Goal: Task Accomplishment & Management: Manage account settings

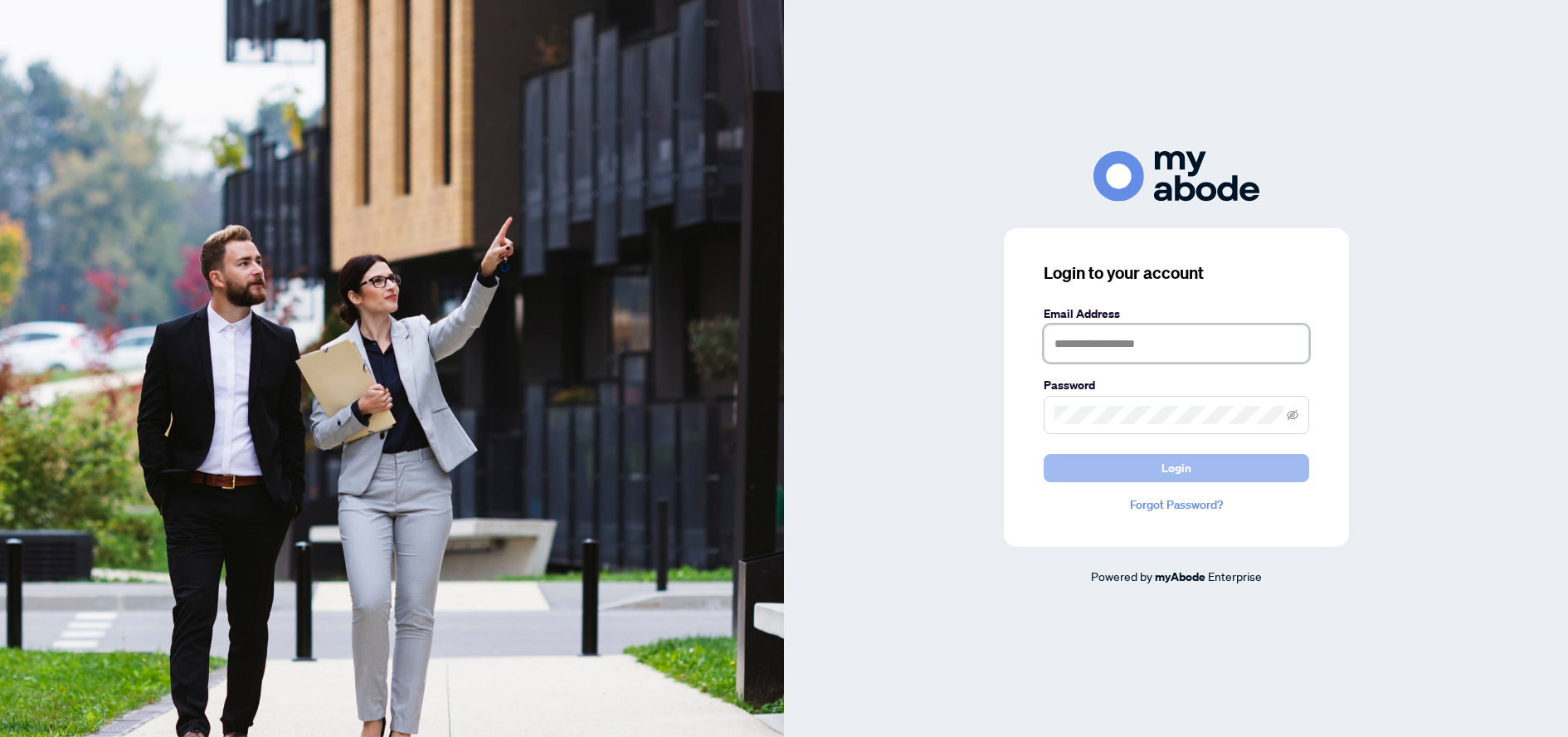
type input "**********"
click at [1204, 460] on button "Login" at bounding box center [1176, 467] width 266 height 28
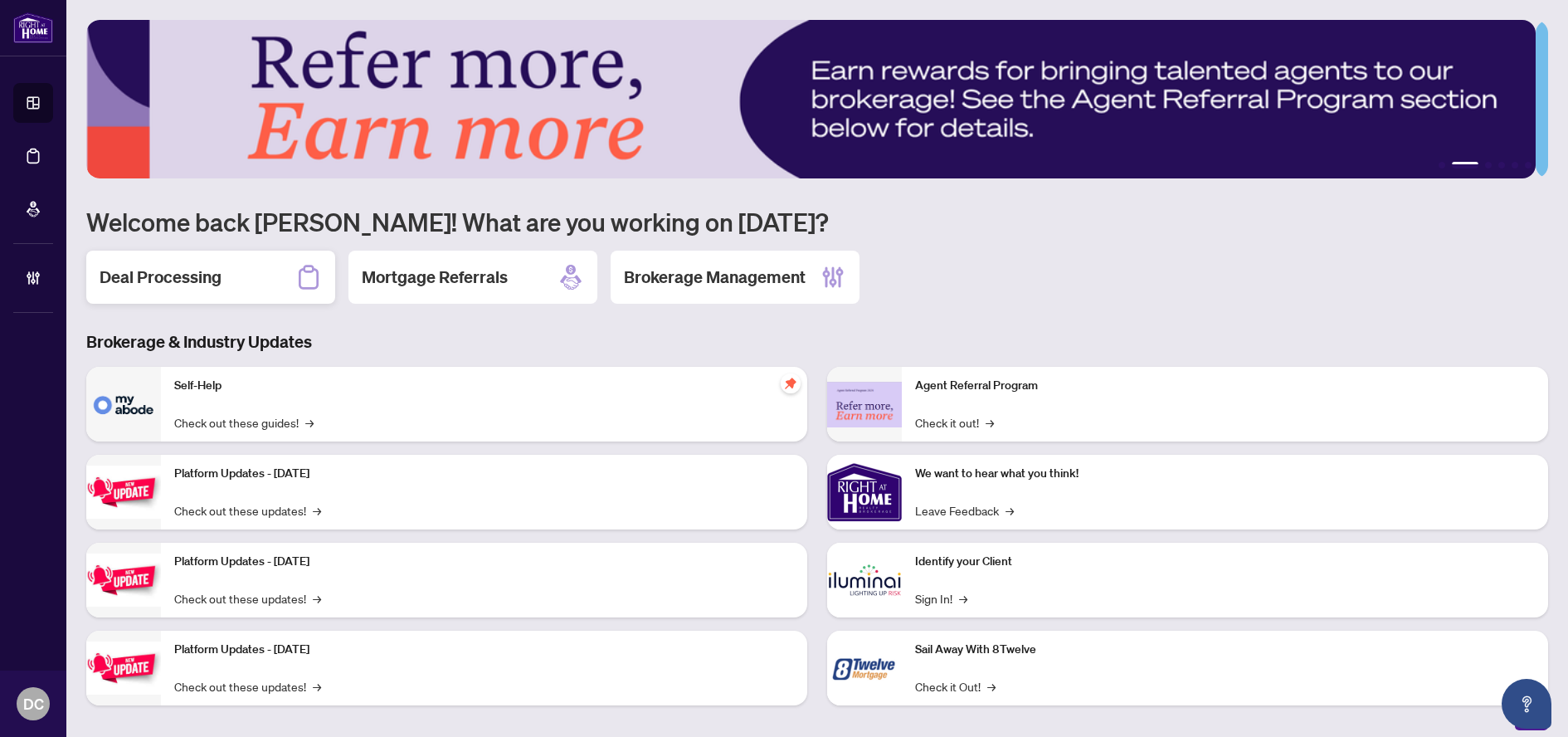
click at [178, 282] on h2 "Deal Processing" at bounding box center [161, 277] width 122 height 23
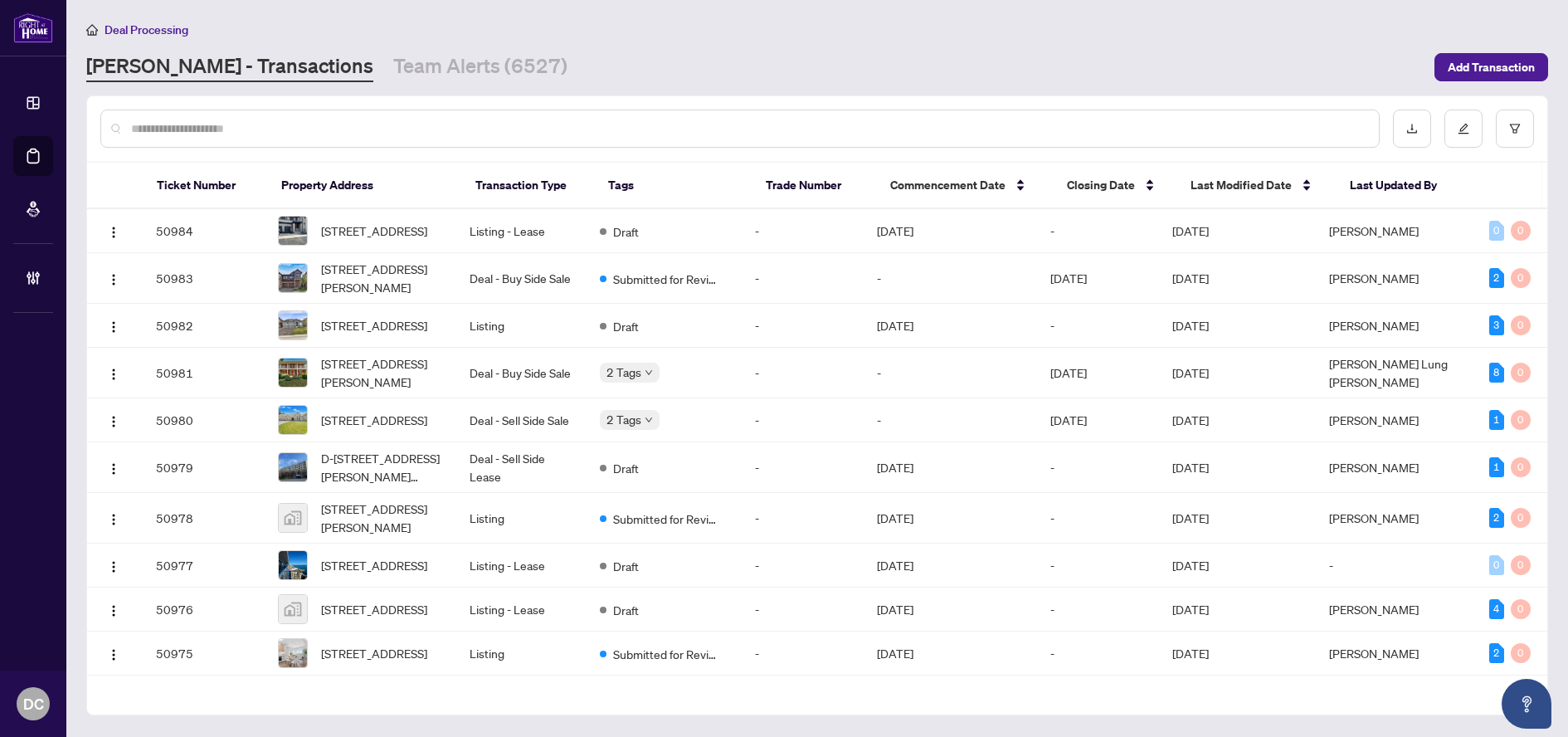
click at [561, 126] on input "text" at bounding box center [748, 128] width 1235 height 18
paste input "*******"
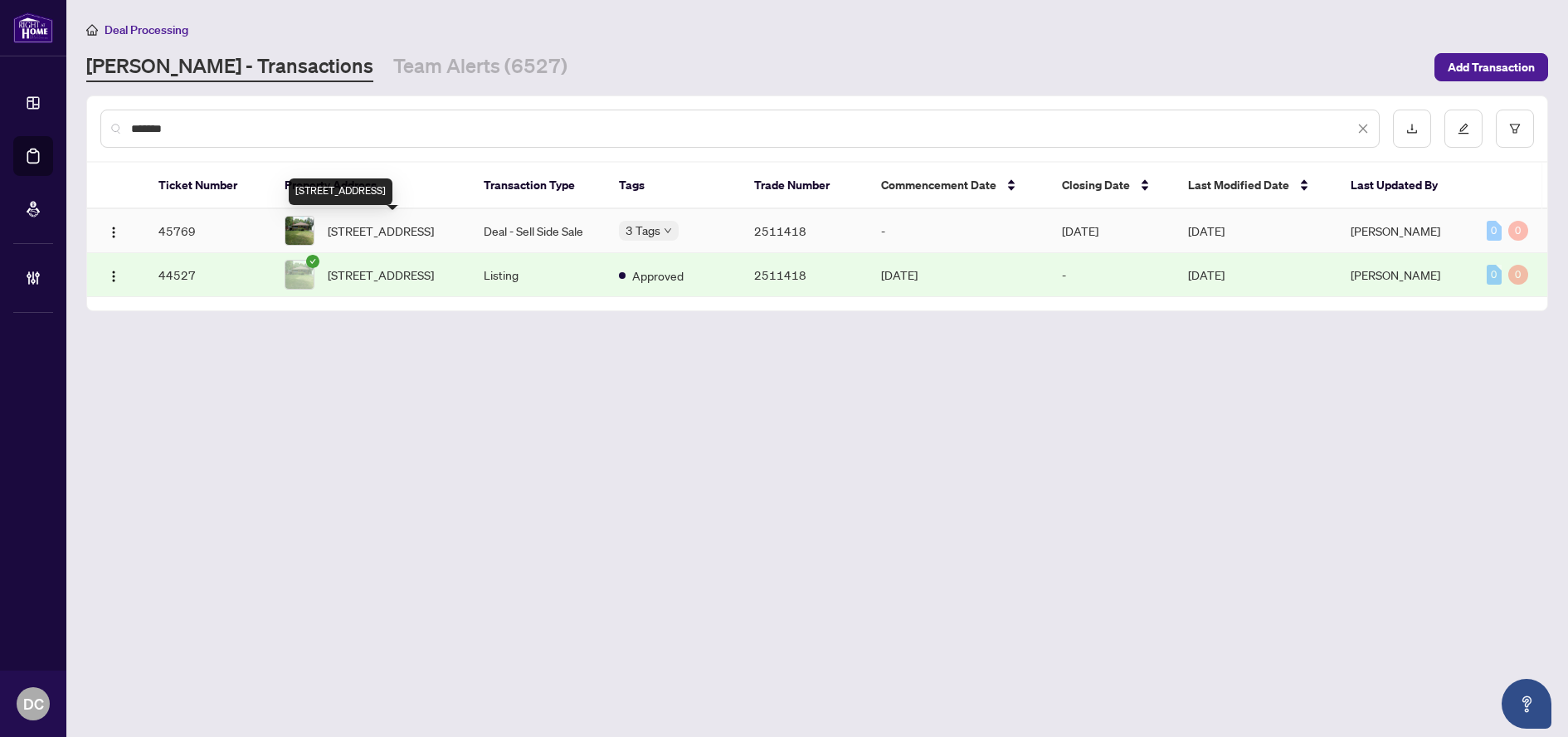
type input "*******"
click at [396, 237] on span "[STREET_ADDRESS]" at bounding box center [381, 230] width 106 height 18
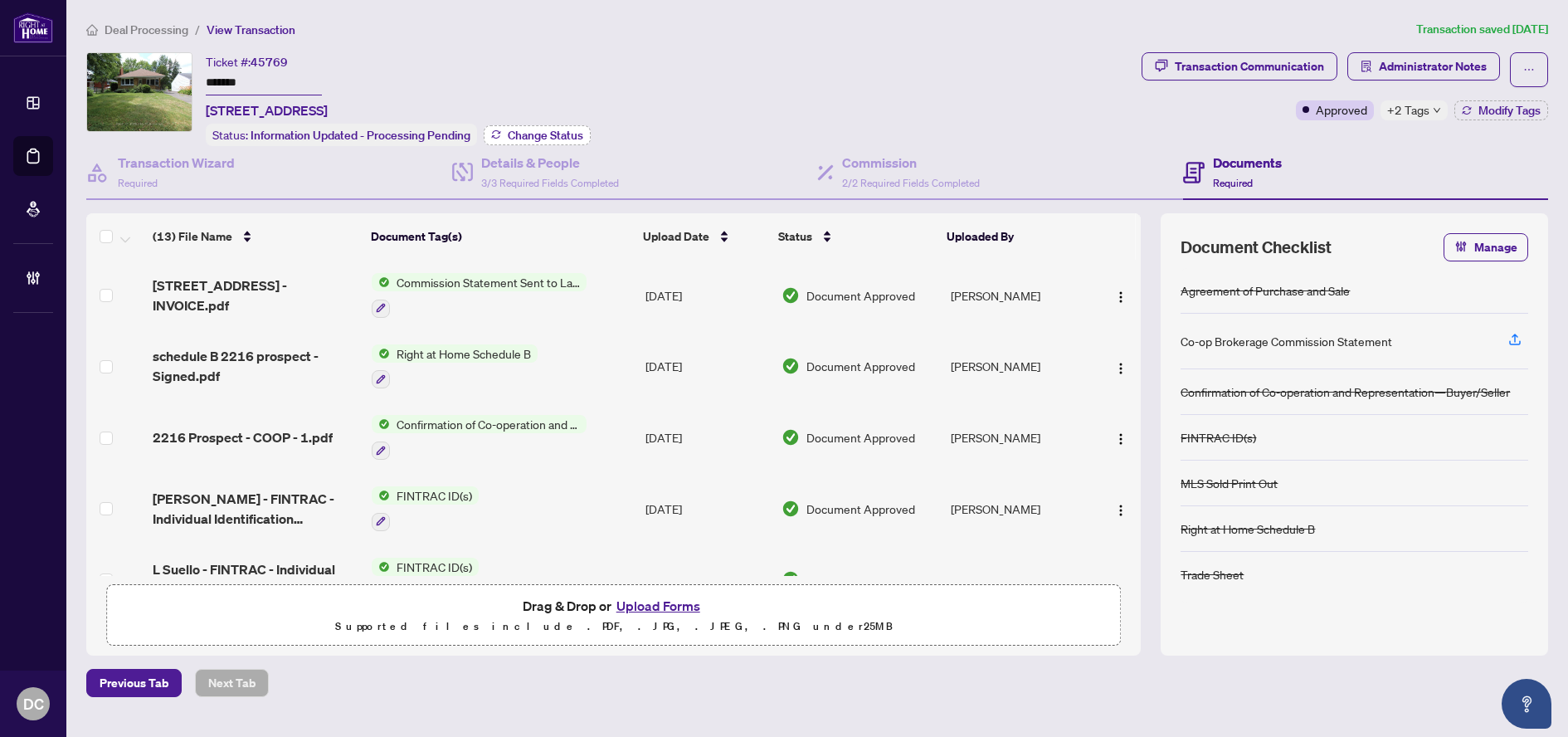
click at [522, 136] on span "Change Status" at bounding box center [545, 135] width 76 height 12
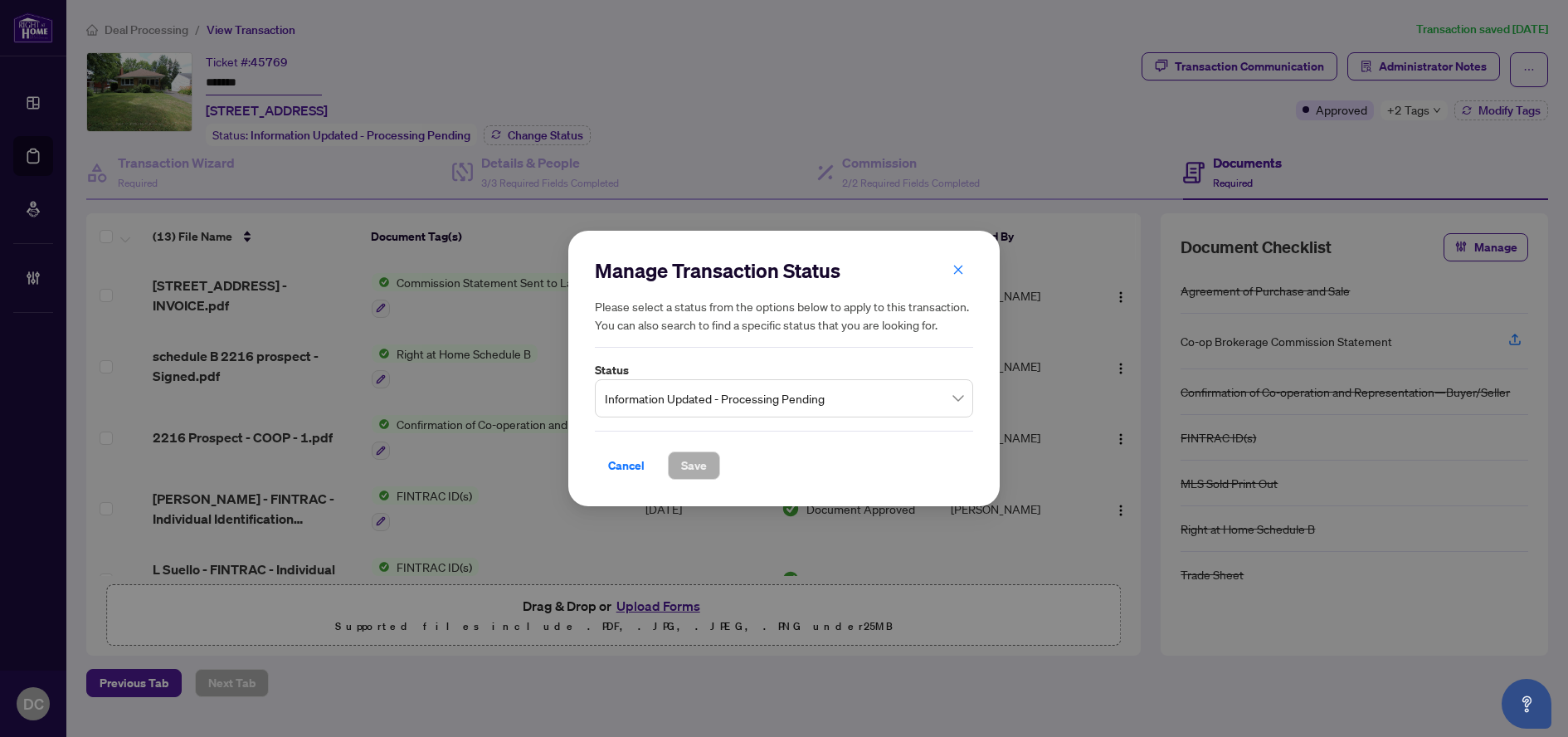
click at [737, 397] on span "Information Updated - Processing Pending" at bounding box center [784, 397] width 358 height 31
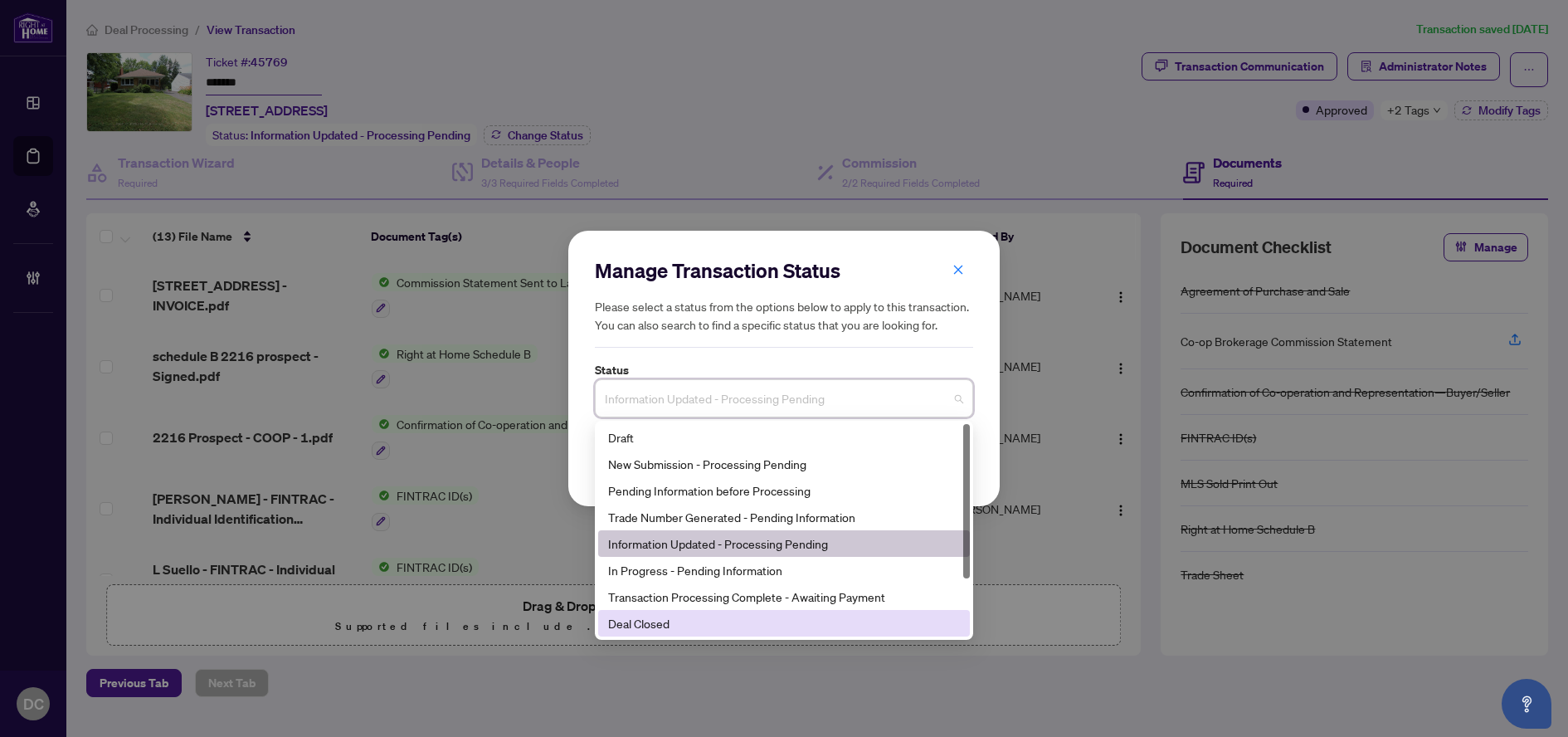
click at [672, 627] on div "Deal Closed" at bounding box center [784, 622] width 352 height 18
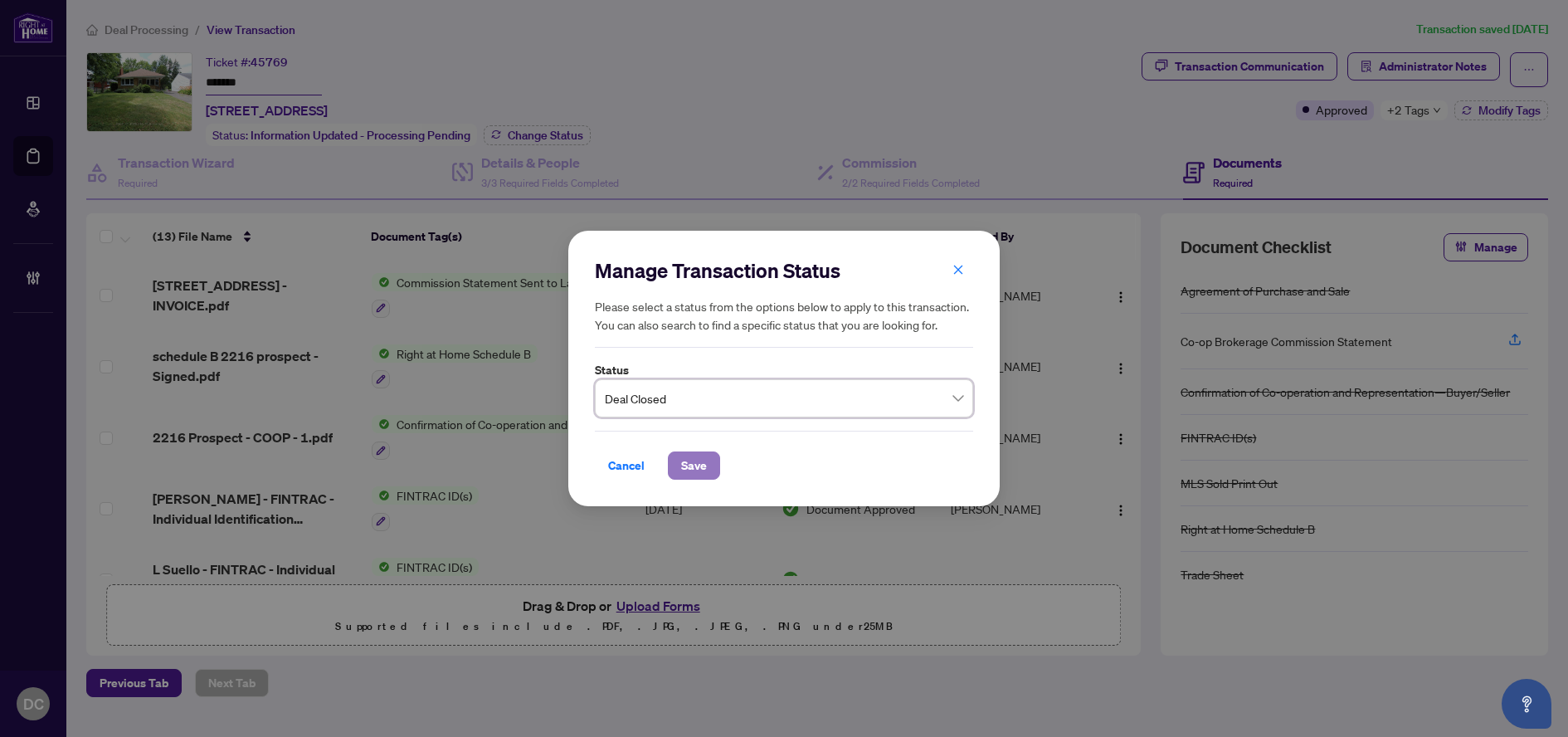
click at [685, 459] on span "Save" at bounding box center [694, 464] width 25 height 26
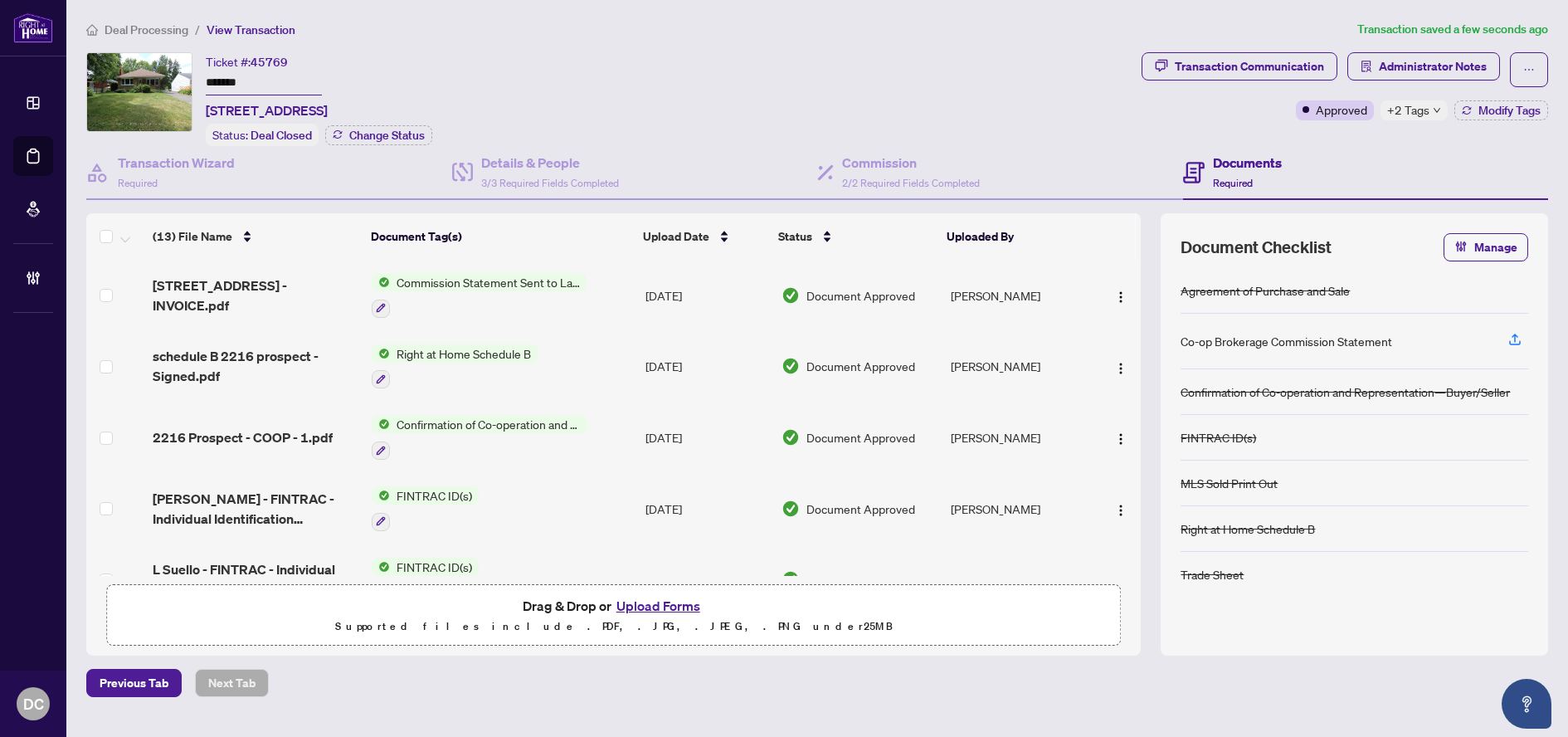
drag, startPoint x: 319, startPoint y: 107, endPoint x: 203, endPoint y: 110, distance: 116.0
click at [203, 110] on div "Ticket #: 45769 ******* [STREET_ADDRESS] Status: Deal Closed Change Status" at bounding box center [611, 99] width 1049 height 93
copy span "[STREET_ADDRESS]"
click at [623, 58] on div "Ticket #: 45769 ******* [STREET_ADDRESS] Status: Deal Closed Change Status" at bounding box center [611, 99] width 1049 height 93
click at [1429, 114] on div "+2 Tags" at bounding box center [1414, 110] width 67 height 20
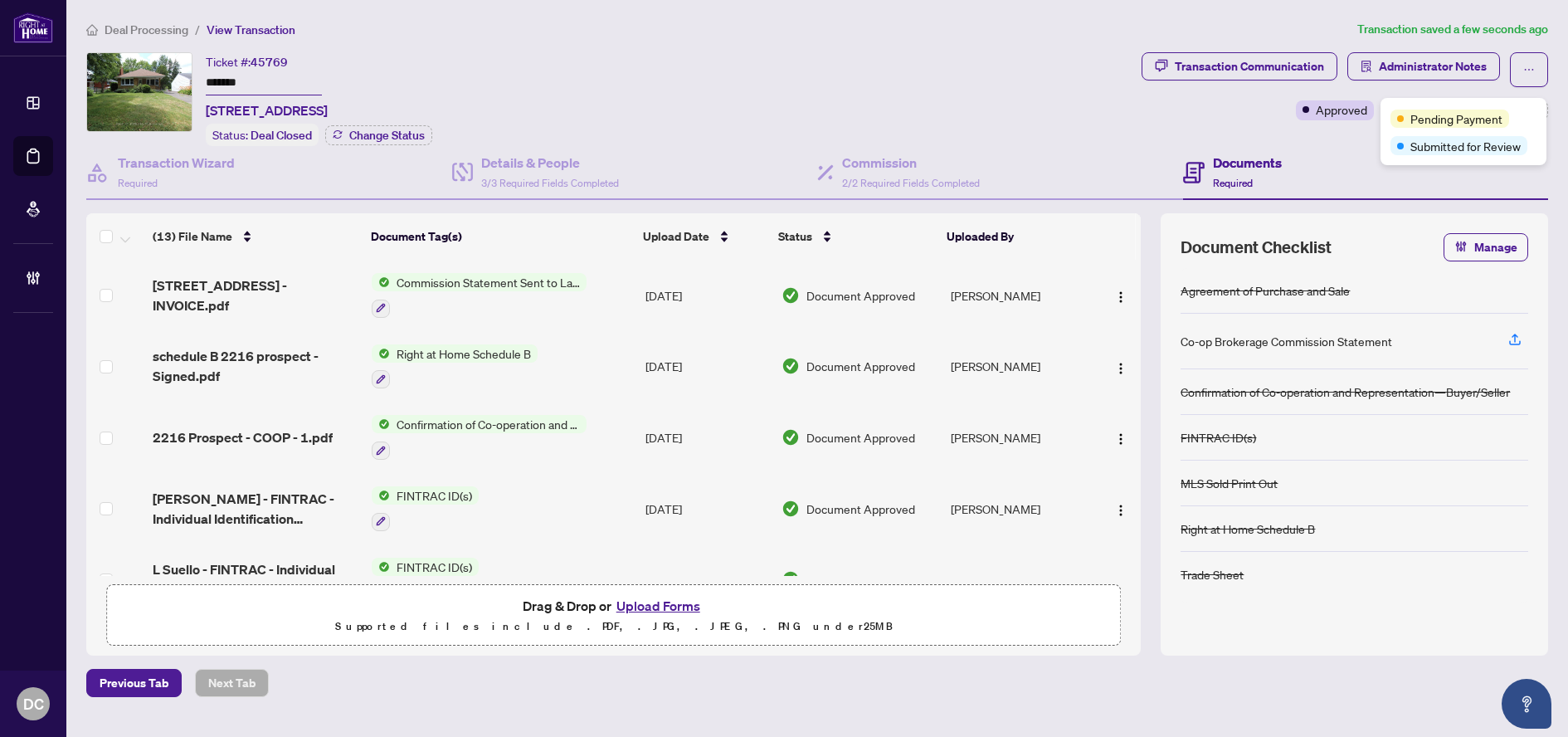
click at [1261, 149] on div "Documents Required" at bounding box center [1366, 173] width 366 height 54
click at [1470, 112] on icon "button" at bounding box center [1467, 110] width 10 height 10
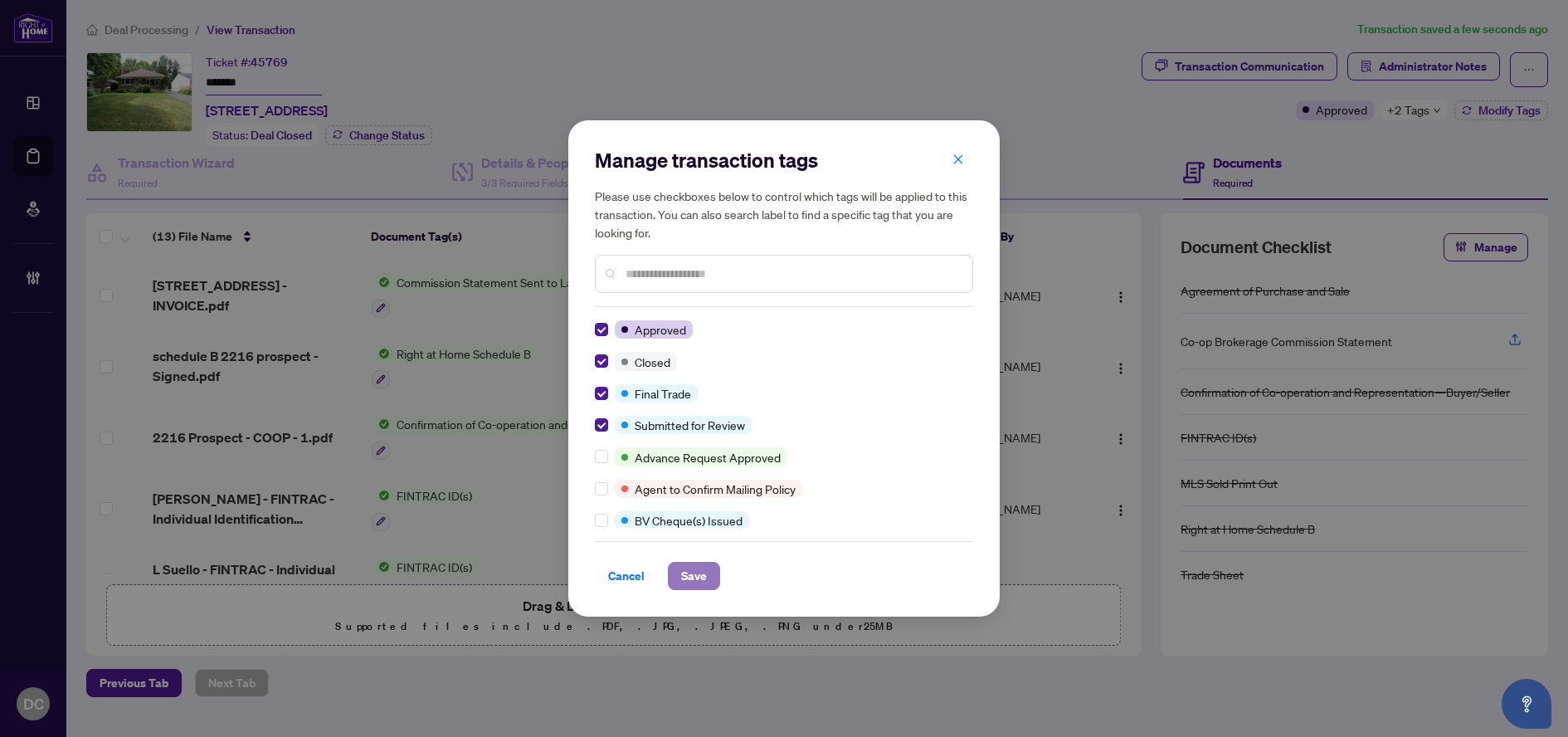
click at [714, 577] on button "Save" at bounding box center [694, 575] width 53 height 28
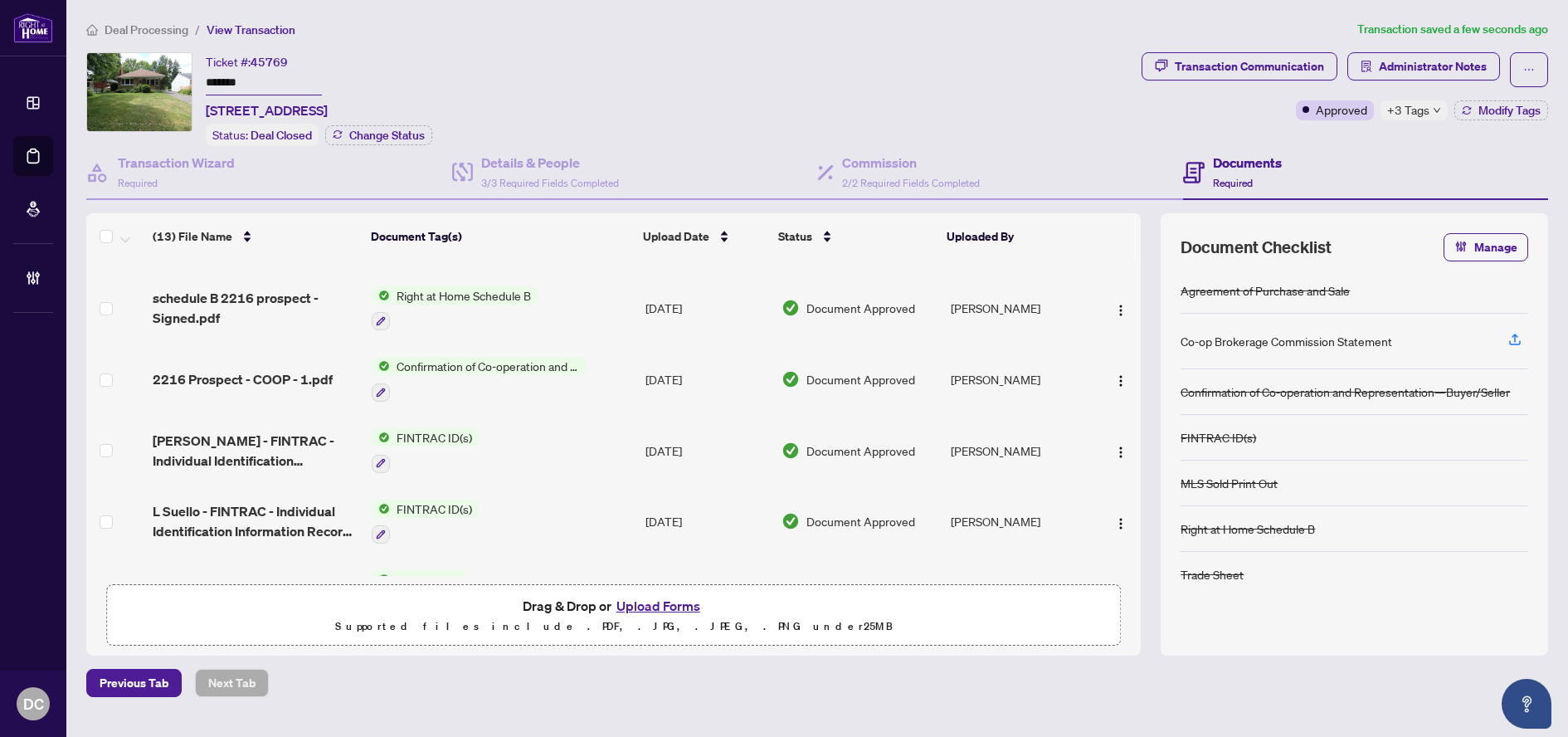
scroll to position [166, 0]
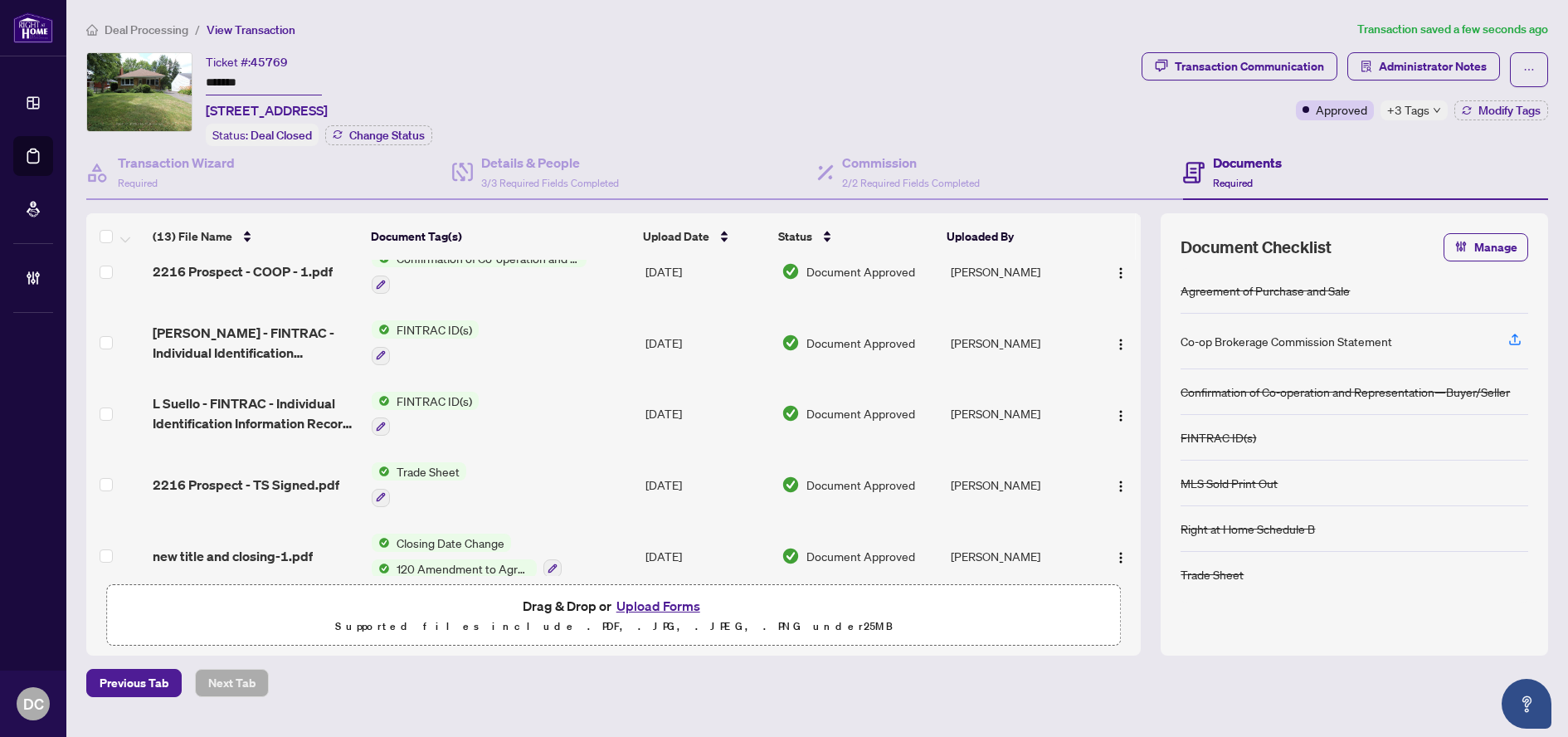
click at [548, 476] on td "Trade Sheet" at bounding box center [502, 485] width 274 height 71
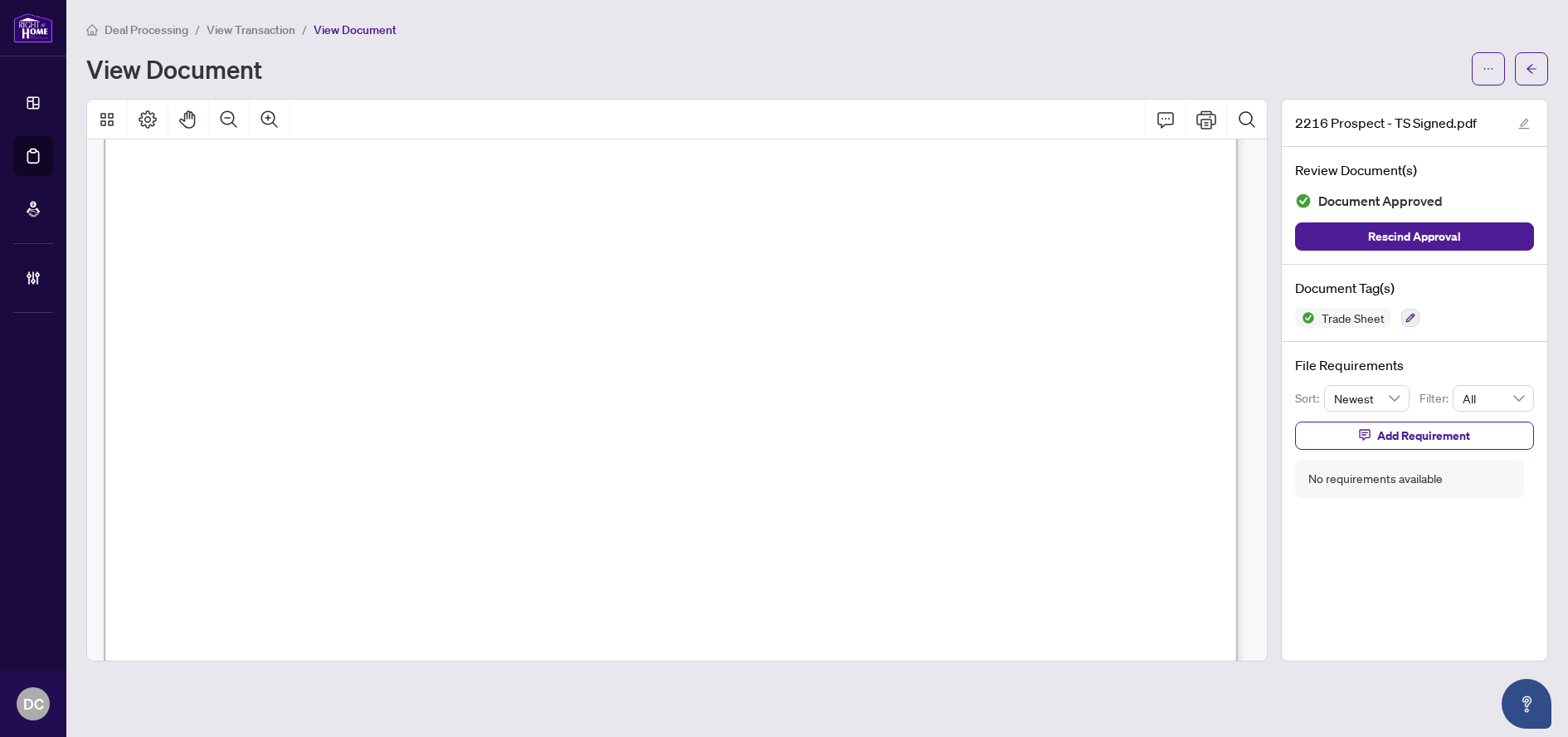
scroll to position [581, 0]
click at [1537, 70] on button "button" at bounding box center [1531, 69] width 33 height 33
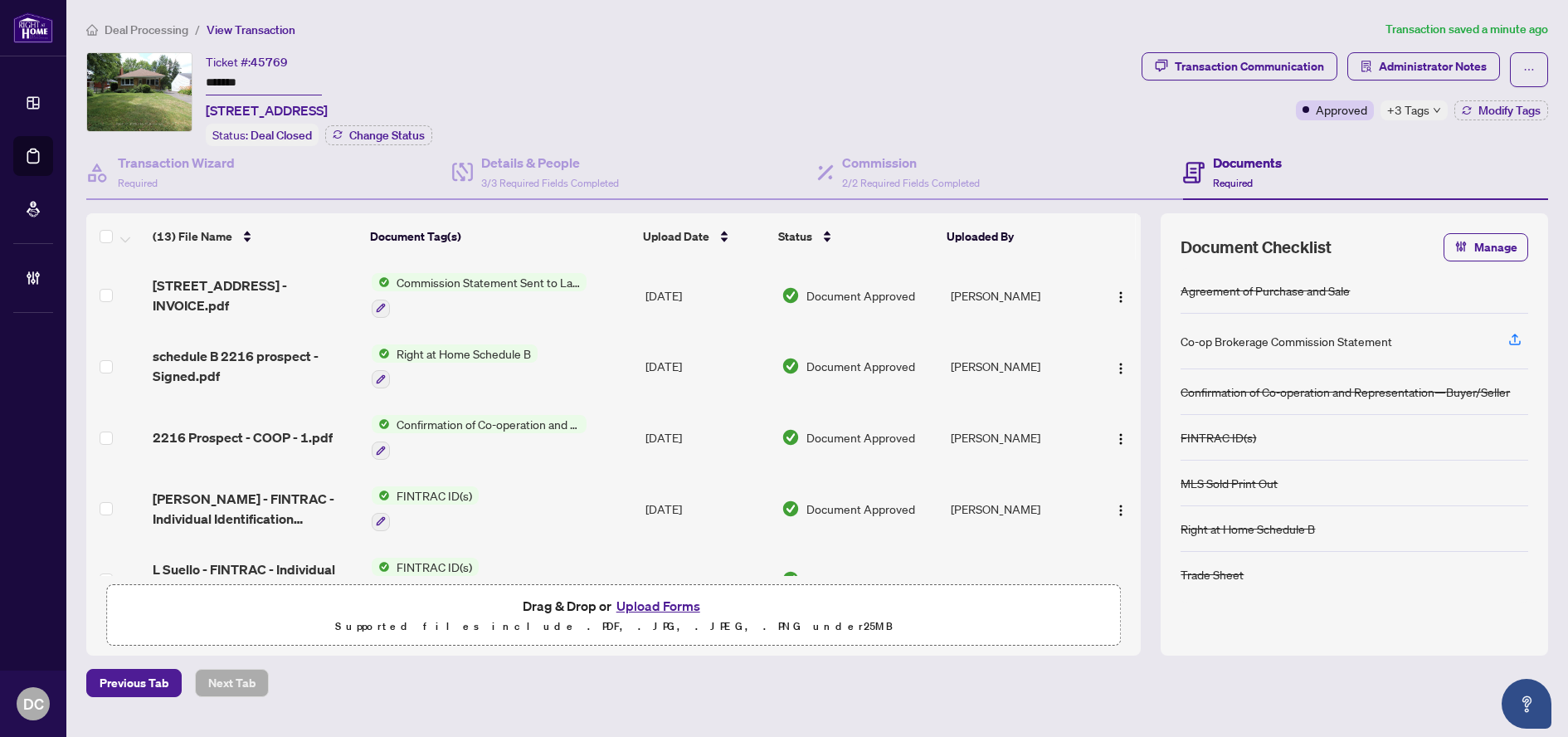
click at [1410, 118] on span "+3 Tags" at bounding box center [1408, 110] width 42 height 19
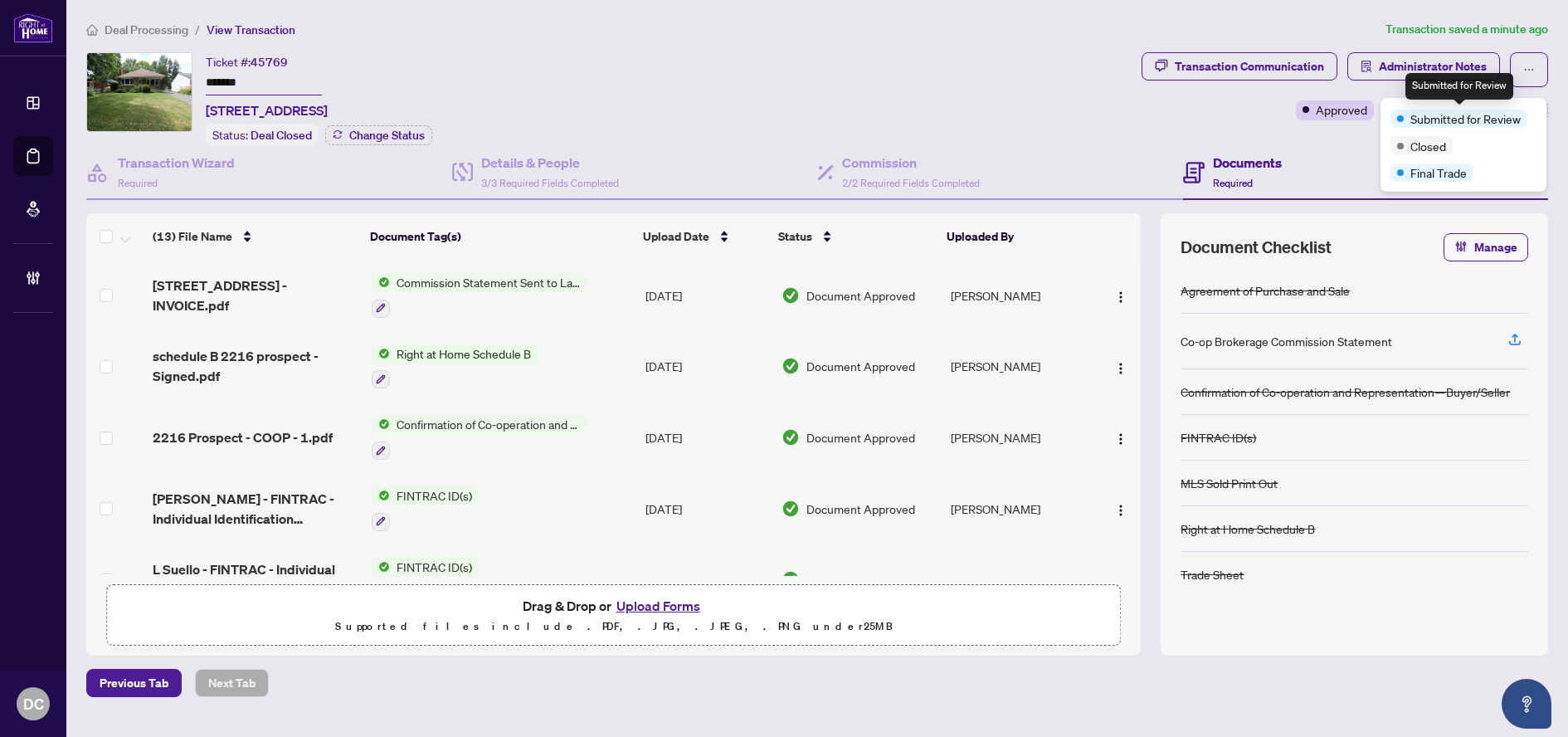
click at [1321, 137] on div "Transaction Communication Administrator Notes Approved +3 Tags Modify Tags" at bounding box center [1345, 99] width 414 height 93
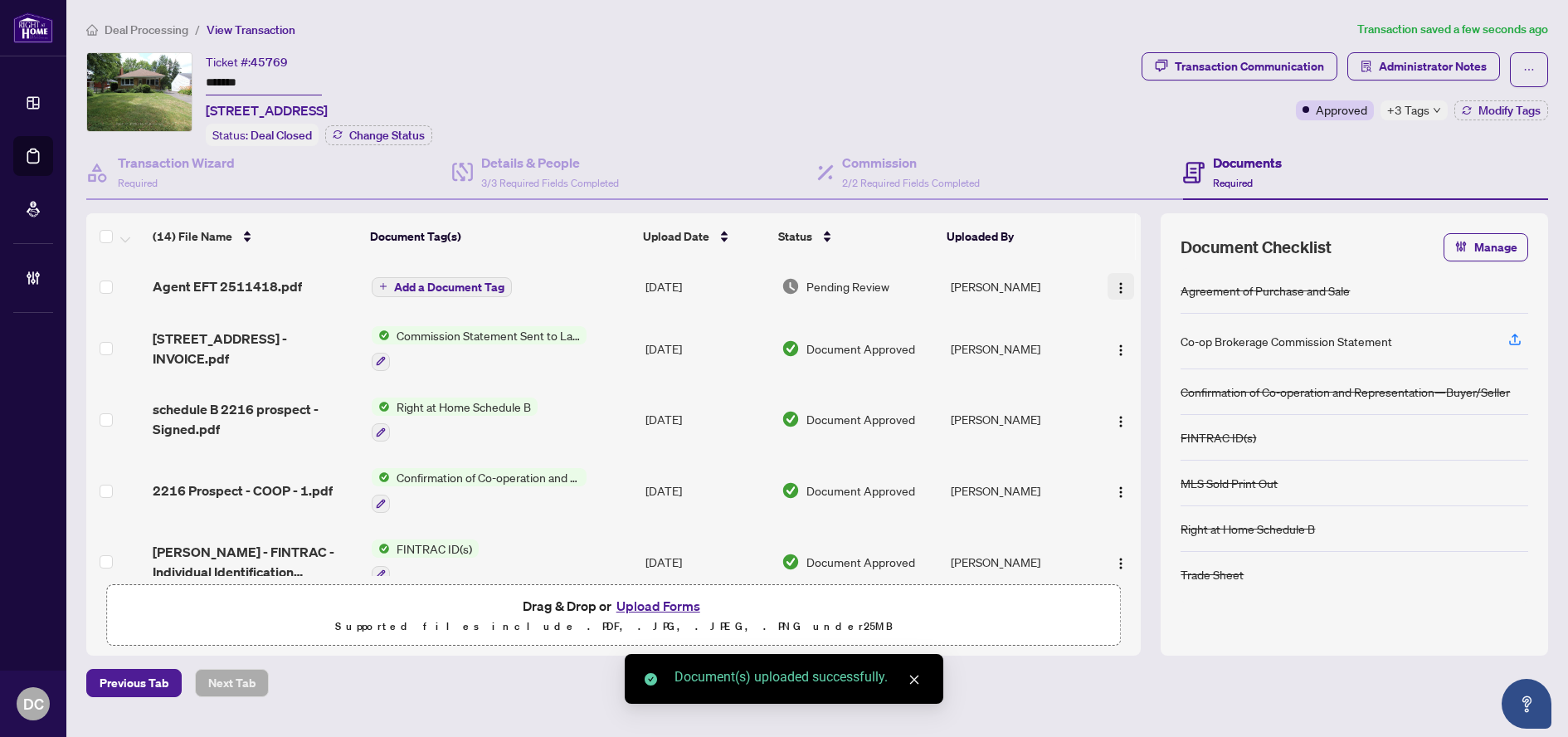
click at [1120, 281] on img "button" at bounding box center [1121, 288] width 14 height 14
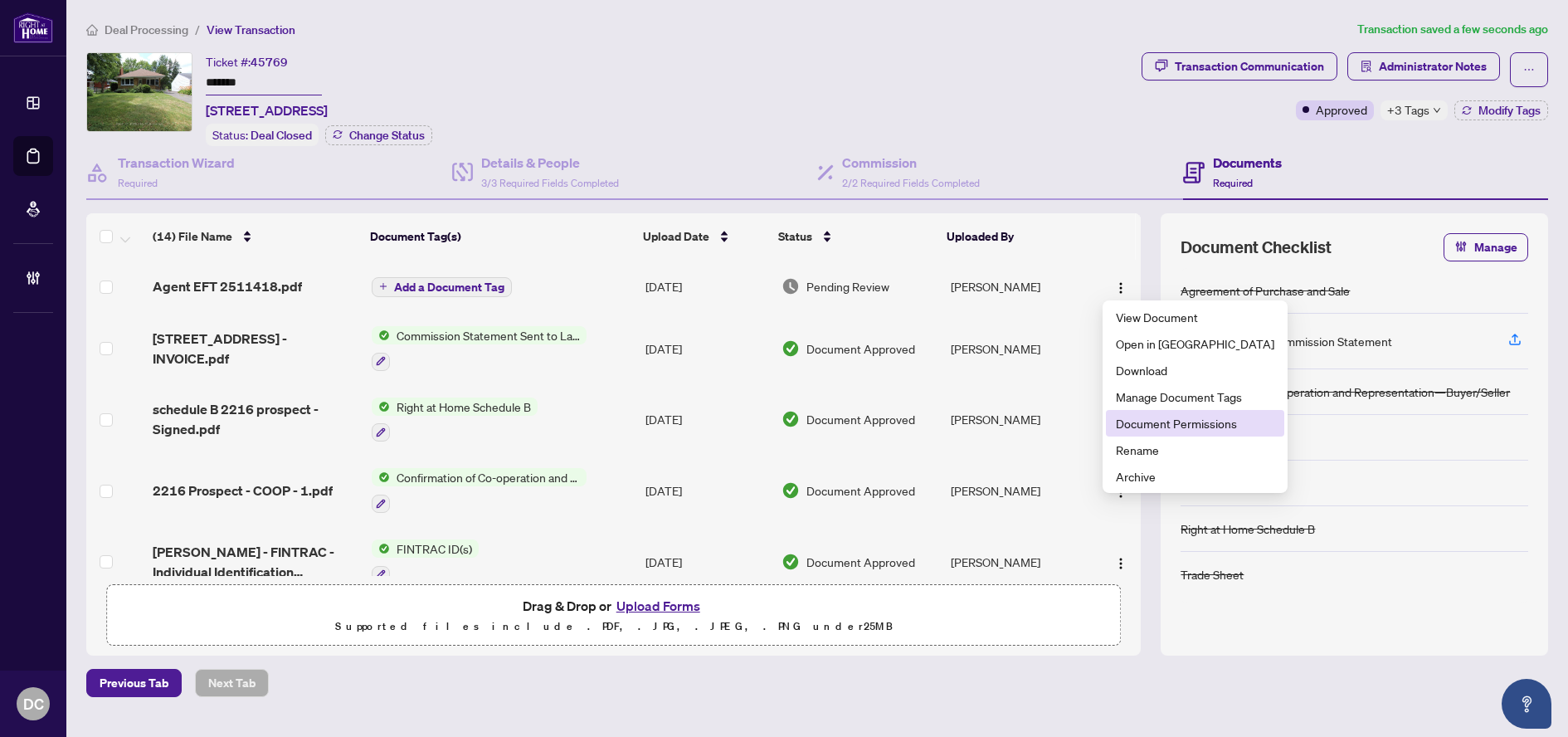
click at [1144, 417] on span "Document Permissions" at bounding box center [1195, 422] width 159 height 18
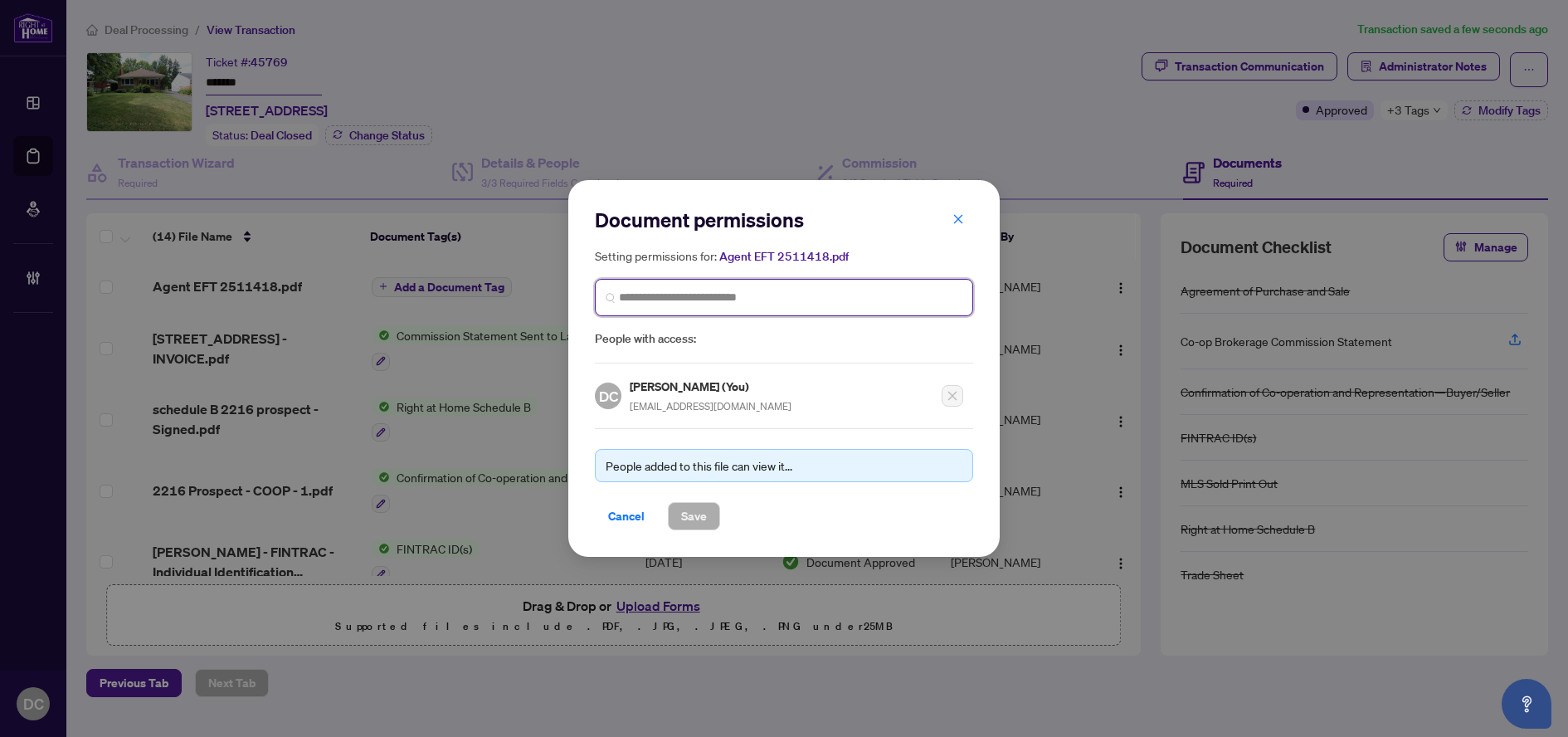
click at [821, 289] on input "search" at bounding box center [791, 297] width 343 height 18
click at [826, 306] on input "search" at bounding box center [791, 297] width 343 height 18
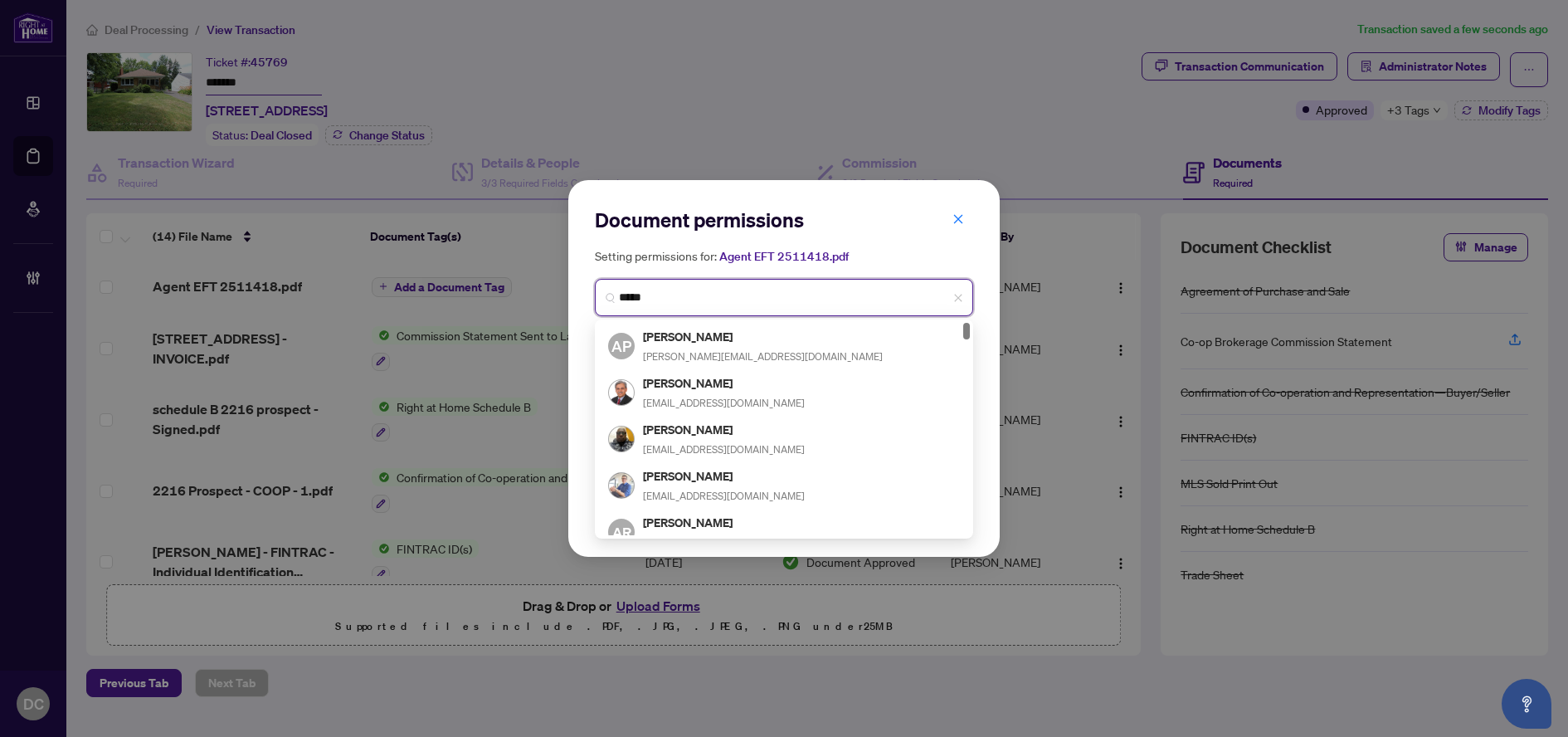
type input "******"
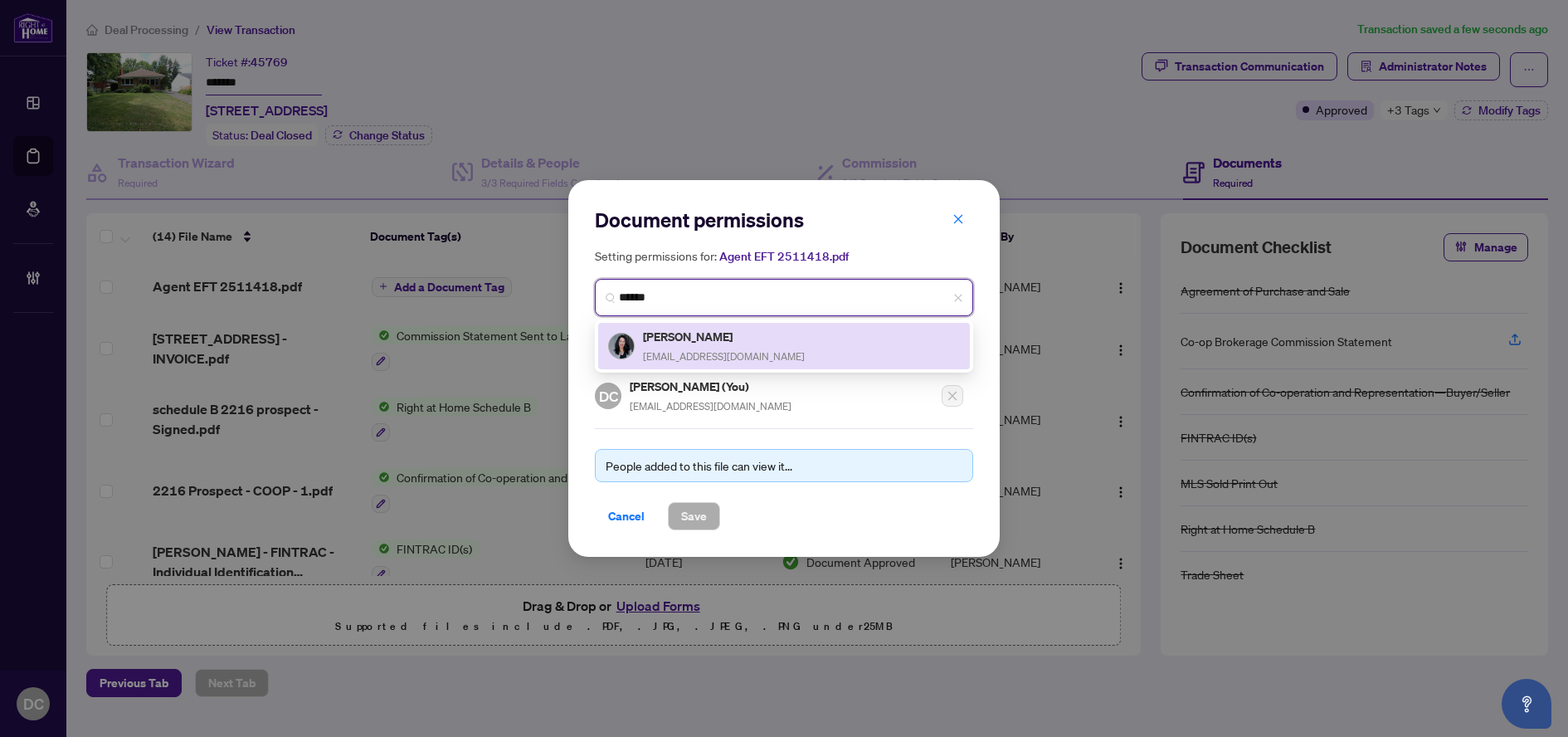
click at [797, 350] on div "[PERSON_NAME] [EMAIL_ADDRESS][DOMAIN_NAME]" at bounding box center [784, 346] width 352 height 38
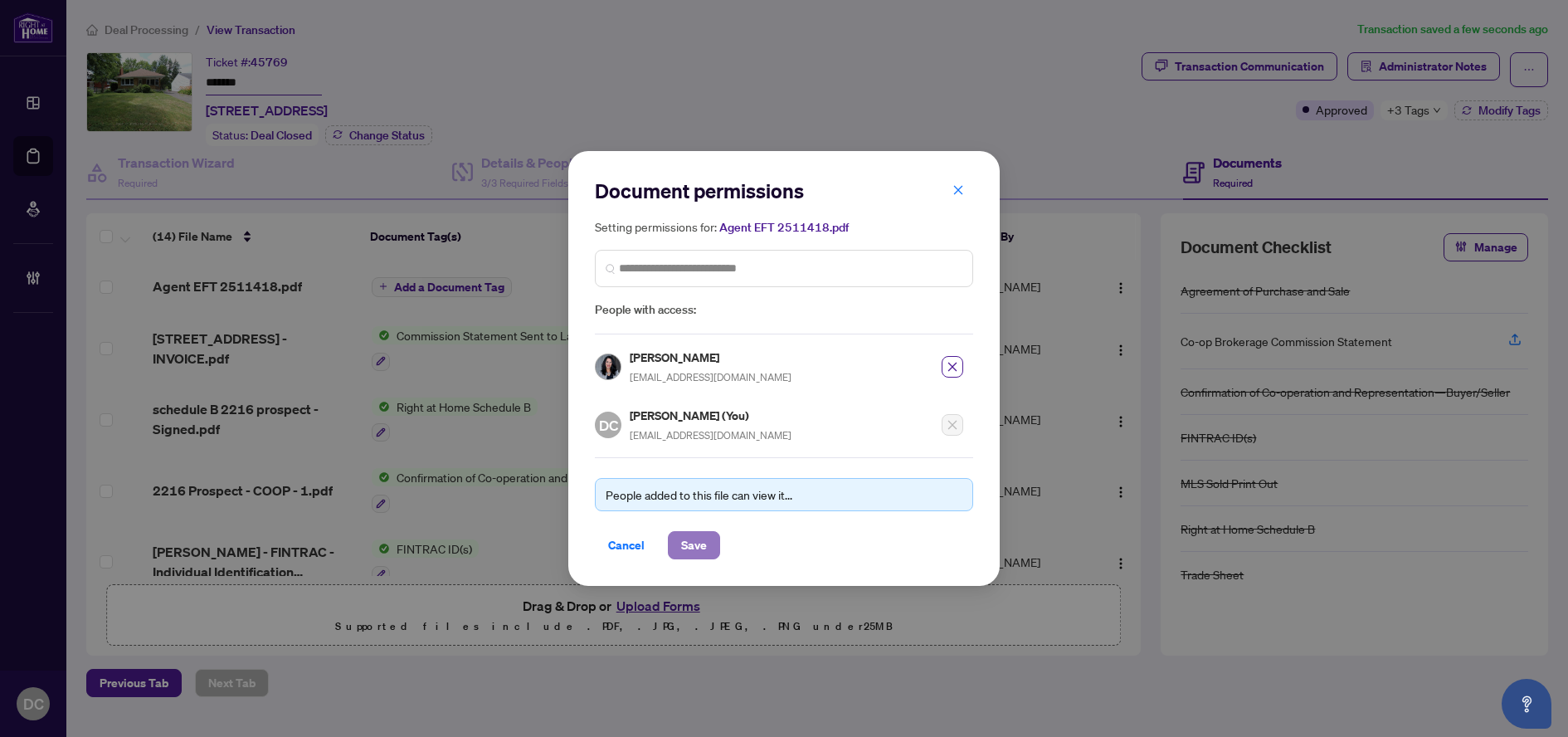
click at [711, 546] on button "Save" at bounding box center [694, 544] width 53 height 28
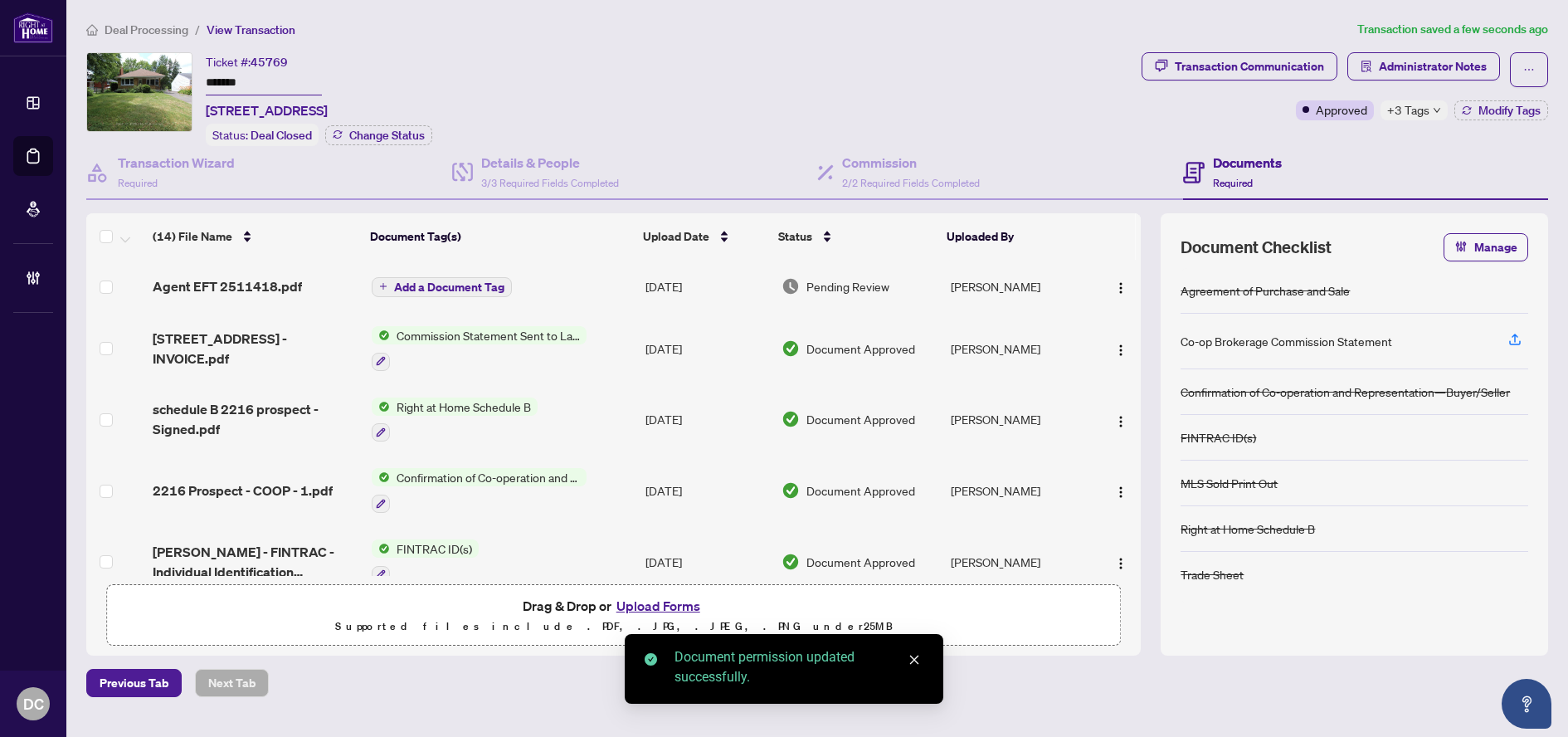
click at [474, 295] on td "Add a Document Tag" at bounding box center [502, 286] width 274 height 53
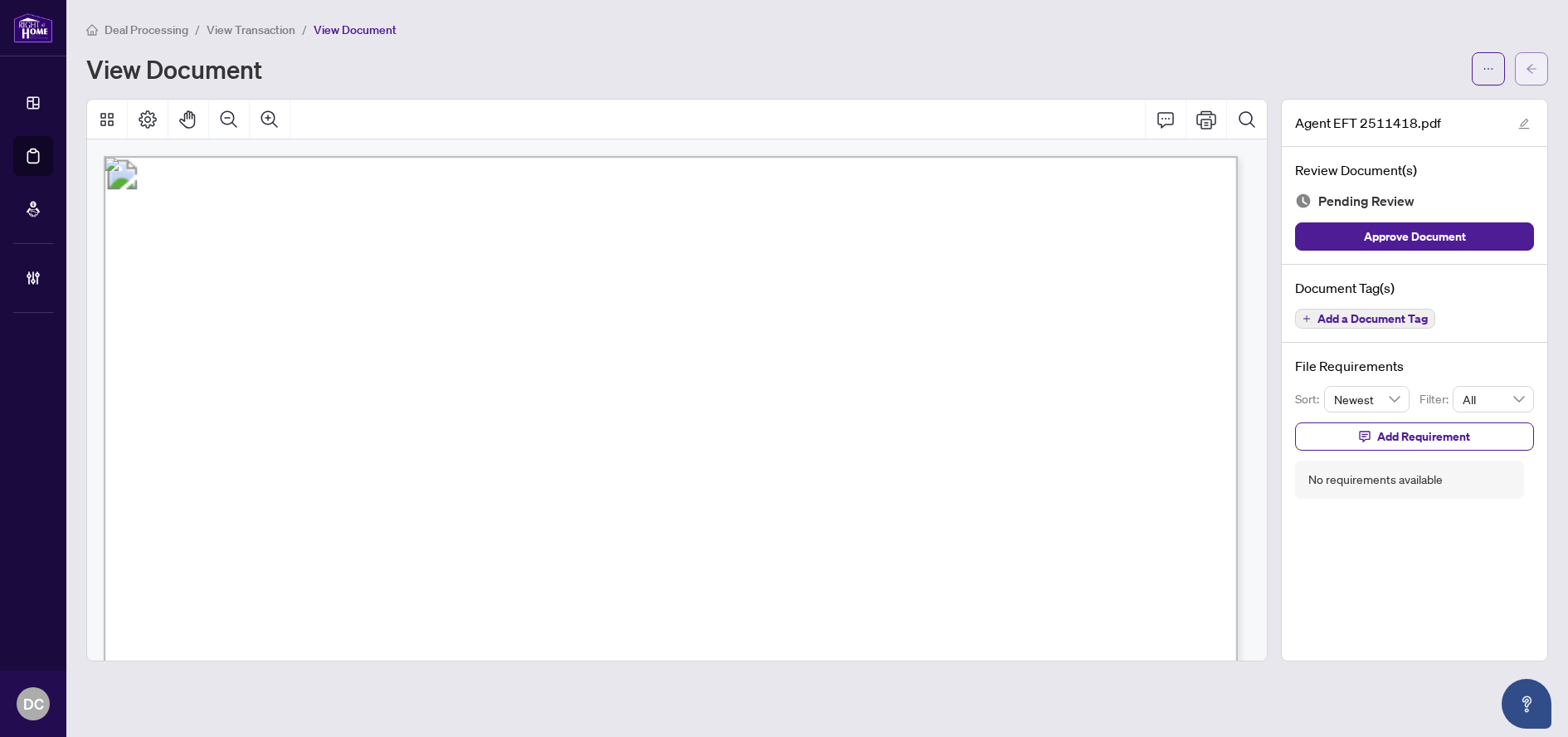
click at [1534, 64] on icon "arrow-left" at bounding box center [1532, 69] width 12 height 12
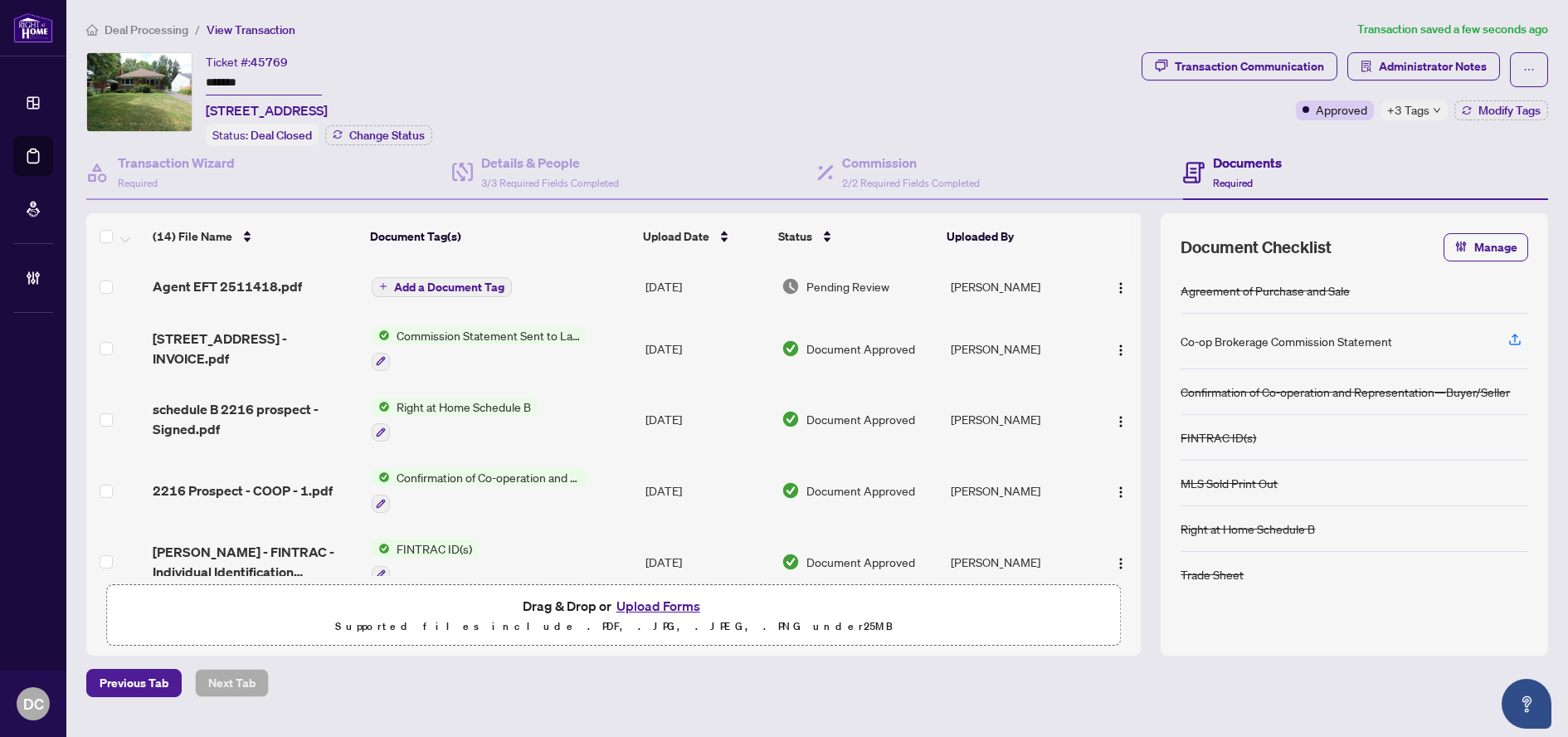
click at [485, 283] on span "Add a Document Tag" at bounding box center [449, 287] width 110 height 12
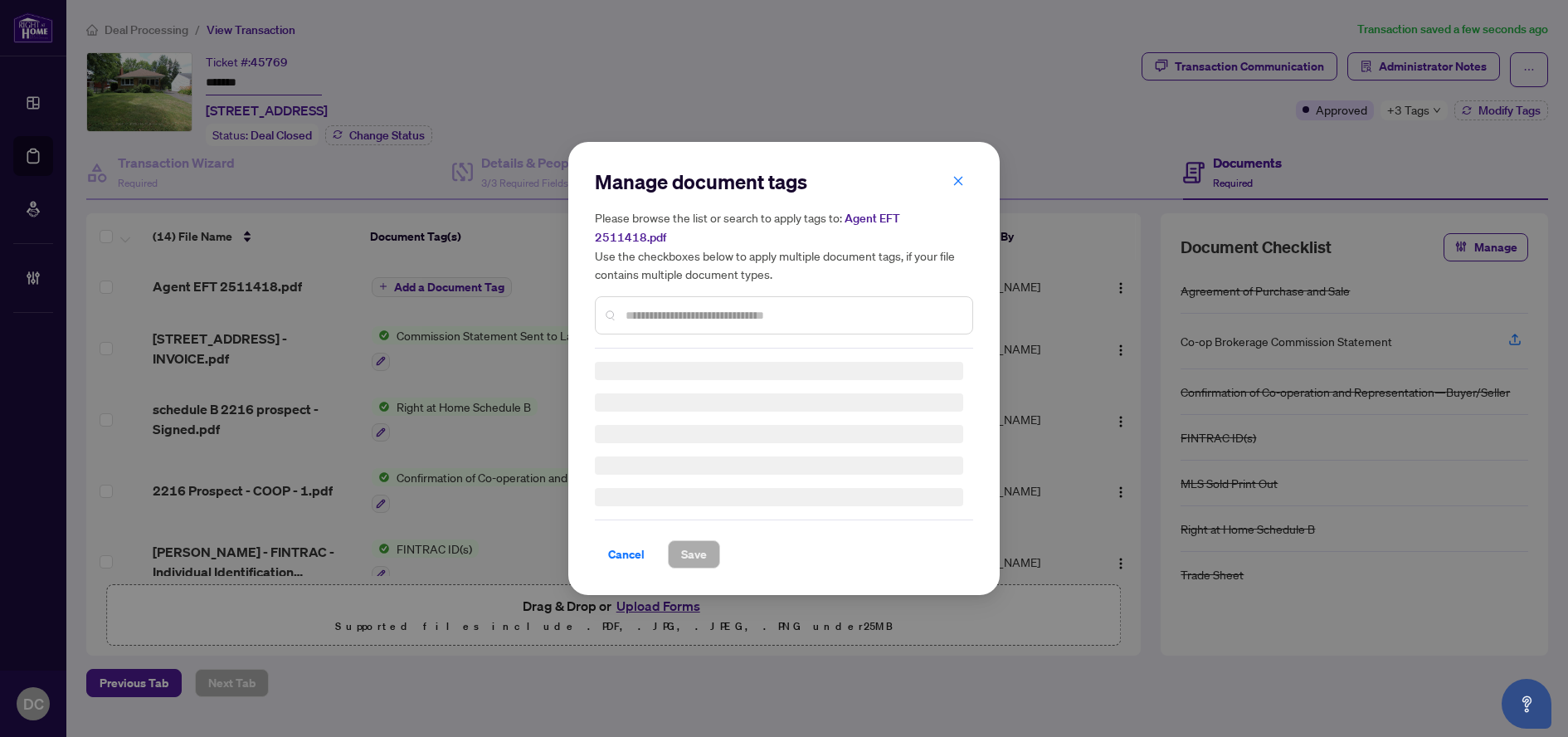
click at [744, 301] on div "Manage document tags Please browse the list or search to apply tags to: Agent E…" at bounding box center [783, 258] width 378 height 180
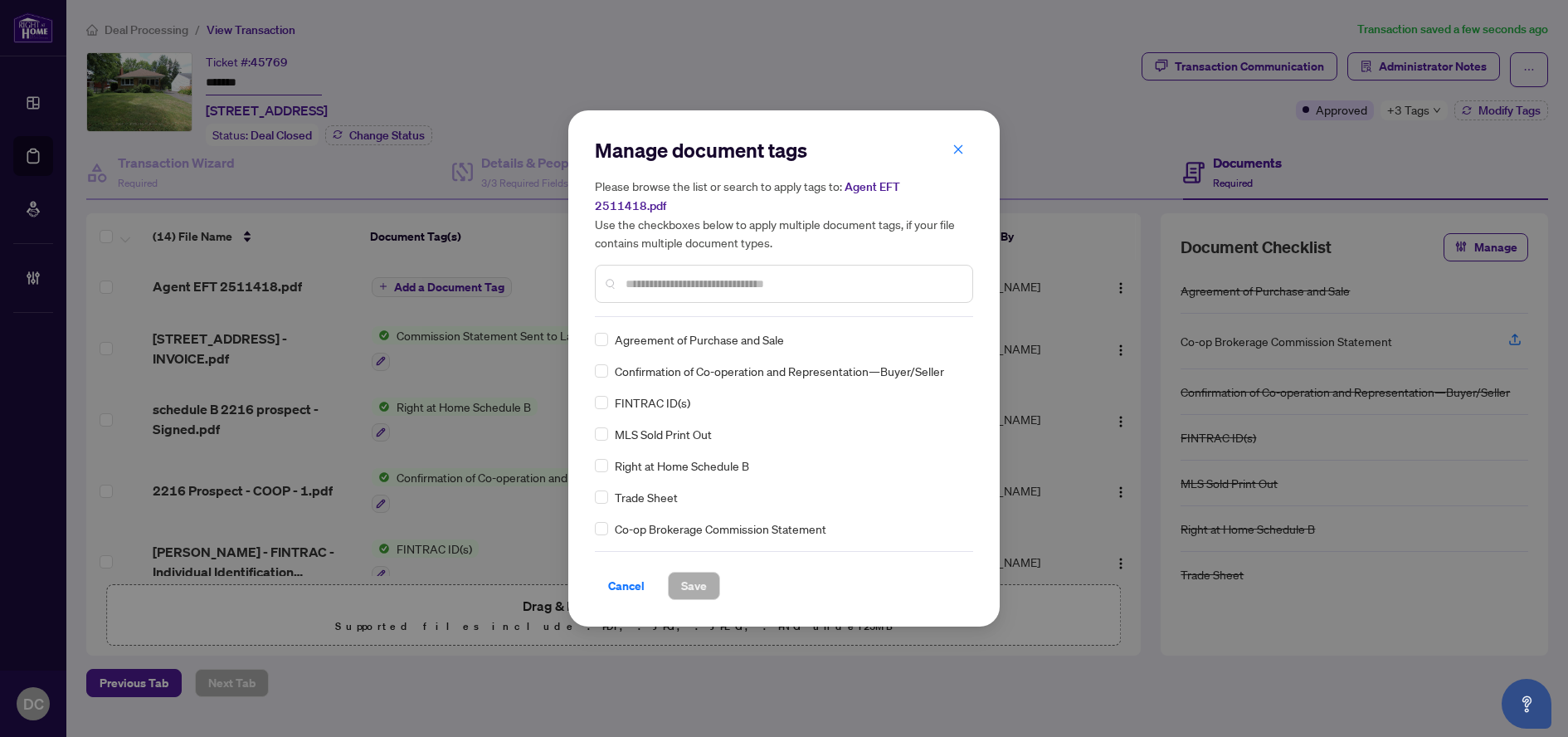
click at [763, 274] on input "text" at bounding box center [792, 283] width 334 height 18
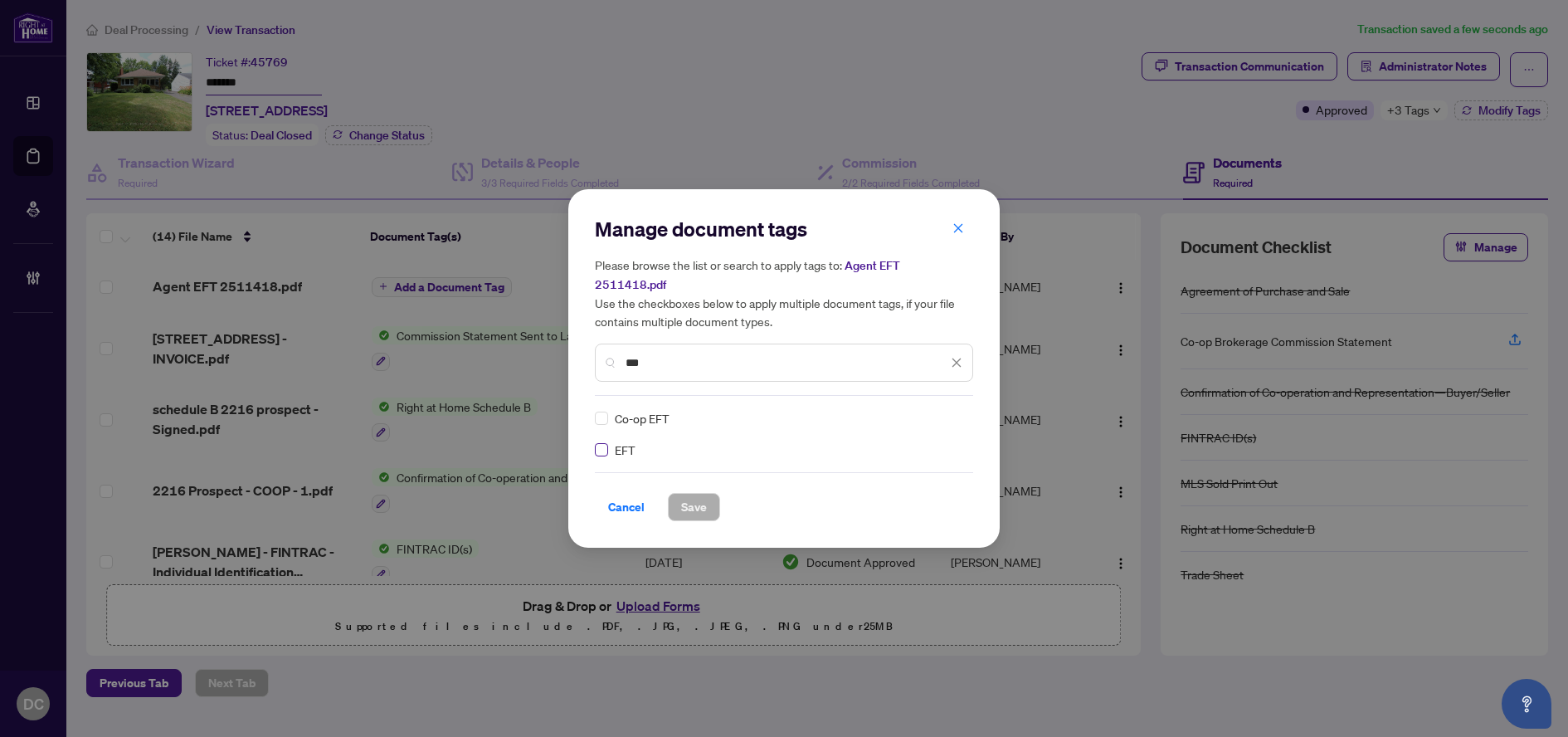
type input "***"
click at [943, 410] on img at bounding box center [939, 419] width 17 height 17
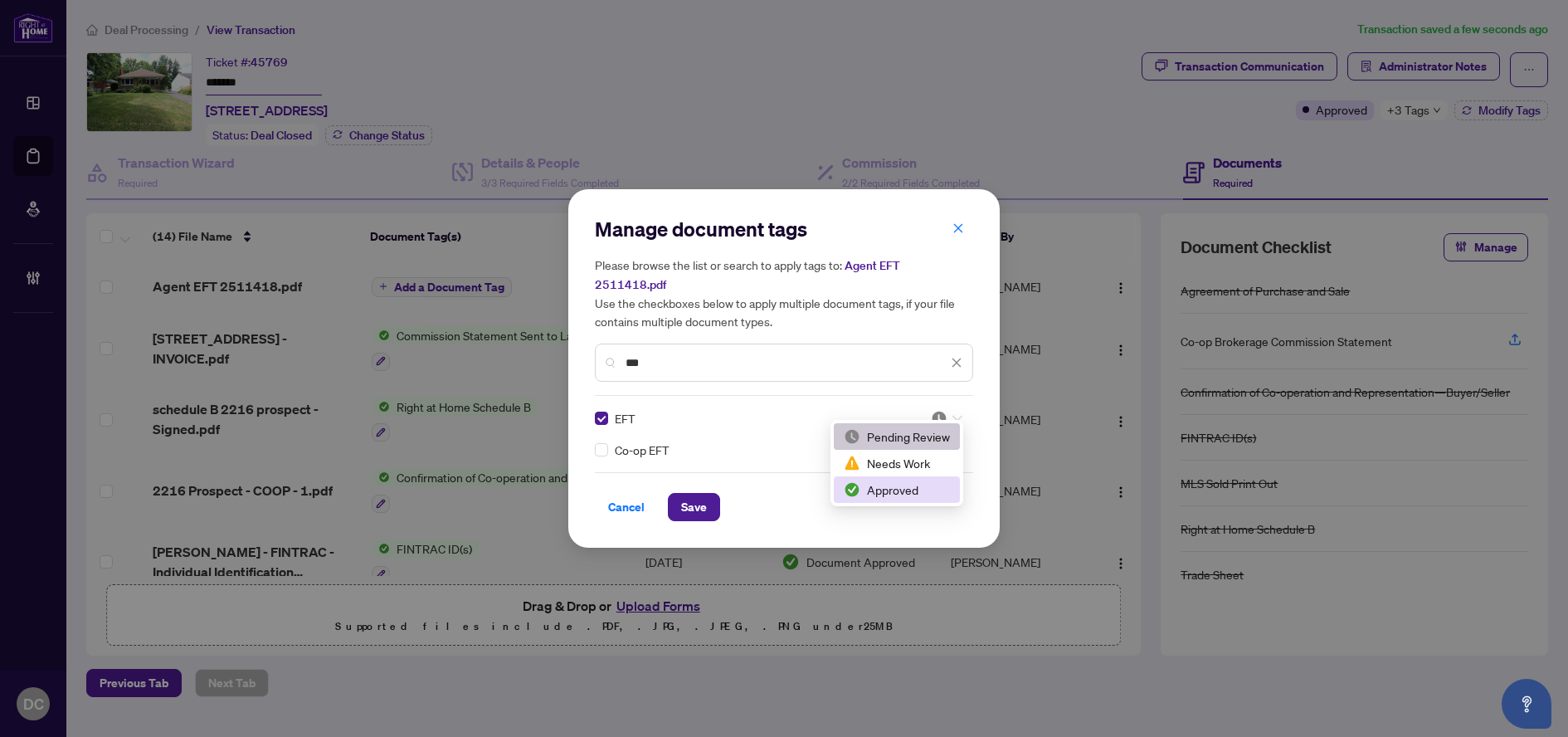
click at [895, 486] on div "Approved" at bounding box center [897, 489] width 106 height 18
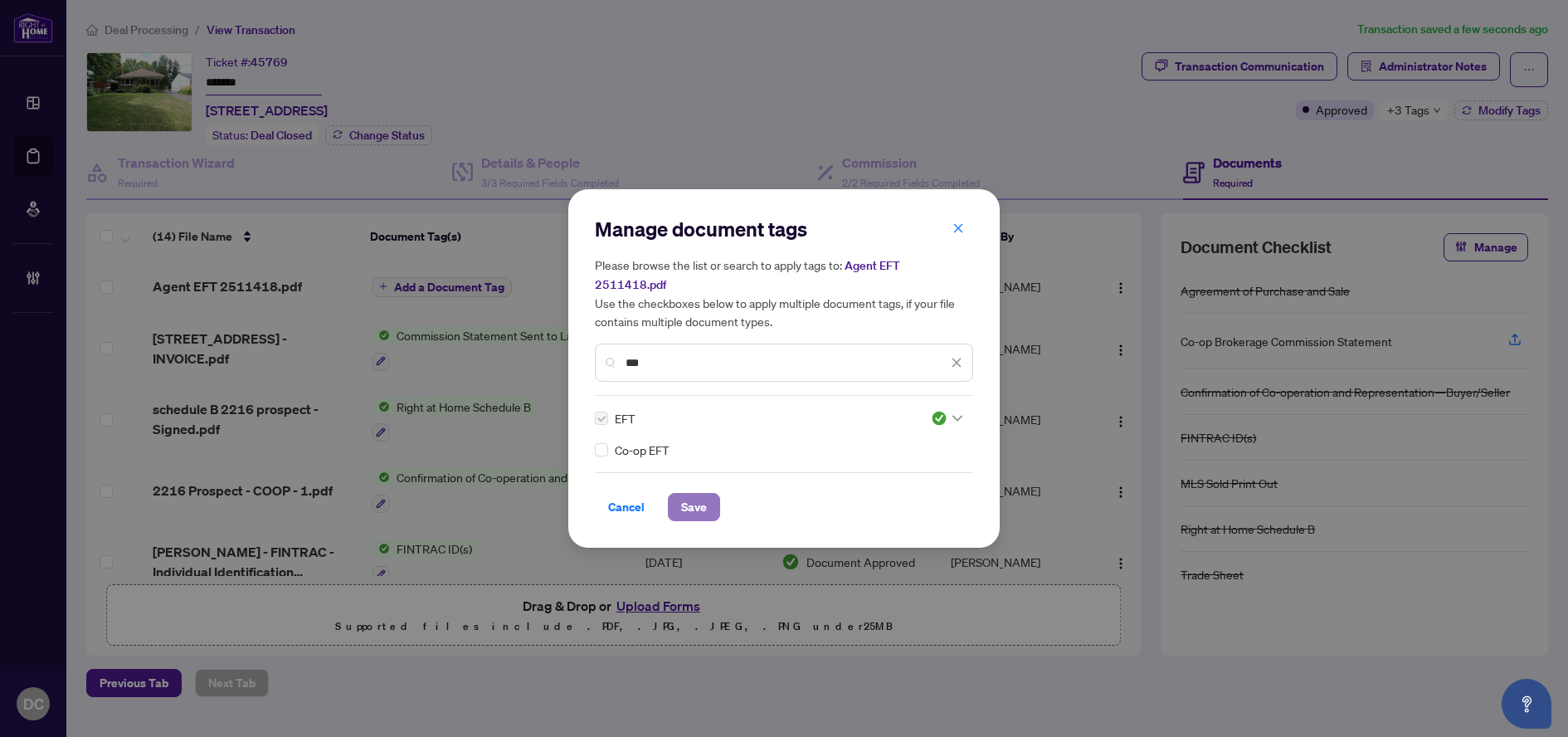
click at [692, 500] on span "Save" at bounding box center [694, 506] width 25 height 26
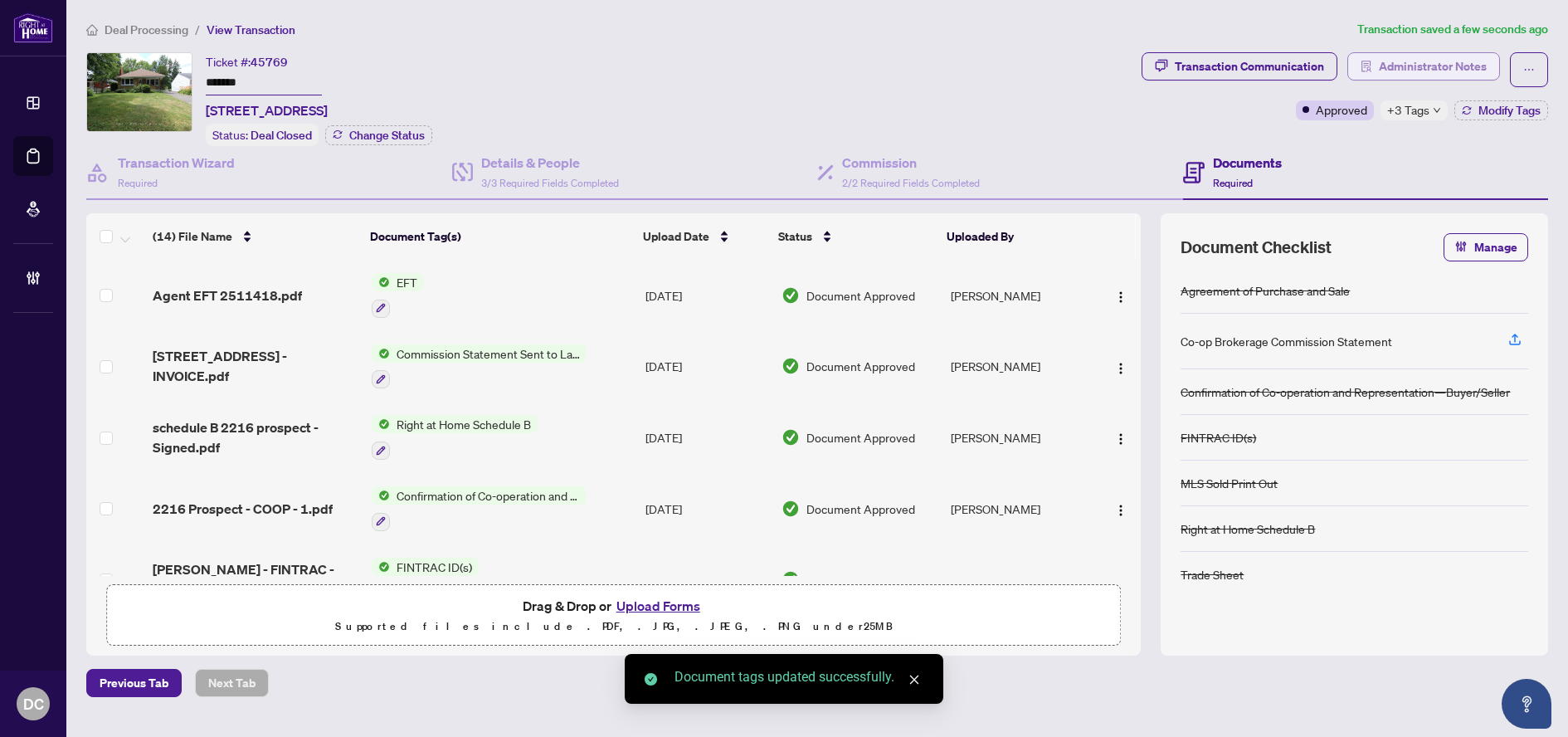
click at [1420, 66] on span "Administrator Notes" at bounding box center [1433, 66] width 108 height 26
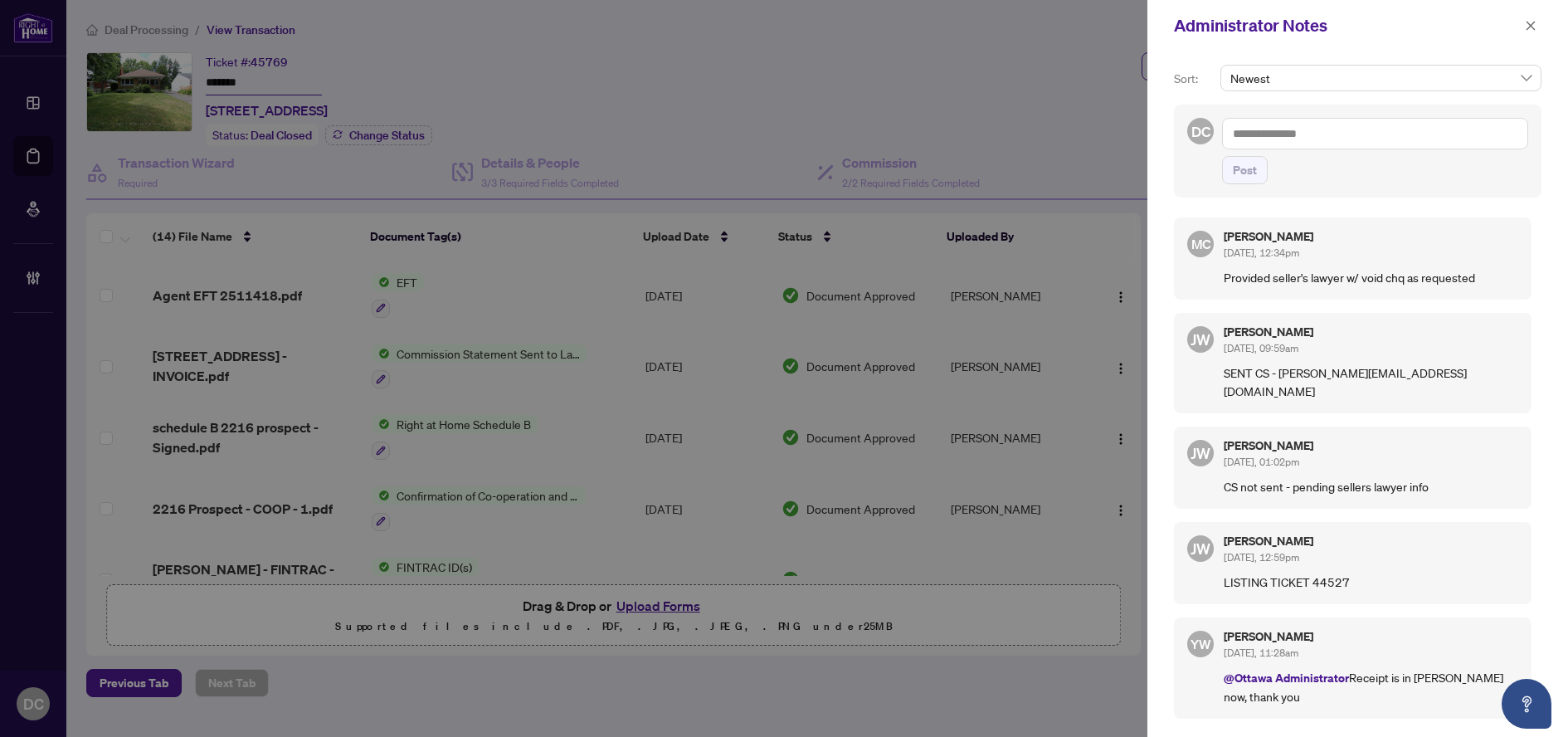
click at [1330, 132] on textarea at bounding box center [1375, 133] width 306 height 31
paste textarea "**********"
type textarea "**********"
click at [1242, 172] on span "Post" at bounding box center [1245, 170] width 24 height 26
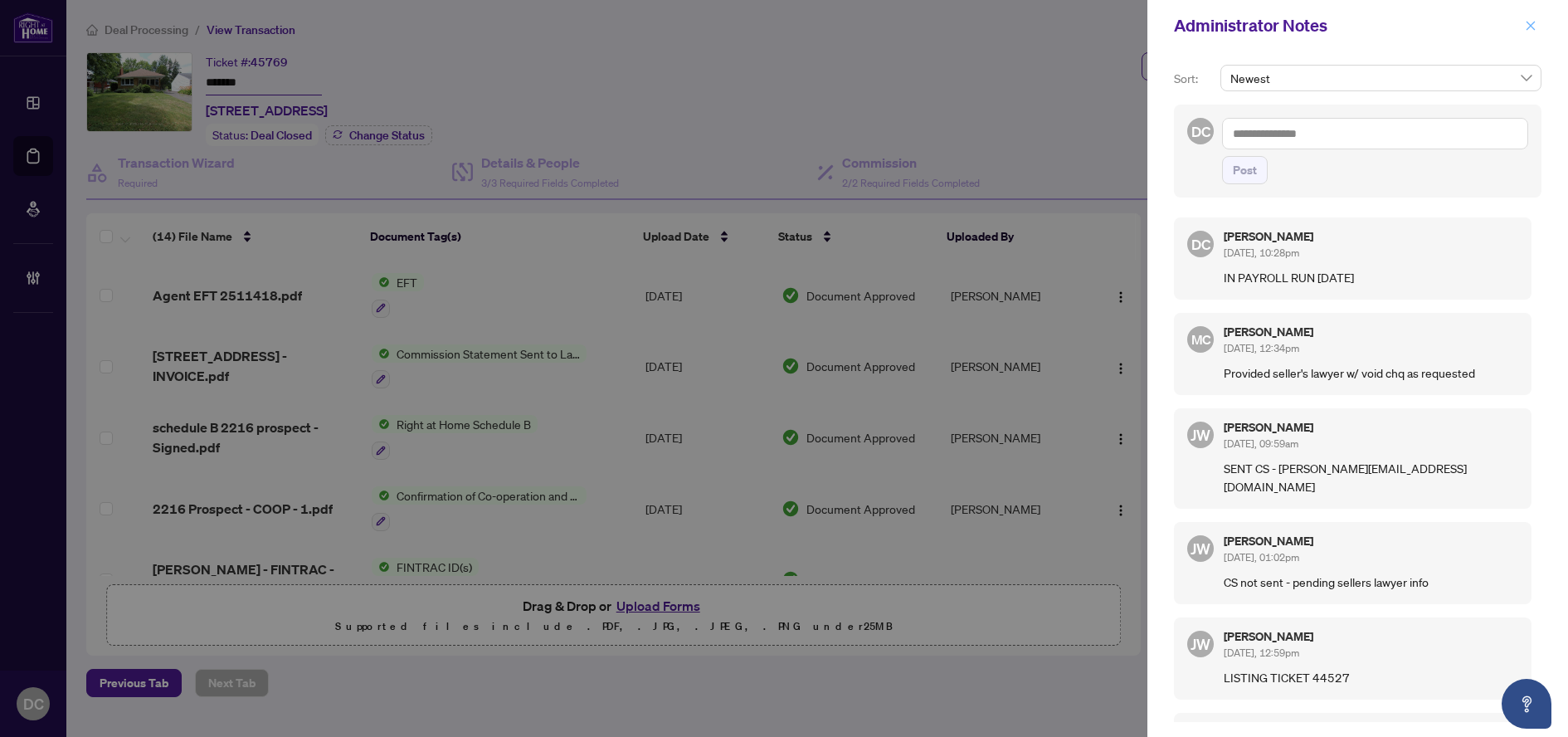
click at [1530, 36] on span "button" at bounding box center [1531, 25] width 12 height 26
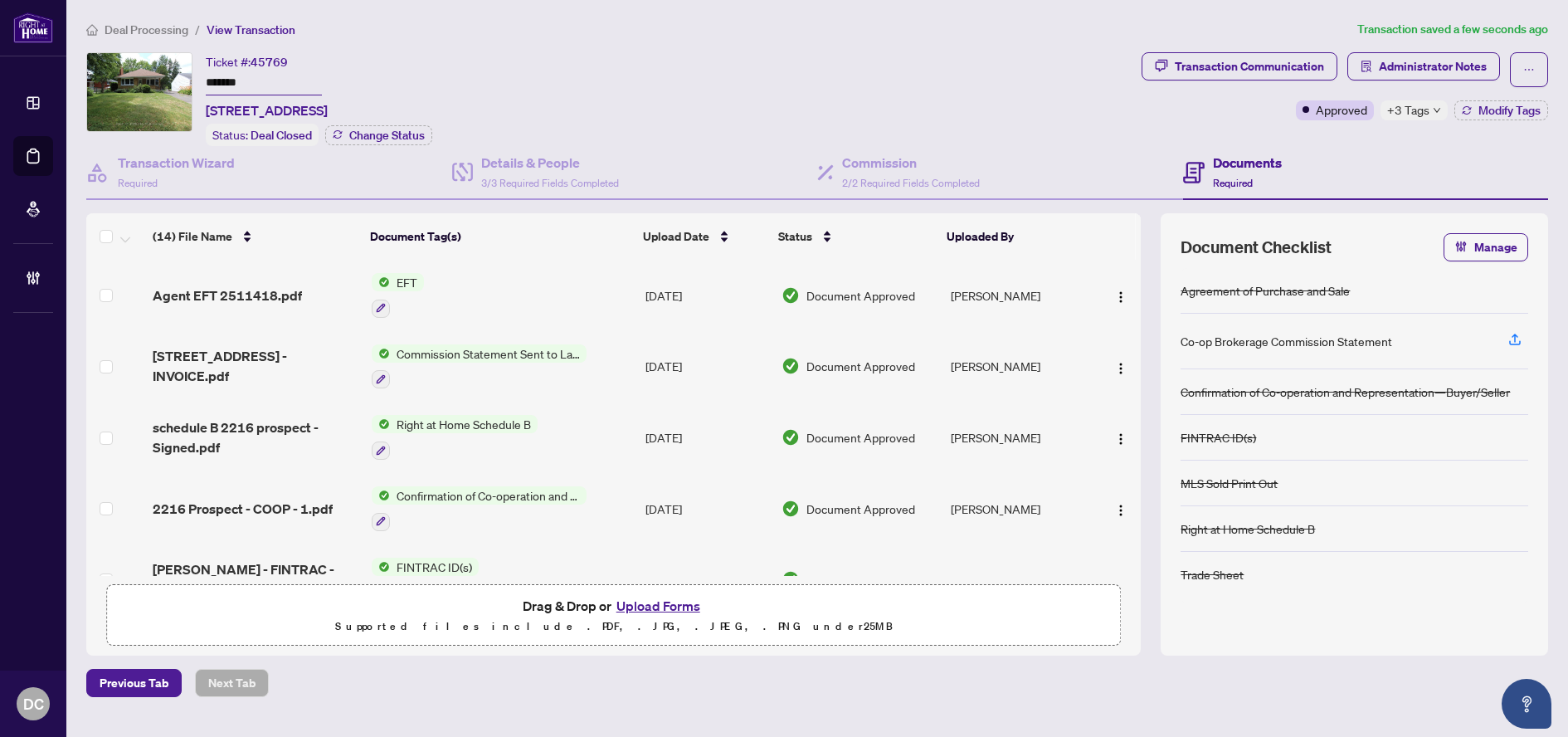
click at [177, 31] on span "Deal Processing" at bounding box center [146, 30] width 84 height 15
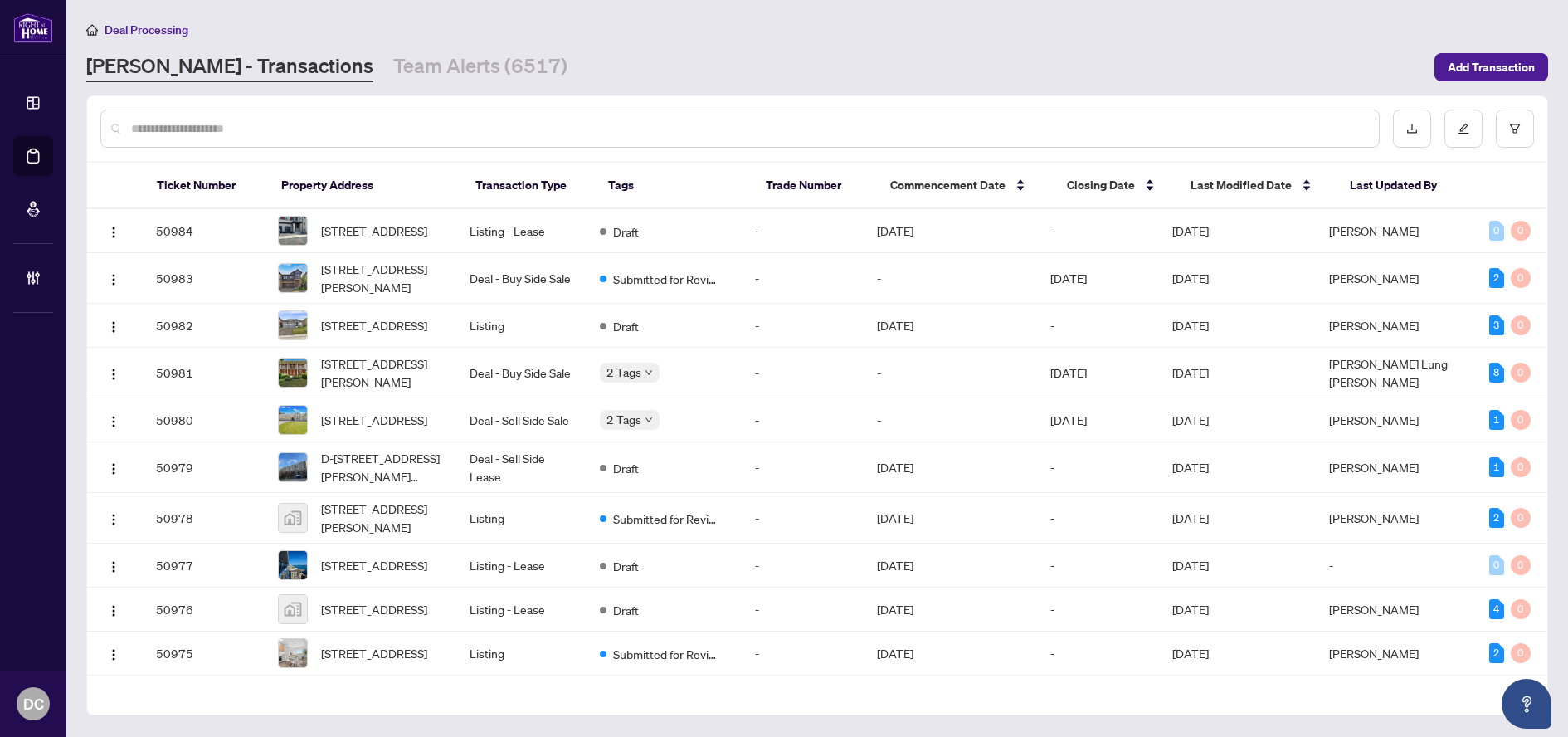
click at [364, 131] on input "text" at bounding box center [748, 128] width 1235 height 18
paste input "*******"
type input "*******"
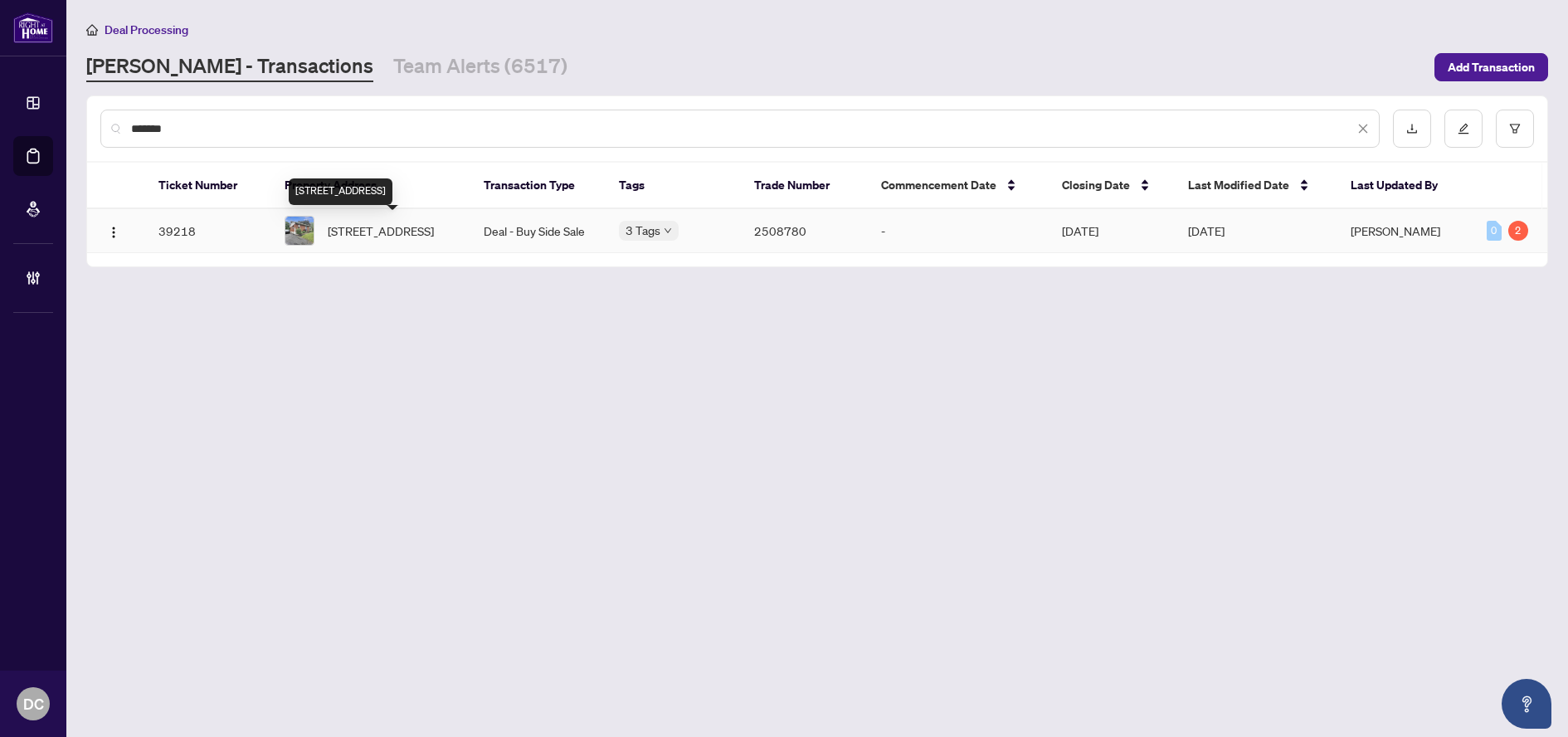
click at [432, 234] on span "[STREET_ADDRESS]" at bounding box center [381, 230] width 106 height 18
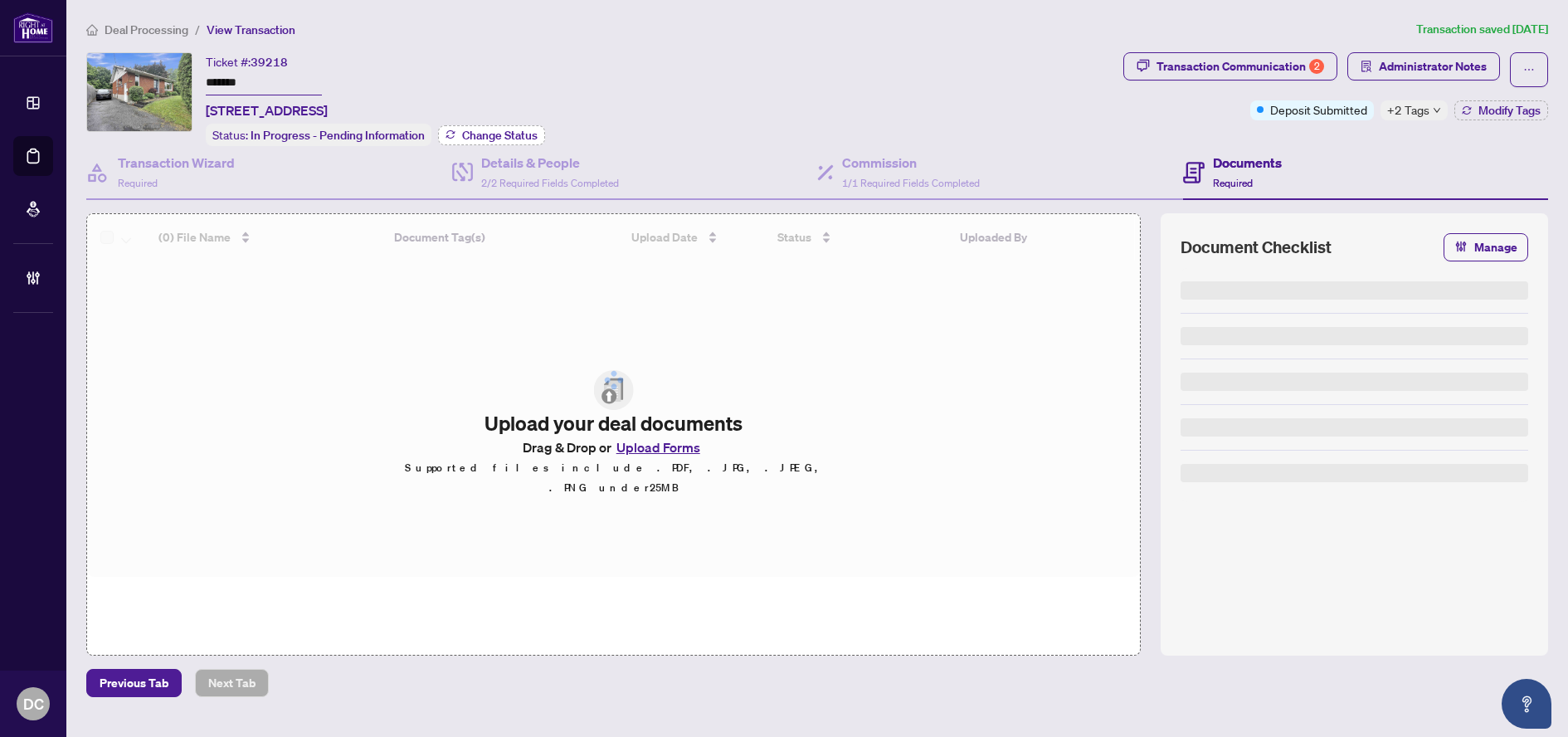
click at [482, 129] on span "Change Status" at bounding box center [499, 135] width 76 height 12
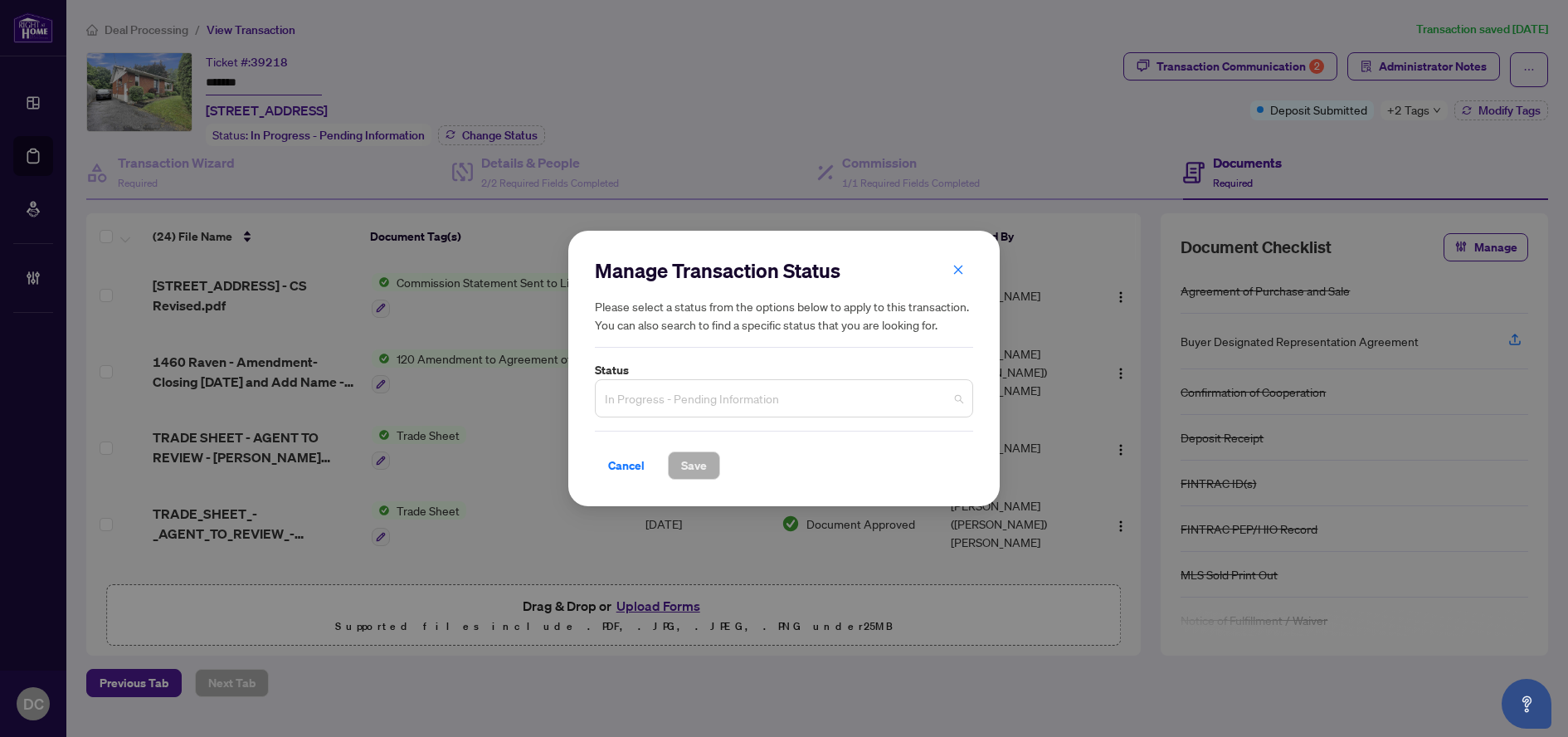
drag, startPoint x: 775, startPoint y: 382, endPoint x: 781, endPoint y: 395, distance: 14.3
click at [776, 382] on span "In Progress - Pending Information" at bounding box center [784, 397] width 358 height 31
click at [781, 396] on span "In Progress - Pending Information" at bounding box center [784, 397] width 358 height 31
click at [801, 406] on span "In Progress - Pending Information" at bounding box center [784, 397] width 358 height 31
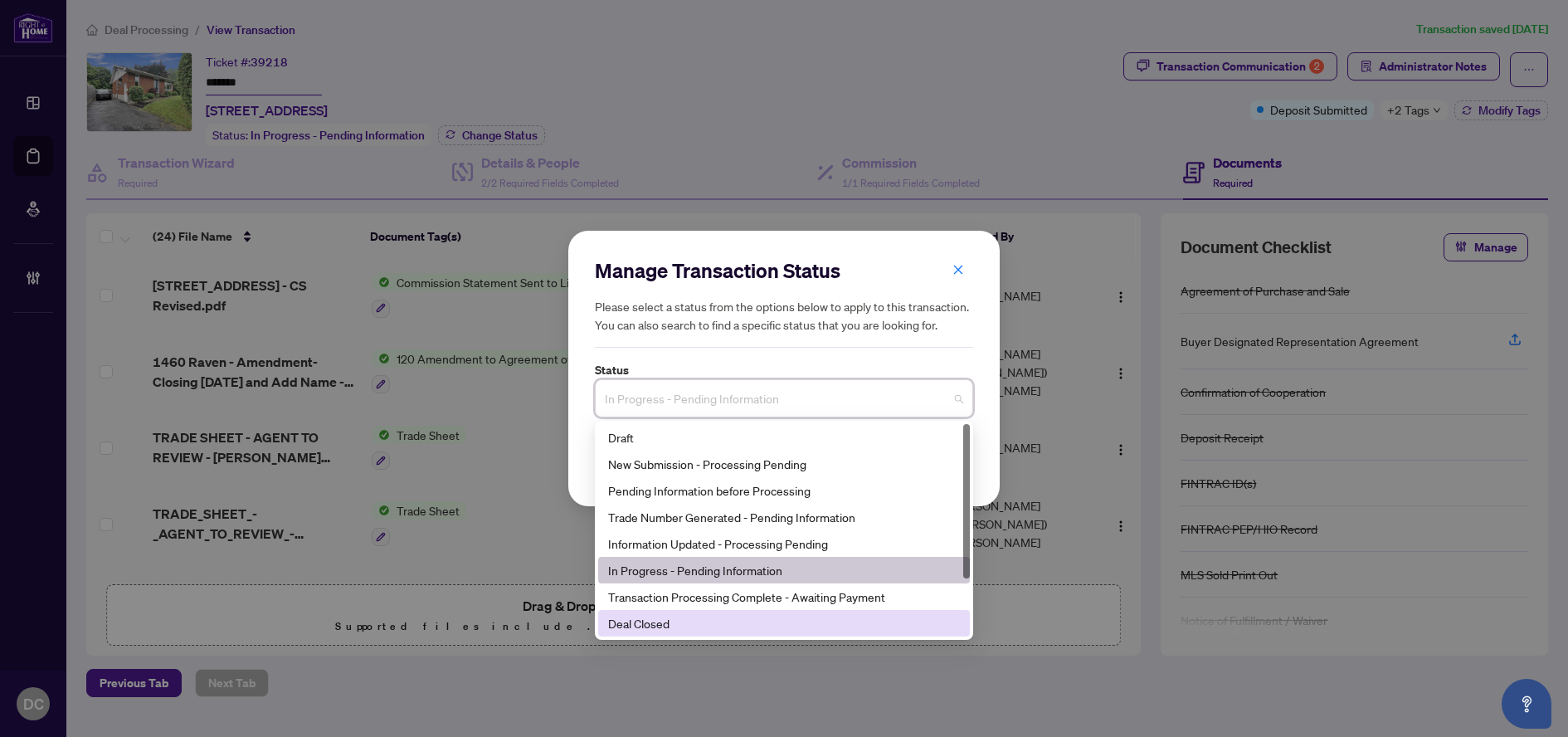
click at [680, 626] on div "Deal Closed" at bounding box center [784, 622] width 352 height 18
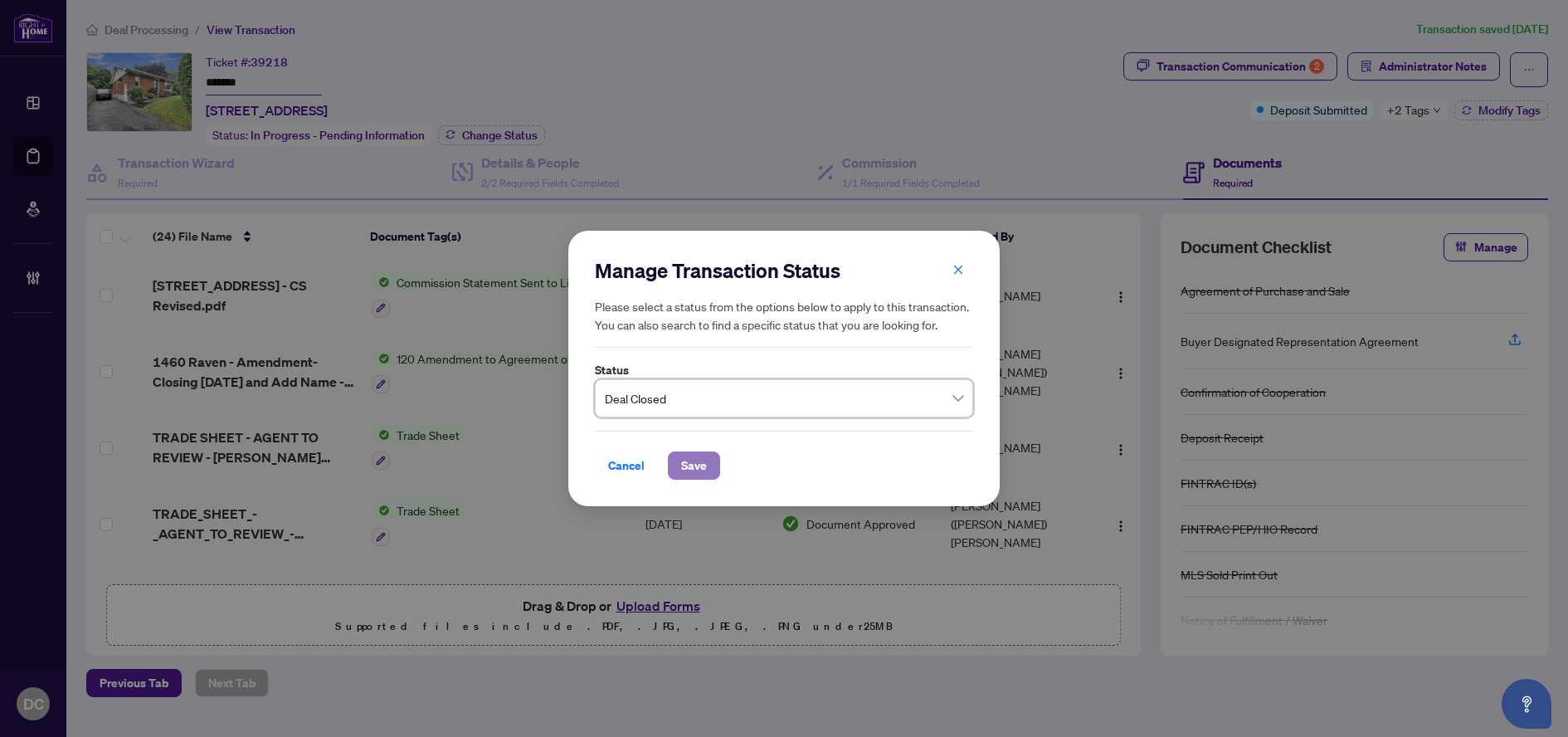
click at [702, 472] on span "Save" at bounding box center [694, 464] width 25 height 26
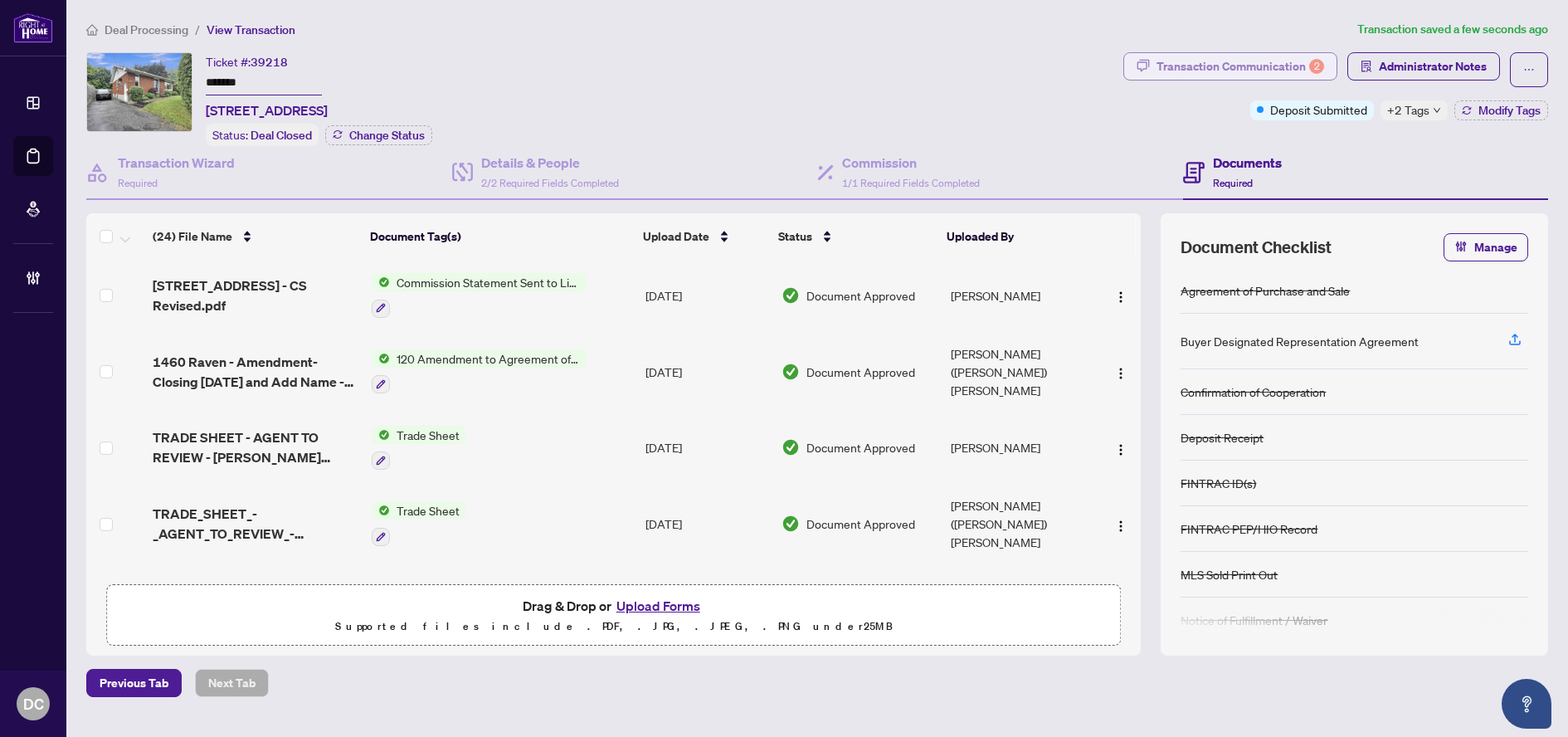
click at [1191, 71] on div "Transaction Communication 2" at bounding box center [1240, 66] width 167 height 26
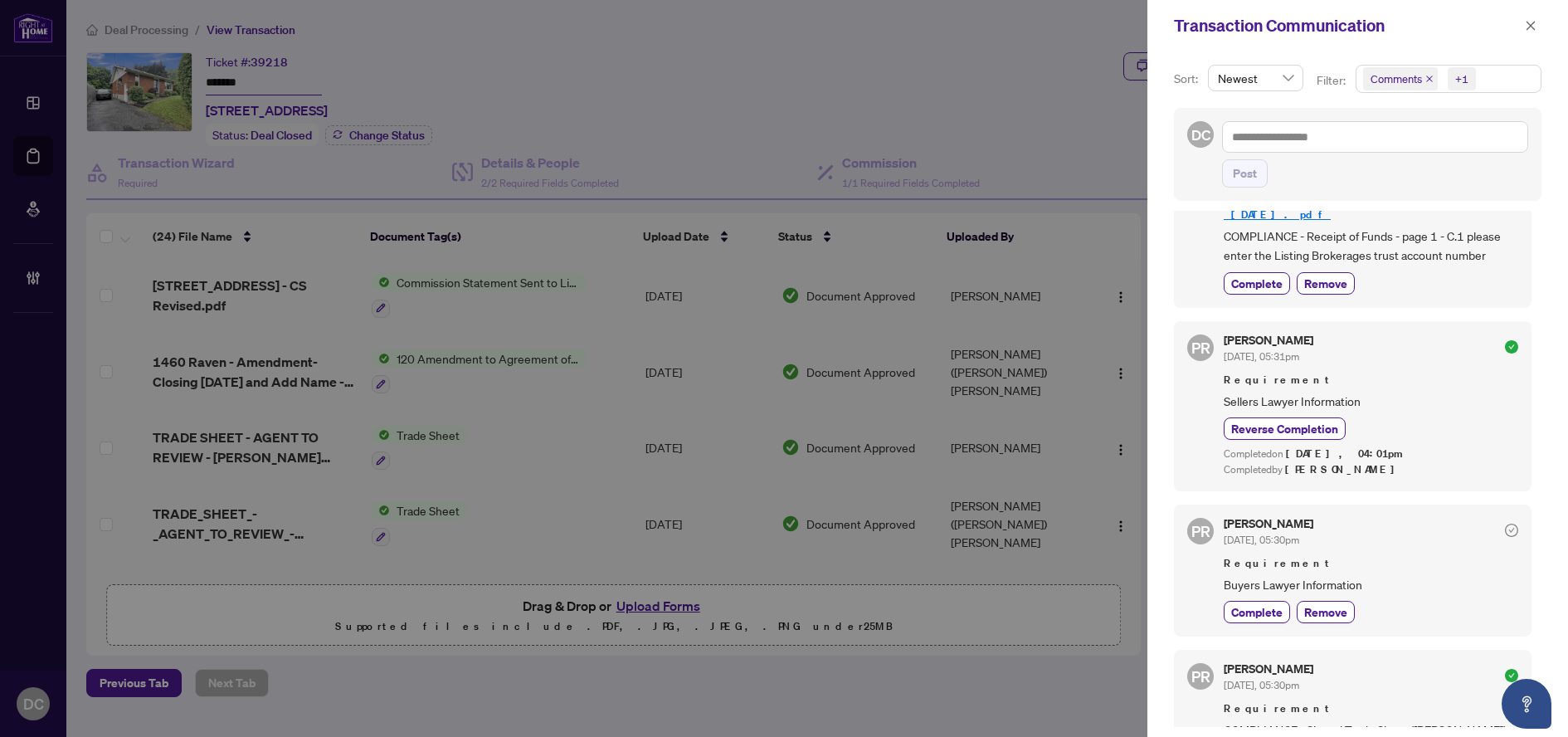
scroll to position [332, 0]
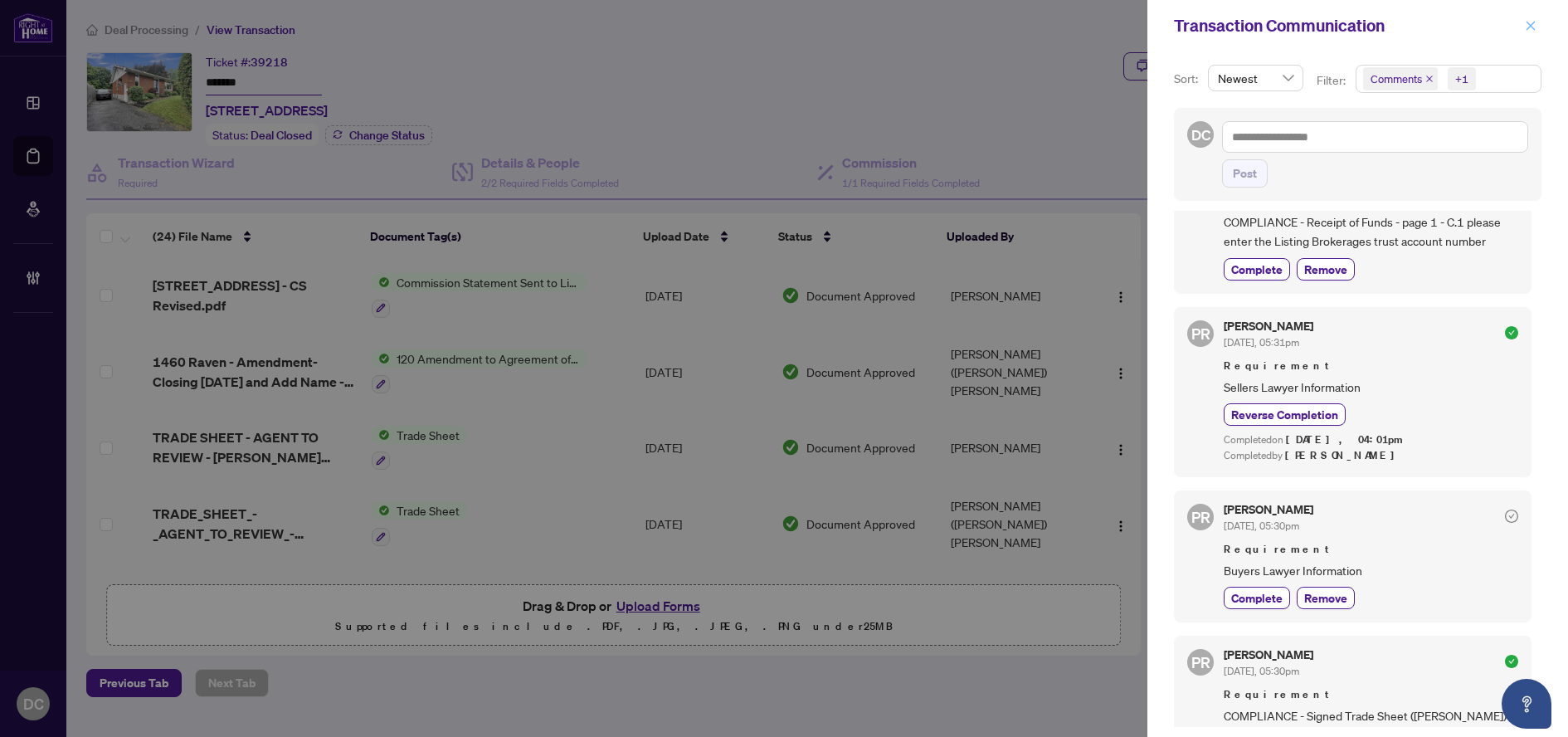
click at [1534, 27] on icon "close" at bounding box center [1531, 25] width 12 height 12
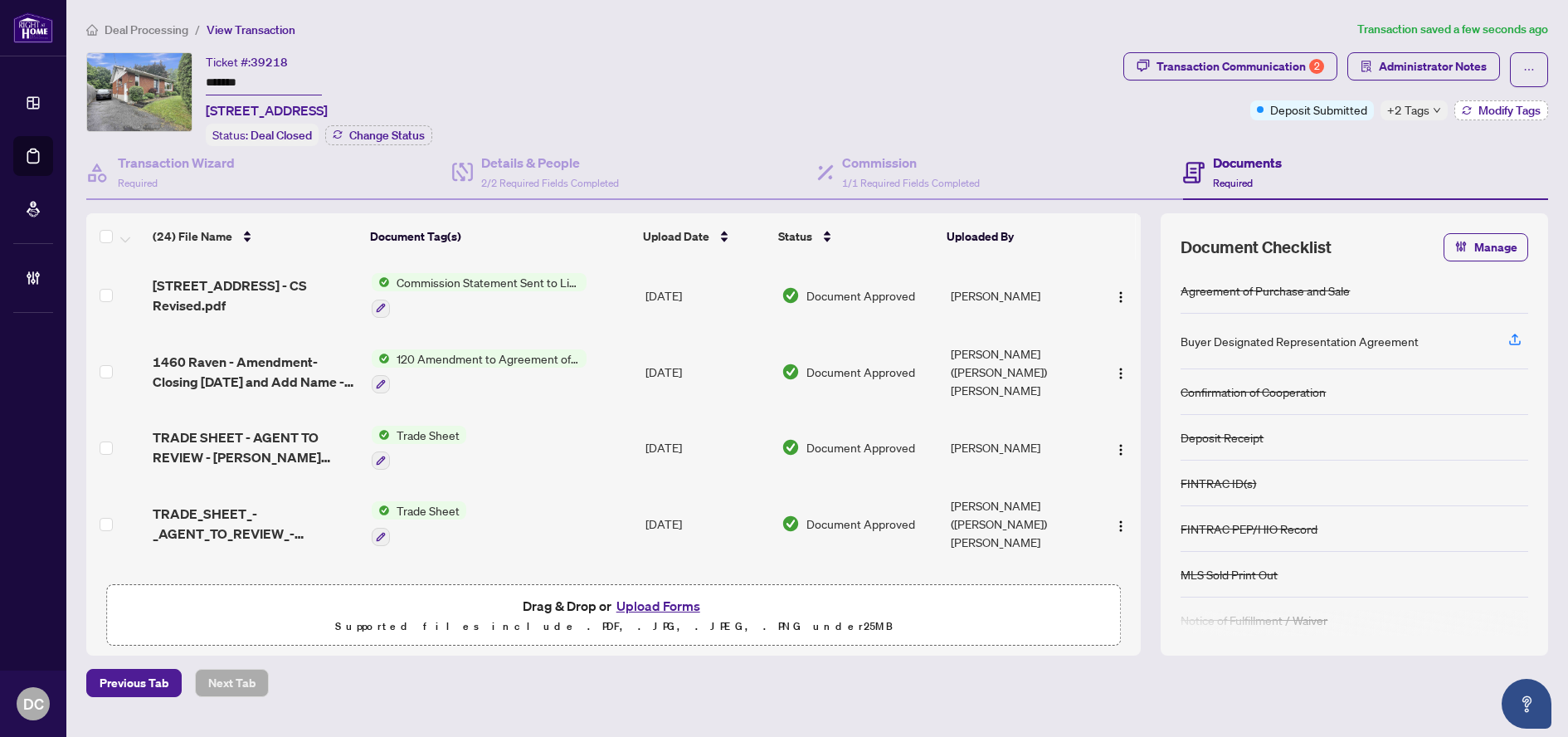
click at [1493, 110] on span "Modify Tags" at bounding box center [1509, 110] width 62 height 12
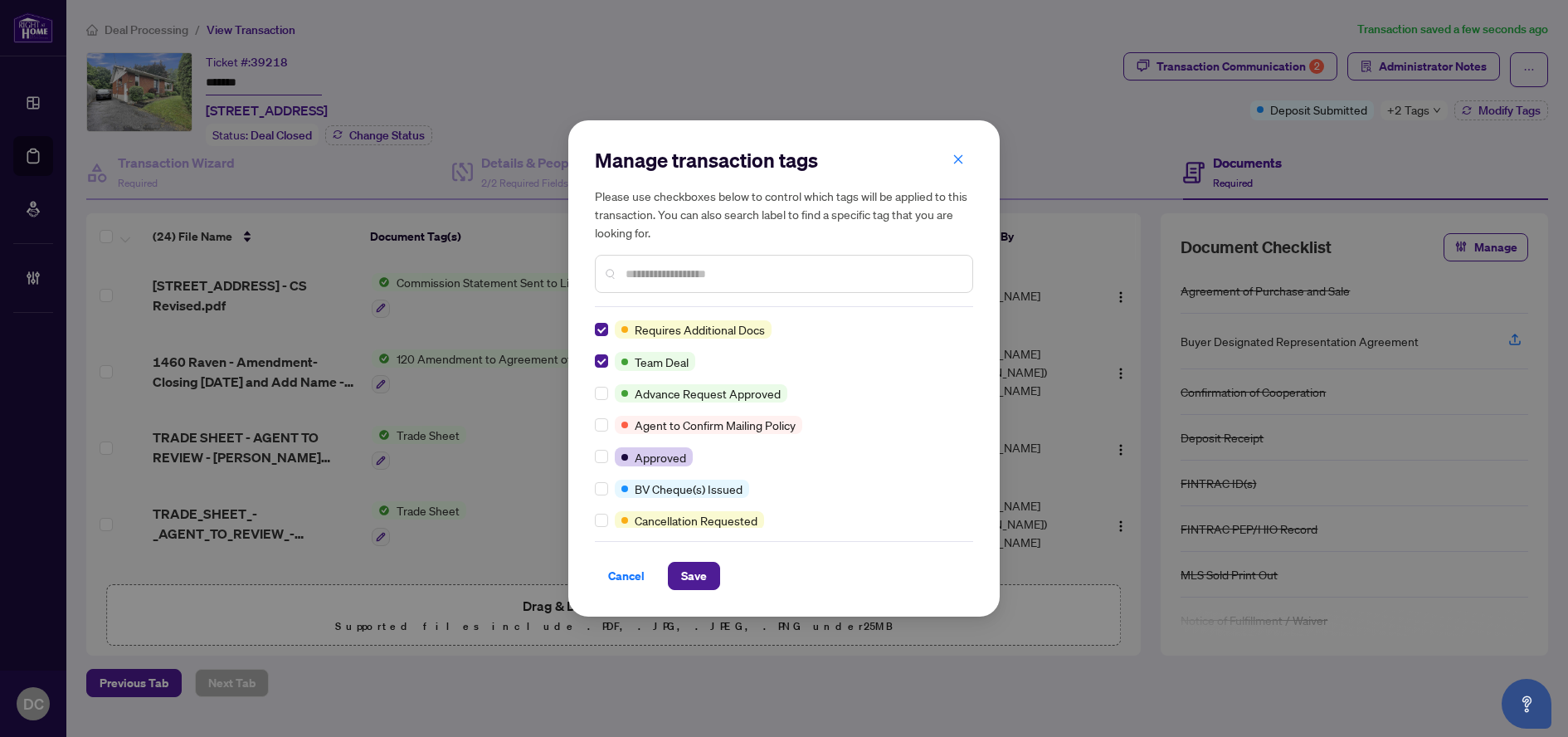
scroll to position [0, 0]
click at [649, 265] on input "text" at bounding box center [792, 273] width 334 height 18
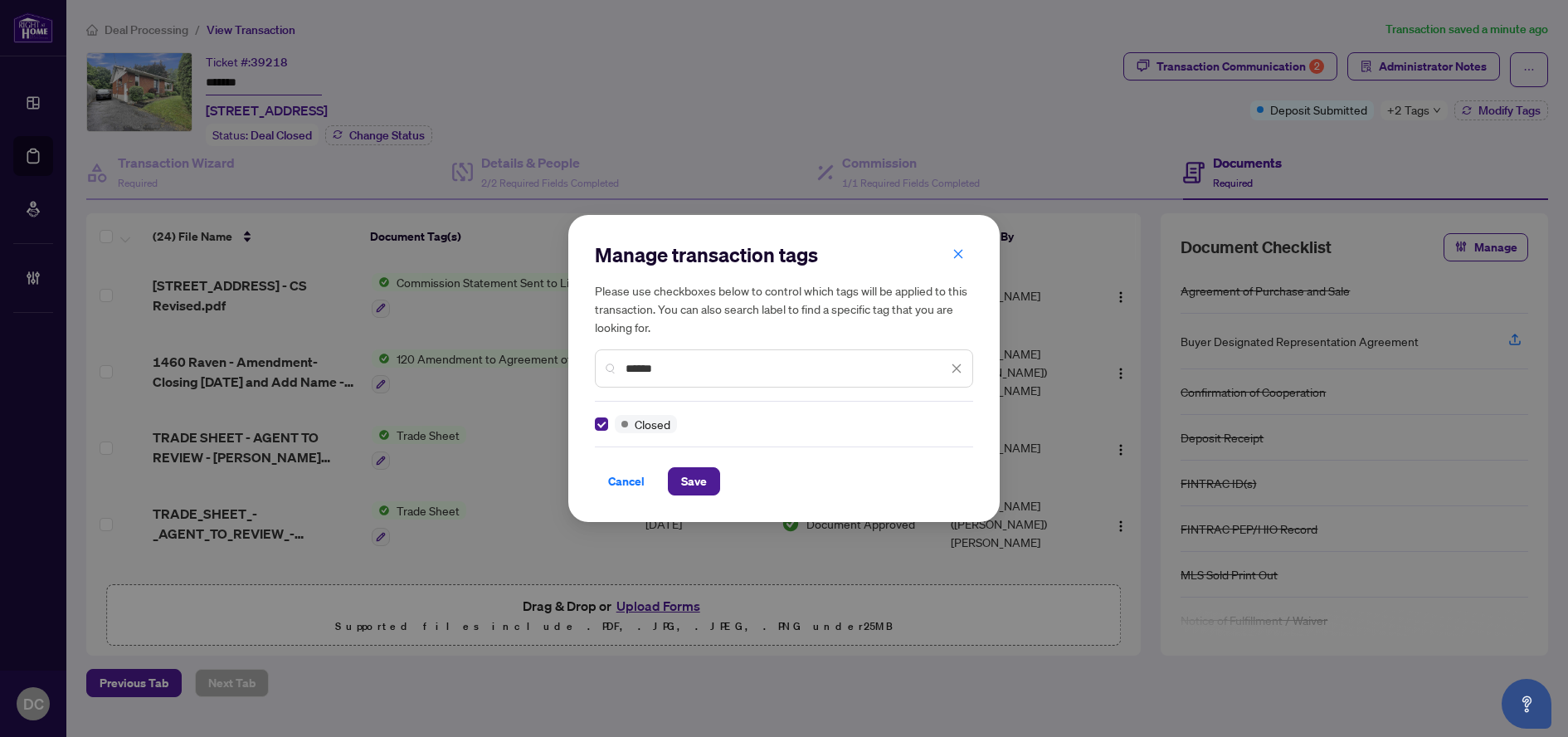
drag, startPoint x: 690, startPoint y: 371, endPoint x: 578, endPoint y: 362, distance: 112.4
click at [578, 362] on div "Manage transaction tags Please use checkboxes below to control which tags will …" at bounding box center [784, 368] width 431 height 307
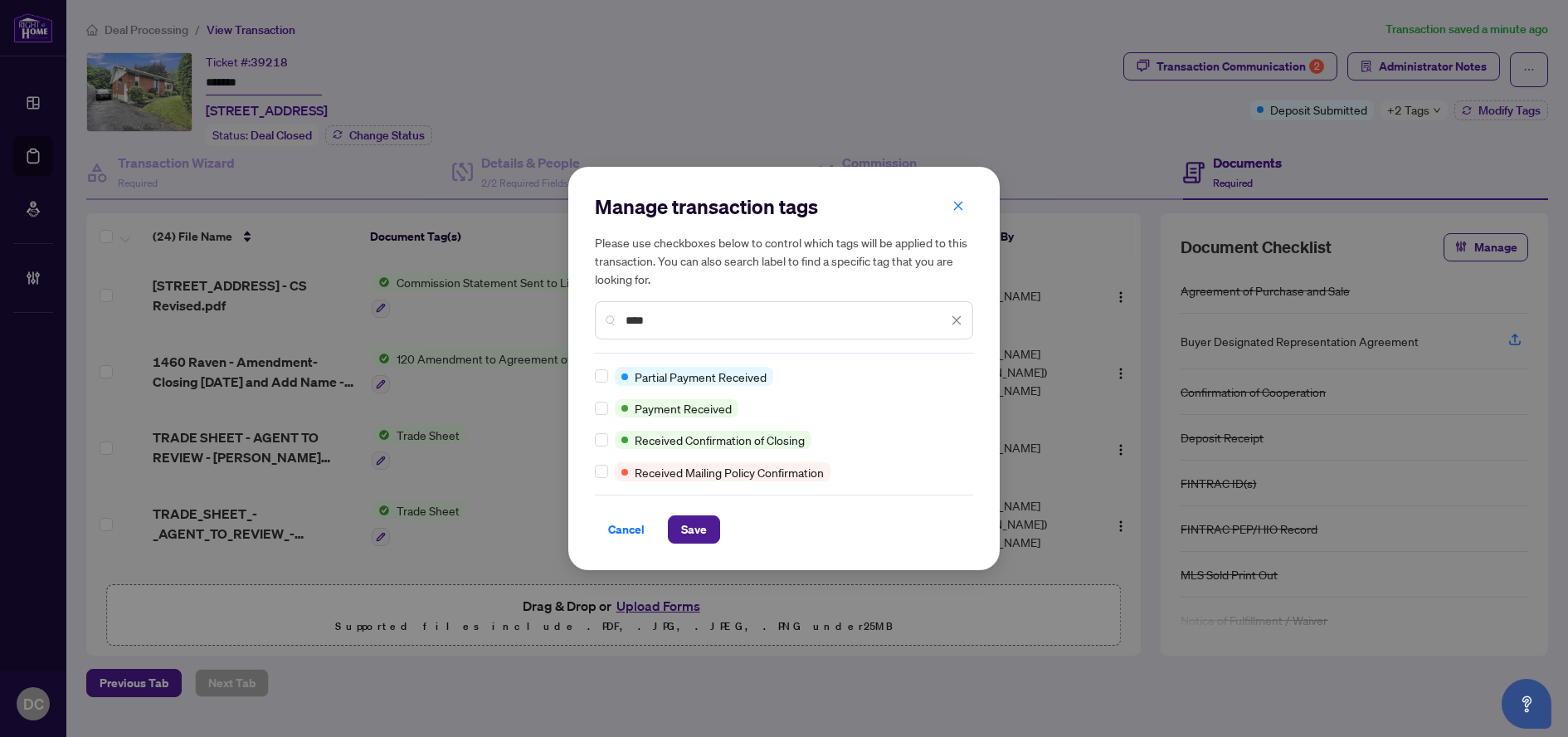
type input "****"
click at [699, 527] on span "Save" at bounding box center [694, 529] width 25 height 26
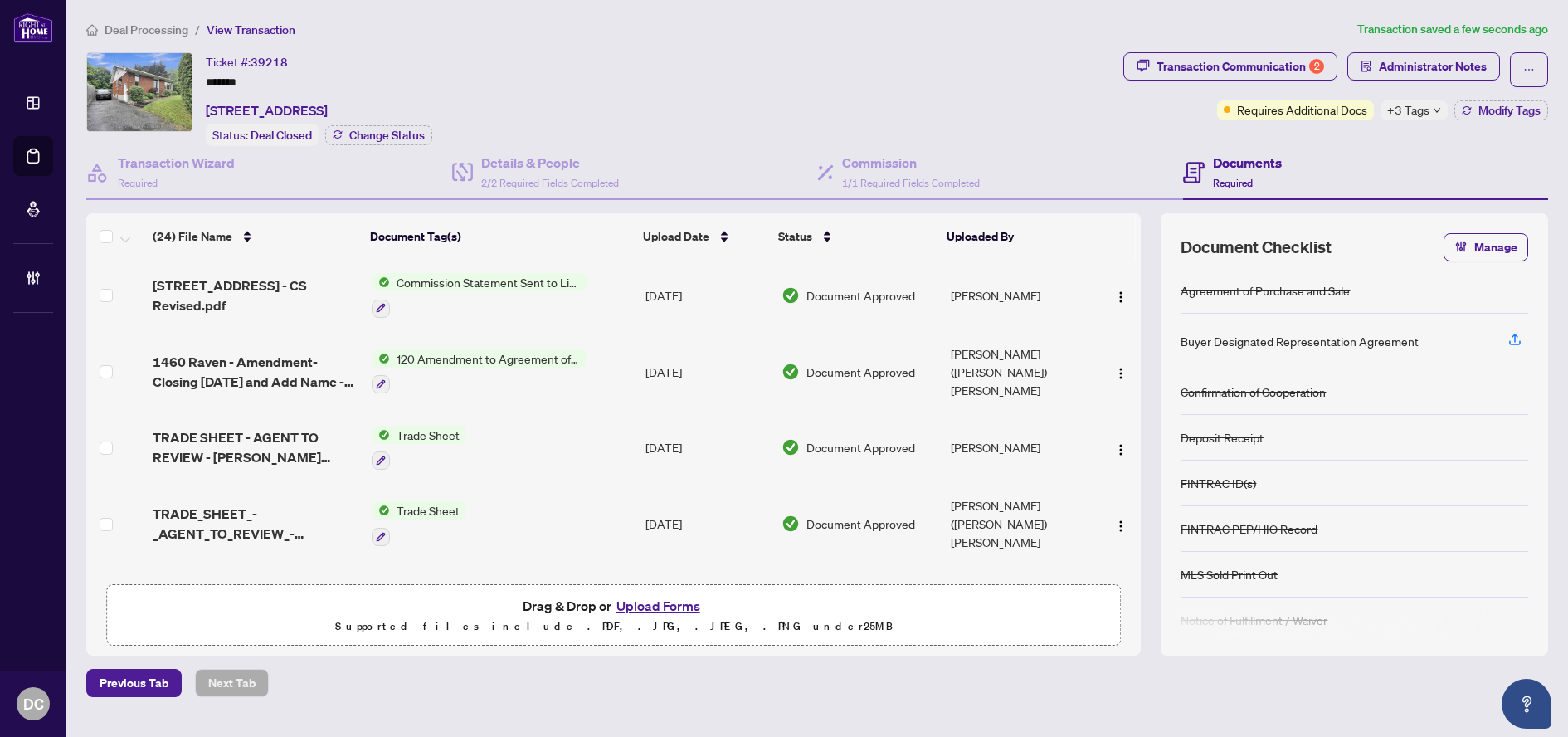
click at [171, 25] on span "Deal Processing" at bounding box center [146, 30] width 84 height 15
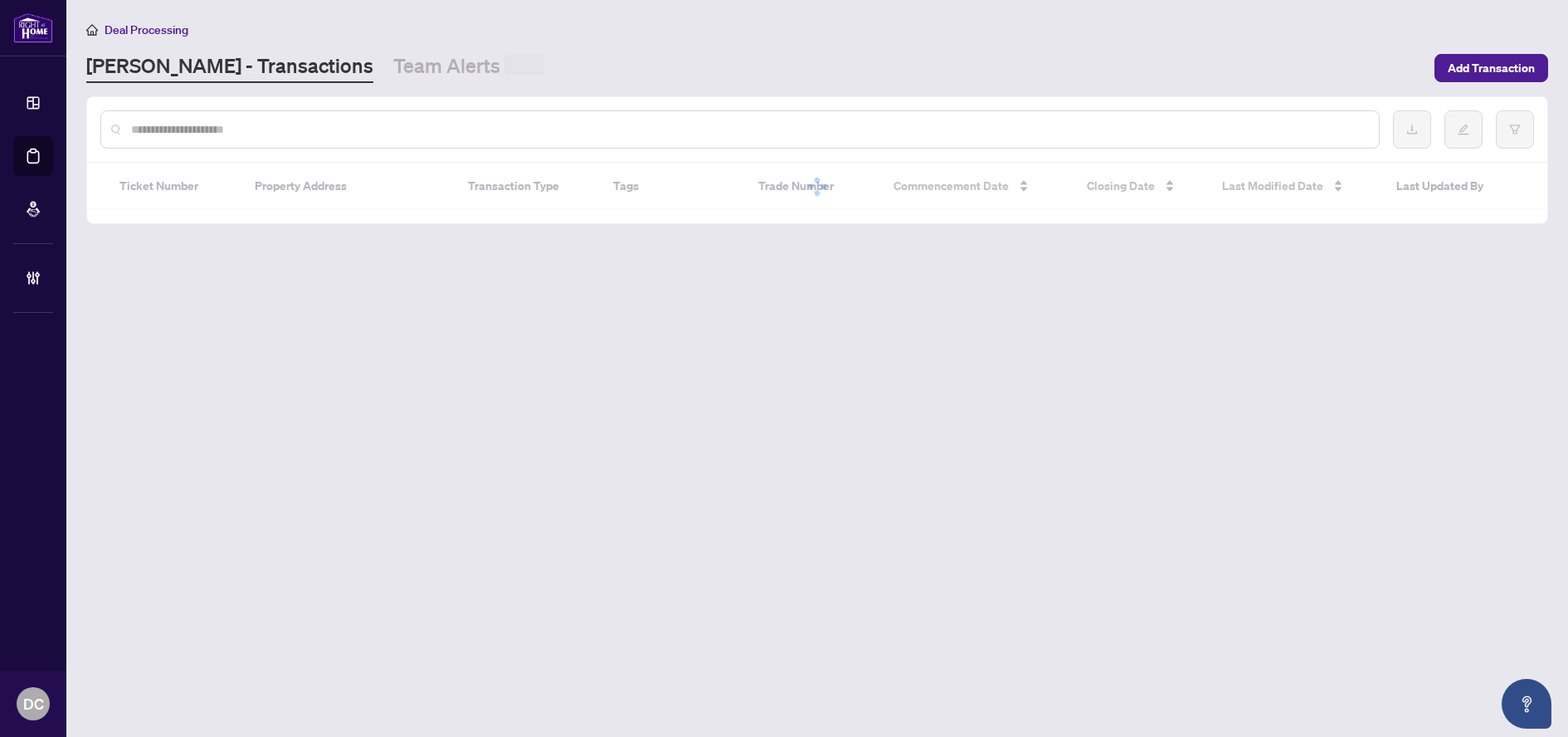
click at [257, 136] on input "text" at bounding box center [748, 129] width 1235 height 18
paste input "*******"
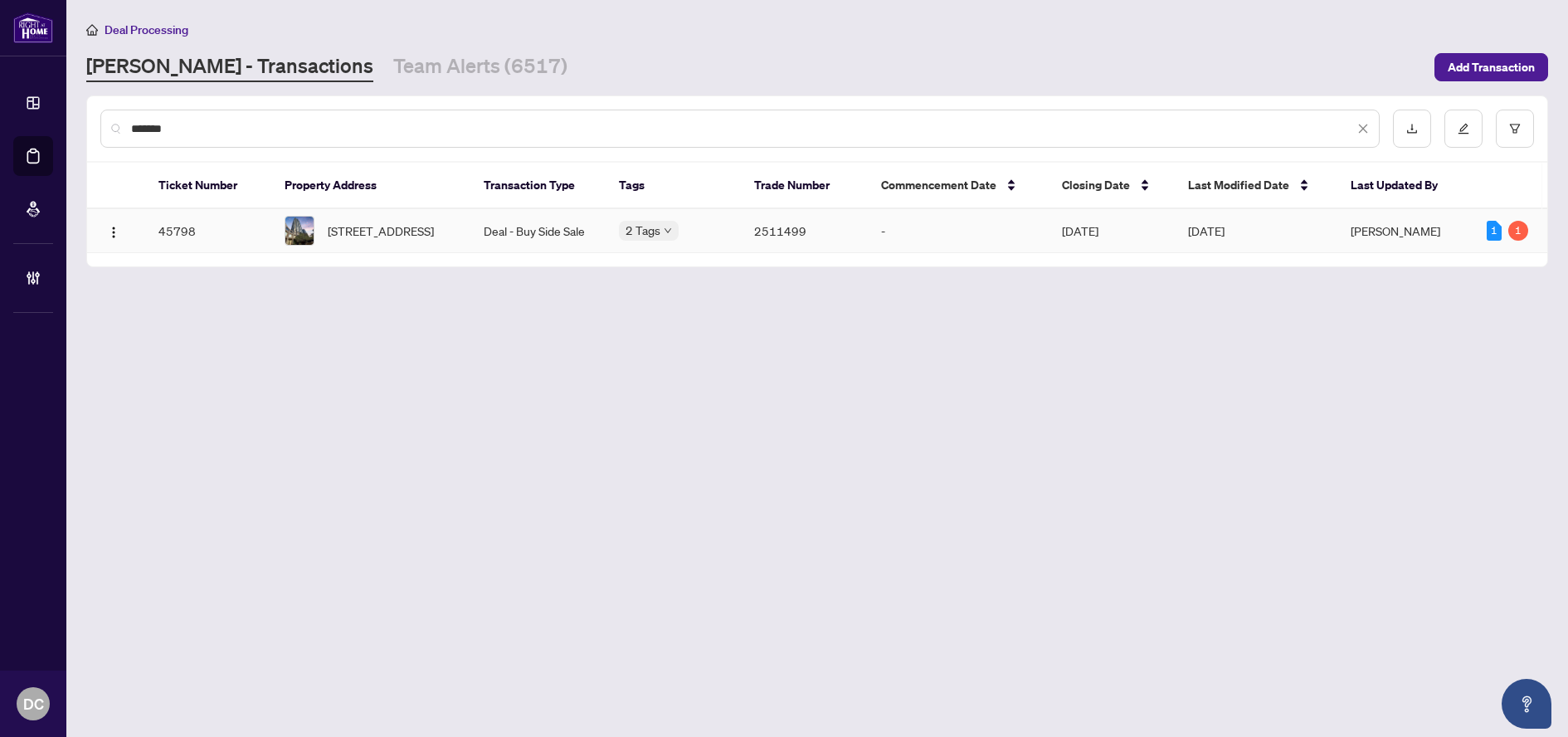
type input "*******"
click at [411, 233] on span "[STREET_ADDRESS]" at bounding box center [381, 230] width 106 height 18
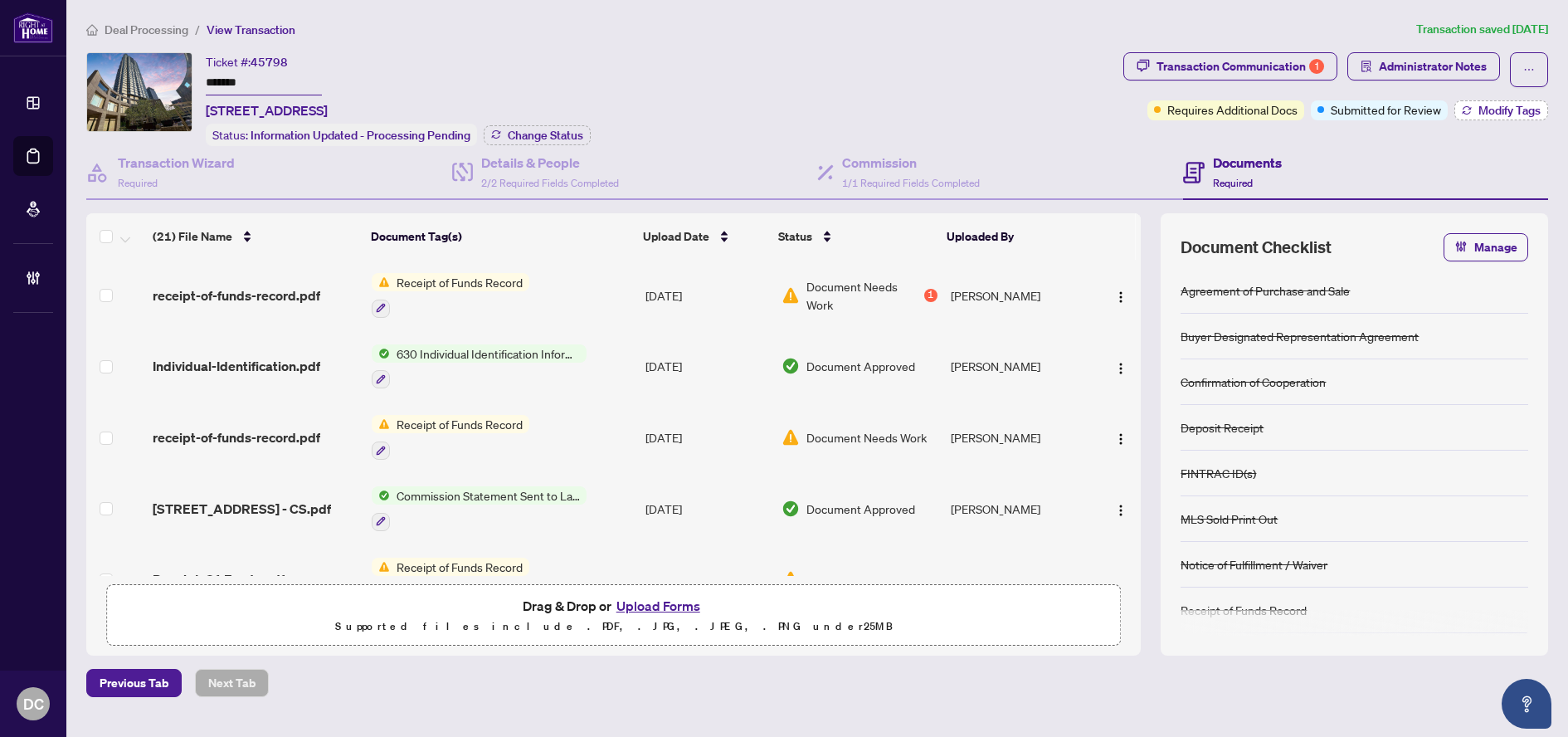
click at [1481, 110] on span "Modify Tags" at bounding box center [1509, 110] width 62 height 12
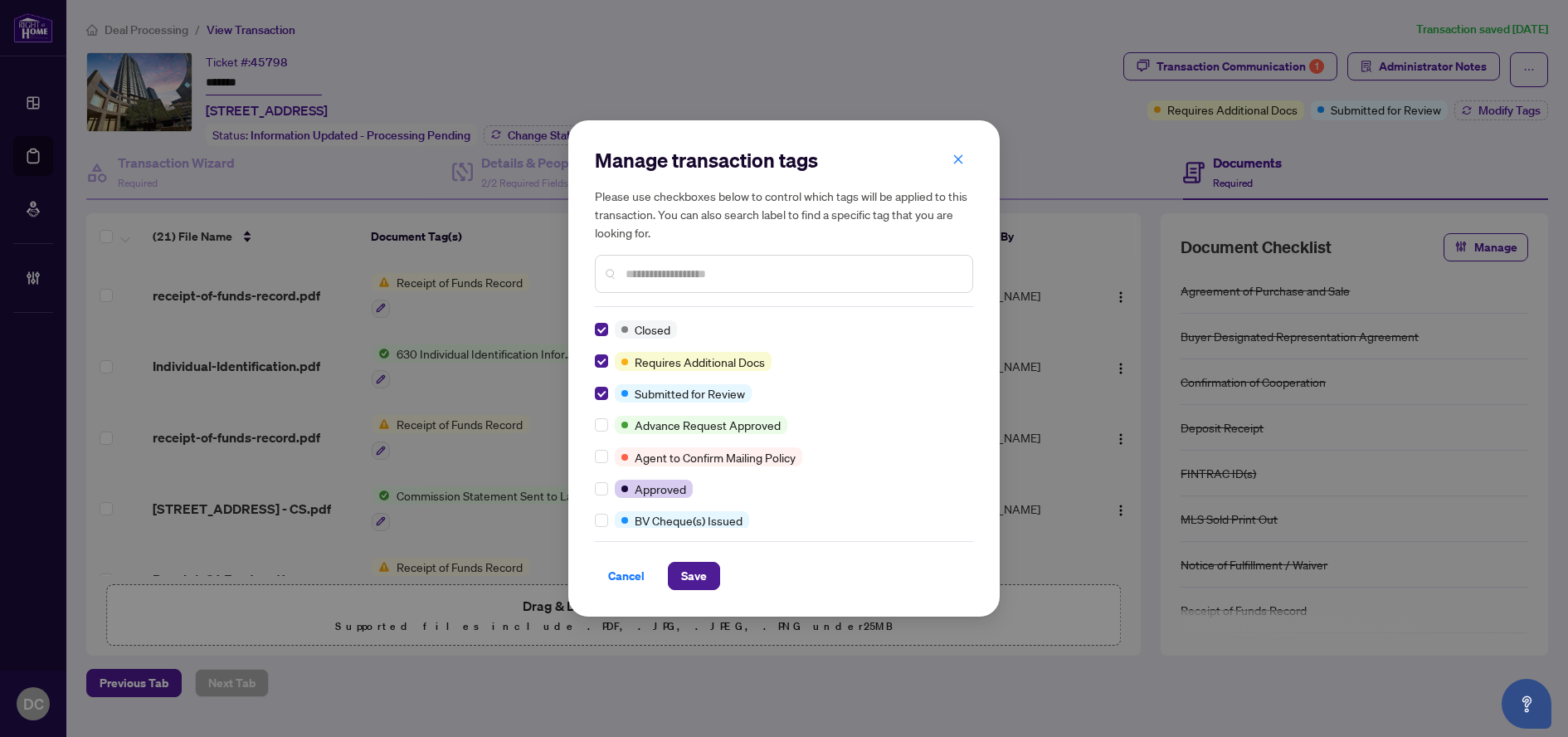
click at [741, 269] on input "text" at bounding box center [792, 273] width 334 height 18
type input "****"
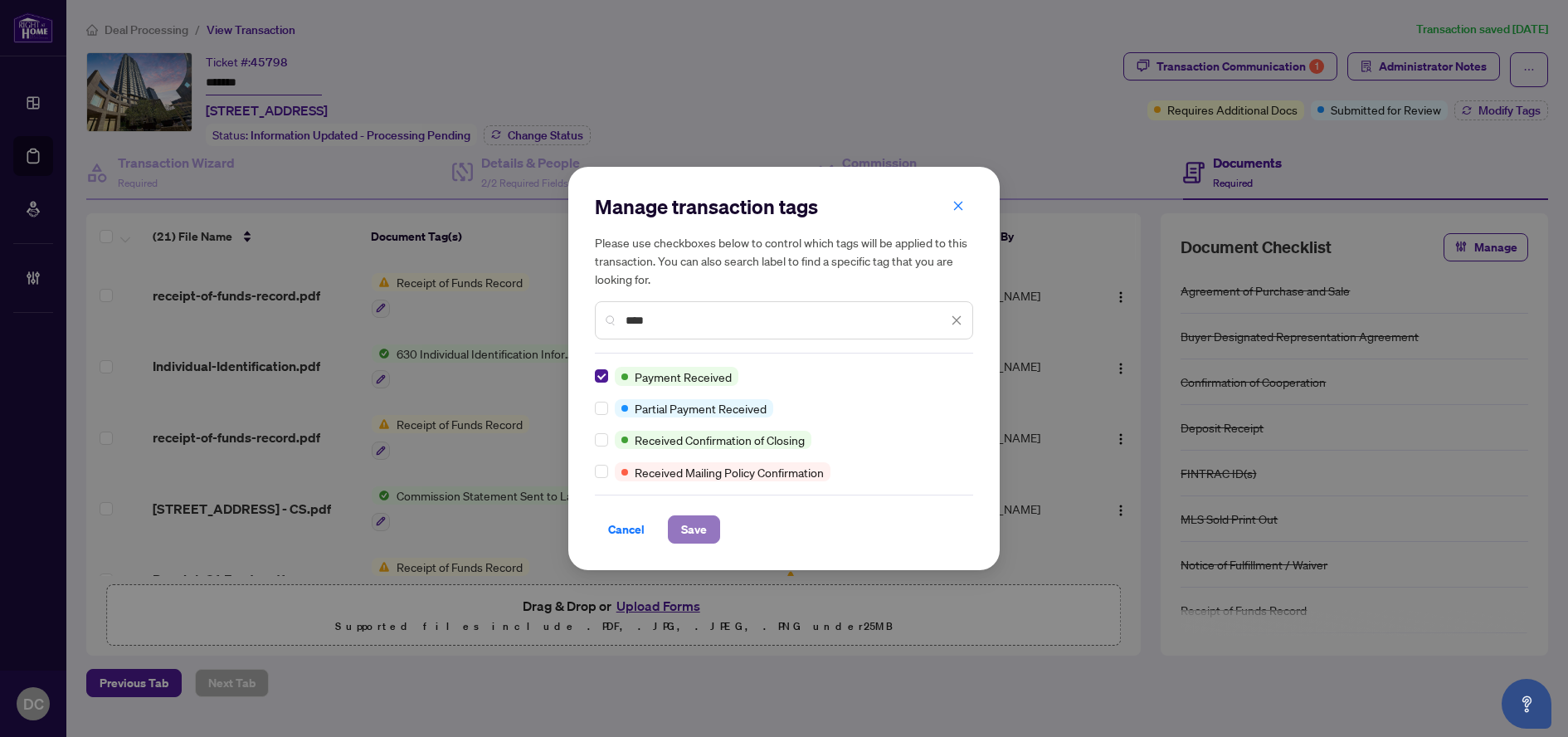
click at [687, 526] on span "Save" at bounding box center [694, 529] width 25 height 26
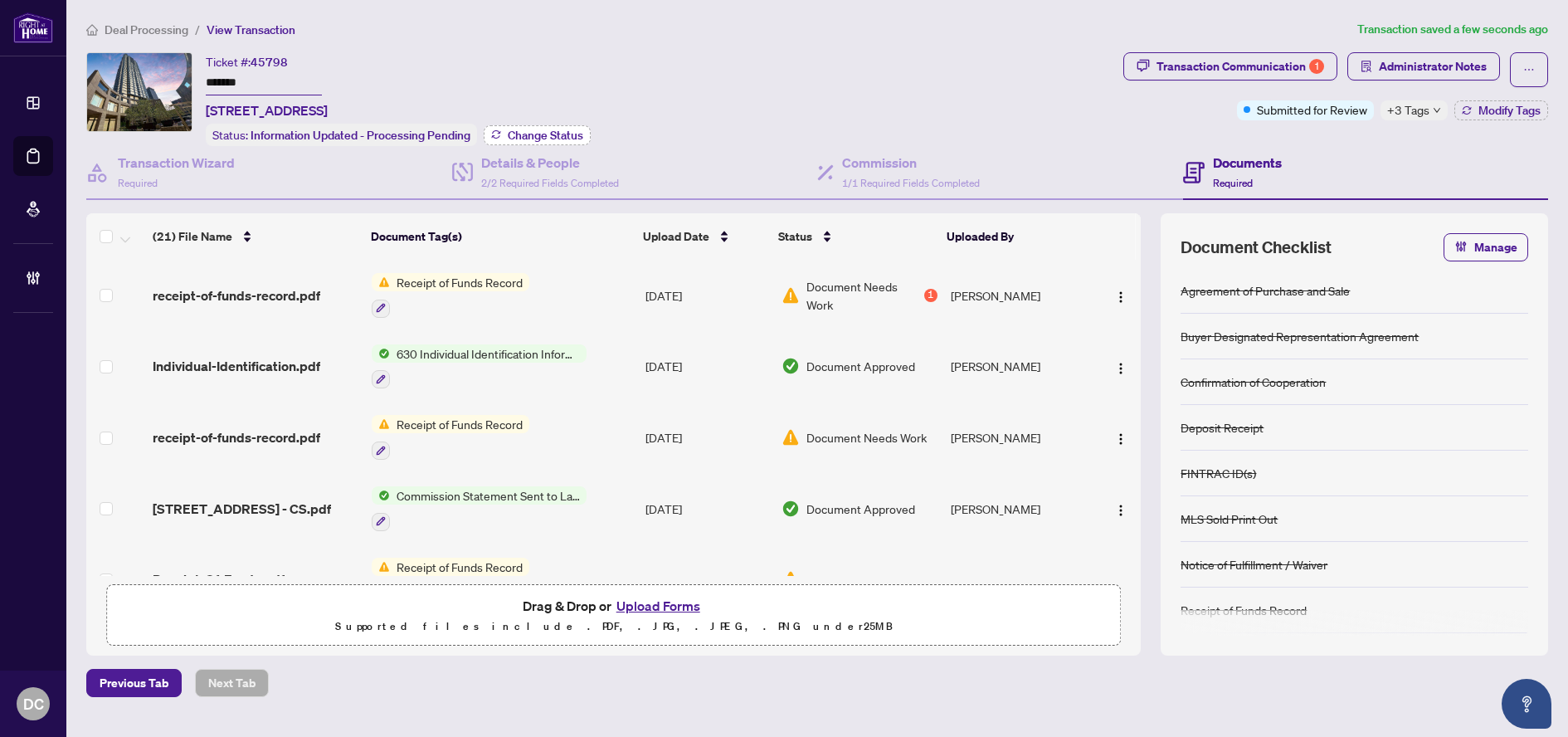
click at [552, 130] on span "Change Status" at bounding box center [545, 135] width 76 height 12
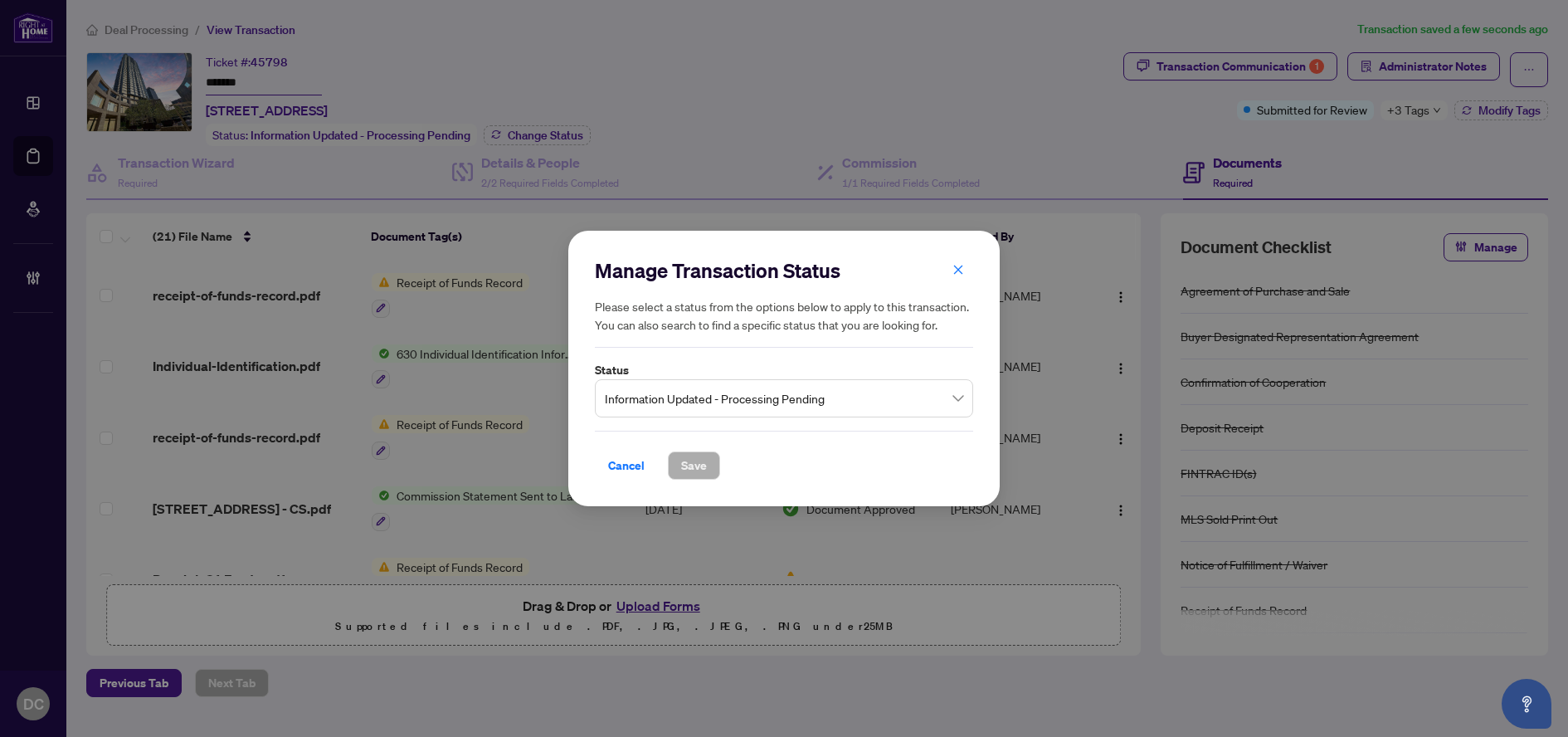
click at [744, 410] on span "Information Updated - Processing Pending" at bounding box center [784, 397] width 358 height 31
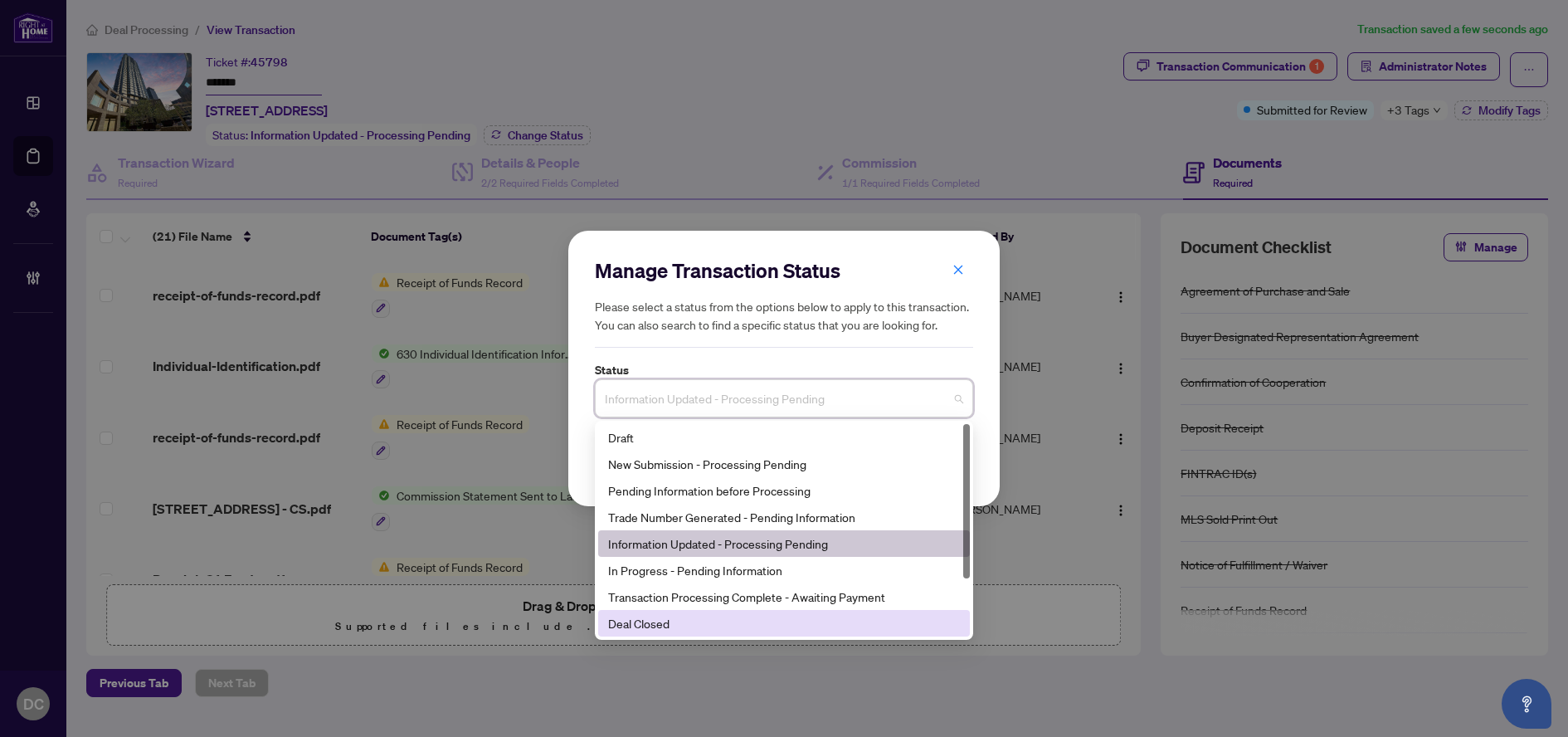
click at [657, 621] on div "Deal Closed" at bounding box center [784, 622] width 352 height 18
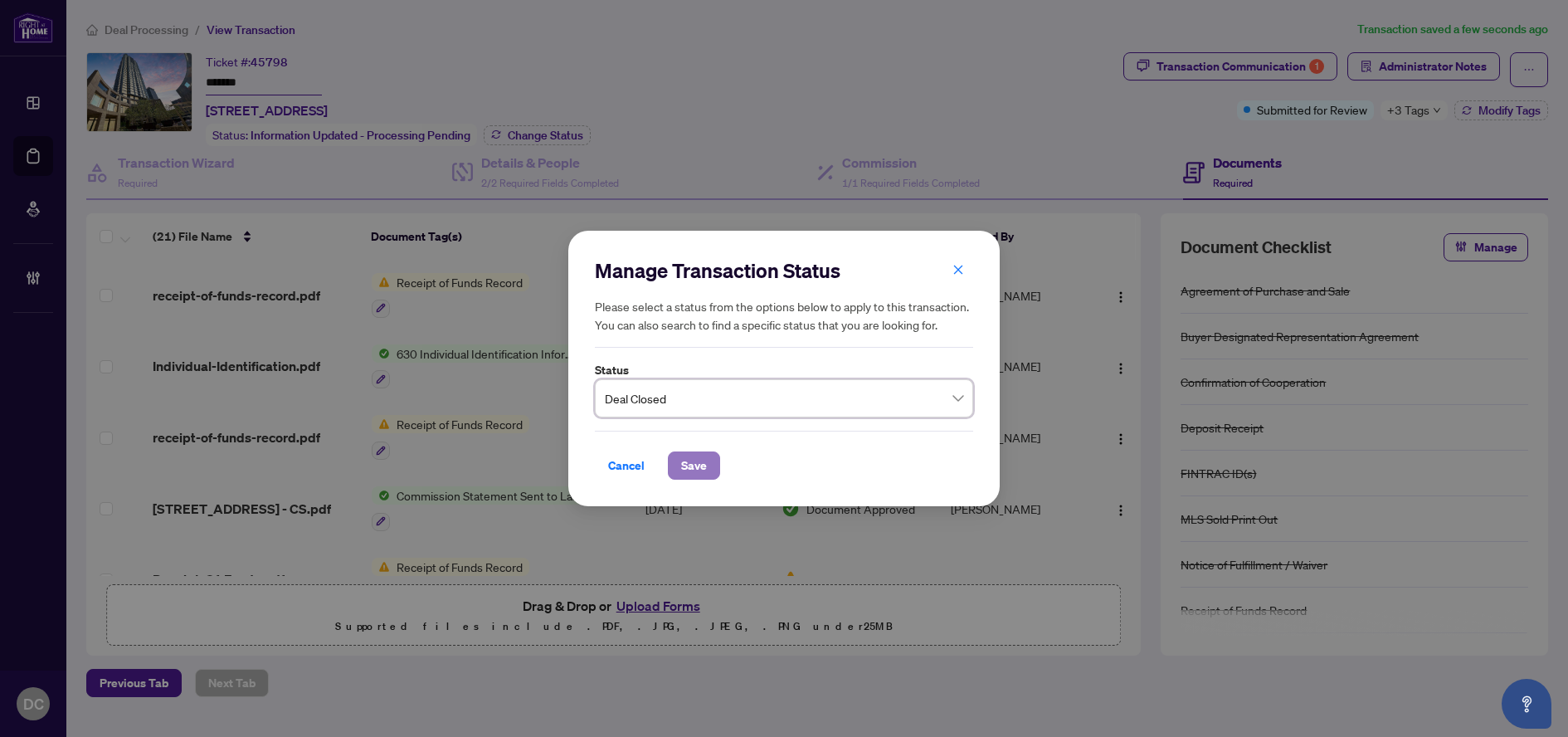
click at [703, 468] on span "Save" at bounding box center [694, 464] width 25 height 26
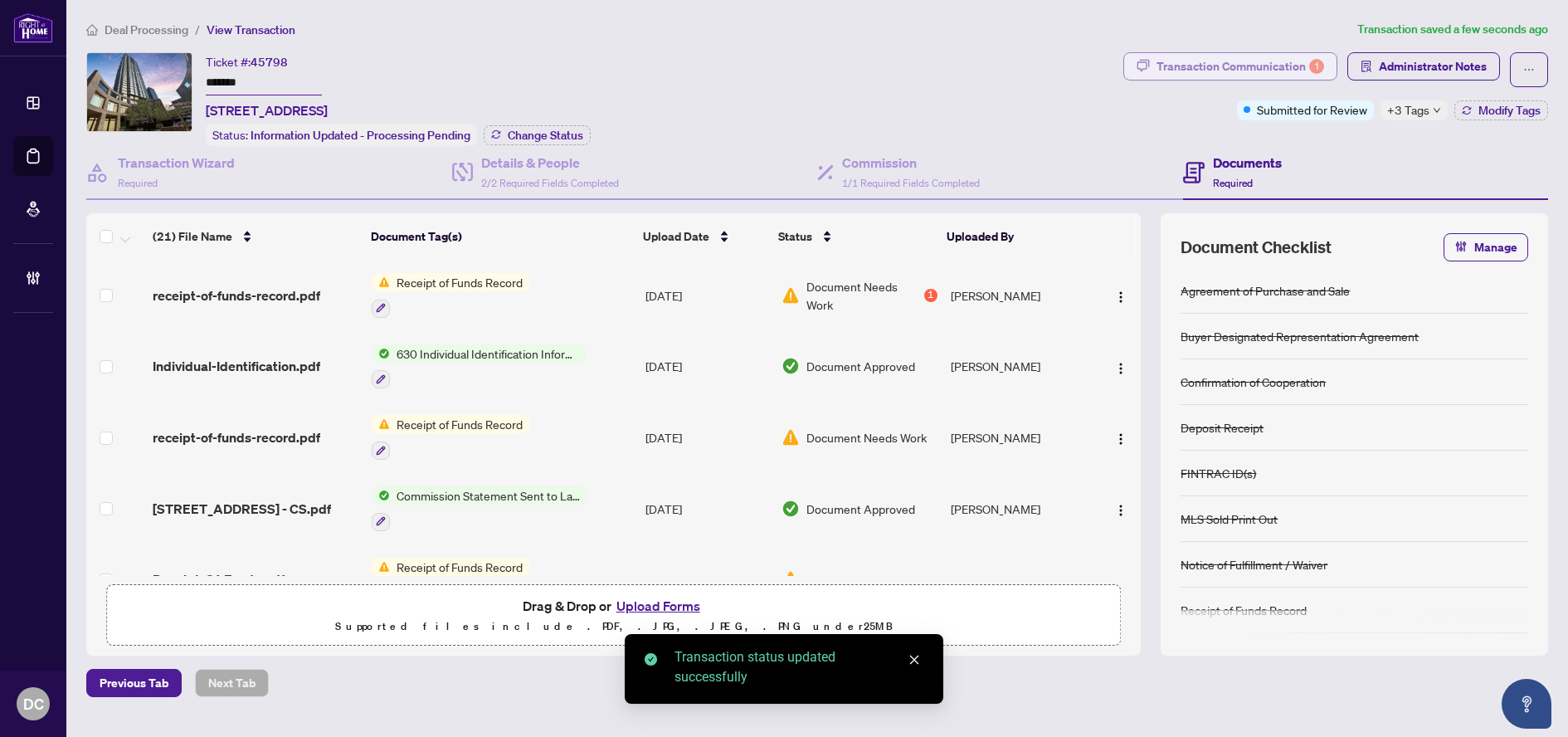
click at [1292, 64] on div "Transaction Communication 1" at bounding box center [1240, 66] width 167 height 26
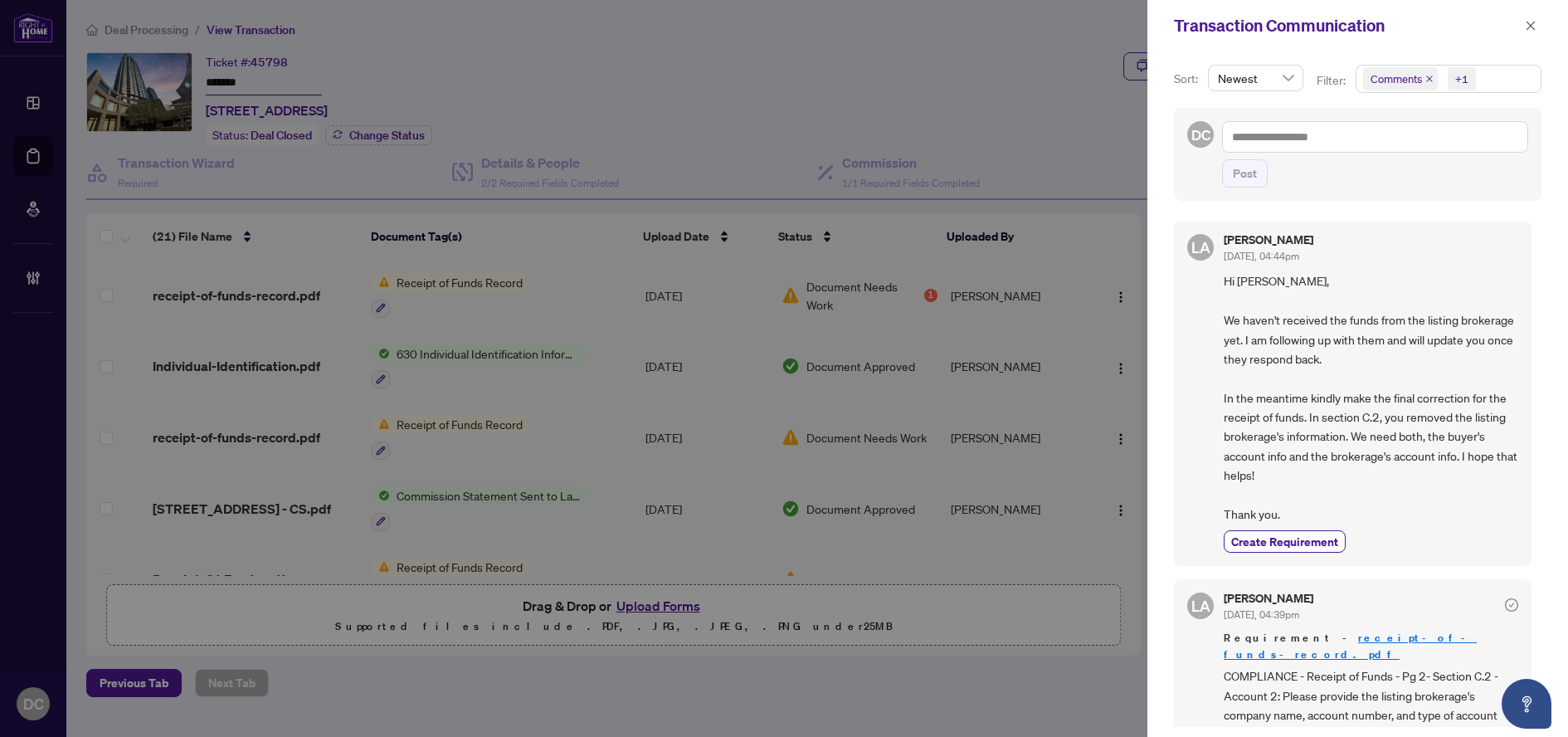
click at [1513, 81] on span "Comments +1" at bounding box center [1448, 78] width 184 height 26
click at [1439, 146] on span "Comments" at bounding box center [1417, 148] width 57 height 15
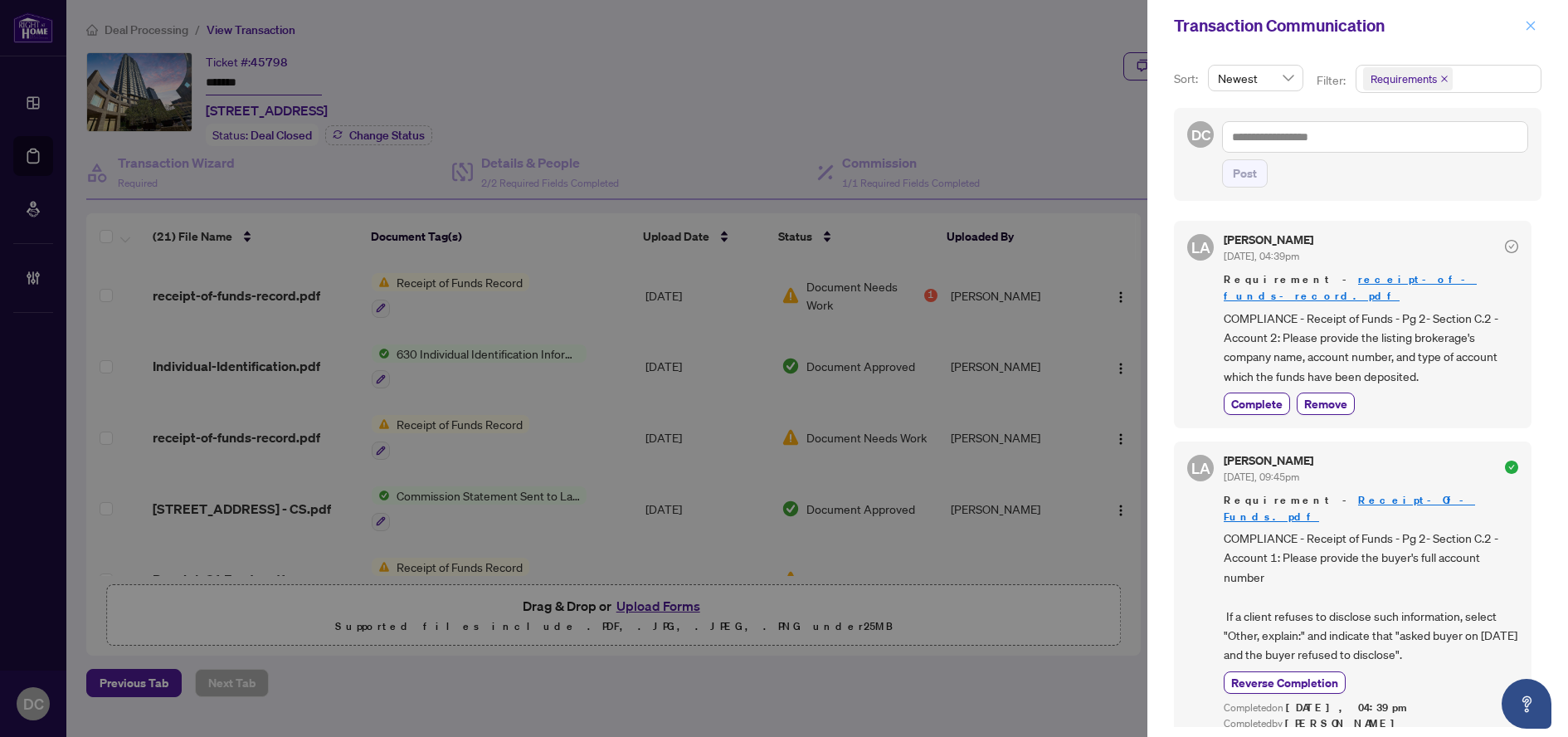
click at [1521, 26] on button "button" at bounding box center [1531, 25] width 21 height 20
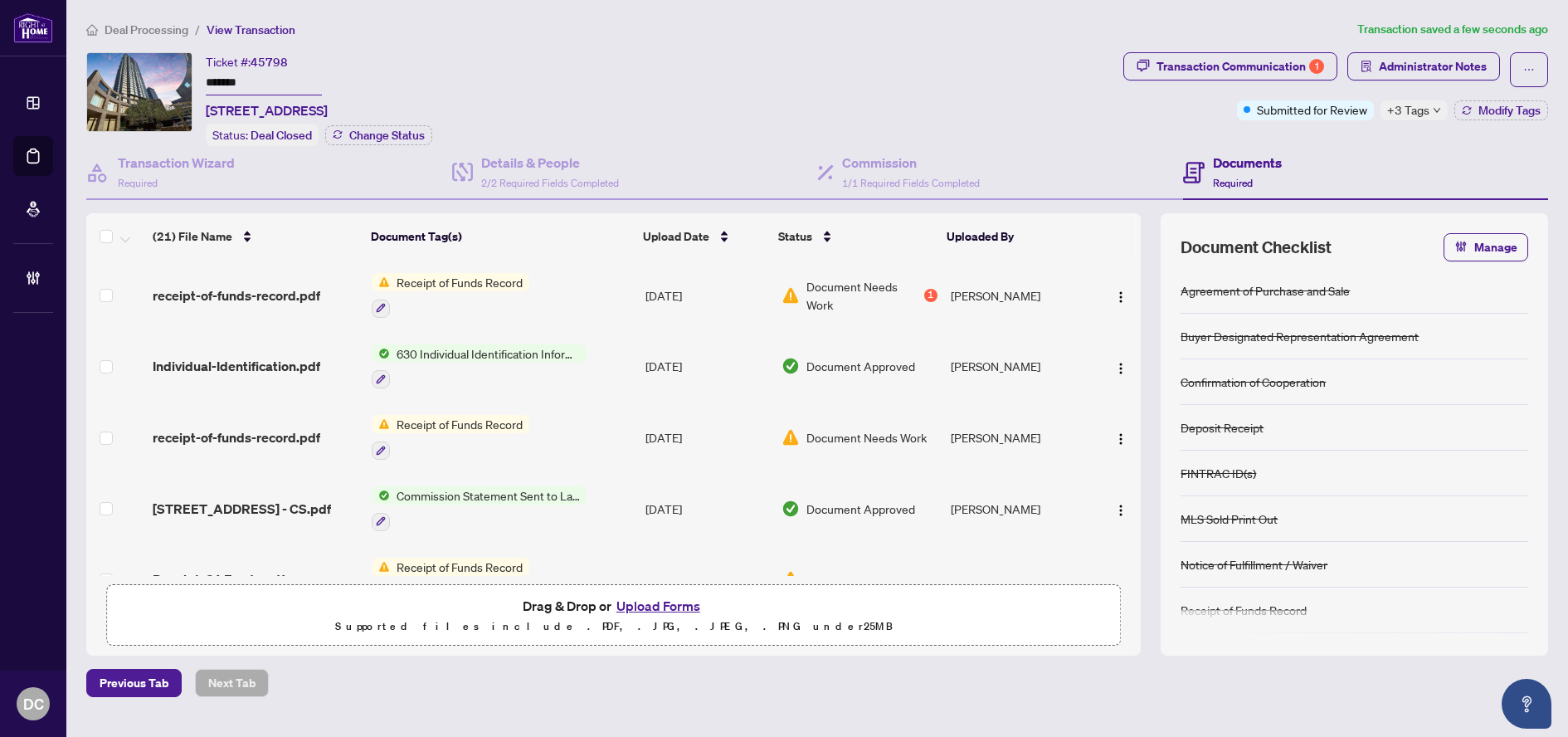
click at [1419, 110] on span "+3 Tags" at bounding box center [1408, 110] width 42 height 19
click at [1339, 141] on div "Transaction Communication 1 Administrator Notes Submitted for Review +3 Tags Mo…" at bounding box center [1336, 99] width 431 height 93
click at [132, 27] on span "Deal Processing" at bounding box center [146, 30] width 84 height 15
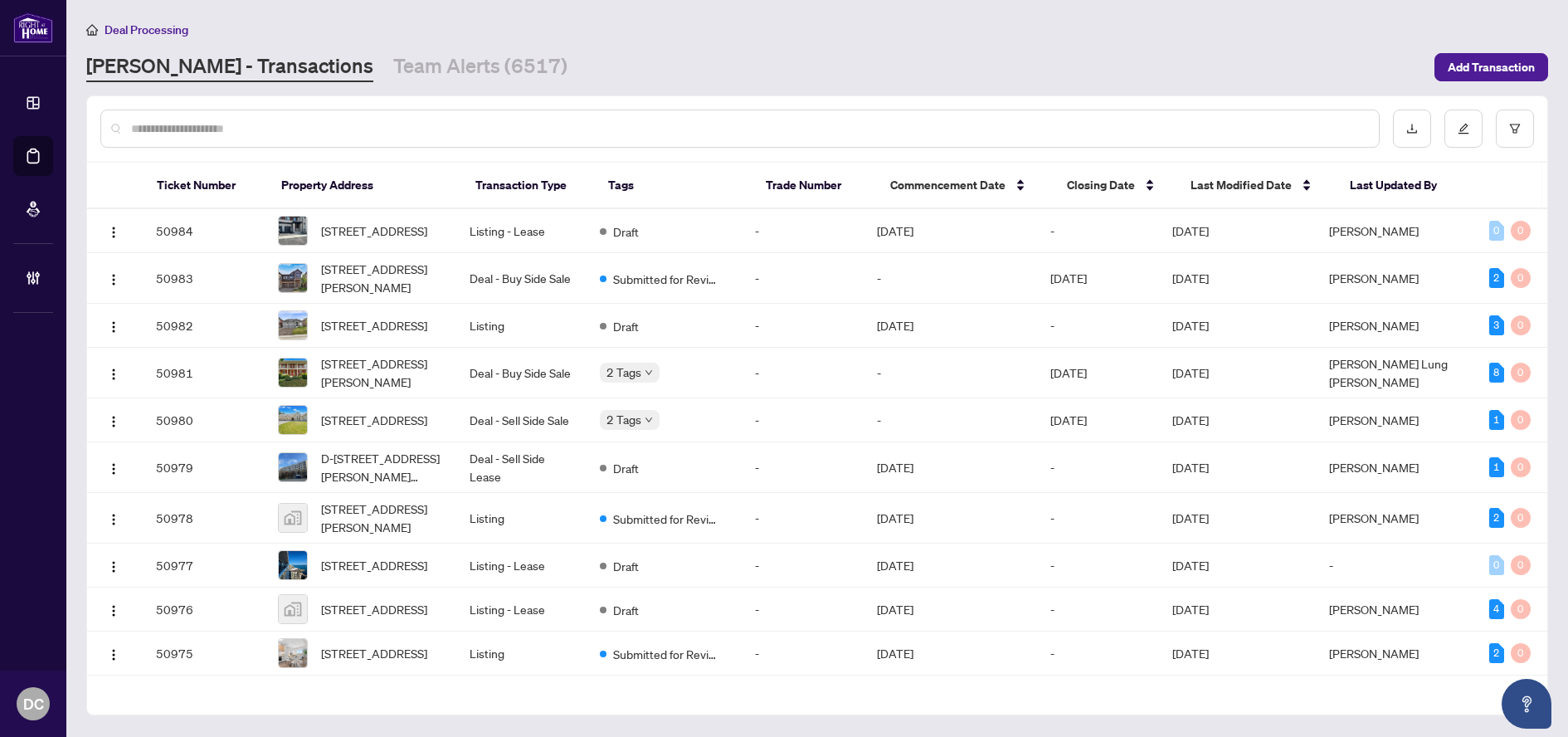
click at [292, 131] on input "text" at bounding box center [748, 128] width 1235 height 18
paste input "*******"
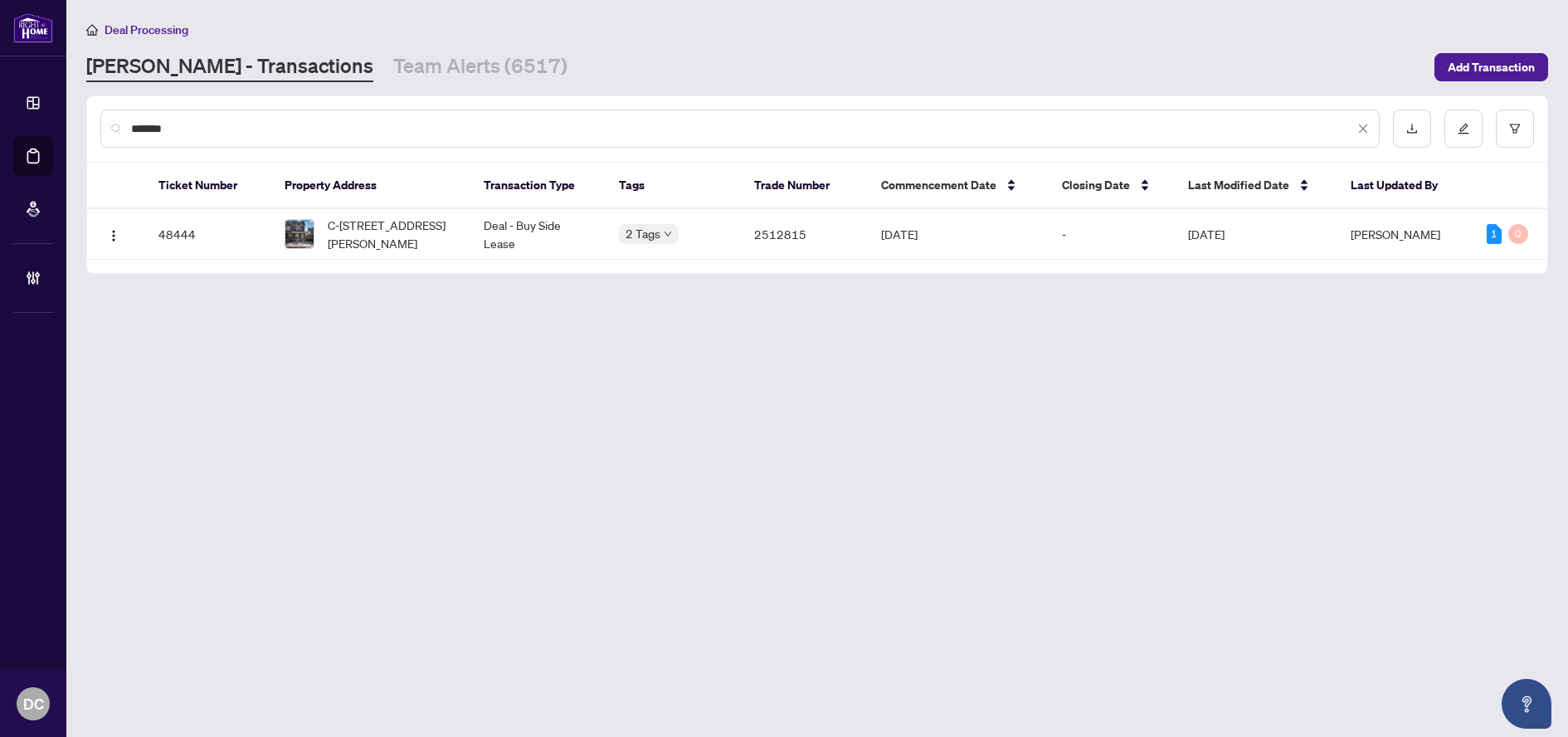
type input "*******"
click at [383, 230] on span "C-[STREET_ADDRESS][PERSON_NAME]" at bounding box center [392, 233] width 129 height 37
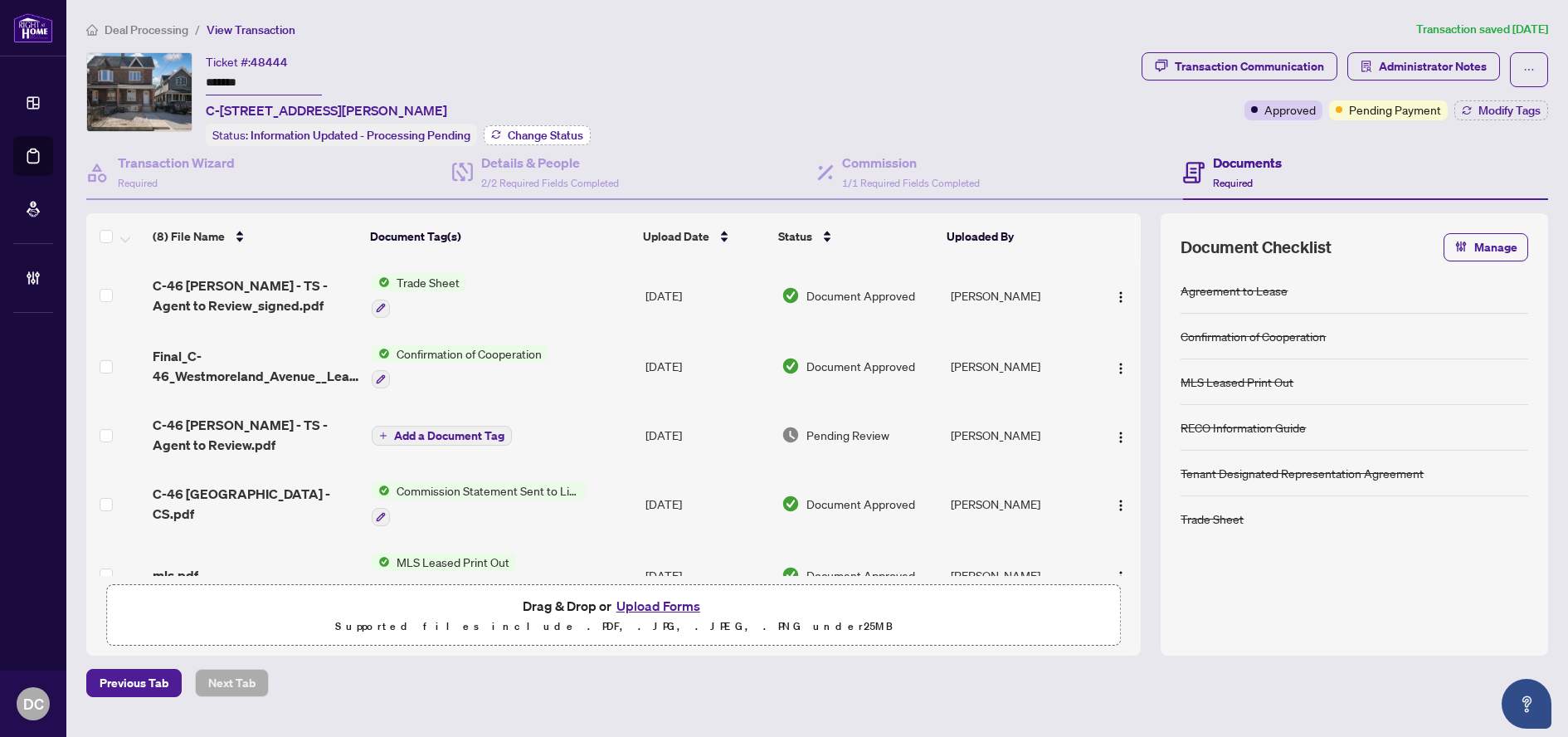
click at [554, 132] on span "Change Status" at bounding box center [545, 135] width 76 height 12
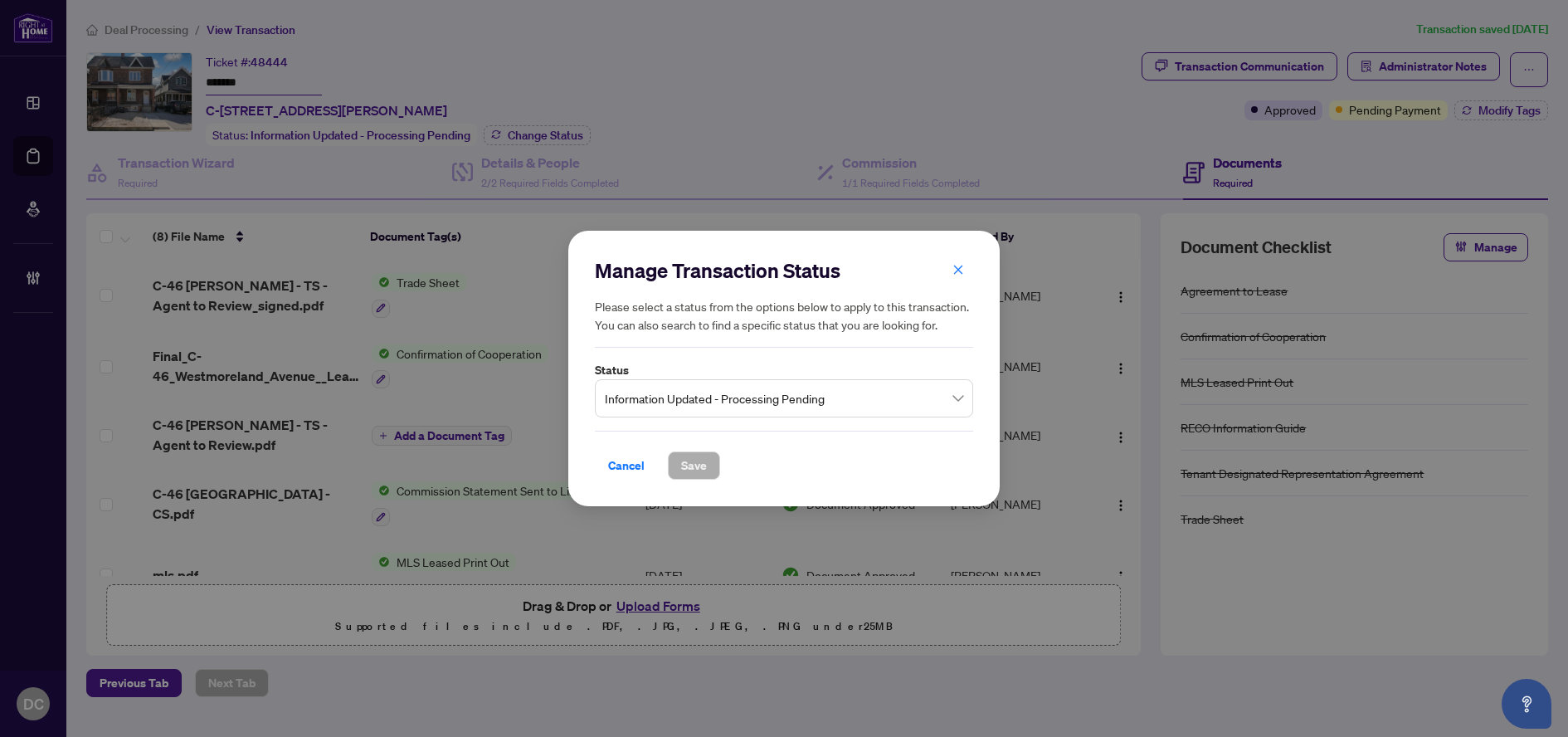
click at [662, 397] on span "Information Updated - Processing Pending" at bounding box center [784, 397] width 358 height 31
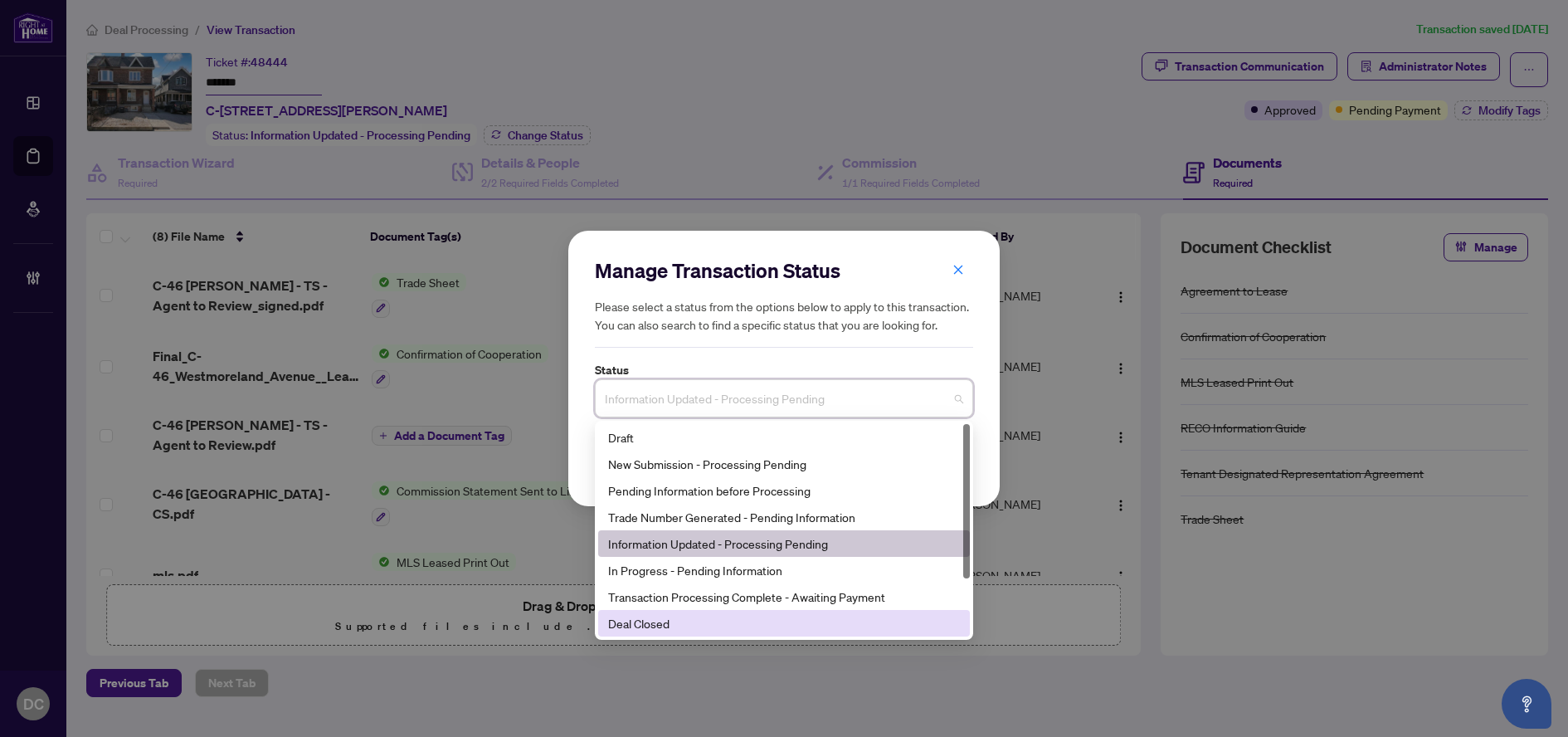
click at [684, 626] on div "Deal Closed" at bounding box center [784, 622] width 352 height 18
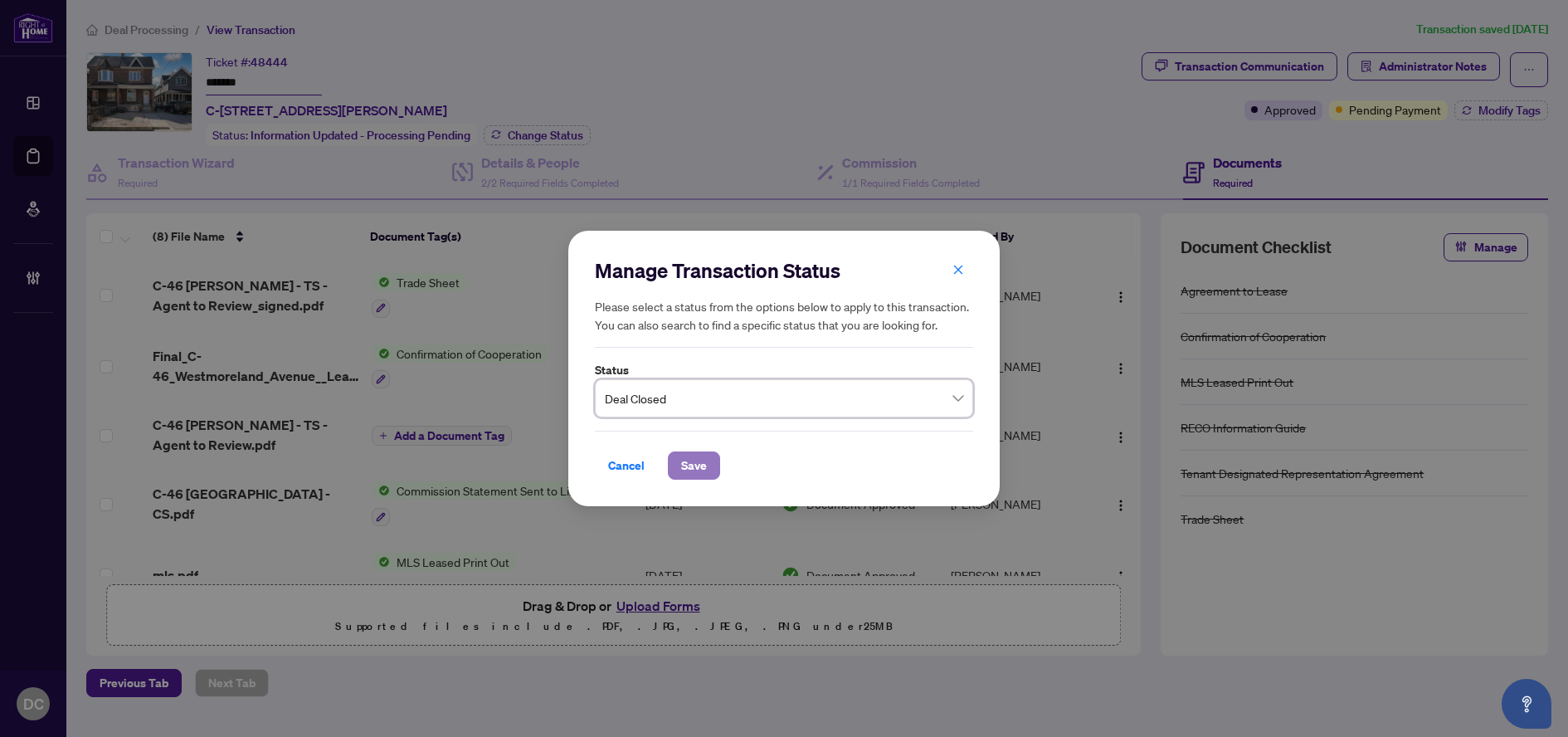
click at [700, 467] on span "Save" at bounding box center [694, 464] width 25 height 26
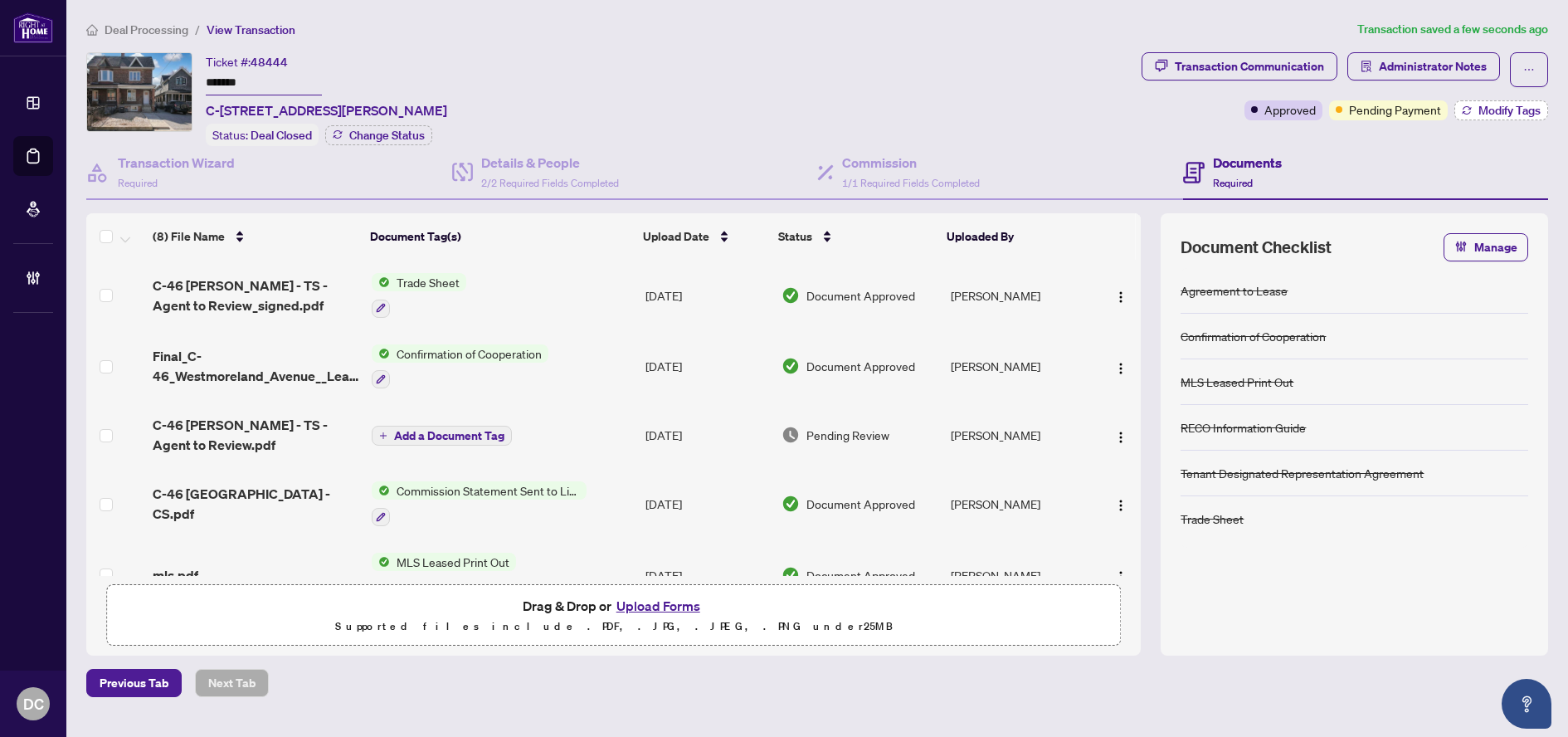
click at [1479, 104] on span "Modify Tags" at bounding box center [1509, 110] width 62 height 12
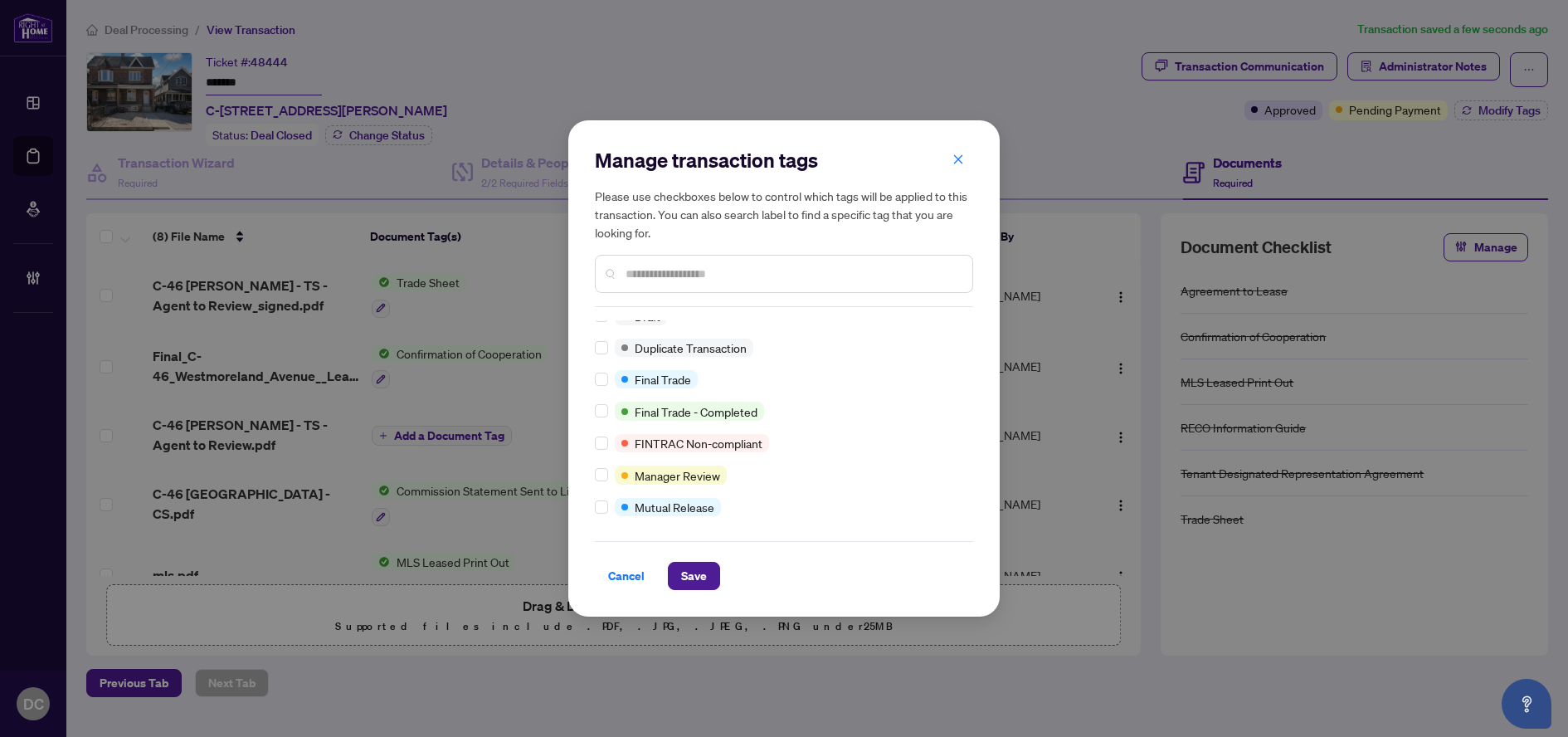
scroll to position [14, 0]
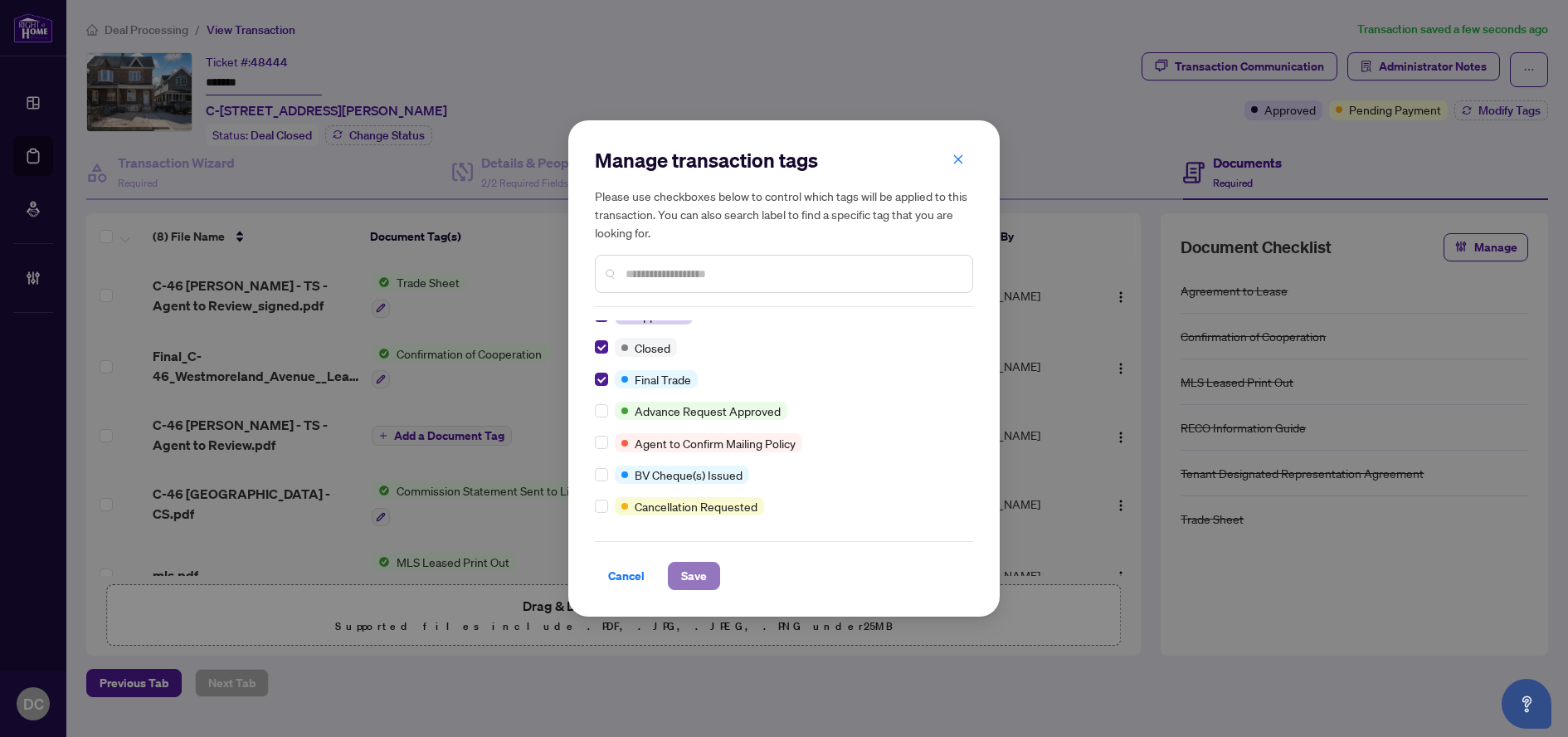
click at [702, 584] on span "Save" at bounding box center [694, 575] width 25 height 26
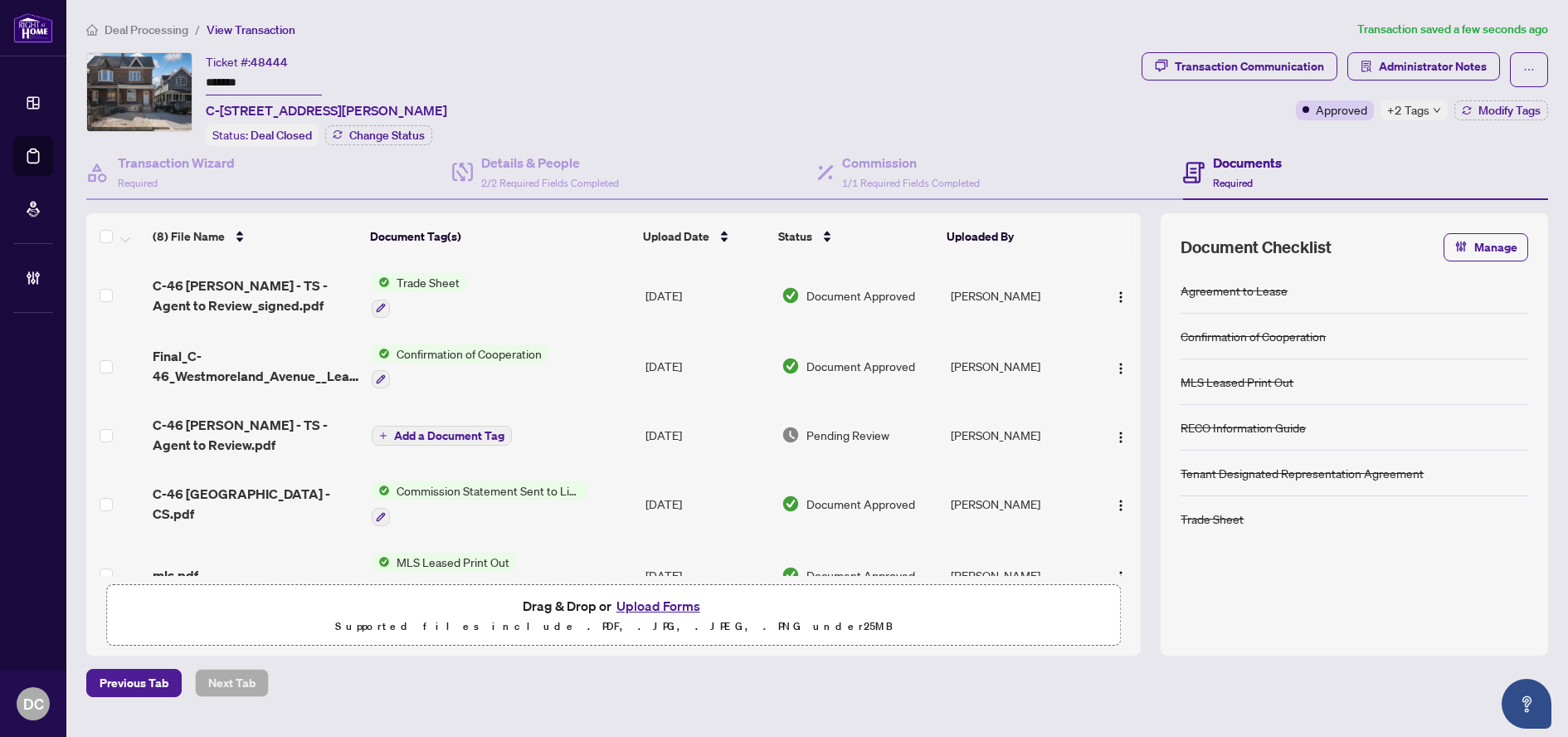
click at [1412, 112] on span "+2 Tags" at bounding box center [1408, 110] width 42 height 19
click at [1328, 134] on div "Transaction Communication Administrator Notes Approved +2 Tags Modify Tags" at bounding box center [1345, 99] width 414 height 93
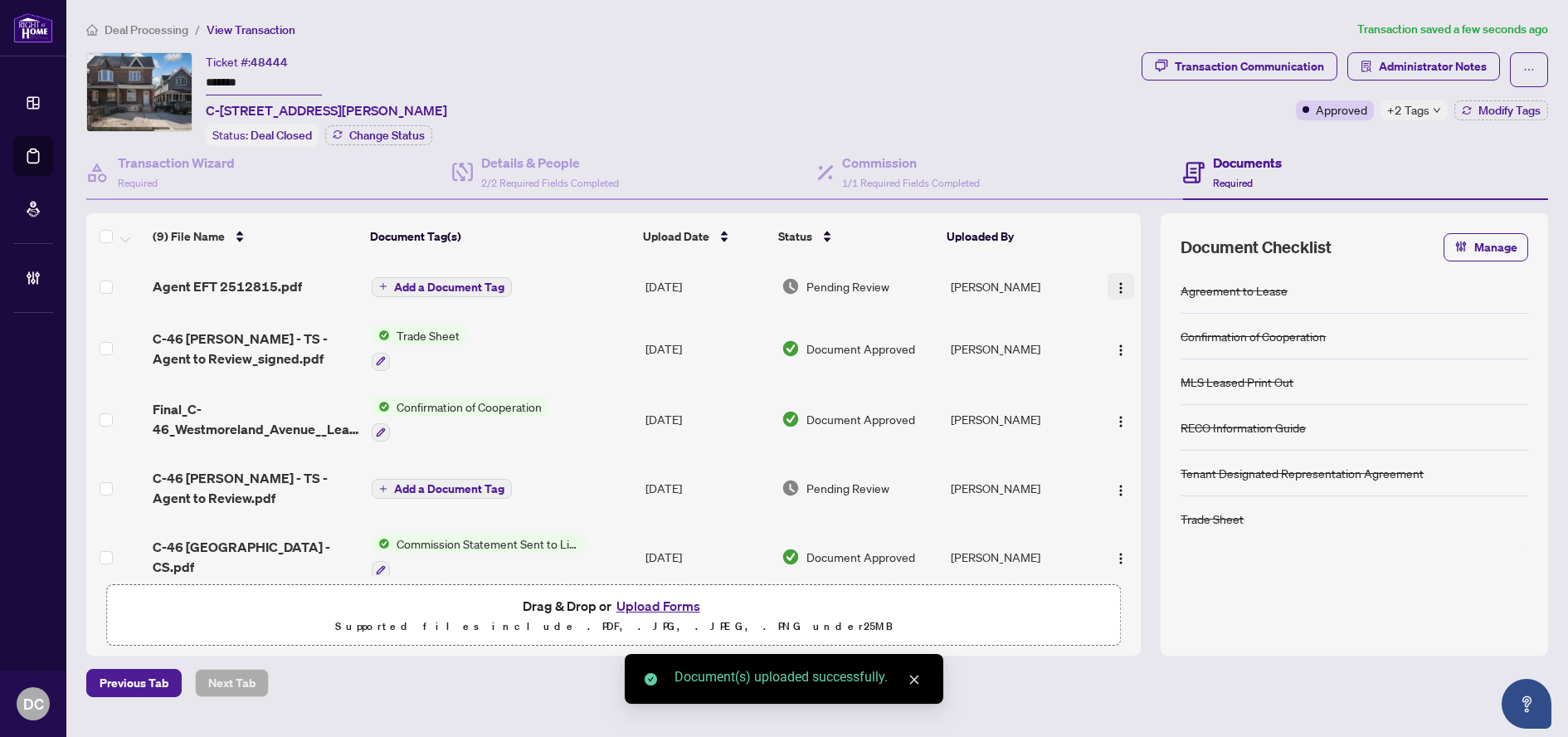
click at [1108, 273] on button "button" at bounding box center [1120, 285] width 26 height 26
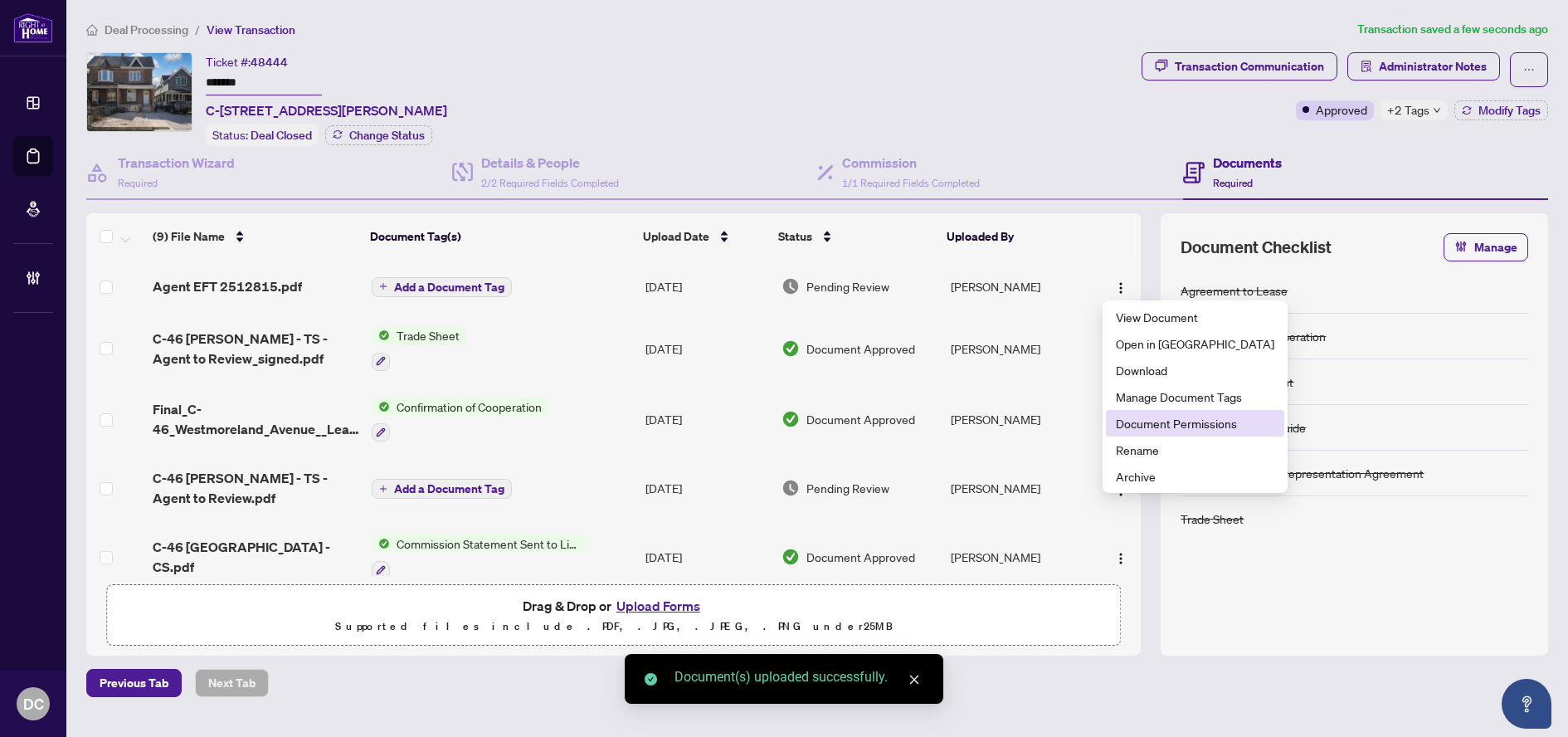
click at [1170, 421] on span "Document Permissions" at bounding box center [1195, 422] width 159 height 18
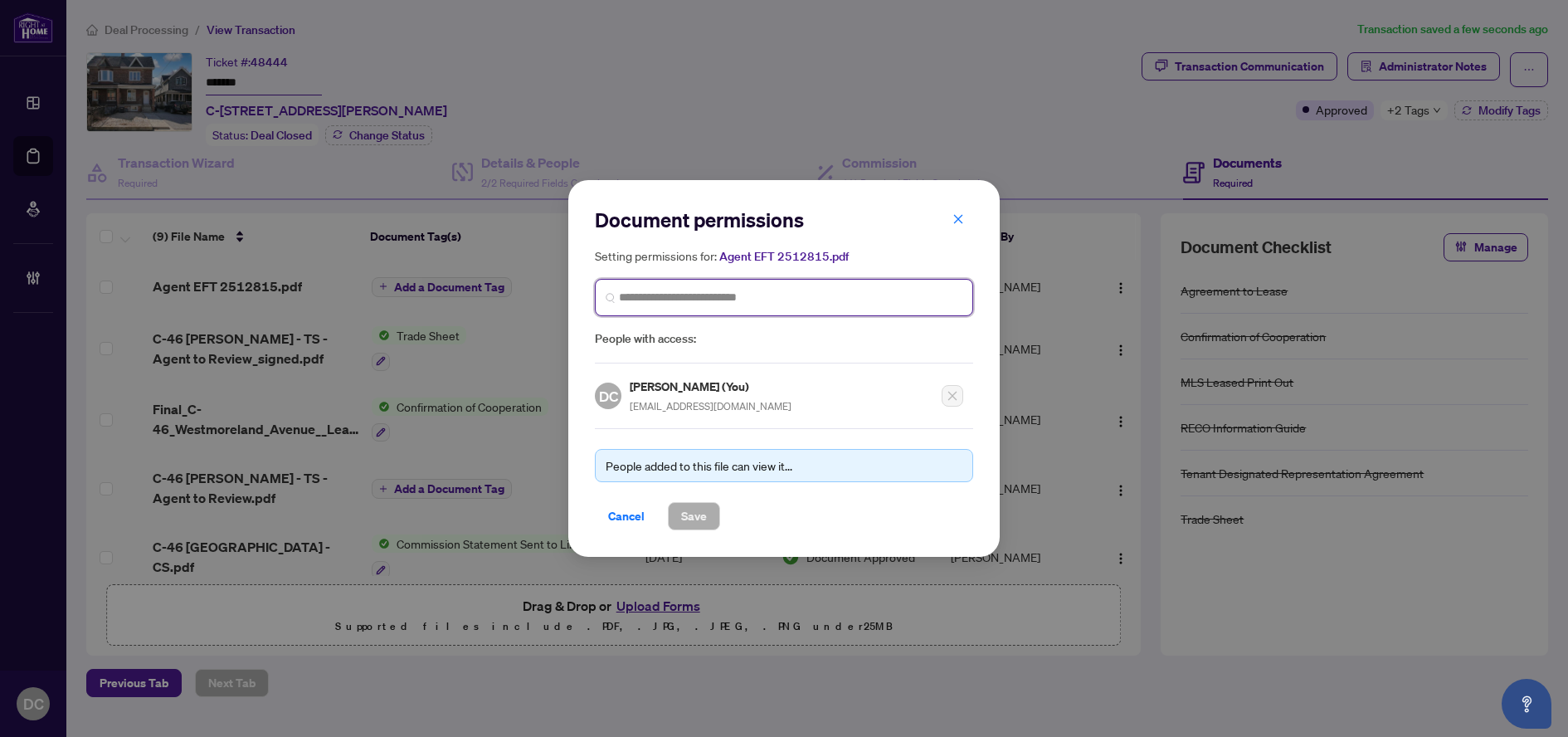
click at [815, 295] on input "search" at bounding box center [791, 297] width 343 height 18
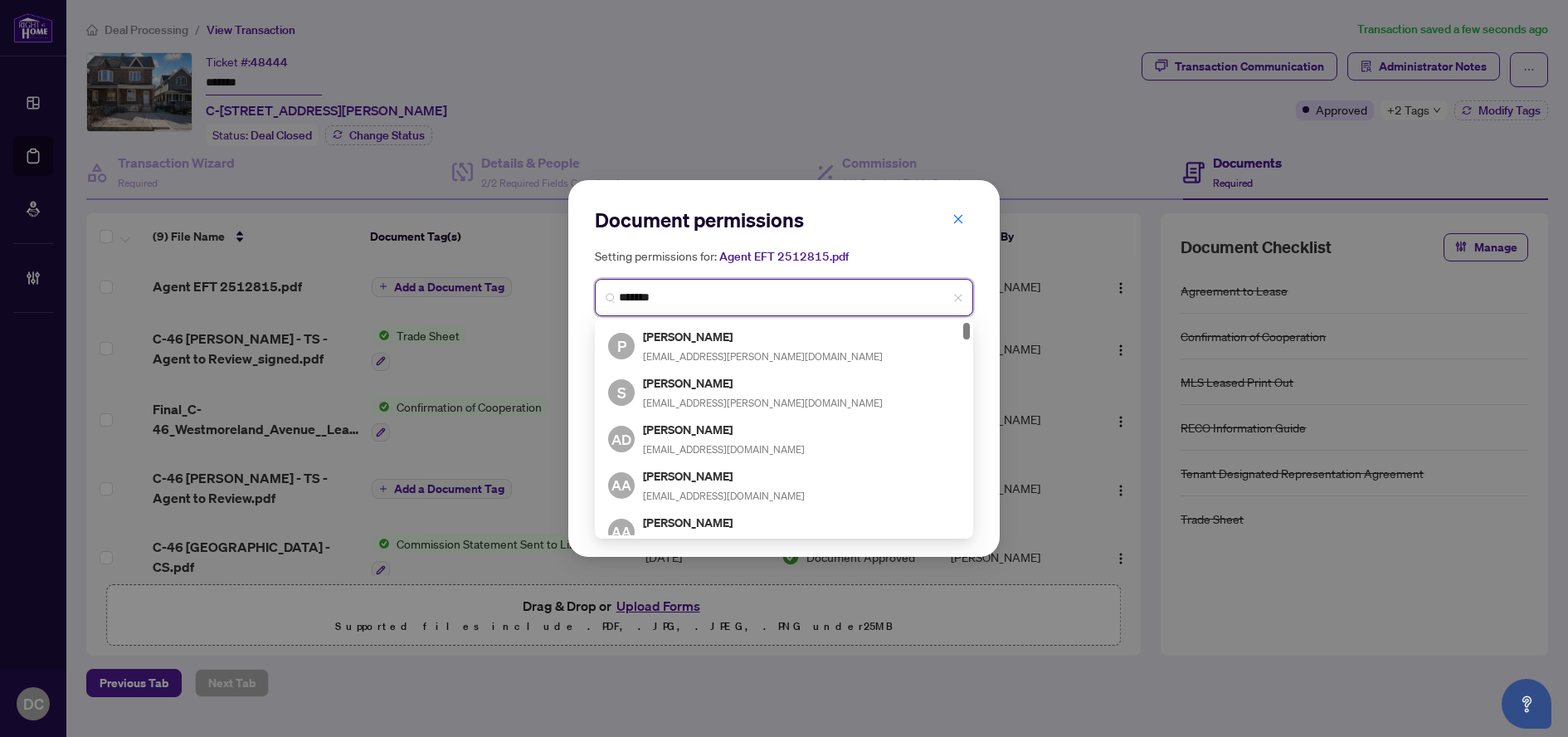
type input "********"
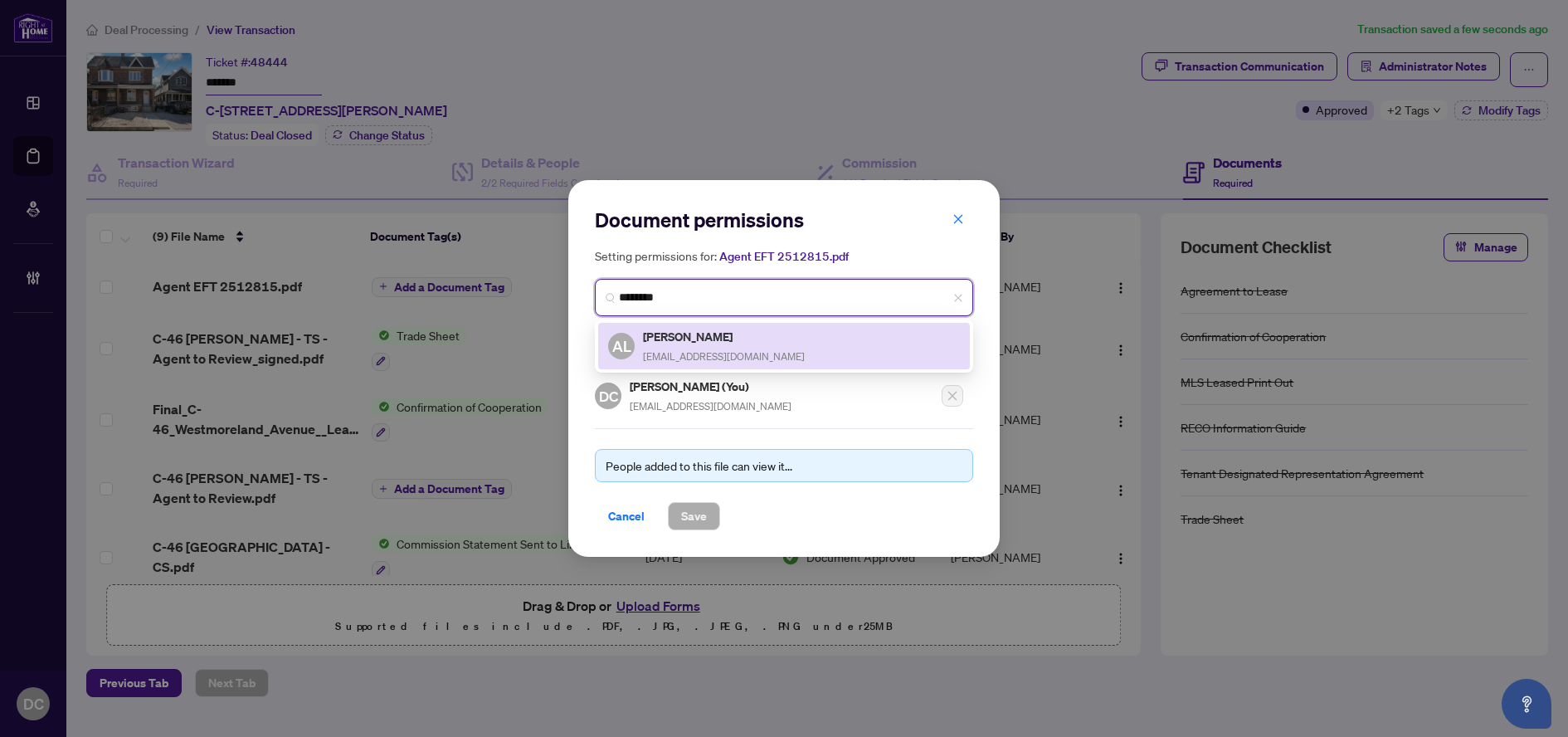
click at [770, 340] on div "AL [PERSON_NAME] [EMAIL_ADDRESS][DOMAIN_NAME]" at bounding box center [784, 346] width 352 height 38
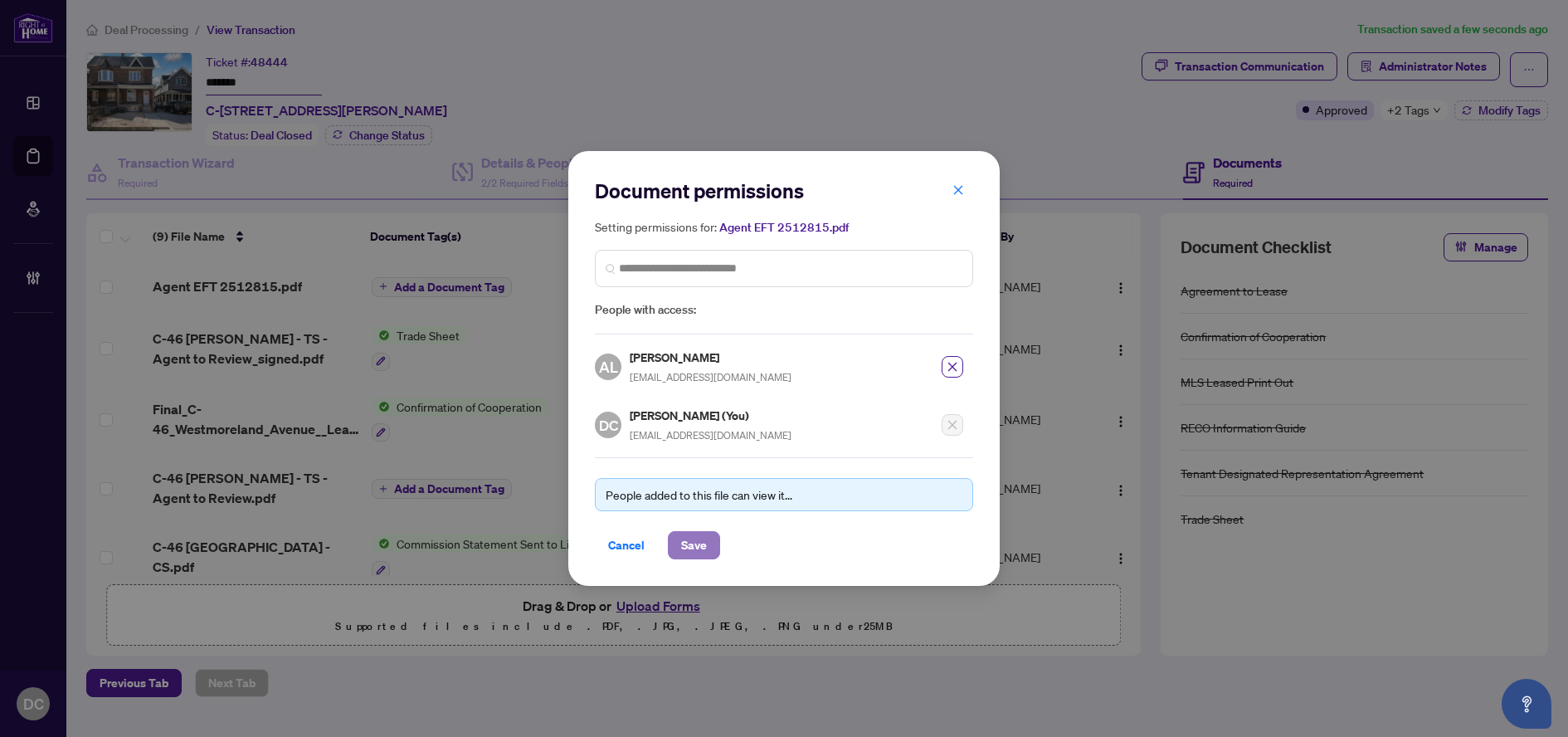
click at [707, 535] on button "Save" at bounding box center [694, 544] width 53 height 28
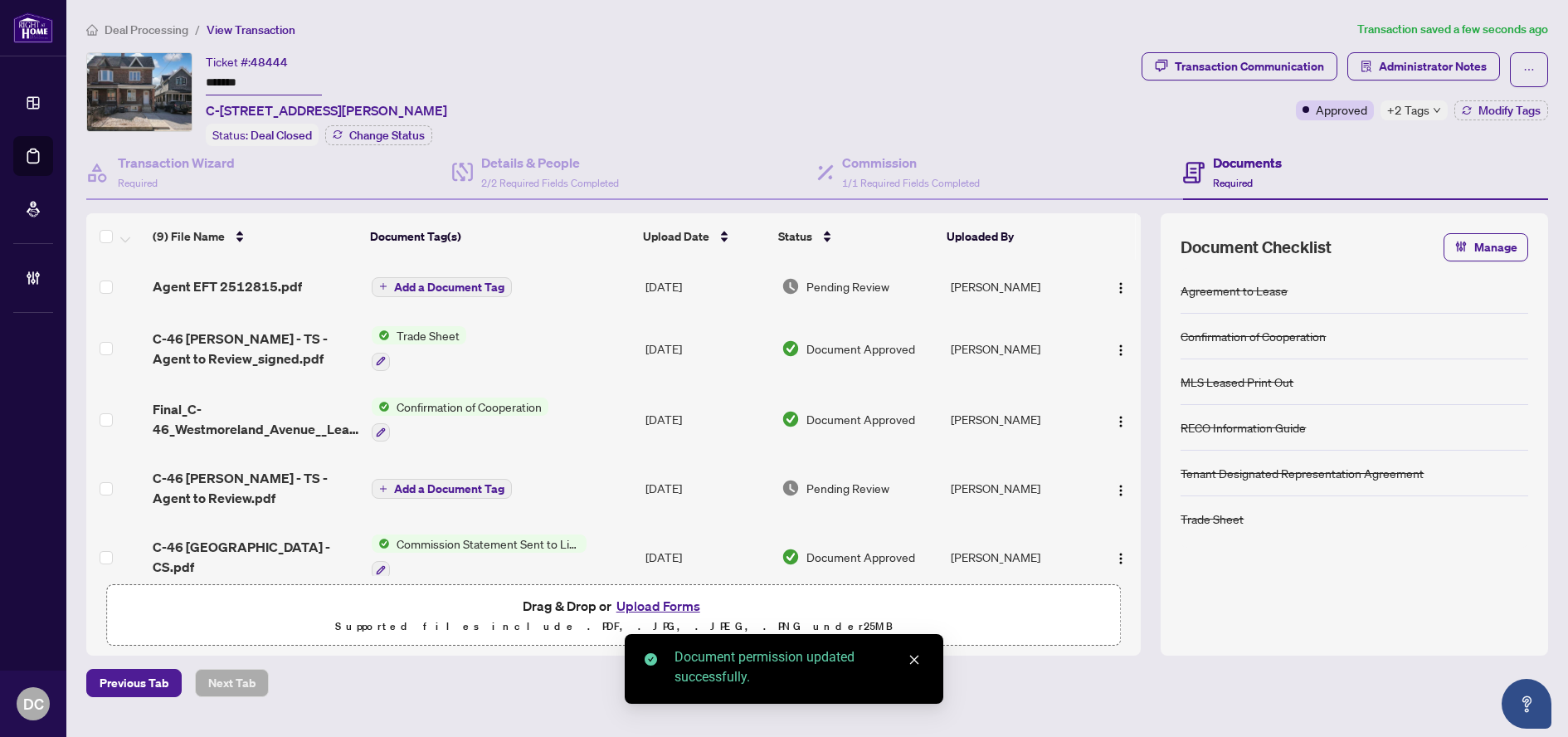
click at [482, 284] on span "Add a Document Tag" at bounding box center [449, 287] width 110 height 12
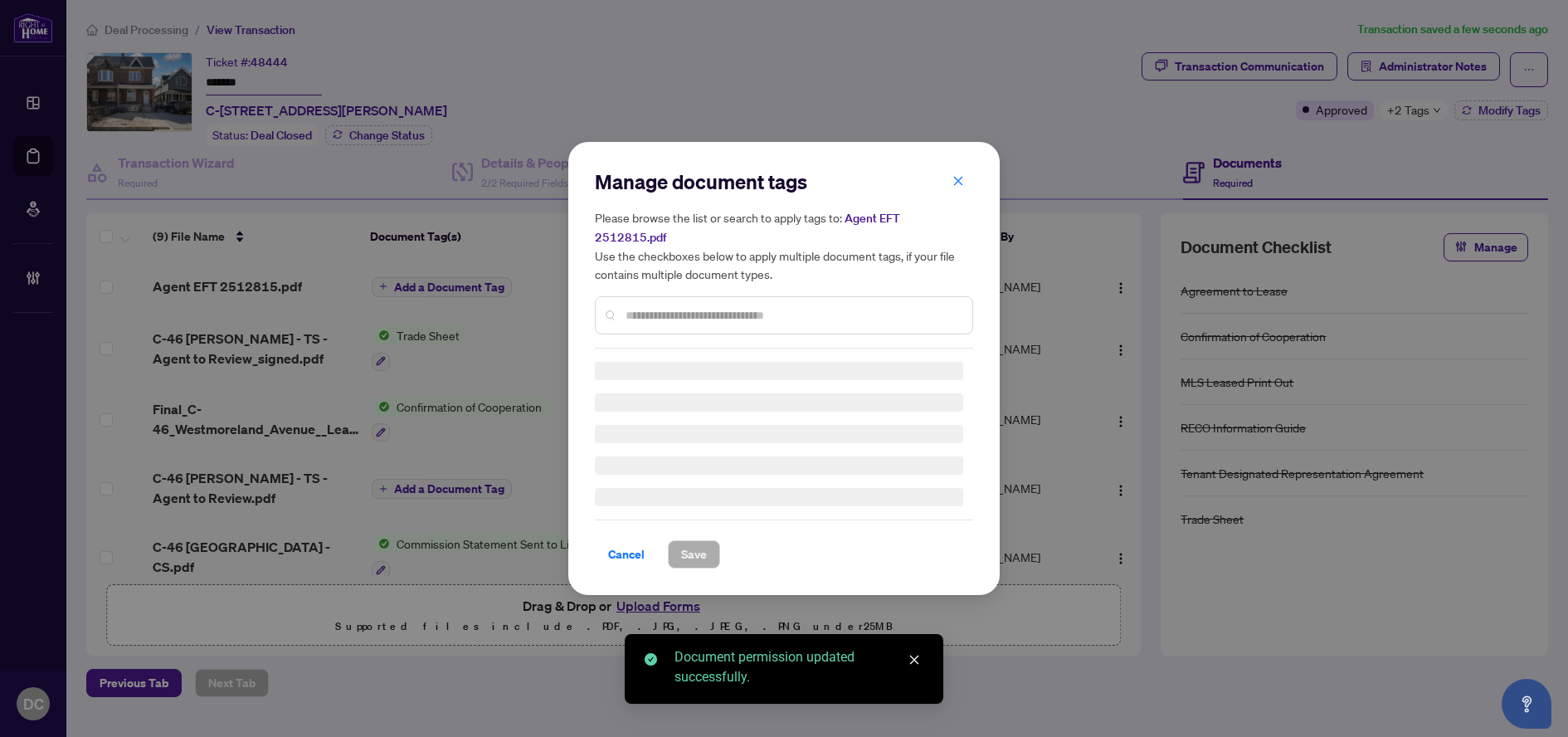
click at [787, 314] on div "Manage document tags Please browse the list or search to apply tags to: Agent E…" at bounding box center [783, 368] width 378 height 400
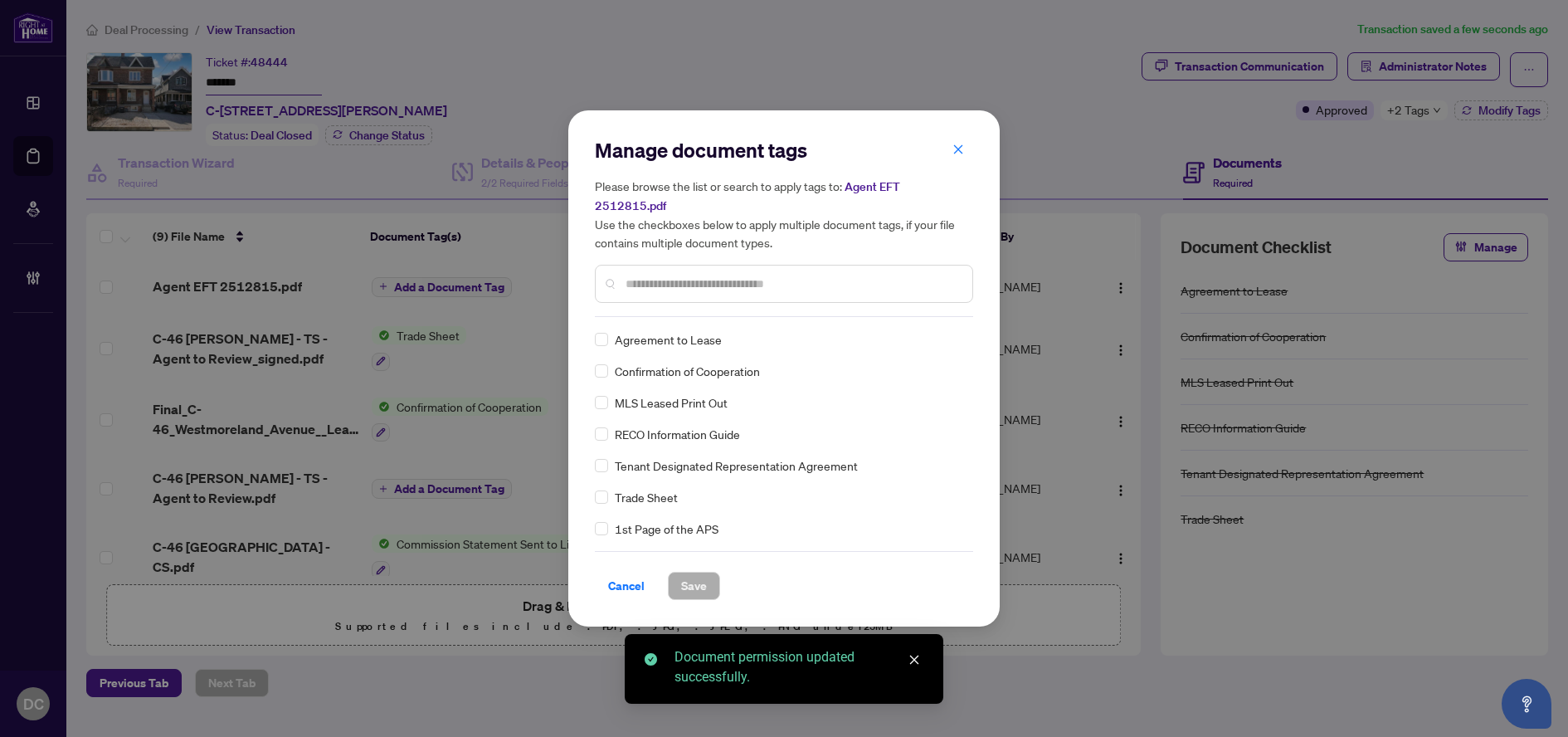
click at [814, 274] on input "text" at bounding box center [792, 283] width 334 height 18
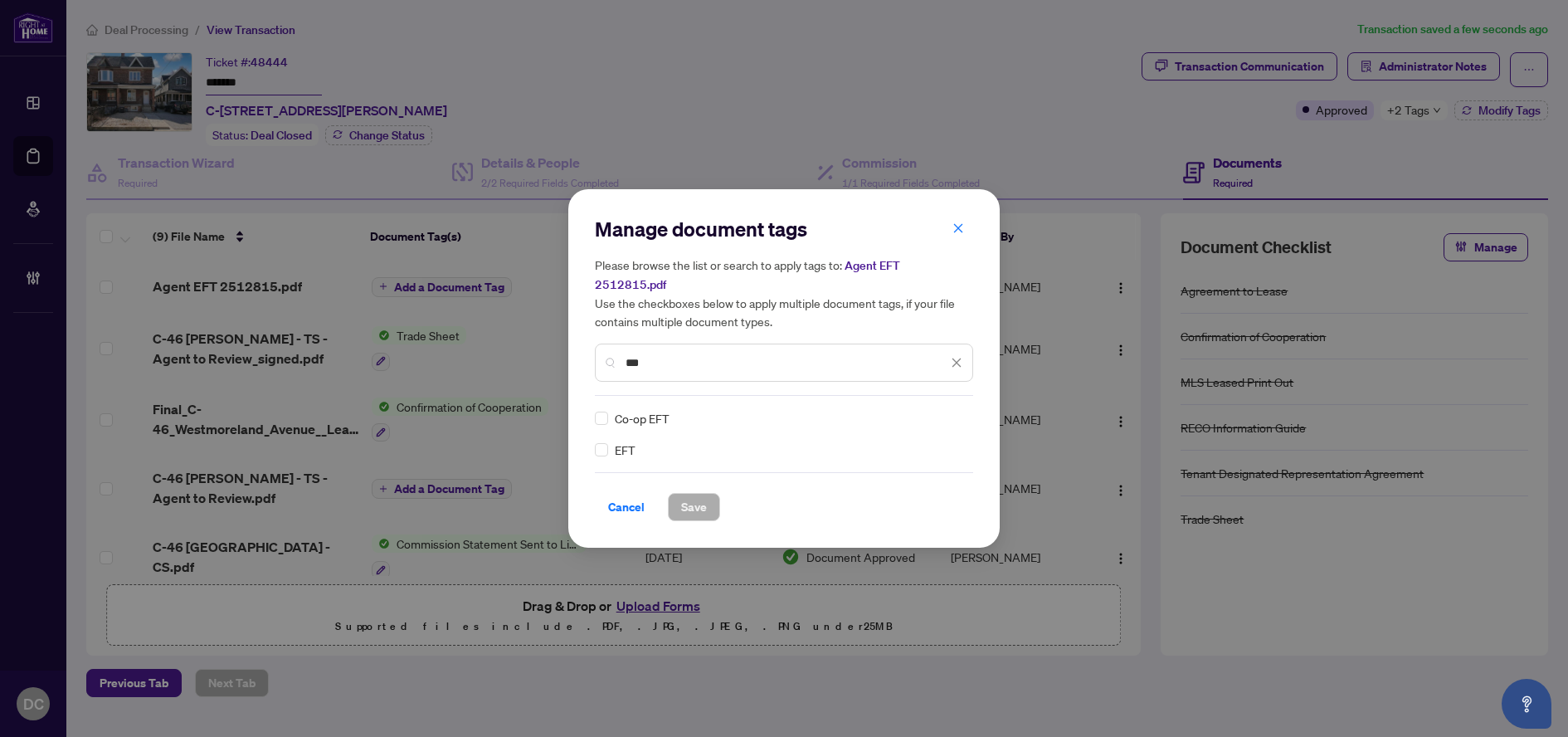
type input "***"
click at [952, 410] on div at bounding box center [946, 419] width 31 height 17
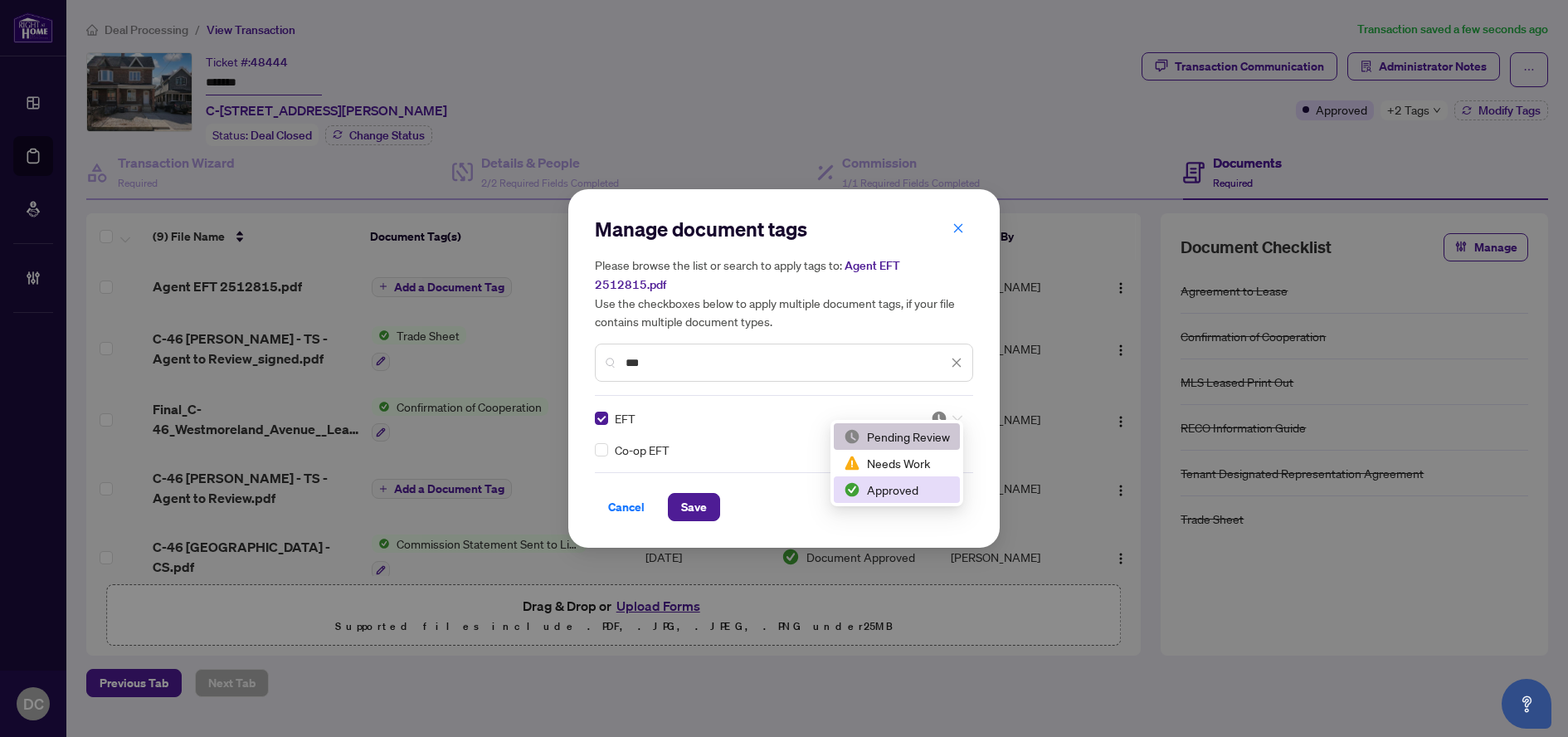
click at [903, 488] on div "Approved" at bounding box center [897, 489] width 106 height 18
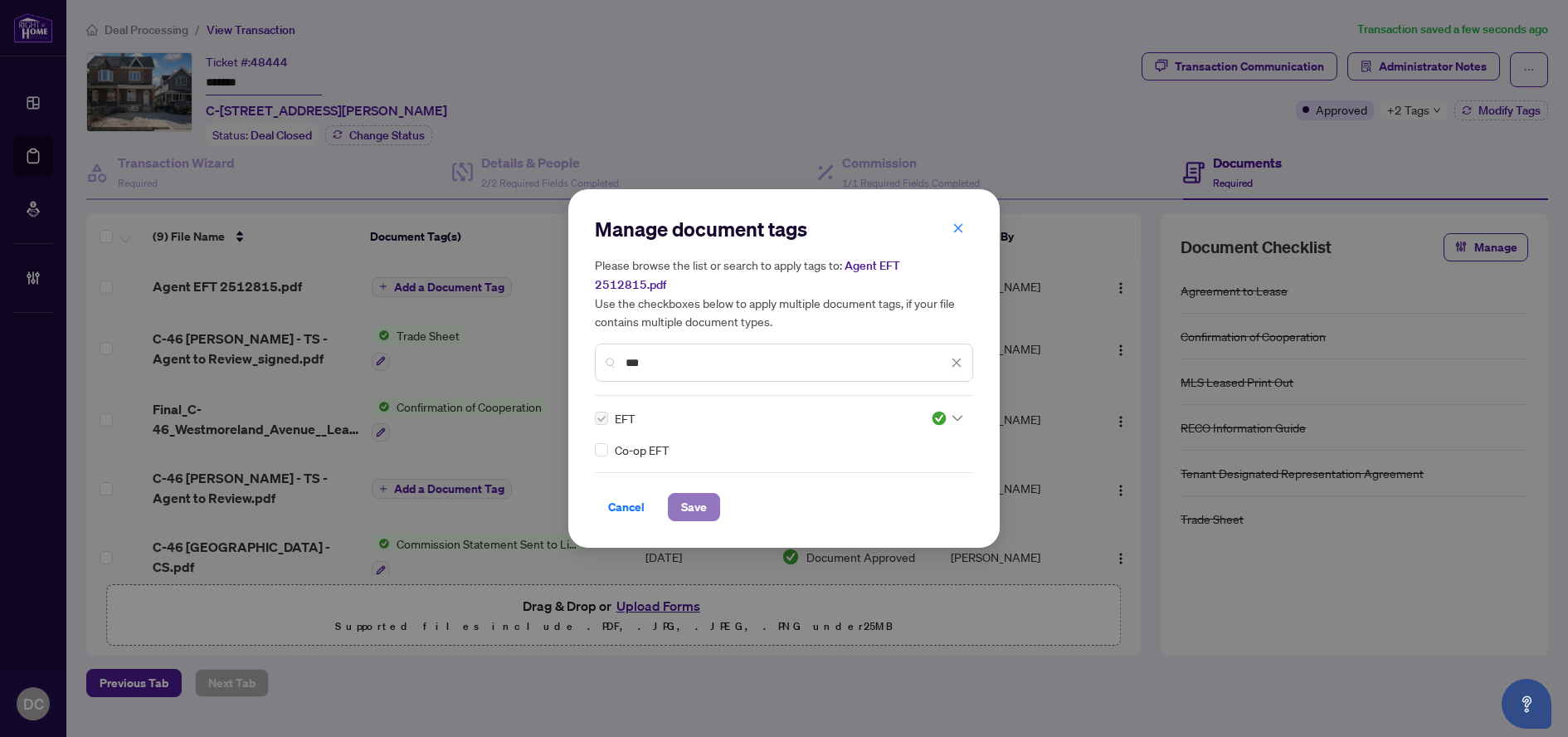
click at [697, 501] on span "Save" at bounding box center [694, 506] width 25 height 26
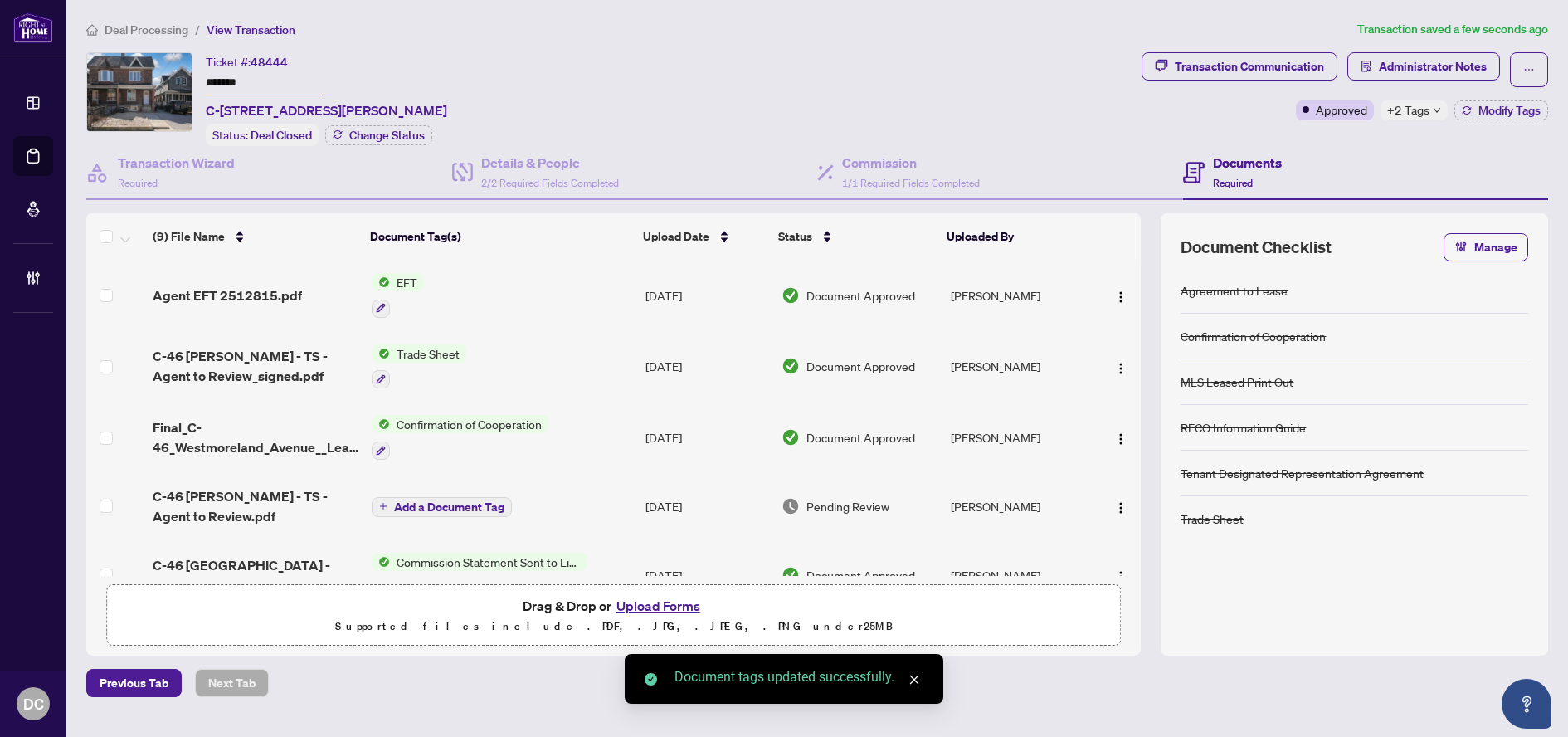
click at [1422, 116] on span "+2 Tags" at bounding box center [1408, 110] width 42 height 19
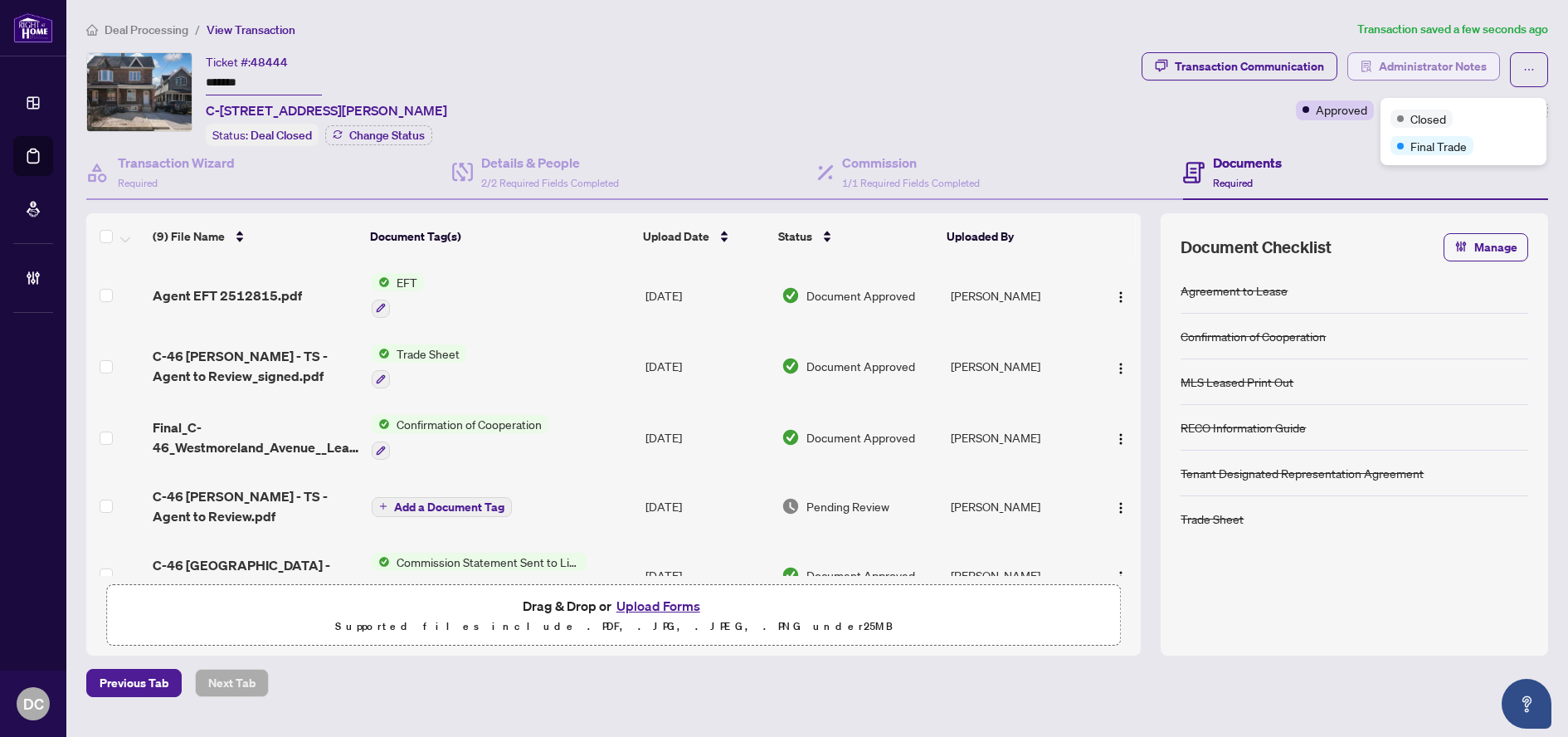
click at [1428, 75] on span "Administrator Notes" at bounding box center [1433, 66] width 108 height 26
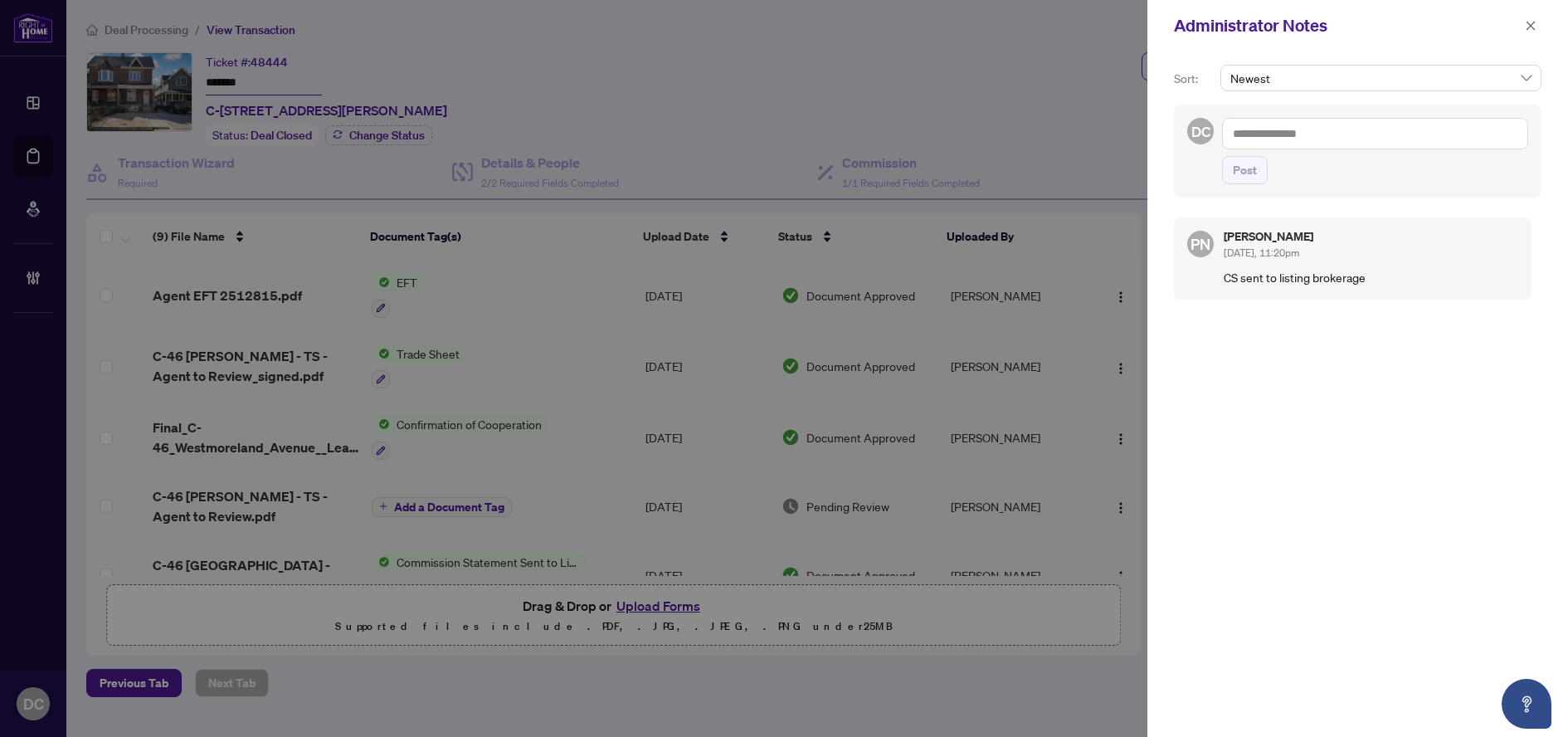
click at [1424, 132] on textarea at bounding box center [1375, 133] width 306 height 31
paste textarea "**********"
type textarea "**********"
click at [1238, 170] on span "Post" at bounding box center [1245, 170] width 24 height 26
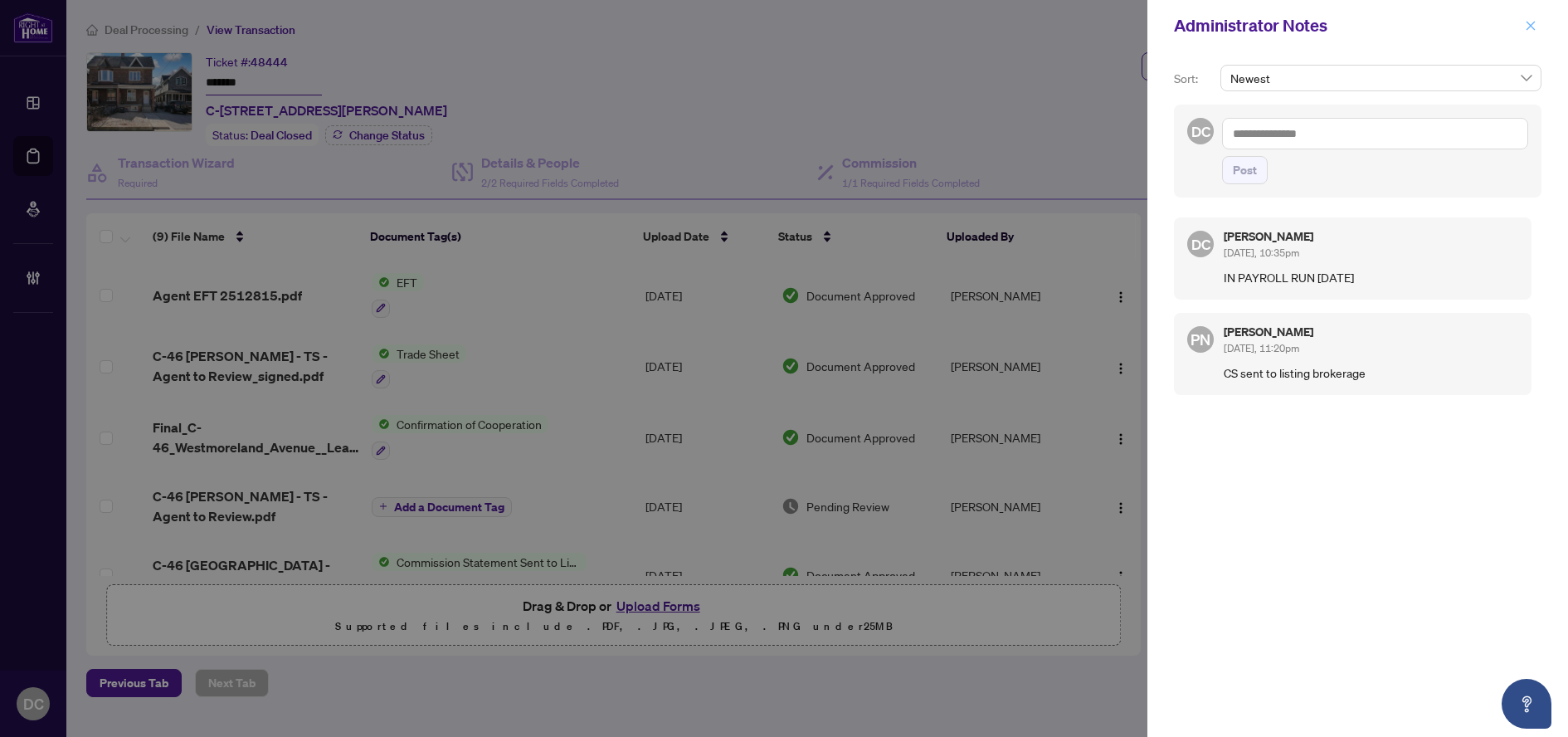
click at [1531, 25] on icon "close" at bounding box center [1531, 25] width 9 height 9
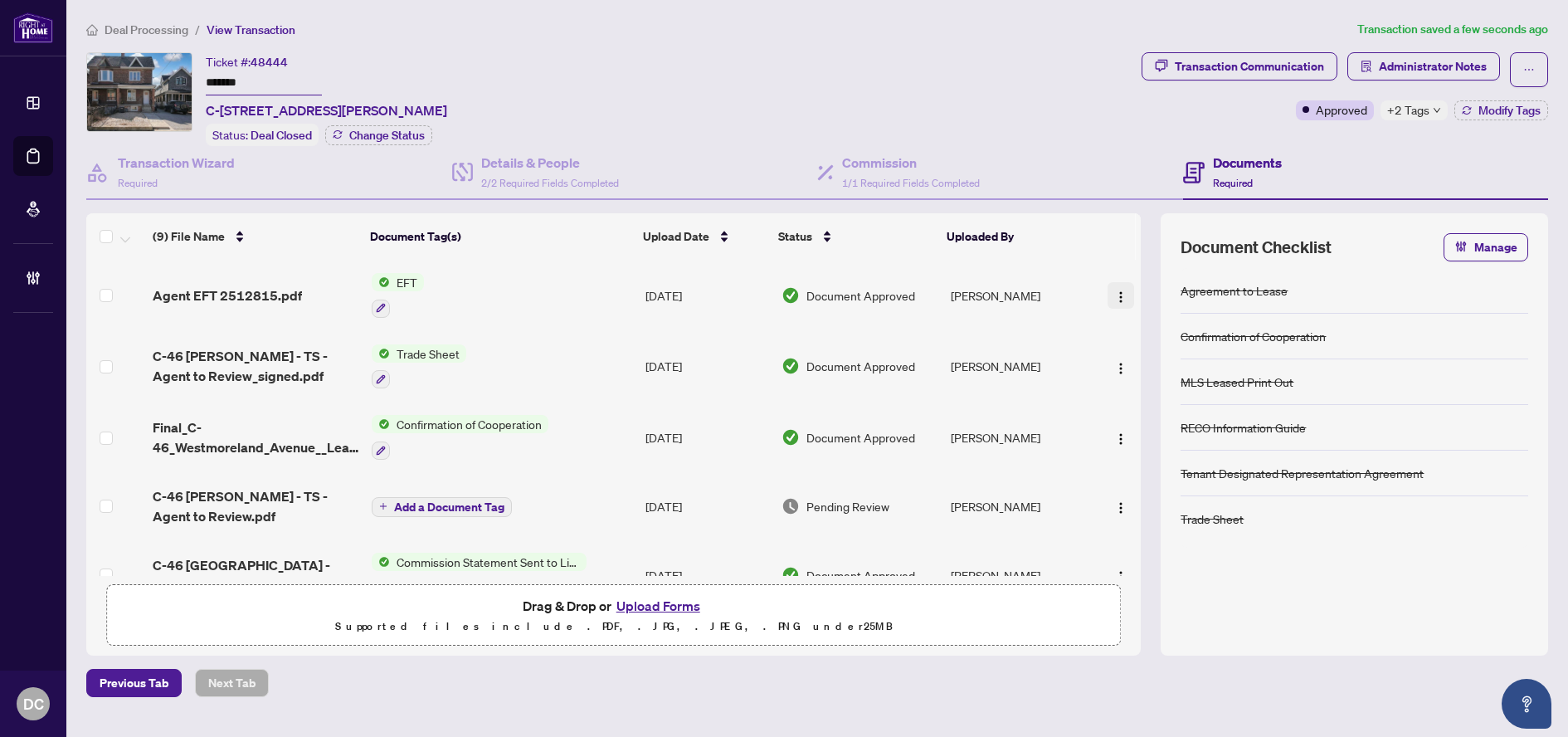
click at [1114, 286] on span "button" at bounding box center [1121, 295] width 14 height 18
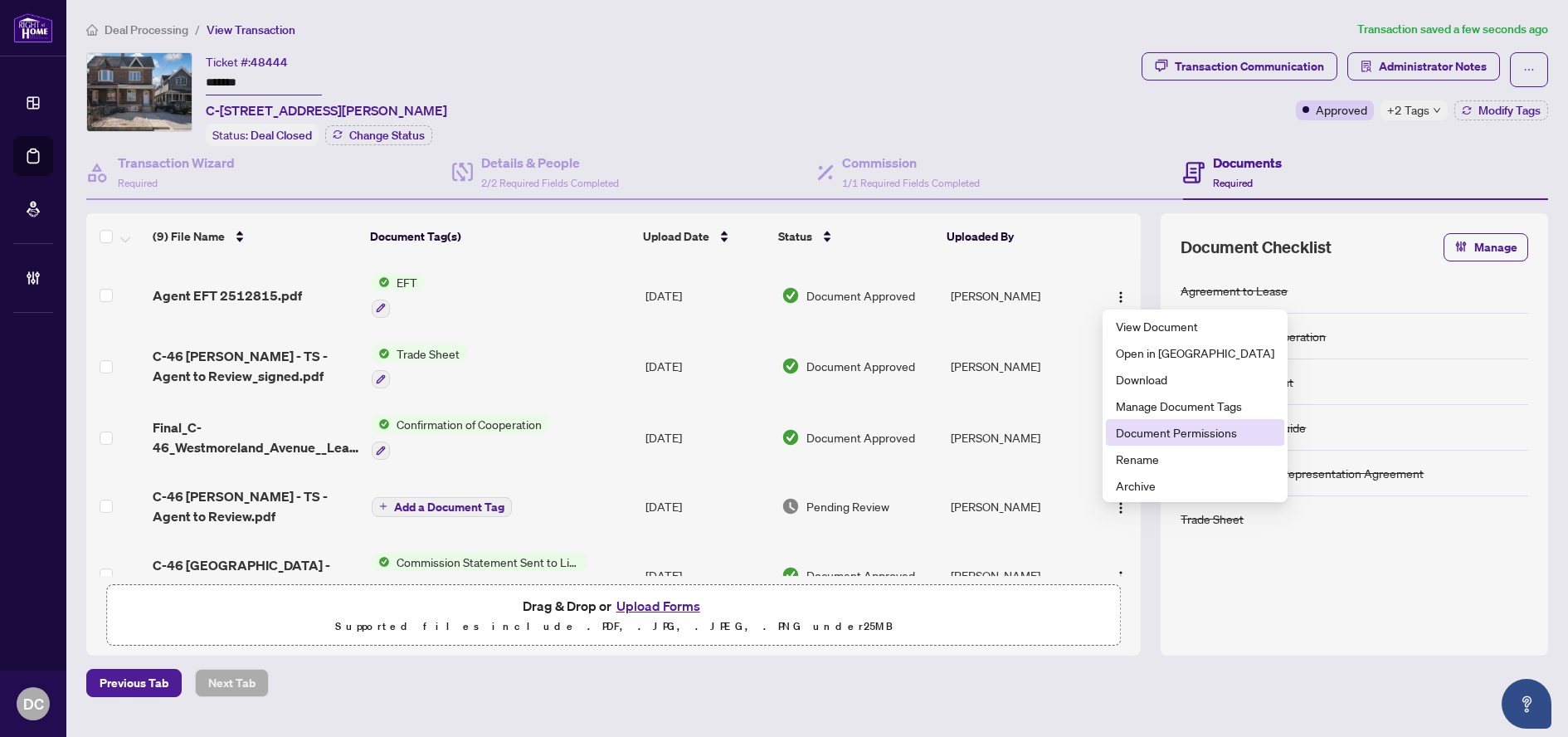
click at [1134, 431] on span "Document Permissions" at bounding box center [1195, 431] width 159 height 18
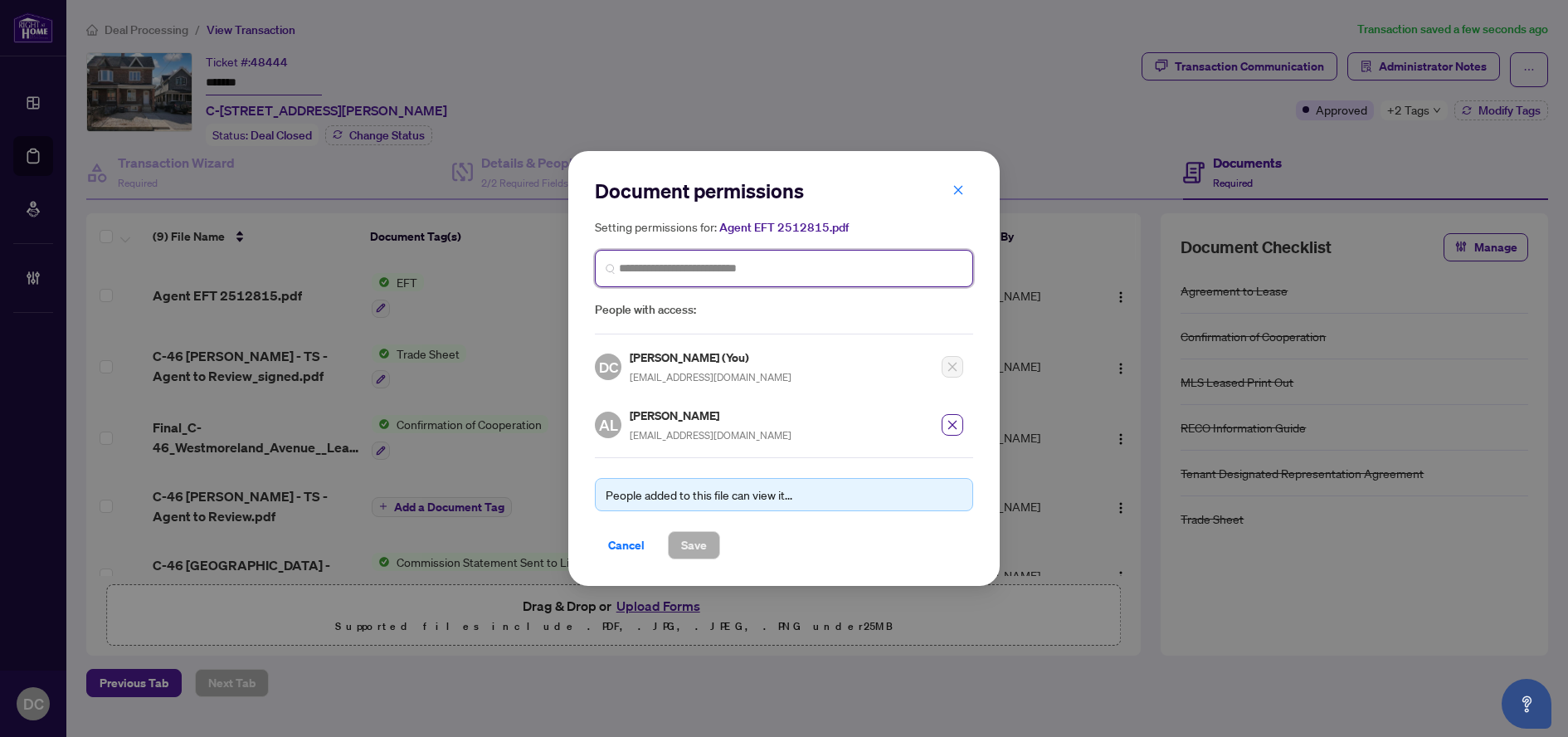
click at [745, 275] on input "search" at bounding box center [791, 268] width 343 height 18
type input "********"
drag, startPoint x: 745, startPoint y: 273, endPoint x: 519, endPoint y: 267, distance: 226.1
click at [519, 267] on div "Document permissions Setting permissions for: Agent EFT 2512815.pdf ******** 59…" at bounding box center [784, 368] width 1568 height 737
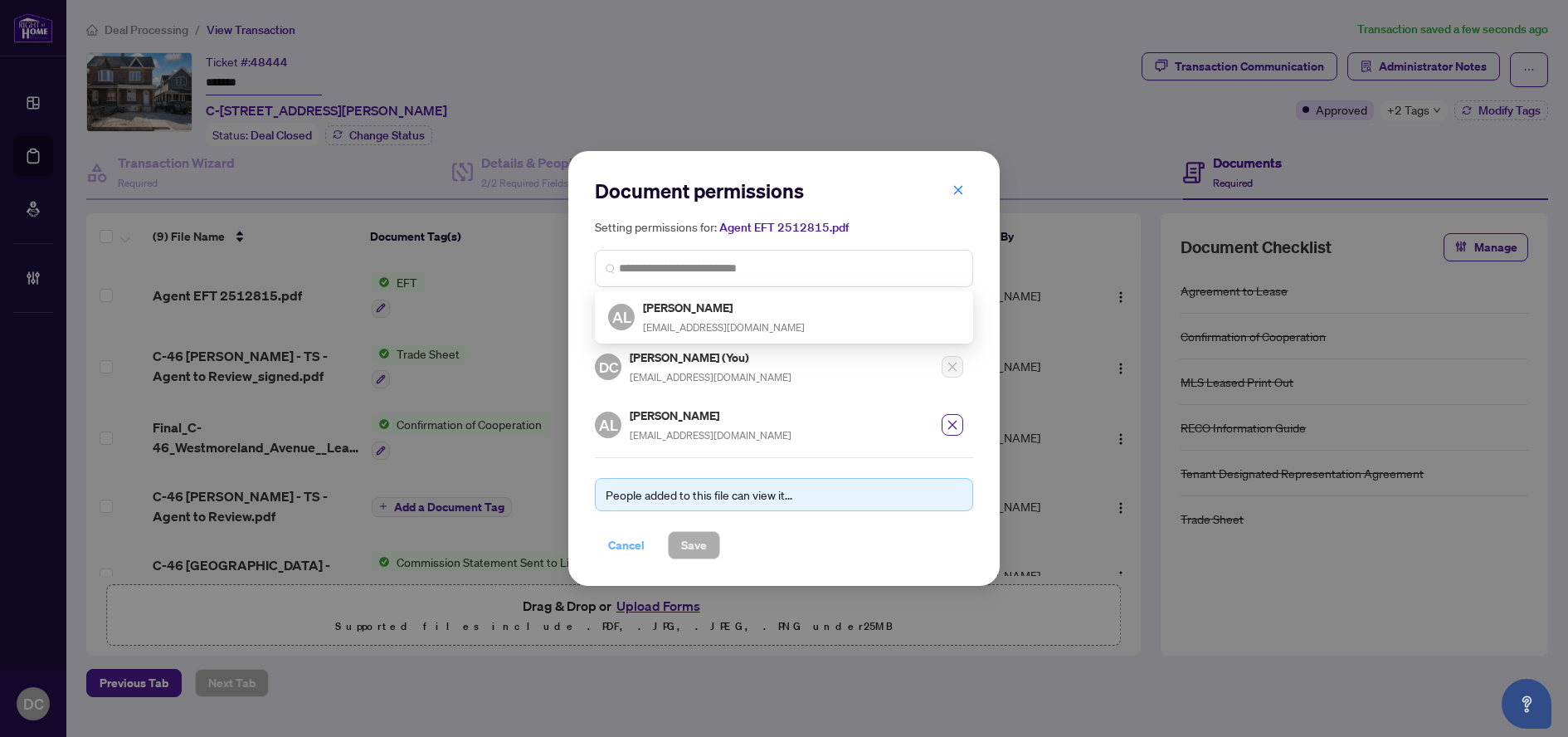
click at [636, 546] on span "Cancel" at bounding box center [626, 544] width 37 height 26
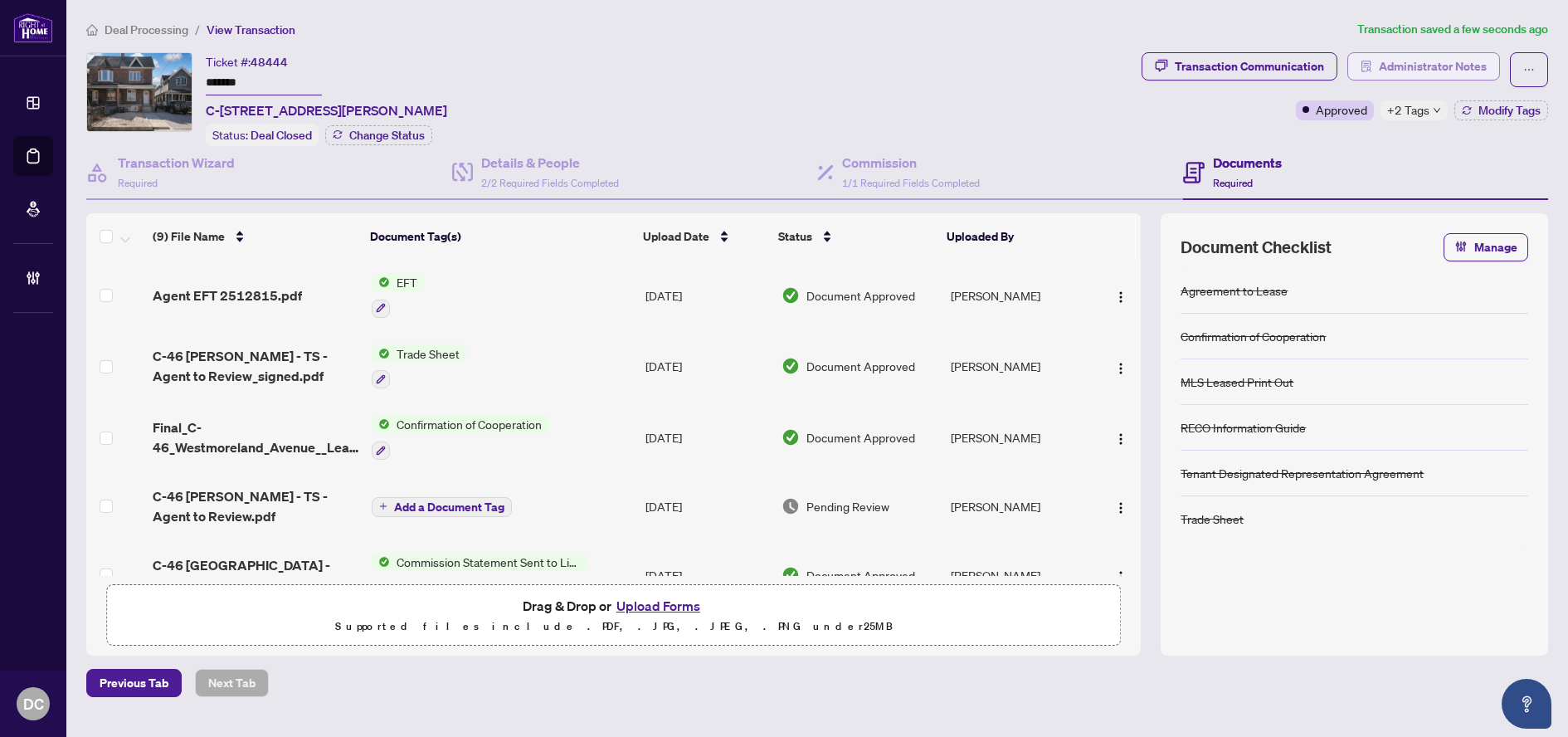
click at [1455, 63] on span "Administrator Notes" at bounding box center [1433, 66] width 108 height 26
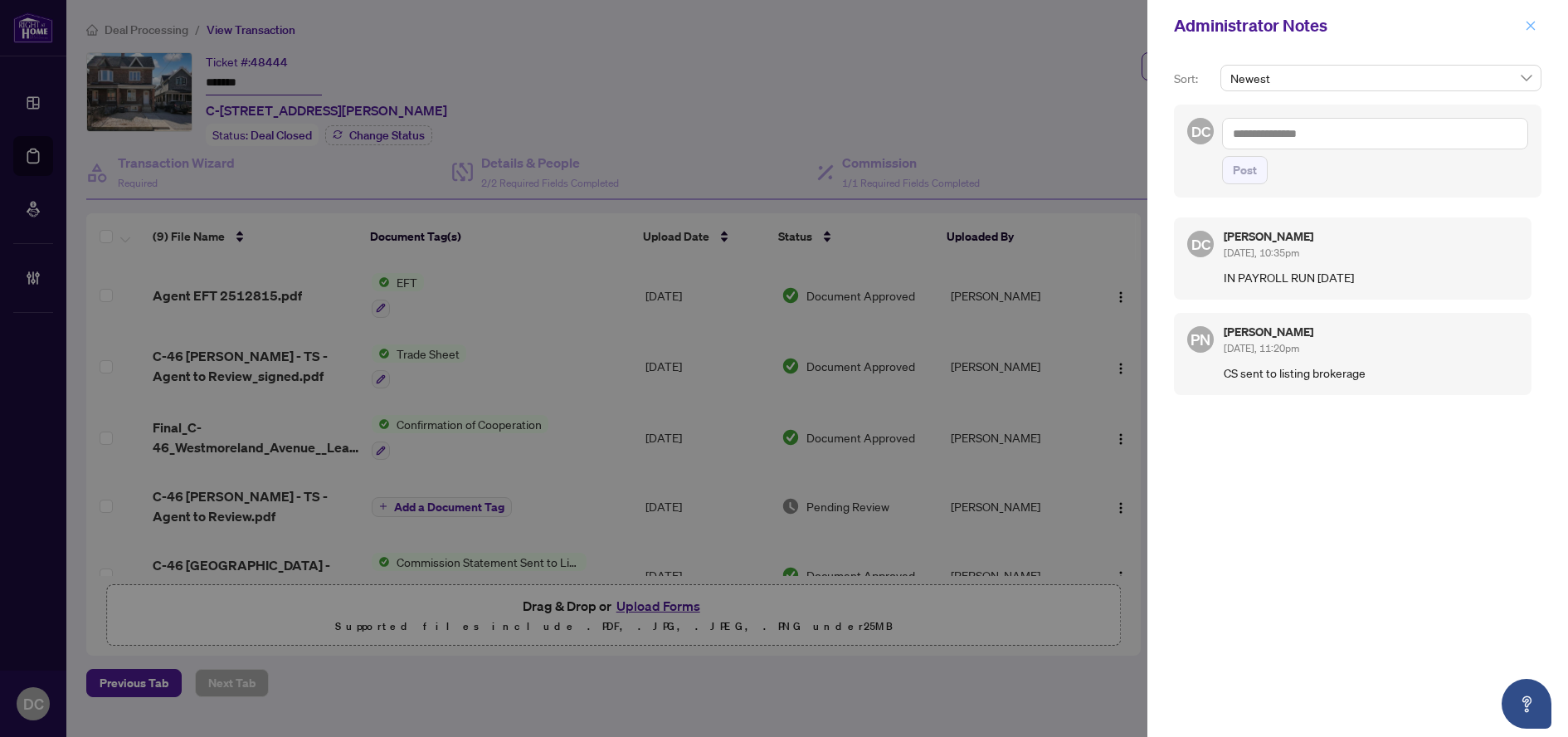
click at [1531, 29] on icon "close" at bounding box center [1531, 25] width 12 height 12
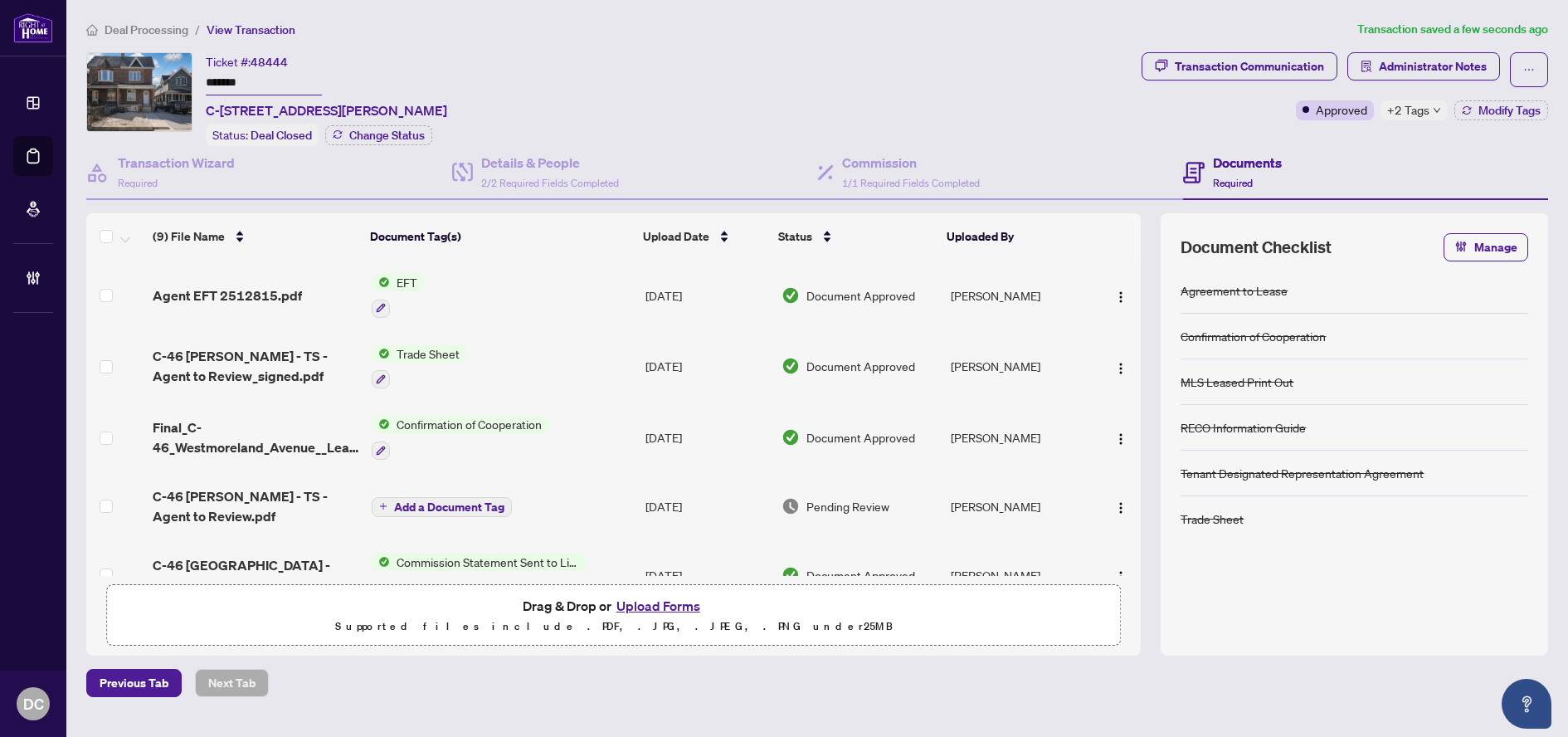
drag, startPoint x: 1506, startPoint y: 110, endPoint x: 1426, endPoint y: 109, distance: 80.0
click at [1426, 109] on div "Approved +2 Tags Modify Tags" at bounding box center [1422, 110] width 252 height 20
click at [1422, 112] on span "+2 Tags" at bounding box center [1408, 110] width 42 height 19
click at [1286, 138] on div "Transaction Communication Administrator Notes Approved +2 Tags Modify Tags" at bounding box center [1345, 99] width 414 height 93
click at [139, 31] on span "Deal Processing" at bounding box center [146, 30] width 84 height 15
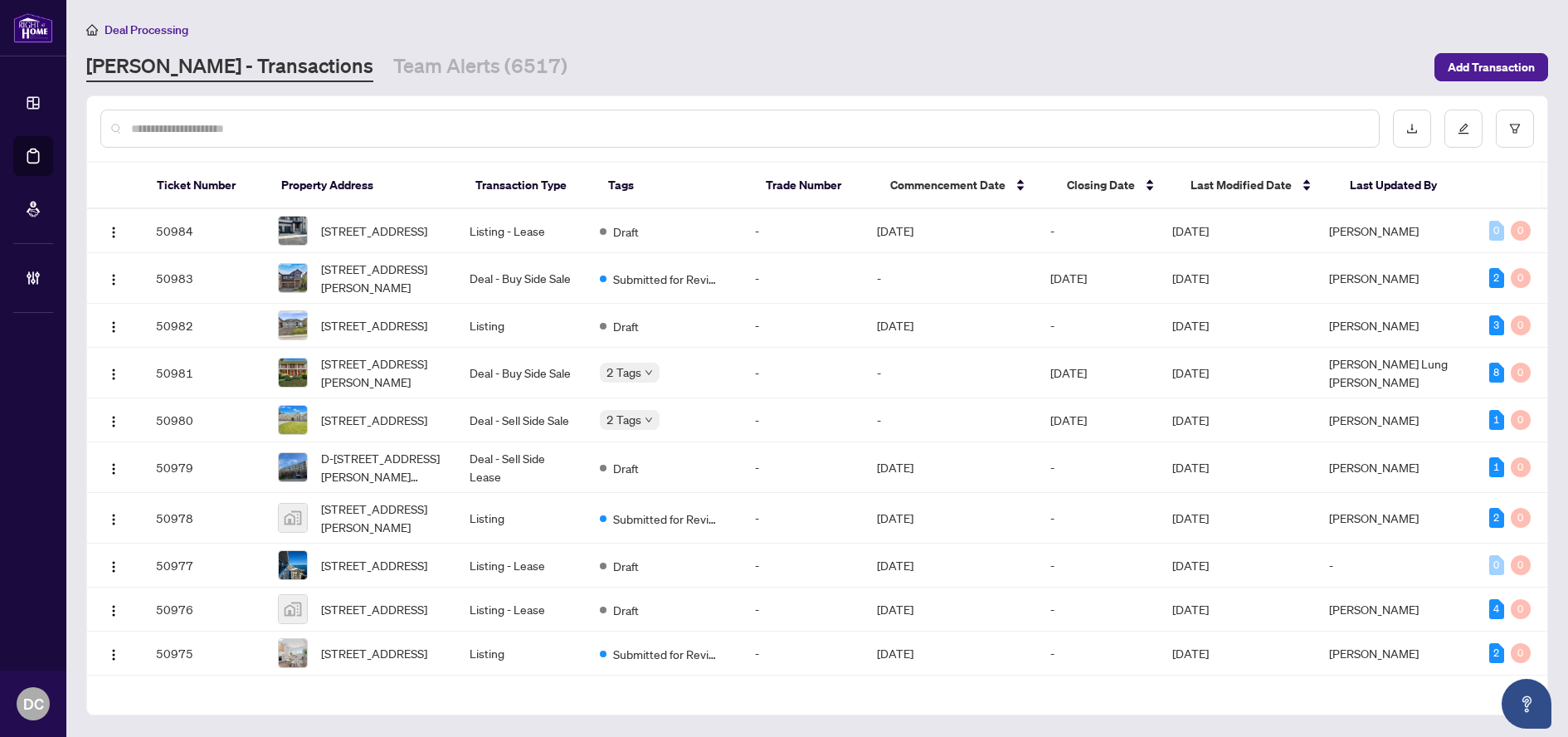
click at [339, 132] on input "text" at bounding box center [748, 128] width 1235 height 18
paste input "*******"
type input "*******"
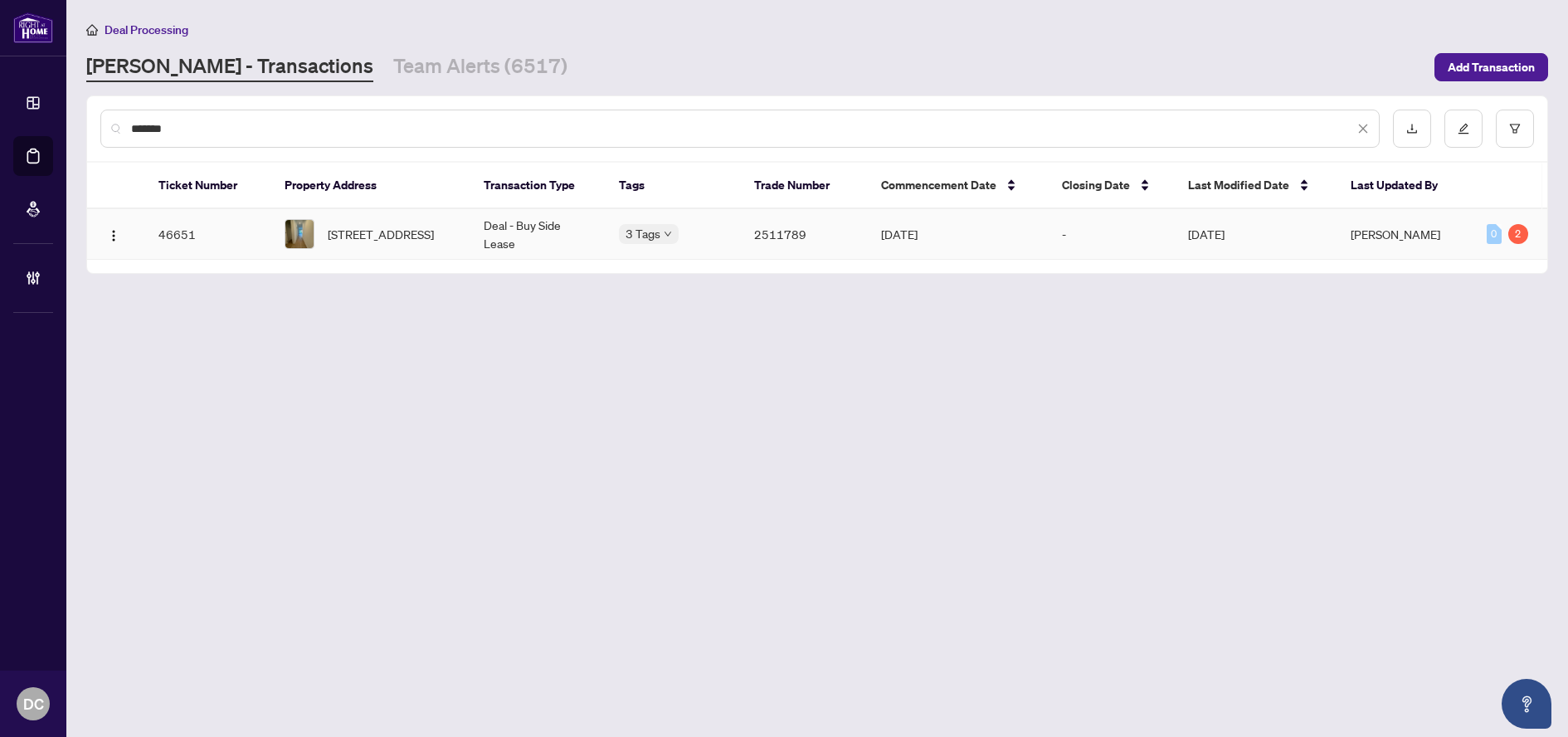
click at [375, 232] on span "[STREET_ADDRESS]" at bounding box center [381, 233] width 106 height 18
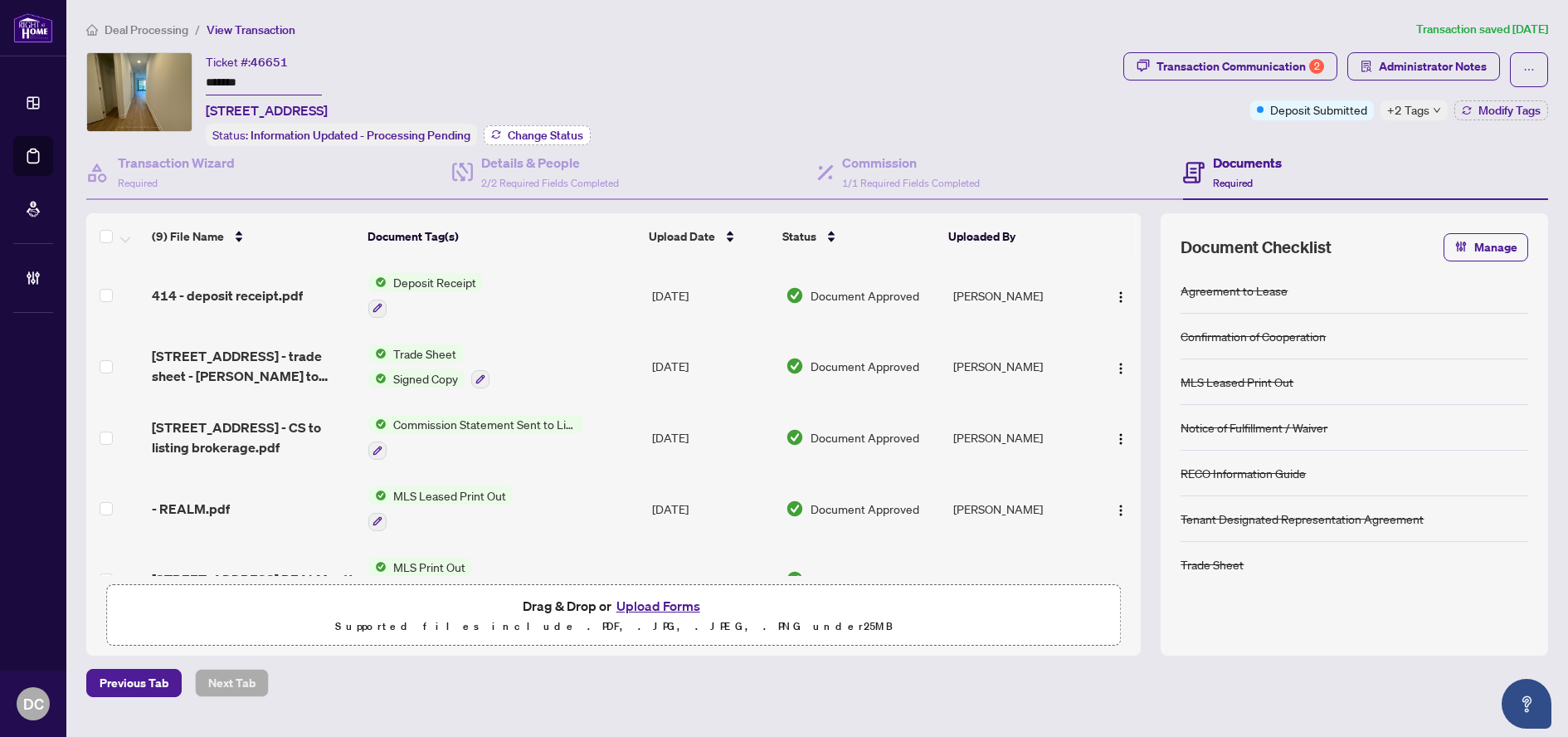
click at [558, 129] on span "Change Status" at bounding box center [545, 135] width 76 height 12
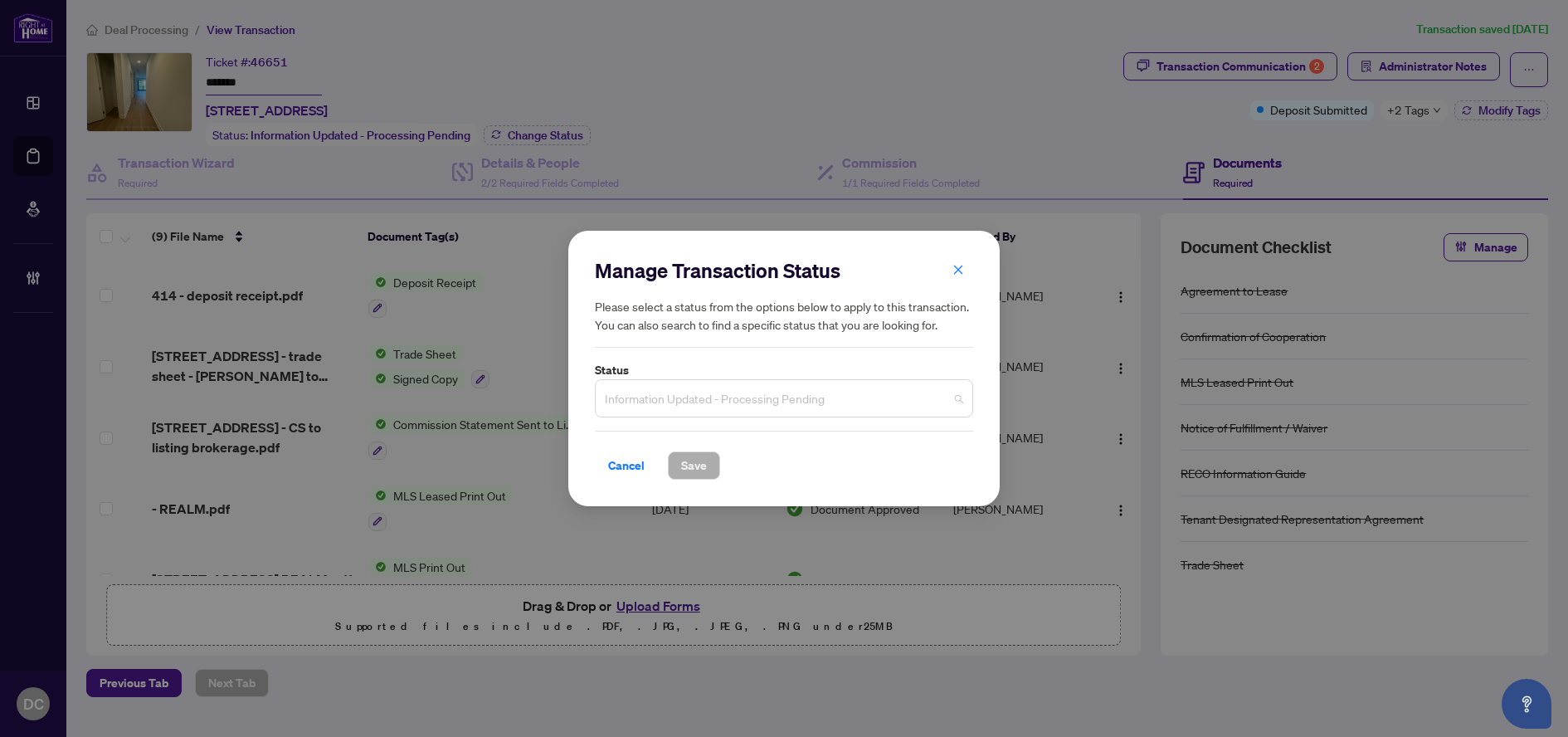
click at [738, 392] on span "Information Updated - Processing Pending" at bounding box center [784, 397] width 358 height 31
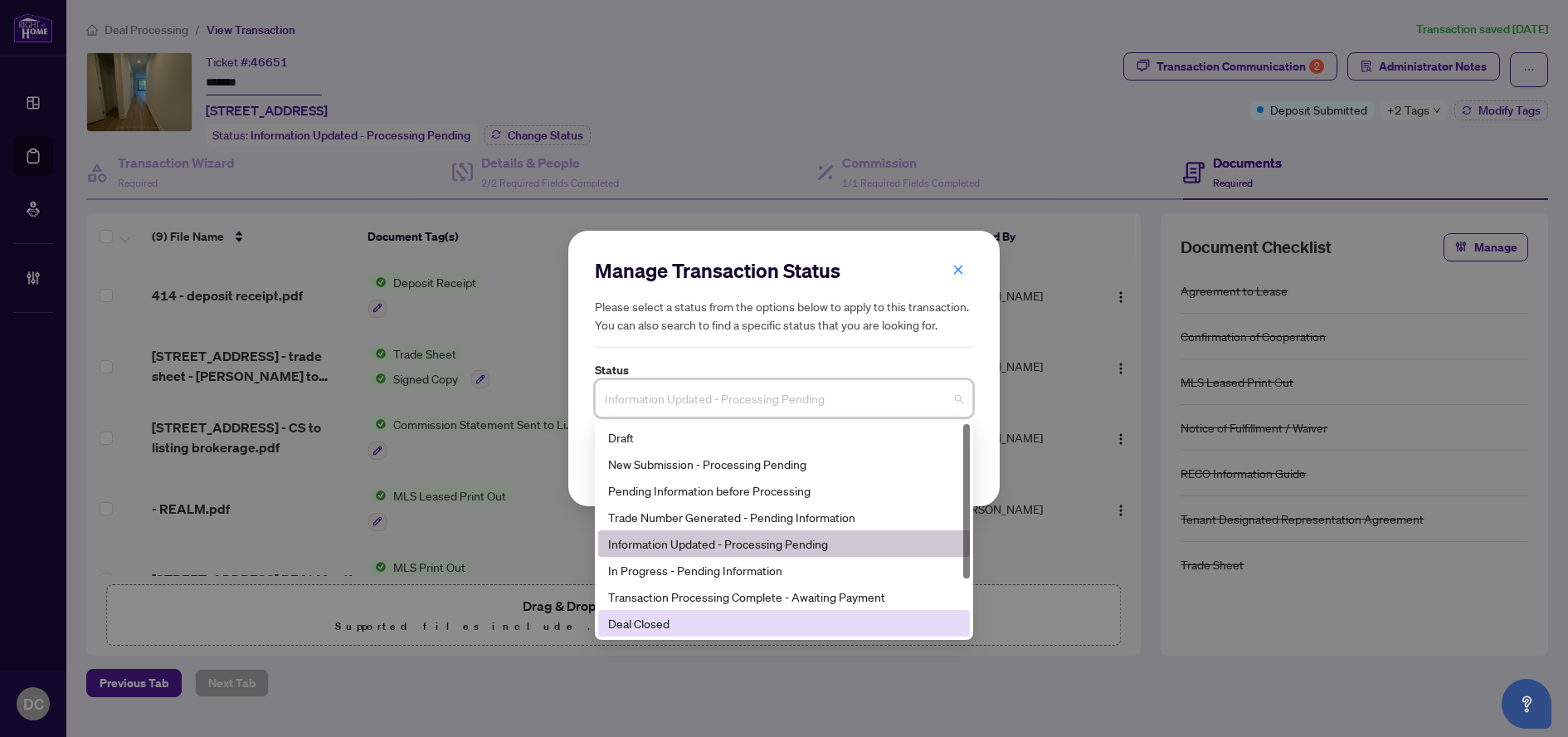
click at [695, 620] on div "Deal Closed" at bounding box center [784, 622] width 352 height 18
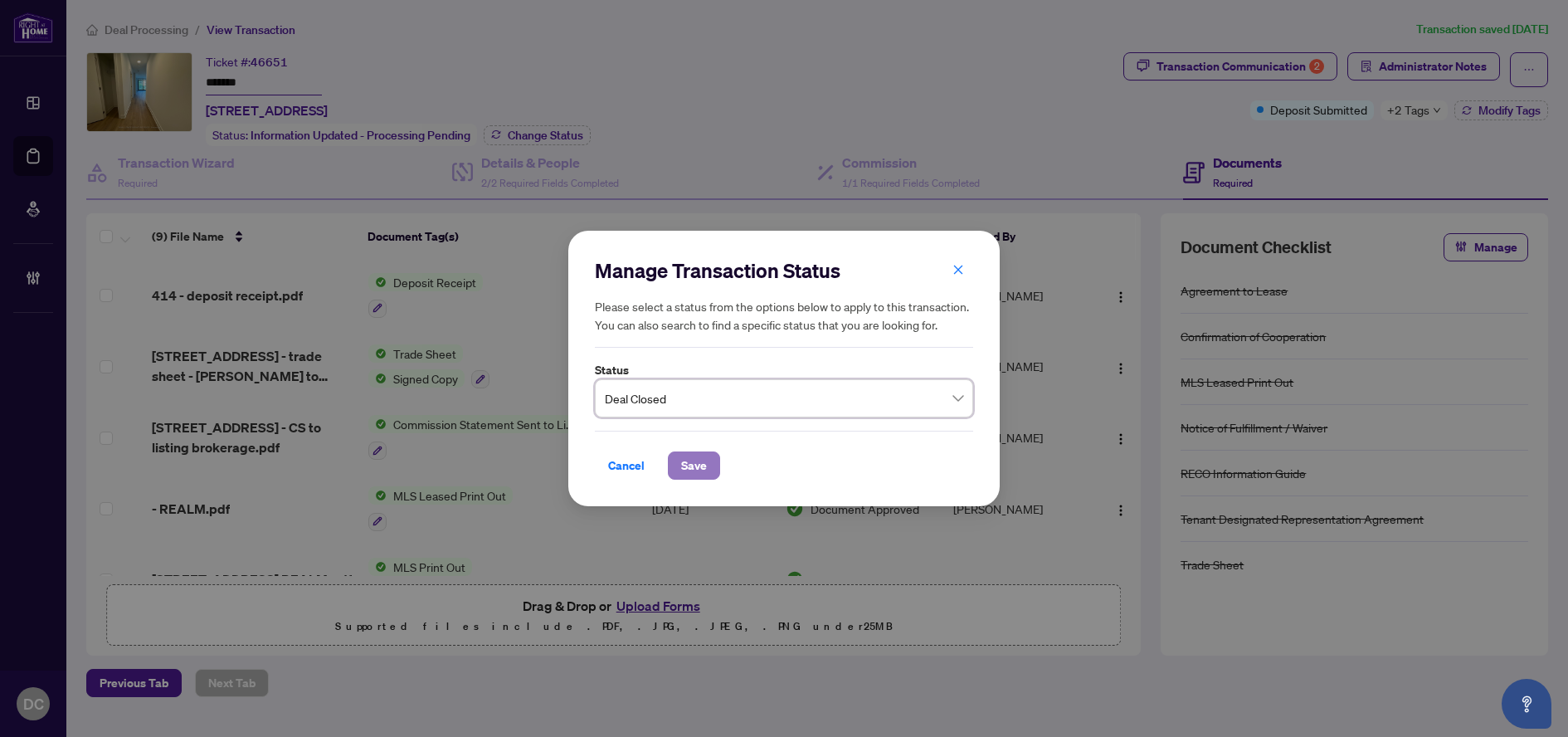
click at [687, 476] on span "Save" at bounding box center [694, 464] width 25 height 26
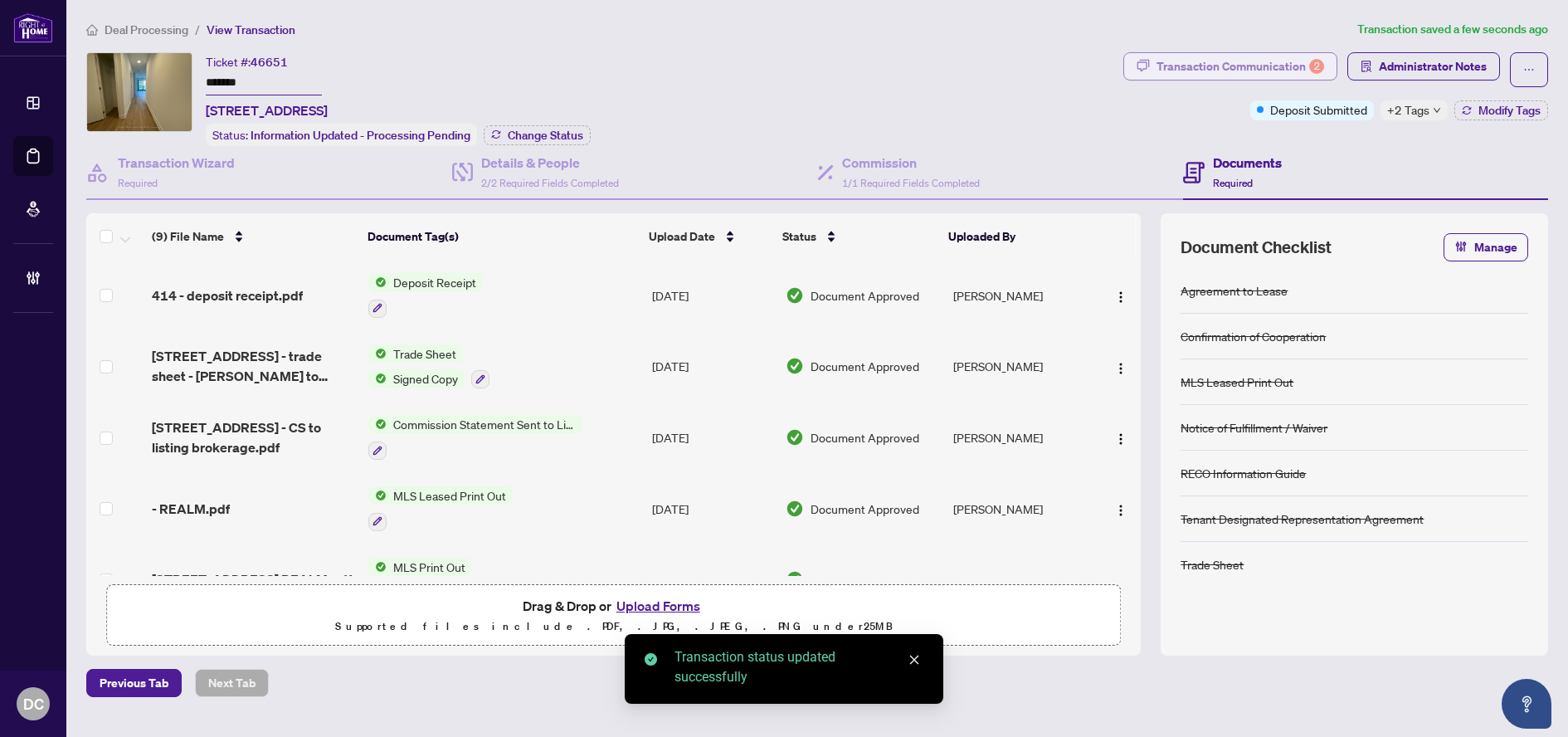
click at [1205, 59] on div "Transaction Communication 2" at bounding box center [1240, 66] width 167 height 26
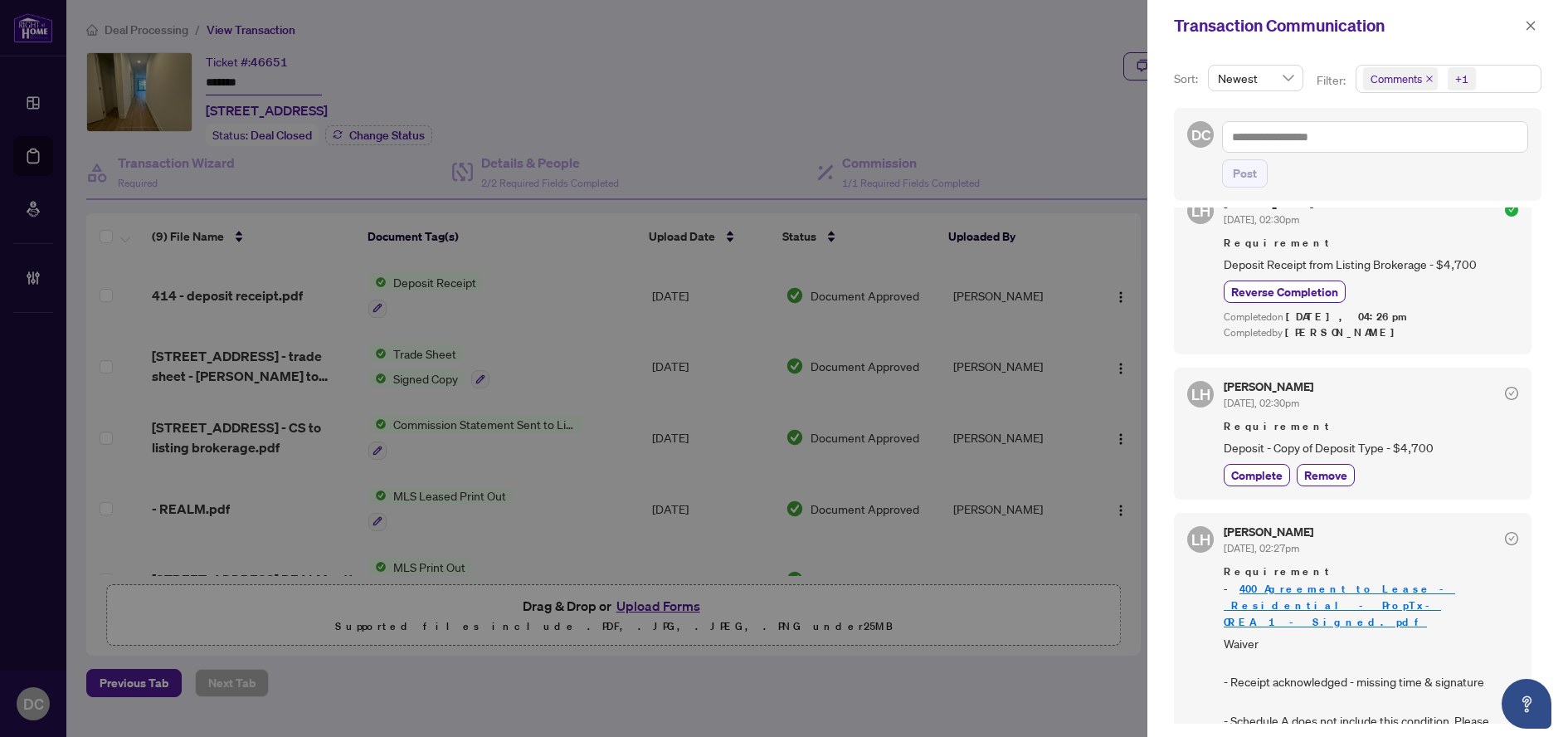
scroll to position [532, 0]
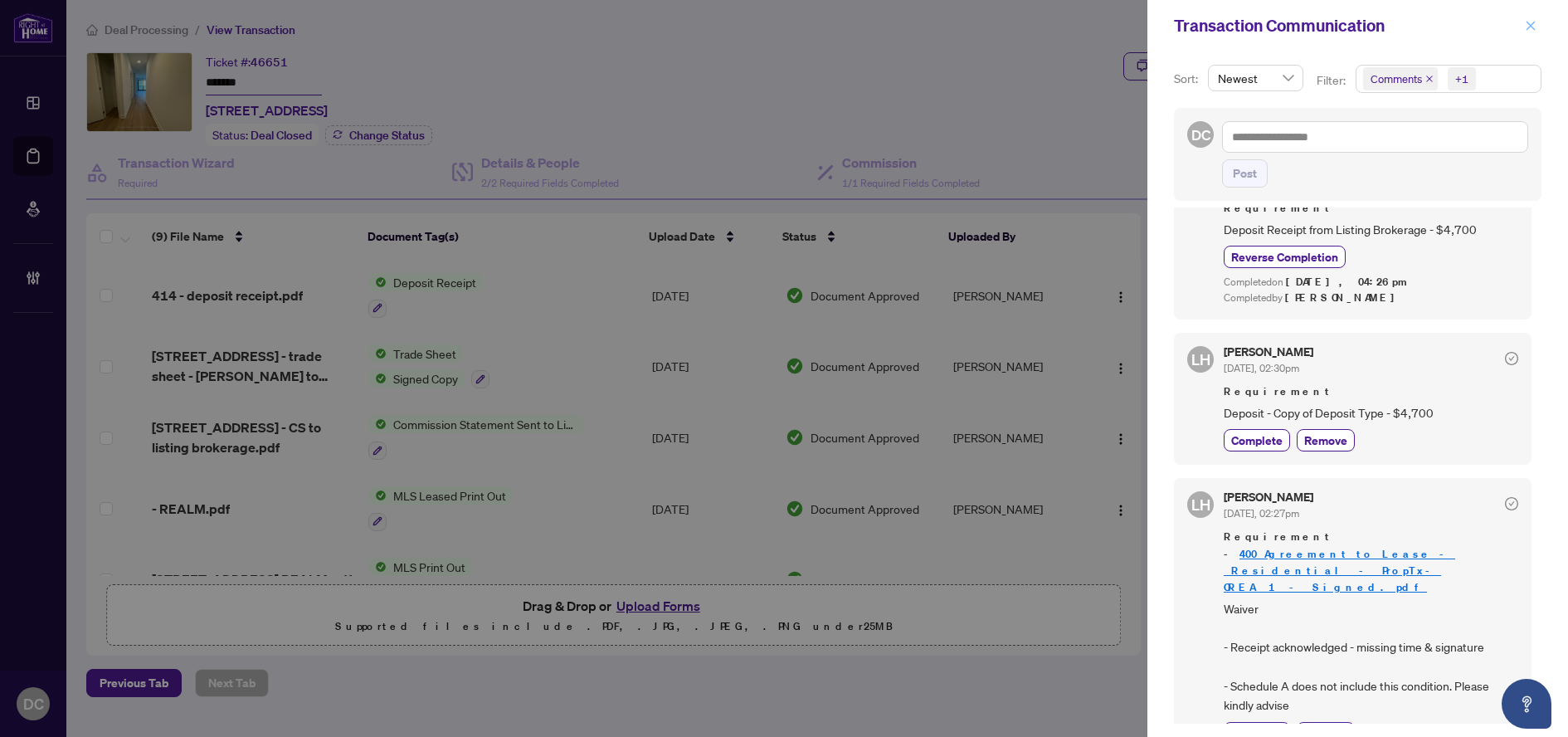
click at [1533, 32] on span "button" at bounding box center [1531, 25] width 12 height 26
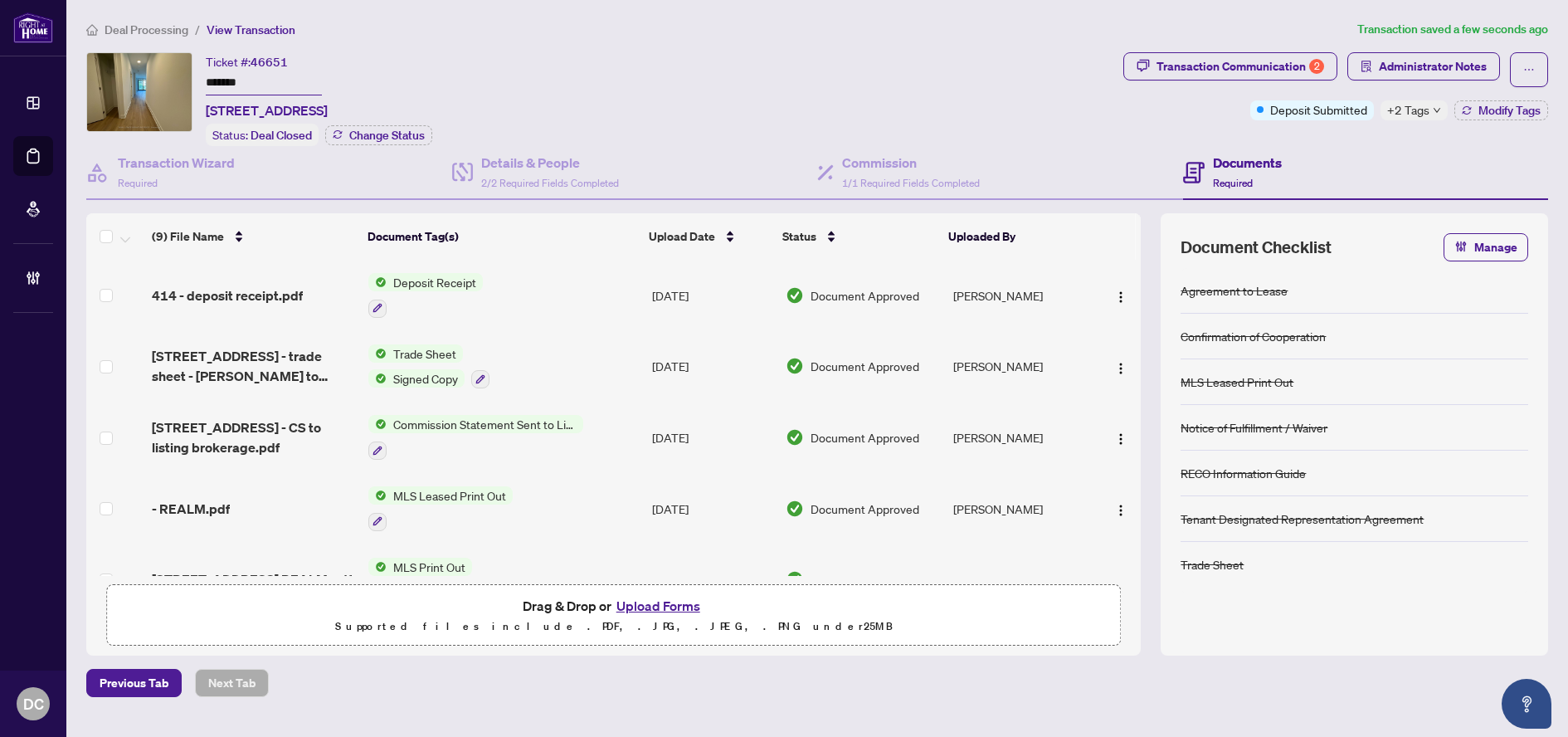
click at [1407, 108] on span "+2 Tags" at bounding box center [1408, 110] width 42 height 19
click at [1360, 131] on div "Transaction Communication 2 Administrator Notes Deposit Submitted +2 Tags Modif…" at bounding box center [1336, 99] width 431 height 93
click at [1486, 108] on span "Modify Tags" at bounding box center [1509, 110] width 62 height 12
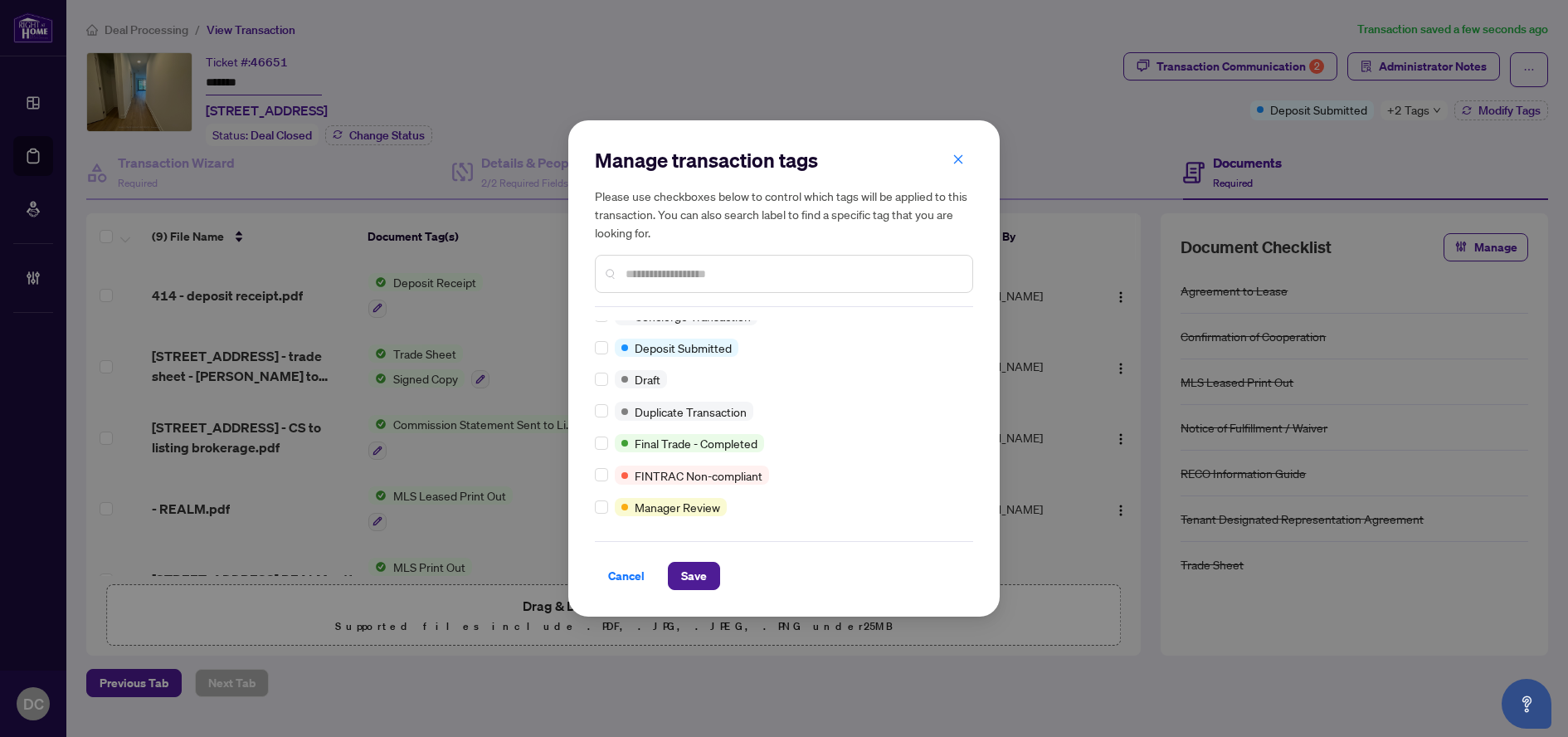
scroll to position [0, 0]
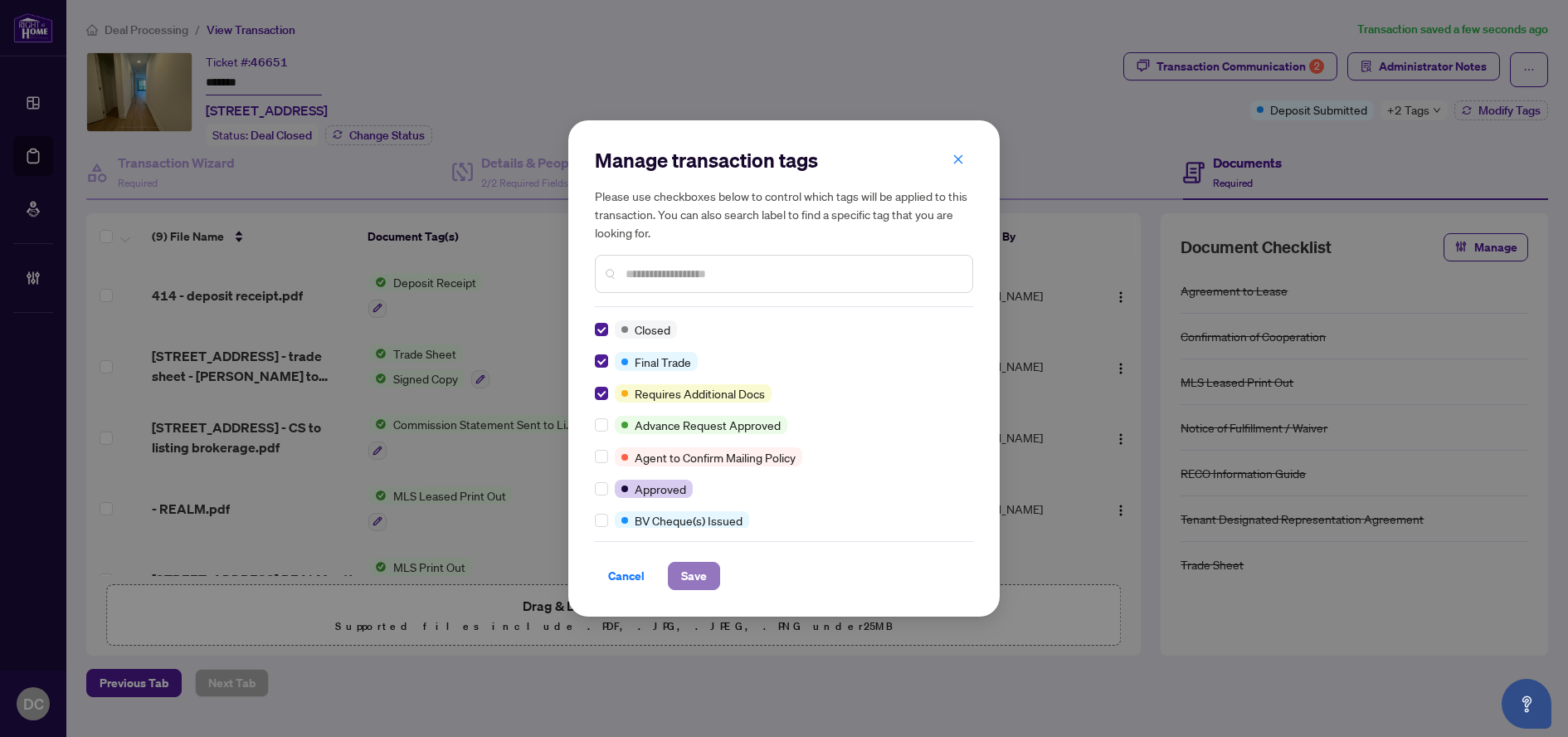
click at [699, 584] on span "Save" at bounding box center [694, 575] width 25 height 26
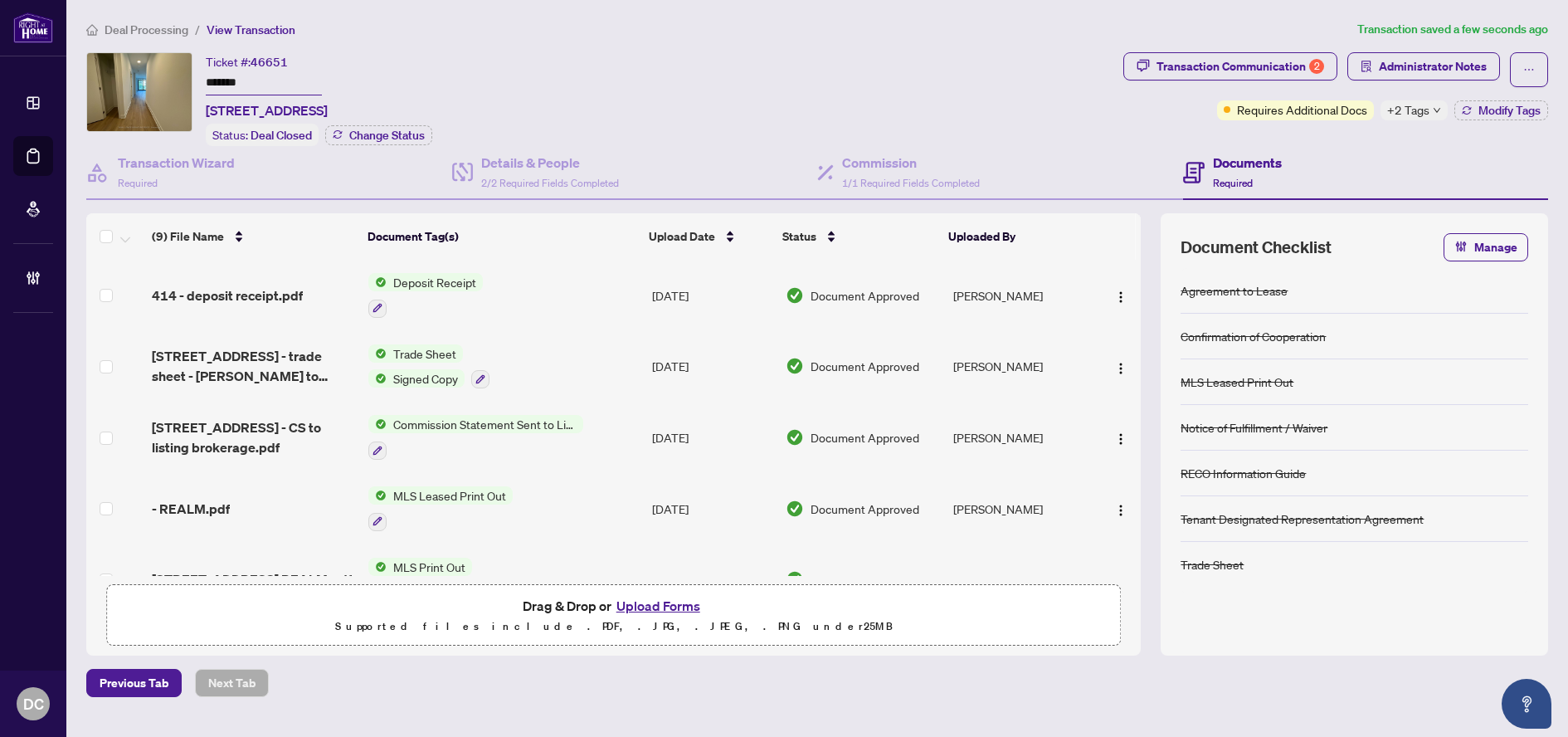
click at [586, 365] on td "Trade Sheet Signed Copy" at bounding box center [504, 367] width 284 height 71
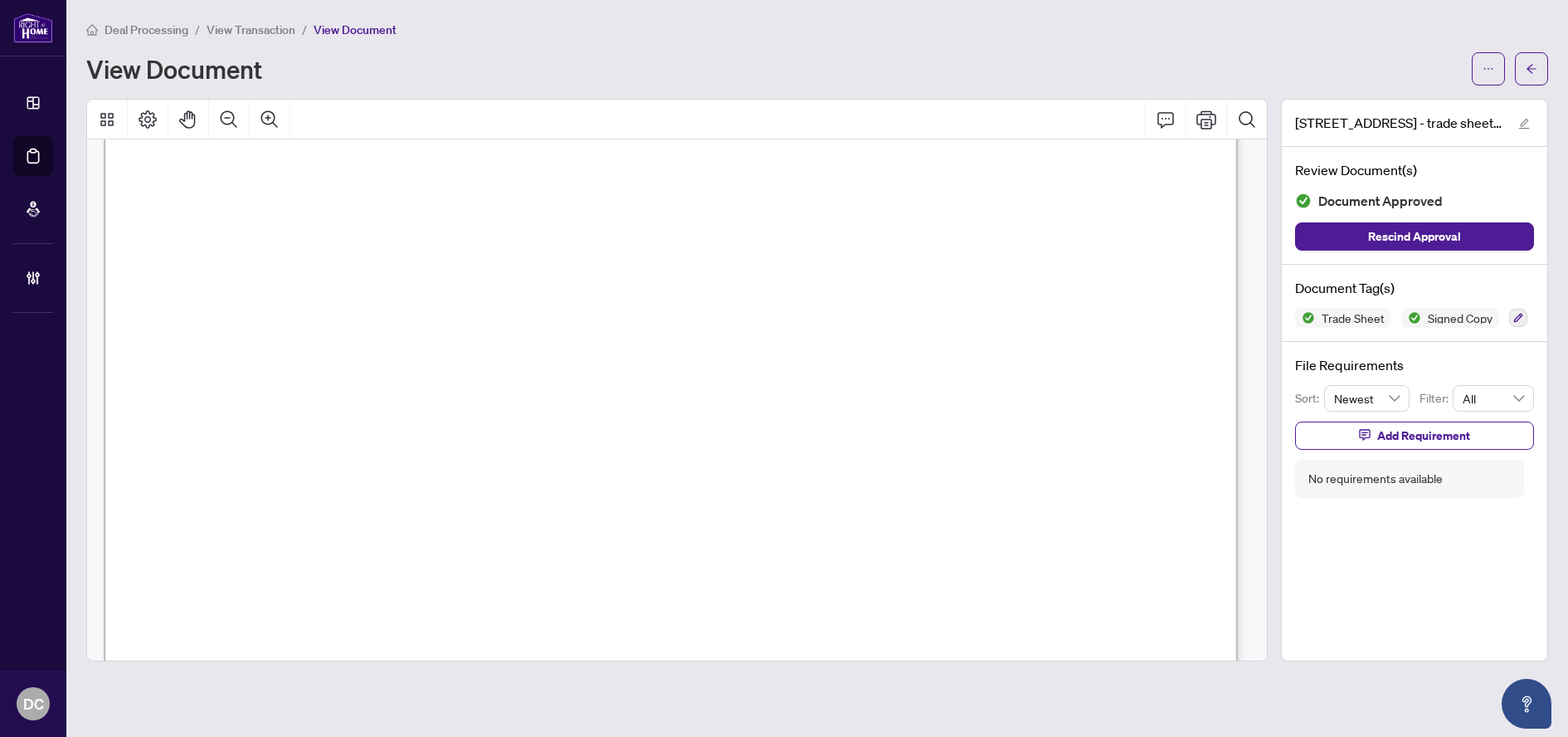
scroll to position [332, 0]
click at [1528, 70] on icon "arrow-left" at bounding box center [1532, 69] width 12 height 12
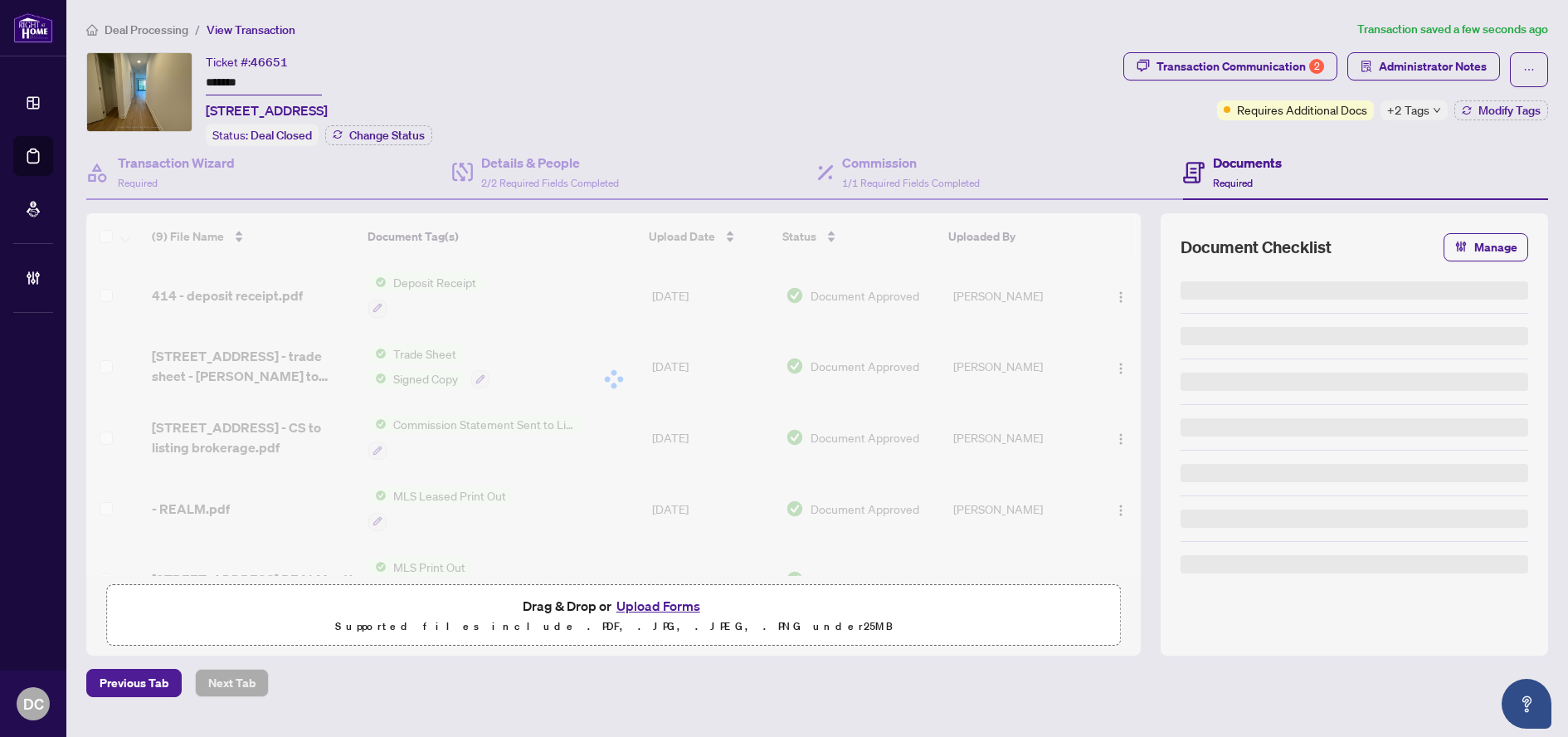
click at [1422, 104] on span "+2 Tags" at bounding box center [1408, 110] width 42 height 19
click at [1372, 146] on div "Documents Required" at bounding box center [1366, 173] width 366 height 54
click at [1448, 68] on span "Administrator Notes" at bounding box center [1433, 66] width 108 height 26
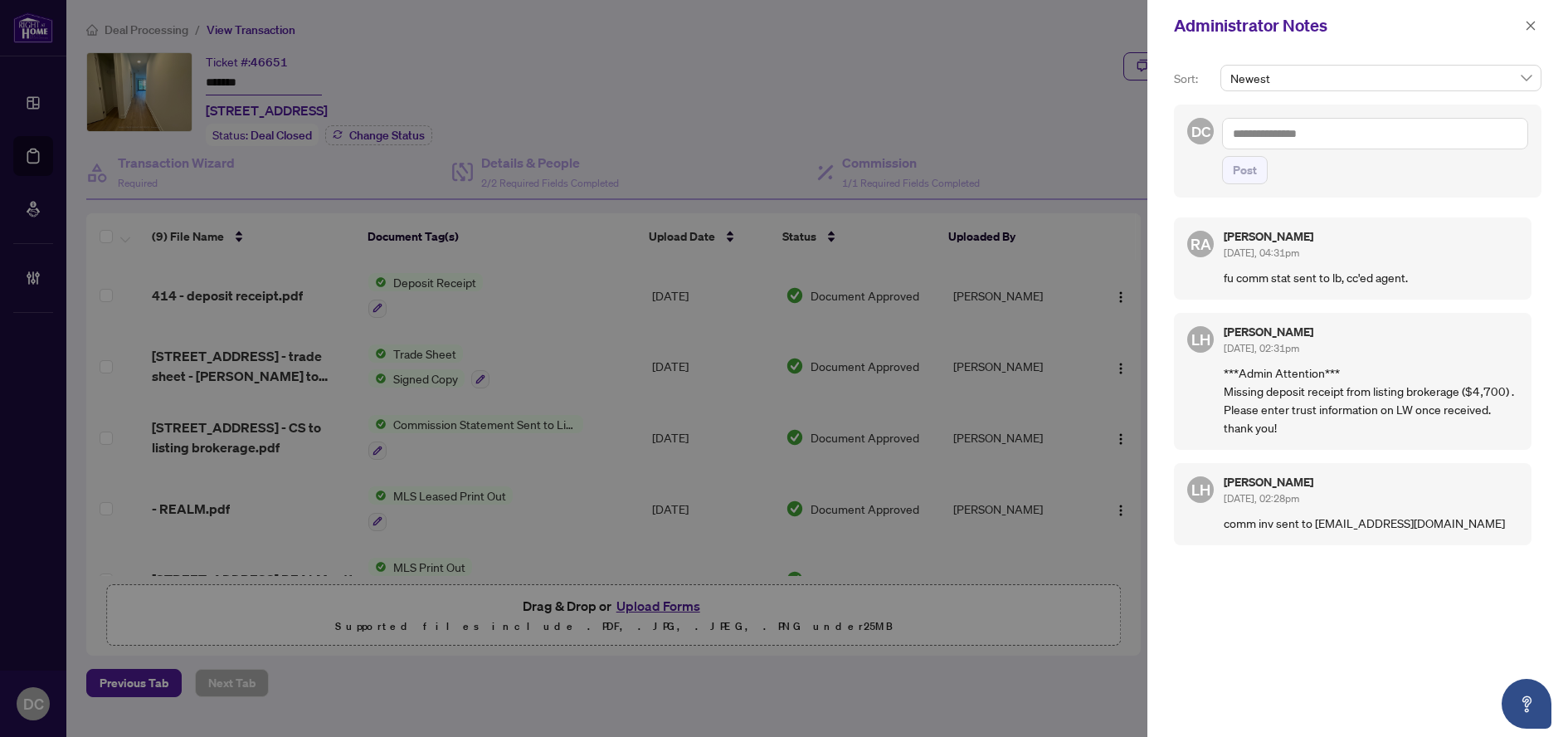
click at [1376, 144] on textarea at bounding box center [1375, 133] width 306 height 31
paste textarea "*******"
type textarea "*******"
drag, startPoint x: 1338, startPoint y: 135, endPoint x: 846, endPoint y: 250, distance: 505.3
click at [1035, 135] on div "Administrator Notes Sort: Newest DC 2511789 ******* Post [PERSON_NAME] [DATE], …" at bounding box center [784, 368] width 1568 height 737
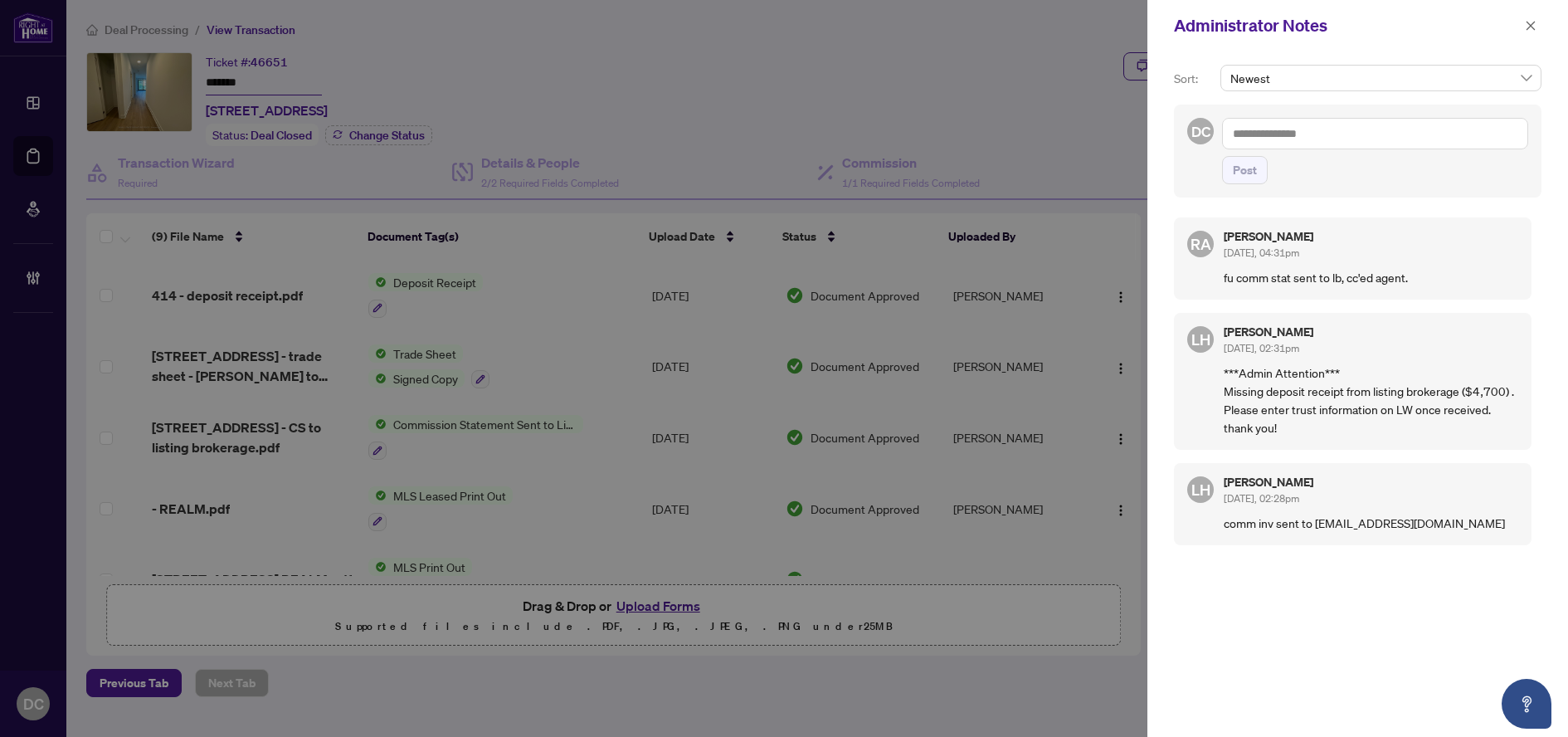
click at [1443, 138] on textarea at bounding box center [1375, 133] width 306 height 31
paste textarea "**********"
type textarea "**********"
click at [1254, 172] on span "Post" at bounding box center [1245, 170] width 24 height 26
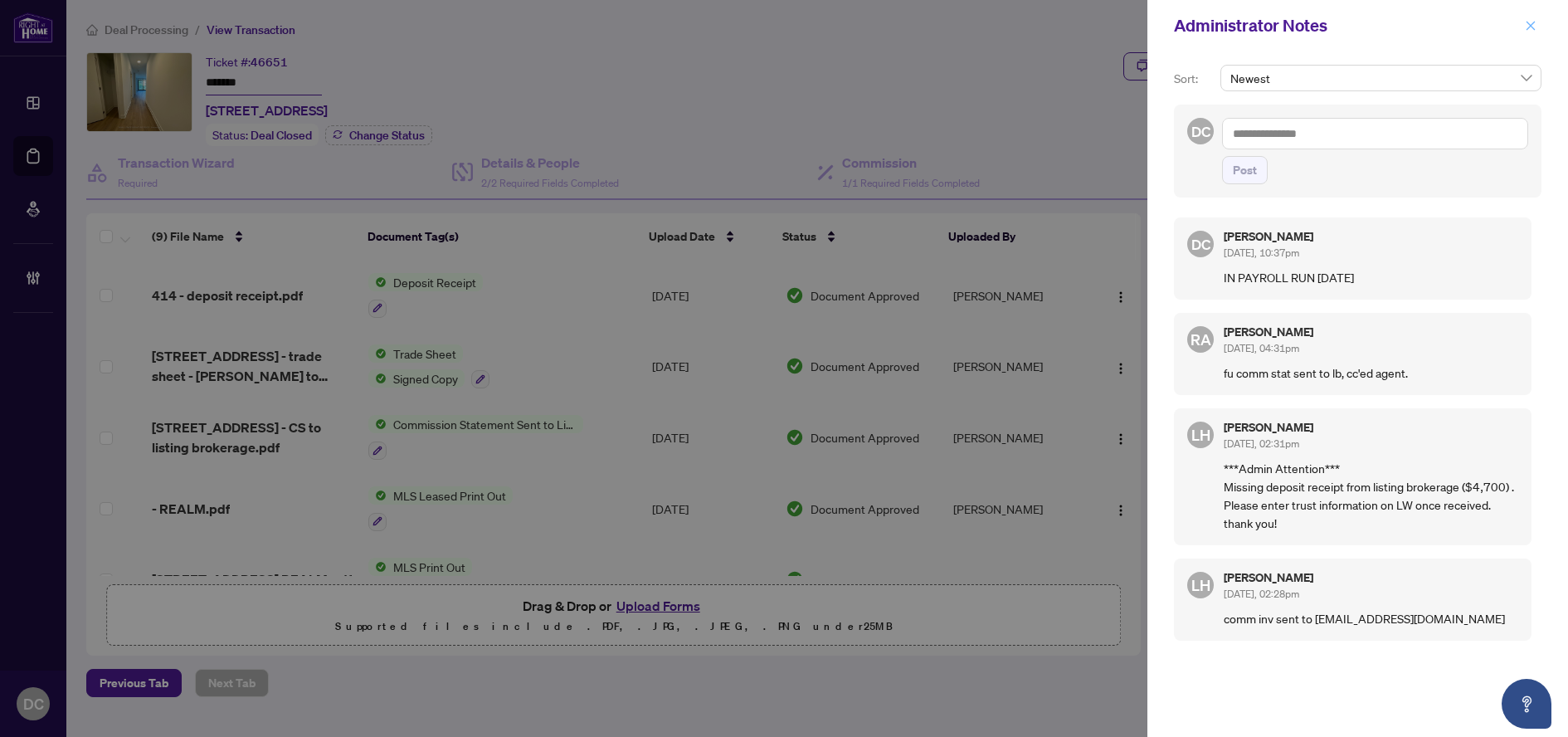
click at [1526, 25] on icon "close" at bounding box center [1531, 25] width 12 height 12
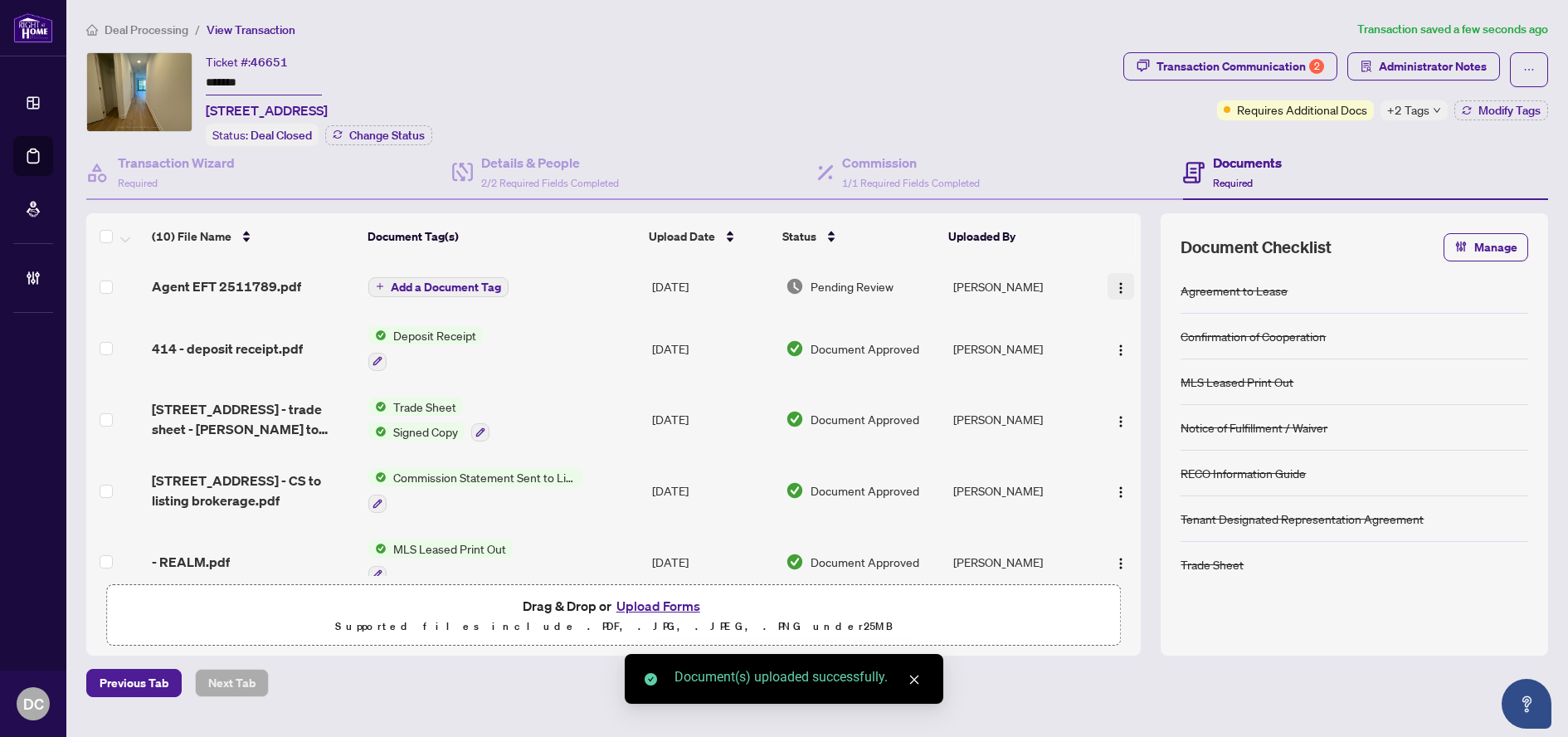
click at [1120, 291] on img "button" at bounding box center [1121, 288] width 14 height 14
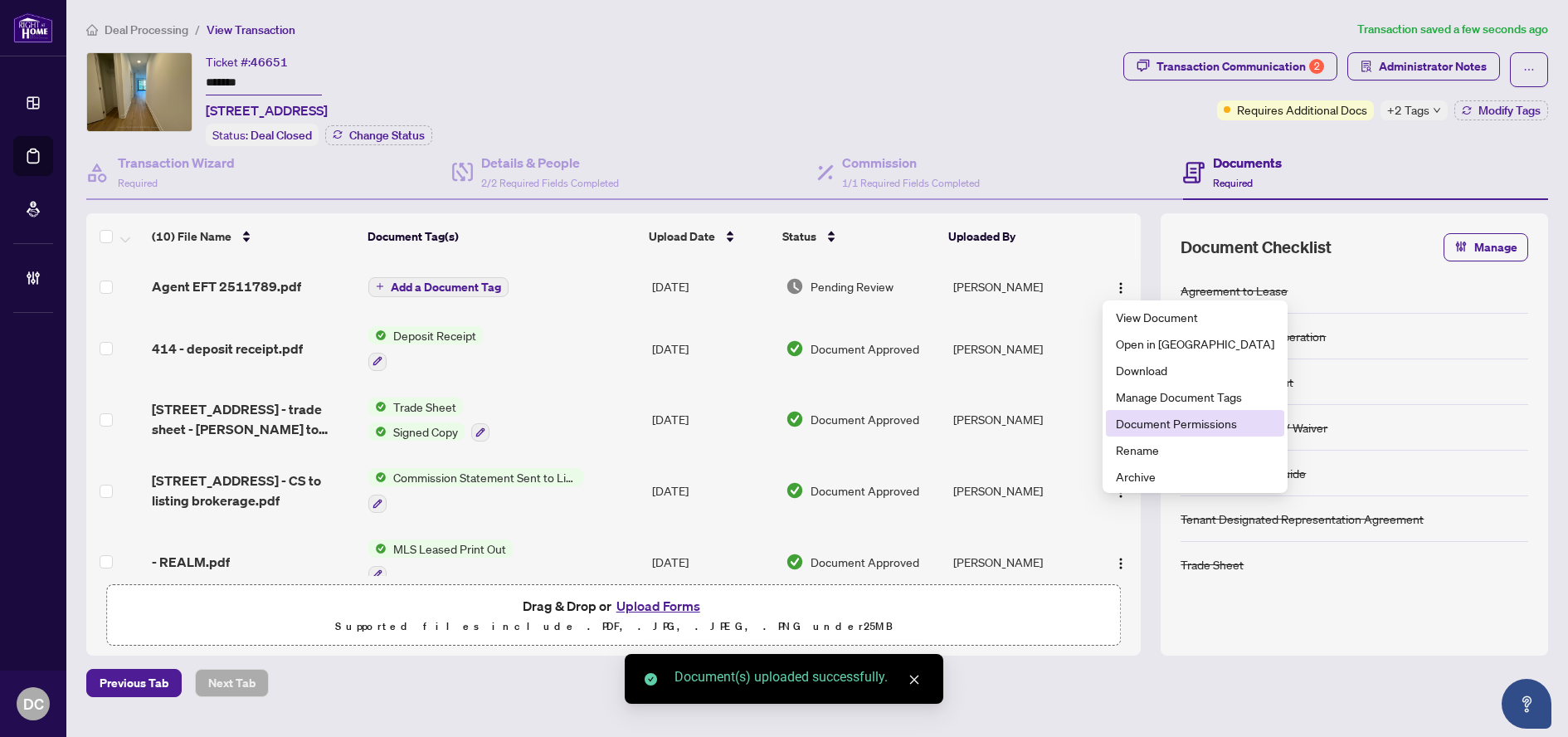
click at [1170, 426] on span "Document Permissions" at bounding box center [1195, 422] width 159 height 18
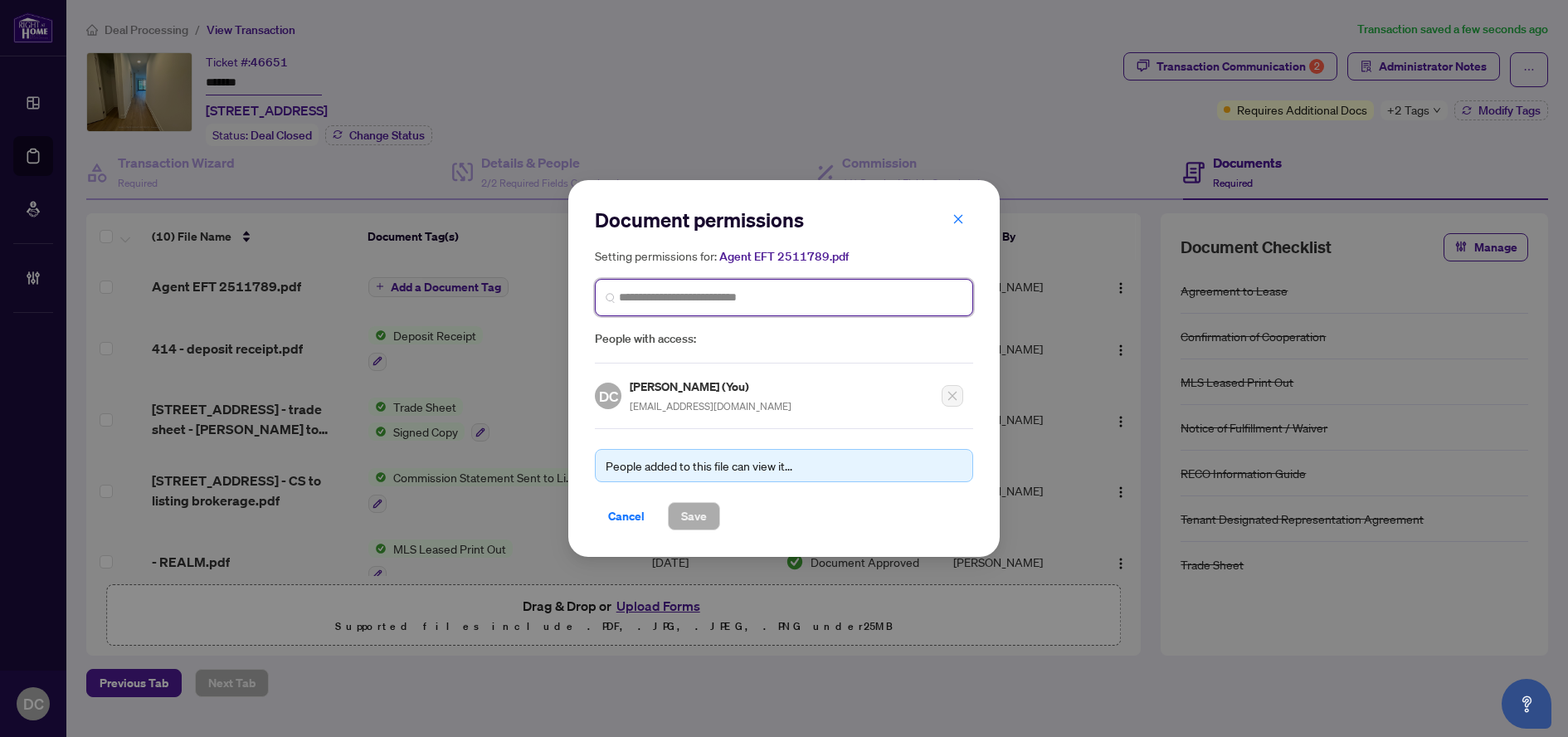
click at [764, 300] on input "search" at bounding box center [791, 297] width 343 height 18
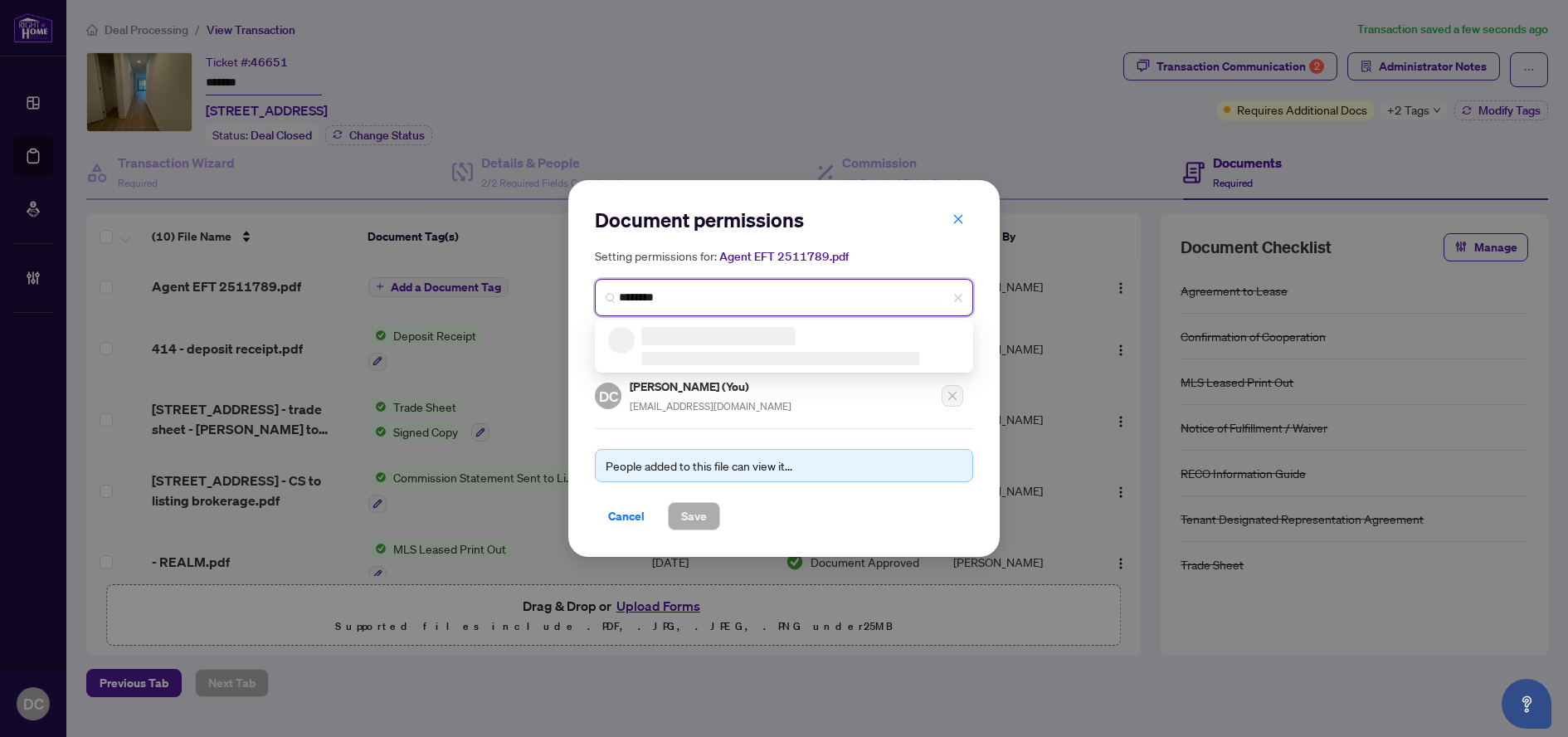
type input "*********"
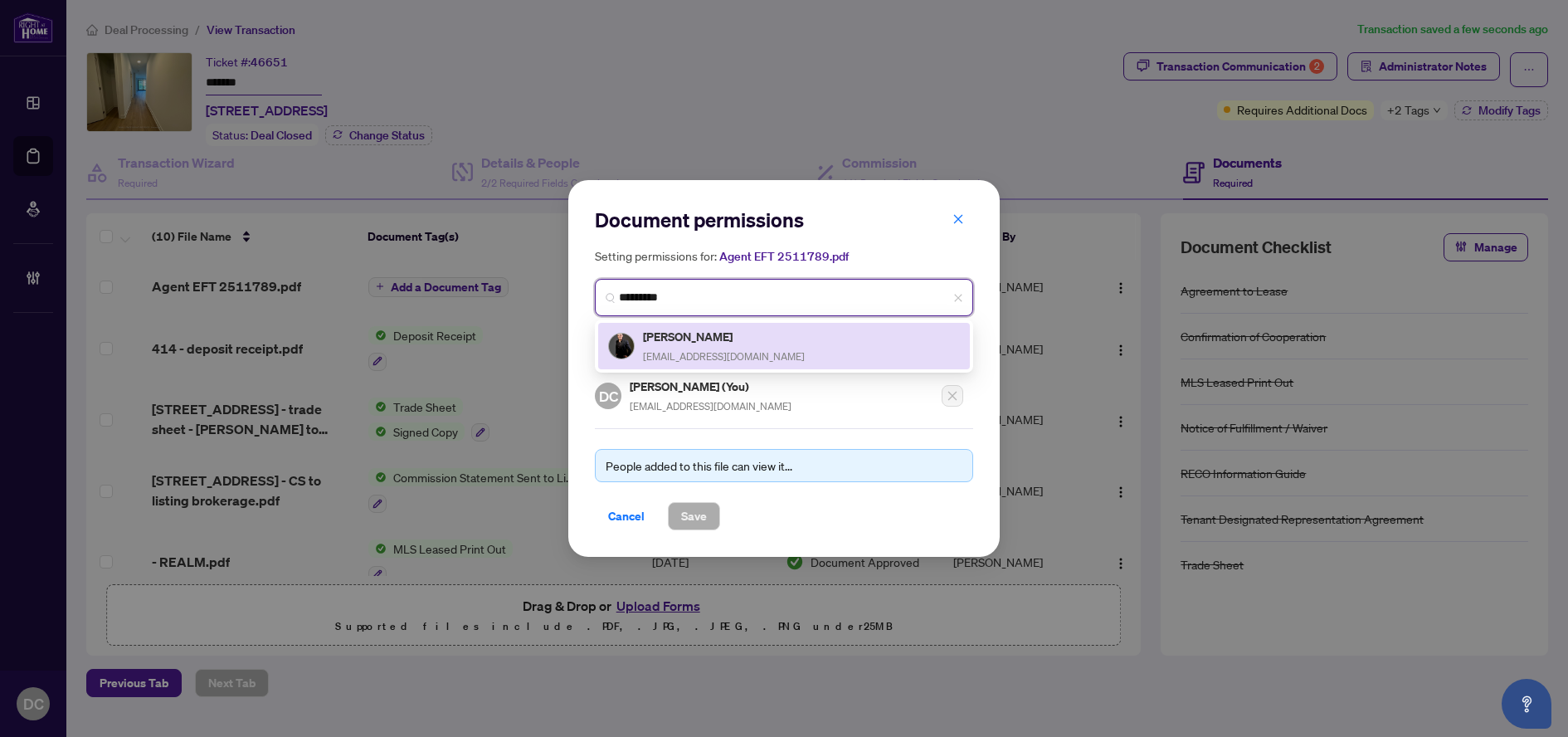
click at [758, 338] on h5 "[PERSON_NAME]" at bounding box center [724, 336] width 162 height 19
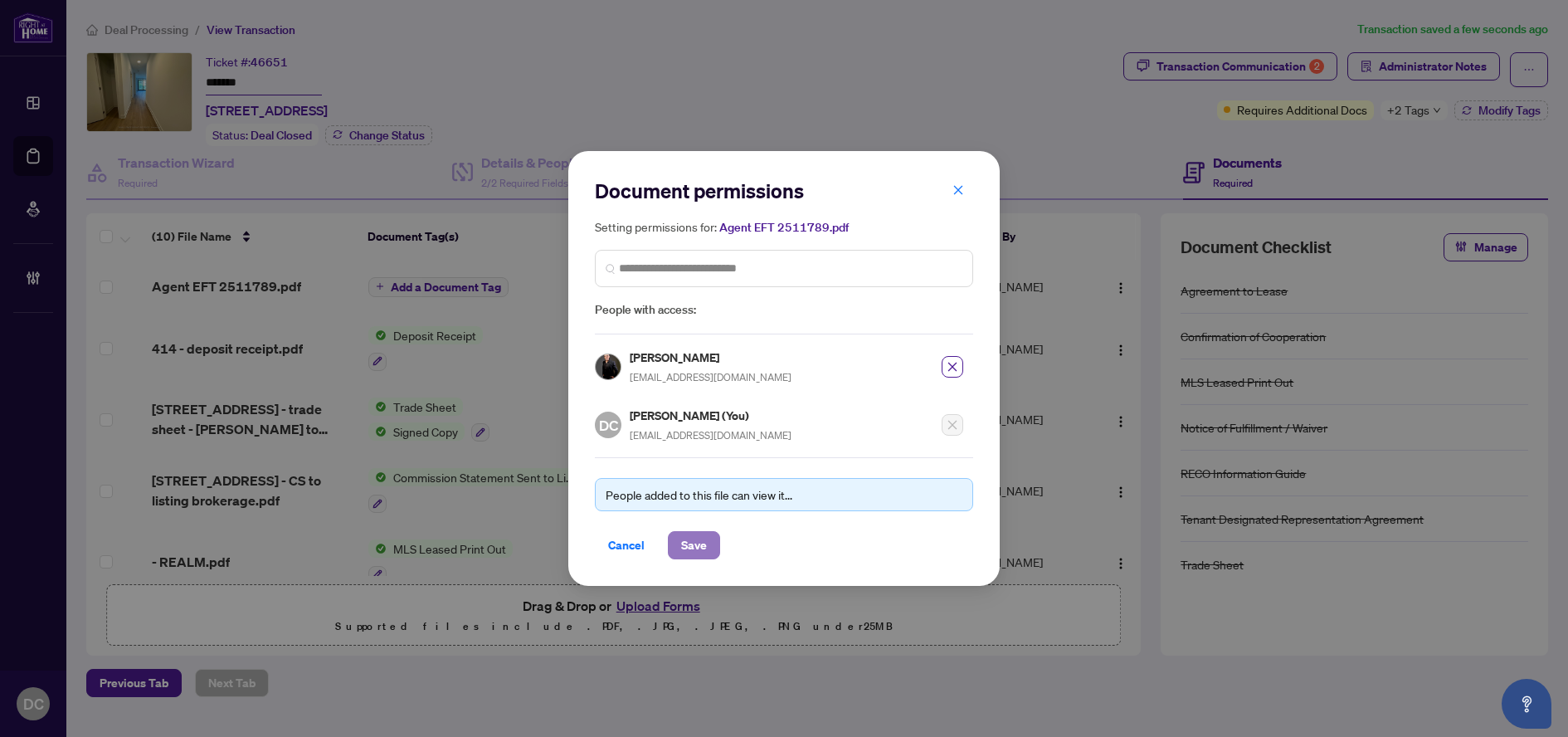
click at [695, 549] on span "Save" at bounding box center [694, 544] width 25 height 26
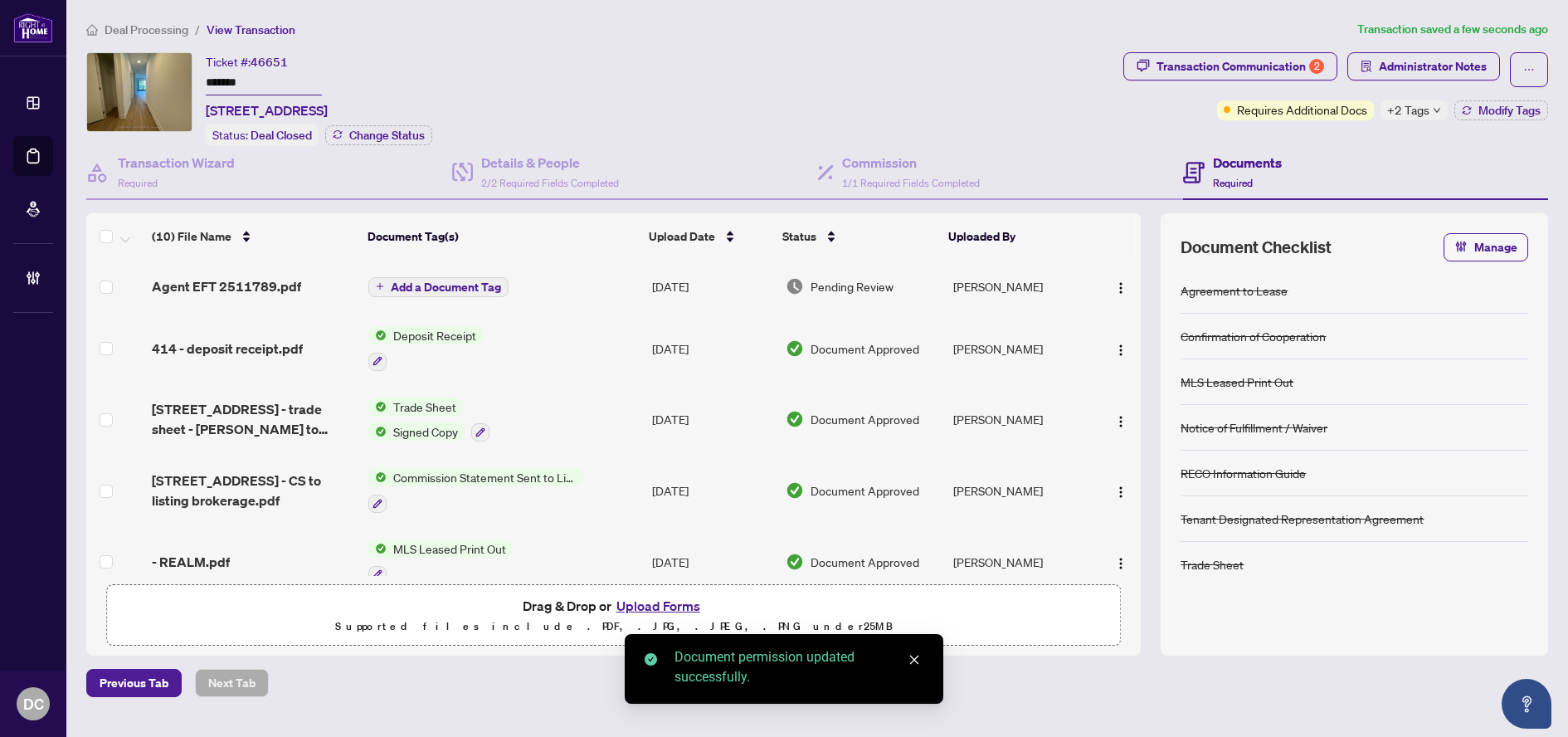
click at [450, 289] on span "Add a Document Tag" at bounding box center [446, 287] width 110 height 12
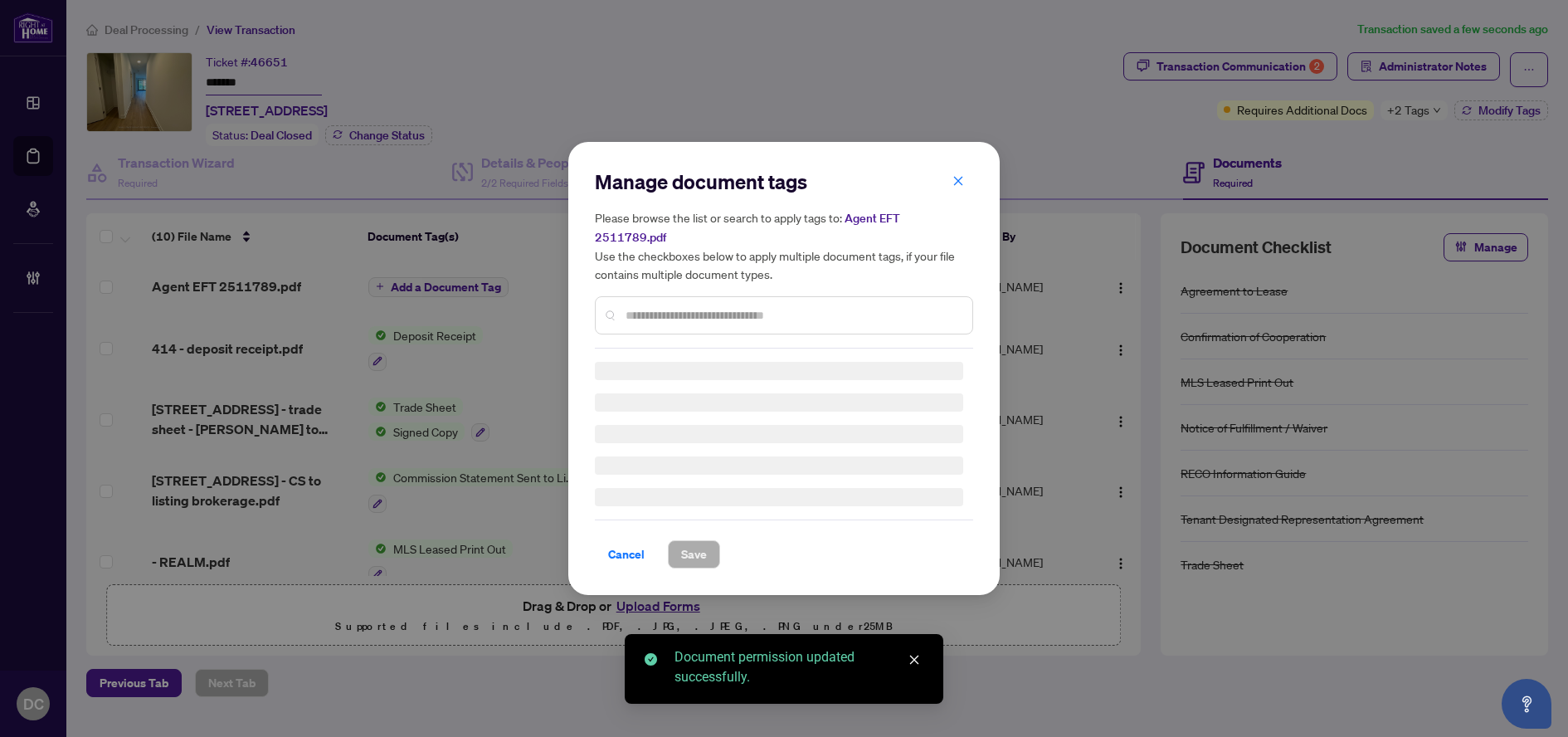
click at [840, 306] on div "Manage document tags Please browse the list or search to apply tags to: Agent E…" at bounding box center [783, 258] width 378 height 180
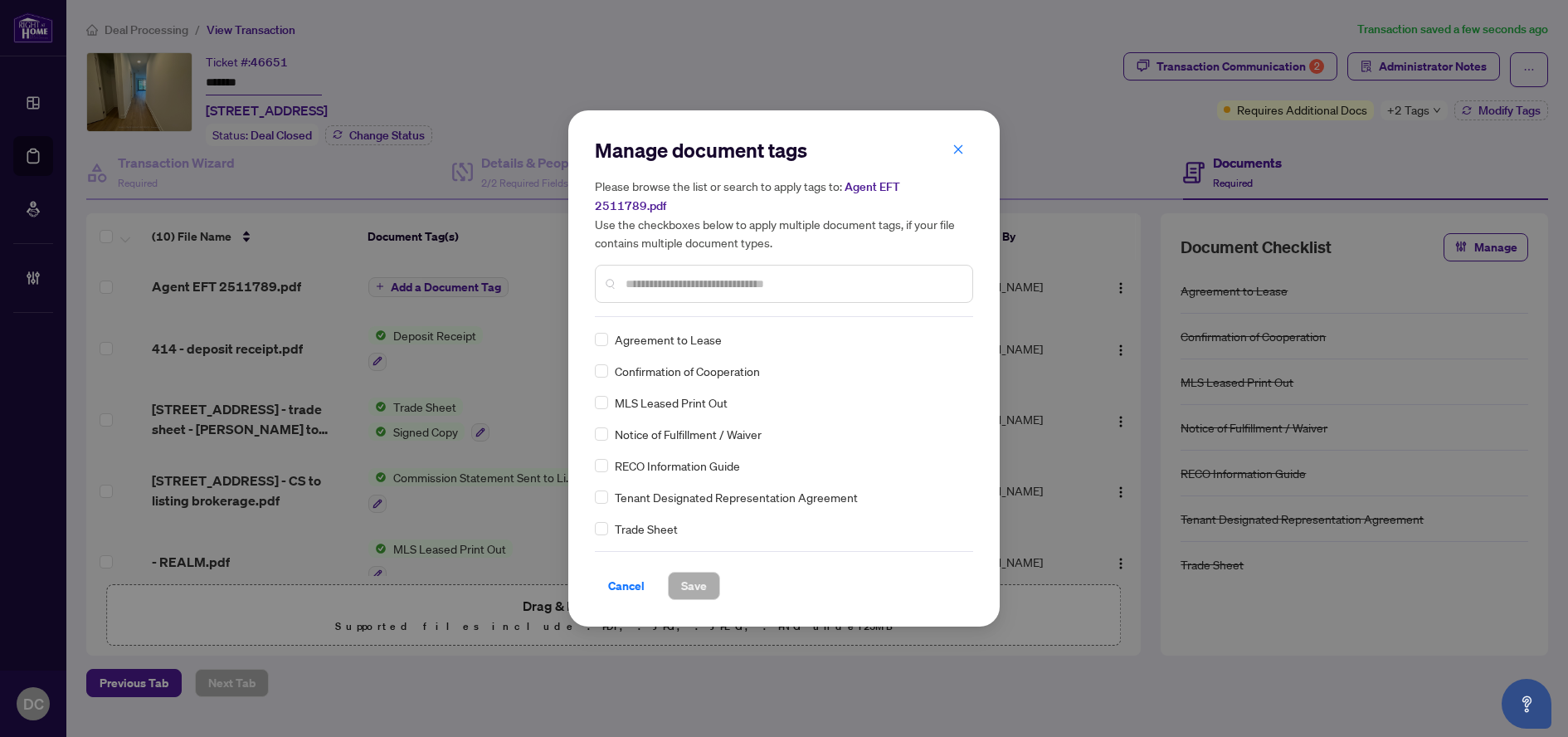
click at [868, 274] on input "text" at bounding box center [792, 283] width 334 height 18
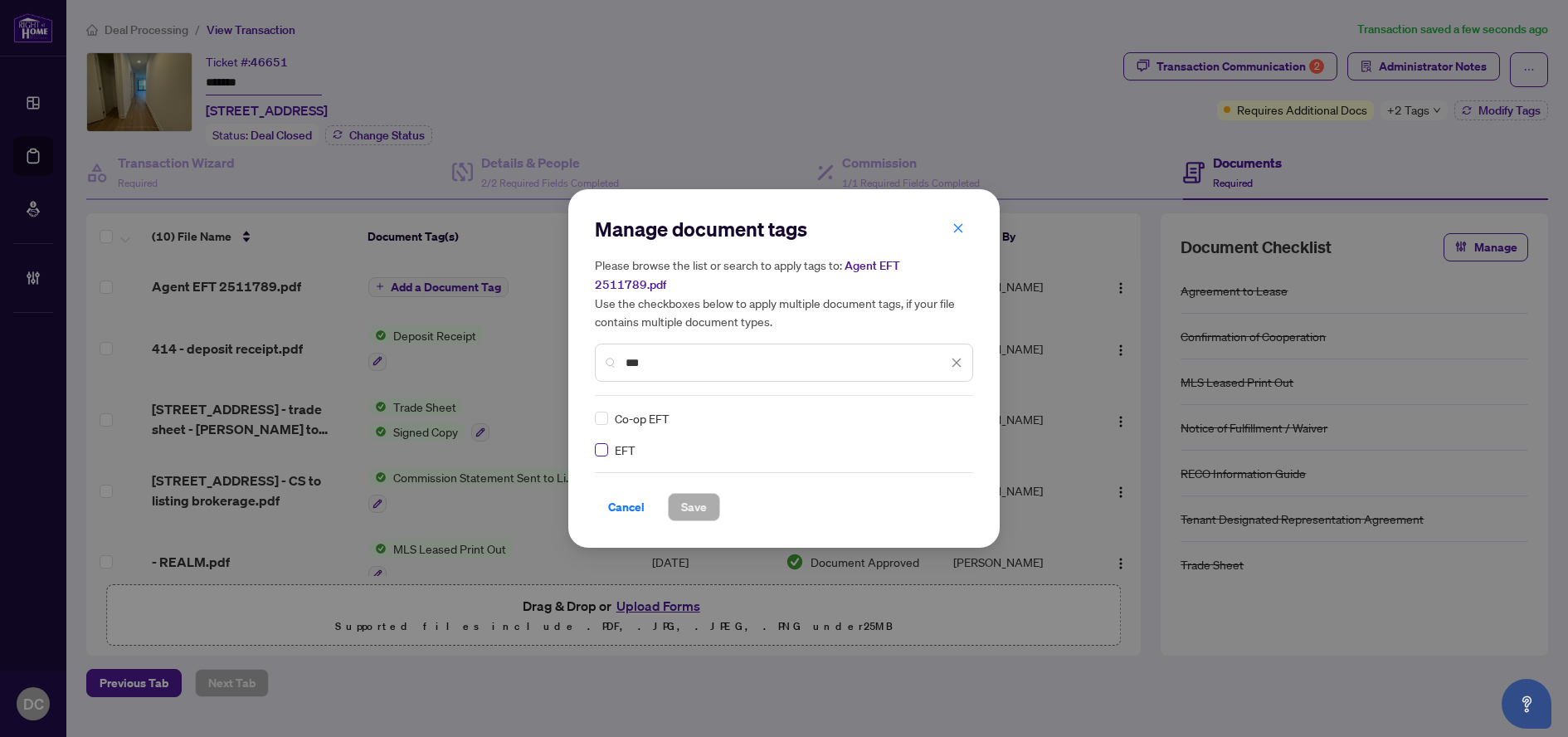
type input "***"
click at [956, 414] on icon at bounding box center [958, 418] width 10 height 7
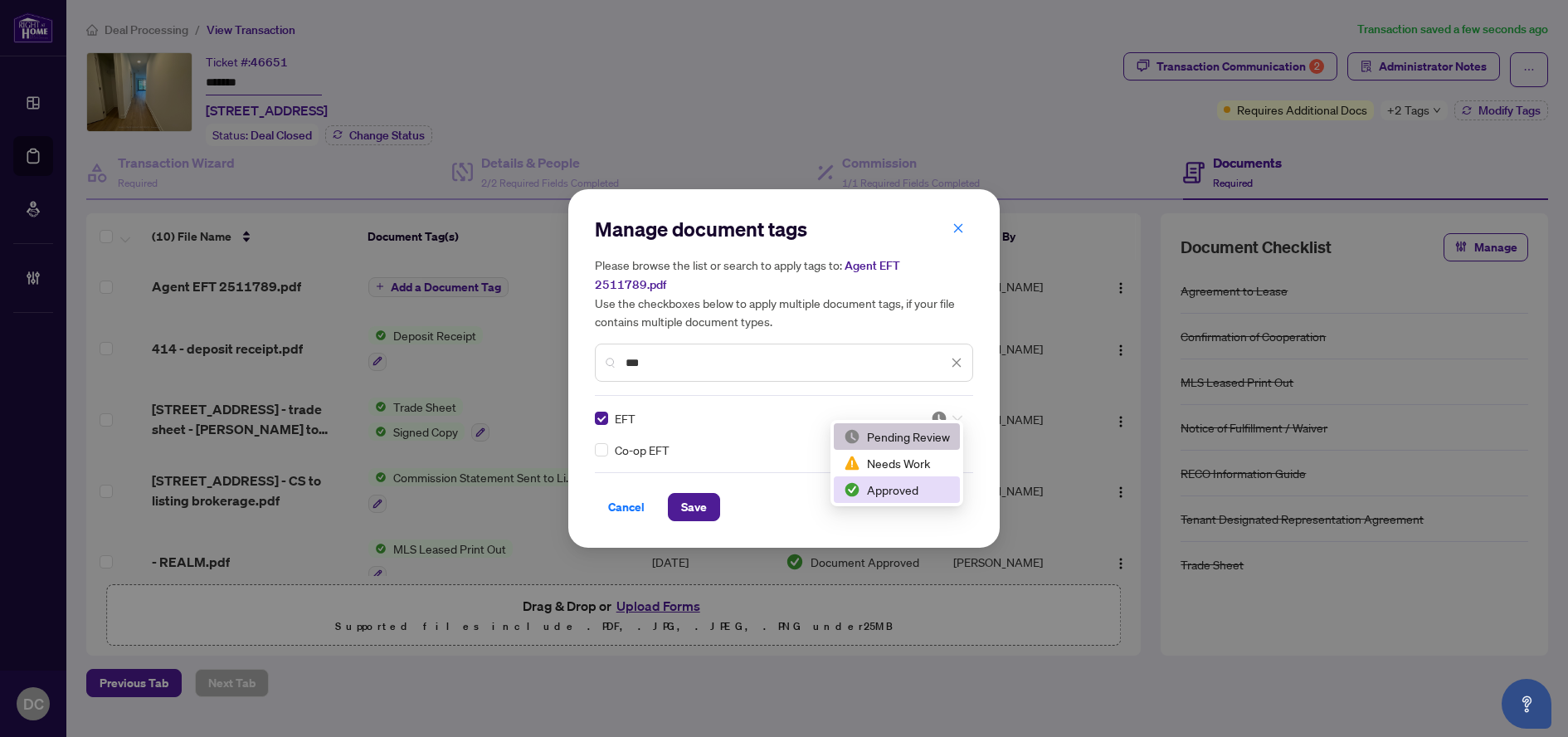
click at [923, 487] on div "Approved" at bounding box center [897, 489] width 106 height 18
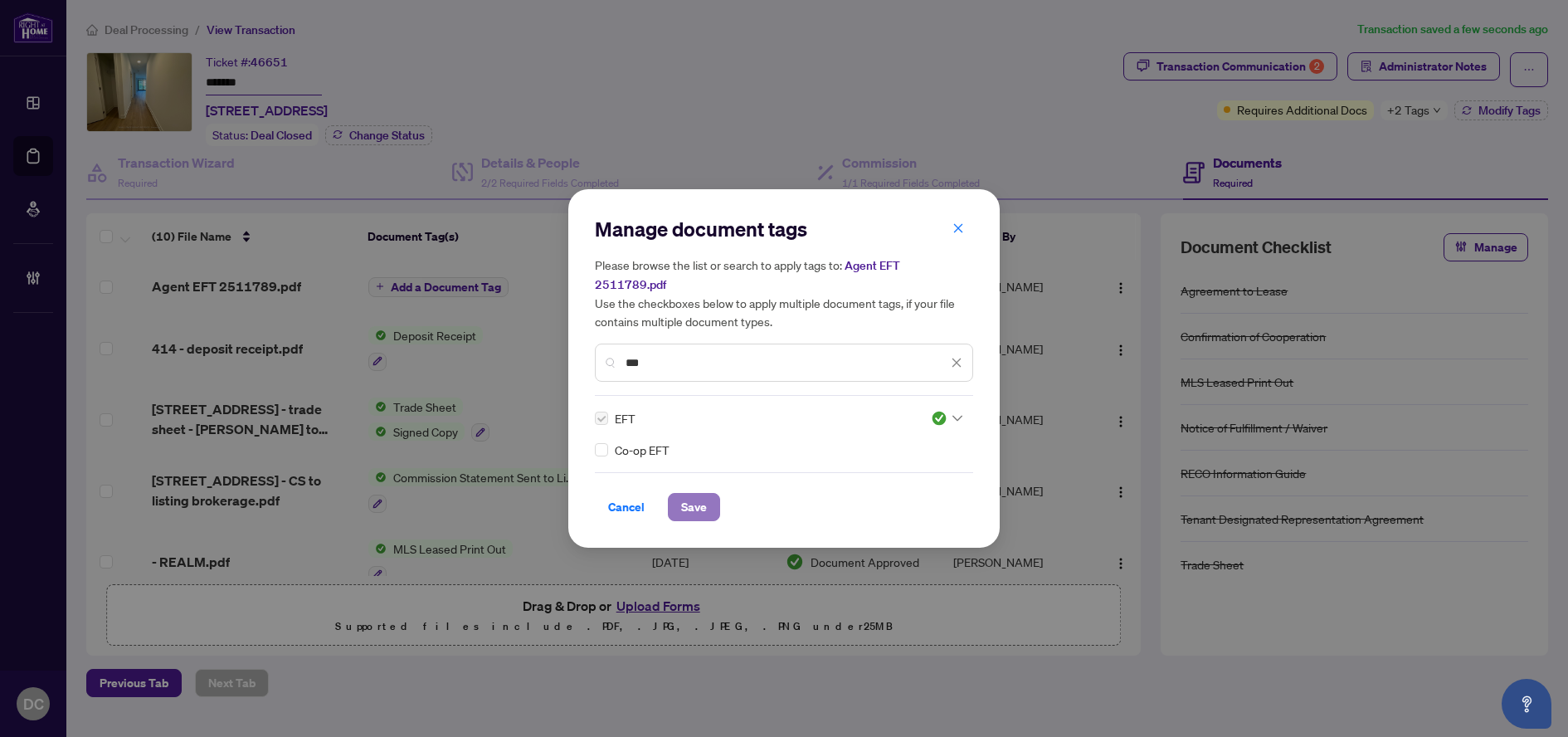
click at [698, 499] on span "Save" at bounding box center [694, 506] width 25 height 26
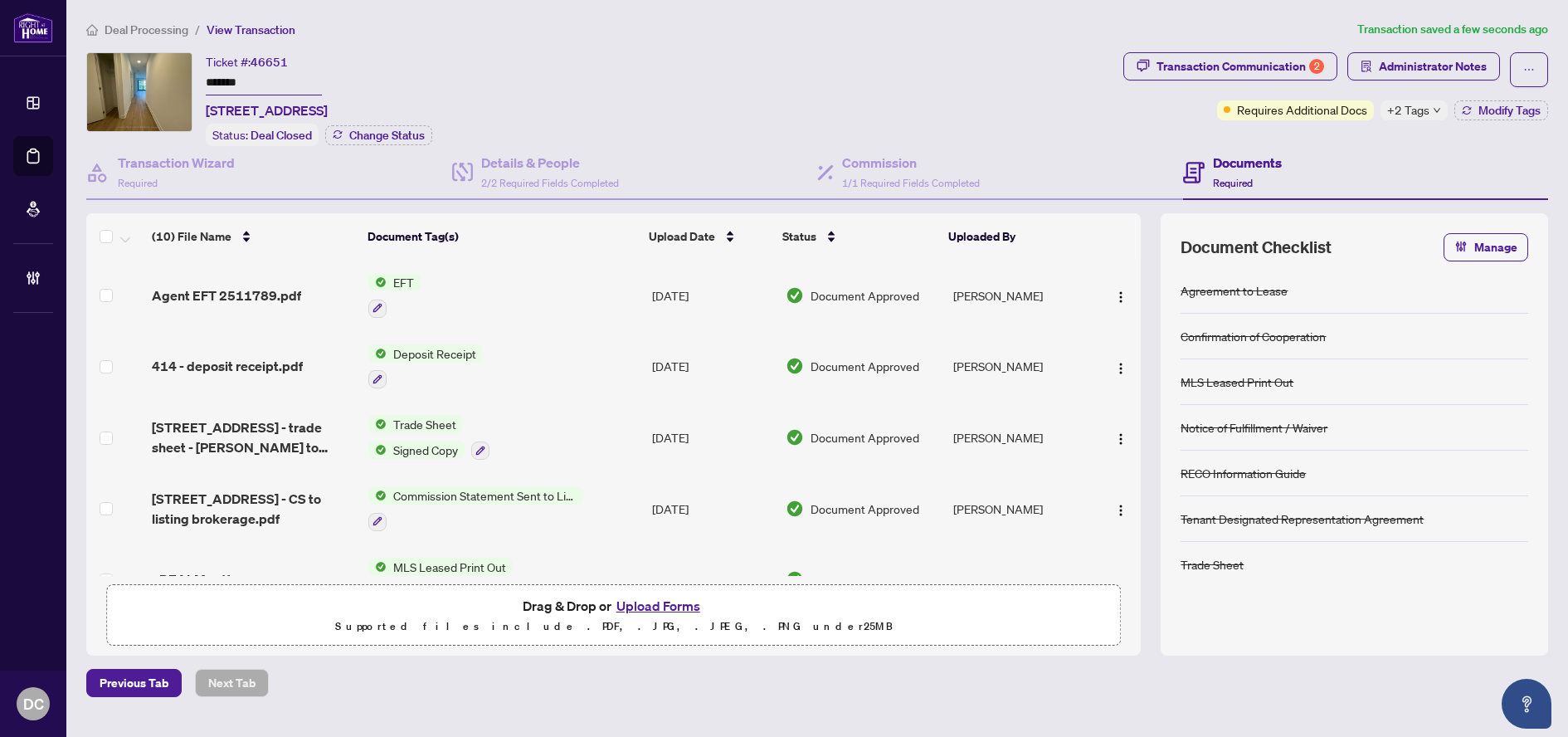
click at [1395, 109] on span "+2 Tags" at bounding box center [1408, 110] width 42 height 19
click at [1409, 61] on span "Administrator Notes" at bounding box center [1433, 66] width 108 height 26
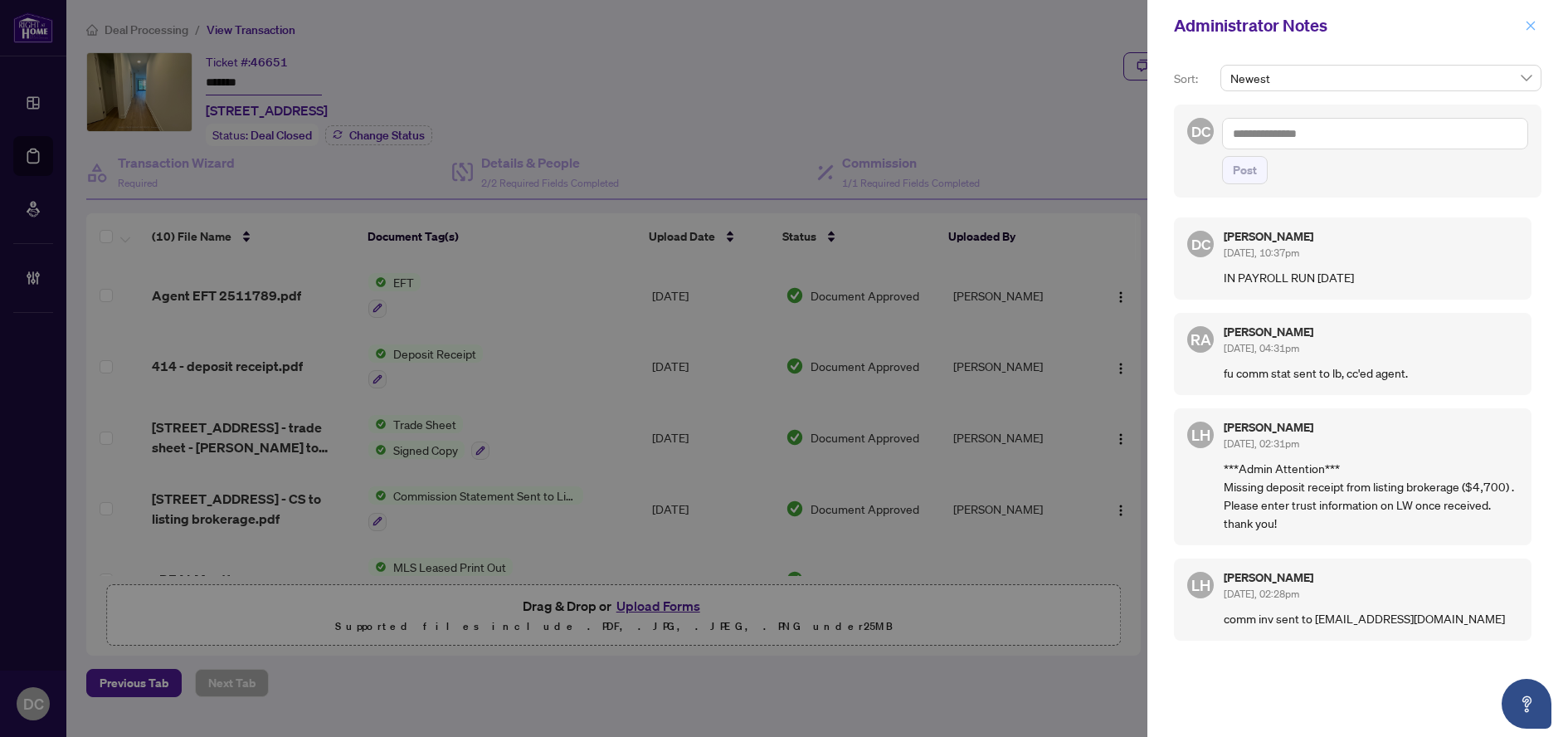
click at [1532, 24] on icon "close" at bounding box center [1531, 25] width 9 height 9
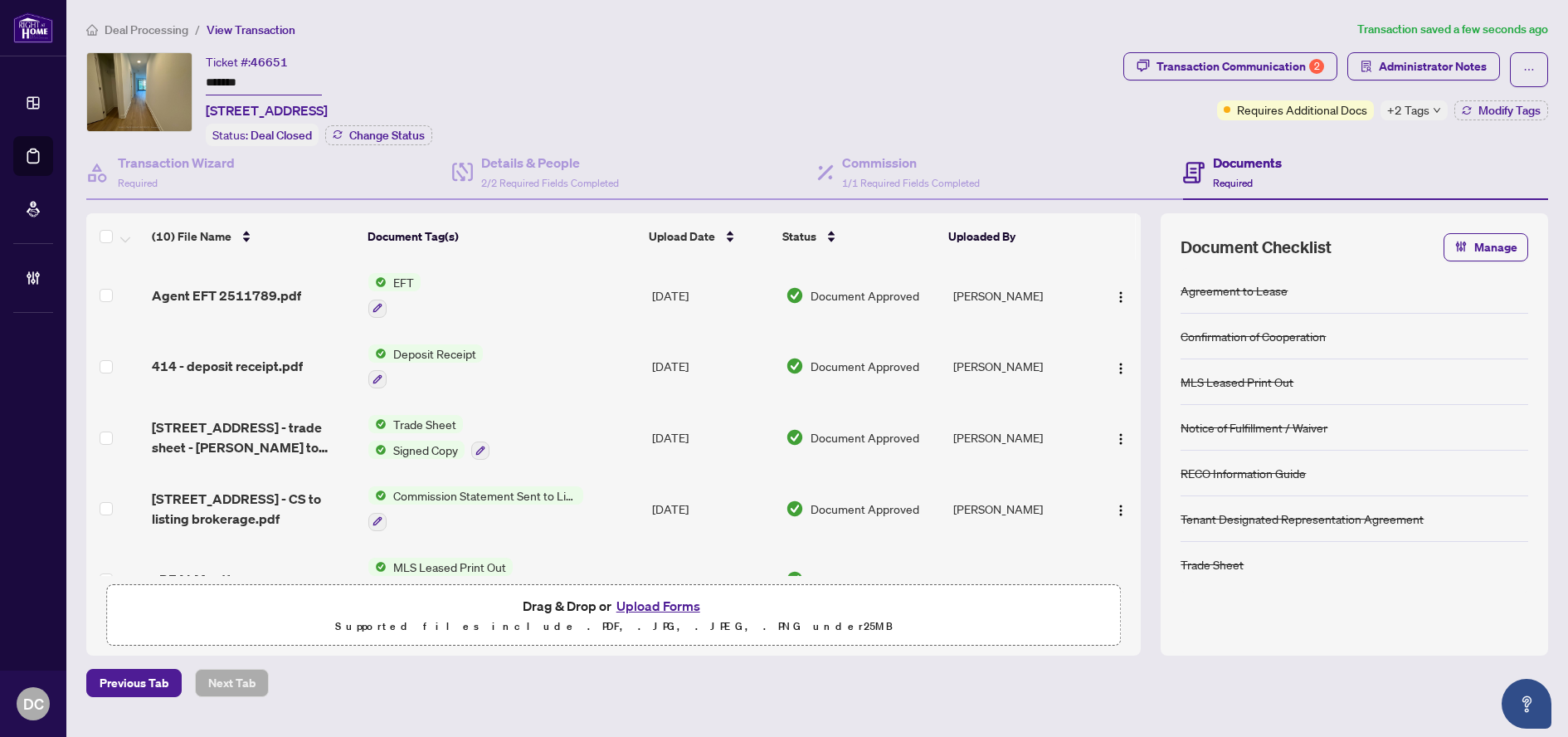
click at [176, 25] on span "Deal Processing" at bounding box center [146, 30] width 84 height 15
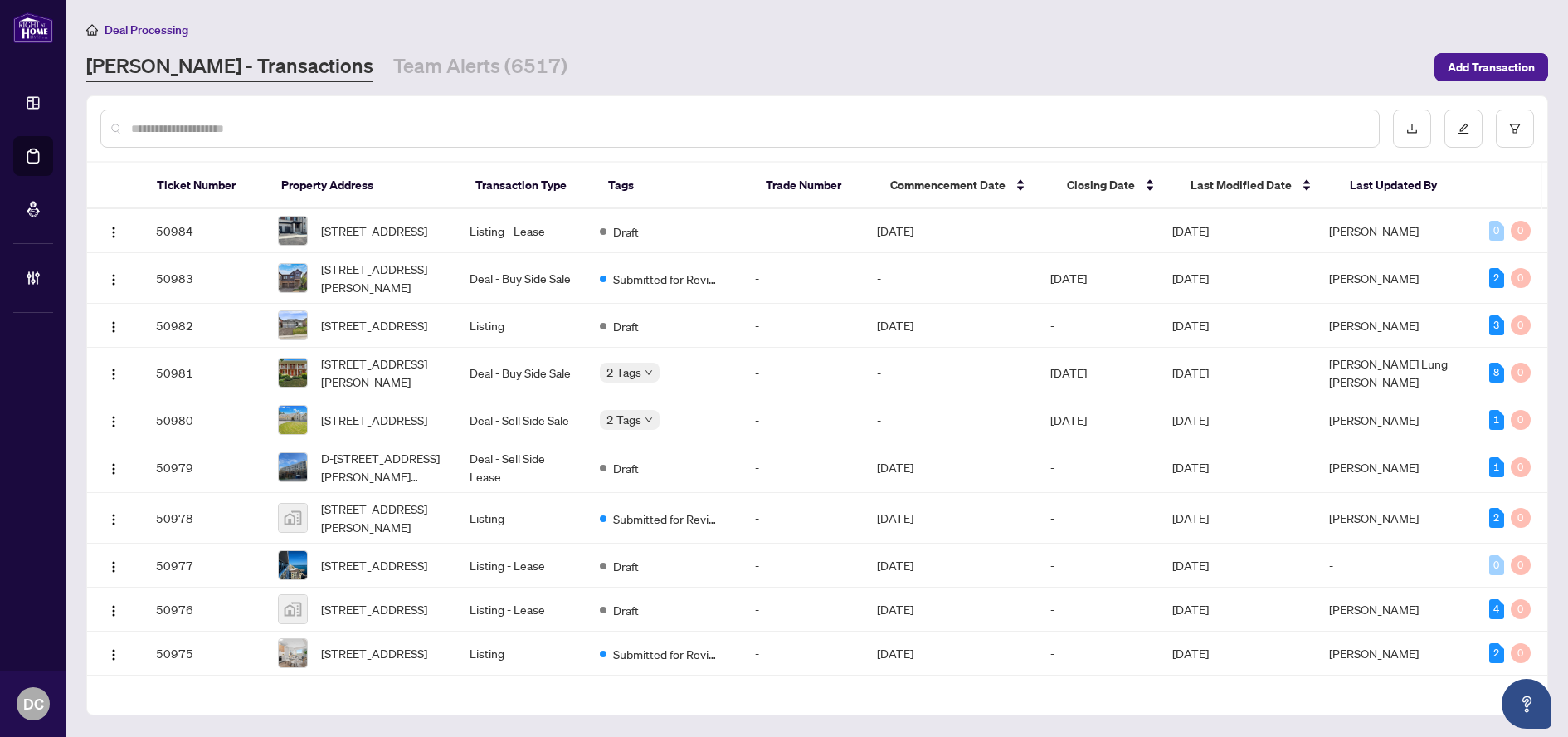
click at [319, 130] on input "text" at bounding box center [748, 128] width 1235 height 18
paste input "*******"
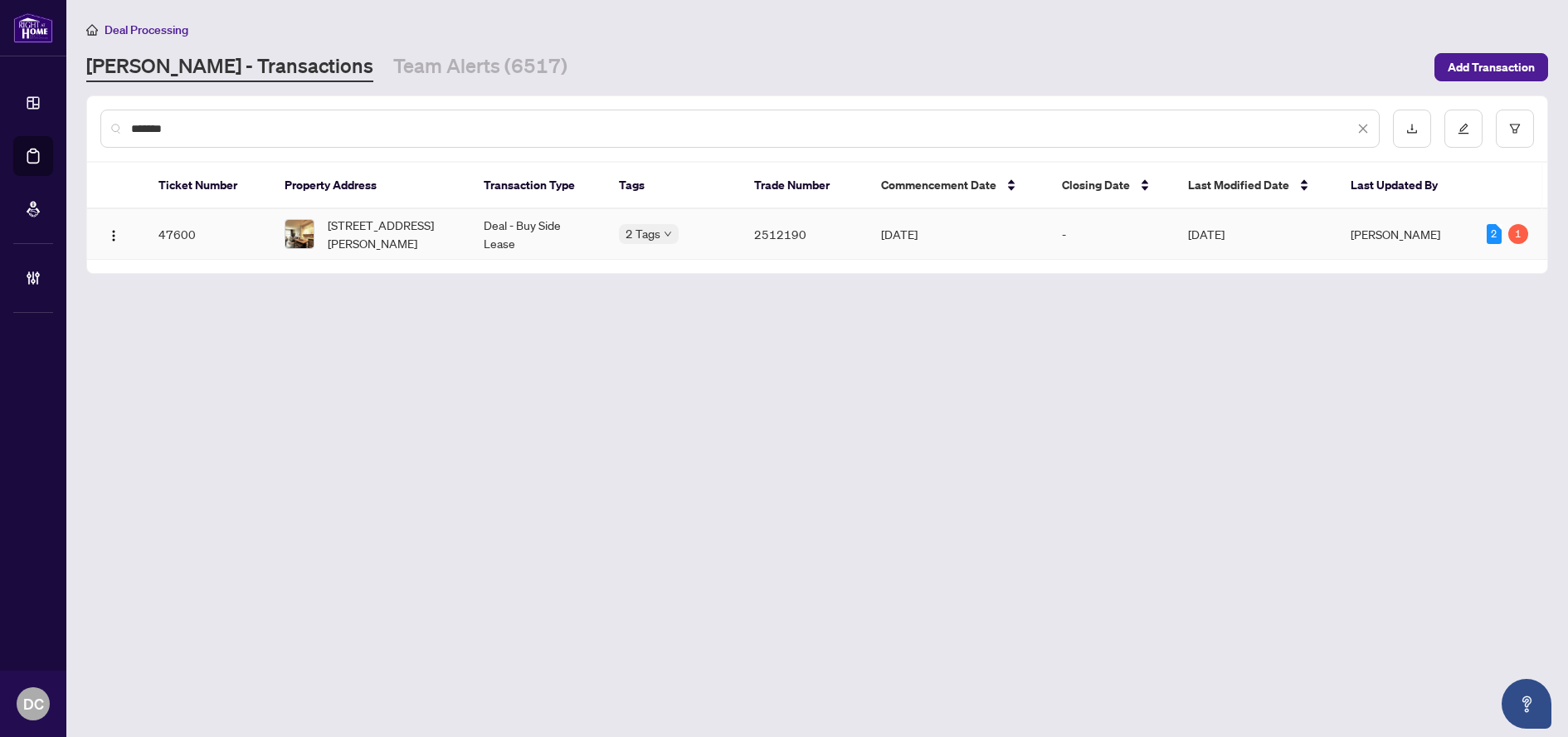
type input "*******"
click at [416, 250] on span "[STREET_ADDRESS][PERSON_NAME]" at bounding box center [392, 233] width 129 height 37
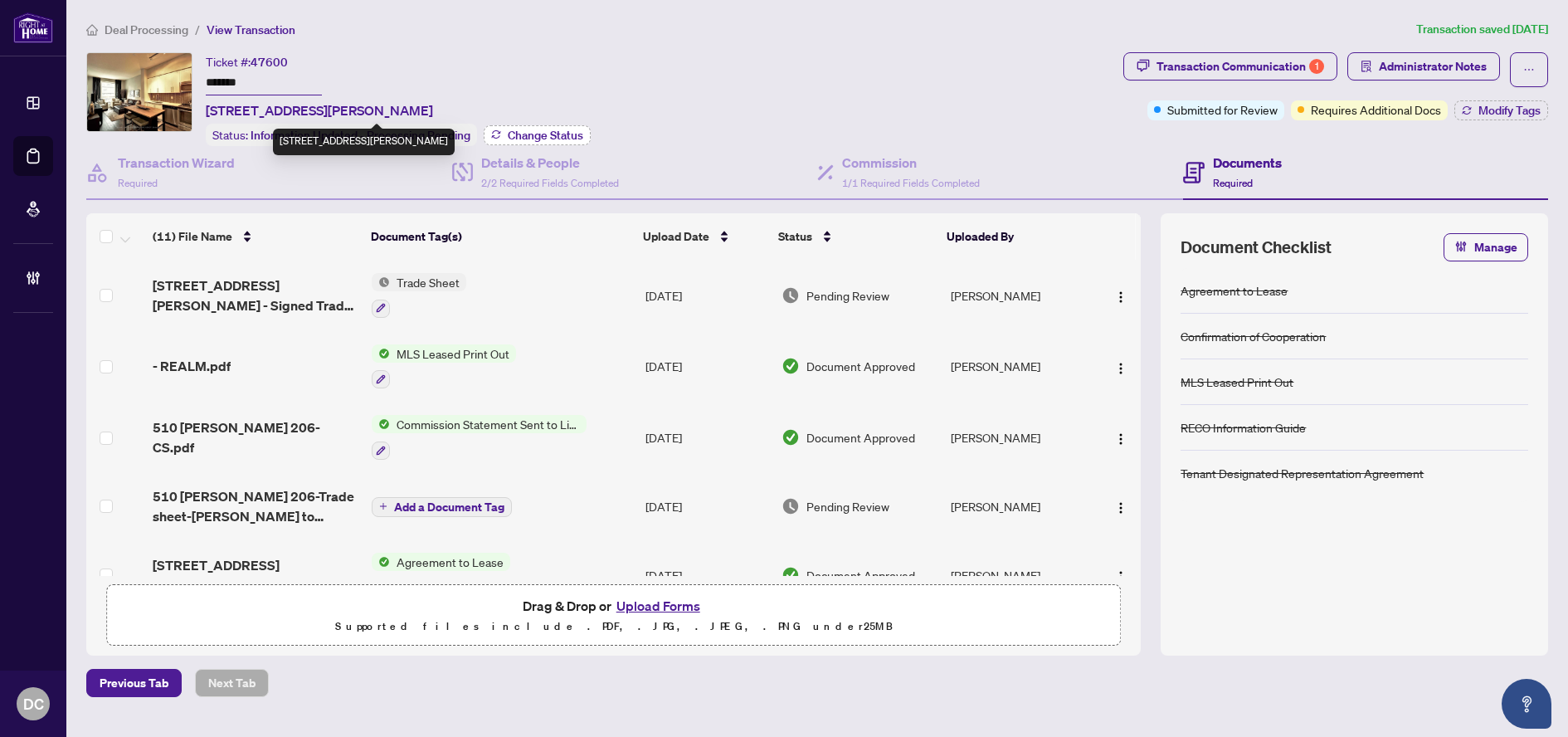
click at [525, 129] on span "Change Status" at bounding box center [545, 135] width 76 height 12
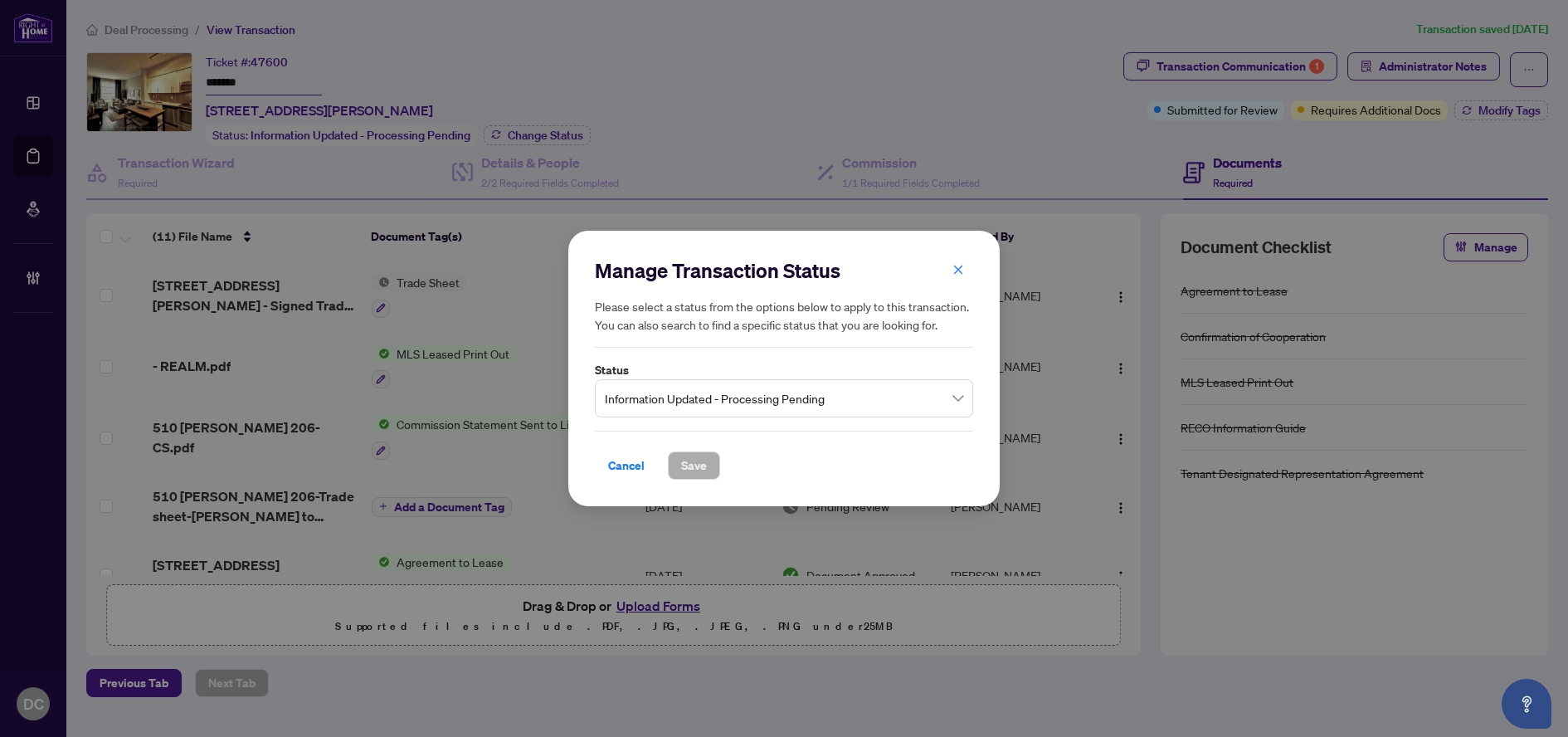
click at [739, 401] on span "Information Updated - Processing Pending" at bounding box center [784, 397] width 358 height 31
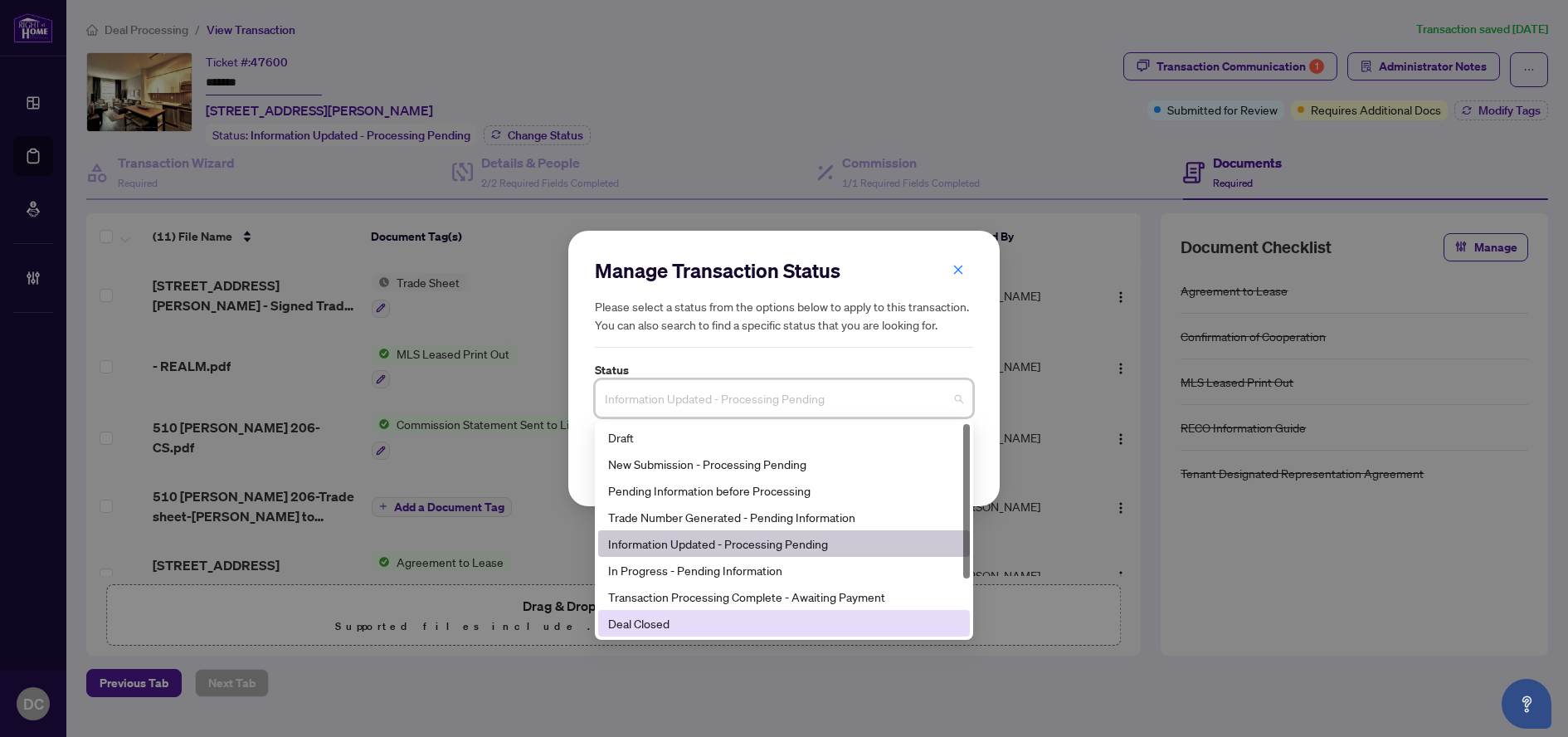
click at [674, 619] on div "Deal Closed" at bounding box center [784, 622] width 352 height 18
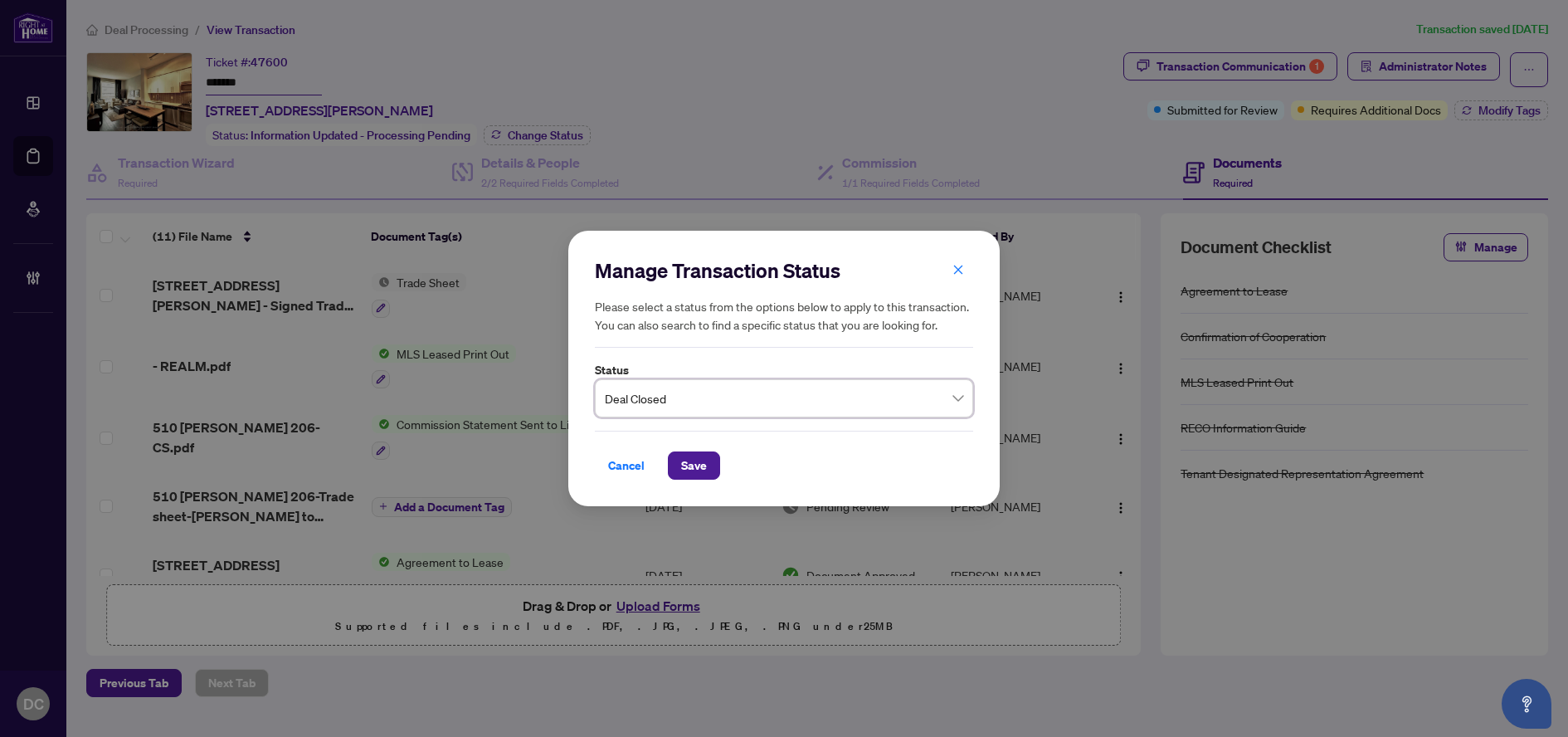
click at [691, 450] on div "Cancel Save" at bounding box center [783, 455] width 378 height 49
click at [691, 477] on span "Save" at bounding box center [694, 464] width 25 height 26
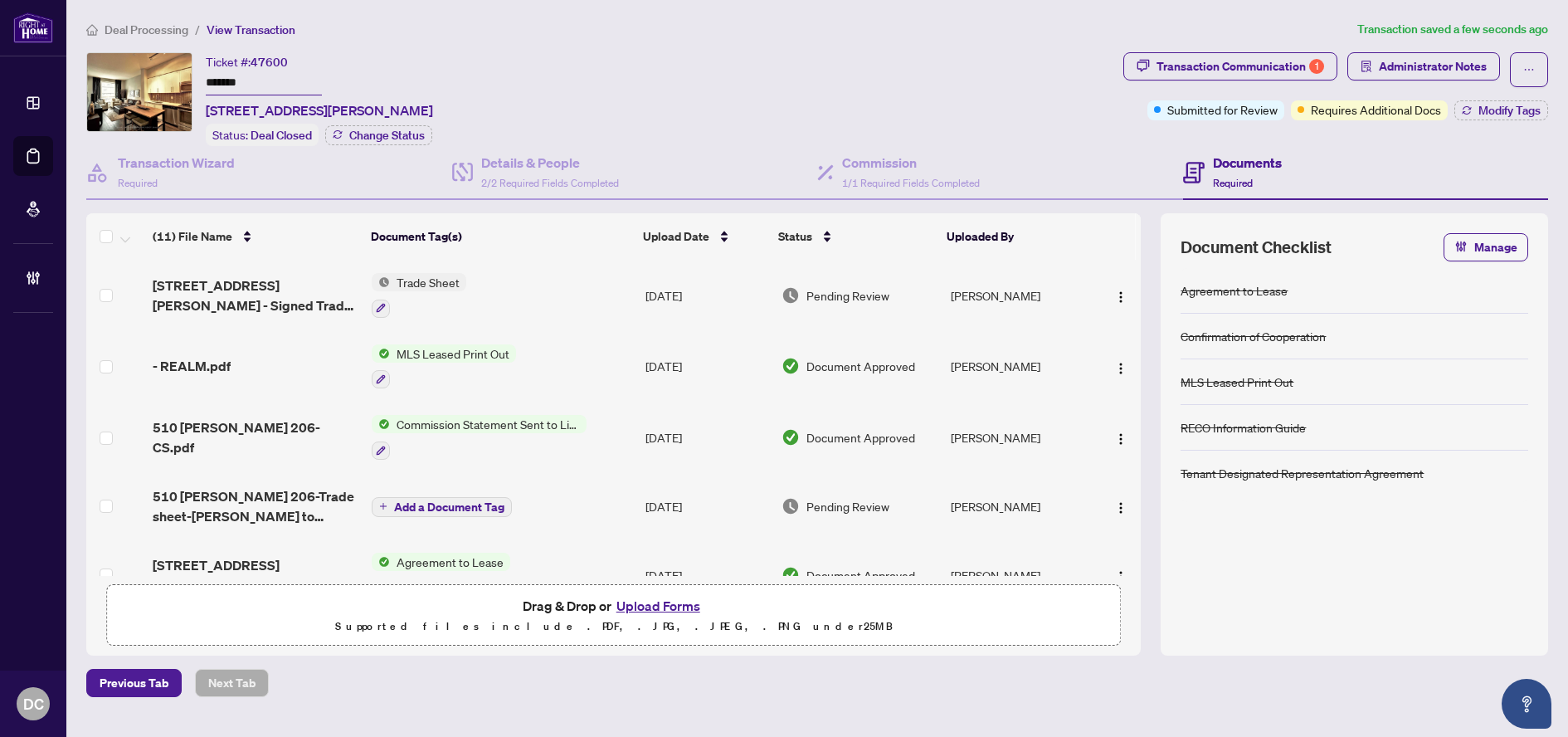
click at [1285, 572] on div "Agreement to Lease Confirmation of Cooperation MLS Leased Print Out RECO Inform…" at bounding box center [1354, 452] width 347 height 368
click at [549, 301] on td "Trade Sheet" at bounding box center [502, 295] width 274 height 71
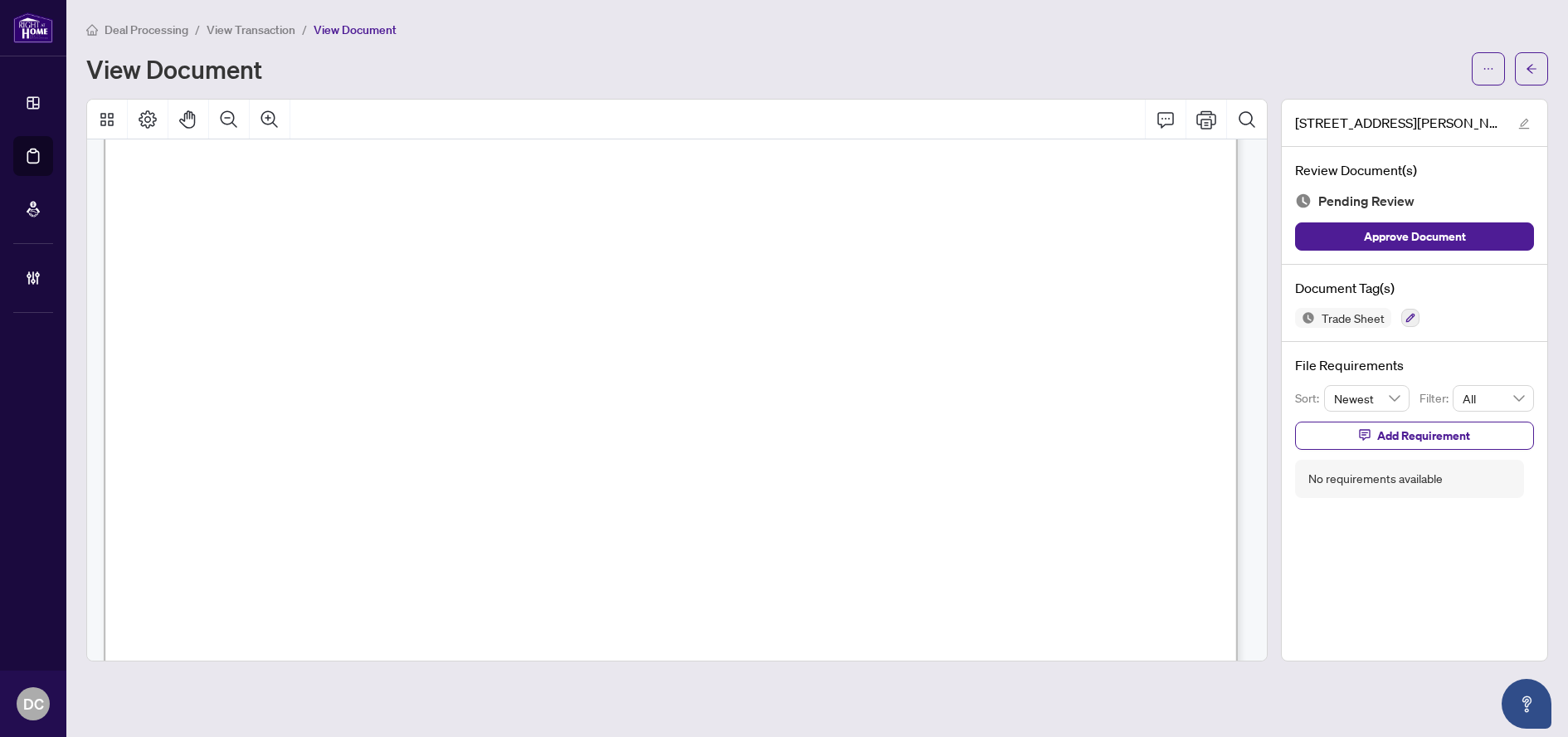
scroll to position [664, 0]
click at [1537, 71] on button "button" at bounding box center [1531, 69] width 33 height 33
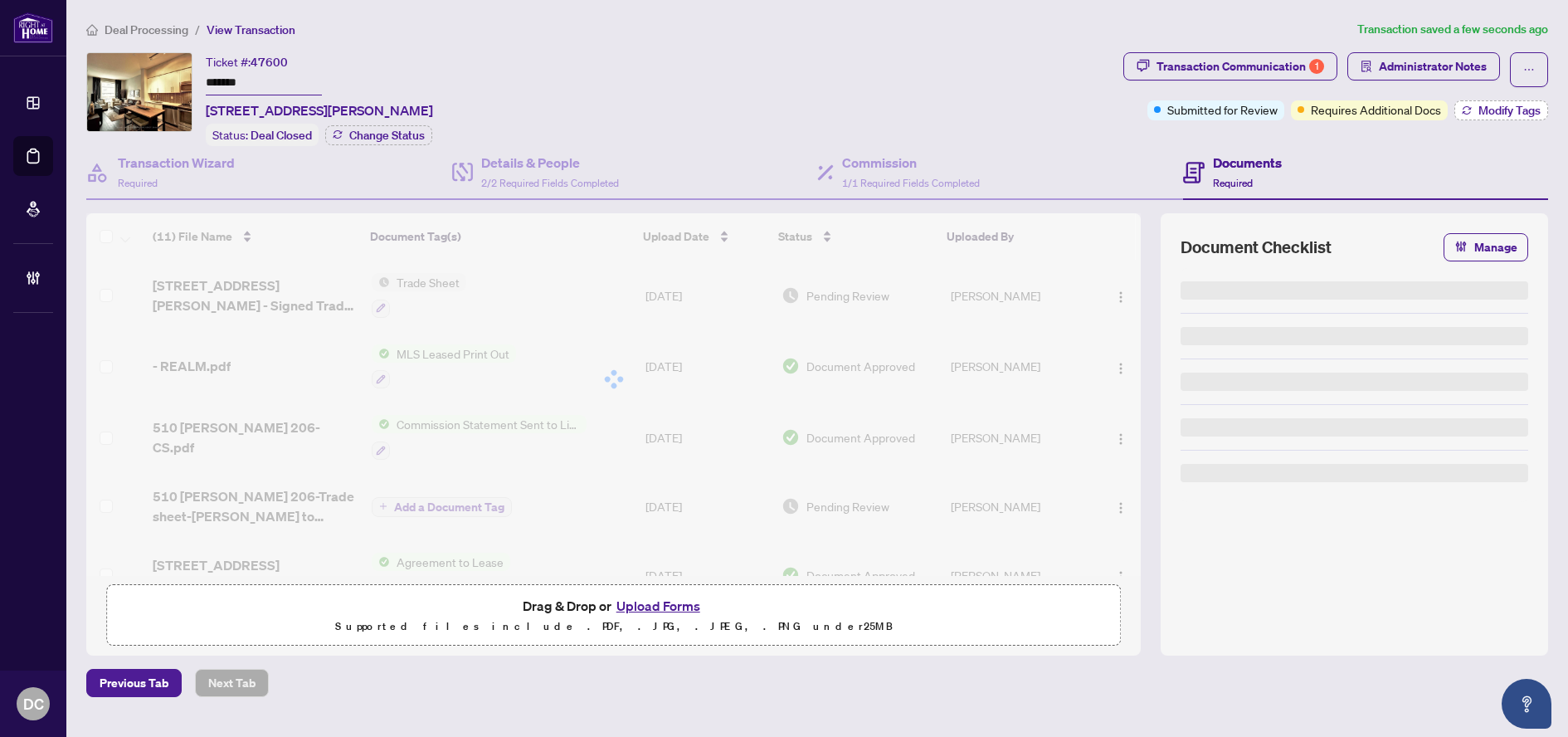
click at [1510, 116] on span "Modify Tags" at bounding box center [1509, 110] width 62 height 12
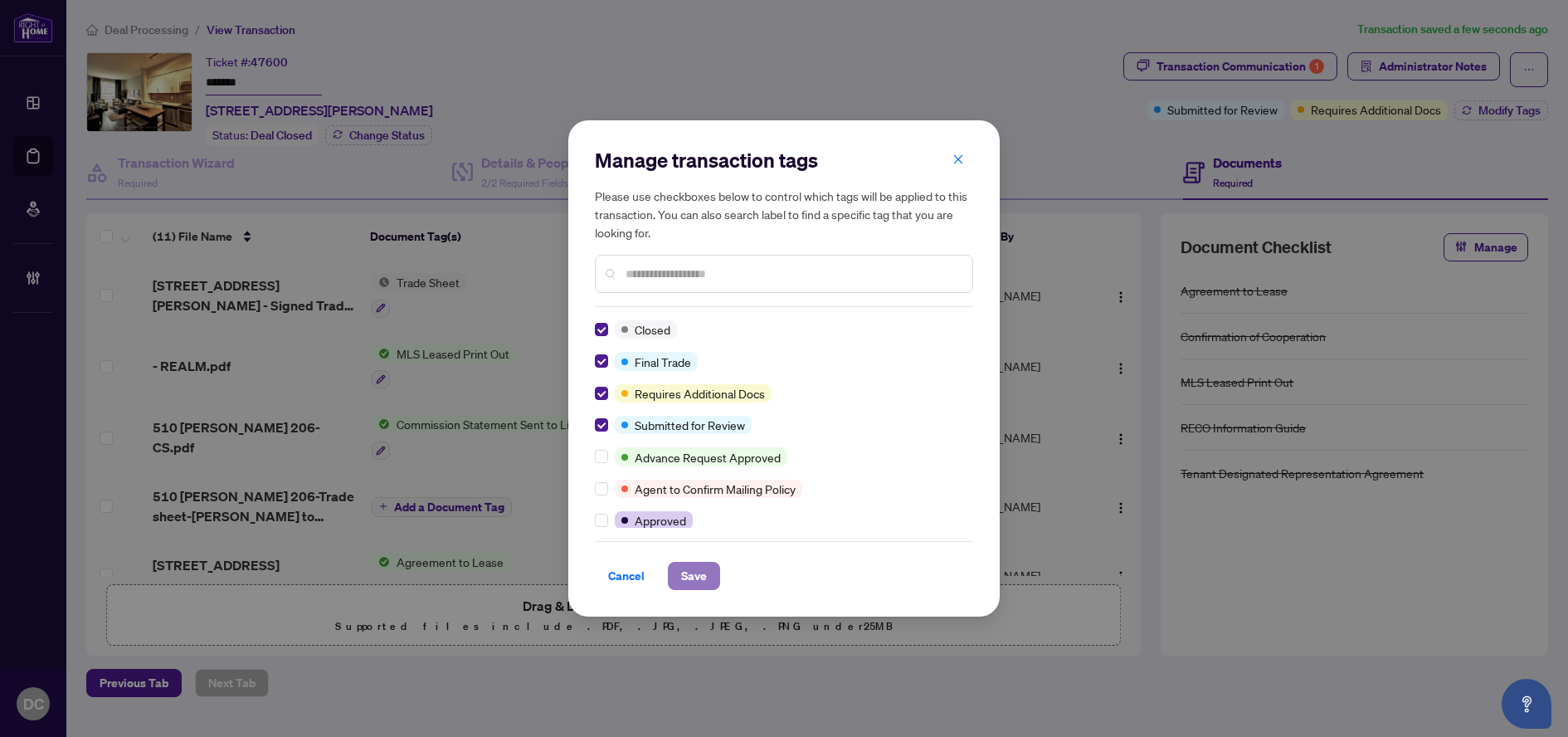
click at [697, 575] on span "Save" at bounding box center [694, 575] width 25 height 26
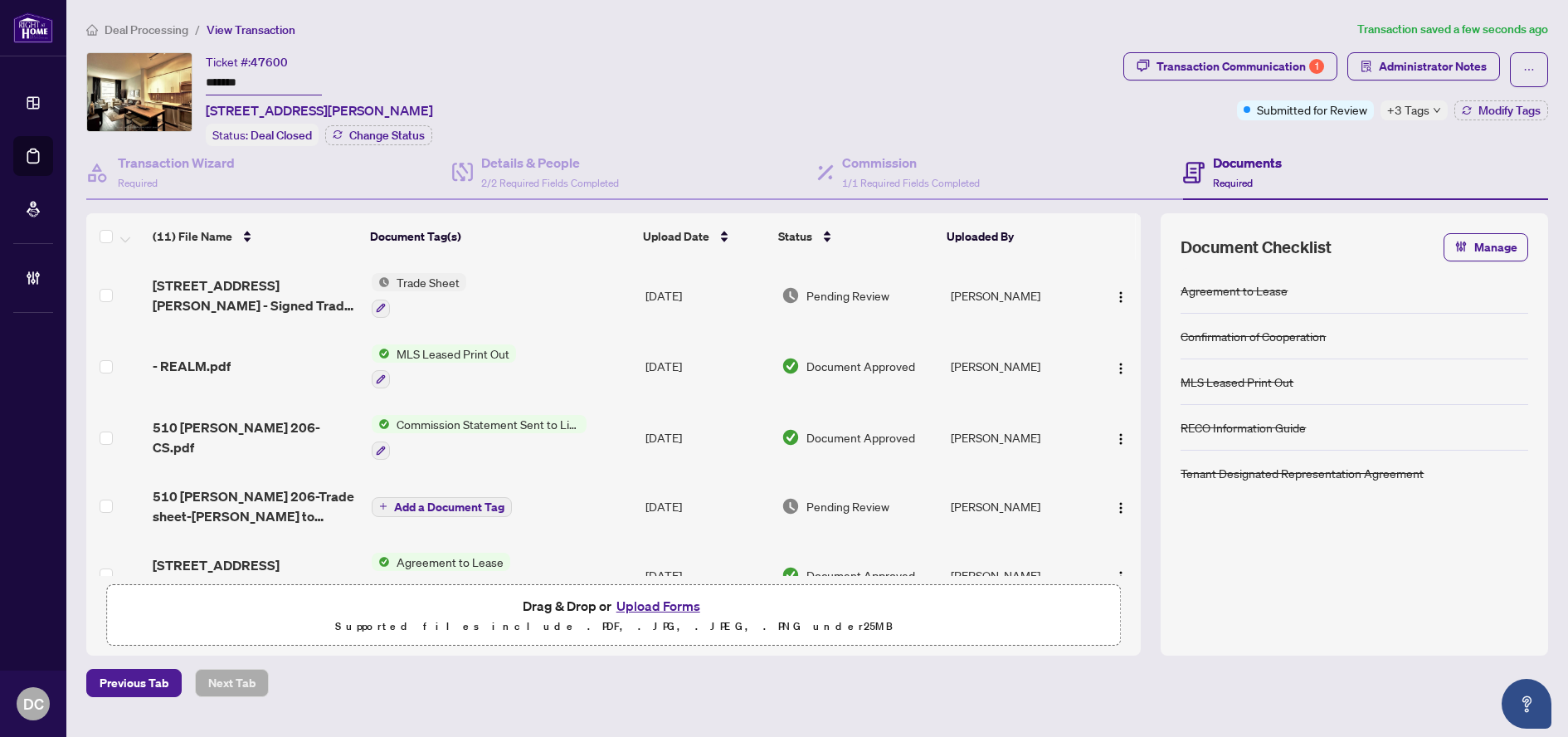
click at [1429, 109] on div "+3 Tags" at bounding box center [1414, 110] width 67 height 20
click at [1351, 152] on div "Documents Required" at bounding box center [1366, 173] width 366 height 54
click at [1388, 63] on span "Administrator Notes" at bounding box center [1433, 66] width 108 height 26
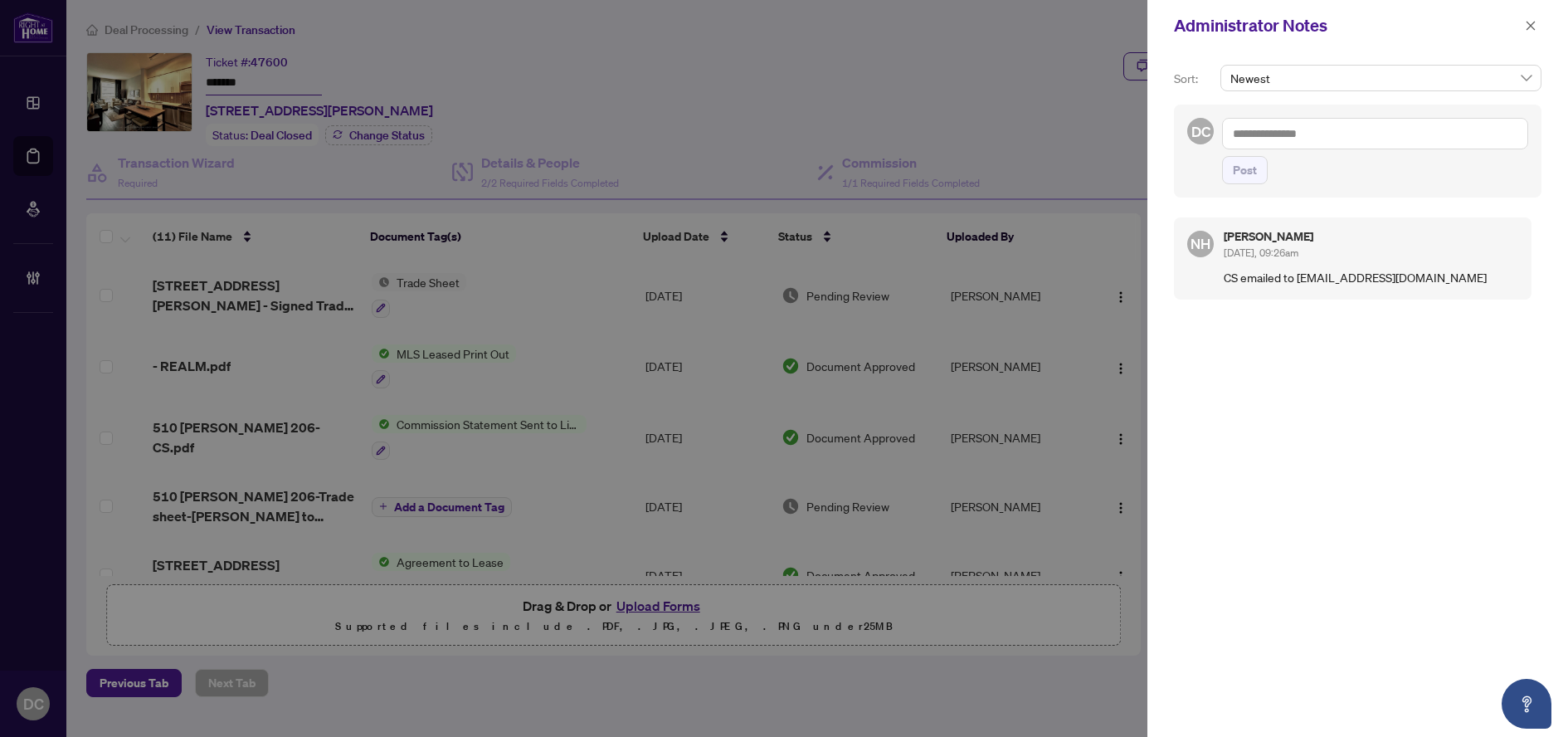
click at [1310, 132] on textarea at bounding box center [1375, 133] width 306 height 31
paste textarea "**********"
type textarea "**********"
click at [1258, 166] on button "Post" at bounding box center [1245, 170] width 46 height 28
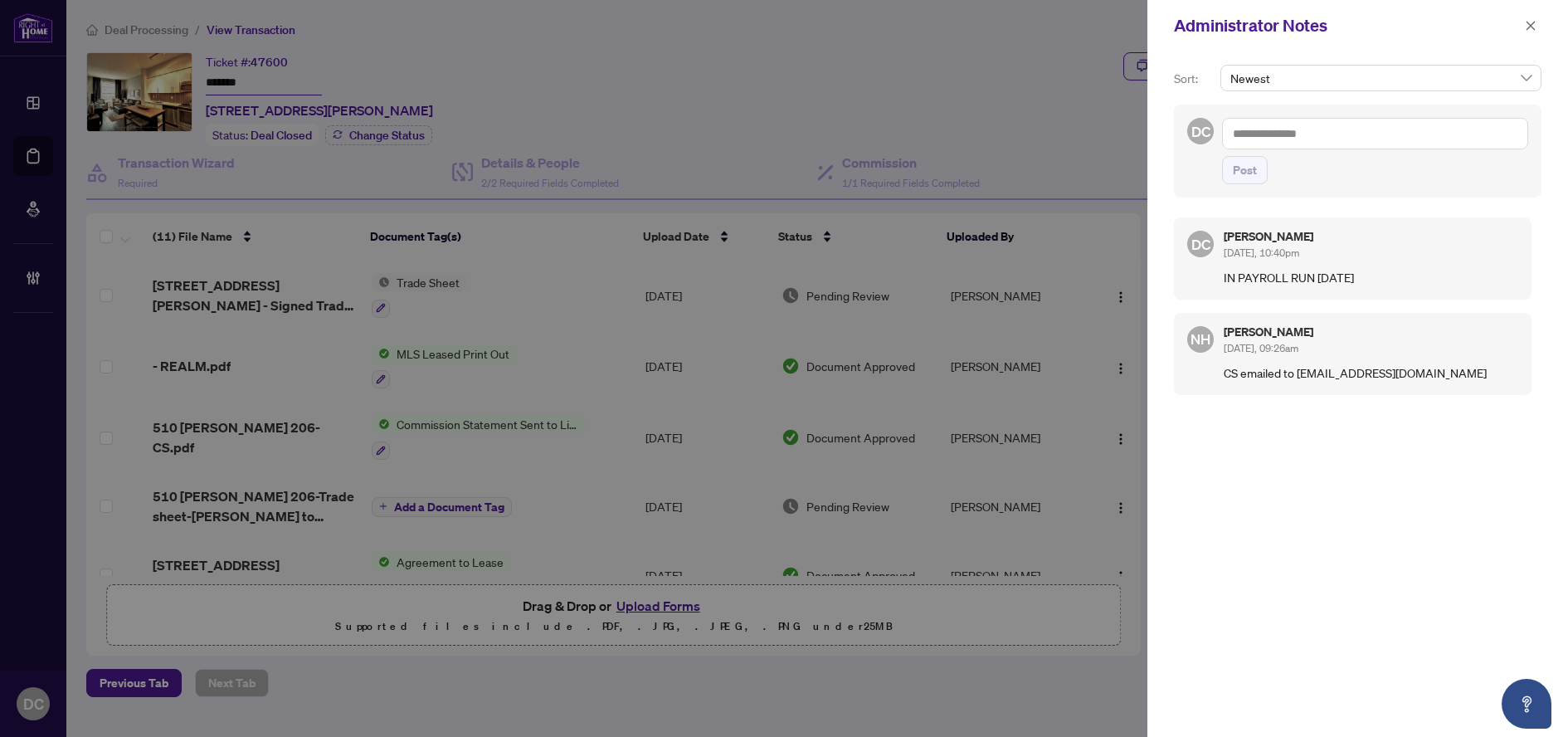
drag, startPoint x: 1532, startPoint y: 27, endPoint x: 1488, endPoint y: 27, distance: 44.0
click at [1532, 27] on icon "close" at bounding box center [1531, 25] width 9 height 9
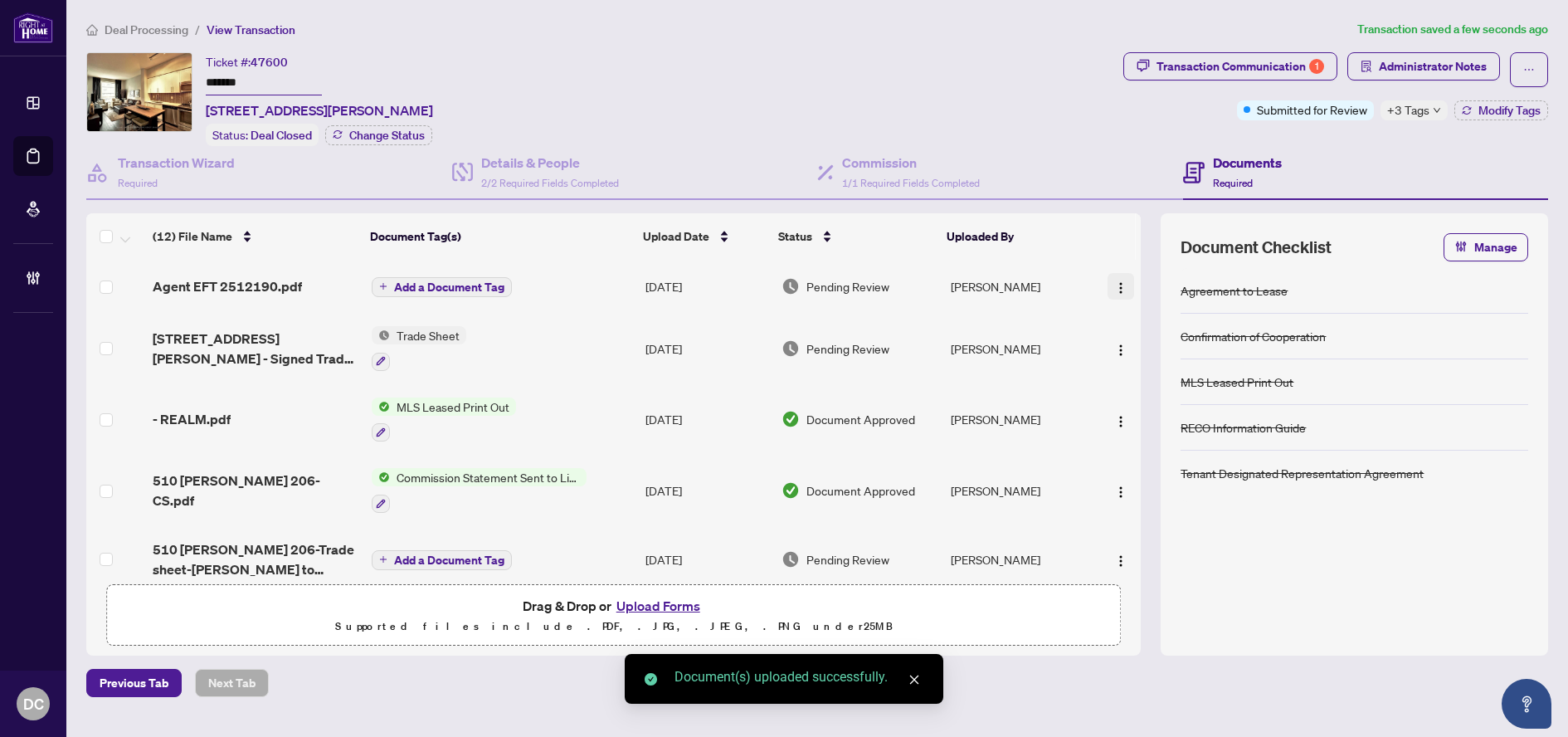
click at [1130, 290] on button "button" at bounding box center [1120, 285] width 26 height 26
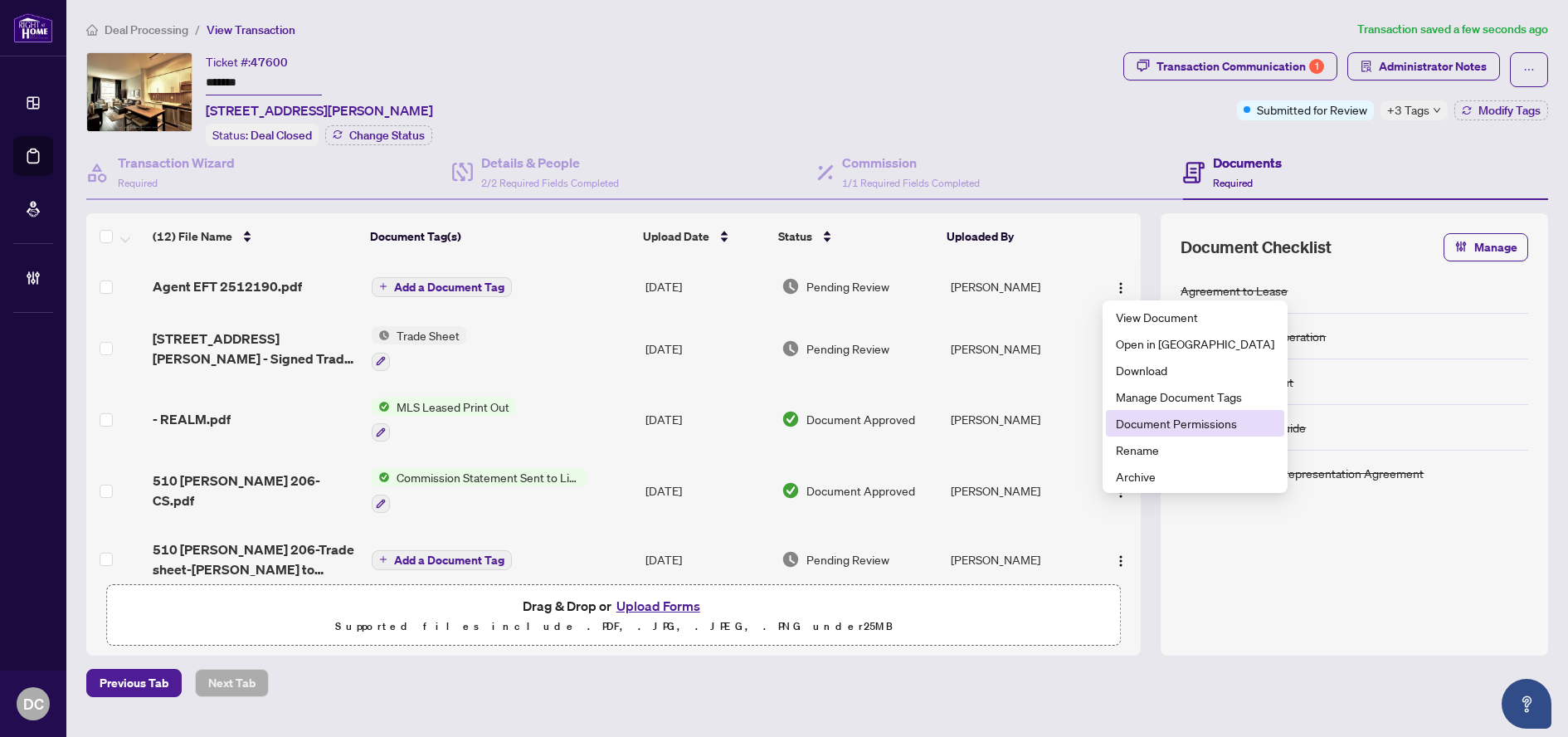
click at [1150, 414] on li "Document Permissions" at bounding box center [1195, 423] width 178 height 26
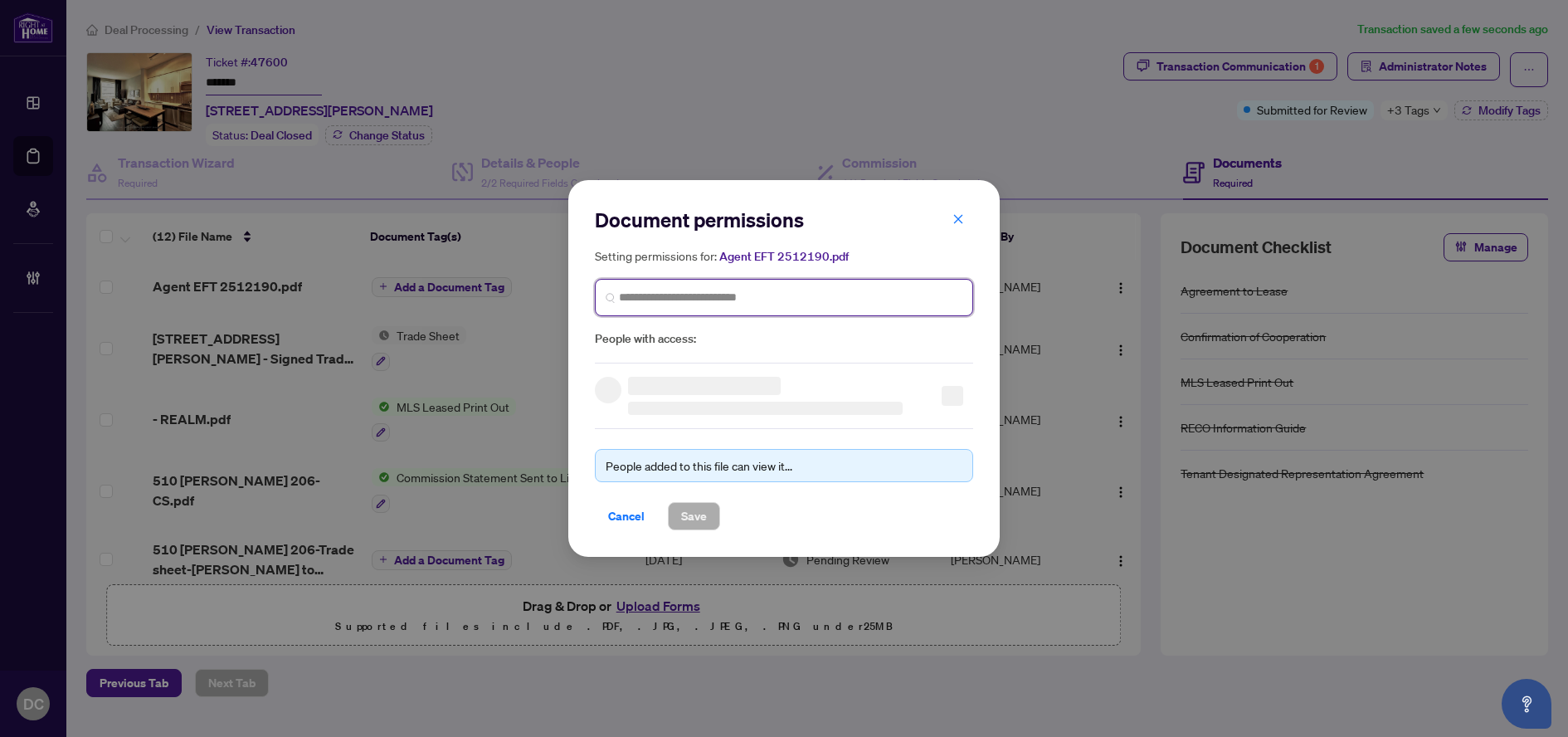
click at [815, 305] on input "search" at bounding box center [791, 297] width 343 height 18
click at [645, 301] on input "********" at bounding box center [791, 297] width 343 height 18
type input "**********"
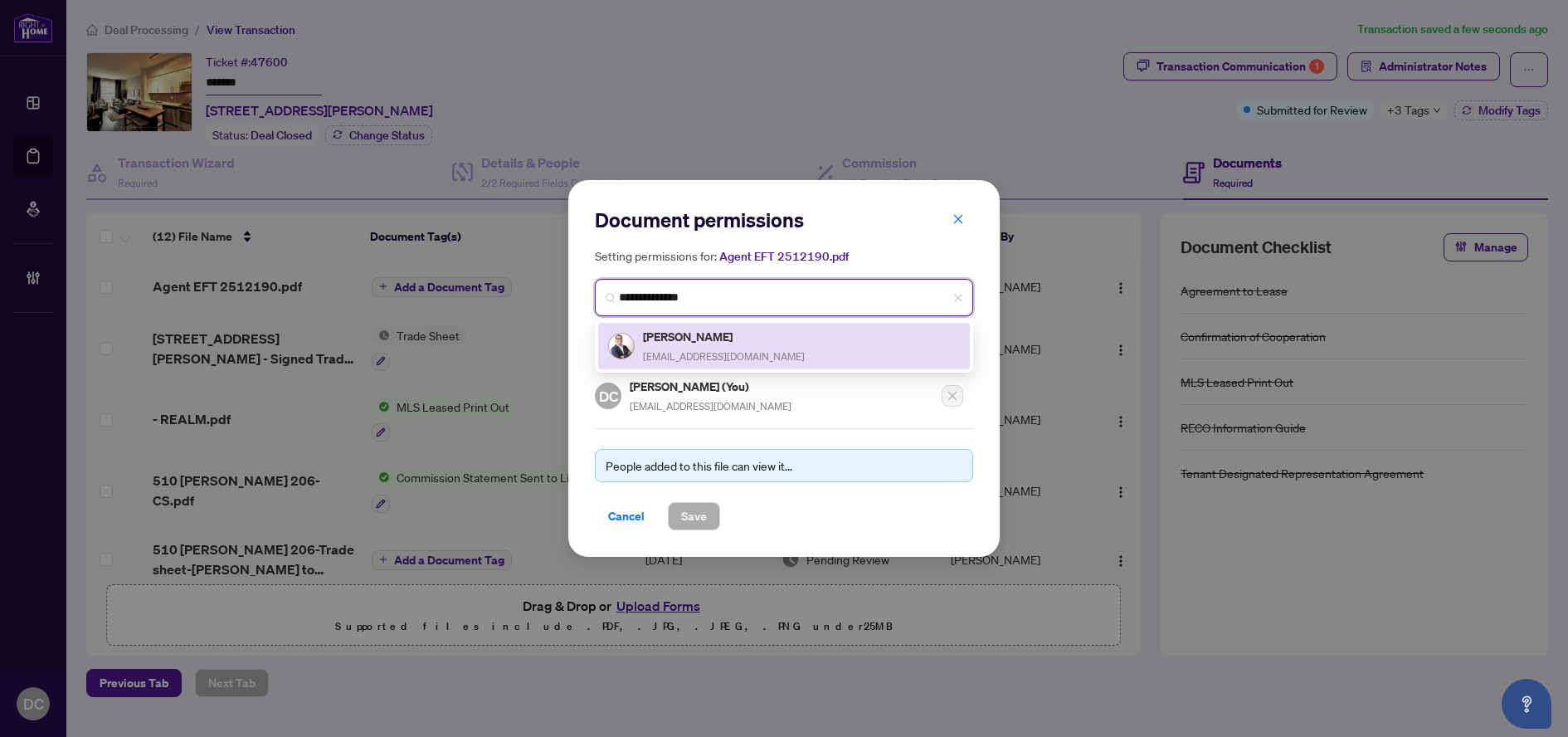
click at [691, 347] on div "[PERSON_NAME] [EMAIL_ADDRESS][DOMAIN_NAME]" at bounding box center [724, 346] width 162 height 38
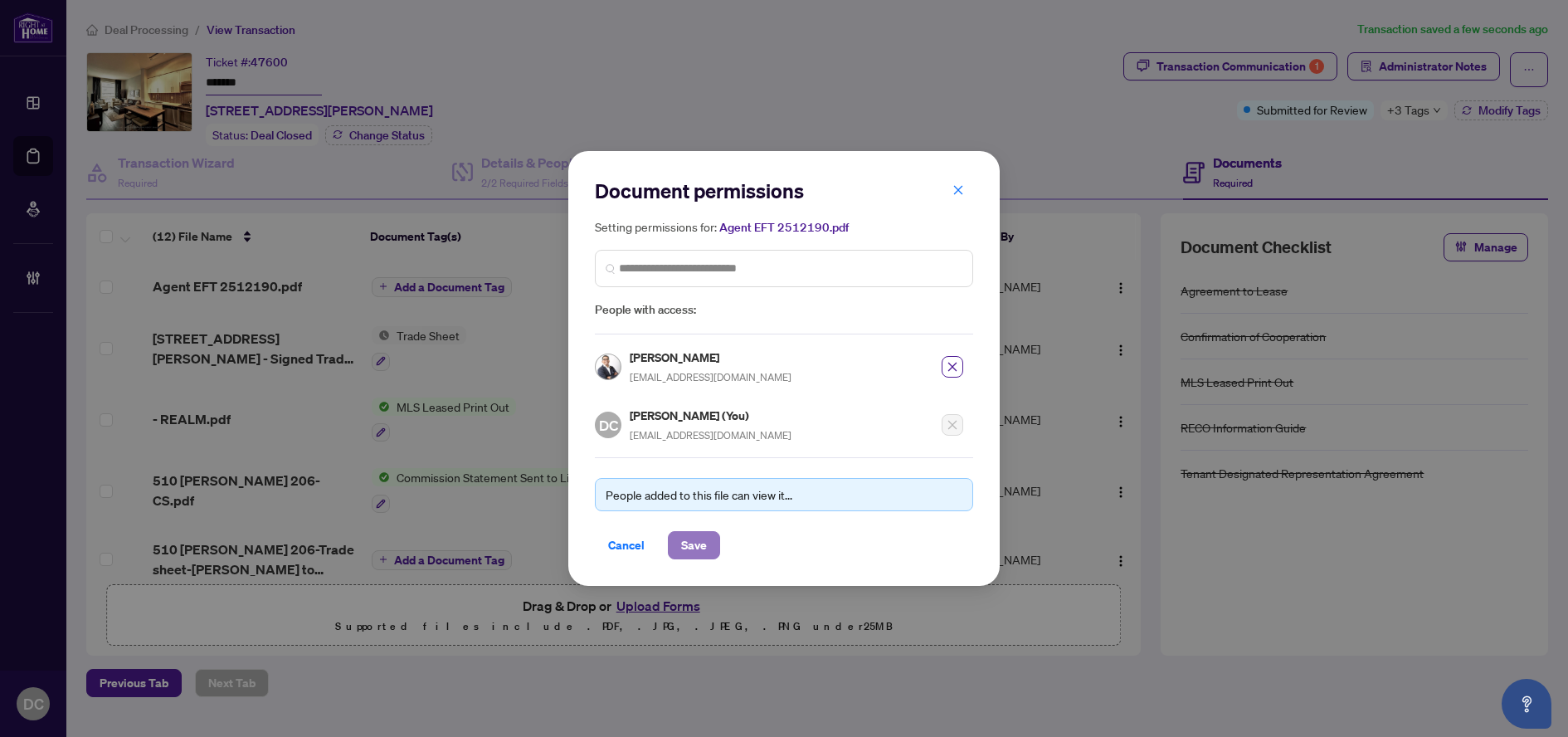
click at [703, 544] on span "Save" at bounding box center [694, 544] width 25 height 26
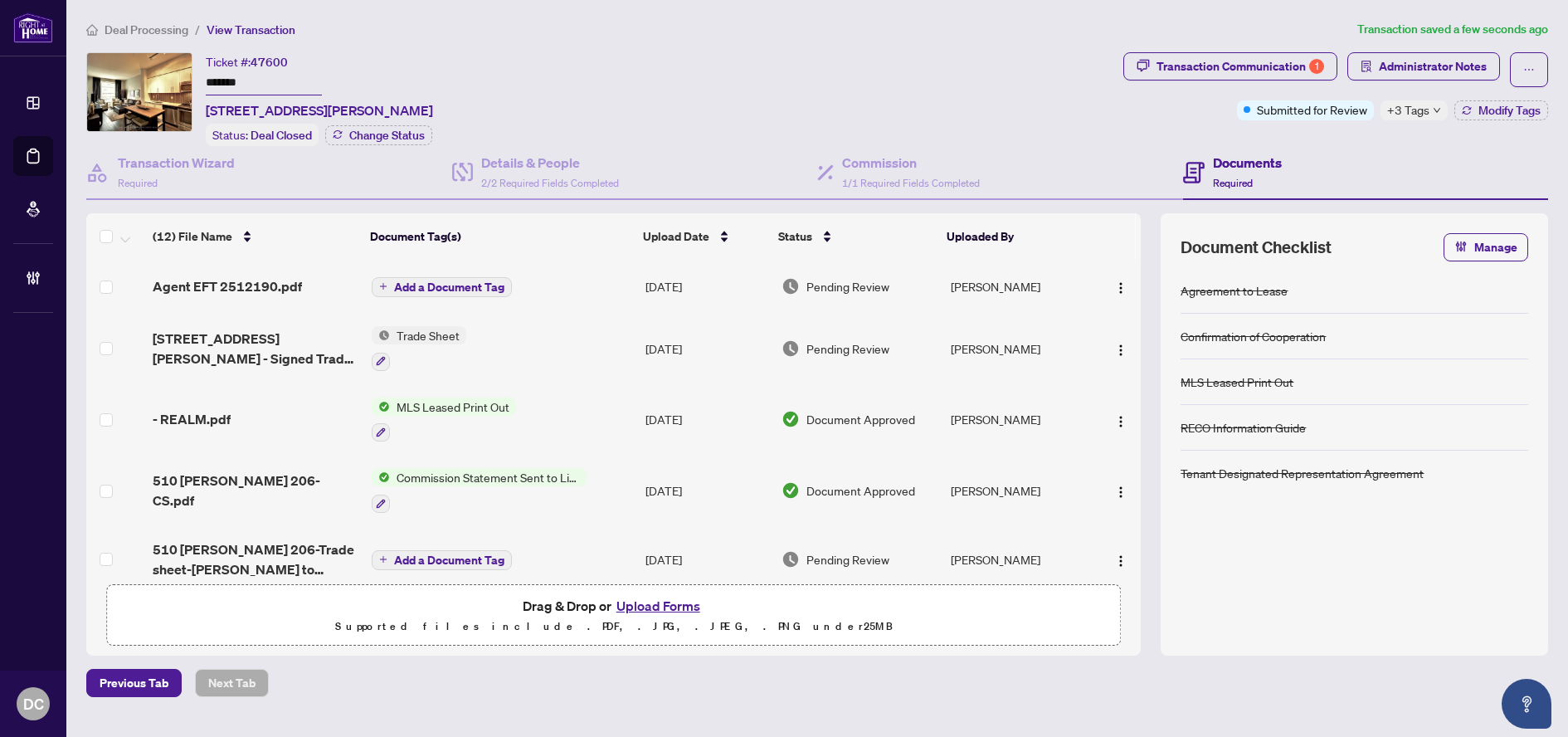
click at [486, 281] on span "Add a Document Tag" at bounding box center [449, 287] width 110 height 12
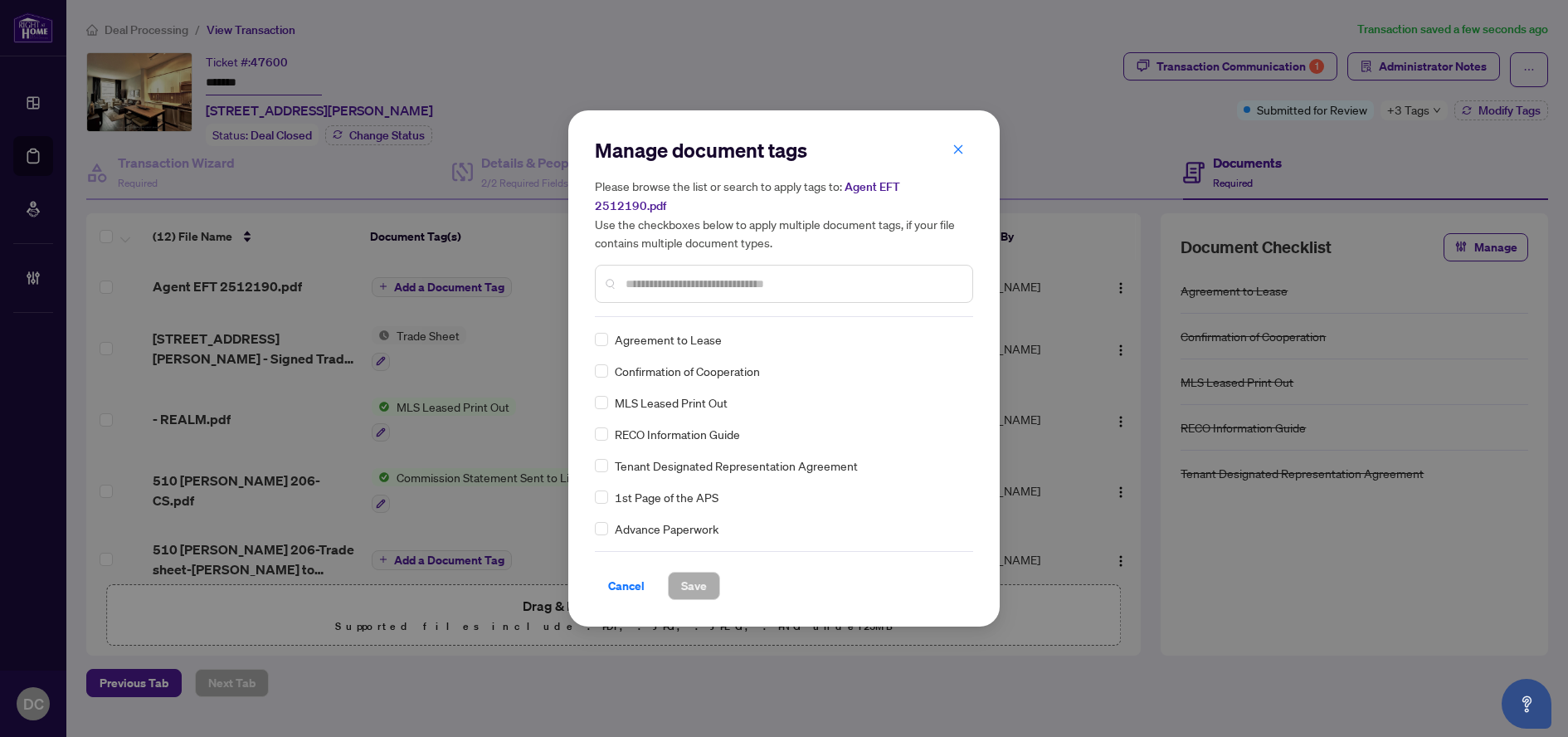
click at [792, 302] on div "Manage document tags Please browse the list or search to apply tags to: Agent E…" at bounding box center [783, 227] width 378 height 180
click at [828, 276] on input "text" at bounding box center [792, 283] width 334 height 18
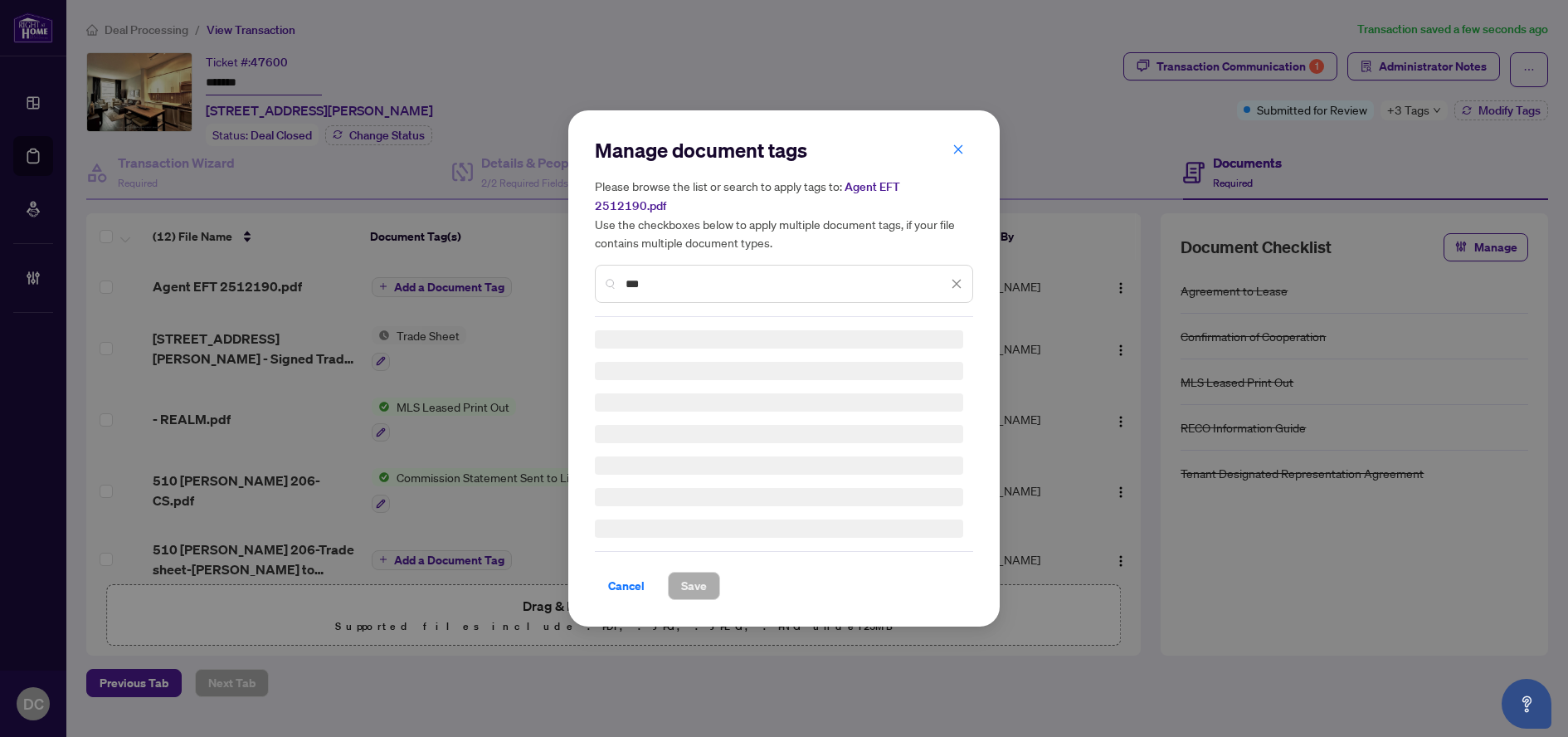
type input "***"
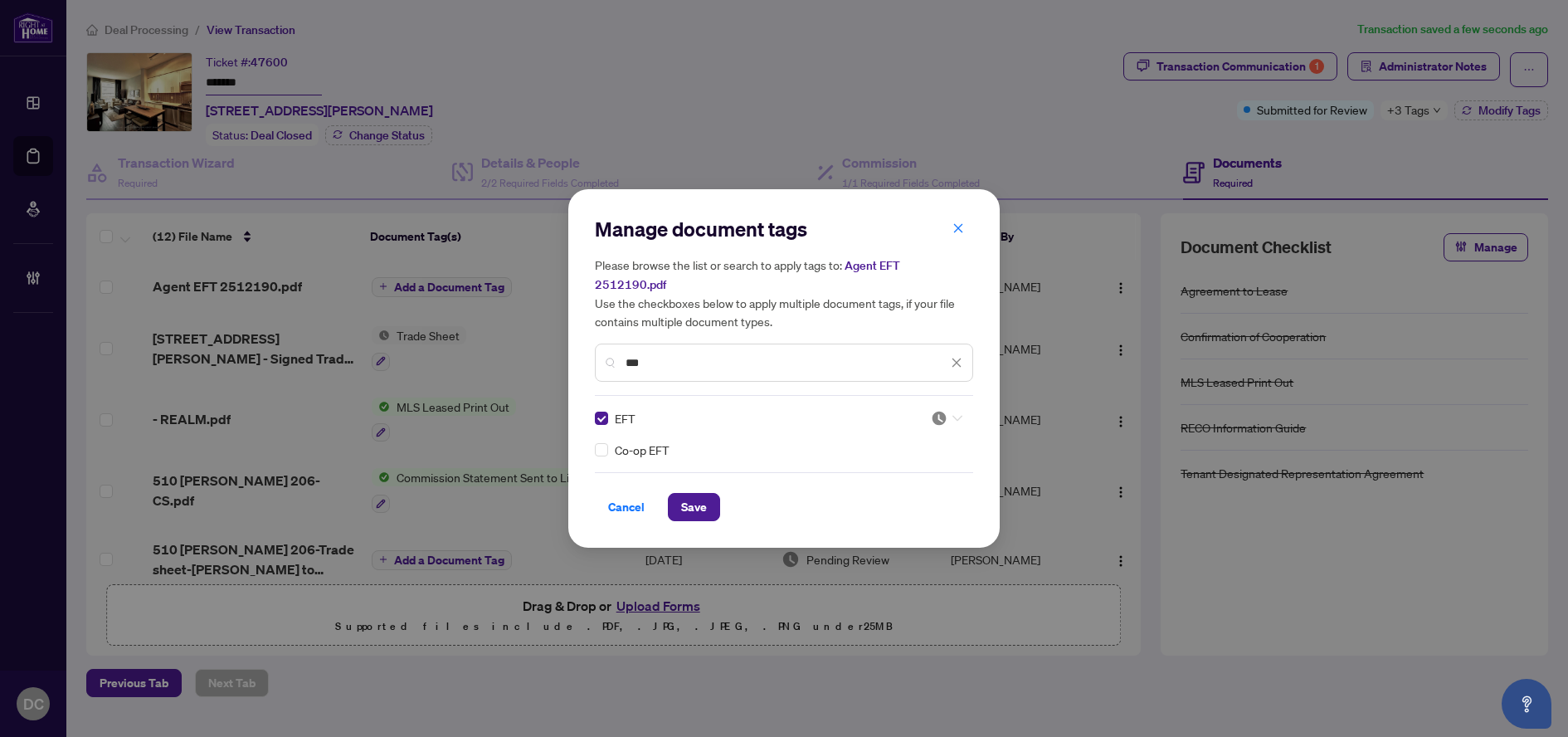
click at [946, 410] on img at bounding box center [939, 419] width 17 height 17
click at [918, 484] on div "Approved" at bounding box center [897, 489] width 106 height 18
click at [689, 495] on span "Save" at bounding box center [694, 506] width 25 height 26
click at [1410, 115] on div "Manage document tags Please browse the list or search to apply tags to: Agent E…" at bounding box center [784, 368] width 1568 height 737
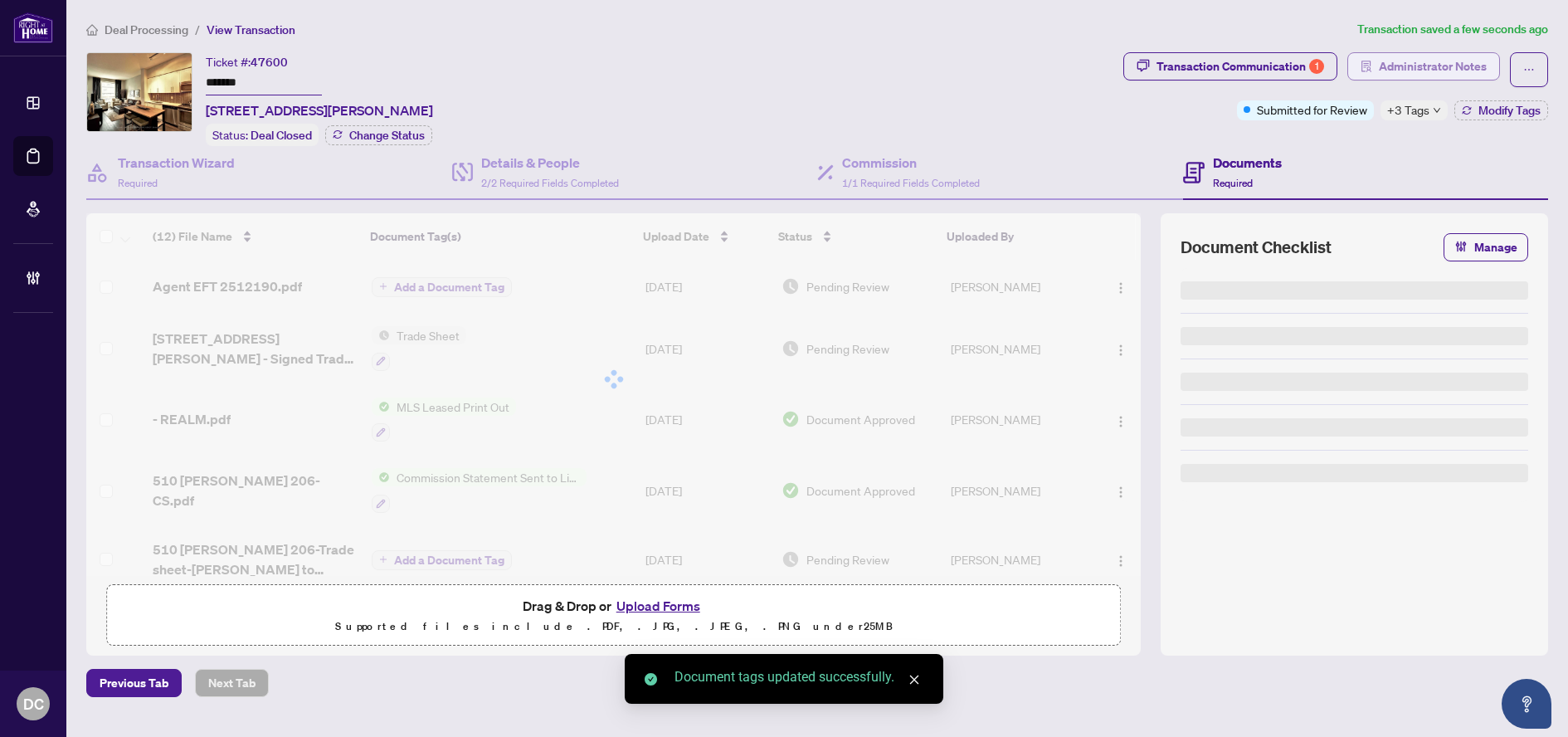
click at [1436, 76] on span "Administrator Notes" at bounding box center [1433, 66] width 108 height 26
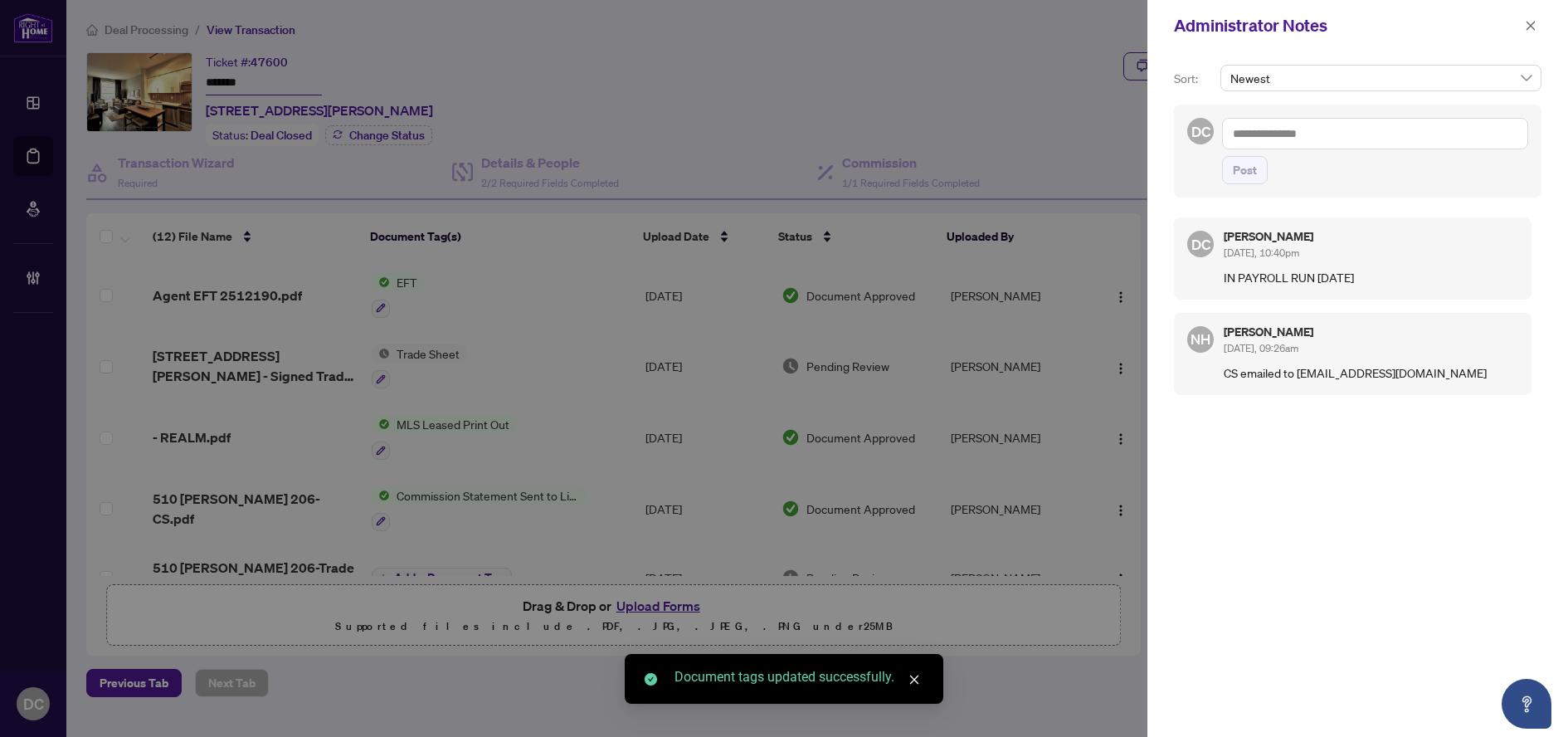
click at [358, 460] on div at bounding box center [784, 368] width 1568 height 737
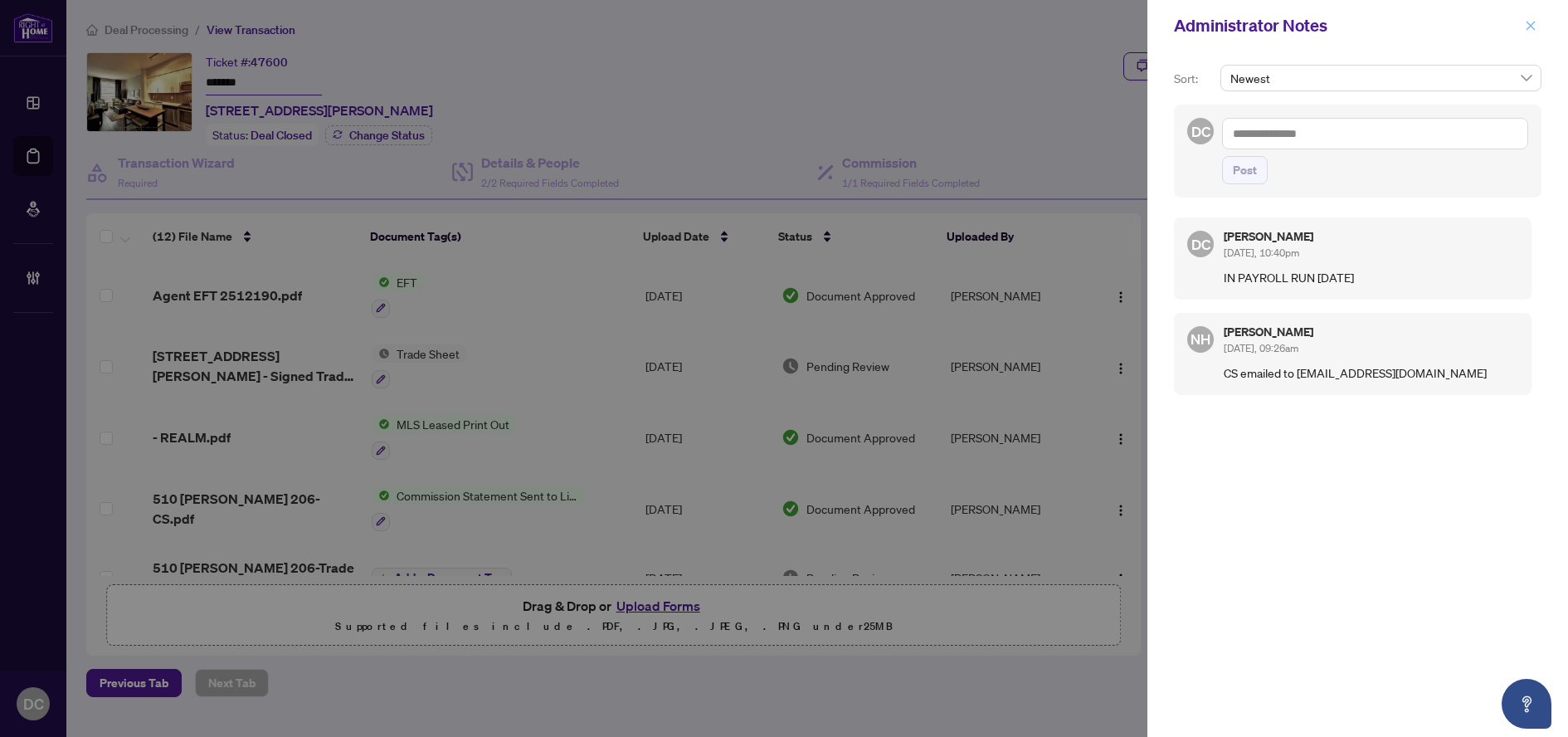
click at [1537, 28] on button "button" at bounding box center [1531, 25] width 21 height 20
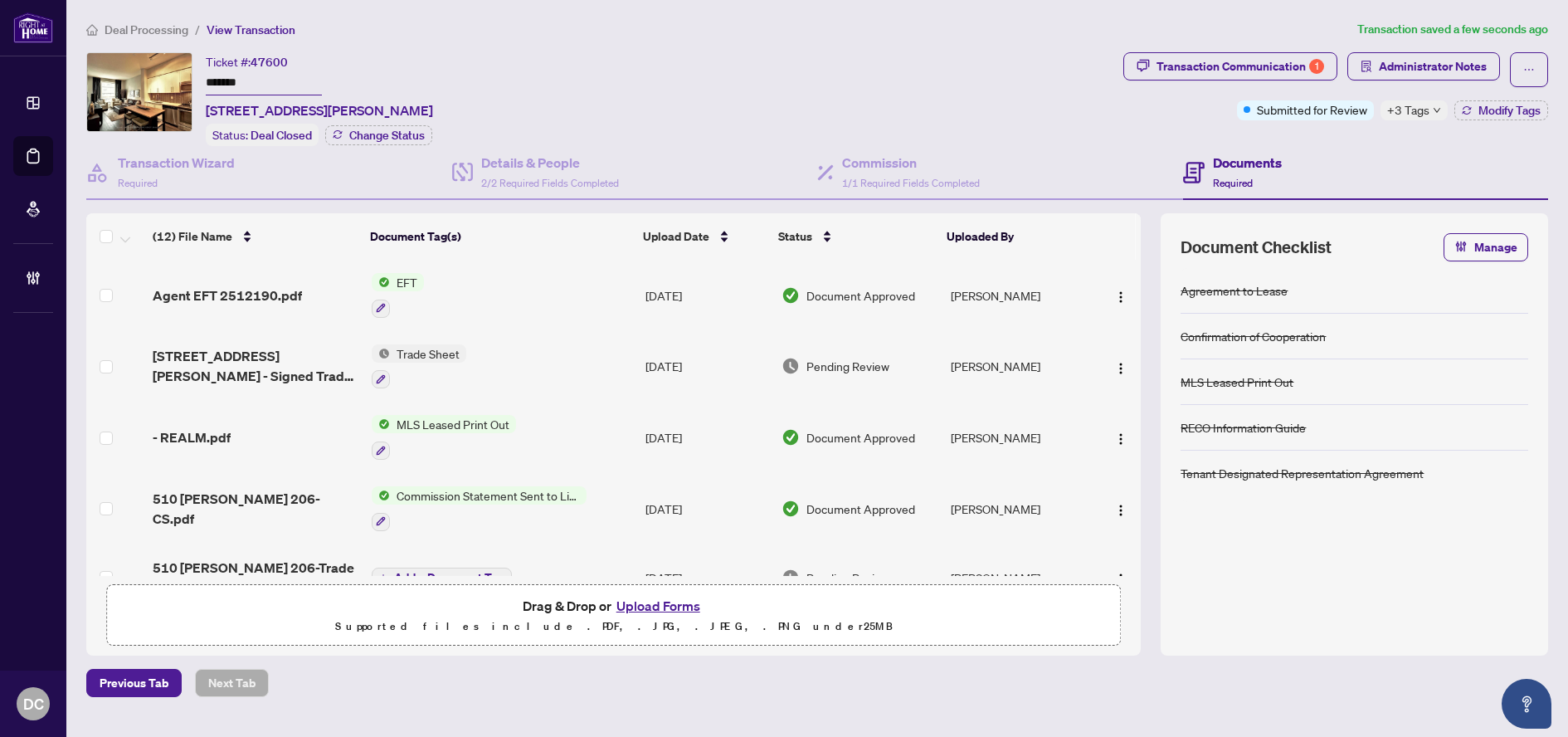
click at [166, 31] on span "Deal Processing" at bounding box center [146, 30] width 84 height 15
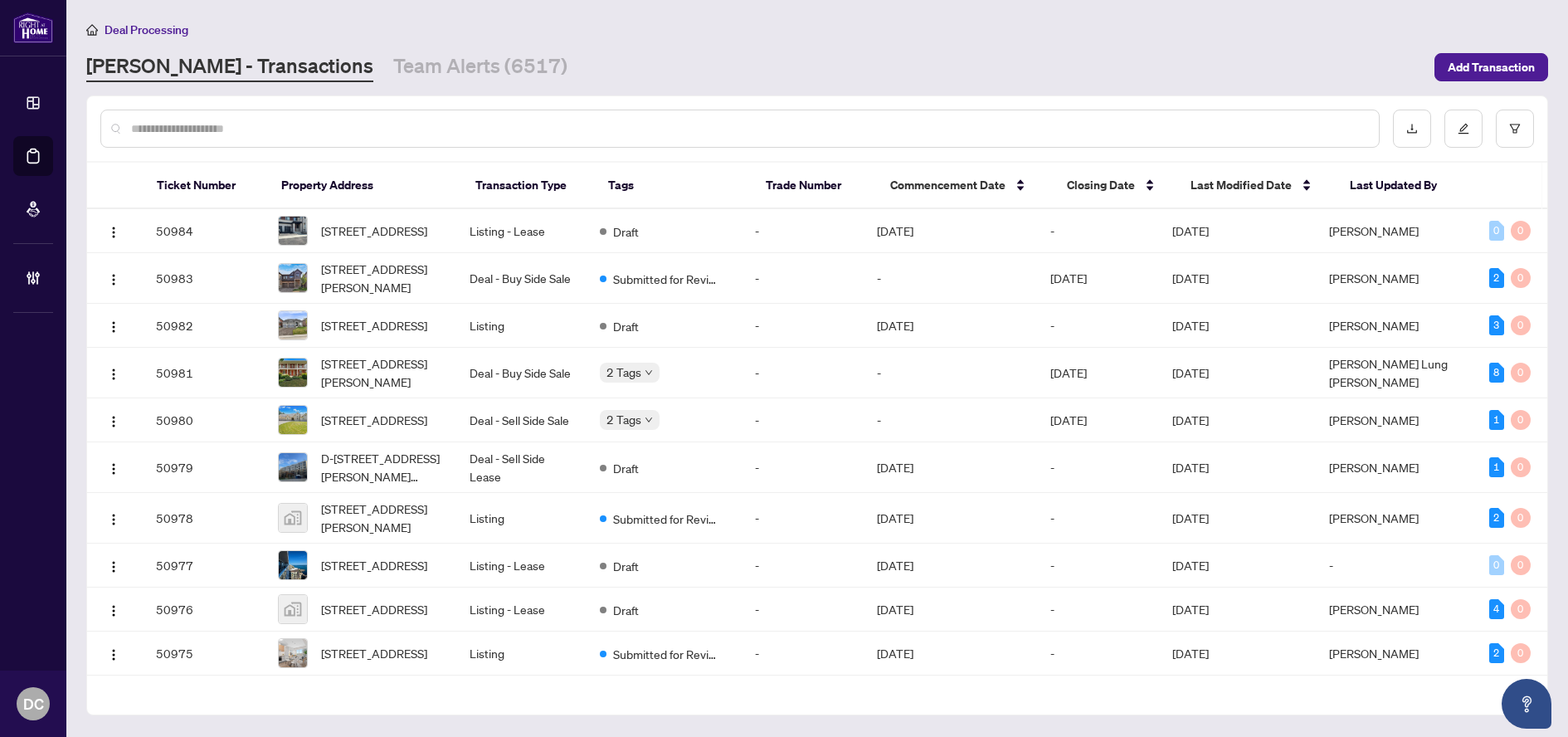
click at [284, 126] on input "text" at bounding box center [748, 128] width 1235 height 18
paste input "*******"
type input "*******"
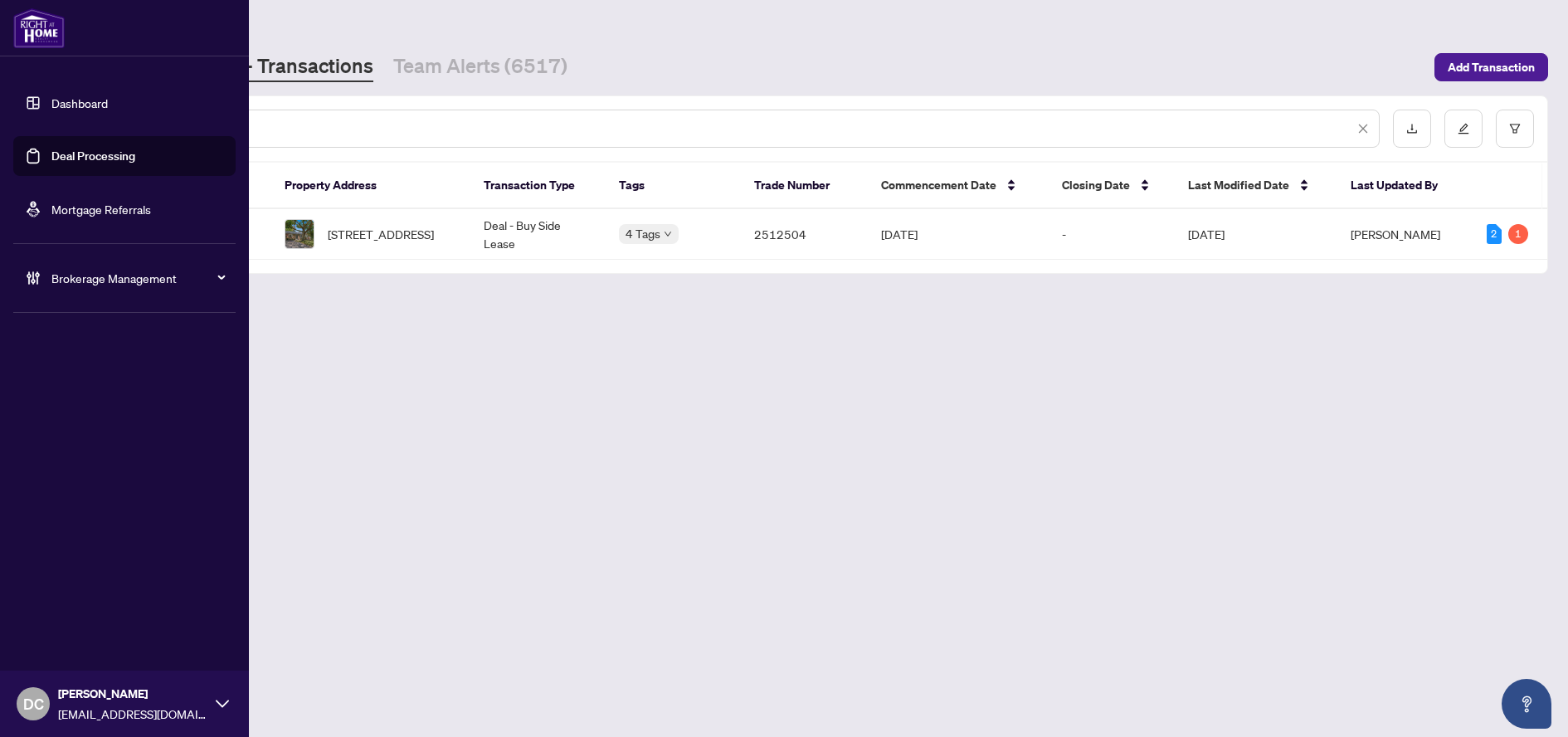
drag, startPoint x: 283, startPoint y: 124, endPoint x: 48, endPoint y: 118, distance: 235.1
click at [48, 118] on div "Dashboard Deal Processing Mortgage Referrals Brokerage Management DC [PERSON_NA…" at bounding box center [784, 368] width 1568 height 737
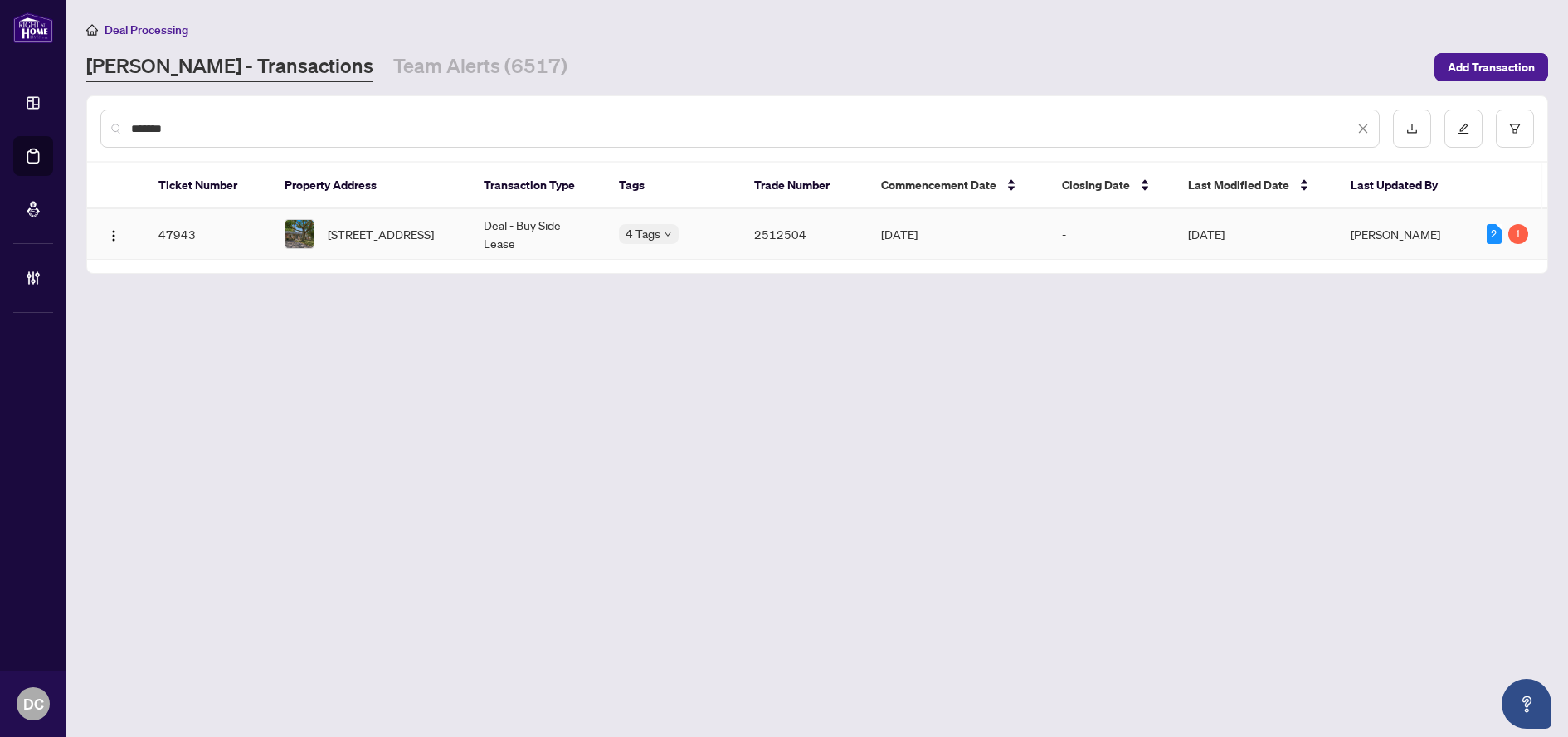
click at [400, 235] on span "[STREET_ADDRESS]" at bounding box center [381, 233] width 106 height 18
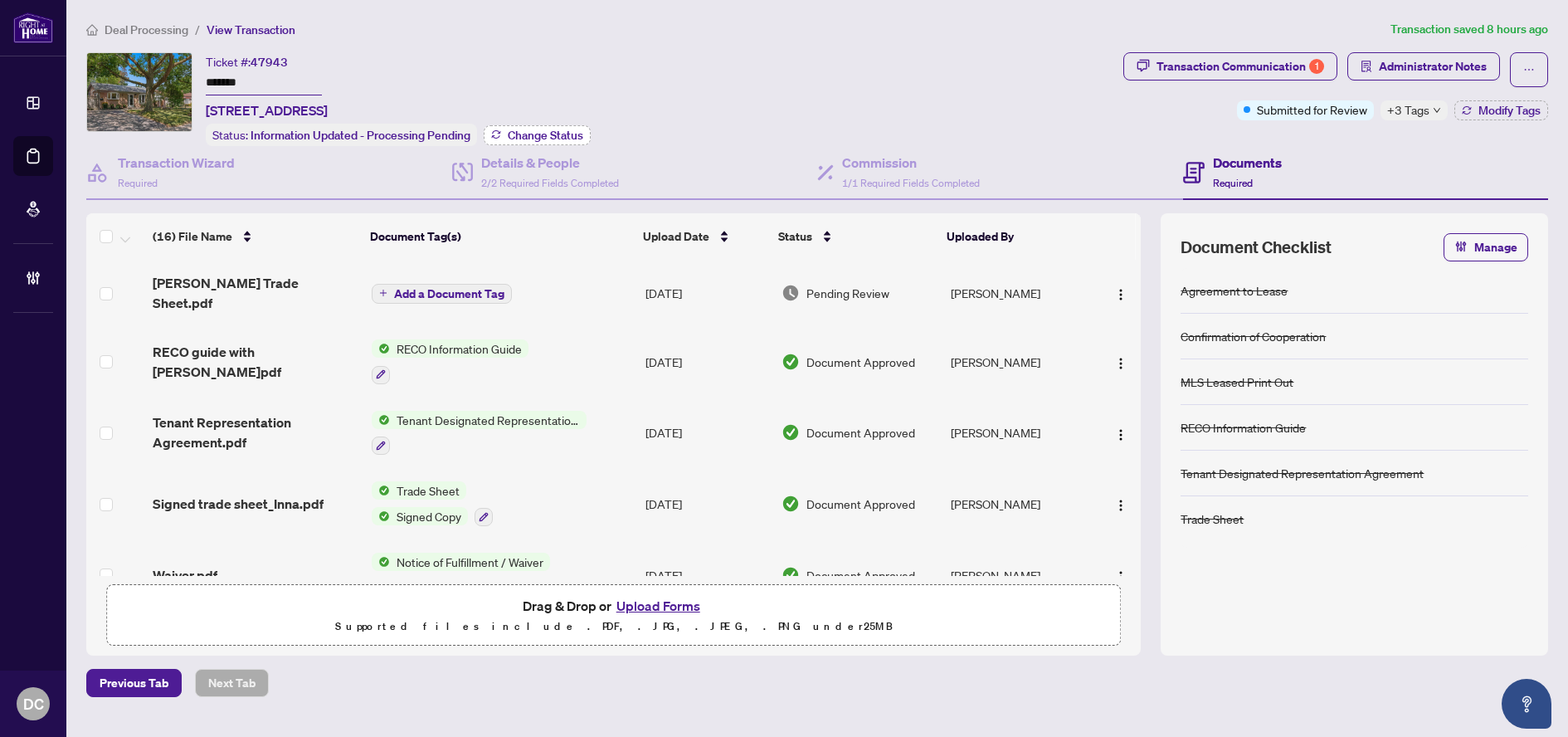
click at [535, 129] on span "Change Status" at bounding box center [545, 135] width 76 height 12
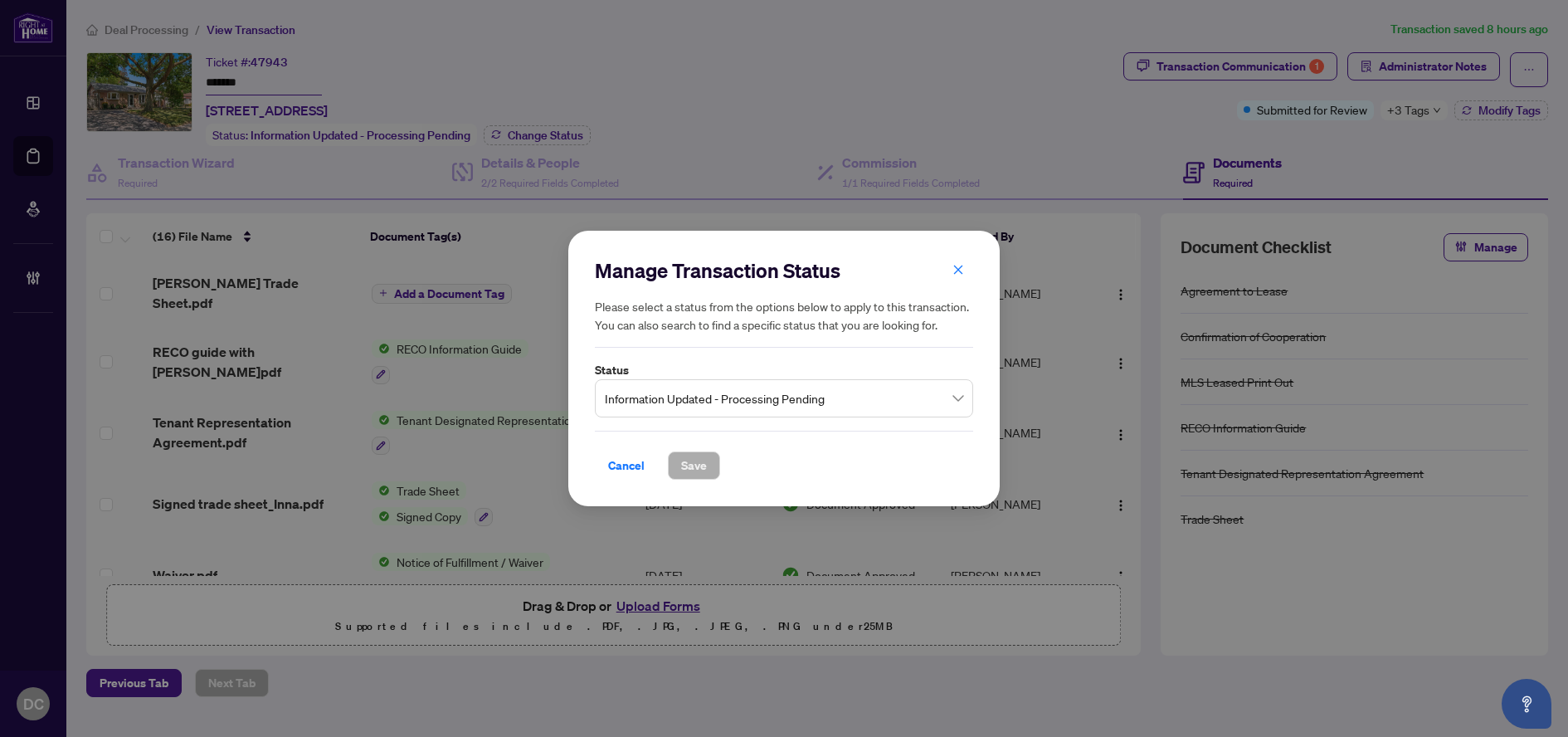
click at [770, 395] on span "Information Updated - Processing Pending" at bounding box center [784, 397] width 358 height 31
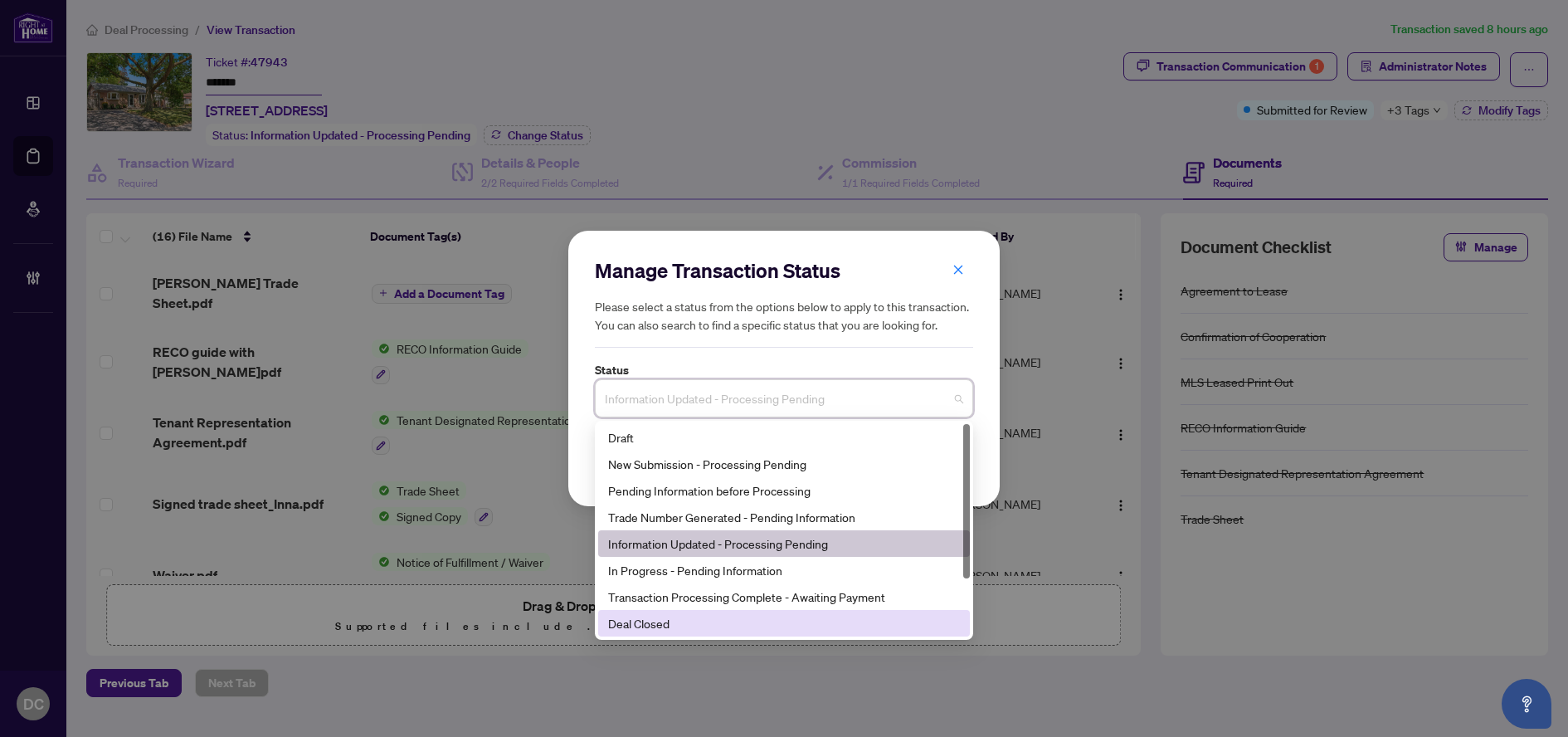
click at [663, 626] on div "Deal Closed" at bounding box center [784, 622] width 352 height 18
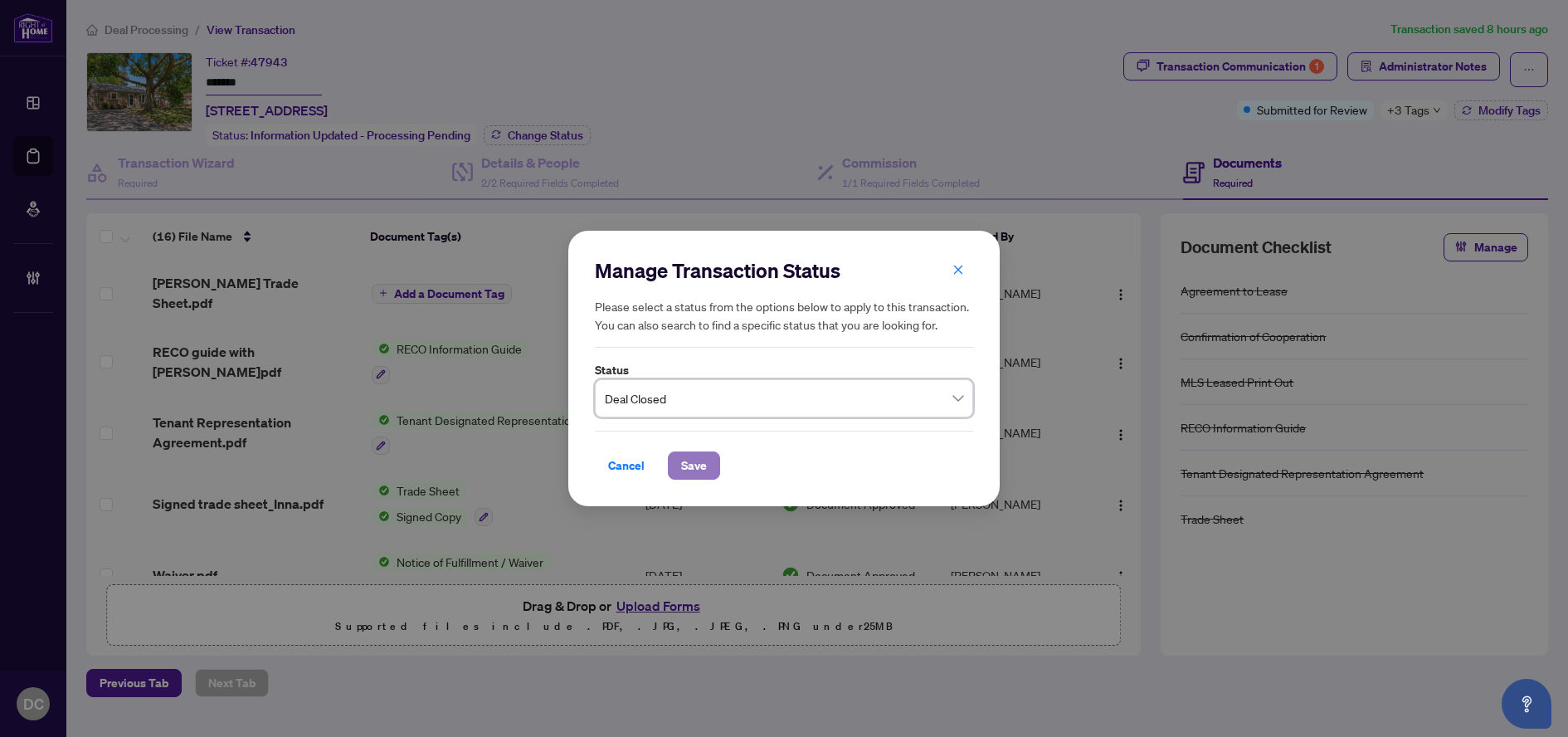
click at [698, 469] on span "Save" at bounding box center [694, 464] width 25 height 26
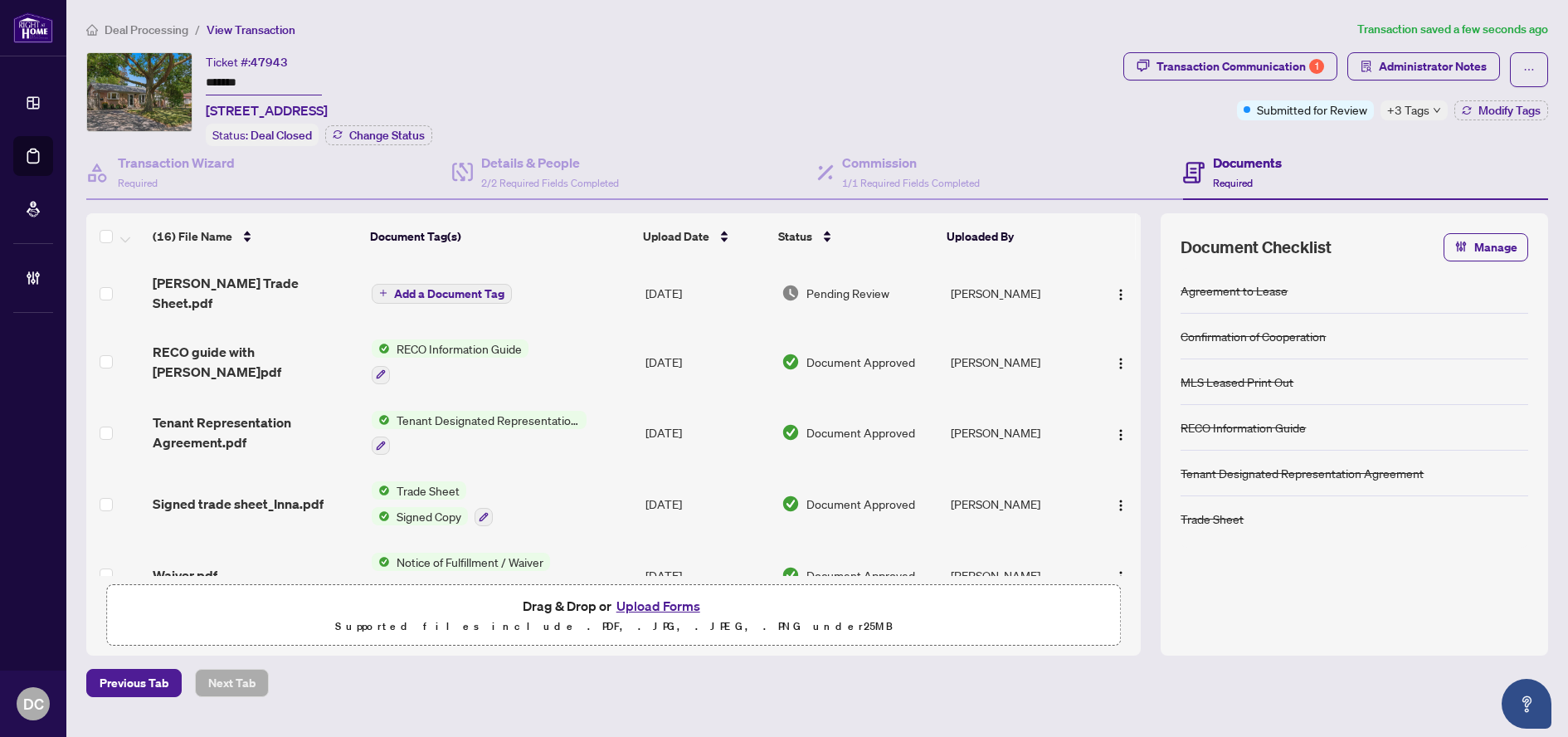
click at [1420, 108] on span "+3 Tags" at bounding box center [1408, 110] width 42 height 19
click at [1345, 146] on div "Documents Required" at bounding box center [1366, 173] width 366 height 54
click at [1545, 107] on button "Modify Tags" at bounding box center [1502, 110] width 93 height 20
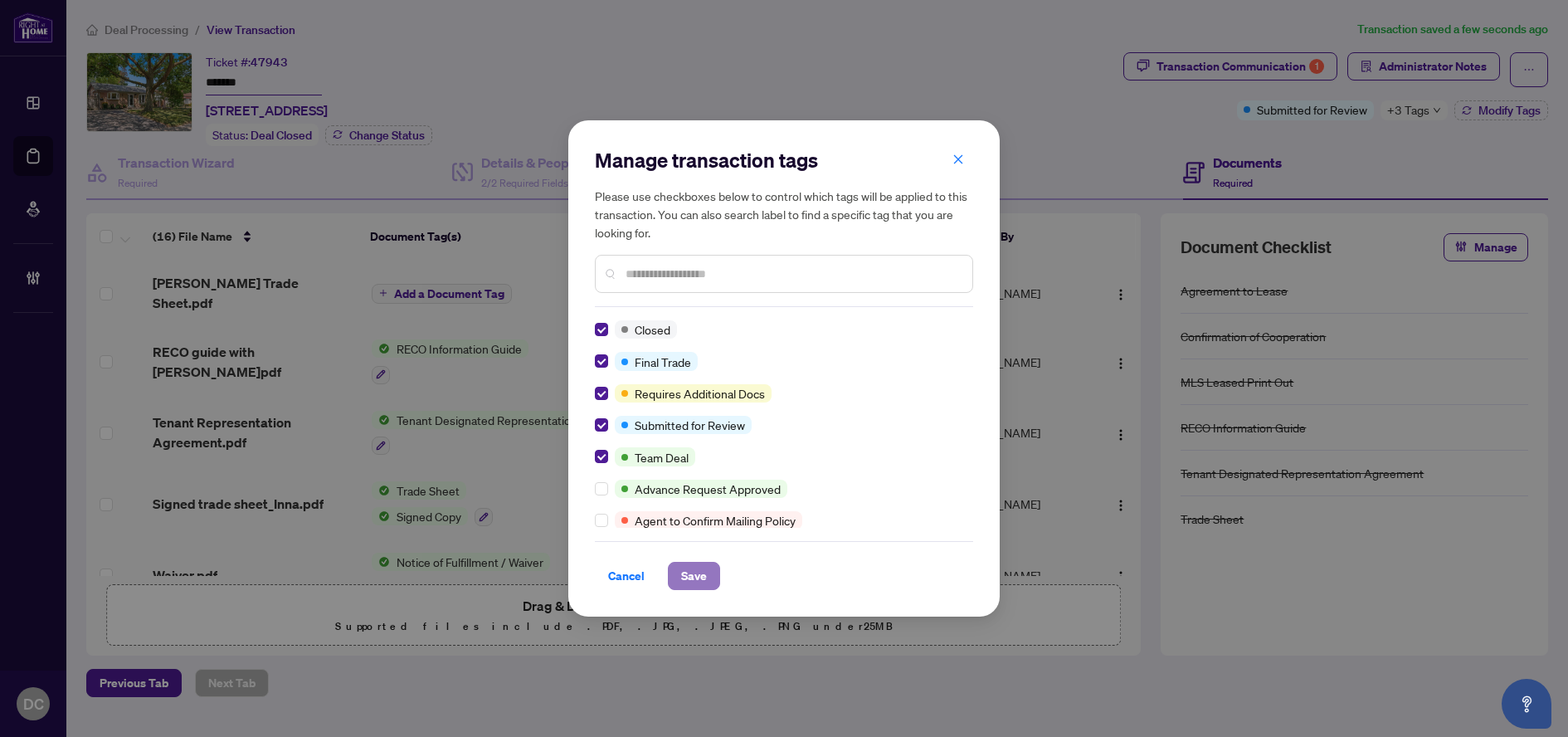
click at [701, 572] on span "Save" at bounding box center [694, 575] width 25 height 26
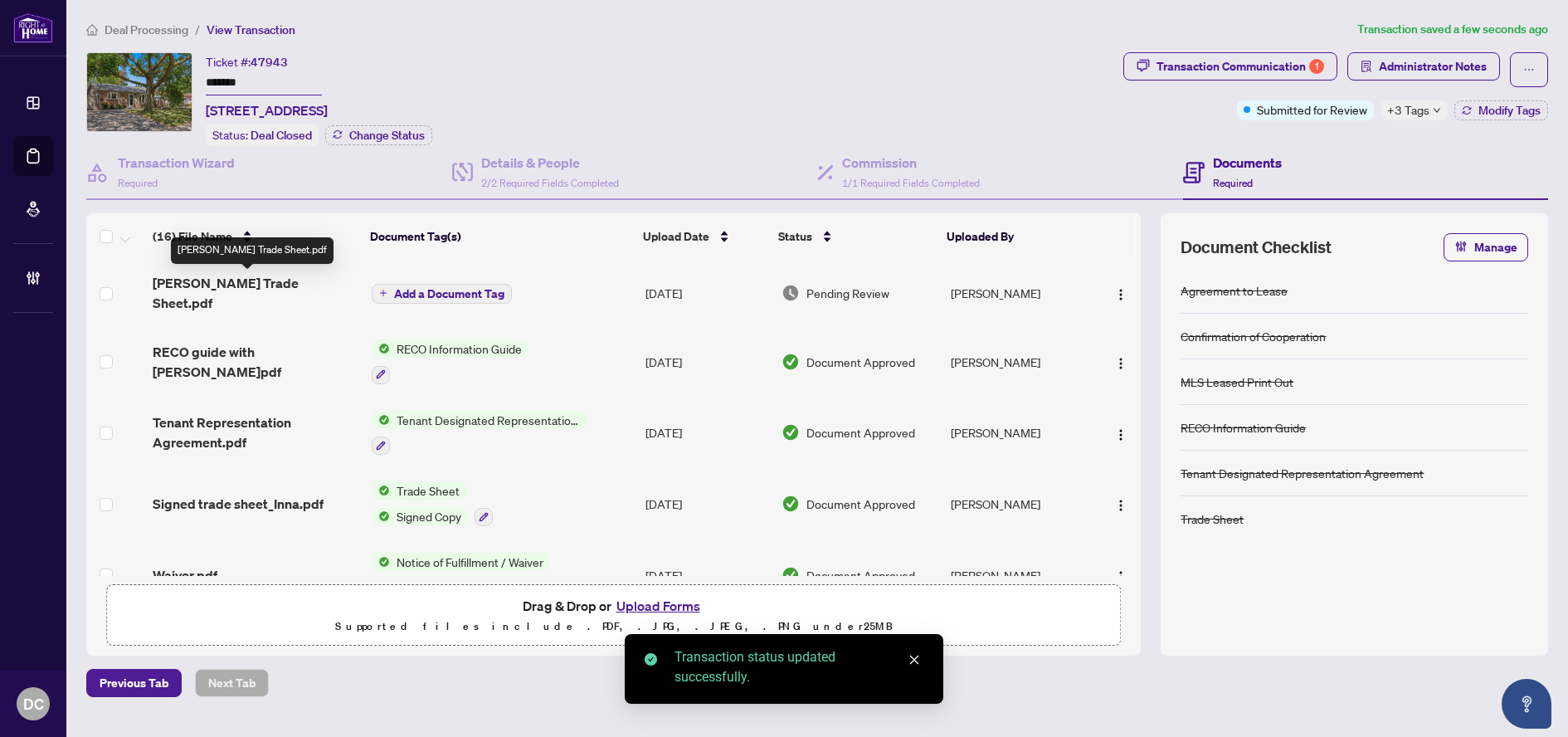
click at [320, 280] on span "[PERSON_NAME] Trade Sheet.pdf" at bounding box center [256, 292] width 206 height 40
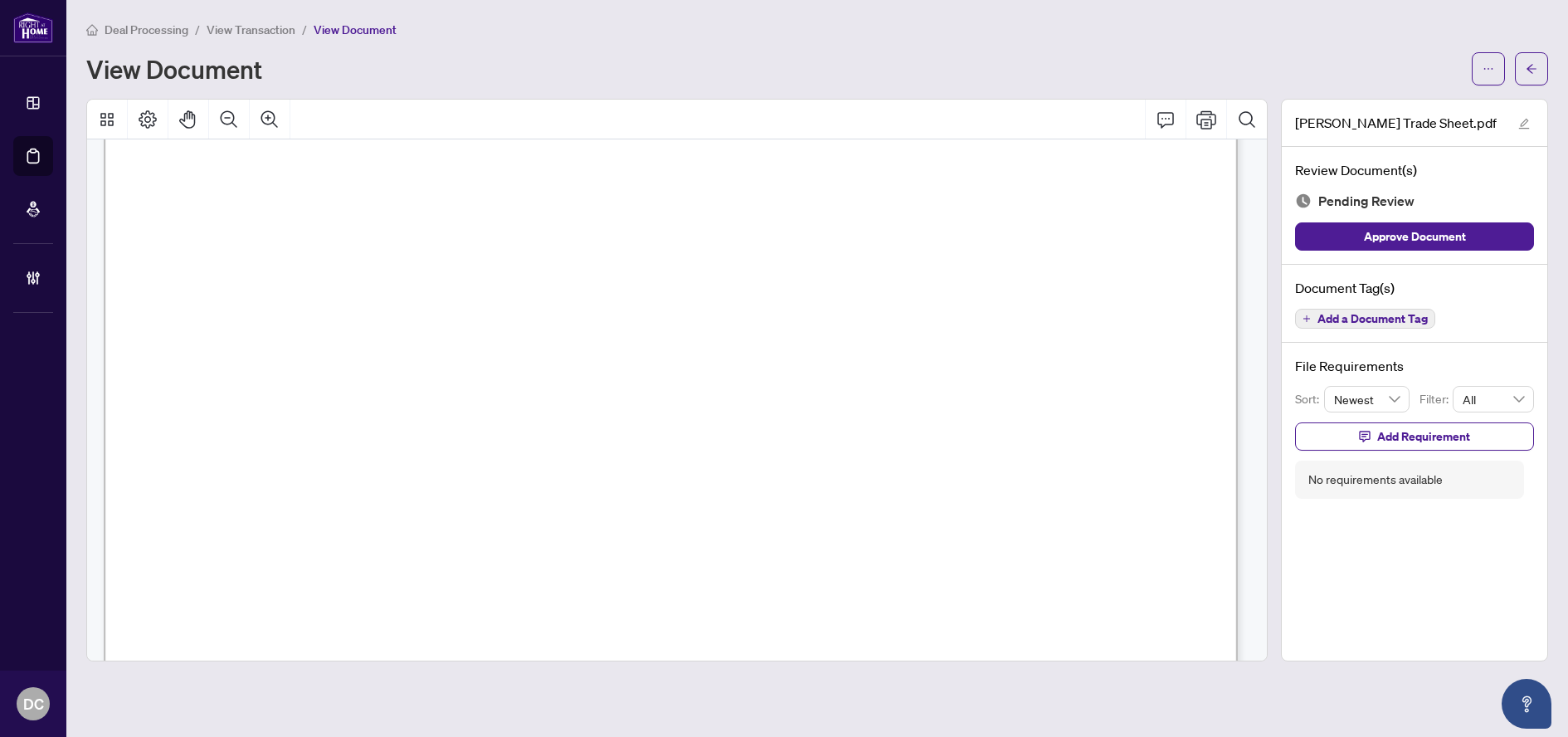
scroll to position [746, 0]
drag, startPoint x: 1532, startPoint y: 65, endPoint x: 1123, endPoint y: 282, distance: 463.0
click at [1156, 262] on div "Deal Processing / View Transaction / View Document View Document [PERSON_NAME] …" at bounding box center [817, 340] width 1462 height 641
click at [1543, 76] on button "button" at bounding box center [1531, 69] width 33 height 33
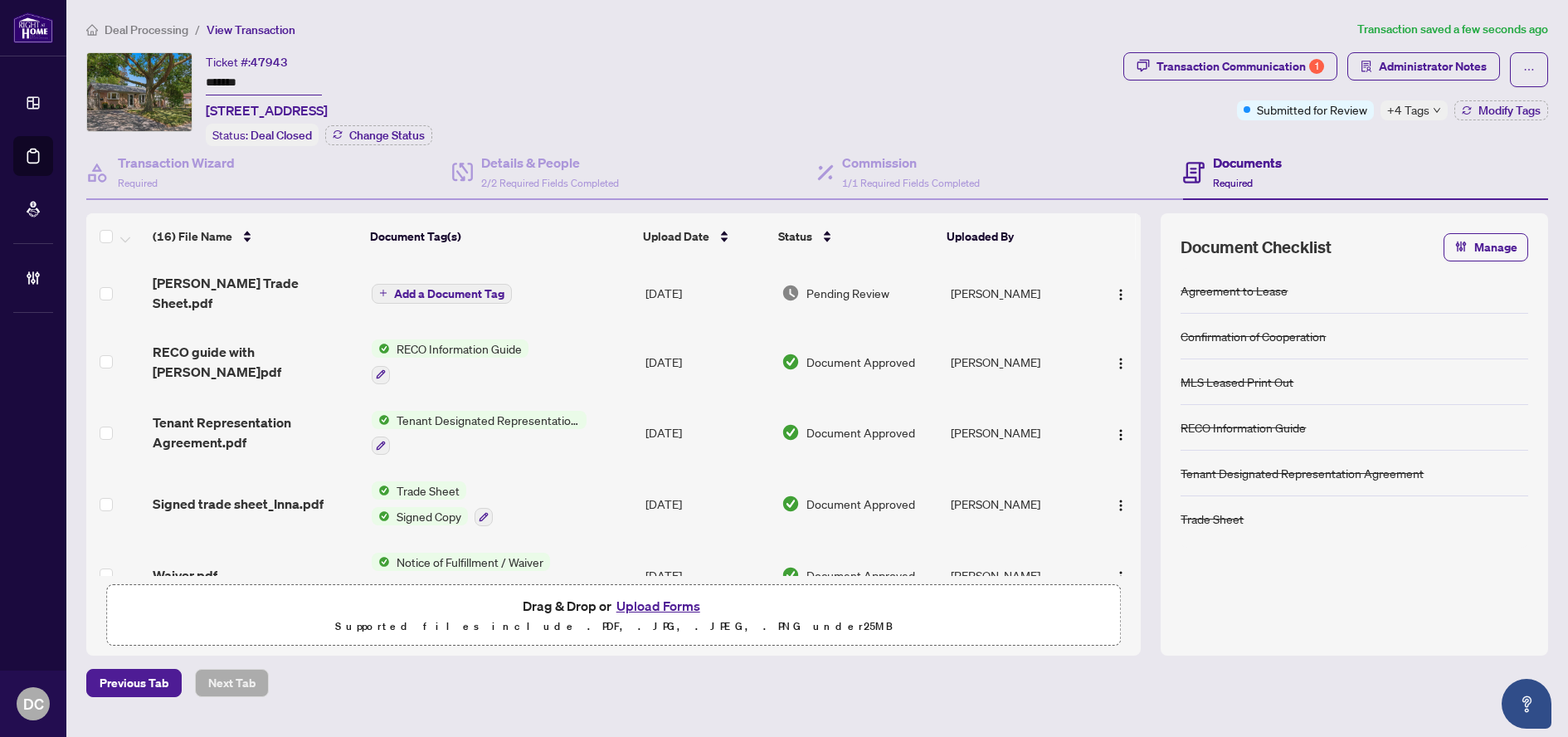
click at [1419, 114] on span "+4 Tags" at bounding box center [1408, 110] width 42 height 19
click at [1314, 138] on div "Transaction Communication 1 Administrator Notes Submitted for Review +4 Tags Mo…" at bounding box center [1336, 99] width 431 height 93
click at [1393, 72] on span "Administrator Notes" at bounding box center [1433, 66] width 108 height 26
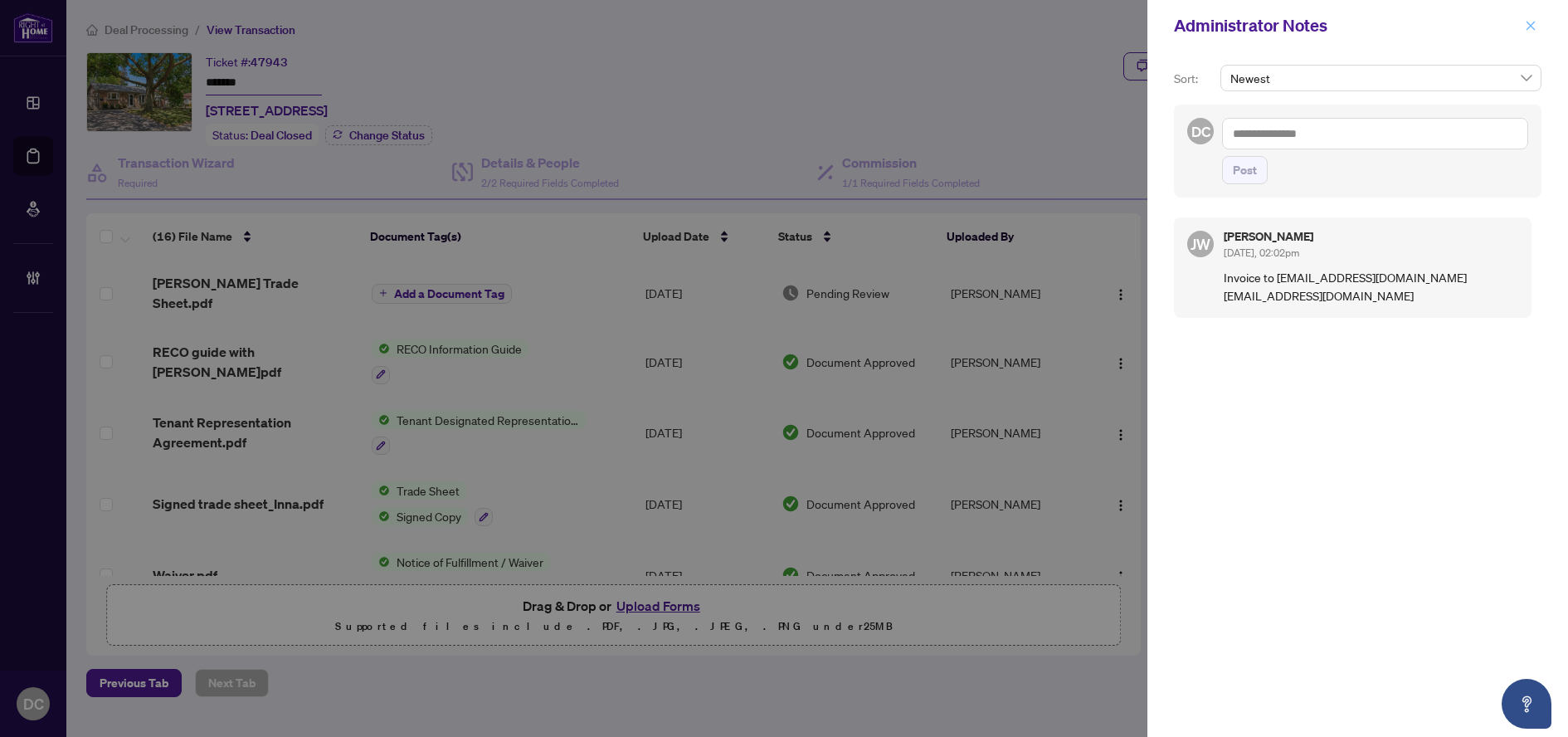
click at [1522, 26] on button "button" at bounding box center [1531, 25] width 21 height 20
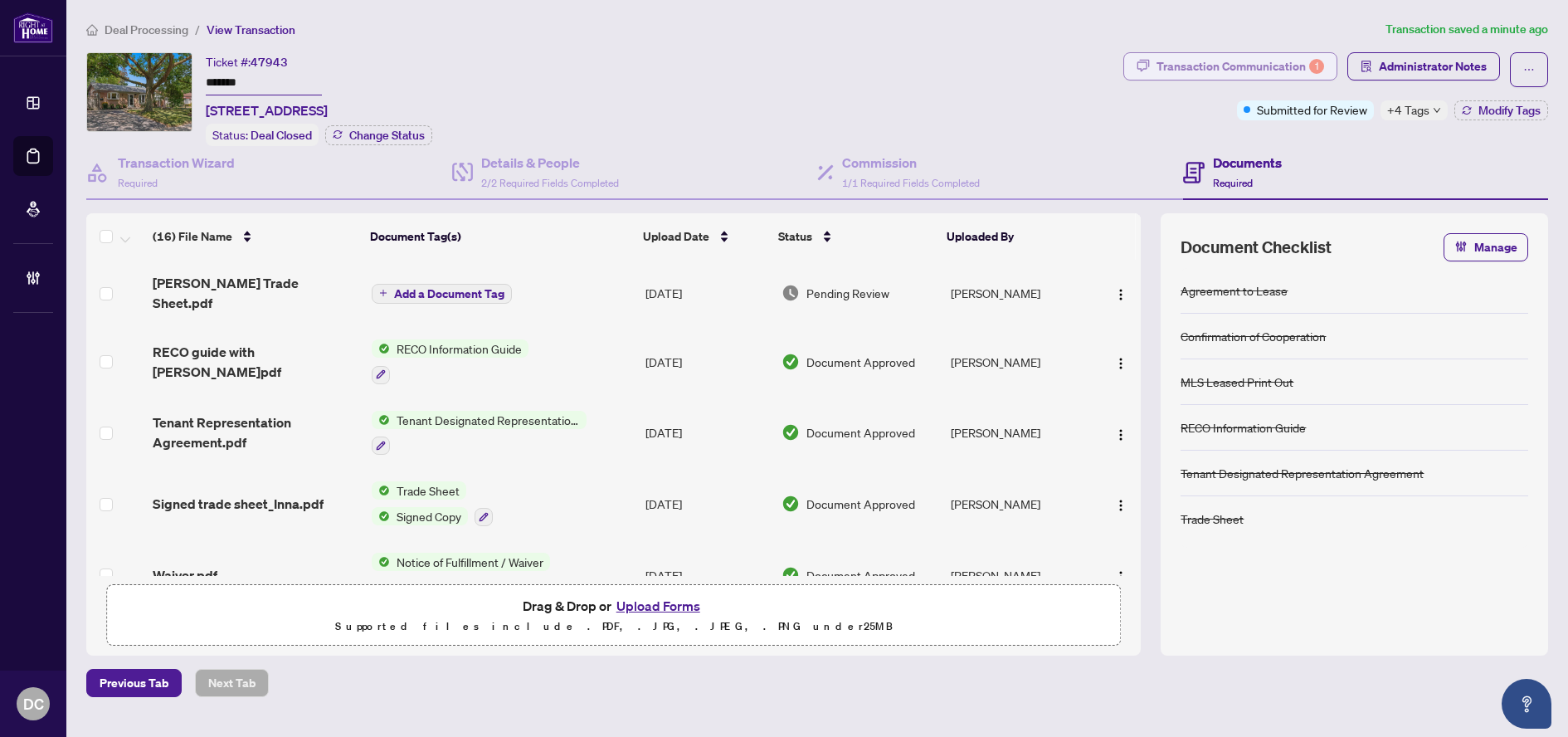
click at [1286, 70] on div "Transaction Communication 1" at bounding box center [1240, 66] width 167 height 26
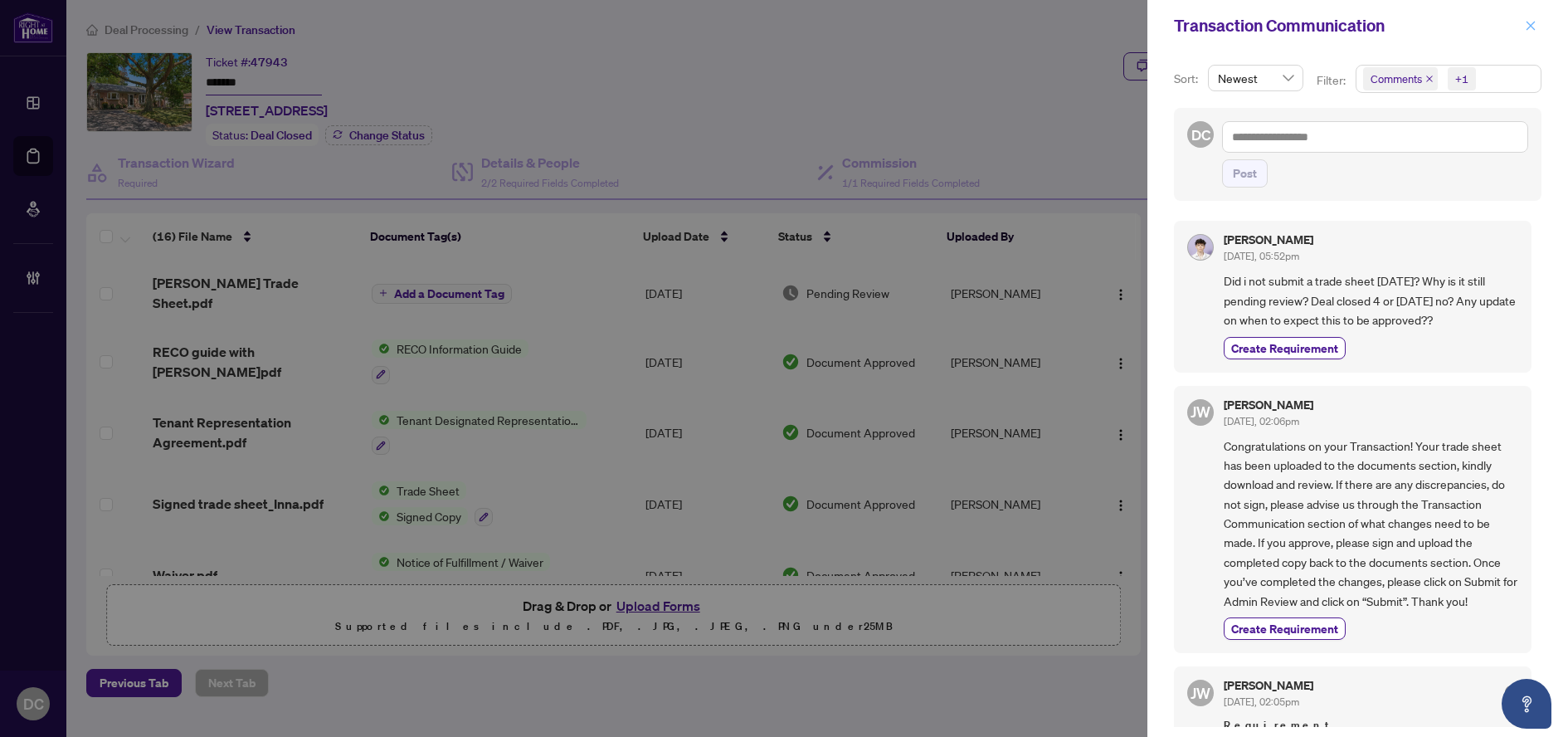
click at [1534, 26] on icon "close" at bounding box center [1531, 25] width 12 height 12
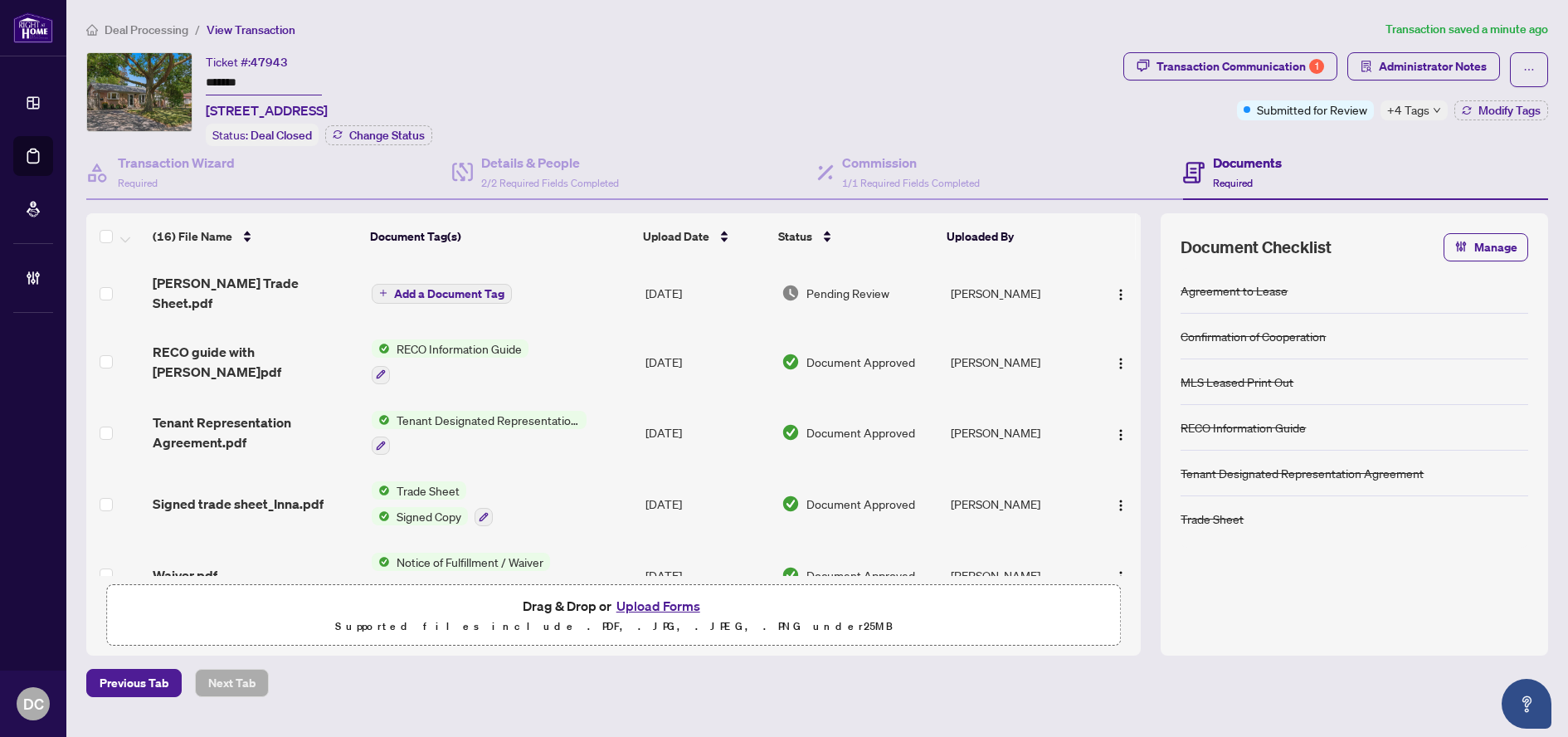
click at [338, 284] on span "[PERSON_NAME] Trade Sheet.pdf" at bounding box center [256, 292] width 206 height 40
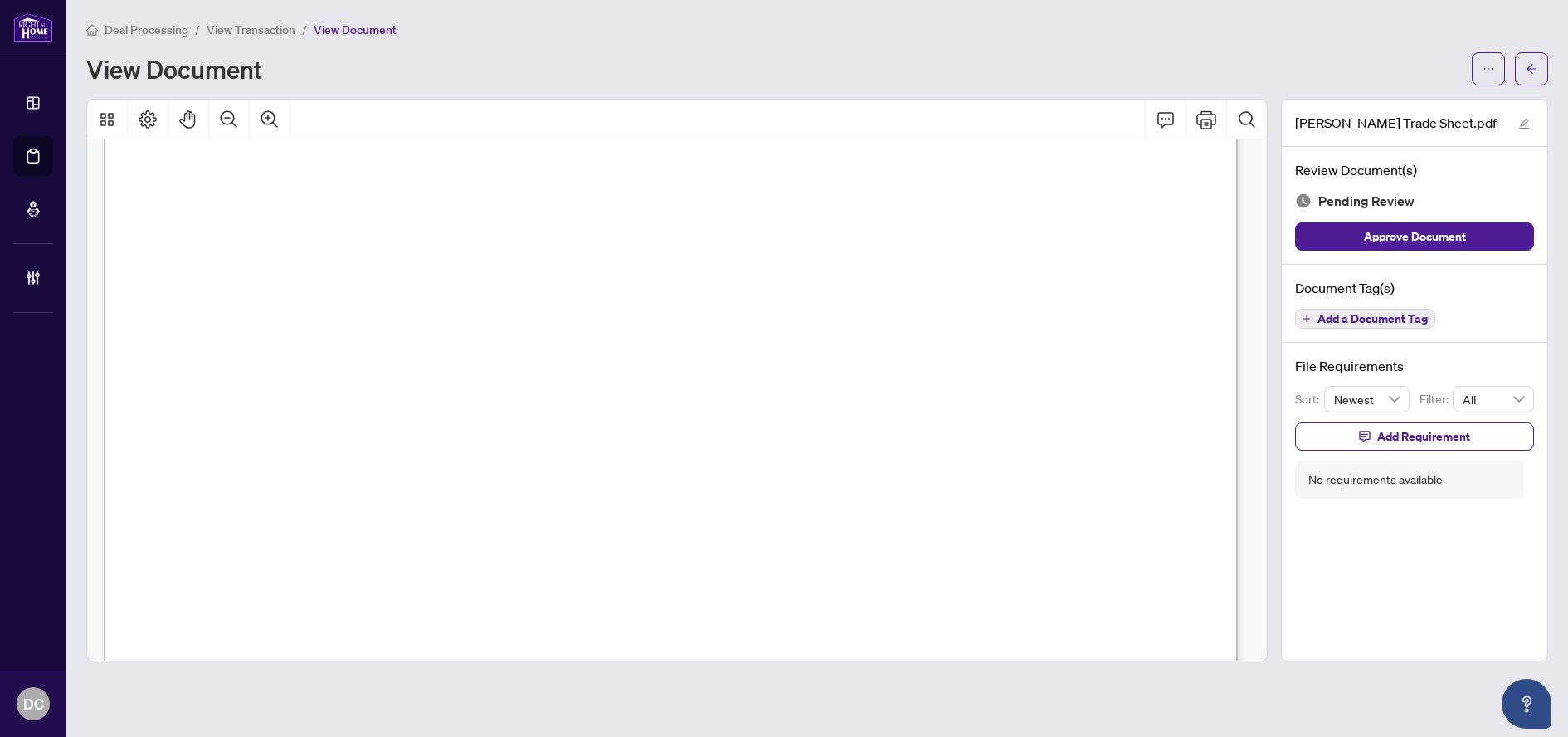
scroll to position [581, 0]
click at [1536, 74] on icon "arrow-left" at bounding box center [1532, 69] width 12 height 12
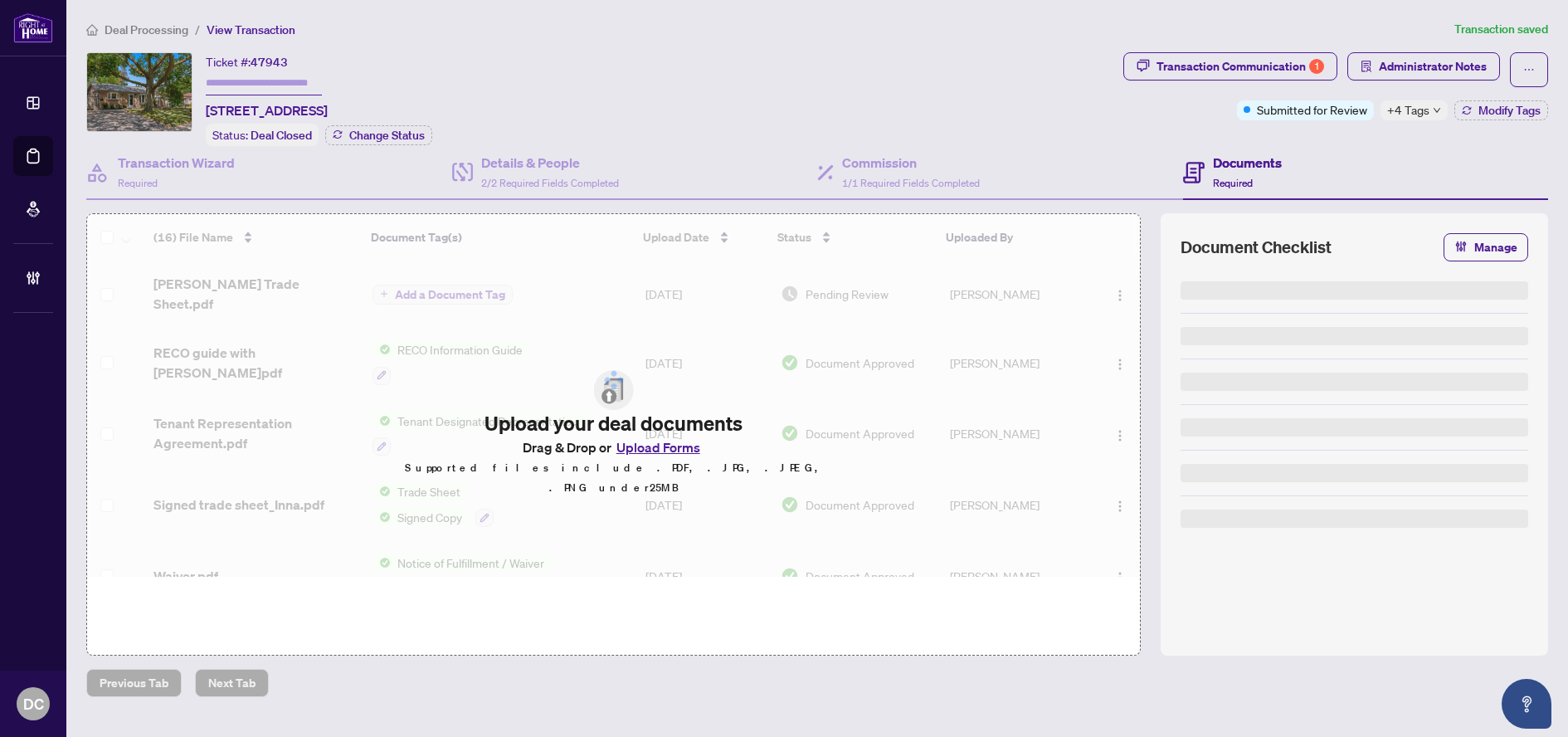
type input "*******"
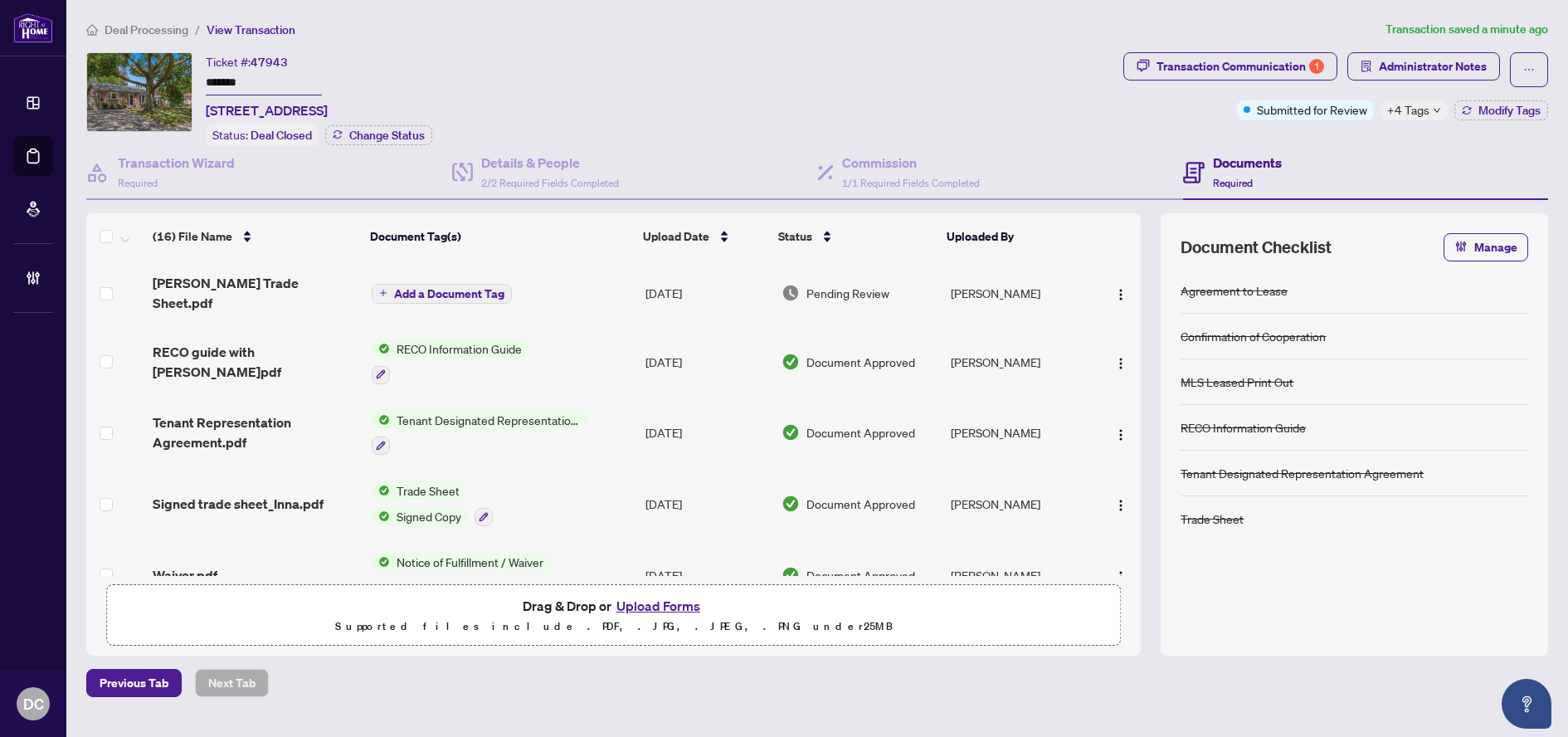
click at [1428, 114] on span "+4 Tags" at bounding box center [1408, 110] width 42 height 19
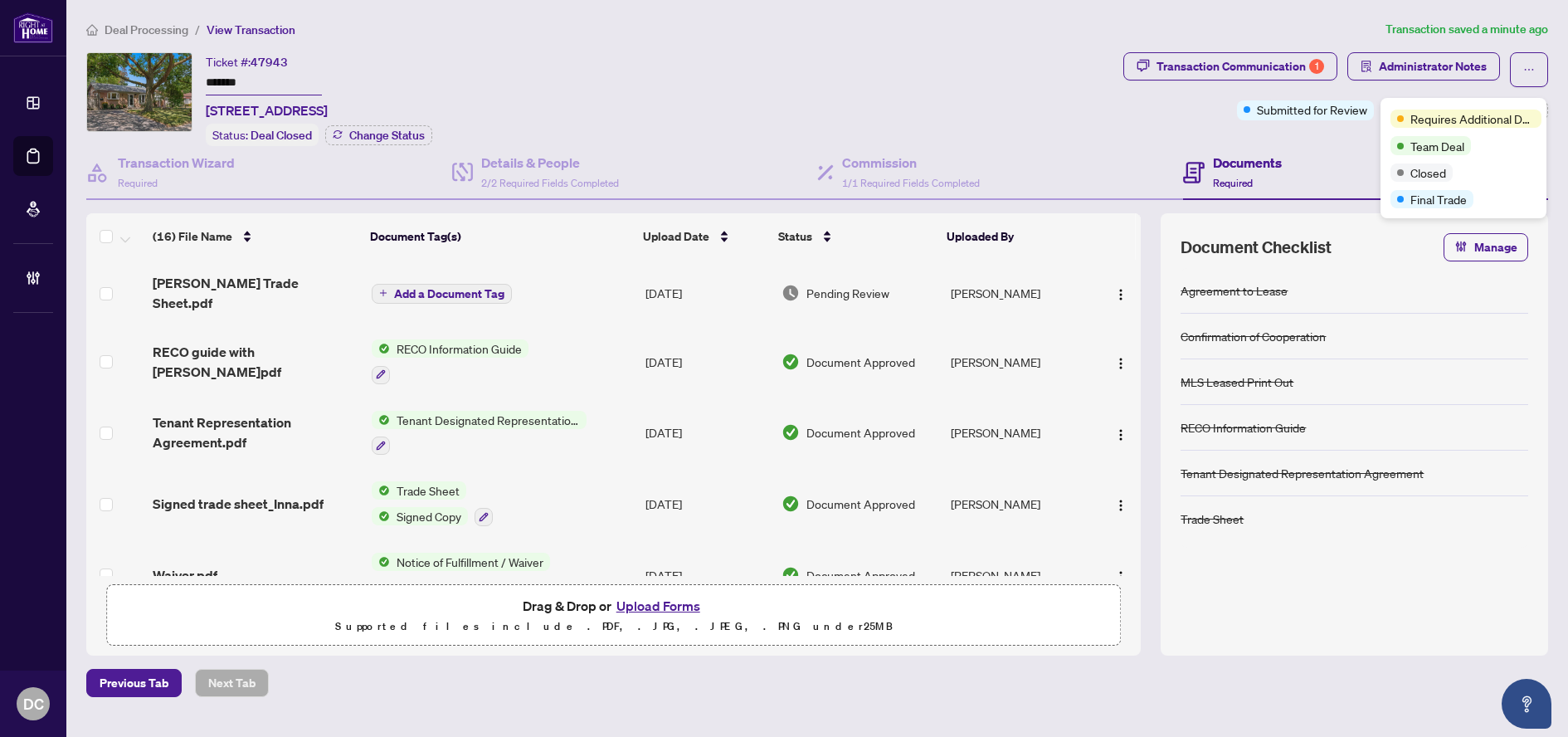
click at [1249, 138] on div "Transaction Communication 1 Administrator Notes Submitted for Review +4 Tags Mo…" at bounding box center [1336, 99] width 431 height 93
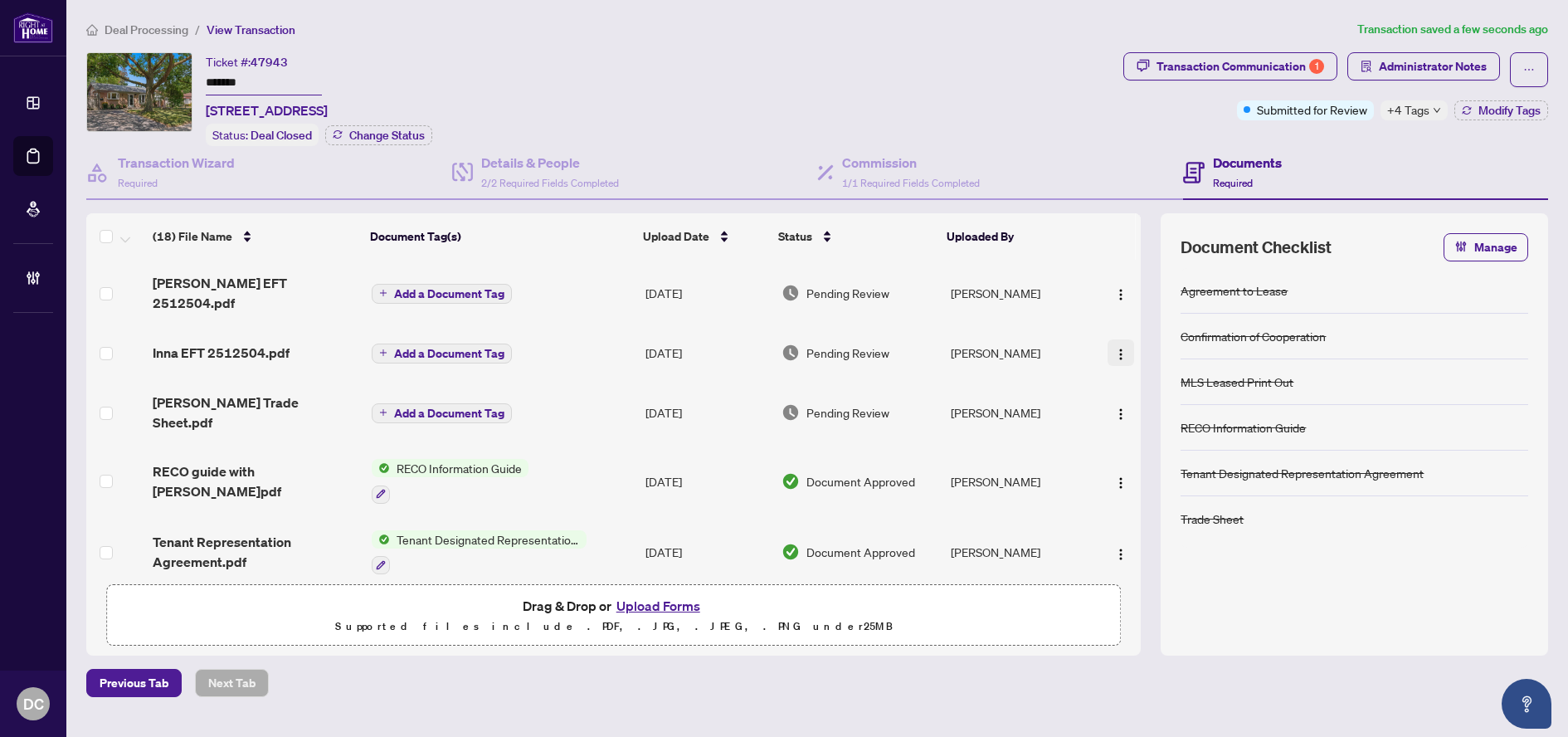
click at [1117, 347] on img "button" at bounding box center [1121, 354] width 14 height 14
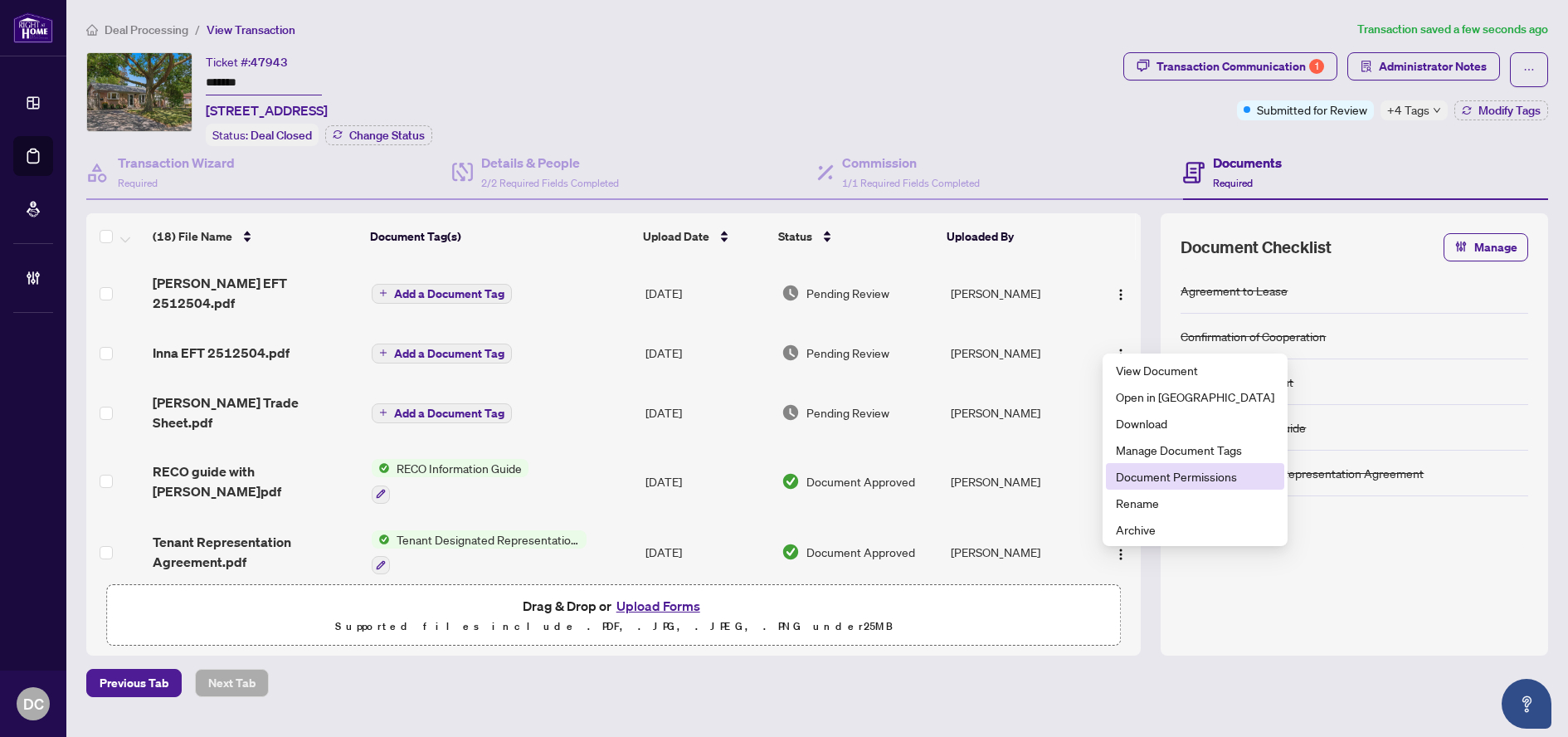
click at [1165, 481] on span "Document Permissions" at bounding box center [1195, 475] width 159 height 18
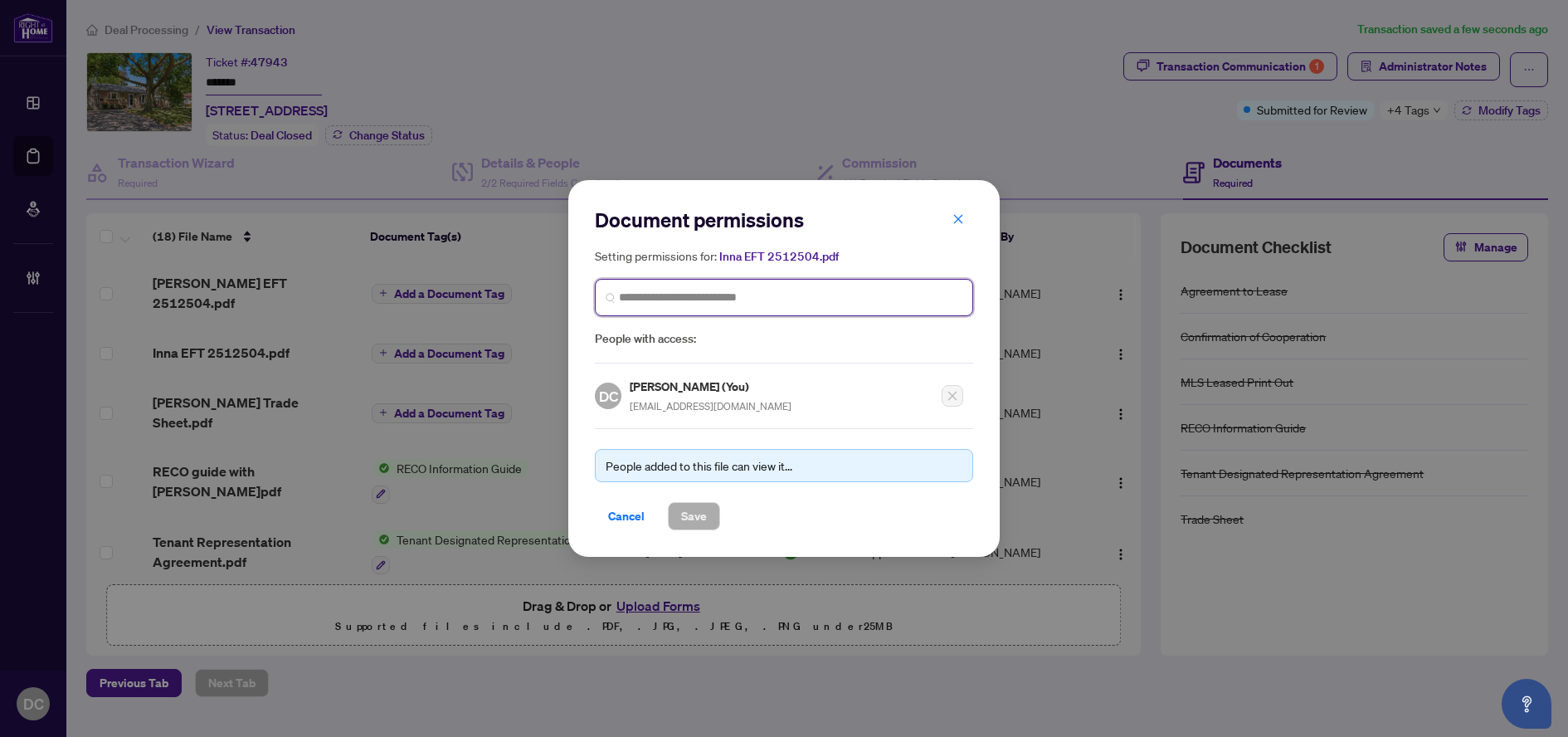
click at [881, 301] on input "search" at bounding box center [791, 297] width 343 height 18
type input "********"
click at [671, 308] on span "********" at bounding box center [783, 297] width 378 height 37
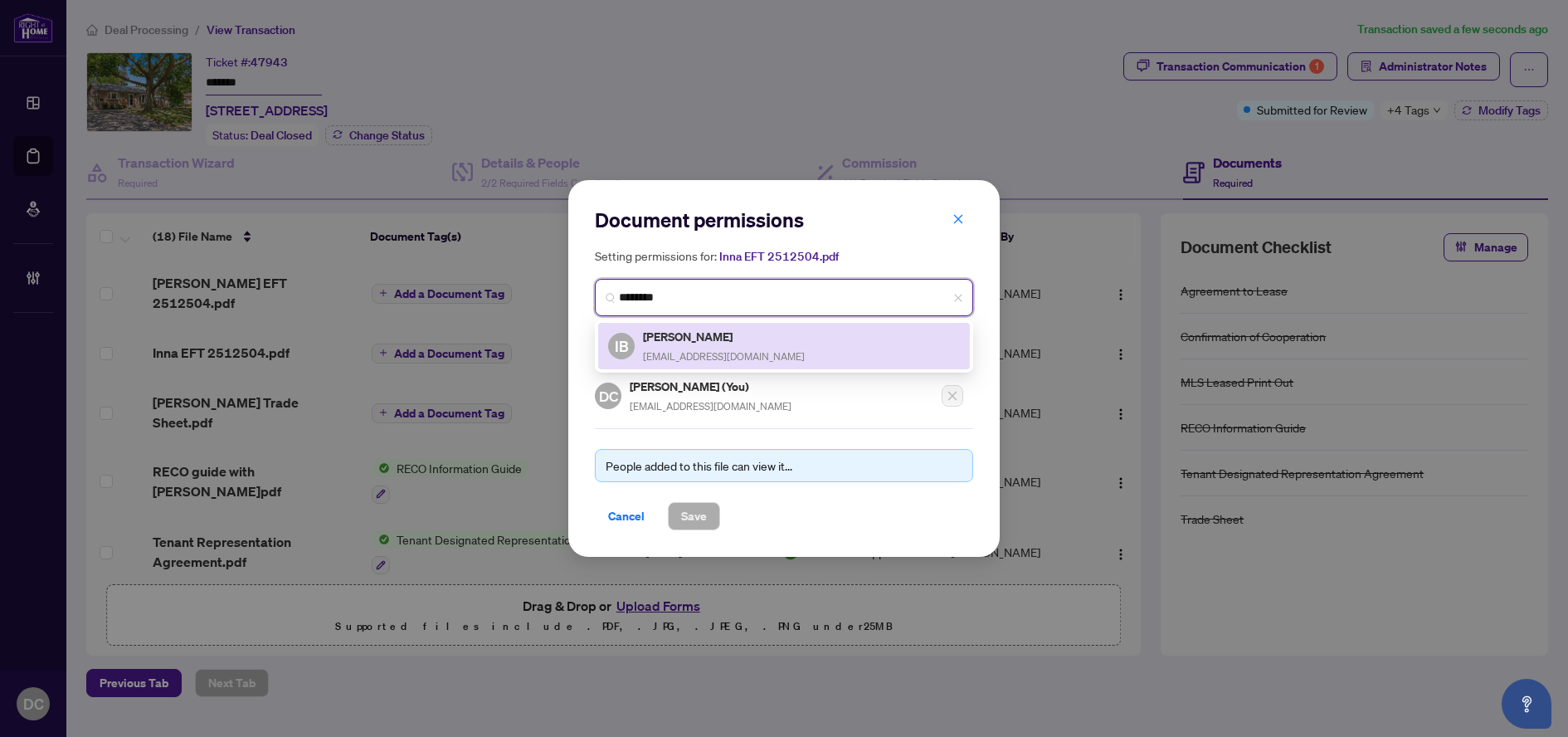
click at [672, 340] on h5 "[PERSON_NAME]" at bounding box center [724, 336] width 162 height 19
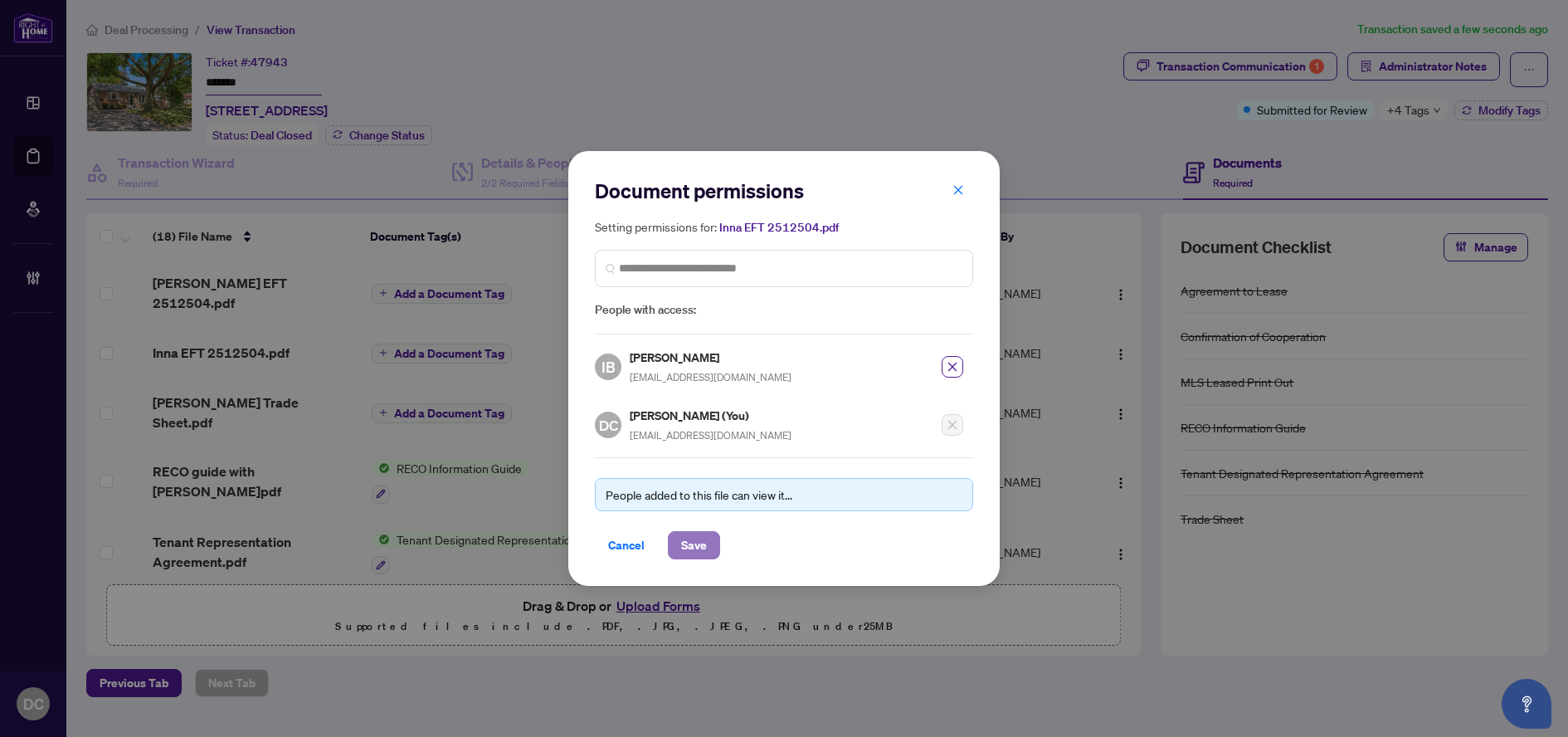
click at [712, 550] on button "Save" at bounding box center [694, 544] width 53 height 28
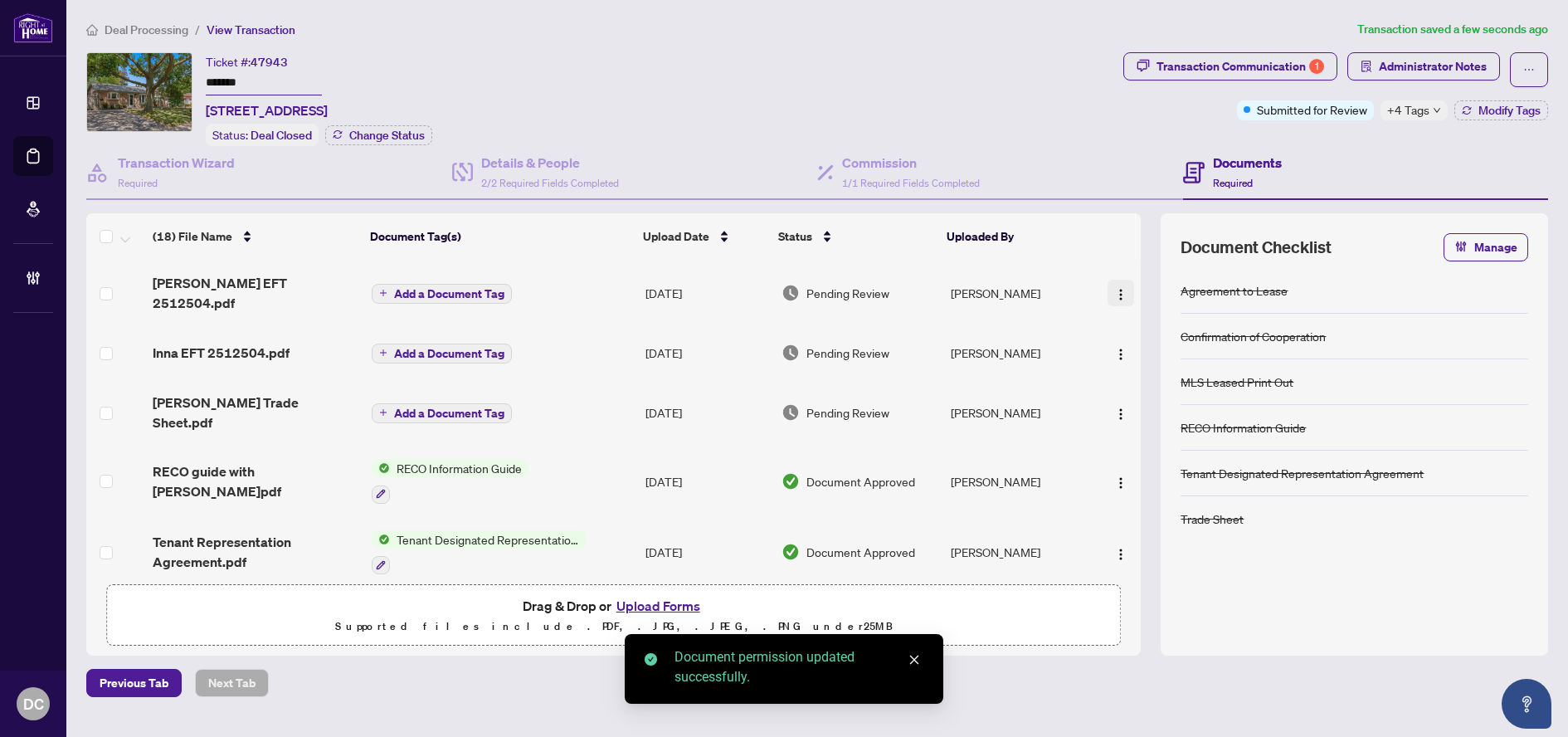
click at [1118, 288] on img "button" at bounding box center [1121, 295] width 14 height 14
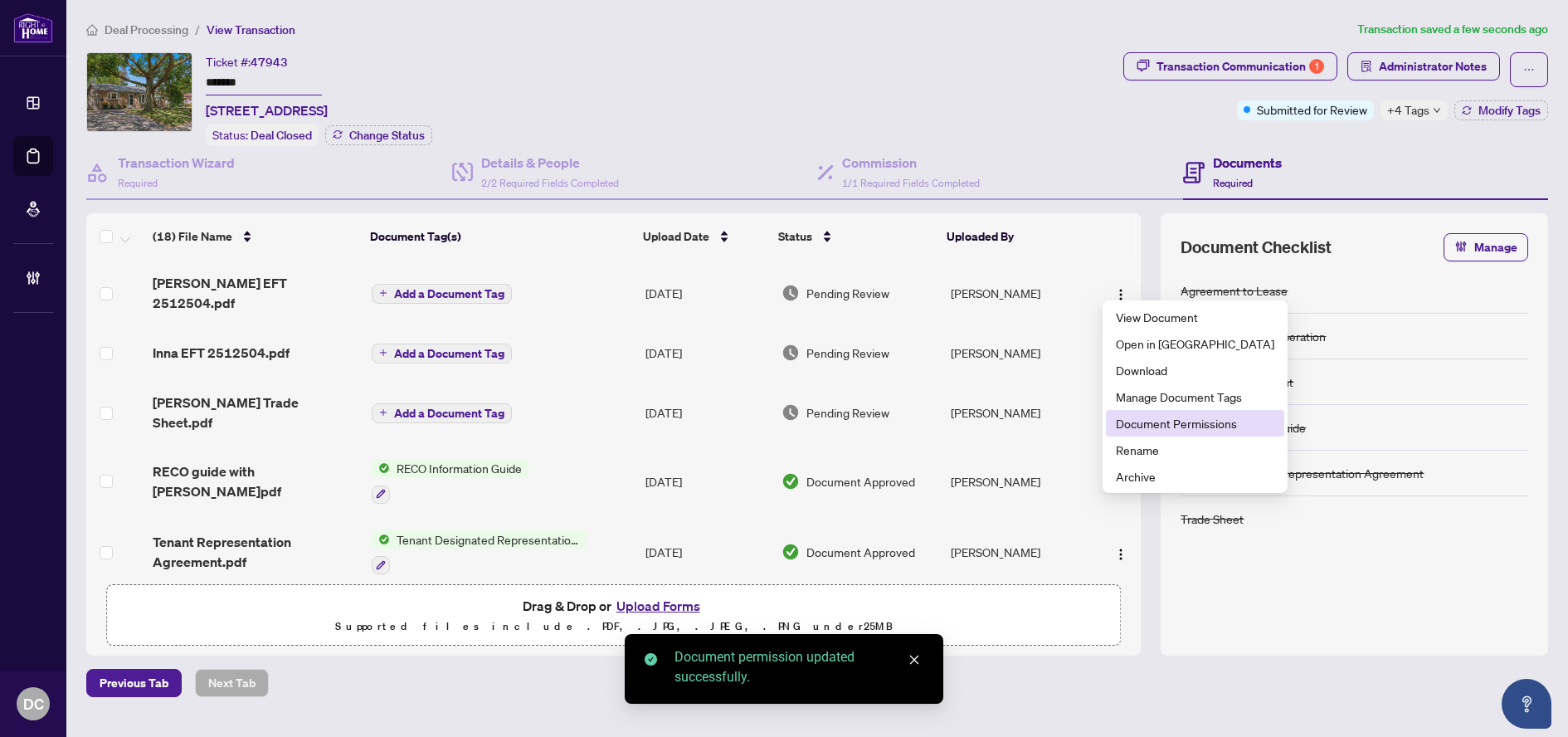
click at [1165, 424] on span "Document Permissions" at bounding box center [1195, 422] width 159 height 18
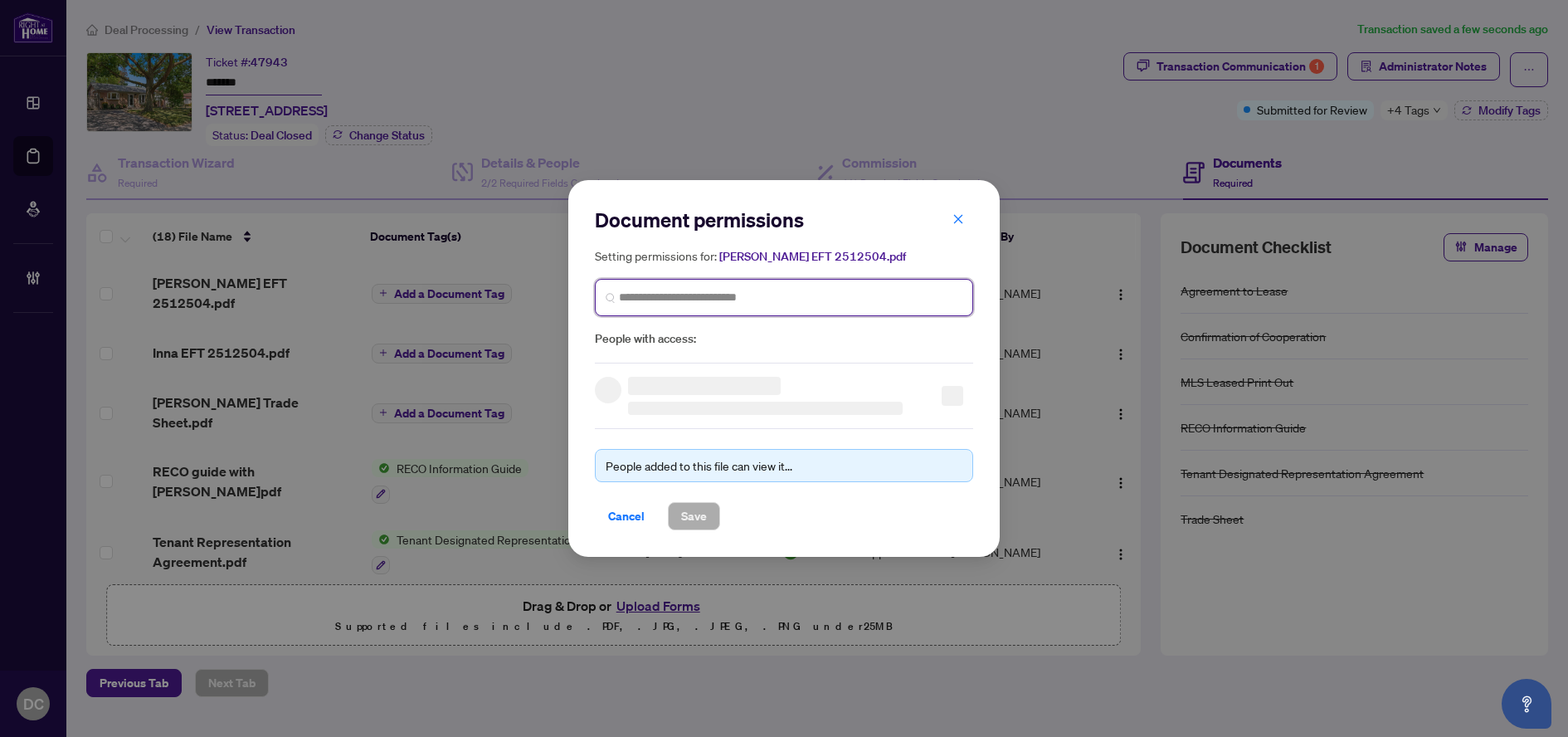
click at [832, 297] on input "search" at bounding box center [791, 297] width 343 height 18
type input "******"
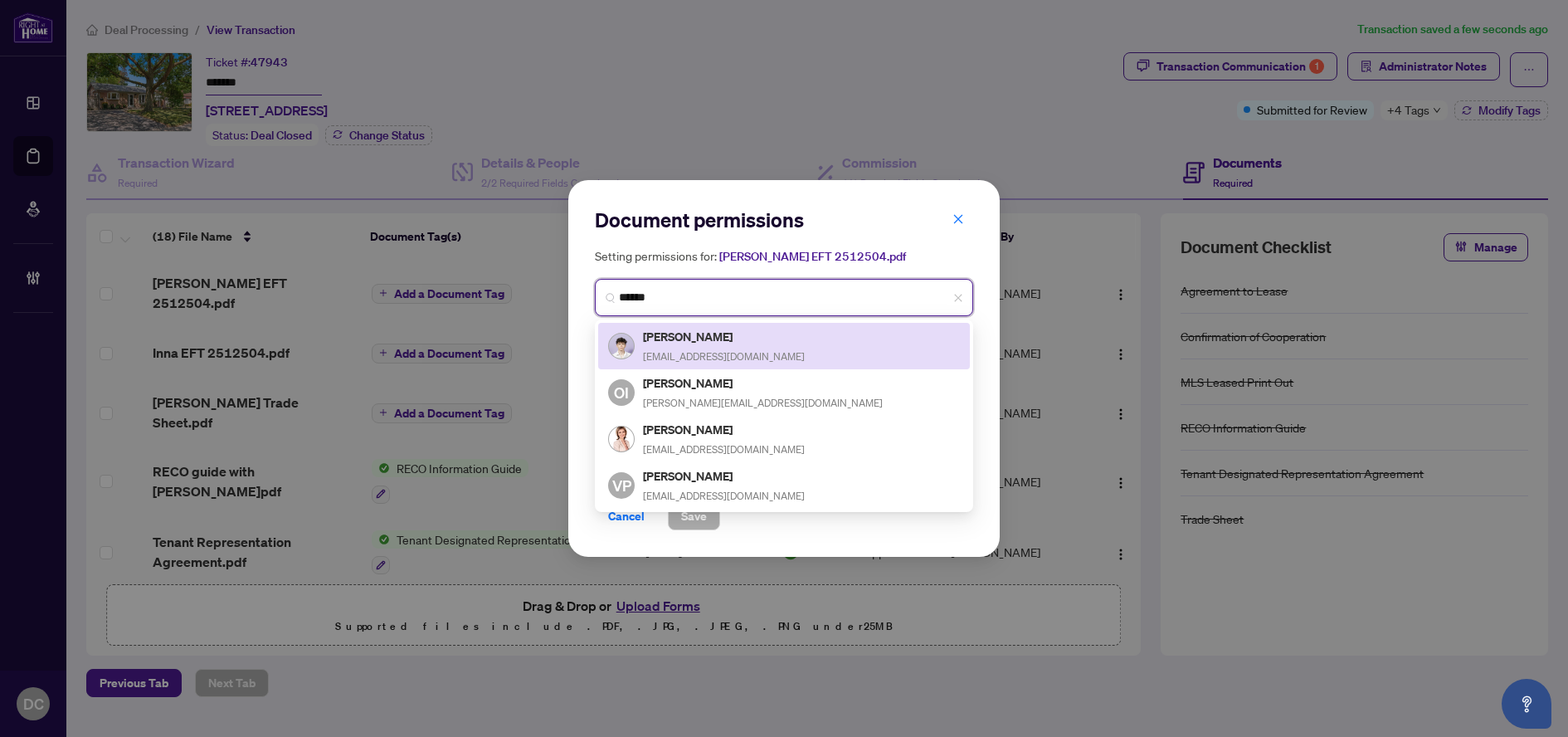
click at [787, 337] on div "[PERSON_NAME] [EMAIL_ADDRESS][DOMAIN_NAME]" at bounding box center [784, 346] width 352 height 38
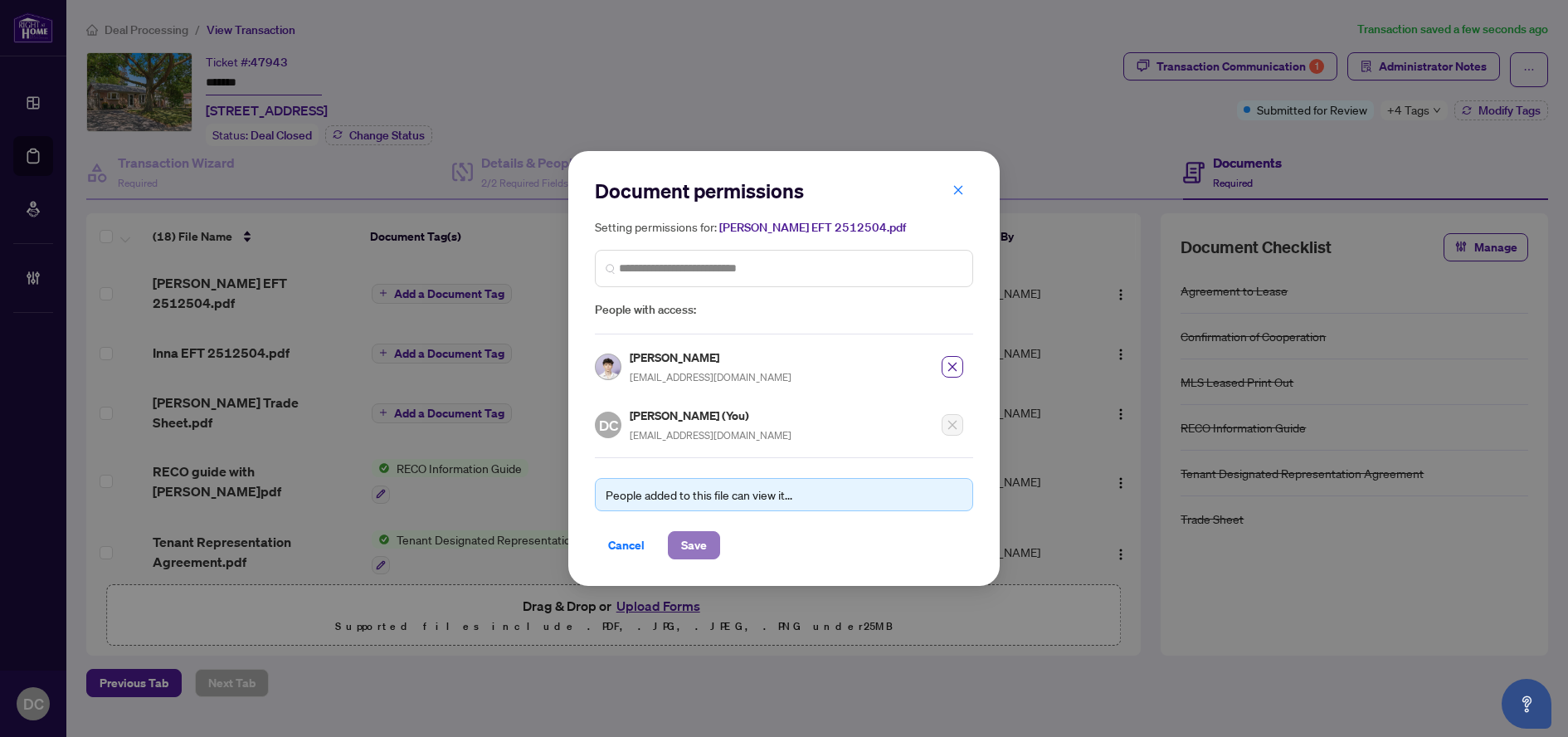
click at [697, 547] on span "Save" at bounding box center [694, 544] width 25 height 26
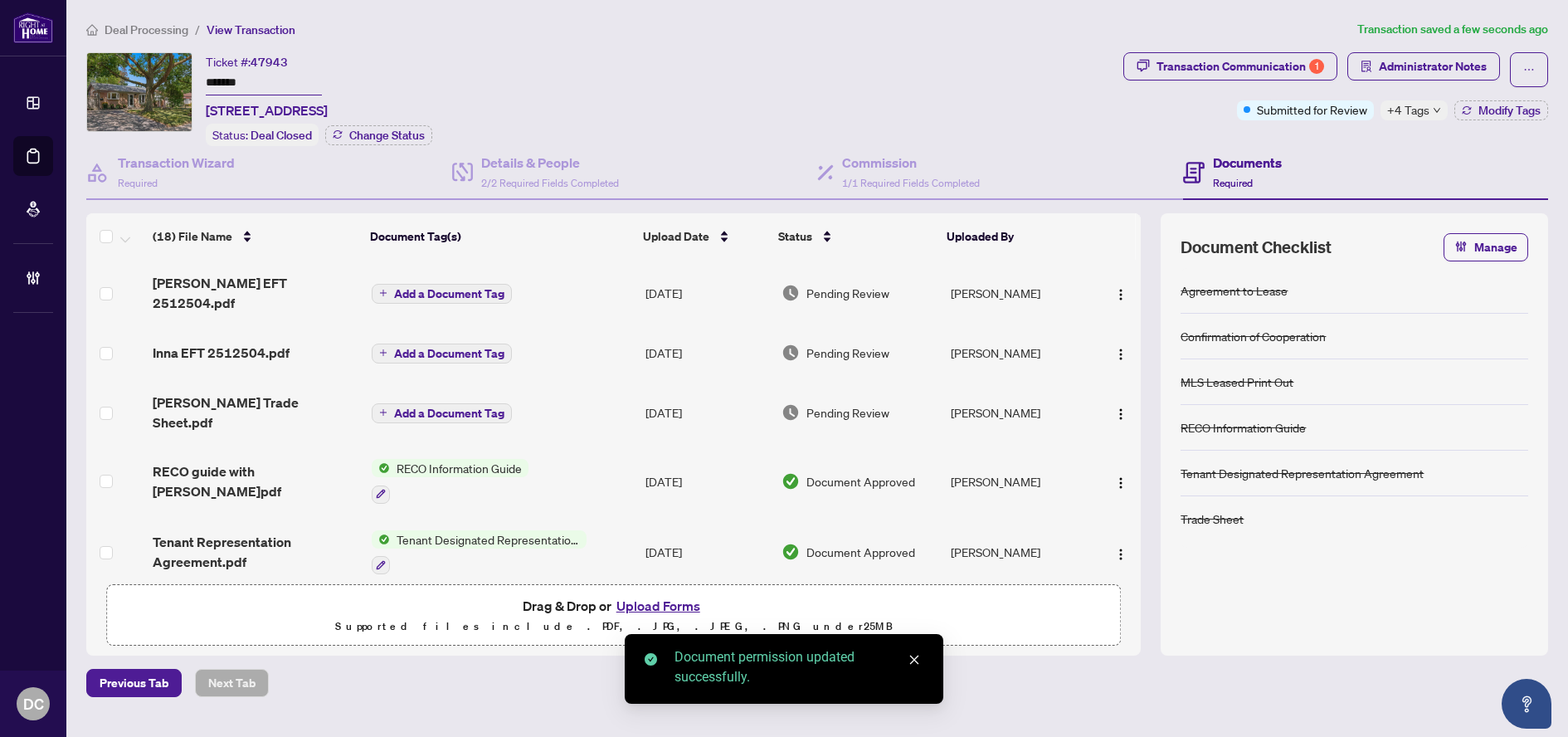
click at [448, 288] on span "Add a Document Tag" at bounding box center [449, 294] width 110 height 12
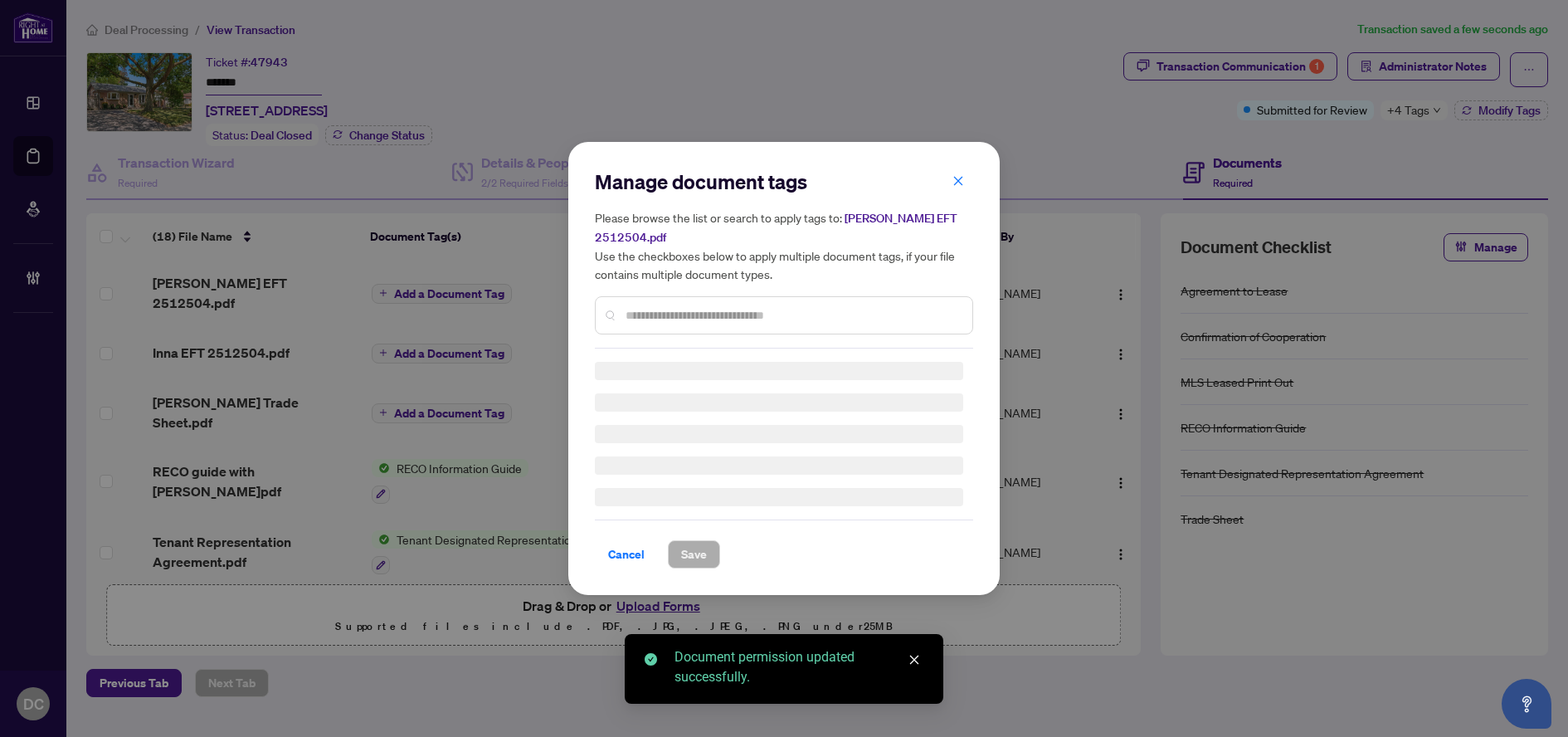
click at [766, 304] on div "Manage document tags Please browse the list or search to apply tags to: Nick EF…" at bounding box center [783, 258] width 378 height 180
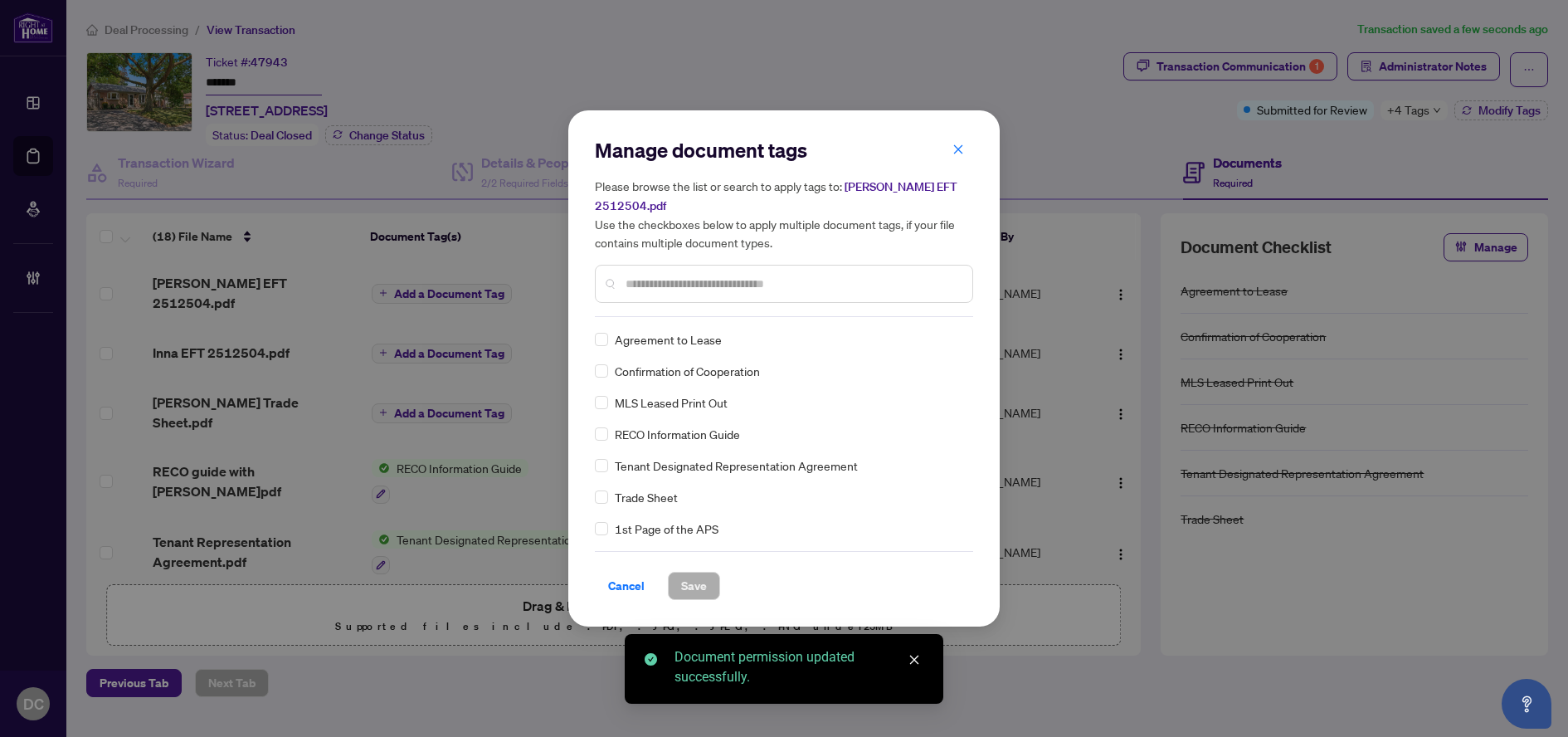
click at [811, 274] on input "text" at bounding box center [792, 283] width 334 height 18
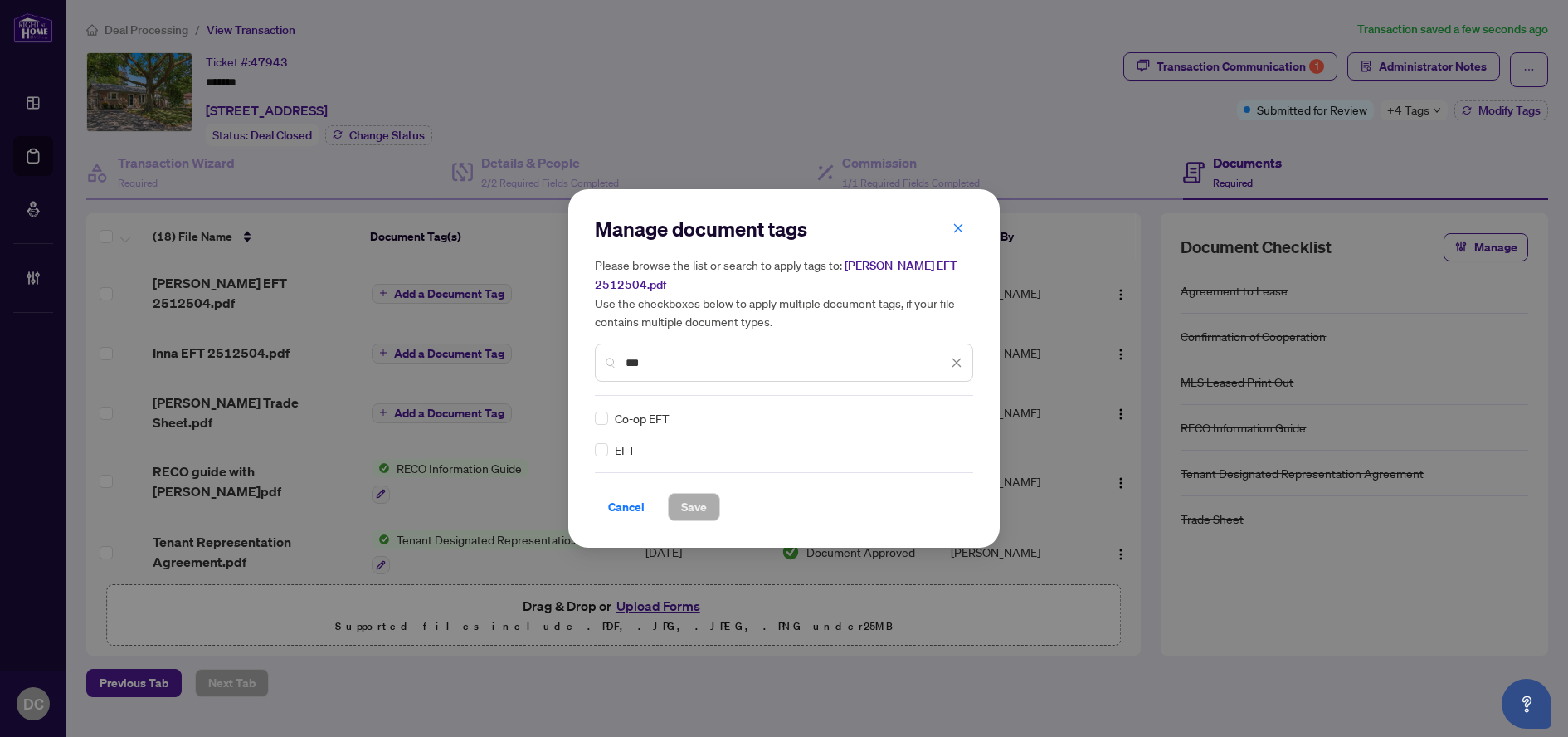
type input "***"
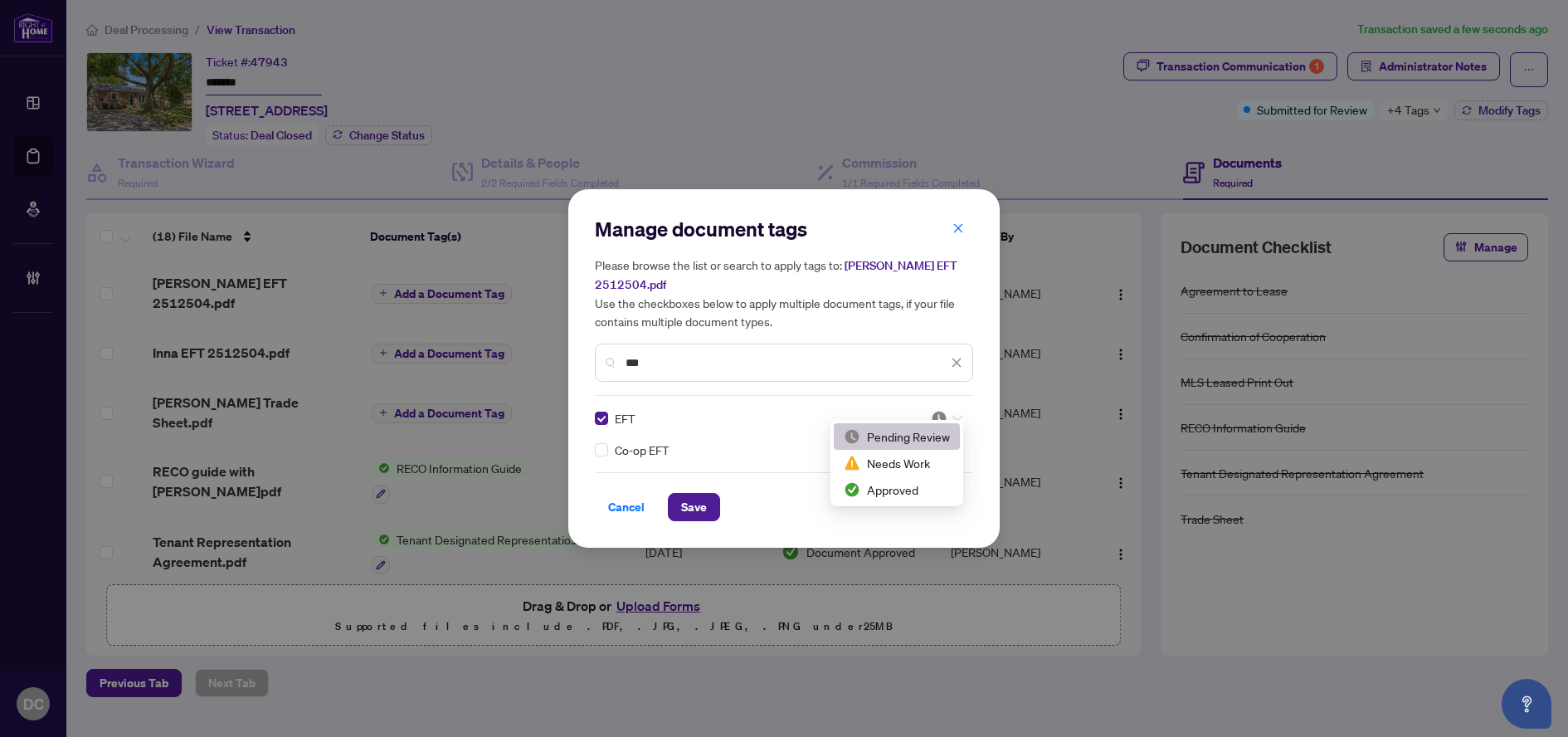
click at [937, 410] on img at bounding box center [939, 419] width 17 height 17
click at [903, 492] on div "Approved" at bounding box center [897, 489] width 106 height 18
click at [708, 499] on button "Save" at bounding box center [694, 506] width 53 height 28
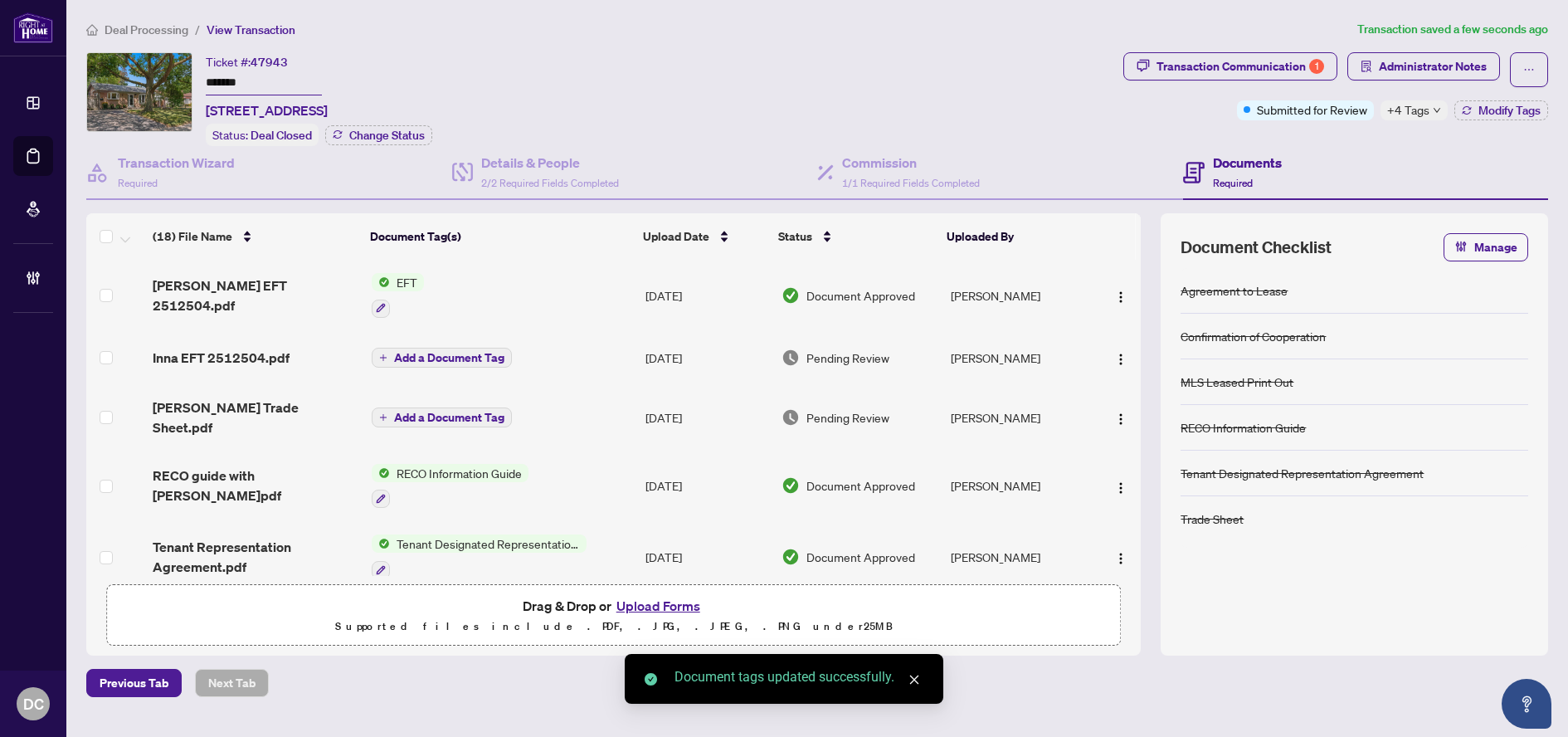
click at [461, 358] on span "Add a Document Tag" at bounding box center [449, 357] width 110 height 12
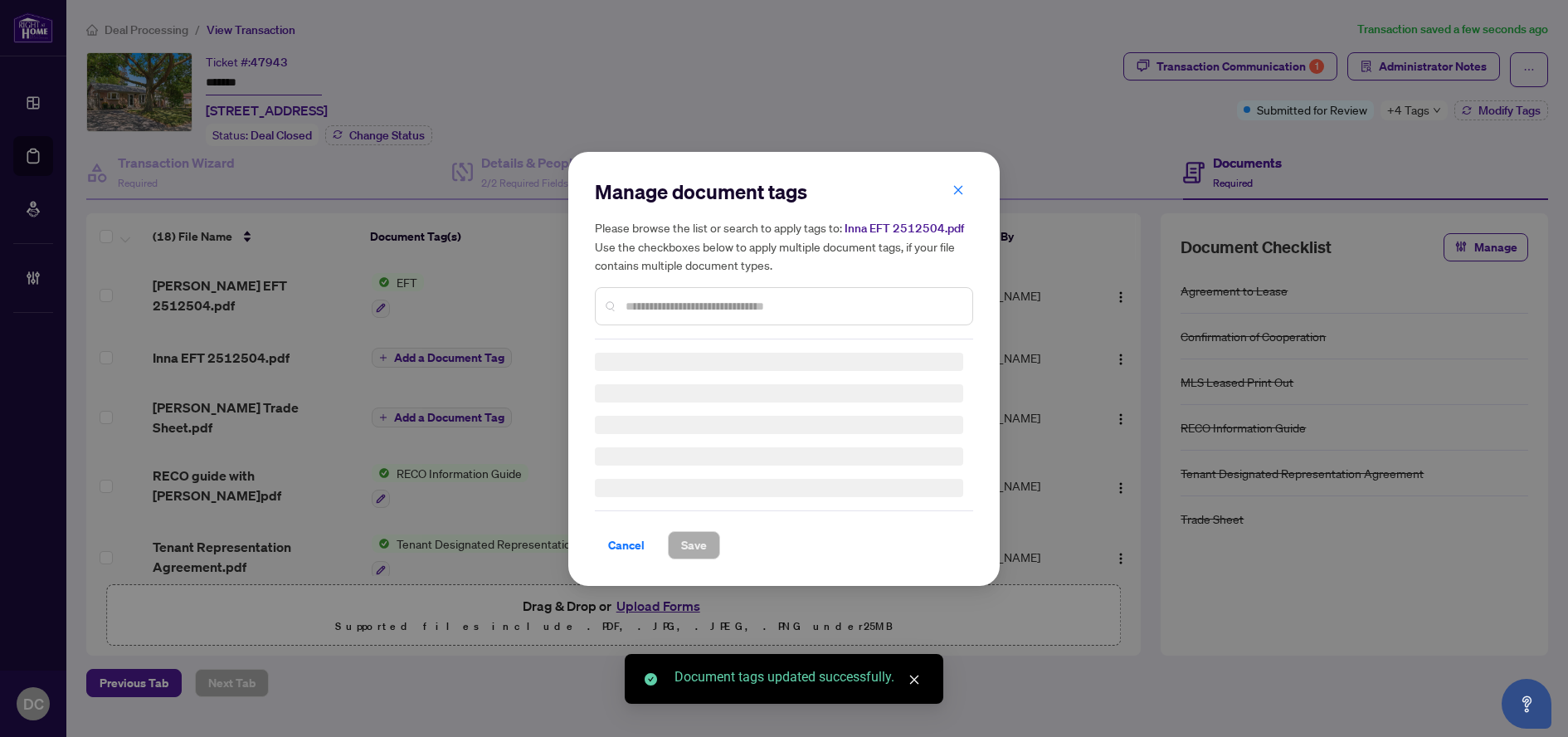
click at [718, 307] on div "Manage document tags Please browse the list or search to apply tags to: Inna EF…" at bounding box center [783, 368] width 378 height 380
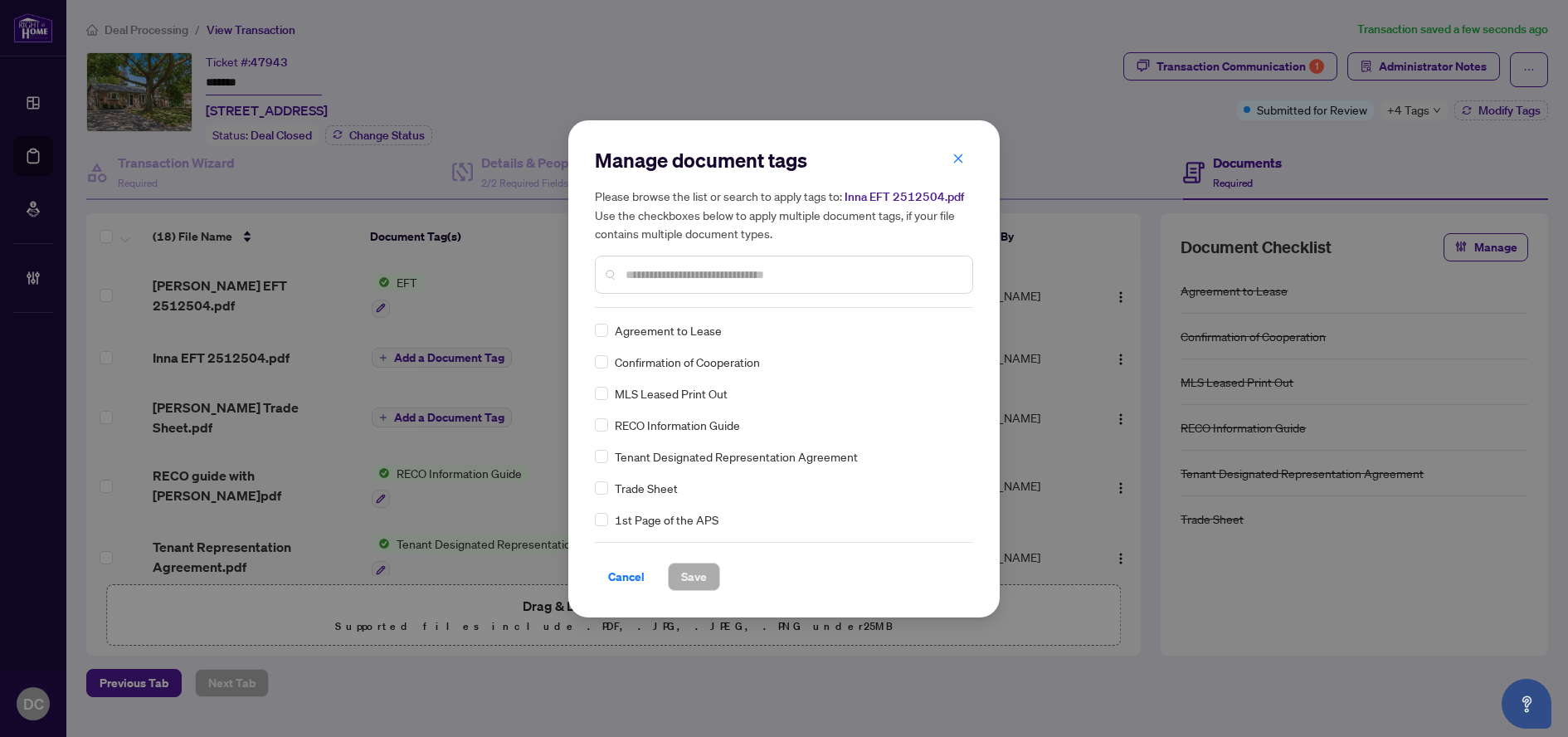
click at [791, 271] on input "text" at bounding box center [792, 274] width 334 height 18
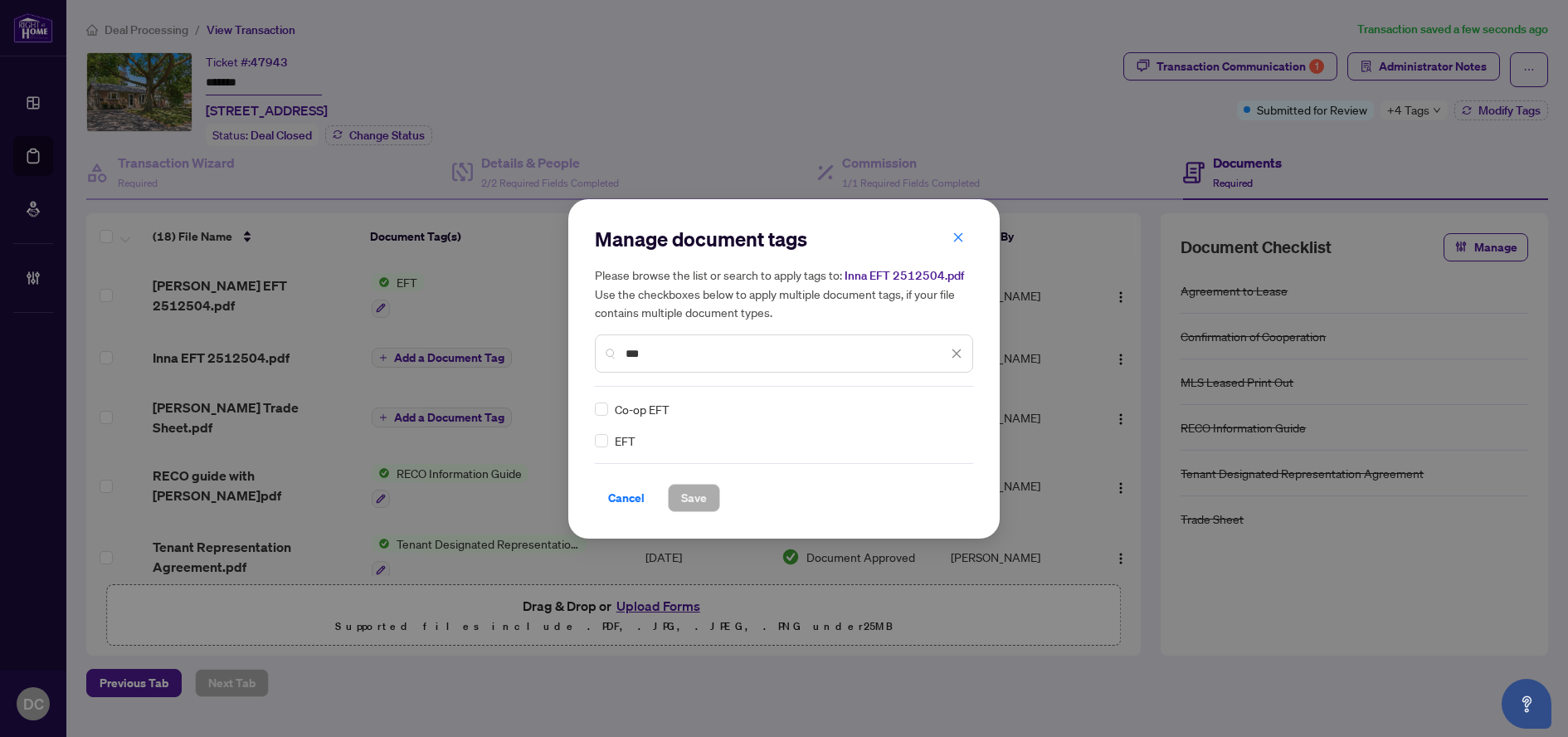
type input "***"
click at [950, 392] on div "Manage document tags Please browse the list or search to apply tags to: Inna EF…" at bounding box center [783, 368] width 378 height 286
click at [949, 404] on div at bounding box center [946, 409] width 31 height 17
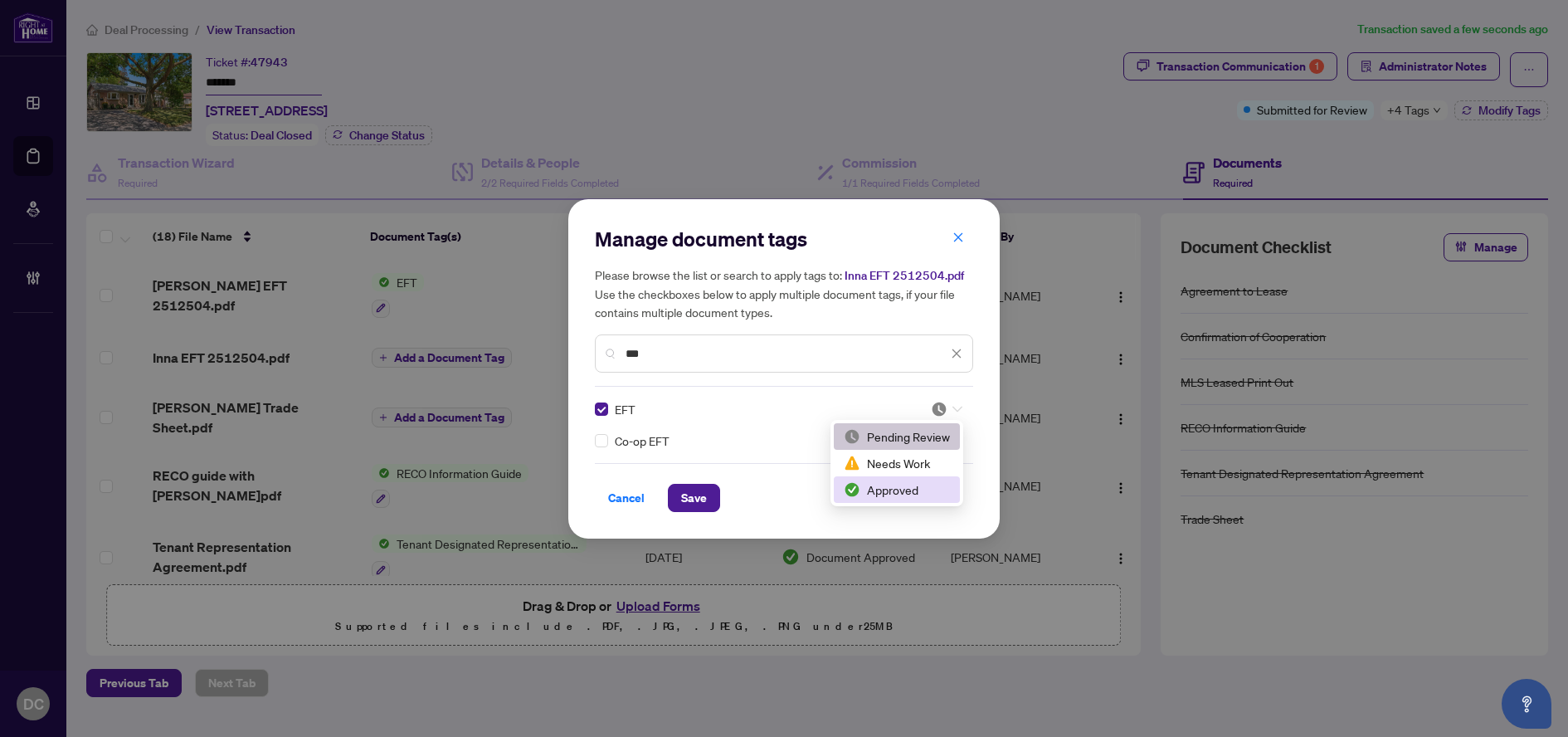
click at [900, 491] on div "Approved" at bounding box center [897, 489] width 106 height 18
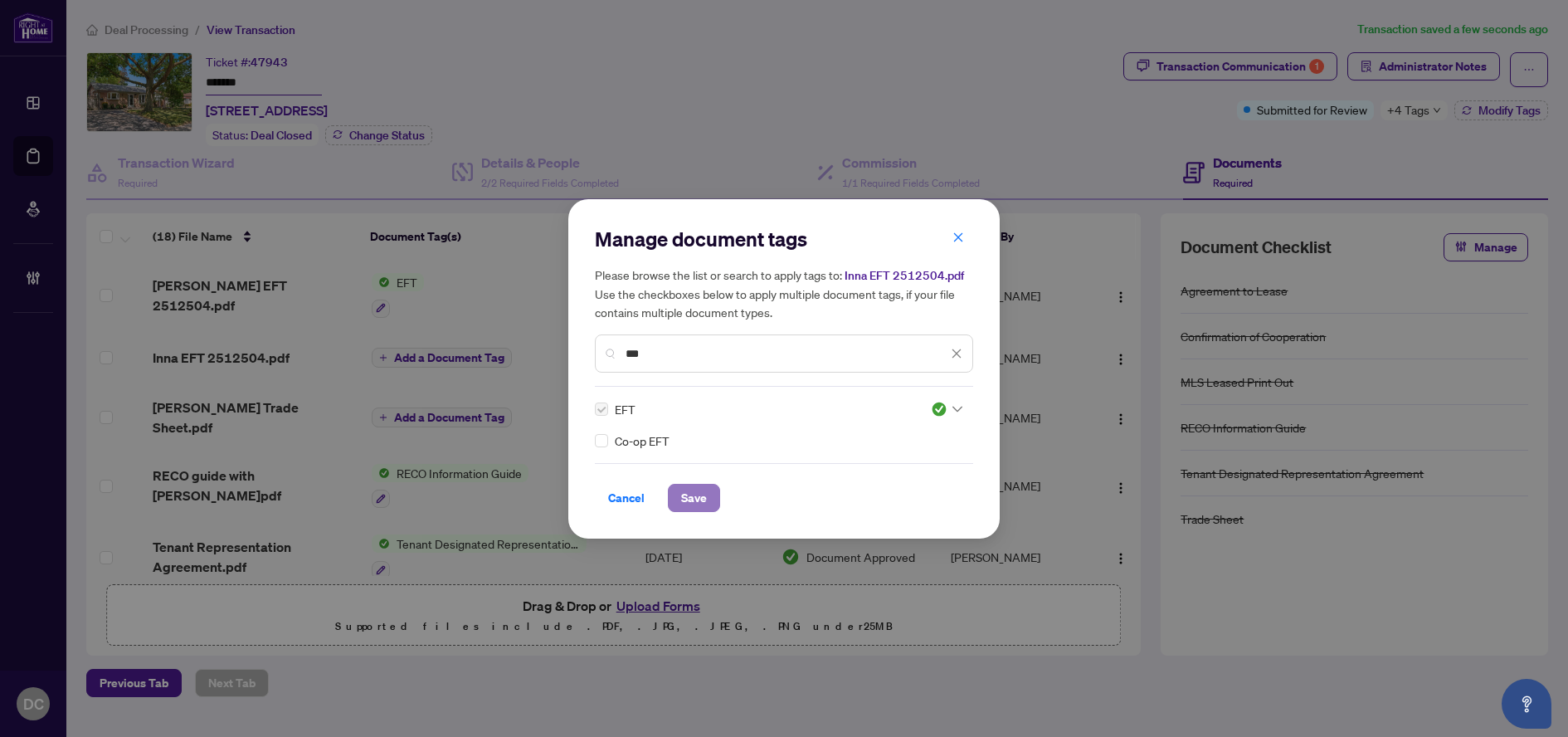
click at [700, 493] on span "Save" at bounding box center [694, 498] width 25 height 26
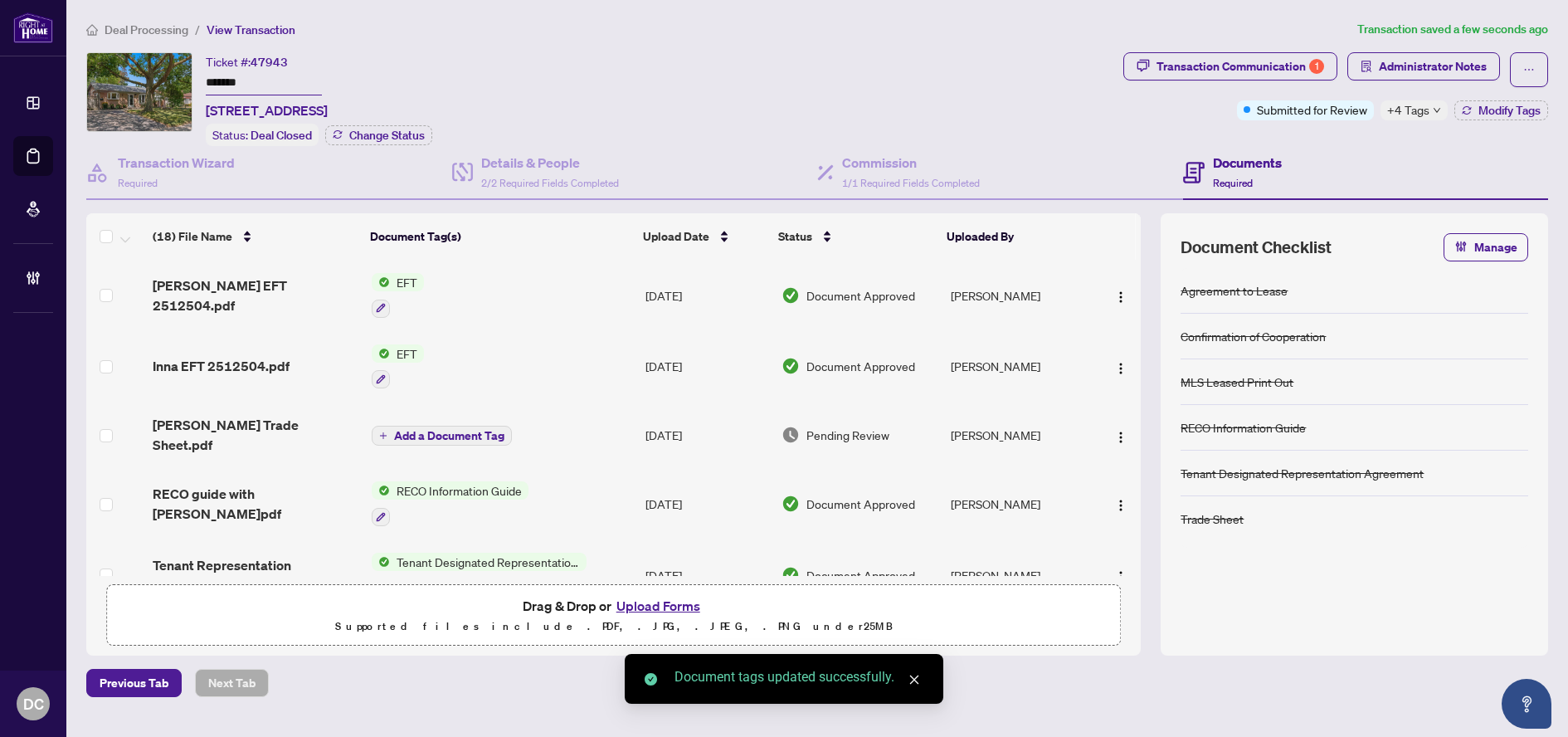
click at [1428, 111] on span "+4 Tags" at bounding box center [1408, 110] width 42 height 19
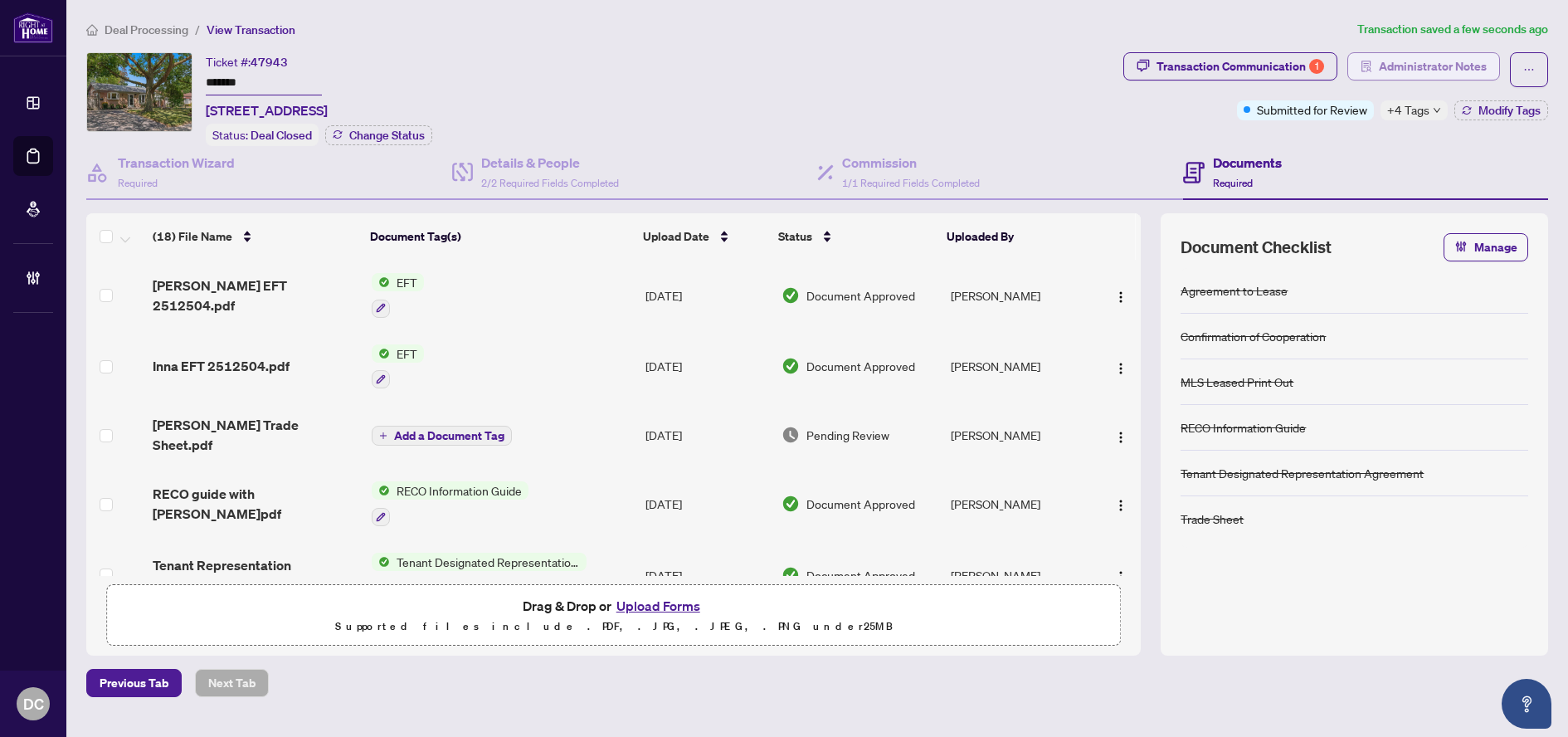
click at [1447, 65] on span "Administrator Notes" at bounding box center [1433, 66] width 108 height 26
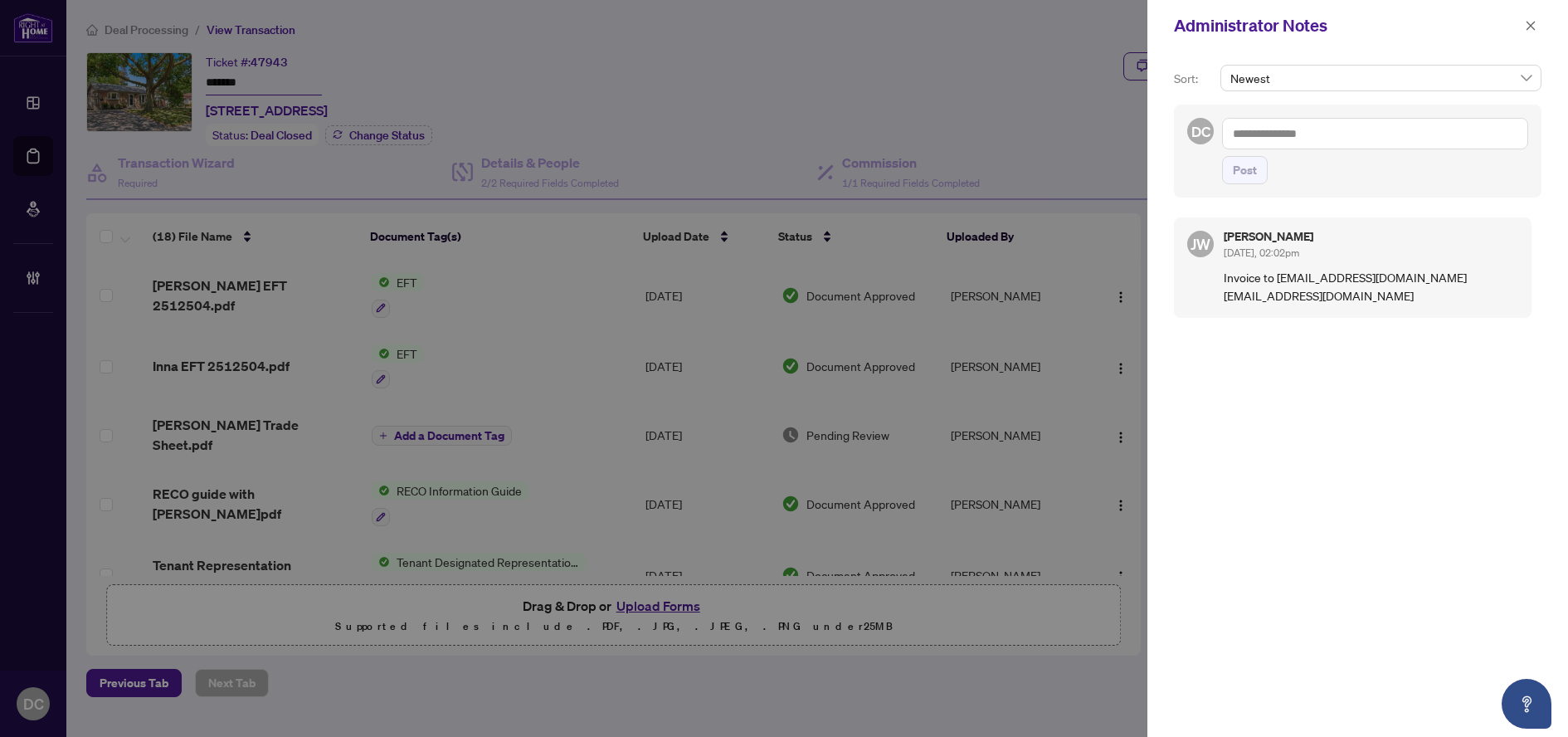
click at [1450, 138] on textarea at bounding box center [1375, 133] width 306 height 31
paste textarea "**********"
type textarea "**********"
click at [1234, 172] on span "Post" at bounding box center [1245, 170] width 24 height 26
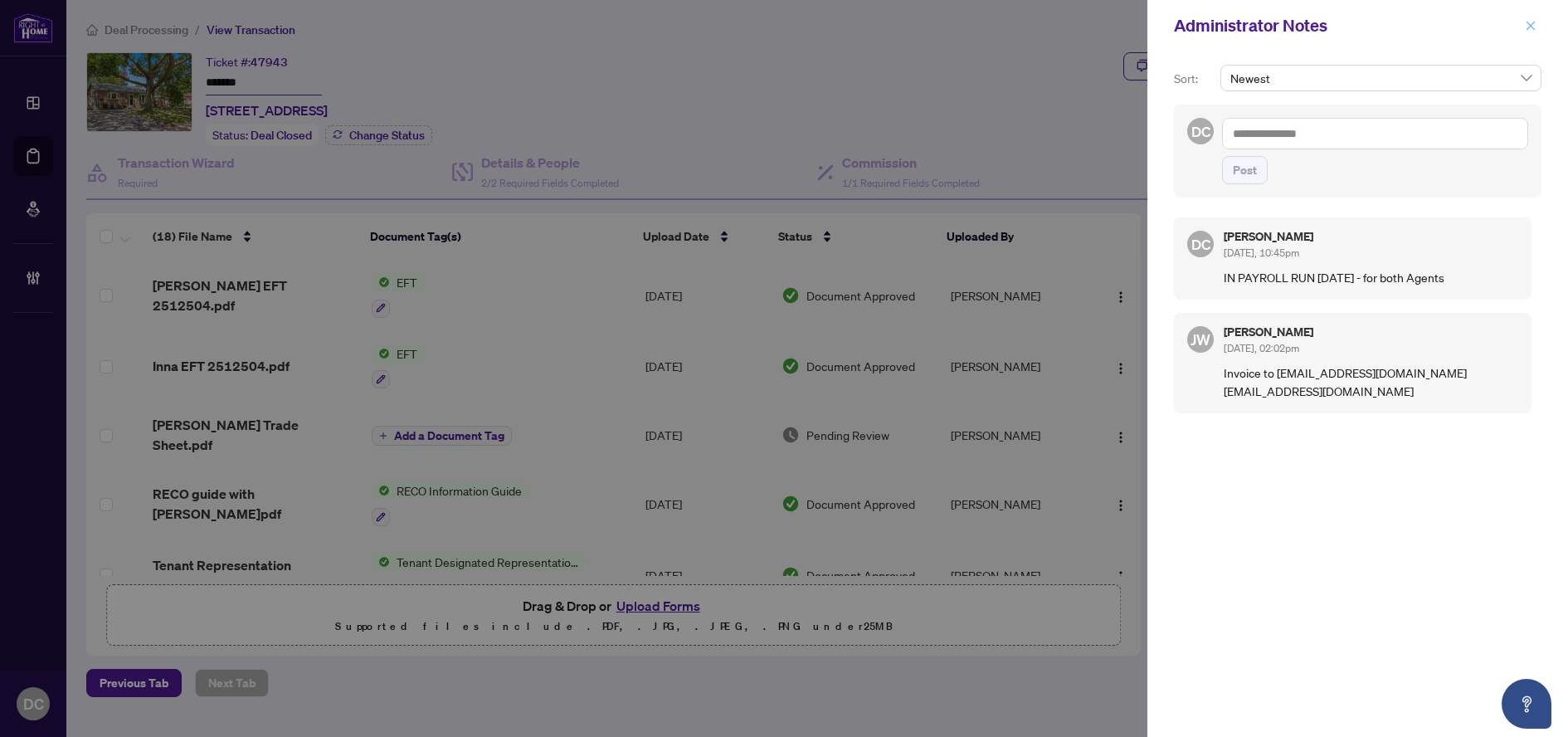
click at [1532, 26] on icon "close" at bounding box center [1531, 25] width 12 height 12
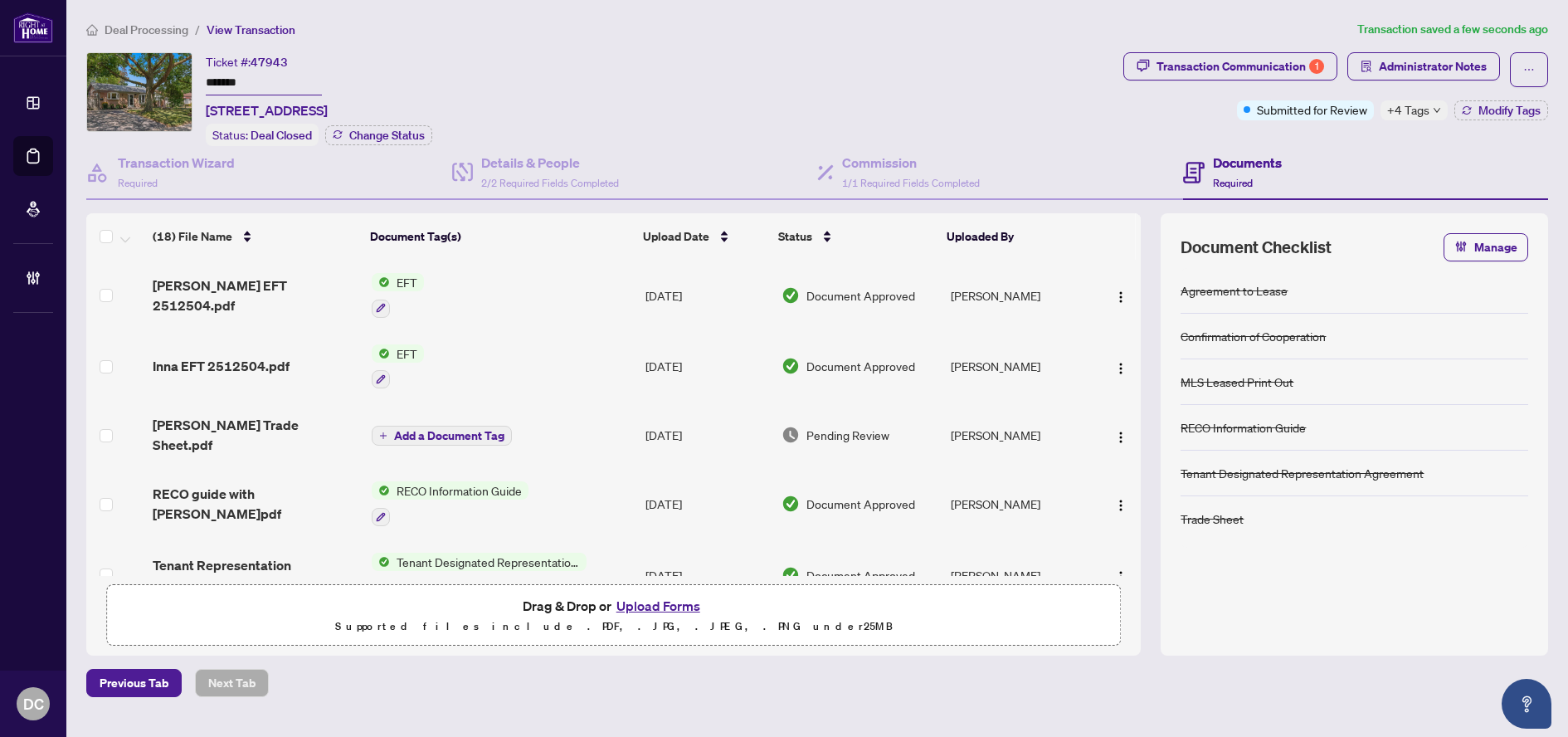
click at [1432, 104] on div "+4 Tags" at bounding box center [1414, 110] width 67 height 20
click at [1347, 147] on div "Documents Required" at bounding box center [1366, 173] width 366 height 54
click at [186, 32] on span "Deal Processing" at bounding box center [146, 30] width 84 height 15
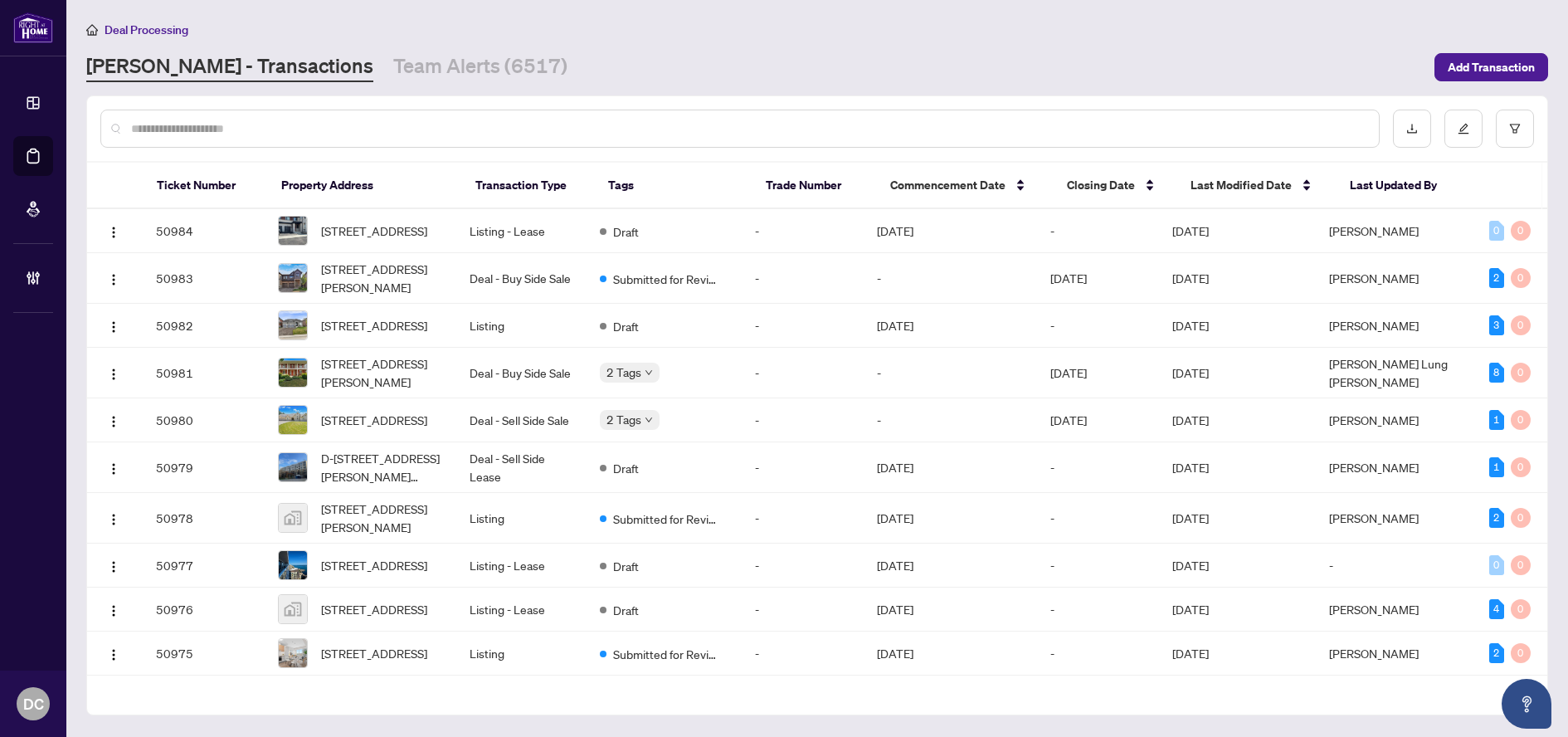
click at [409, 128] on input "text" at bounding box center [748, 128] width 1235 height 18
paste input "*******"
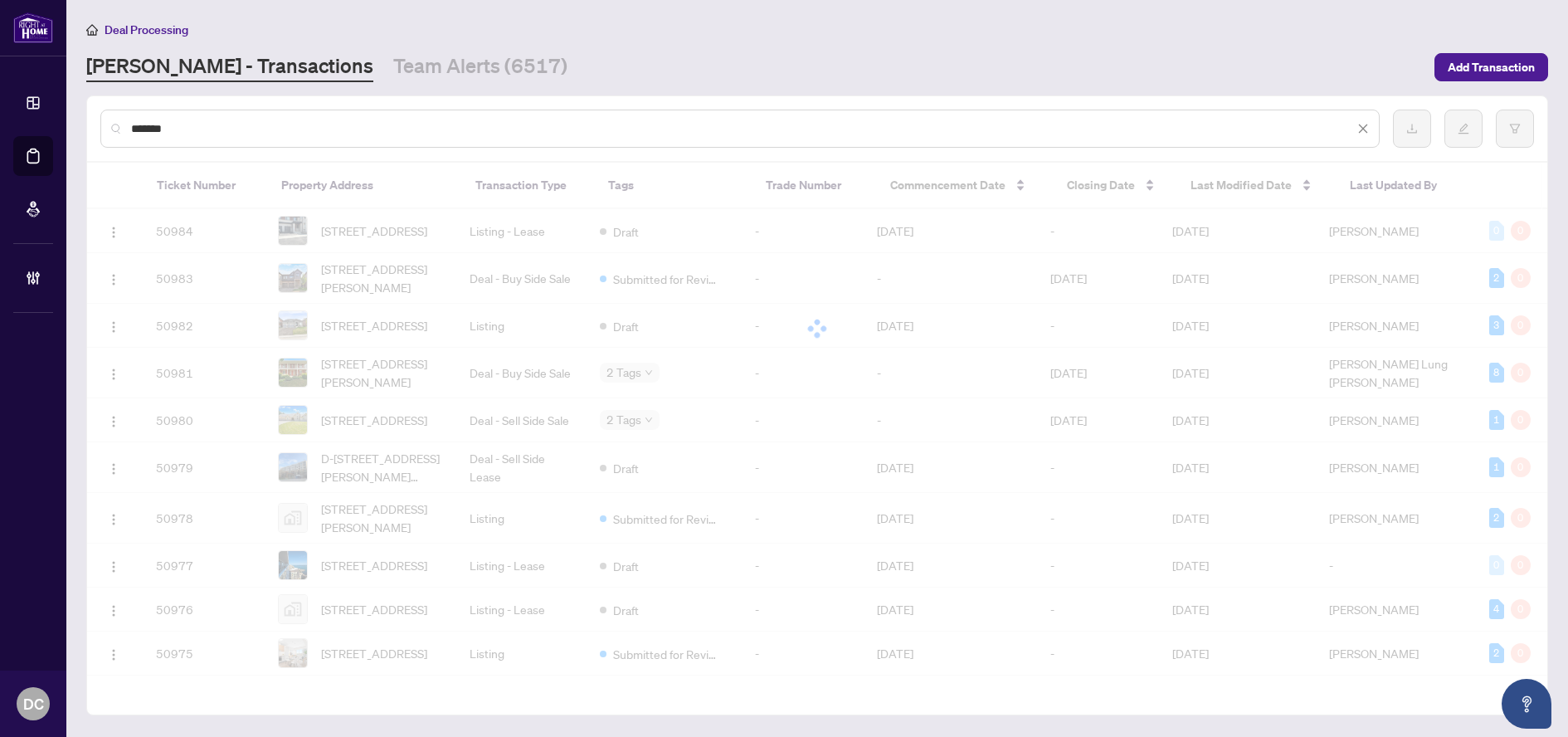
type input "*******"
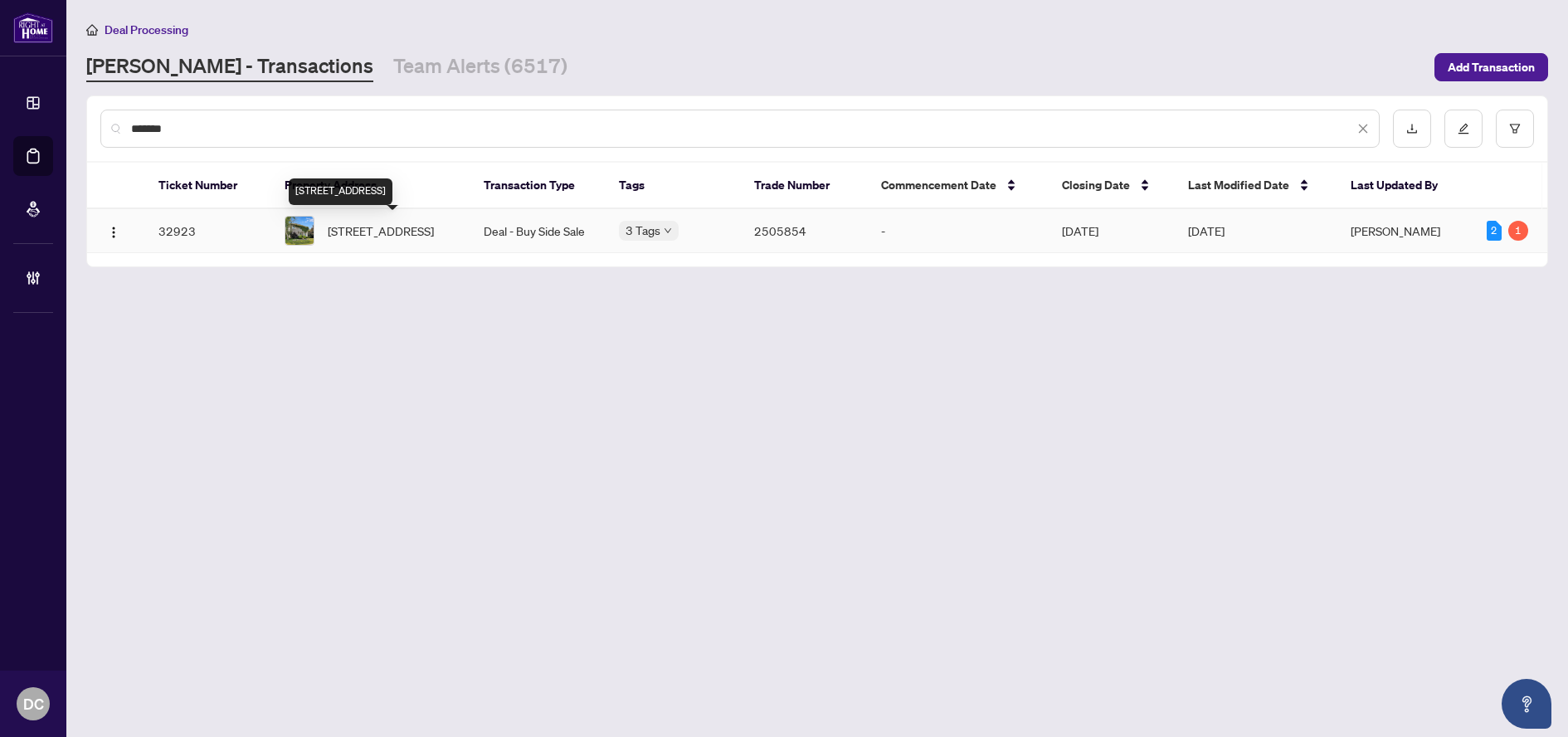
click at [338, 222] on span "[STREET_ADDRESS]" at bounding box center [381, 230] width 106 height 18
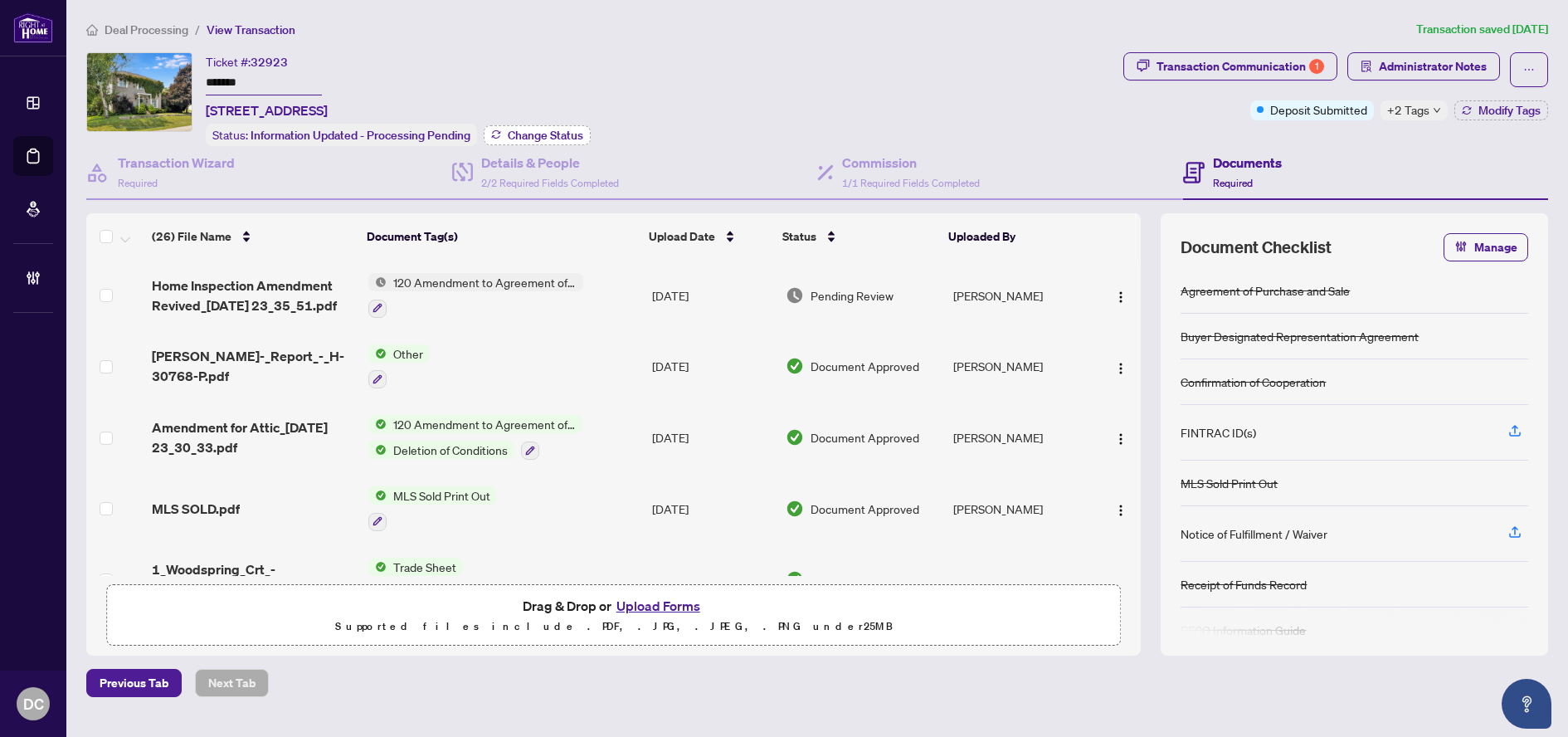
click at [559, 138] on span "Change Status" at bounding box center [545, 135] width 76 height 12
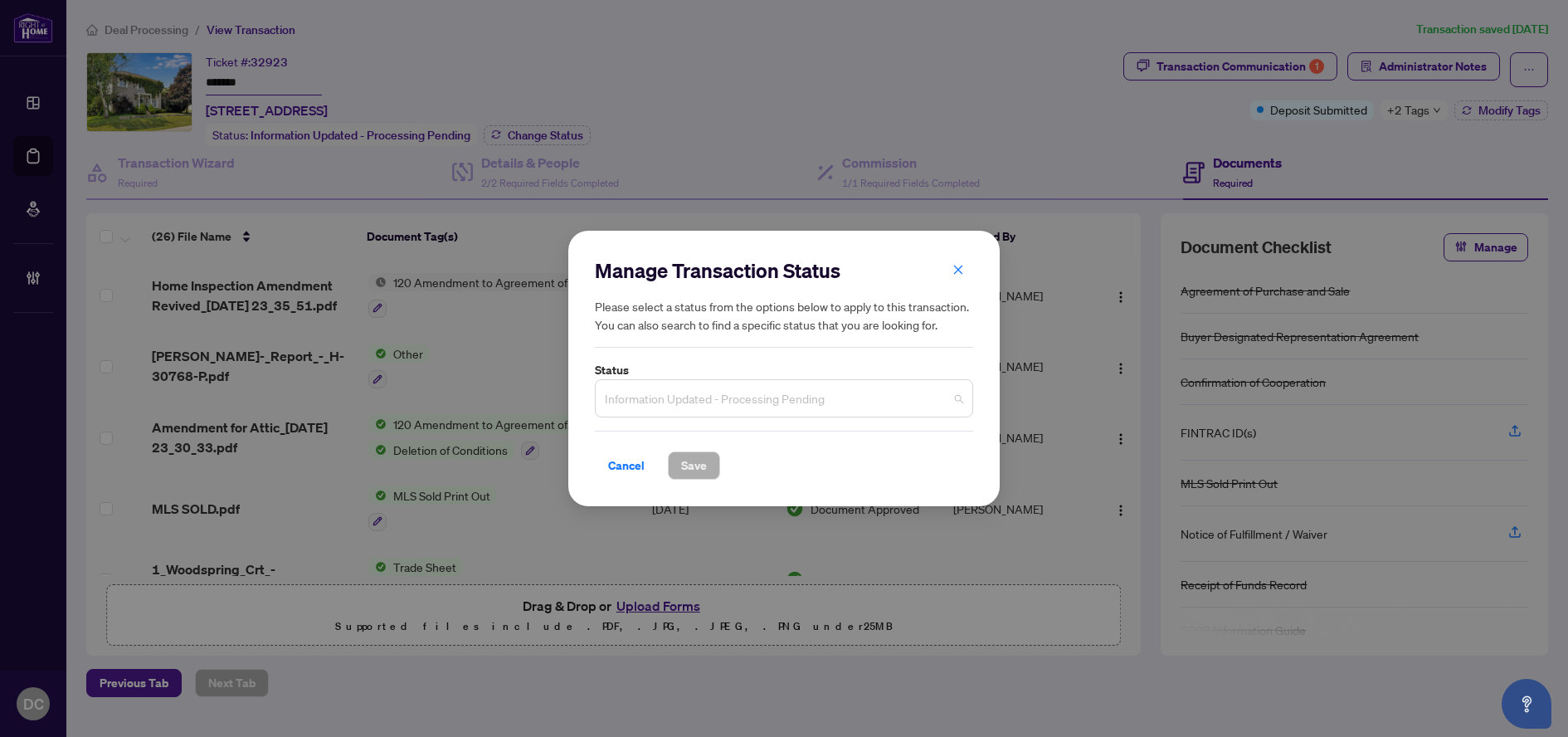
click at [762, 402] on span "Information Updated - Processing Pending" at bounding box center [784, 397] width 358 height 31
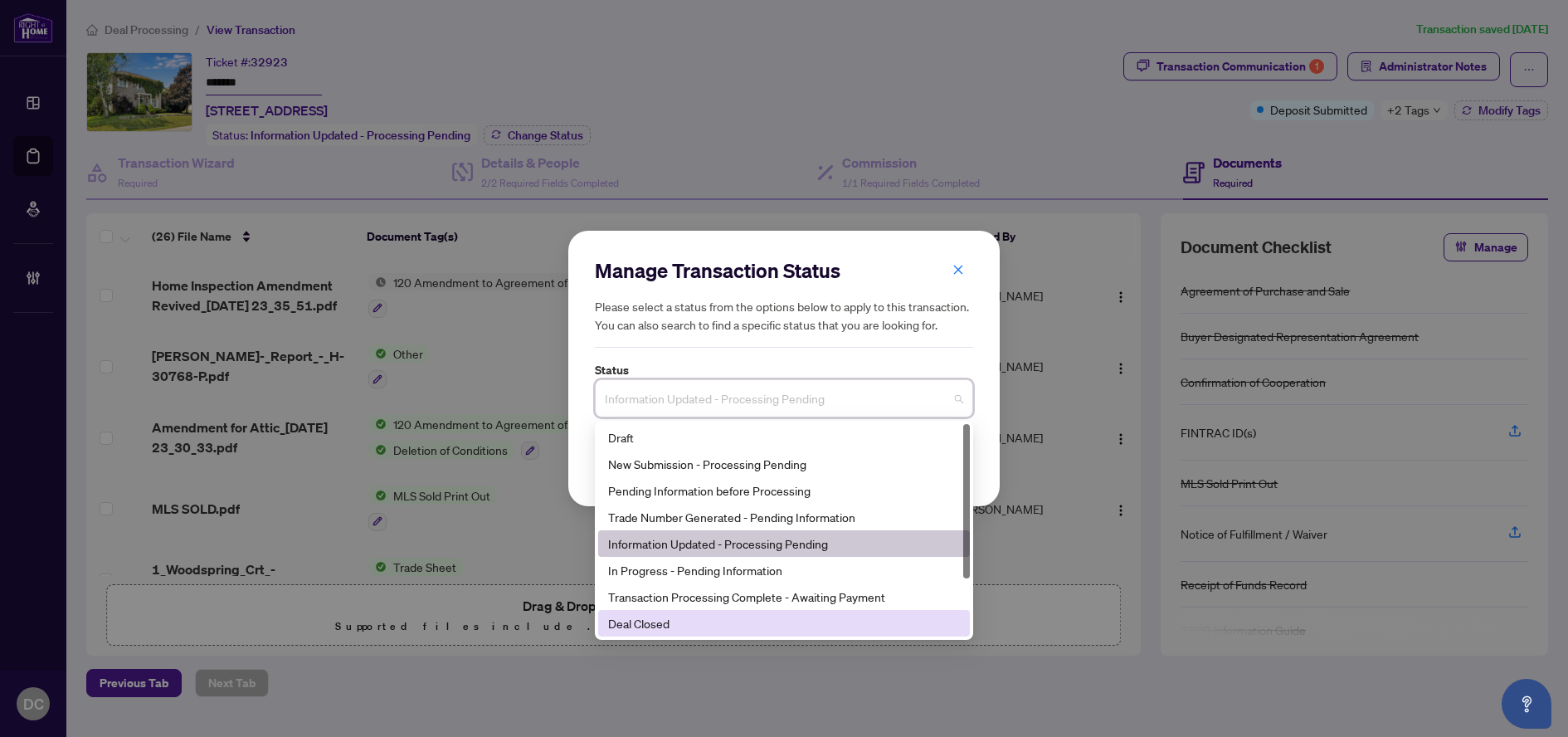
click at [662, 616] on div "Deal Closed" at bounding box center [784, 622] width 352 height 18
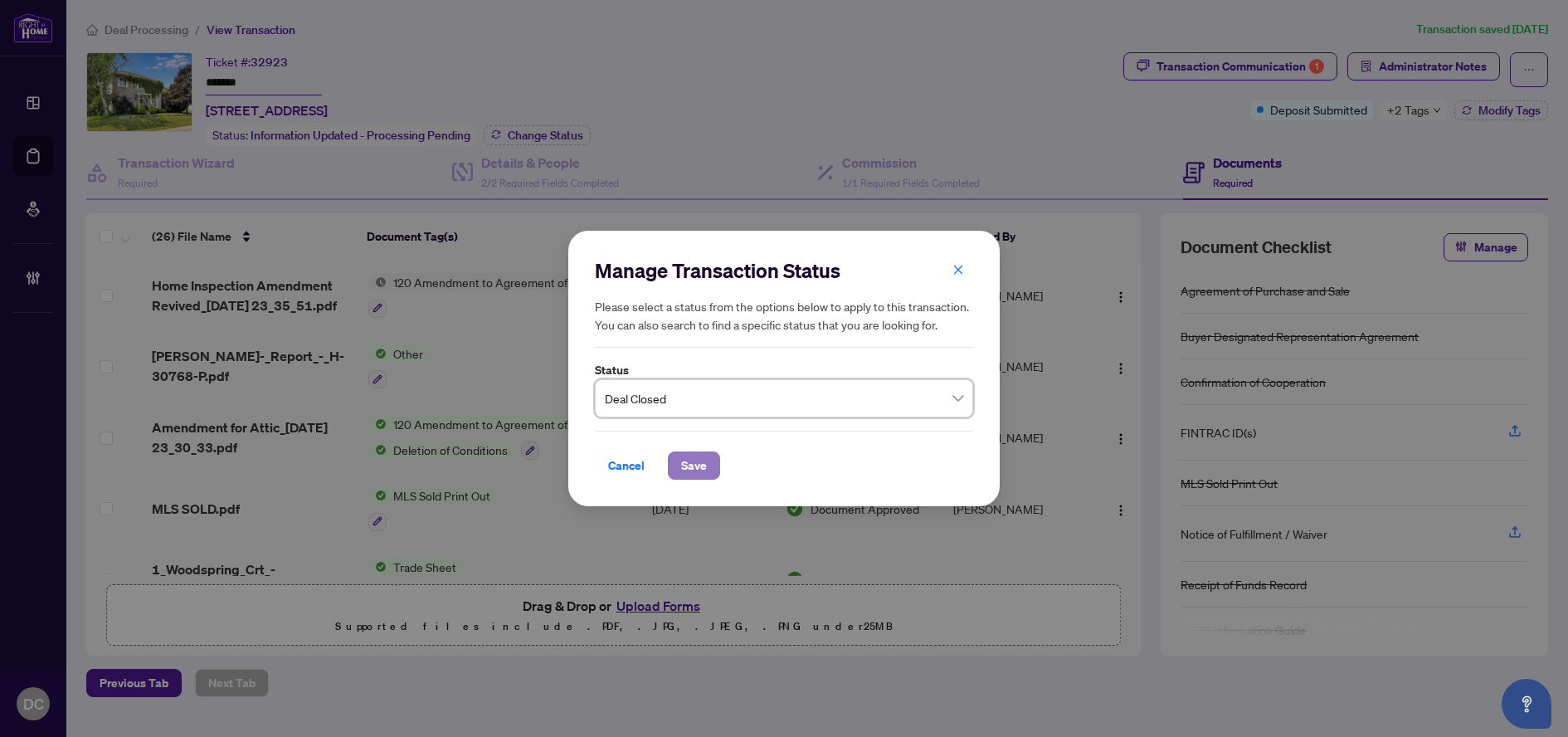
click at [681, 458] on span "Save" at bounding box center [694, 464] width 25 height 26
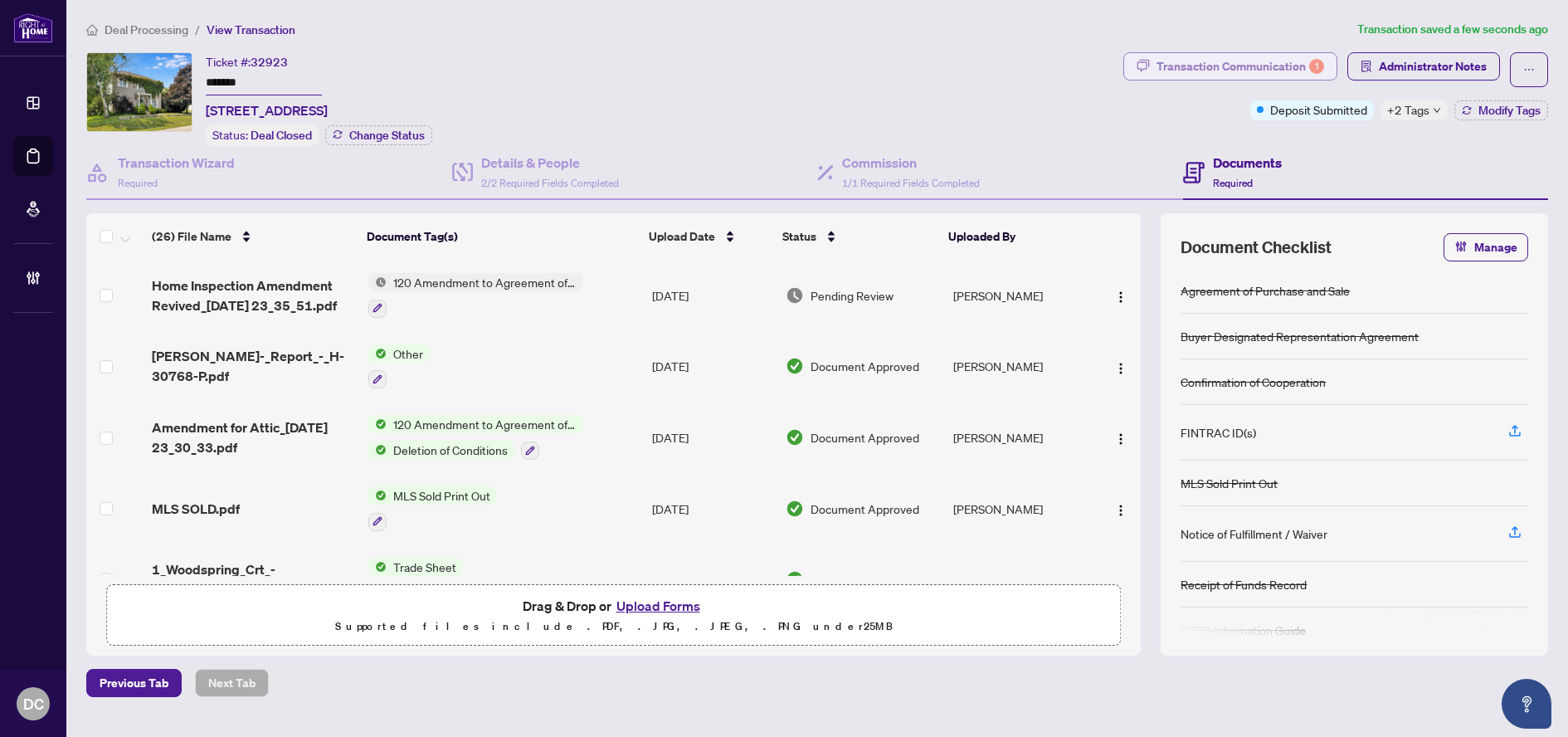
click at [1286, 56] on div "Transaction Communication 1" at bounding box center [1240, 66] width 167 height 26
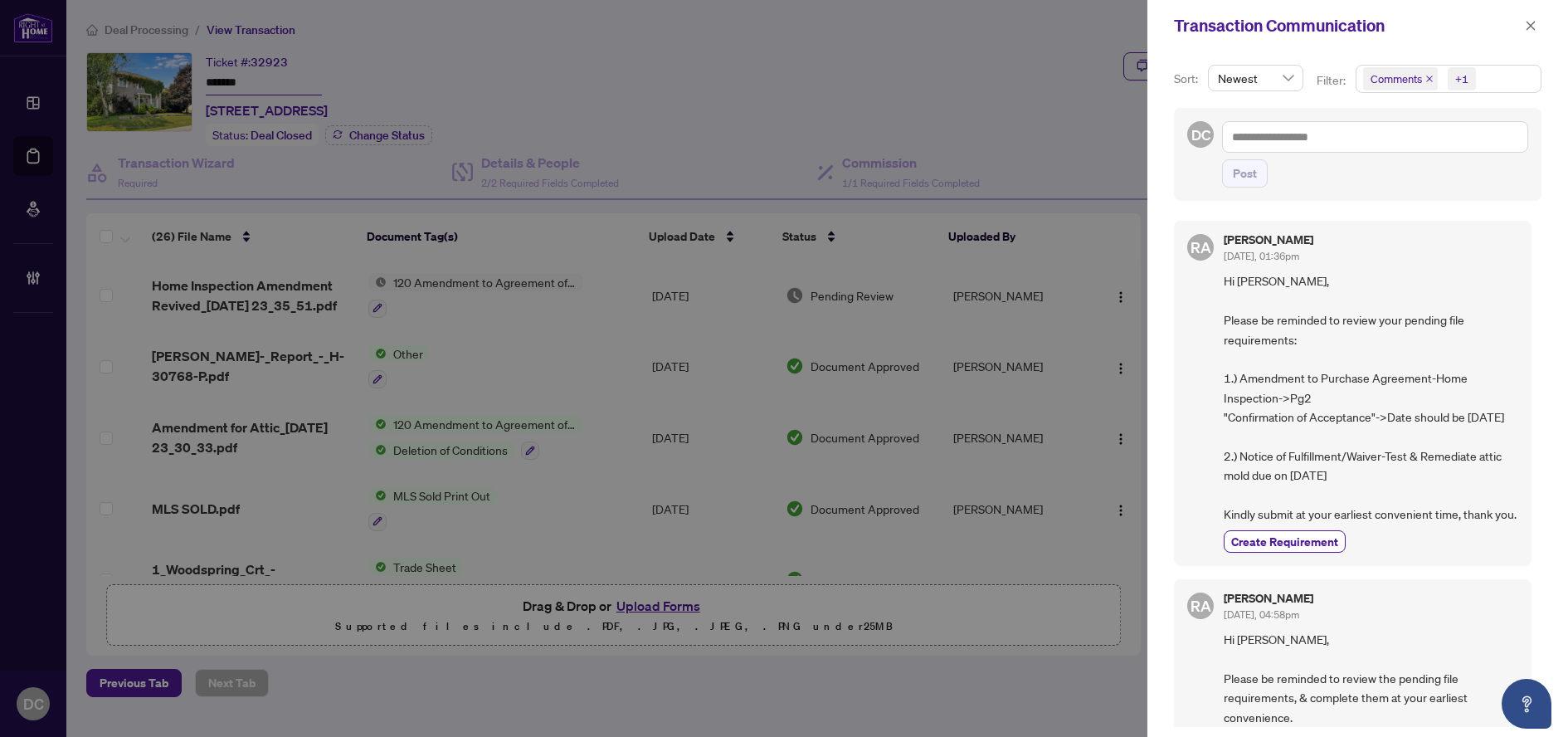
click at [1485, 77] on span "Comments +1" at bounding box center [1448, 78] width 184 height 26
click at [1441, 144] on span "Comments" at bounding box center [1417, 148] width 57 height 15
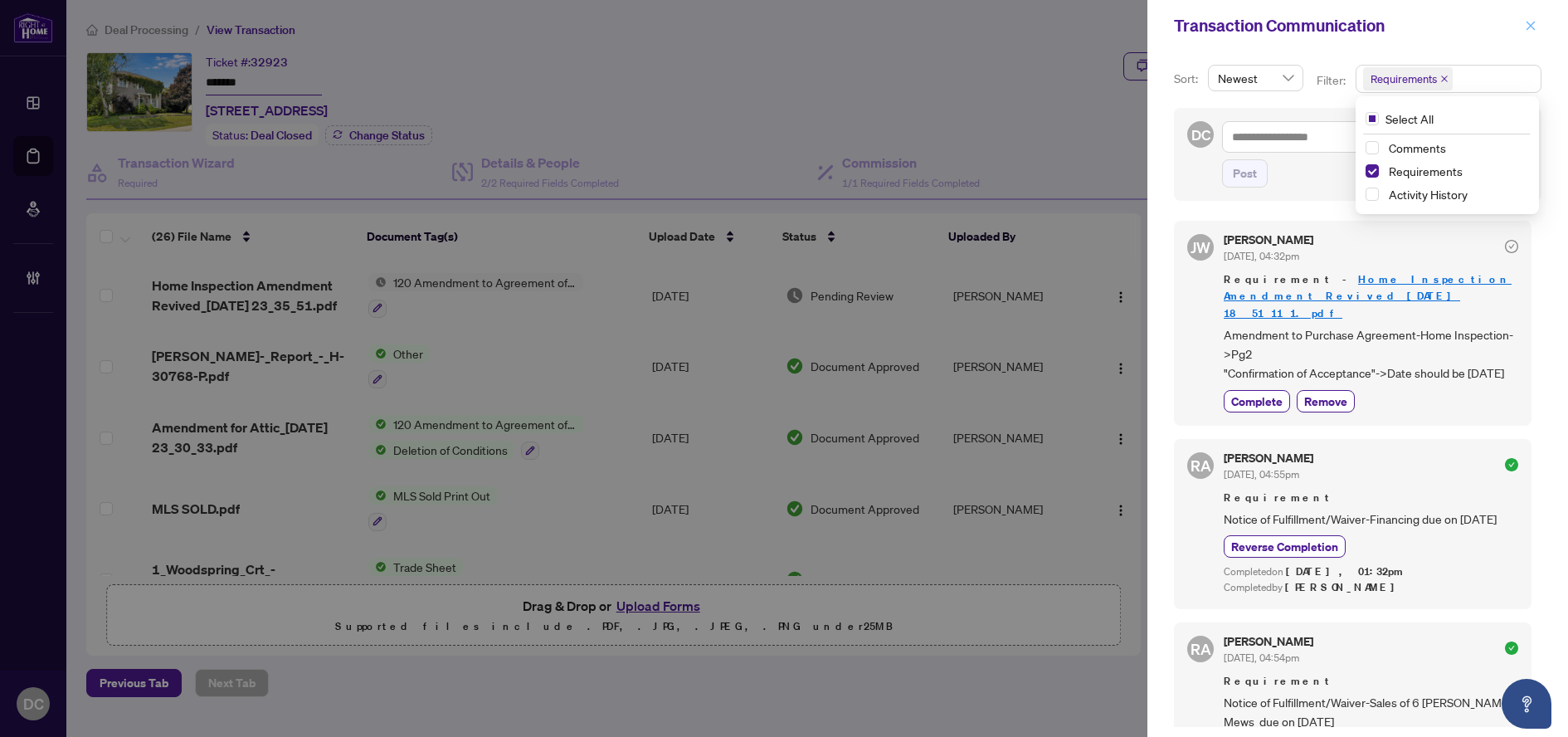
click at [1532, 29] on icon "close" at bounding box center [1531, 25] width 12 height 12
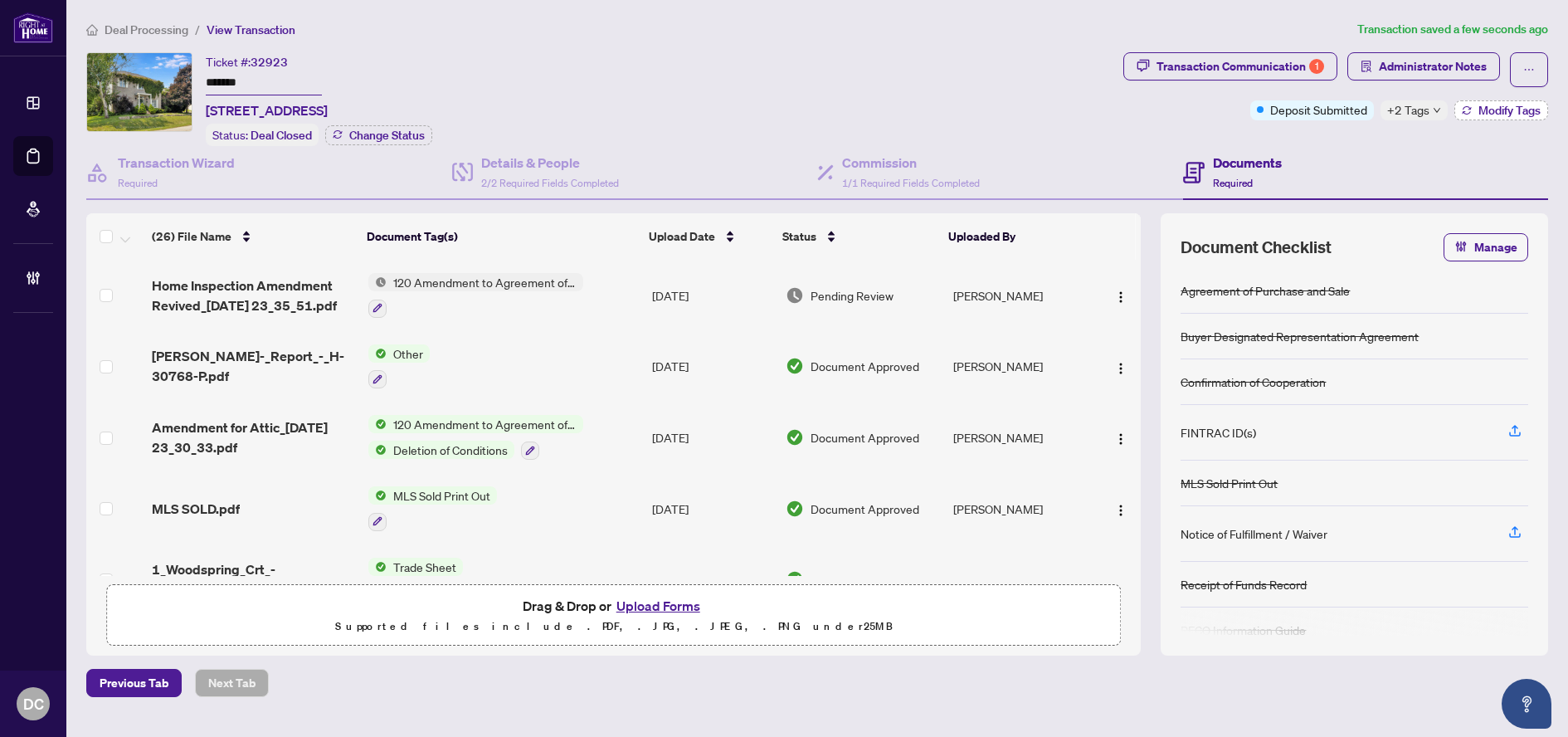
click at [1506, 105] on span "Modify Tags" at bounding box center [1509, 110] width 62 height 12
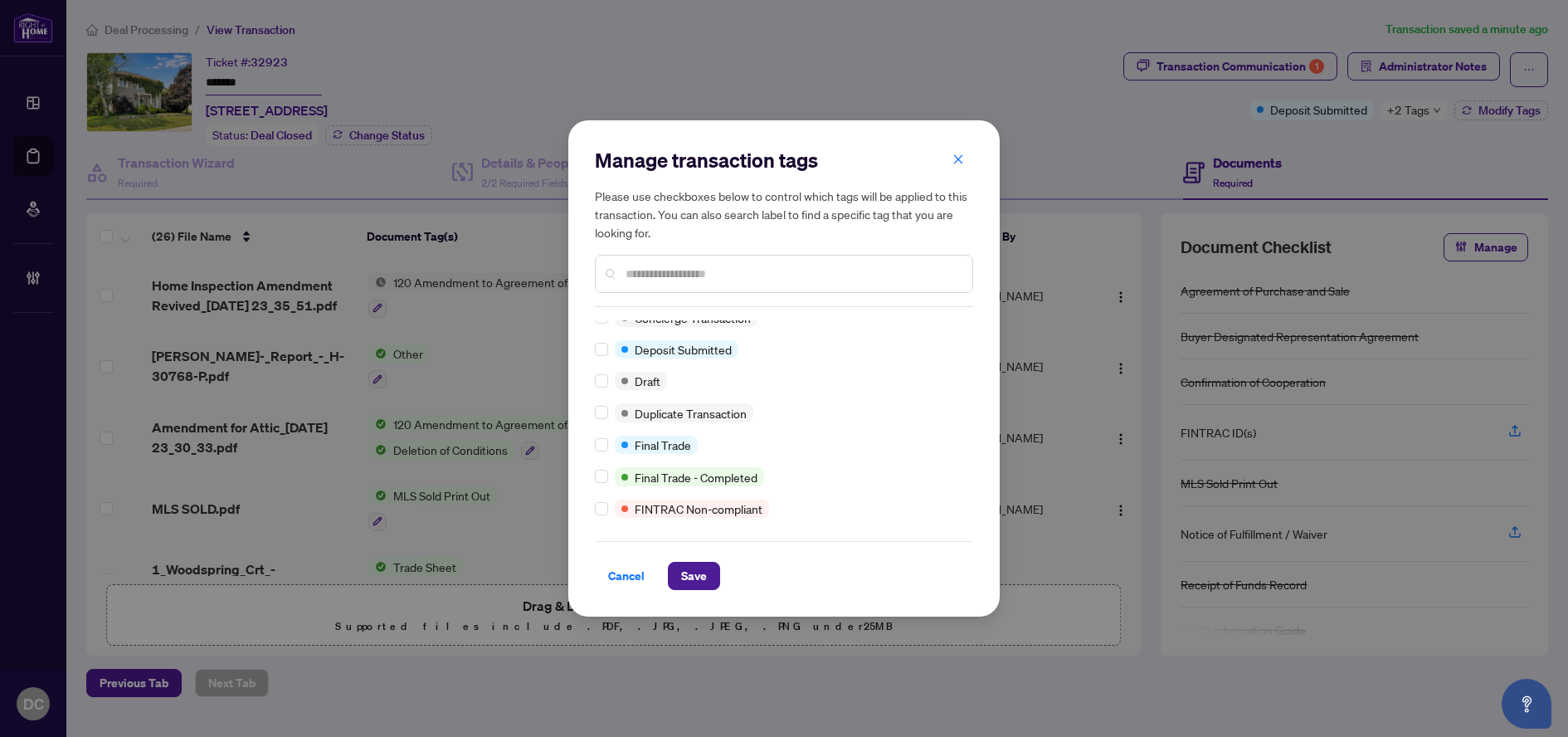
scroll to position [332, 0]
click at [603, 450] on label at bounding box center [601, 442] width 14 height 18
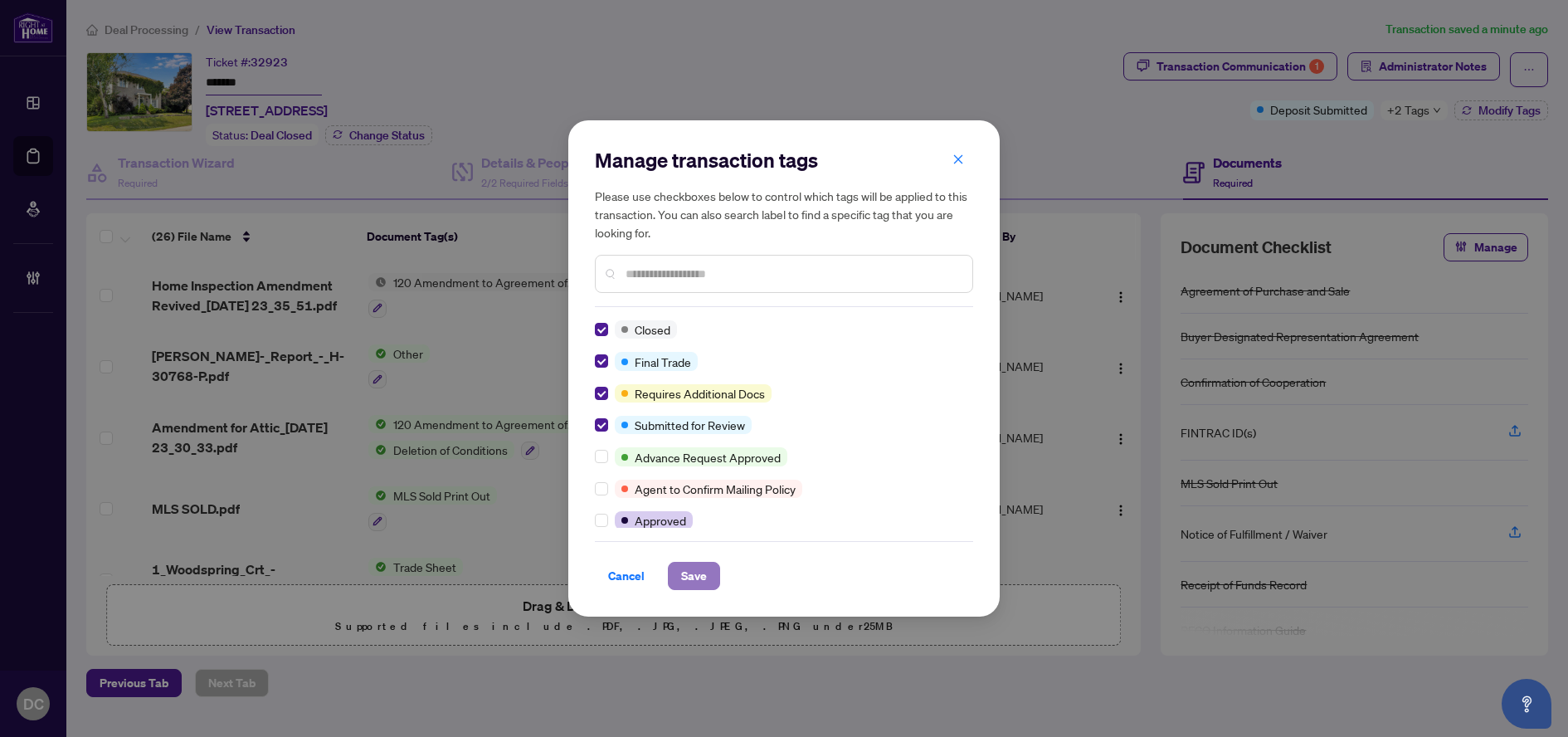
click at [685, 577] on span "Save" at bounding box center [694, 575] width 25 height 26
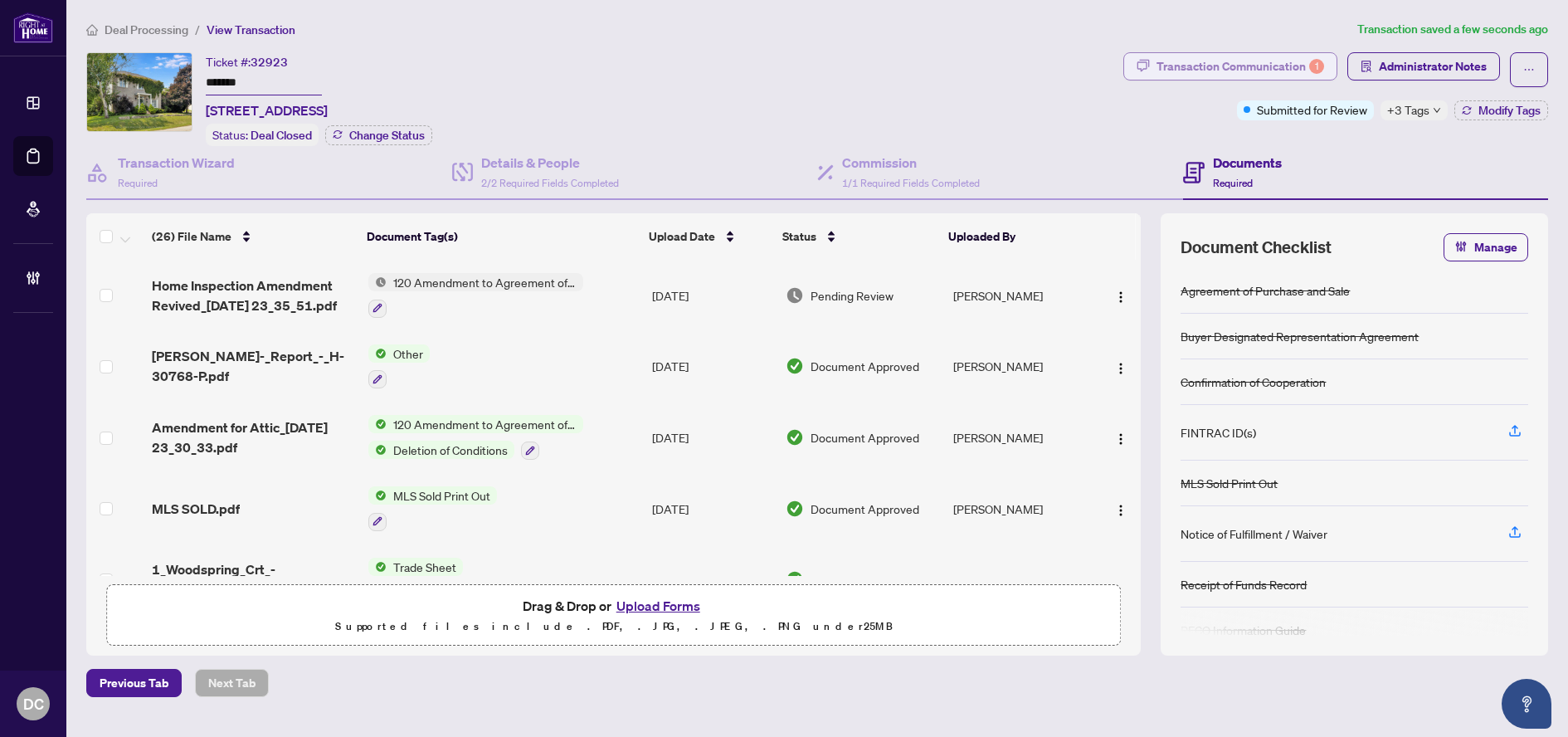
click at [1222, 56] on div "Transaction Communication 1" at bounding box center [1240, 66] width 167 height 26
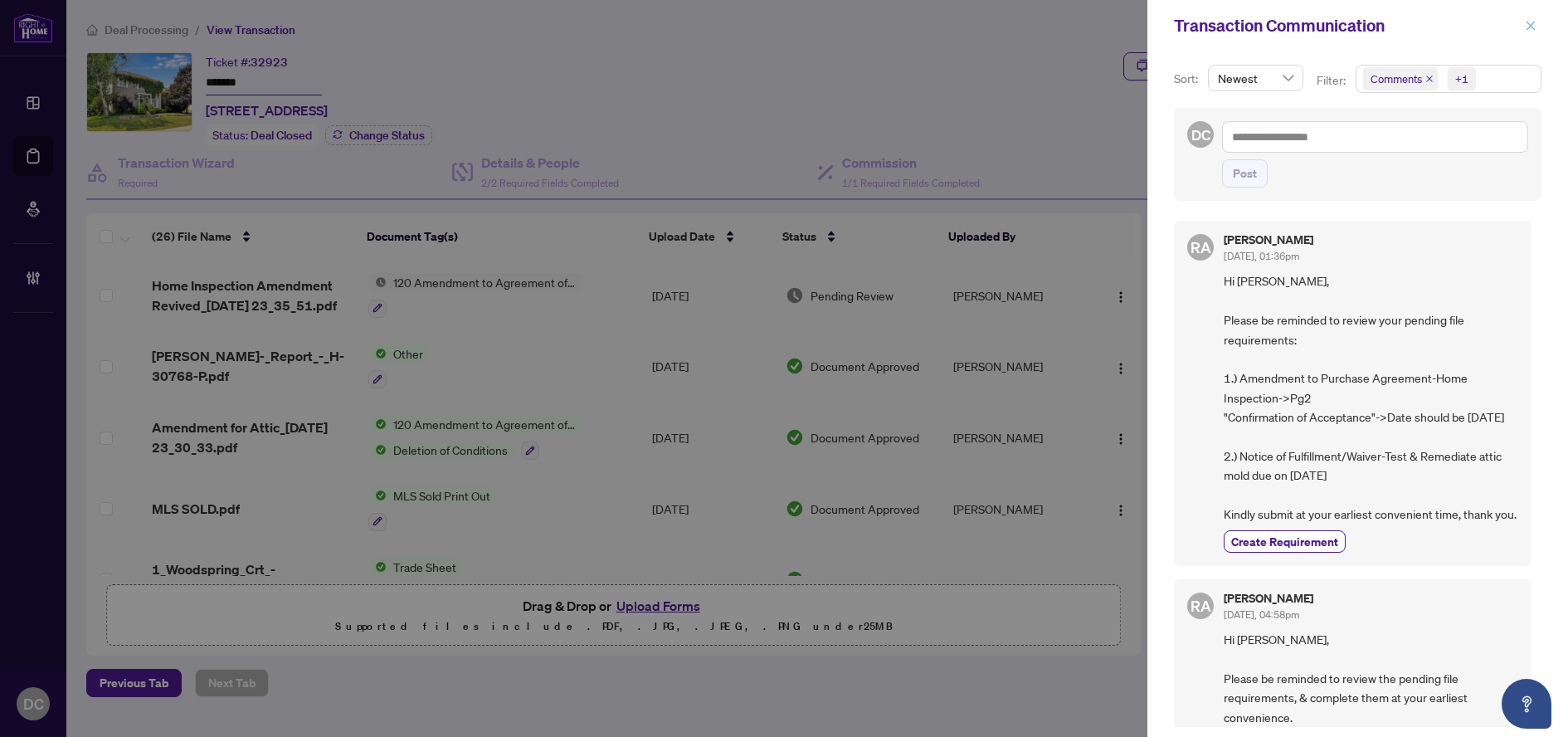
click at [1535, 28] on icon "close" at bounding box center [1531, 25] width 12 height 12
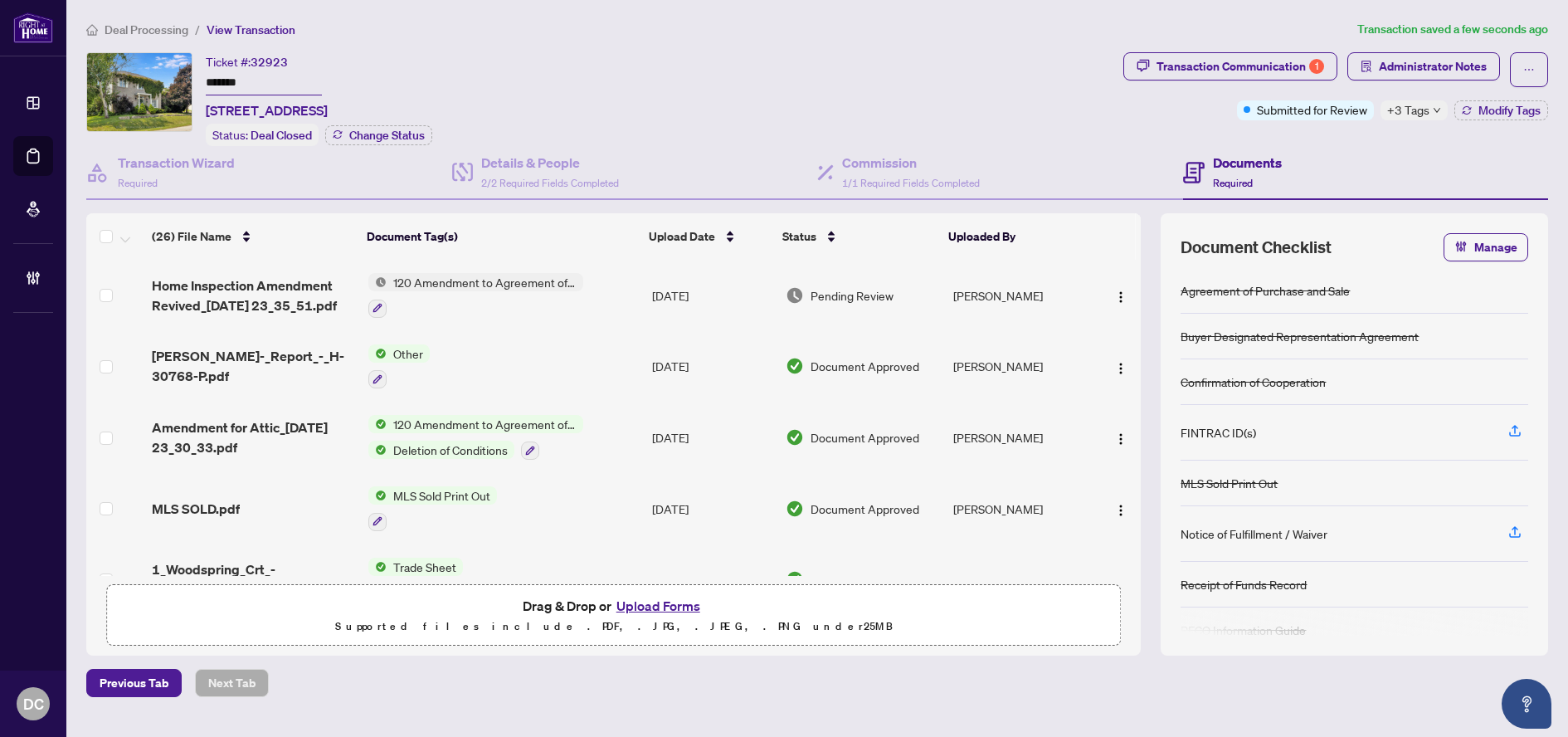
click at [1416, 111] on span "+3 Tags" at bounding box center [1408, 110] width 42 height 19
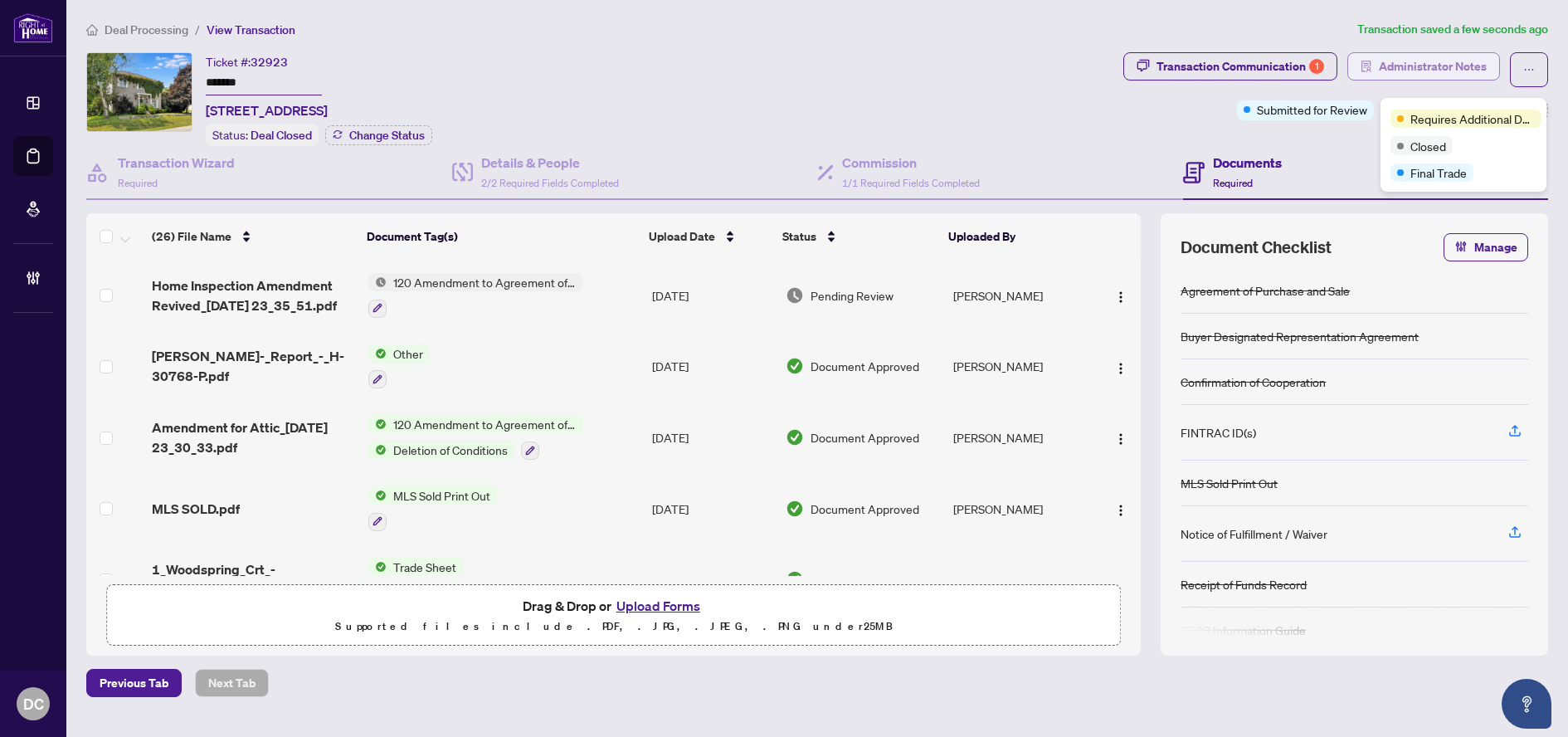
click at [1390, 66] on span "Administrator Notes" at bounding box center [1433, 66] width 108 height 26
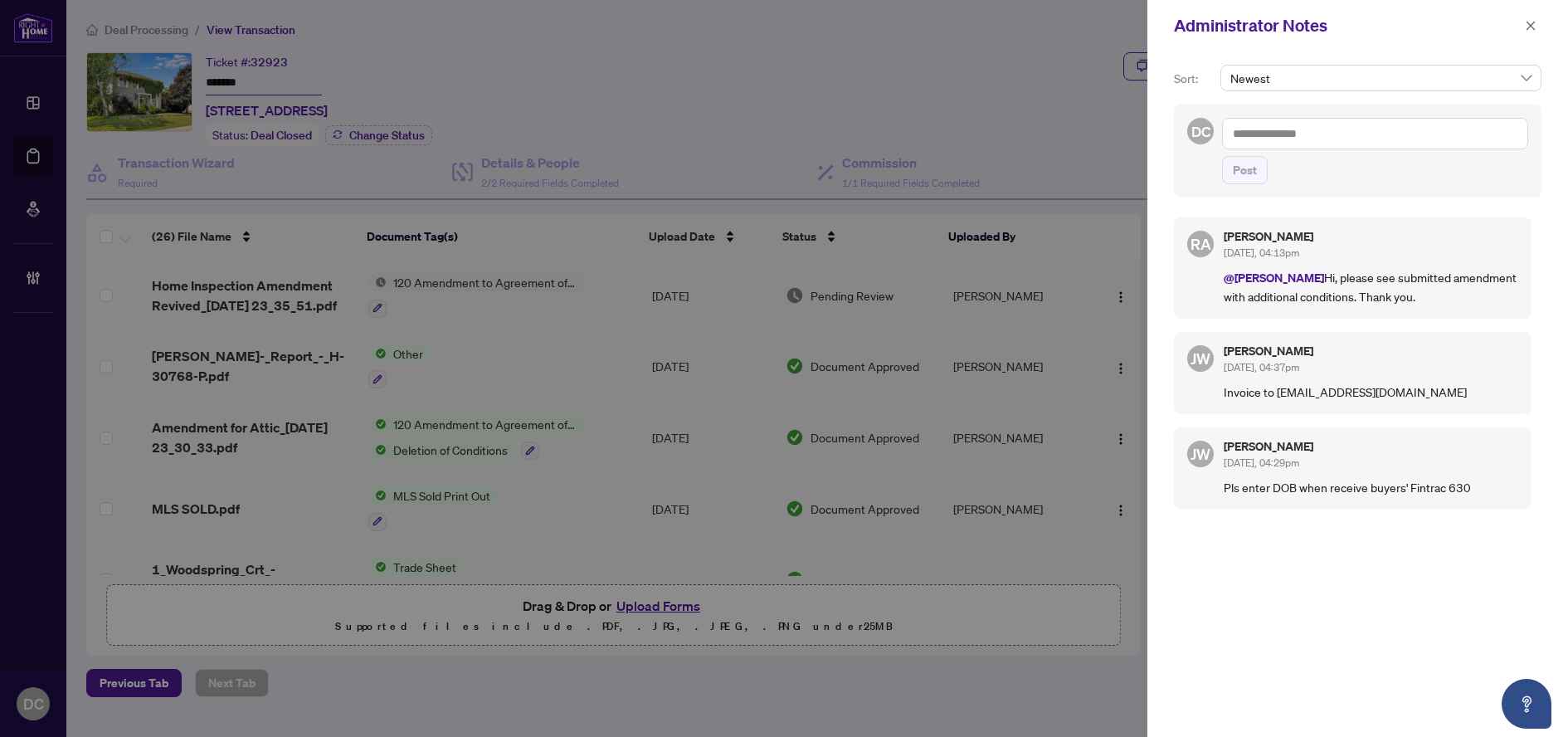
click at [1453, 136] on textarea at bounding box center [1375, 133] width 306 height 31
paste textarea "**********"
type textarea "**********"
click at [1254, 176] on span "Post" at bounding box center [1245, 170] width 24 height 26
click at [1539, 31] on button "button" at bounding box center [1531, 25] width 21 height 20
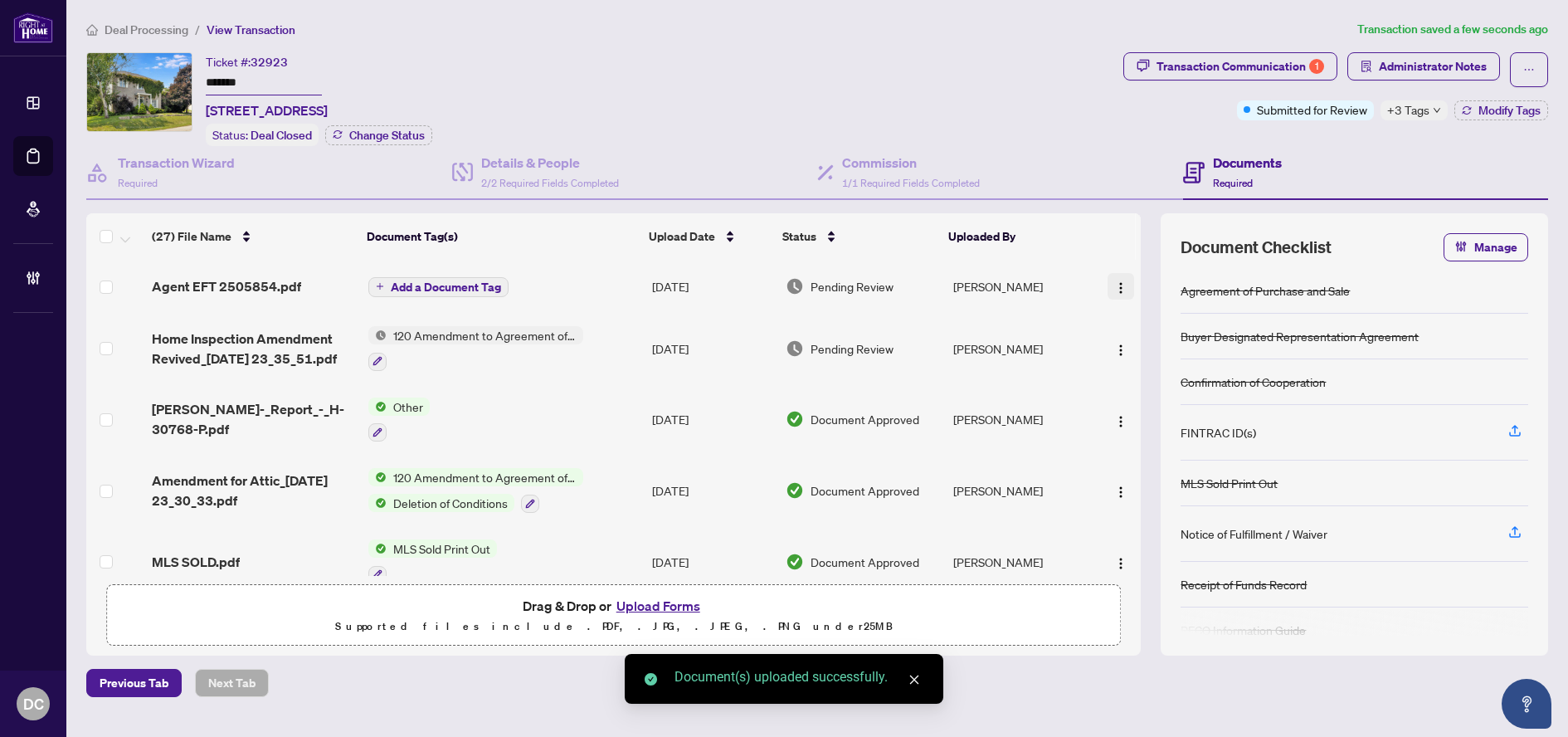
click at [1120, 287] on img "button" at bounding box center [1121, 288] width 14 height 14
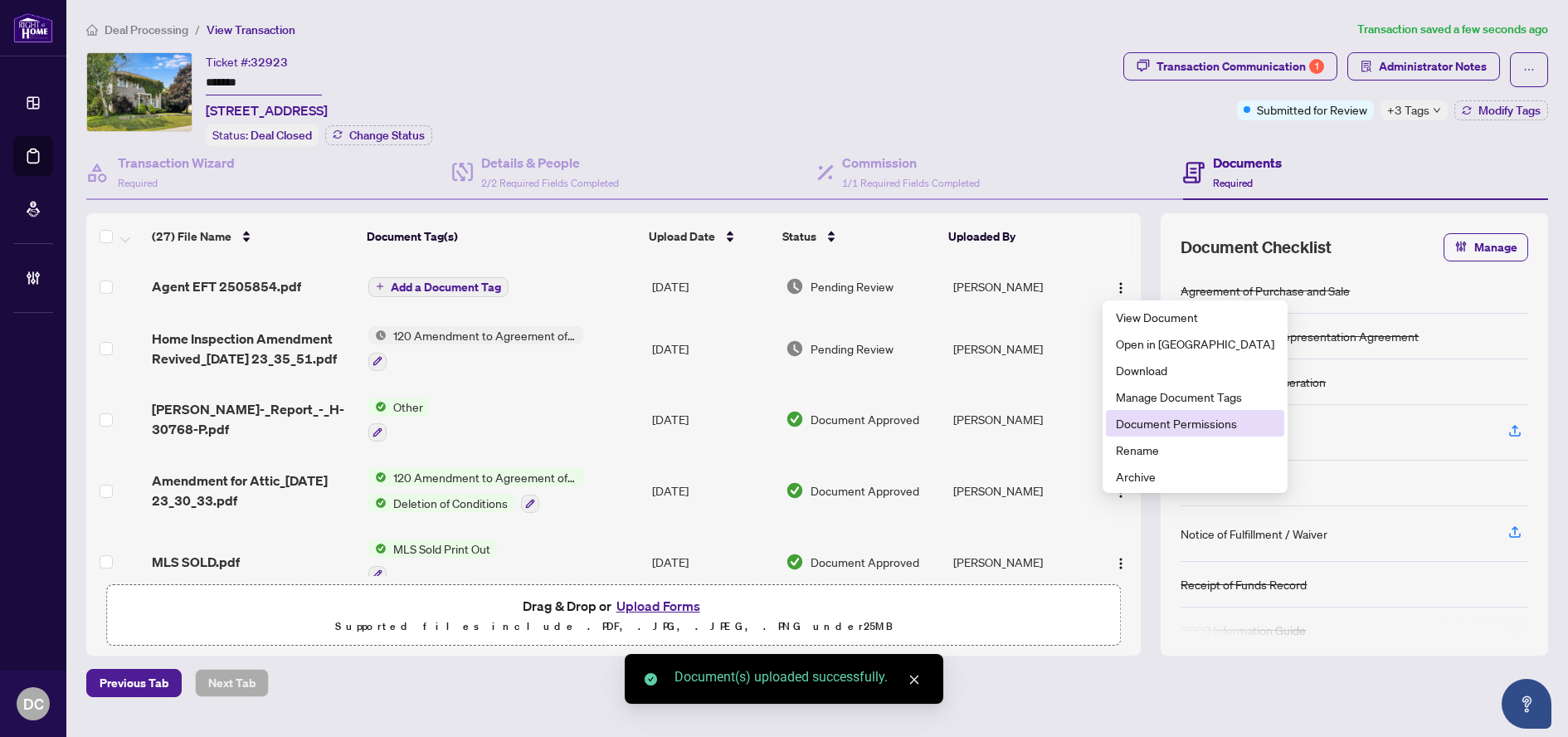
click at [1161, 419] on span "Document Permissions" at bounding box center [1195, 422] width 159 height 18
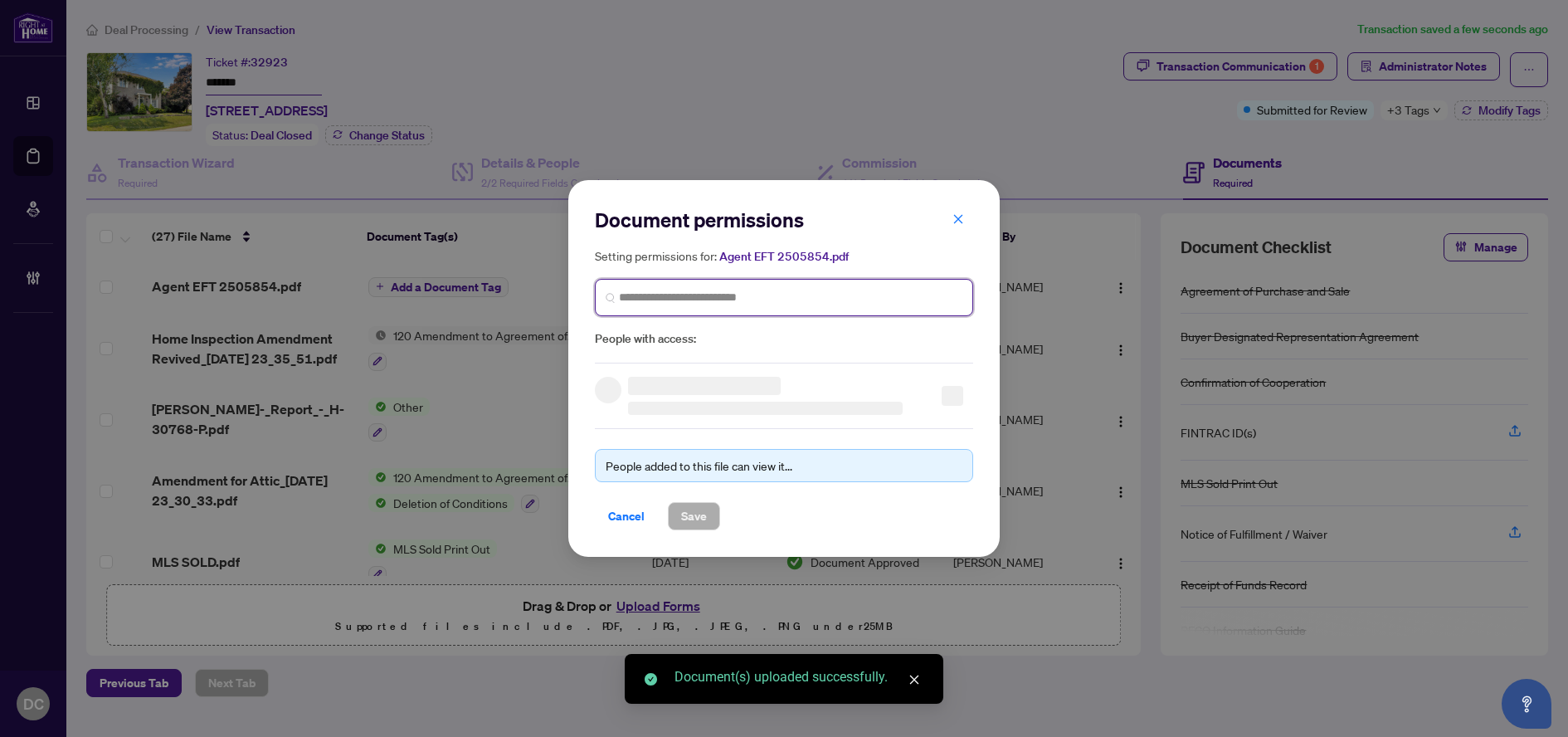
click at [895, 303] on input "search" at bounding box center [791, 297] width 343 height 18
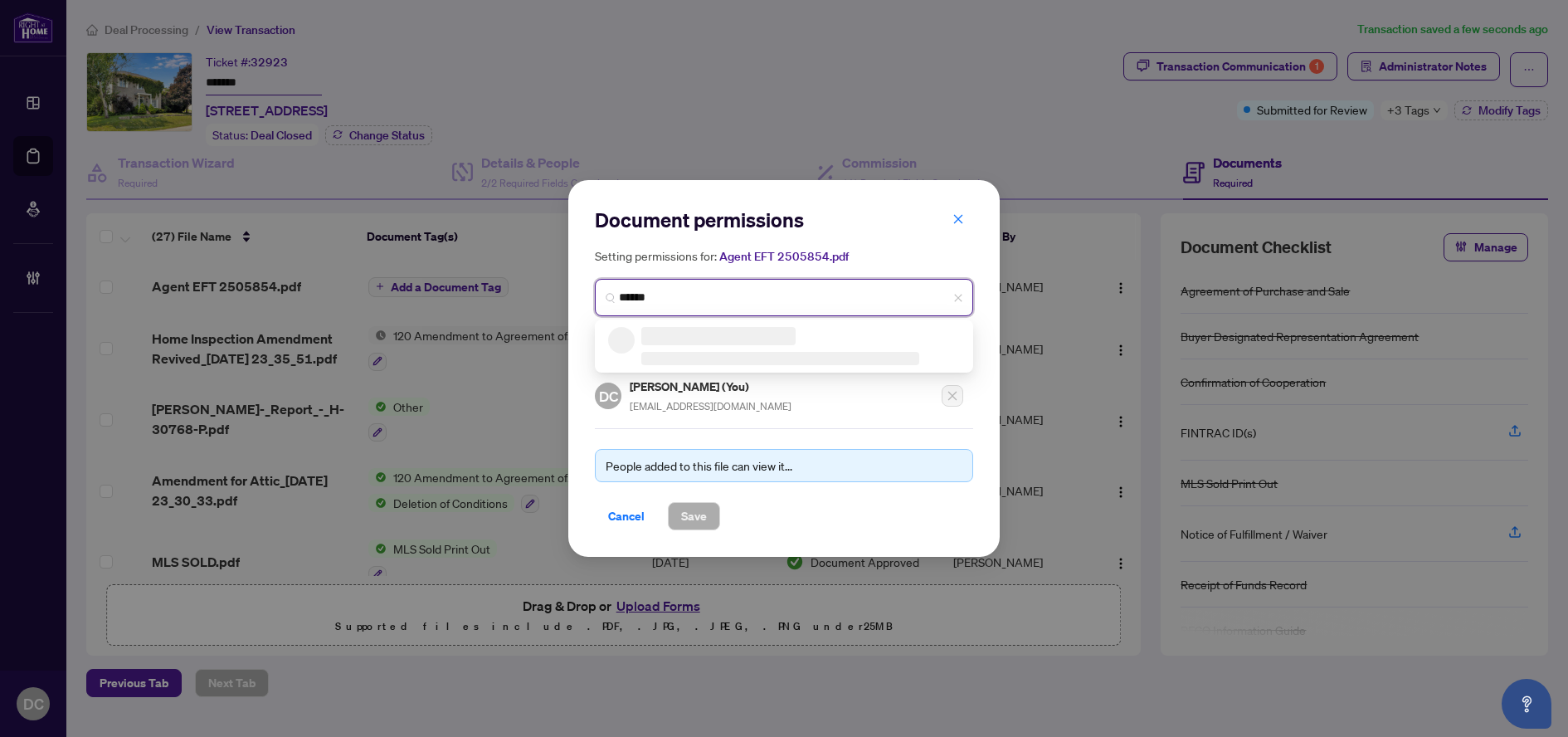
type input "*******"
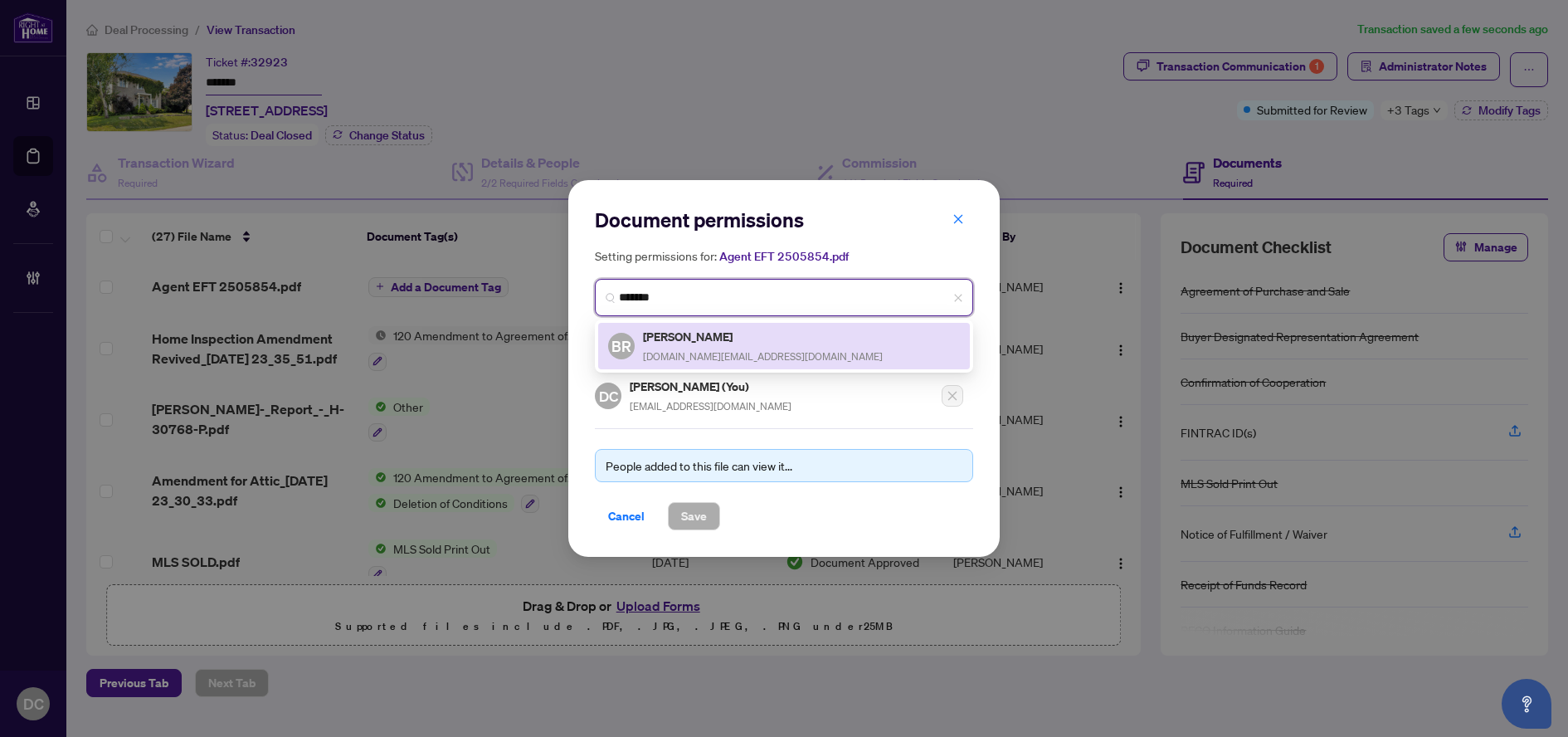
click at [860, 329] on div "BR [PERSON_NAME] [DOMAIN_NAME][EMAIL_ADDRESS][PERSON_NAME][DOMAIN_NAME]" at bounding box center [784, 346] width 352 height 38
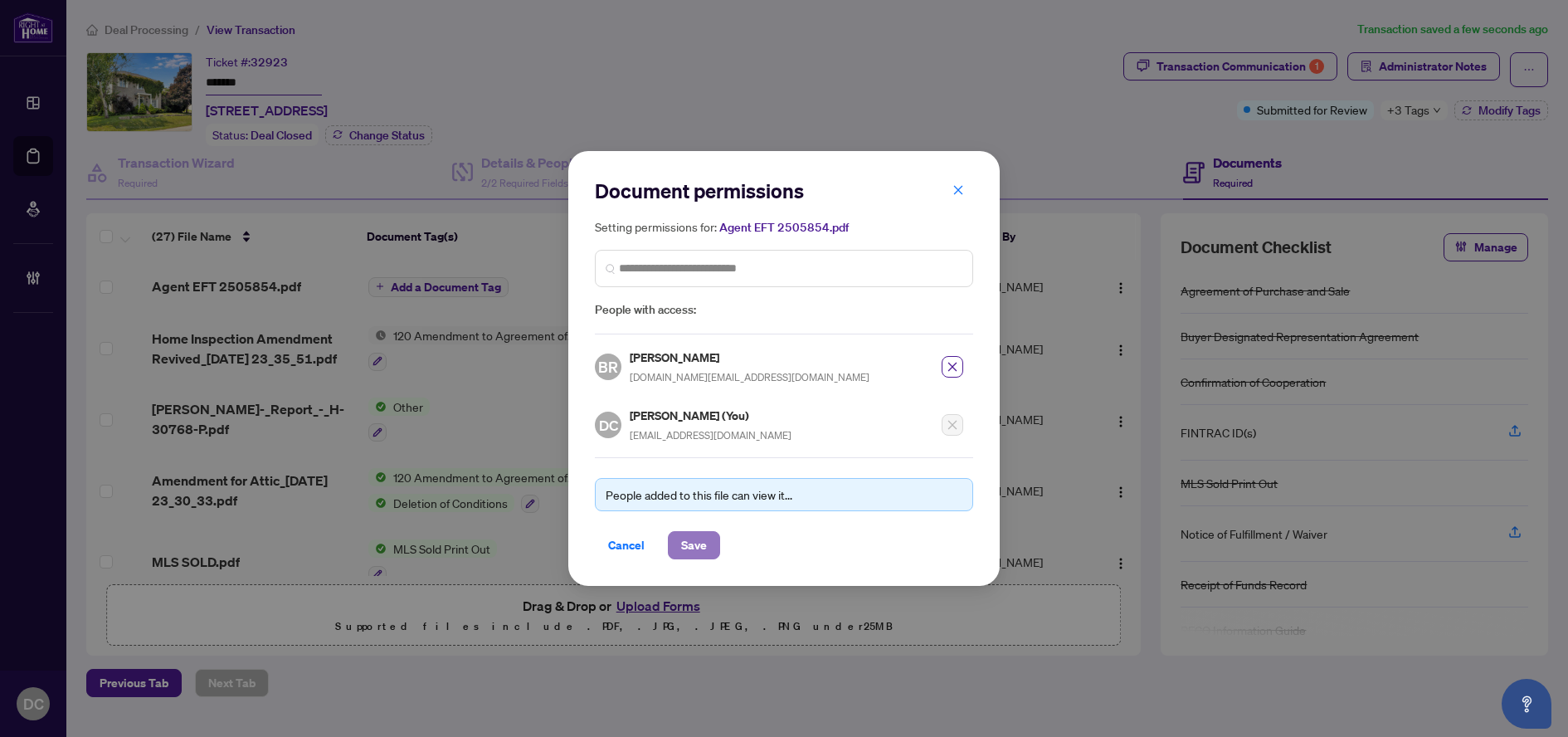
click at [697, 537] on span "Save" at bounding box center [694, 544] width 25 height 26
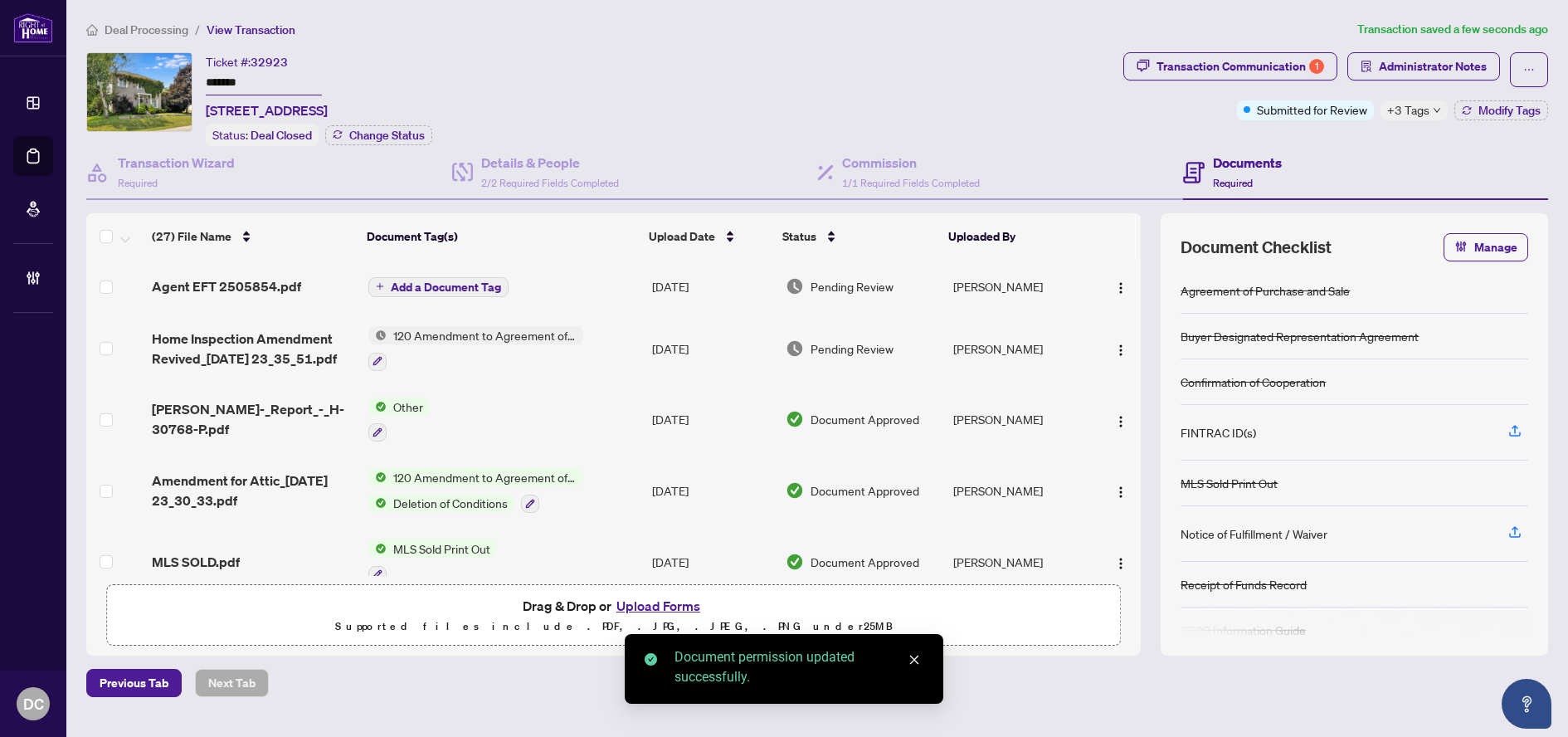
click at [426, 285] on span "Add a Document Tag" at bounding box center [446, 287] width 110 height 12
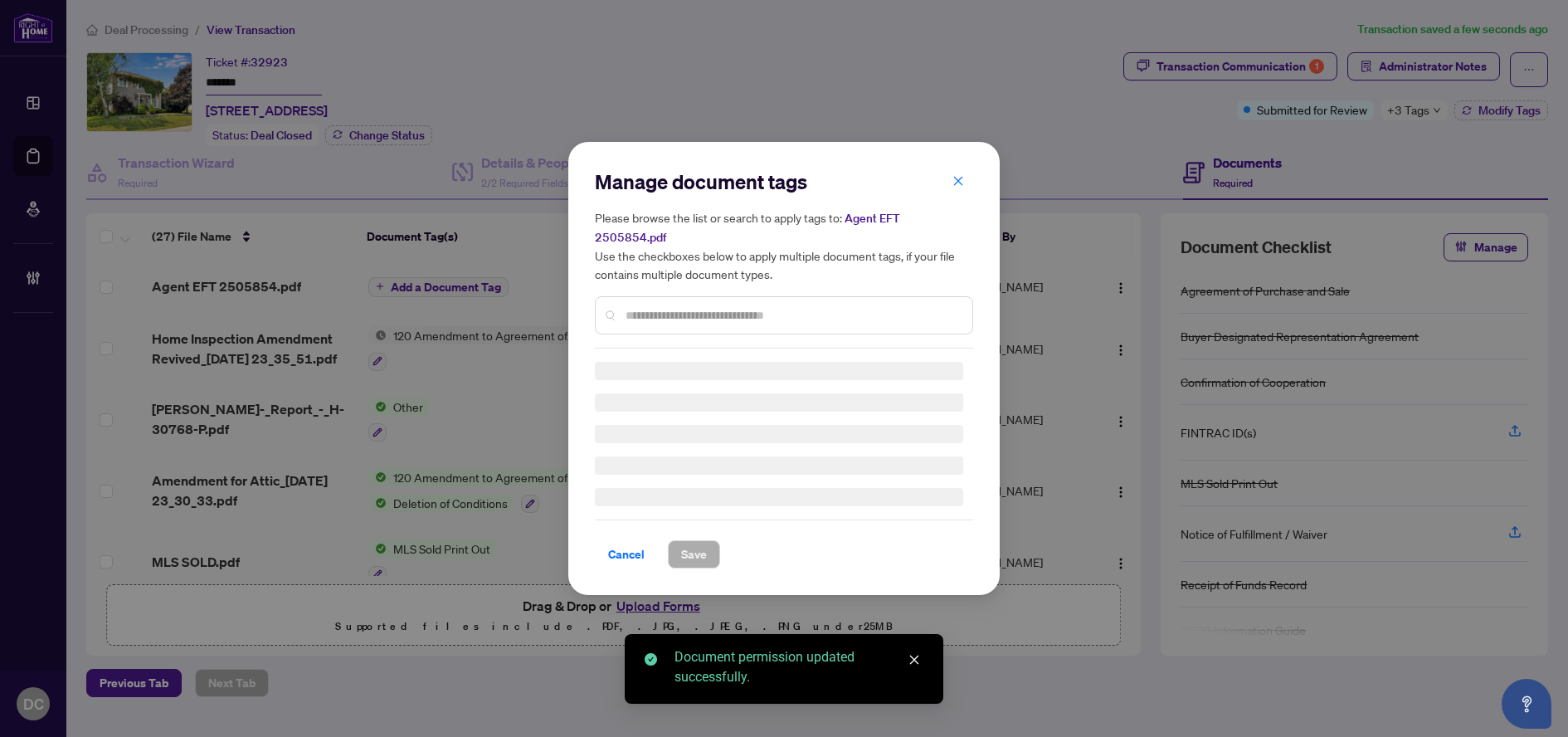
click at [698, 306] on input "text" at bounding box center [792, 314] width 334 height 18
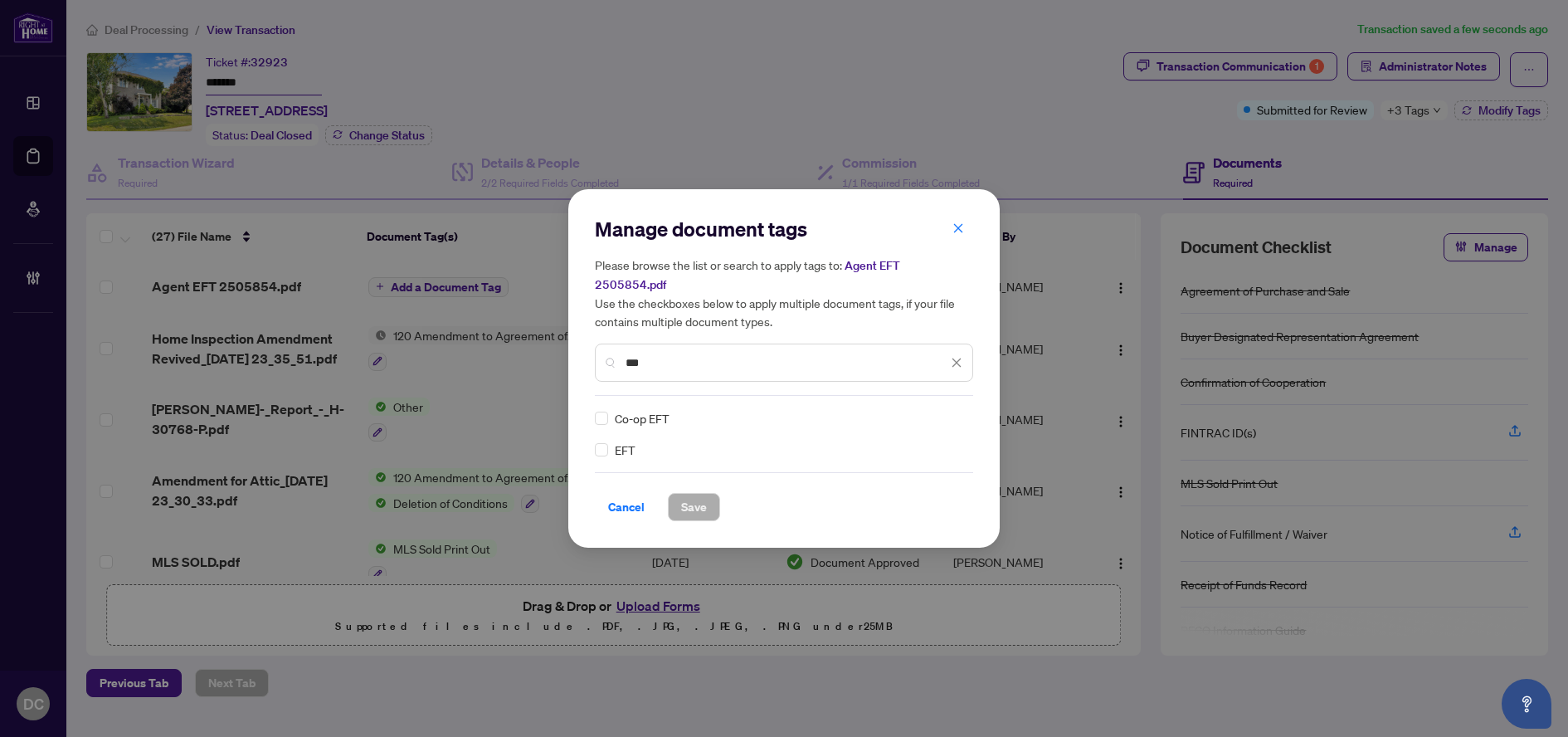
type input "***"
click at [936, 410] on img at bounding box center [939, 419] width 17 height 17
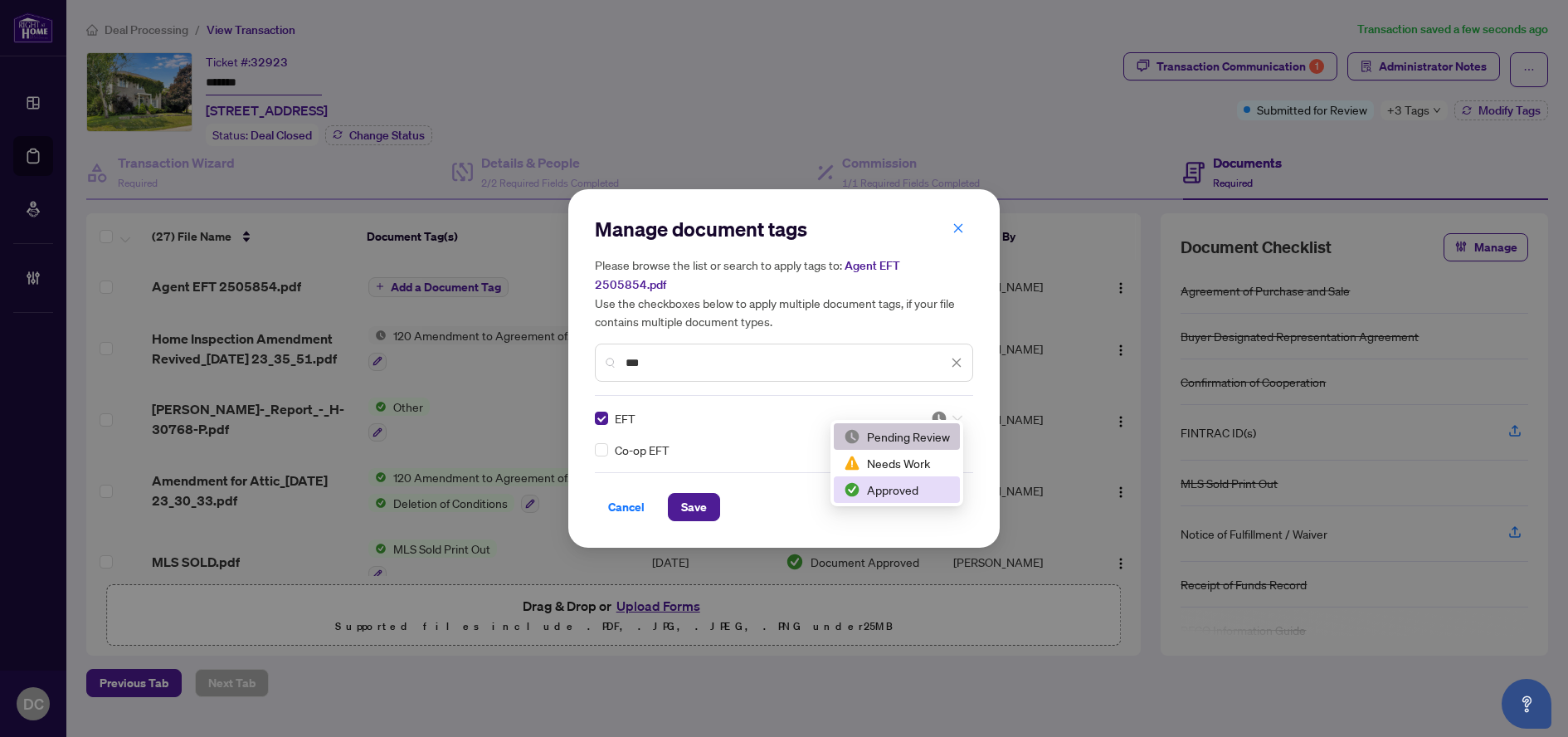
click at [906, 485] on div "Approved" at bounding box center [897, 489] width 106 height 18
click at [648, 500] on button "Cancel" at bounding box center [626, 506] width 63 height 28
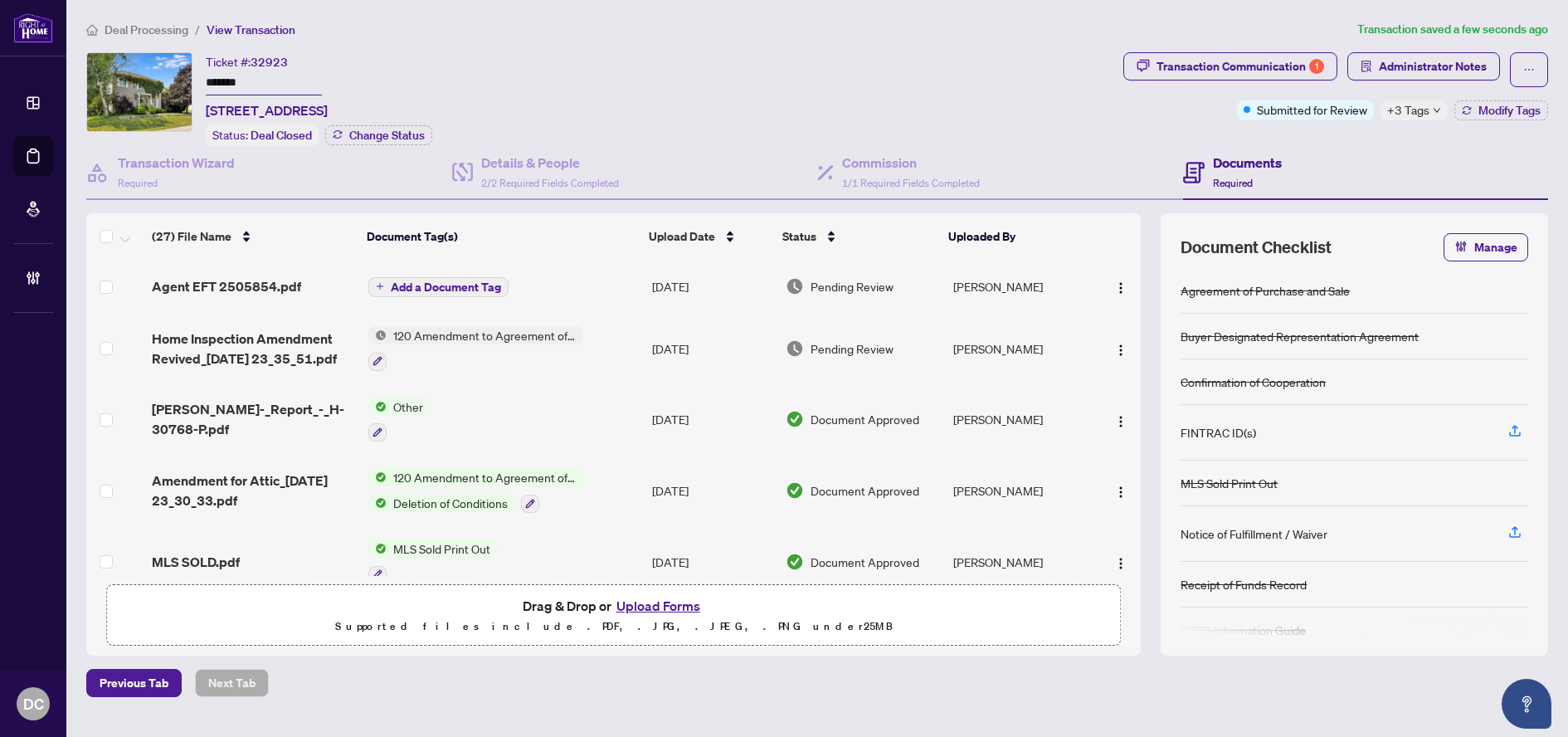
click at [478, 285] on span "Add a Document Tag" at bounding box center [446, 287] width 110 height 12
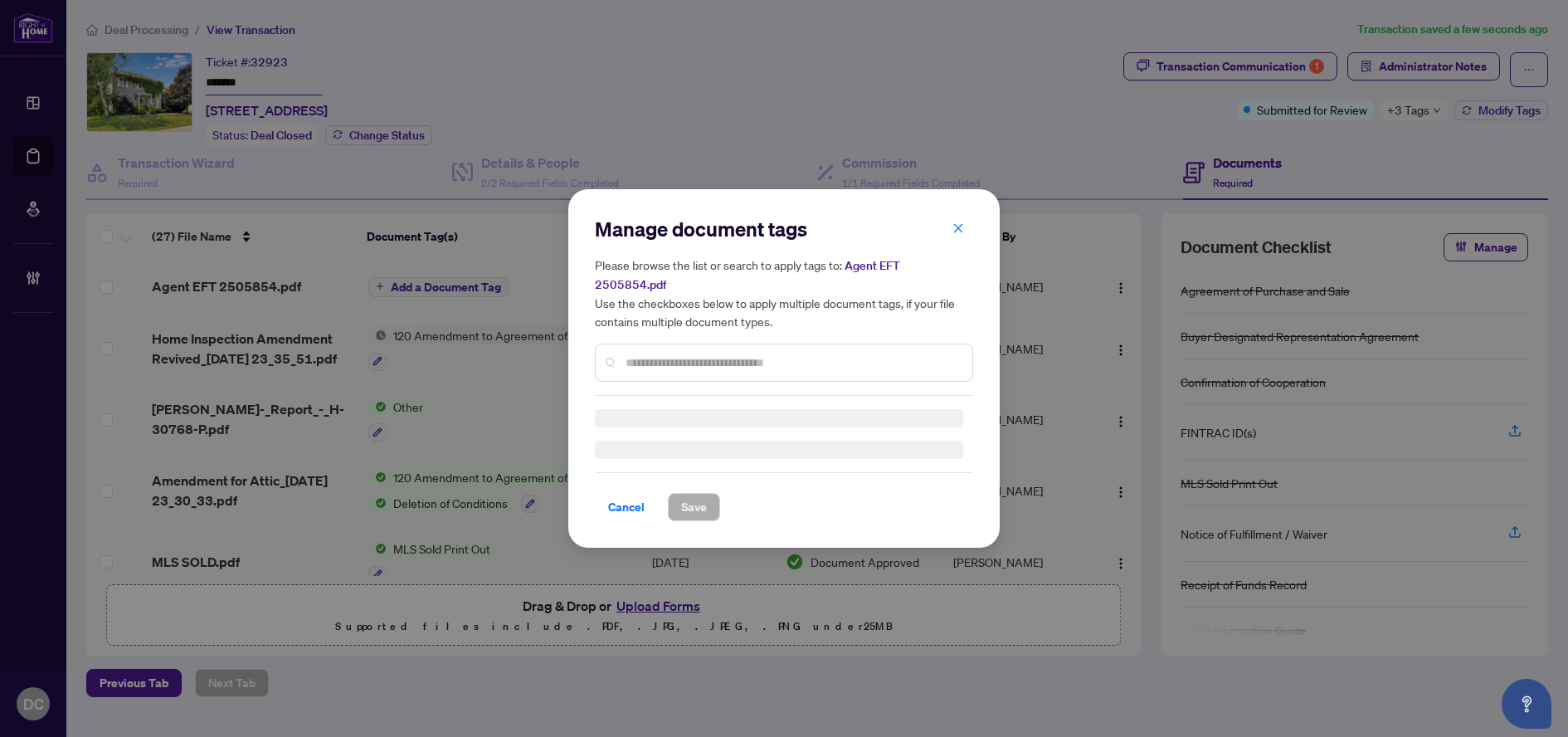
click at [710, 409] on div at bounding box center [783, 434] width 378 height 50
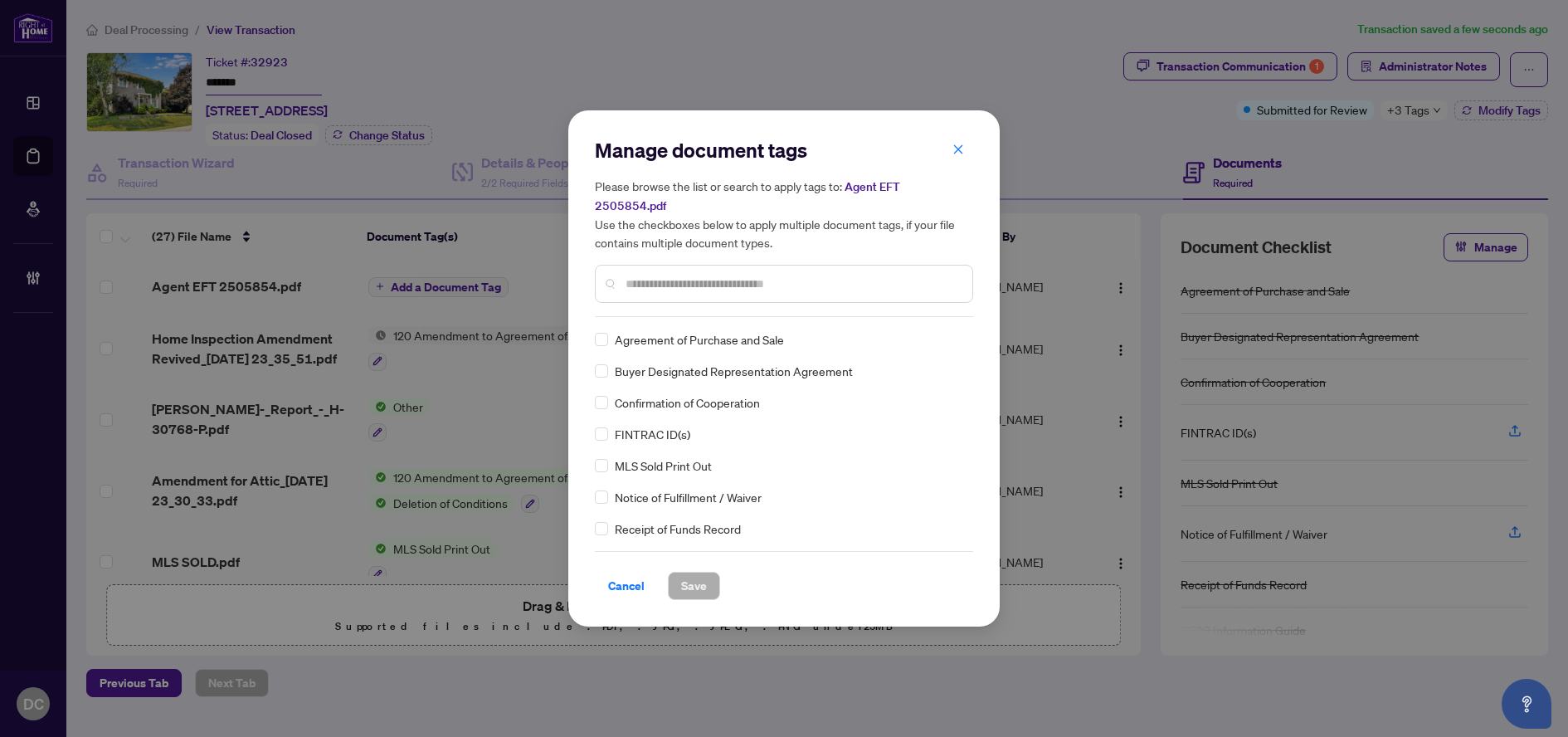
click at [785, 282] on input "text" at bounding box center [792, 283] width 334 height 18
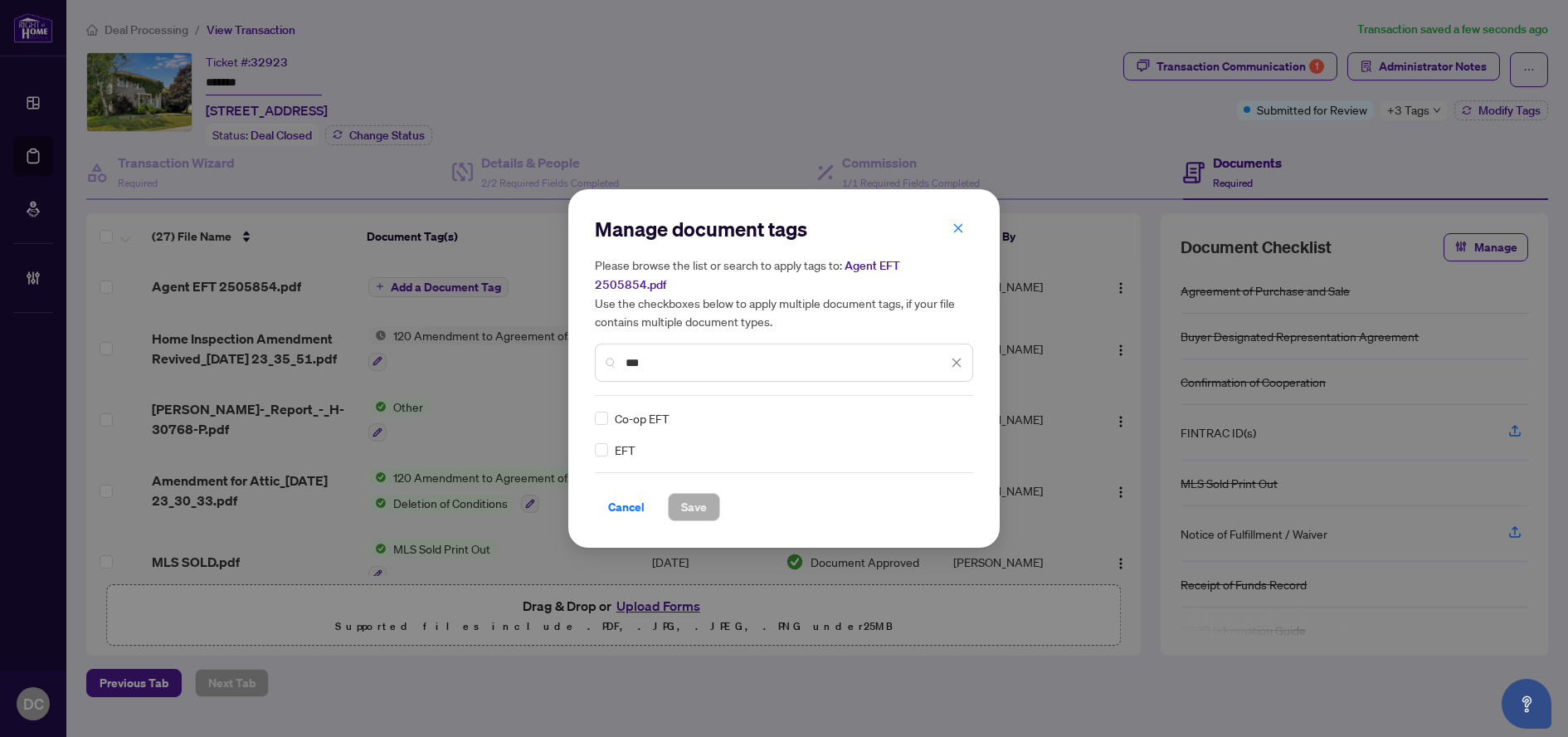
type input "***"
click at [594, 443] on div "Manage document tags Please browse the list or search to apply tags to: Agent E…" at bounding box center [784, 368] width 431 height 358
click at [932, 413] on img at bounding box center [939, 419] width 17 height 17
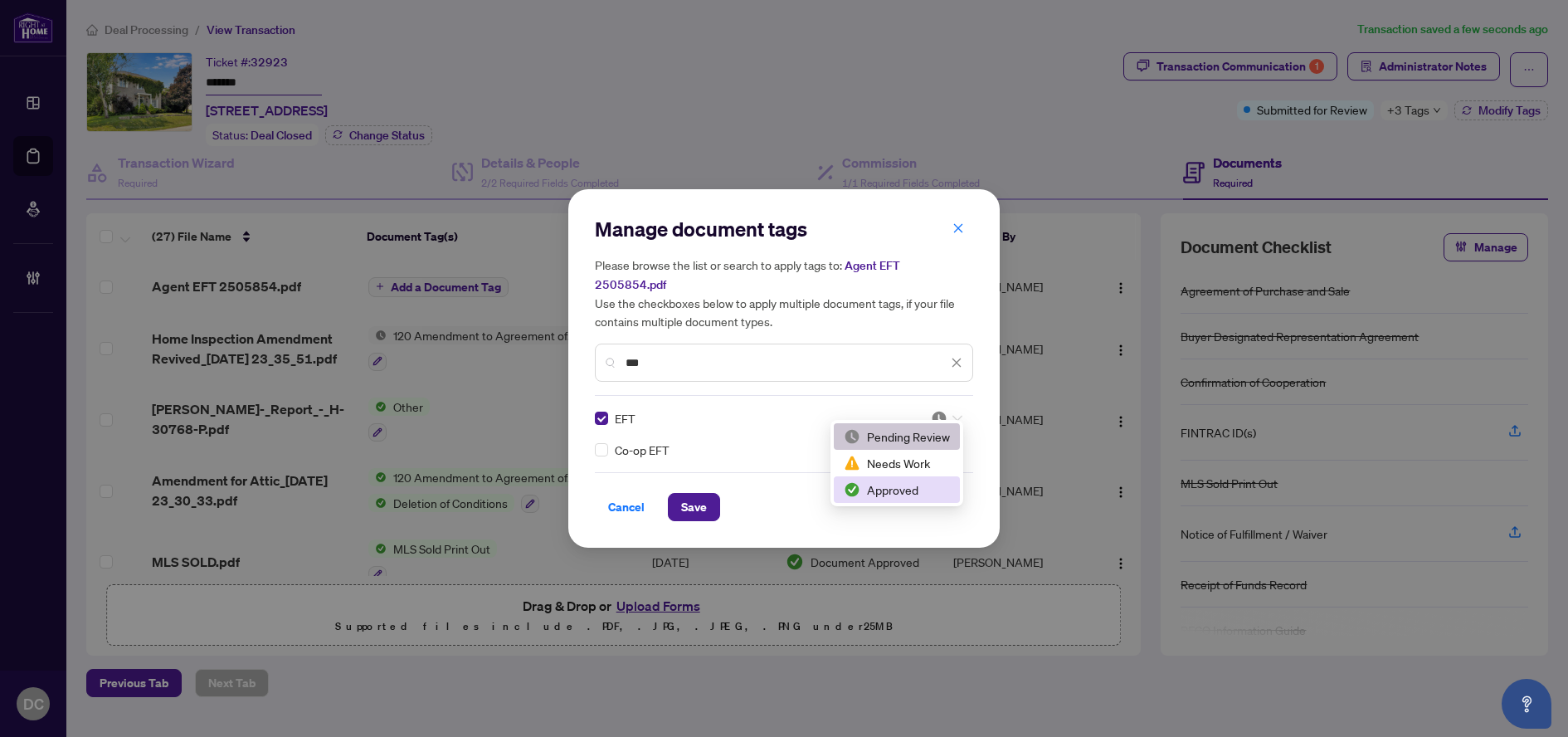
click at [907, 483] on div "Approved" at bounding box center [897, 489] width 106 height 18
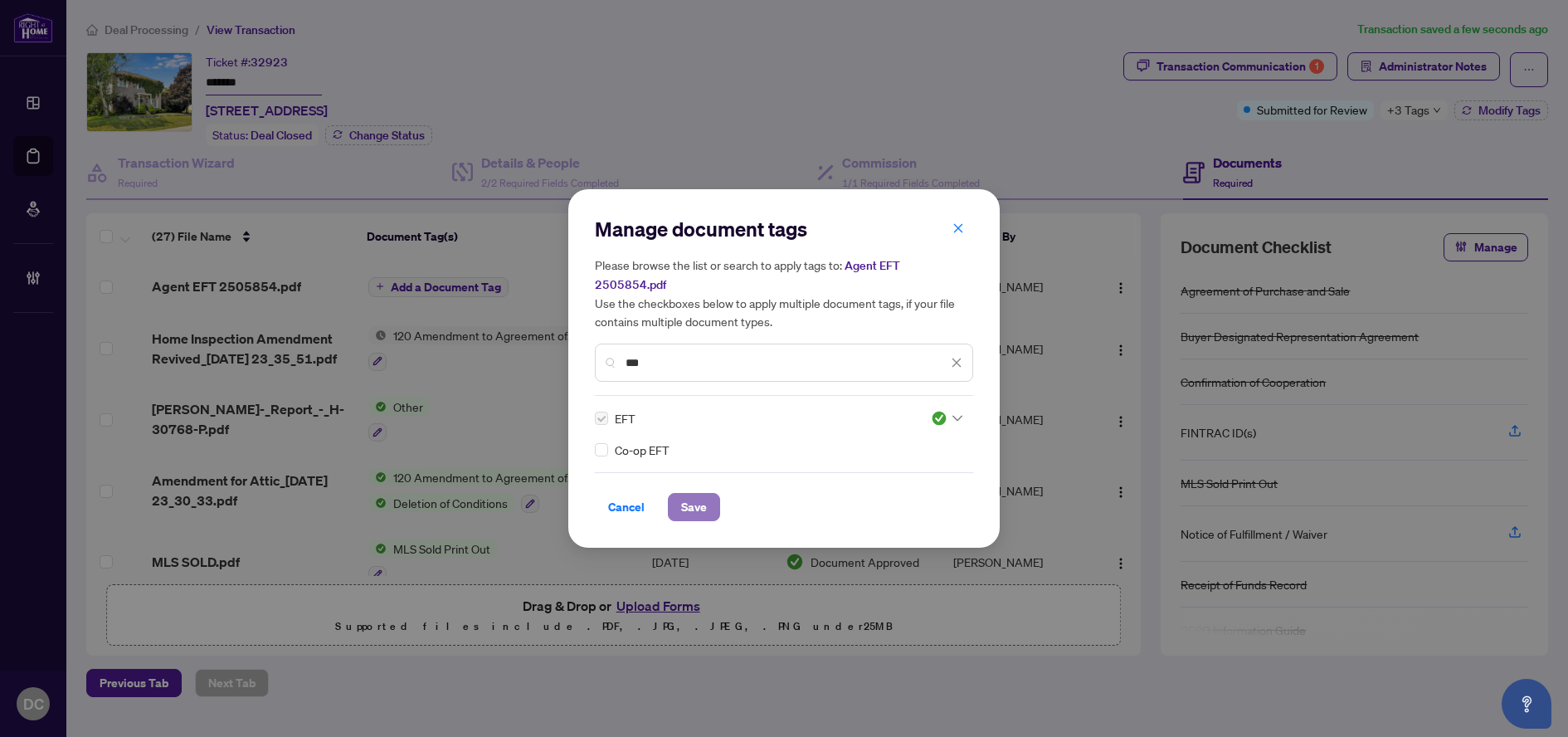
click at [677, 492] on button "Save" at bounding box center [694, 506] width 53 height 28
click at [1422, 69] on div "Manage document tags Please browse the list or search to apply tags to: Agent E…" at bounding box center [784, 368] width 1568 height 737
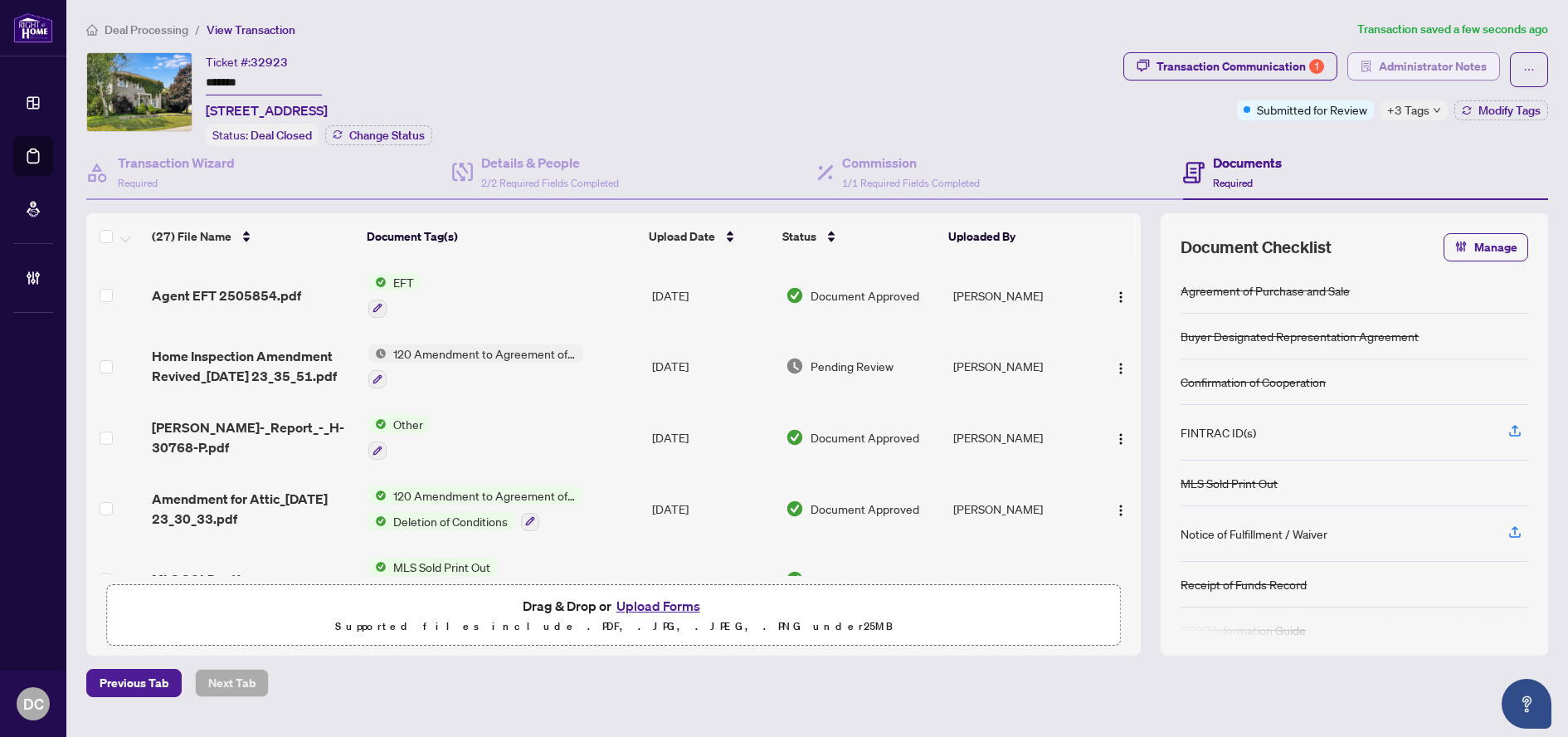
click at [1440, 65] on span "Administrator Notes" at bounding box center [1433, 66] width 108 height 26
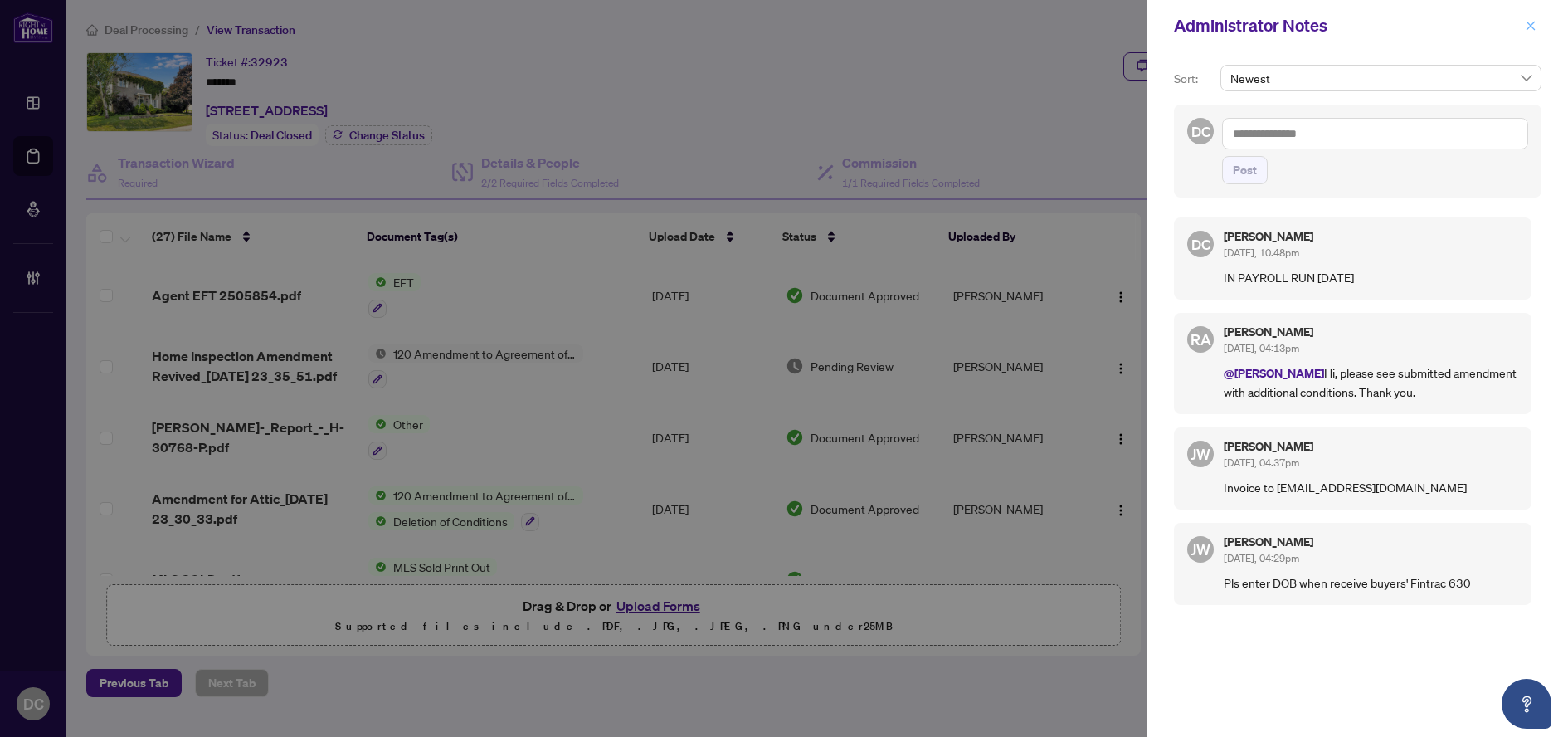
click at [1531, 15] on span "button" at bounding box center [1531, 25] width 12 height 26
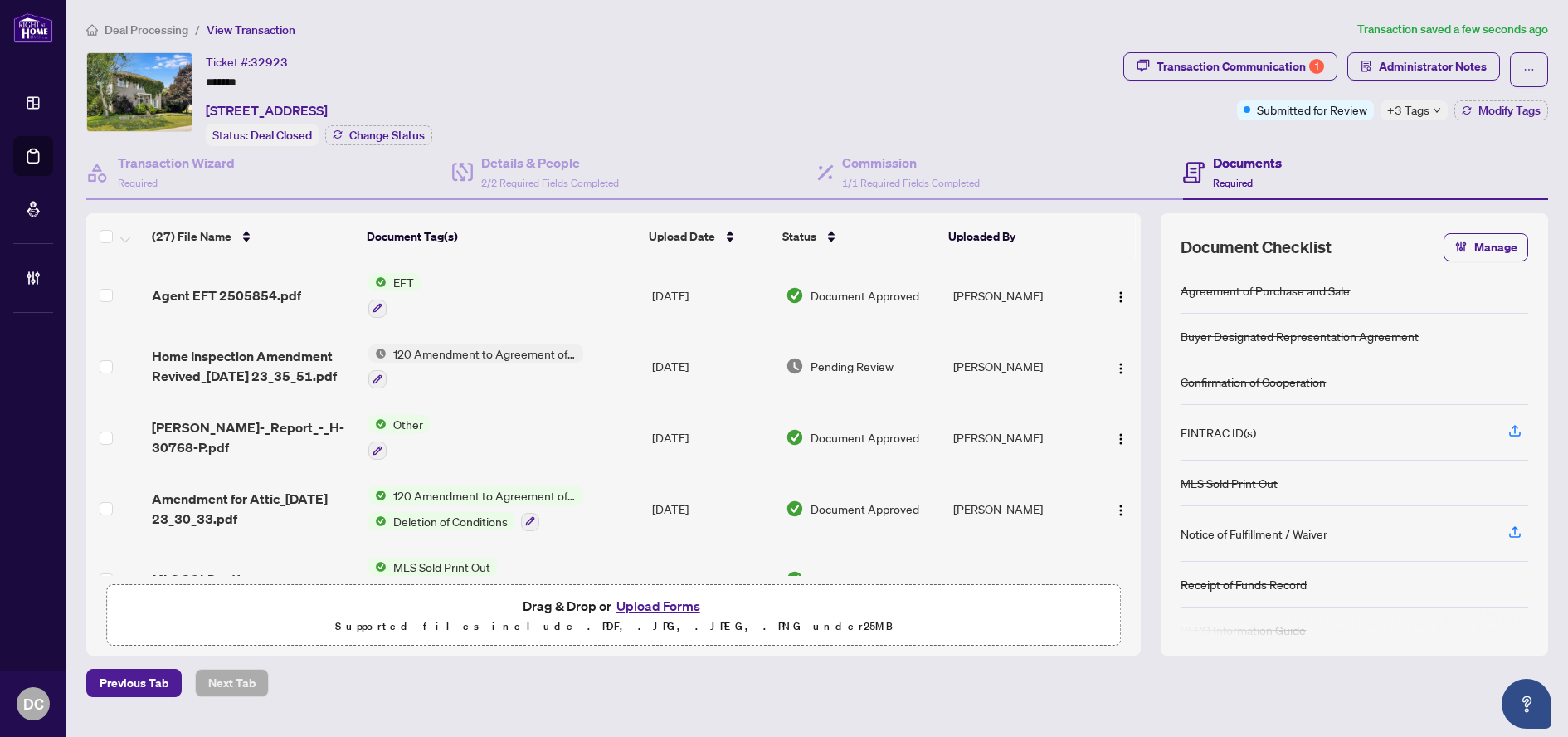
click at [153, 28] on span "Deal Processing" at bounding box center [146, 30] width 84 height 15
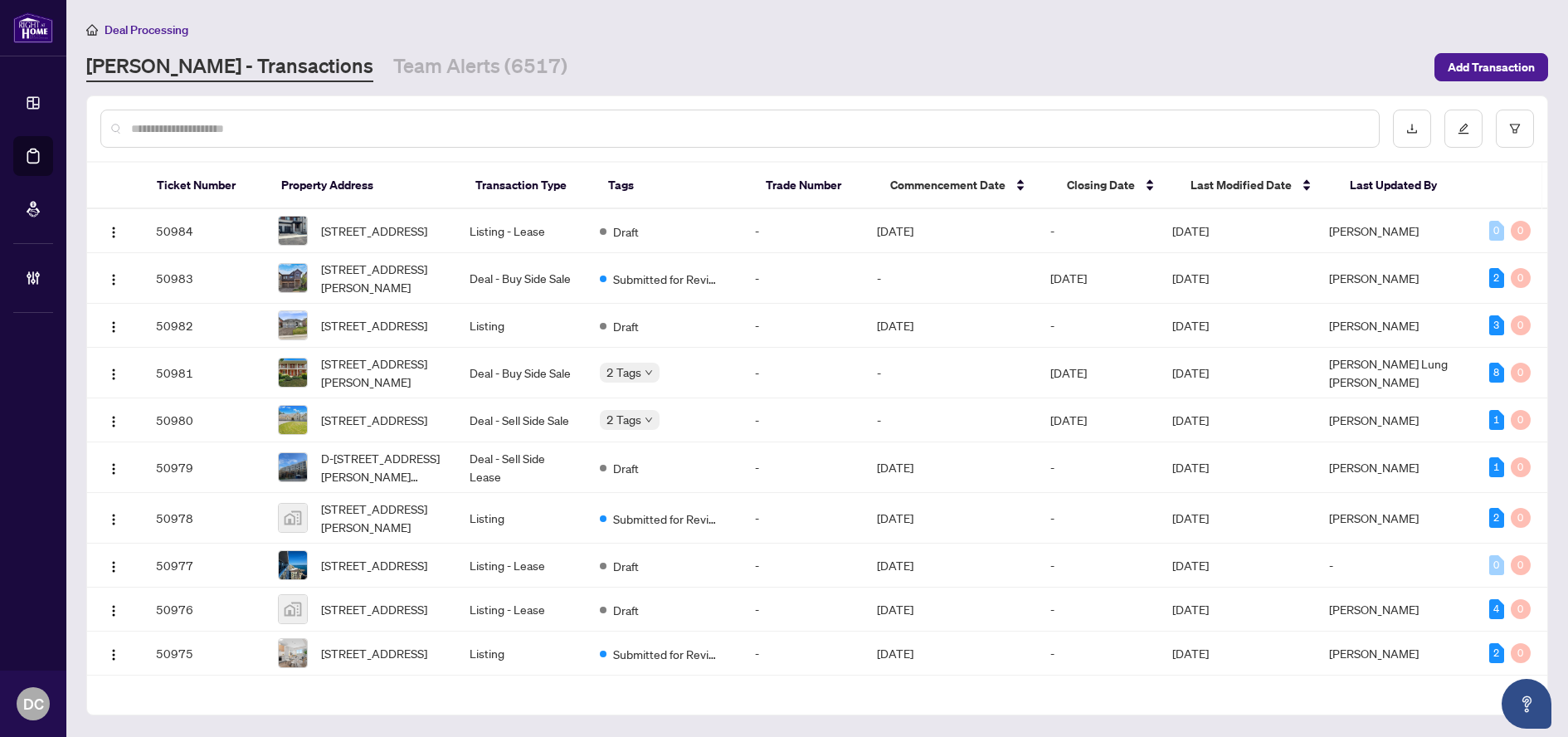
click at [418, 126] on input "text" at bounding box center [748, 128] width 1235 height 18
paste input "*******"
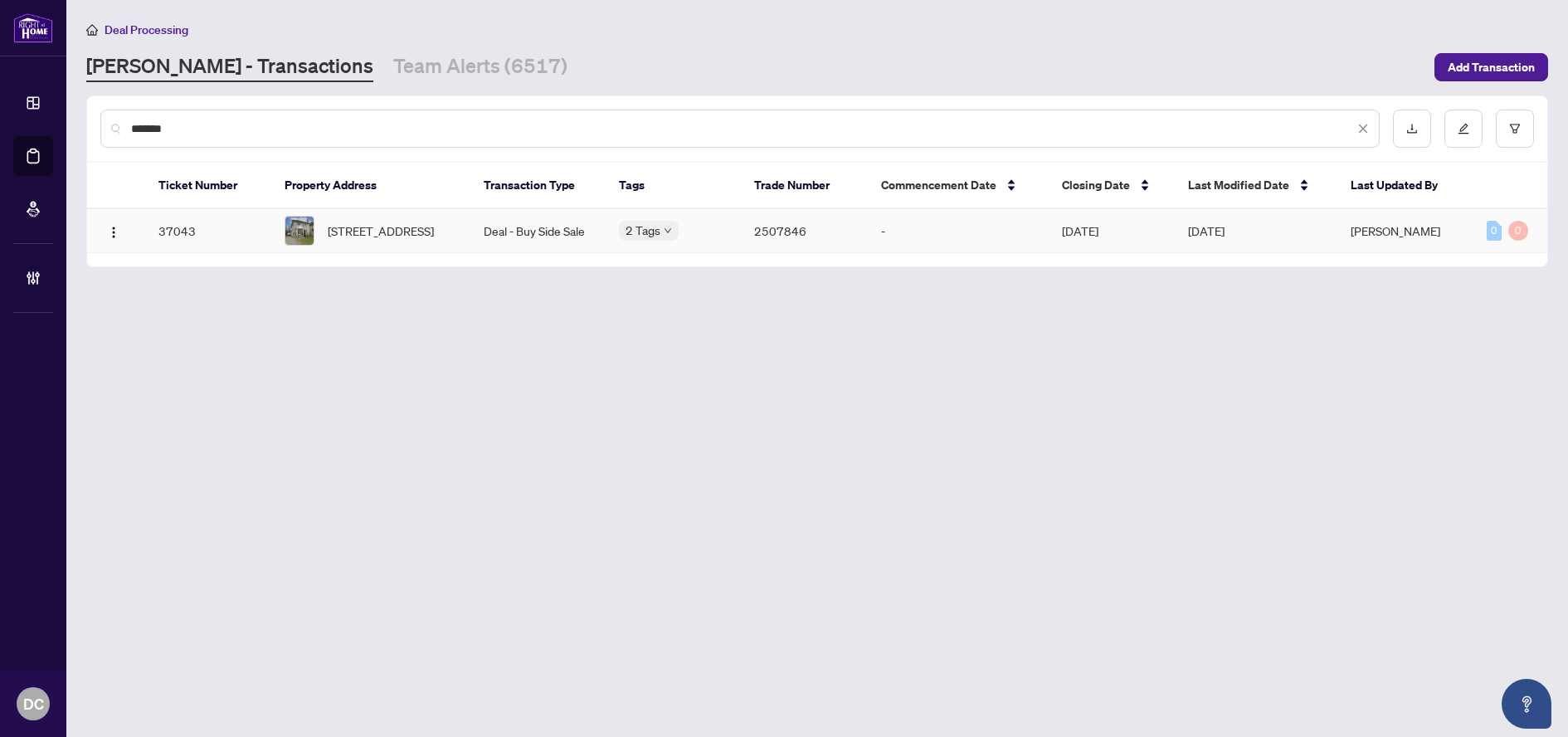
type input "*******"
click at [422, 222] on span "[STREET_ADDRESS]" at bounding box center [381, 230] width 106 height 18
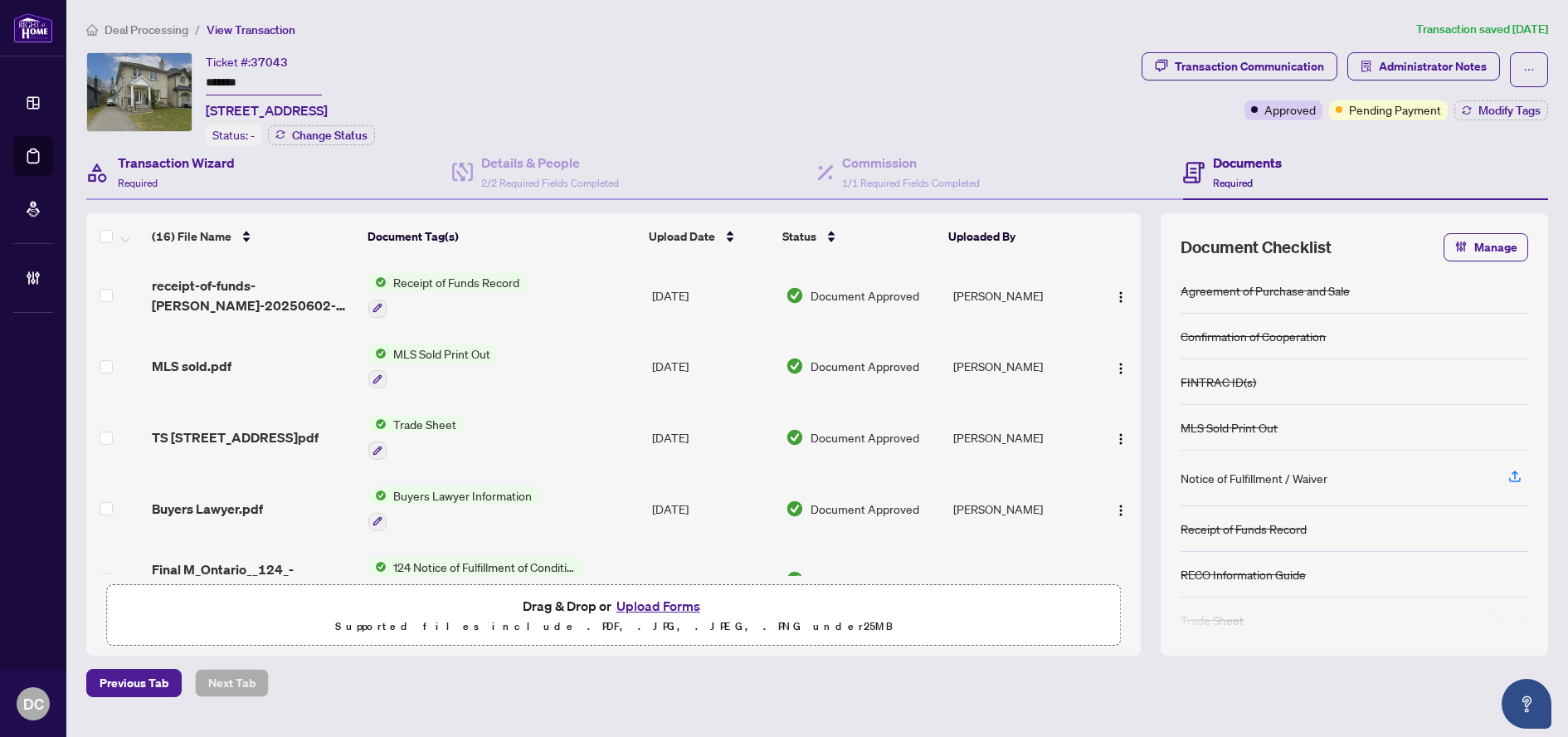
click at [336, 146] on div "Transaction Wizard Required" at bounding box center [269, 173] width 366 height 54
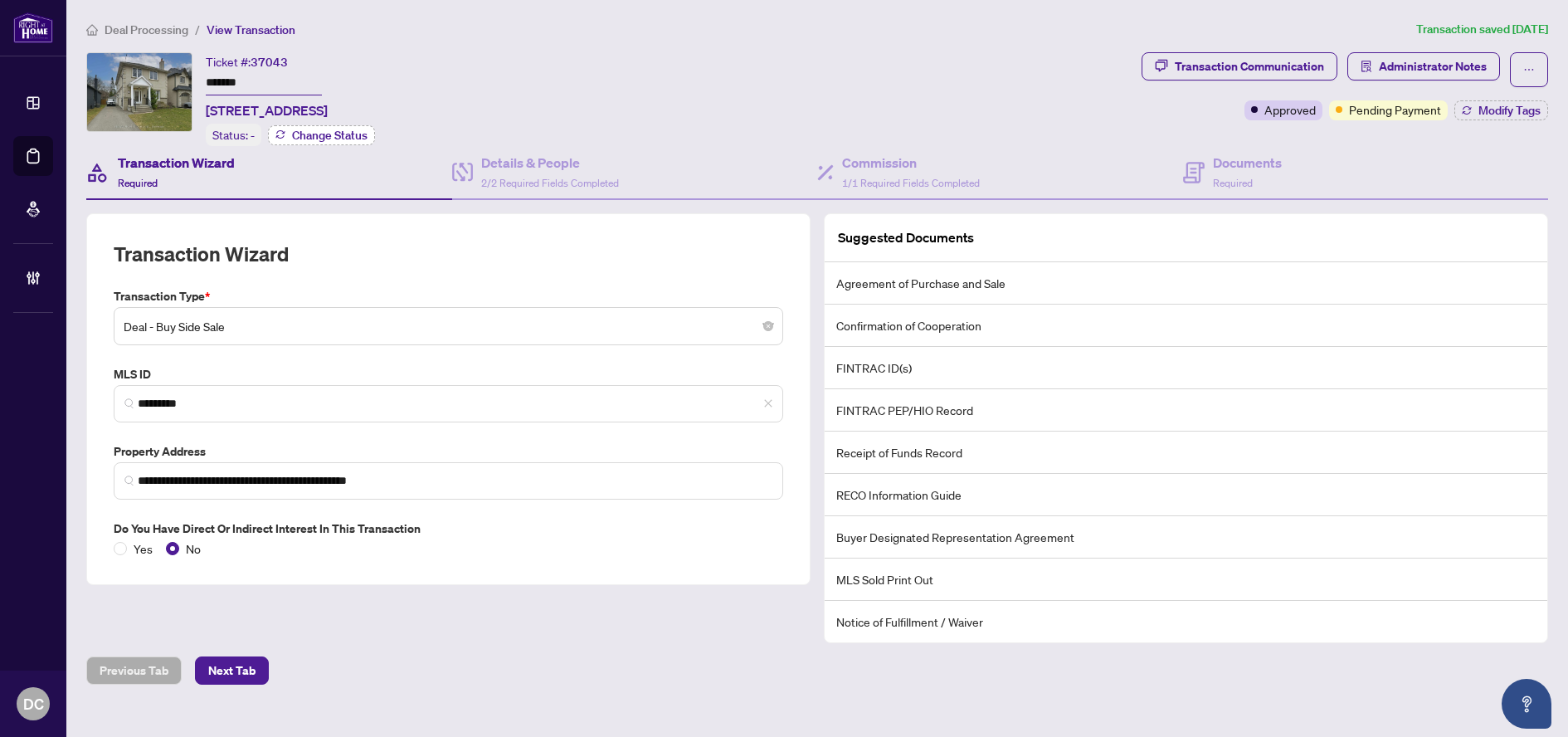
click at [319, 129] on span "Change Status" at bounding box center [330, 135] width 76 height 12
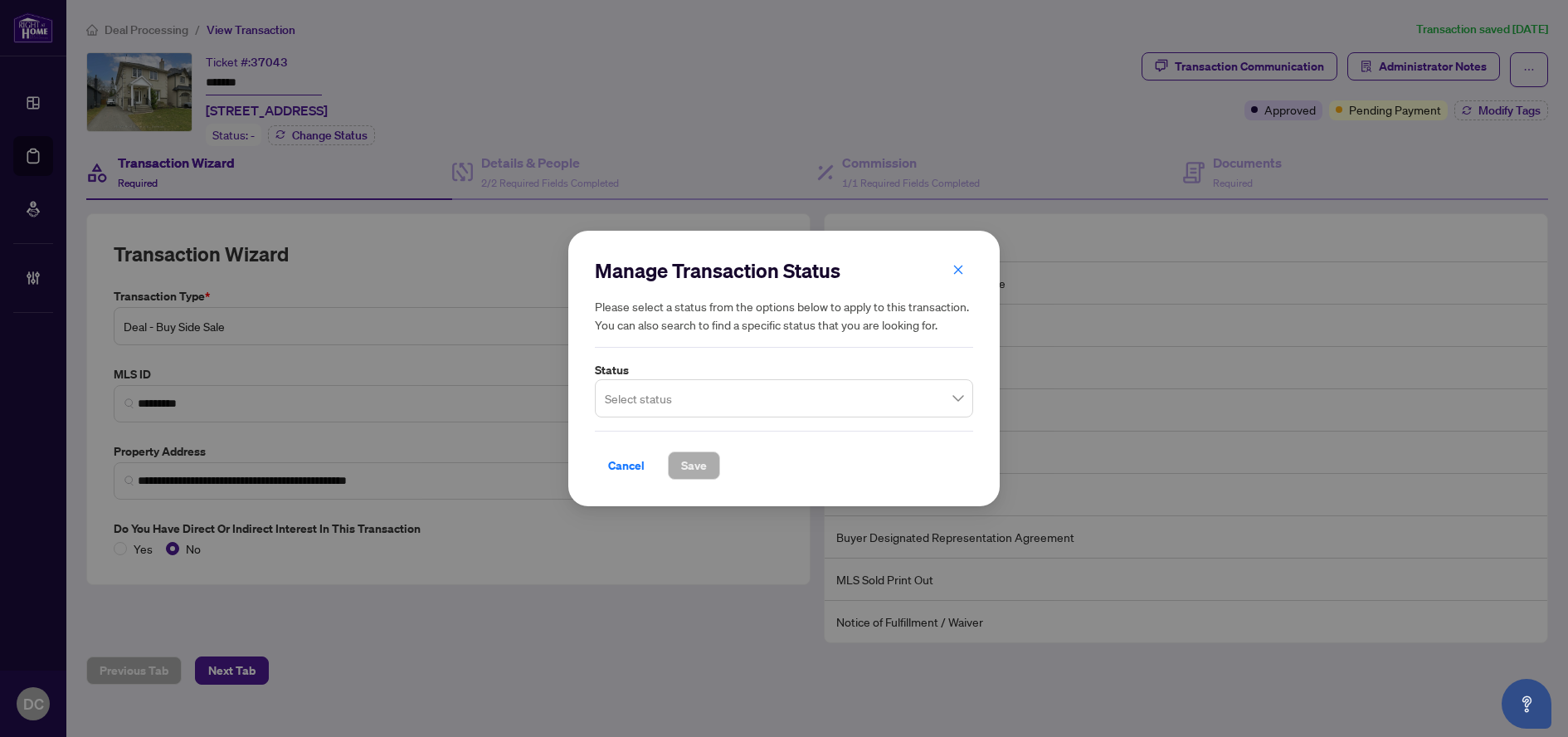
click at [719, 397] on input "search" at bounding box center [776, 400] width 343 height 37
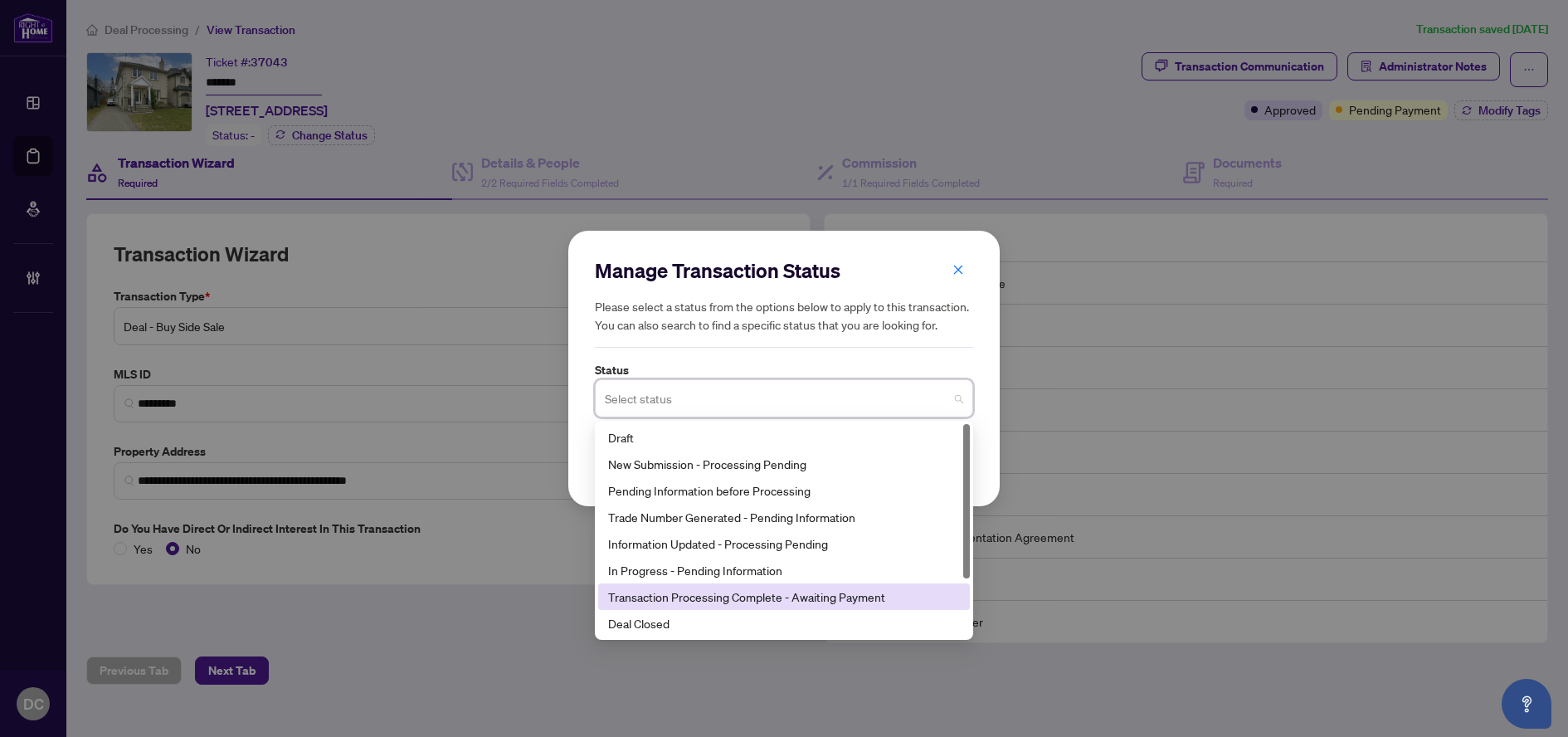
click at [655, 616] on div "Deal Closed" at bounding box center [784, 622] width 352 height 18
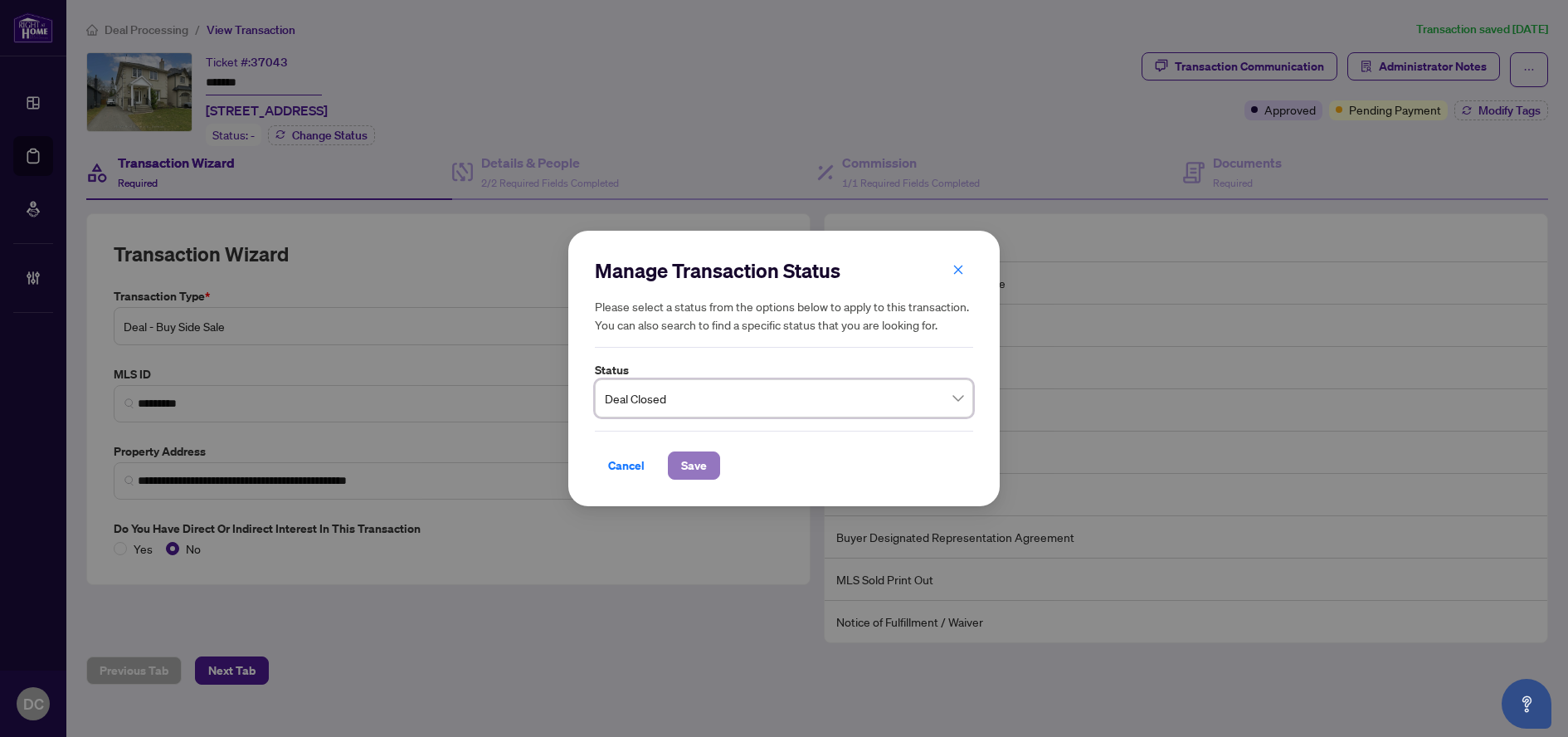
click at [674, 460] on button "Save" at bounding box center [694, 464] width 53 height 28
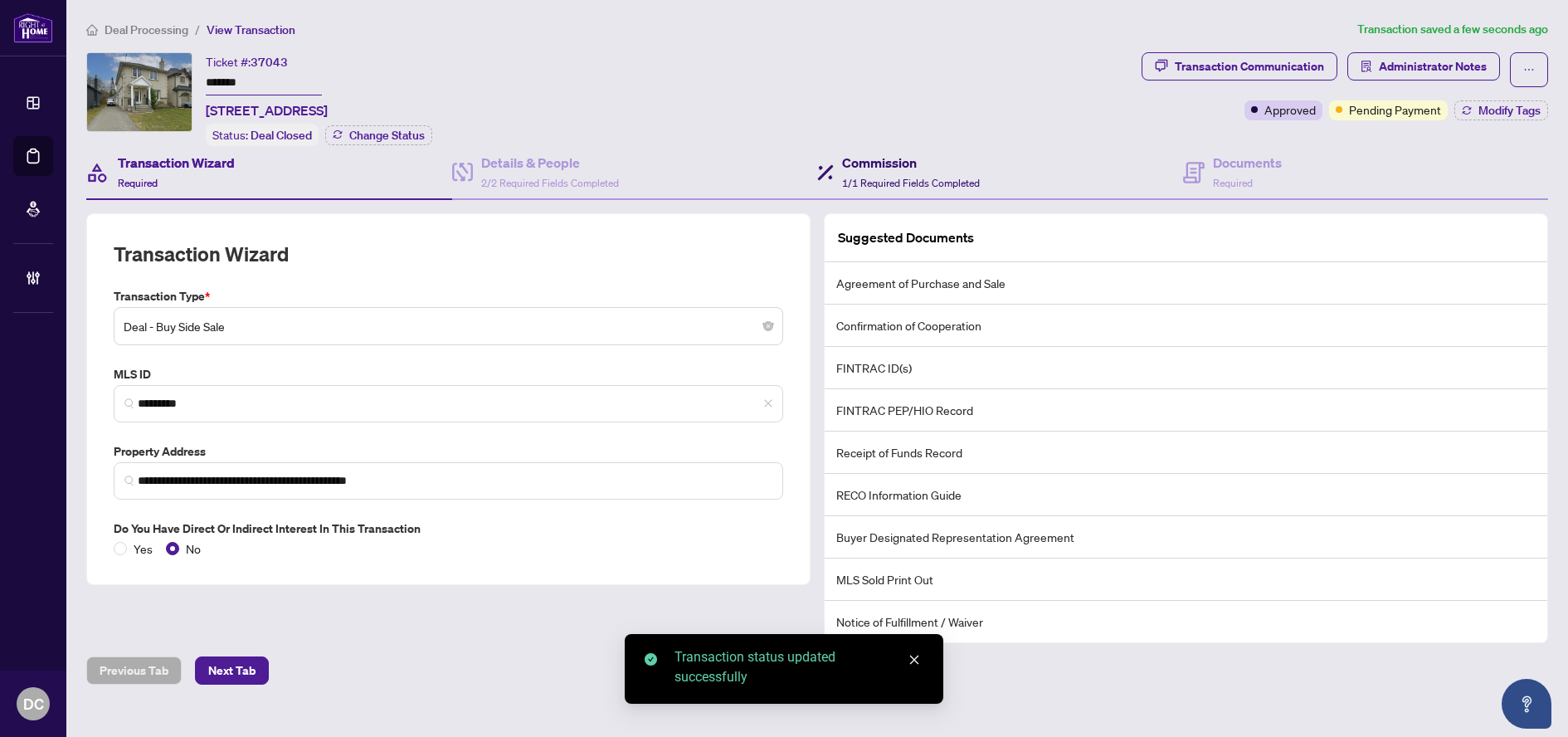
click at [905, 177] on span "1/1 Required Fields Completed" at bounding box center [911, 183] width 138 height 13
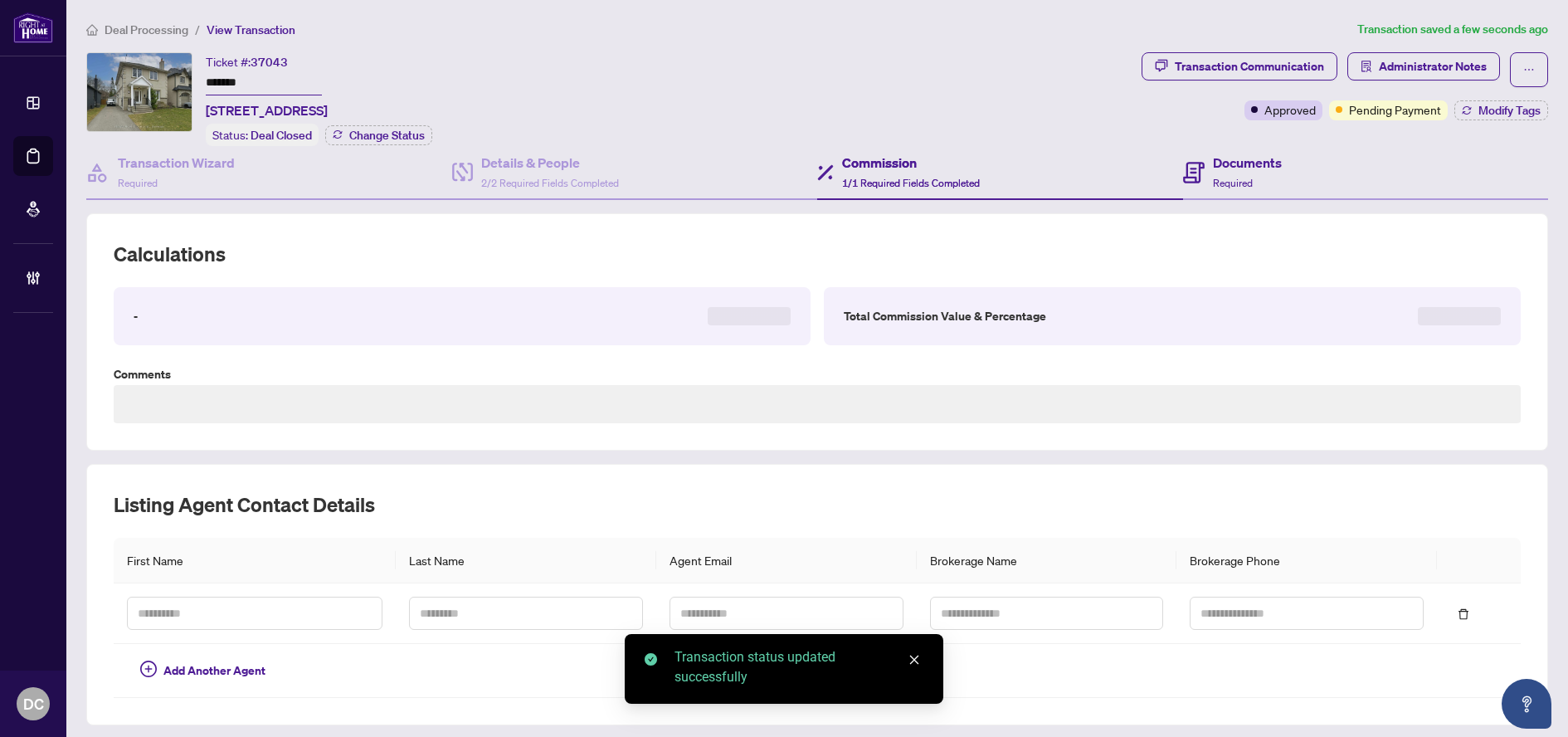
type textarea "**********"
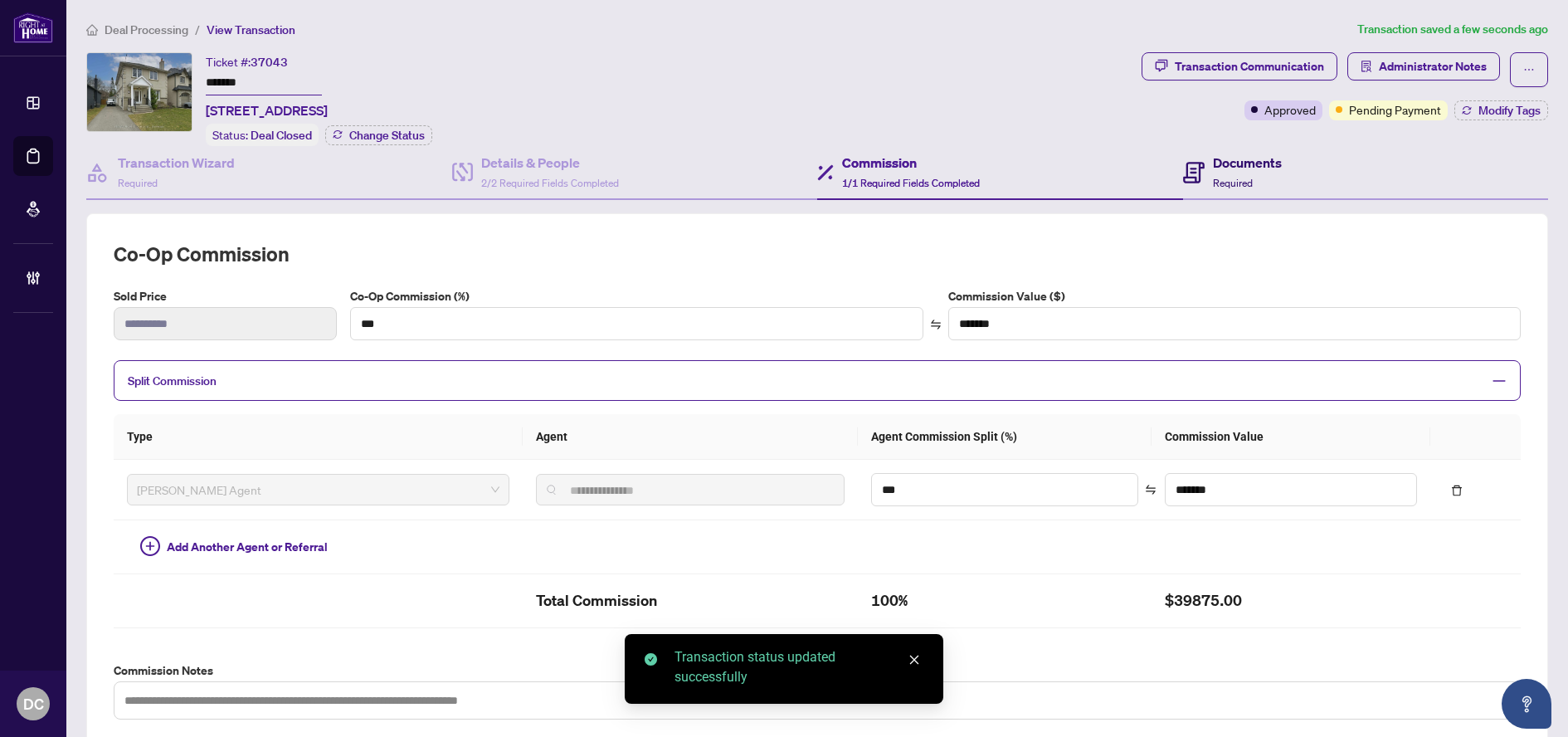
click at [1266, 164] on h4 "Documents" at bounding box center [1247, 162] width 69 height 20
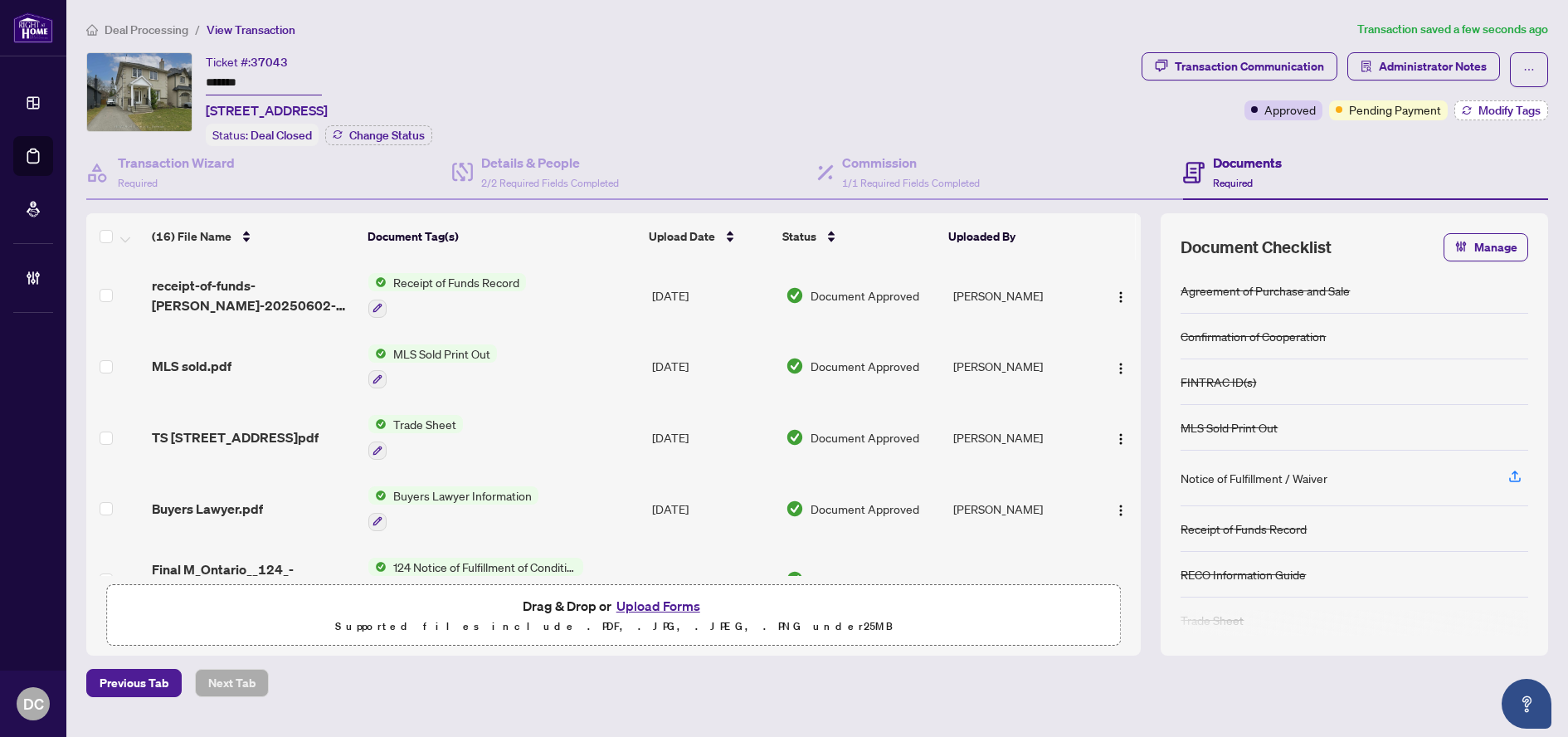
click at [1508, 108] on span "Modify Tags" at bounding box center [1509, 110] width 62 height 12
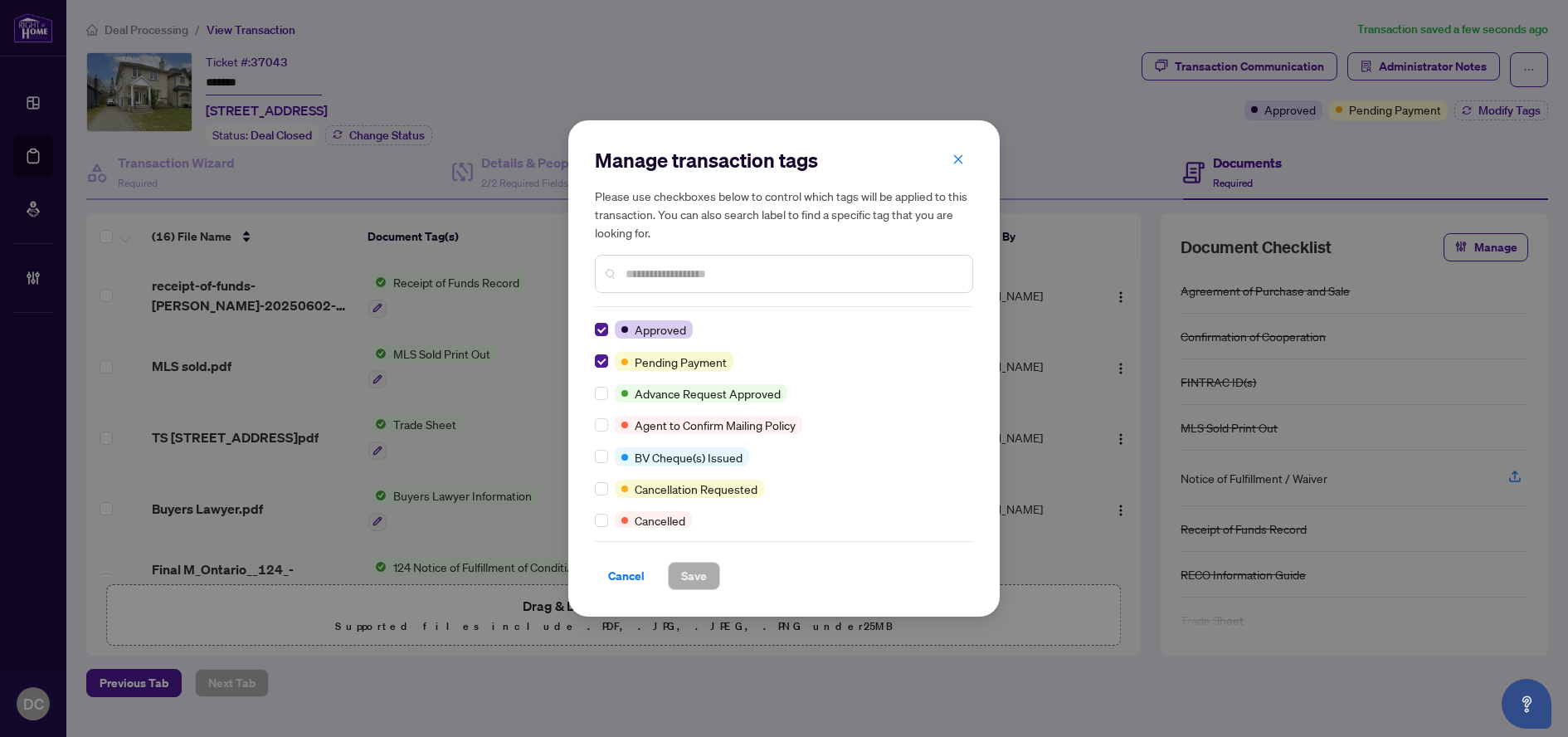
click at [602, 351] on div "Approved Pending Payment Advance Request Approved Agent to Confirm Mailing Poli…" at bounding box center [783, 424] width 378 height 207
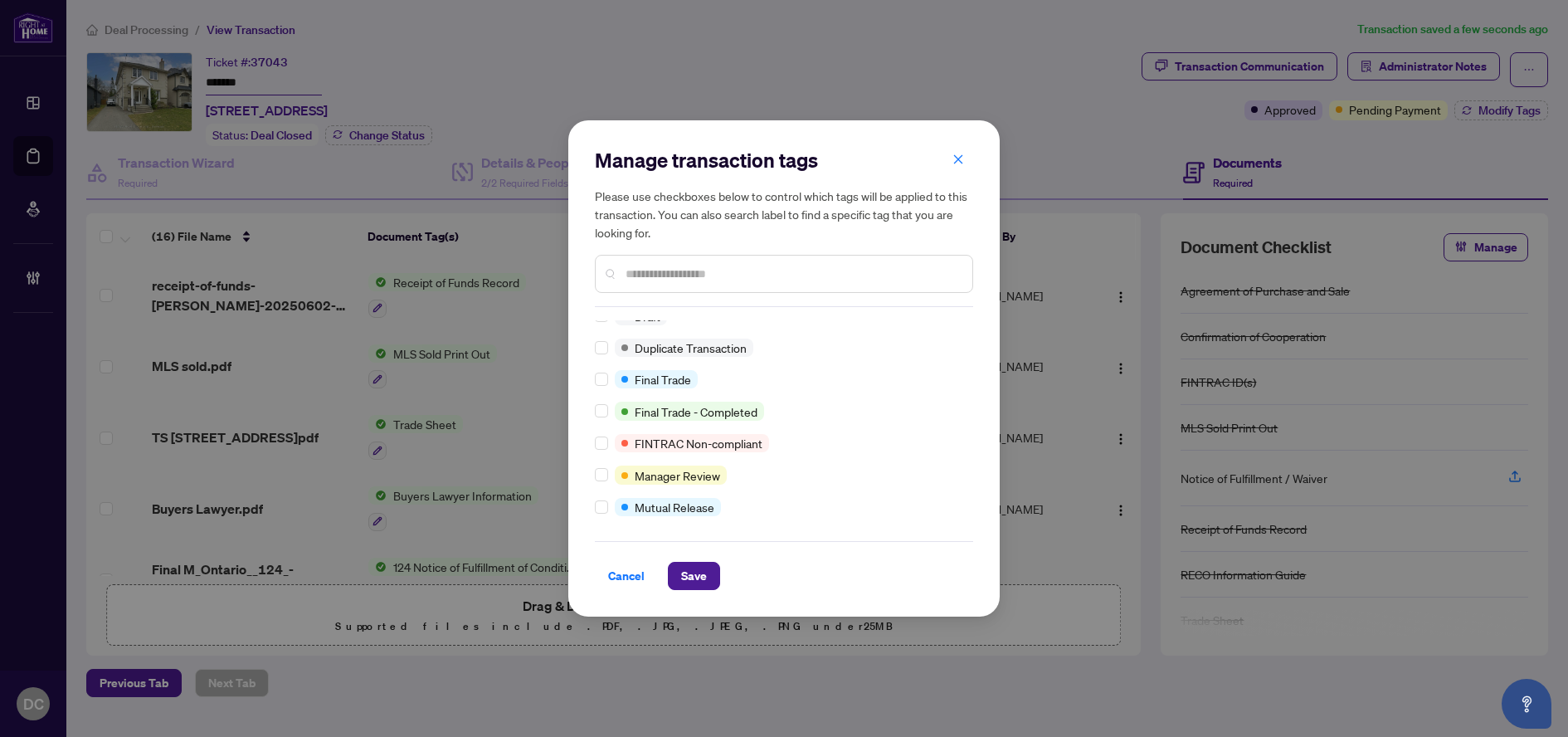
scroll to position [14, 0]
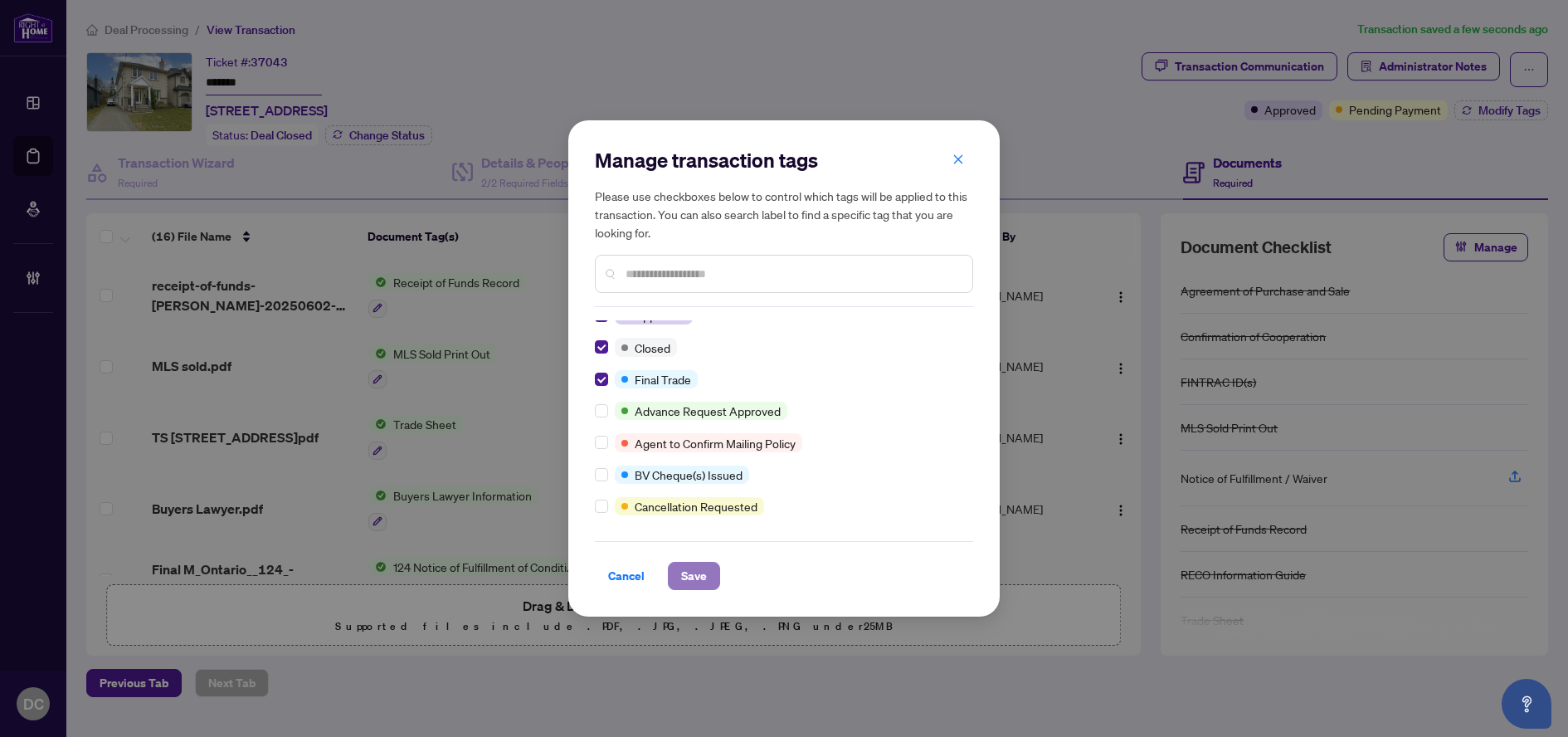
click at [685, 577] on span "Save" at bounding box center [694, 575] width 25 height 26
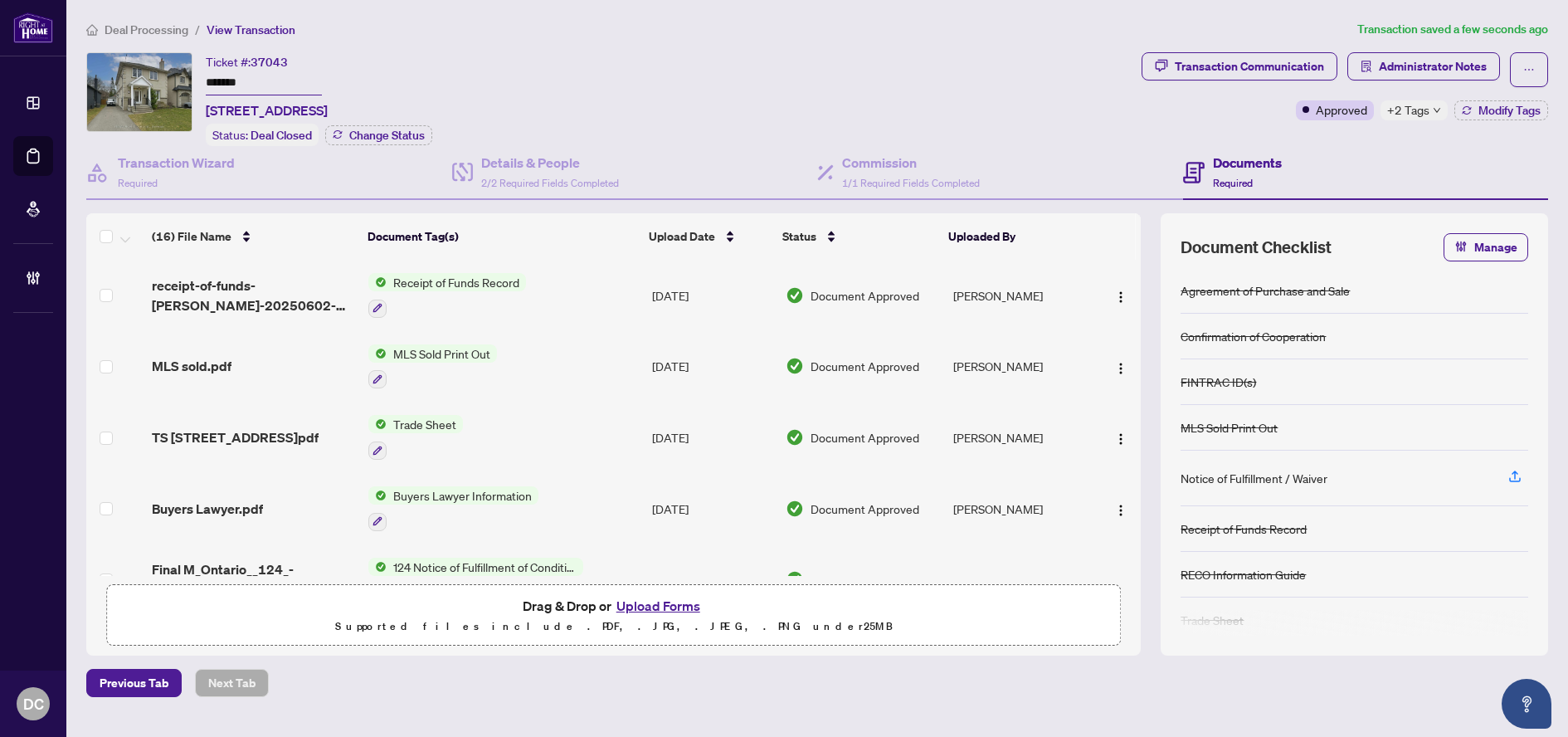
click at [1401, 111] on span "+2 Tags" at bounding box center [1408, 110] width 42 height 19
click at [1332, 138] on div "Transaction Communication Administrator Notes Approved +2 Tags Modify Tags" at bounding box center [1345, 99] width 414 height 93
click at [1413, 111] on span "+2 Tags" at bounding box center [1408, 110] width 42 height 19
click at [1345, 142] on div "Transaction Communication Administrator Notes Approved +2 Tags Modify Tags" at bounding box center [1345, 99] width 414 height 93
click at [1468, 66] on span "Administrator Notes" at bounding box center [1433, 66] width 108 height 26
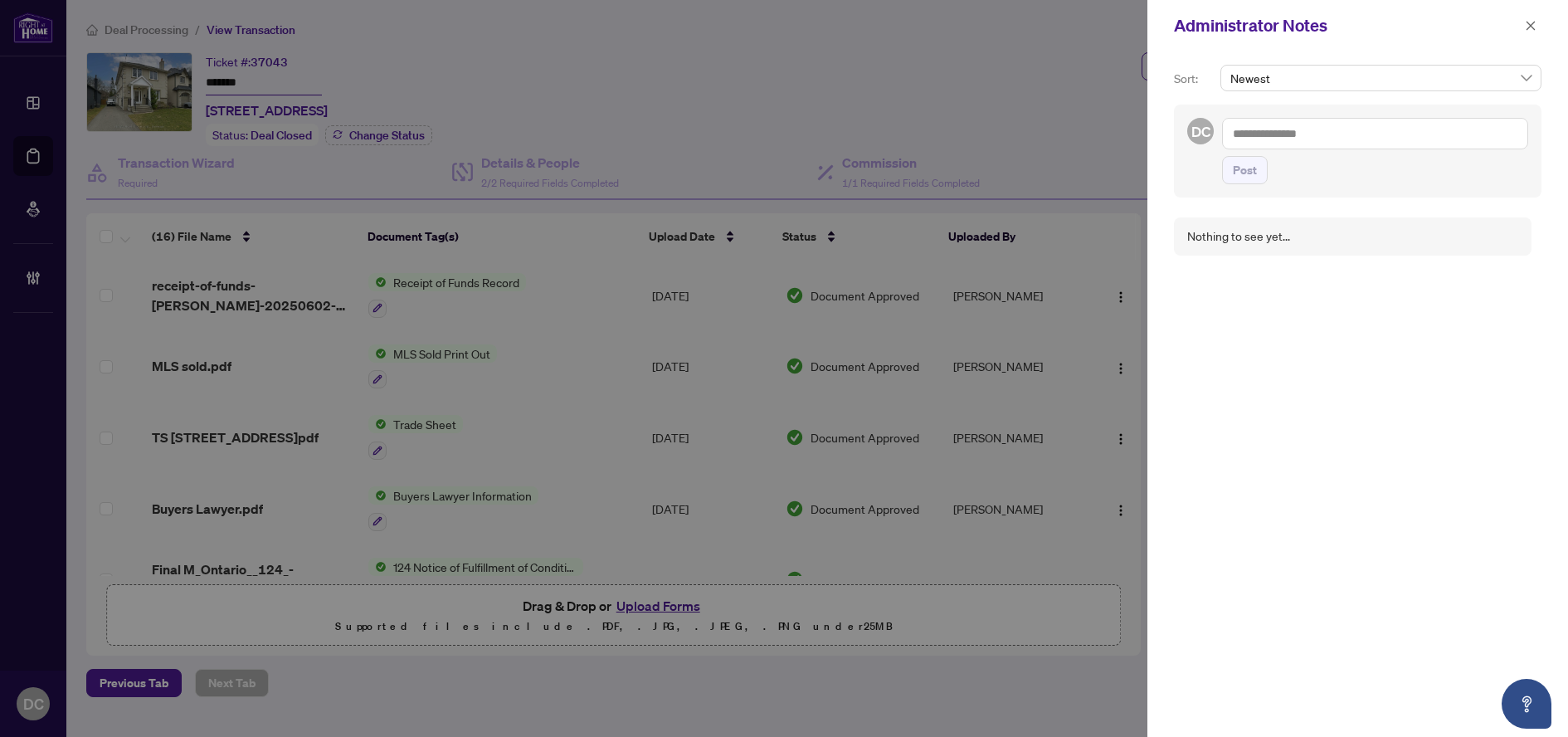
drag, startPoint x: 1387, startPoint y: 104, endPoint x: 1388, endPoint y: 116, distance: 12.0
click at [1387, 106] on div "Sort: Newest DC Post" at bounding box center [1357, 131] width 368 height 132
click at [1386, 133] on textarea at bounding box center [1375, 133] width 306 height 31
paste textarea "**********"
type textarea "**********"
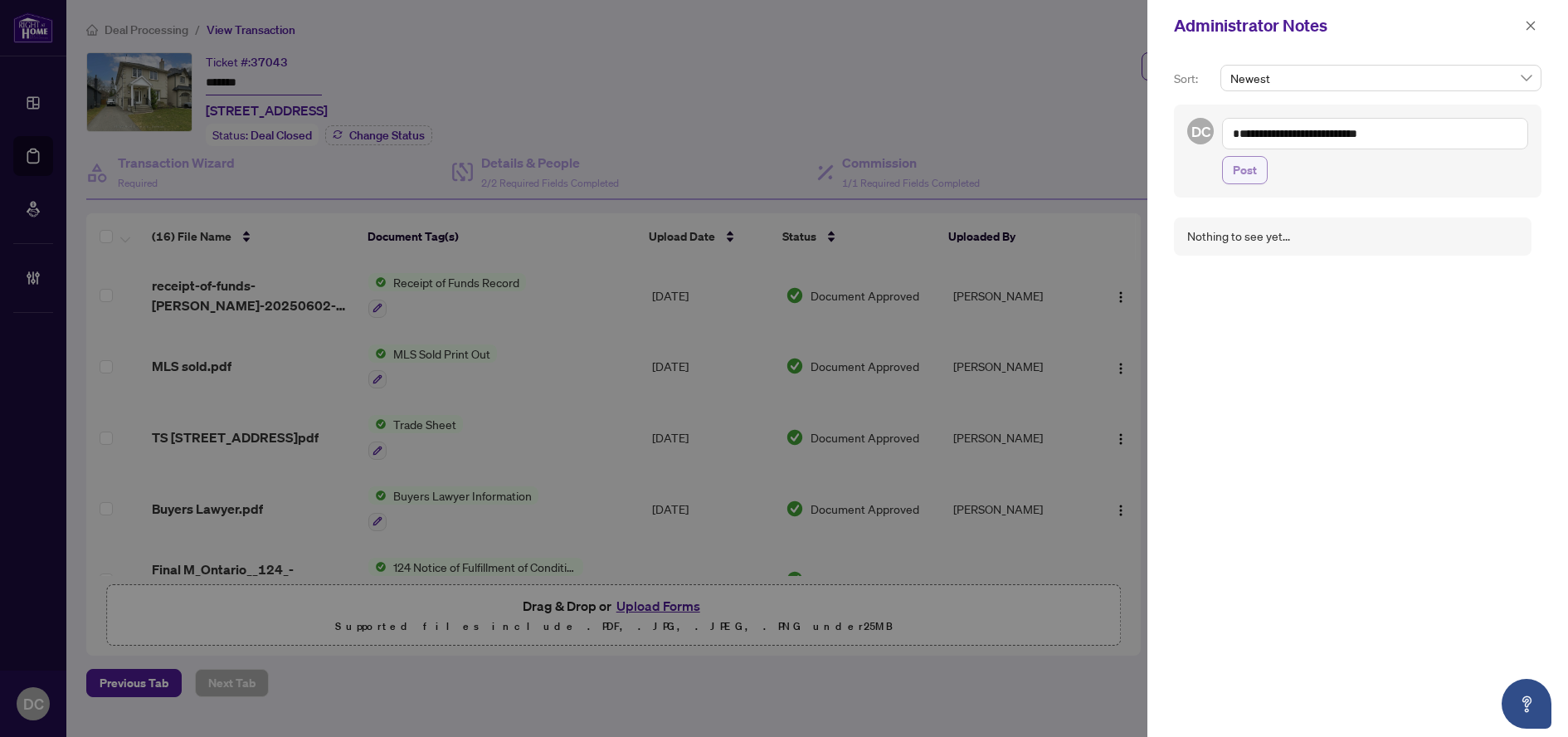
click at [1245, 175] on span "Post" at bounding box center [1245, 170] width 24 height 26
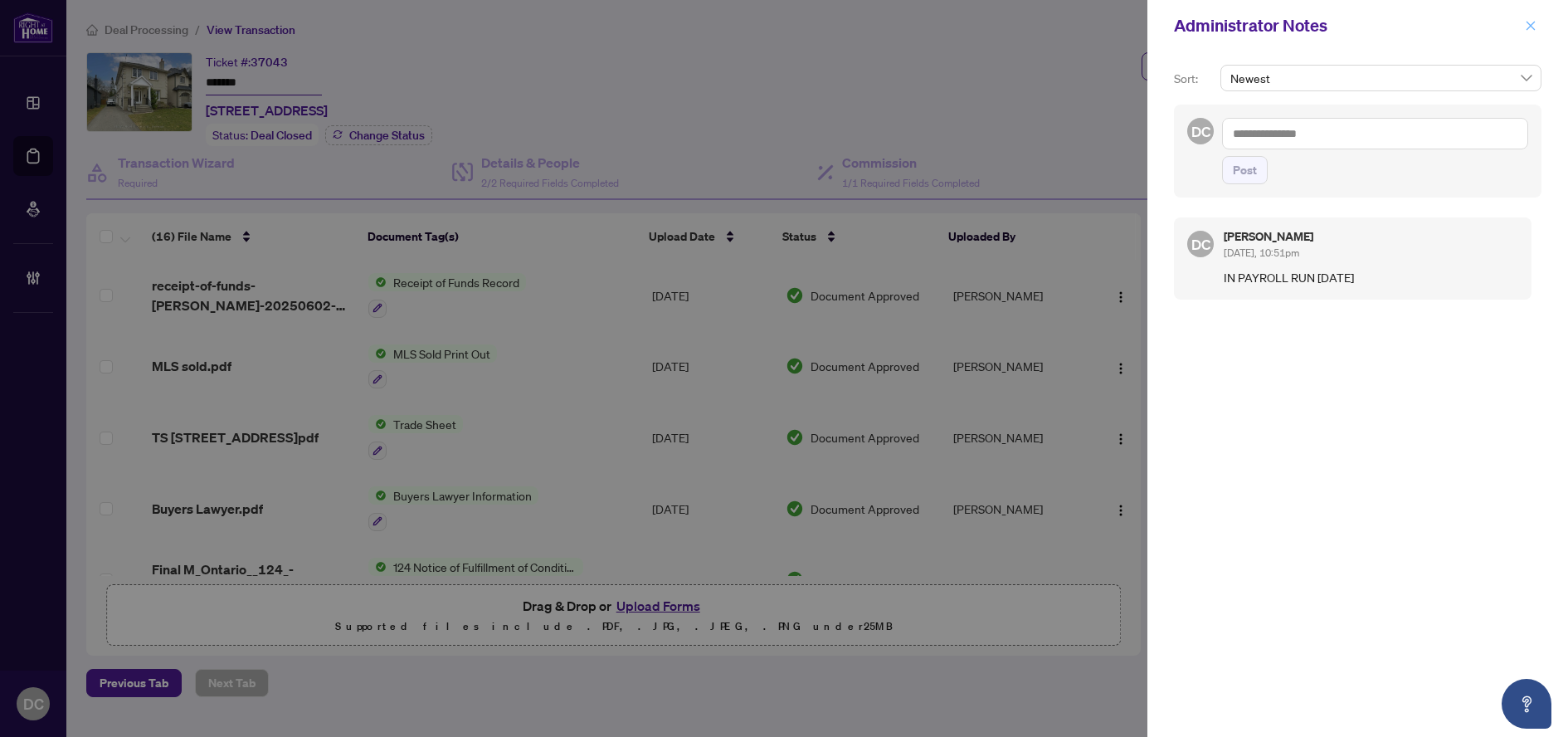
click at [1535, 24] on icon "close" at bounding box center [1531, 25] width 12 height 12
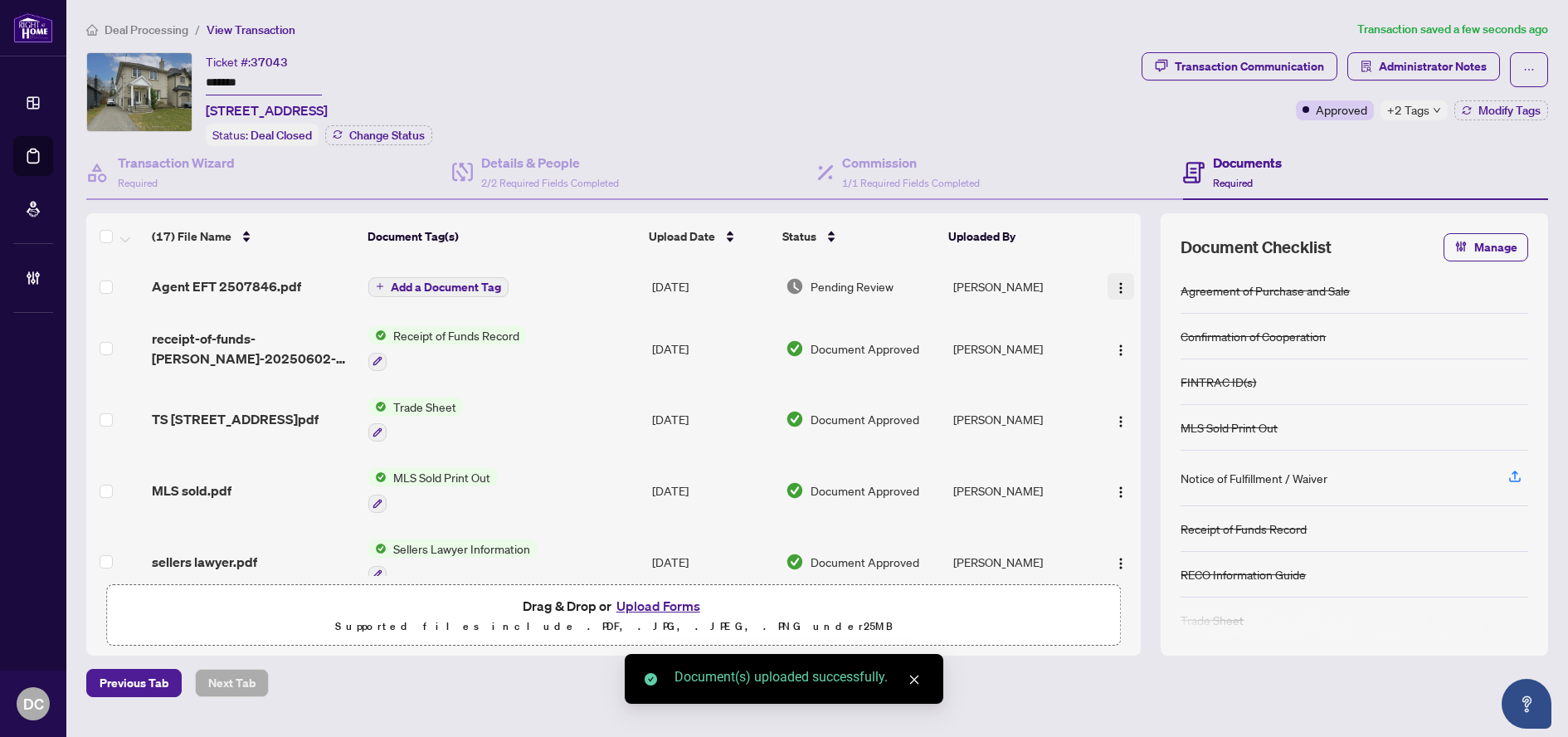
click at [1121, 290] on img "button" at bounding box center [1121, 288] width 14 height 14
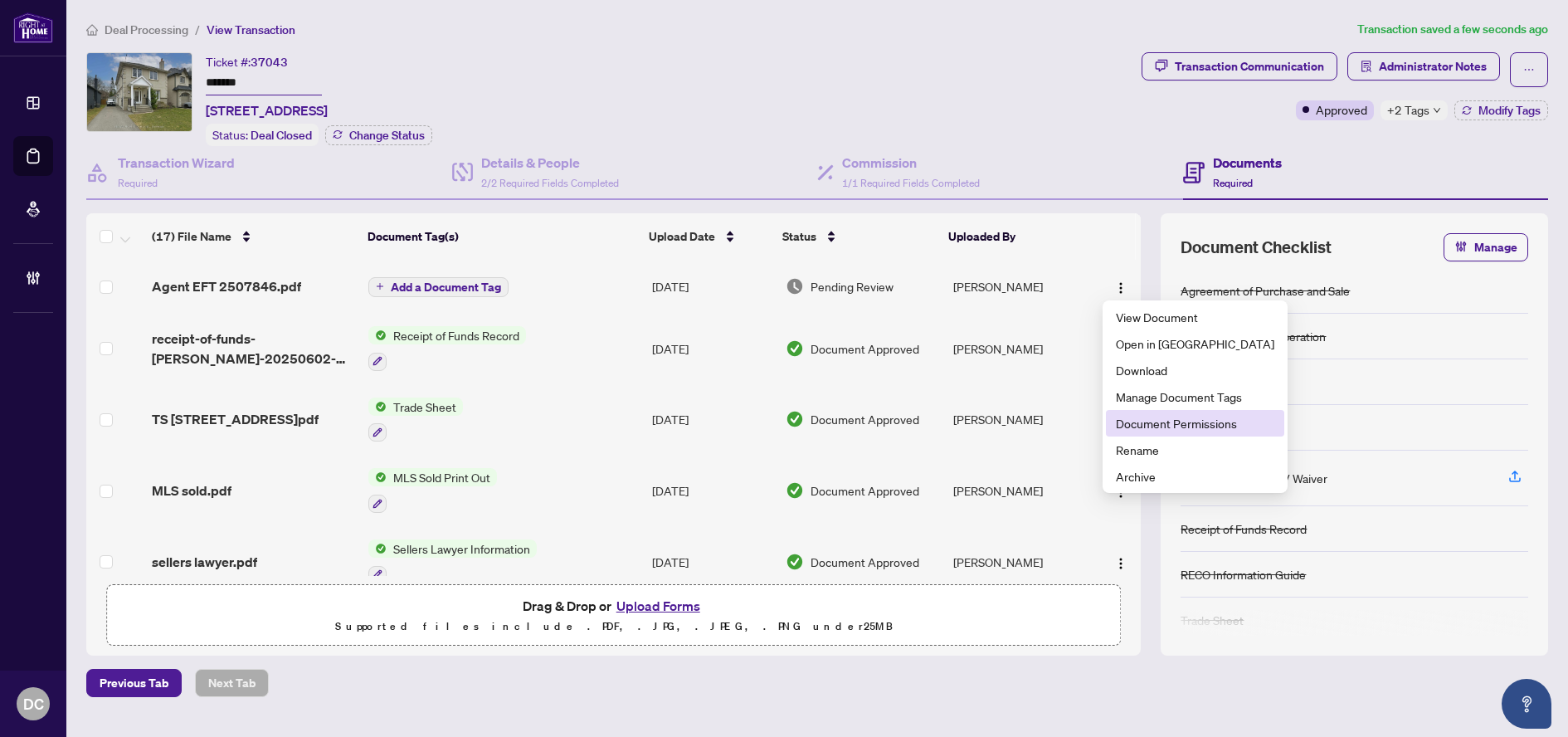
click at [1158, 426] on span "Document Permissions" at bounding box center [1195, 422] width 159 height 18
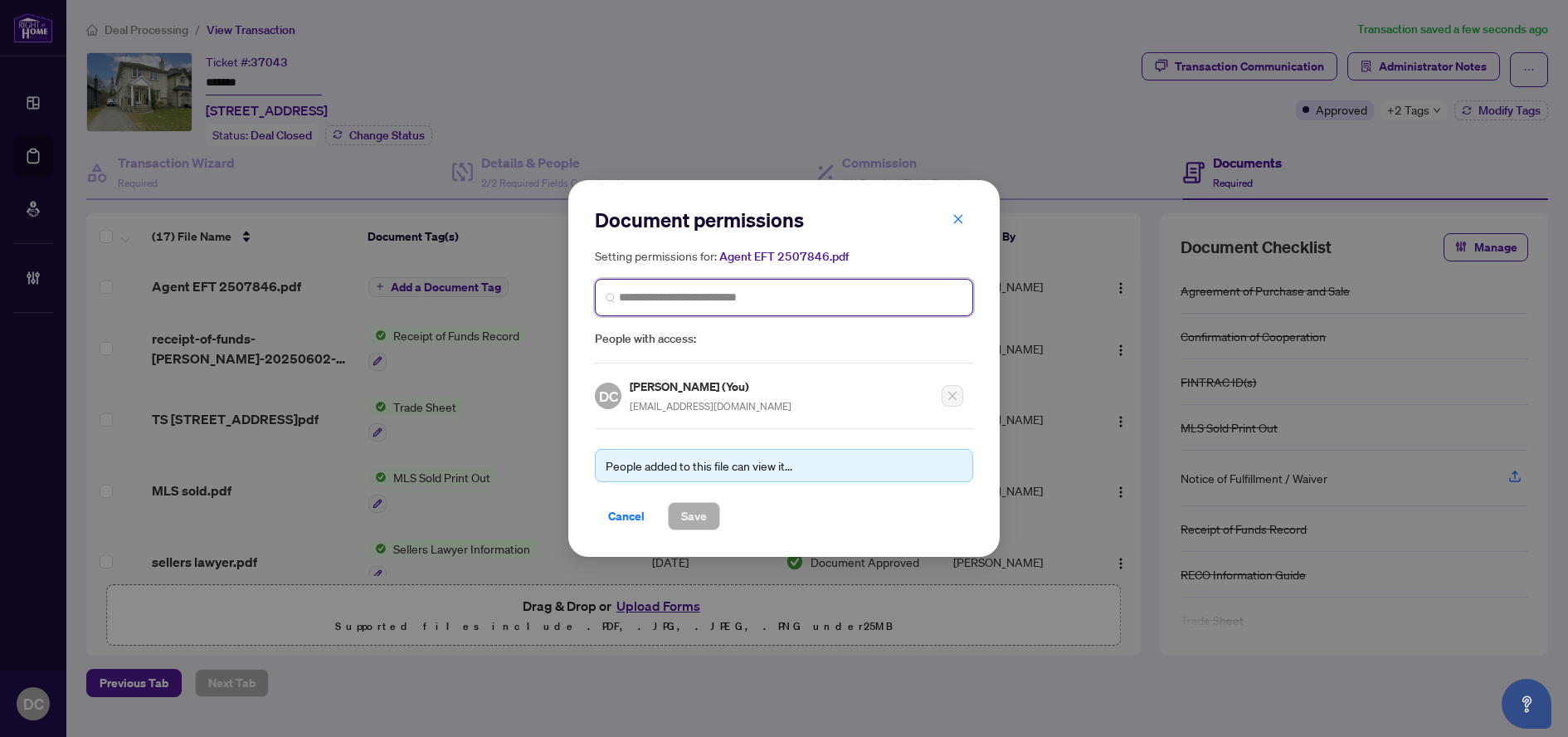
click at [694, 305] on input "search" at bounding box center [791, 297] width 343 height 18
type input "*******"
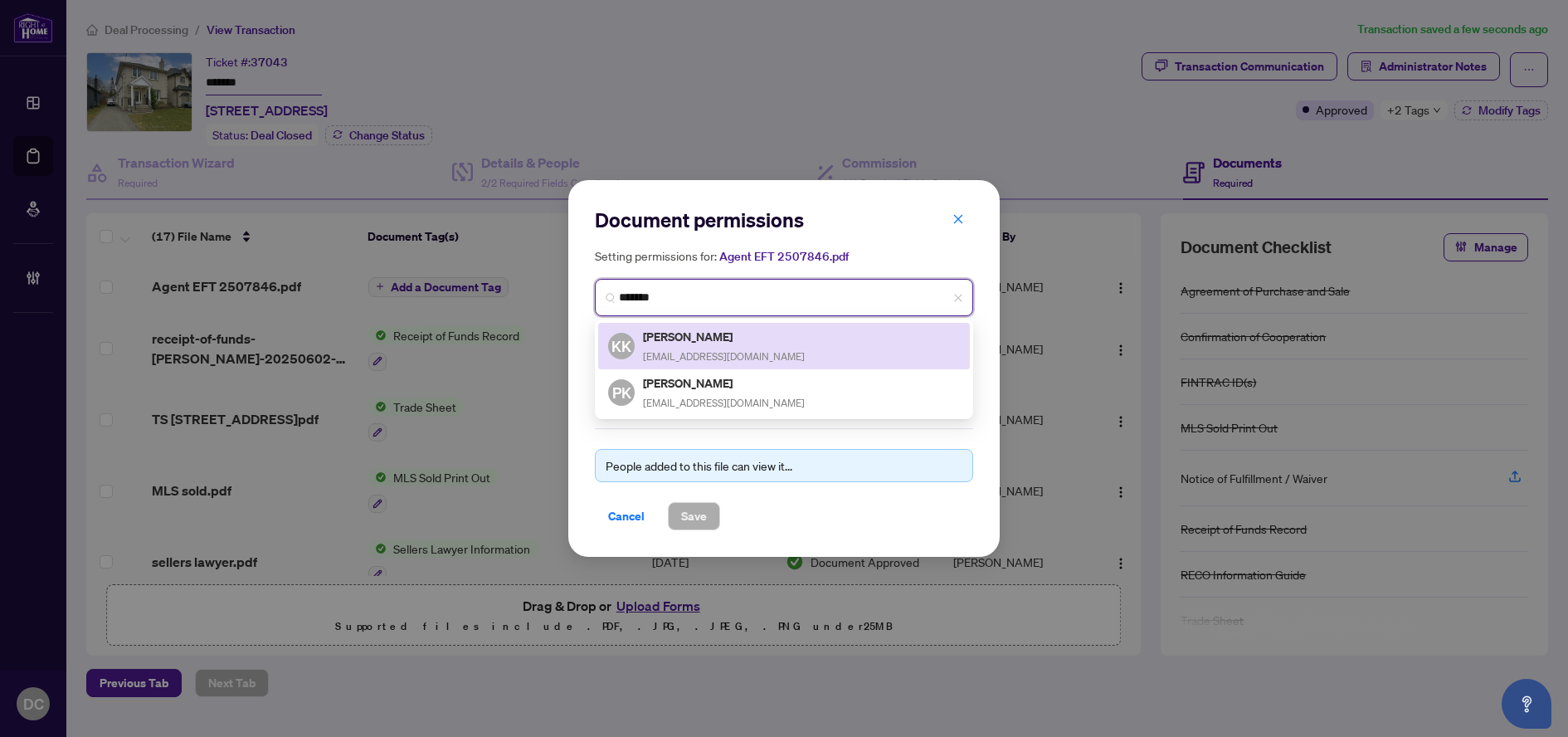
click at [695, 341] on h5 "[PERSON_NAME]" at bounding box center [724, 336] width 162 height 19
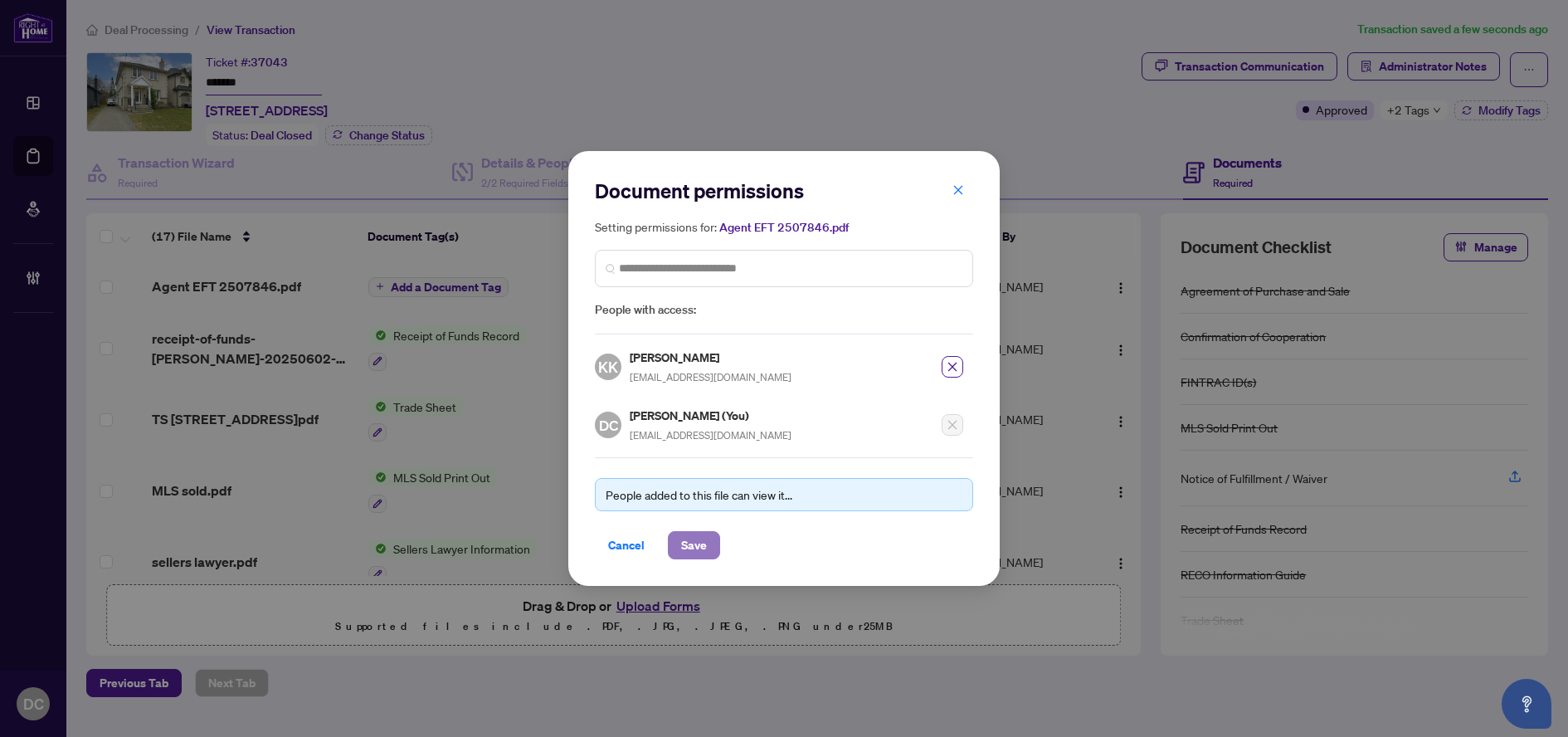
click at [702, 544] on span "Save" at bounding box center [694, 544] width 25 height 26
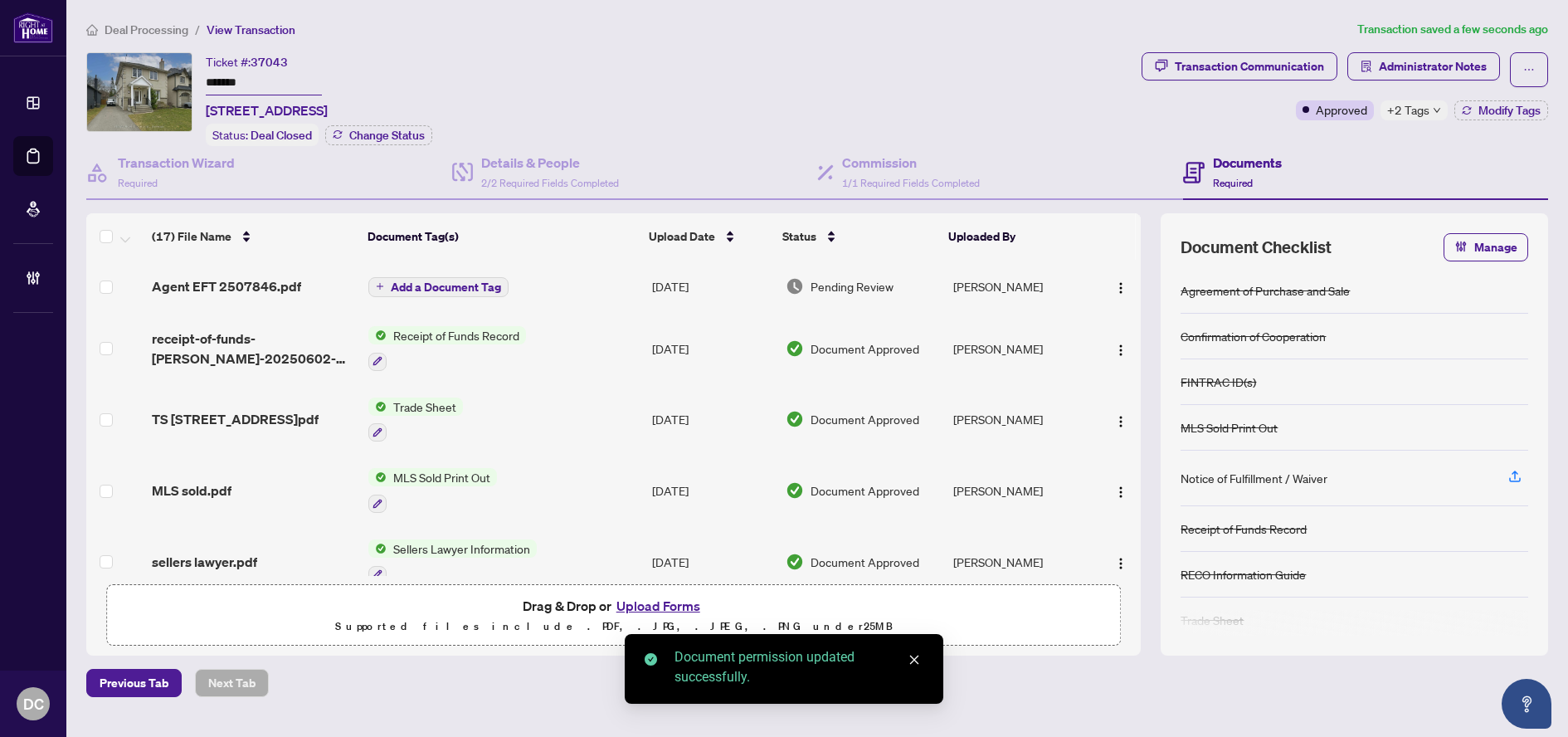
click at [445, 288] on span "Add a Document Tag" at bounding box center [446, 287] width 110 height 12
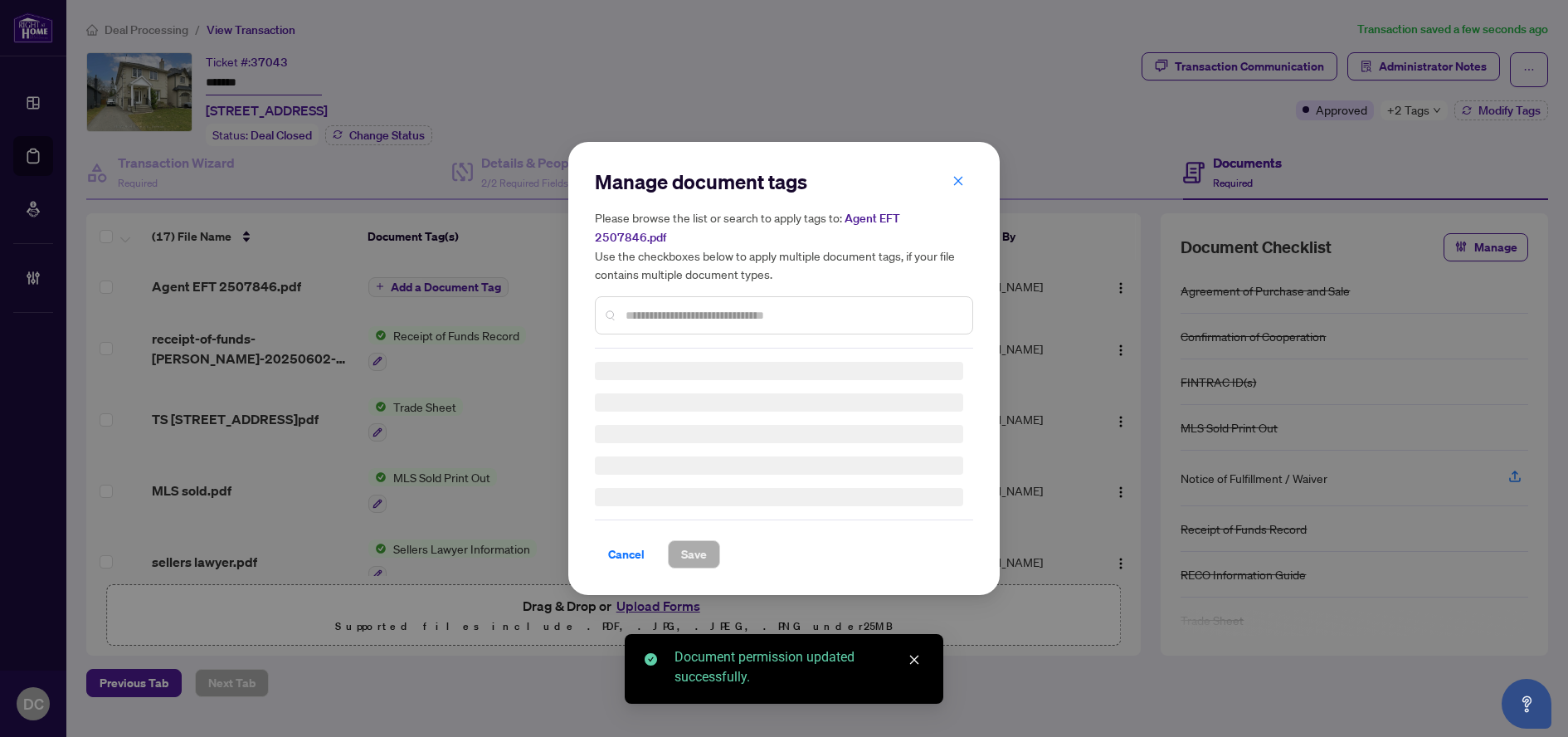
click at [780, 296] on div at bounding box center [783, 315] width 378 height 38
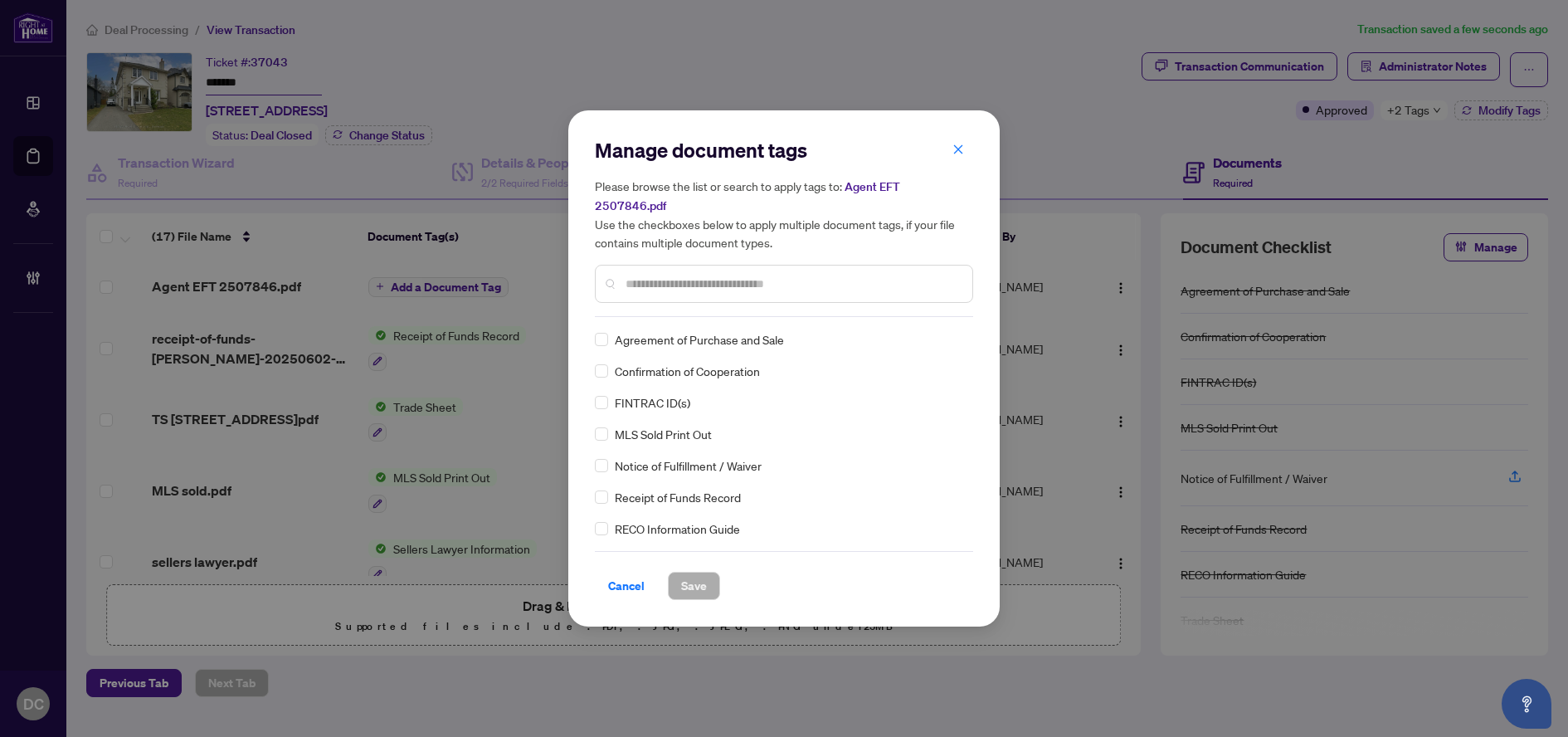
click at [790, 276] on input "text" at bounding box center [792, 283] width 334 height 18
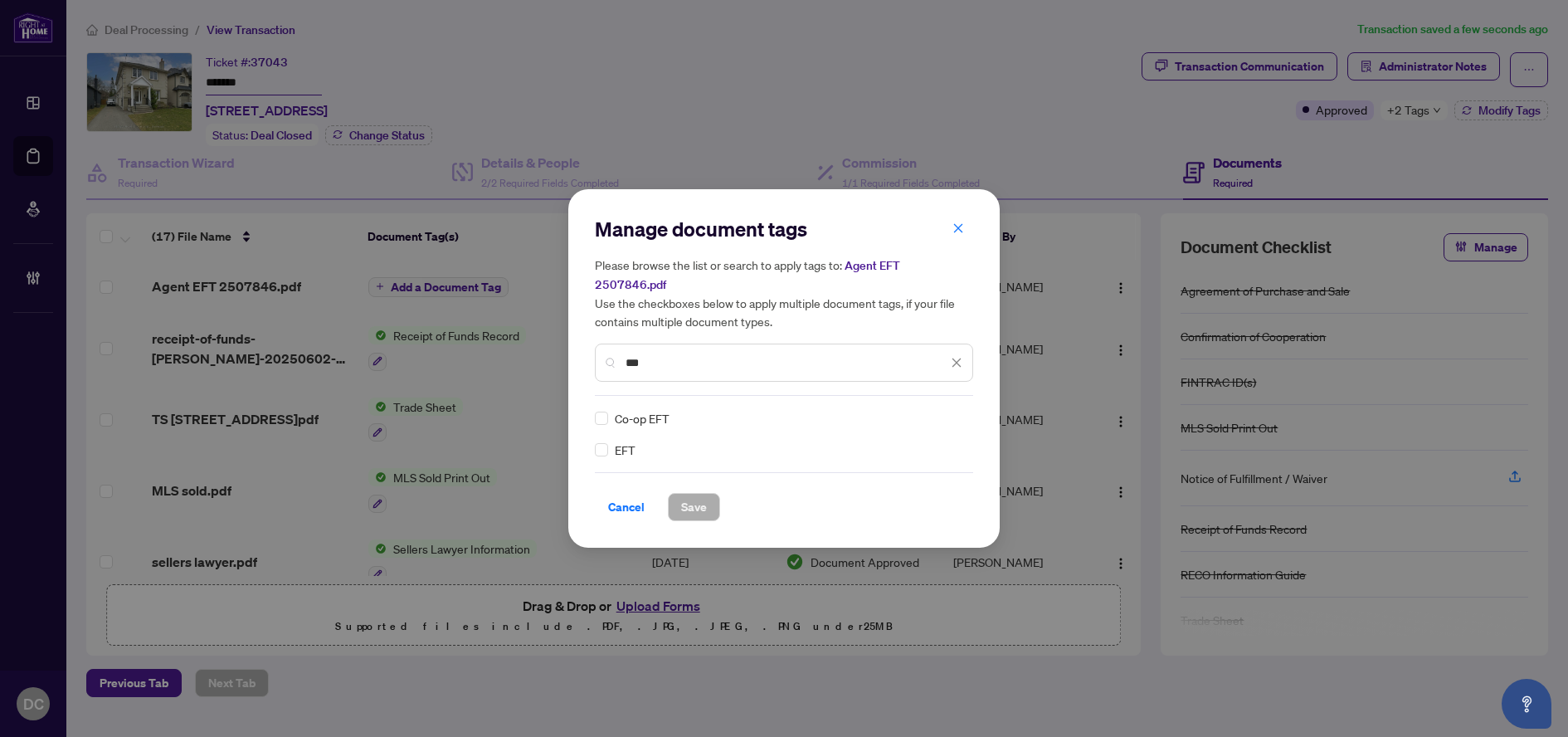
type input "***"
click at [594, 436] on div "Manage document tags Please browse the list or search to apply tags to: Agent E…" at bounding box center [784, 368] width 431 height 358
click at [951, 410] on div at bounding box center [946, 419] width 31 height 17
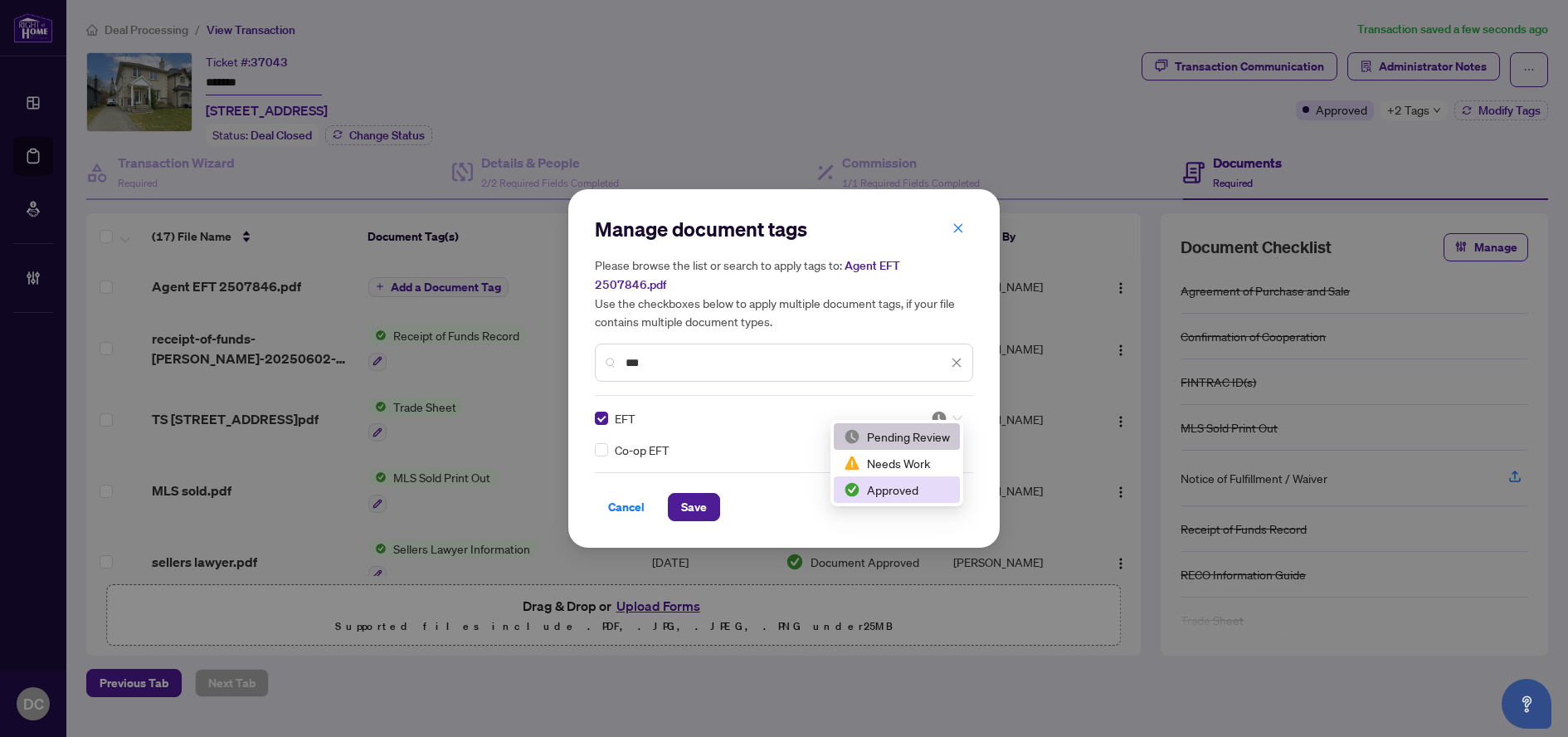
click at [905, 488] on div "Approved" at bounding box center [897, 489] width 106 height 18
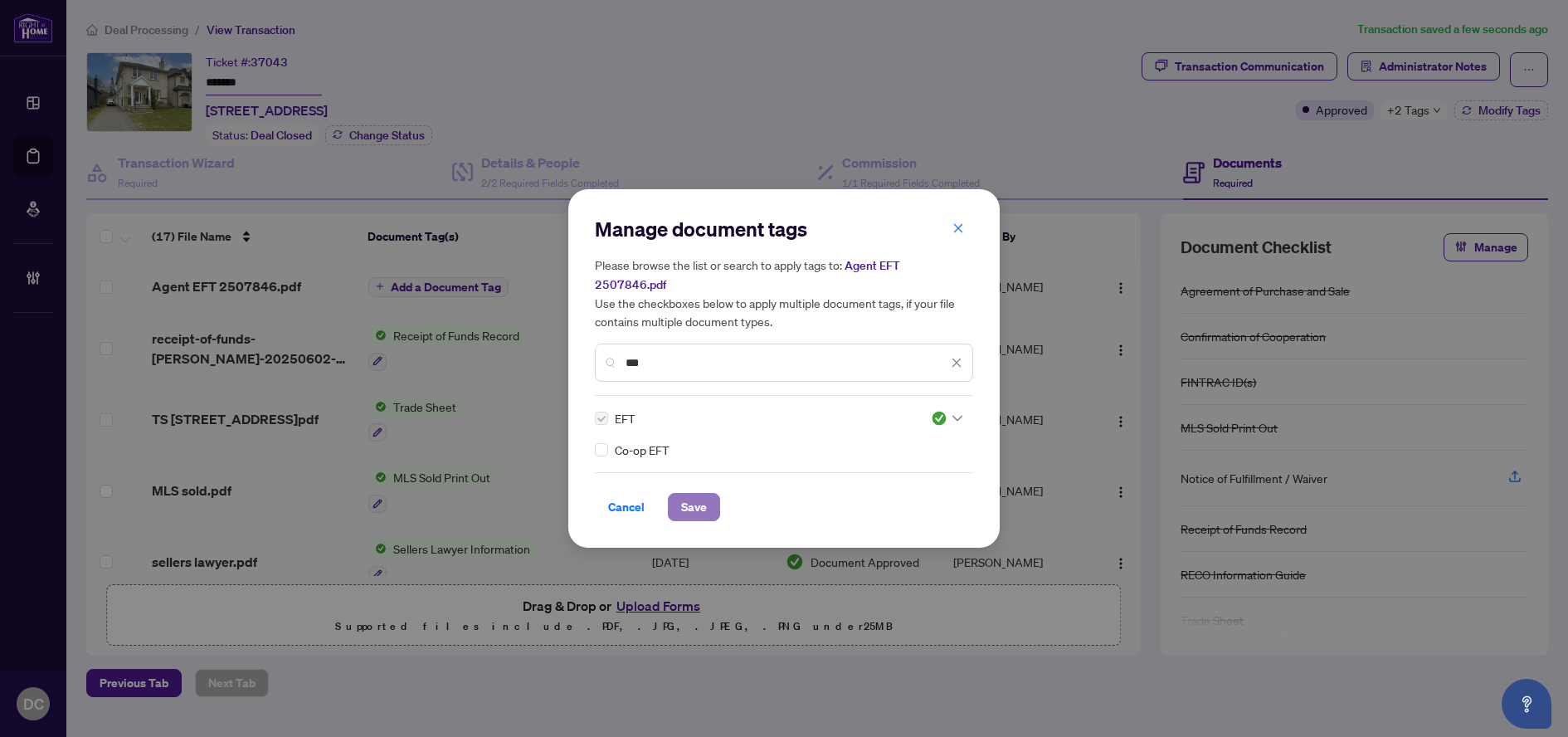
click at [702, 496] on span "Save" at bounding box center [694, 506] width 25 height 26
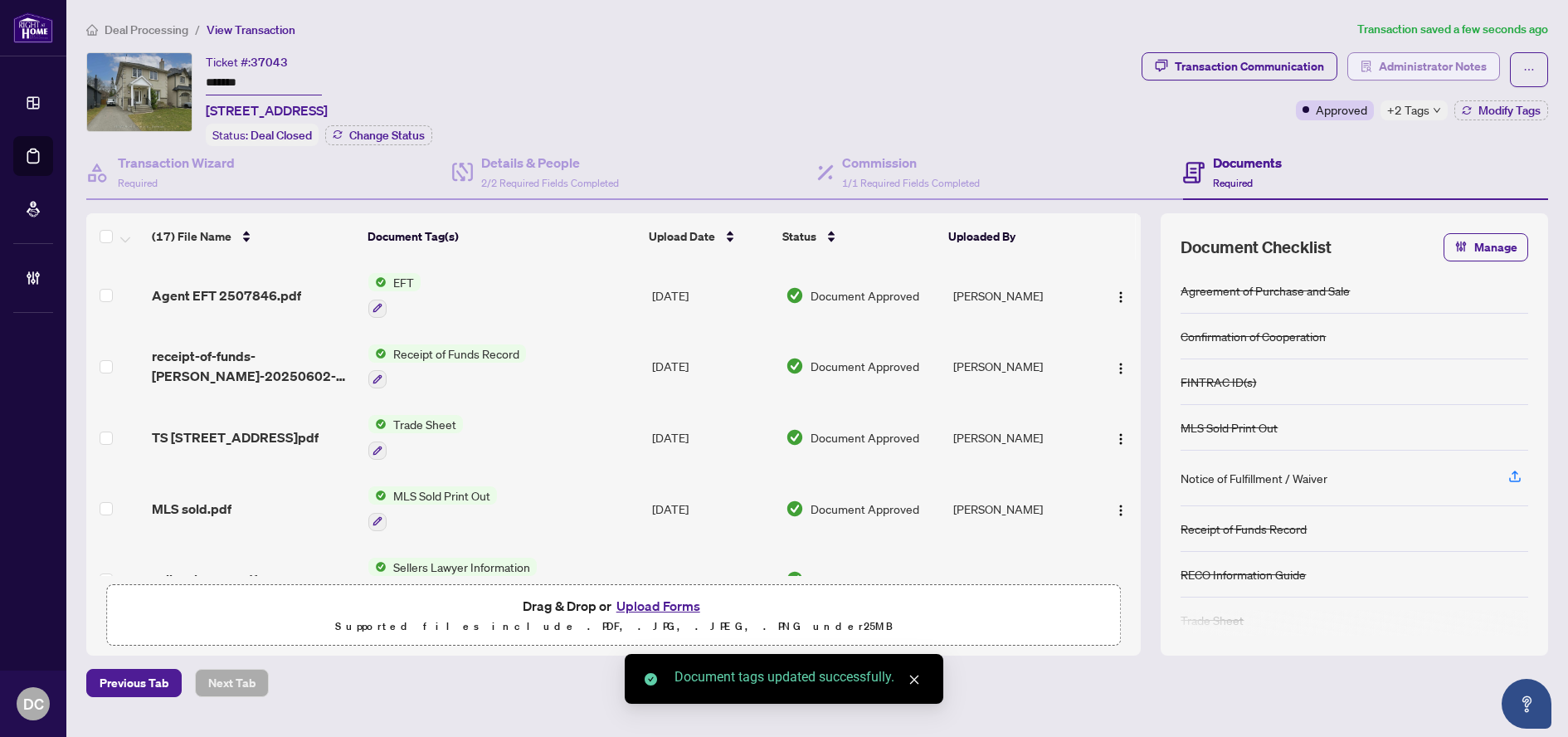
click at [1442, 73] on span "Administrator Notes" at bounding box center [1433, 66] width 108 height 26
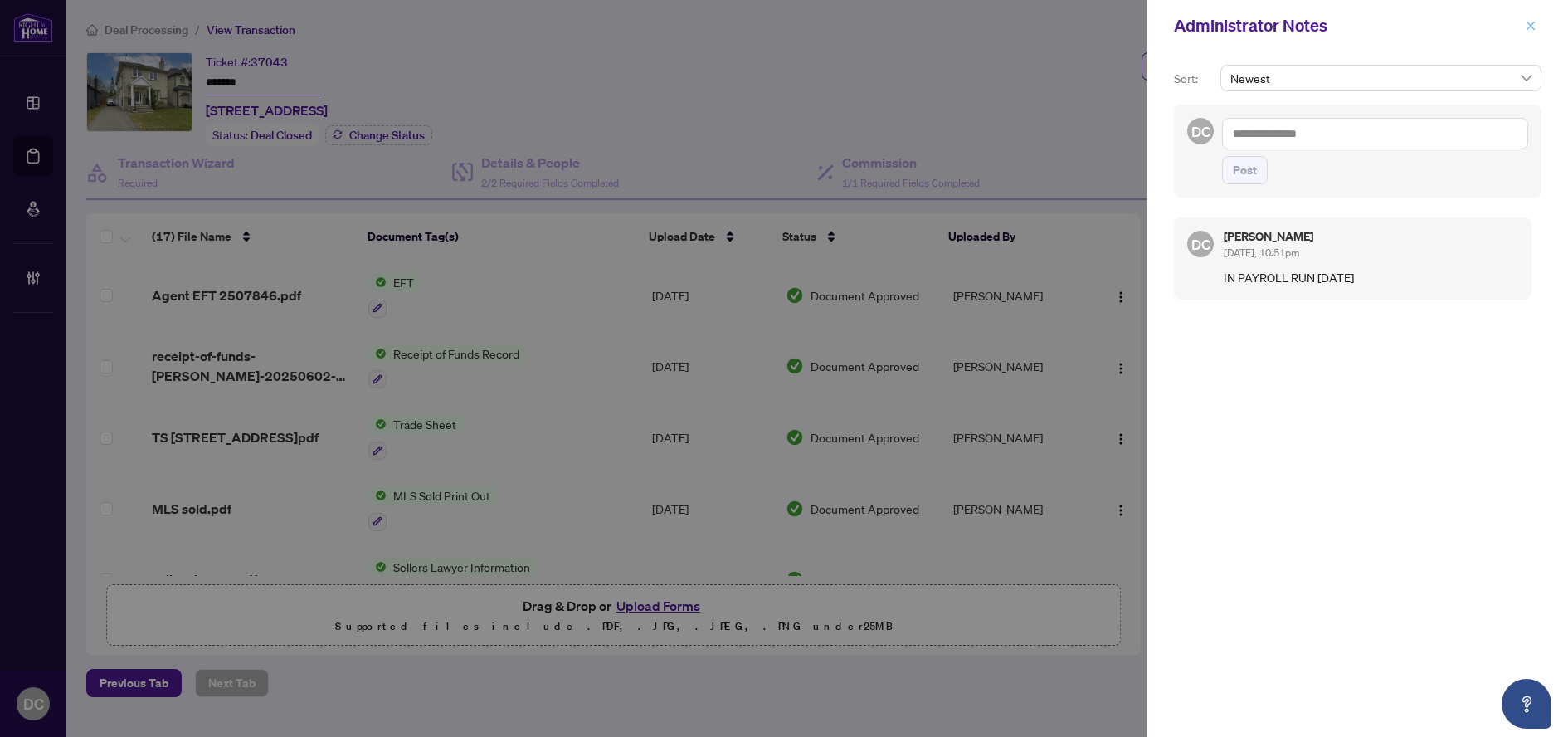
click at [1526, 26] on icon "close" at bounding box center [1531, 25] width 12 height 12
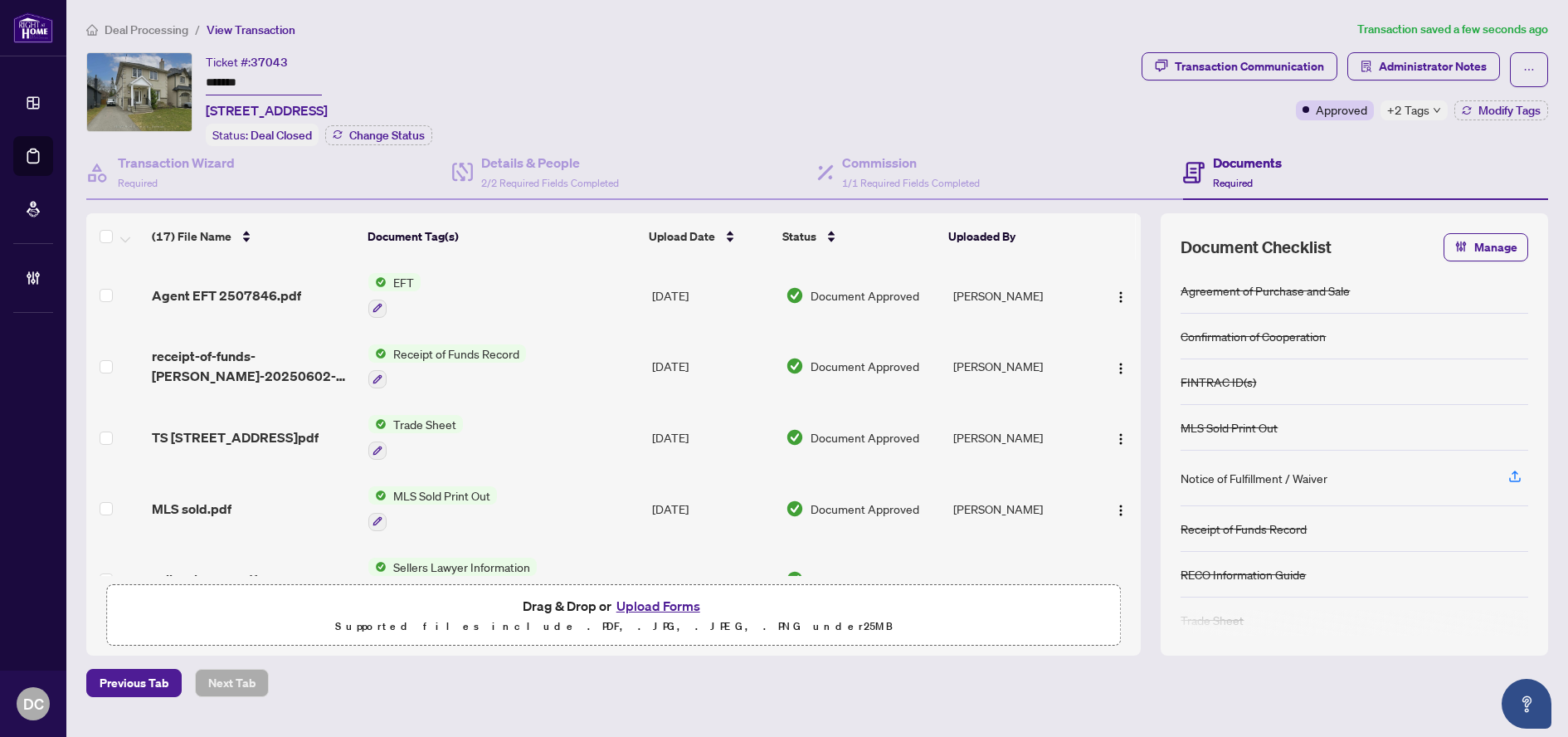
click at [161, 36] on span "Deal Processing" at bounding box center [146, 30] width 84 height 15
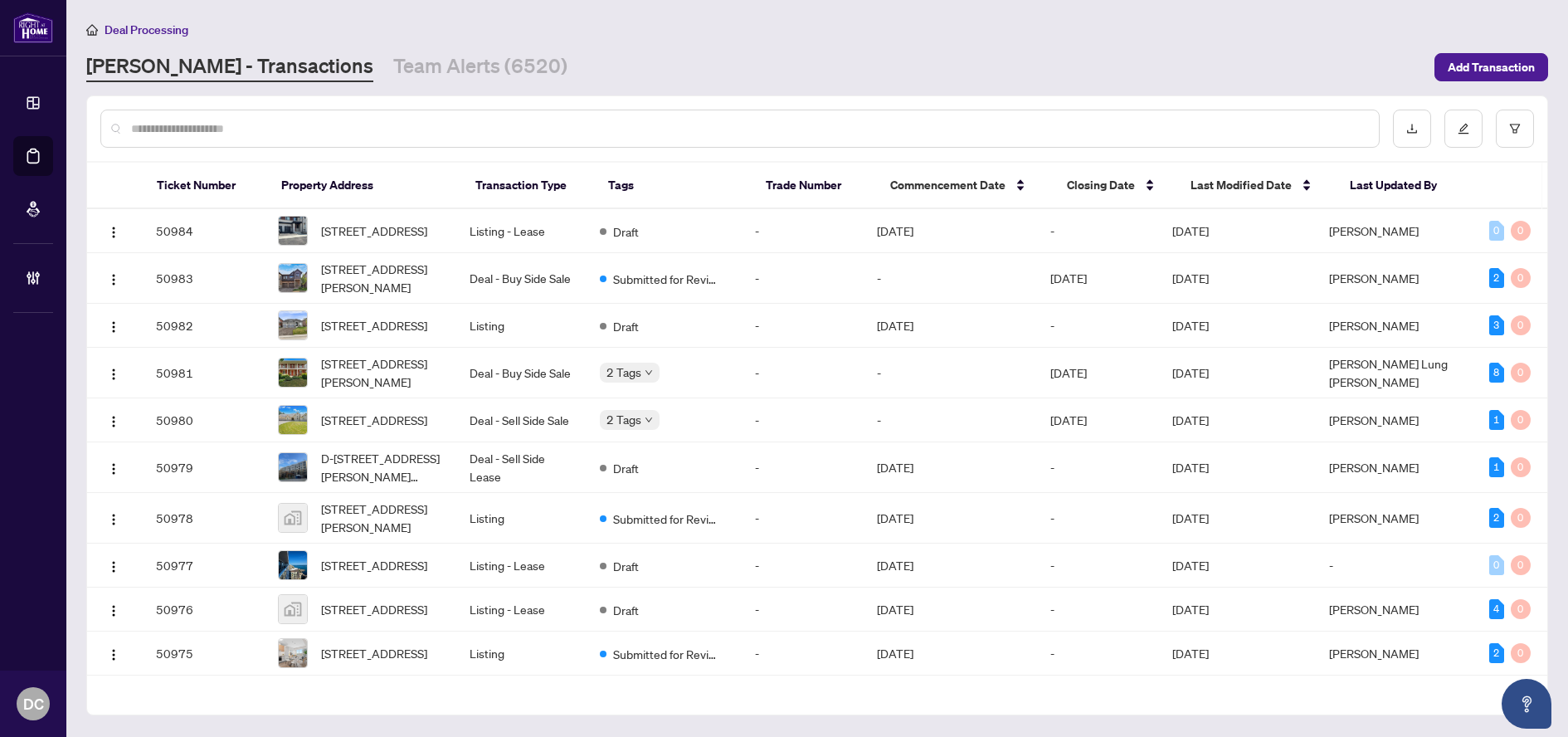
click at [323, 132] on input "text" at bounding box center [748, 128] width 1235 height 18
paste input "*******"
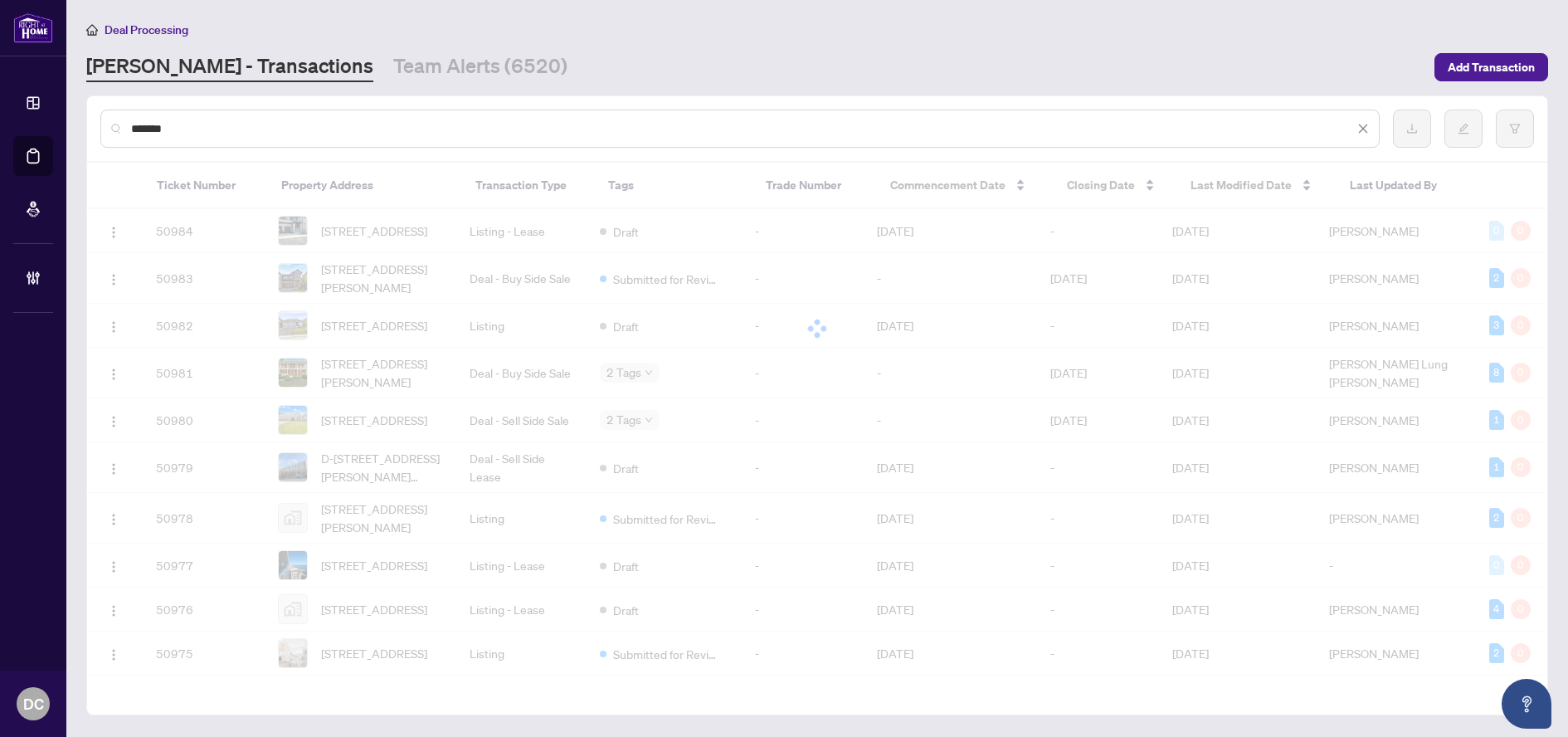
type input "*******"
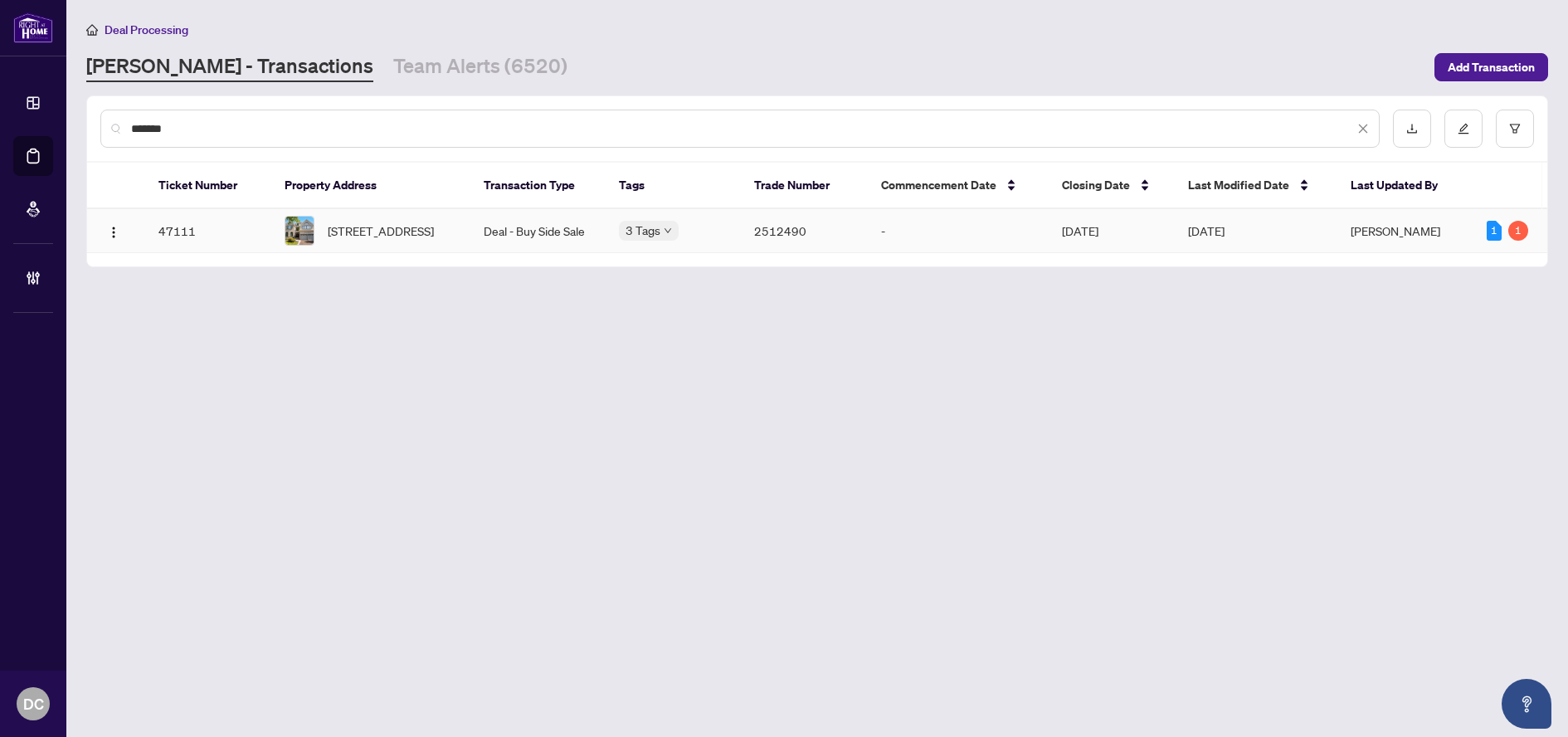
click at [434, 232] on span "[STREET_ADDRESS]" at bounding box center [381, 230] width 106 height 18
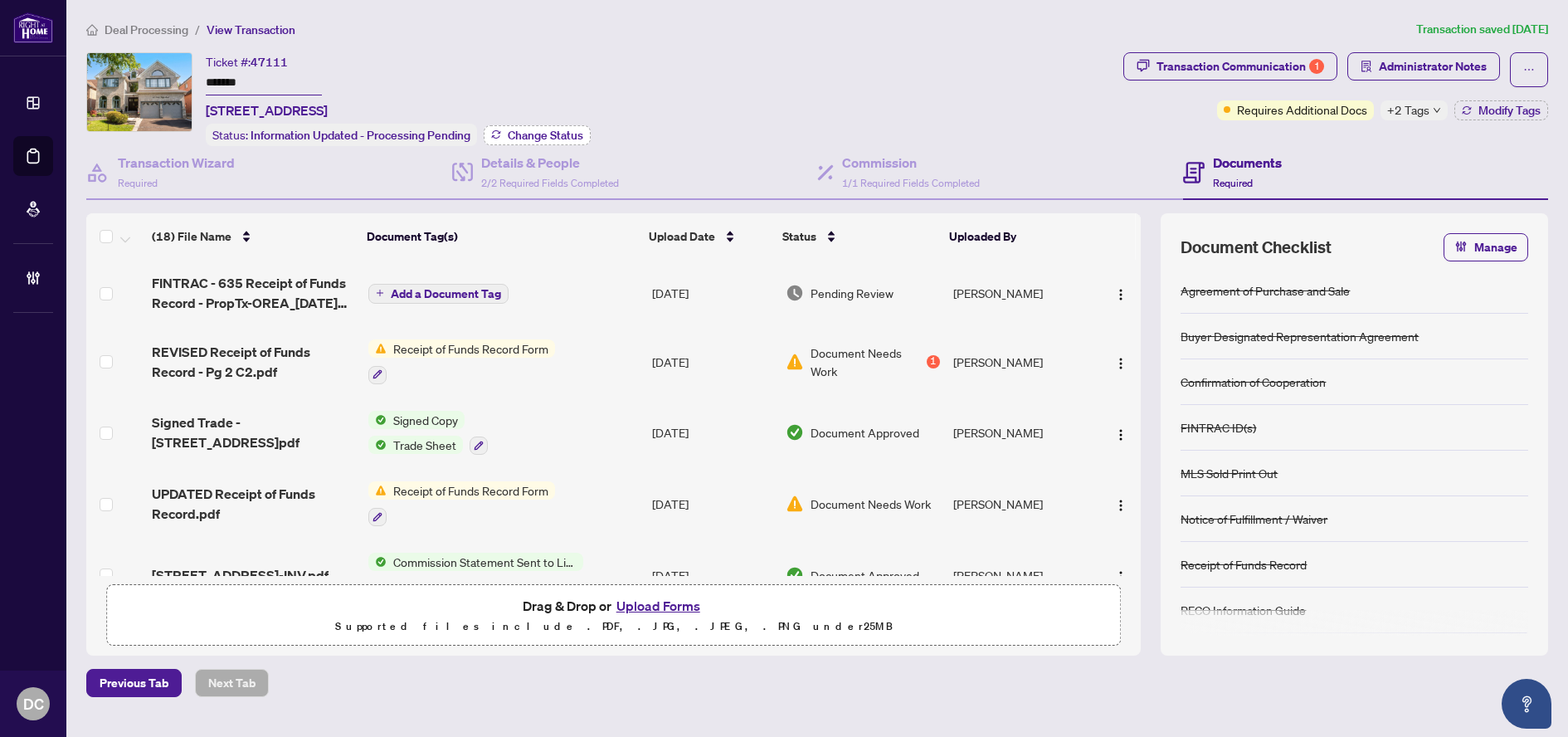
click at [536, 134] on span "Change Status" at bounding box center [545, 135] width 76 height 12
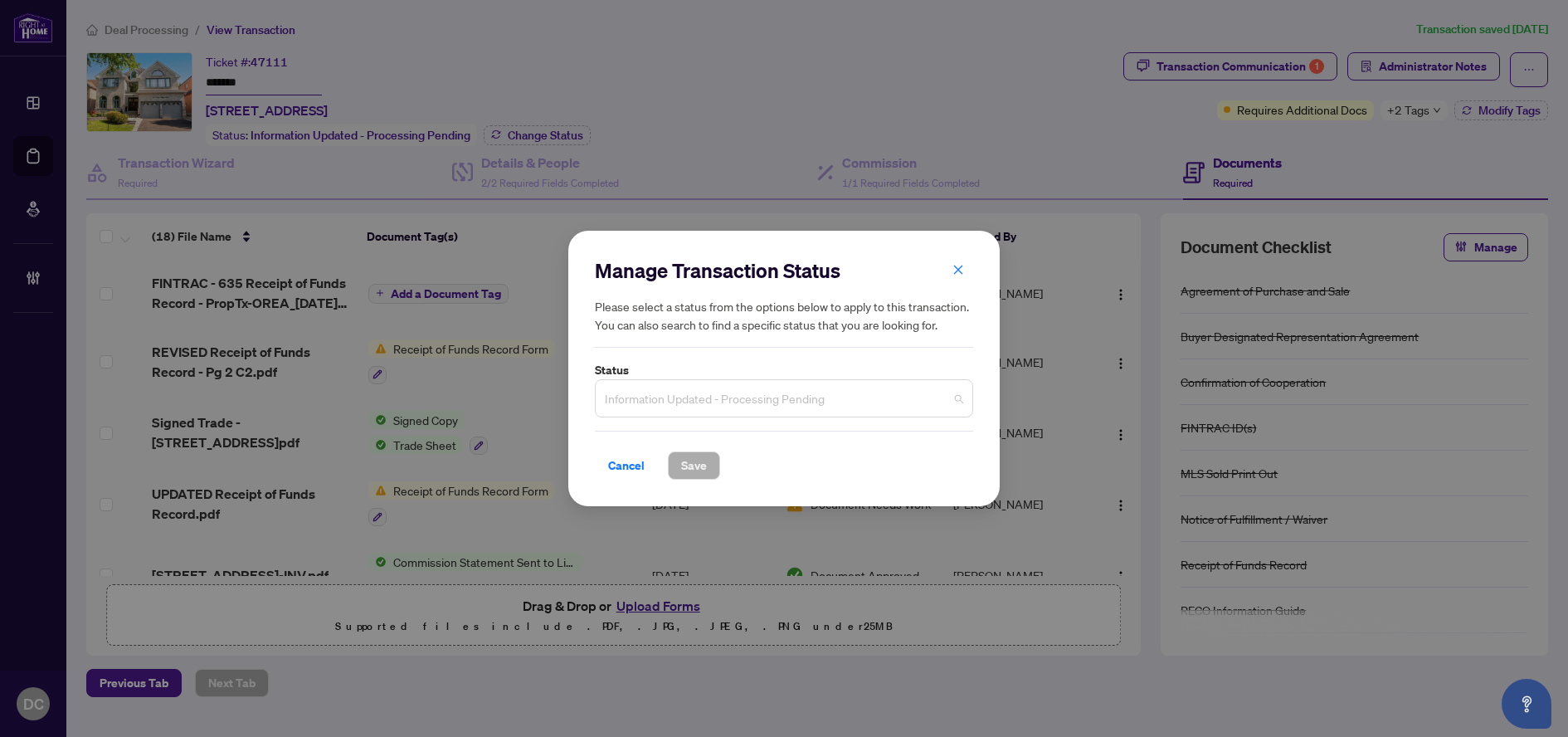
click at [805, 397] on span "Information Updated - Processing Pending" at bounding box center [784, 397] width 358 height 31
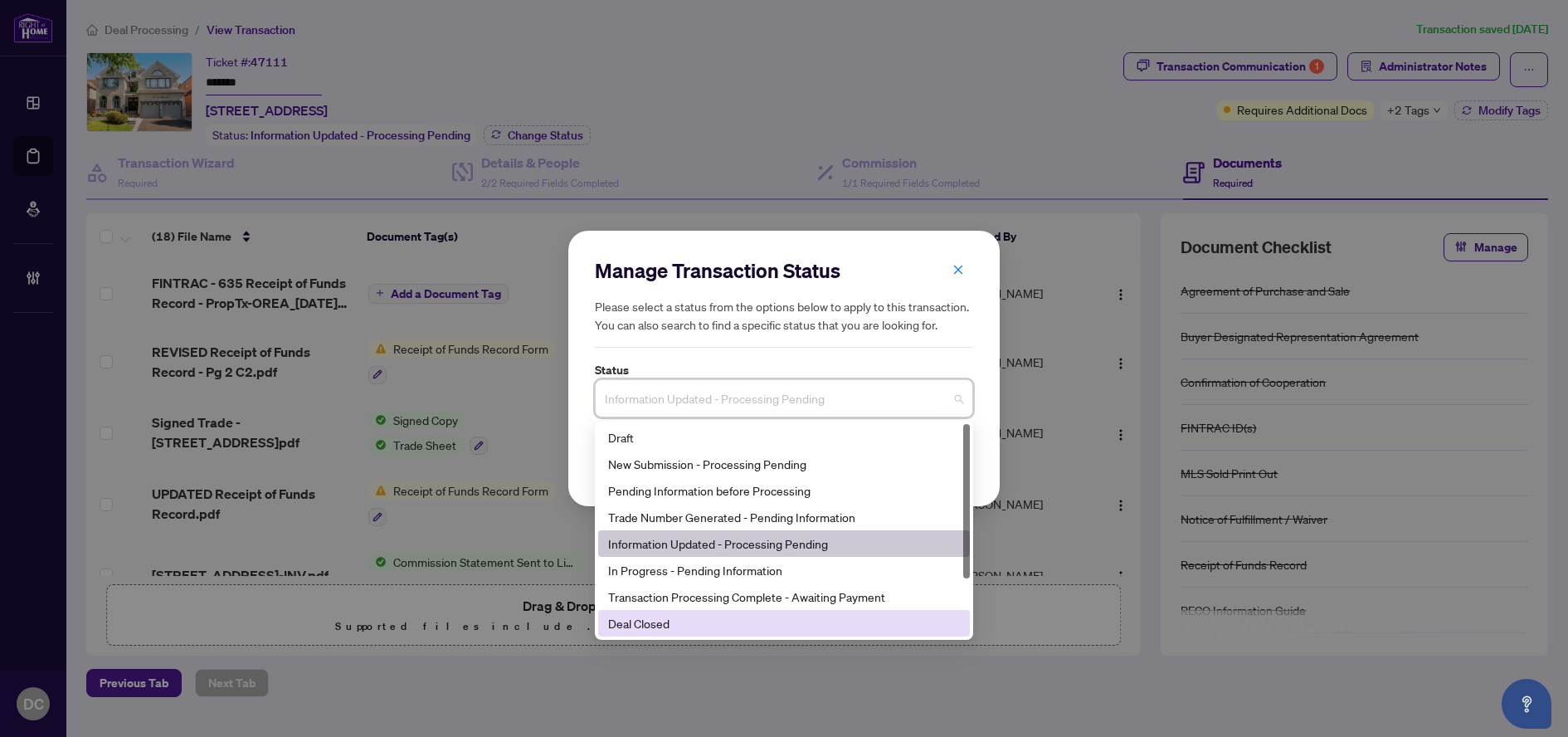
click at [706, 624] on div "Deal Closed" at bounding box center [784, 622] width 352 height 18
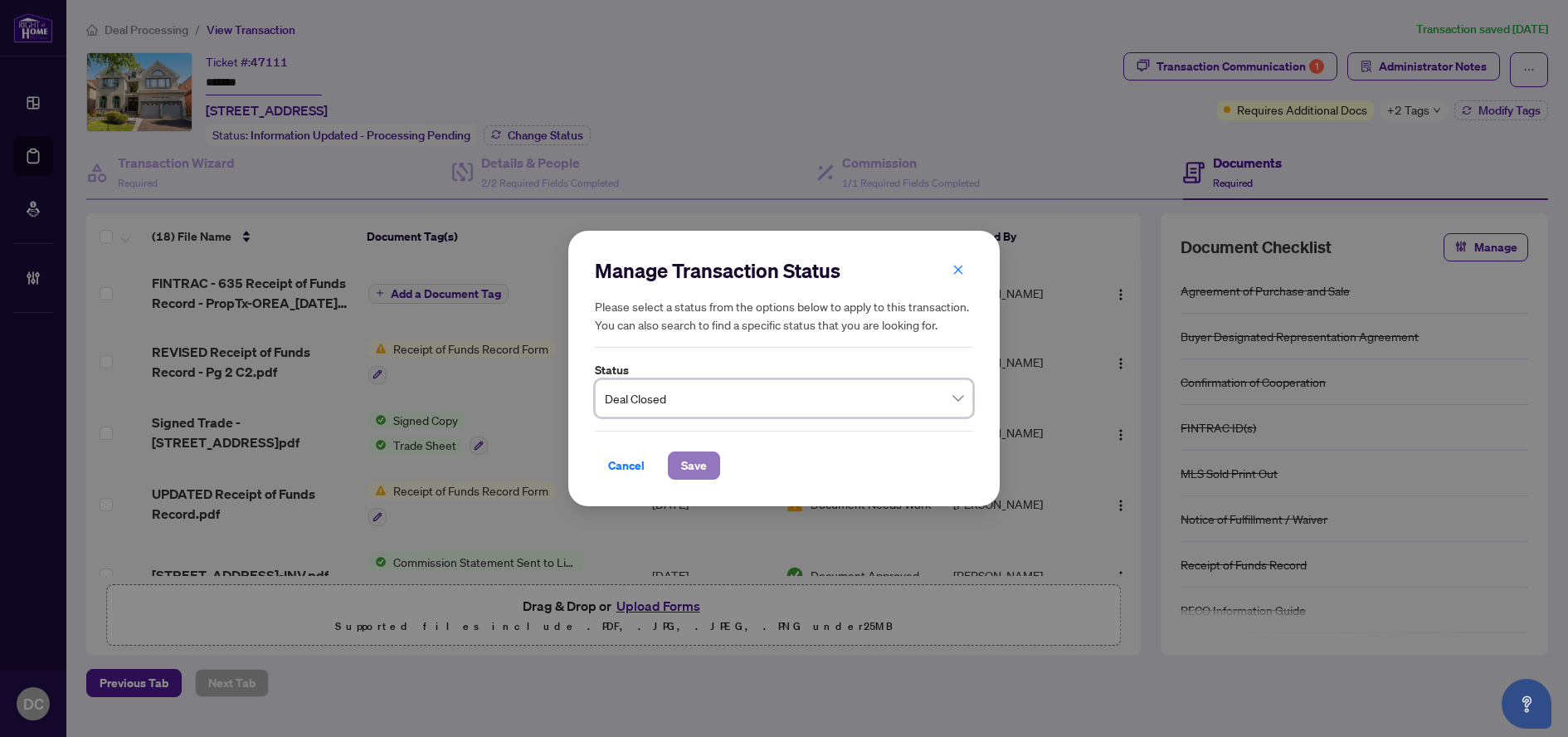
click at [712, 467] on button "Save" at bounding box center [694, 464] width 53 height 28
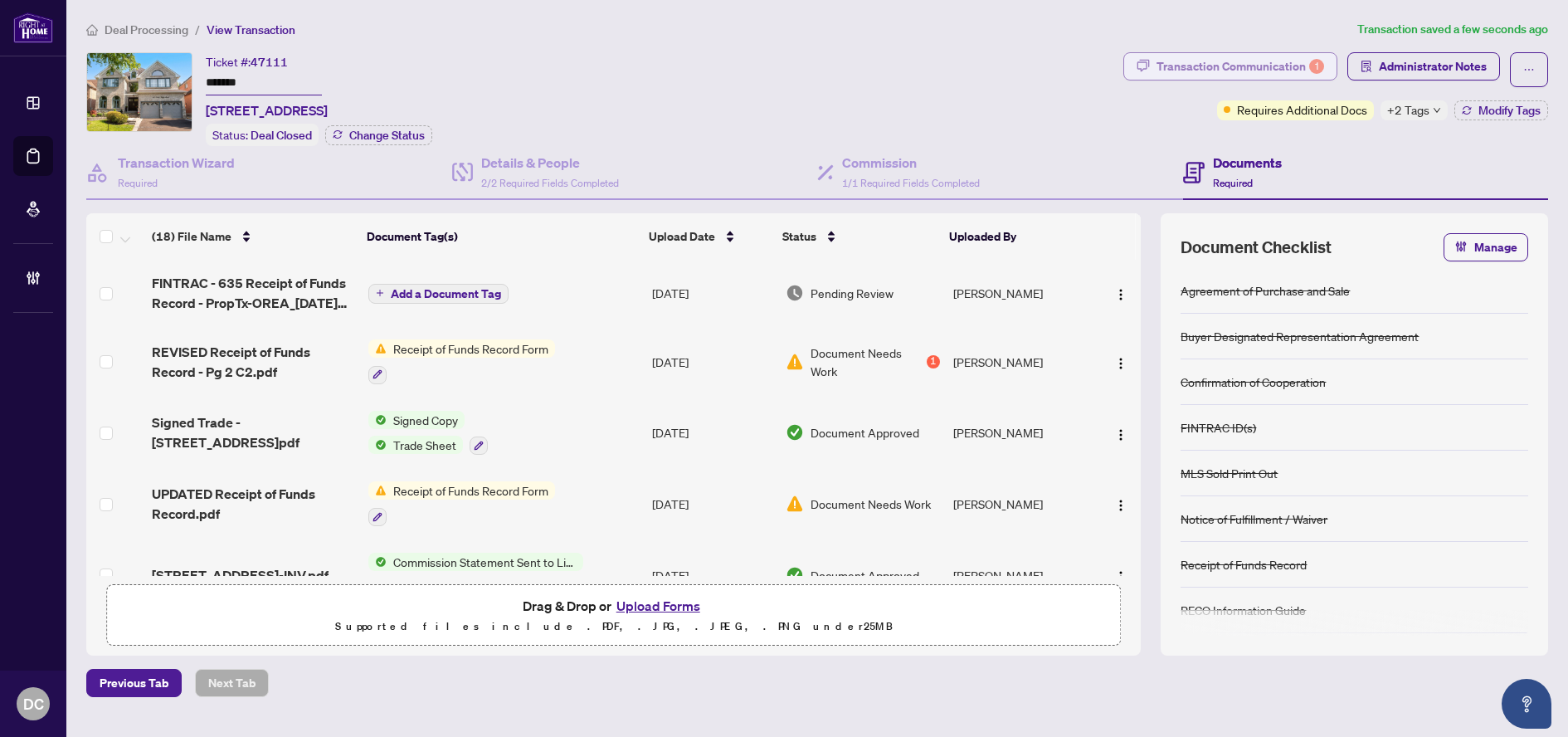
click at [1283, 73] on div "Transaction Communication 1" at bounding box center [1240, 66] width 167 height 26
type textarea "**********"
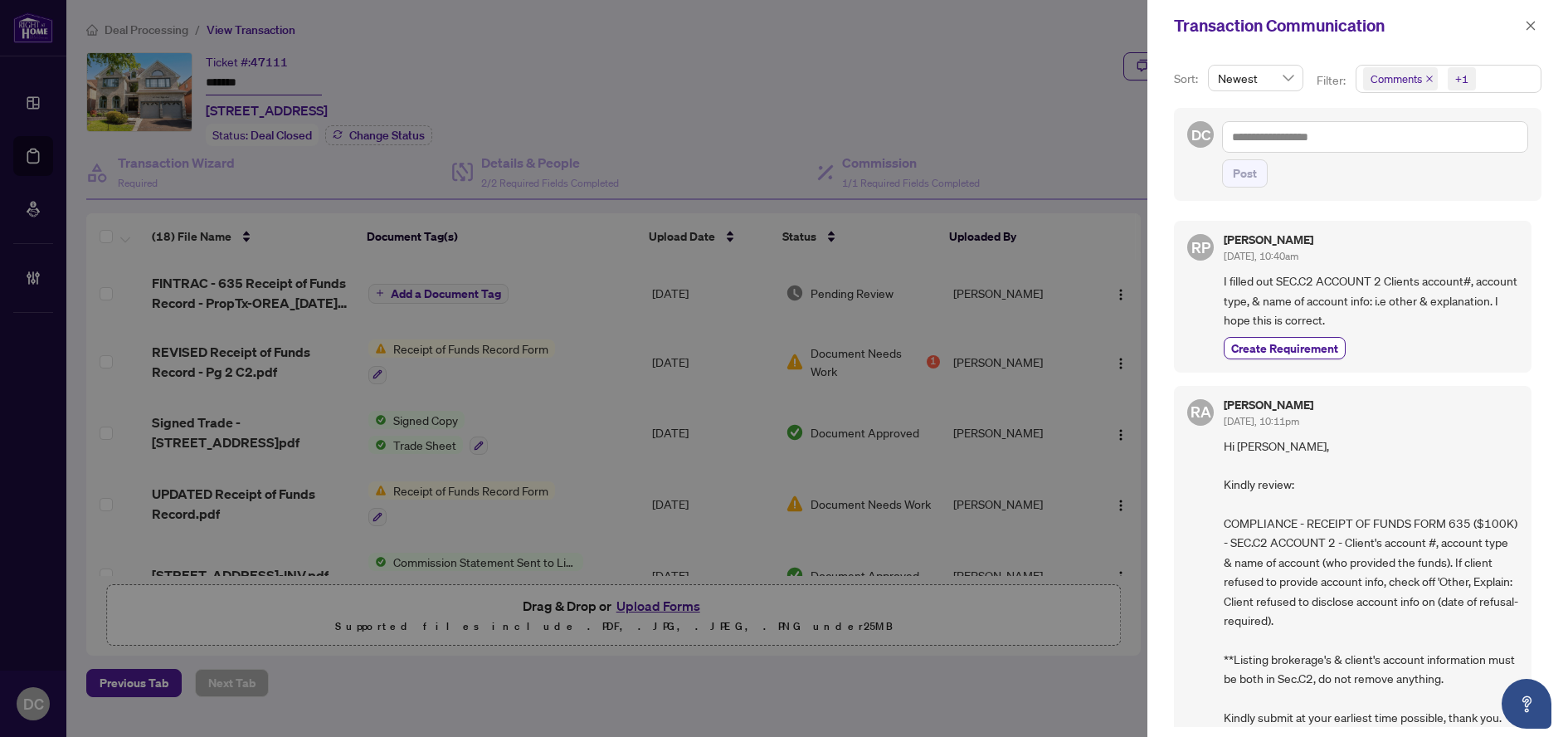
click at [1508, 75] on span "Comments +1" at bounding box center [1448, 78] width 184 height 26
click at [1436, 153] on span "Comments" at bounding box center [1417, 148] width 57 height 15
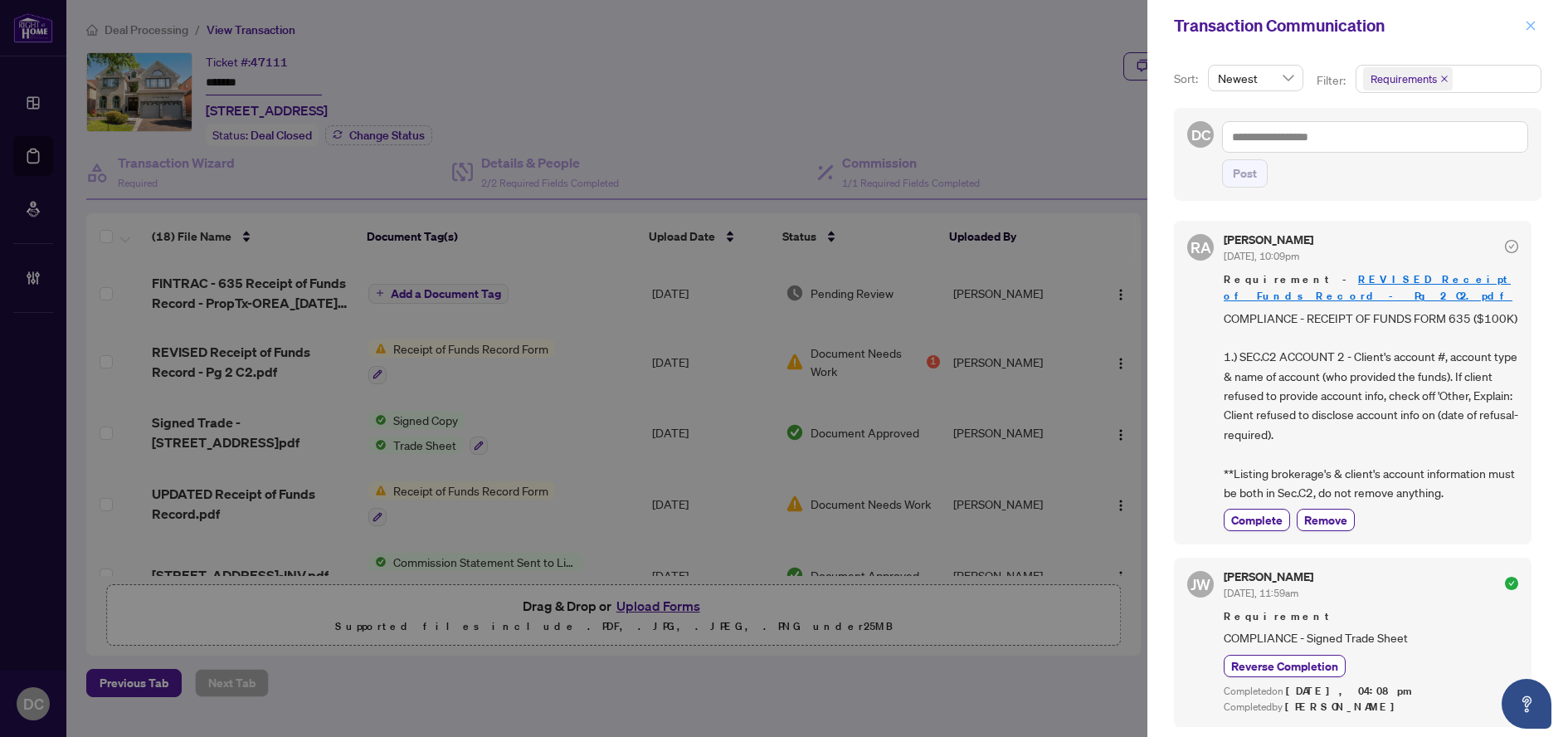
click at [1530, 26] on icon "close" at bounding box center [1531, 25] width 9 height 9
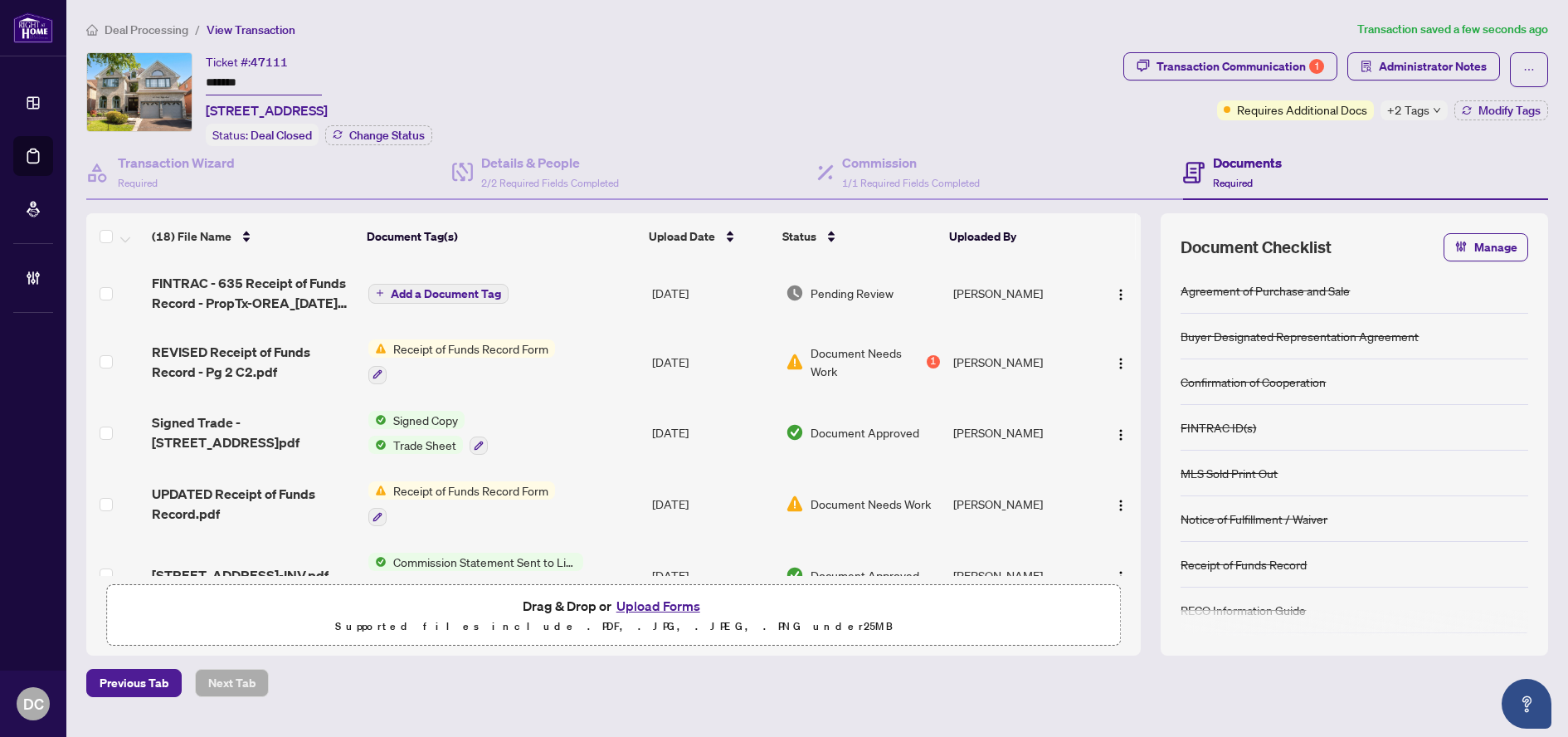
click at [1418, 105] on span "+2 Tags" at bounding box center [1408, 110] width 42 height 19
click at [1365, 149] on div "Documents Required" at bounding box center [1366, 173] width 366 height 54
click at [1496, 106] on span "Modify Tags" at bounding box center [1509, 110] width 62 height 12
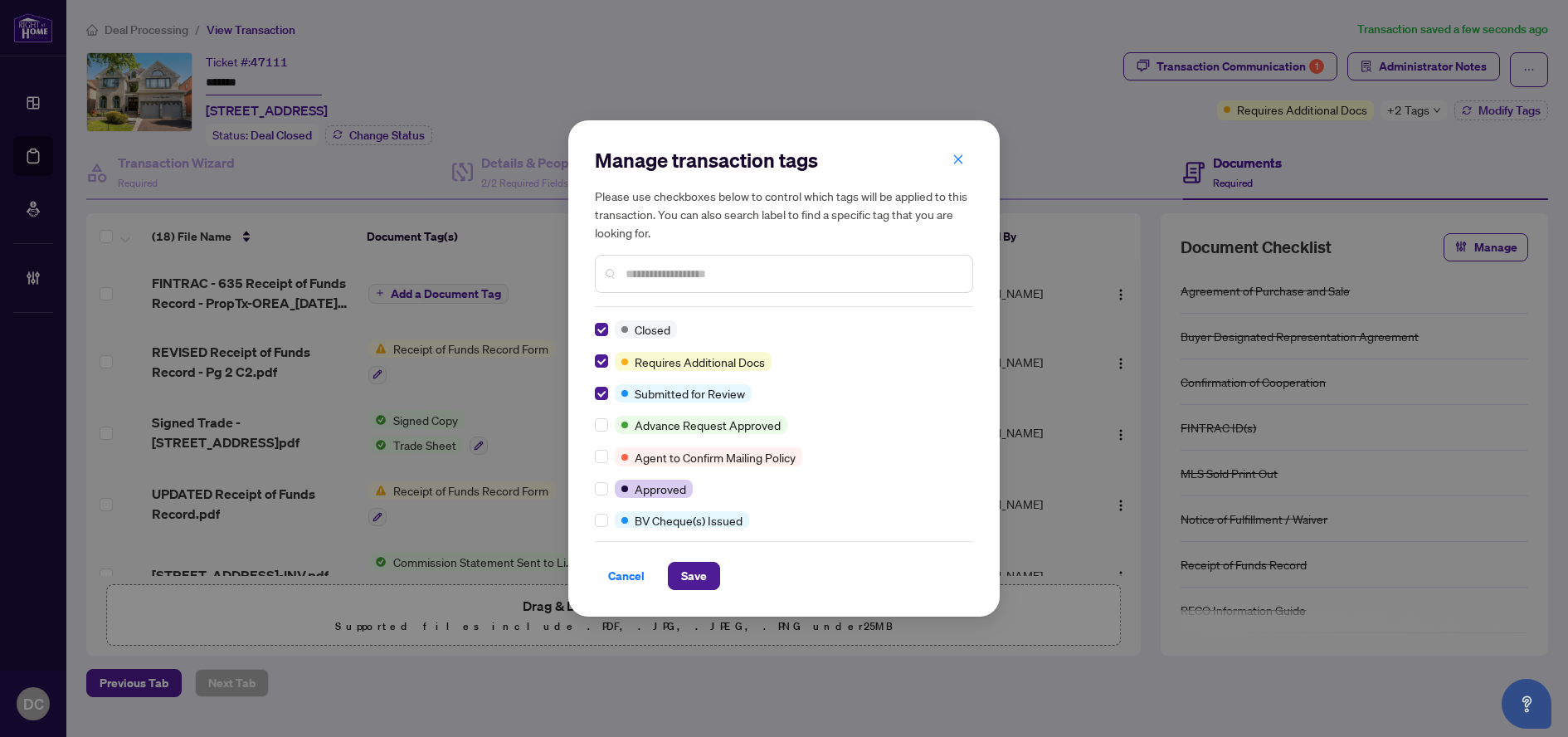
click at [725, 277] on input "text" at bounding box center [792, 273] width 334 height 18
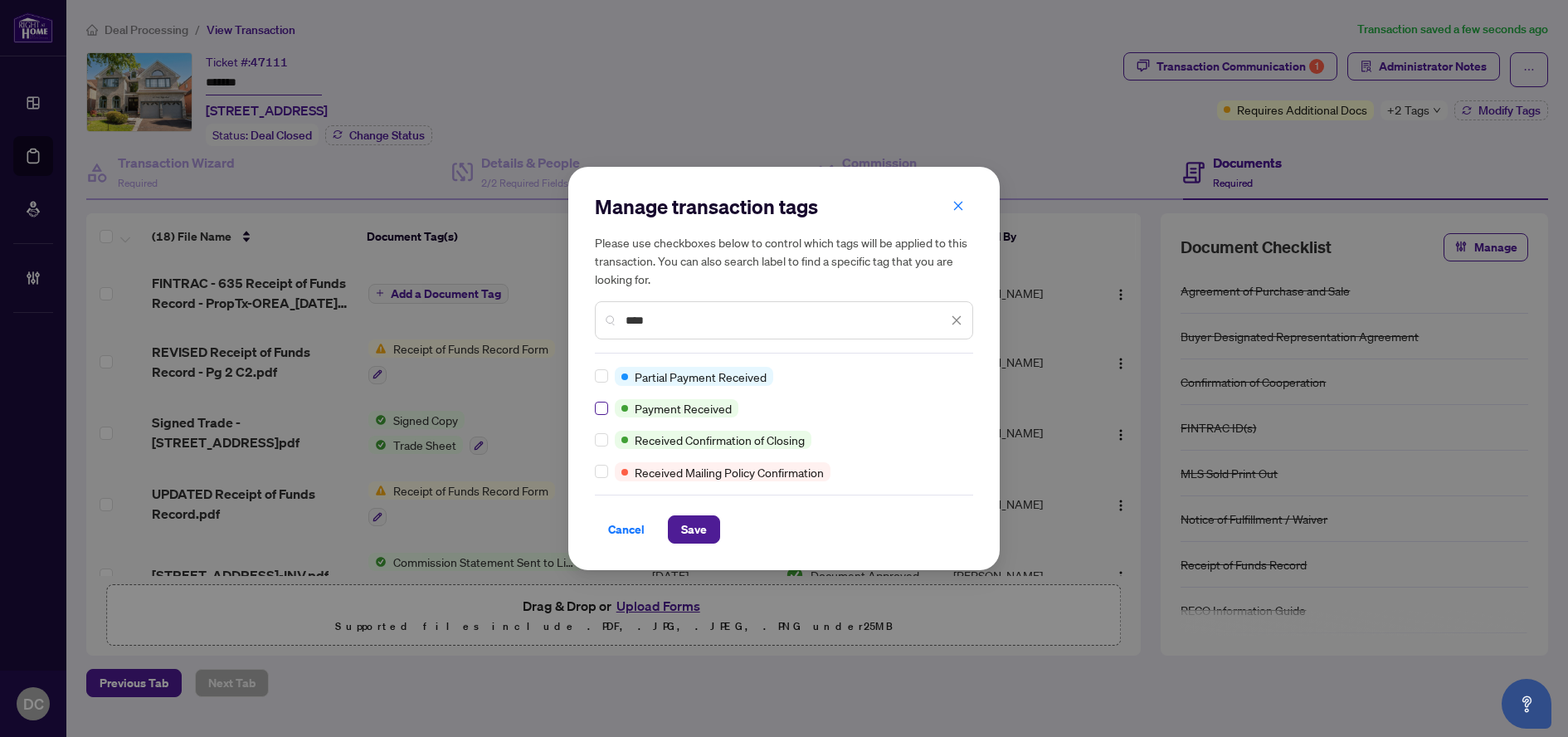
type input "****"
click at [677, 528] on button "Save" at bounding box center [694, 529] width 53 height 28
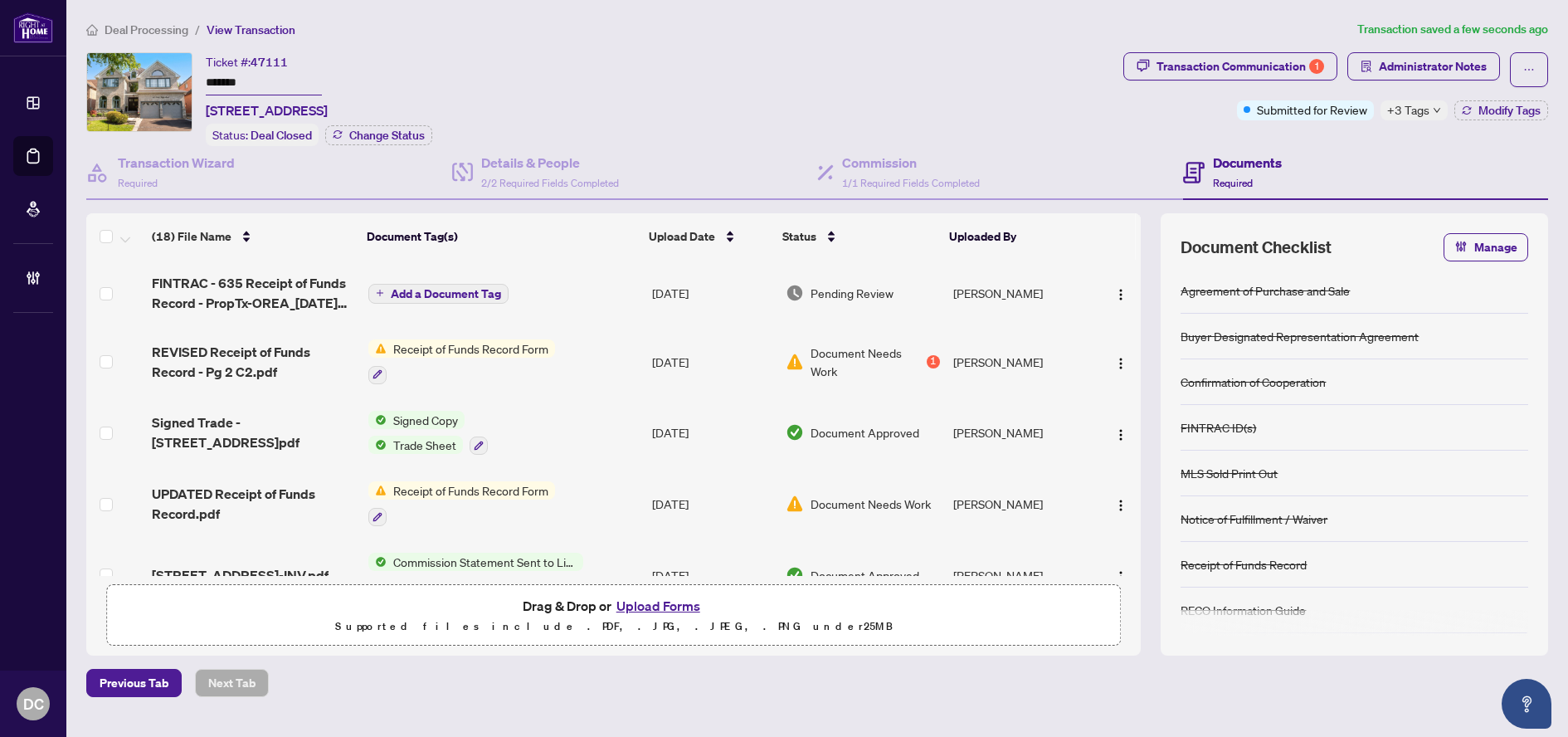
click at [1402, 112] on span "+3 Tags" at bounding box center [1408, 110] width 42 height 19
click at [1283, 146] on div "Documents Required" at bounding box center [1366, 173] width 366 height 54
click at [144, 37] on li "Deal Processing" at bounding box center [138, 29] width 102 height 19
click at [175, 36] on span "Deal Processing" at bounding box center [146, 30] width 84 height 15
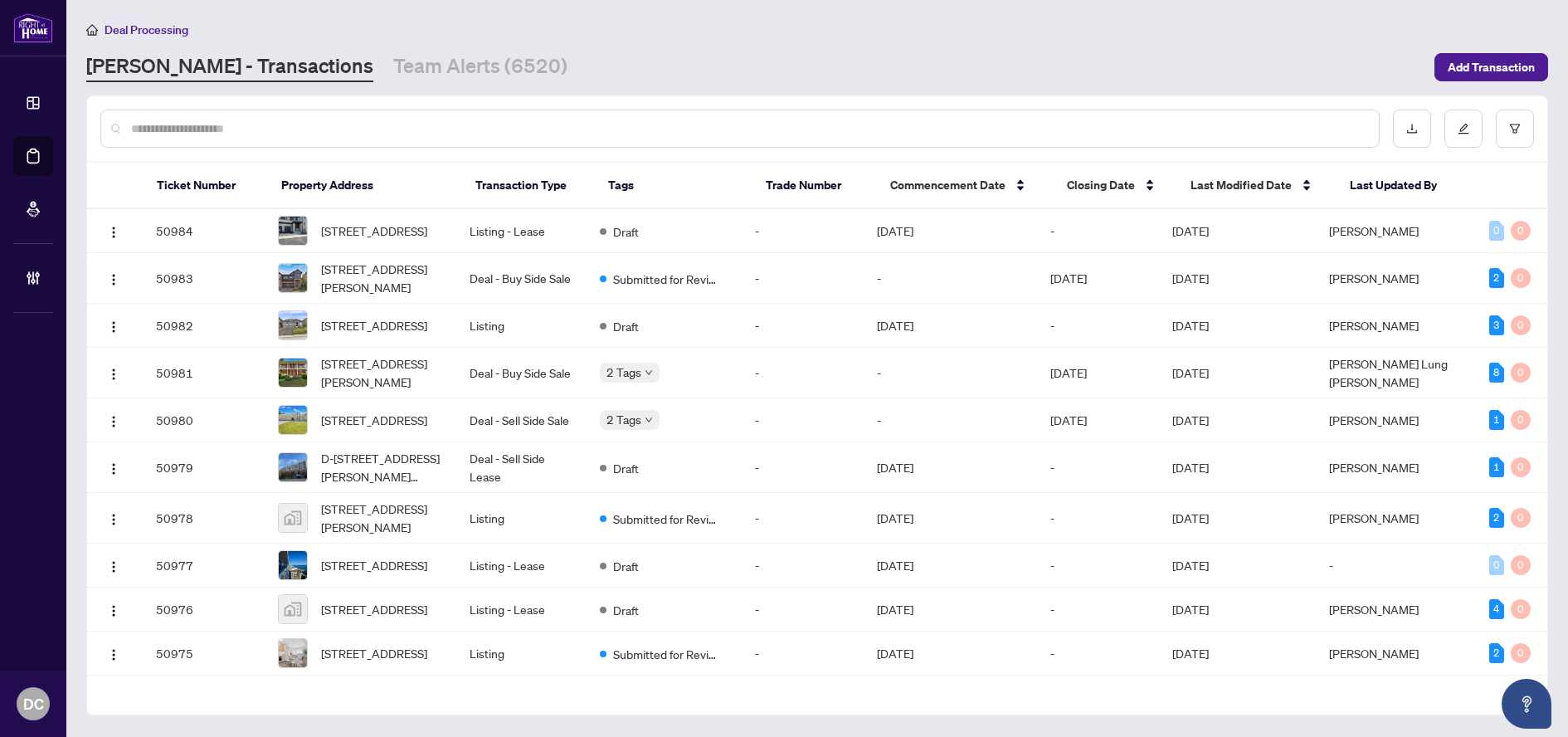
click at [381, 127] on input "text" at bounding box center [748, 128] width 1235 height 18
paste input "*******"
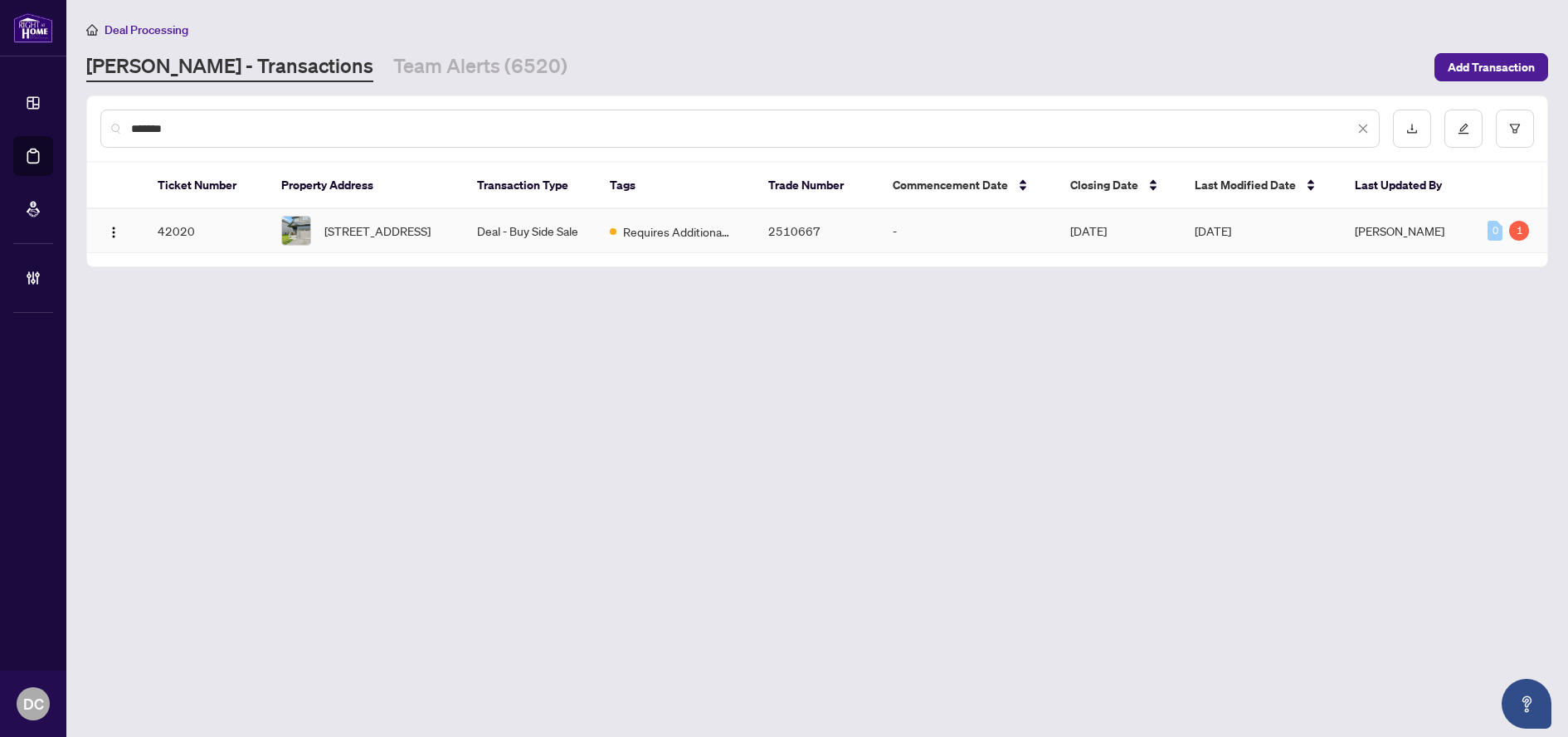
type input "*******"
click at [415, 233] on span "[STREET_ADDRESS]" at bounding box center [377, 230] width 106 height 18
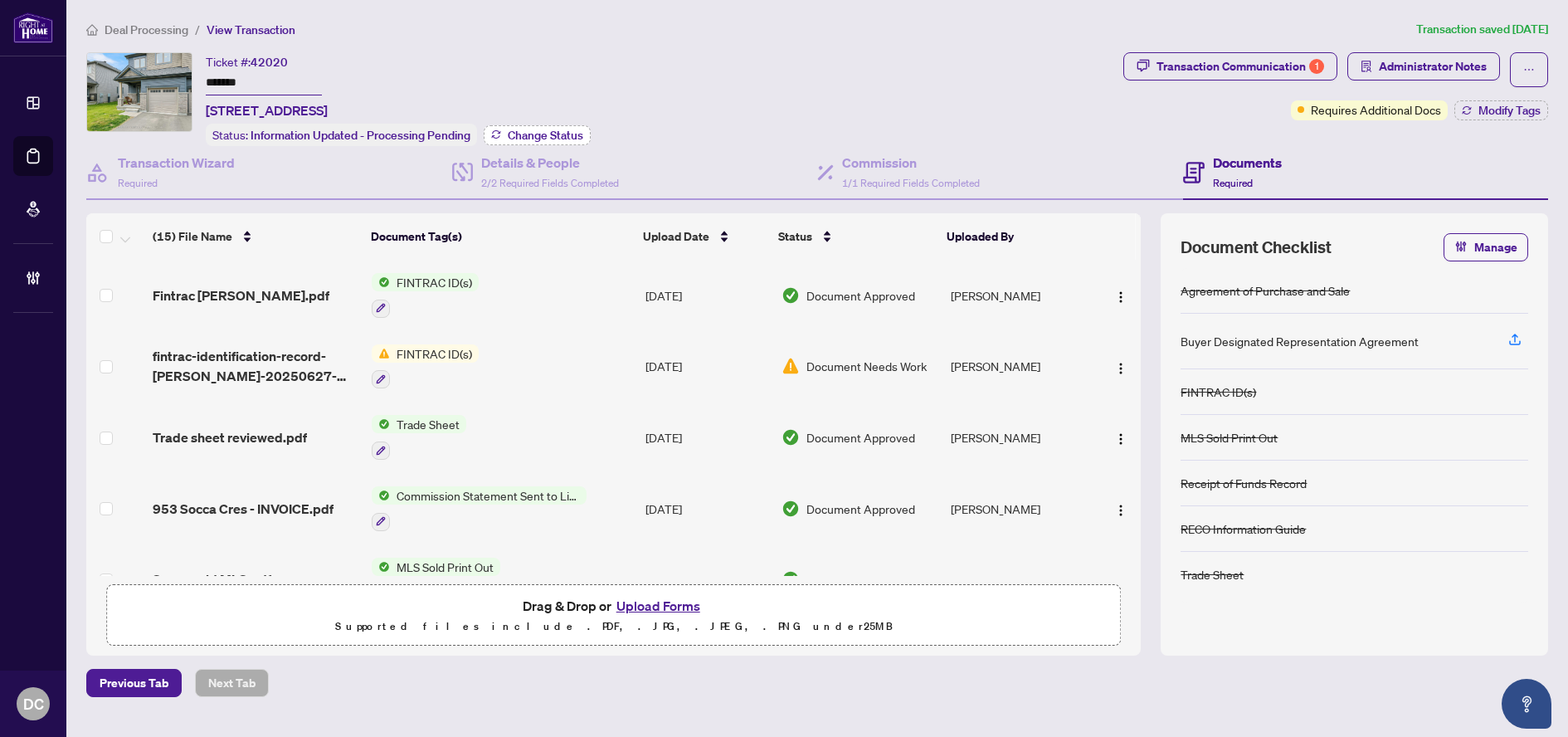
click at [558, 126] on button "Change Status" at bounding box center [538, 135] width 107 height 20
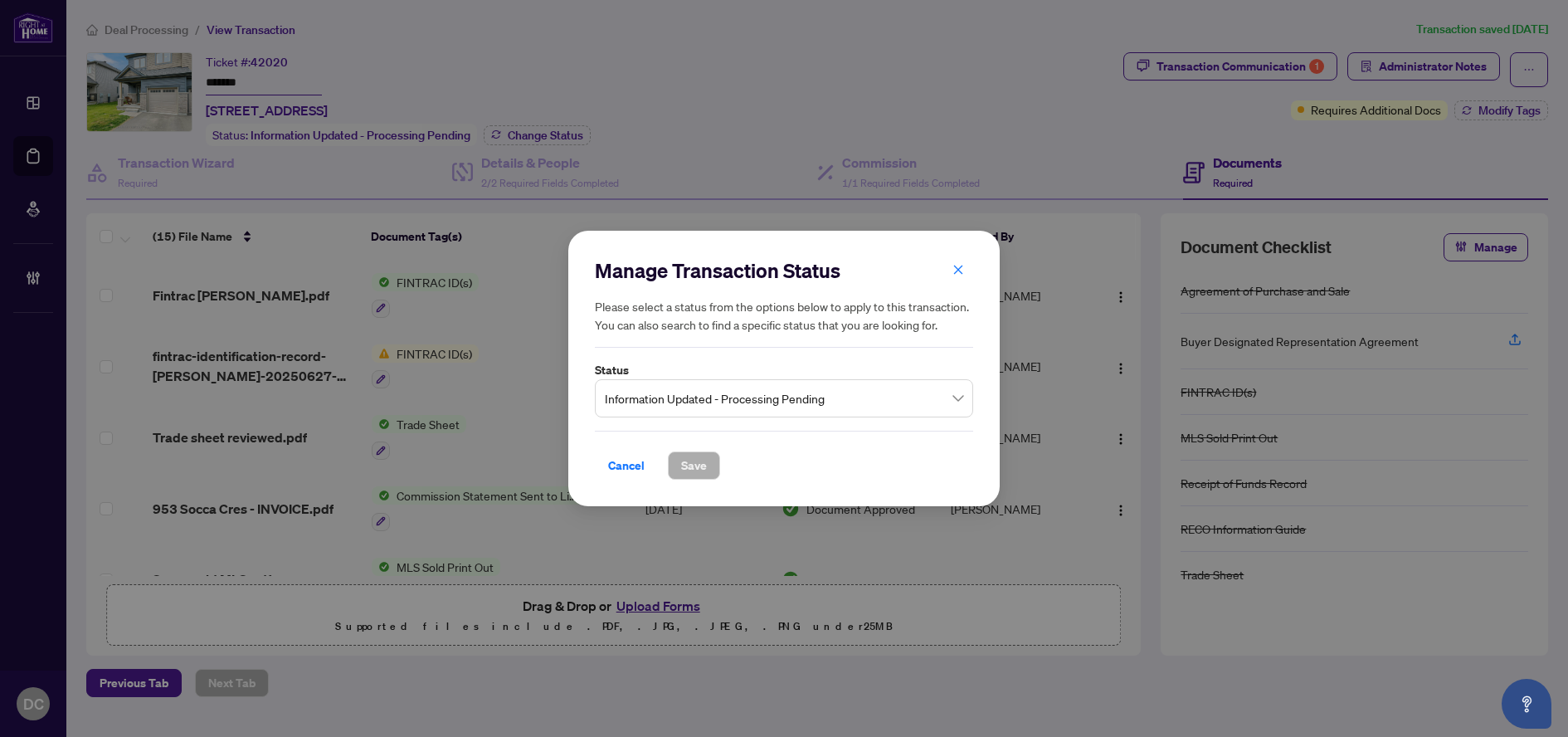
click at [710, 398] on span "Information Updated - Processing Pending" at bounding box center [784, 397] width 358 height 31
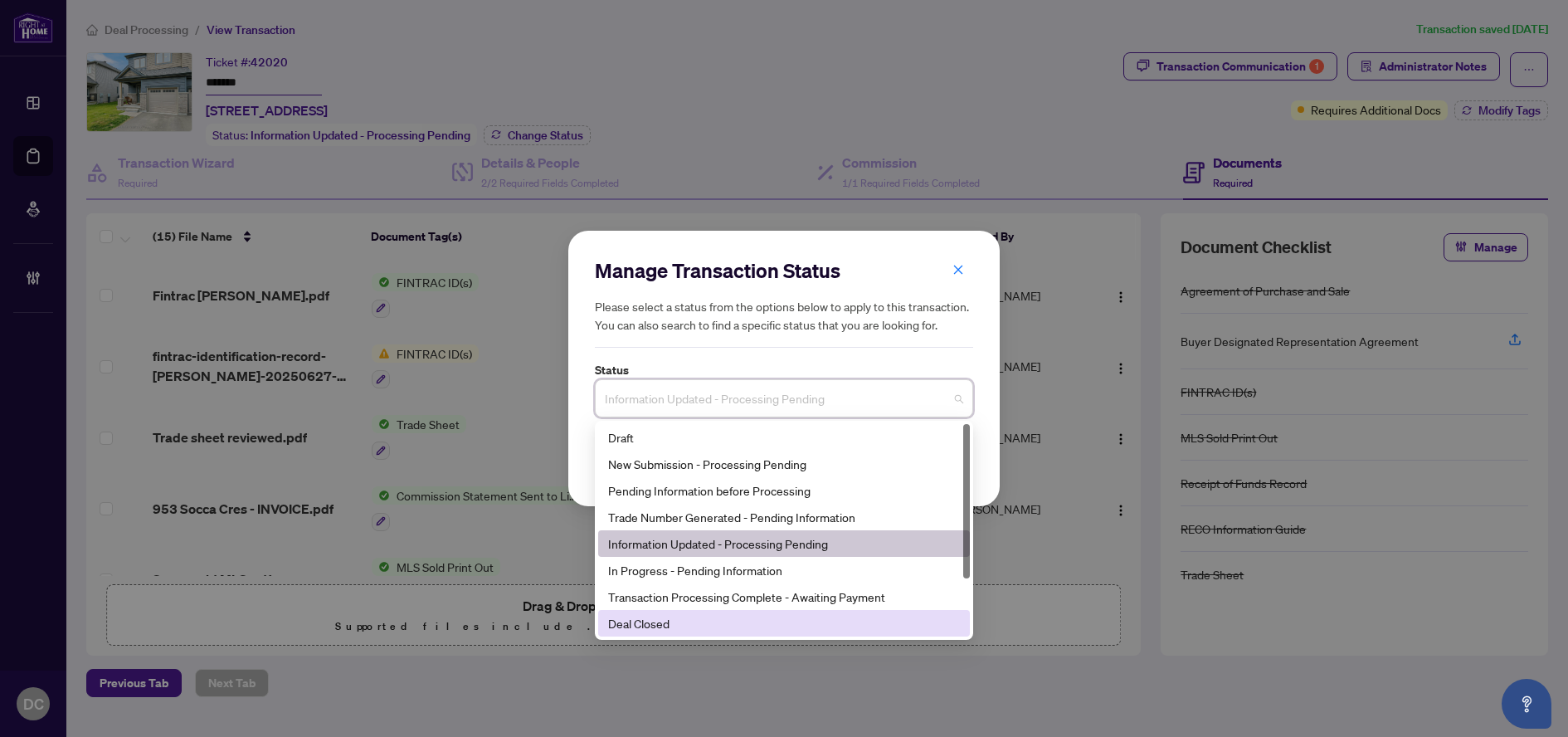
click at [694, 624] on div "Deal Closed" at bounding box center [784, 622] width 352 height 18
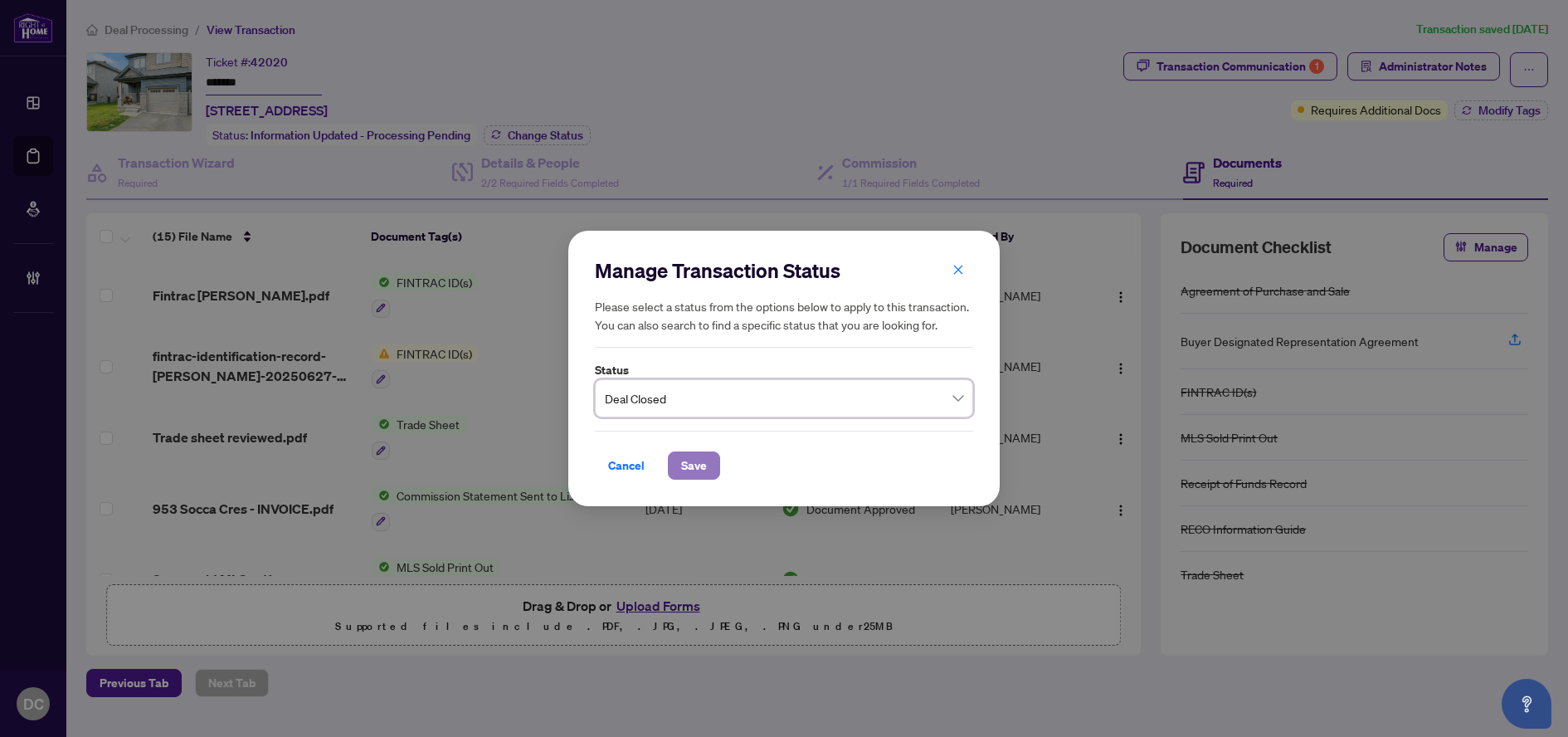
click at [707, 464] on button "Save" at bounding box center [694, 464] width 53 height 28
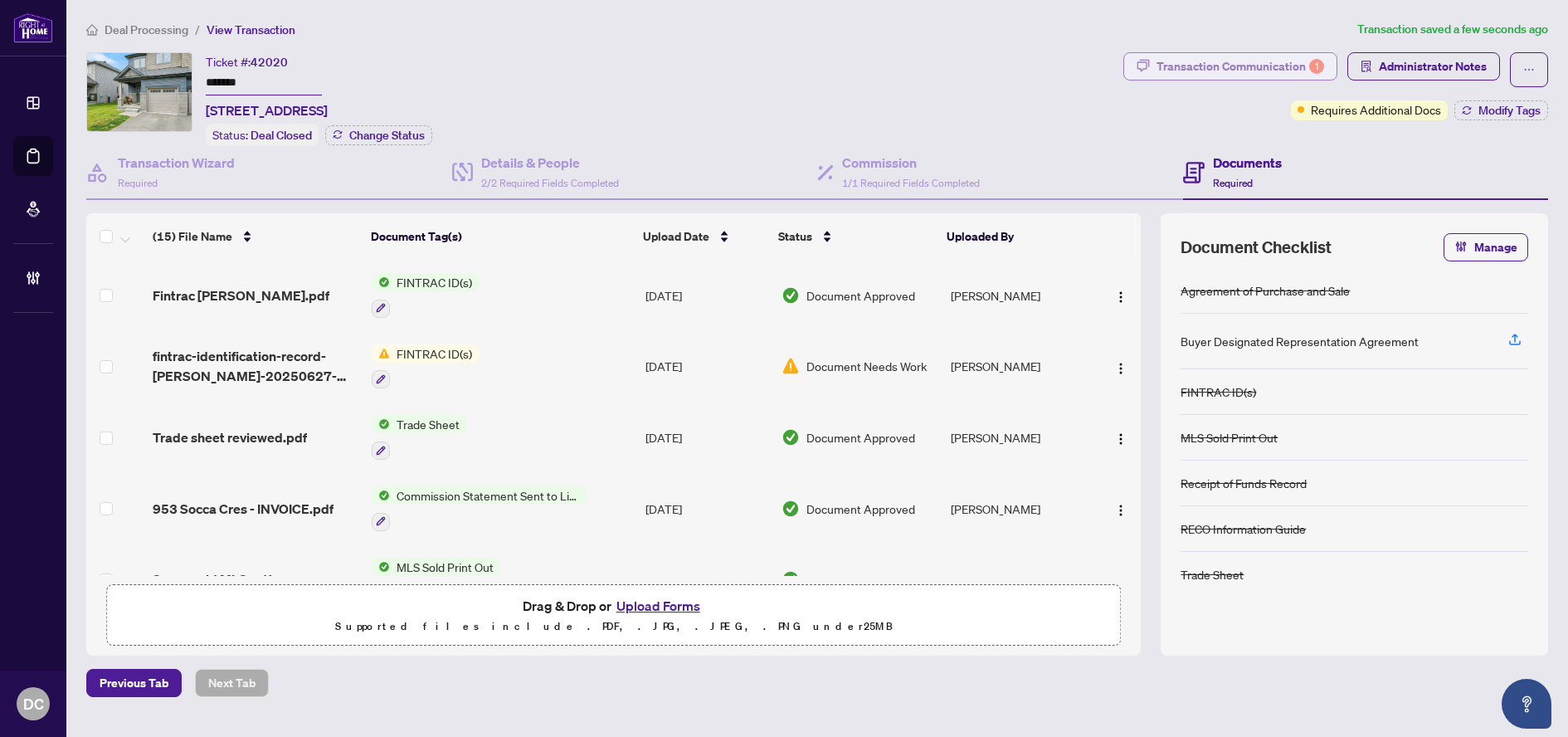
click at [1215, 59] on div "Transaction Communication 1" at bounding box center [1240, 66] width 167 height 26
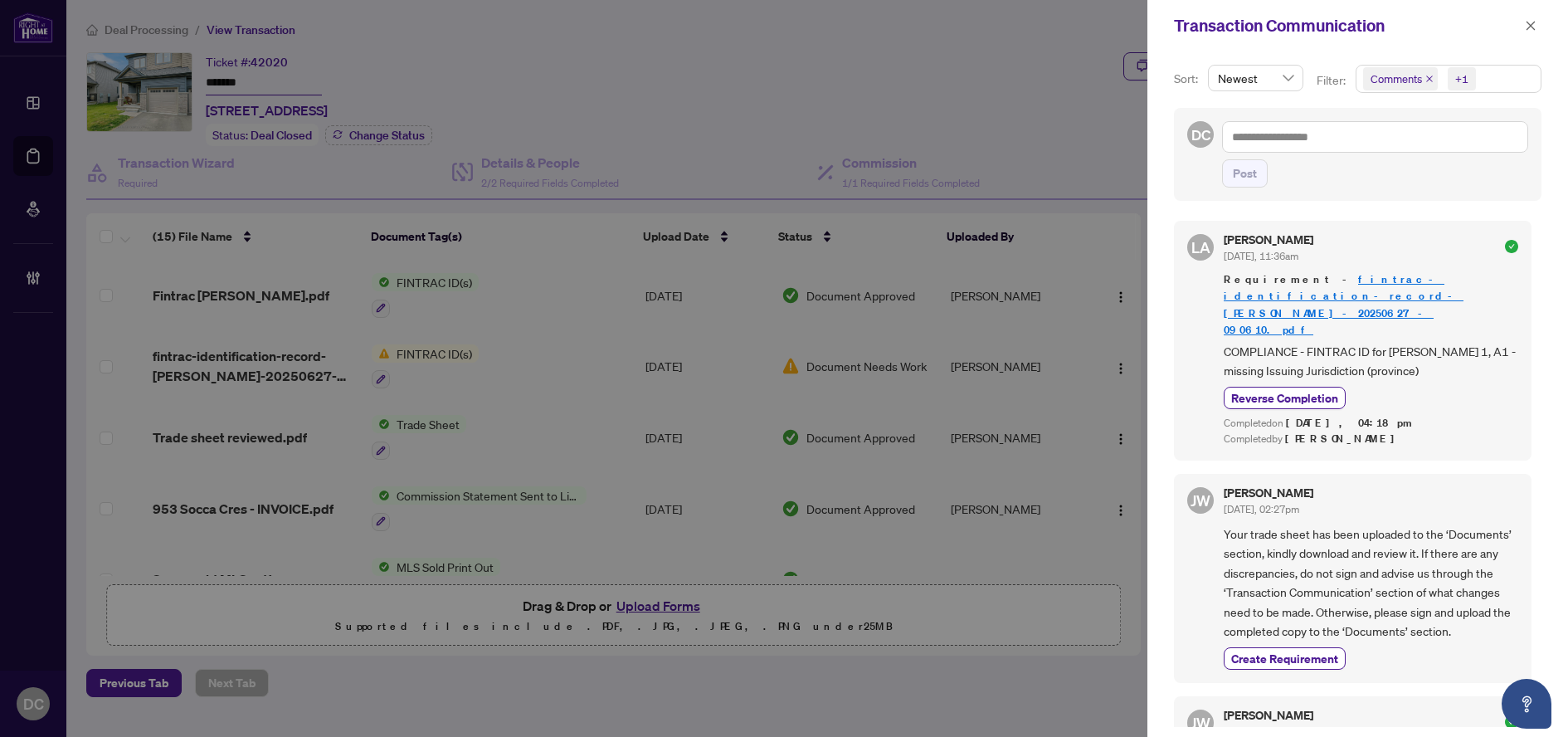
click at [1492, 67] on span "Comments +1" at bounding box center [1448, 78] width 184 height 26
click at [1458, 146] on span "Comments" at bounding box center [1456, 147] width 147 height 20
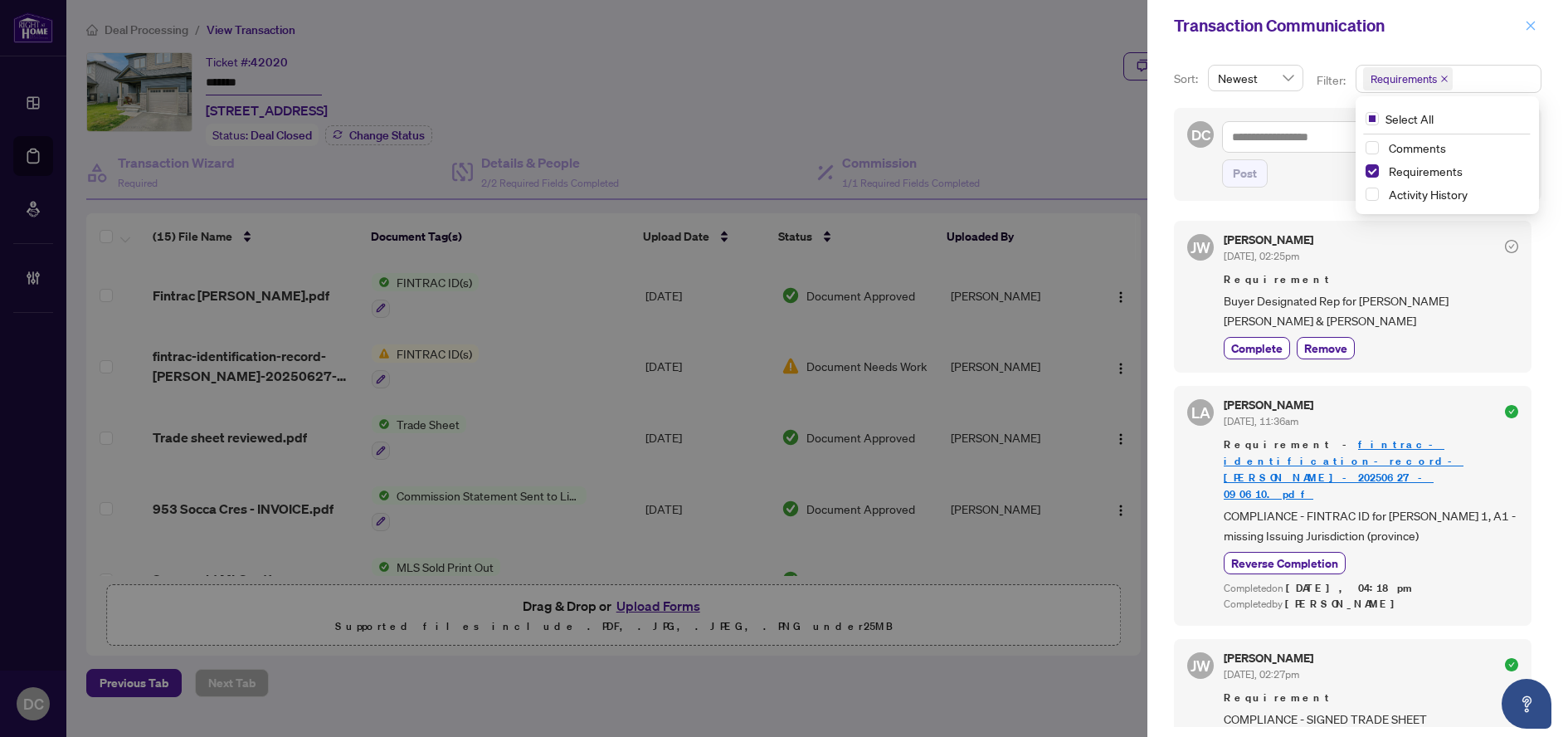
click at [1532, 24] on icon "close" at bounding box center [1531, 25] width 9 height 9
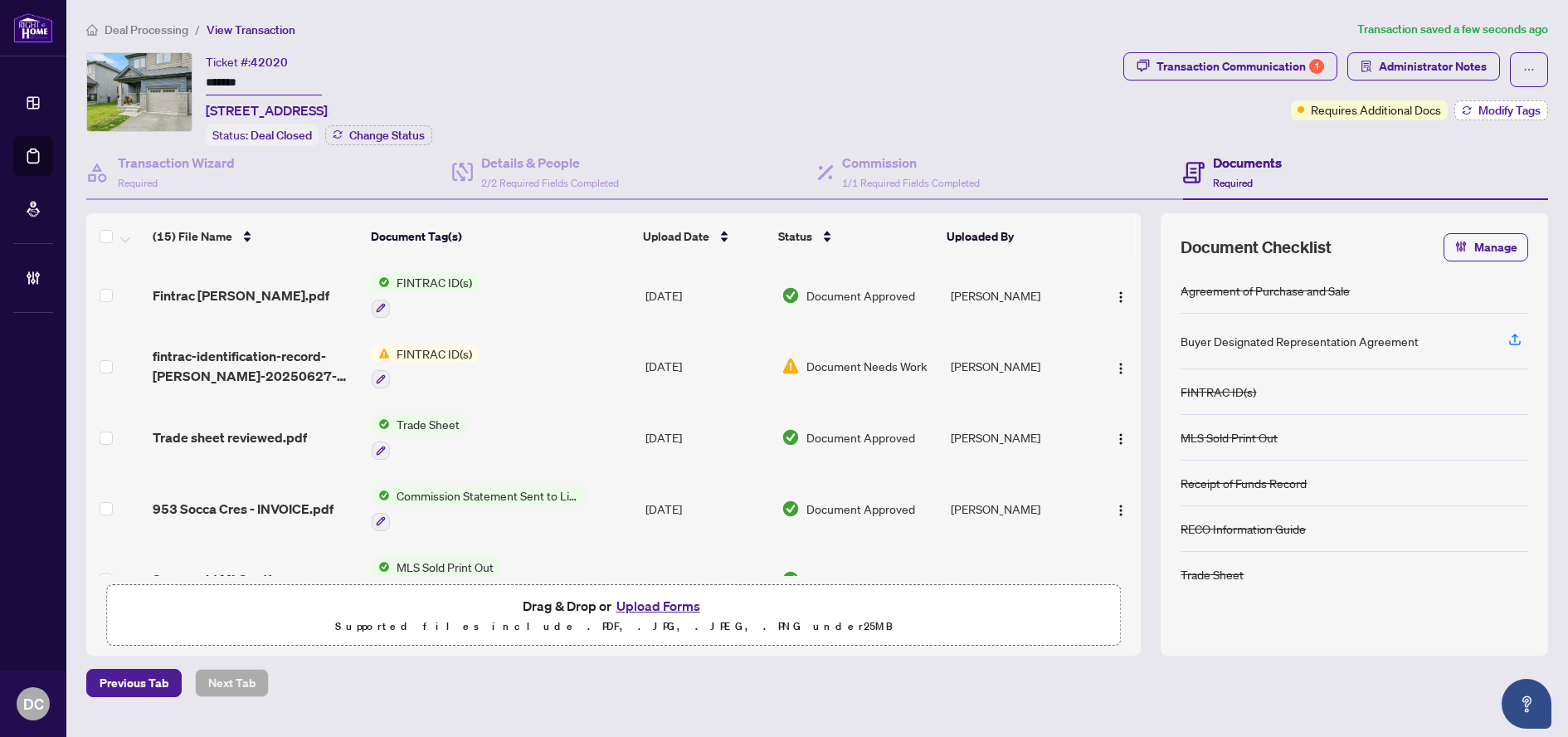
click at [1489, 118] on button "Modify Tags" at bounding box center [1502, 110] width 93 height 20
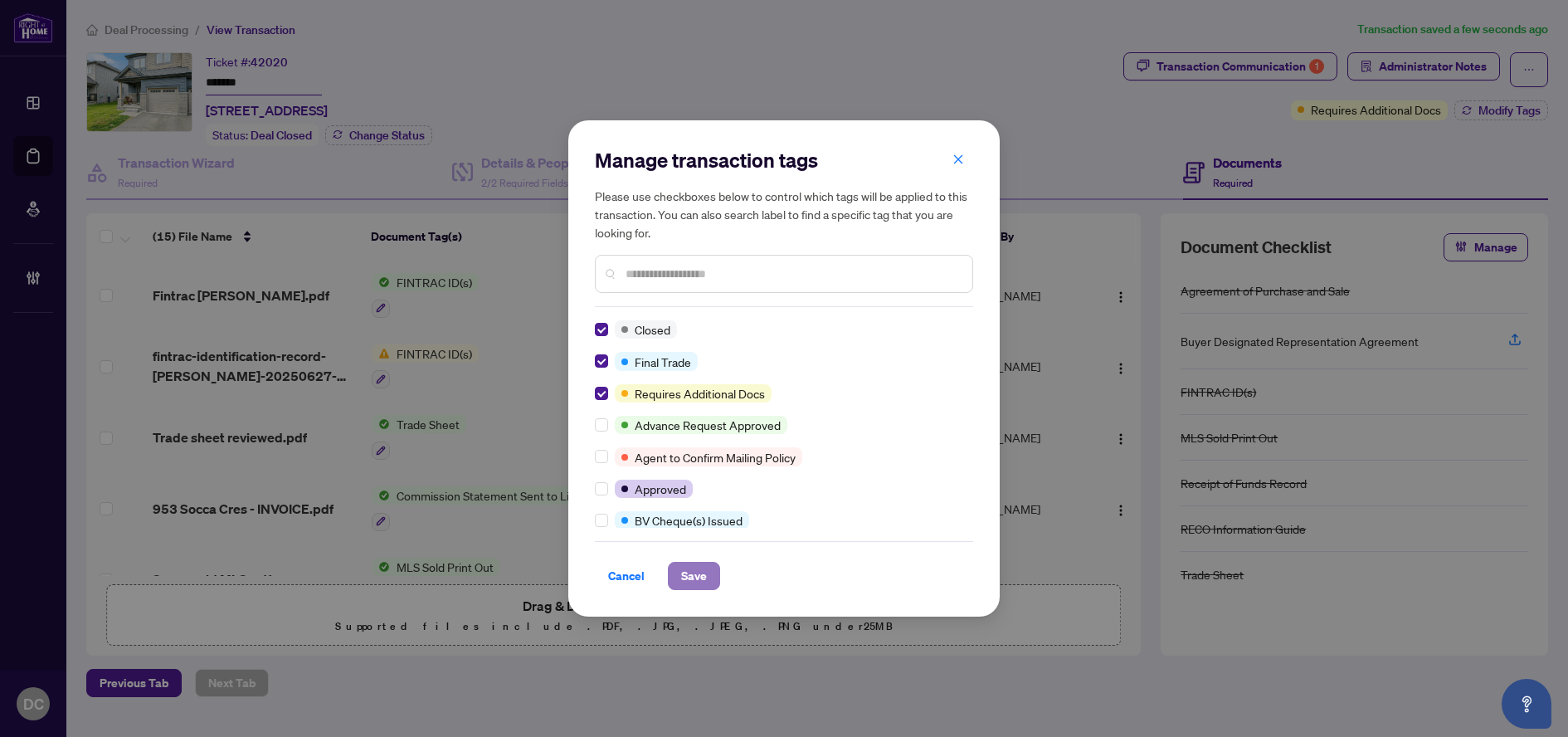
click at [683, 571] on span "Save" at bounding box center [694, 575] width 25 height 26
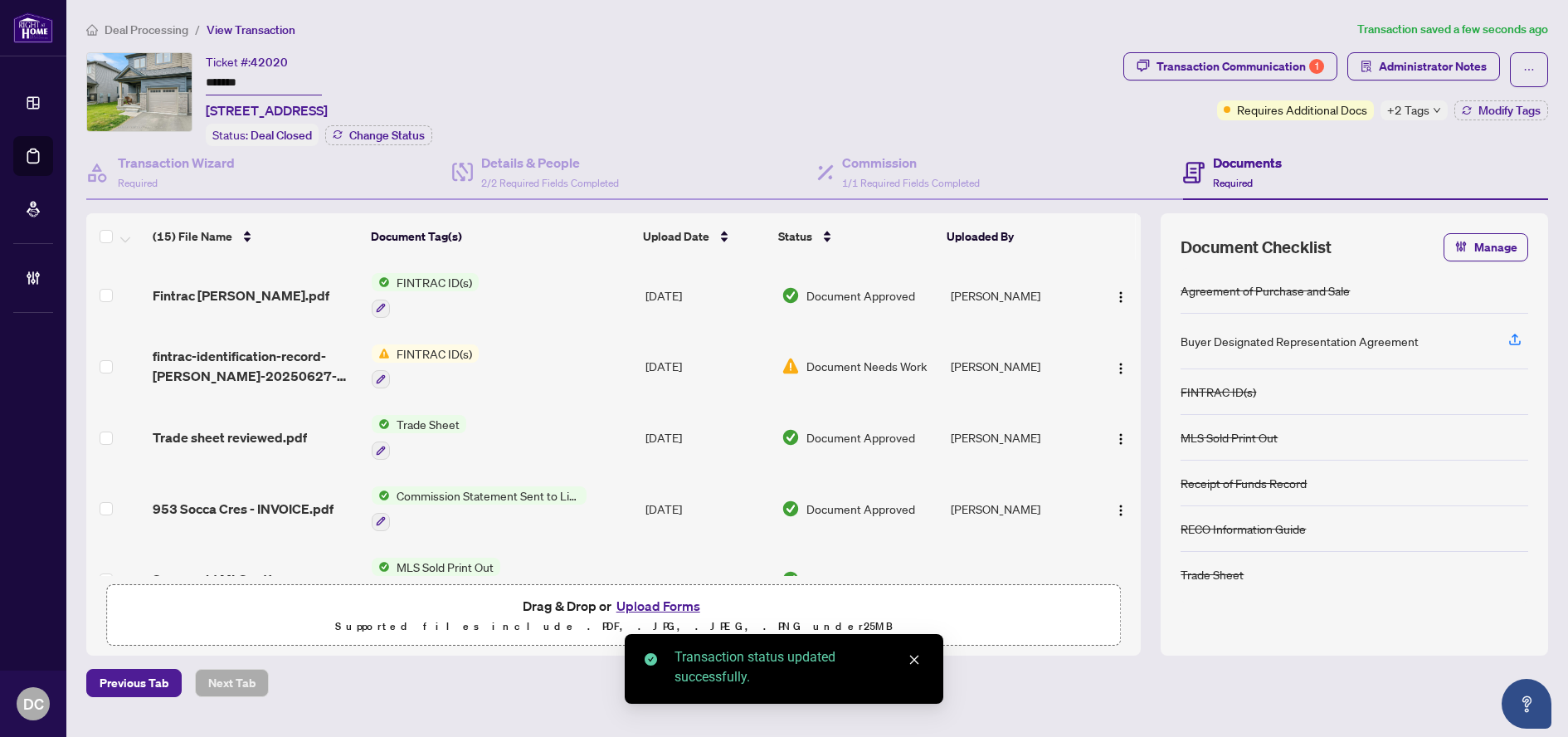
click at [533, 433] on td "Trade Sheet" at bounding box center [502, 437] width 274 height 71
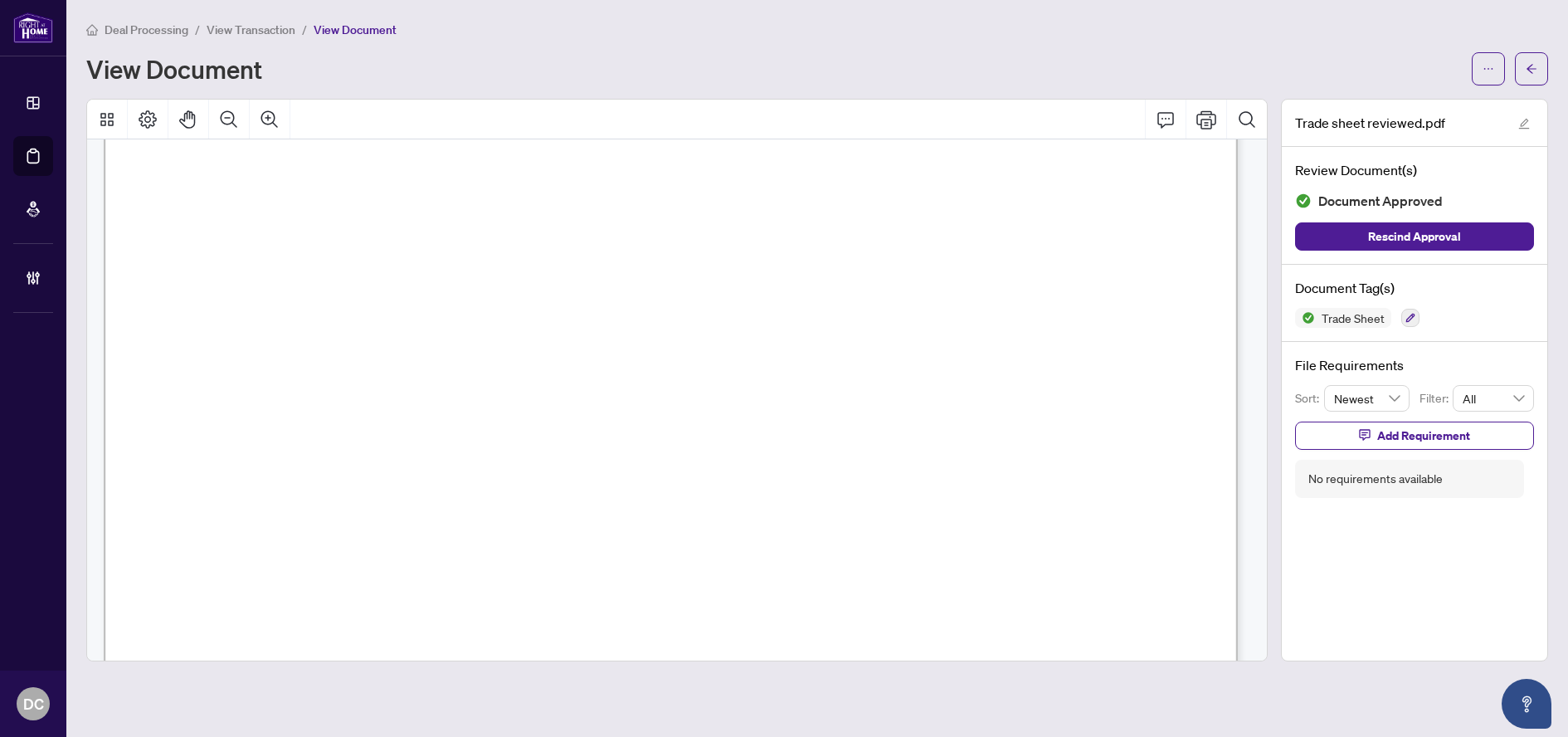
scroll to position [664, 0]
click at [1542, 71] on button "button" at bounding box center [1531, 69] width 33 height 33
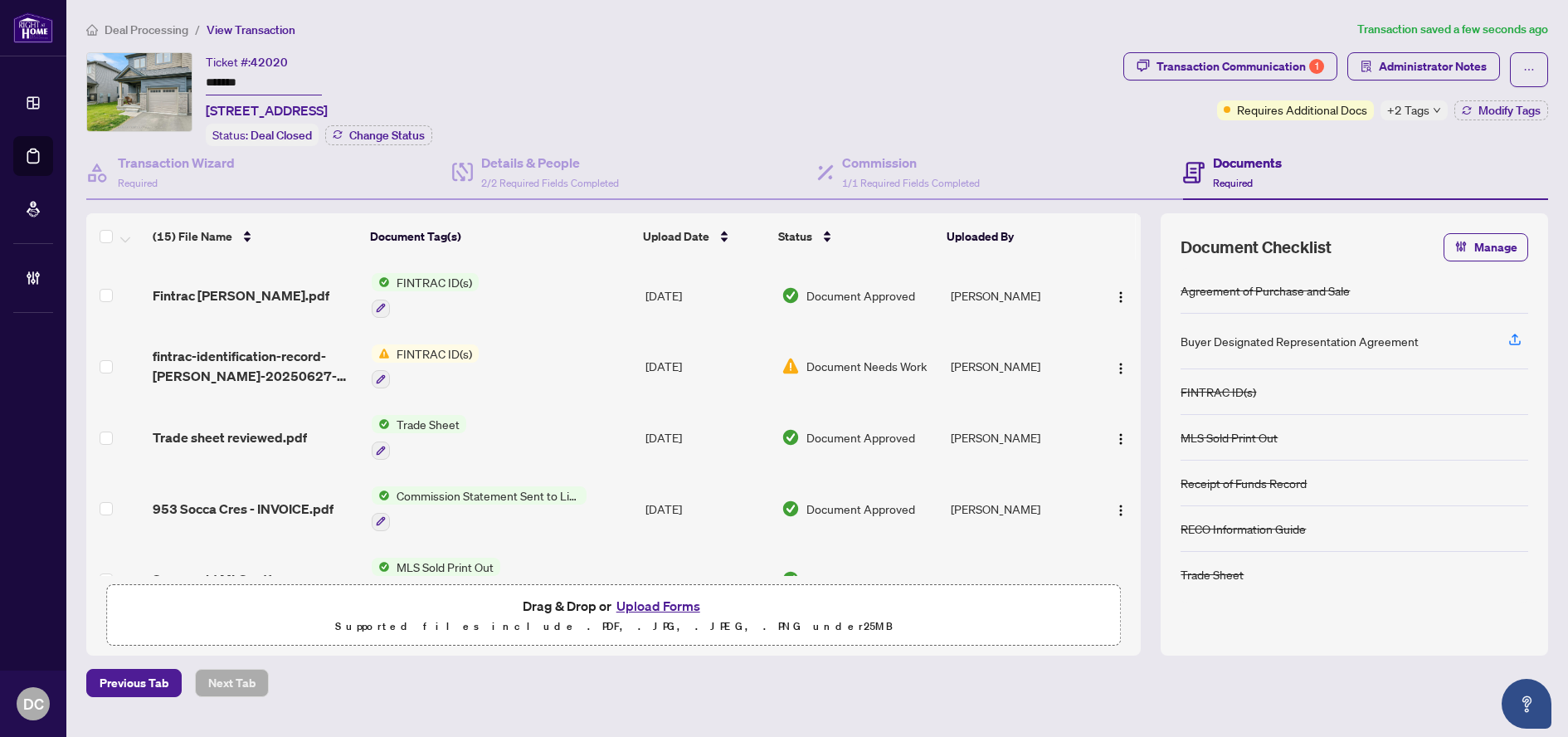
click at [1424, 114] on span "+2 Tags" at bounding box center [1408, 110] width 42 height 19
click at [1430, 71] on span "Administrator Notes" at bounding box center [1433, 66] width 108 height 26
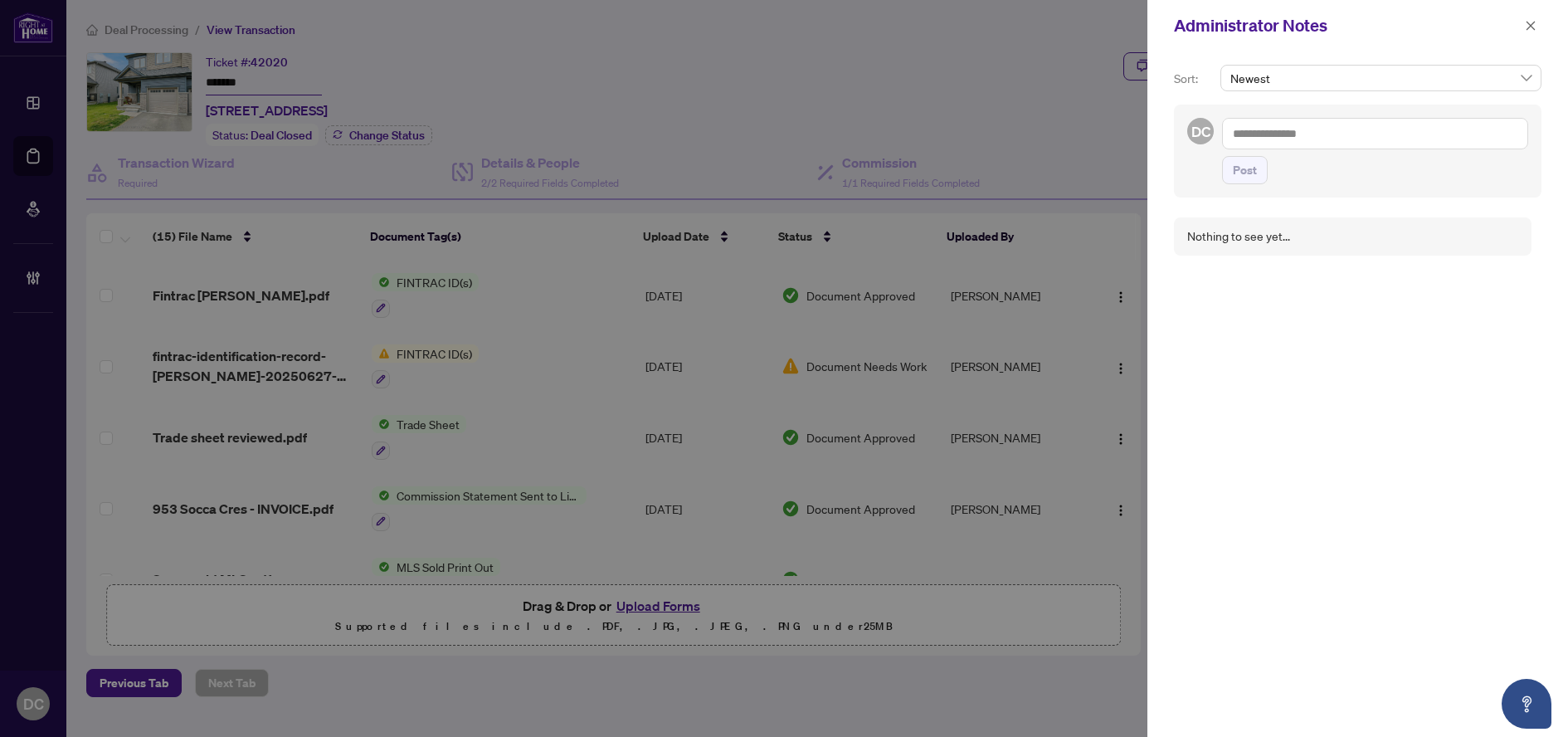
click at [1277, 135] on textarea at bounding box center [1375, 133] width 306 height 31
paste textarea "**********"
type textarea "**********"
click at [1245, 177] on span "Post" at bounding box center [1245, 170] width 24 height 26
click at [1528, 25] on icon "close" at bounding box center [1531, 25] width 12 height 12
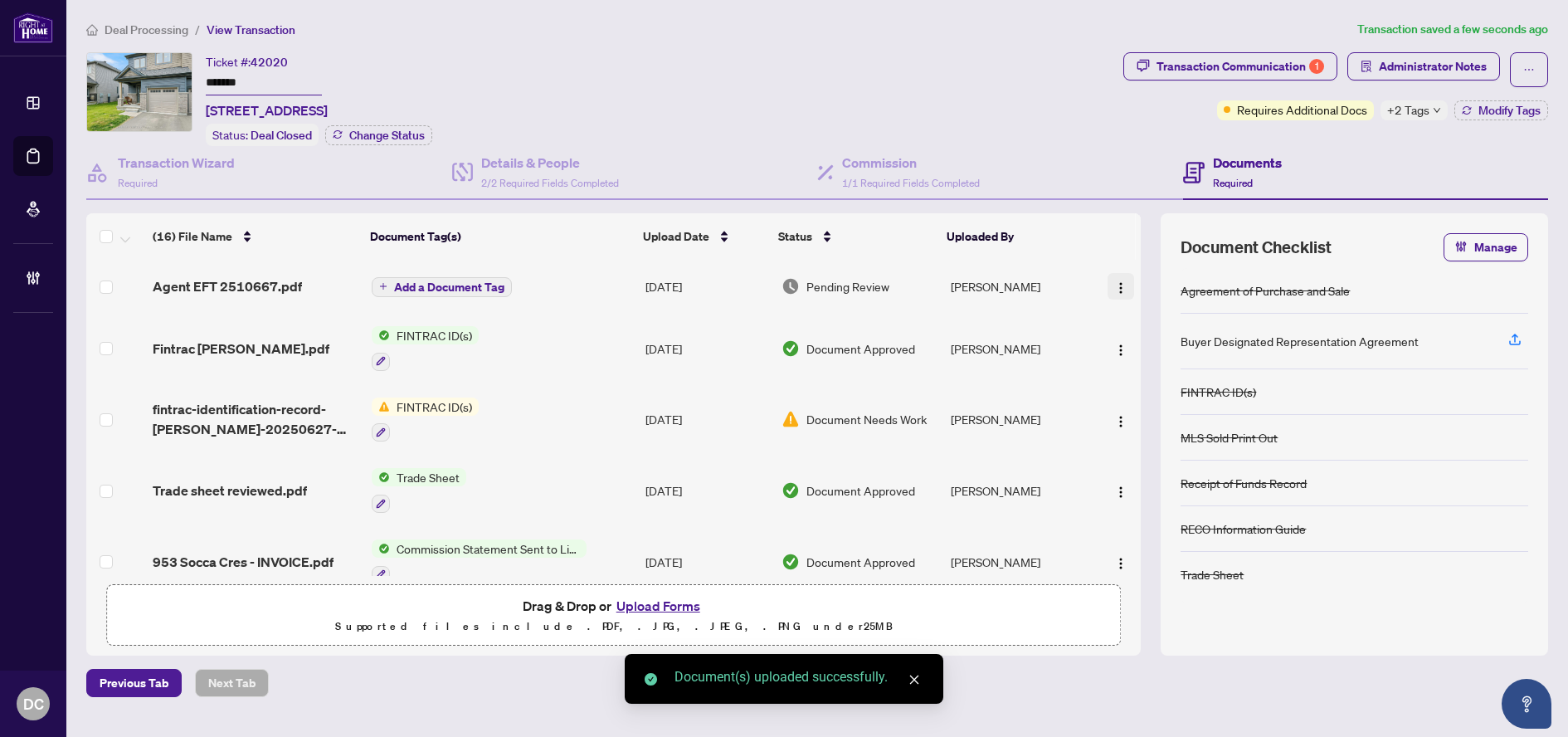
click at [1115, 288] on img "button" at bounding box center [1121, 288] width 14 height 14
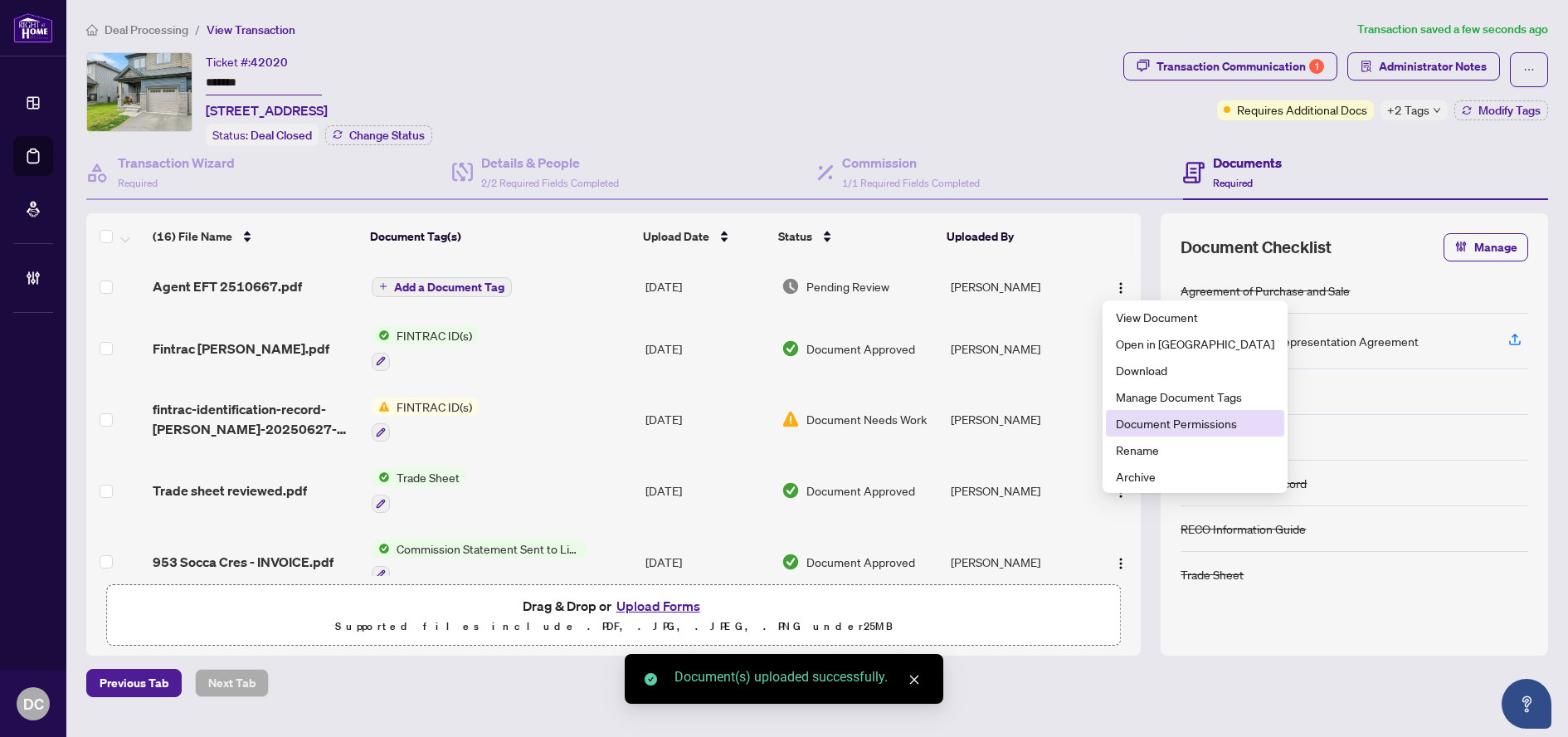
click at [1157, 417] on span "Document Permissions" at bounding box center [1195, 422] width 159 height 18
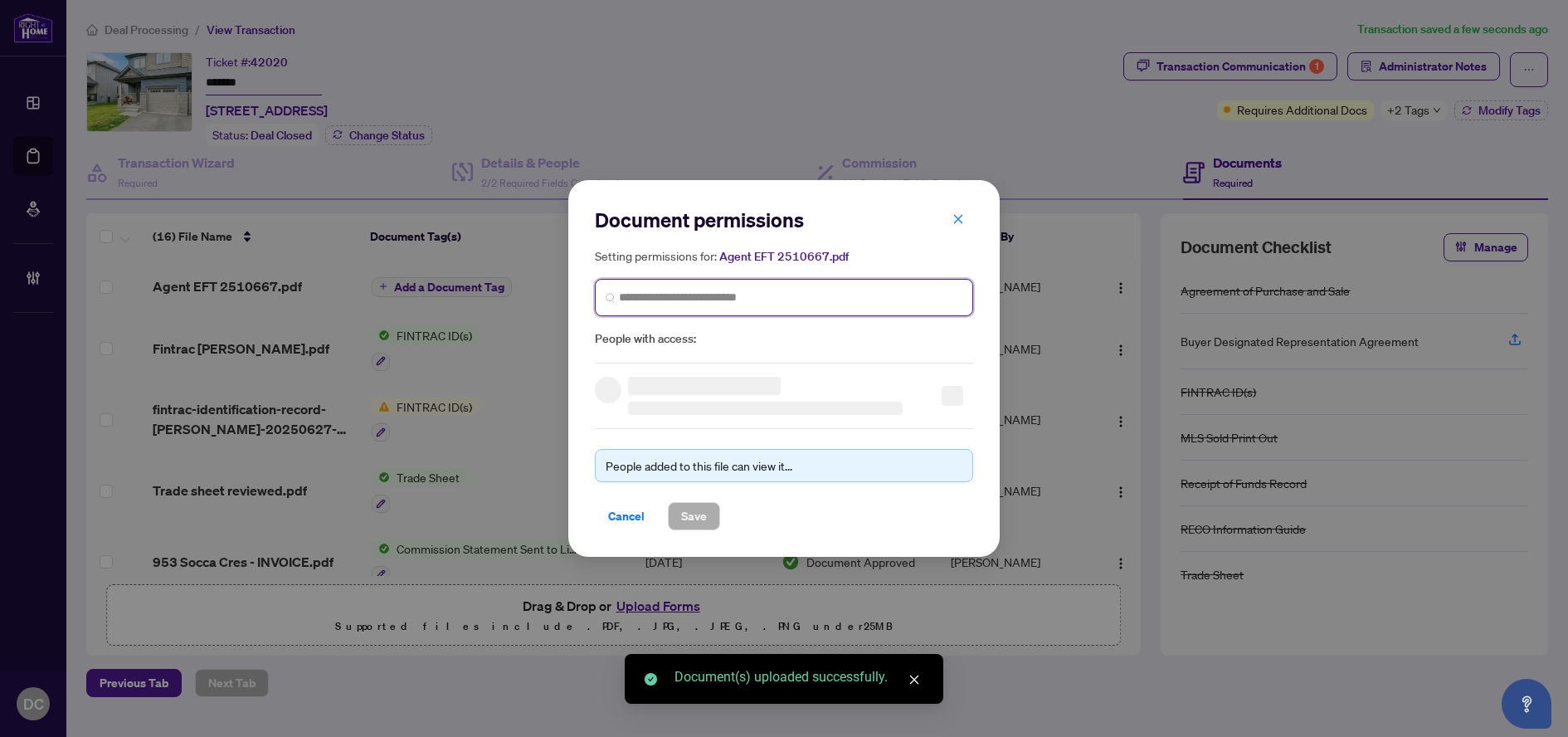
click at [713, 303] on input "search" at bounding box center [791, 297] width 343 height 18
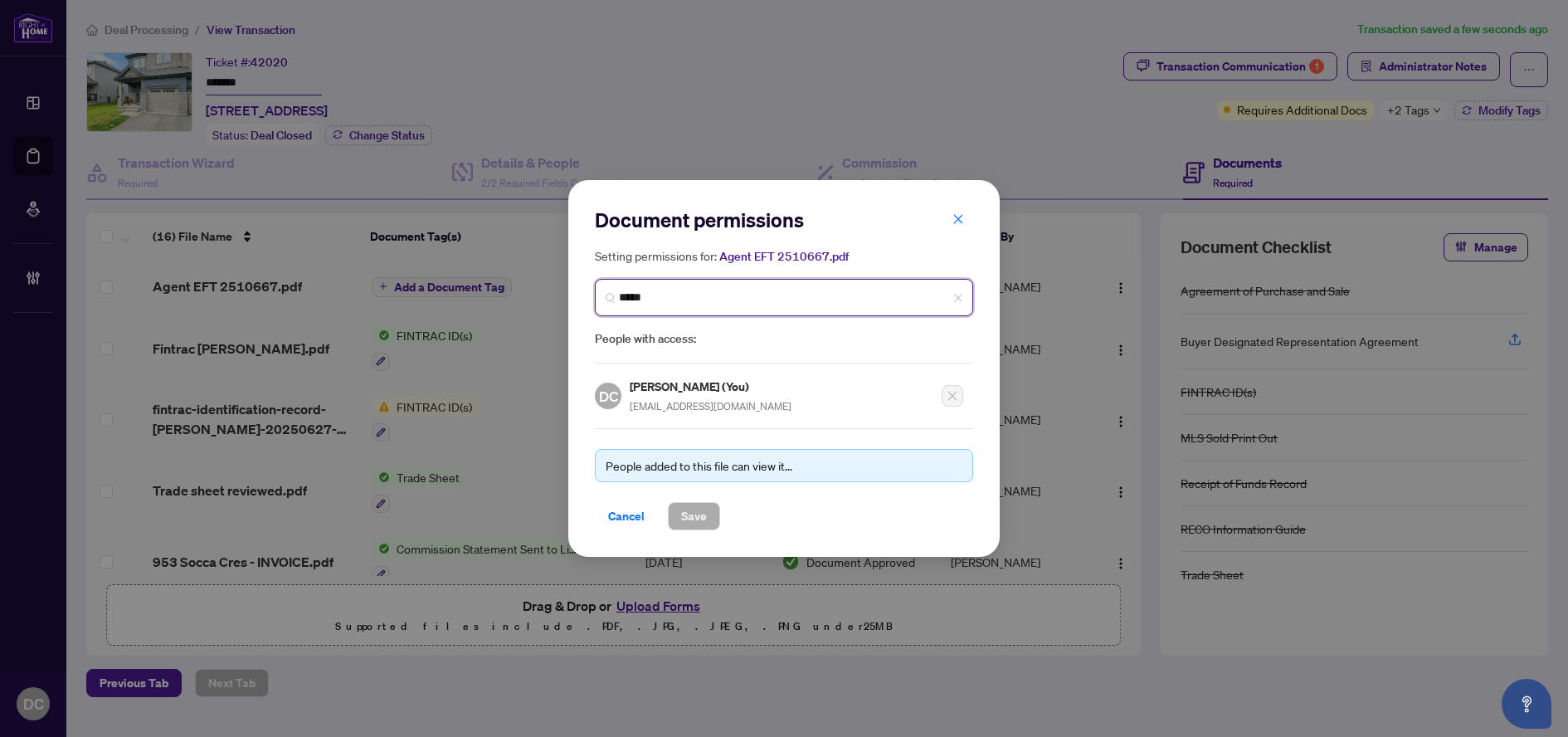
type input "*****"
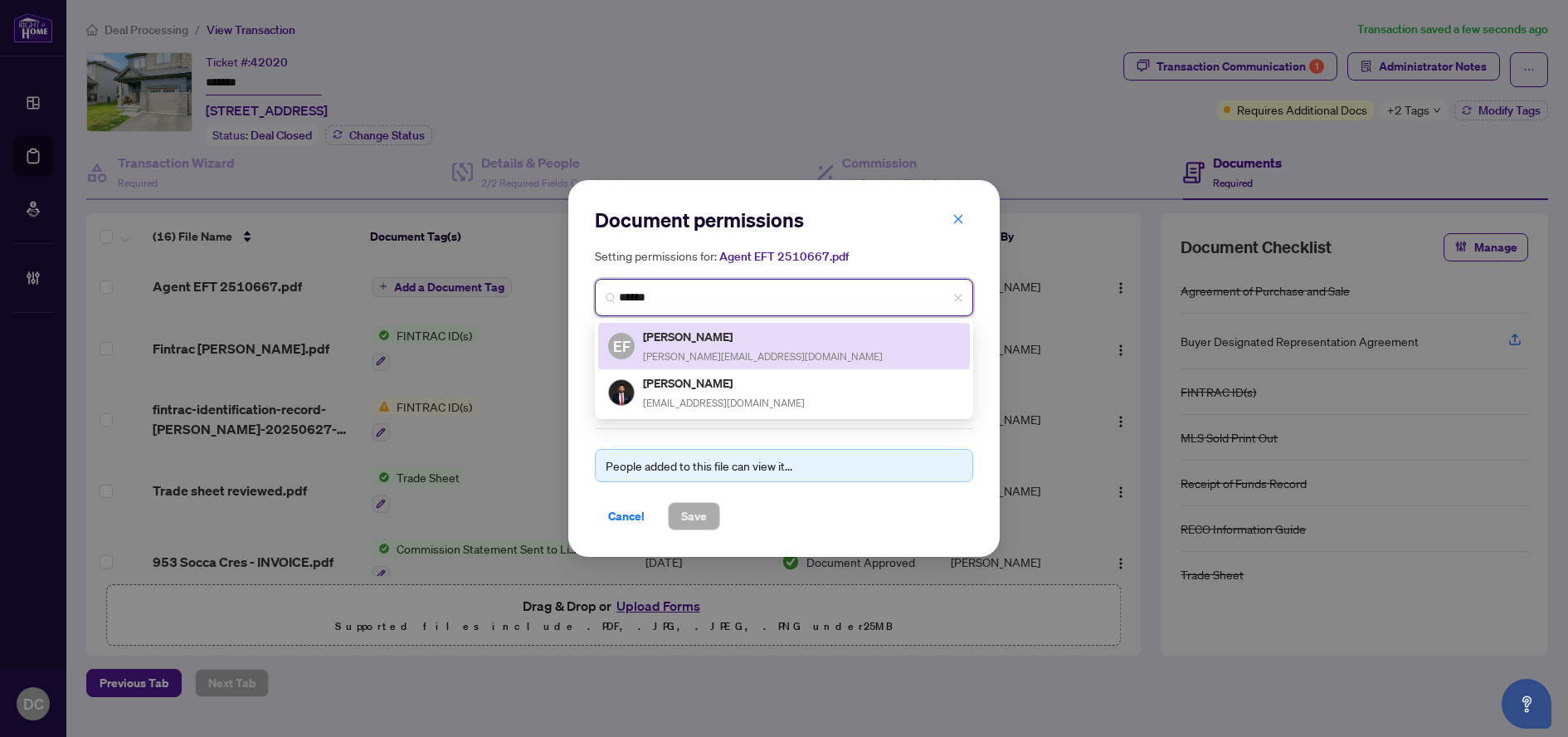
click at [713, 333] on h5 "[PERSON_NAME]" at bounding box center [763, 336] width 240 height 19
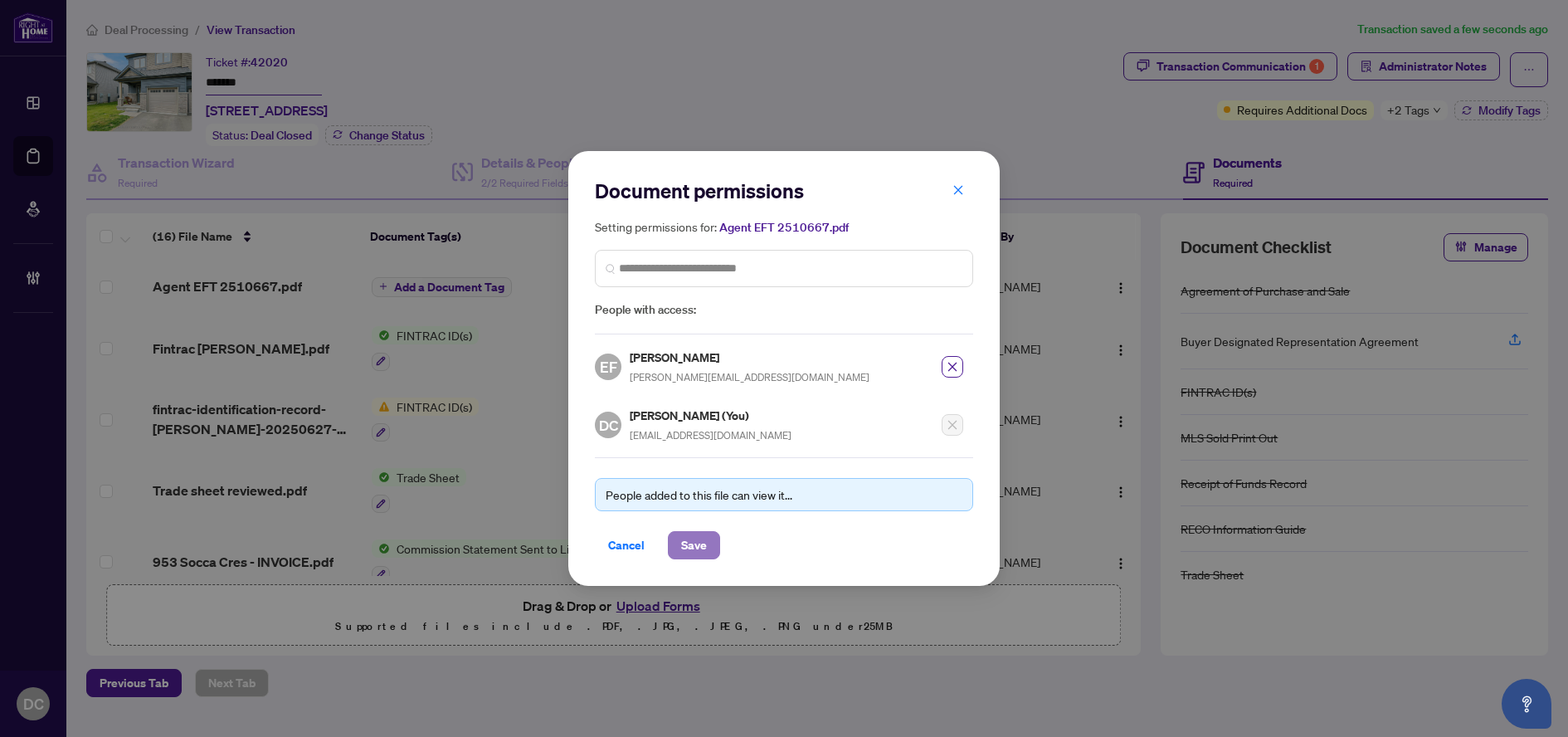
click at [702, 544] on span "Save" at bounding box center [694, 544] width 25 height 26
click at [474, 292] on div "Document permissions Setting permissions for: Agent EFT 2510667.pdf 2198 [PERSO…" at bounding box center [784, 368] width 1568 height 737
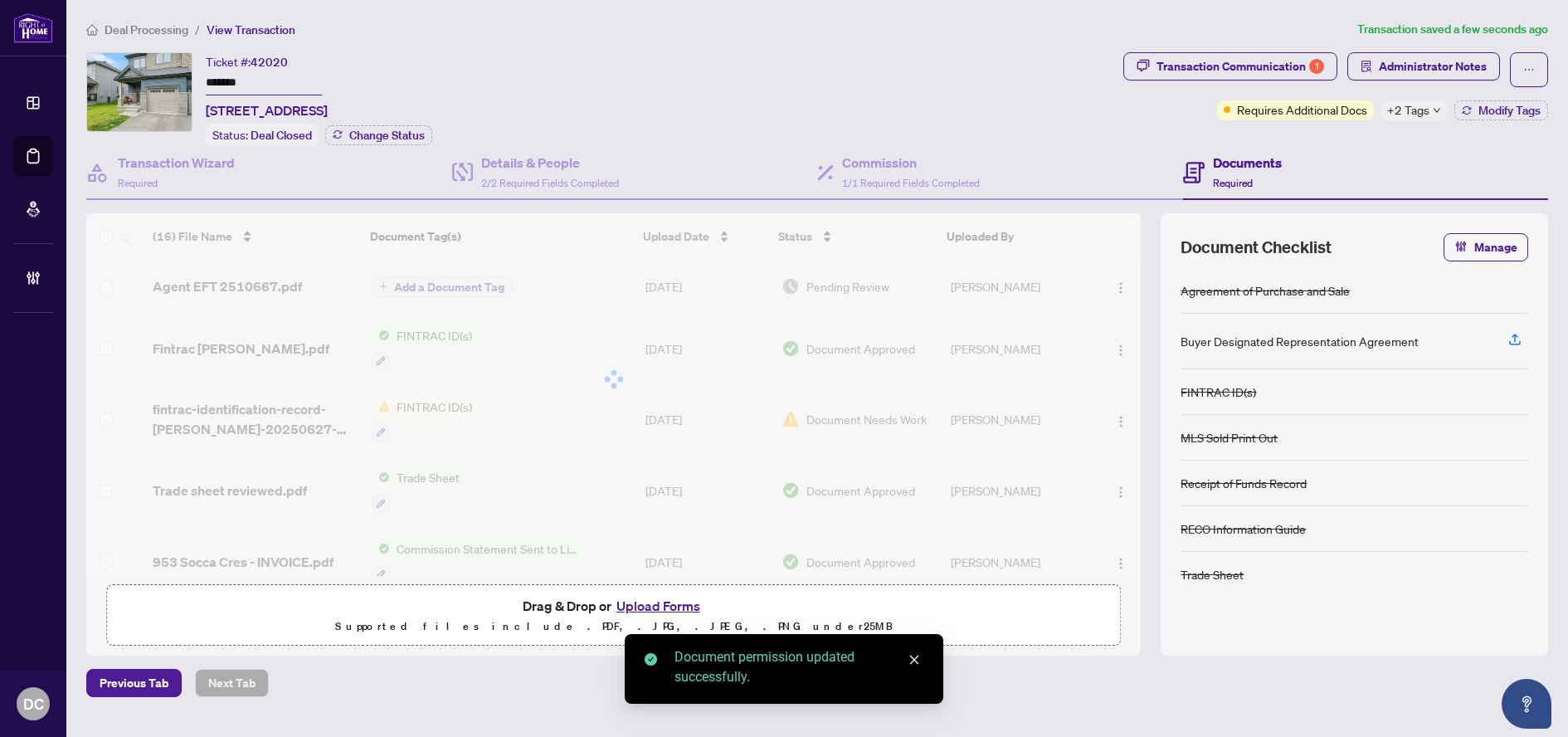
click at [476, 285] on div at bounding box center [614, 379] width 1055 height 332
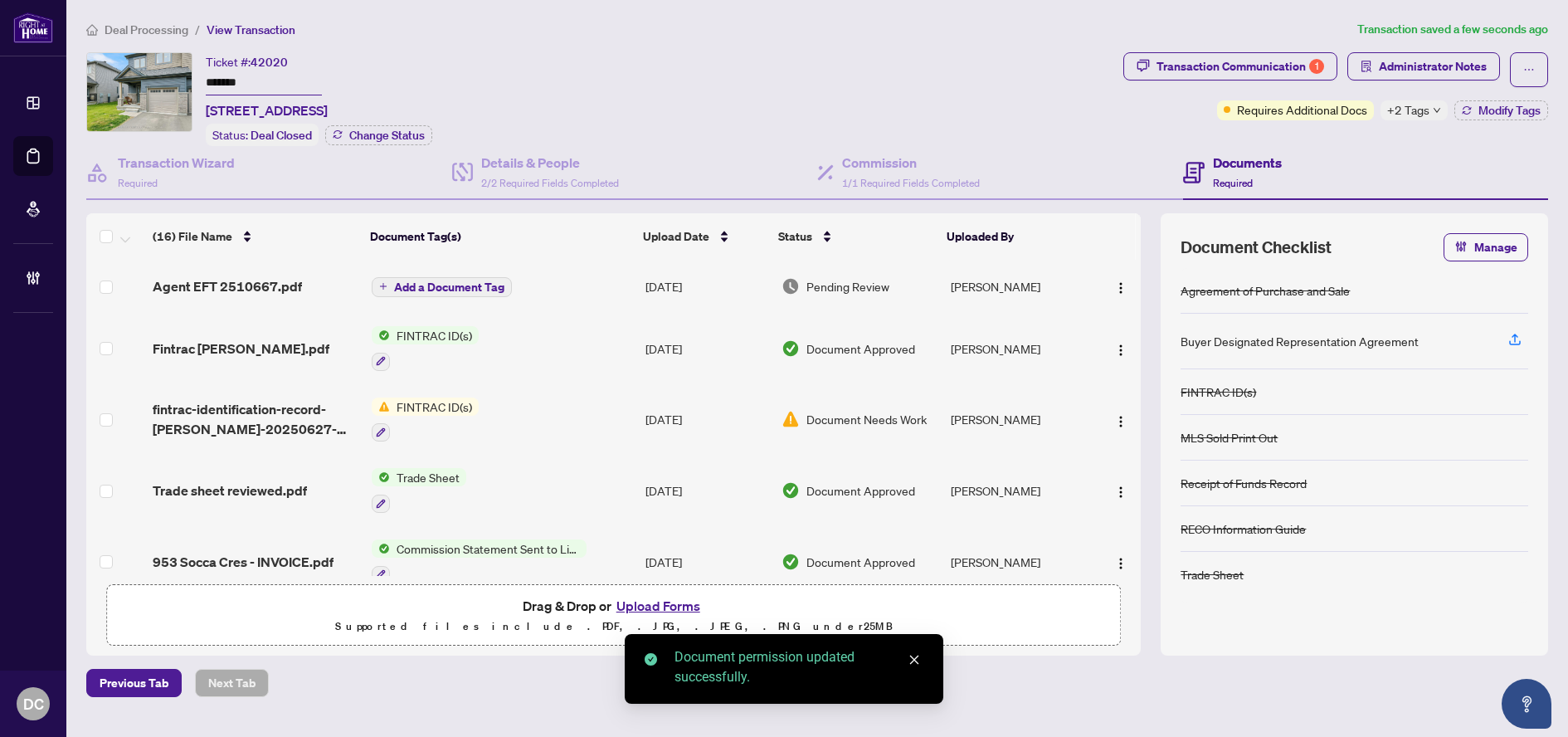
click at [476, 286] on span "Add a Document Tag" at bounding box center [449, 287] width 110 height 12
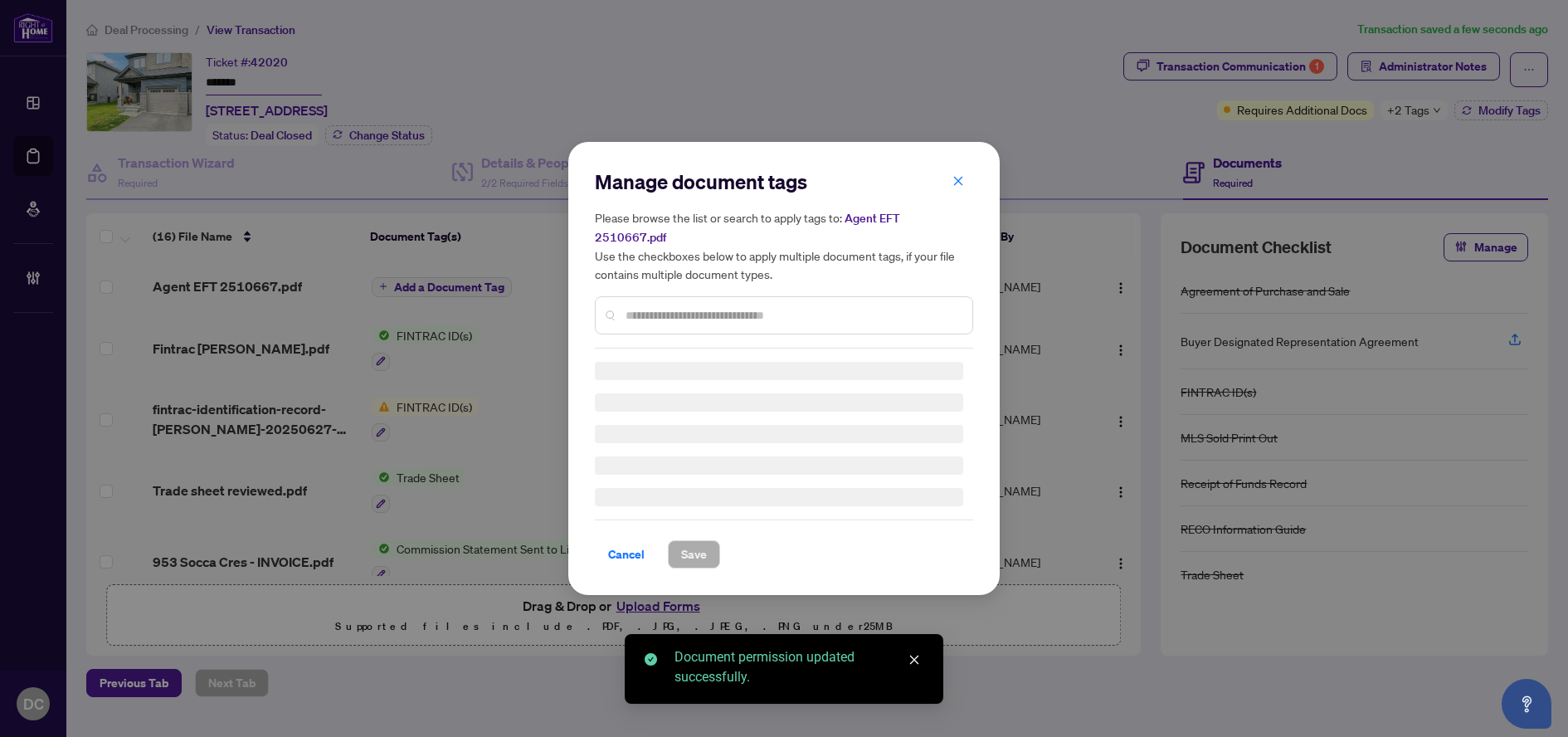
drag, startPoint x: 638, startPoint y: 291, endPoint x: 649, endPoint y: 296, distance: 12.1
click at [639, 296] on div at bounding box center [783, 315] width 378 height 38
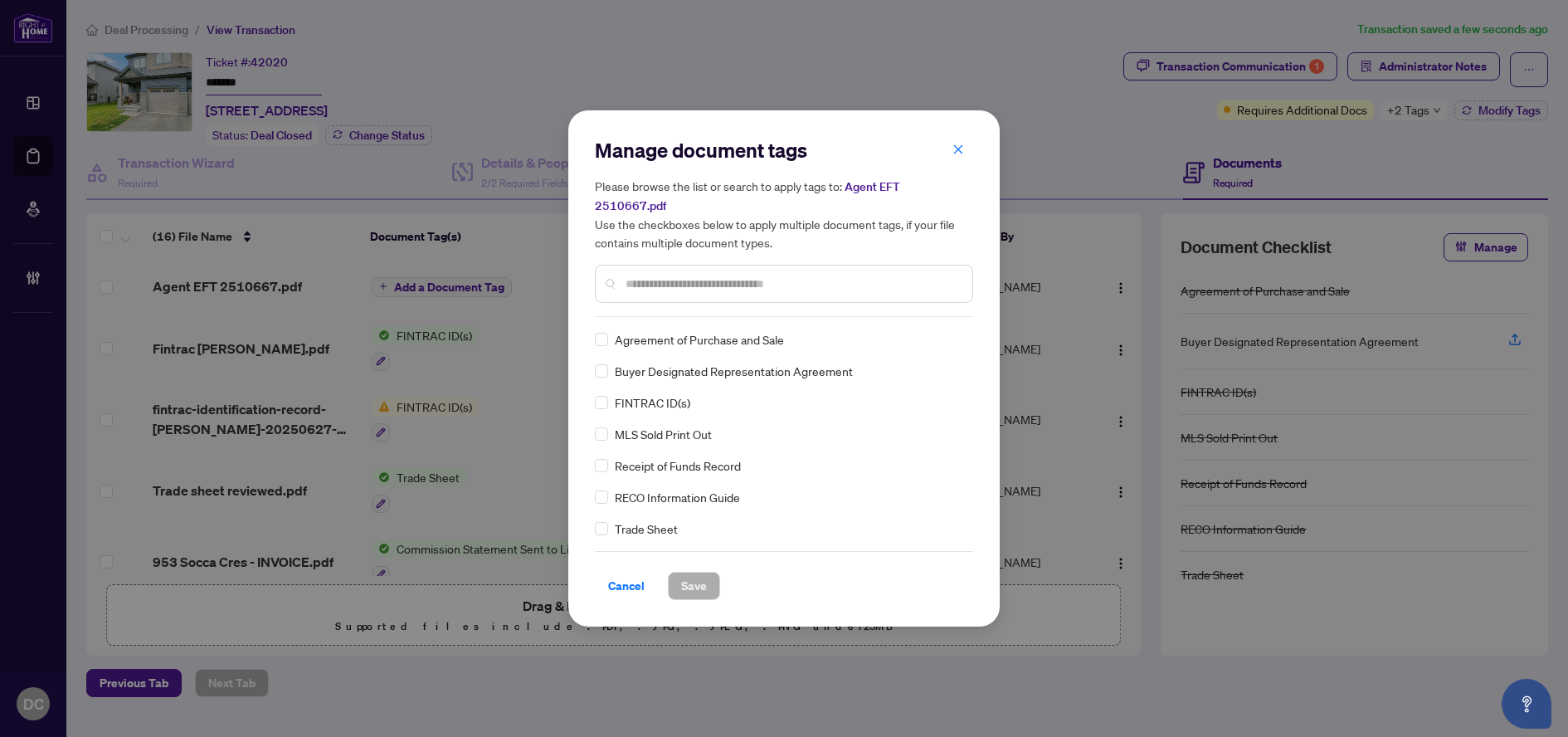
click at [725, 278] on input "text" at bounding box center [792, 283] width 334 height 18
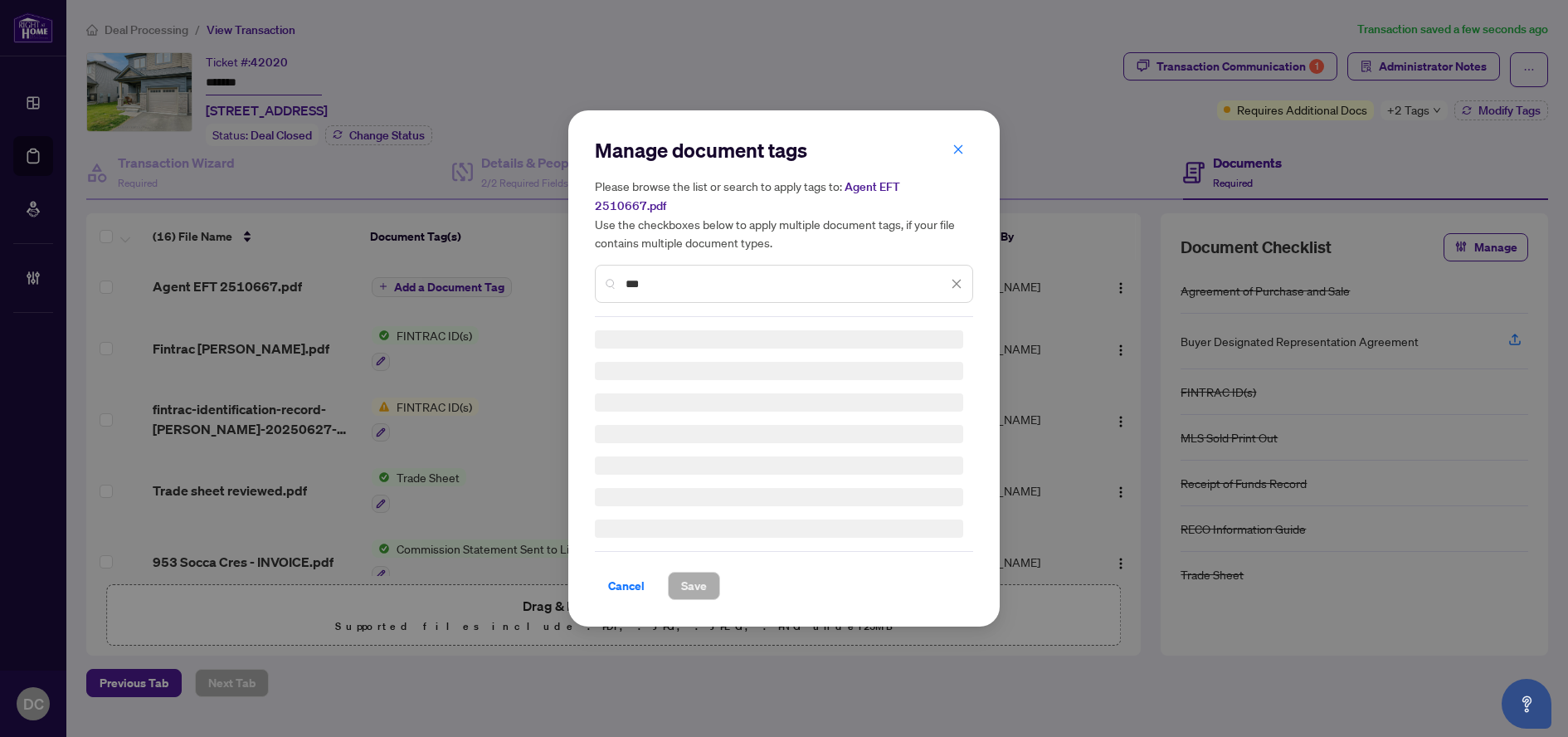
type input "***"
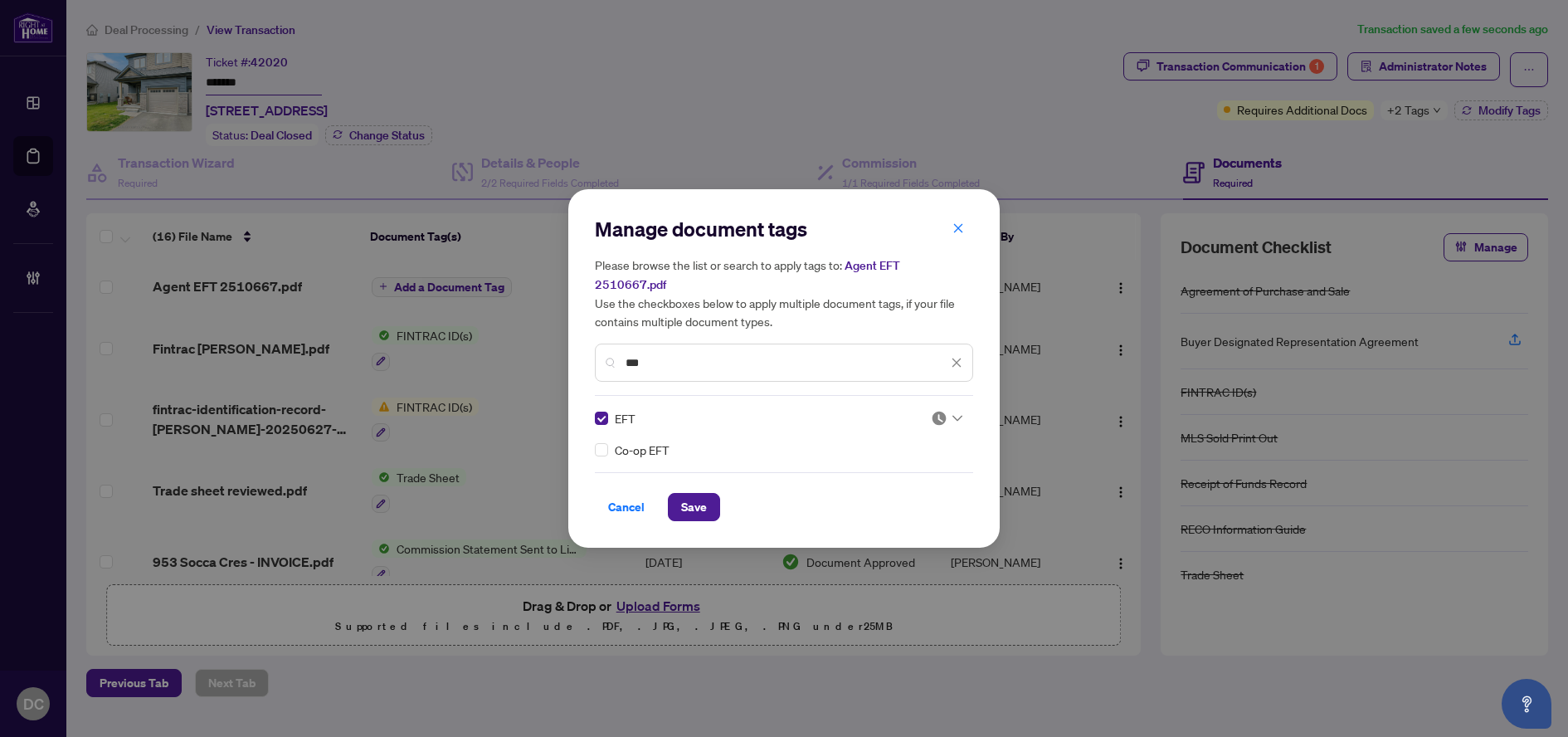
click at [958, 415] on icon at bounding box center [958, 418] width 10 height 6
click at [928, 481] on div "Approved" at bounding box center [897, 489] width 106 height 18
click at [706, 498] on span "Save" at bounding box center [694, 506] width 25 height 26
click at [1430, 117] on div "Manage document tags Please browse the list or search to apply tags to: Agent E…" at bounding box center [784, 368] width 1568 height 737
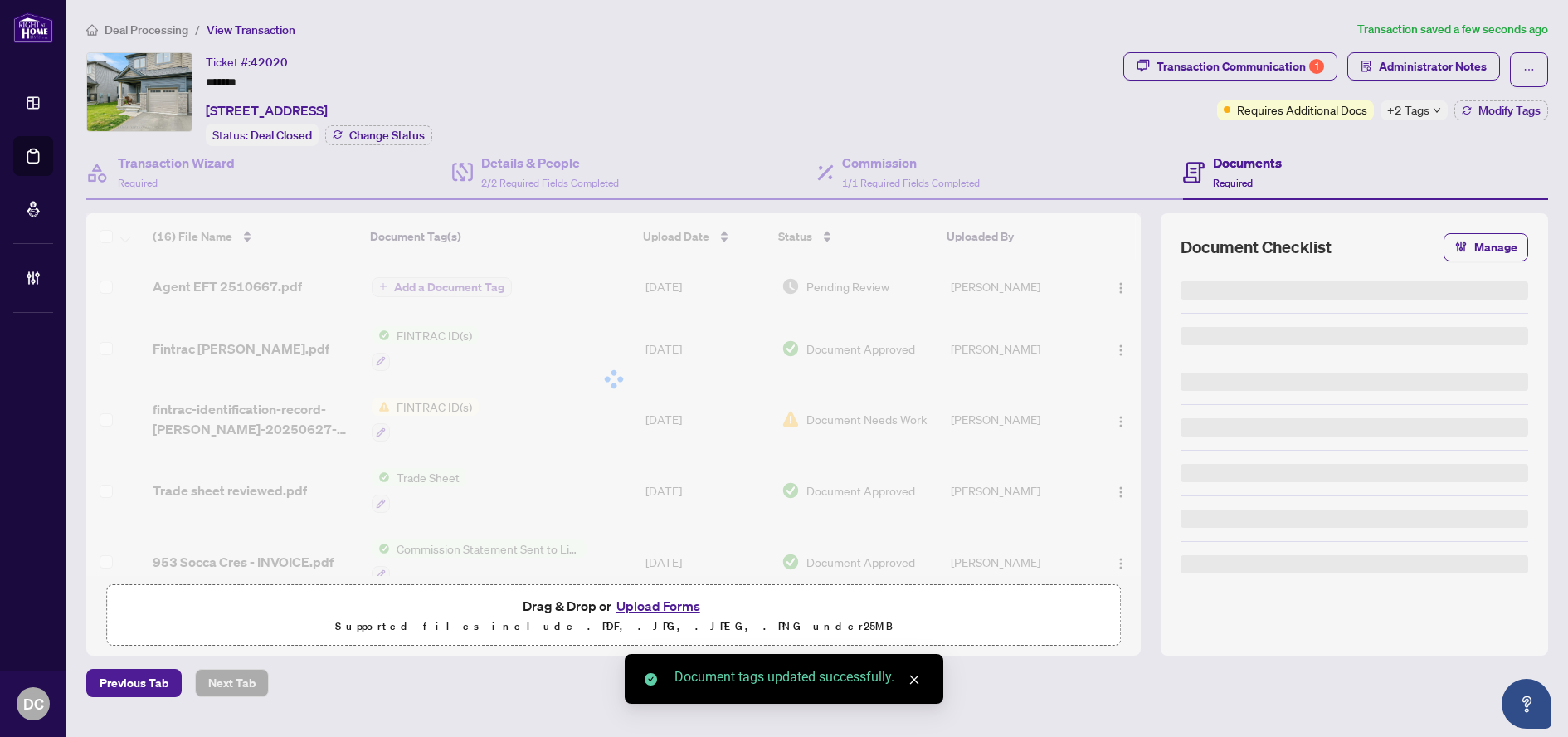
click at [1429, 112] on div "+2 Tags" at bounding box center [1414, 110] width 67 height 20
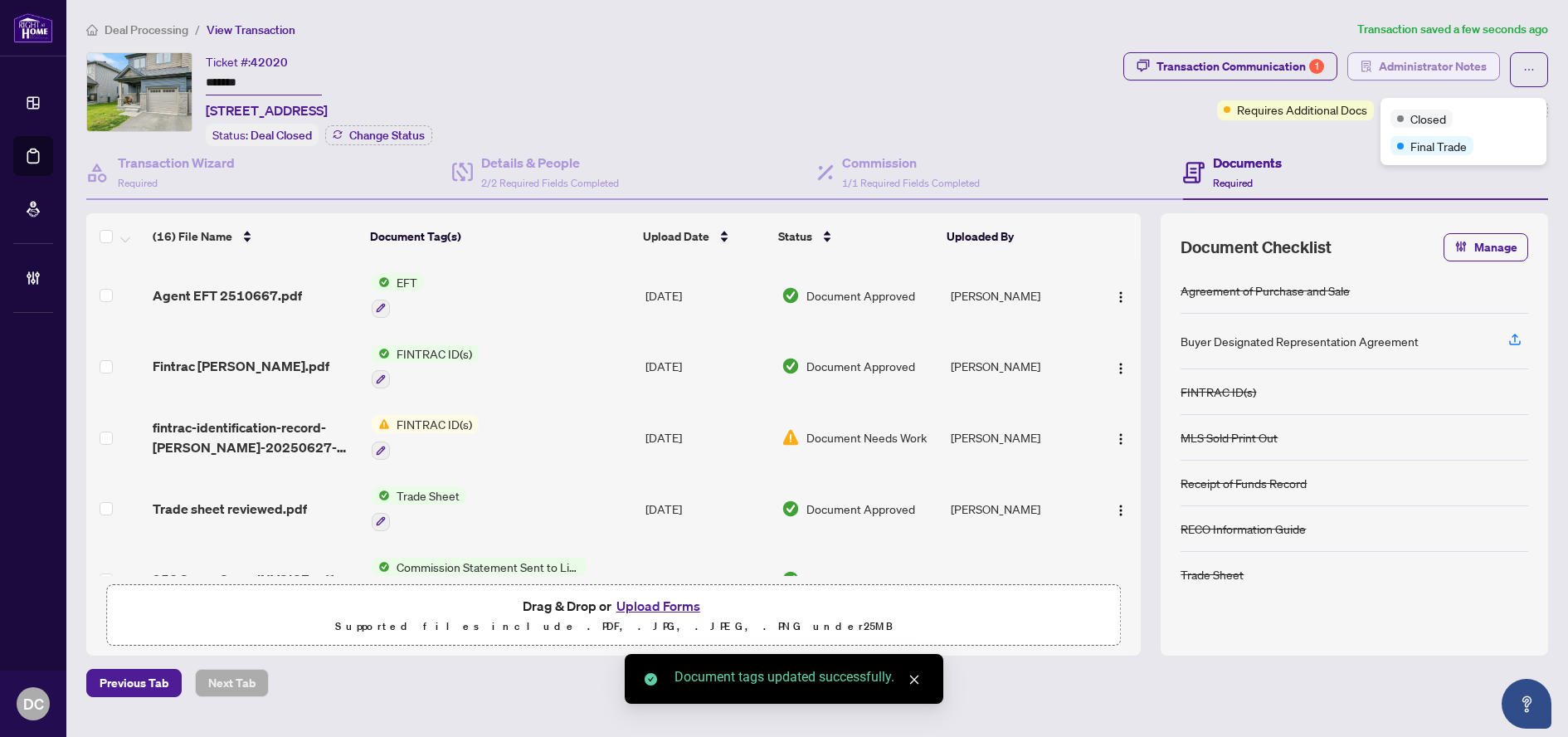
click at [1459, 65] on span "Administrator Notes" at bounding box center [1433, 66] width 108 height 26
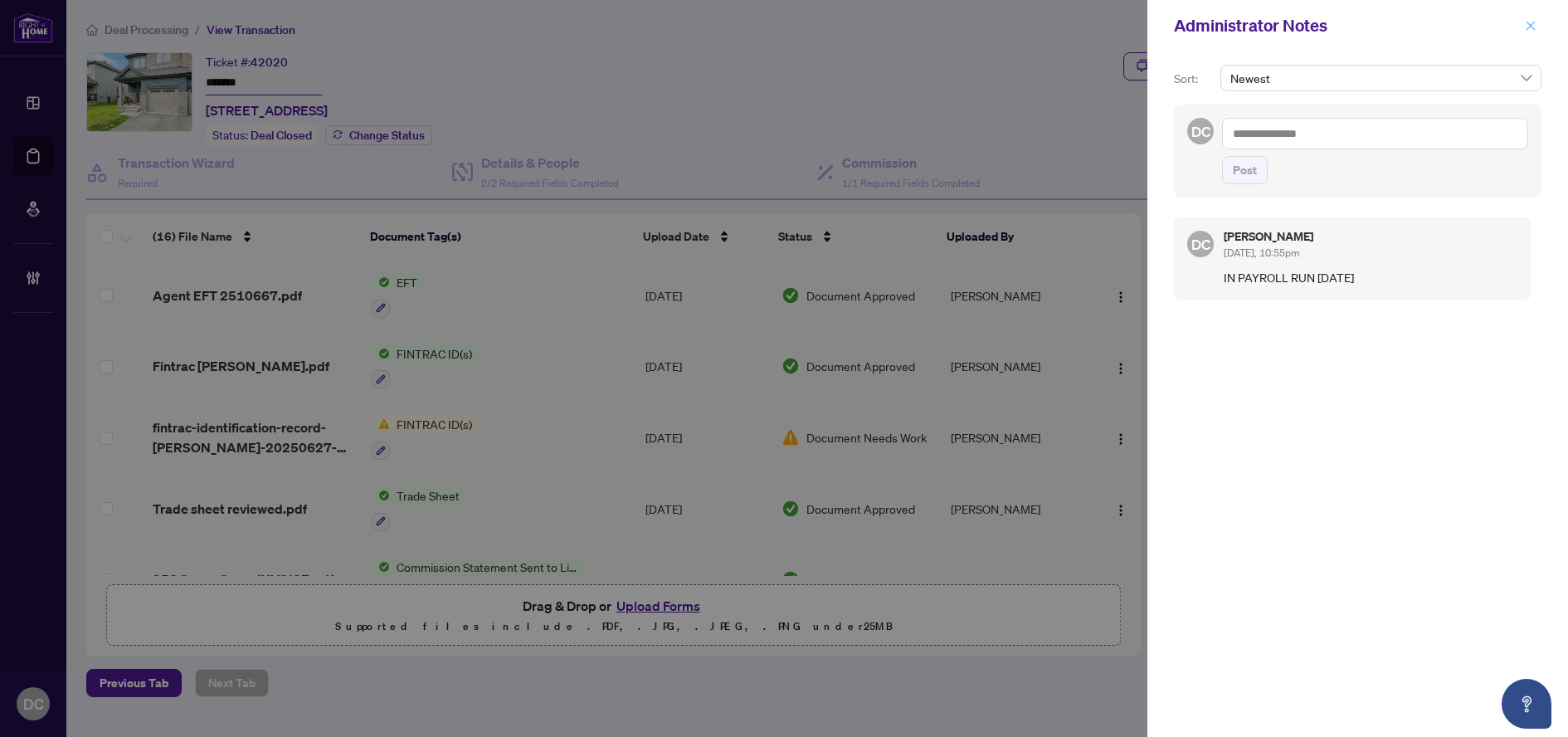
click at [1531, 31] on icon "close" at bounding box center [1531, 25] width 12 height 12
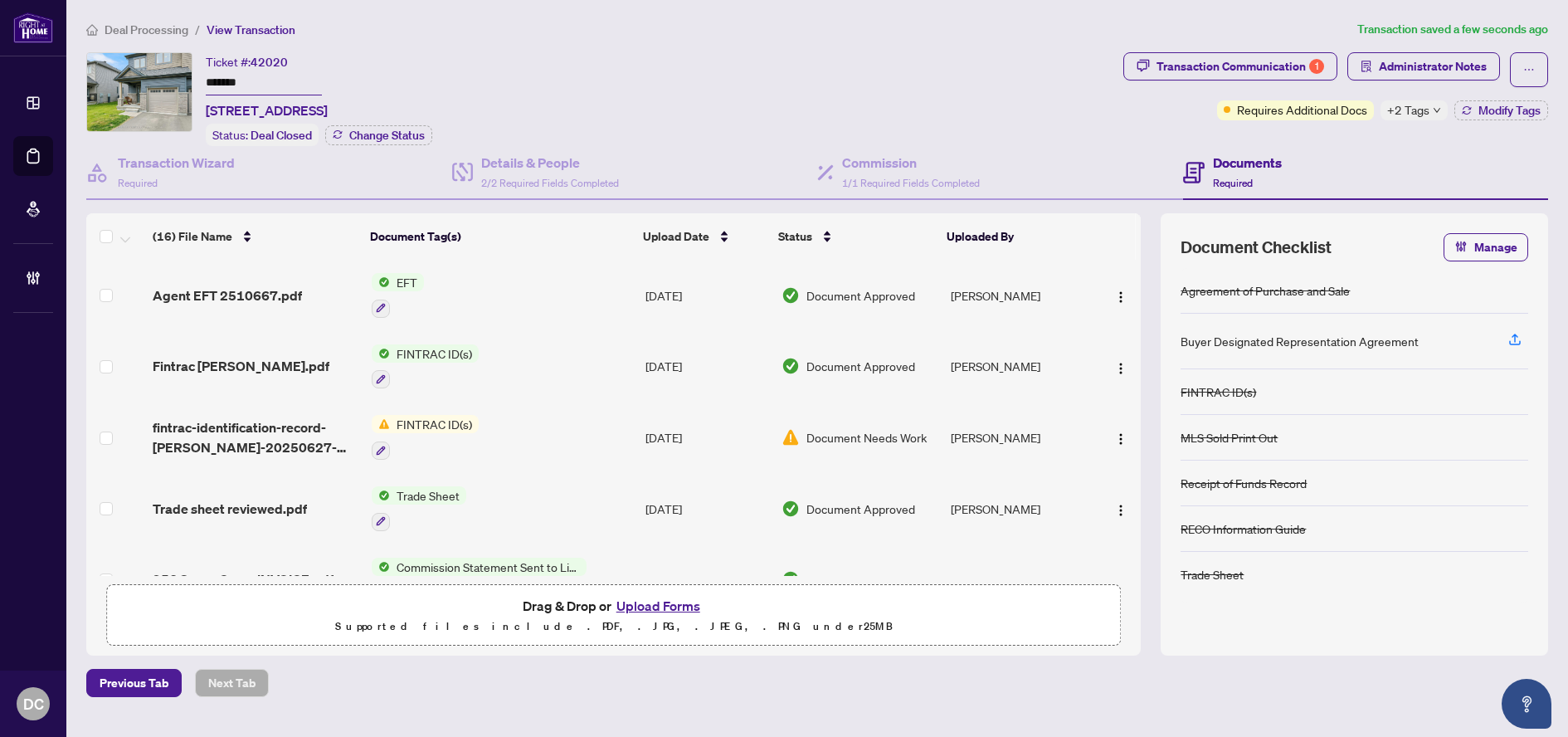
click at [166, 39] on div "Deal Processing / View Transaction Transaction saved a few seconds ago Ticket #…" at bounding box center [817, 357] width 1475 height 677
click at [166, 28] on span "Deal Processing" at bounding box center [146, 30] width 84 height 15
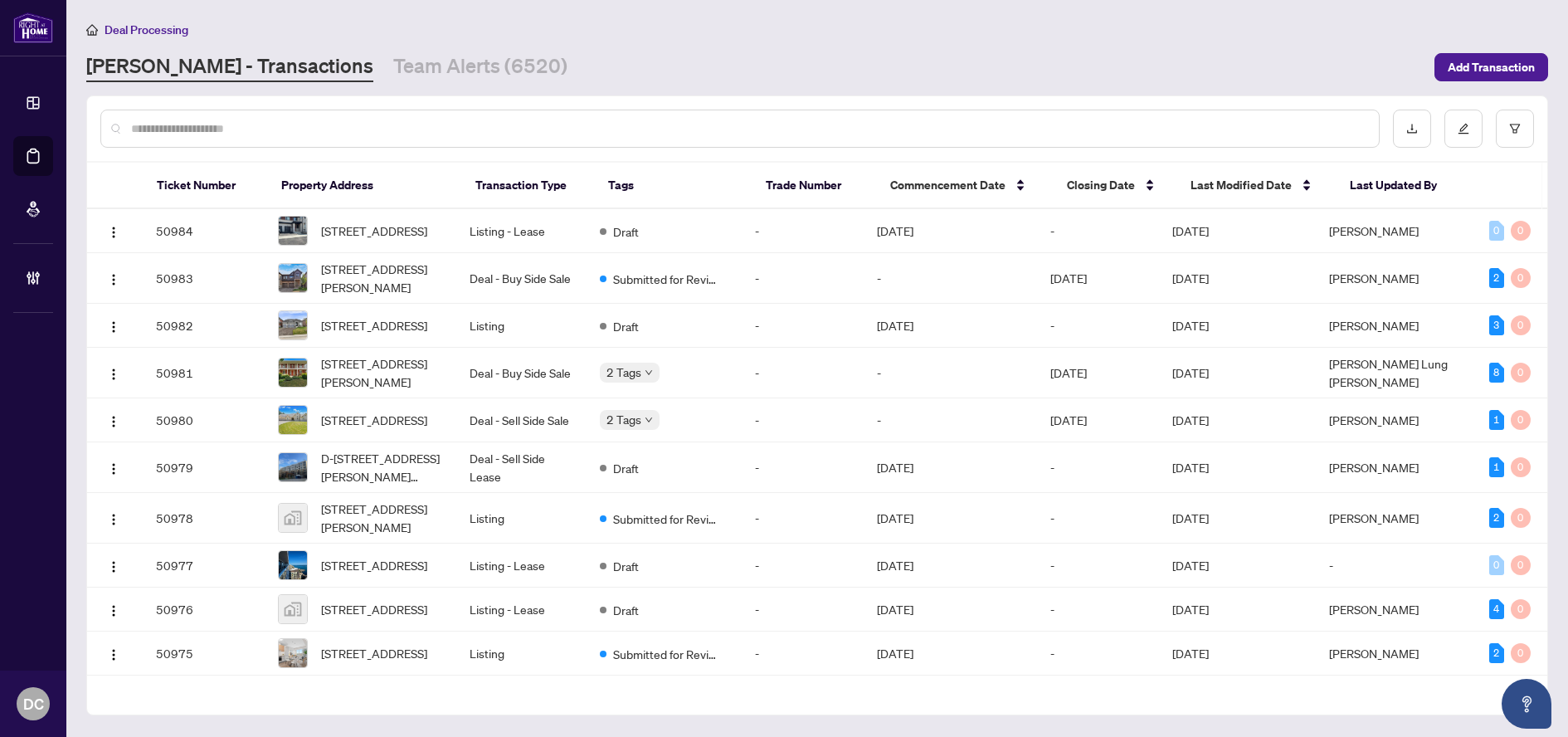
click at [523, 112] on div at bounding box center [740, 128] width 1279 height 38
click at [525, 118] on div at bounding box center [740, 128] width 1279 height 38
click at [534, 126] on input "text" at bounding box center [748, 128] width 1235 height 18
paste input "*******"
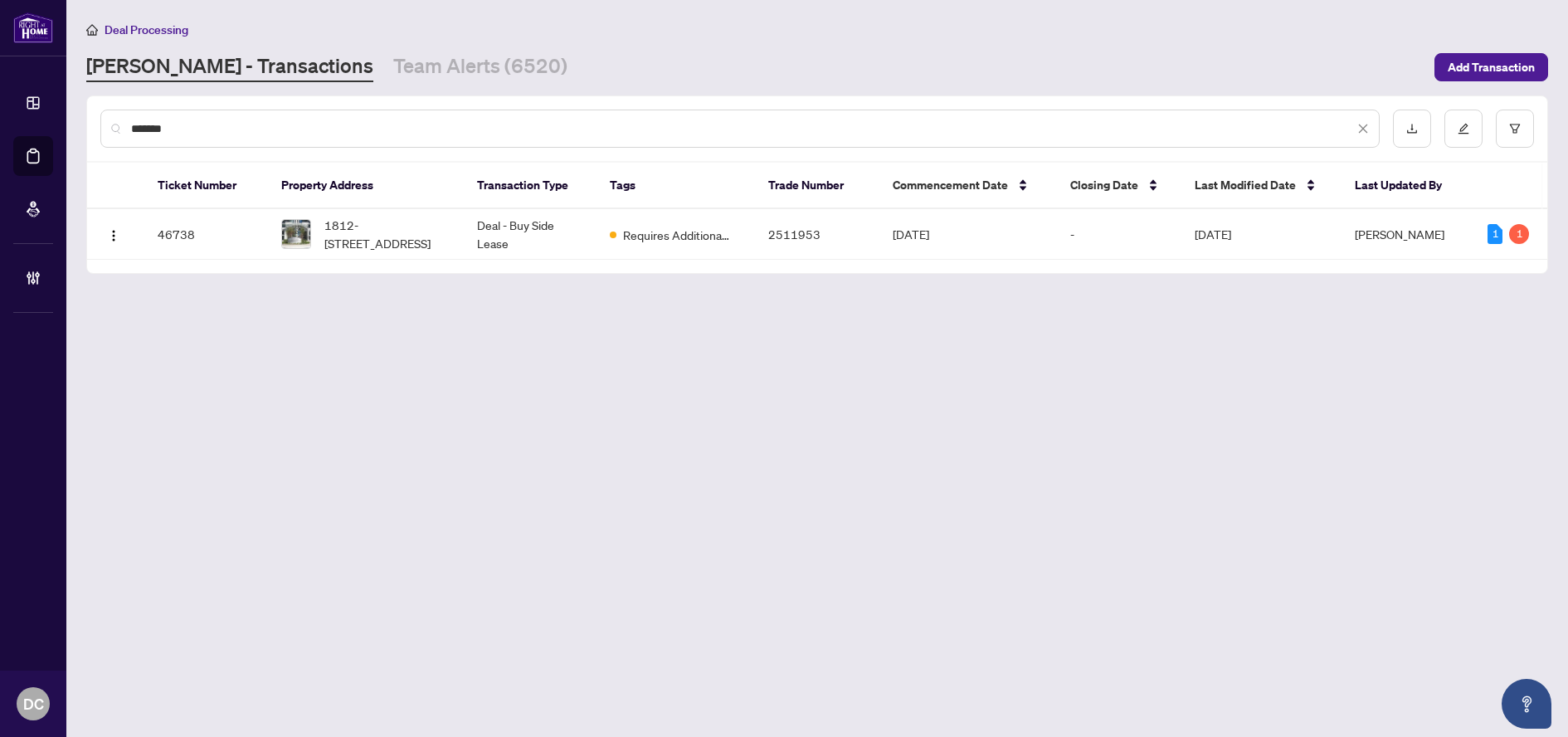
type input "*******"
click at [449, 216] on span "1812-[STREET_ADDRESS]" at bounding box center [387, 233] width 126 height 37
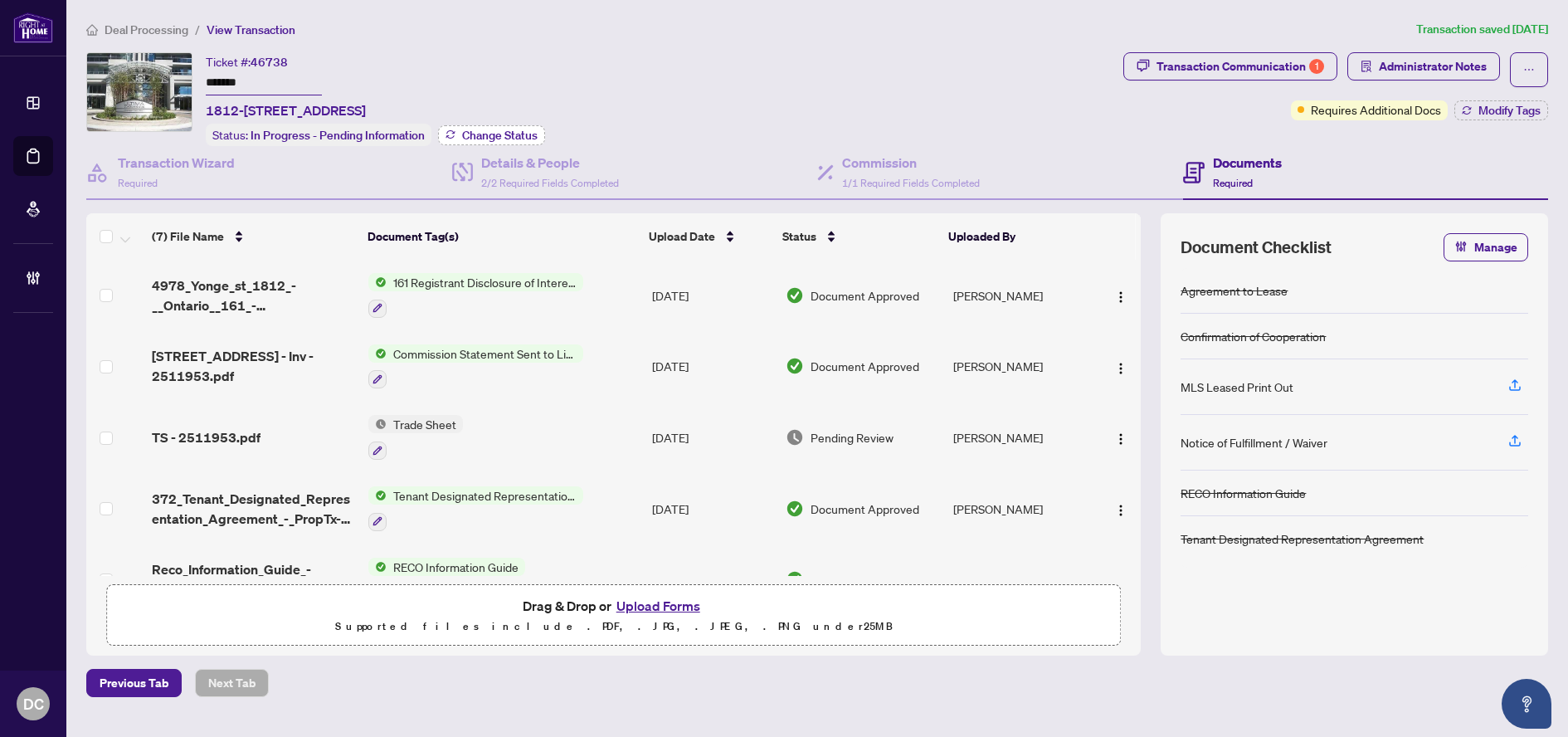
click at [509, 130] on span "Change Status" at bounding box center [499, 135] width 76 height 12
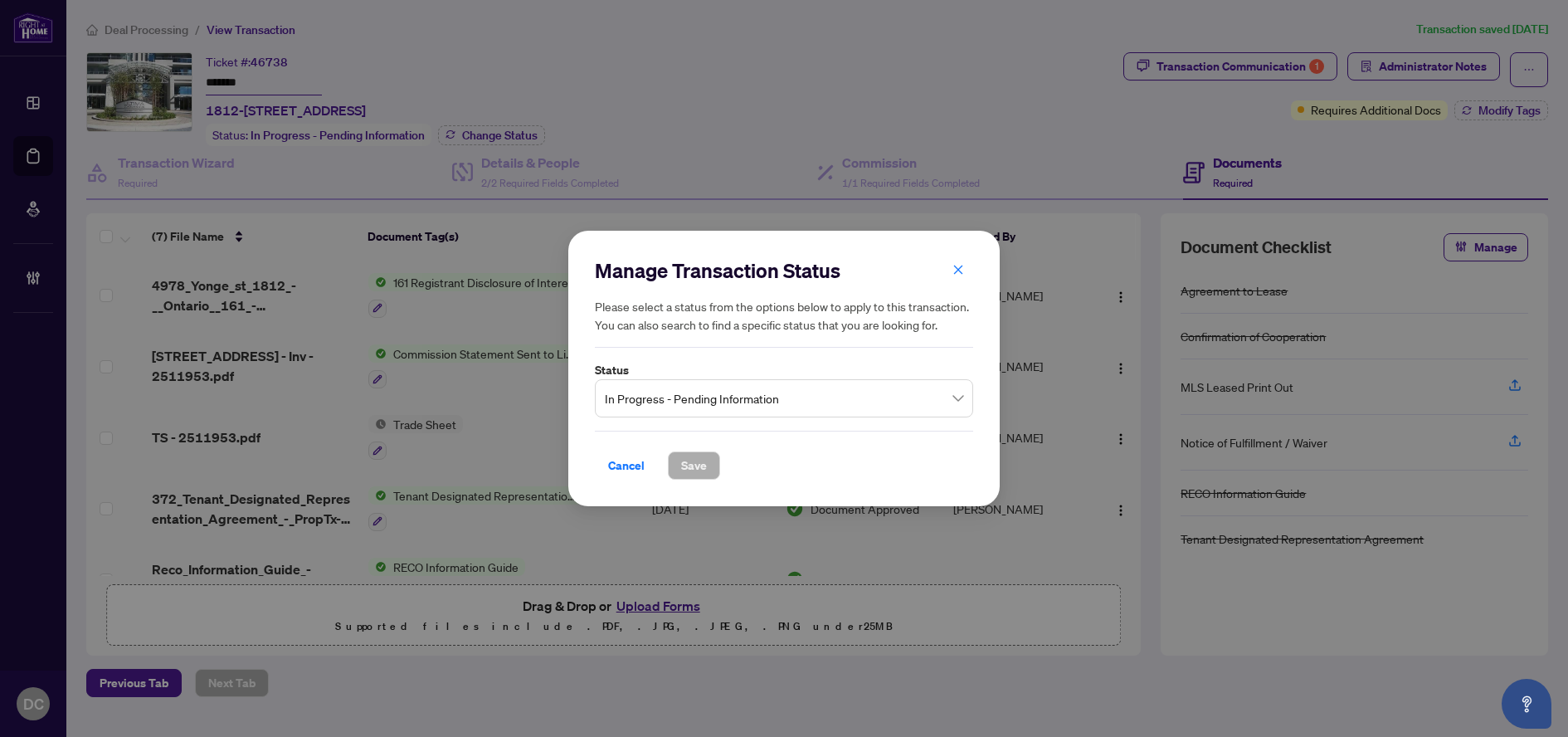
click at [820, 401] on span "In Progress - Pending Information" at bounding box center [784, 397] width 358 height 31
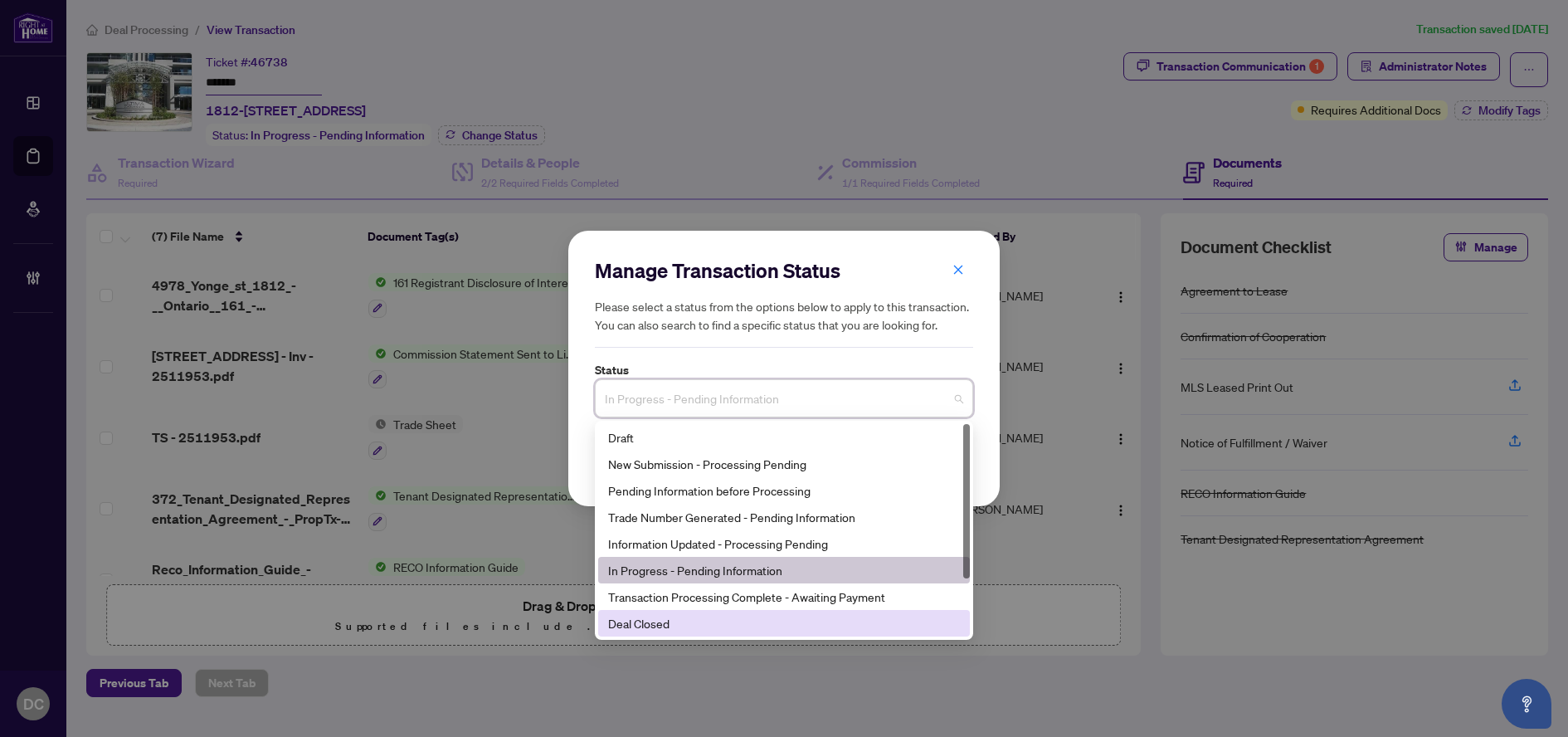
click at [747, 622] on div "Deal Closed" at bounding box center [784, 622] width 352 height 18
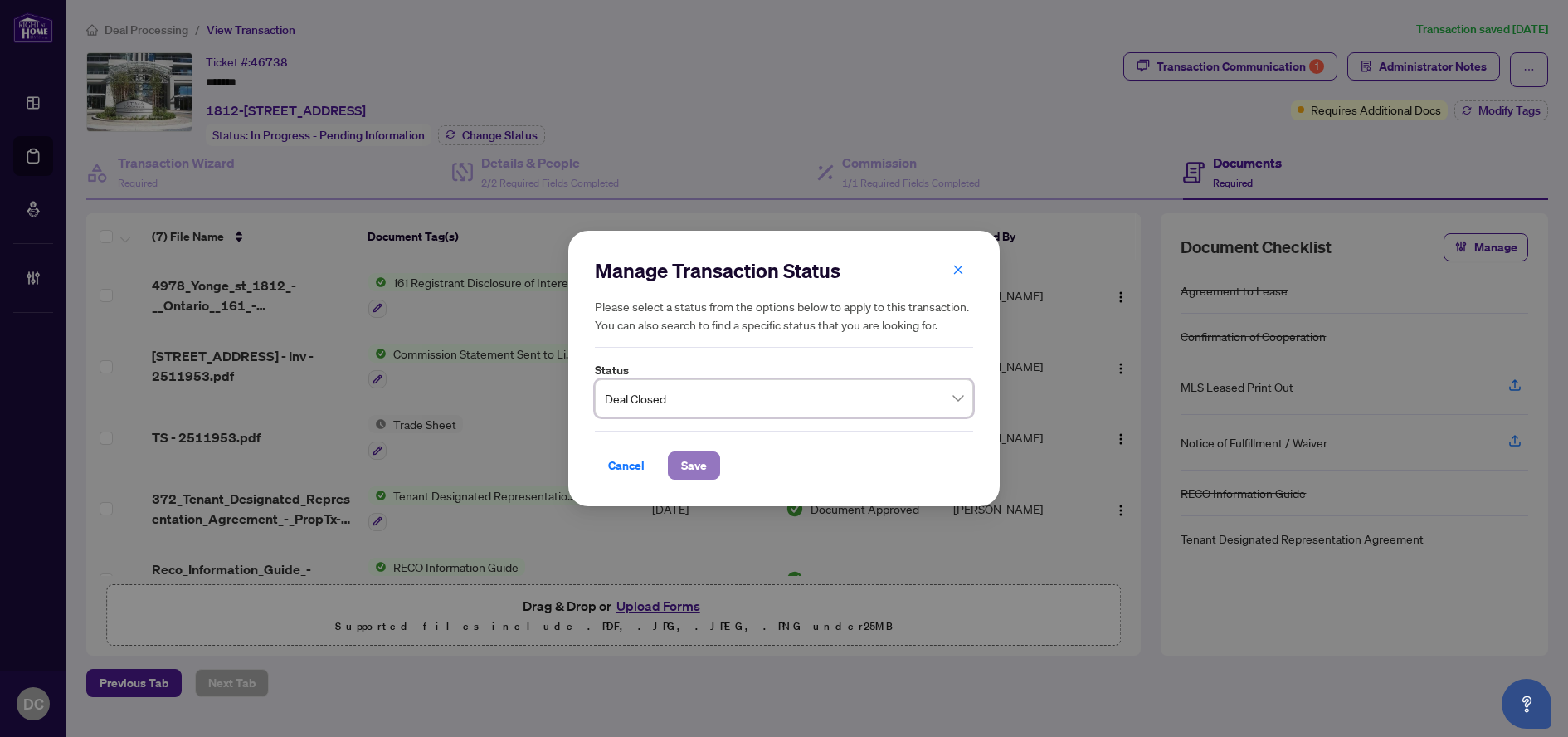
click at [707, 464] on button "Save" at bounding box center [694, 464] width 53 height 28
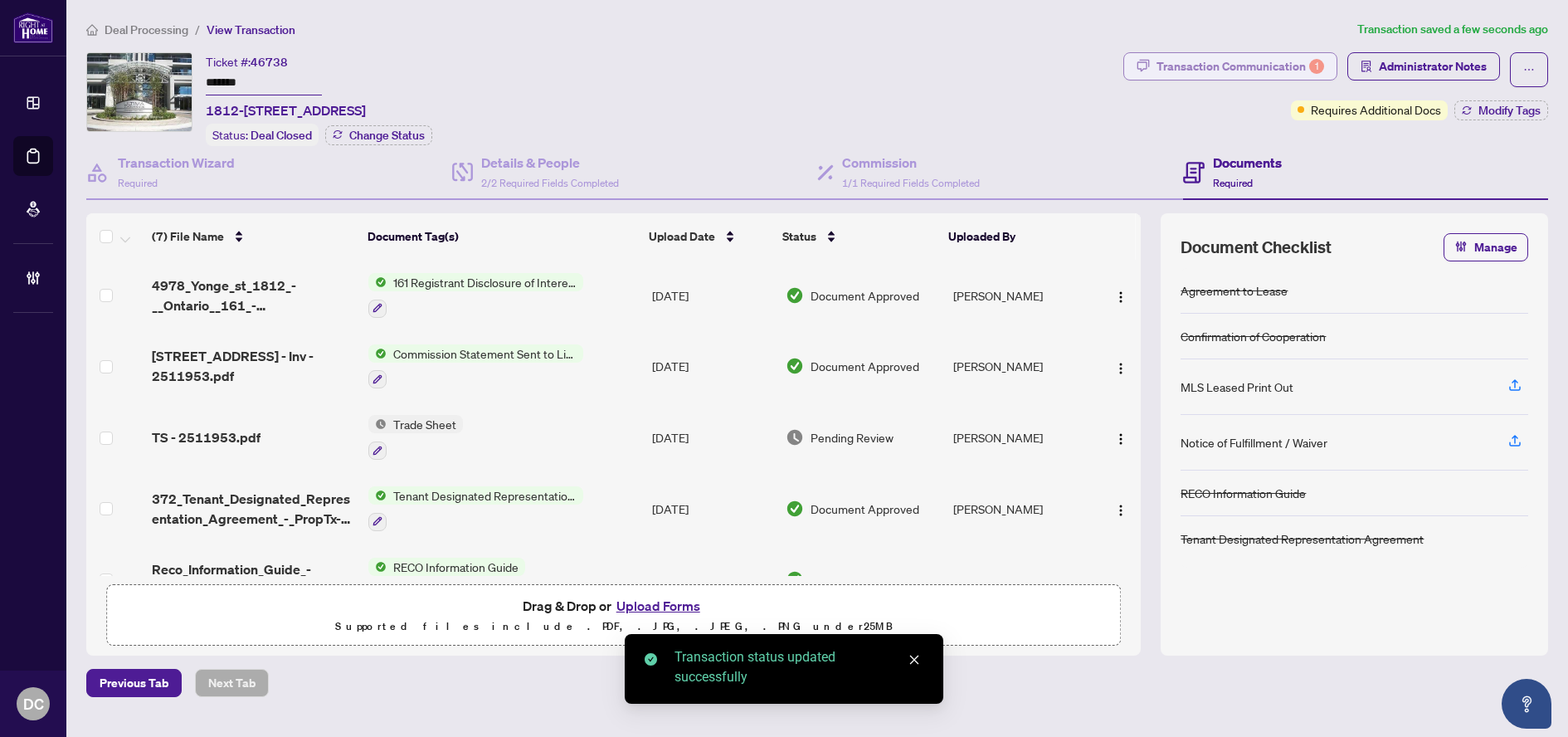
click at [1192, 64] on div "Transaction Communication 1" at bounding box center [1240, 66] width 167 height 26
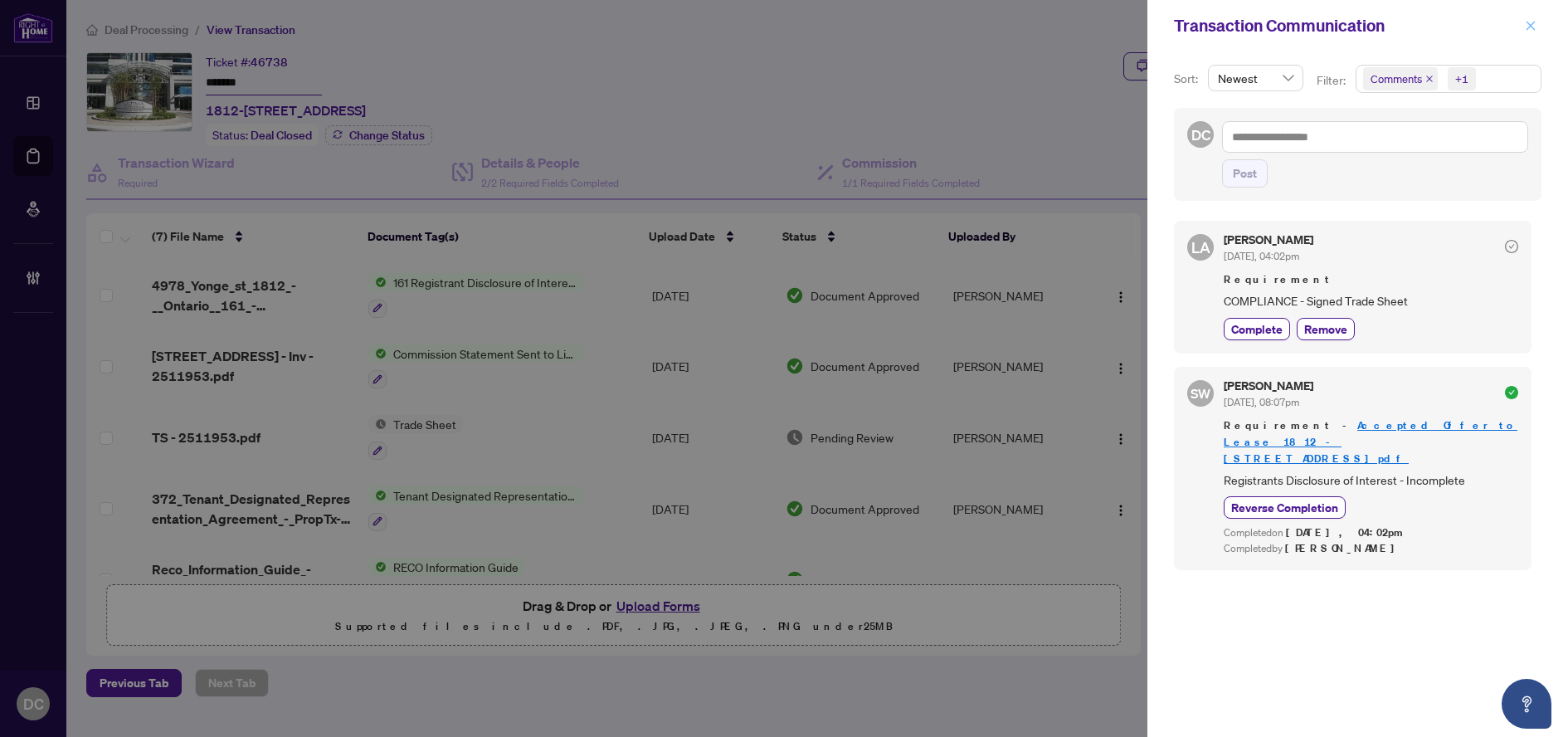
click at [1523, 25] on button "button" at bounding box center [1531, 25] width 21 height 20
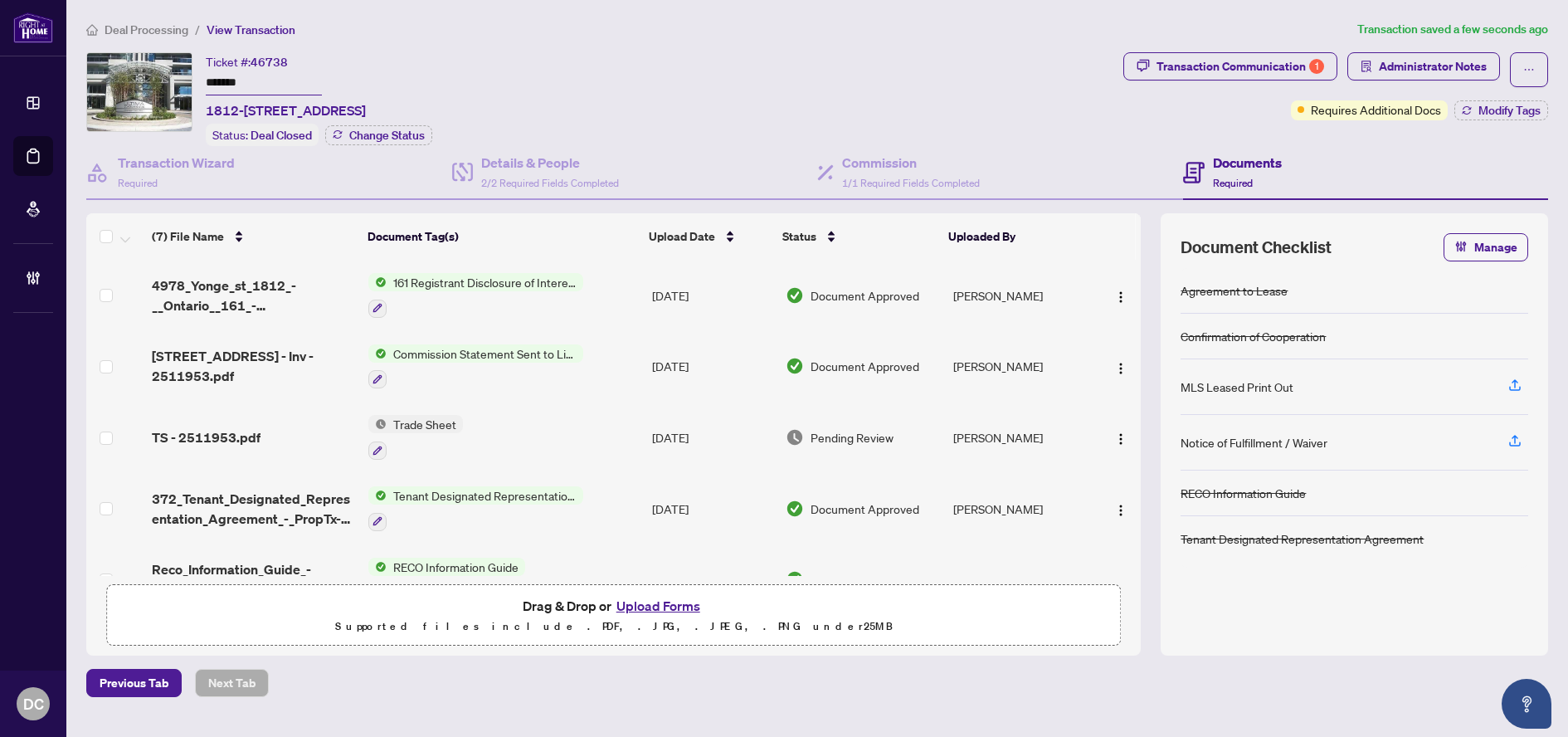
click at [544, 436] on td "Trade Sheet" at bounding box center [504, 437] width 284 height 71
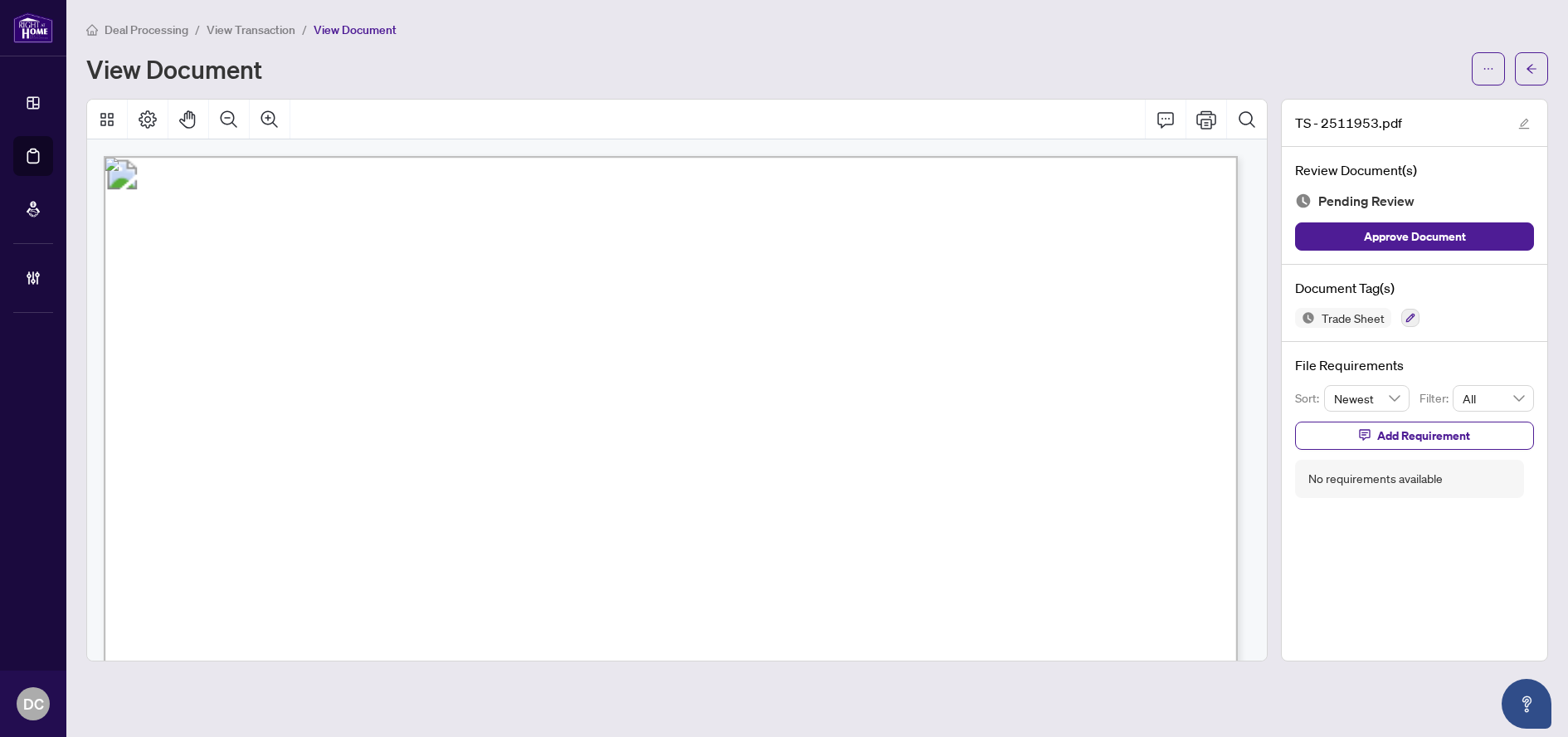
drag, startPoint x: 1536, startPoint y: 68, endPoint x: 39, endPoint y: 268, distance: 1510.3
click at [1536, 68] on icon "arrow-left" at bounding box center [1532, 69] width 12 height 12
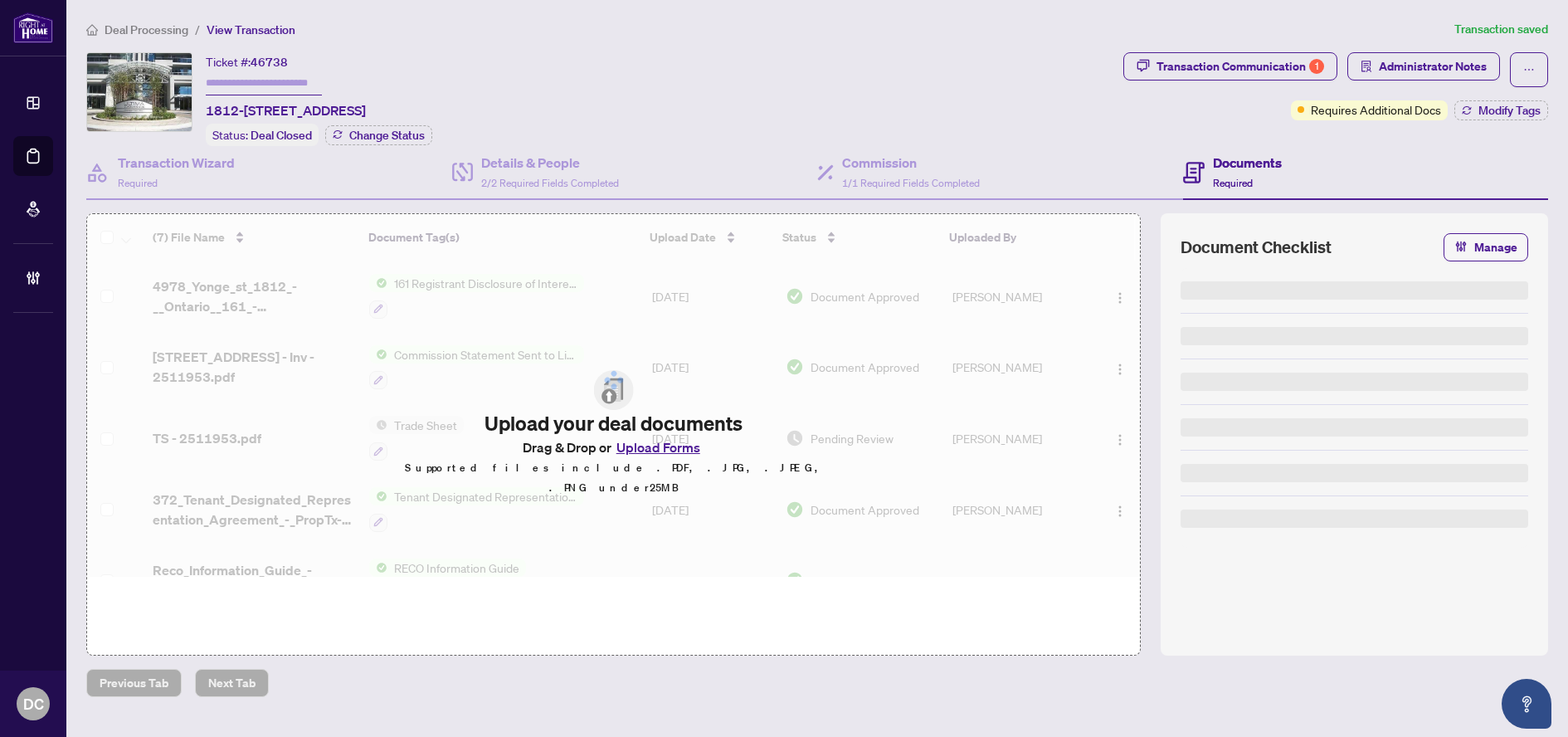
type input "*******"
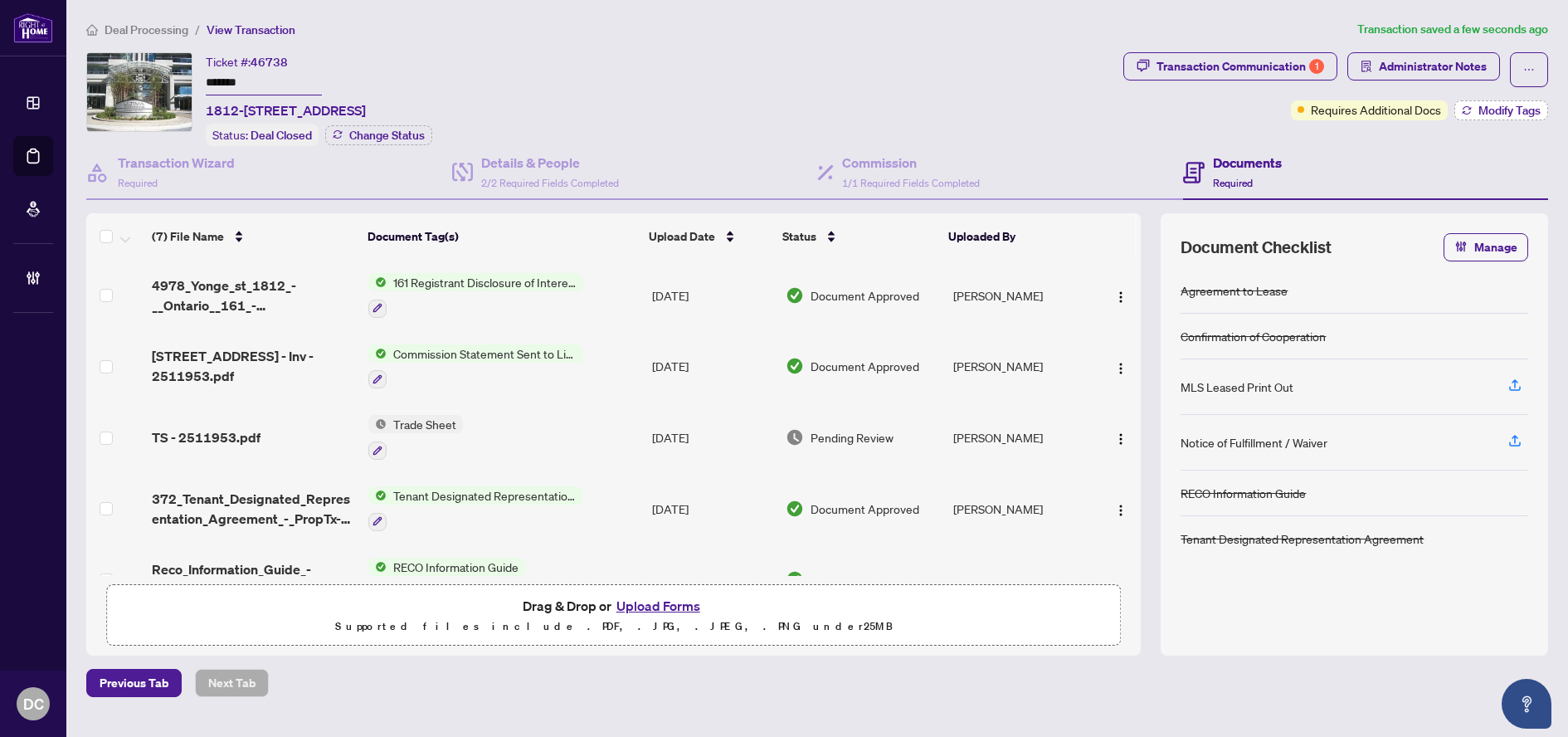
click at [1488, 108] on span "Modify Tags" at bounding box center [1509, 110] width 62 height 12
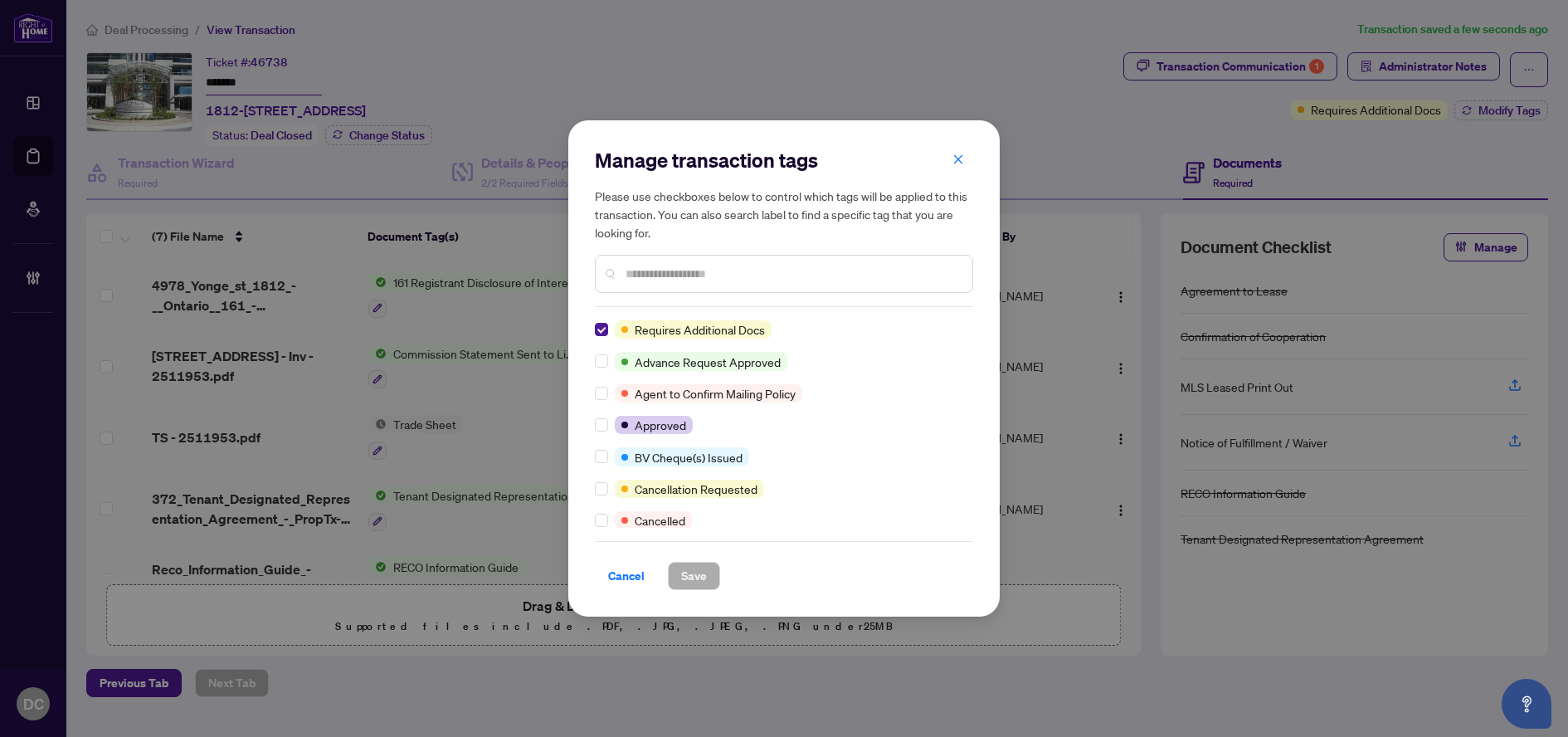
click at [811, 273] on input "text" at bounding box center [792, 273] width 334 height 18
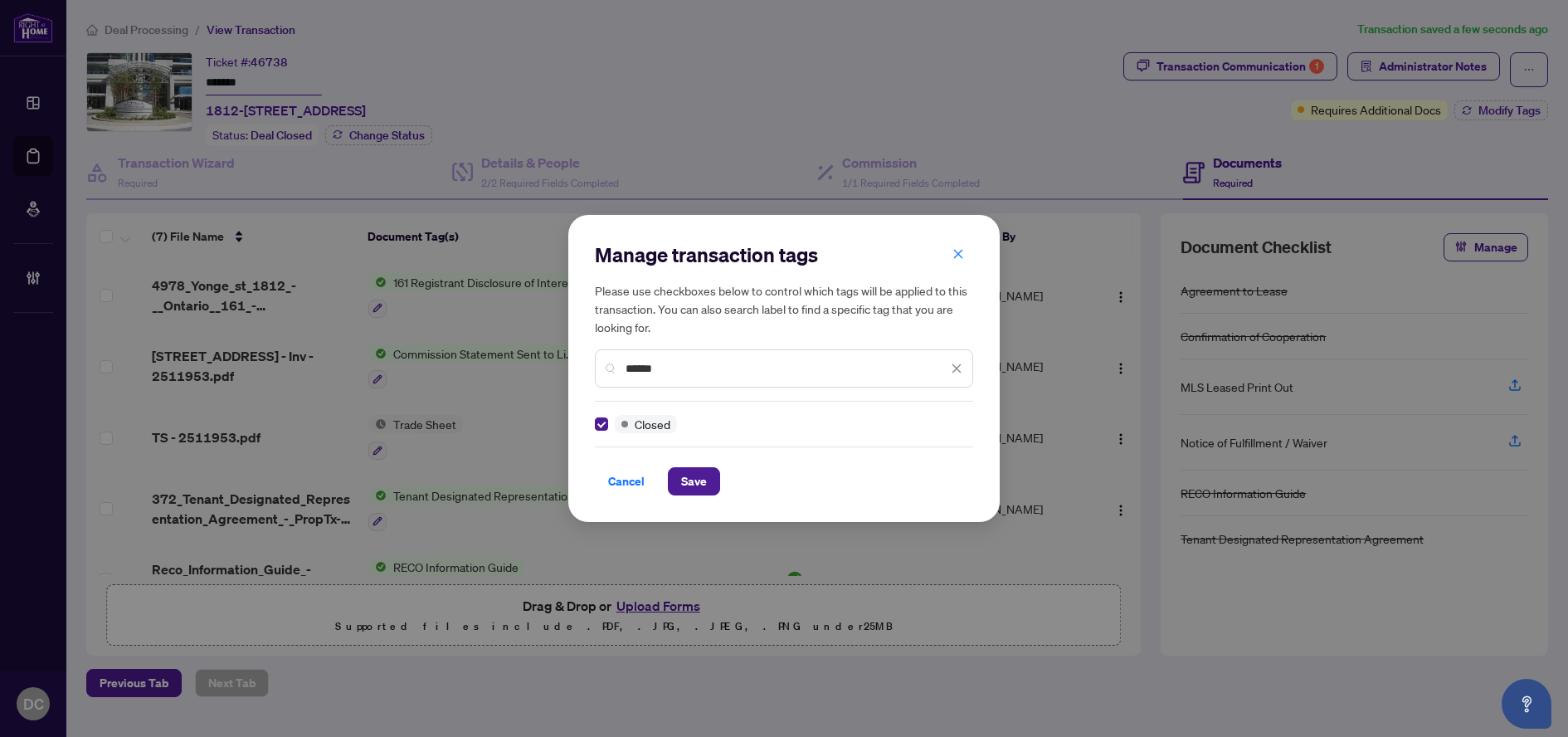
drag, startPoint x: 678, startPoint y: 369, endPoint x: 559, endPoint y: 365, distance: 119.1
click at [559, 365] on div "Manage transaction tags Please use checkboxes below to control which tags will …" at bounding box center [784, 368] width 1568 height 737
type input "****"
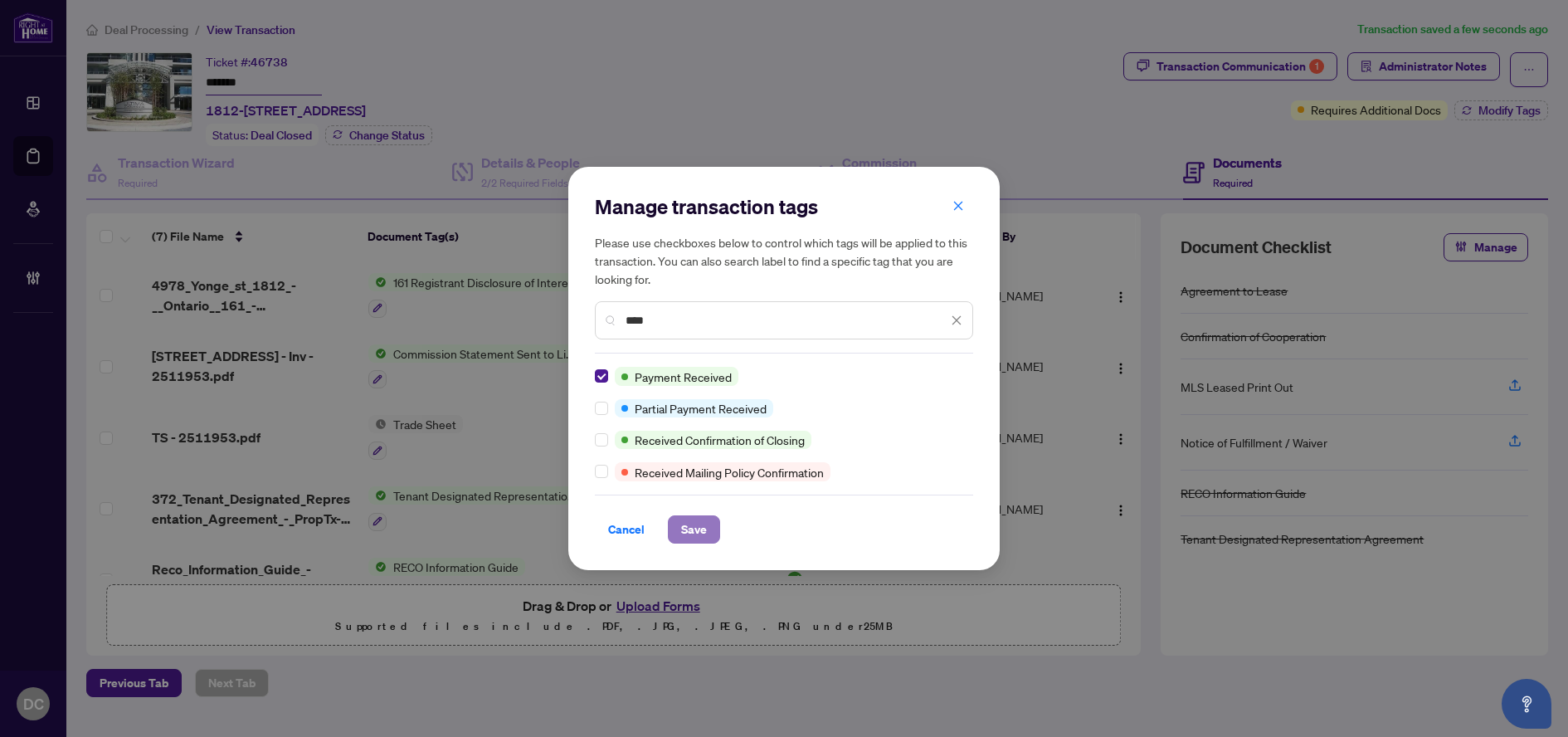
click at [702, 532] on span "Save" at bounding box center [694, 529] width 25 height 26
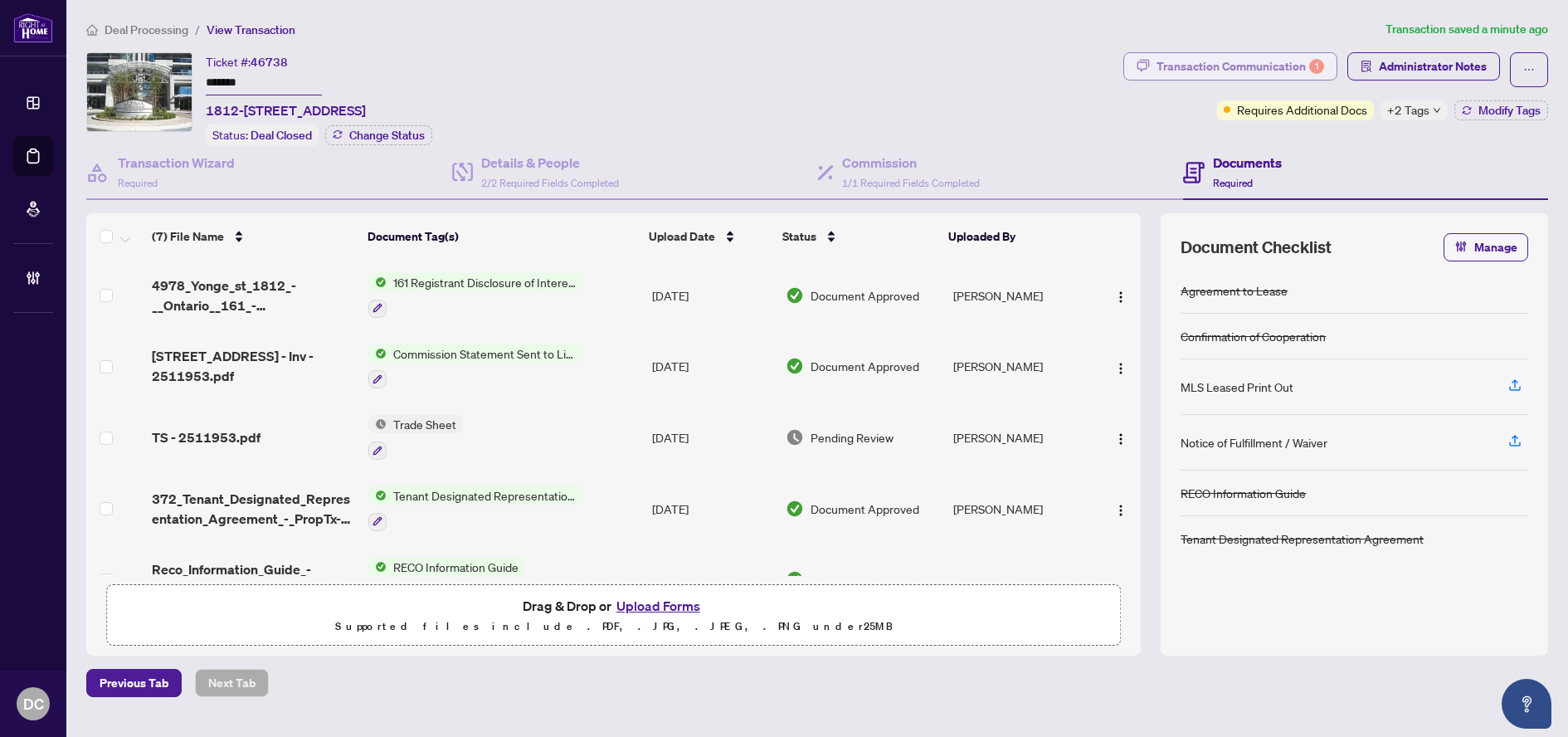
click at [1242, 60] on div "Transaction Communication 1" at bounding box center [1240, 66] width 167 height 26
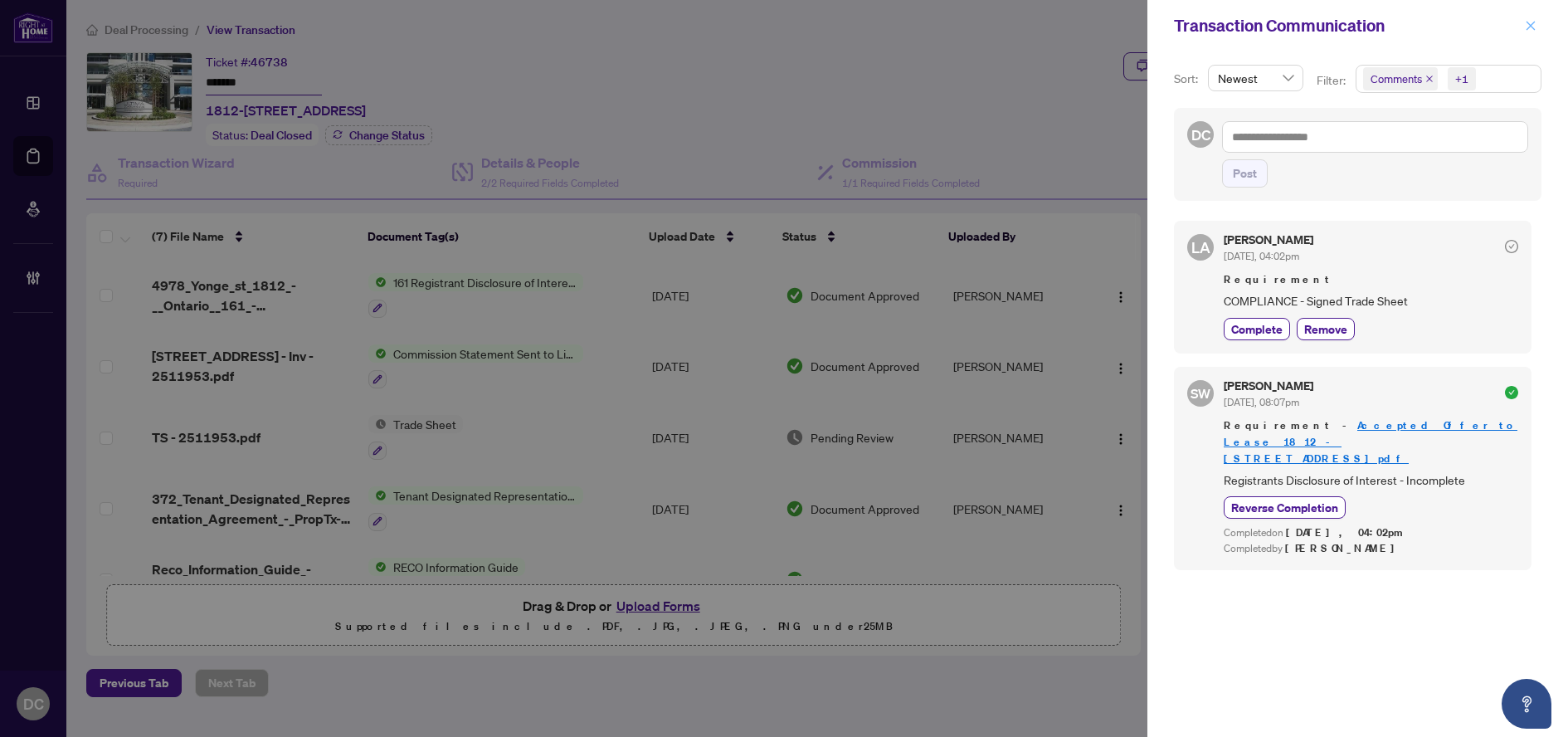
click at [1522, 26] on button "button" at bounding box center [1531, 25] width 21 height 20
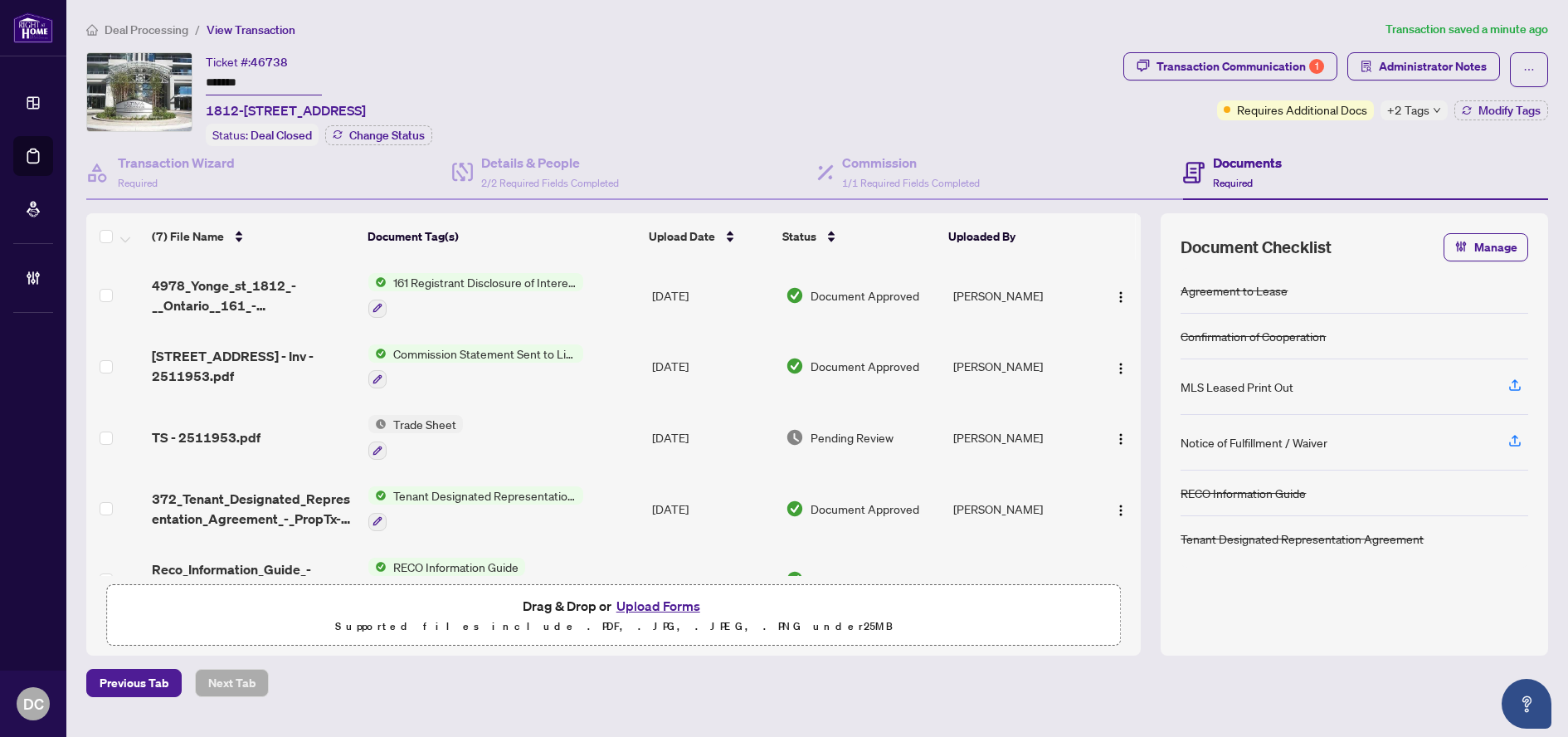
click at [146, 31] on span "Deal Processing" at bounding box center [146, 30] width 84 height 15
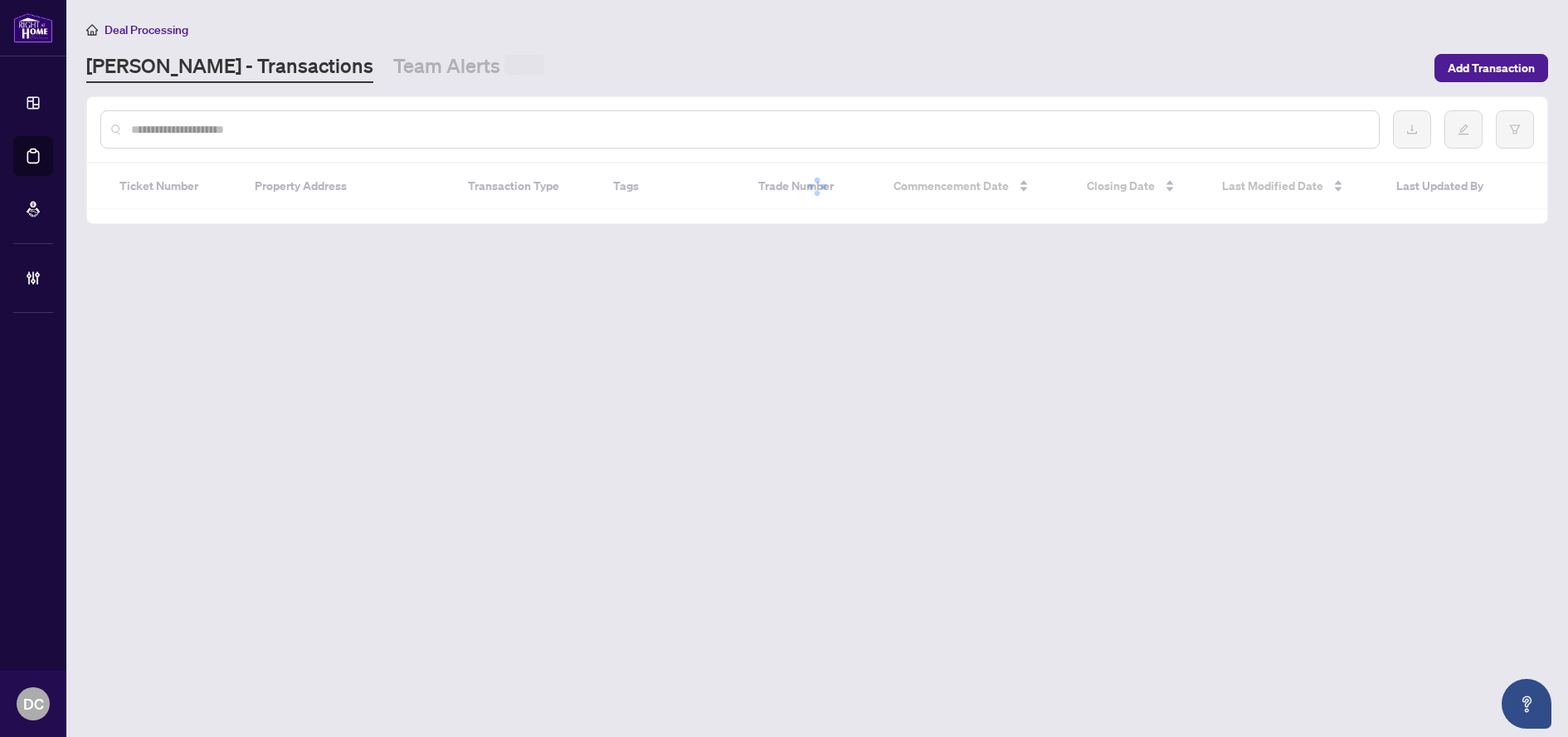
click at [284, 138] on div at bounding box center [740, 129] width 1279 height 38
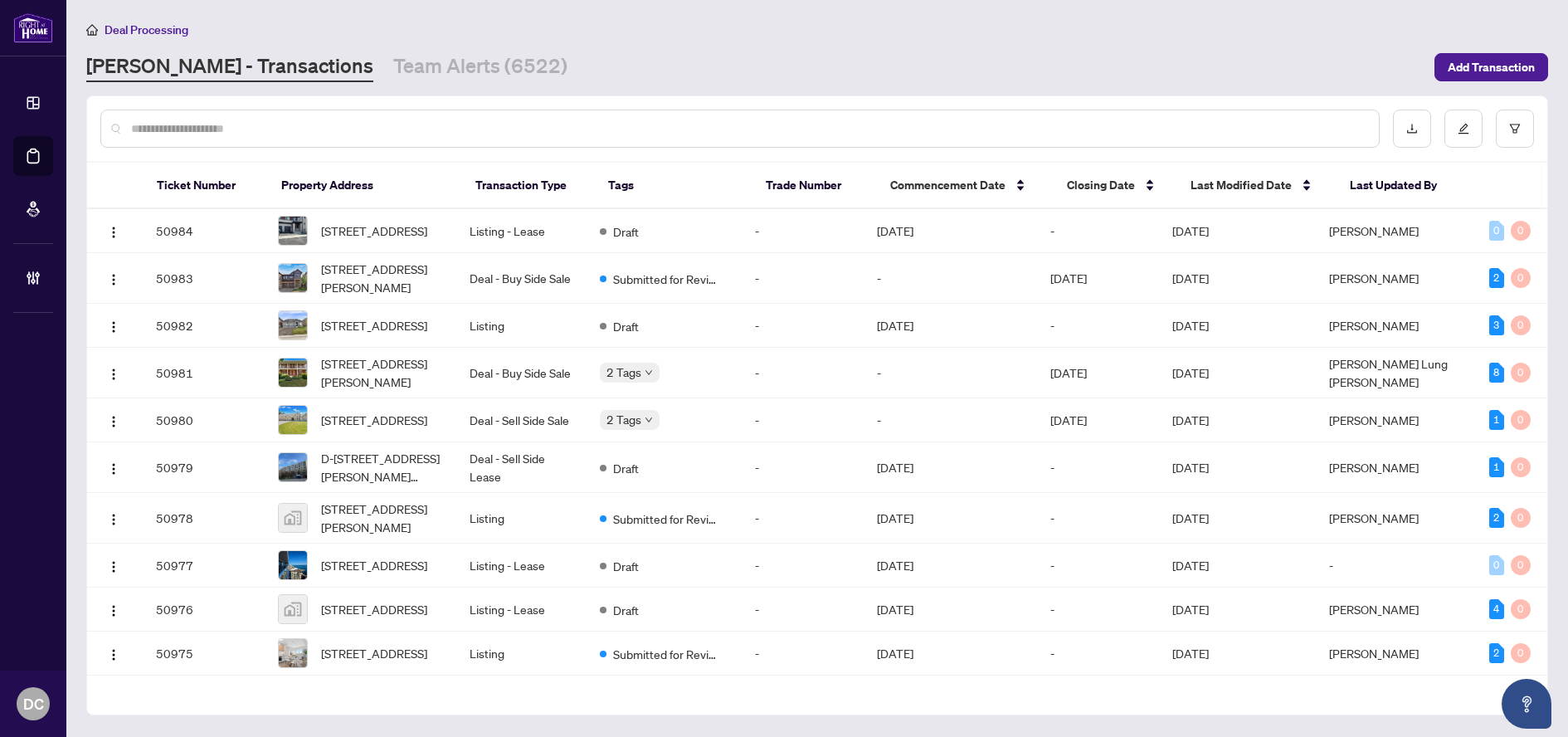
click at [287, 127] on input "text" at bounding box center [748, 128] width 1235 height 18
paste input "*******"
type input "*******"
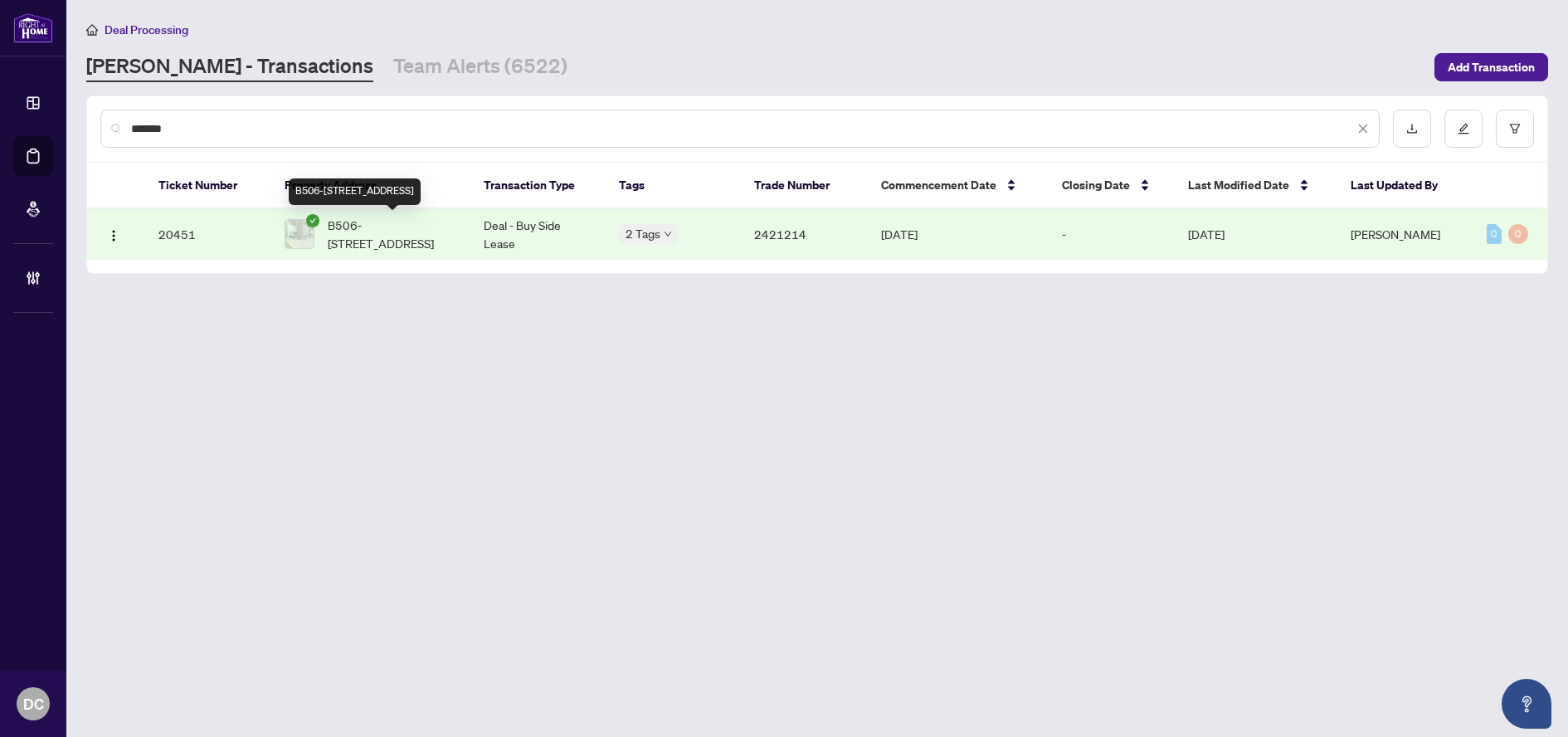
click at [378, 217] on span "B506-[STREET_ADDRESS]" at bounding box center [392, 233] width 129 height 37
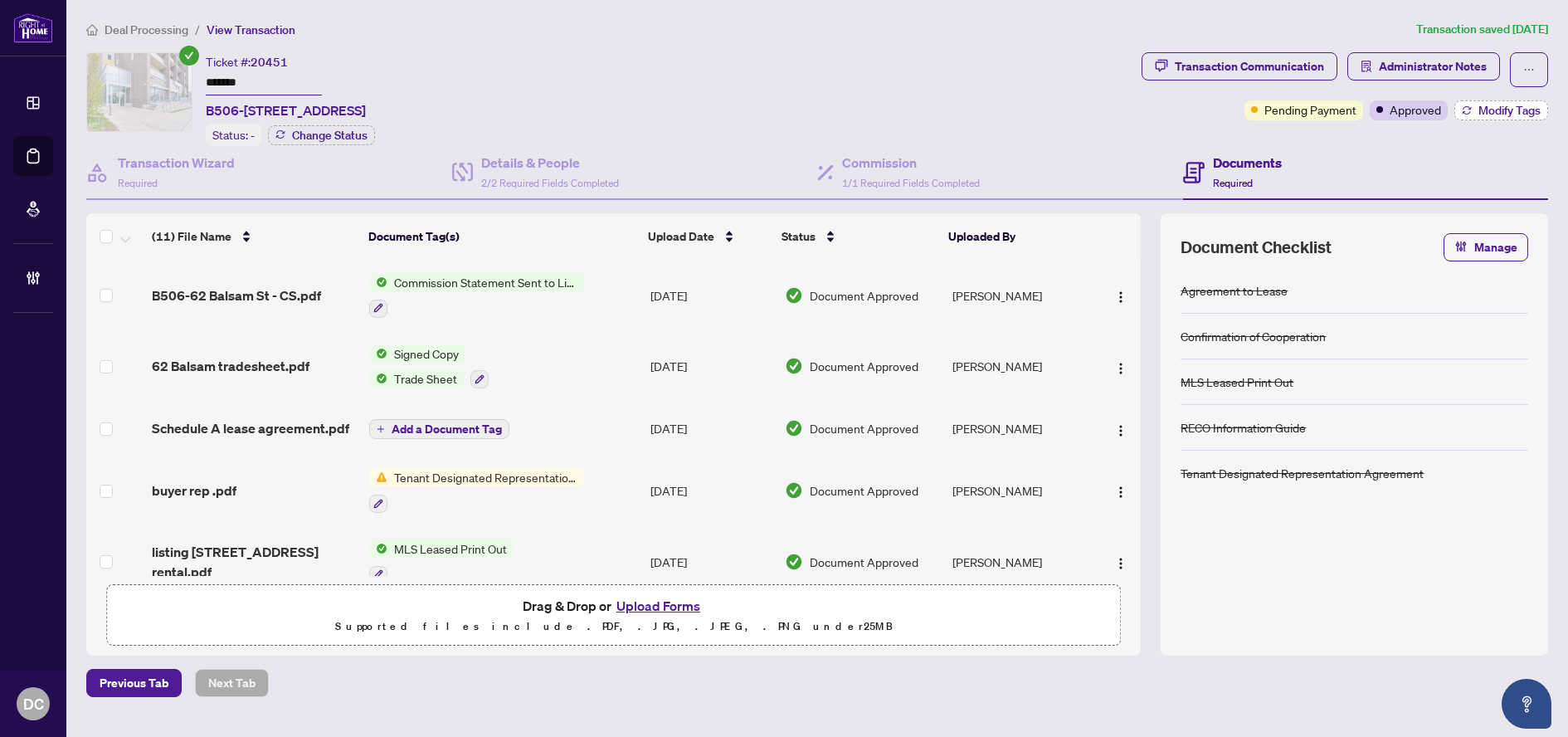
click at [1531, 114] on span "Modify Tags" at bounding box center [1509, 110] width 62 height 12
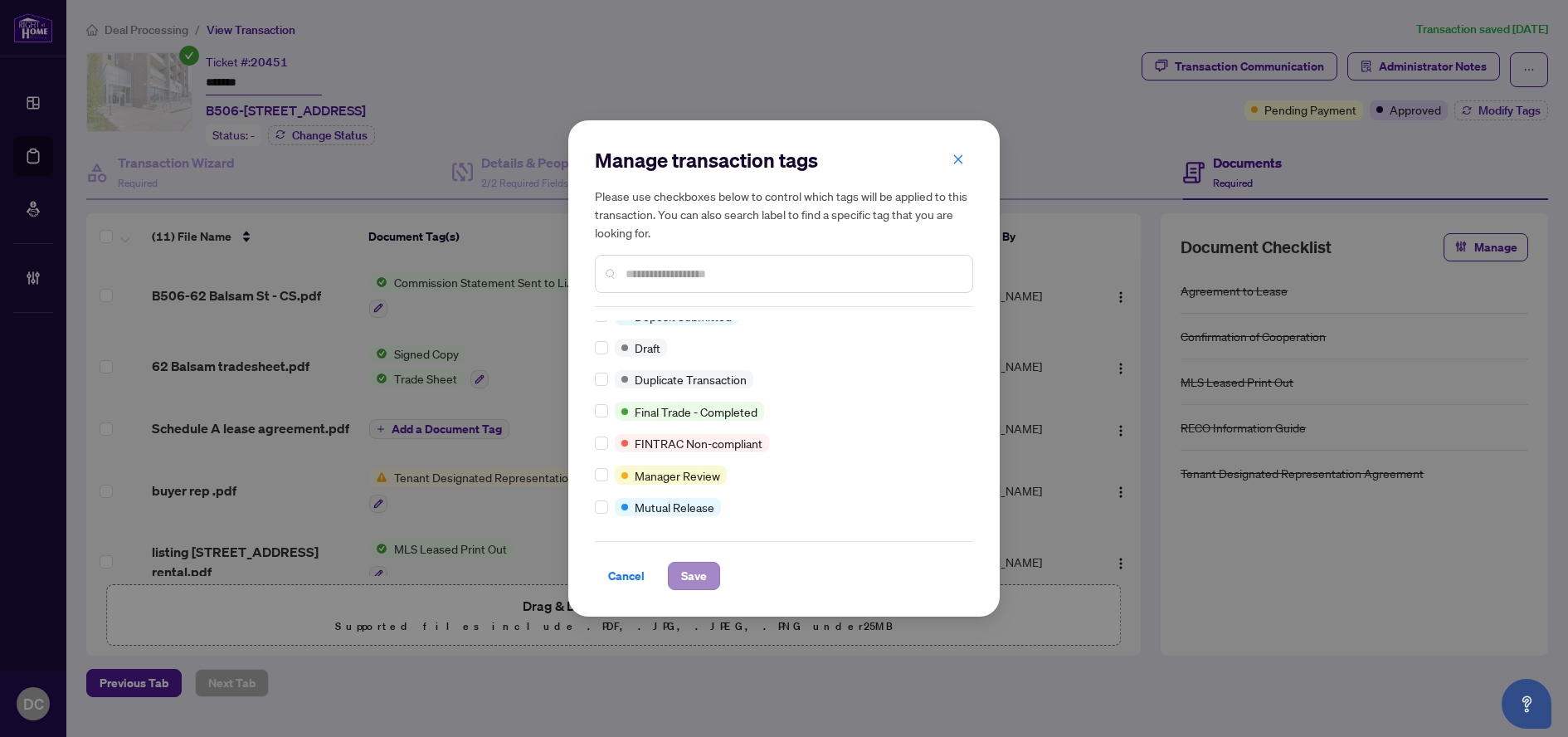
scroll to position [14, 0]
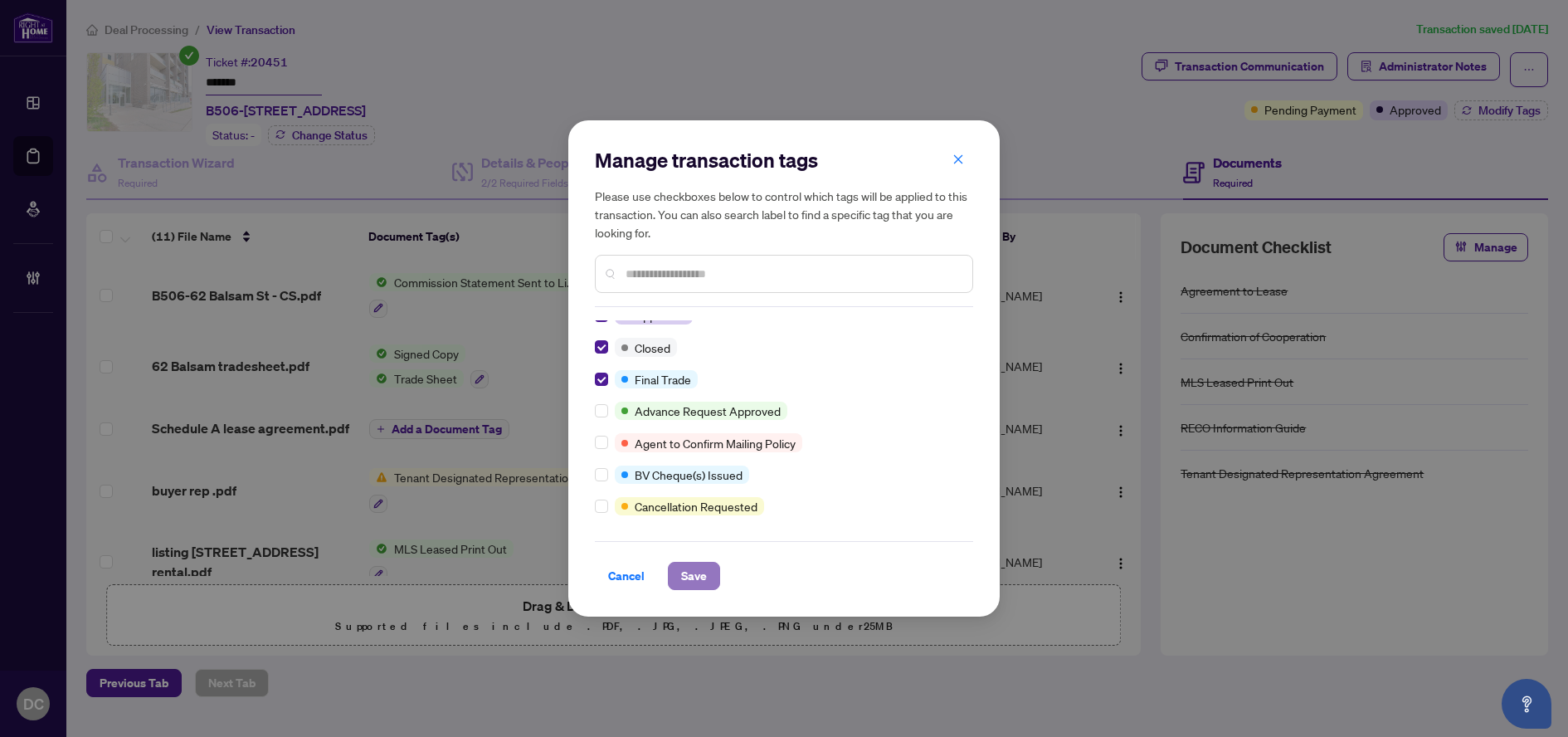
click at [706, 571] on span "Save" at bounding box center [694, 575] width 25 height 26
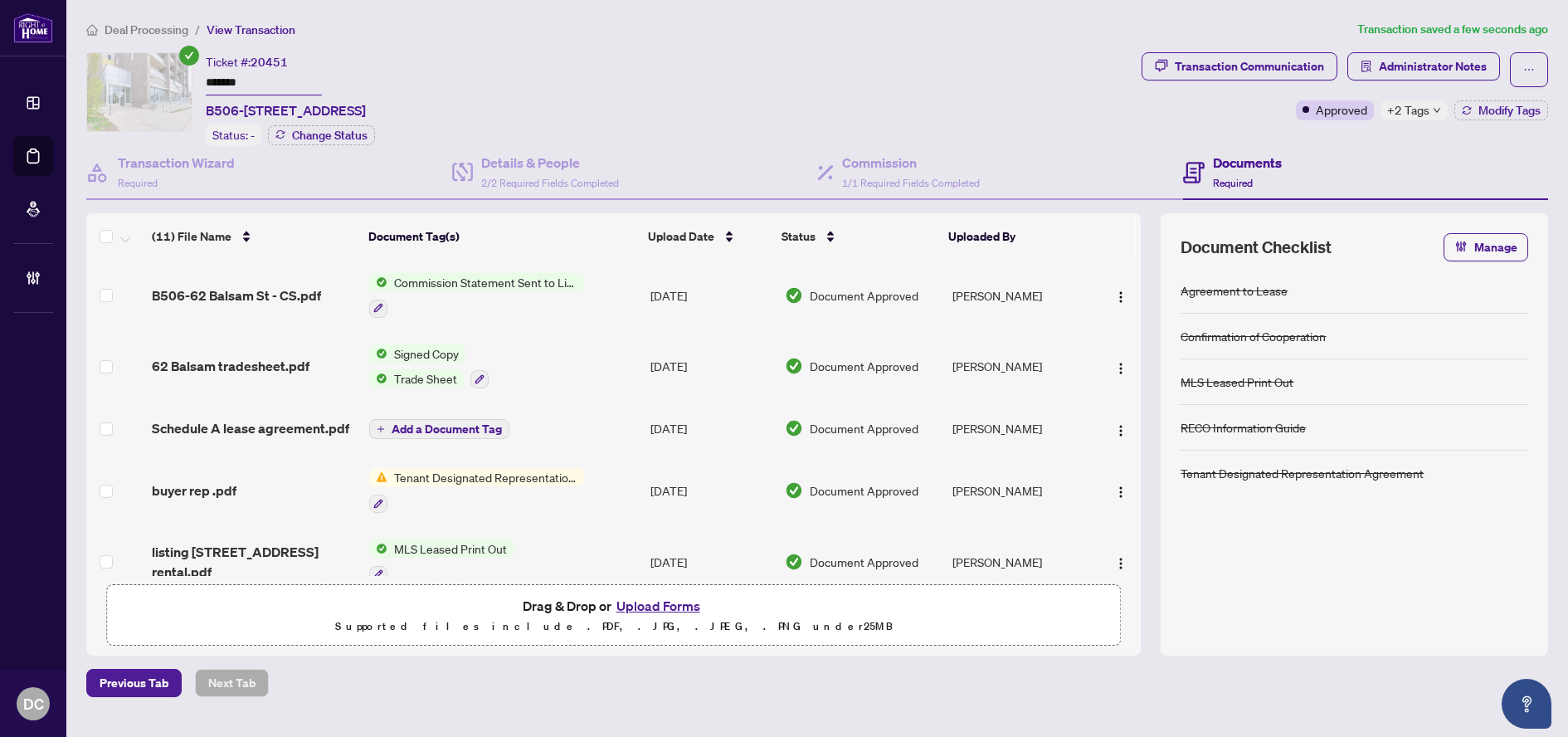
click at [1419, 109] on span "+2 Tags" at bounding box center [1408, 110] width 42 height 19
click at [1280, 170] on div "Documents Required" at bounding box center [1247, 172] width 69 height 39
click at [1438, 69] on span "Administrator Notes" at bounding box center [1433, 66] width 108 height 26
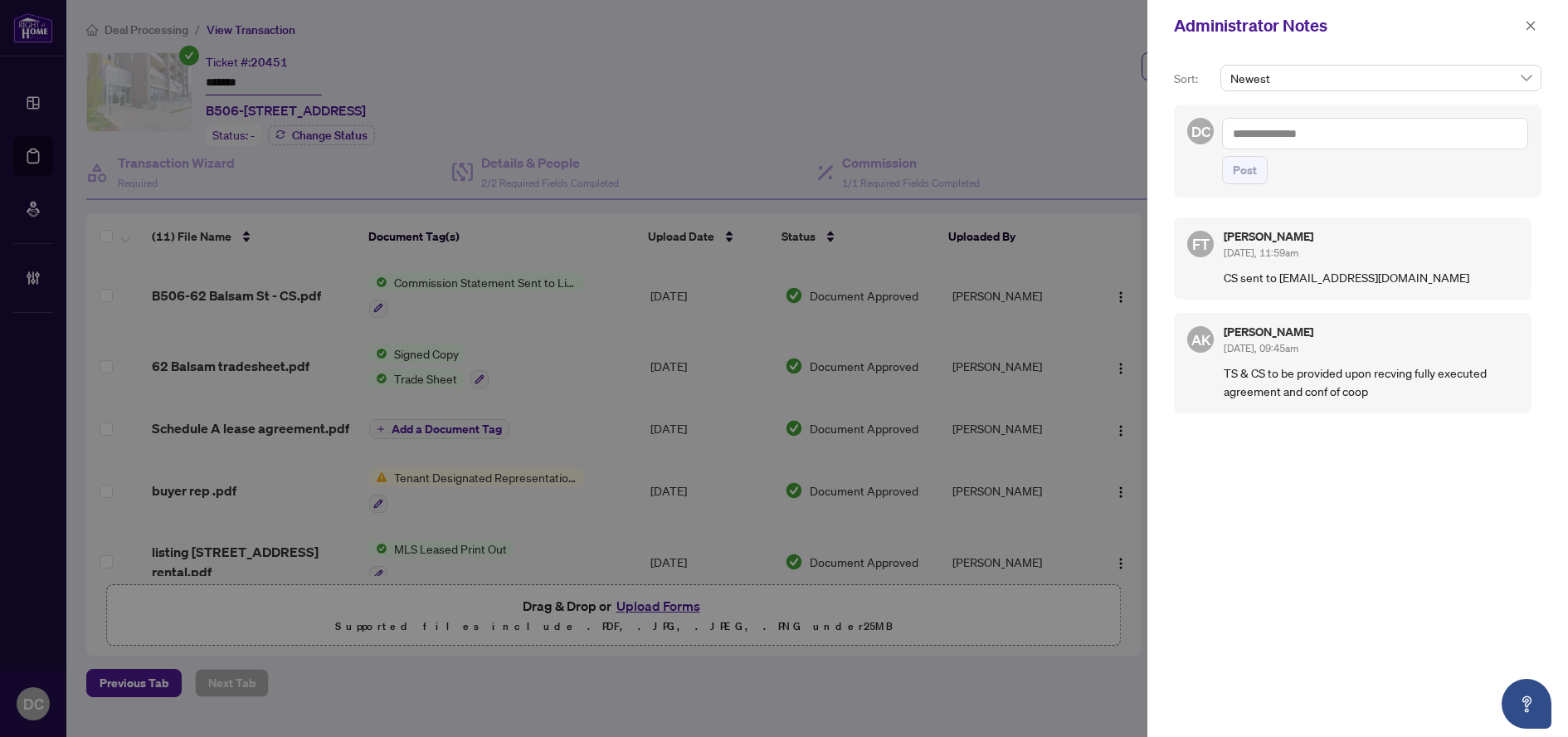
drag, startPoint x: 1383, startPoint y: 140, endPoint x: 1372, endPoint y: 142, distance: 11.2
click at [1383, 140] on textarea at bounding box center [1375, 133] width 306 height 31
paste textarea "**********"
type textarea "**********"
drag, startPoint x: 1257, startPoint y: 174, endPoint x: 1443, endPoint y: 115, distance: 195.1
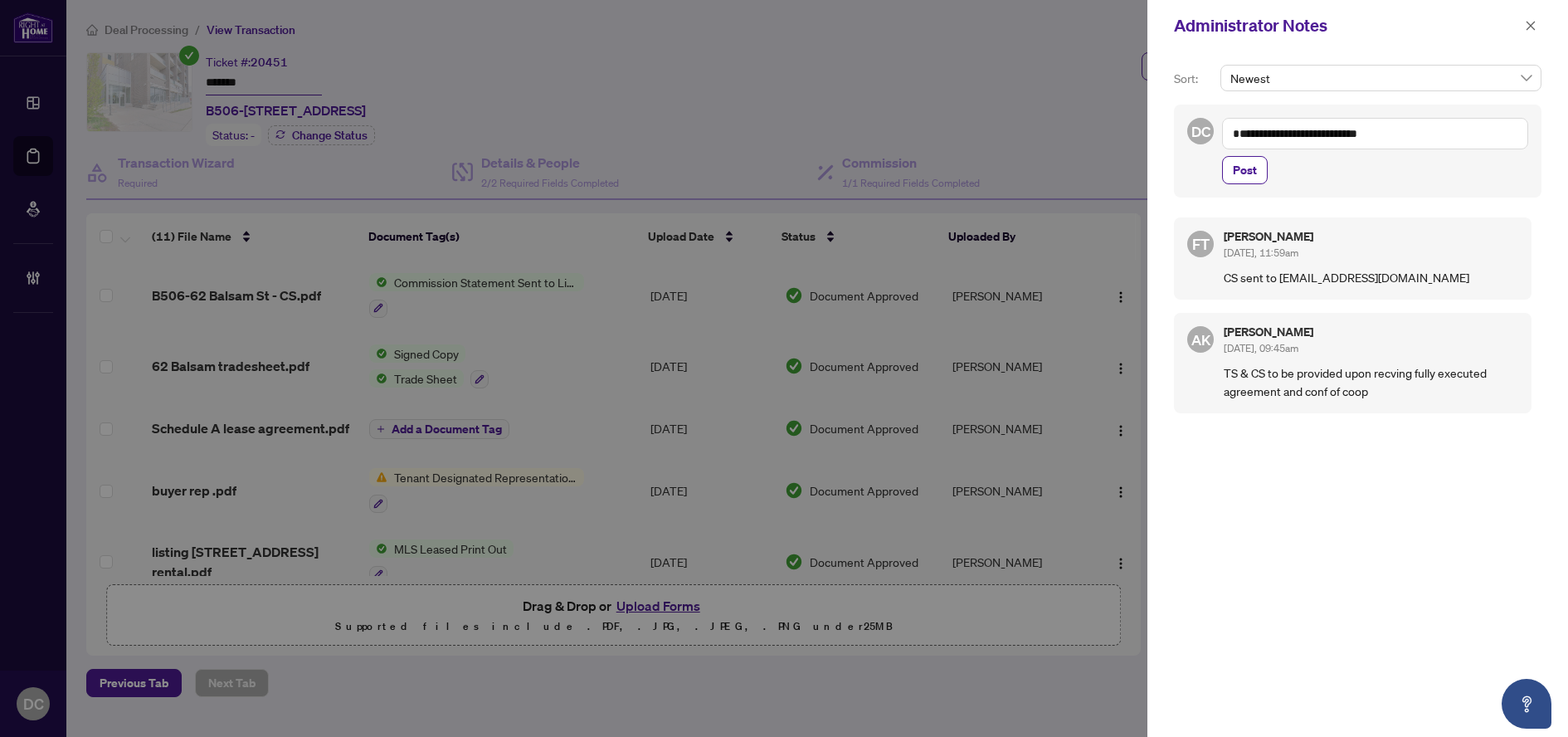
click at [1257, 173] on button "Post" at bounding box center [1245, 170] width 46 height 28
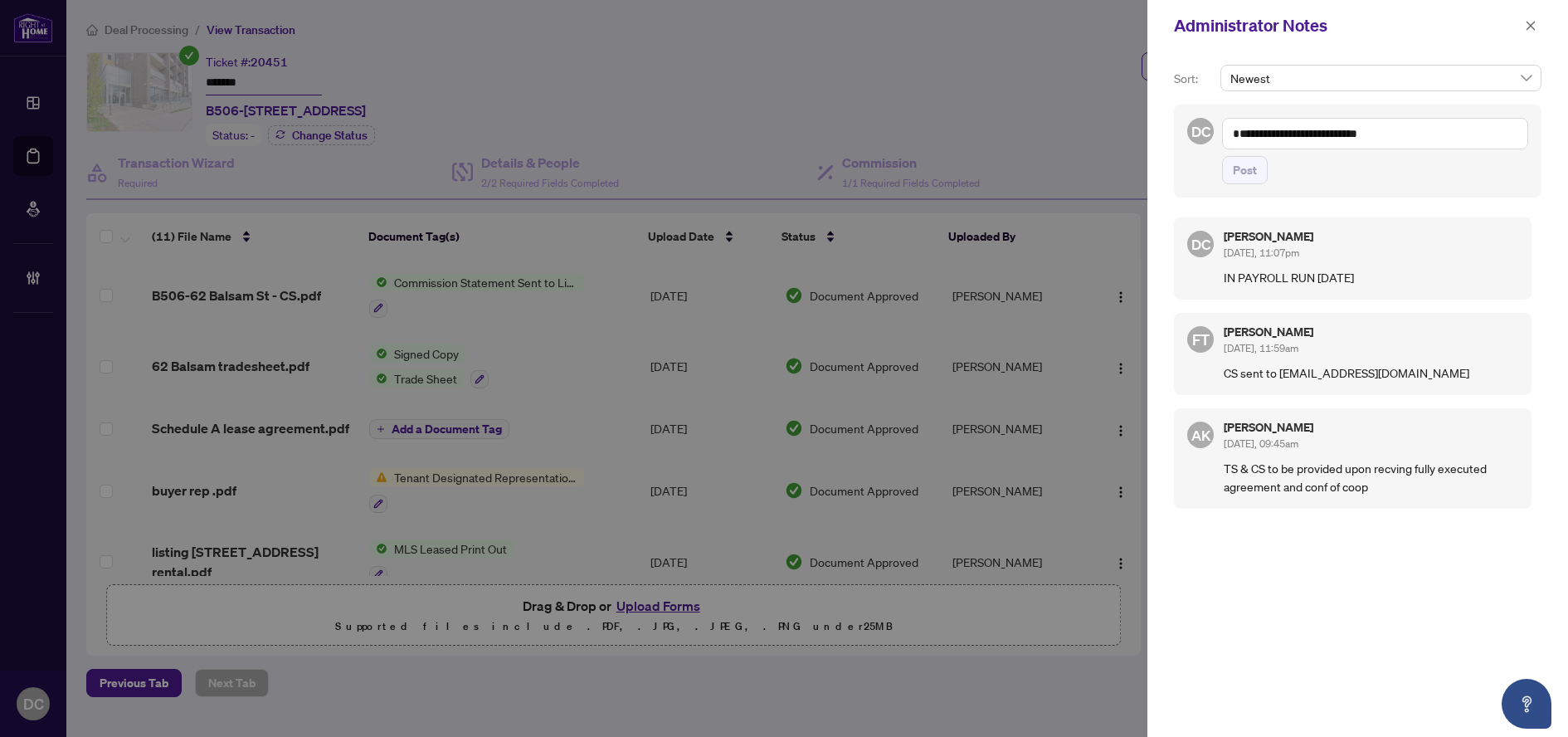
click at [1529, 39] on div "Administrator Notes" at bounding box center [1357, 25] width 420 height 52
click at [1530, 23] on icon "close" at bounding box center [1531, 25] width 12 height 12
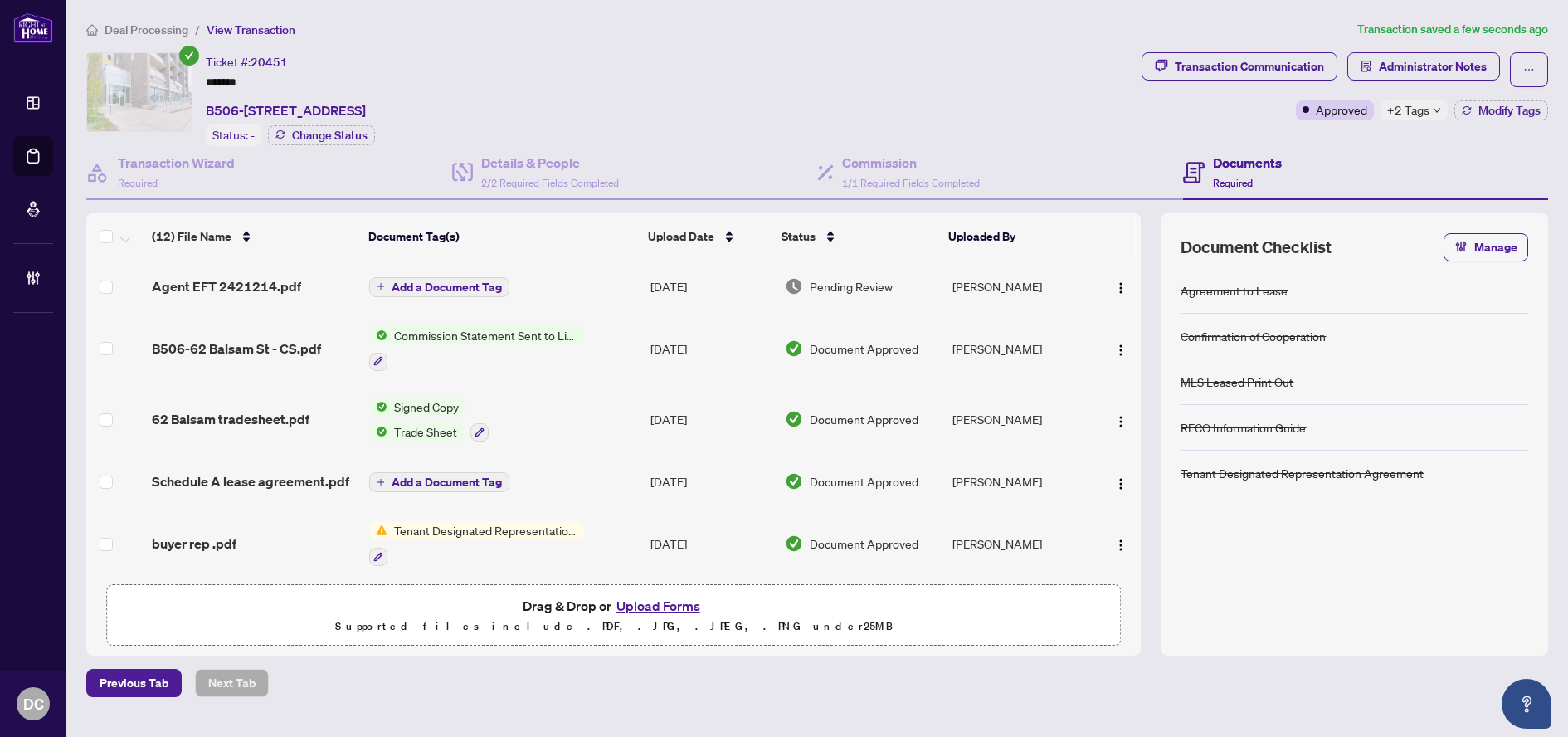
click at [449, 284] on span "Add a Document Tag" at bounding box center [447, 287] width 110 height 12
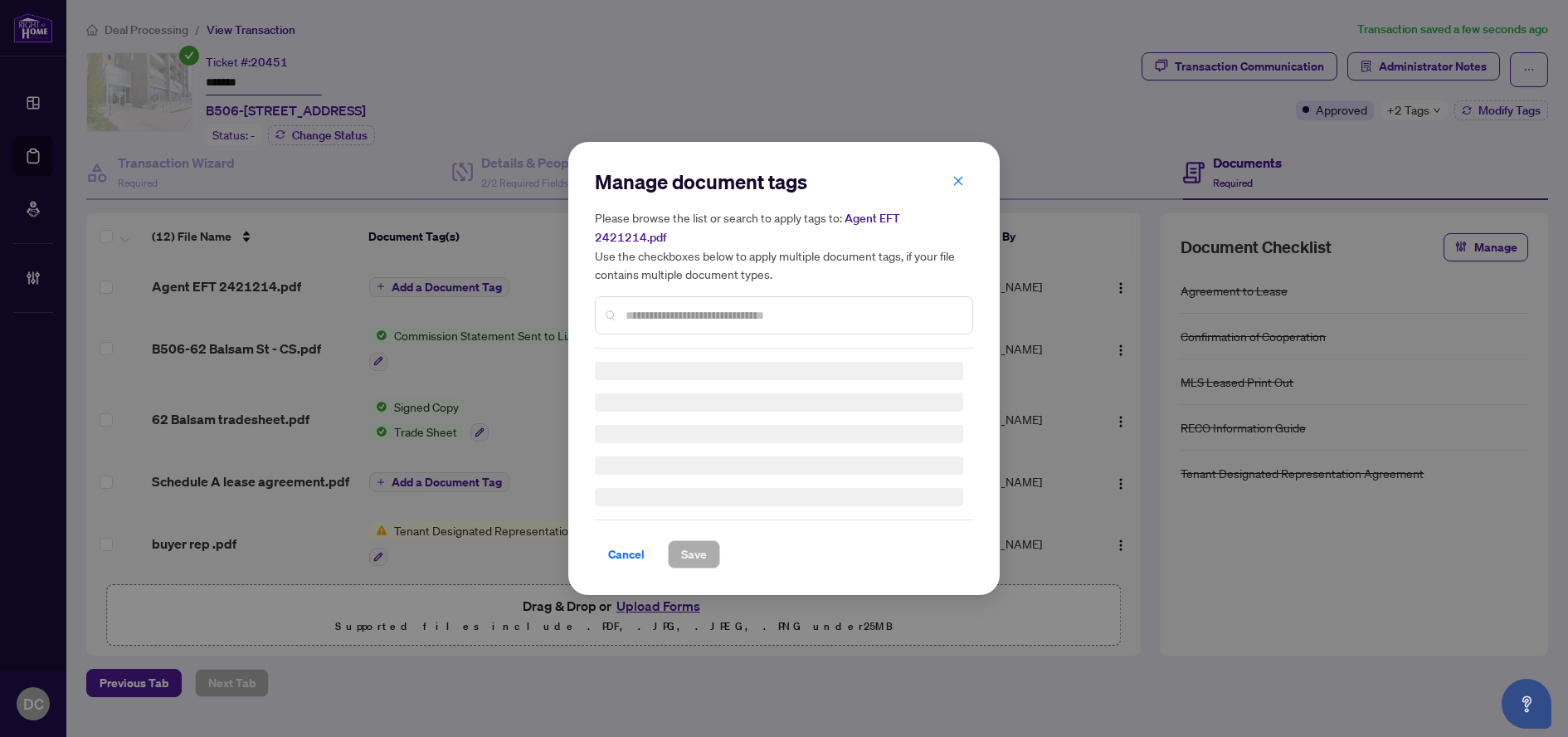
drag, startPoint x: 741, startPoint y: 302, endPoint x: 750, endPoint y: 290, distance: 15.0
click at [741, 301] on div "Manage document tags Please browse the list or search to apply tags to: Agent E…" at bounding box center [783, 258] width 378 height 180
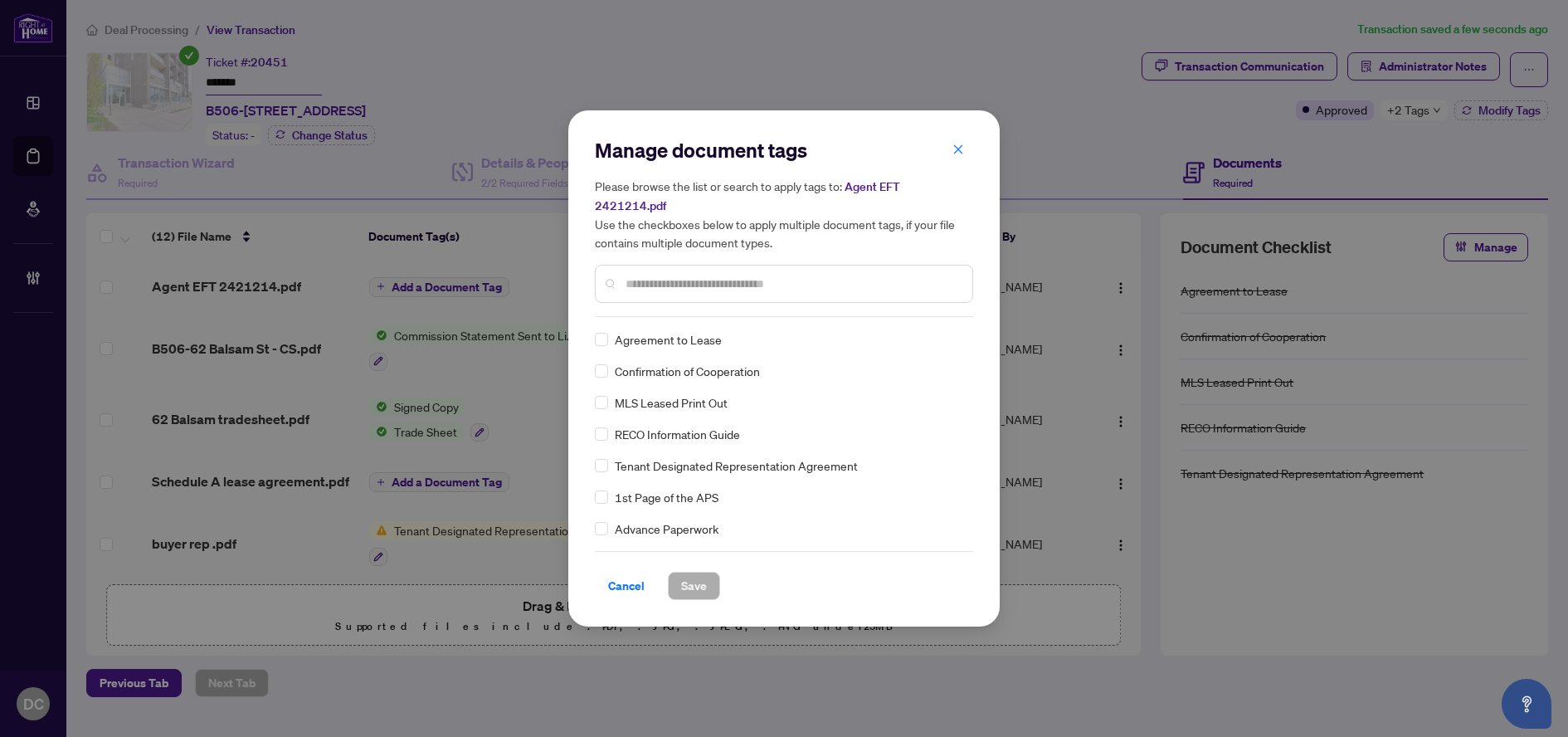
click at [750, 274] on input "text" at bounding box center [792, 283] width 334 height 18
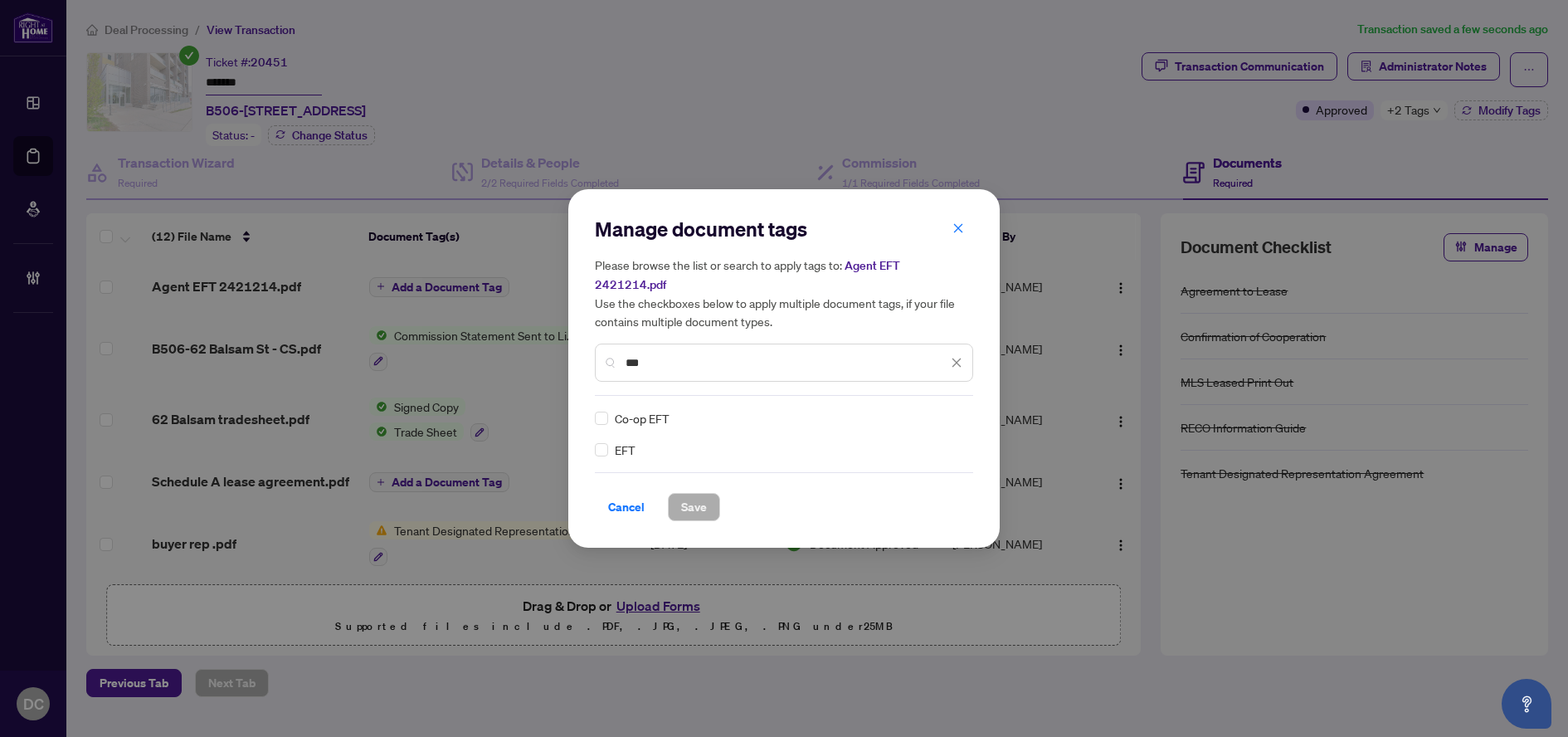
type input "***"
drag, startPoint x: 593, startPoint y: 438, endPoint x: 617, endPoint y: 435, distance: 24.2
click at [594, 438] on div "Manage document tags Please browse the list or search to apply tags to: Agent E…" at bounding box center [784, 368] width 431 height 358
click at [950, 410] on div at bounding box center [946, 419] width 31 height 17
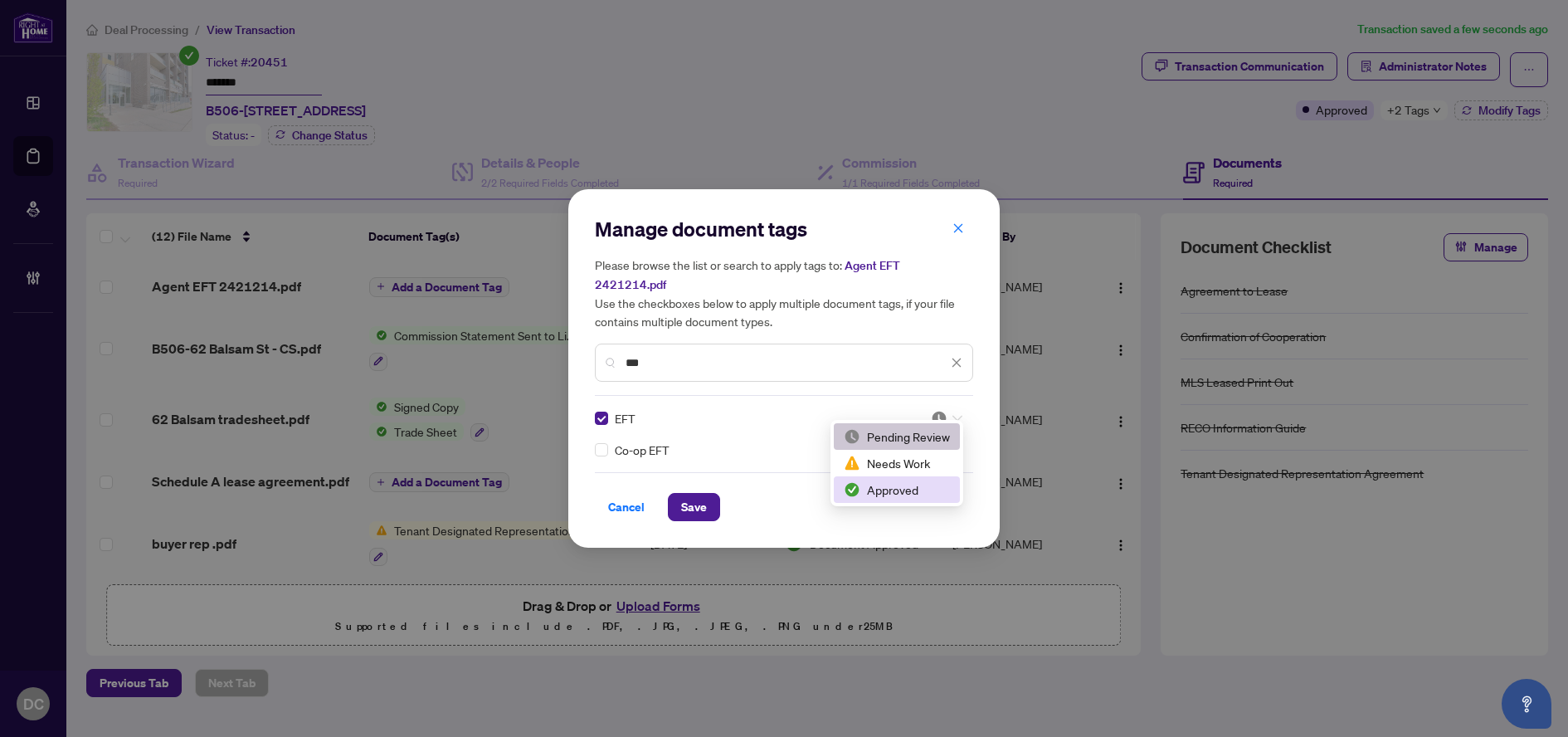
click at [889, 499] on div "Approved" at bounding box center [897, 489] width 126 height 26
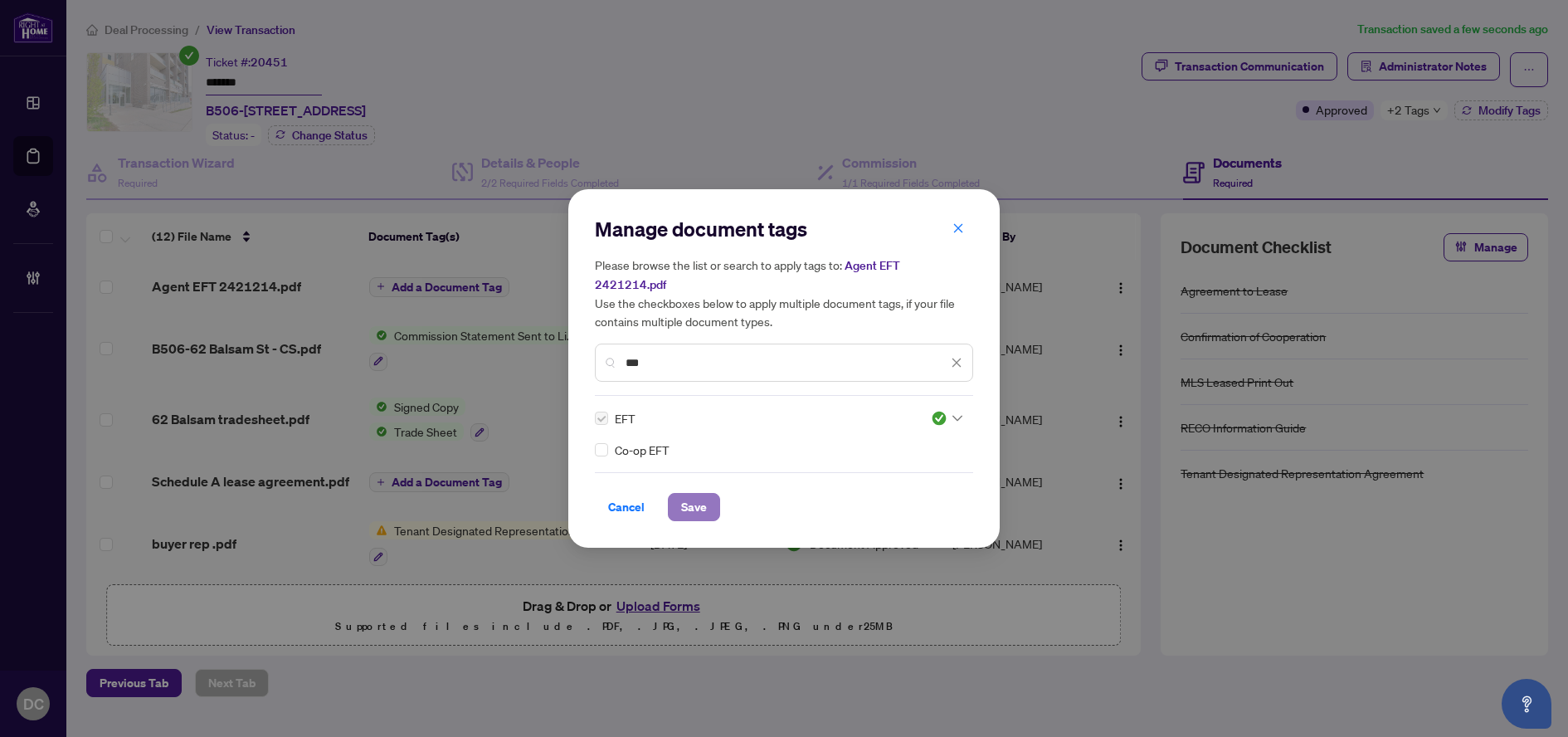
click at [692, 499] on span "Save" at bounding box center [694, 506] width 25 height 26
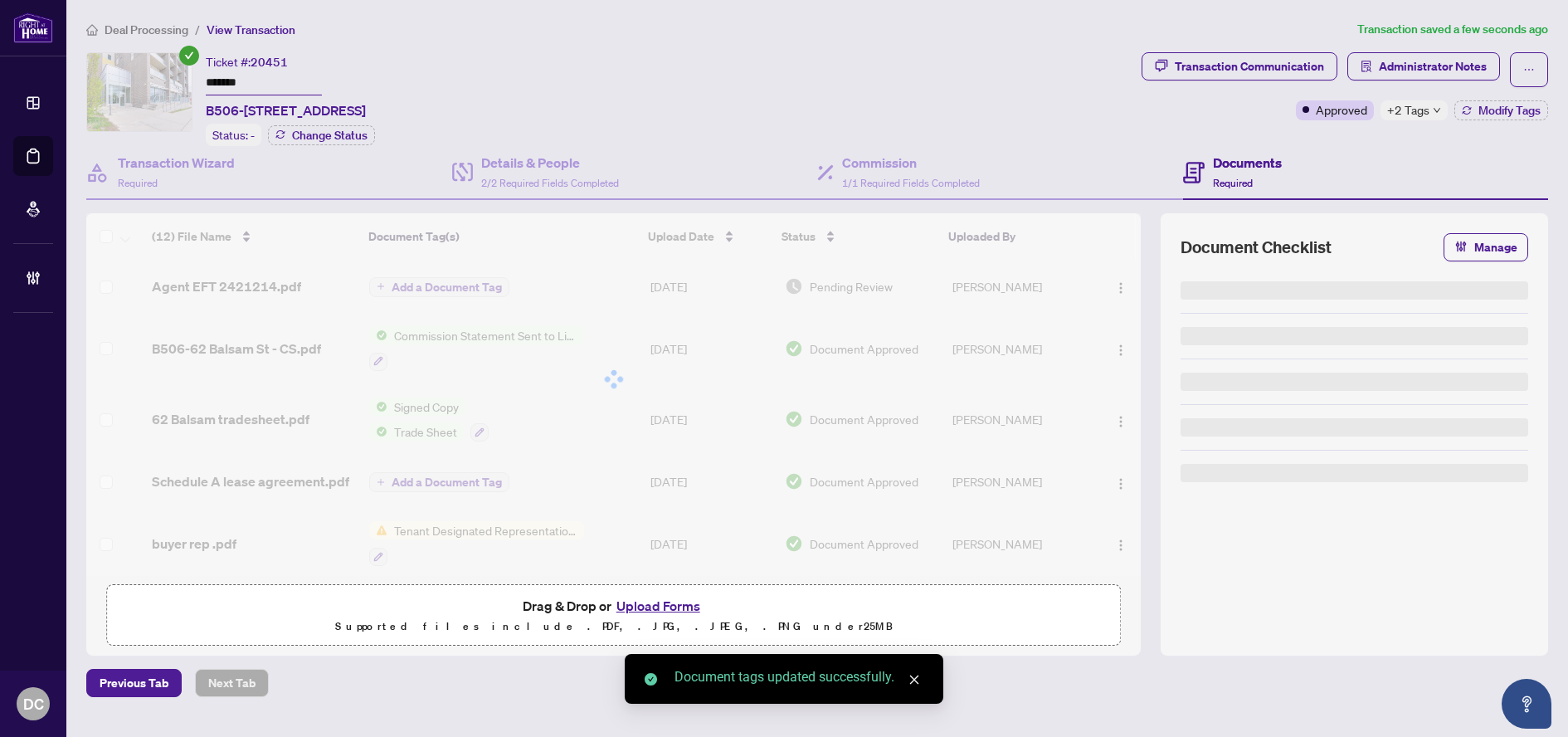
click at [1441, 61] on div "Manage document tags Please browse the list or search to apply tags to: Agent E…" at bounding box center [784, 368] width 1568 height 737
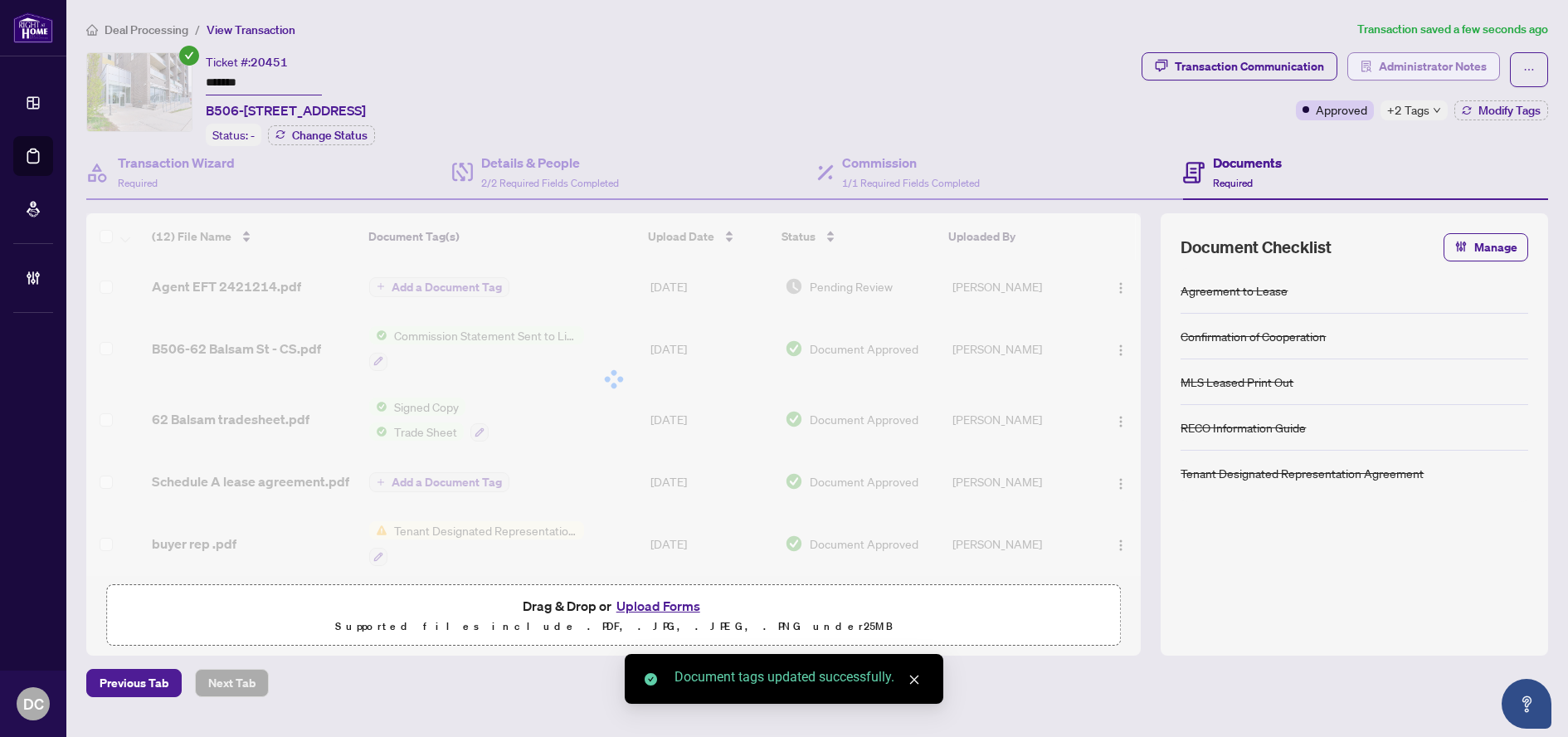
click at [1453, 73] on span "Administrator Notes" at bounding box center [1433, 66] width 108 height 26
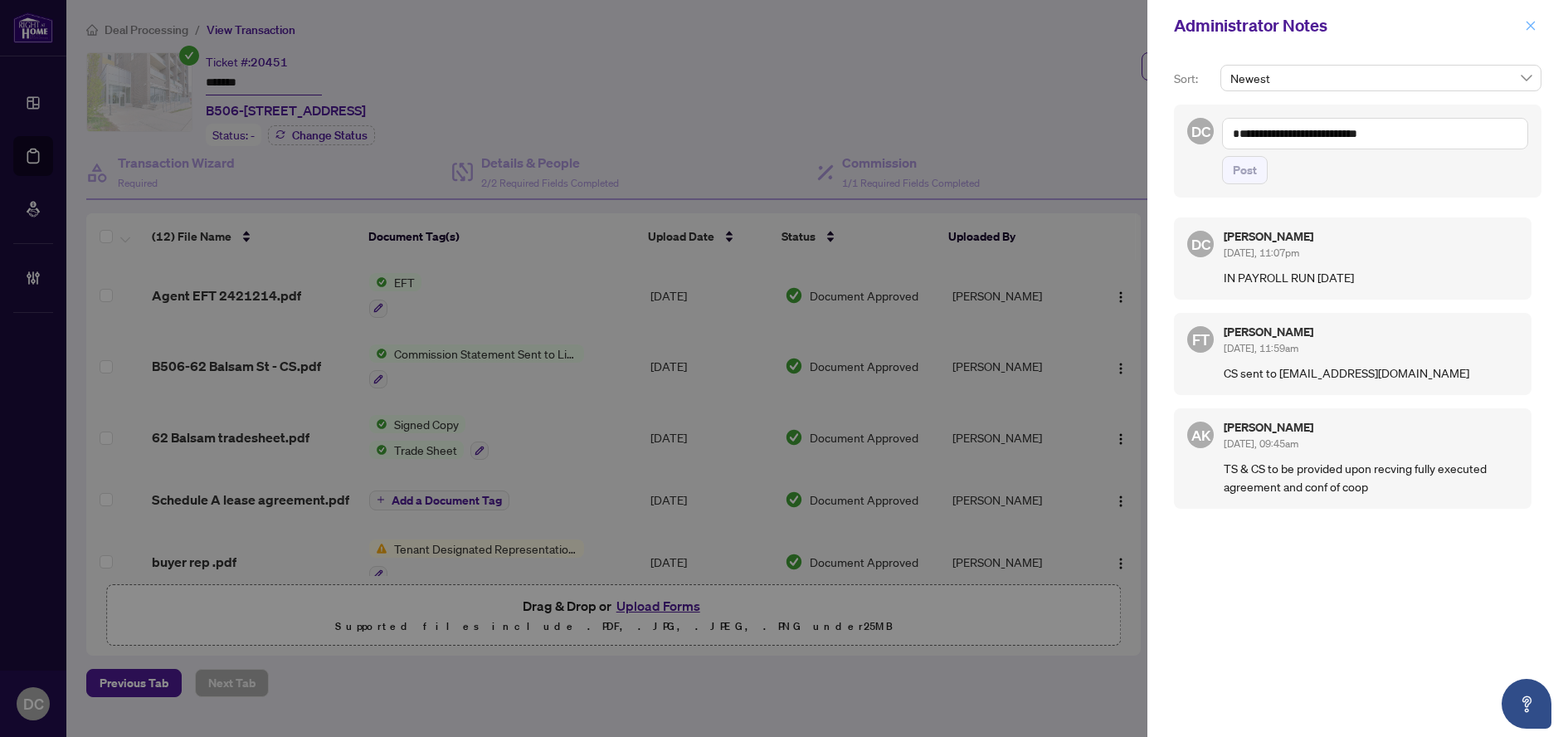
click at [1533, 24] on icon "close" at bounding box center [1531, 25] width 9 height 9
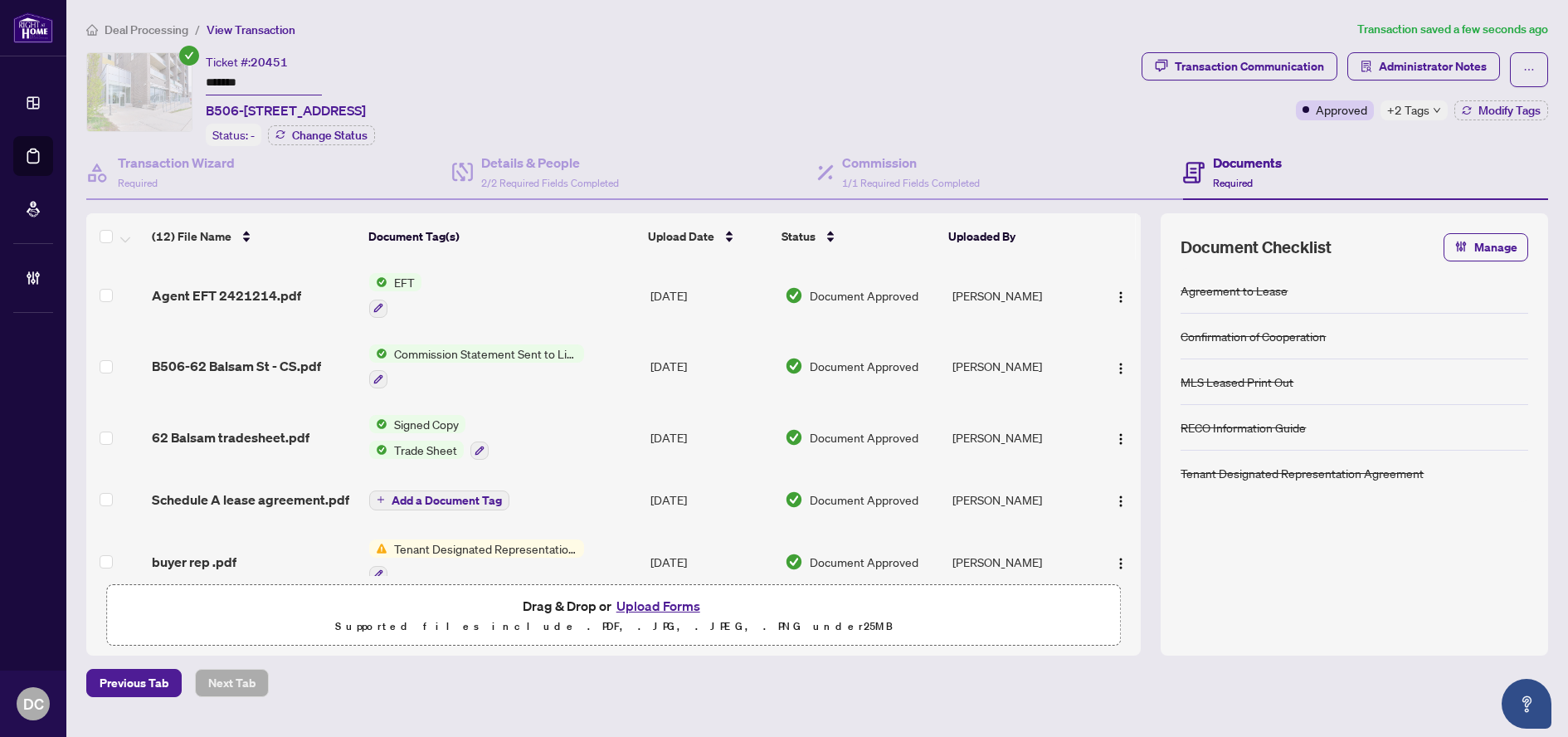
drag, startPoint x: 1434, startPoint y: 80, endPoint x: 1425, endPoint y: 104, distance: 25.6
click at [1434, 81] on span "Administrator Notes" at bounding box center [1424, 70] width 153 height 35
click at [1424, 108] on span "+2 Tags" at bounding box center [1408, 110] width 42 height 19
click at [1368, 146] on div "Documents Required" at bounding box center [1366, 173] width 366 height 54
click at [317, 134] on span "Change Status" at bounding box center [330, 135] width 76 height 12
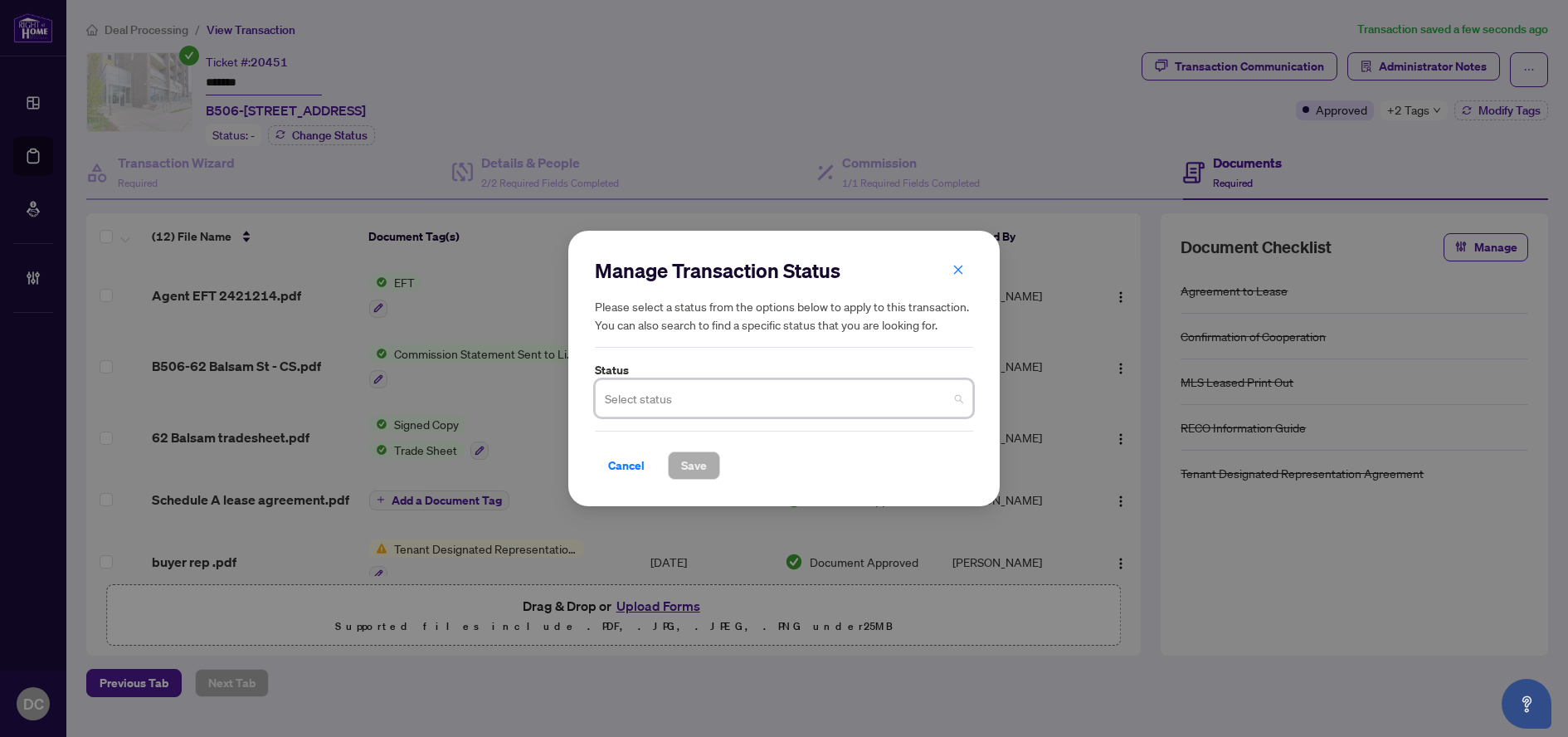
click at [702, 407] on input "search" at bounding box center [776, 400] width 343 height 37
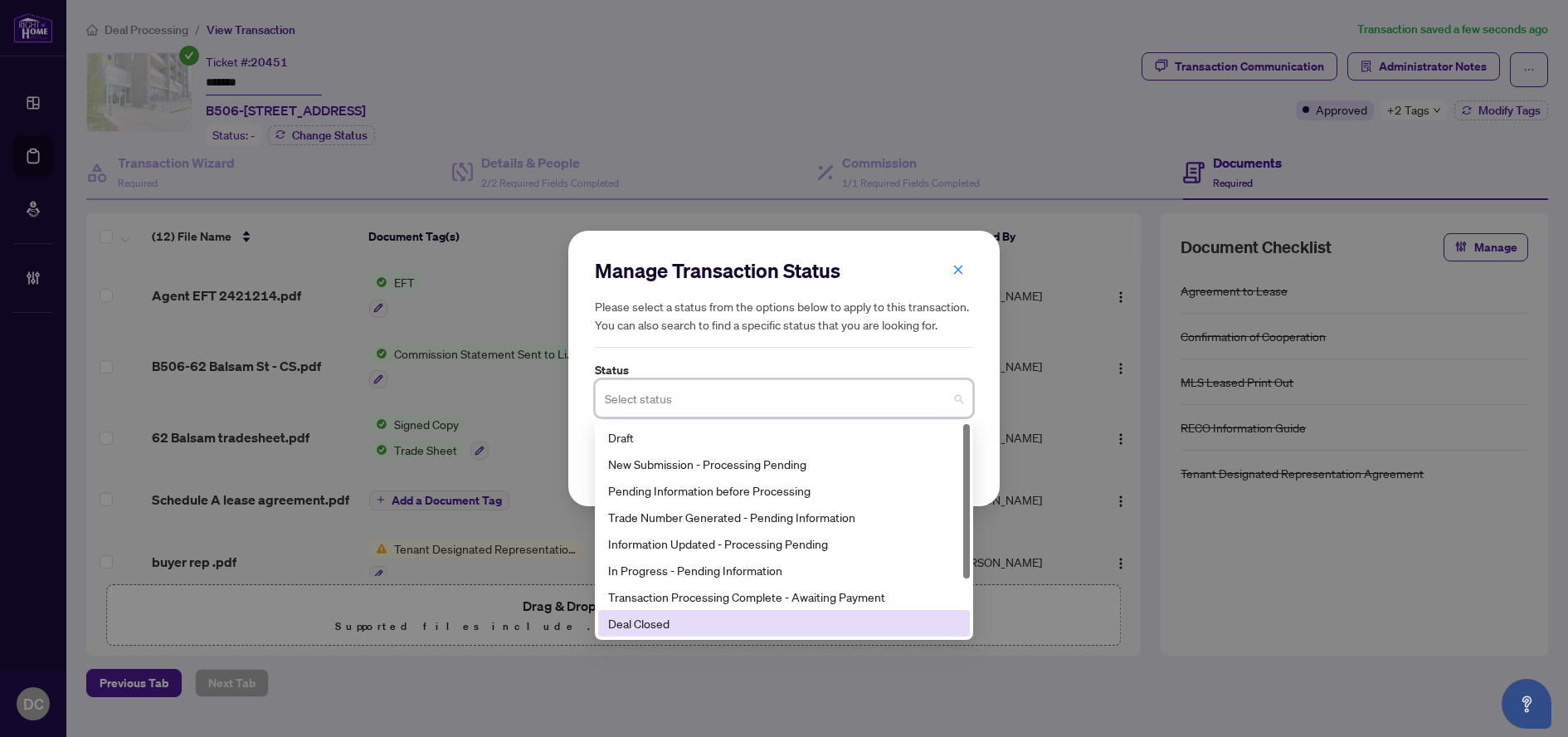
click at [678, 623] on div "Deal Closed" at bounding box center [784, 622] width 352 height 18
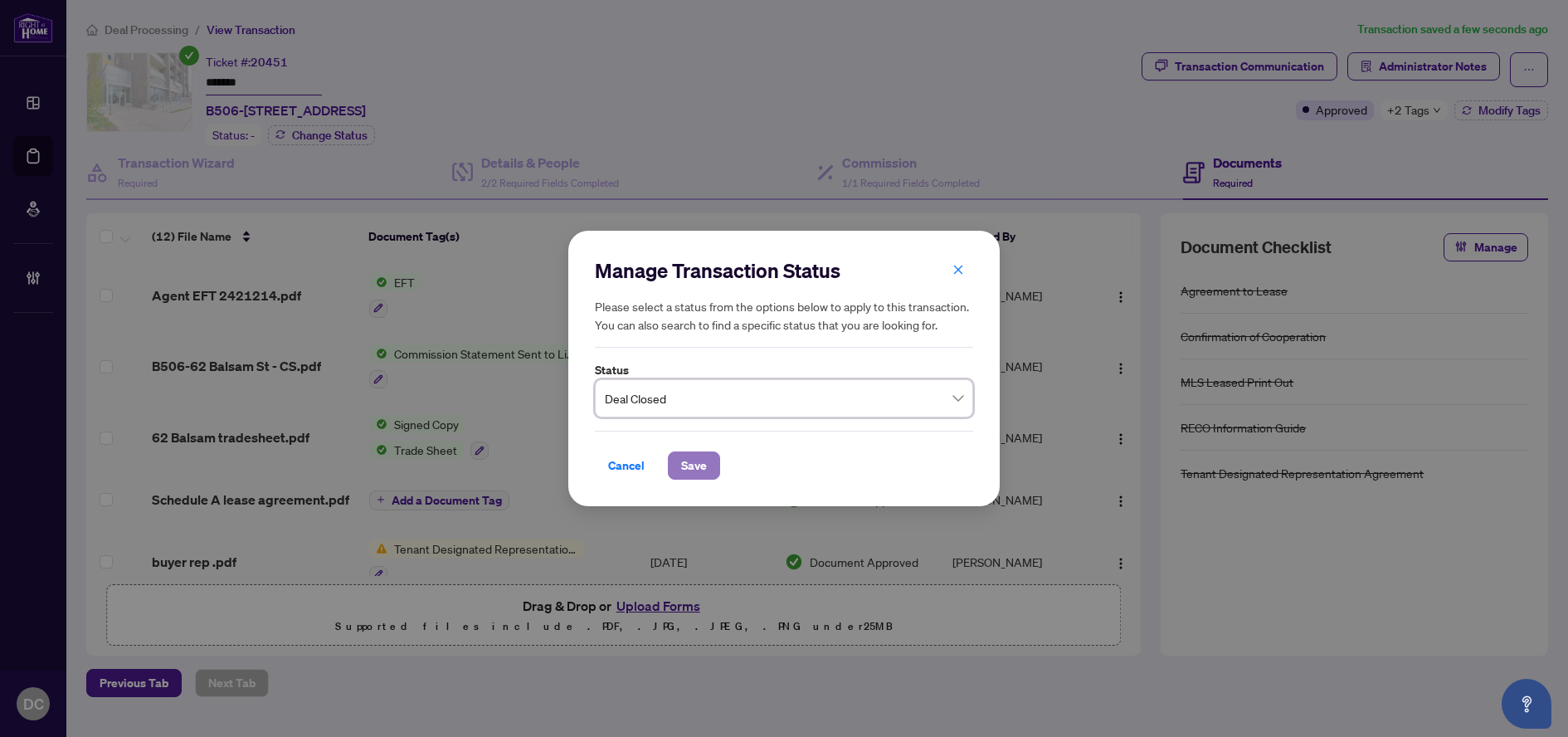
click at [691, 467] on span "Save" at bounding box center [694, 464] width 25 height 26
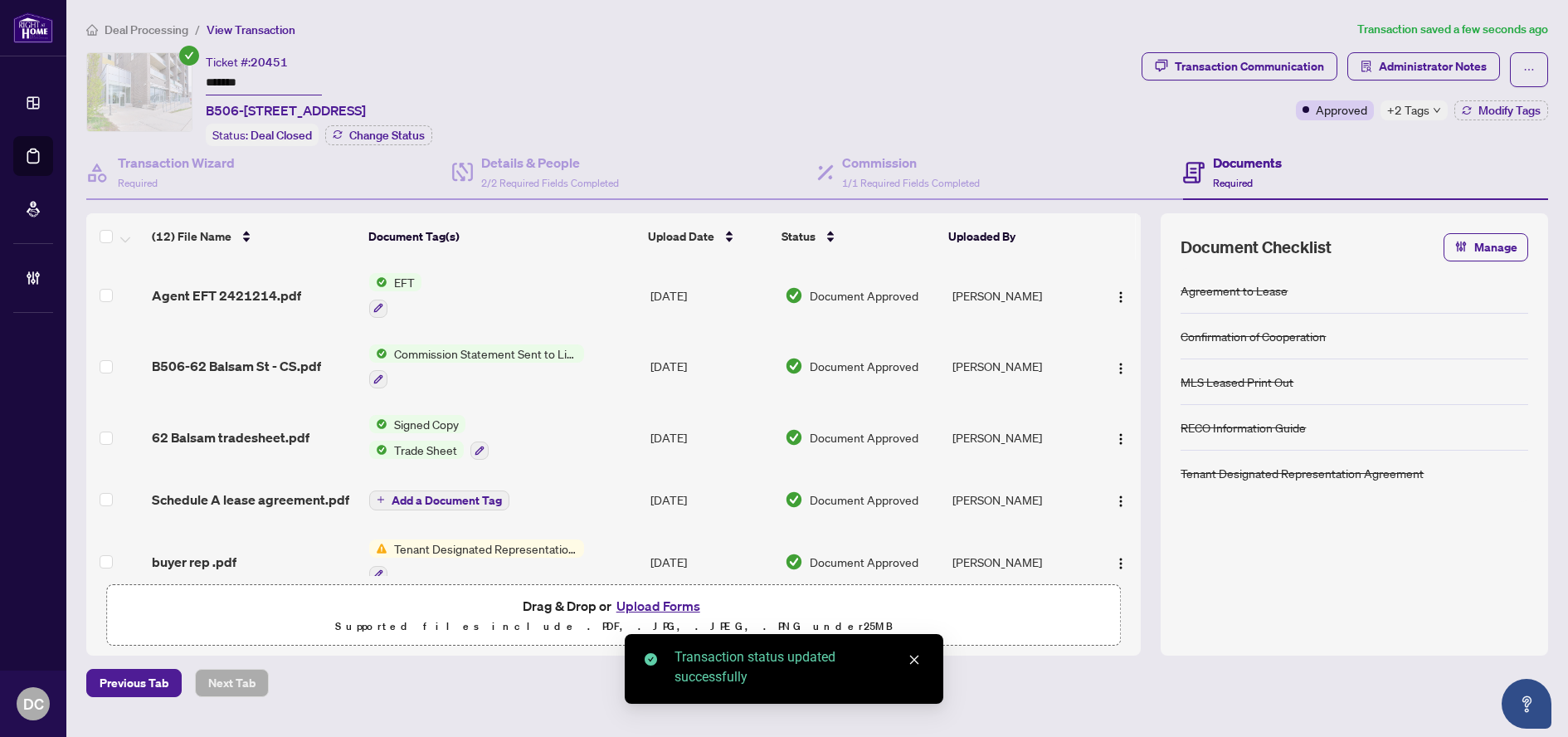
click at [126, 24] on span "Deal Processing" at bounding box center [146, 30] width 84 height 15
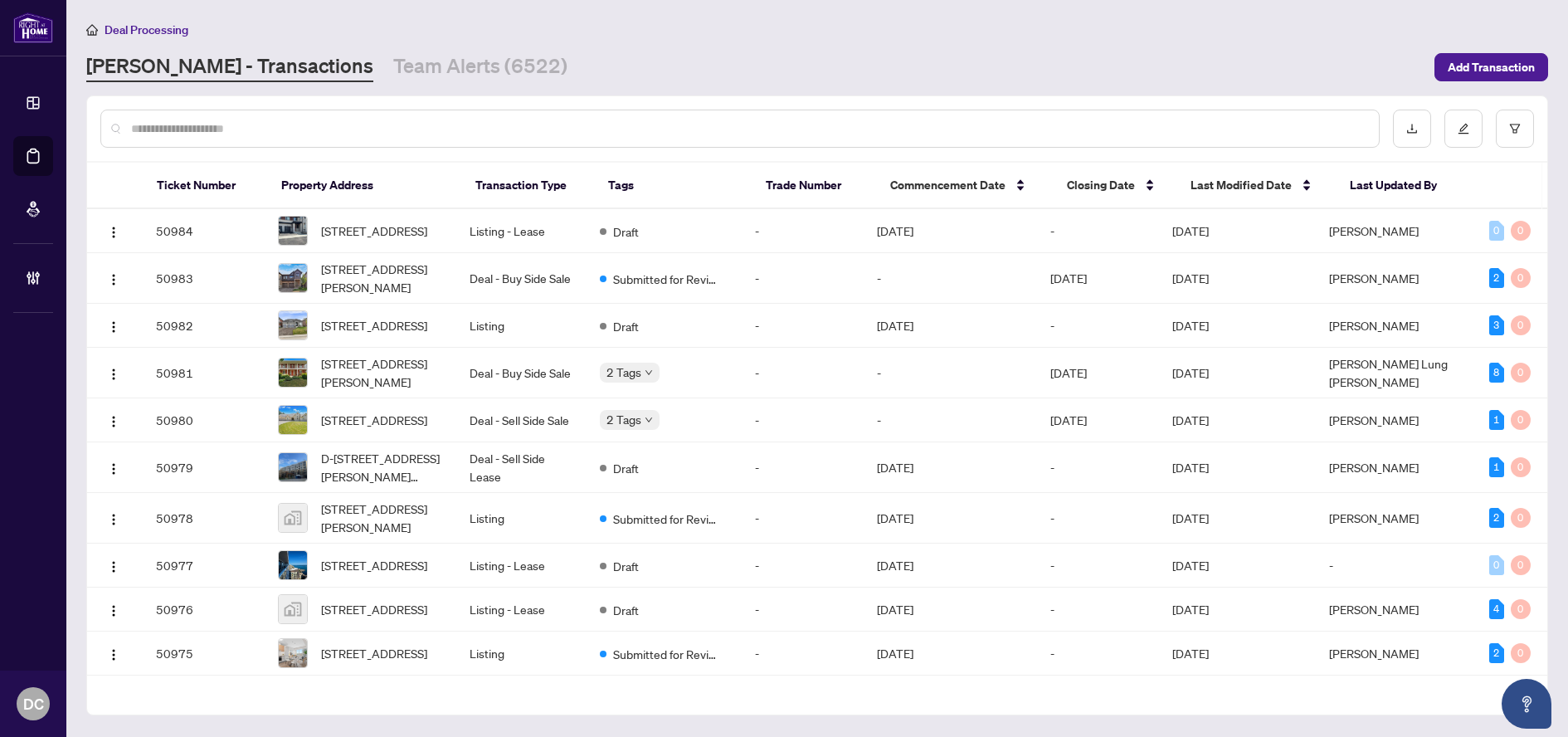
click at [196, 129] on input "text" at bounding box center [748, 128] width 1235 height 18
paste input "*******"
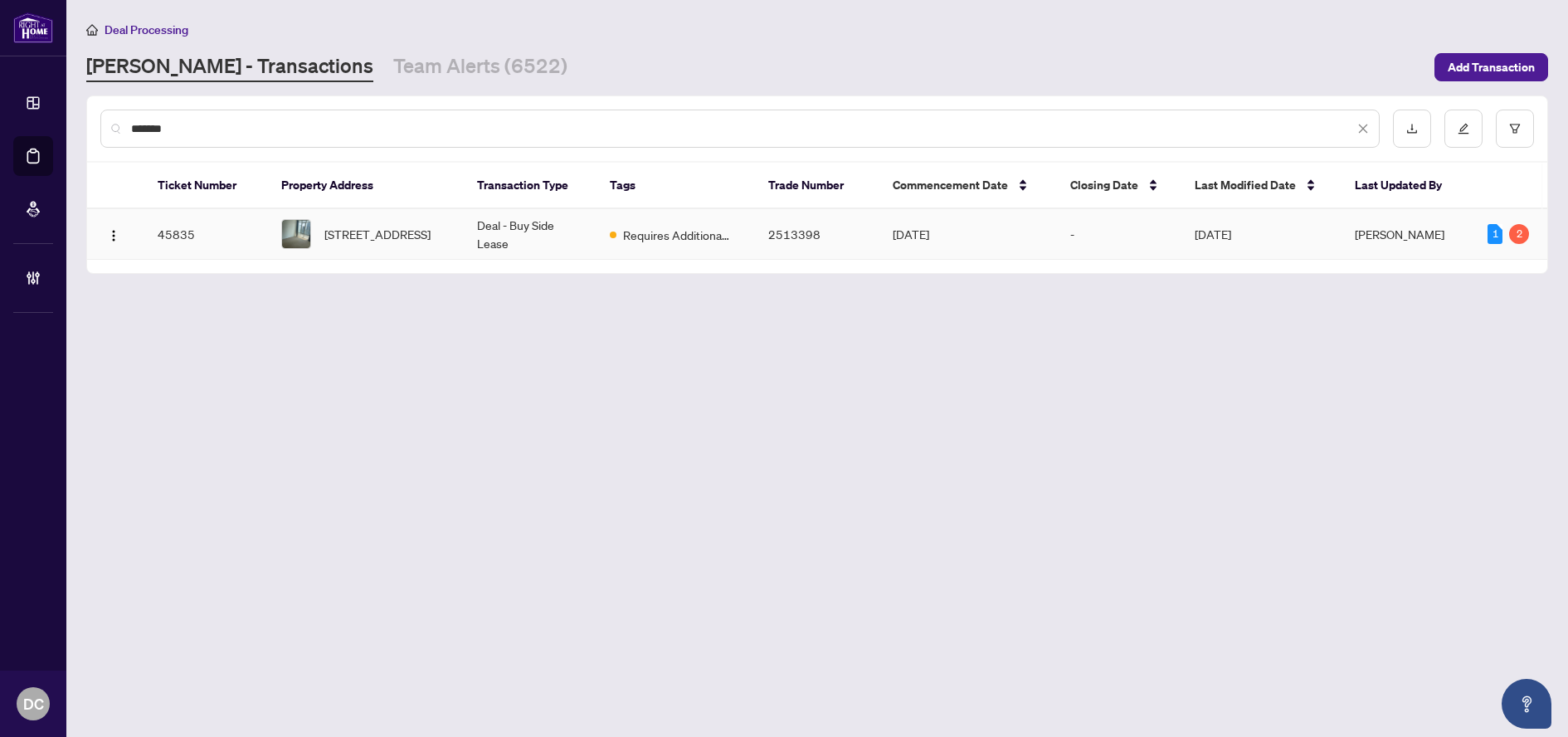
type input "*******"
click at [372, 233] on span "[STREET_ADDRESS]" at bounding box center [377, 233] width 106 height 18
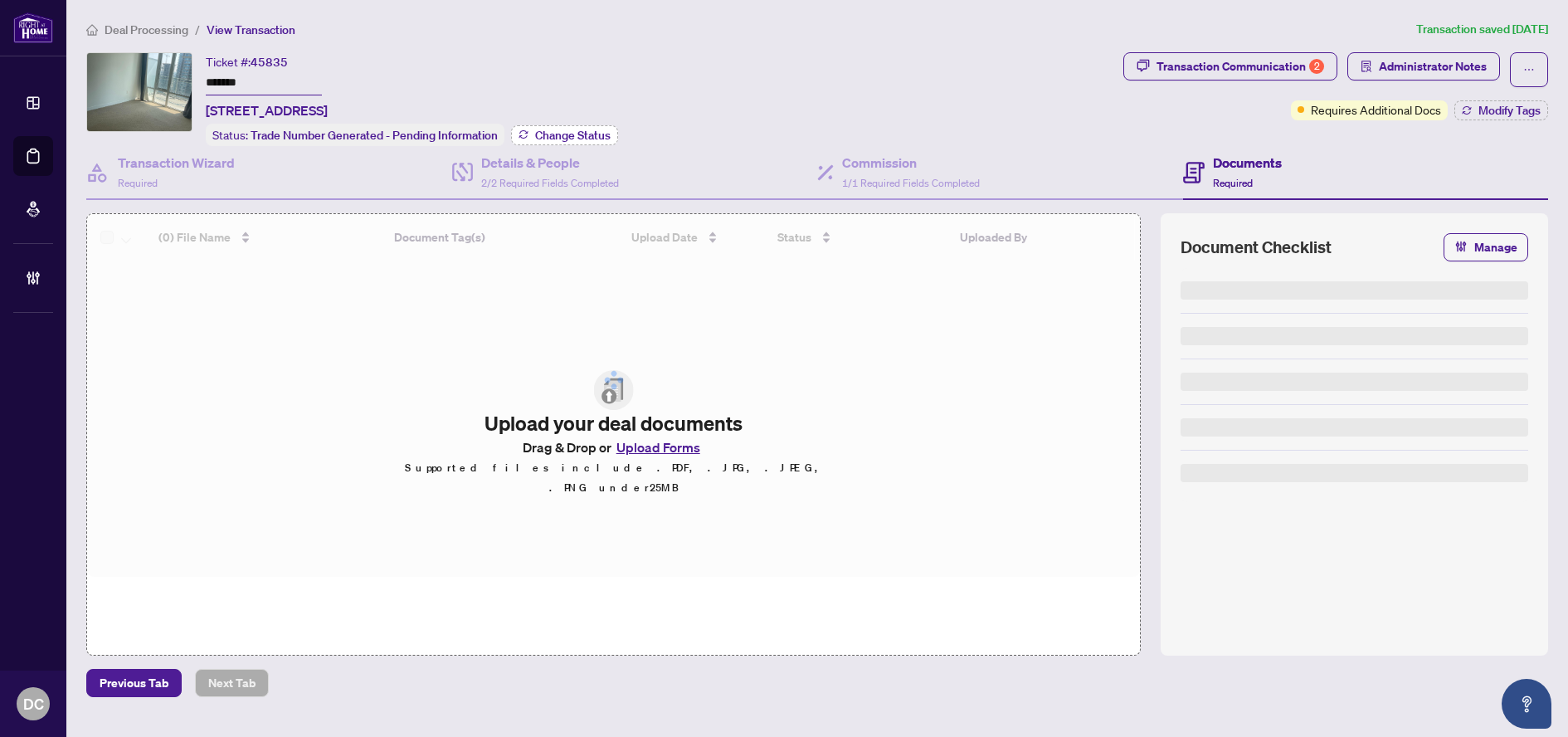
click at [563, 129] on span "Change Status" at bounding box center [572, 135] width 76 height 12
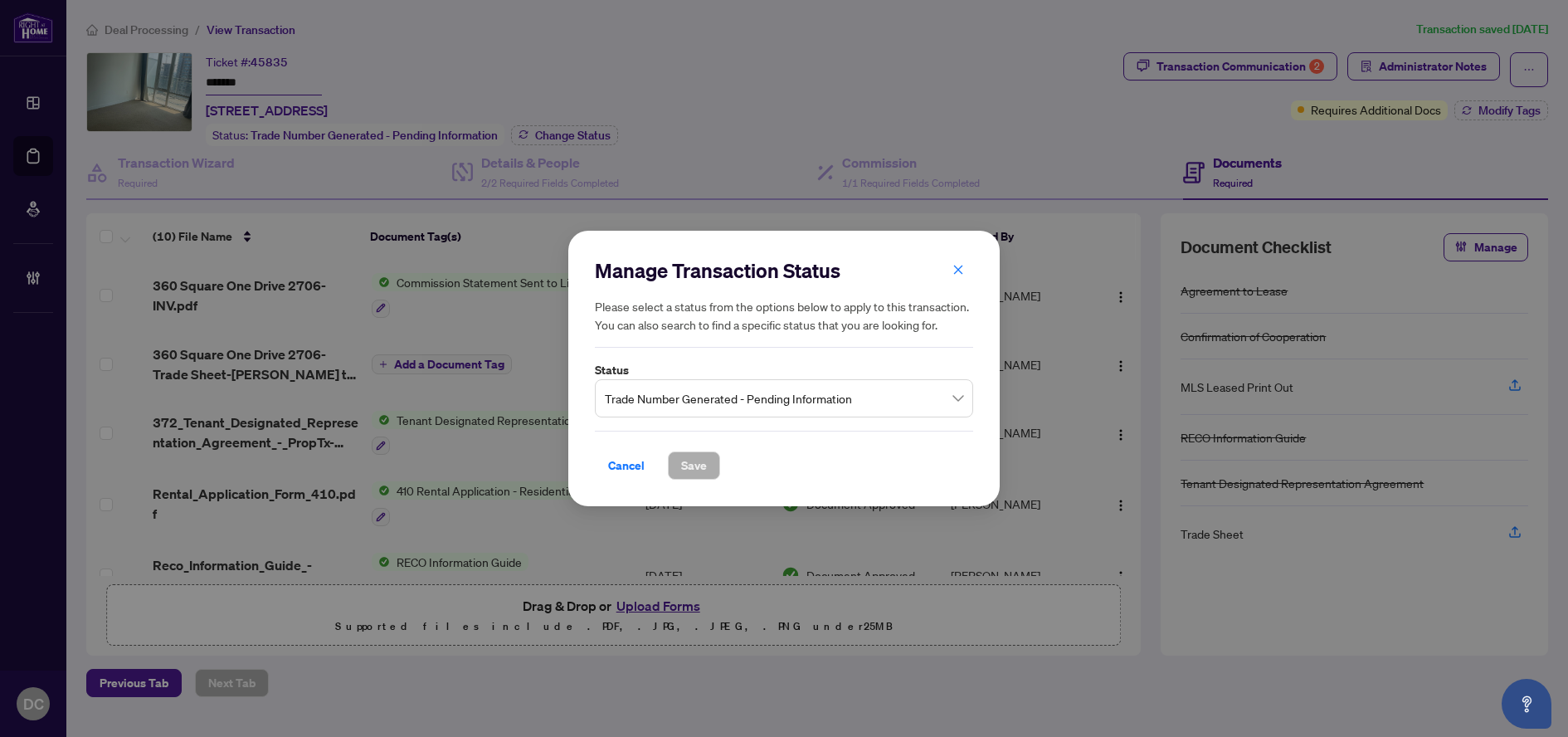
click at [717, 392] on span "Trade Number Generated - Pending Information" at bounding box center [784, 397] width 358 height 31
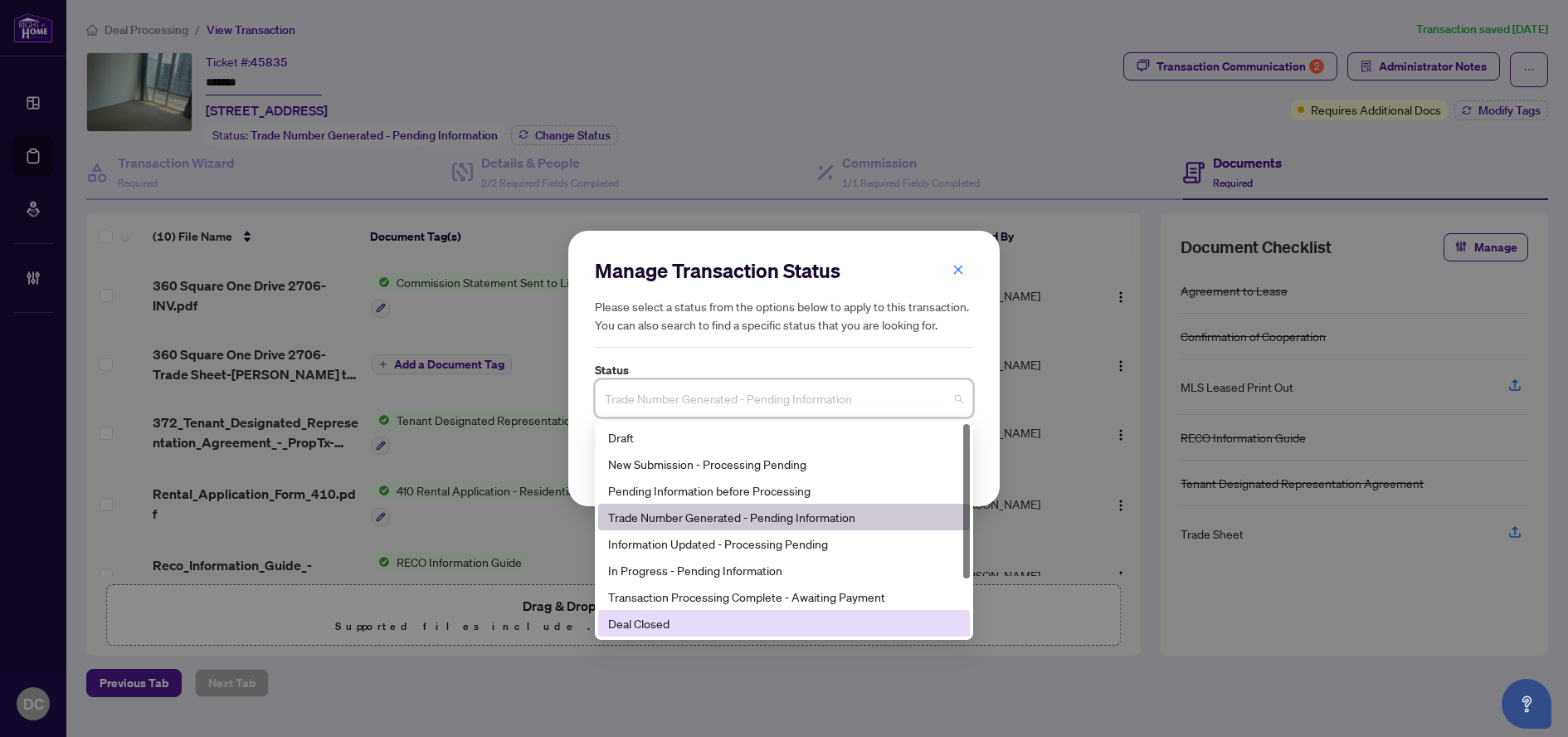
click at [709, 618] on div "Deal Closed" at bounding box center [784, 622] width 352 height 18
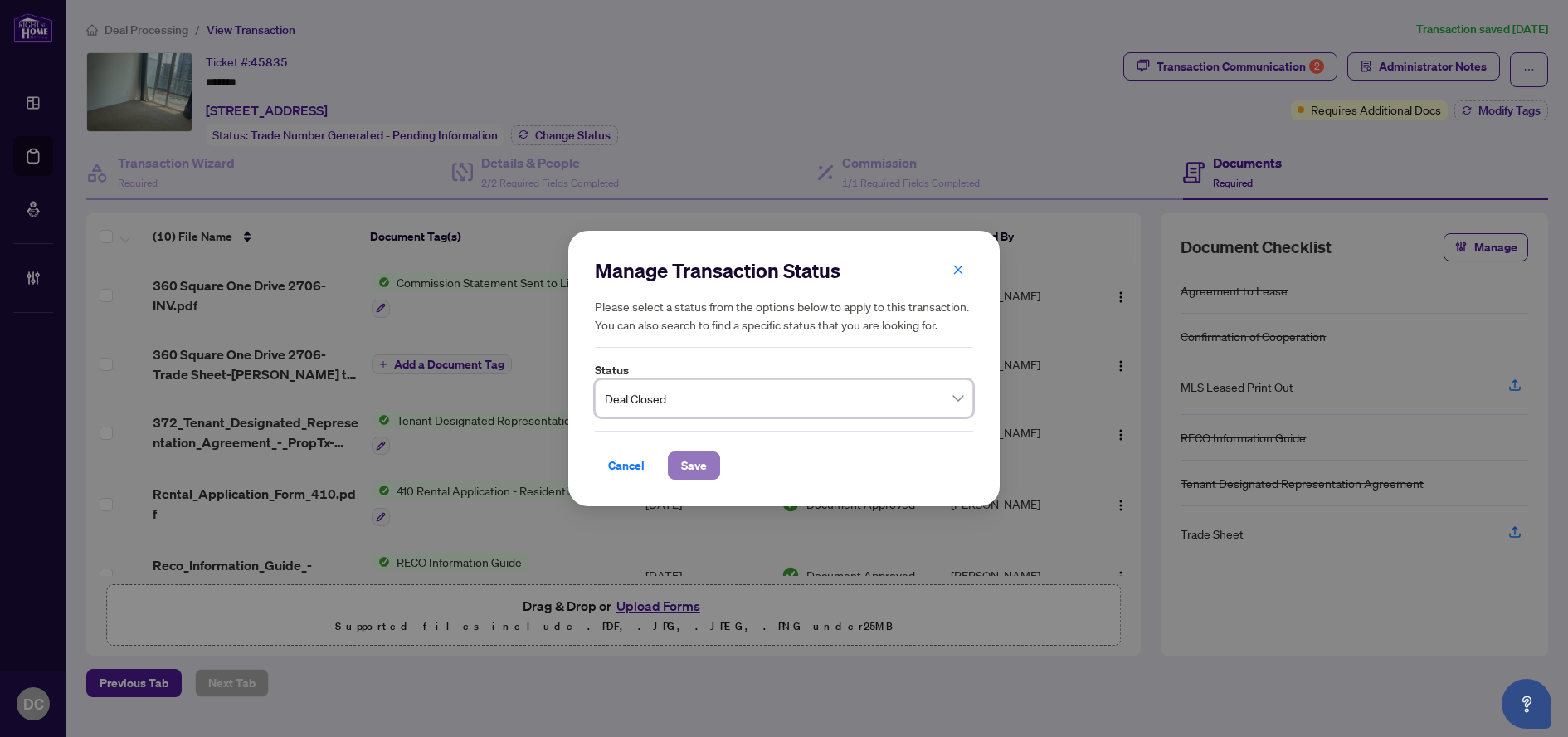
click at [702, 464] on span "Save" at bounding box center [694, 464] width 25 height 26
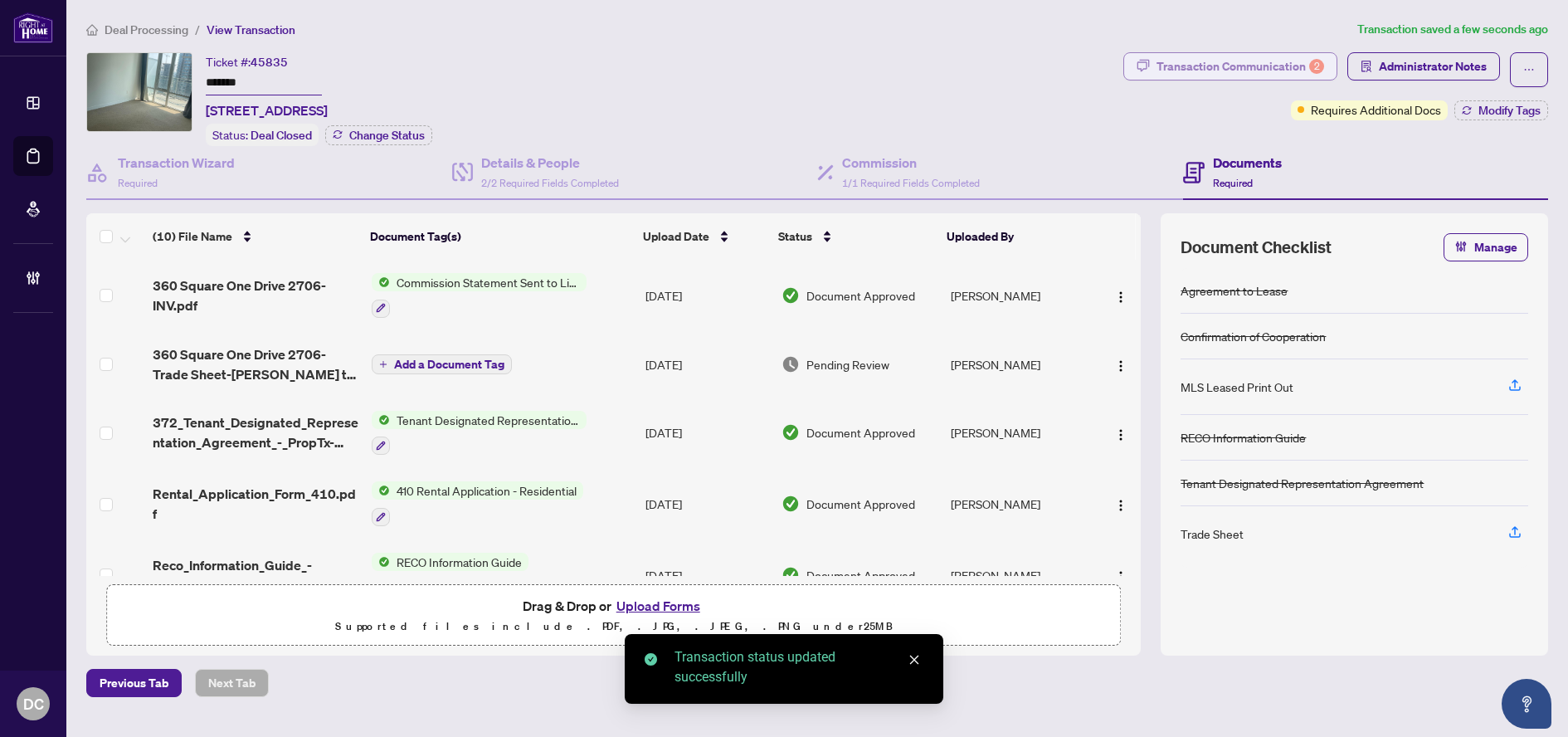
click at [1284, 70] on div "Transaction Communication 2" at bounding box center [1240, 66] width 167 height 26
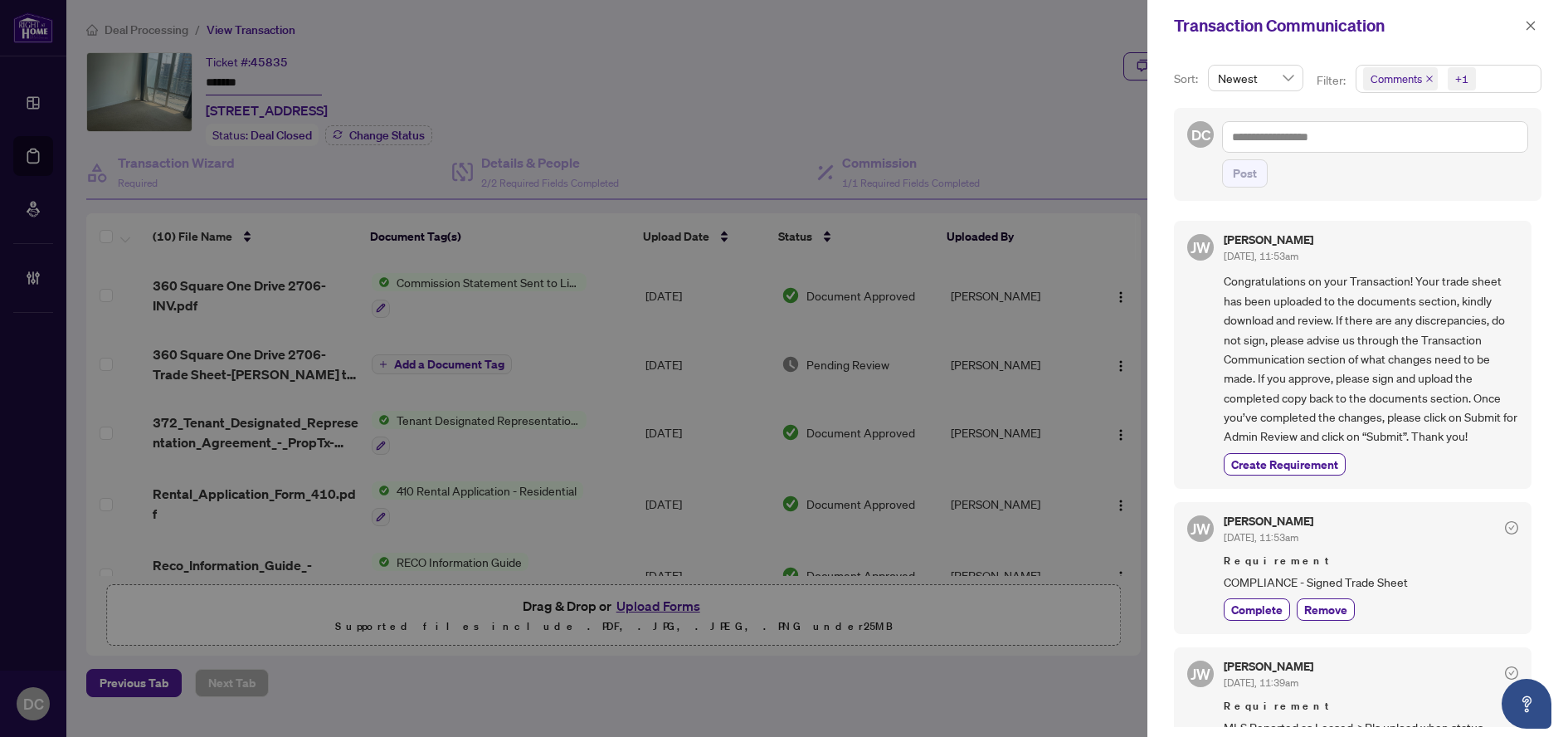
click at [1506, 78] on span "Comments +1" at bounding box center [1448, 78] width 184 height 26
click at [1467, 149] on span "Comments" at bounding box center [1456, 147] width 147 height 20
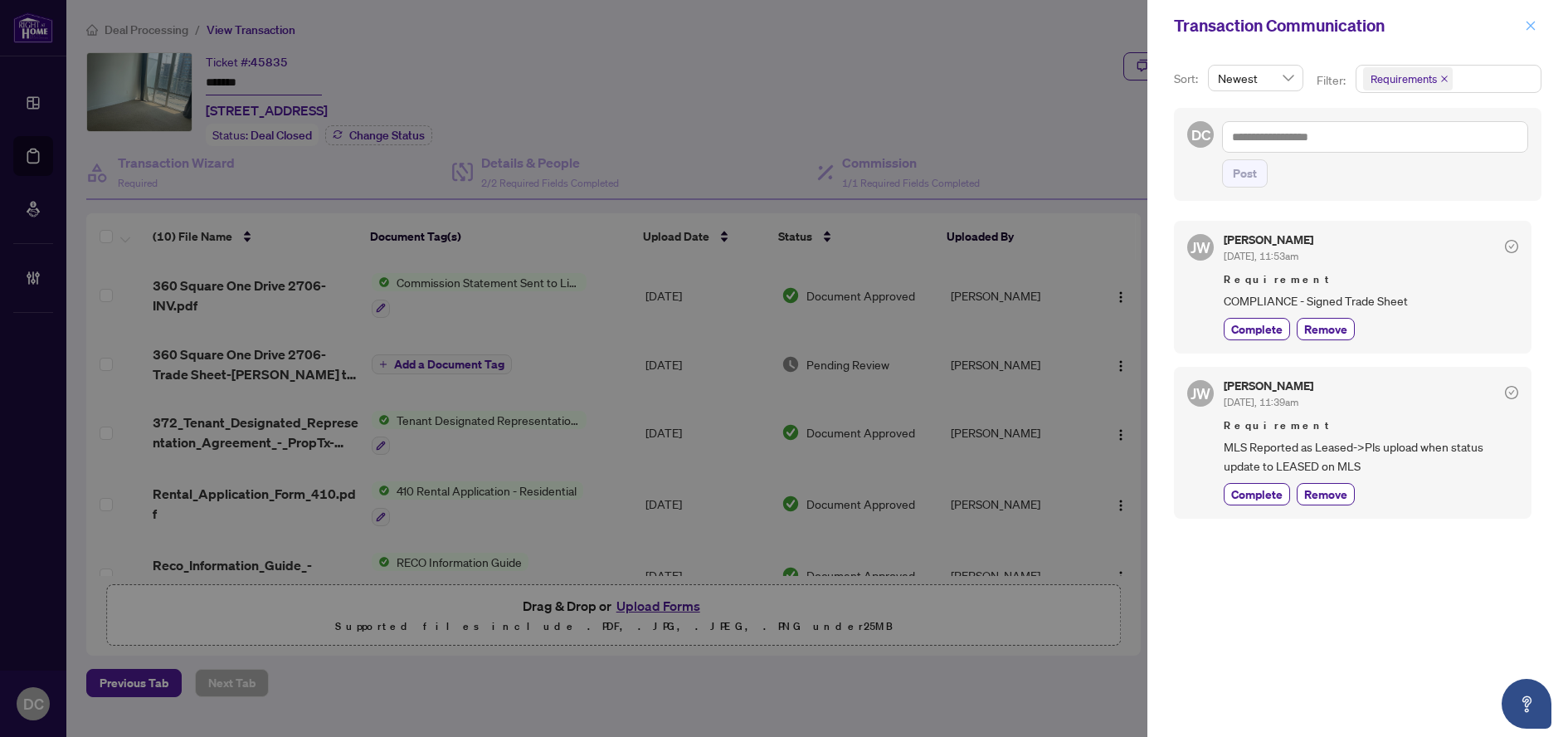
click at [1528, 26] on icon "close" at bounding box center [1531, 25] width 12 height 12
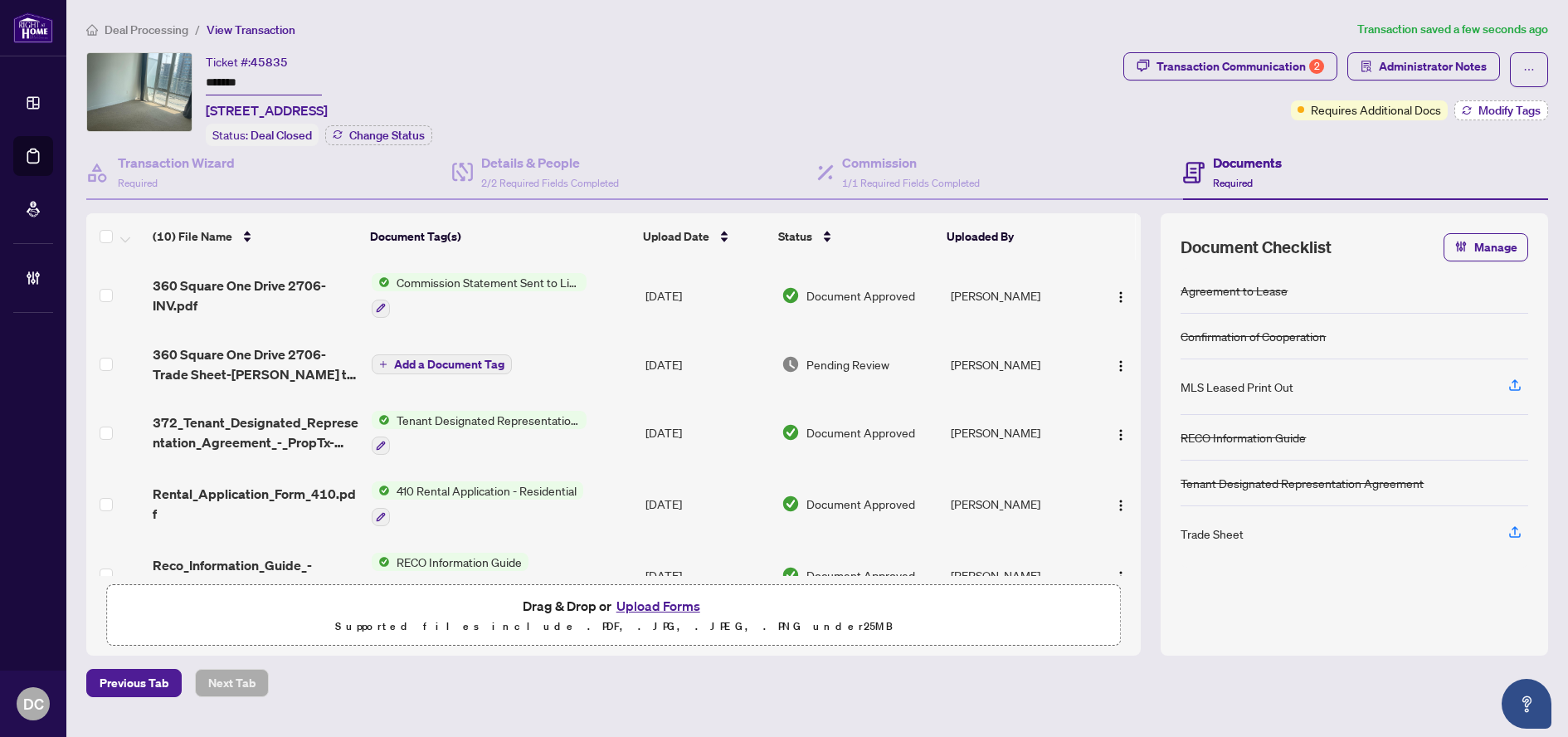
click at [1483, 105] on span "Modify Tags" at bounding box center [1509, 110] width 62 height 12
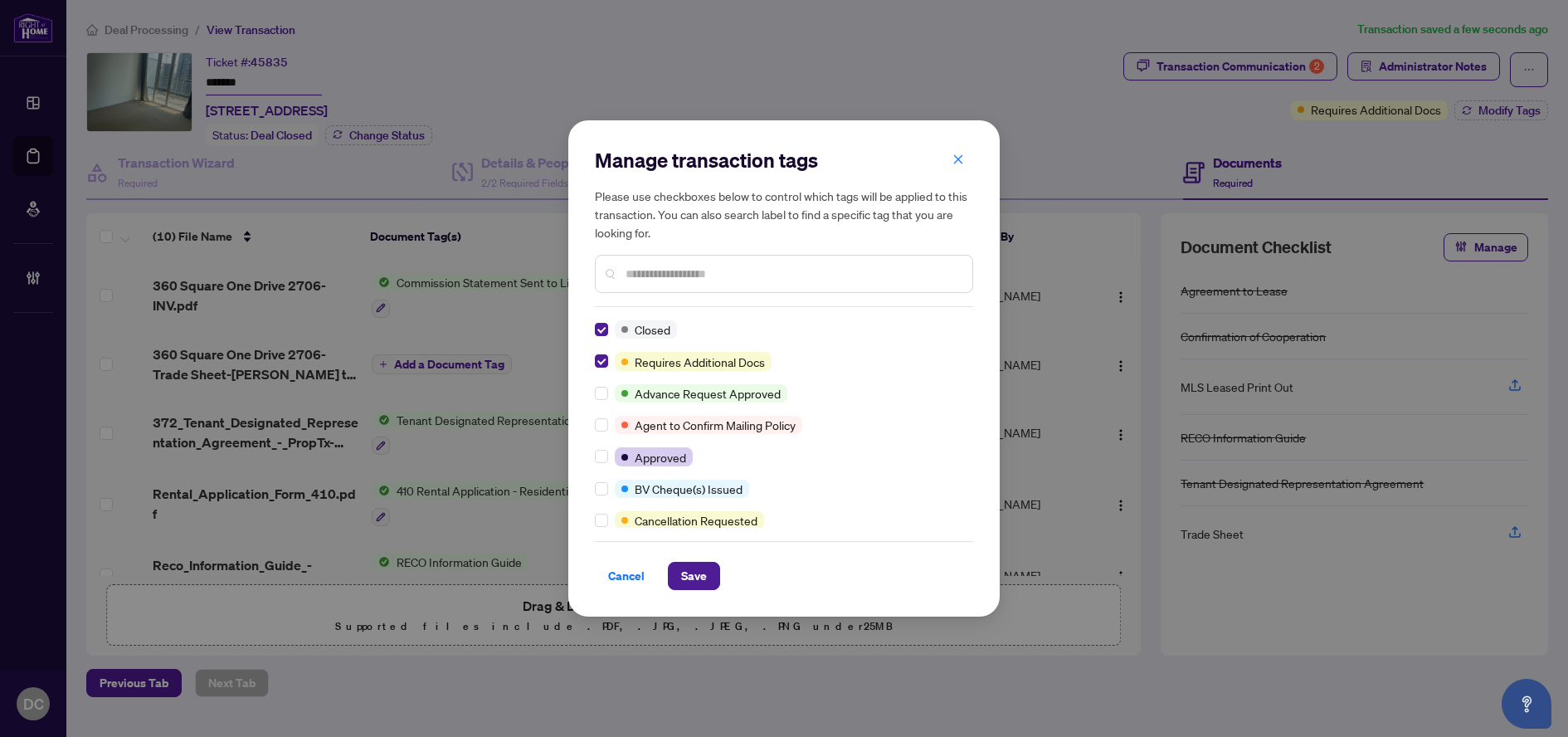
click at [706, 273] on input "text" at bounding box center [792, 273] width 334 height 18
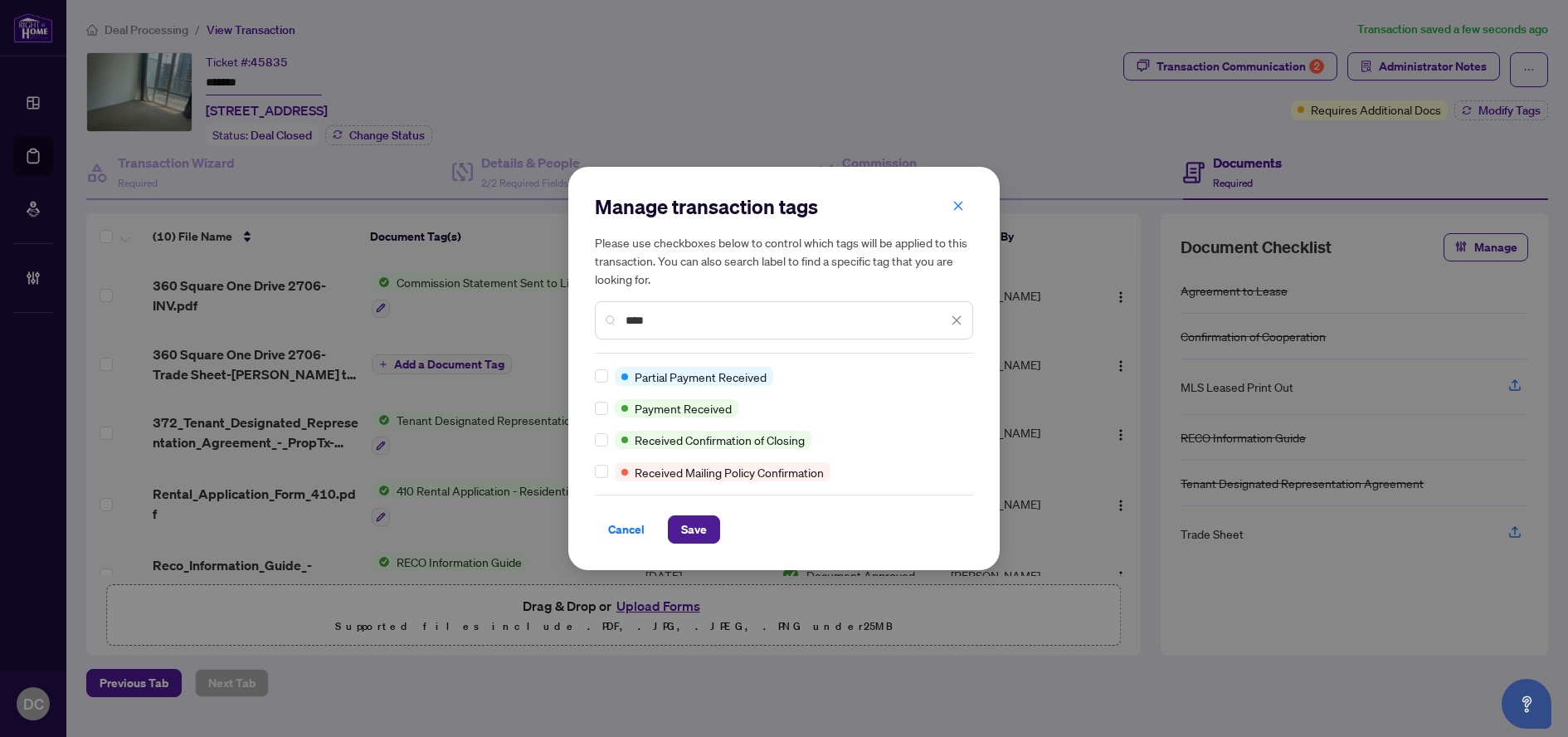
type input "****"
click at [601, 418] on div "Partial Payment Received Payment Received Received Confirmation of Closing Rece…" at bounding box center [783, 424] width 378 height 114
click at [707, 526] on button "Save" at bounding box center [694, 529] width 53 height 28
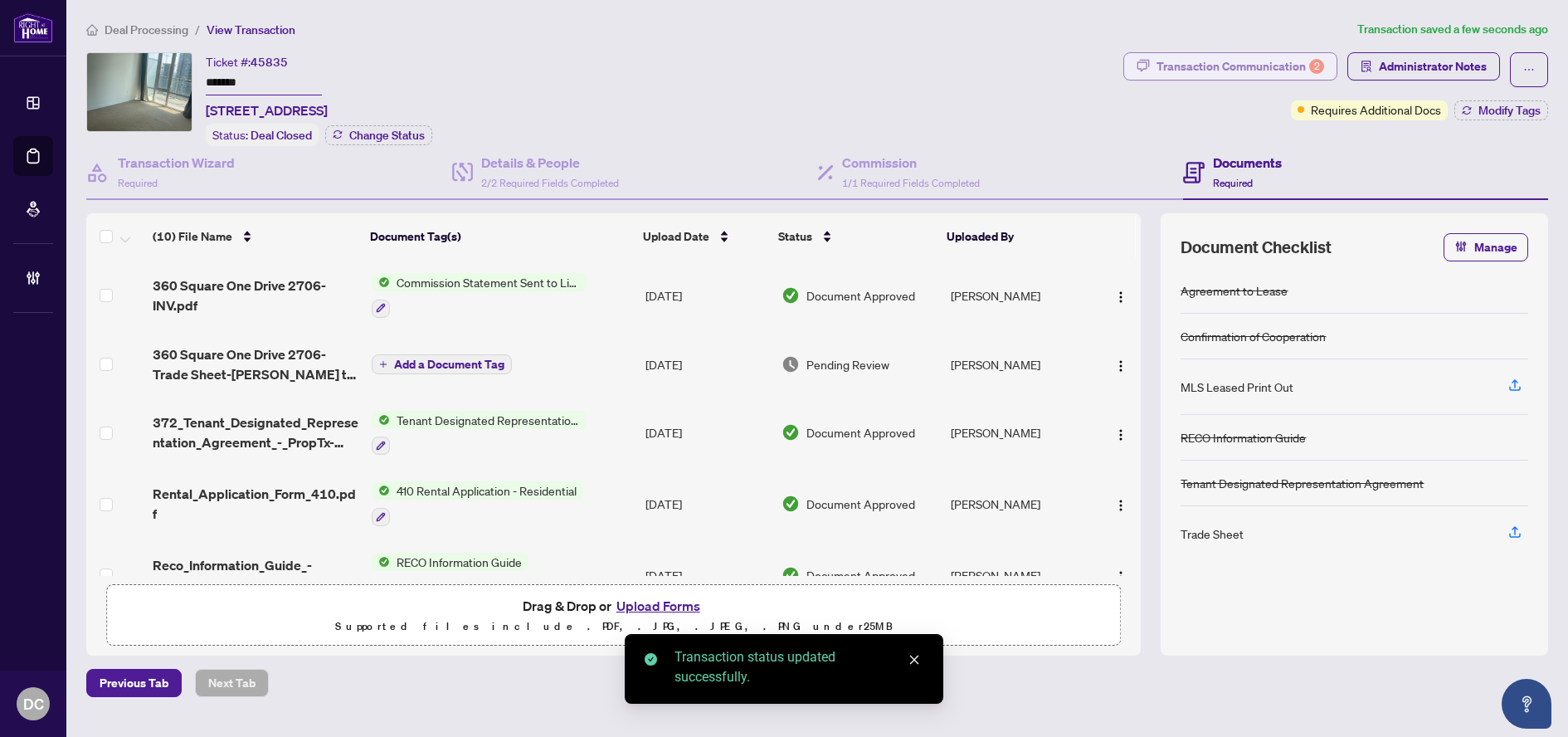
click at [1230, 70] on div "Transaction Communication 2" at bounding box center [1240, 66] width 167 height 26
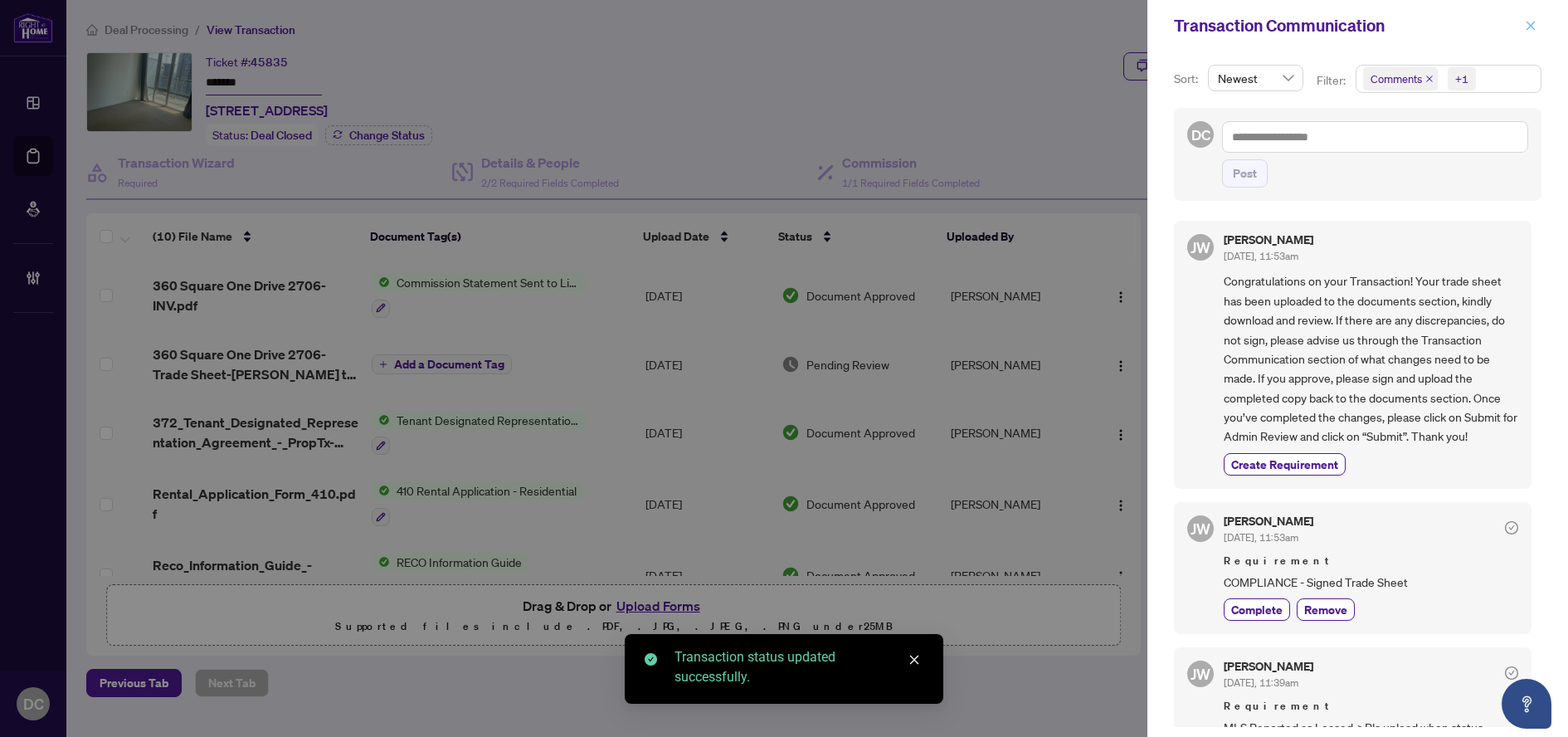
click at [1532, 25] on icon "close" at bounding box center [1531, 25] width 9 height 9
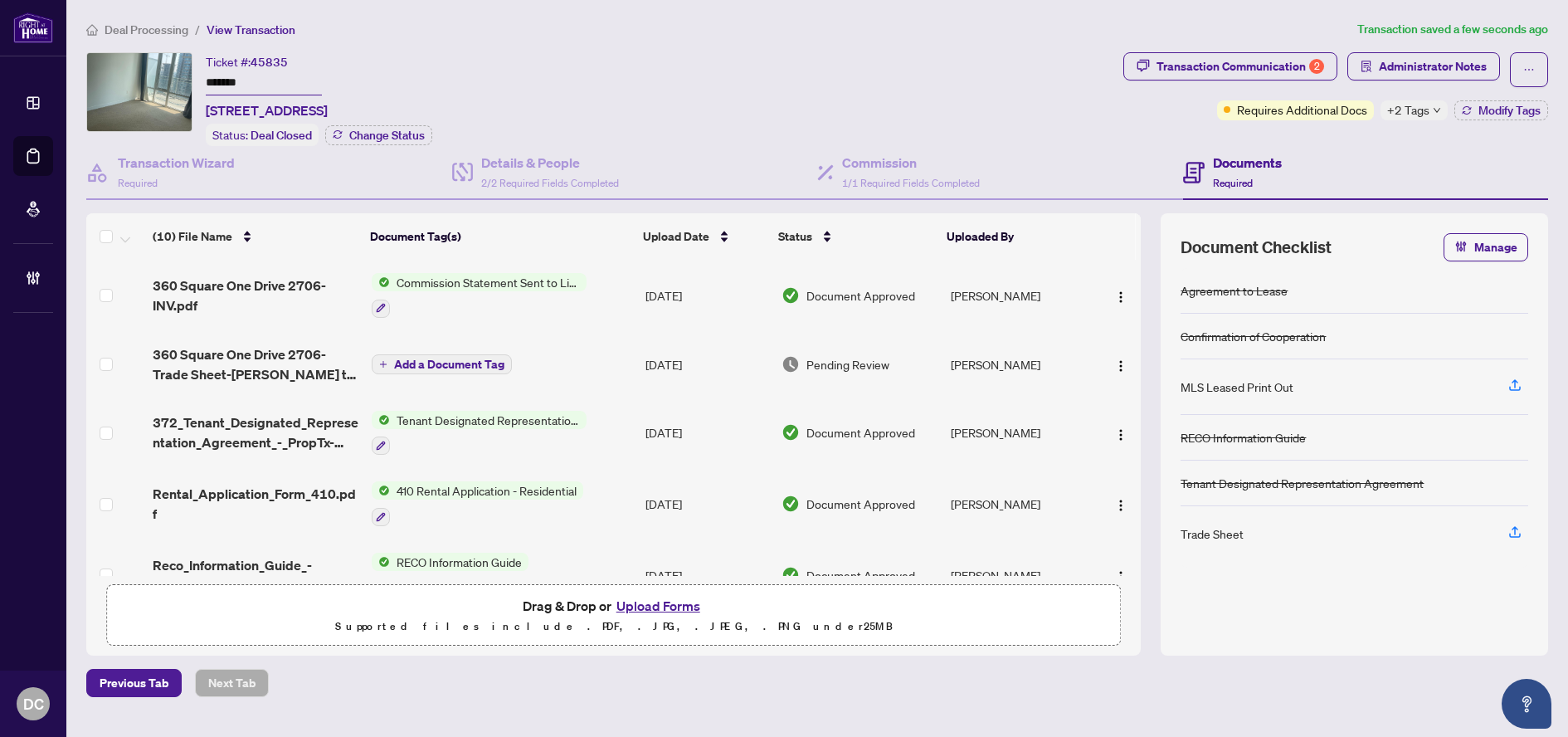
click at [1424, 110] on span "+2 Tags" at bounding box center [1408, 110] width 42 height 19
click at [1350, 146] on div "Documents Required" at bounding box center [1366, 173] width 366 height 54
click at [171, 24] on span "Deal Processing" at bounding box center [146, 30] width 84 height 15
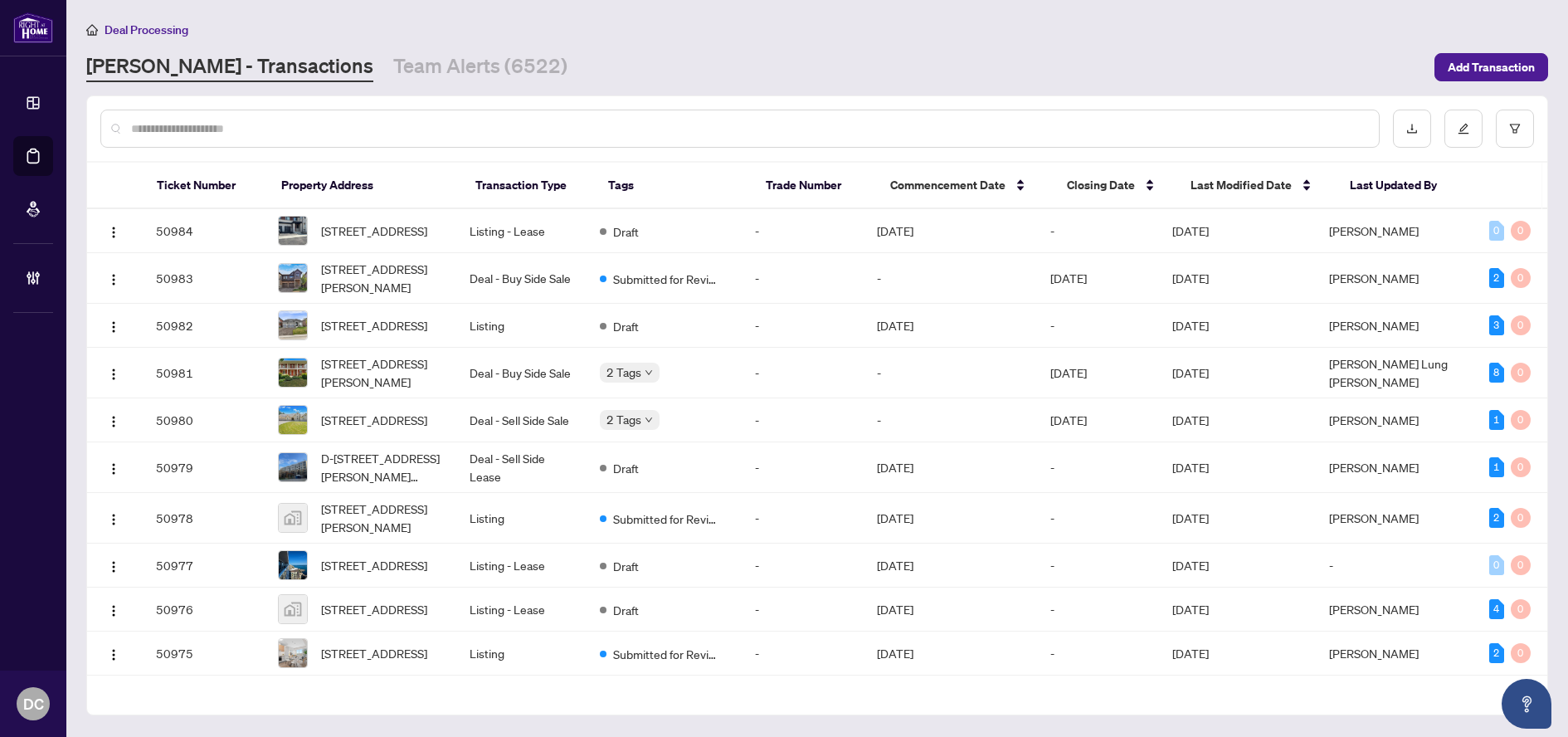
click at [337, 113] on div at bounding box center [740, 128] width 1279 height 38
click at [334, 128] on input "text" at bounding box center [748, 128] width 1235 height 18
paste input "*******"
type input "*******"
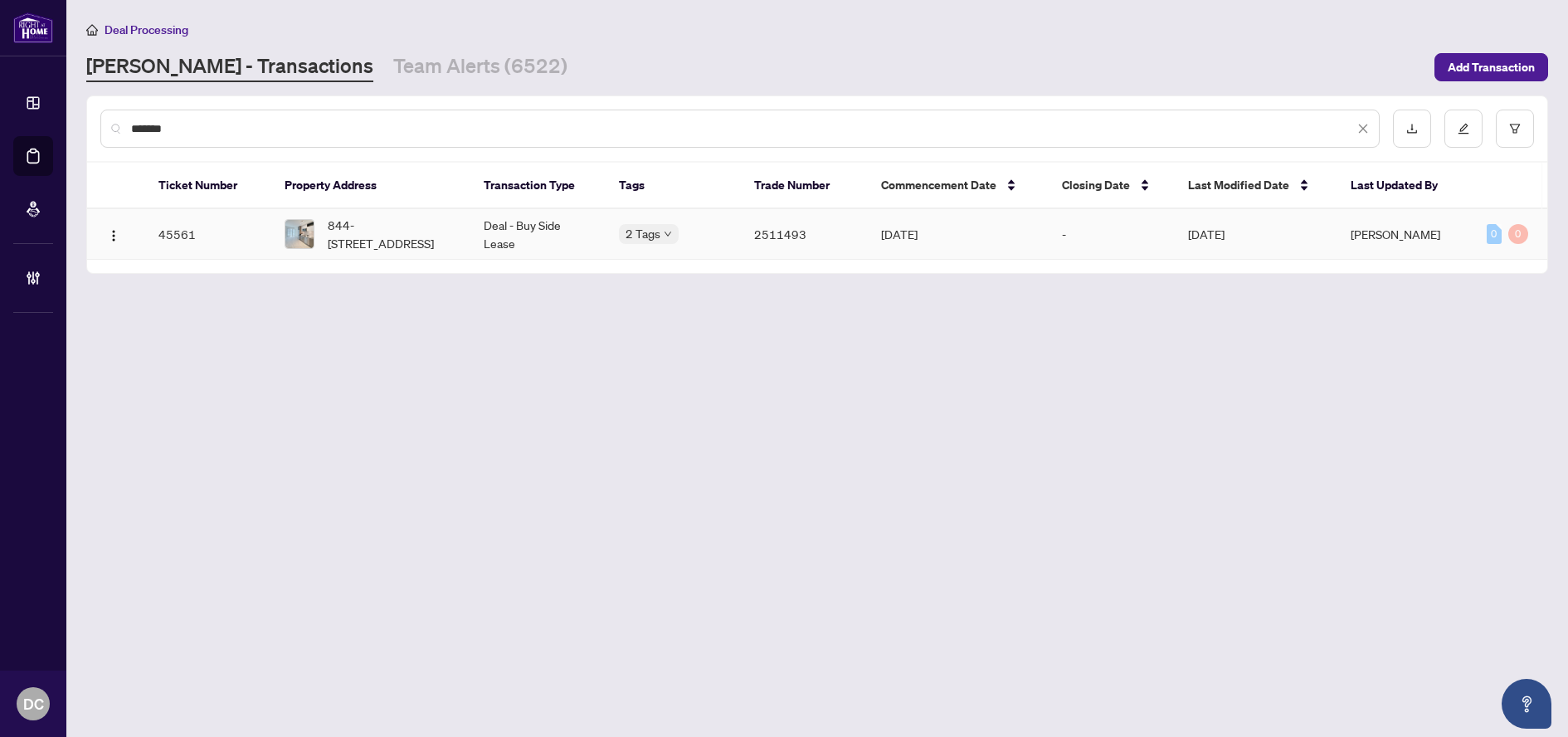
click at [369, 242] on span "844-[STREET_ADDRESS]" at bounding box center [392, 233] width 129 height 37
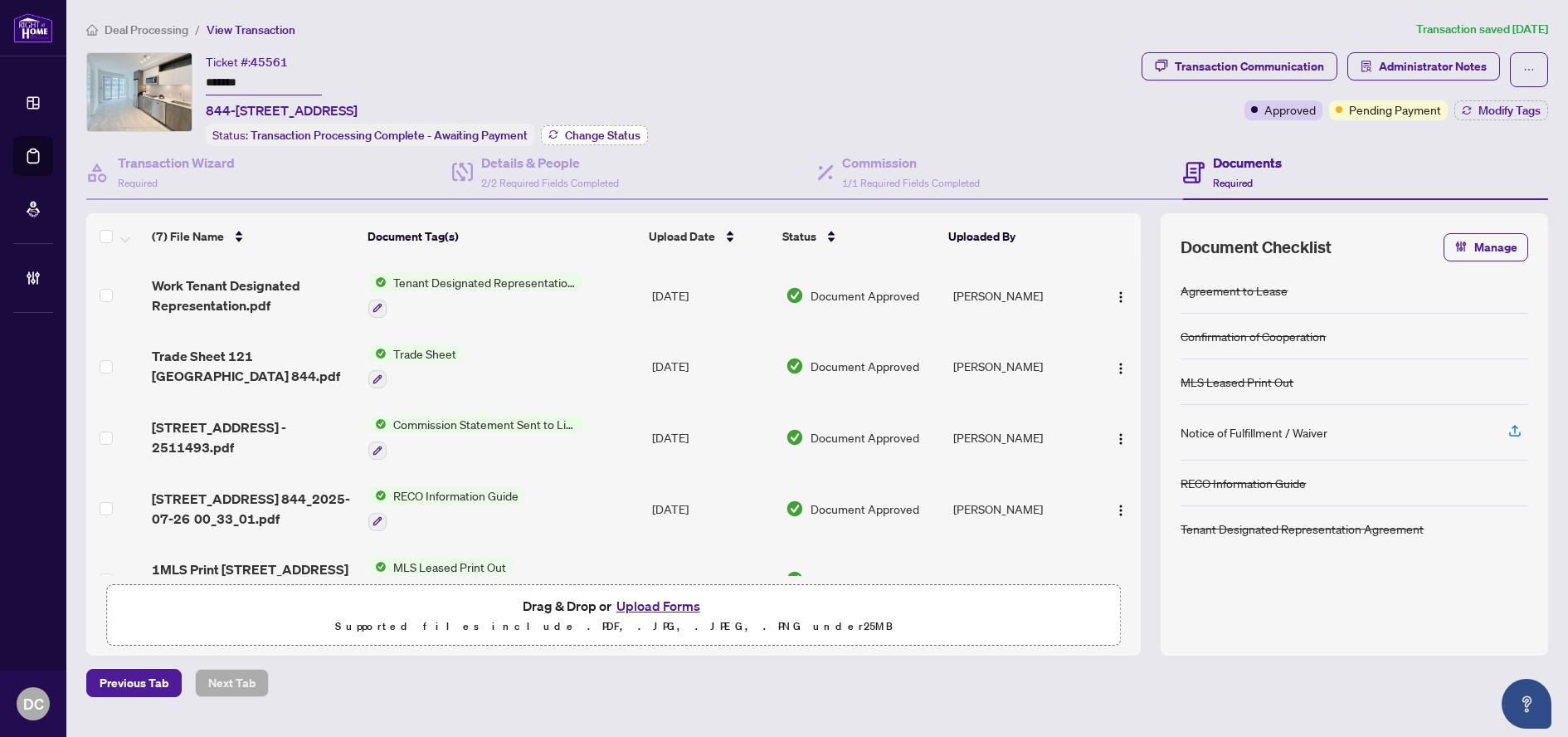
click at [623, 137] on span "Change Status" at bounding box center [602, 135] width 76 height 12
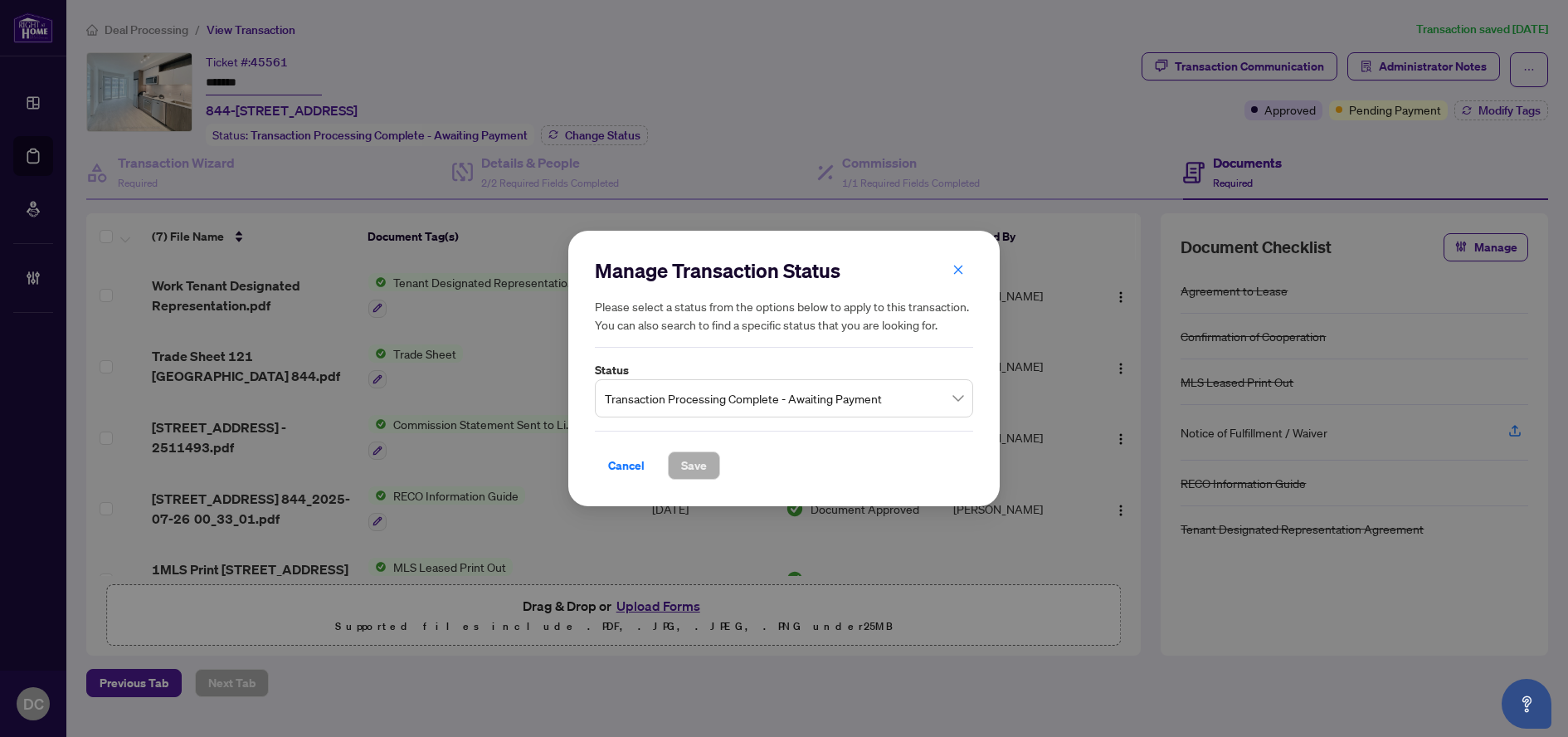
click at [803, 403] on span "Transaction Processing Complete - Awaiting Payment" at bounding box center [784, 397] width 358 height 31
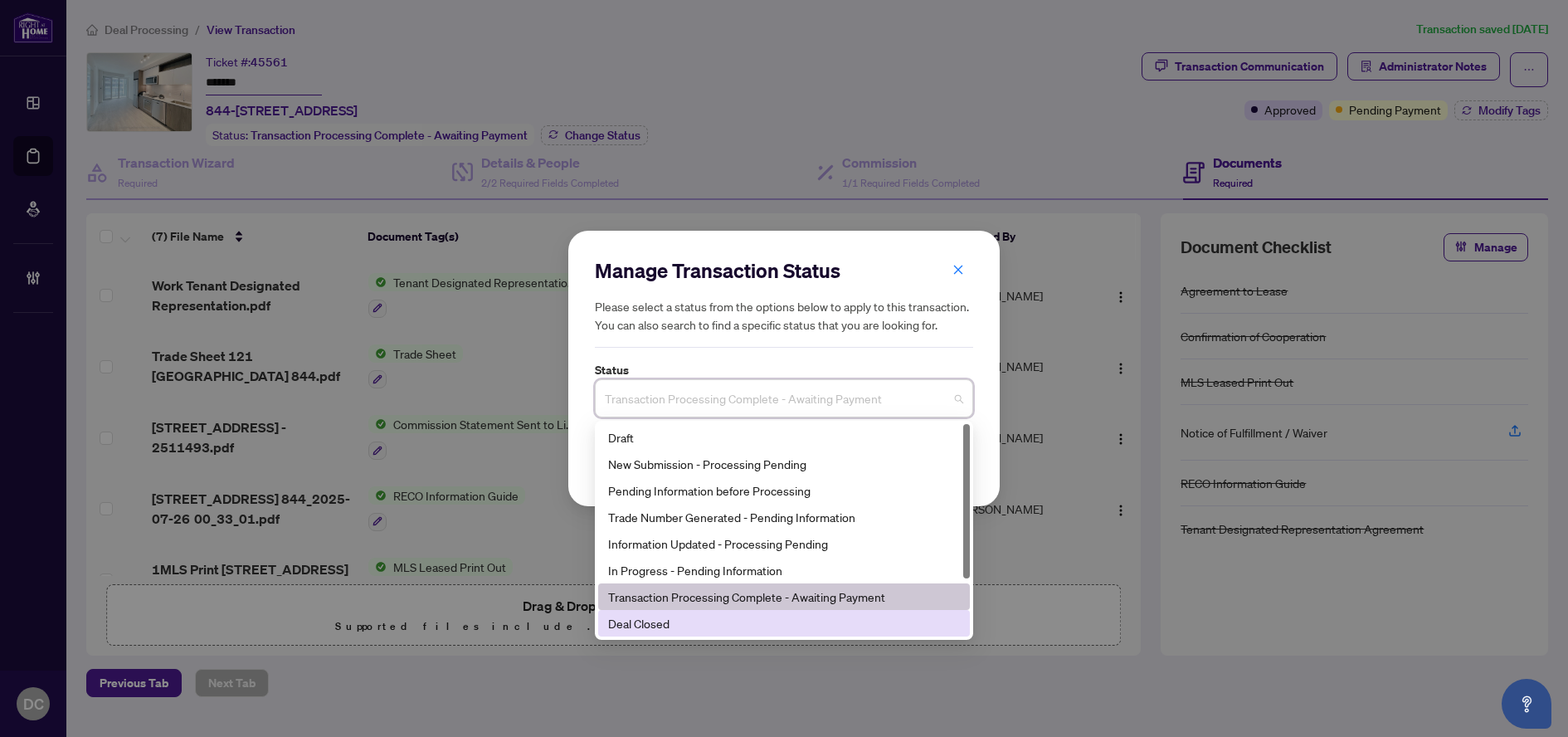
click at [700, 624] on div "Deal Closed" at bounding box center [784, 622] width 352 height 18
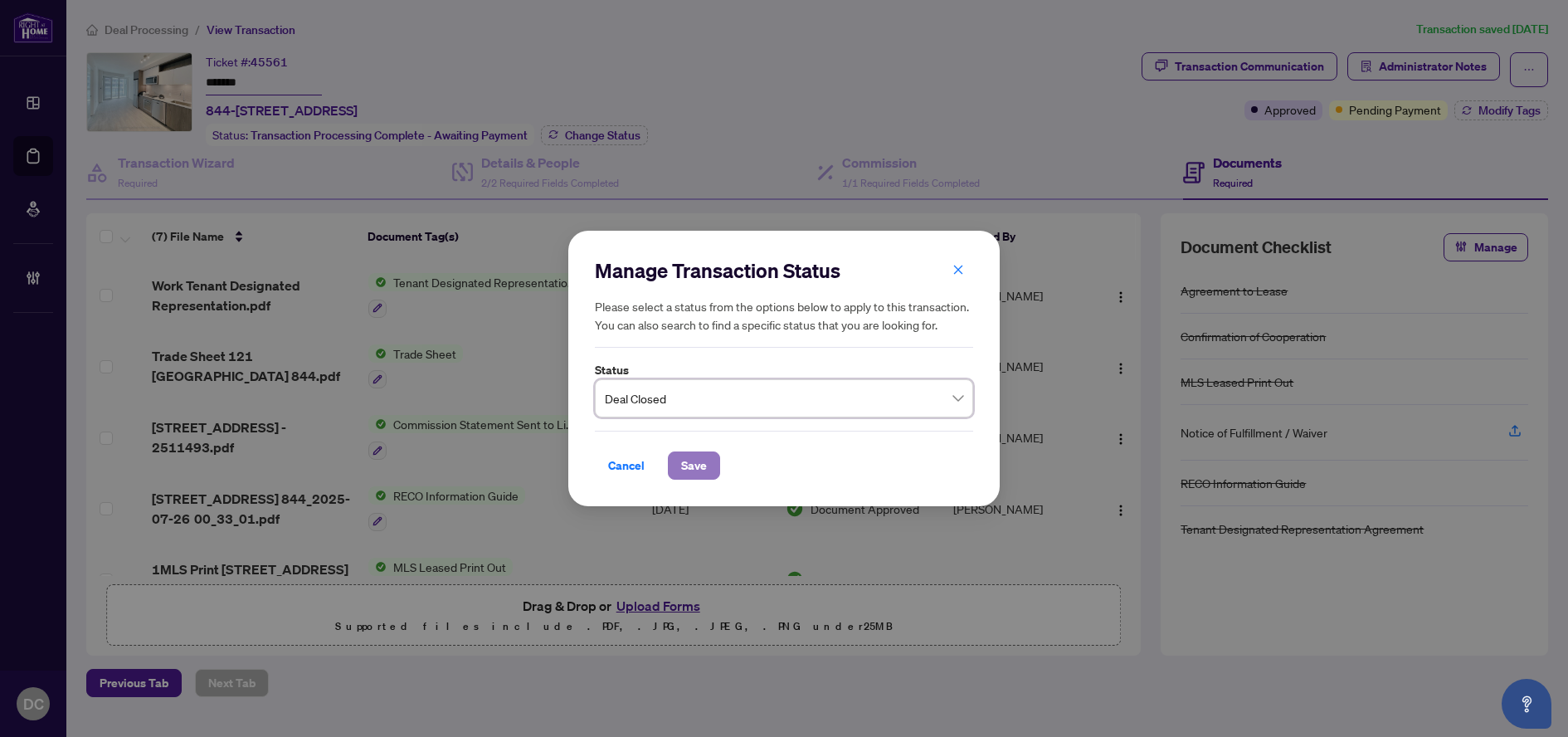
click at [703, 465] on span "Save" at bounding box center [694, 464] width 25 height 26
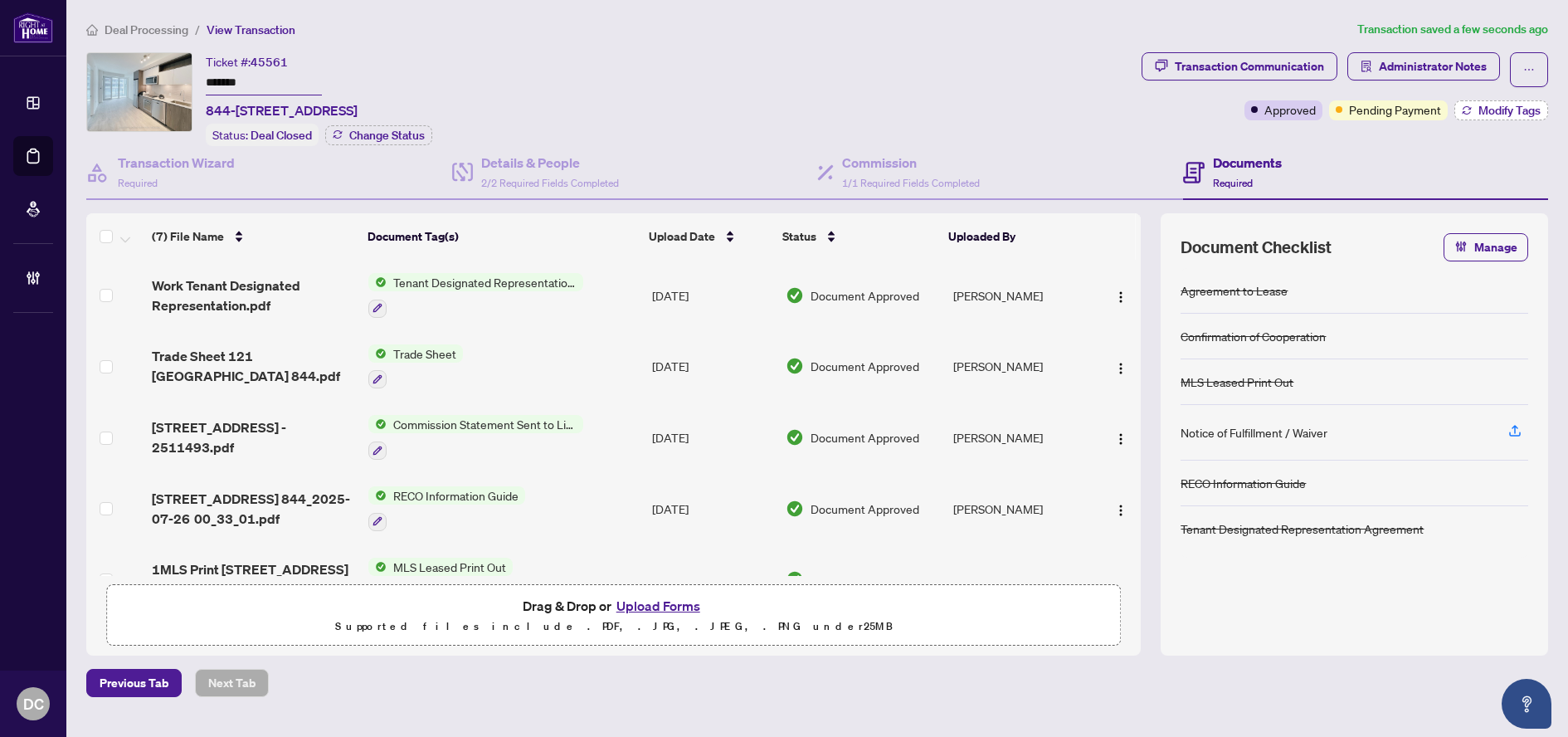
click at [1480, 109] on span "Modify Tags" at bounding box center [1509, 110] width 62 height 12
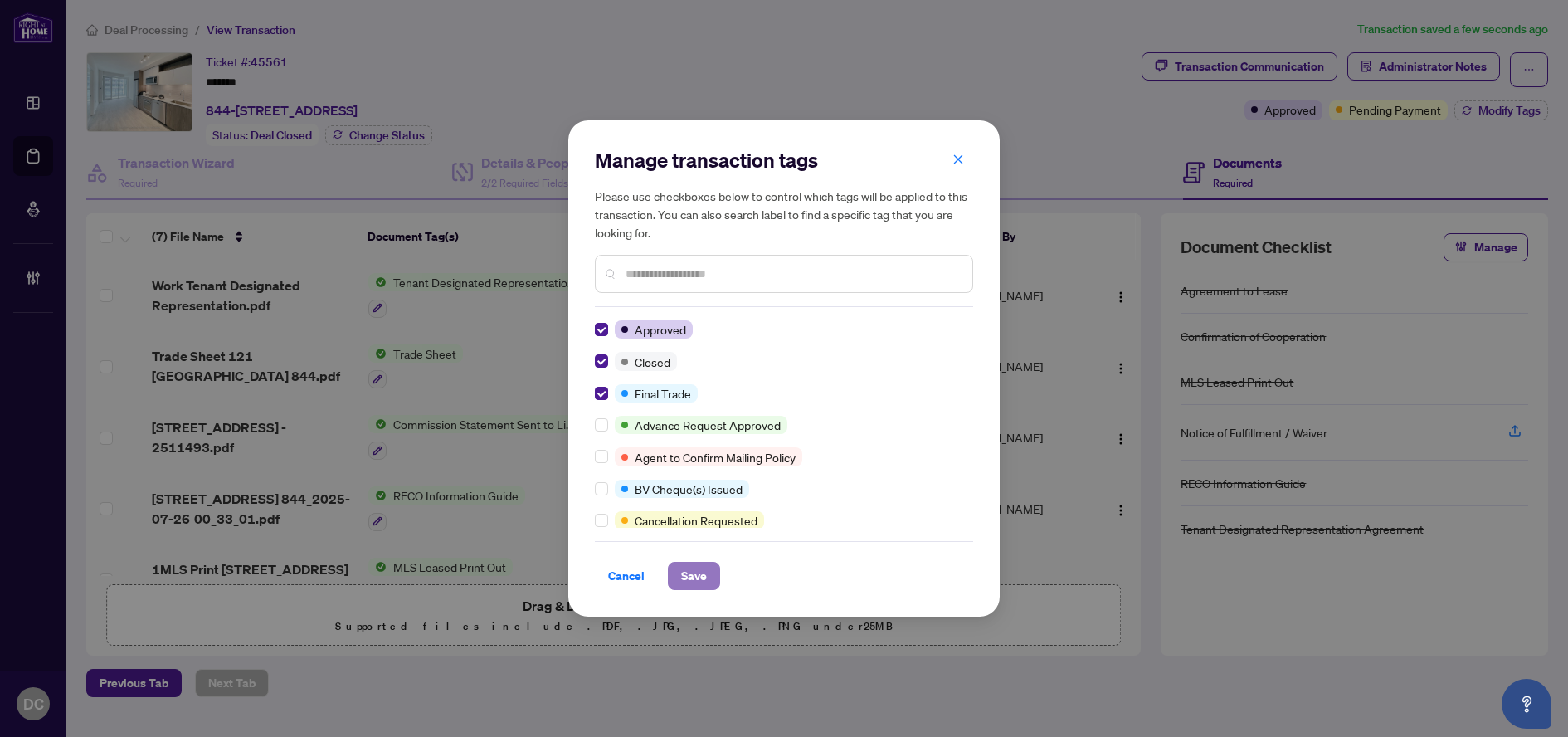
click at [696, 577] on span "Save" at bounding box center [694, 575] width 25 height 26
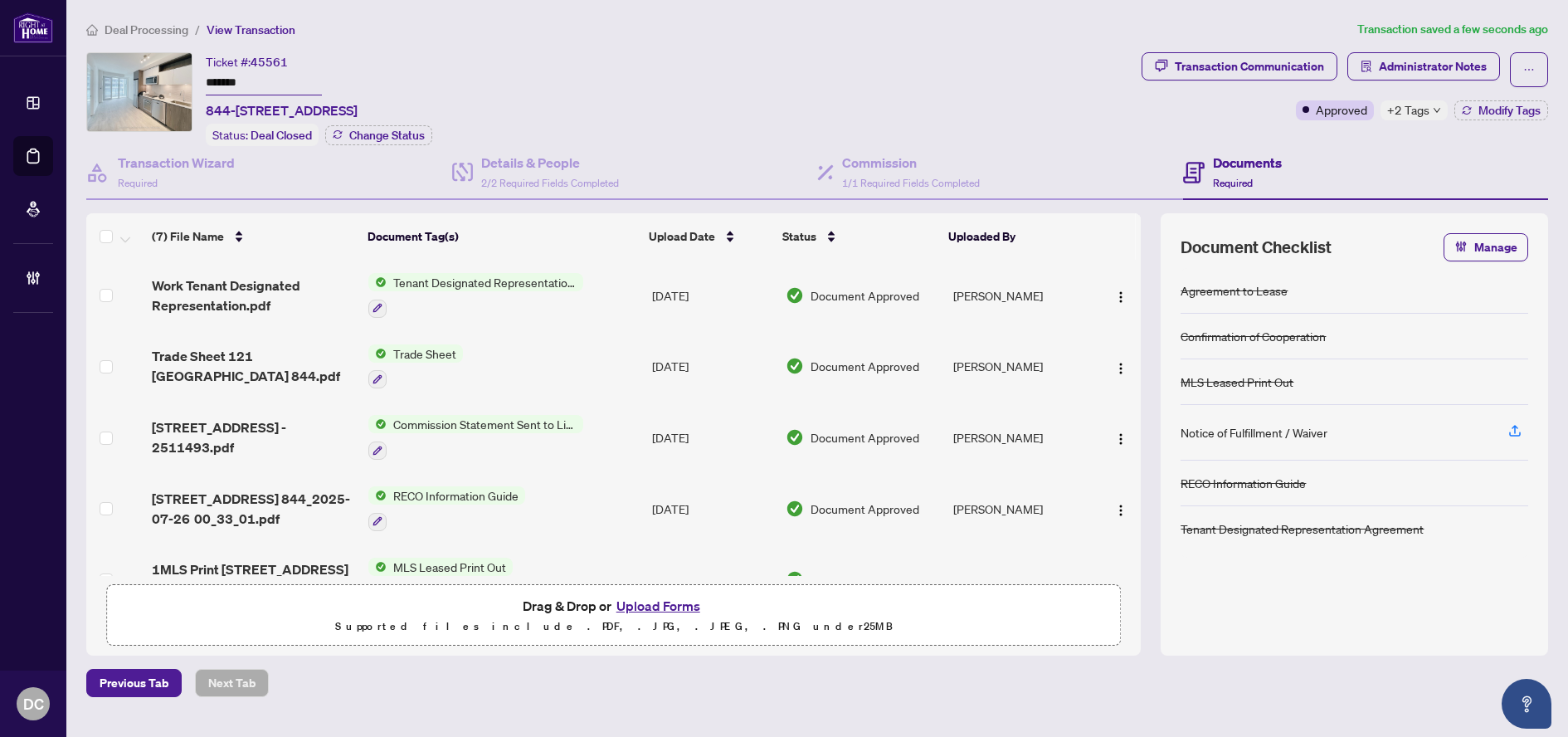
click at [1417, 106] on span "+2 Tags" at bounding box center [1408, 110] width 42 height 19
click at [1427, 66] on span "Administrator Notes" at bounding box center [1433, 66] width 108 height 26
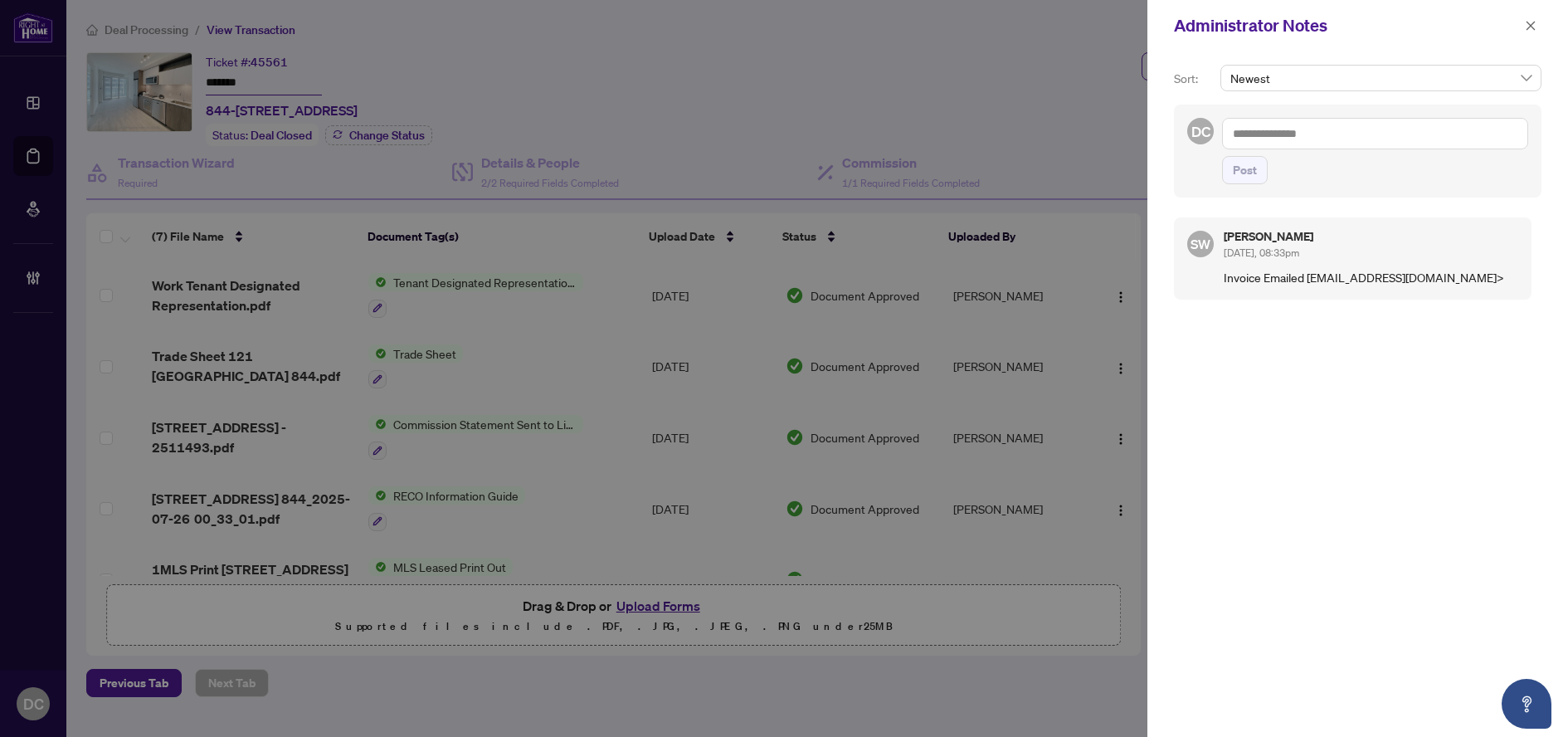
drag, startPoint x: 1458, startPoint y: 138, endPoint x: 1399, endPoint y: 138, distance: 59.0
click at [1458, 138] on textarea at bounding box center [1375, 133] width 306 height 31
paste textarea "**********"
type textarea "**********"
drag, startPoint x: 1232, startPoint y: 169, endPoint x: 1242, endPoint y: 158, distance: 14.9
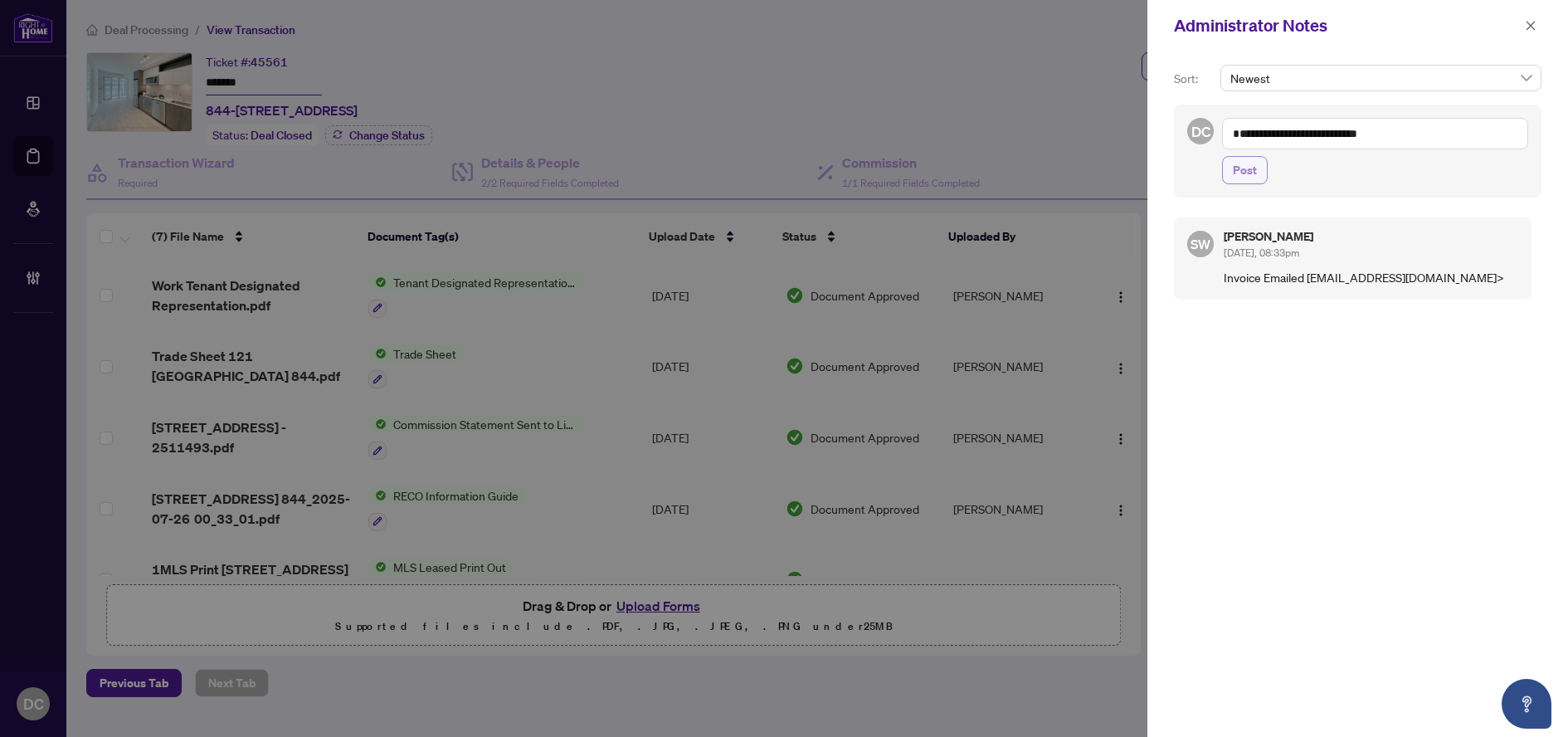
click at [1232, 169] on button "Post" at bounding box center [1245, 170] width 46 height 28
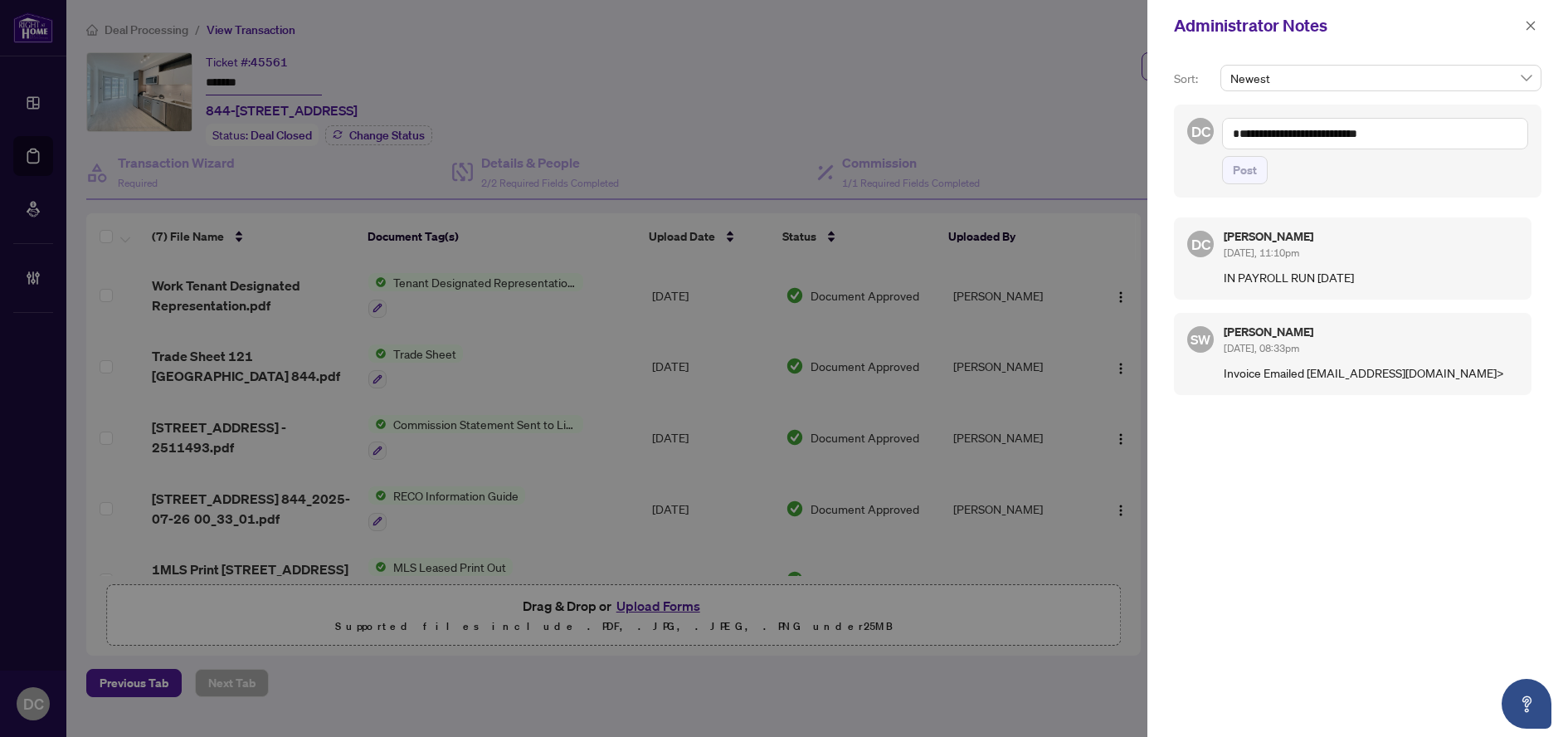
drag, startPoint x: 1531, startPoint y: 25, endPoint x: 970, endPoint y: 174, distance: 580.4
click at [1529, 24] on icon "close" at bounding box center [1531, 25] width 9 height 9
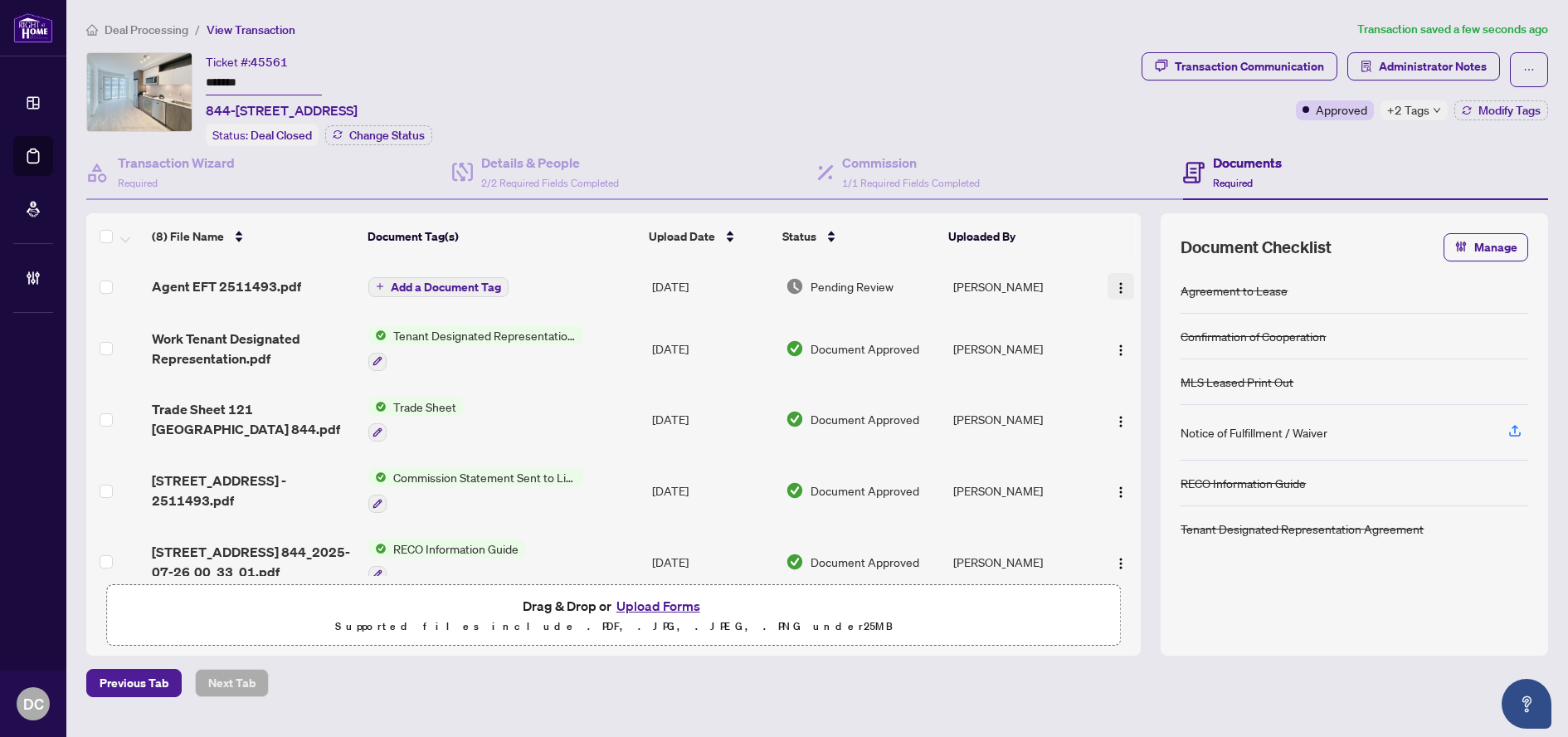
click at [1114, 284] on img "button" at bounding box center [1121, 288] width 14 height 14
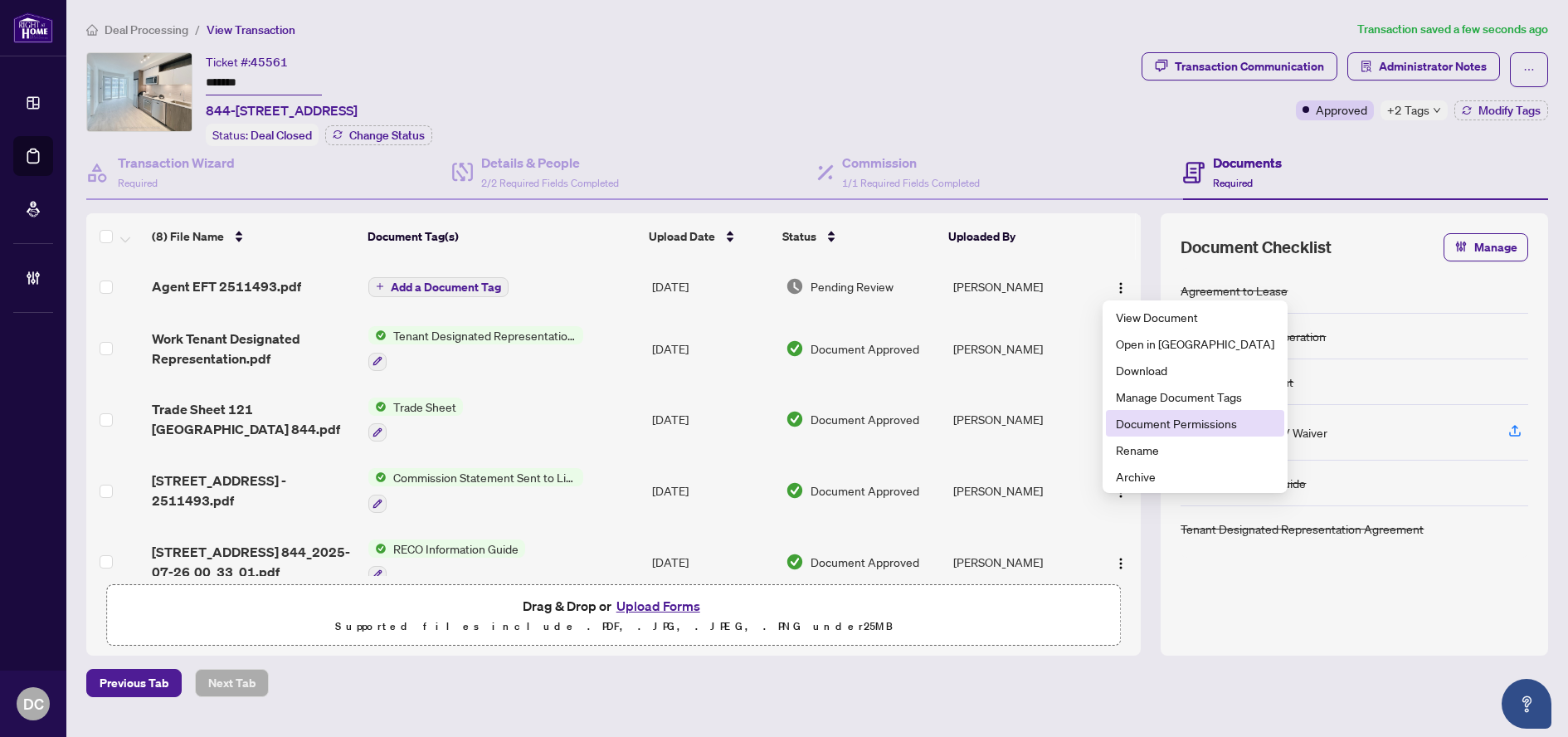
click at [1170, 418] on span "Document Permissions" at bounding box center [1195, 422] width 159 height 18
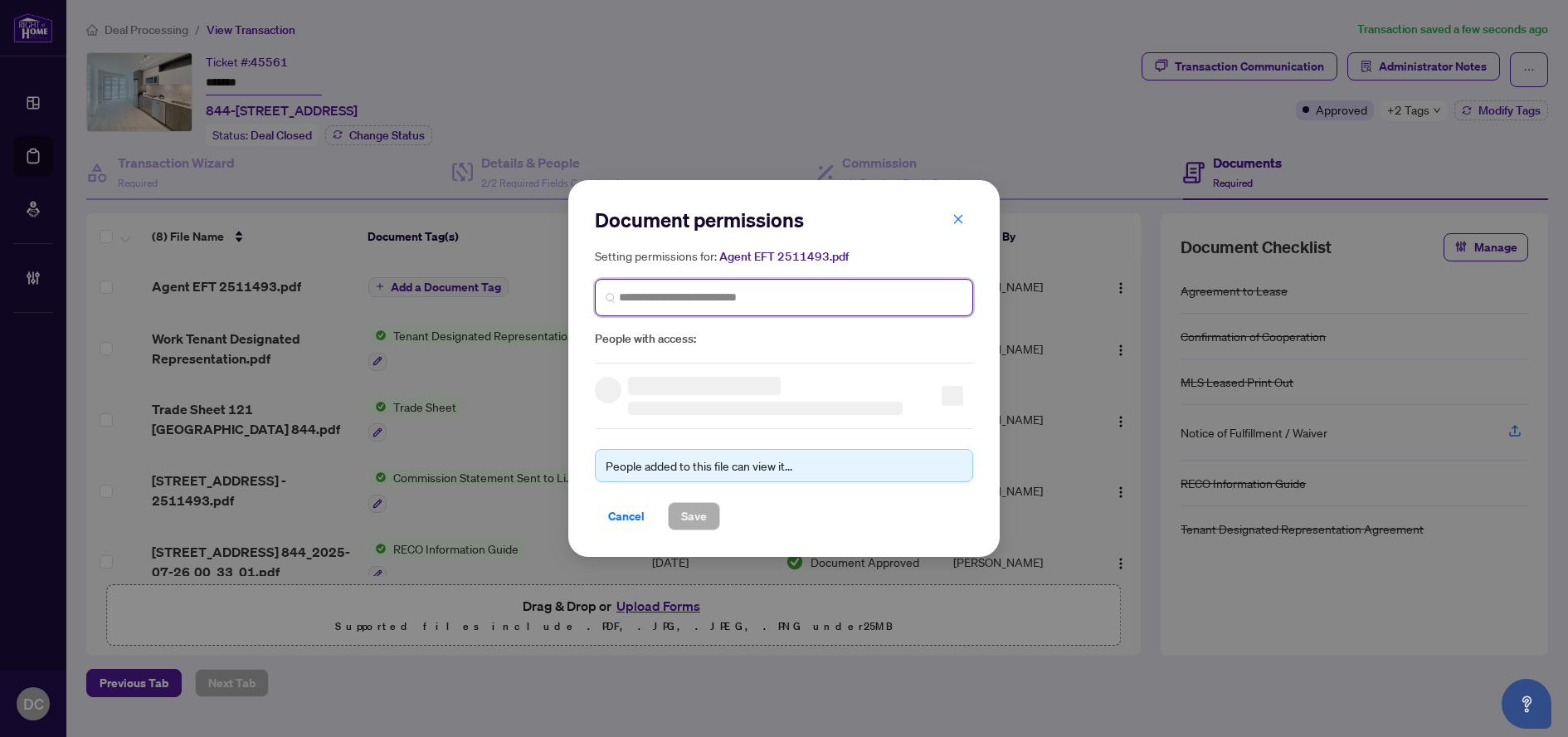
click at [818, 295] on input "search" at bounding box center [791, 297] width 343 height 18
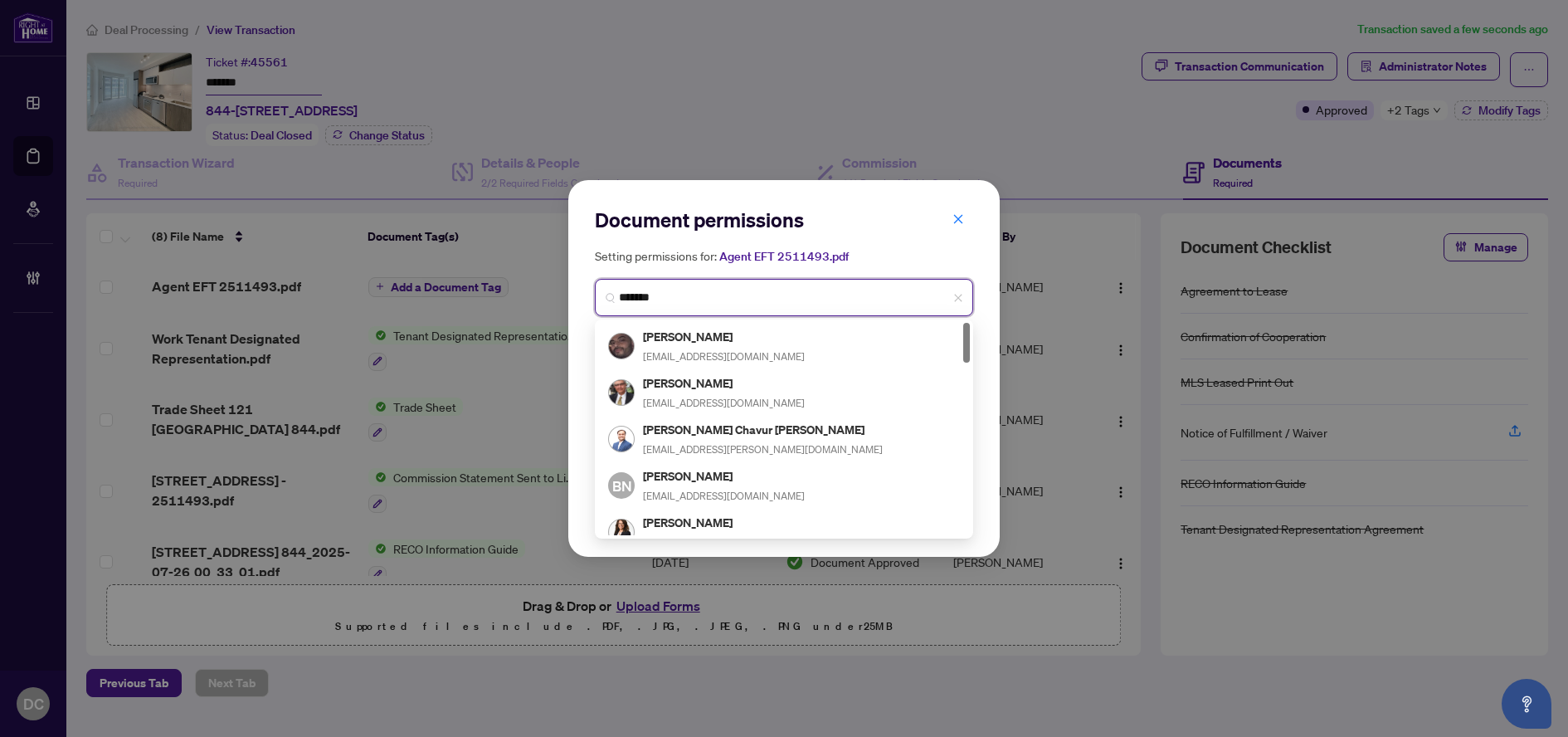
type input "********"
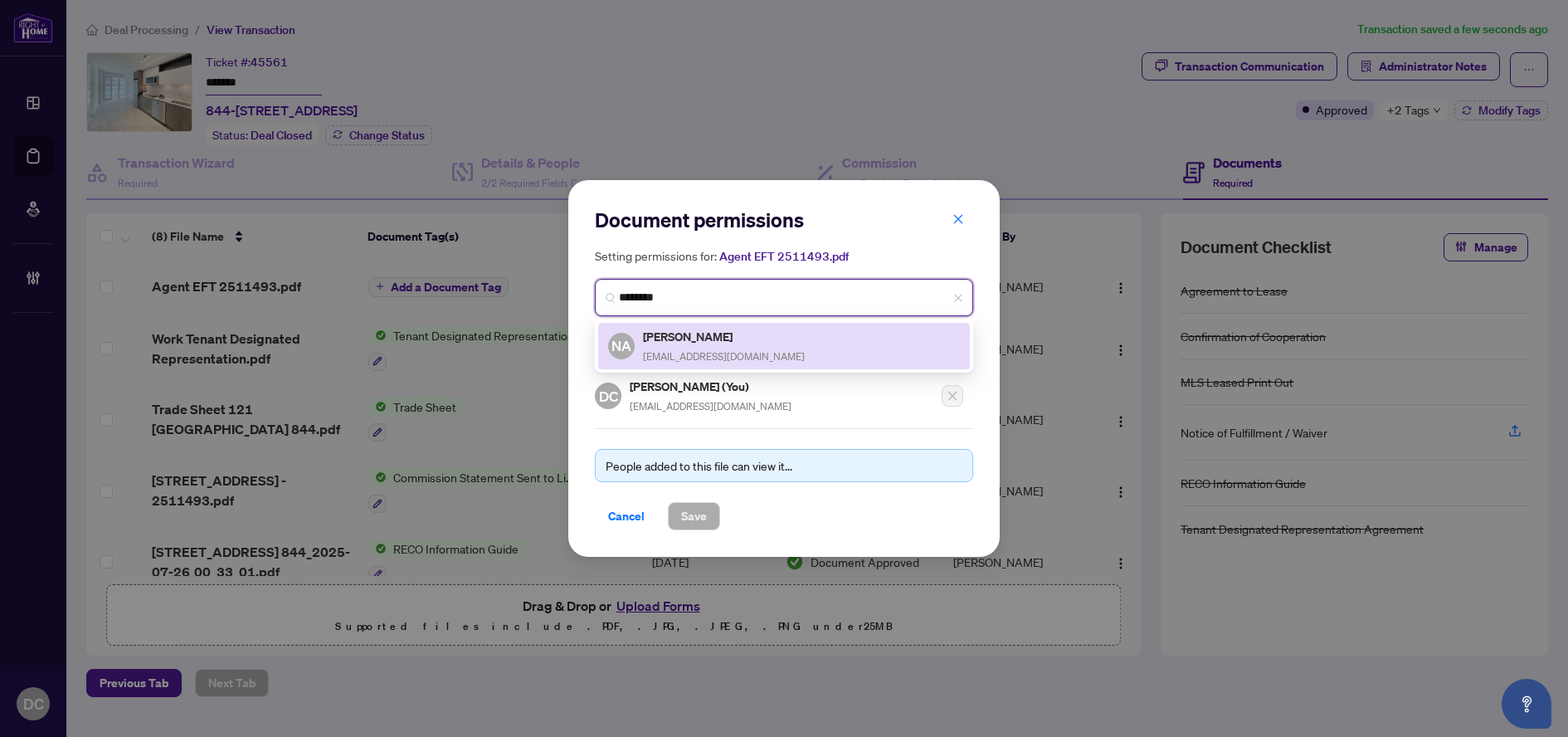
click at [803, 341] on div "NA Namig Aghayev [EMAIL_ADDRESS][DOMAIN_NAME]" at bounding box center [784, 346] width 352 height 38
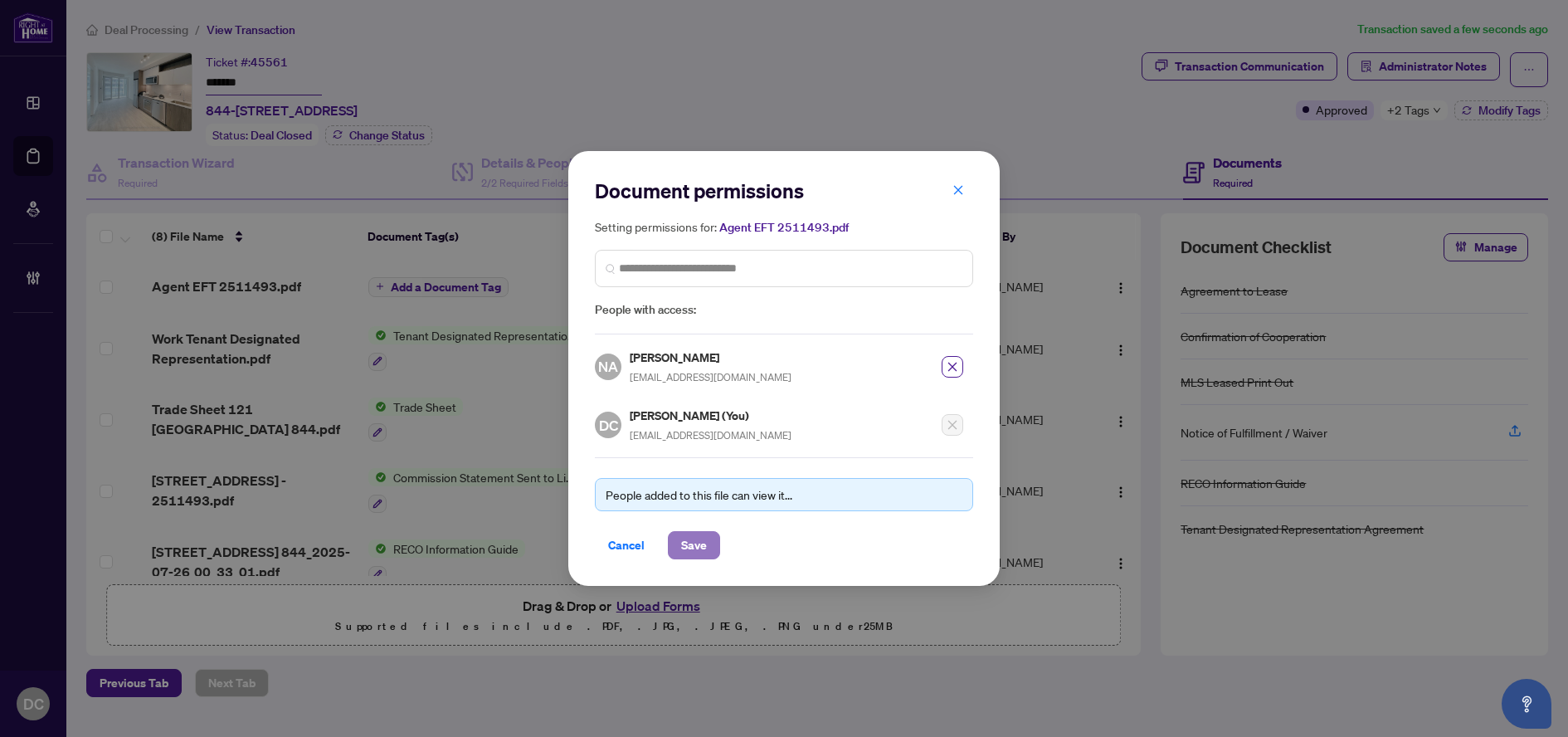
click at [688, 536] on span "Save" at bounding box center [694, 544] width 25 height 26
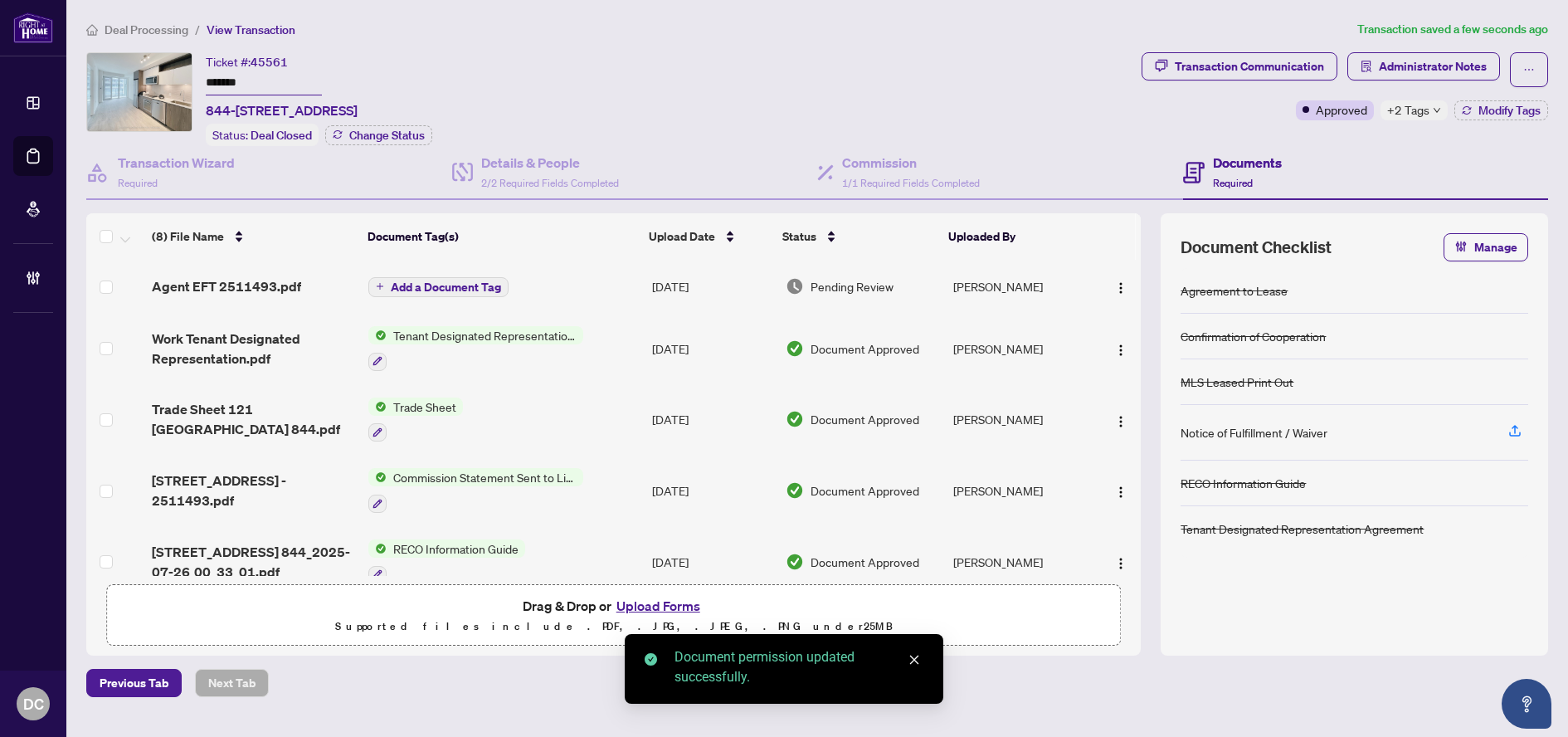
click at [443, 281] on span "Add a Document Tag" at bounding box center [446, 287] width 110 height 12
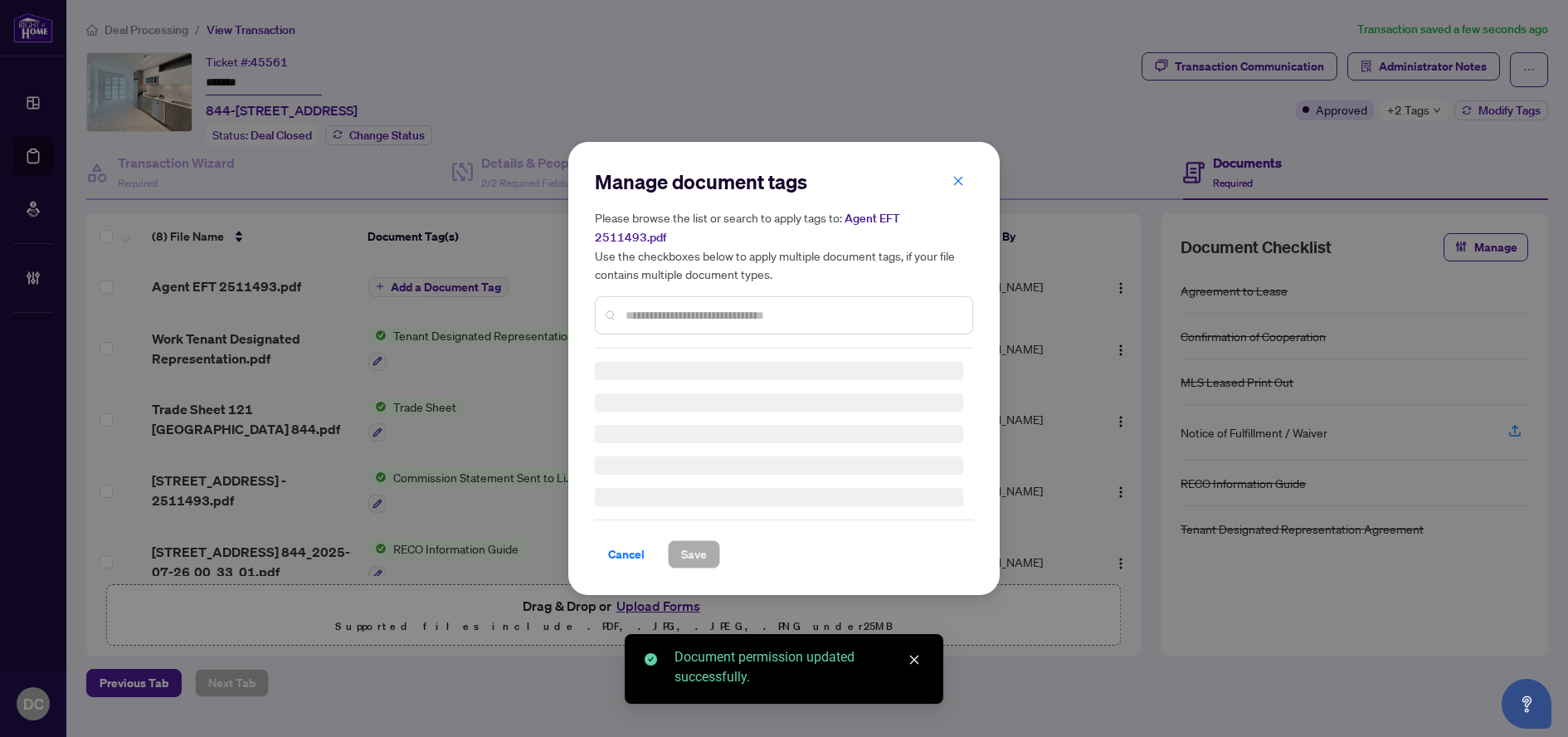
click at [736, 307] on div "Manage document tags Please browse the list or search to apply tags to: Agent E…" at bounding box center [783, 368] width 378 height 400
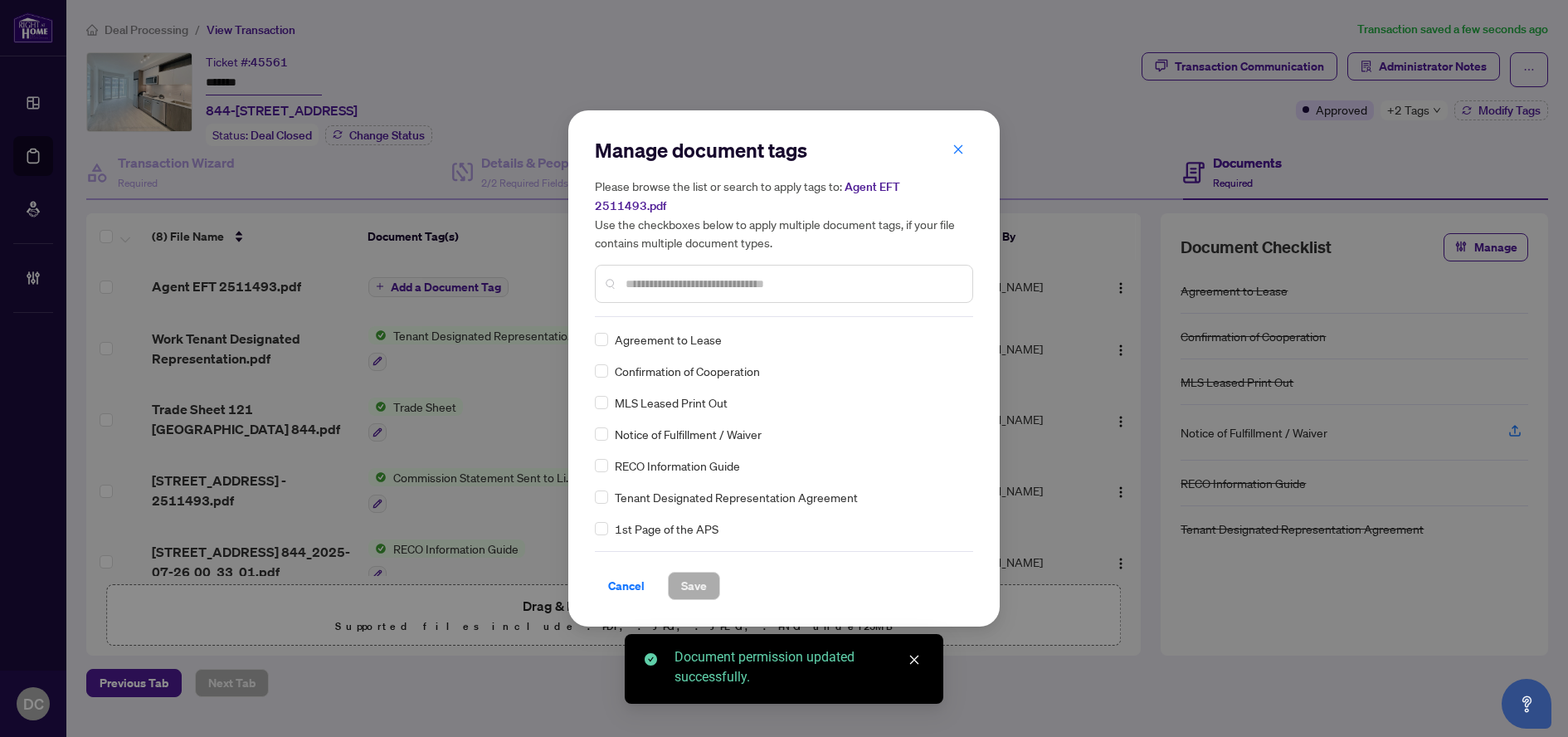
click at [813, 278] on input "text" at bounding box center [792, 283] width 334 height 18
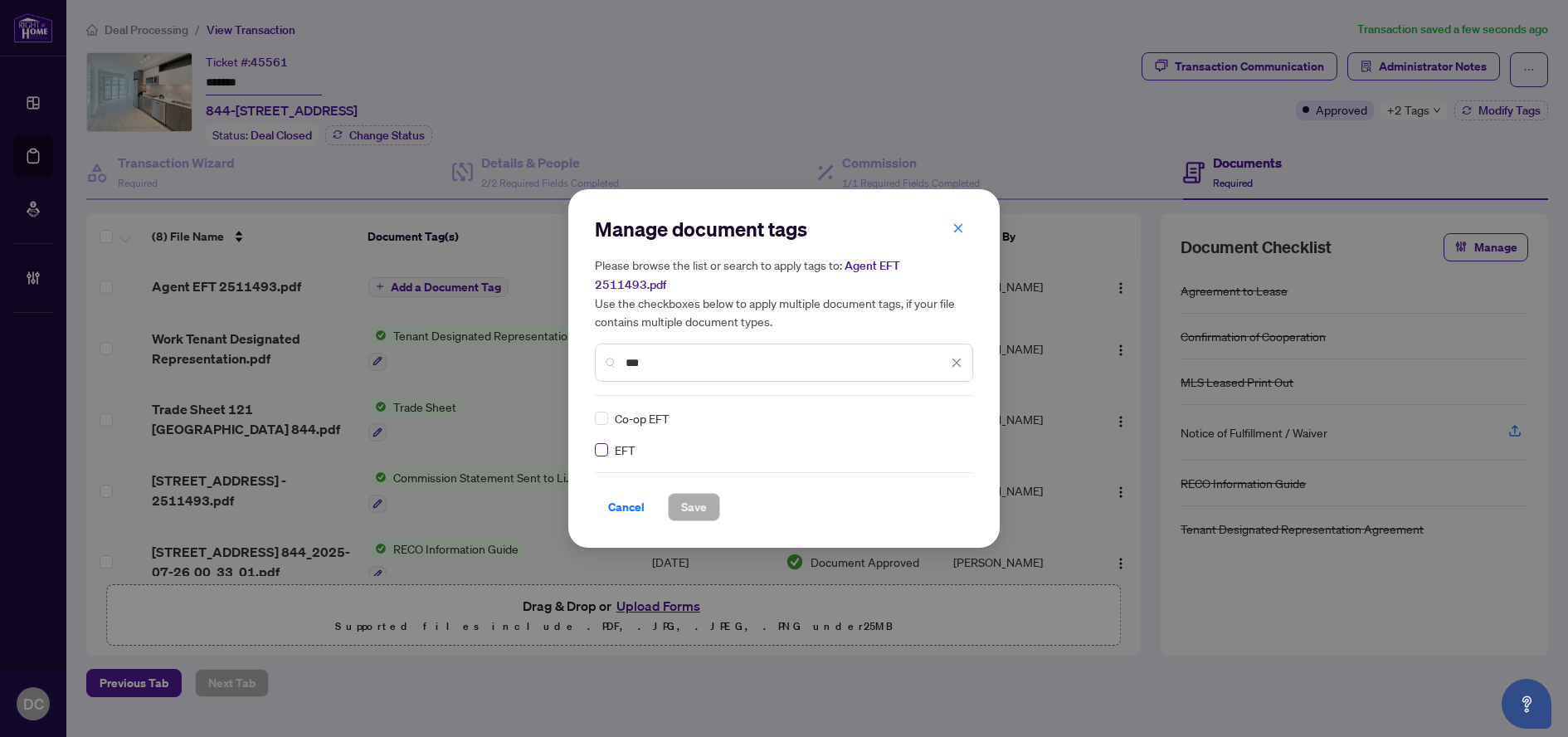
type input "***"
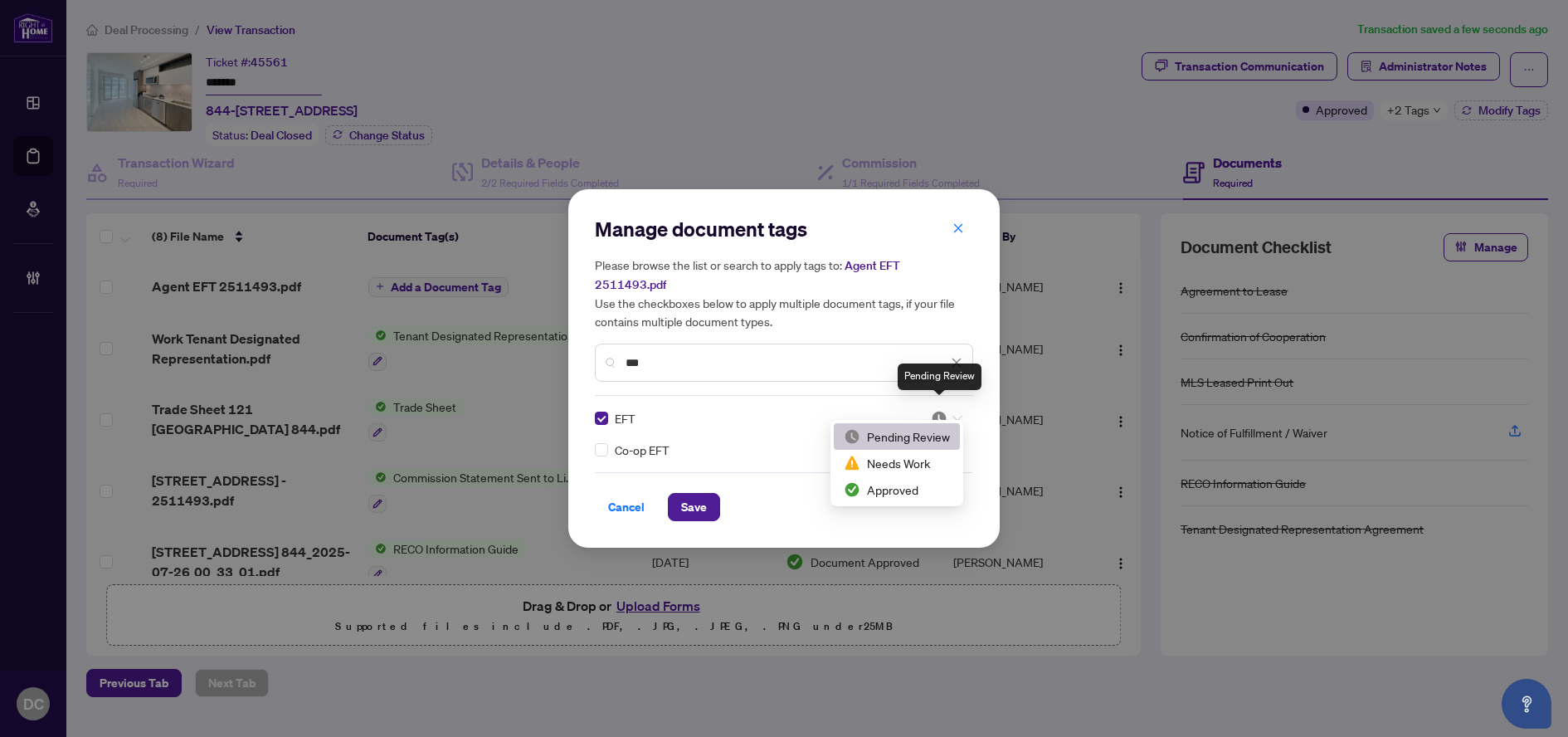
click at [945, 410] on img at bounding box center [939, 419] width 17 height 17
click at [900, 494] on div "Approved" at bounding box center [897, 489] width 106 height 18
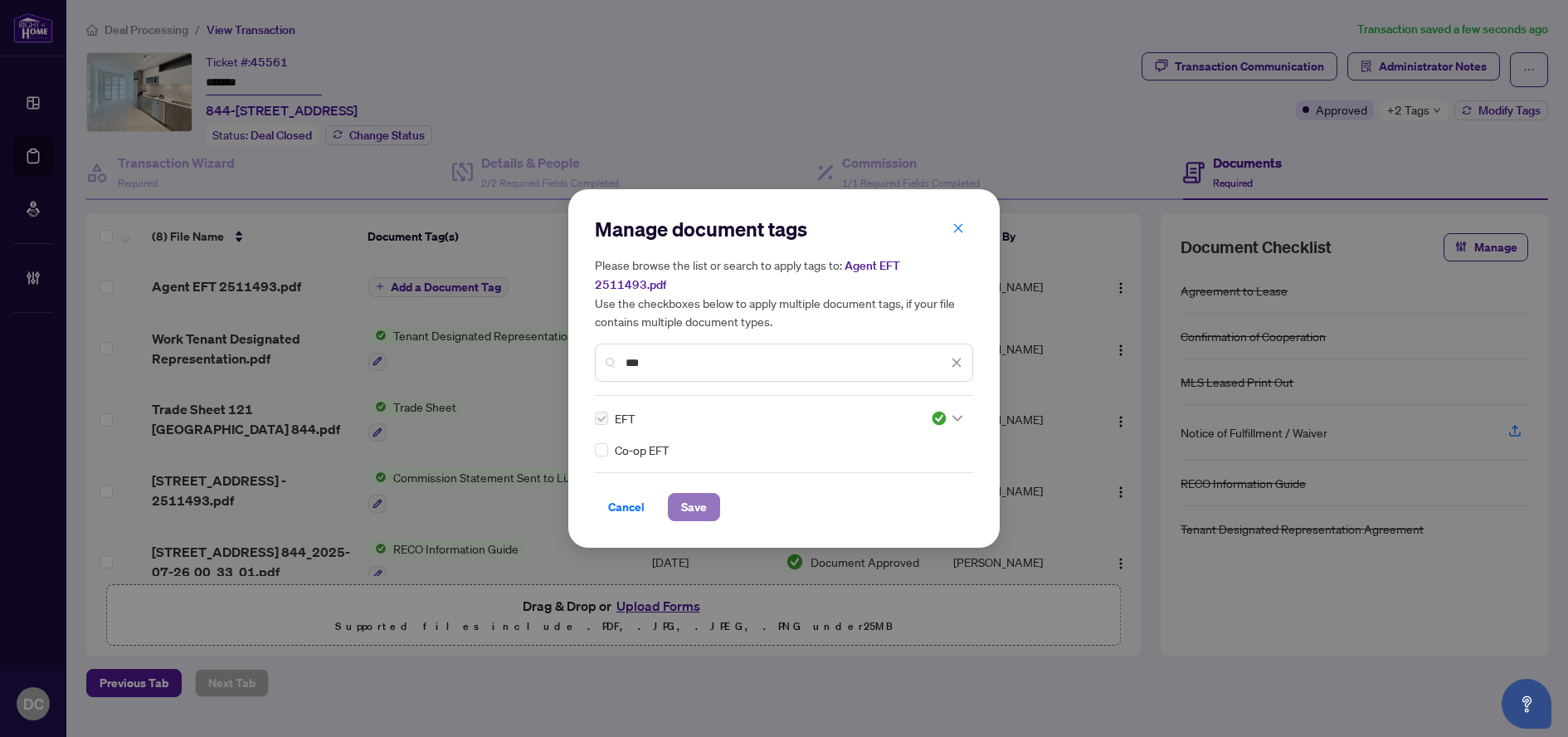
click at [699, 495] on span "Save" at bounding box center [694, 506] width 25 height 26
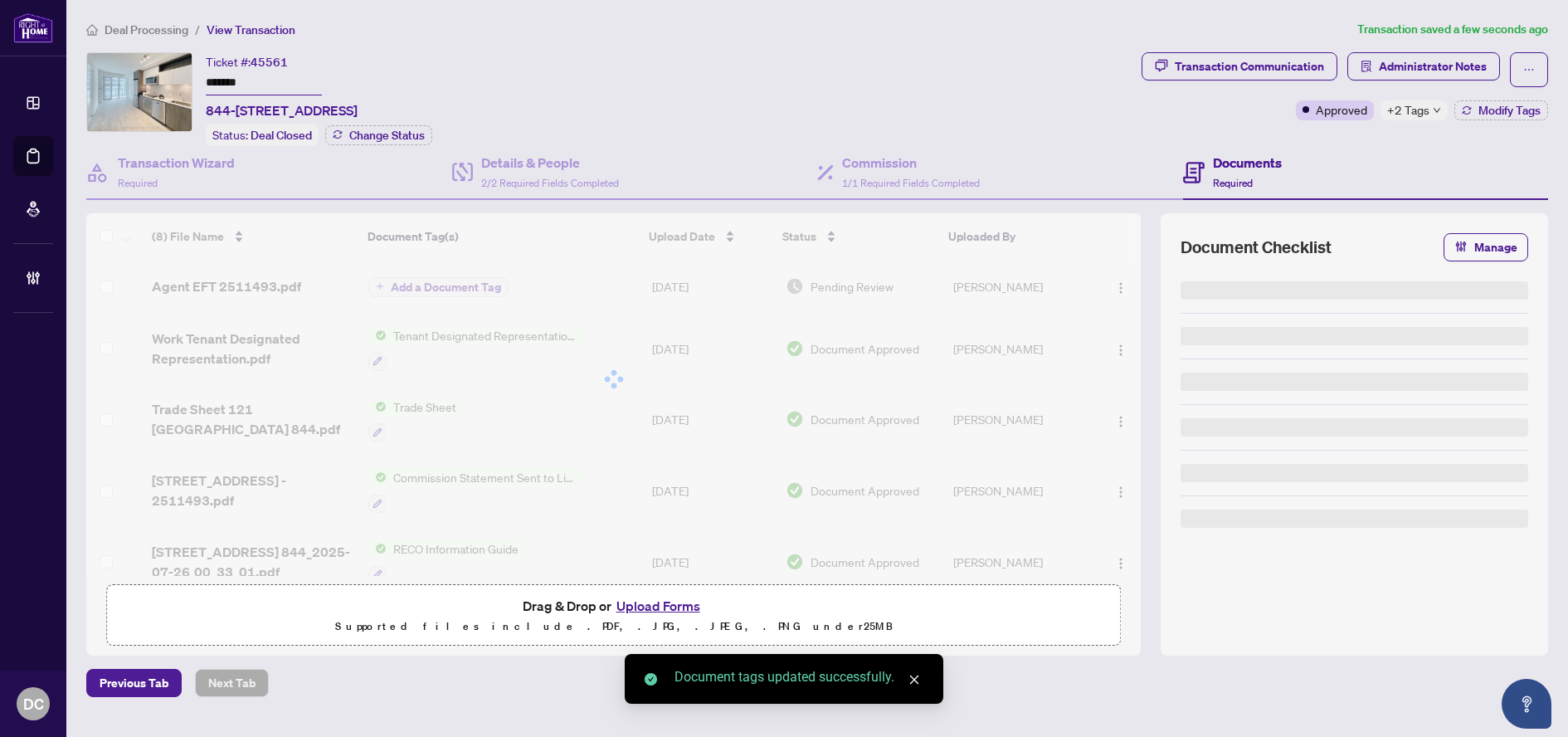
click at [1413, 115] on span "+2 Tags" at bounding box center [1408, 110] width 42 height 19
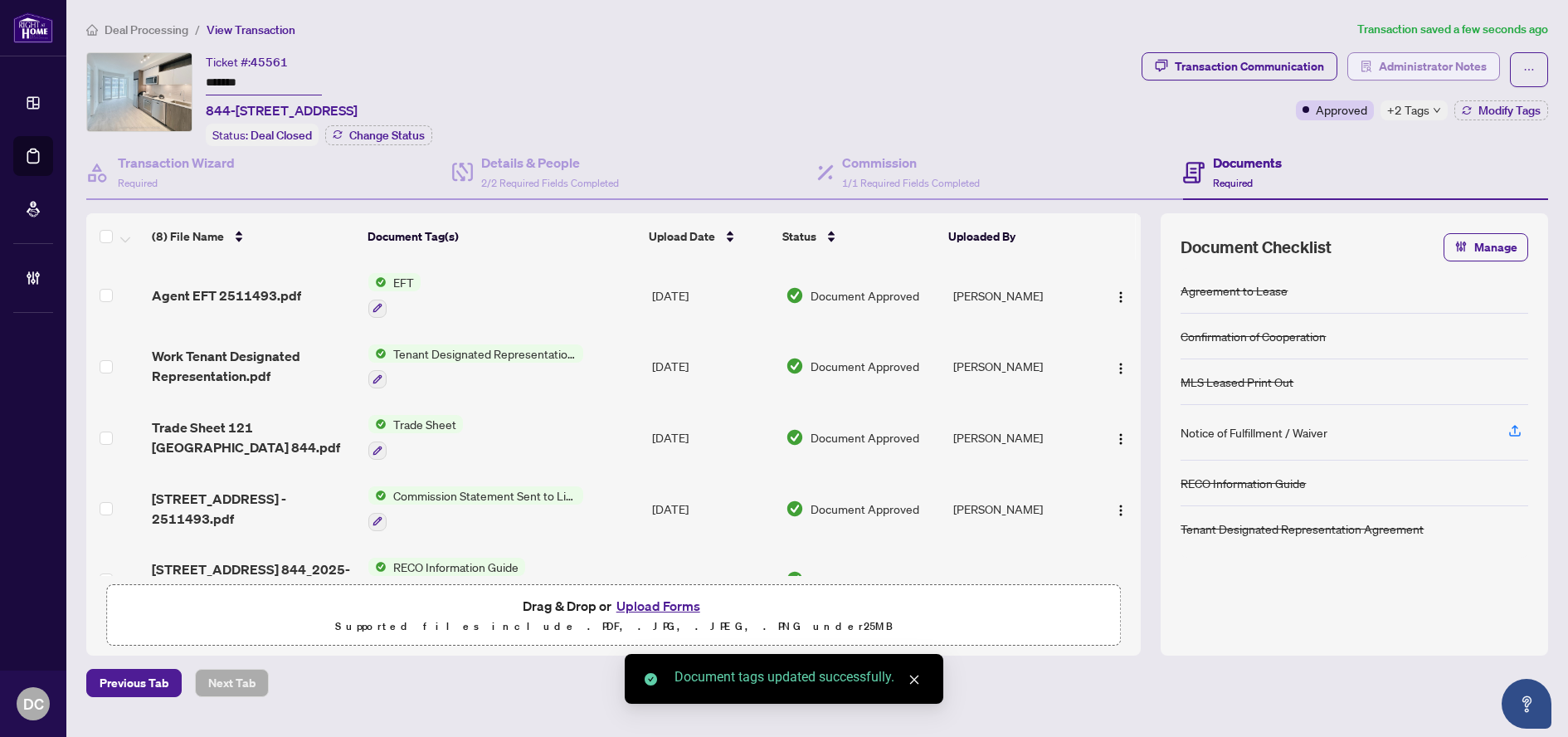
click at [1451, 59] on span "Administrator Notes" at bounding box center [1433, 66] width 108 height 26
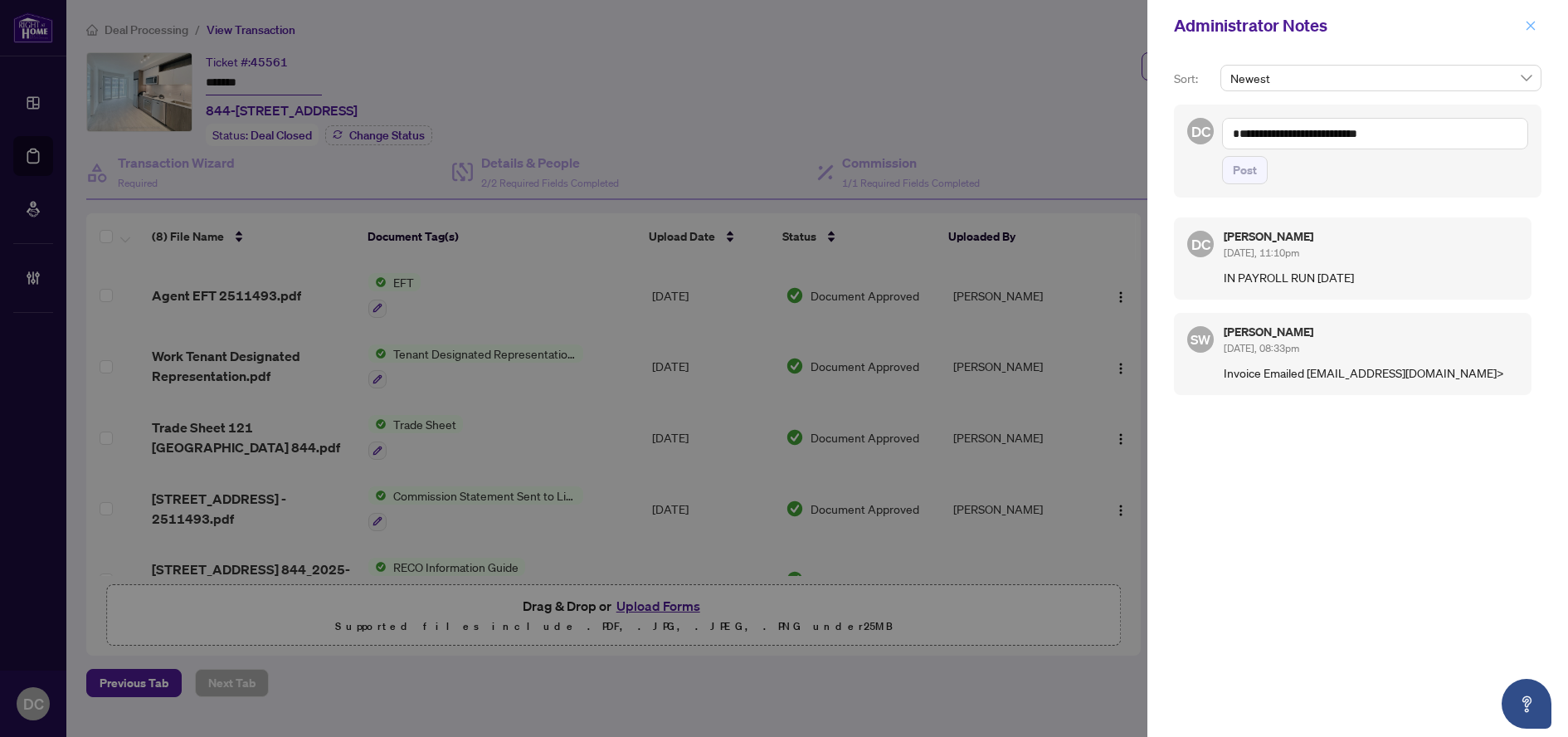
click at [1536, 27] on icon "close" at bounding box center [1531, 25] width 12 height 12
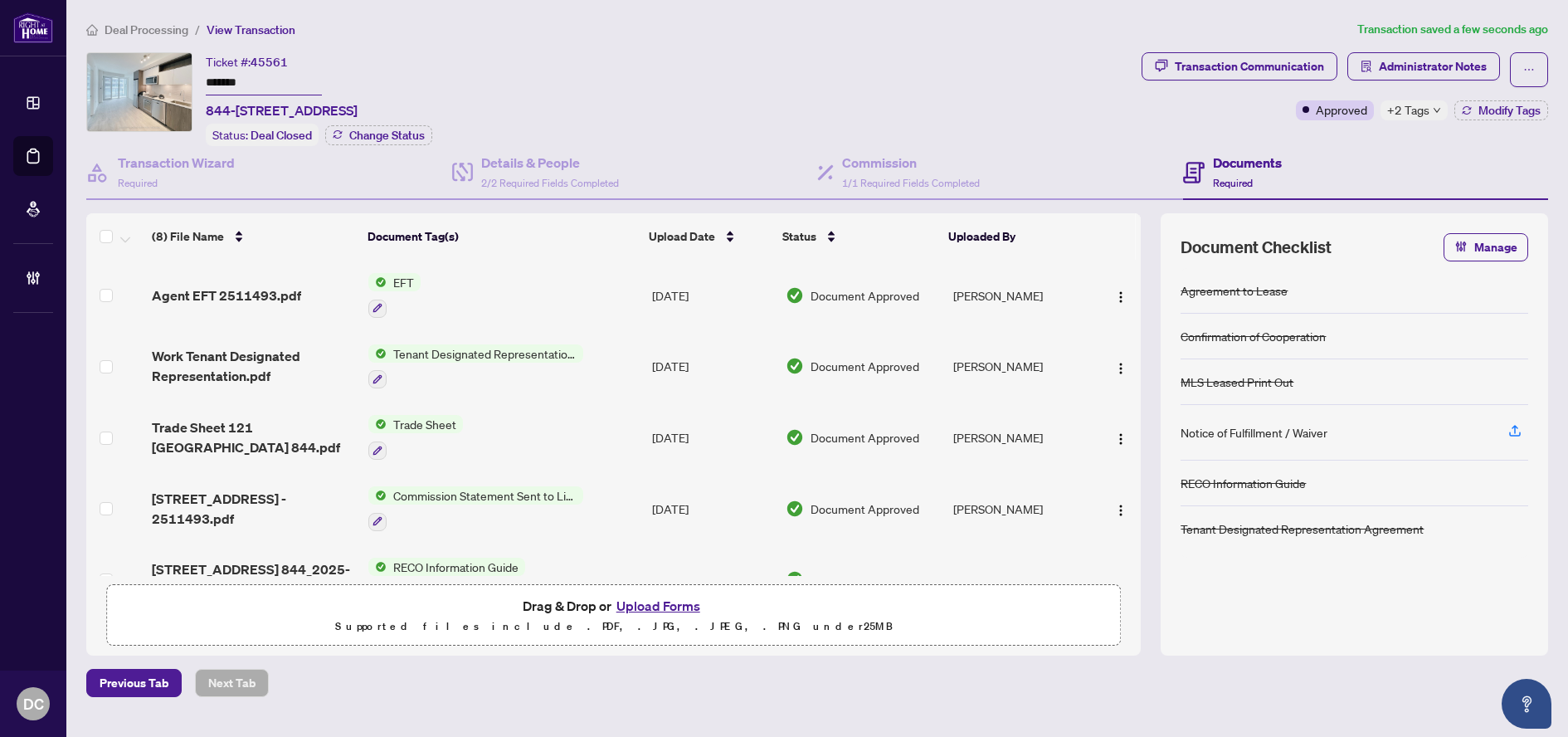
click at [149, 25] on span "Deal Processing" at bounding box center [146, 30] width 84 height 15
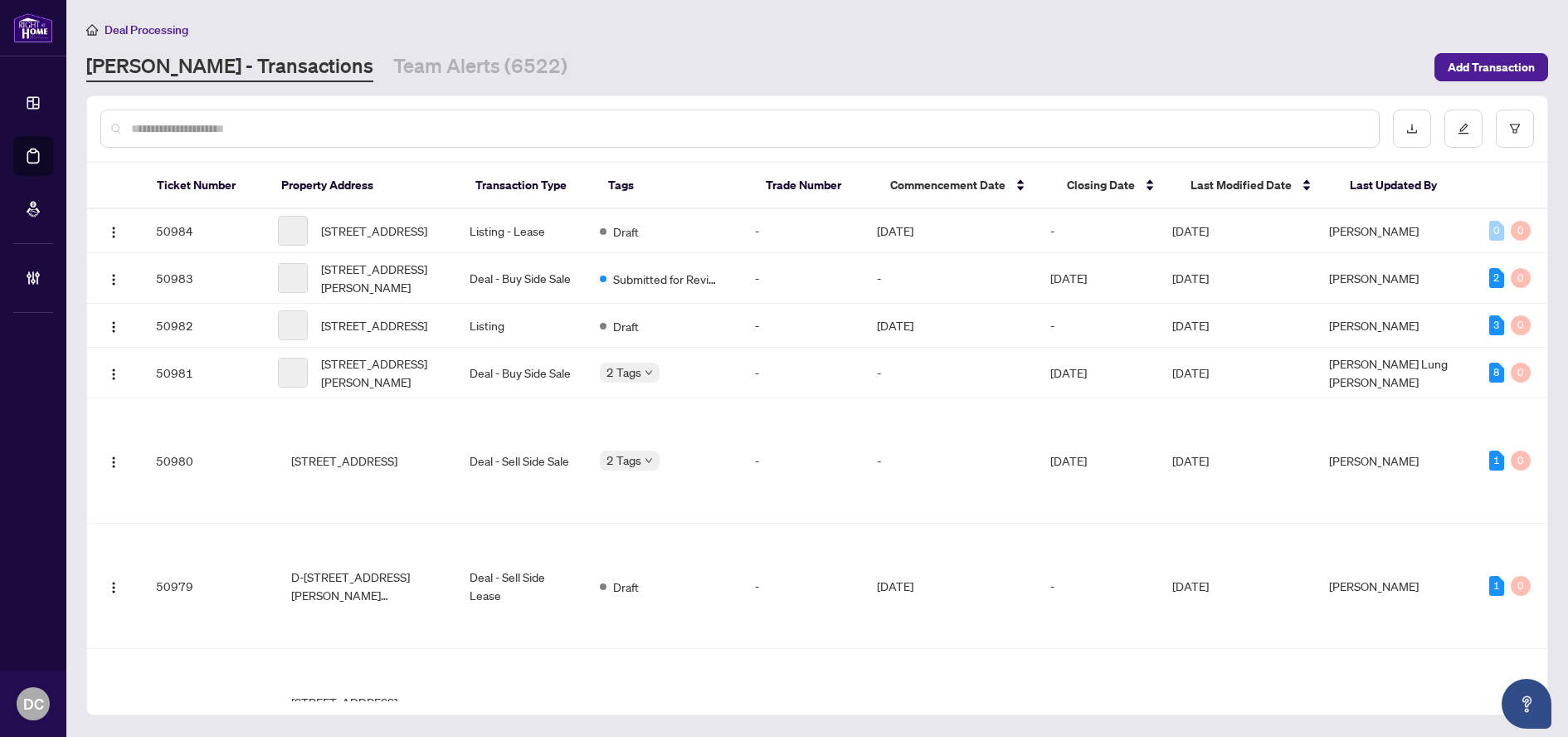
click at [338, 132] on input "text" at bounding box center [748, 128] width 1235 height 18
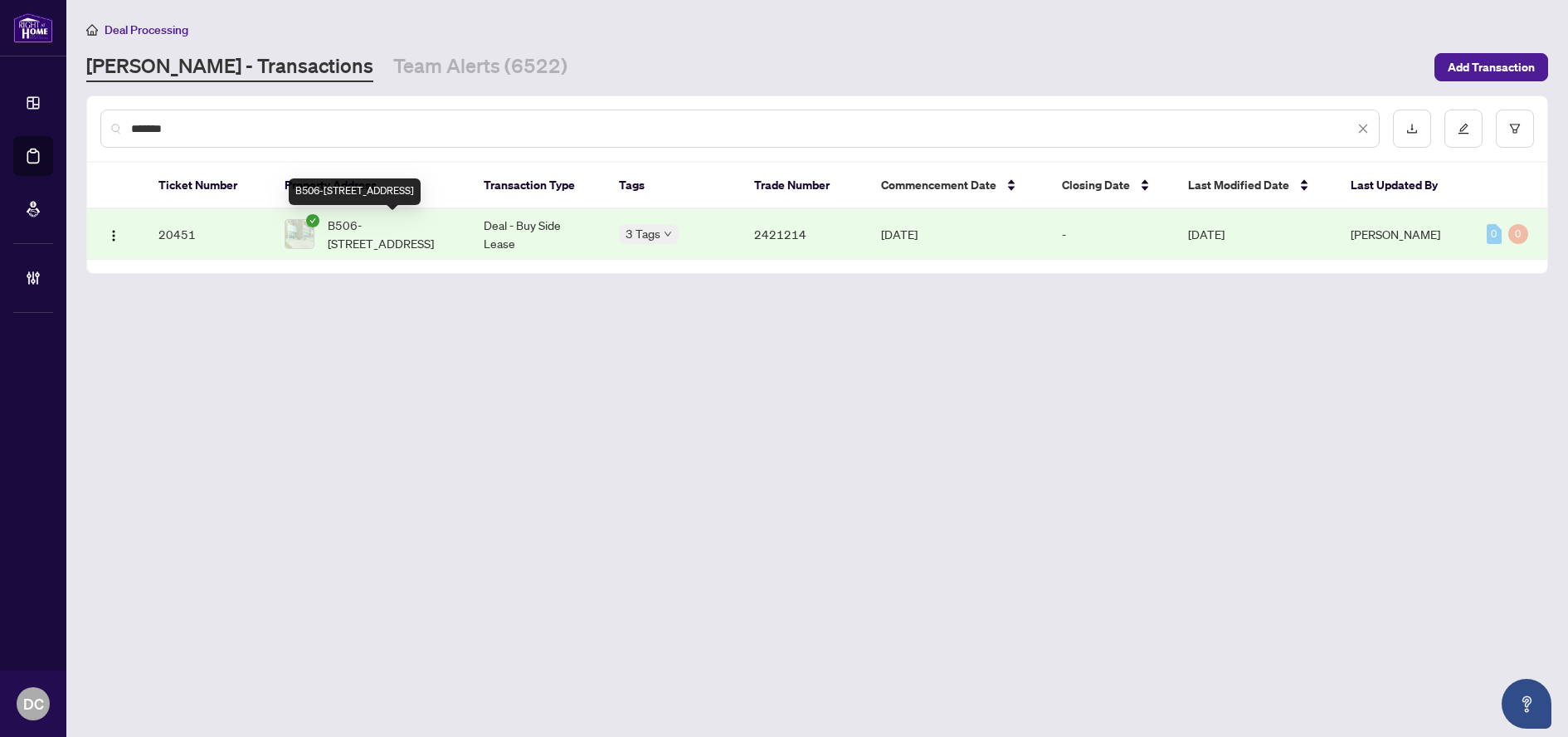
type input "*******"
click at [403, 237] on span "B506-[STREET_ADDRESS]" at bounding box center [392, 233] width 129 height 37
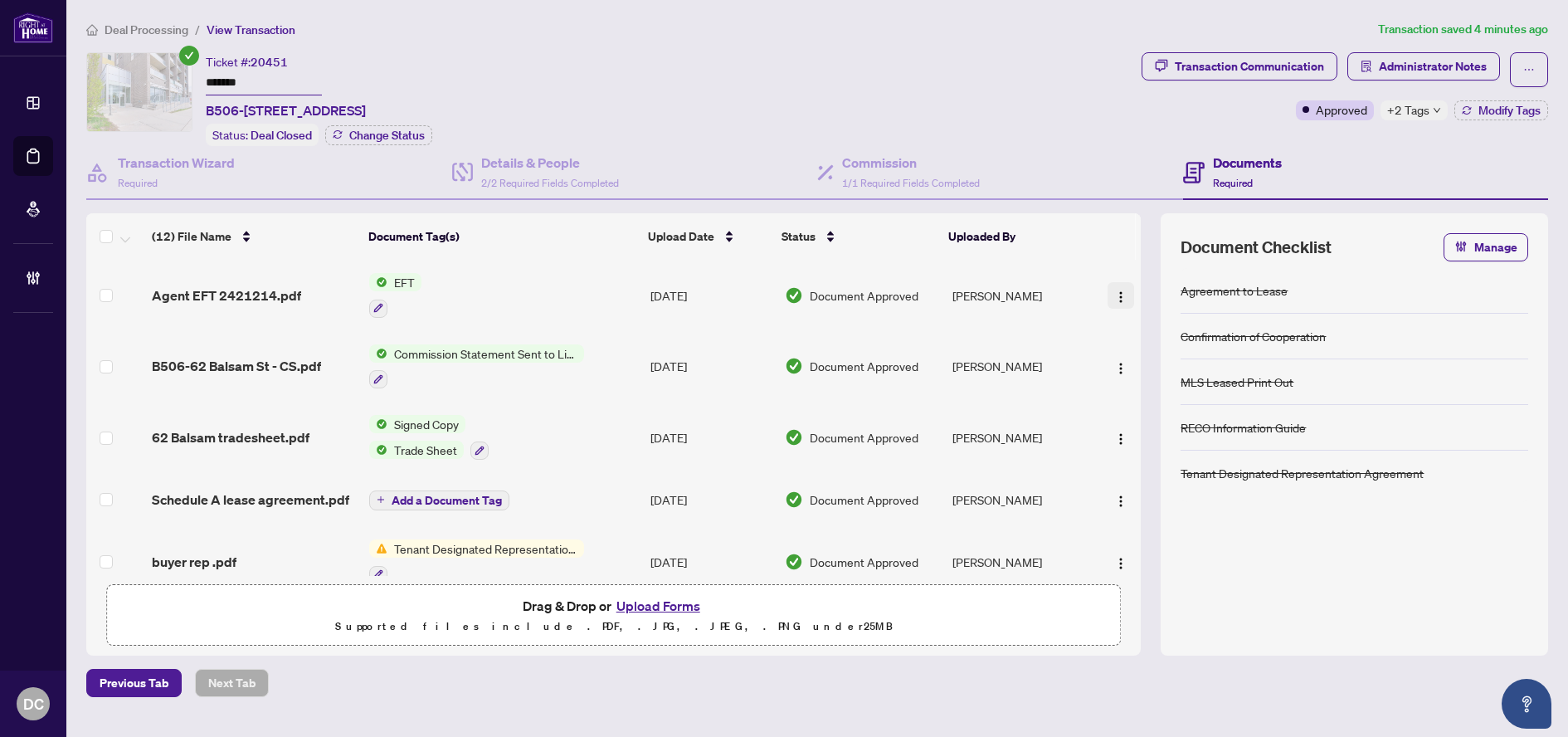
click at [1108, 290] on button "button" at bounding box center [1120, 295] width 26 height 26
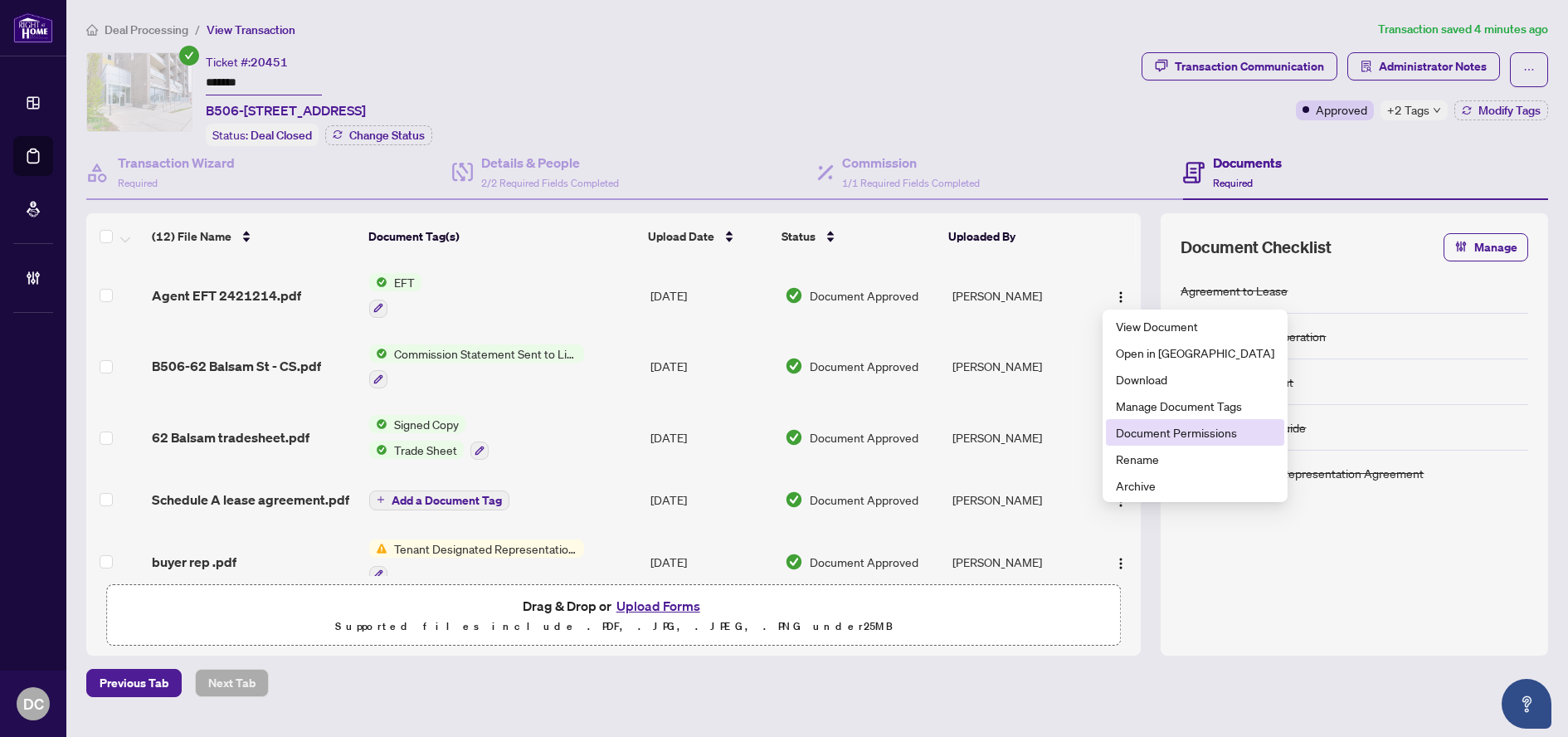
click at [1149, 438] on span "Document Permissions" at bounding box center [1195, 431] width 159 height 18
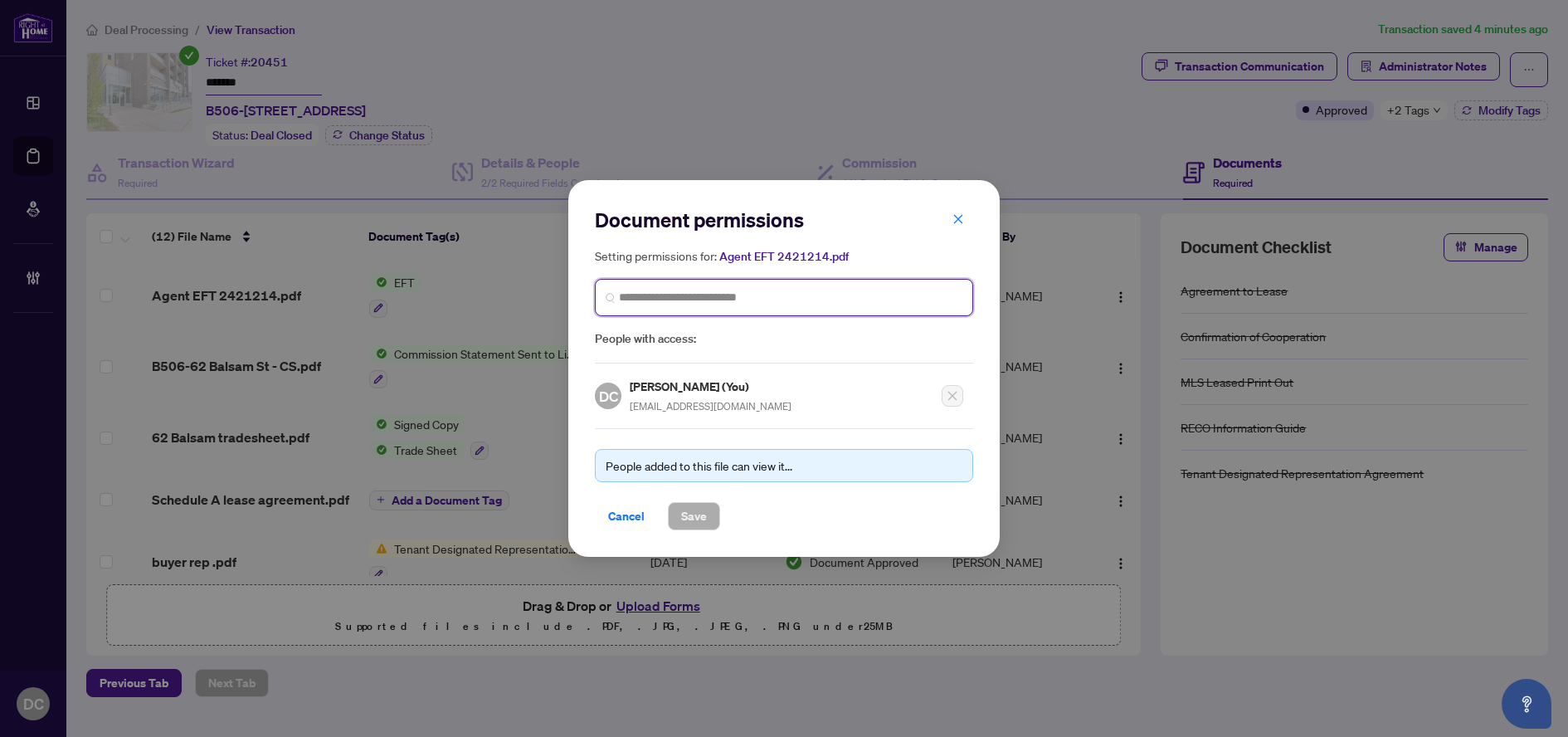
click at [770, 299] on input "search" at bounding box center [791, 297] width 343 height 18
click at [633, 526] on span "Cancel" at bounding box center [626, 515] width 37 height 26
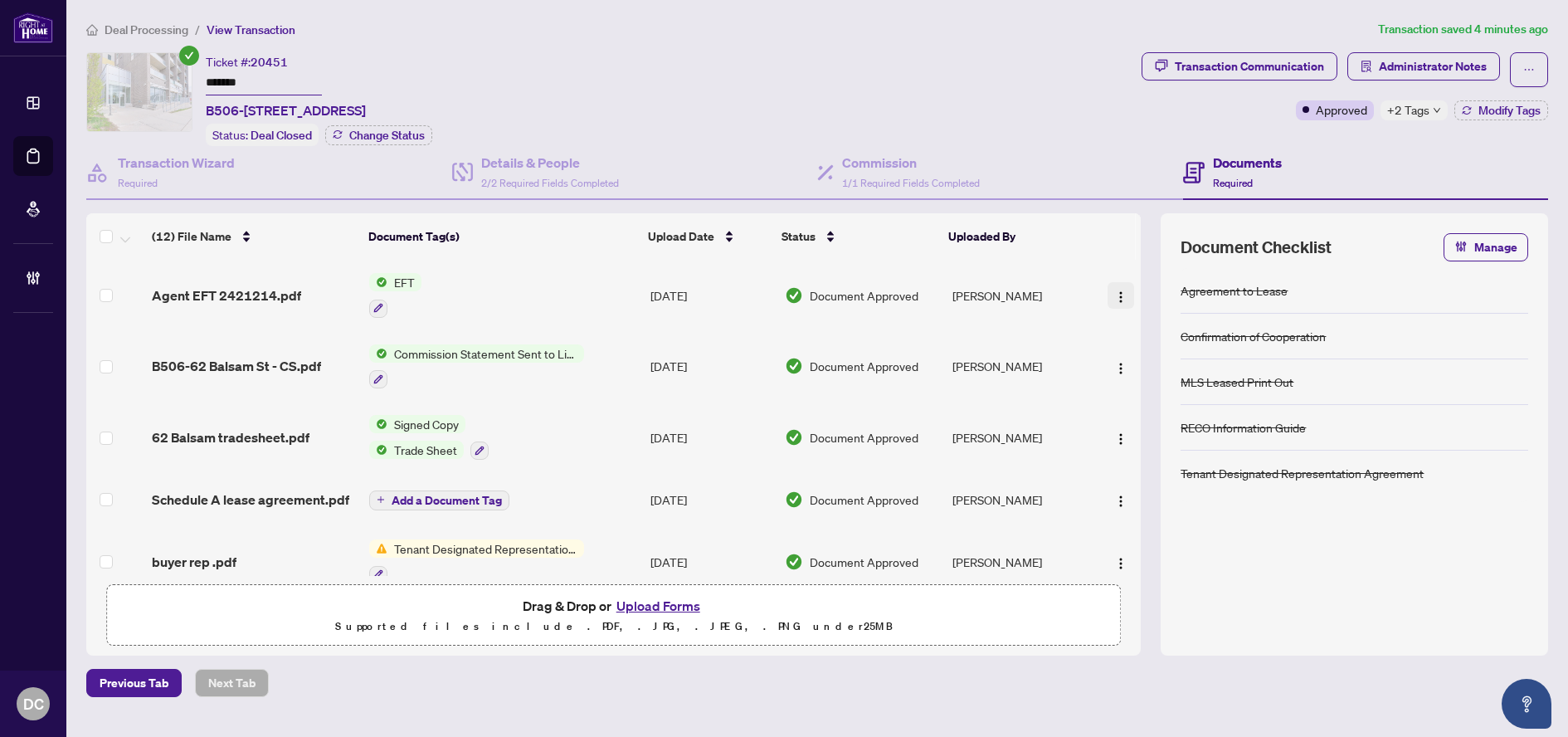
click at [1116, 293] on img "button" at bounding box center [1121, 297] width 14 height 14
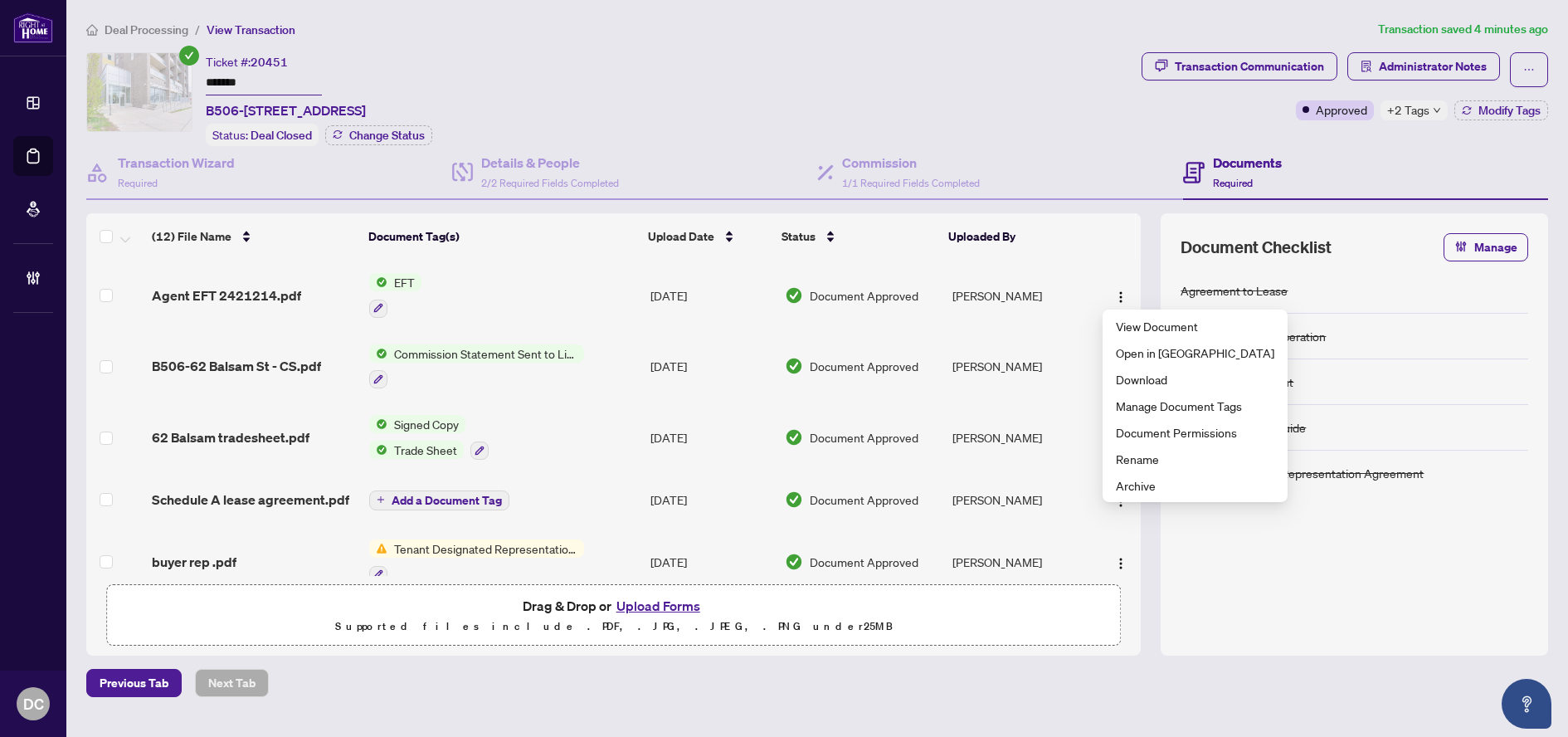
click at [1401, 115] on span "+2 Tags" at bounding box center [1408, 110] width 42 height 19
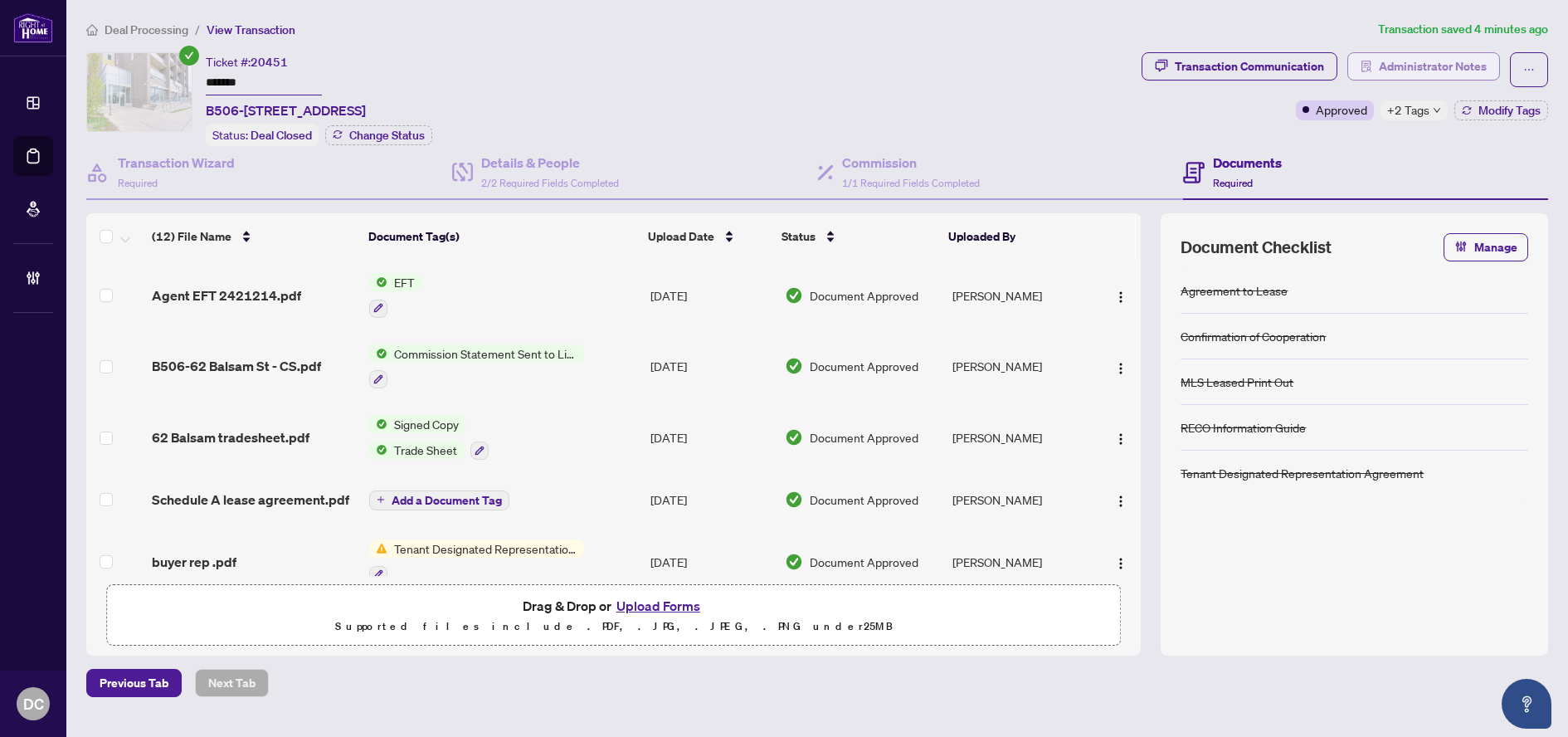
click at [1430, 67] on span "Administrator Notes" at bounding box center [1433, 66] width 108 height 26
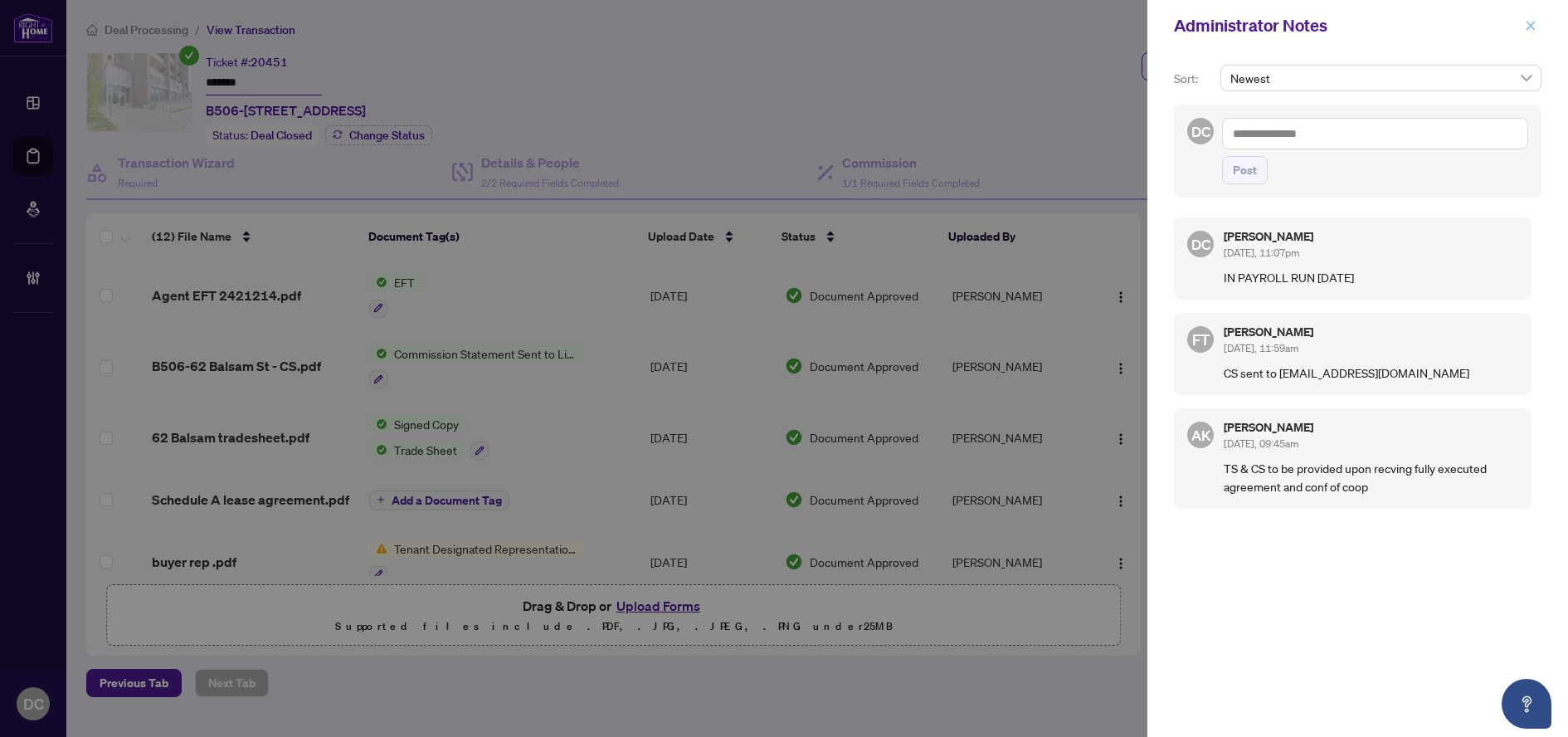
click at [1528, 33] on span "button" at bounding box center [1531, 25] width 12 height 26
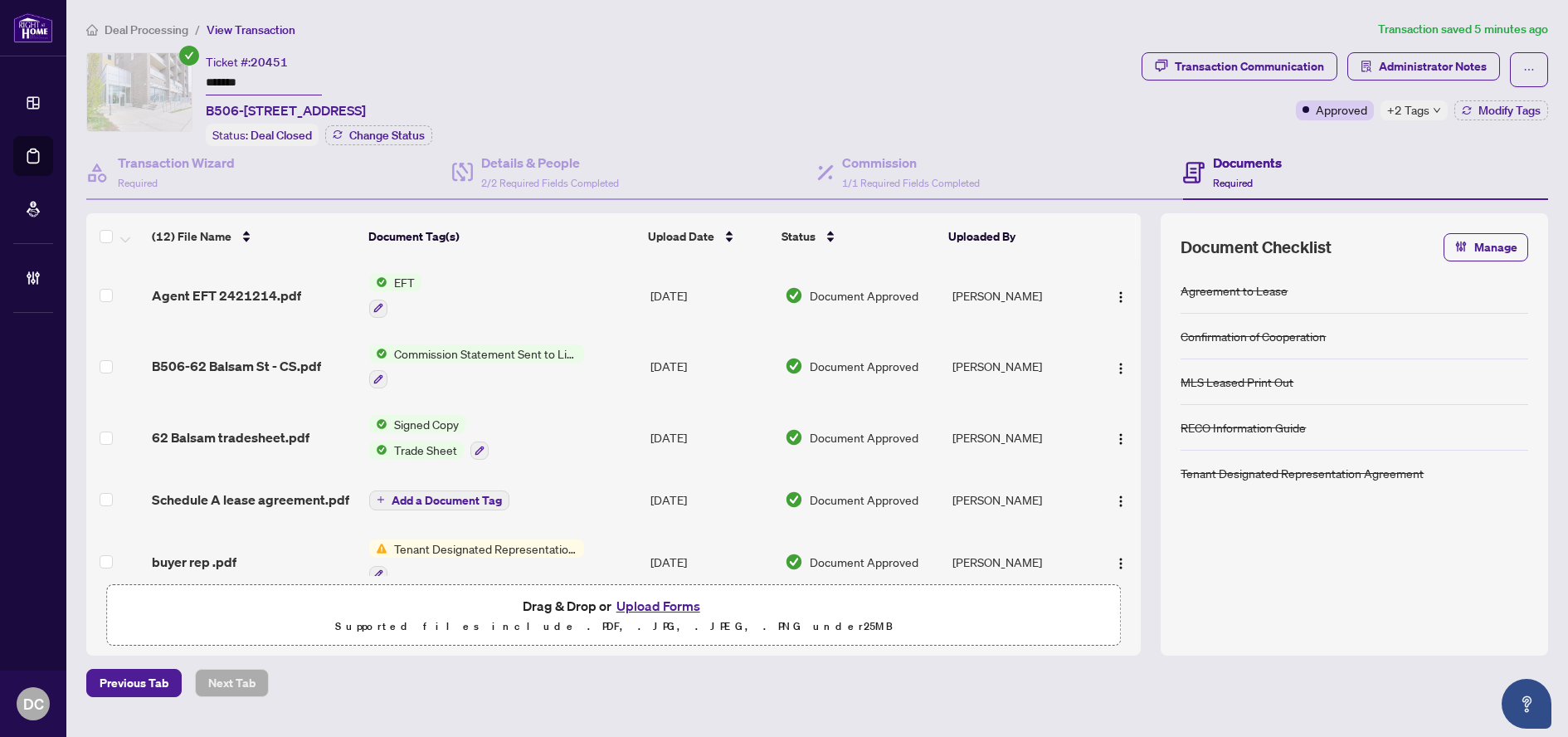
click at [131, 27] on span "Deal Processing" at bounding box center [146, 30] width 84 height 15
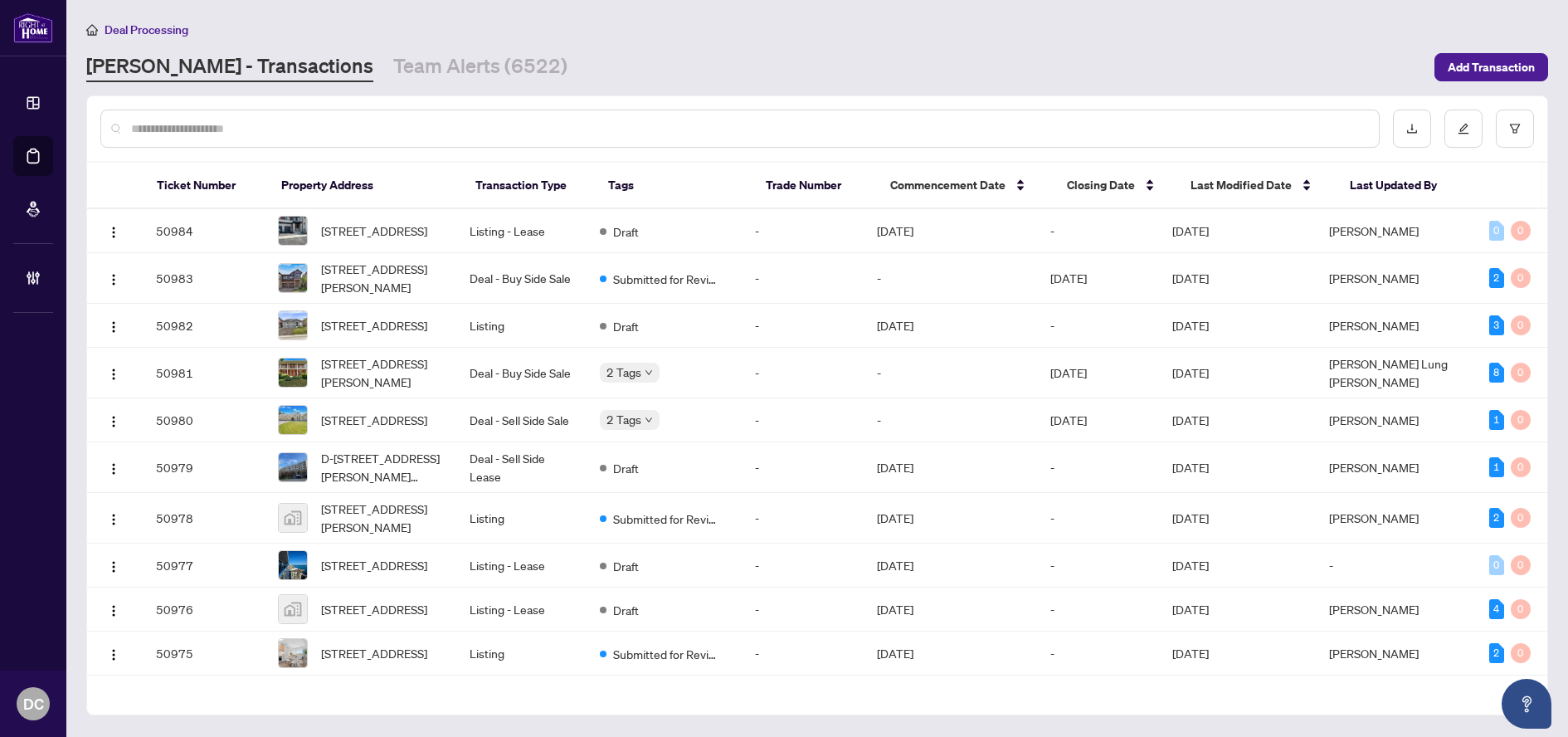
click at [253, 130] on input "text" at bounding box center [748, 128] width 1235 height 18
paste input "*******"
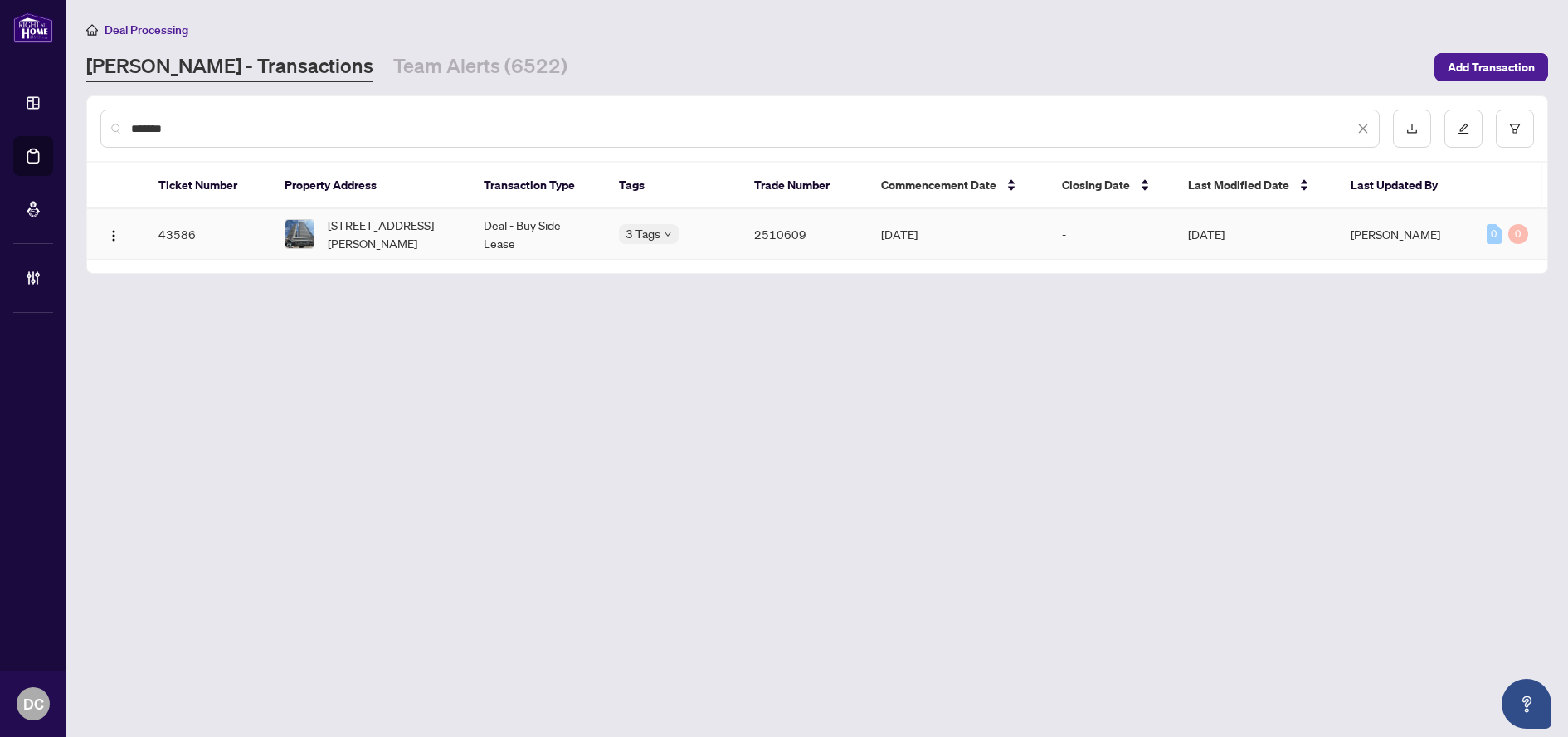
type input "*******"
click at [409, 245] on span "[STREET_ADDRESS][PERSON_NAME]" at bounding box center [392, 233] width 129 height 37
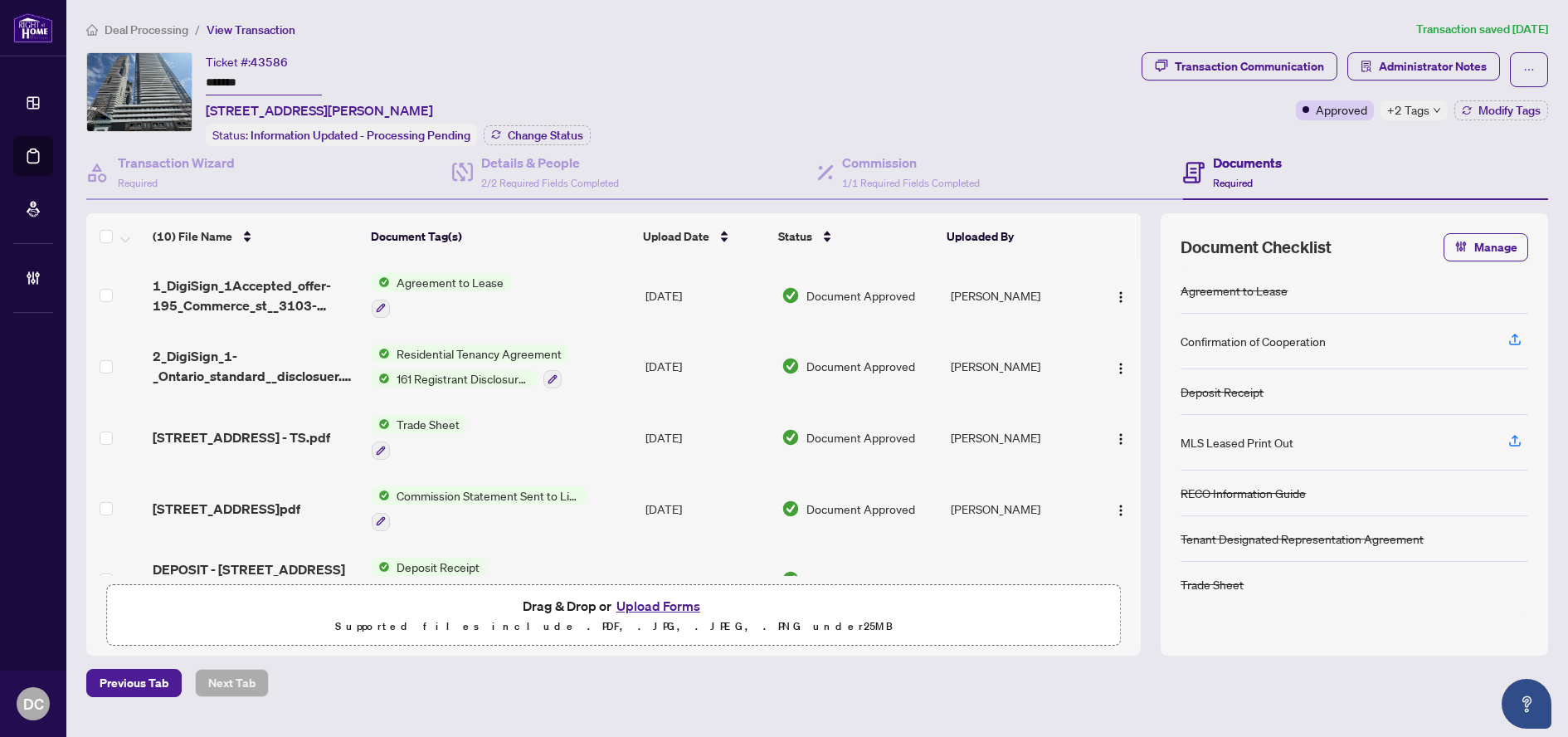
click at [1428, 110] on span "+2 Tags" at bounding box center [1408, 110] width 42 height 19
click at [1311, 132] on div "Transaction Communication Administrator Notes Approved +2 Tags Modify Tags" at bounding box center [1345, 99] width 414 height 93
click at [1470, 110] on icon "button" at bounding box center [1467, 110] width 10 height 10
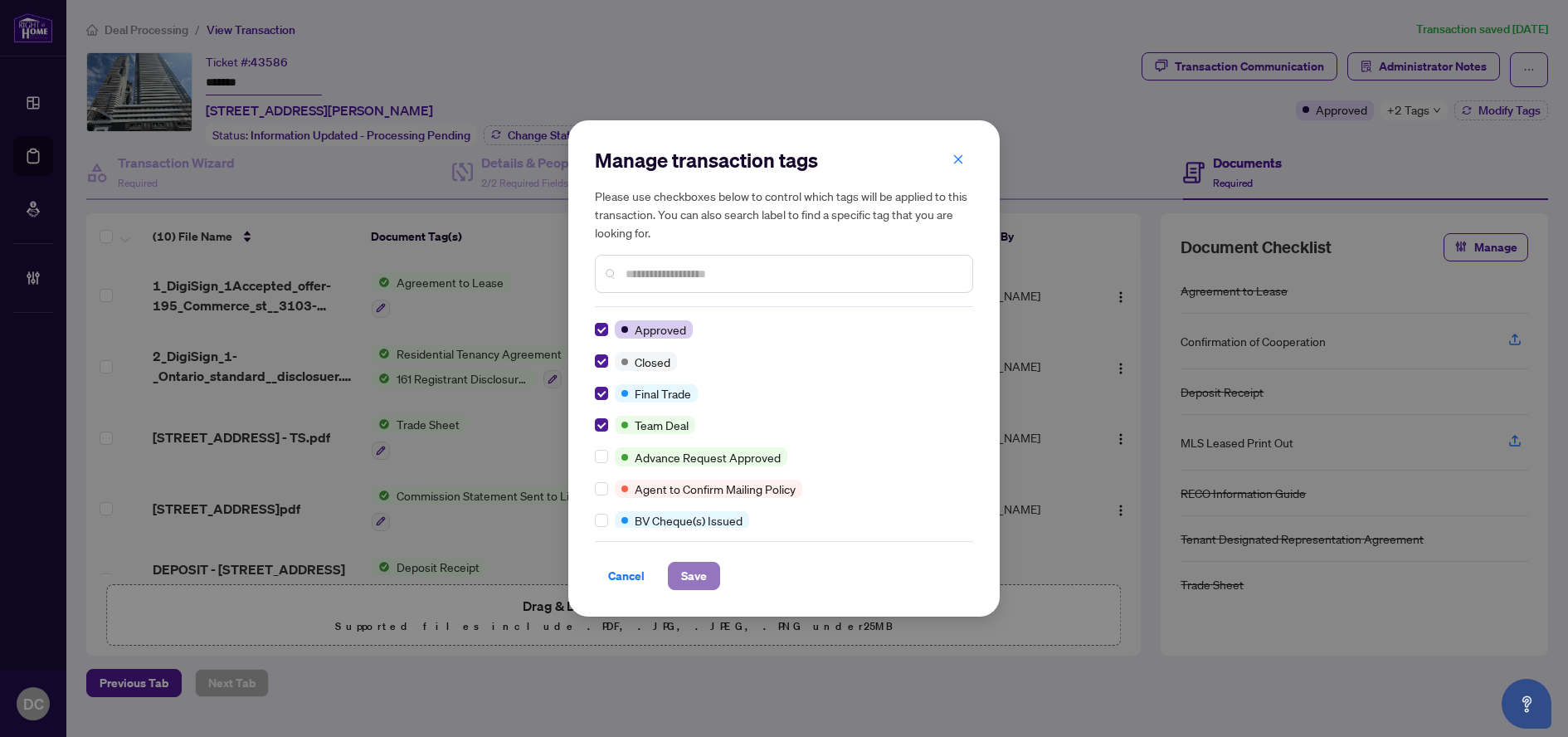
click at [699, 577] on span "Save" at bounding box center [694, 575] width 25 height 26
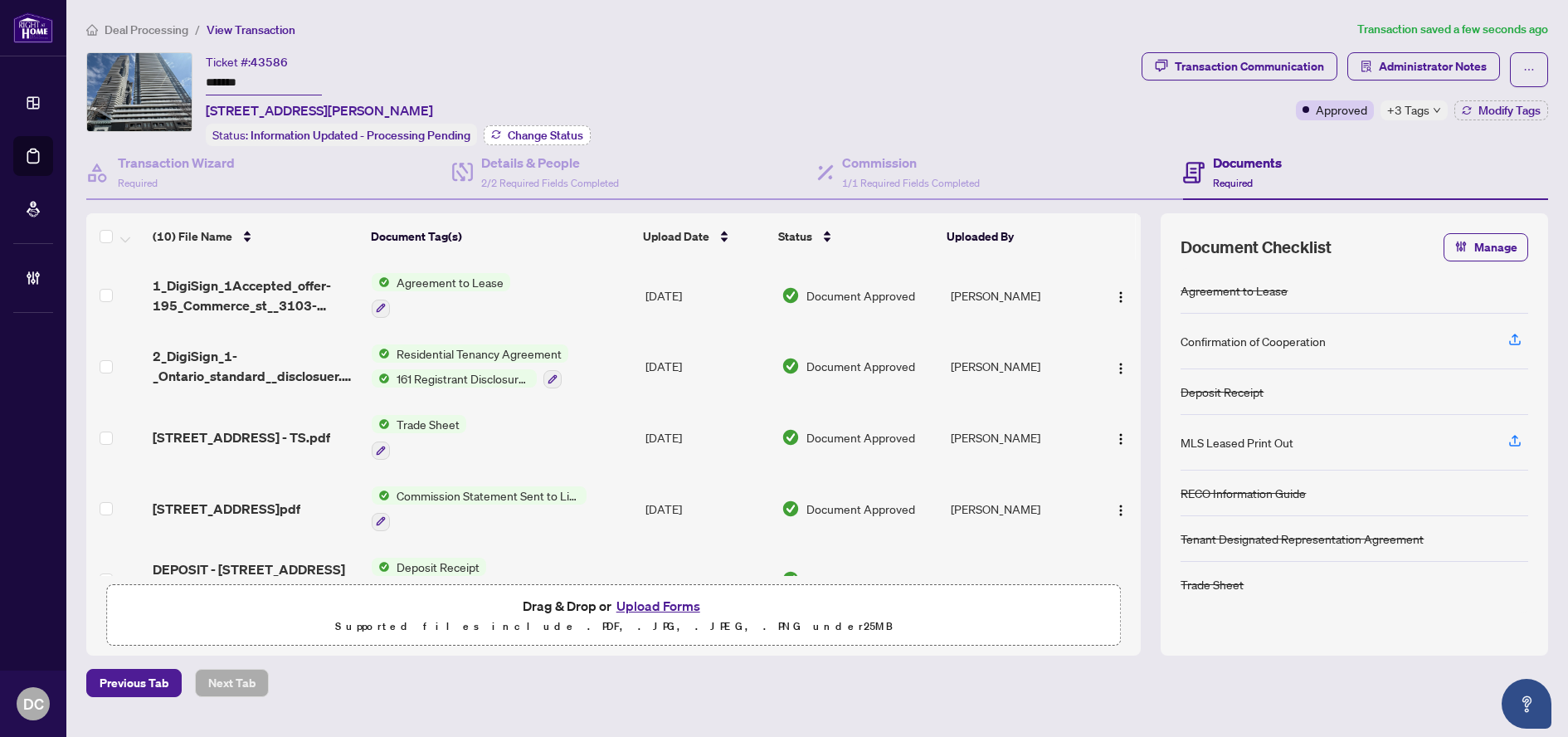
click at [527, 129] on span "Change Status" at bounding box center [545, 135] width 76 height 12
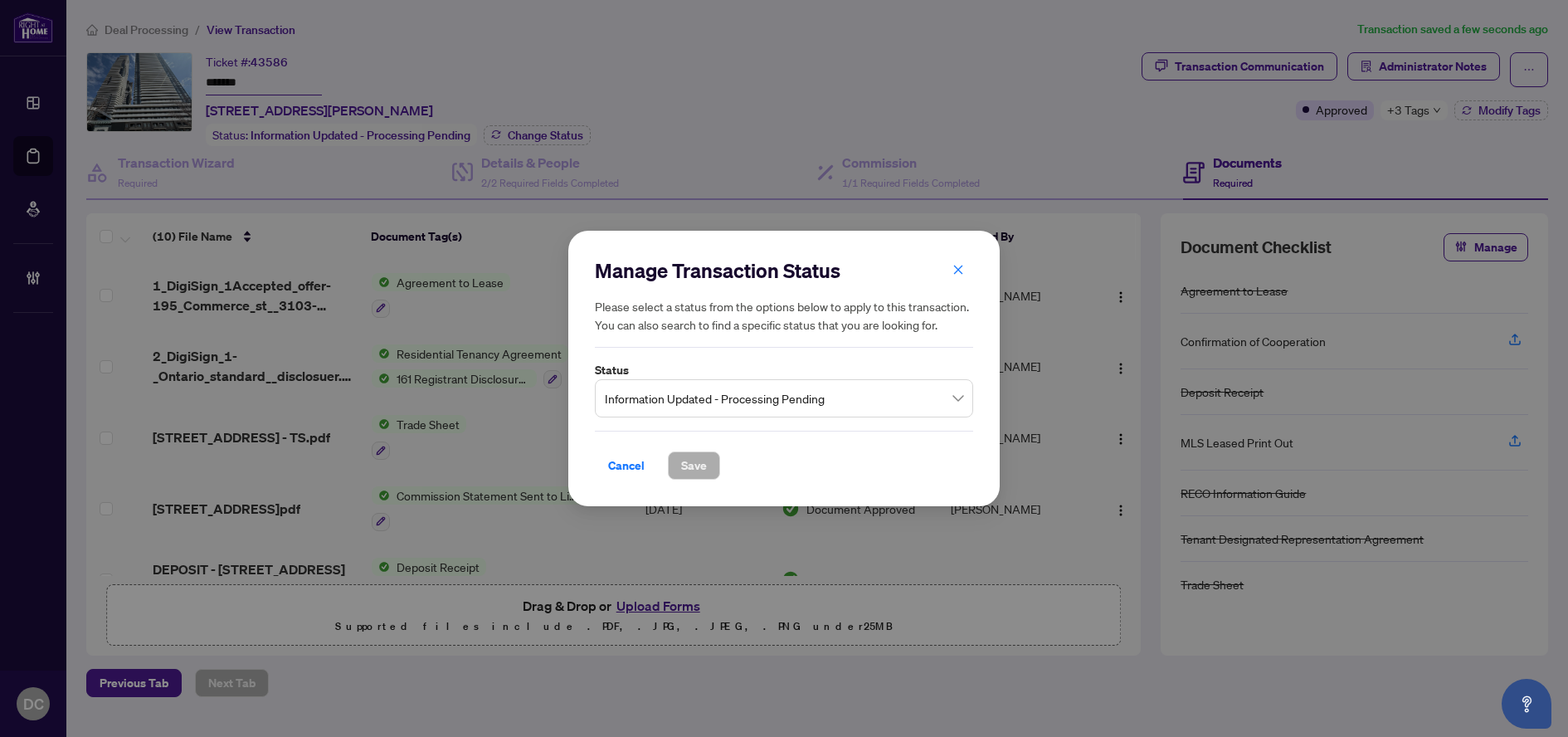
click at [768, 410] on span "Information Updated - Processing Pending" at bounding box center [784, 397] width 358 height 31
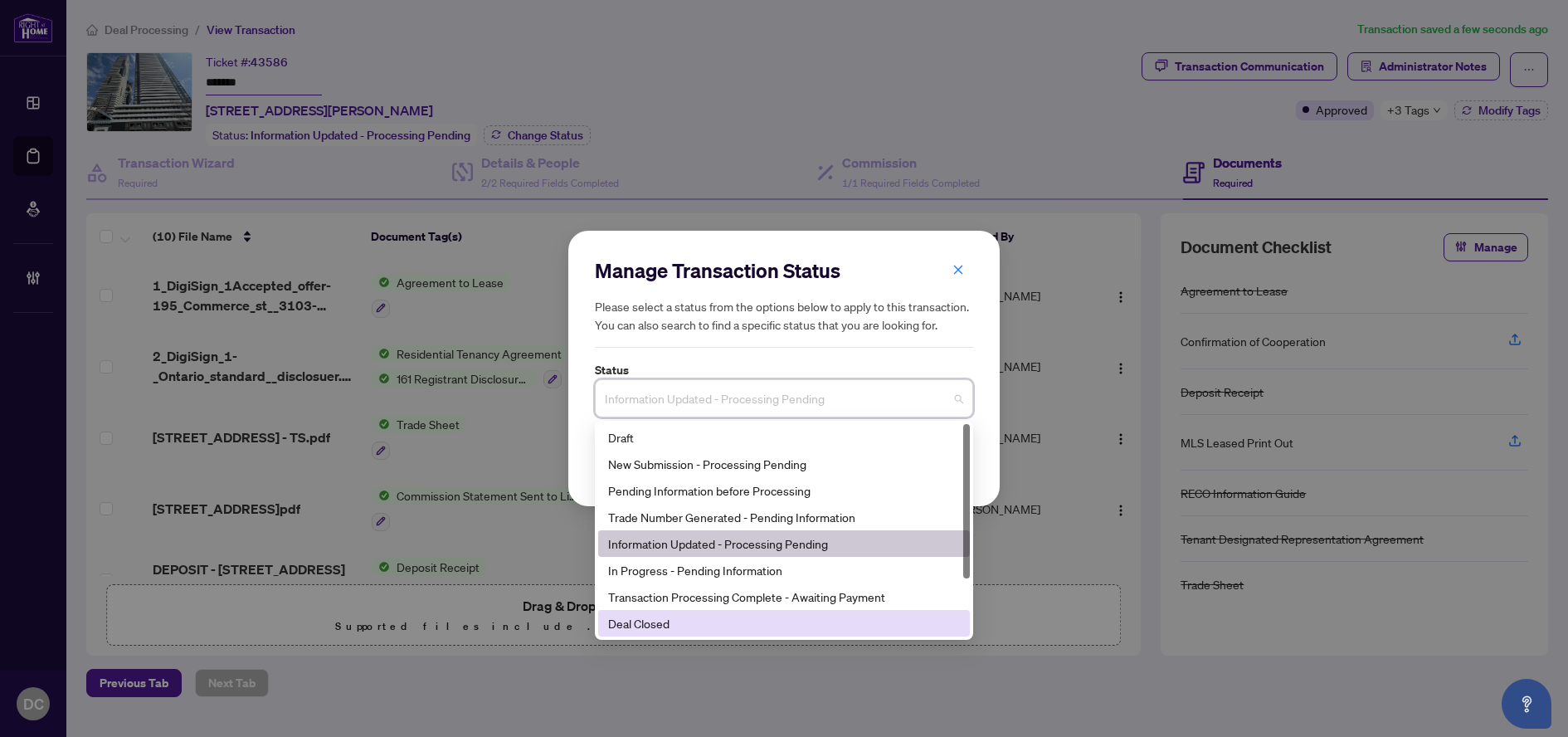
click at [634, 622] on div "Deal Closed" at bounding box center [784, 622] width 352 height 18
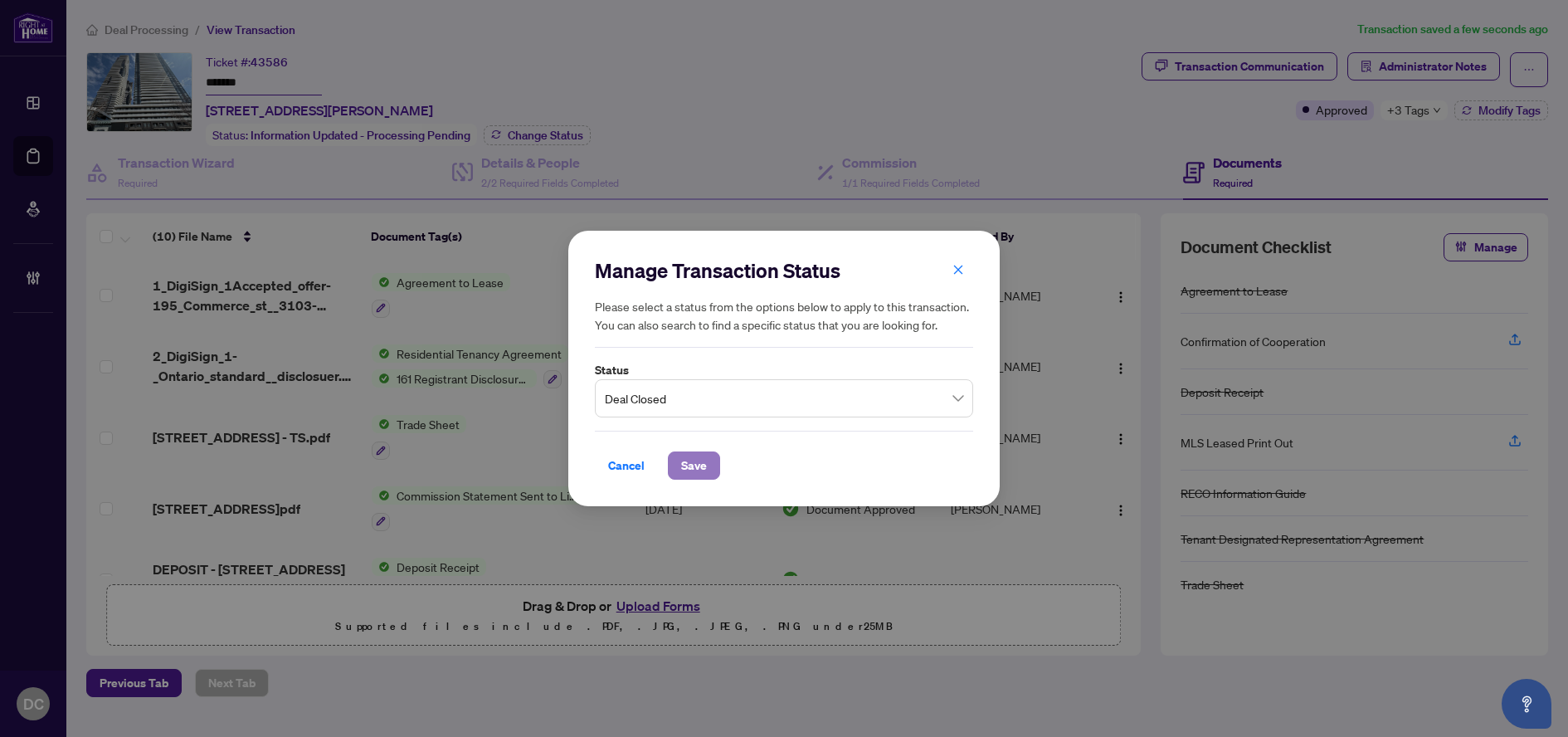
click at [702, 459] on span "Save" at bounding box center [694, 464] width 25 height 26
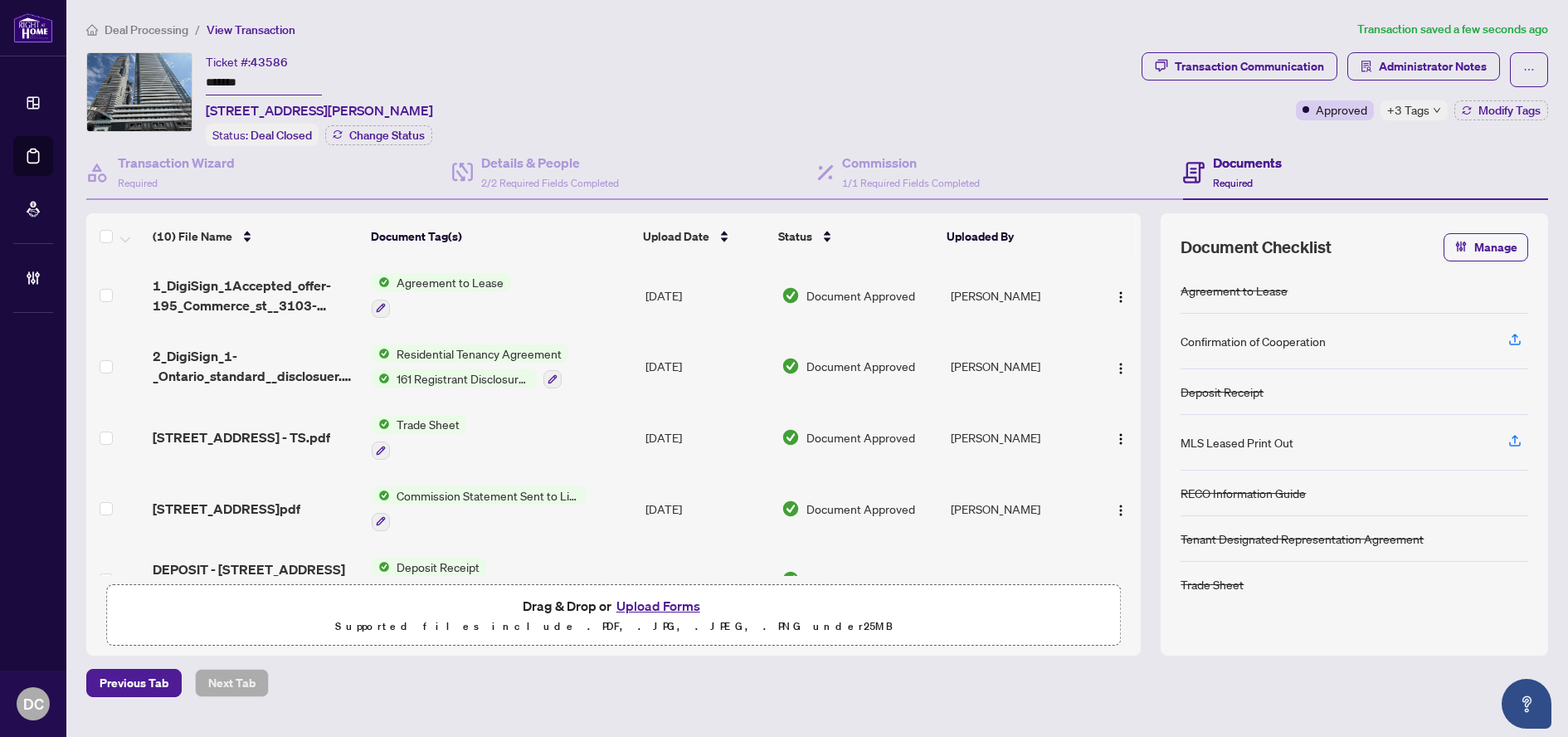
click at [1420, 115] on span "+3 Tags" at bounding box center [1408, 110] width 42 height 19
click at [1331, 141] on div "Transaction Communication Administrator Notes Approved +3 Tags Modify Tags" at bounding box center [1345, 99] width 414 height 93
click at [1435, 65] on span "Administrator Notes" at bounding box center [1433, 66] width 108 height 26
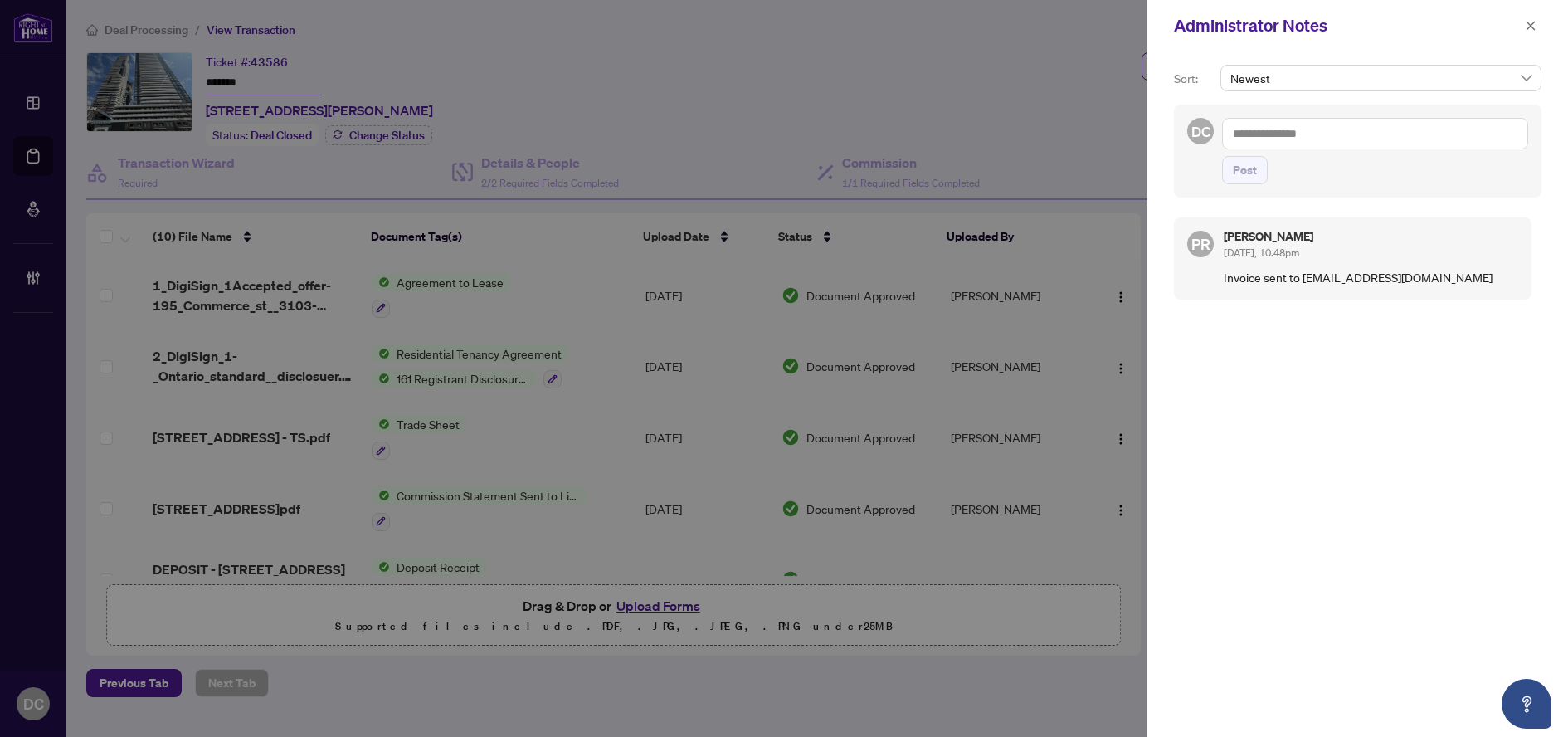
click at [1360, 134] on textarea at bounding box center [1375, 133] width 306 height 31
click at [1275, 140] on textarea at bounding box center [1375, 133] width 306 height 31
paste textarea "**********"
type textarea "**********"
click at [1250, 160] on span "Post" at bounding box center [1245, 170] width 24 height 26
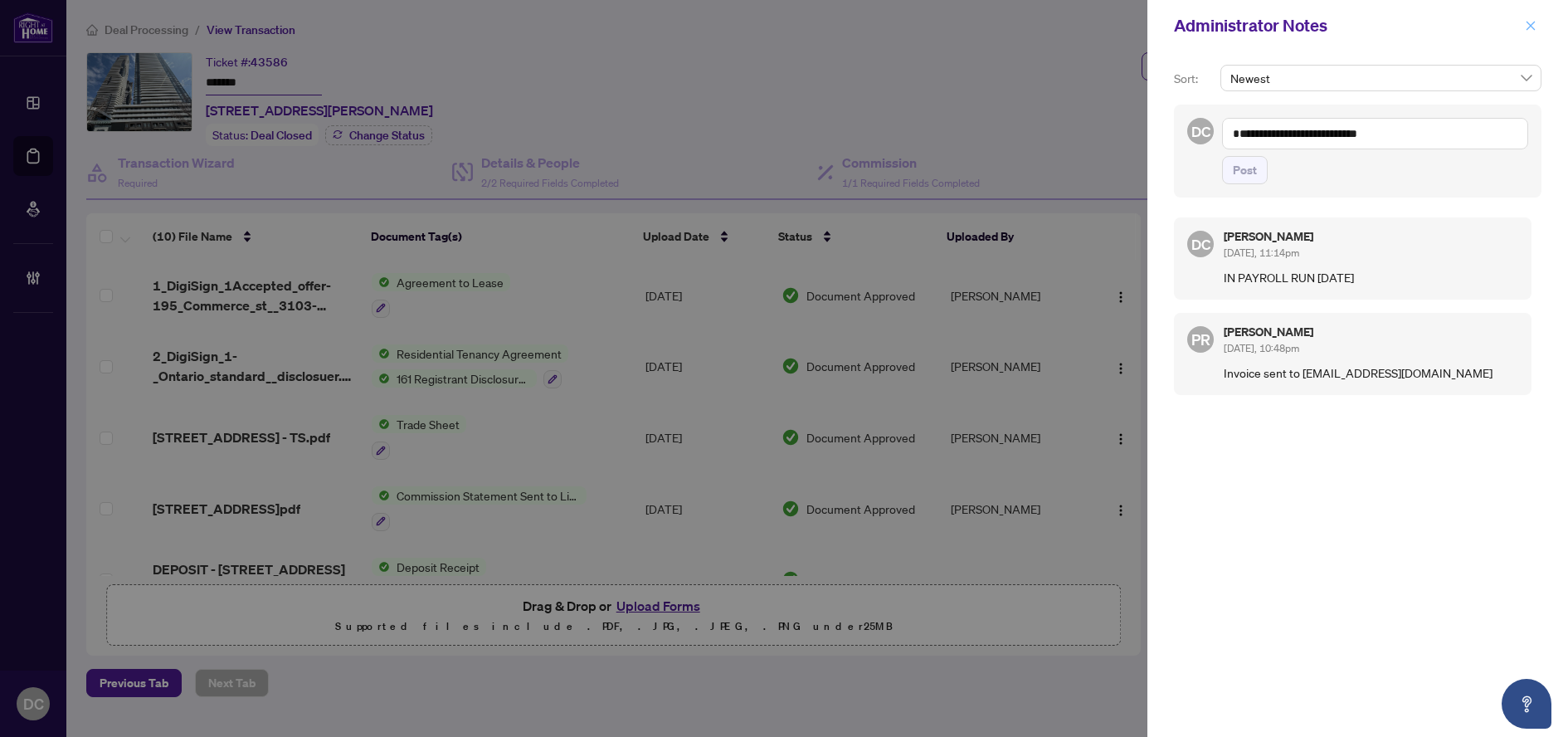
click at [1521, 20] on button "button" at bounding box center [1531, 25] width 21 height 20
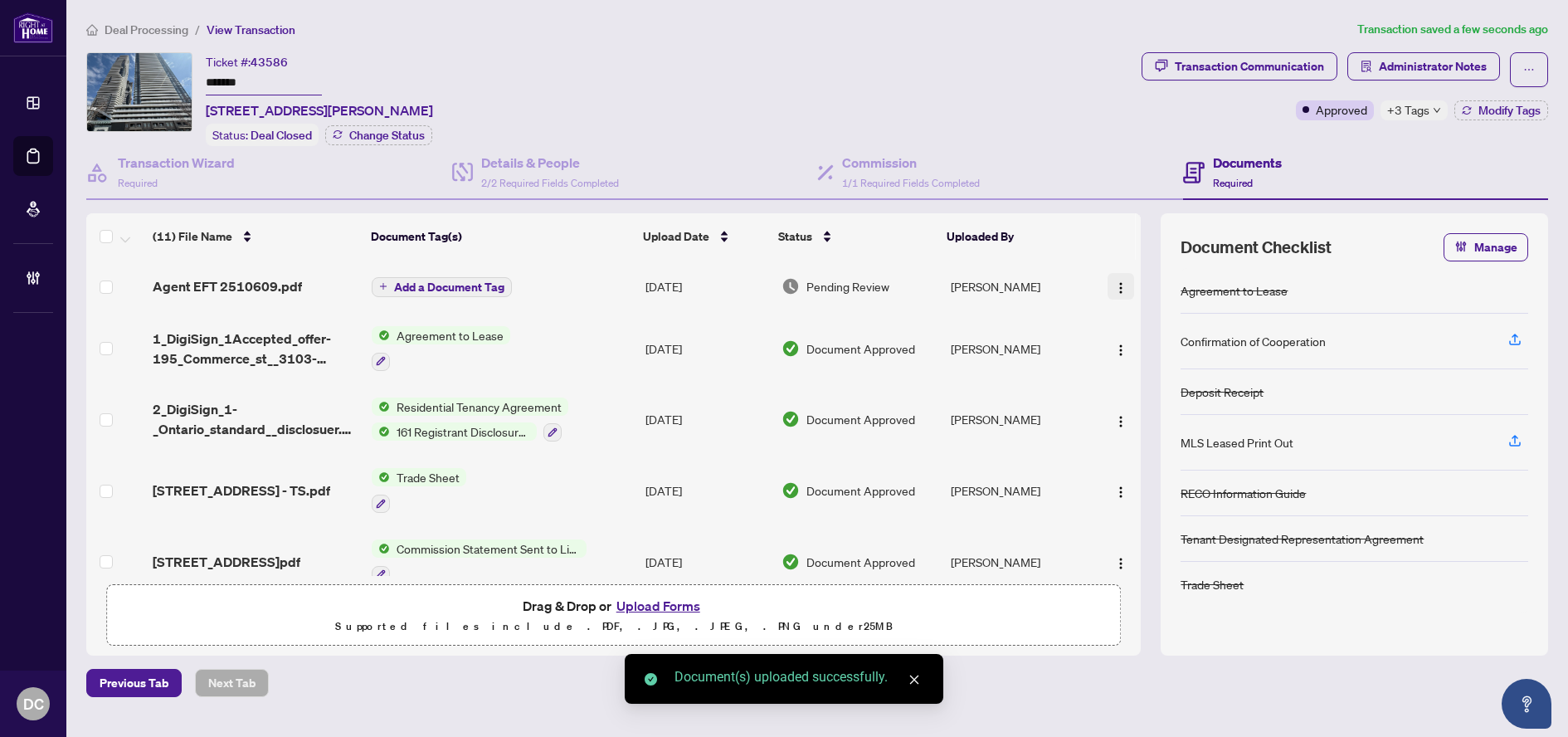
click at [1121, 277] on span "button" at bounding box center [1121, 285] width 14 height 18
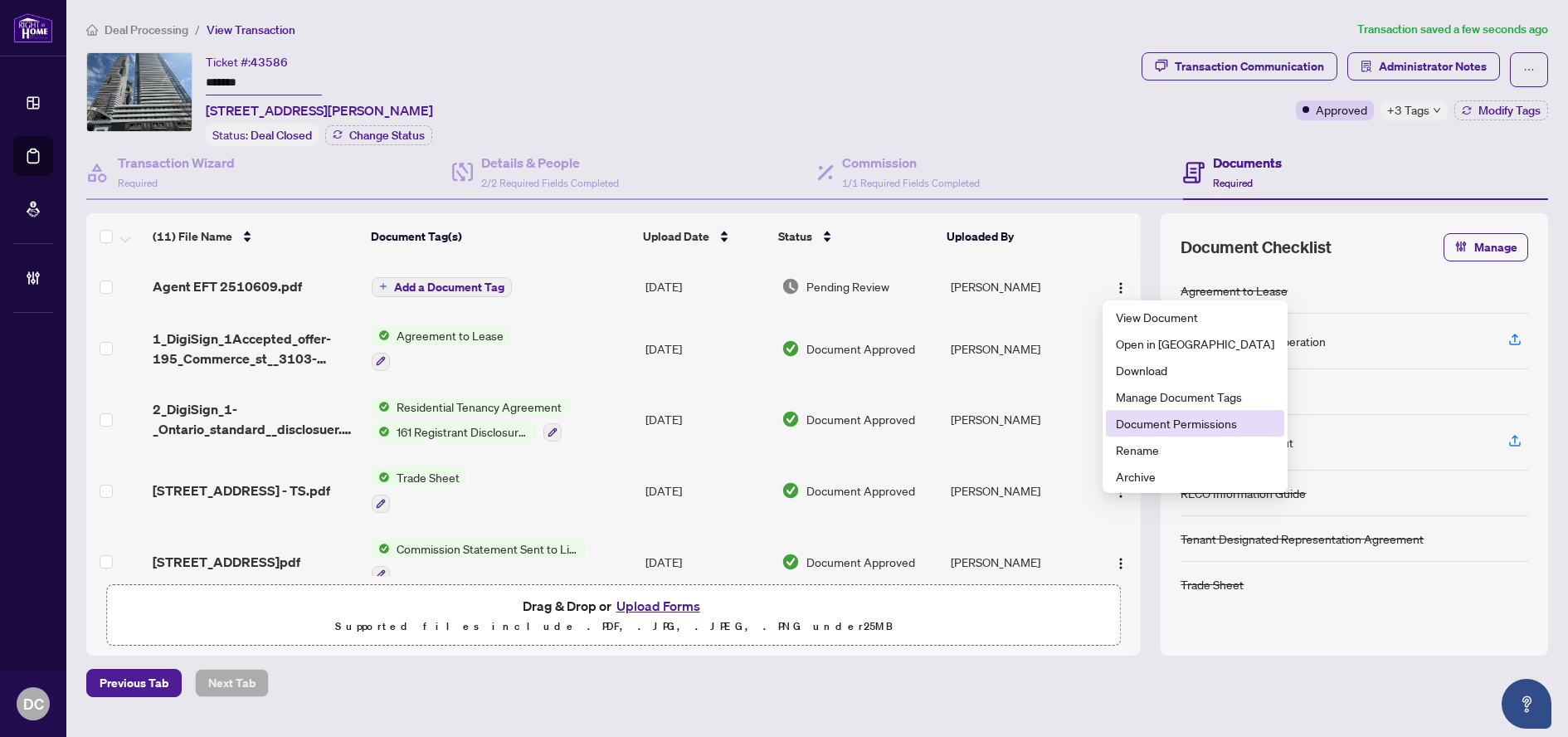
click at [1159, 422] on span "Document Permissions" at bounding box center [1195, 422] width 159 height 18
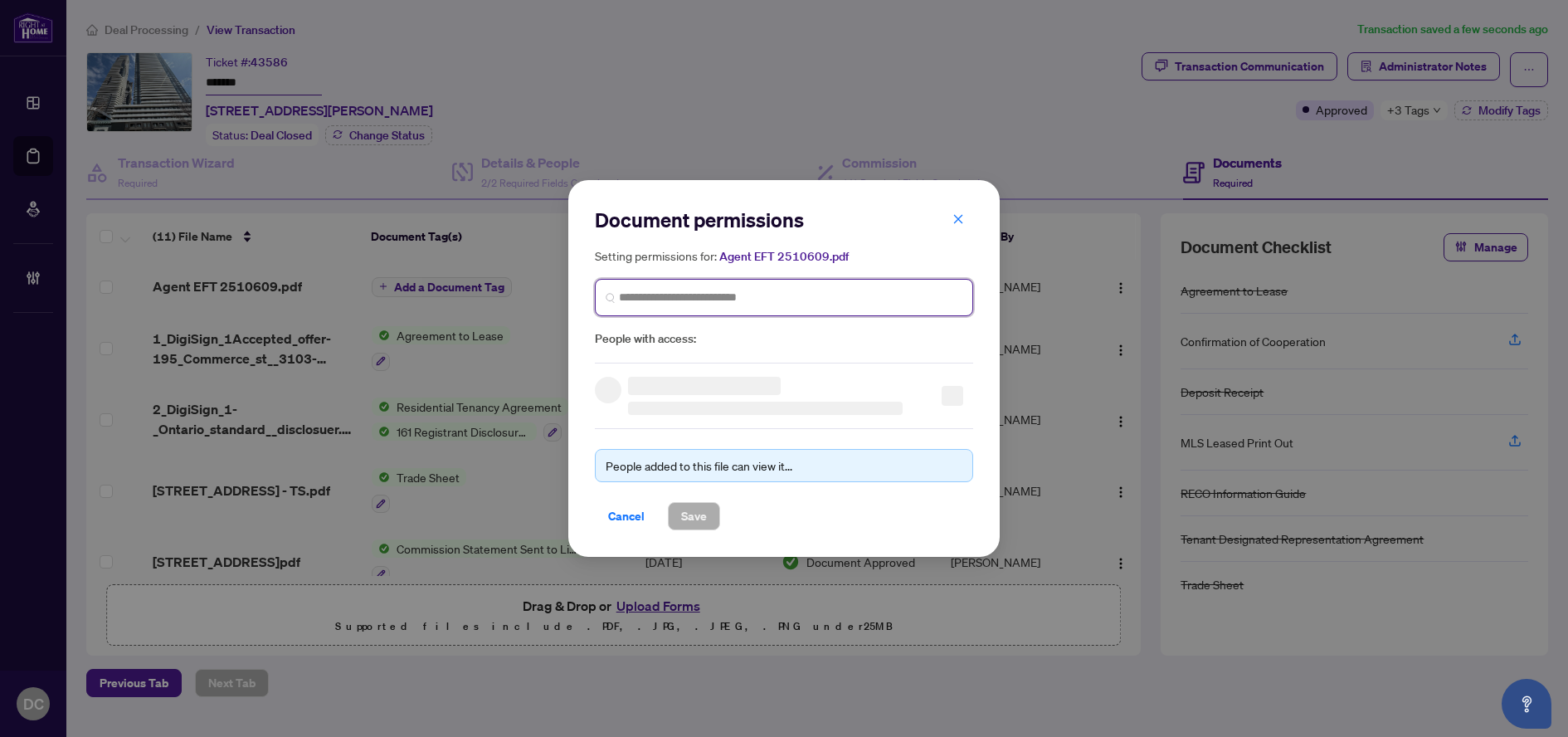
click at [856, 301] on input "search" at bounding box center [791, 297] width 343 height 18
type input "*******"
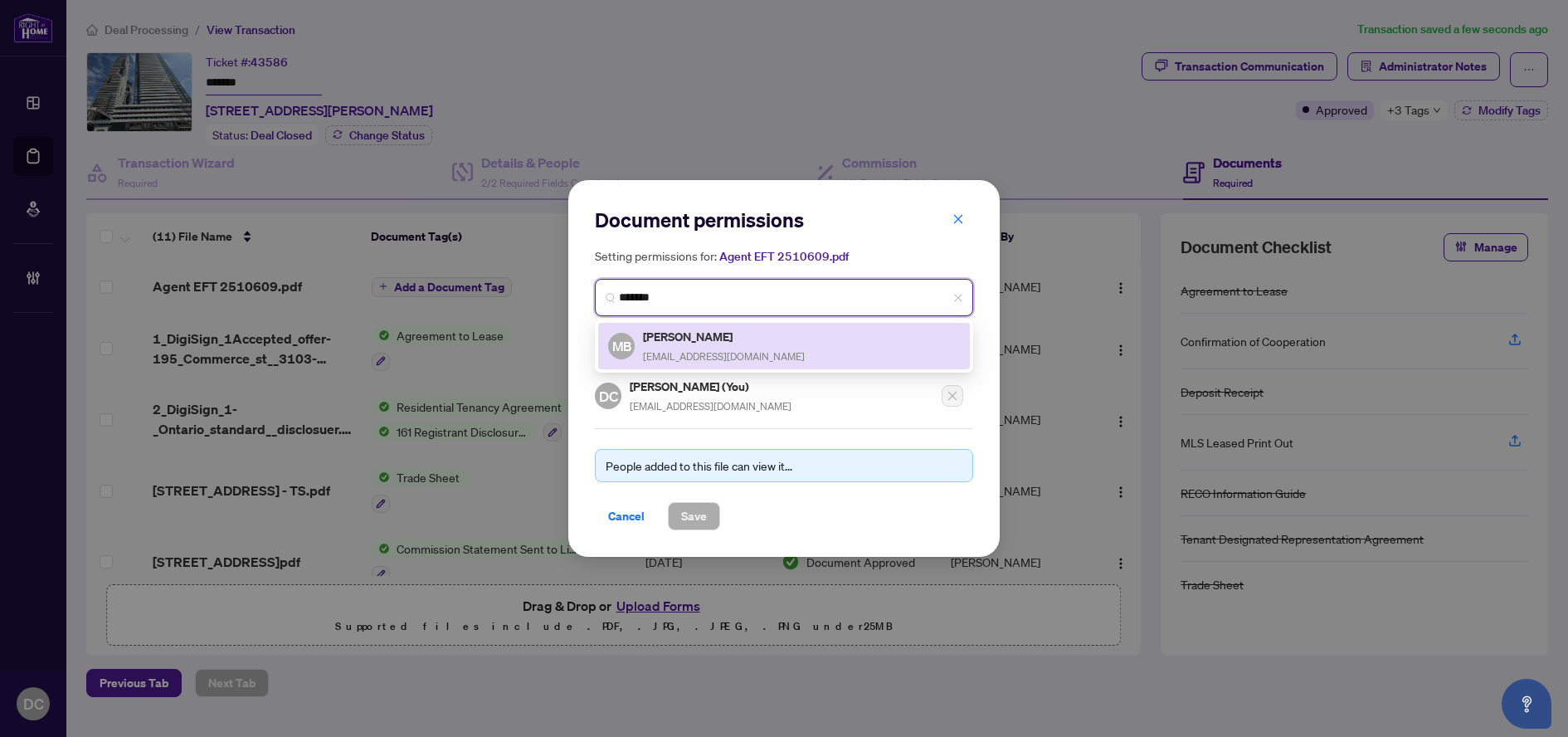
click at [822, 351] on div "MB [PERSON_NAME] [EMAIL_ADDRESS][DOMAIN_NAME]" at bounding box center [784, 346] width 352 height 38
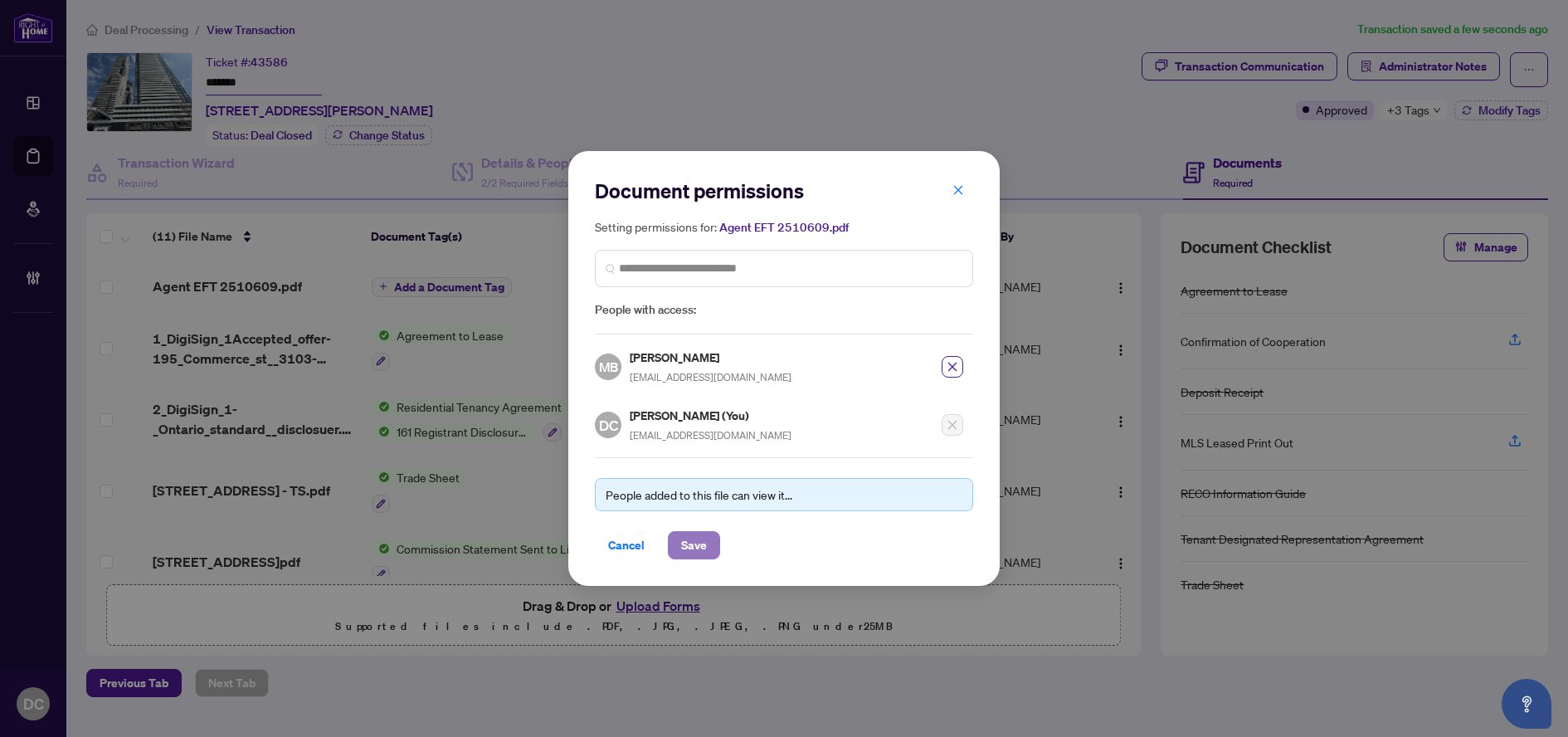
click at [700, 537] on span "Save" at bounding box center [694, 544] width 25 height 26
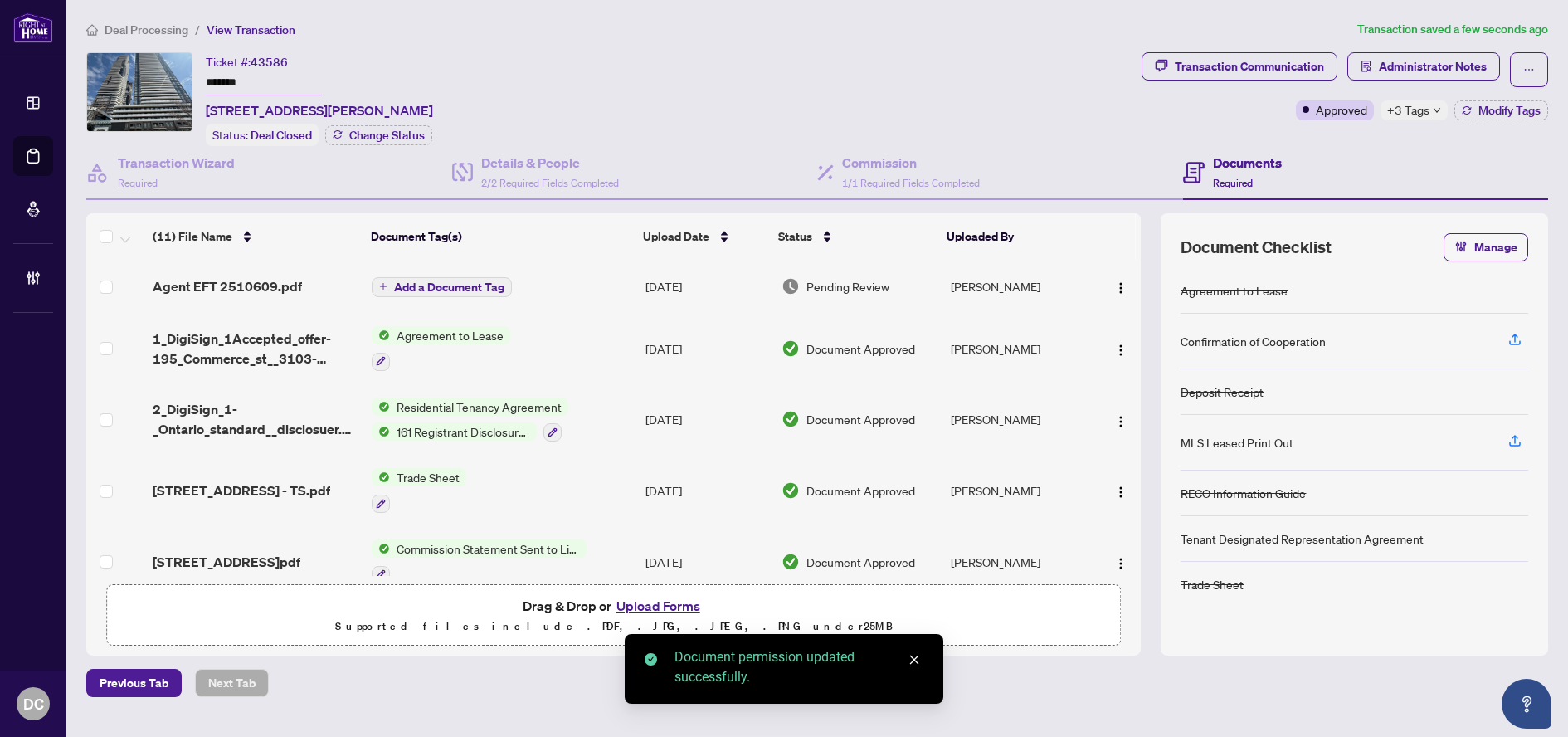
click at [488, 277] on button "Add a Document Tag" at bounding box center [442, 286] width 140 height 20
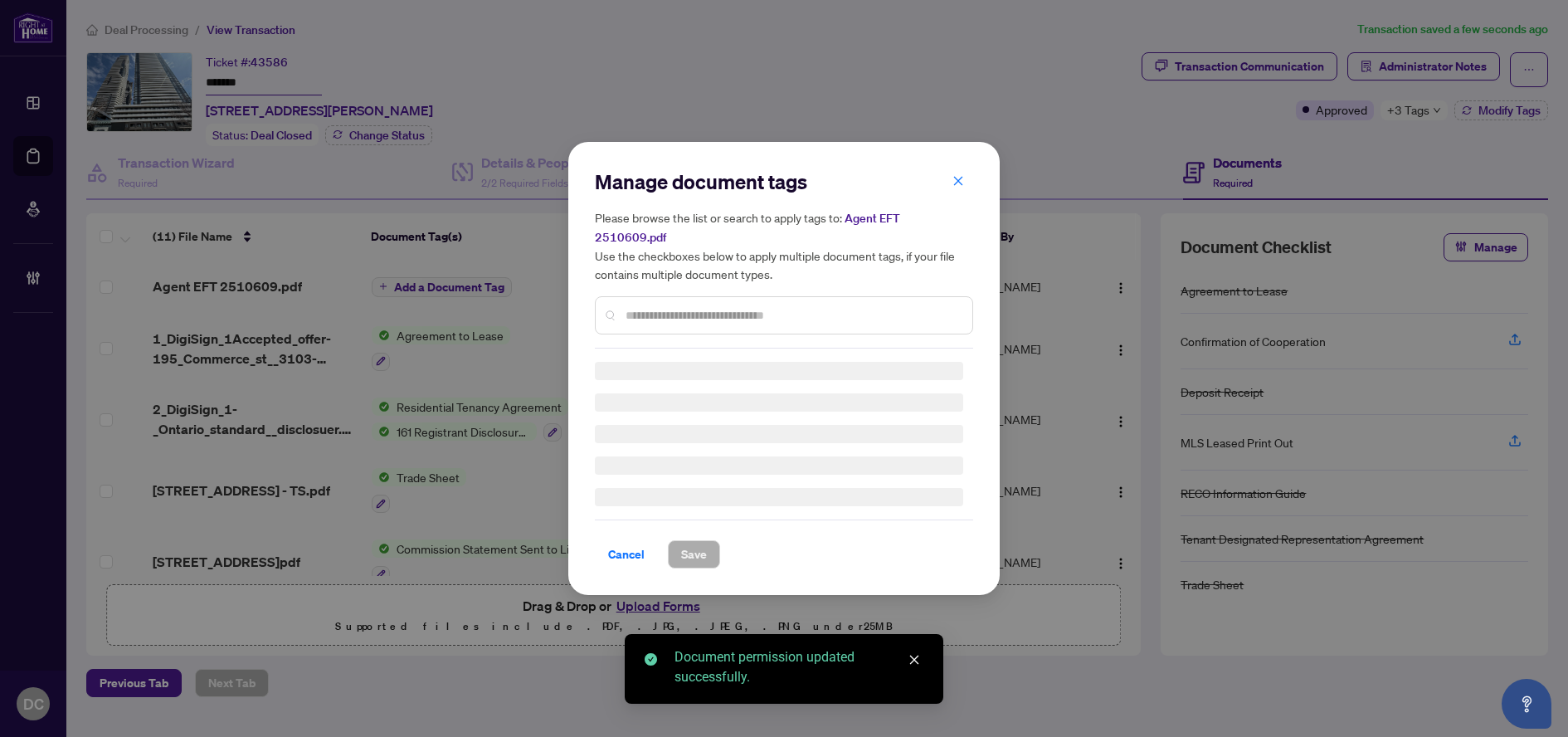
click at [795, 305] on div "Manage document tags Please browse the list or search to apply tags to: Agent E…" at bounding box center [783, 258] width 378 height 180
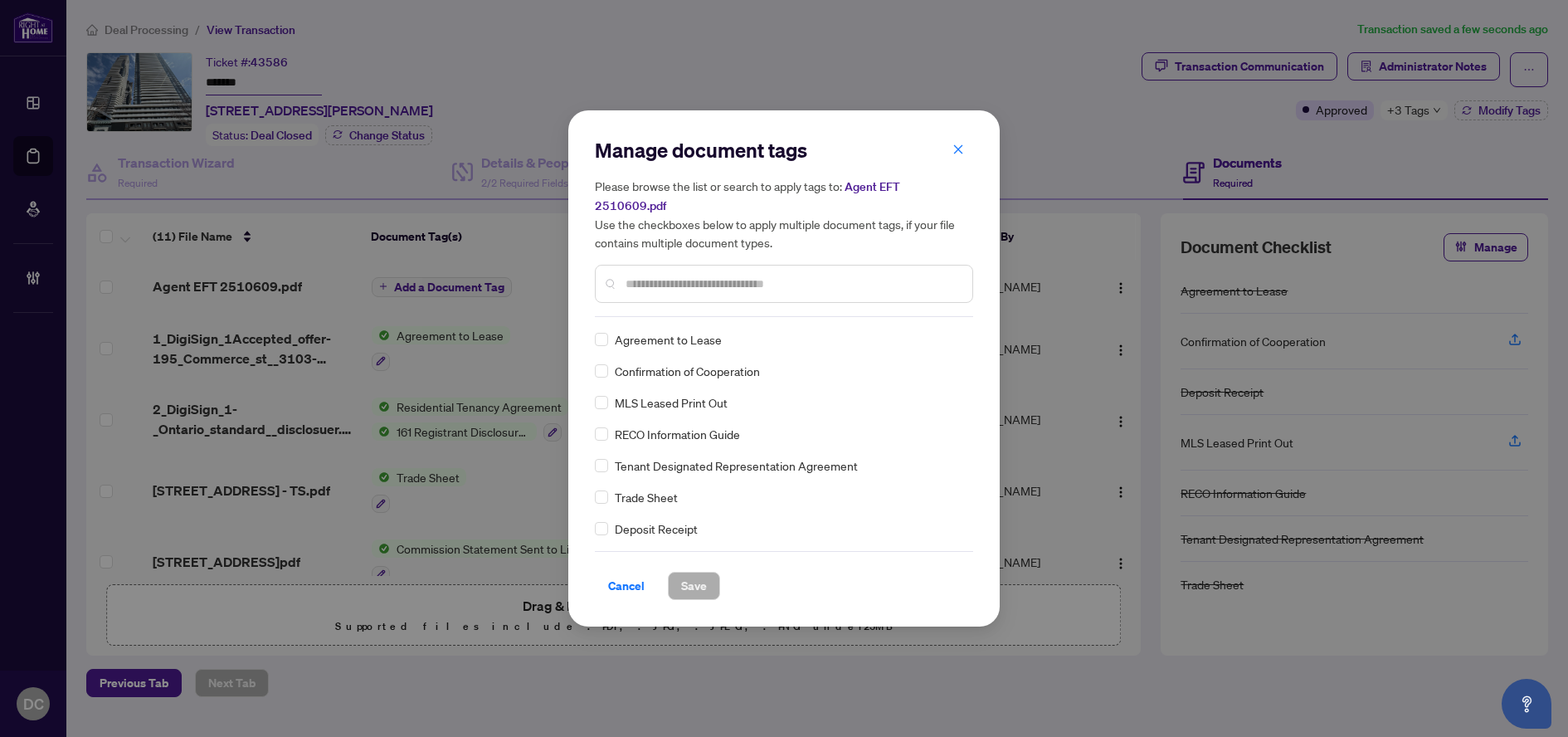
click at [845, 277] on input "text" at bounding box center [792, 283] width 334 height 18
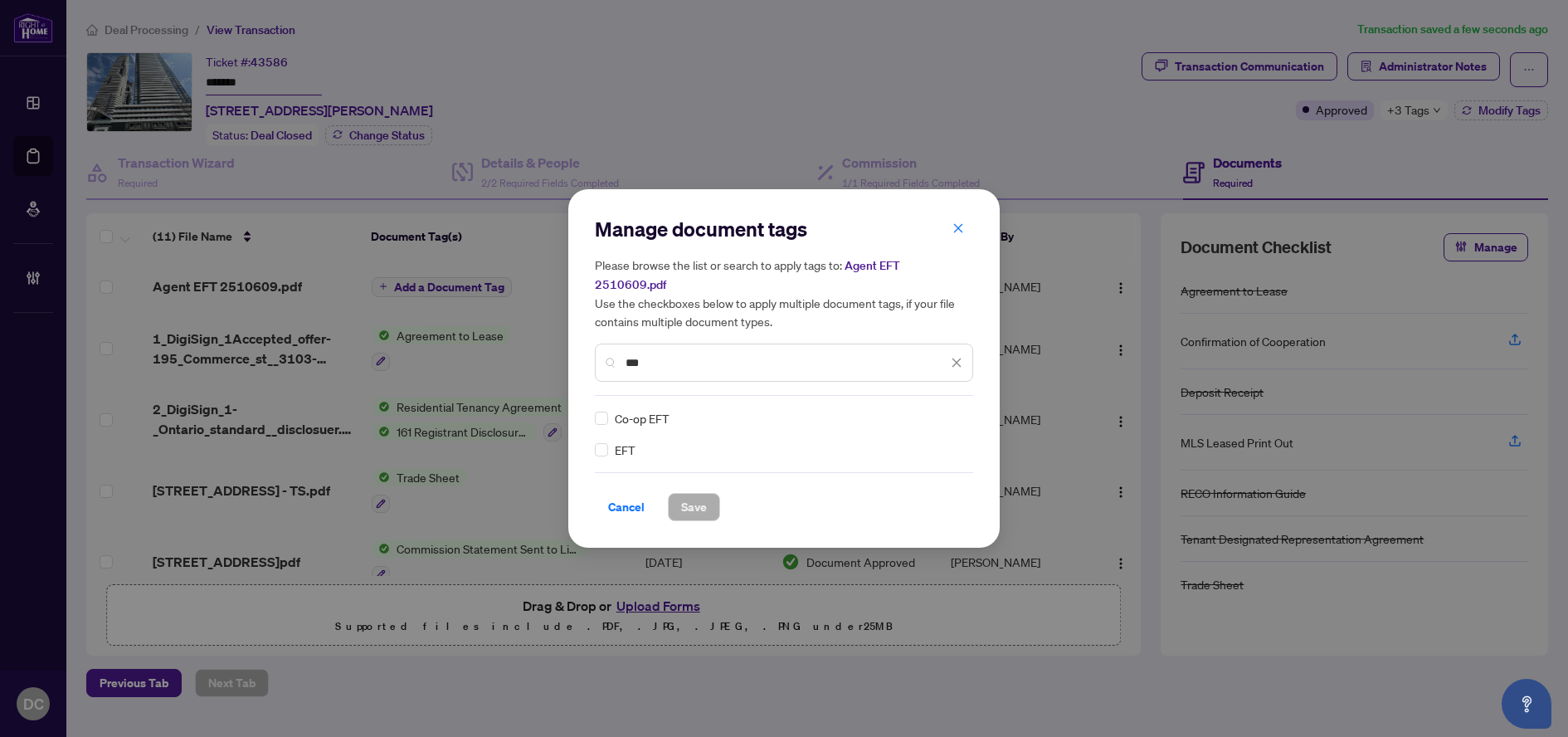
type input "***"
click at [962, 414] on icon at bounding box center [958, 418] width 10 height 7
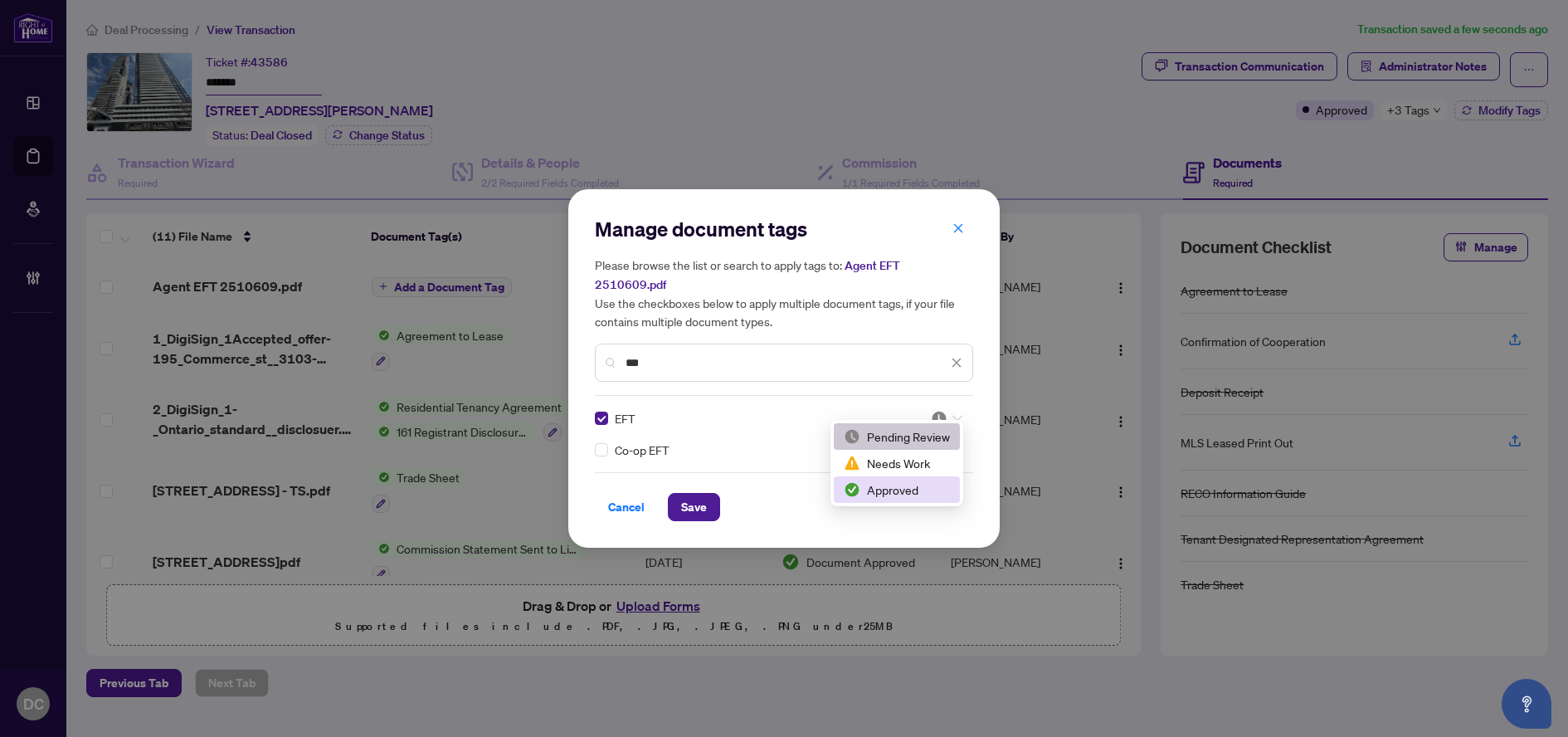
click at [911, 484] on div "Approved" at bounding box center [897, 489] width 106 height 18
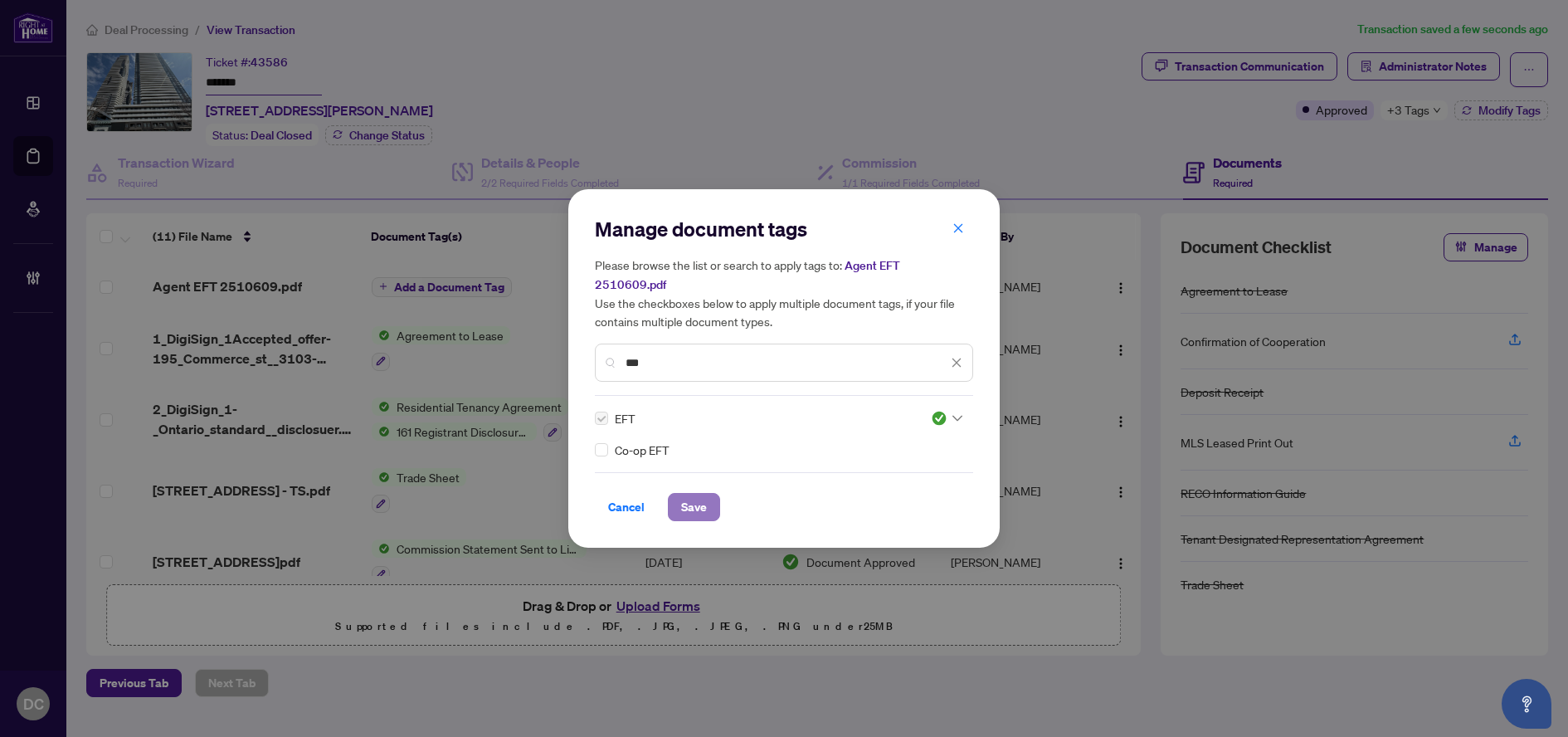
click at [691, 493] on span "Save" at bounding box center [694, 506] width 25 height 26
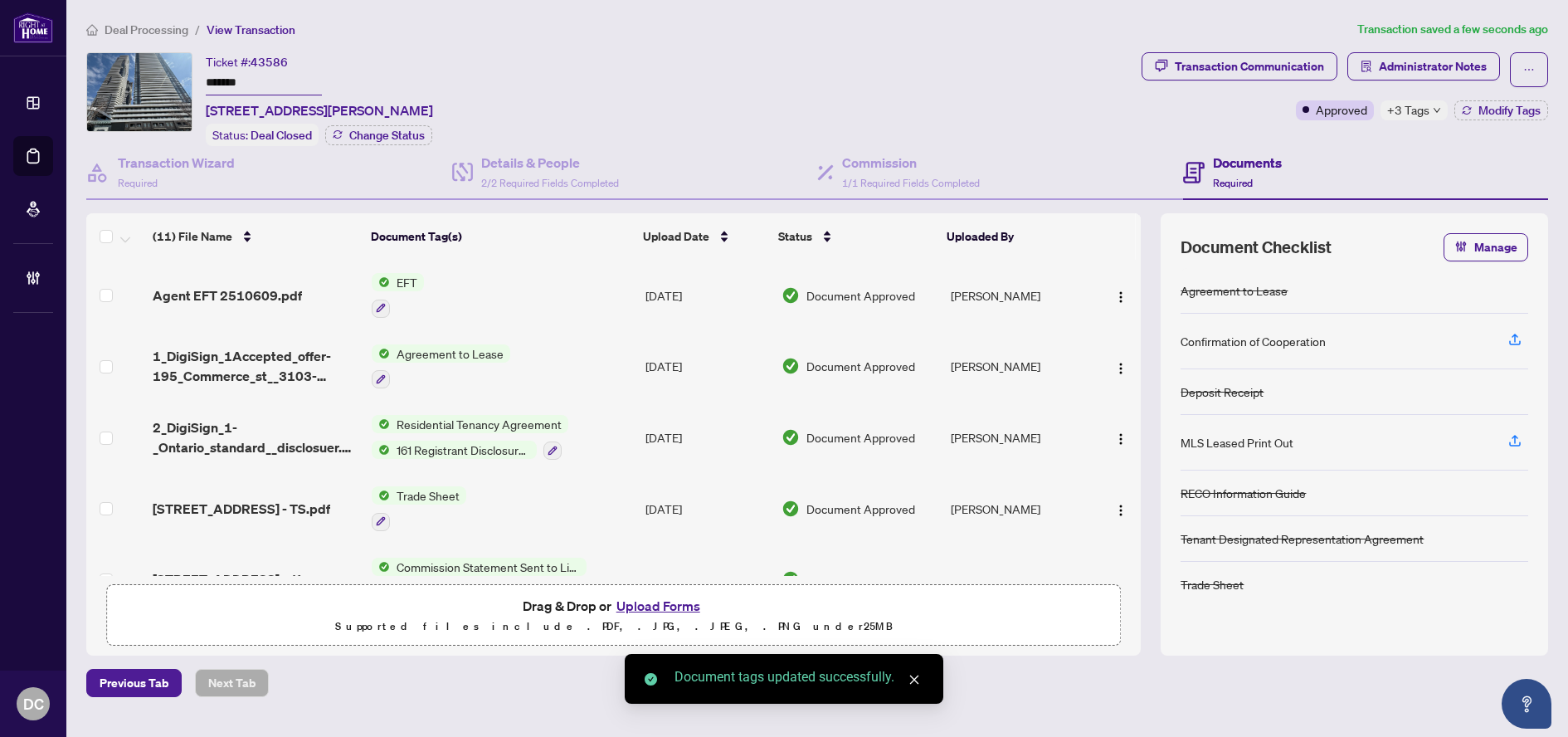
click at [1433, 107] on icon "down" at bounding box center [1437, 110] width 8 height 8
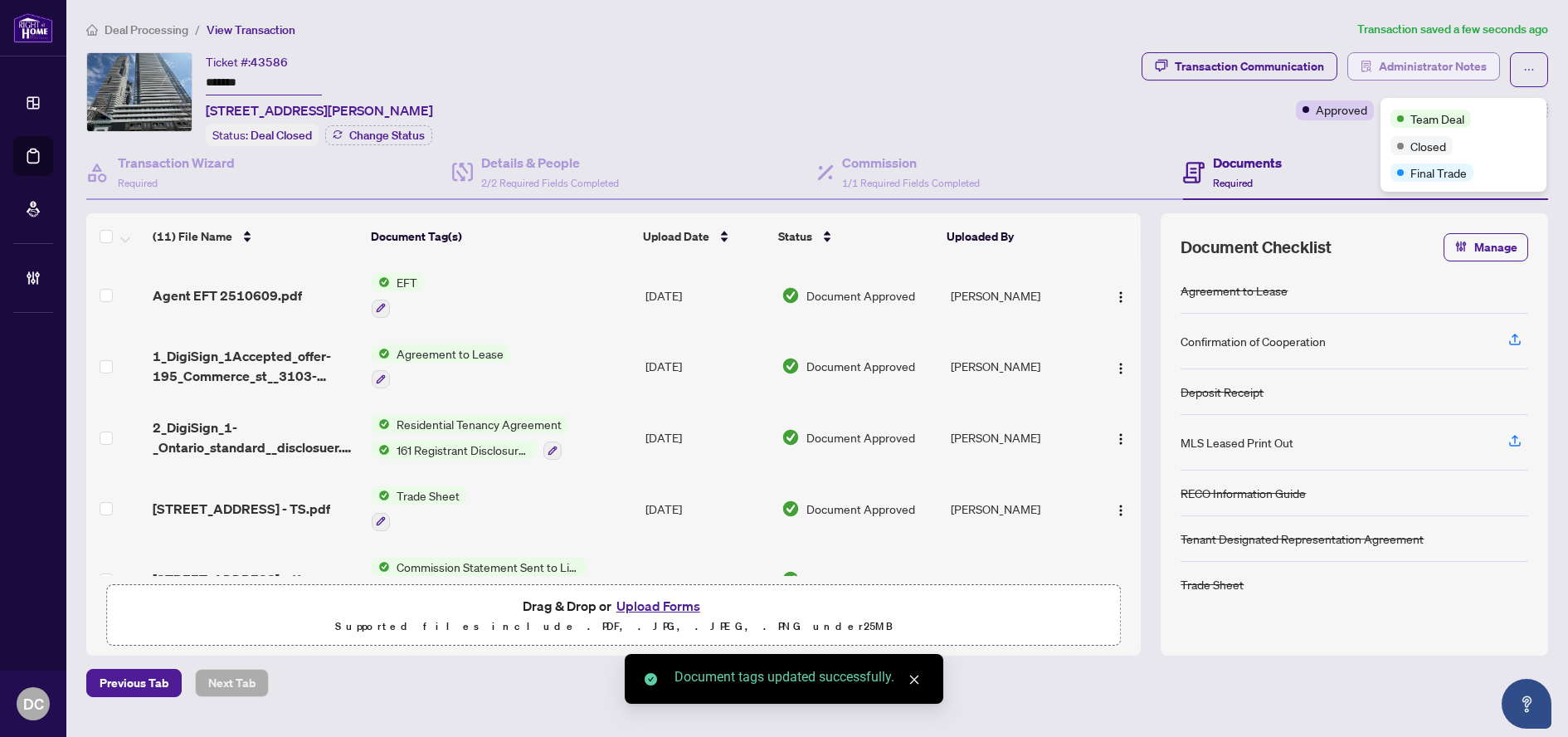
click at [1426, 67] on span "Administrator Notes" at bounding box center [1433, 66] width 108 height 26
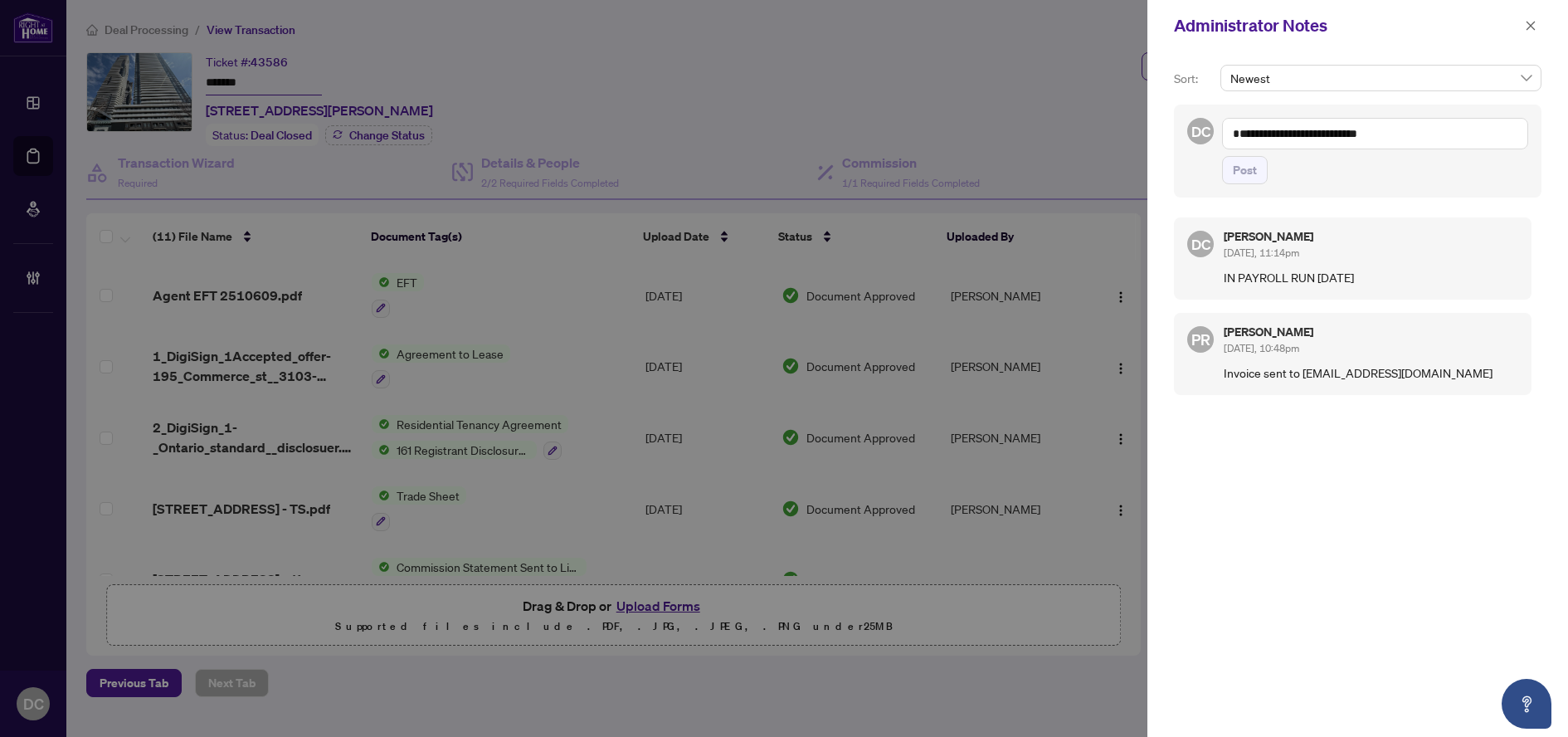
drag, startPoint x: 1534, startPoint y: 25, endPoint x: 1472, endPoint y: 13, distance: 63.2
click at [1534, 24] on icon "close" at bounding box center [1531, 25] width 12 height 12
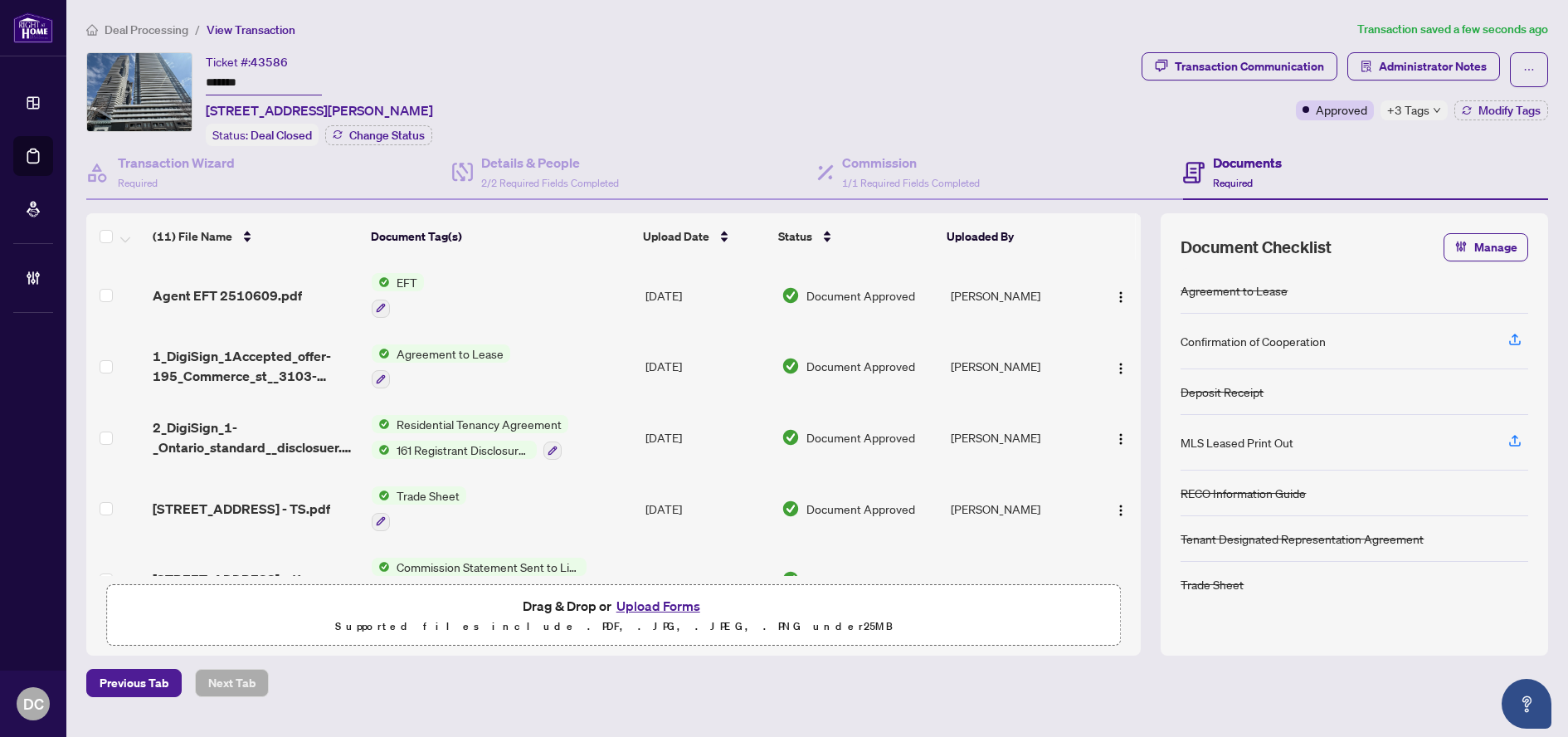
click at [173, 33] on span "Deal Processing" at bounding box center [146, 30] width 84 height 15
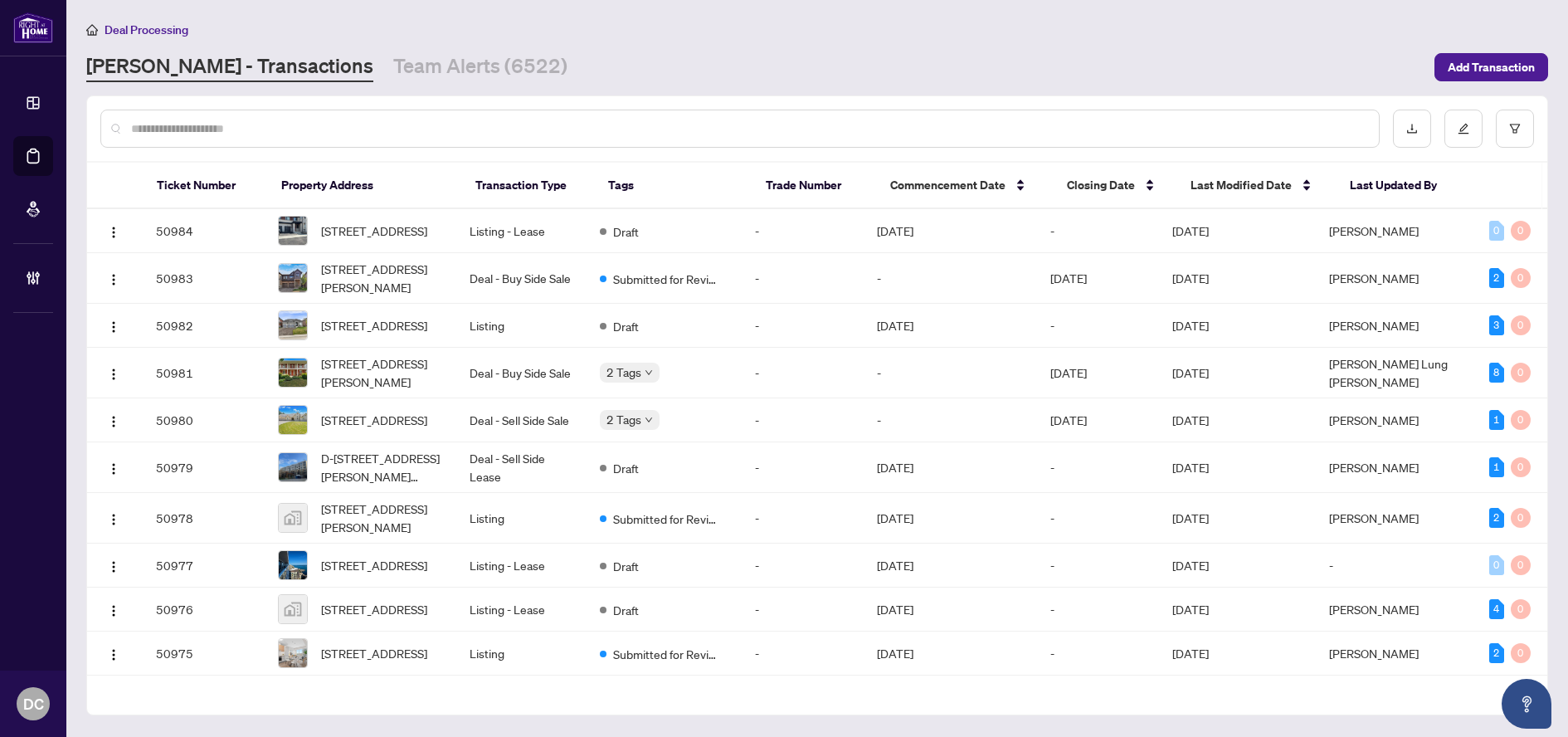
click at [281, 120] on div at bounding box center [740, 128] width 1279 height 38
click at [336, 132] on input "text" at bounding box center [748, 128] width 1235 height 18
paste input "*******"
type input "*******"
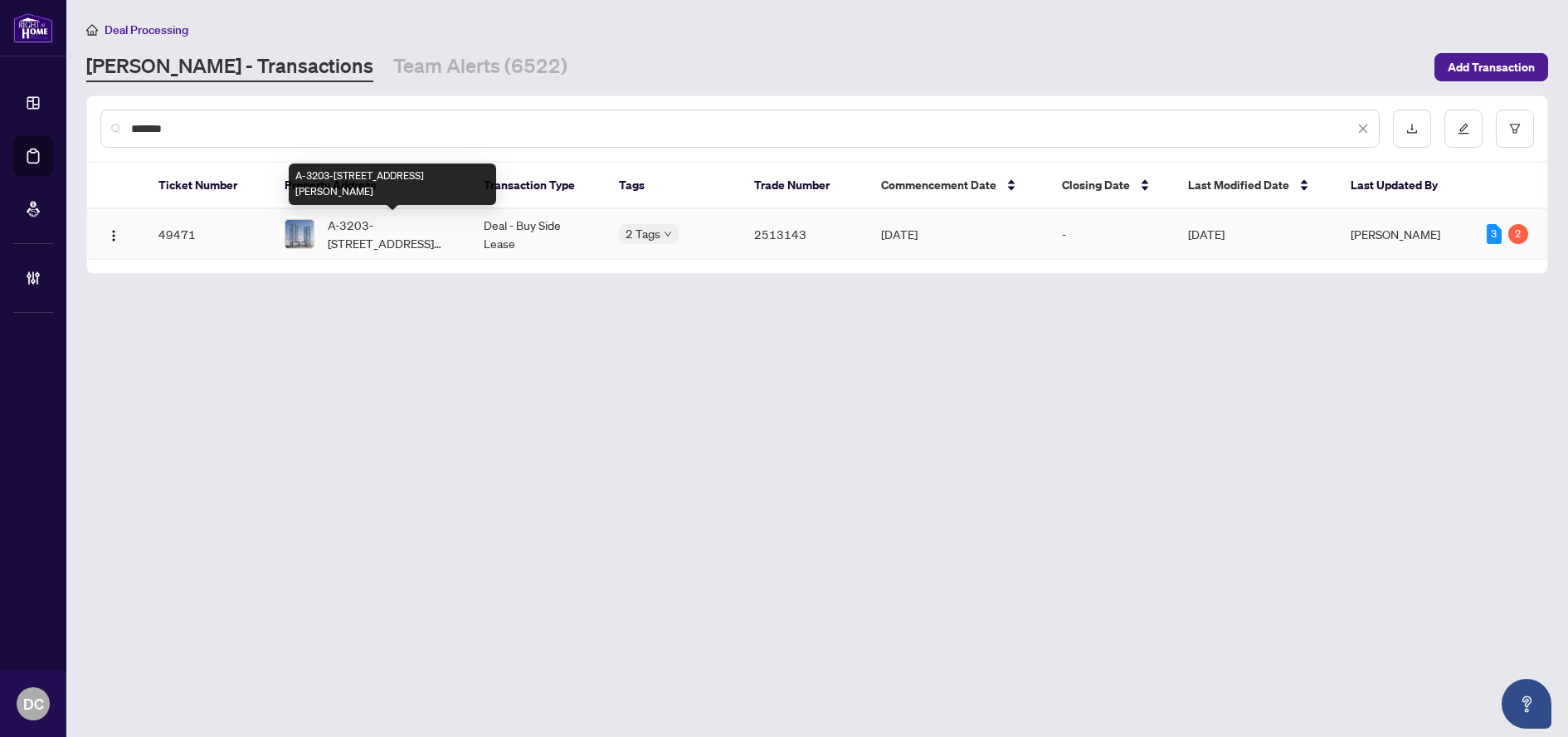
click at [443, 217] on span "A-3203-[STREET_ADDRESS][PERSON_NAME]" at bounding box center [392, 233] width 129 height 37
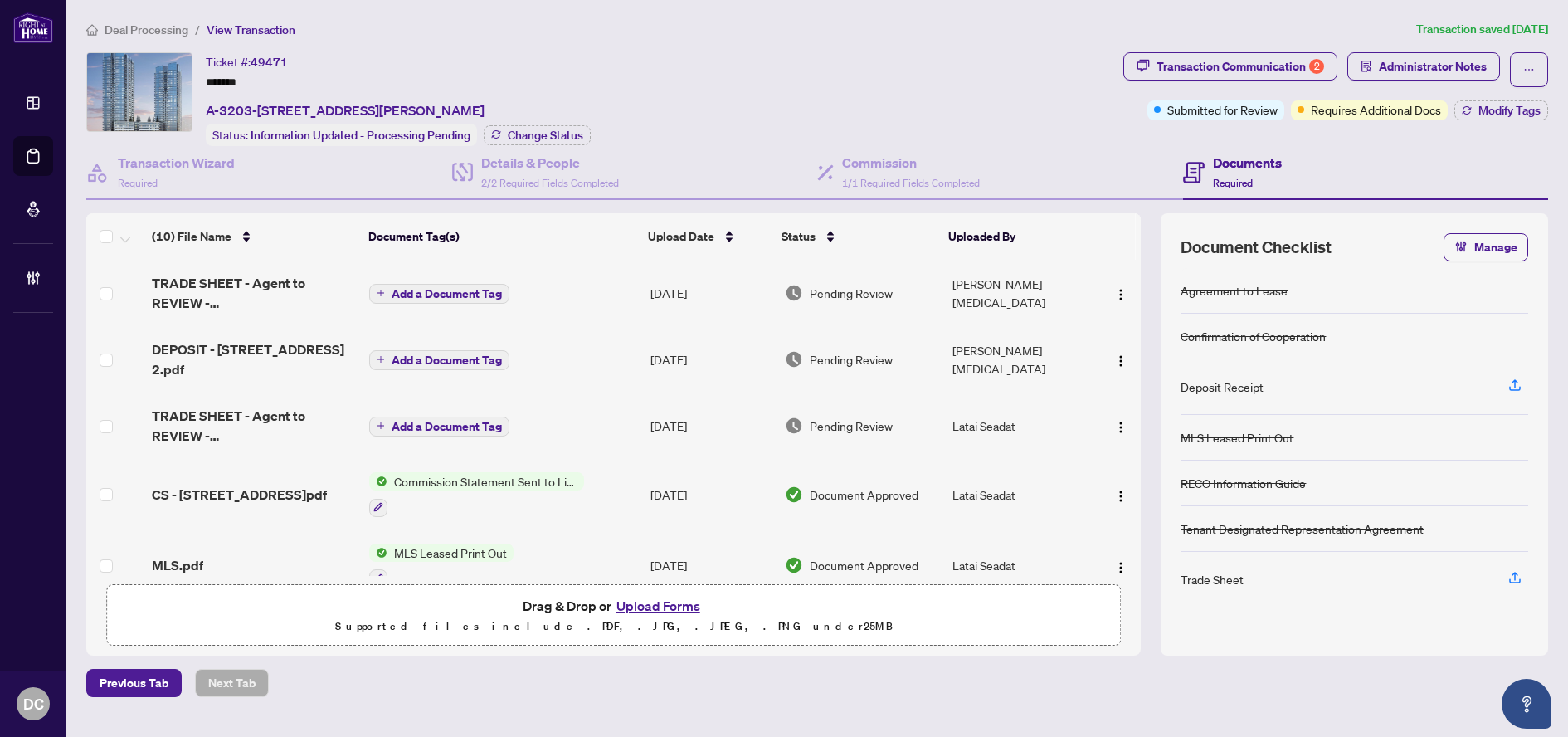
drag, startPoint x: 272, startPoint y: 86, endPoint x: 189, endPoint y: 89, distance: 83.1
click at [189, 89] on div "Ticket #: 49471 ******* A-3203-[STREET_ADDRESS][PERSON_NAME] Status: Informatio…" at bounding box center [601, 99] width 1030 height 93
click at [574, 138] on span "Change Status" at bounding box center [545, 135] width 76 height 12
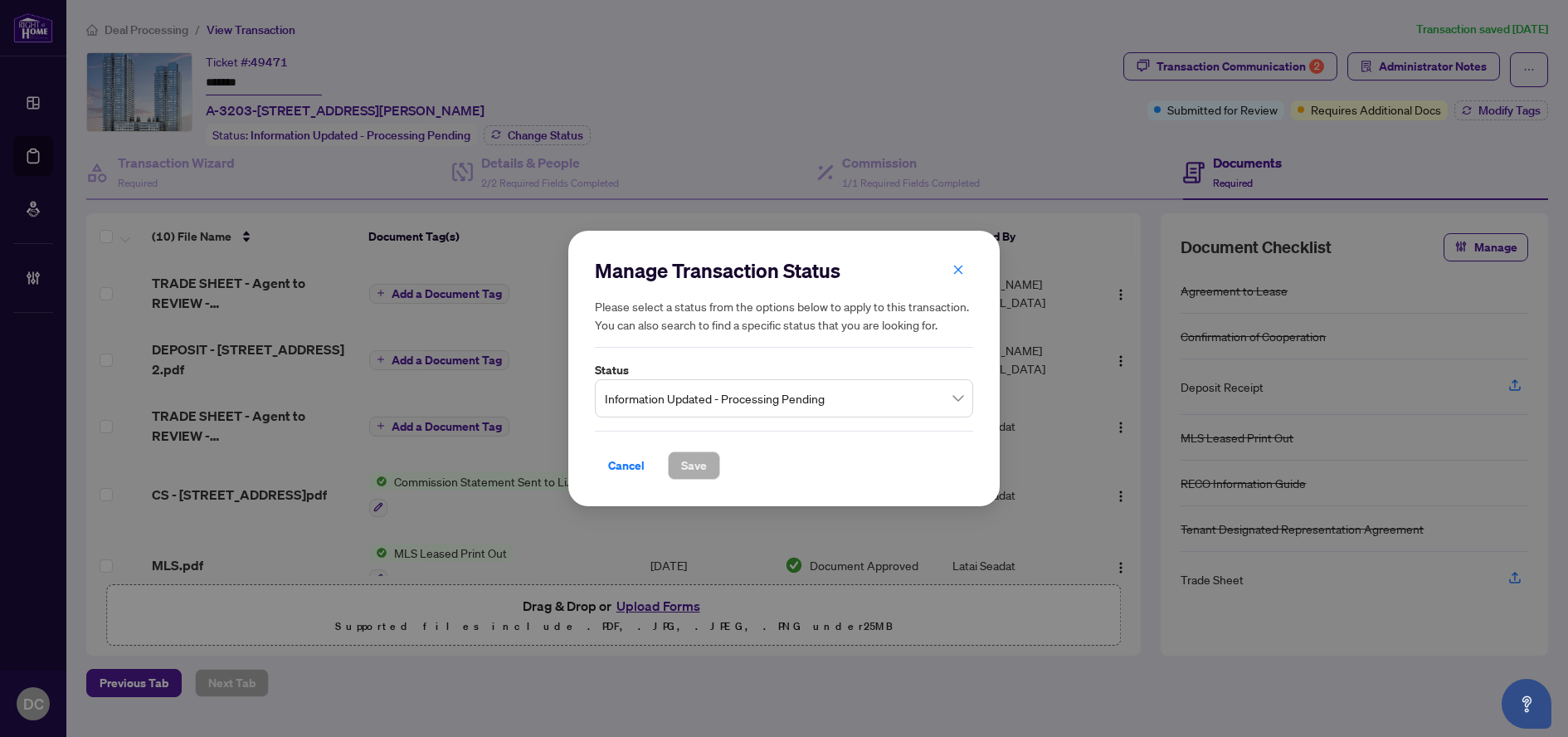
click at [734, 405] on span "Information Updated - Processing Pending" at bounding box center [784, 397] width 358 height 31
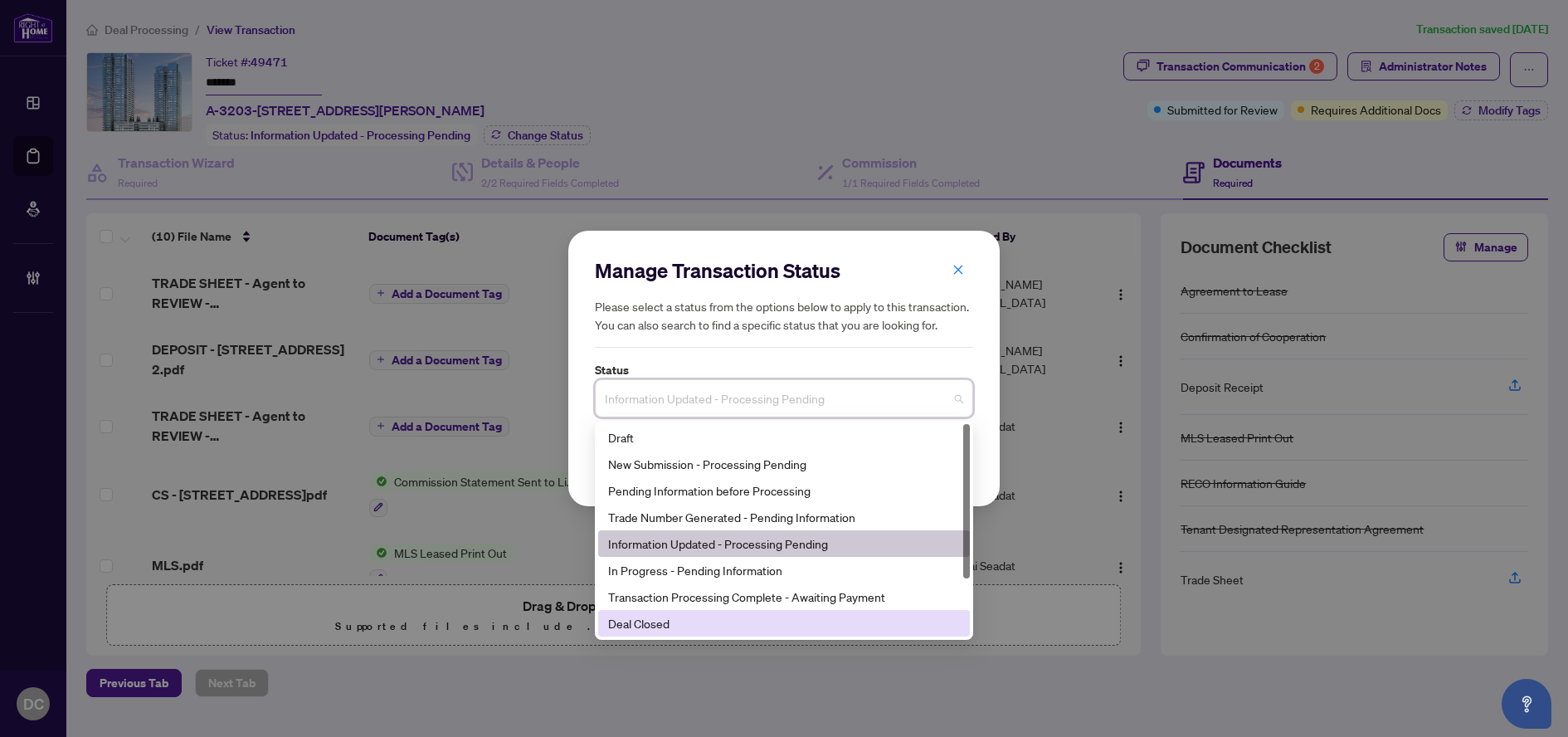
click at [668, 614] on div "Deal Closed" at bounding box center [784, 622] width 352 height 18
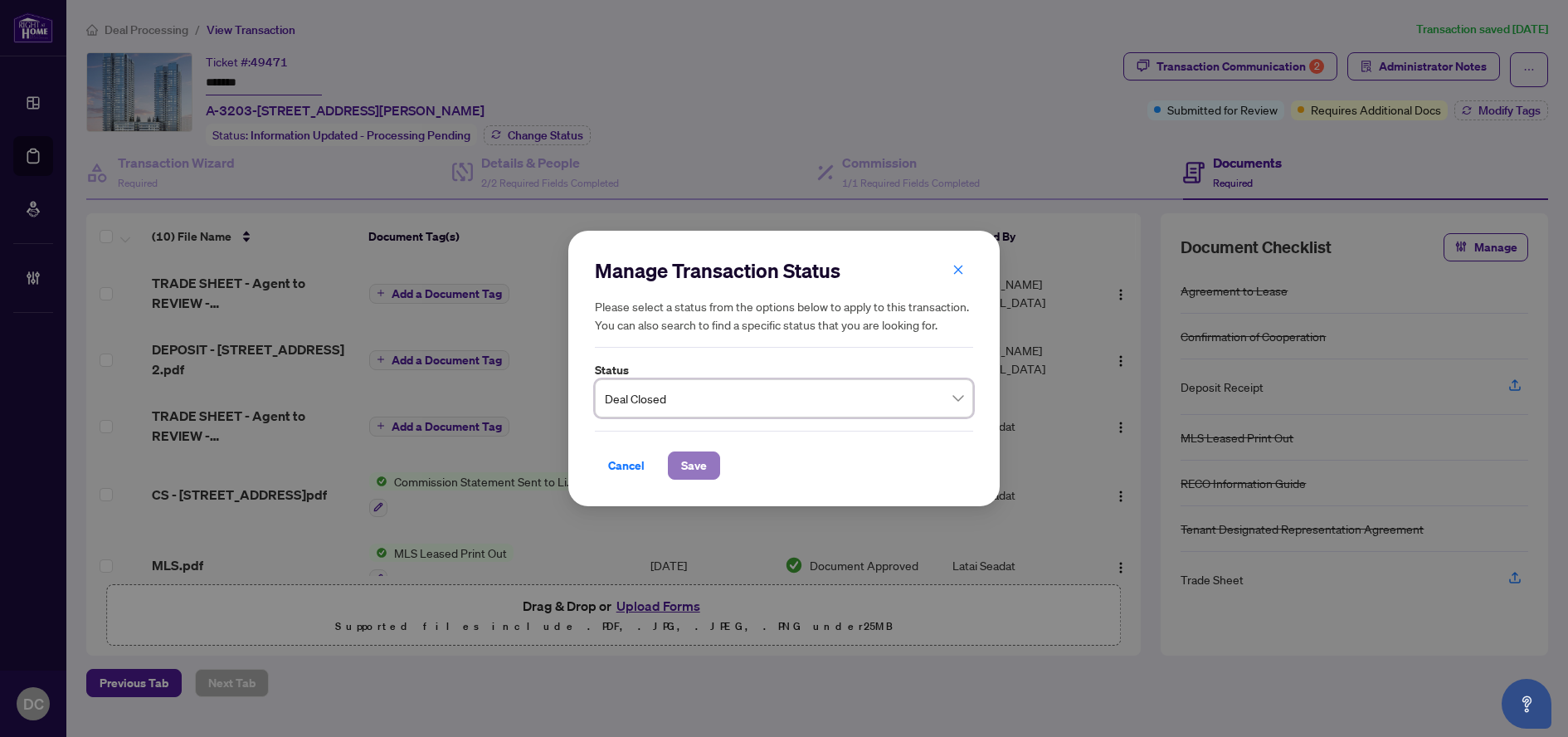
click at [699, 460] on span "Save" at bounding box center [694, 464] width 25 height 26
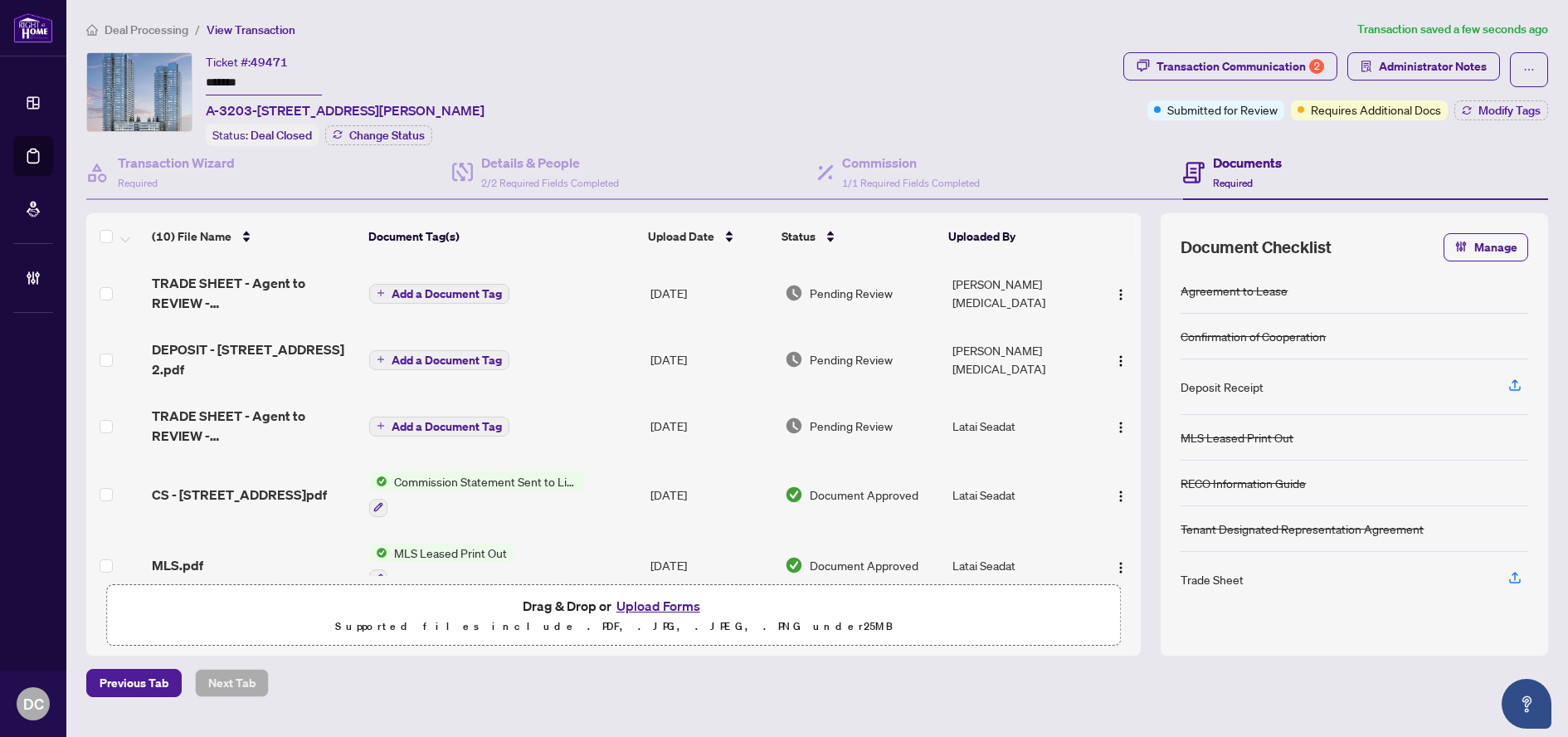
click at [1267, 81] on span "Transaction Communication 2" at bounding box center [1231, 70] width 214 height 35
click at [1272, 71] on div "Transaction Communication 2" at bounding box center [1240, 66] width 167 height 26
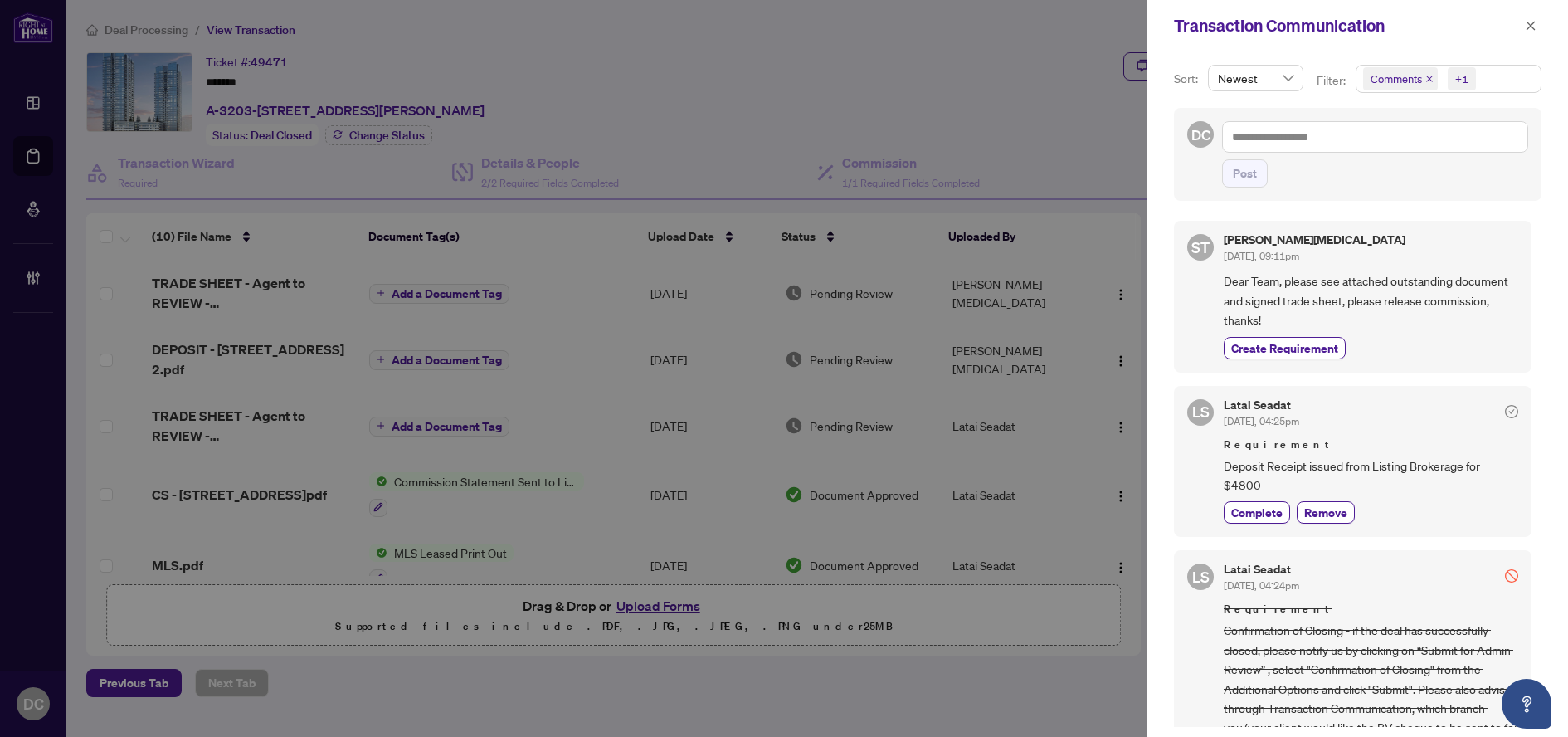
click at [1503, 83] on span "Comments +1" at bounding box center [1448, 78] width 184 height 26
click at [1461, 149] on span "Comments" at bounding box center [1456, 147] width 147 height 20
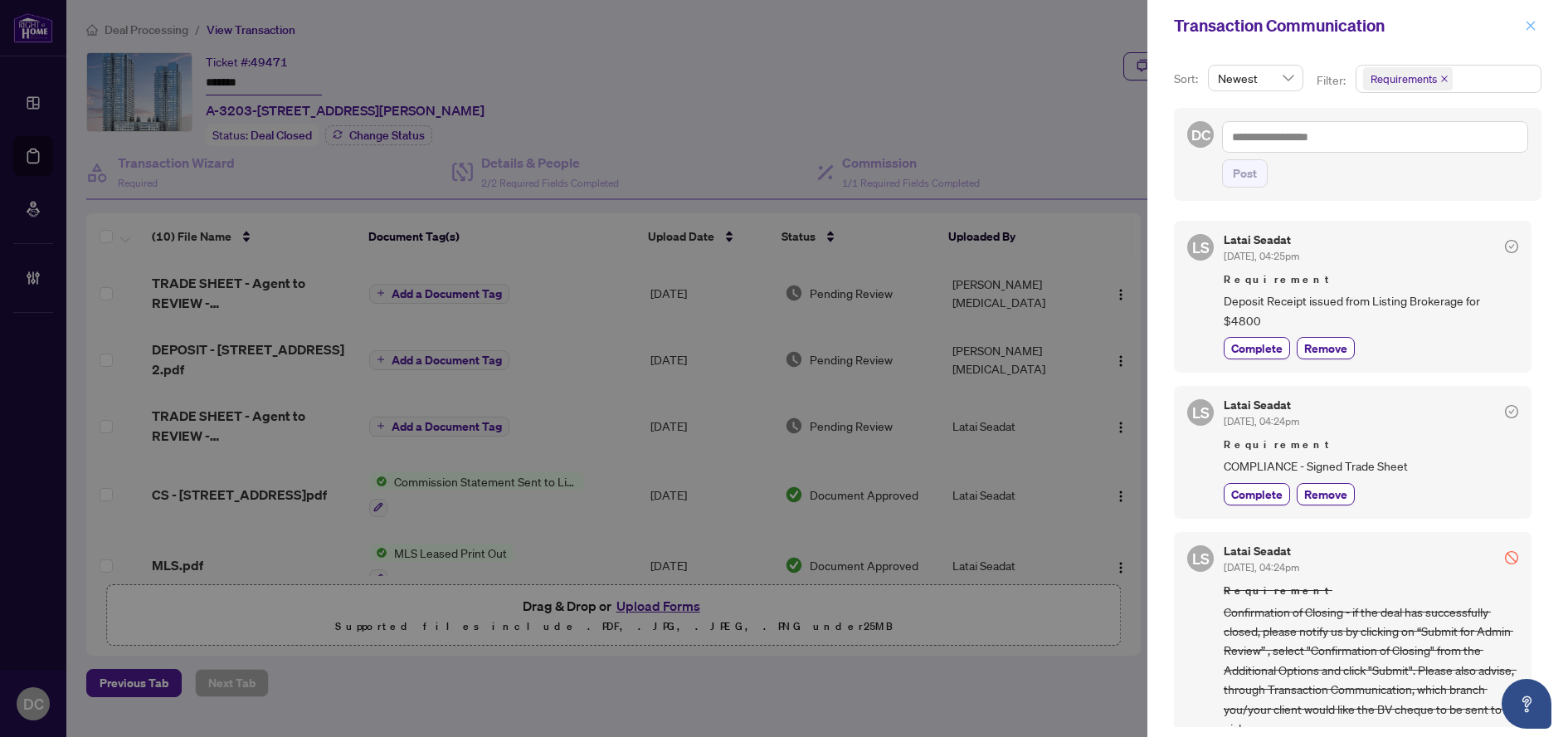
click at [1531, 17] on span "button" at bounding box center [1531, 25] width 12 height 26
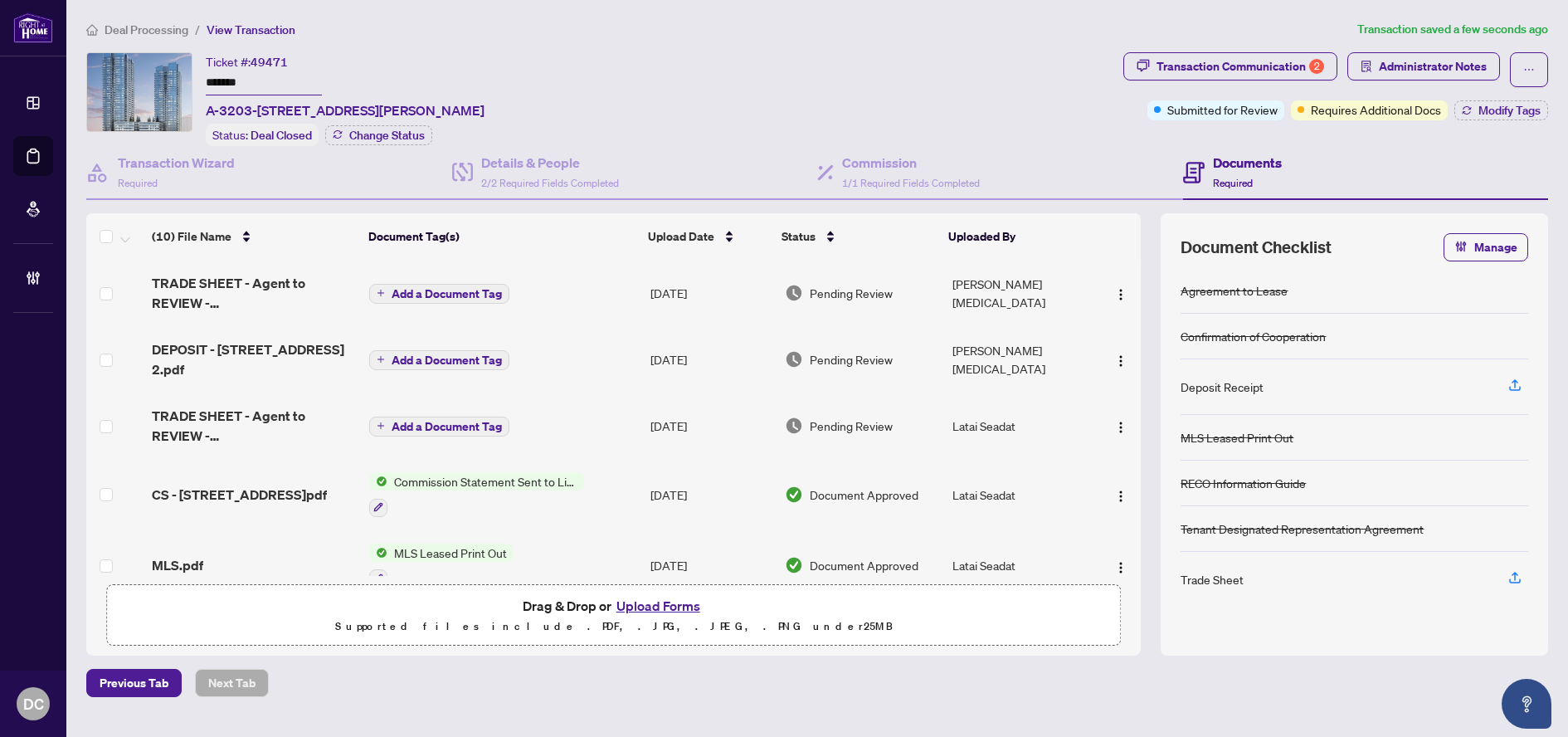
click at [595, 296] on td "Add a Document Tag" at bounding box center [503, 293] width 281 height 66
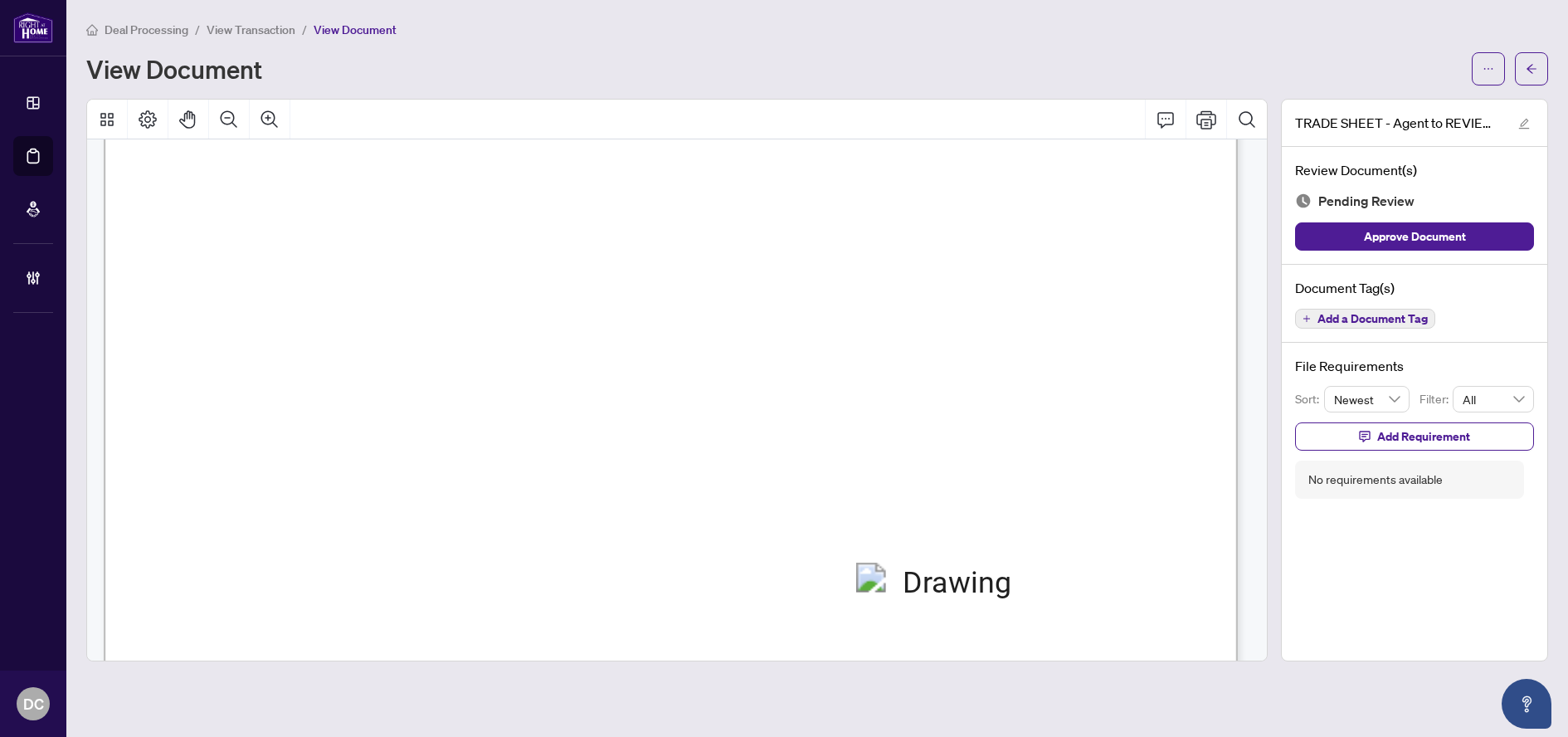
scroll to position [664, 0]
click at [1526, 70] on icon "arrow-left" at bounding box center [1532, 69] width 12 height 12
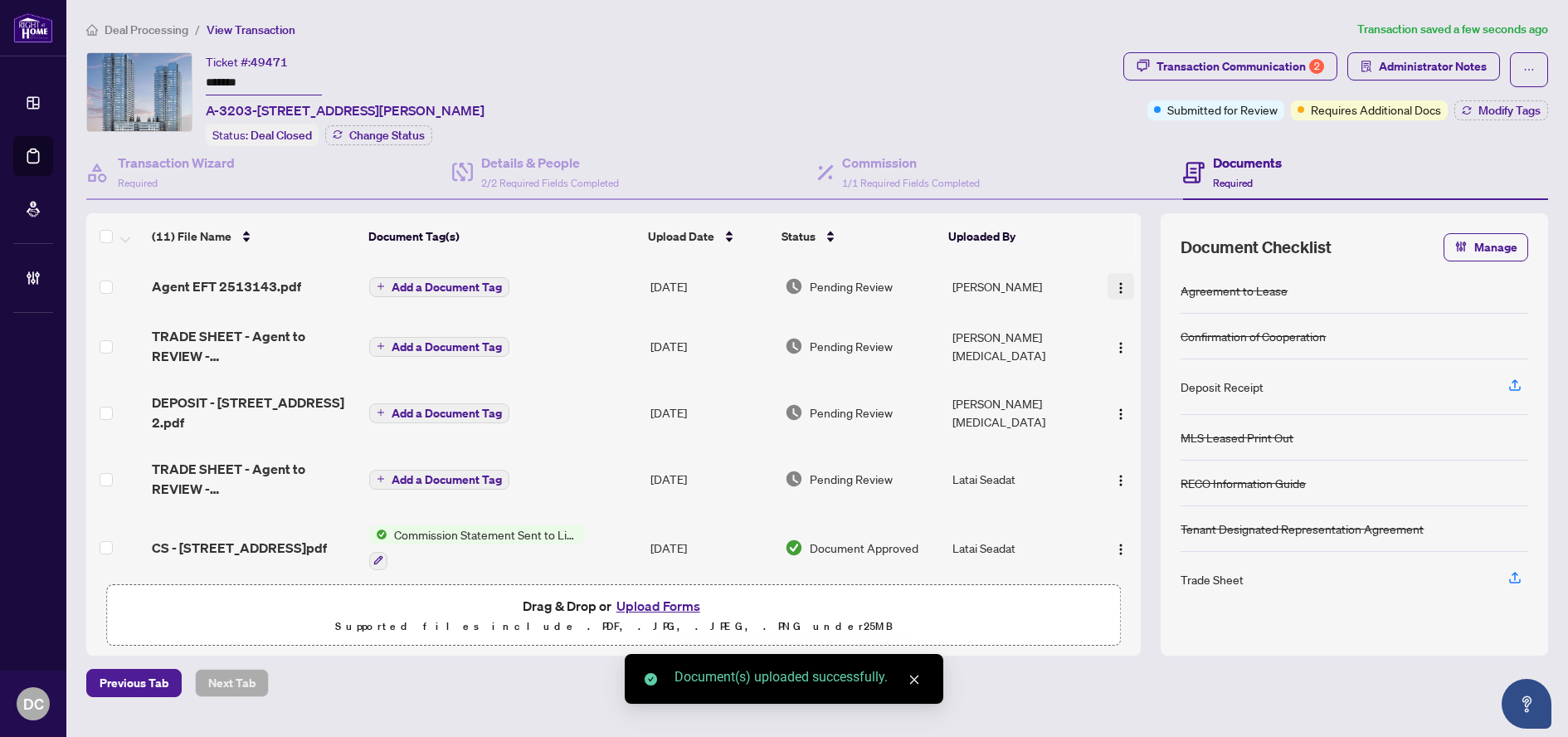
click at [1114, 282] on img "button" at bounding box center [1121, 288] width 14 height 14
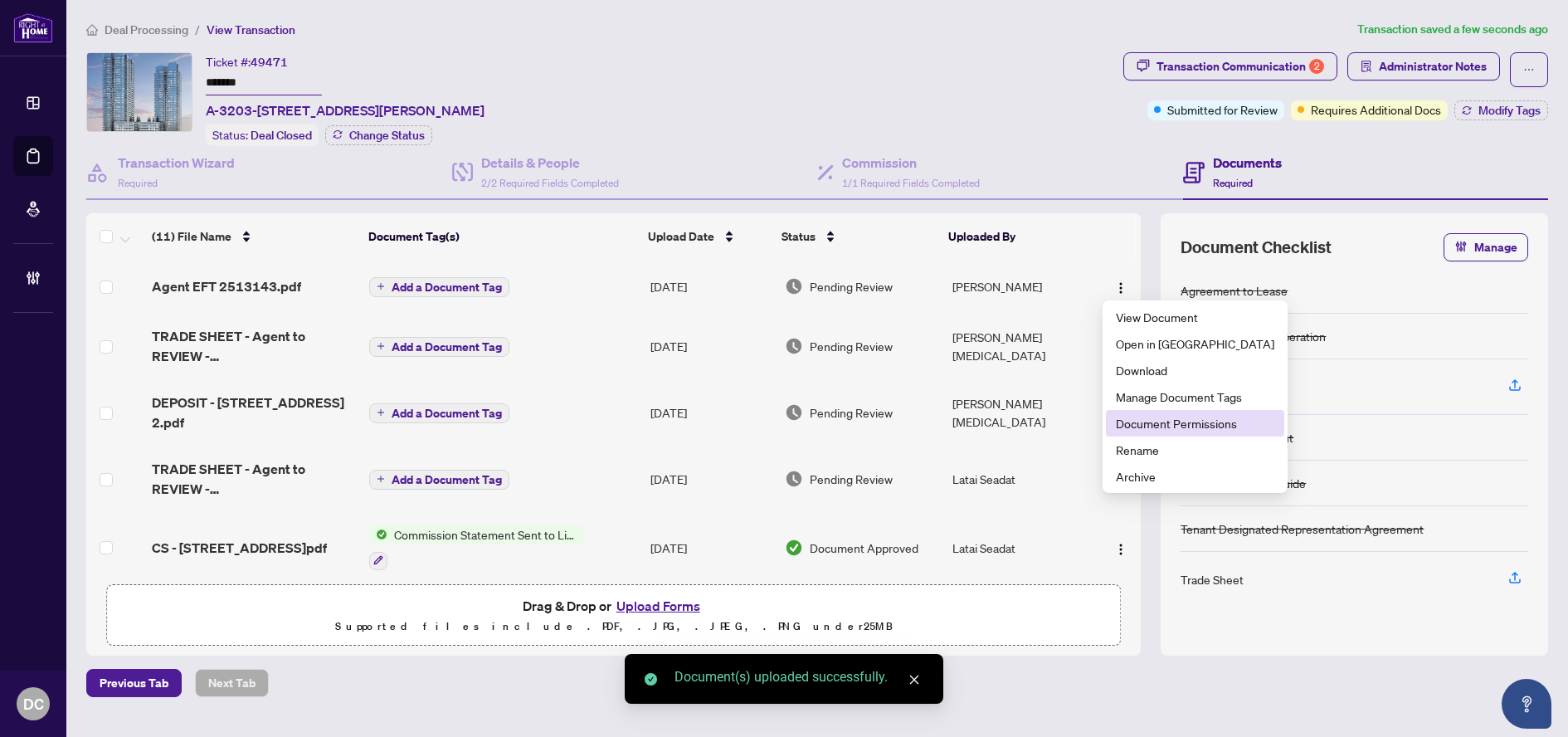
click at [1162, 421] on span "Document Permissions" at bounding box center [1195, 422] width 159 height 18
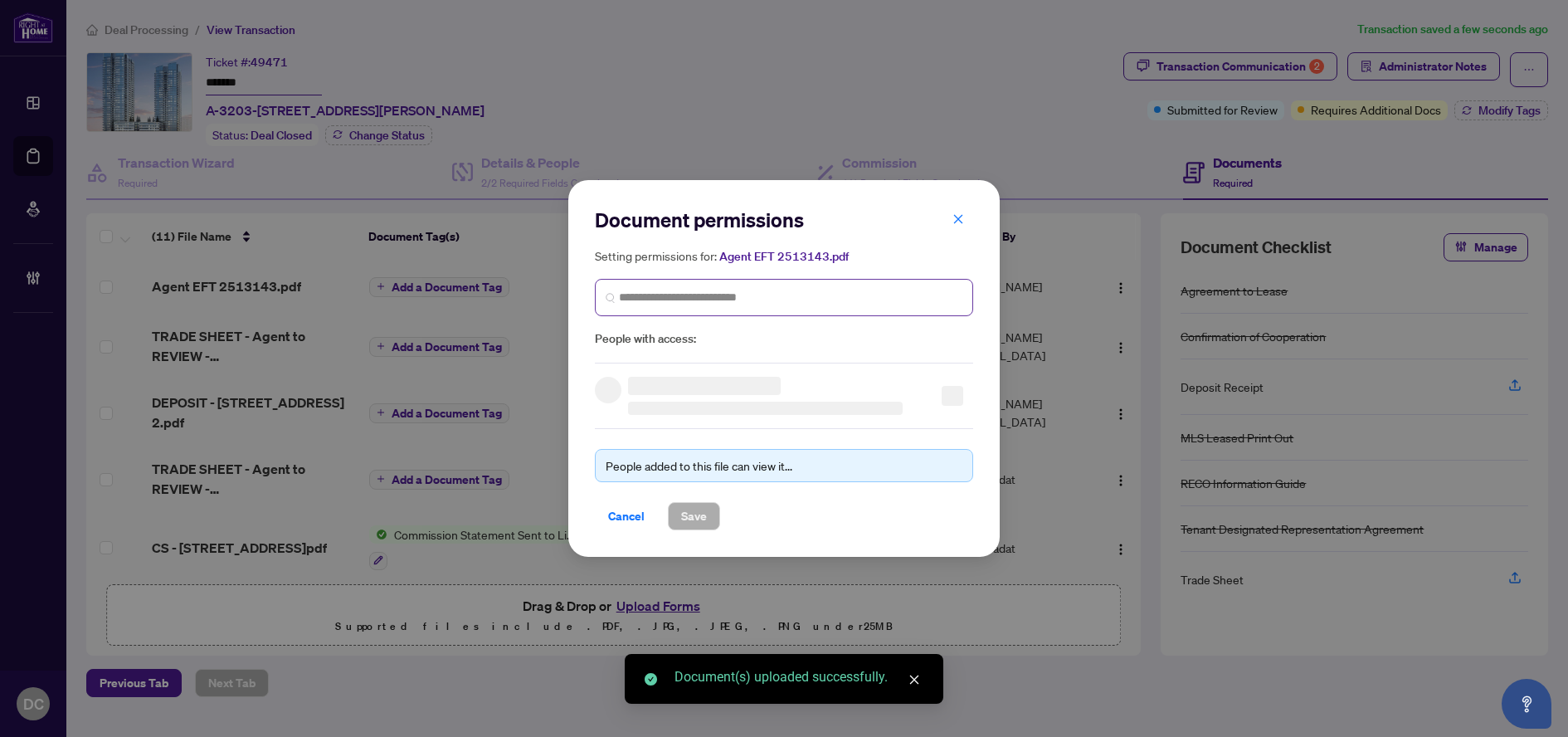
click at [917, 311] on span at bounding box center [783, 297] width 378 height 37
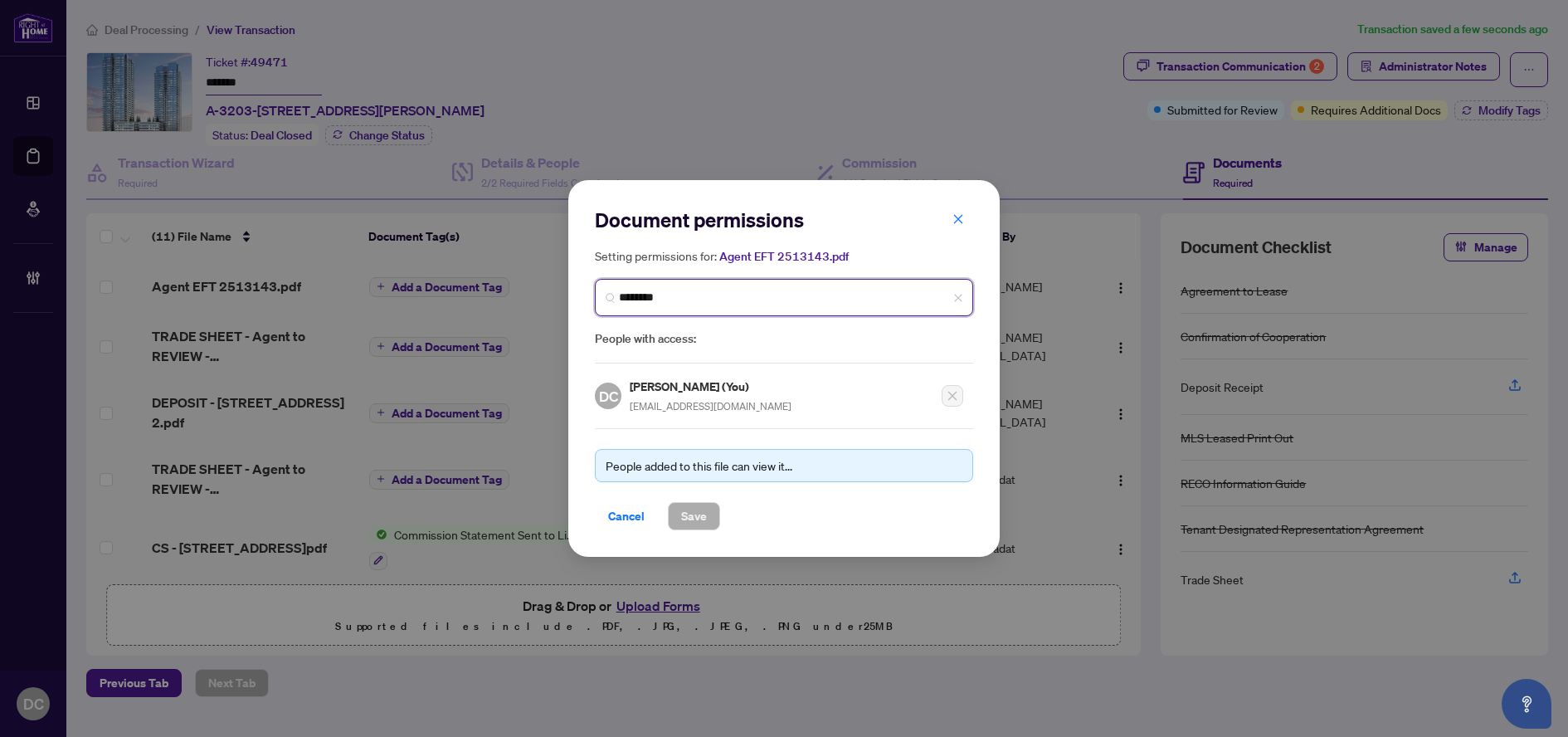
type input "*********"
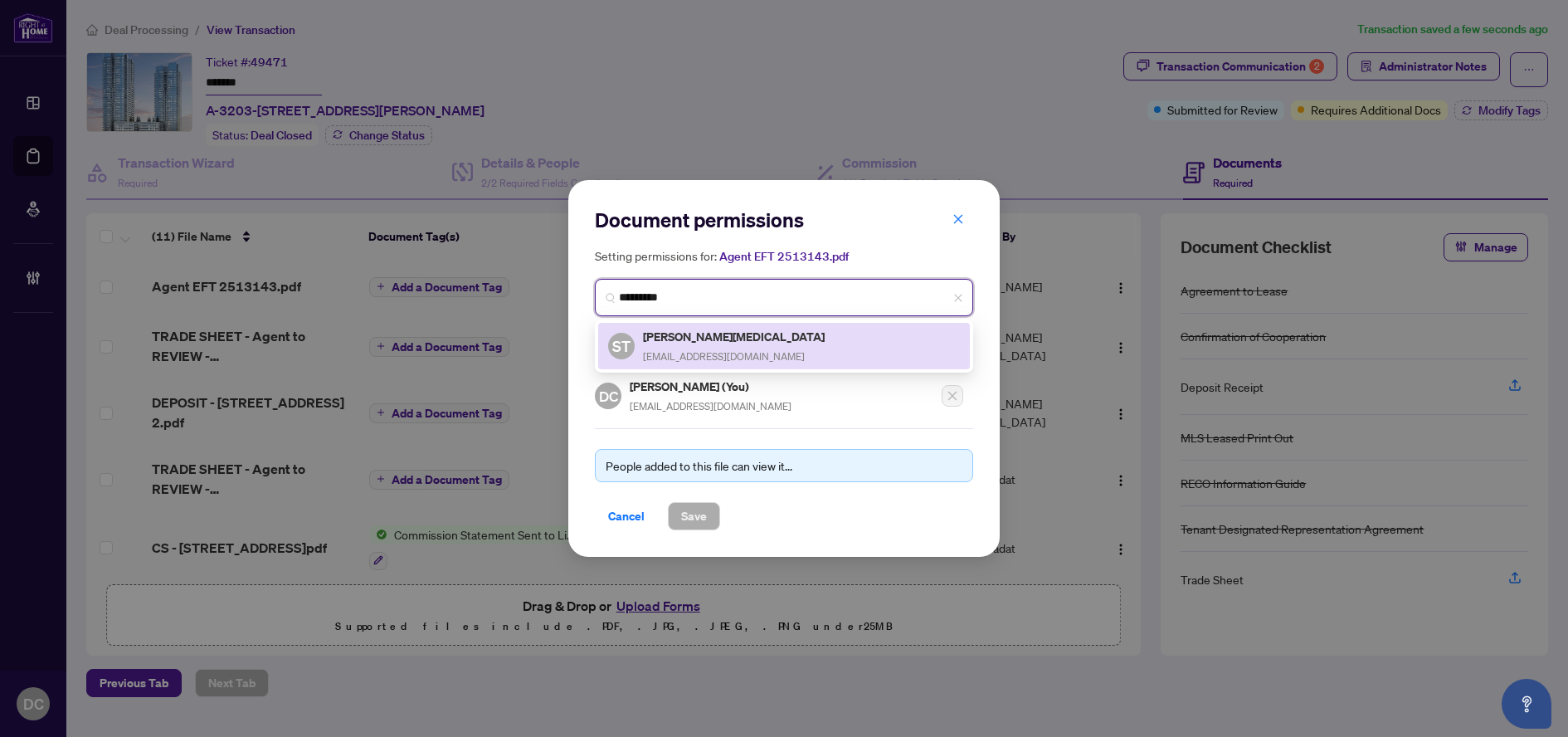
click at [792, 336] on div "ST [PERSON_NAME][MEDICAL_DATA] [EMAIL_ADDRESS][DOMAIN_NAME]" at bounding box center [784, 346] width 352 height 38
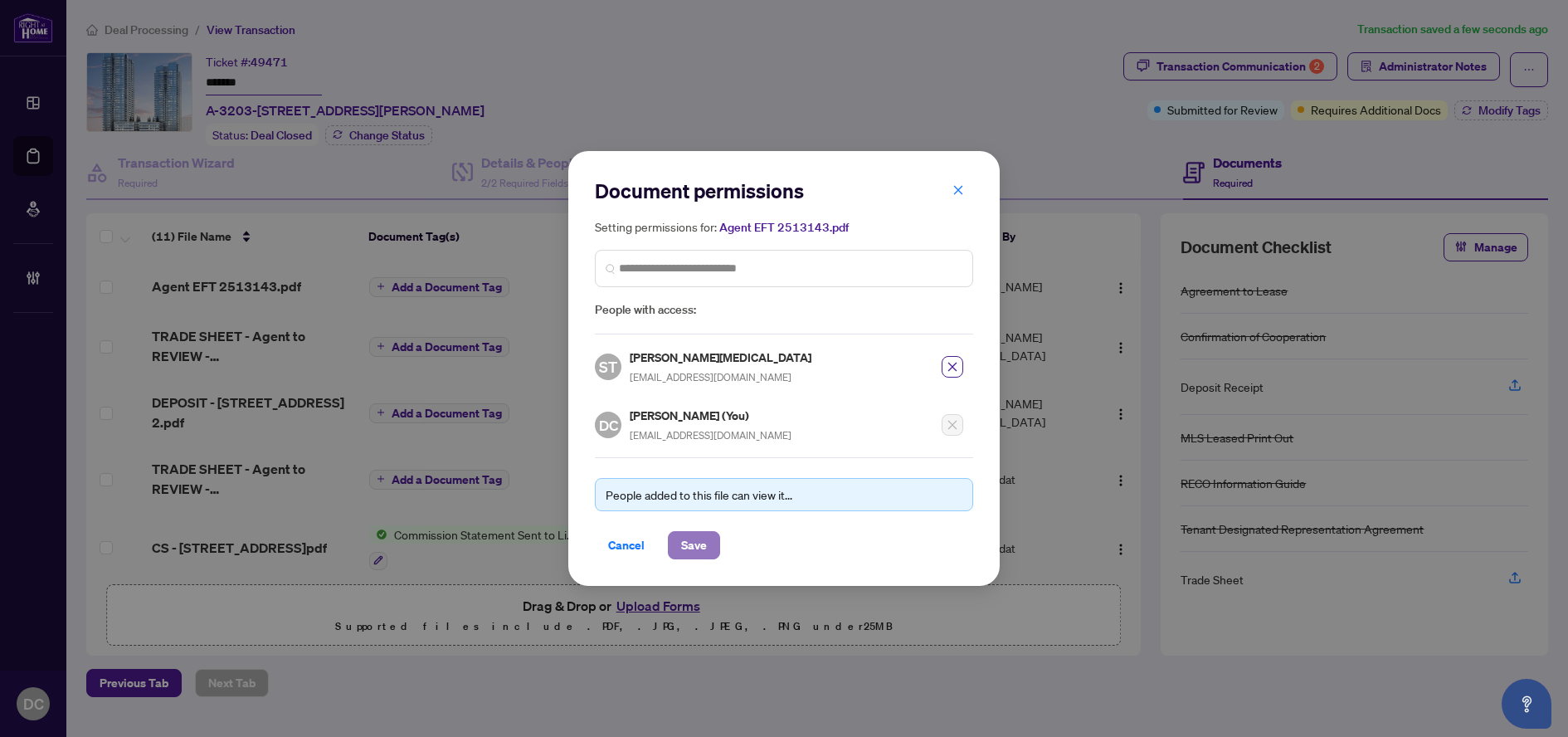
click at [699, 545] on span "Save" at bounding box center [694, 544] width 25 height 26
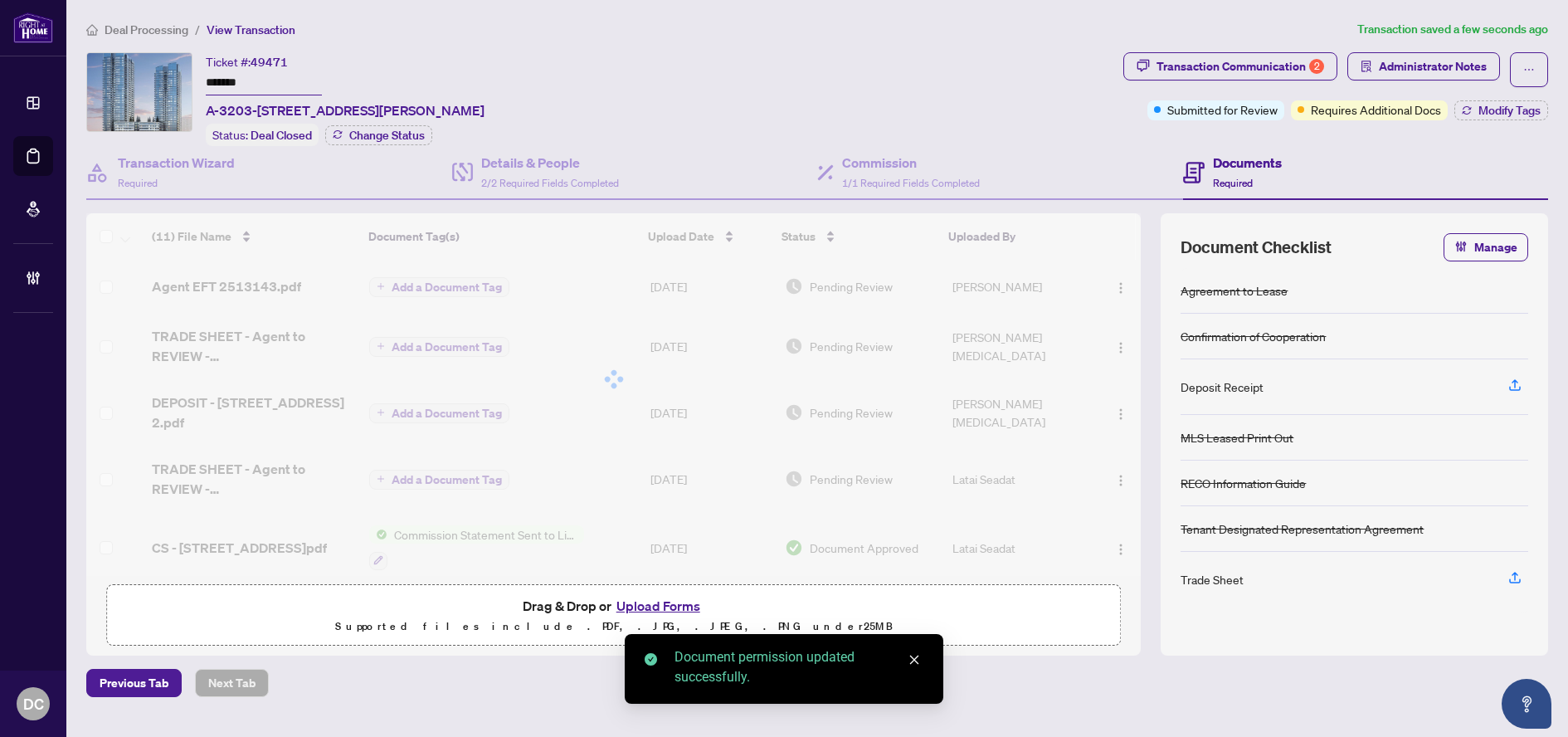
click at [474, 287] on div "Document permissions Setting permissions for: Agent EFT 2513143.pdf 173 ST [PER…" at bounding box center [784, 368] width 1568 height 737
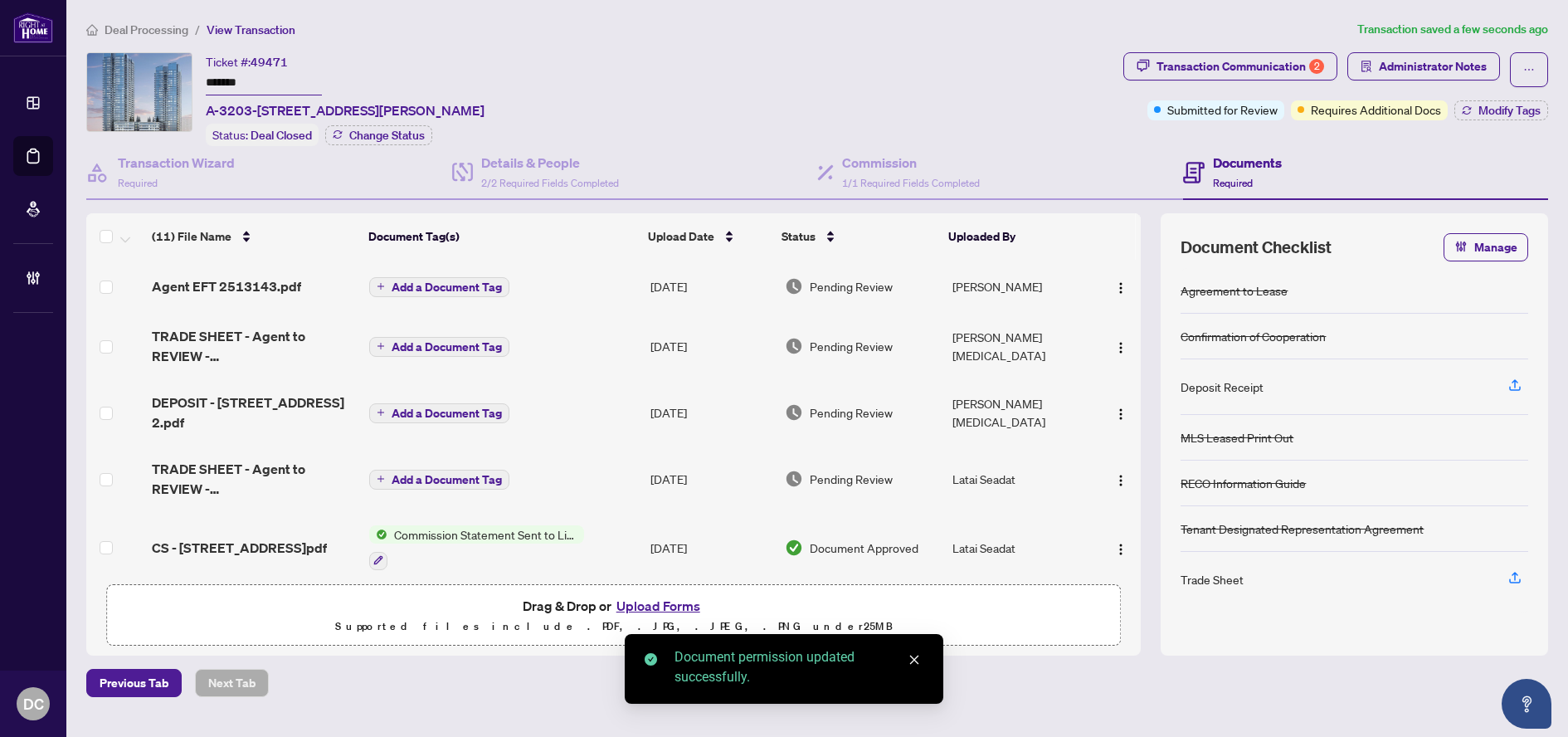
click at [485, 287] on span "Add a Document Tag" at bounding box center [447, 287] width 110 height 12
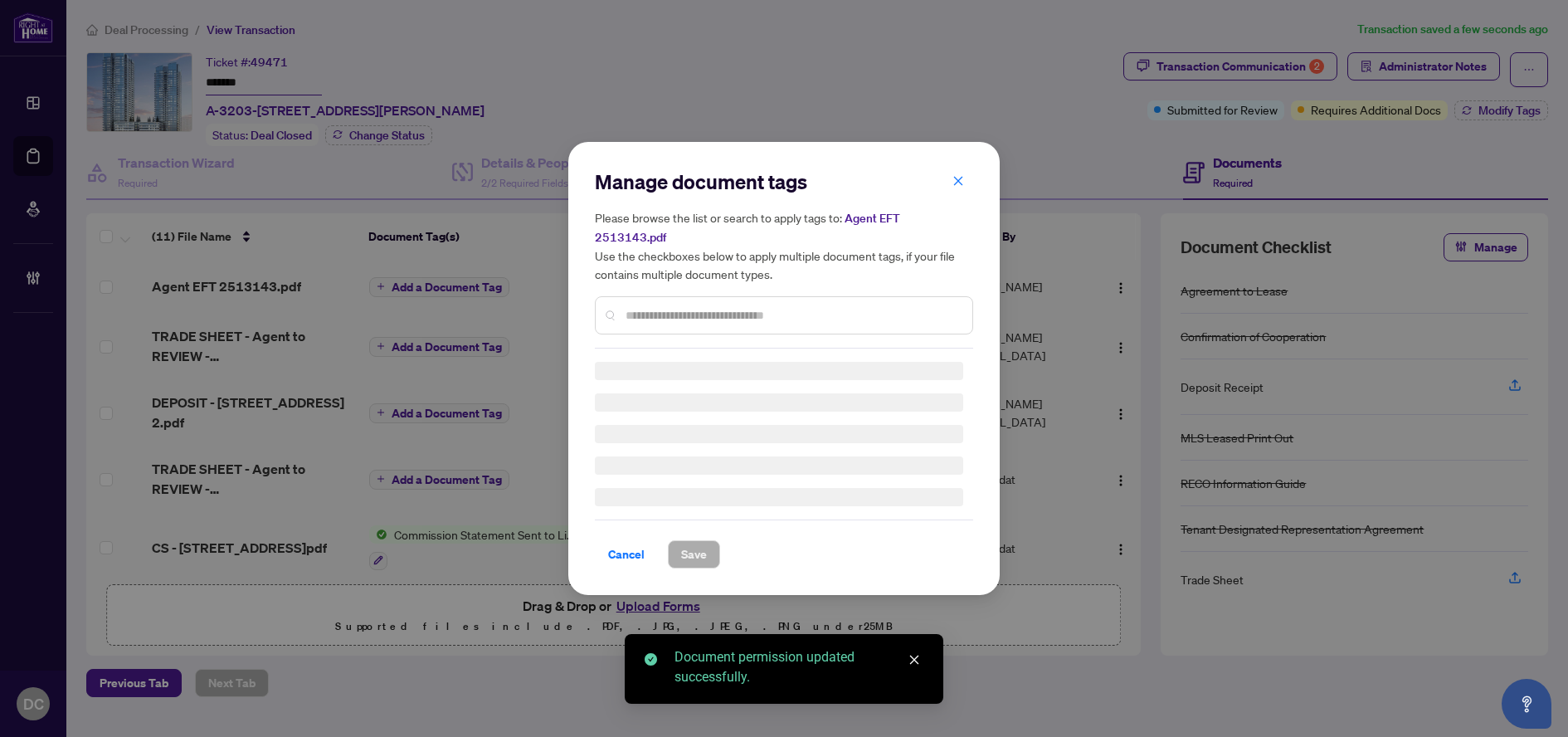
click at [788, 312] on div "Manage document tags Please browse the list or search to apply tags to: Agent E…" at bounding box center [783, 368] width 378 height 400
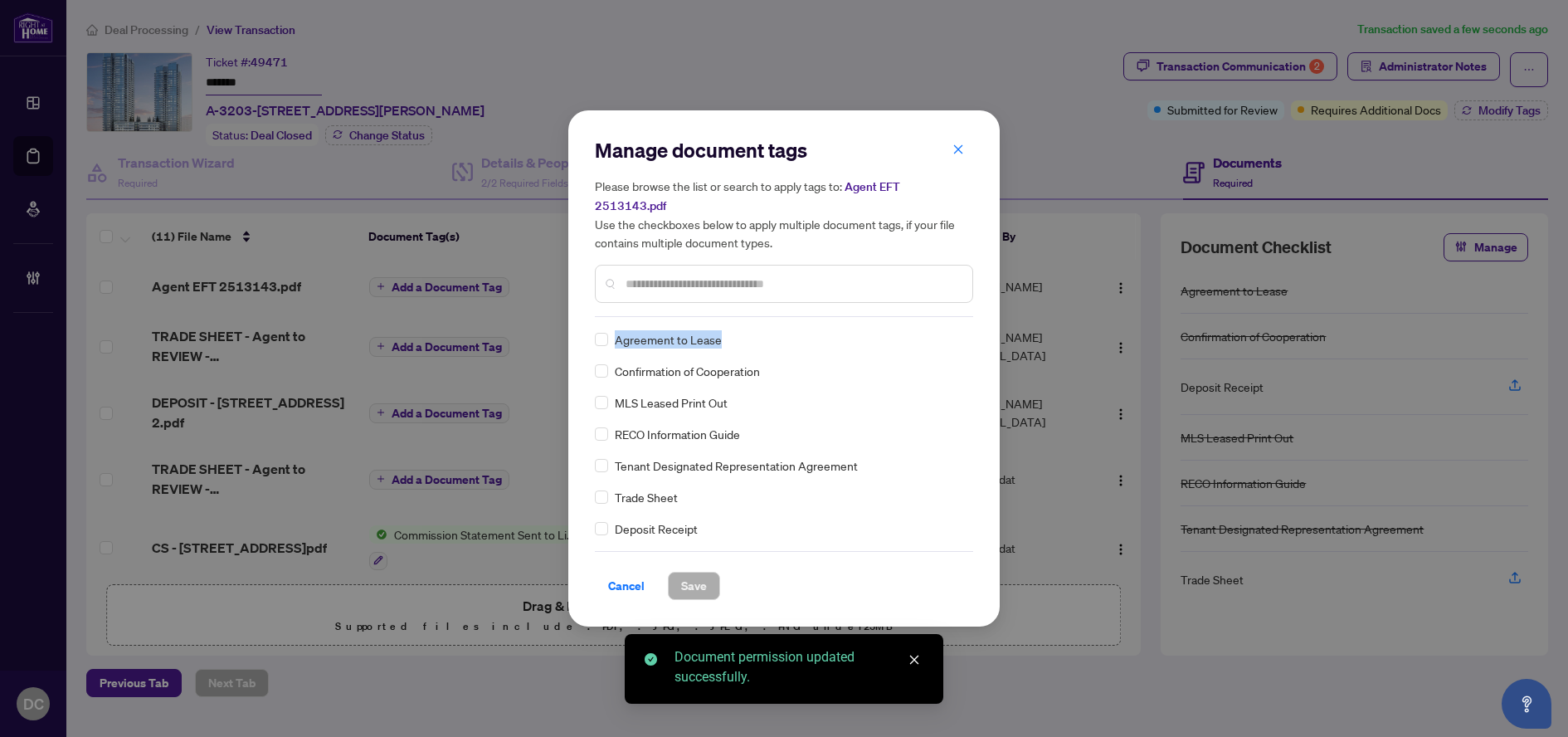
click at [801, 274] on input "text" at bounding box center [792, 283] width 334 height 18
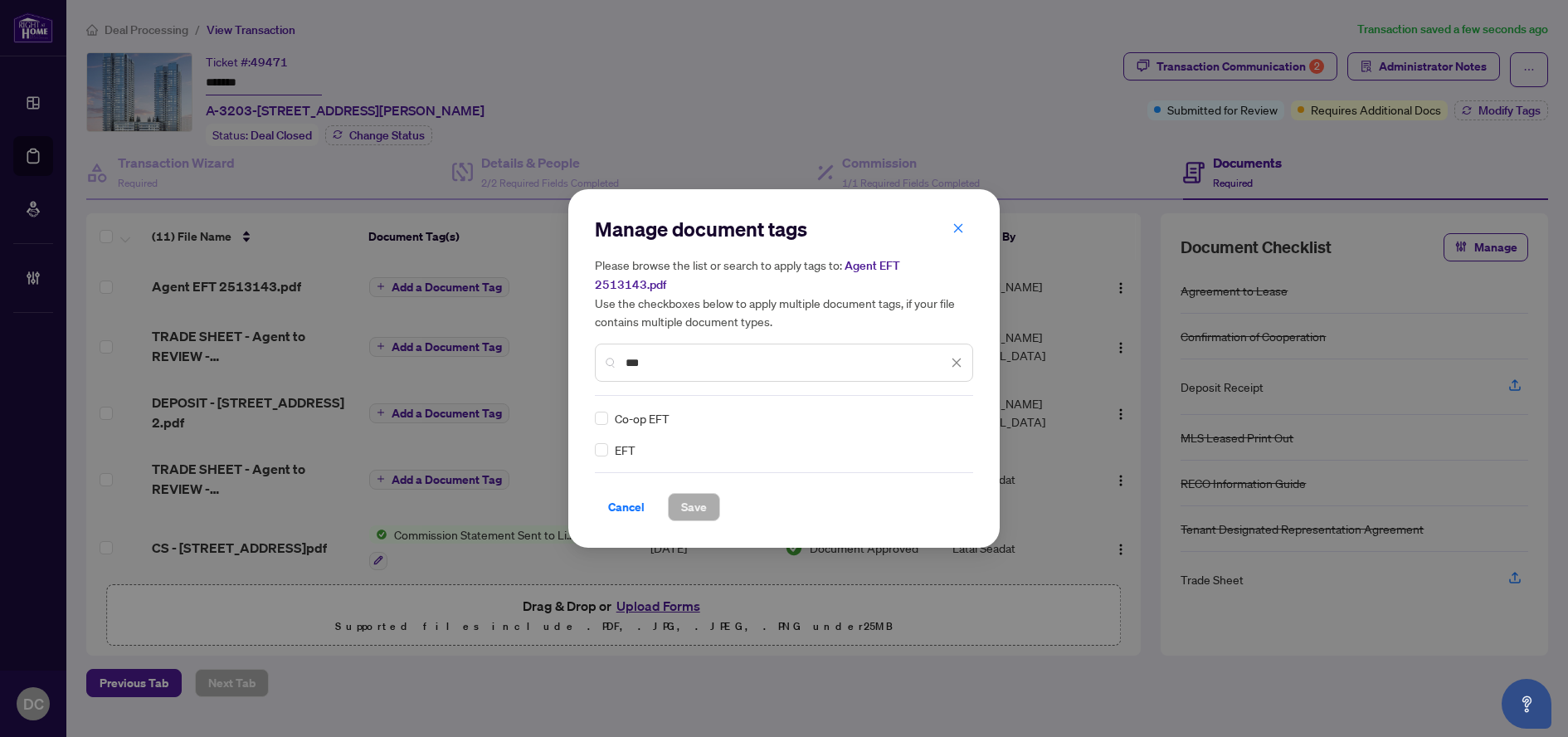
type input "***"
click at [946, 410] on img at bounding box center [939, 419] width 17 height 17
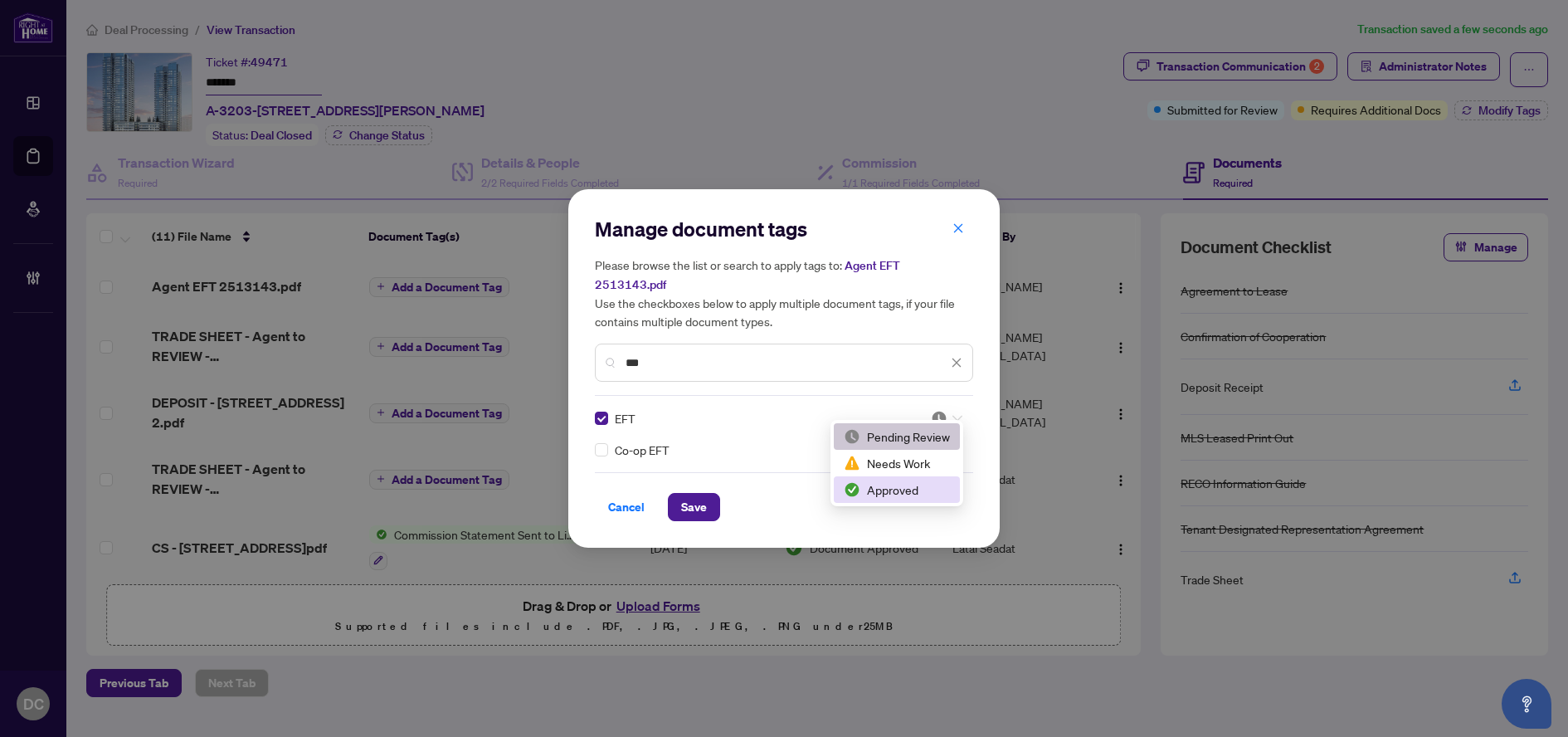
click at [904, 483] on div "Approved" at bounding box center [897, 489] width 106 height 18
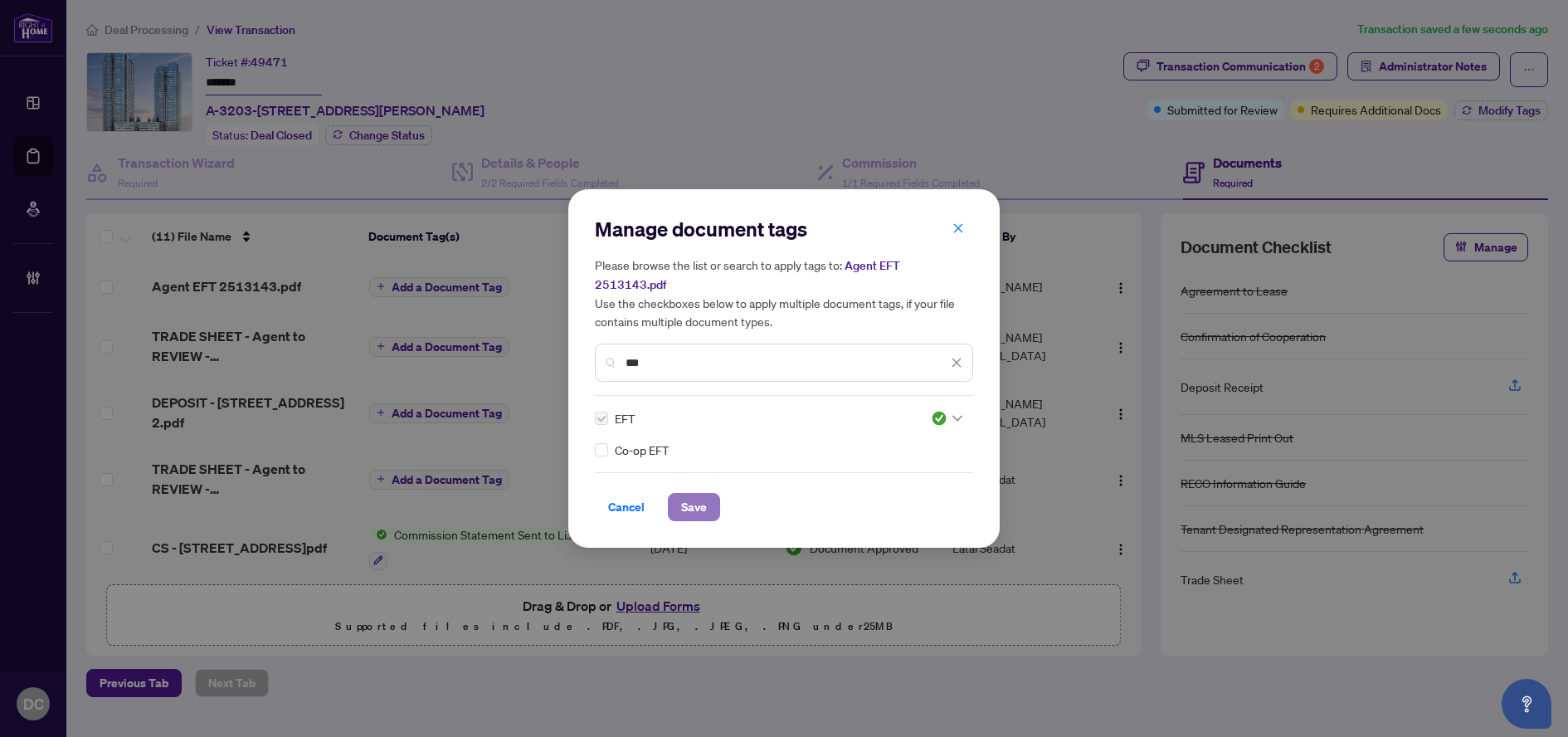
click at [710, 498] on button "Save" at bounding box center [694, 506] width 53 height 28
click at [1423, 113] on div "Manage document tags Please browse the list or search to apply tags to: Agent E…" at bounding box center [784, 368] width 1568 height 737
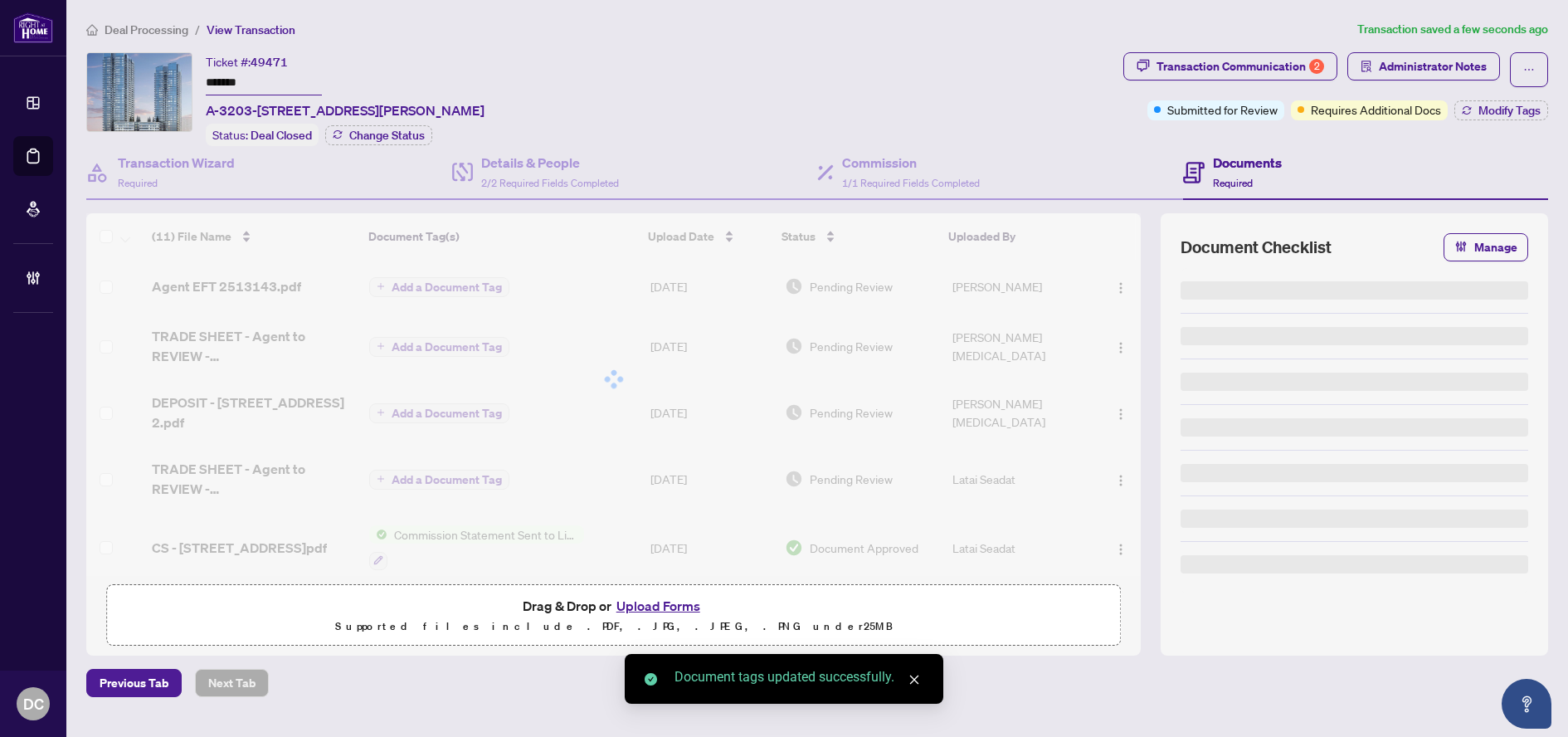
click at [1395, 110] on div "Manage document tags Please browse the list or search to apply tags to: Agent E…" at bounding box center [784, 368] width 1568 height 737
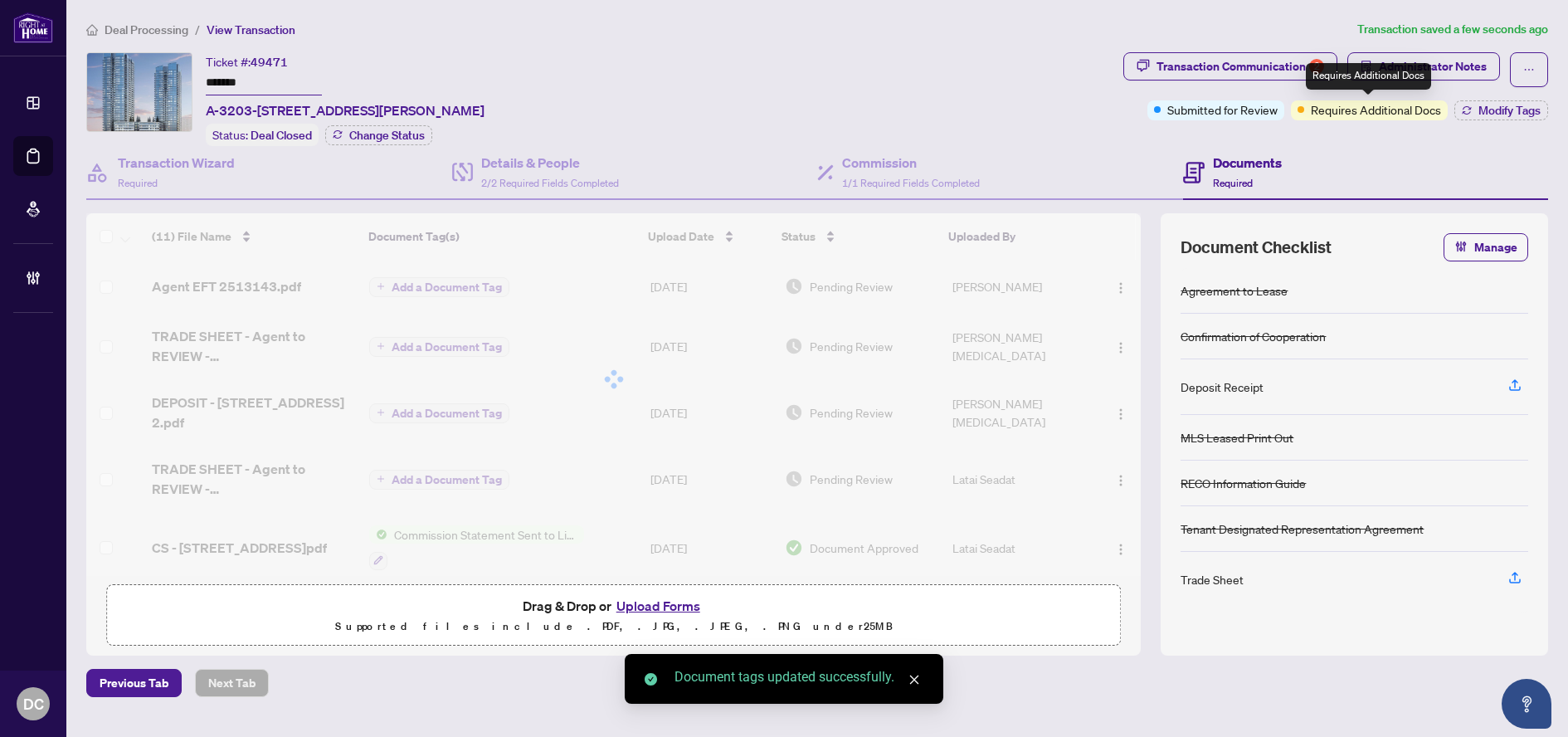
click at [1366, 115] on span "Requires Additional Docs" at bounding box center [1376, 109] width 130 height 18
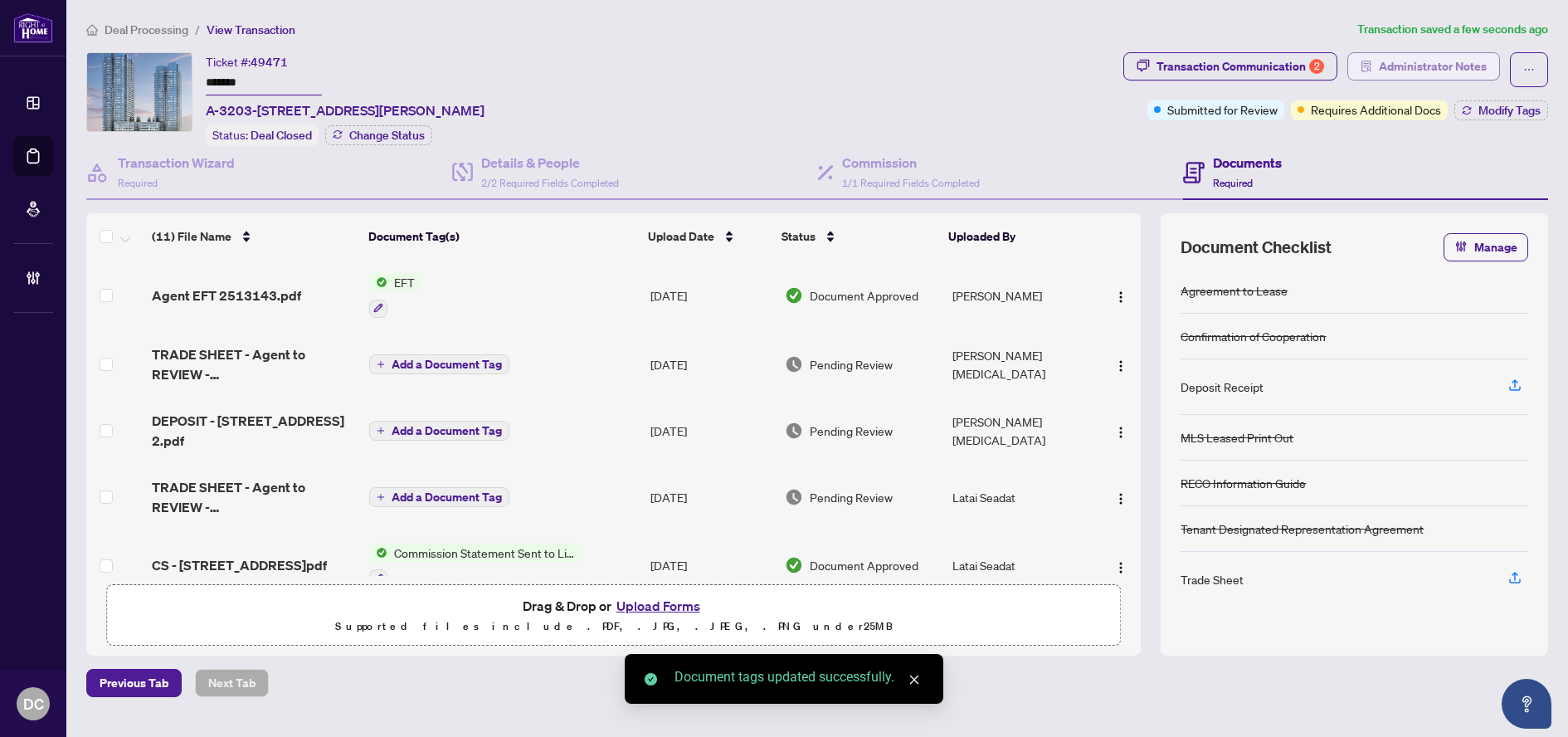
click at [1436, 71] on span "Administrator Notes" at bounding box center [1433, 66] width 108 height 26
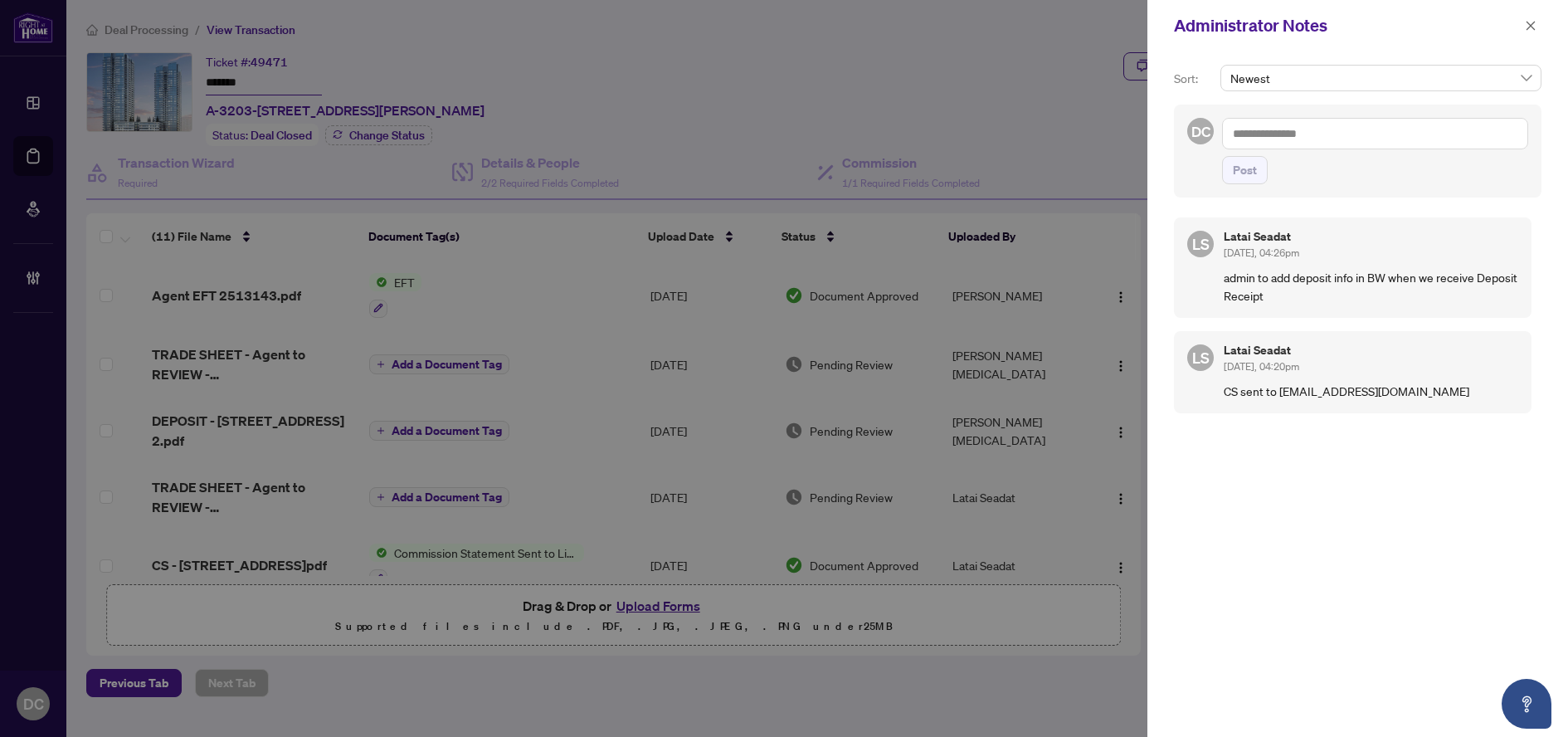
click at [1268, 133] on textarea at bounding box center [1375, 133] width 306 height 31
paste textarea "**********"
type textarea "**********"
click at [1256, 176] on span "Post" at bounding box center [1245, 170] width 24 height 26
click at [1523, 27] on button "button" at bounding box center [1531, 25] width 21 height 20
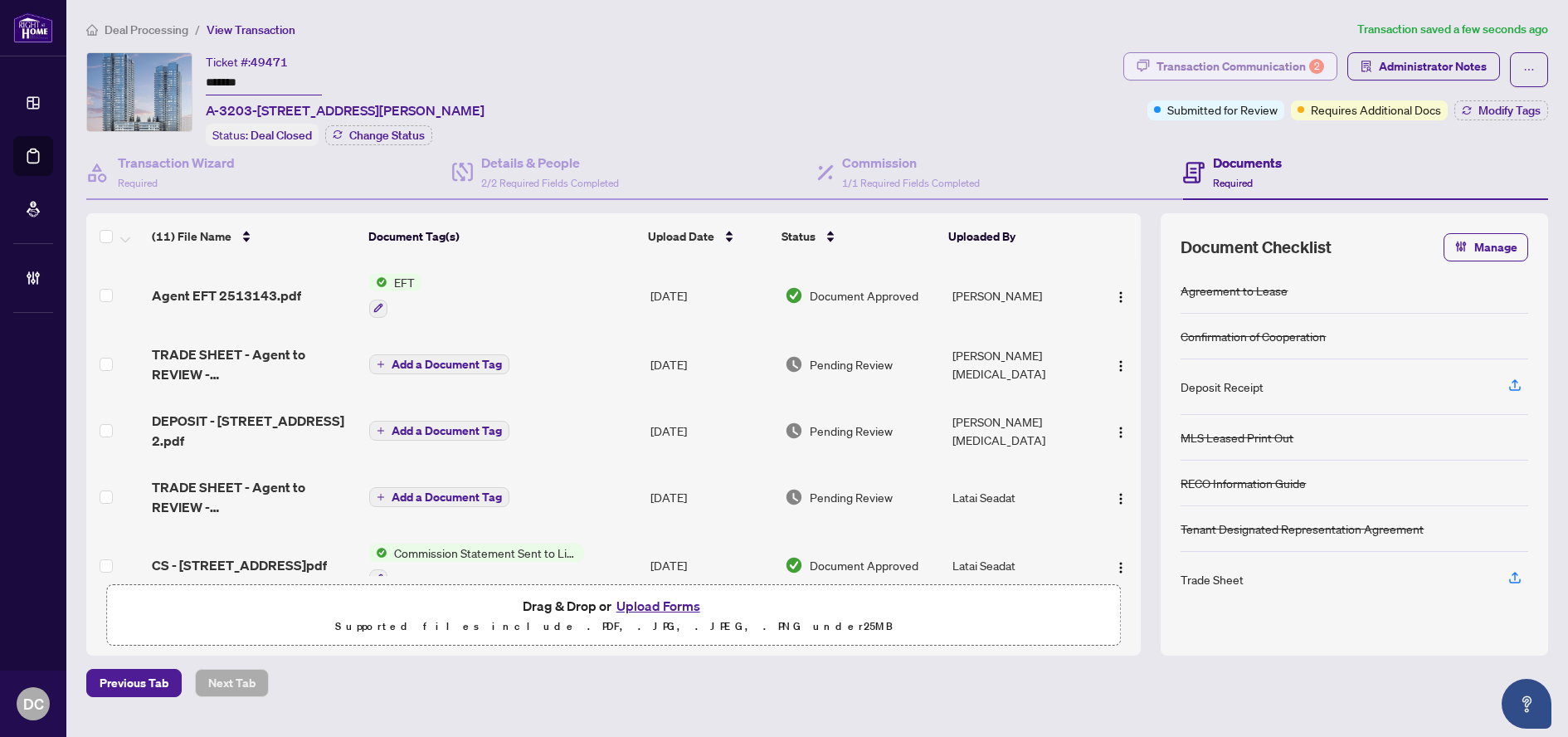
click at [1232, 64] on div "Transaction Communication 2" at bounding box center [1240, 66] width 167 height 26
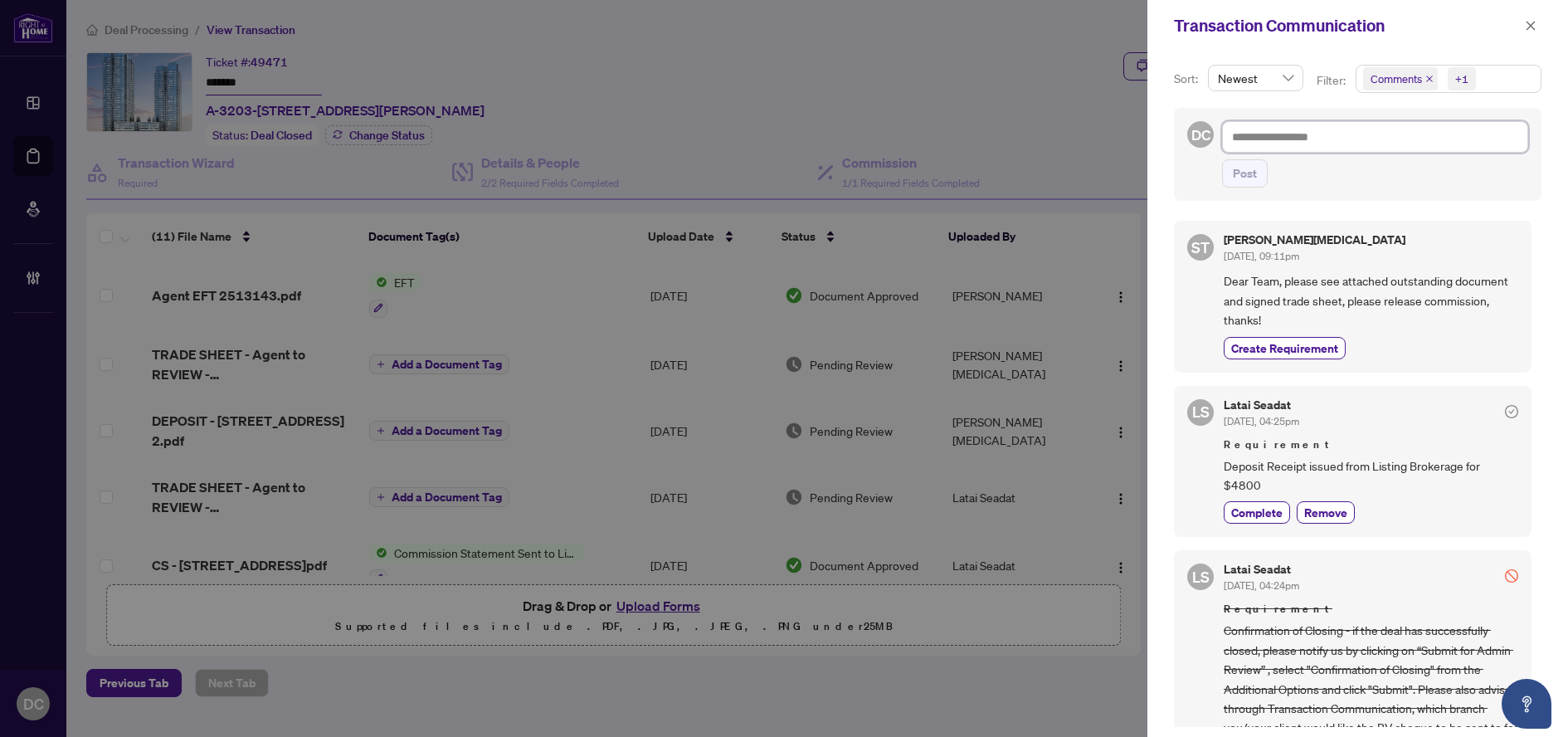
click at [1416, 138] on textarea at bounding box center [1375, 137] width 306 height 31
paste textarea "**********"
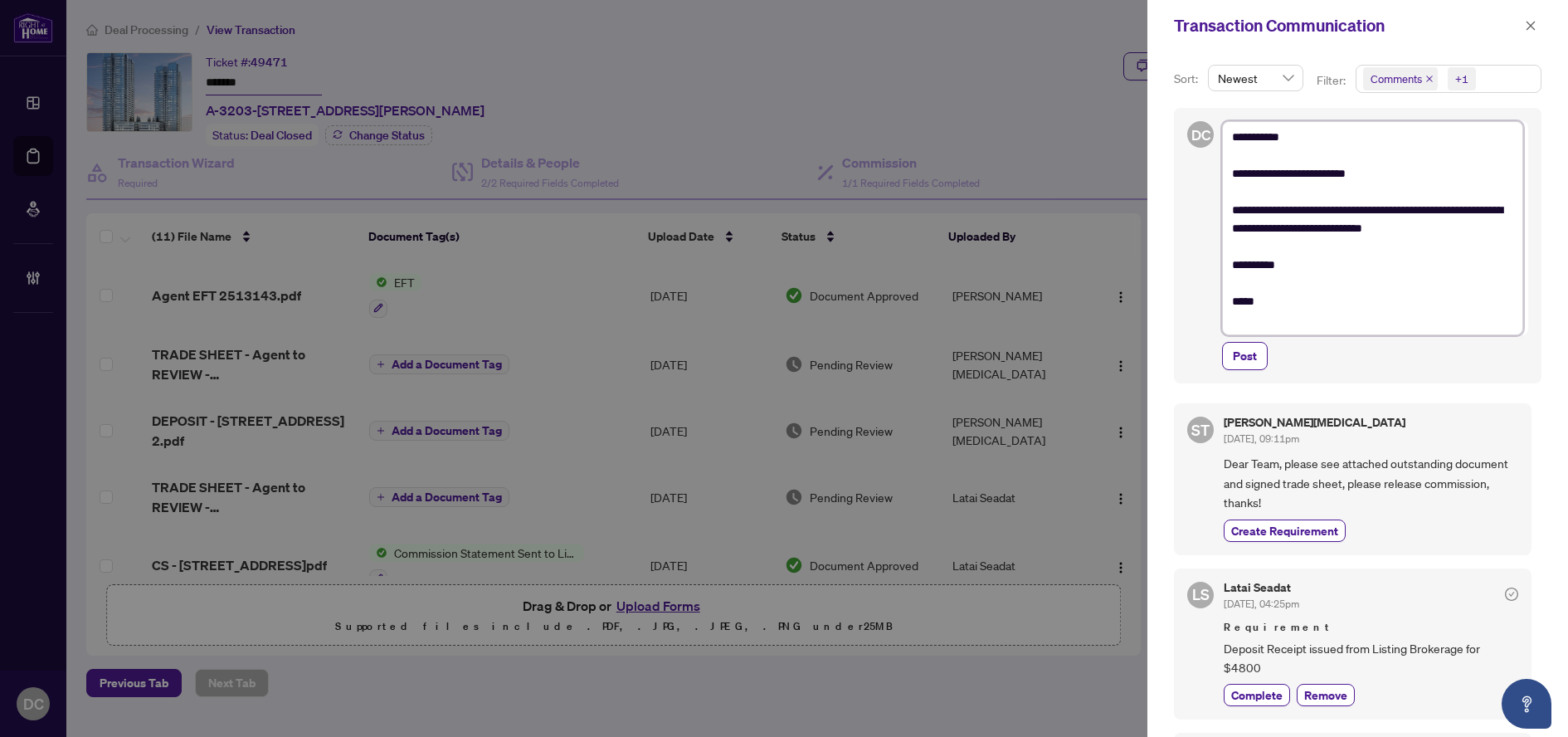
drag, startPoint x: 1244, startPoint y: 137, endPoint x: 1354, endPoint y: 141, distance: 110.1
click at [1354, 141] on textarea "**********" at bounding box center [1373, 228] width 302 height 214
drag, startPoint x: 1481, startPoint y: 232, endPoint x: 1417, endPoint y: 230, distance: 64.0
click at [1416, 233] on textarea "**********" at bounding box center [1373, 228] width 302 height 214
drag, startPoint x: 1444, startPoint y: 203, endPoint x: 1474, endPoint y: 205, distance: 30.1
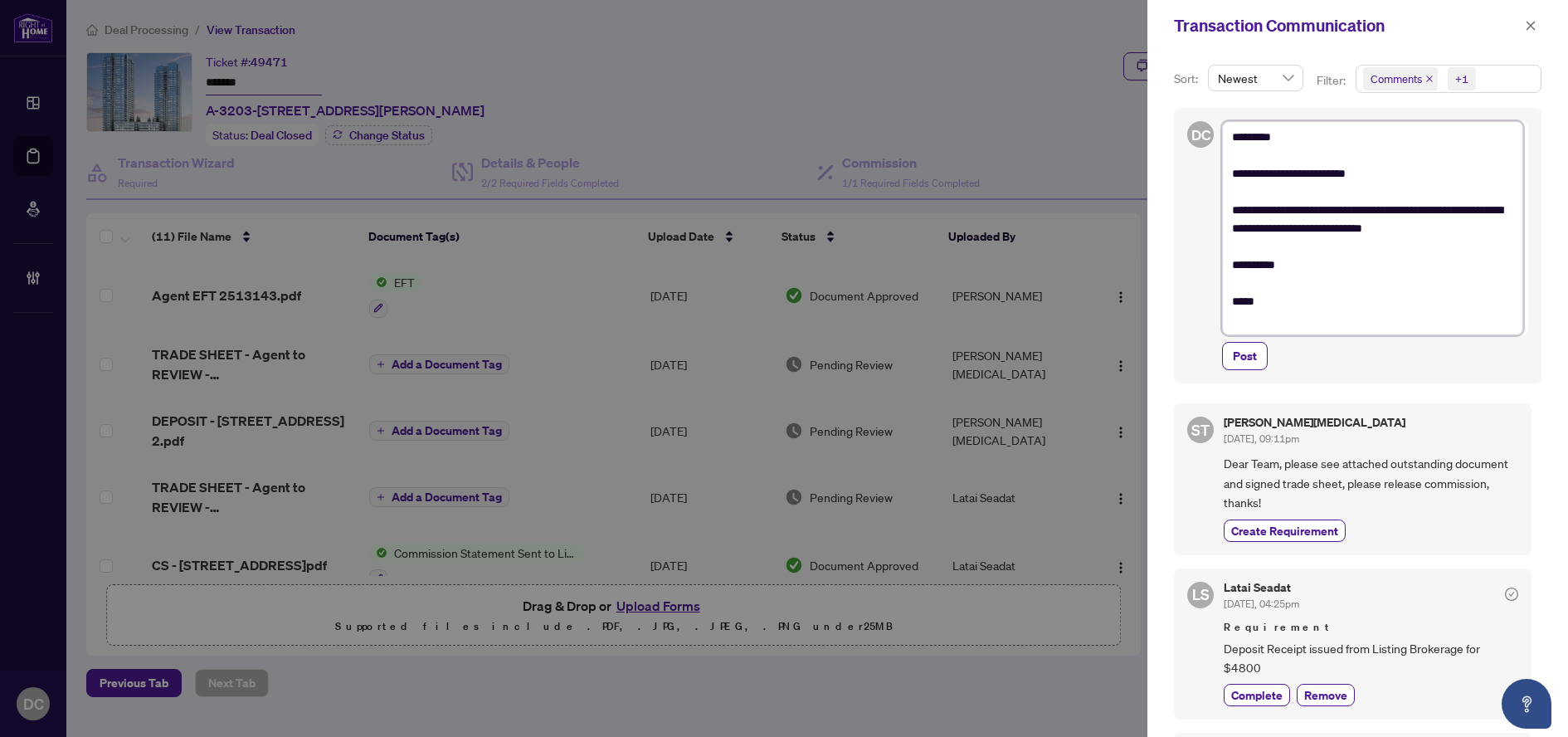
click at [1474, 205] on textarea "**********" at bounding box center [1373, 228] width 302 height 214
drag, startPoint x: 1377, startPoint y: 227, endPoint x: 1461, endPoint y: 224, distance: 84.1
click at [1461, 224] on textarea "**********" at bounding box center [1373, 228] width 302 height 214
click at [1384, 234] on textarea "**********" at bounding box center [1373, 228] width 302 height 214
type textarea "**********"
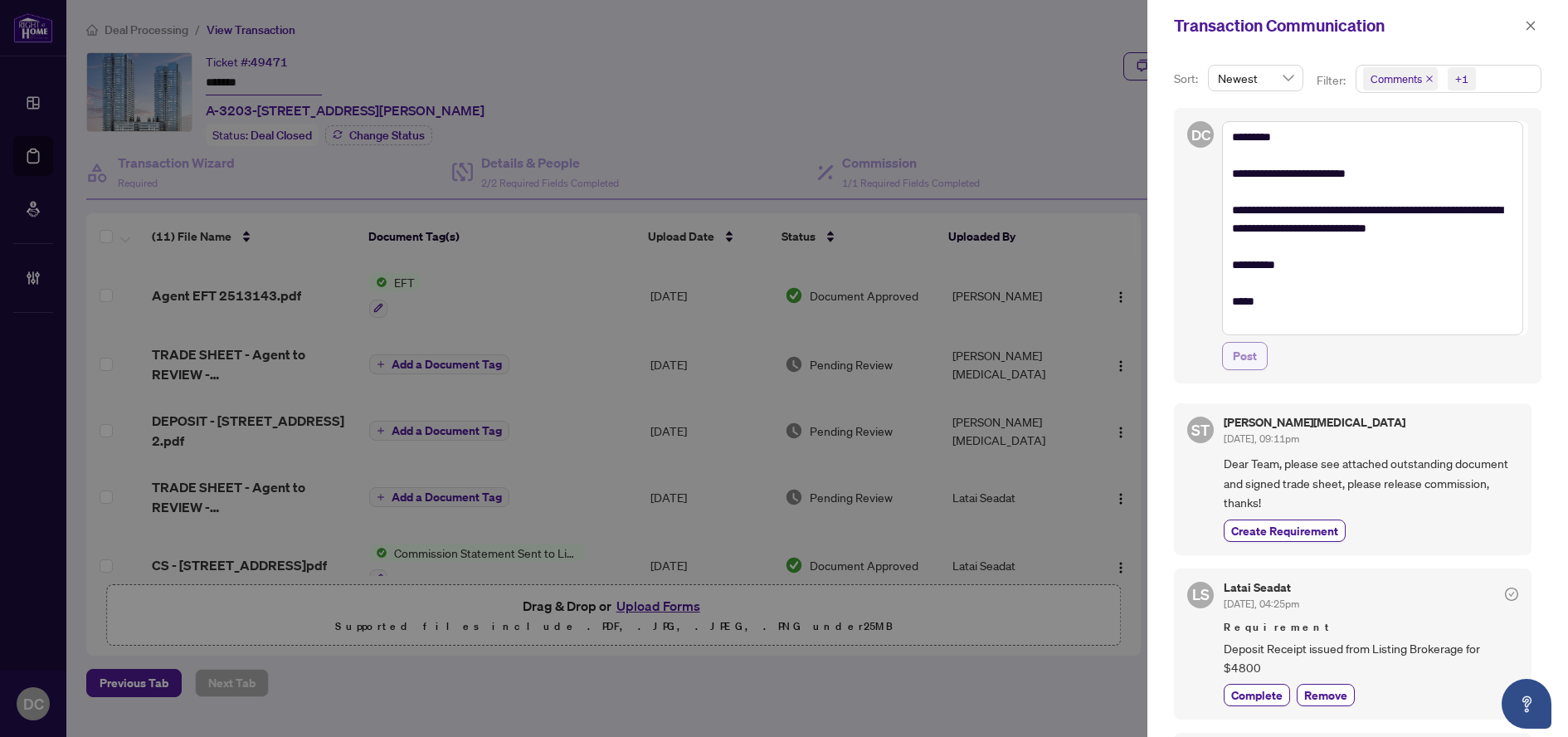
click at [1233, 354] on span "Post" at bounding box center [1245, 355] width 24 height 26
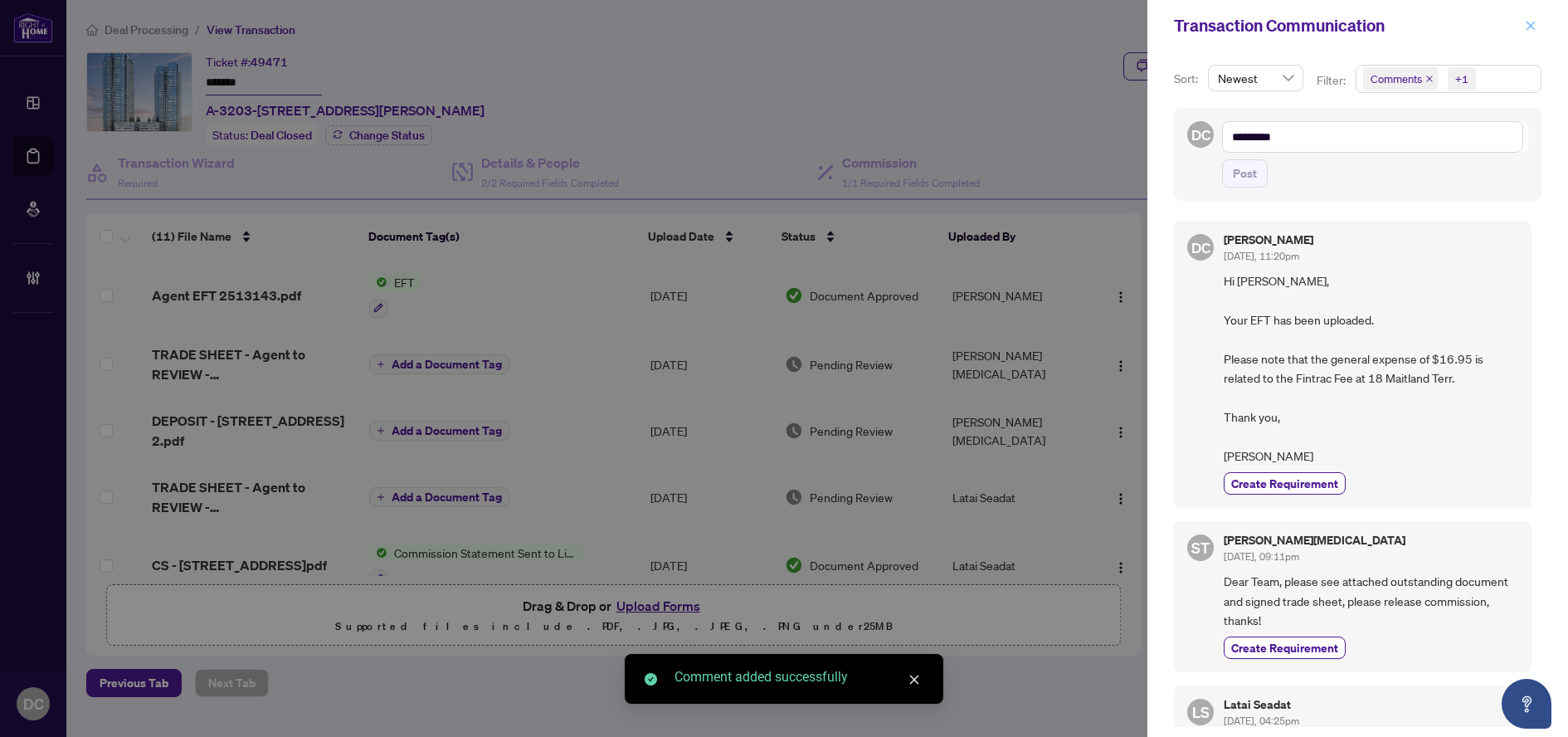
click at [1532, 23] on icon "close" at bounding box center [1531, 25] width 12 height 12
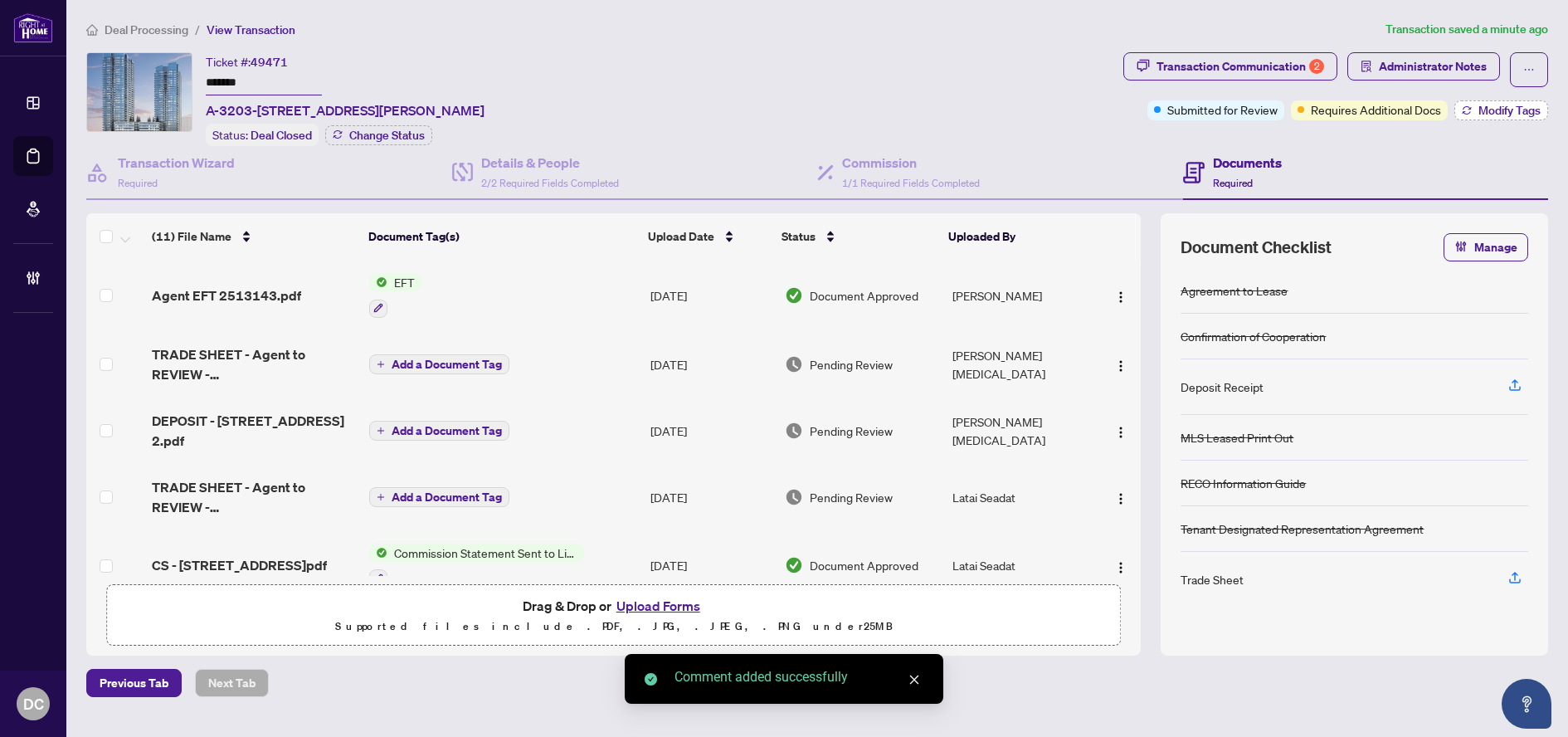
click at [1486, 107] on span "Modify Tags" at bounding box center [1509, 110] width 62 height 12
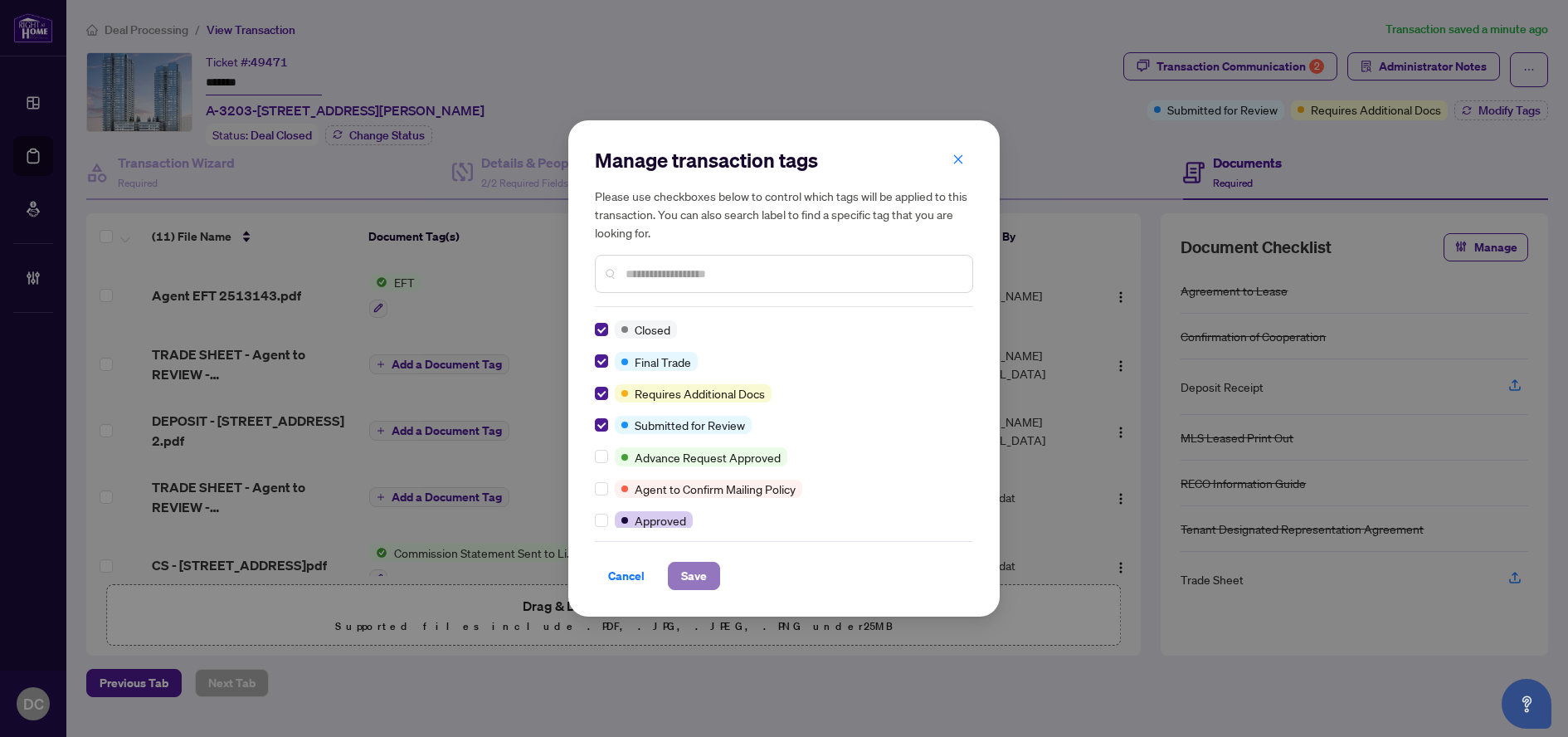
click at [714, 575] on button "Save" at bounding box center [694, 575] width 53 height 28
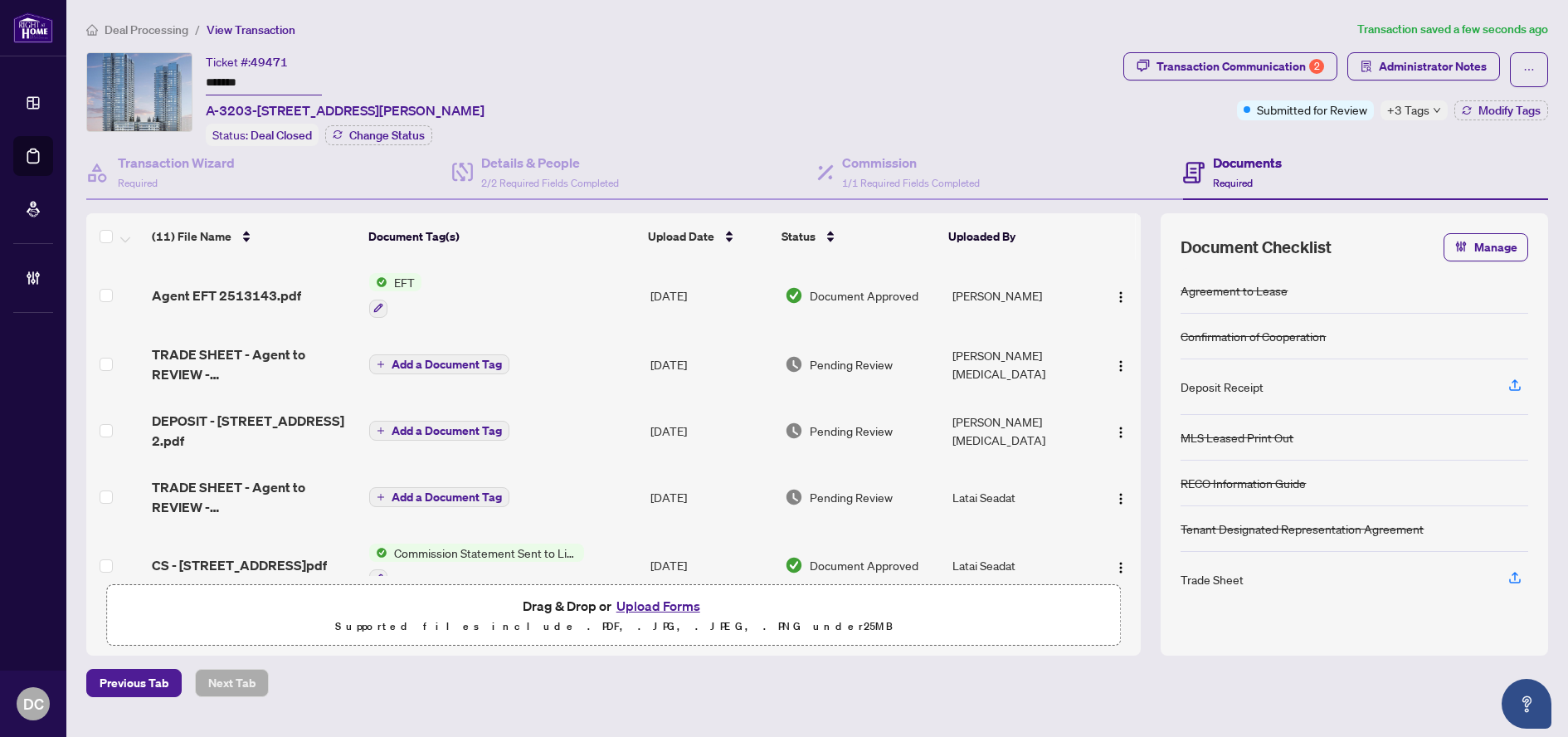
click at [183, 27] on span "Deal Processing" at bounding box center [146, 30] width 84 height 15
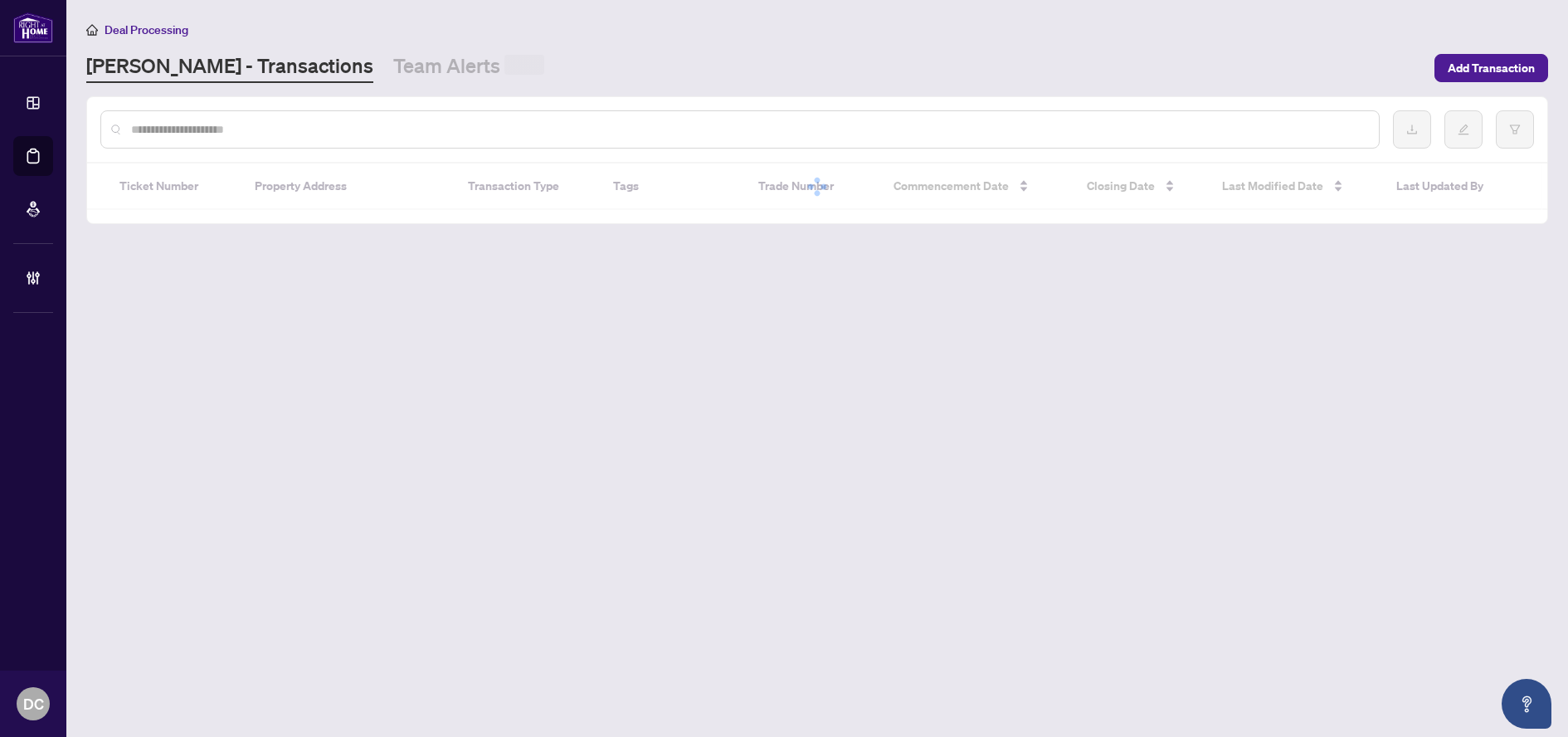
click at [328, 138] on div at bounding box center [740, 129] width 1279 height 38
click at [336, 130] on input "text" at bounding box center [748, 129] width 1235 height 18
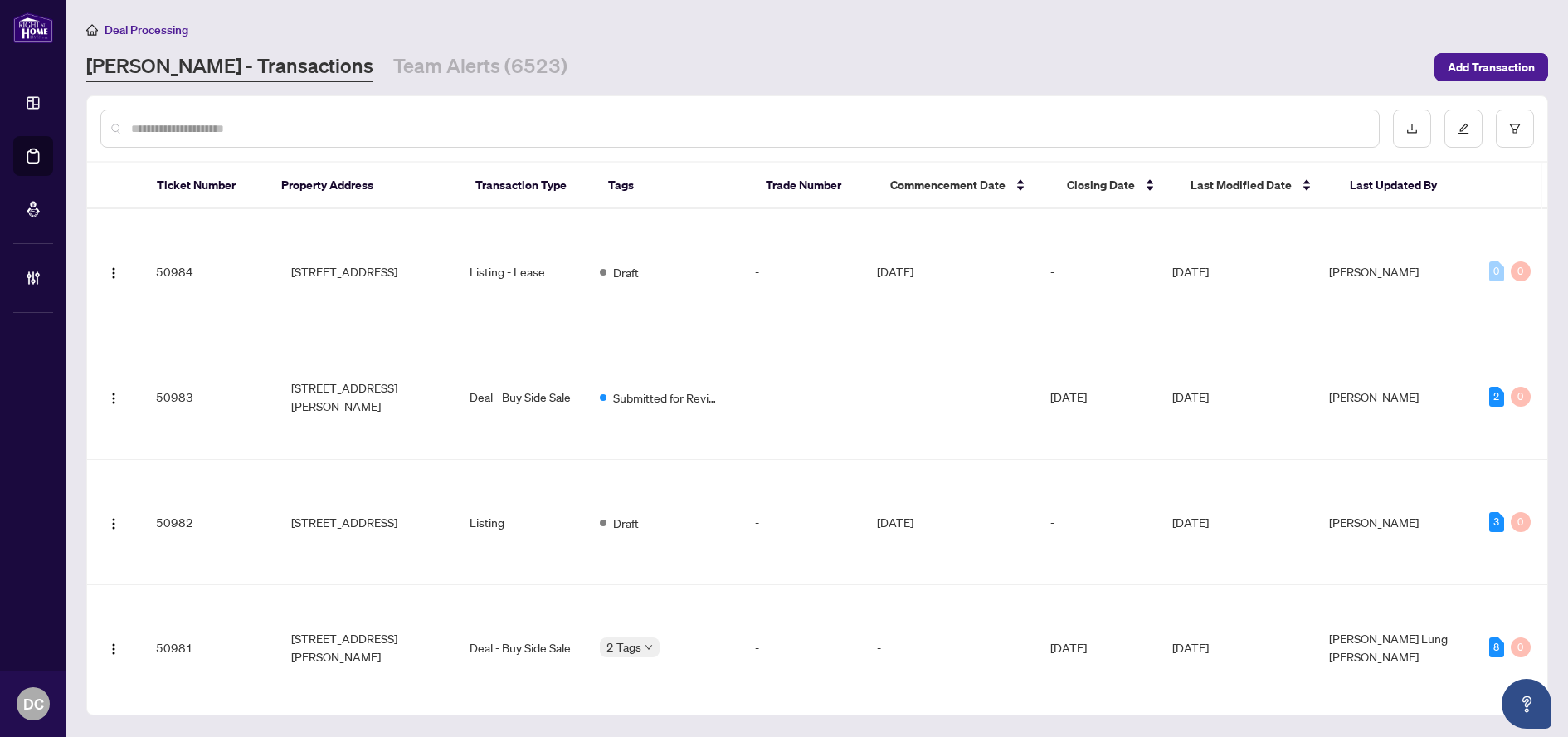
paste input "*******"
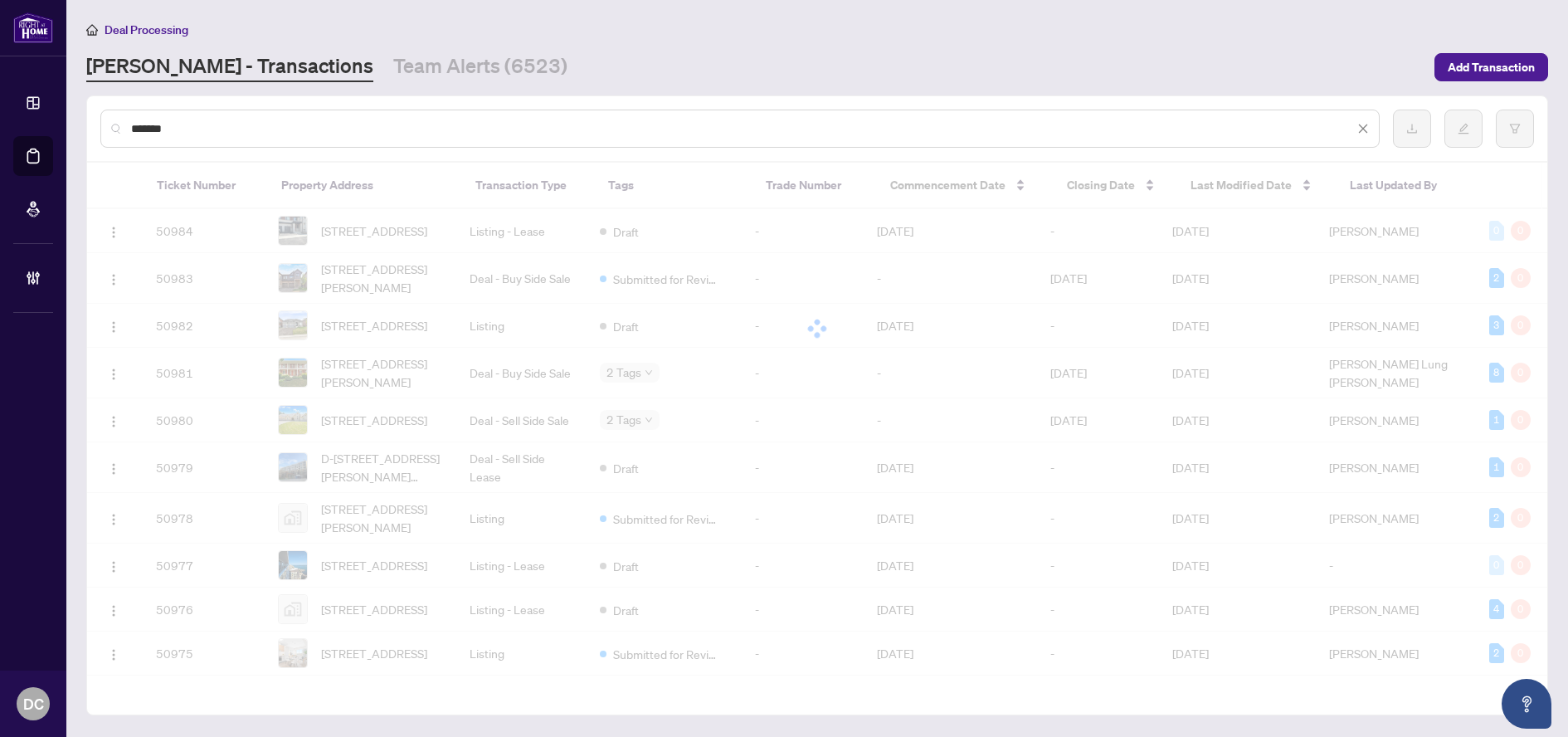
type input "*******"
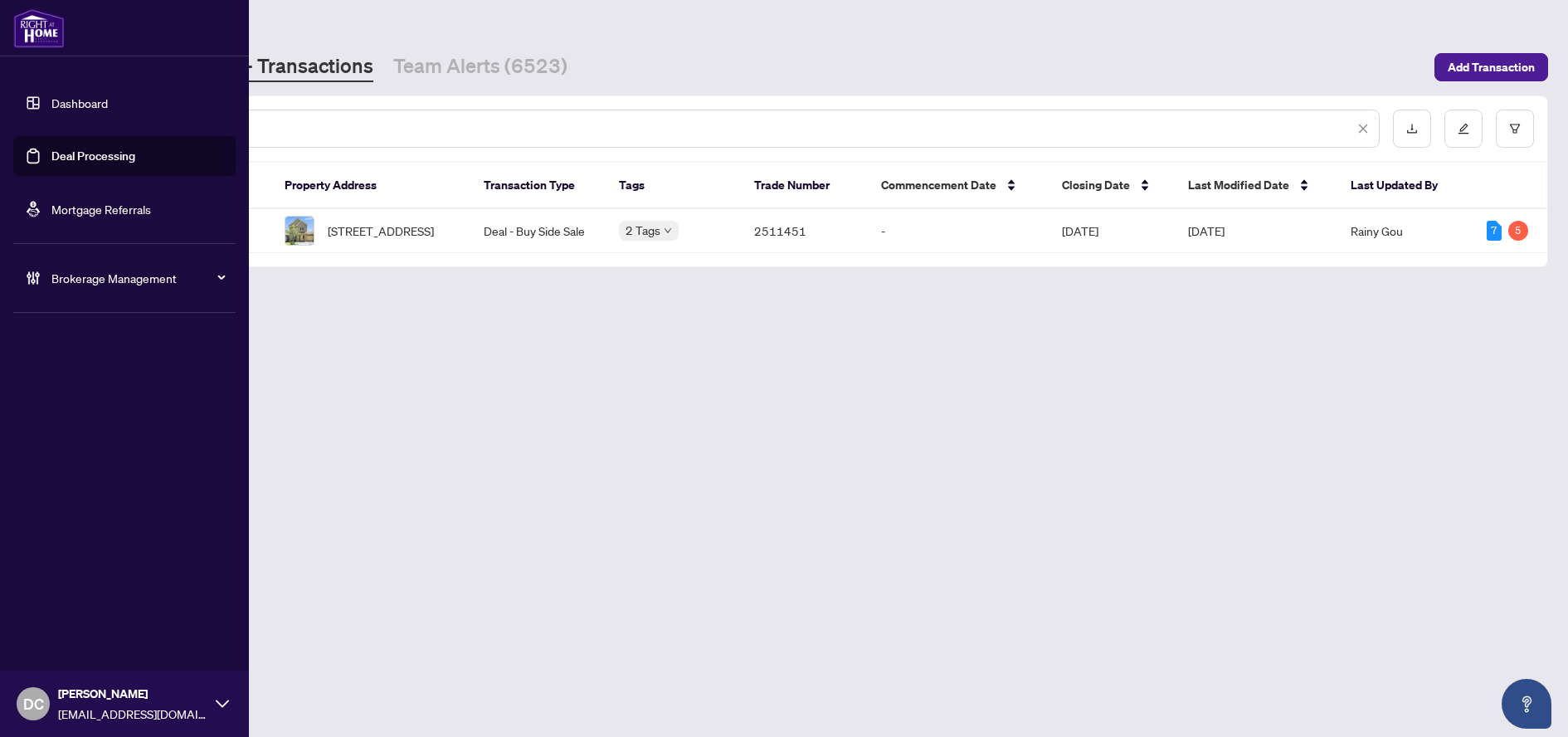
drag, startPoint x: 263, startPoint y: 119, endPoint x: 61, endPoint y: 118, distance: 202.0
click at [61, 118] on div "Dashboard Deal Processing Mortgage Referrals Brokerage Management DC [PERSON_NA…" at bounding box center [784, 368] width 1568 height 737
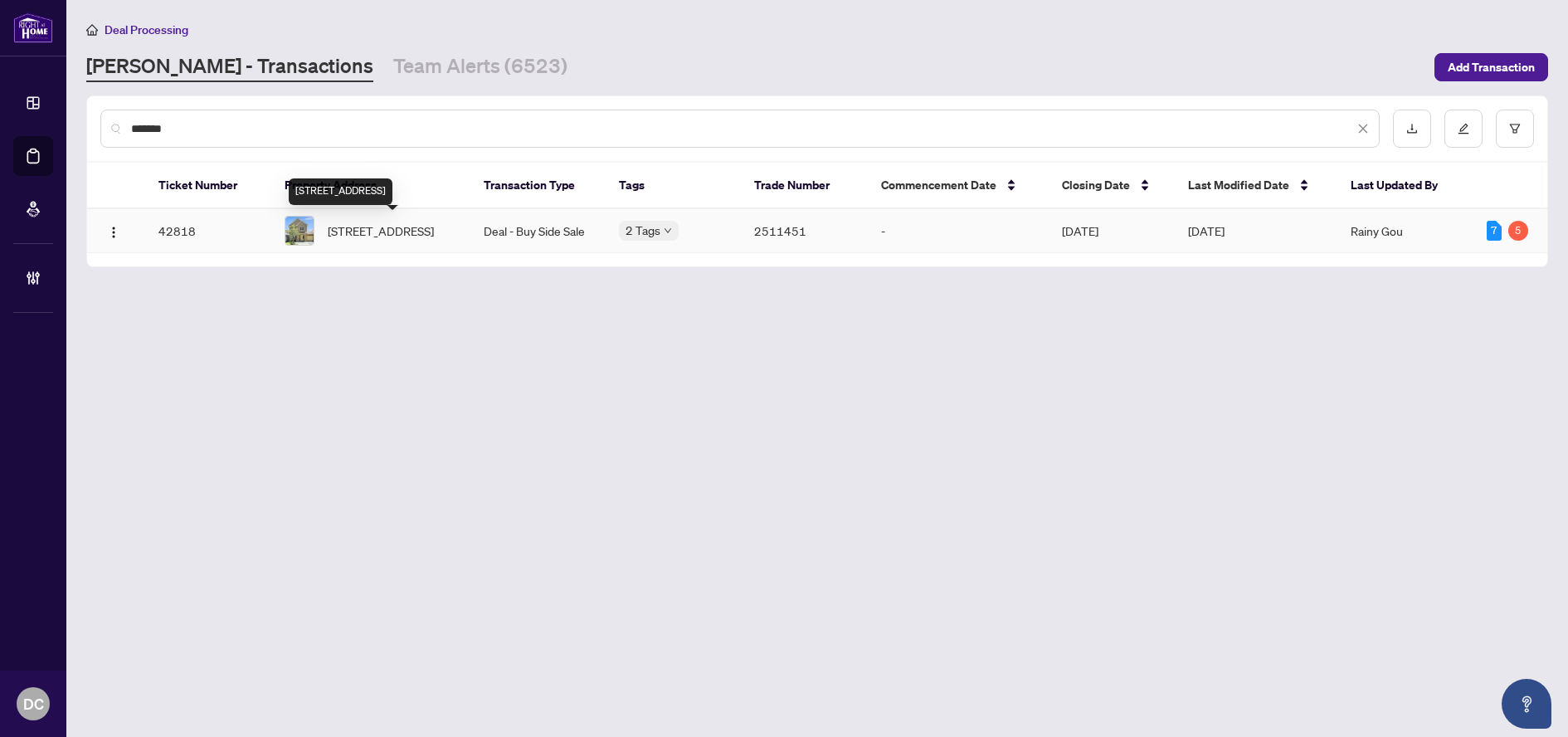
click at [411, 226] on span "[STREET_ADDRESS]" at bounding box center [381, 230] width 106 height 18
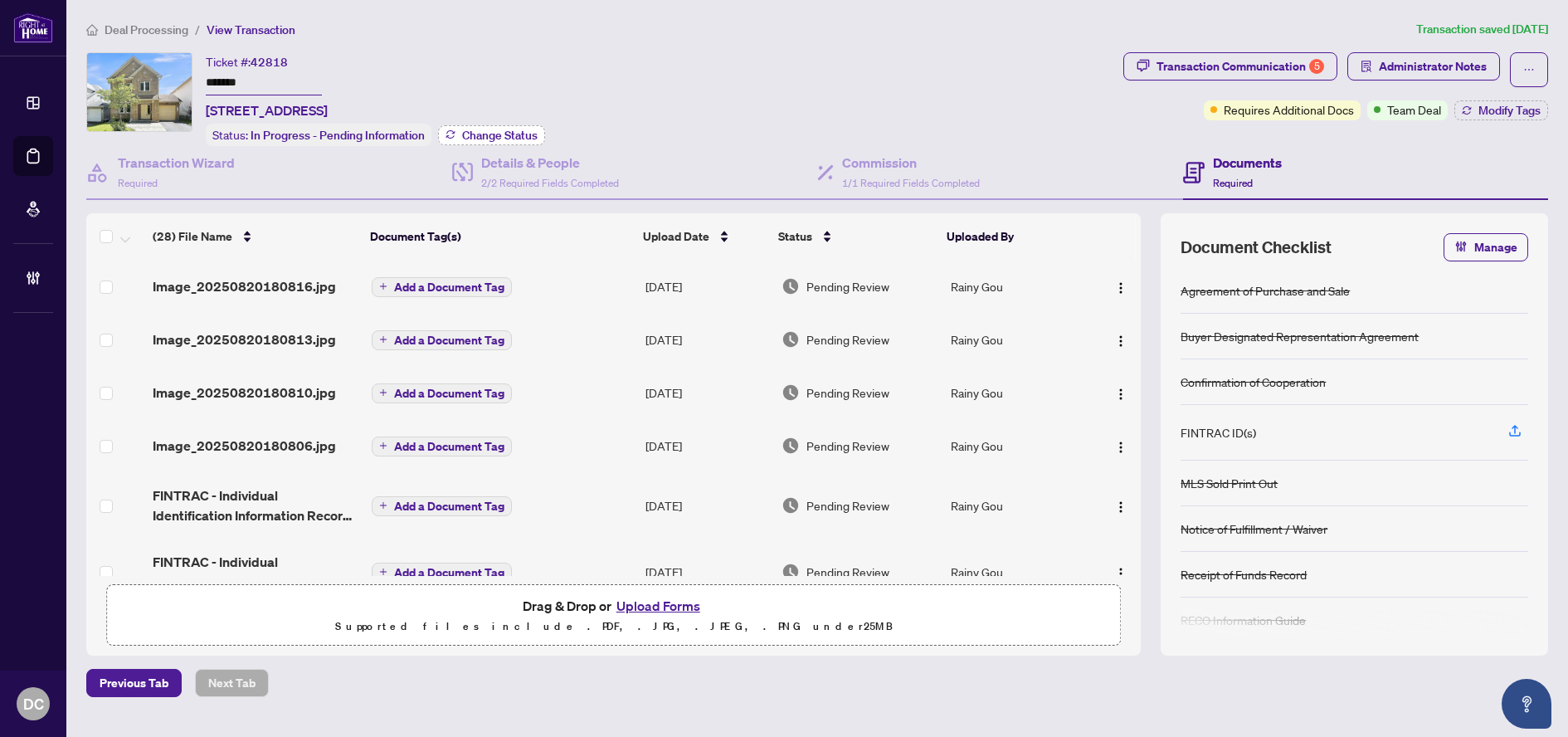
click at [516, 134] on span "Change Status" at bounding box center [499, 135] width 76 height 12
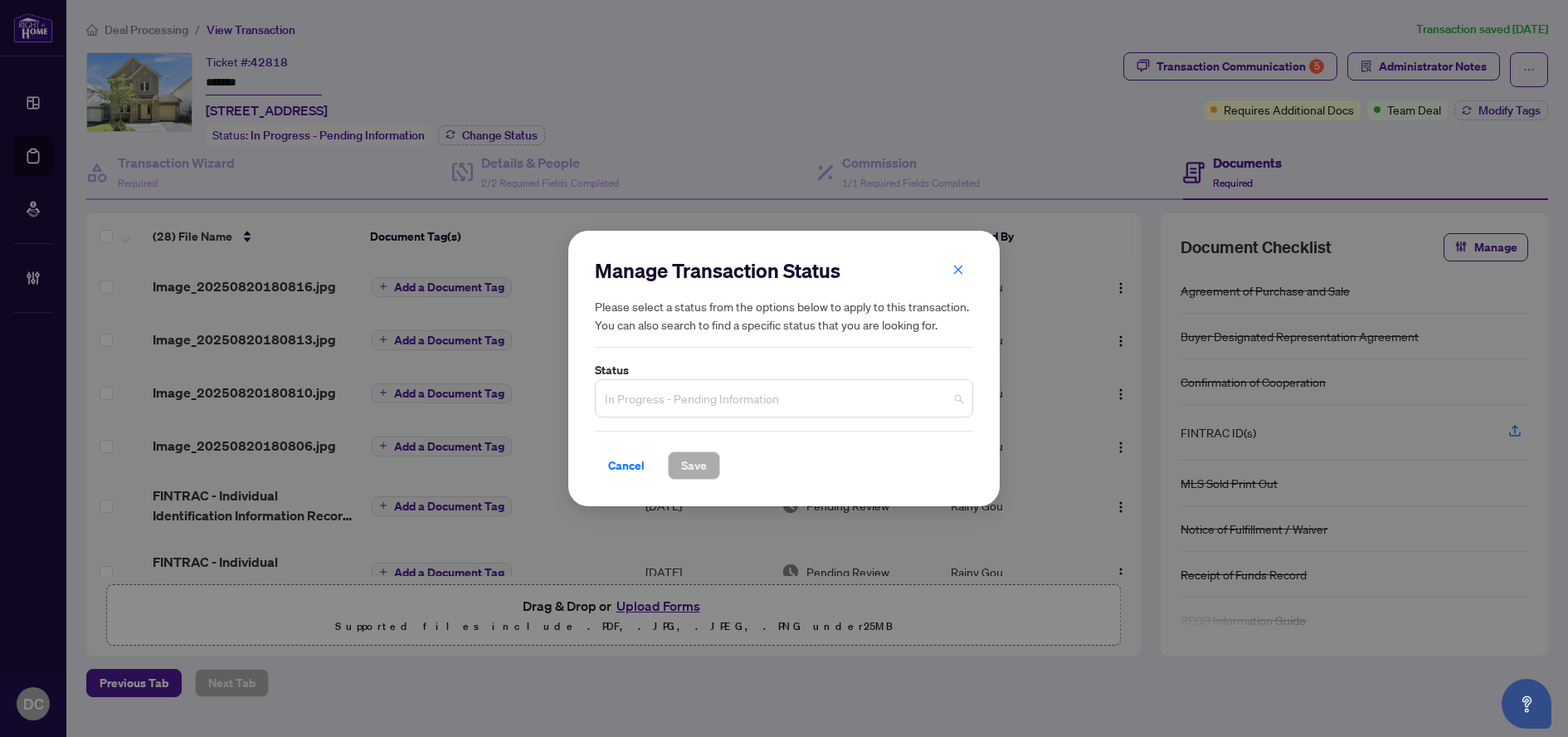
click at [741, 392] on span "In Progress - Pending Information" at bounding box center [784, 397] width 358 height 31
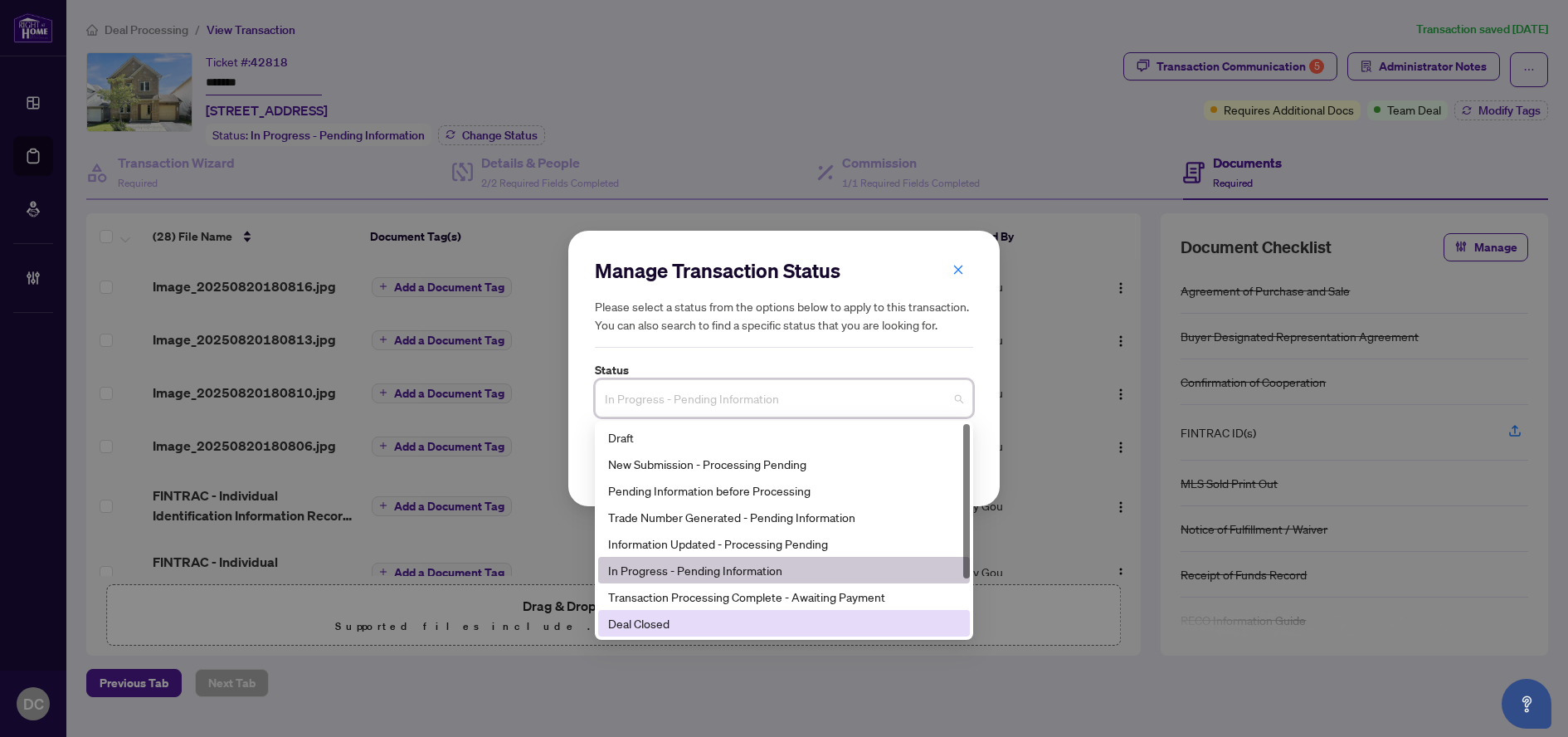
click at [668, 627] on div "Deal Closed" at bounding box center [784, 622] width 352 height 18
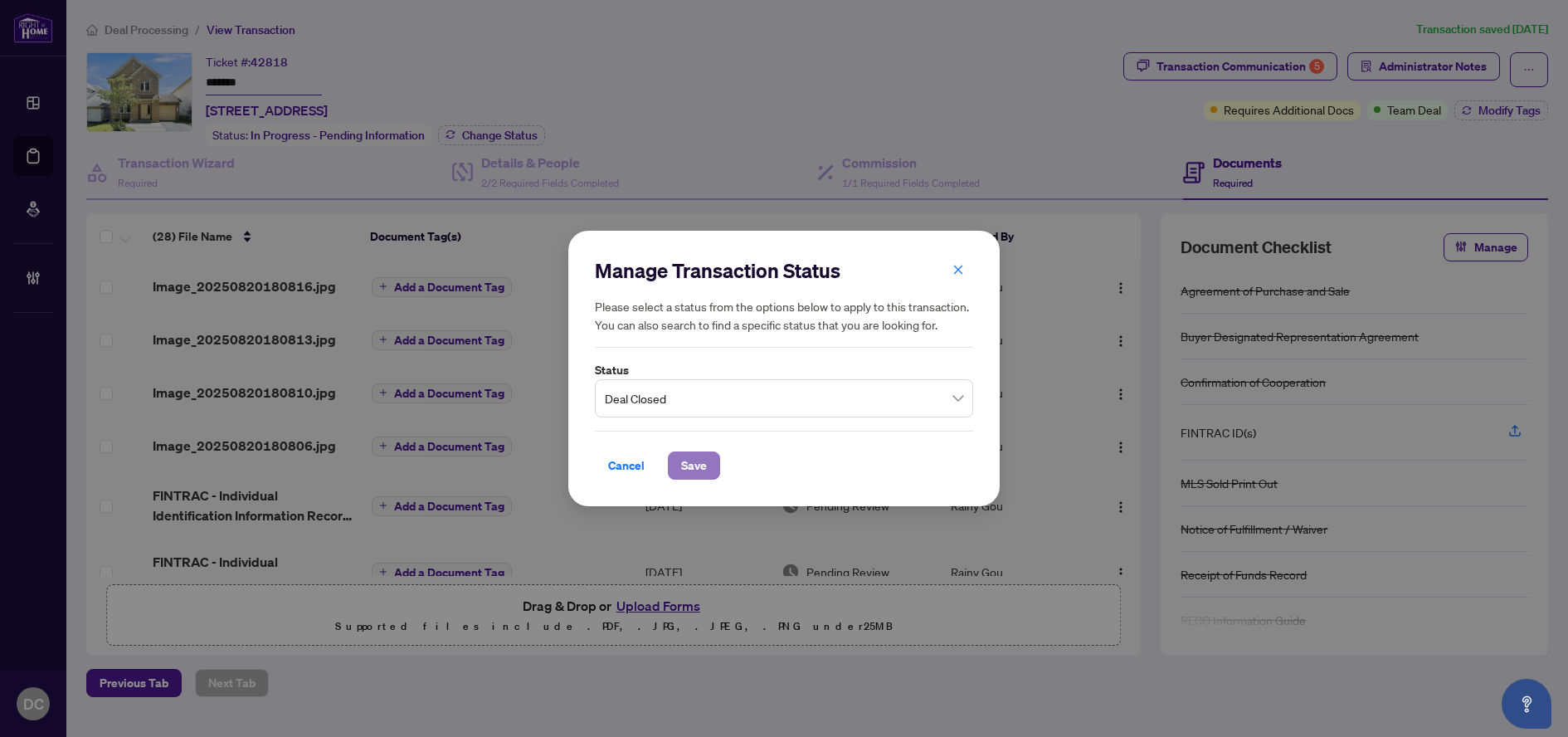
click at [712, 466] on button "Save" at bounding box center [694, 464] width 53 height 28
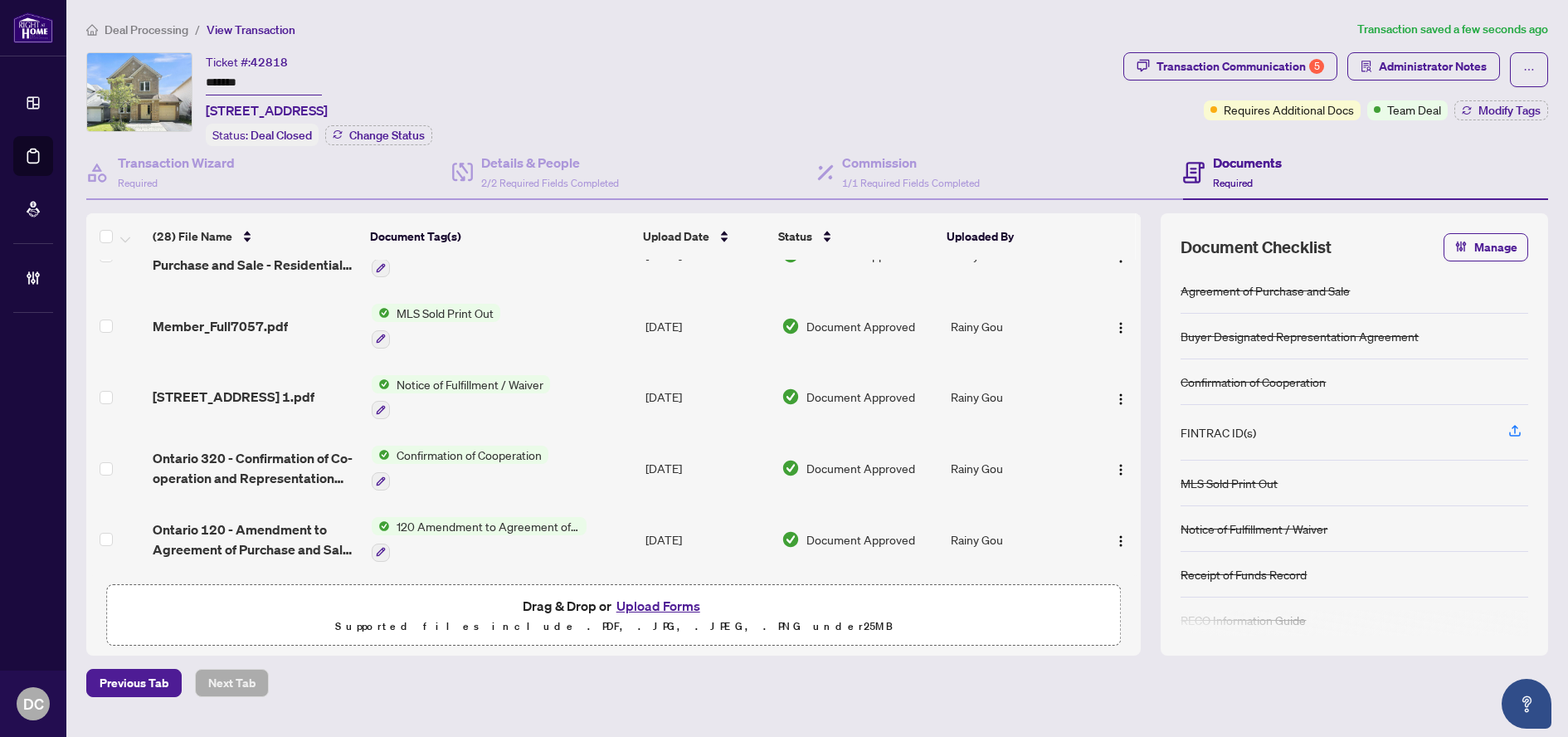
scroll to position [1285, 0]
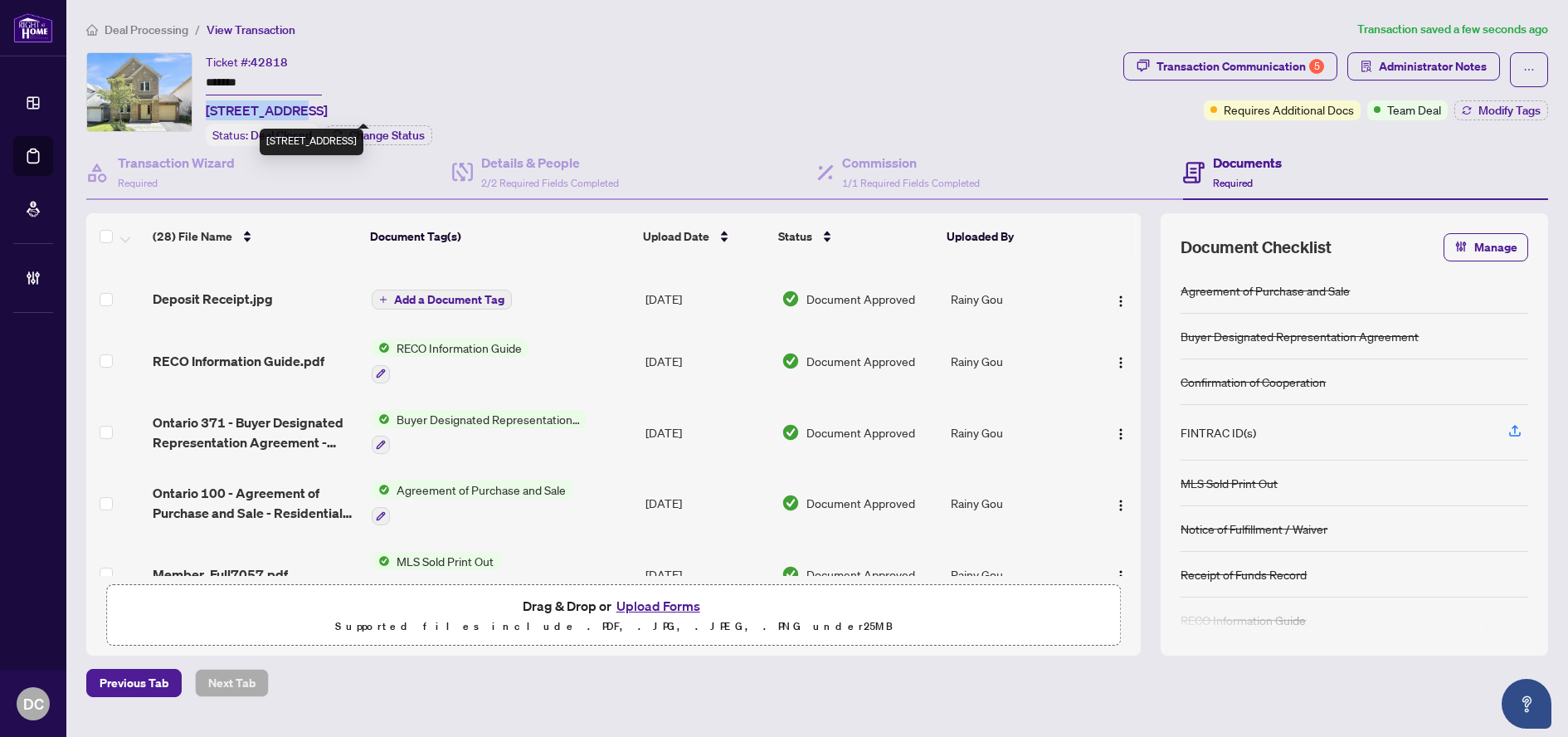
drag, startPoint x: 206, startPoint y: 110, endPoint x: 296, endPoint y: 109, distance: 90.0
click at [296, 109] on span "[STREET_ADDRESS]" at bounding box center [267, 110] width 122 height 20
copy span "375 Cresthave"
drag, startPoint x: 279, startPoint y: 80, endPoint x: 164, endPoint y: 80, distance: 115.0
click at [164, 80] on div "Ticket #: 42818 ******* [STREET_ADDRESS] Status: Deal Closed Change Status" at bounding box center [601, 99] width 1030 height 93
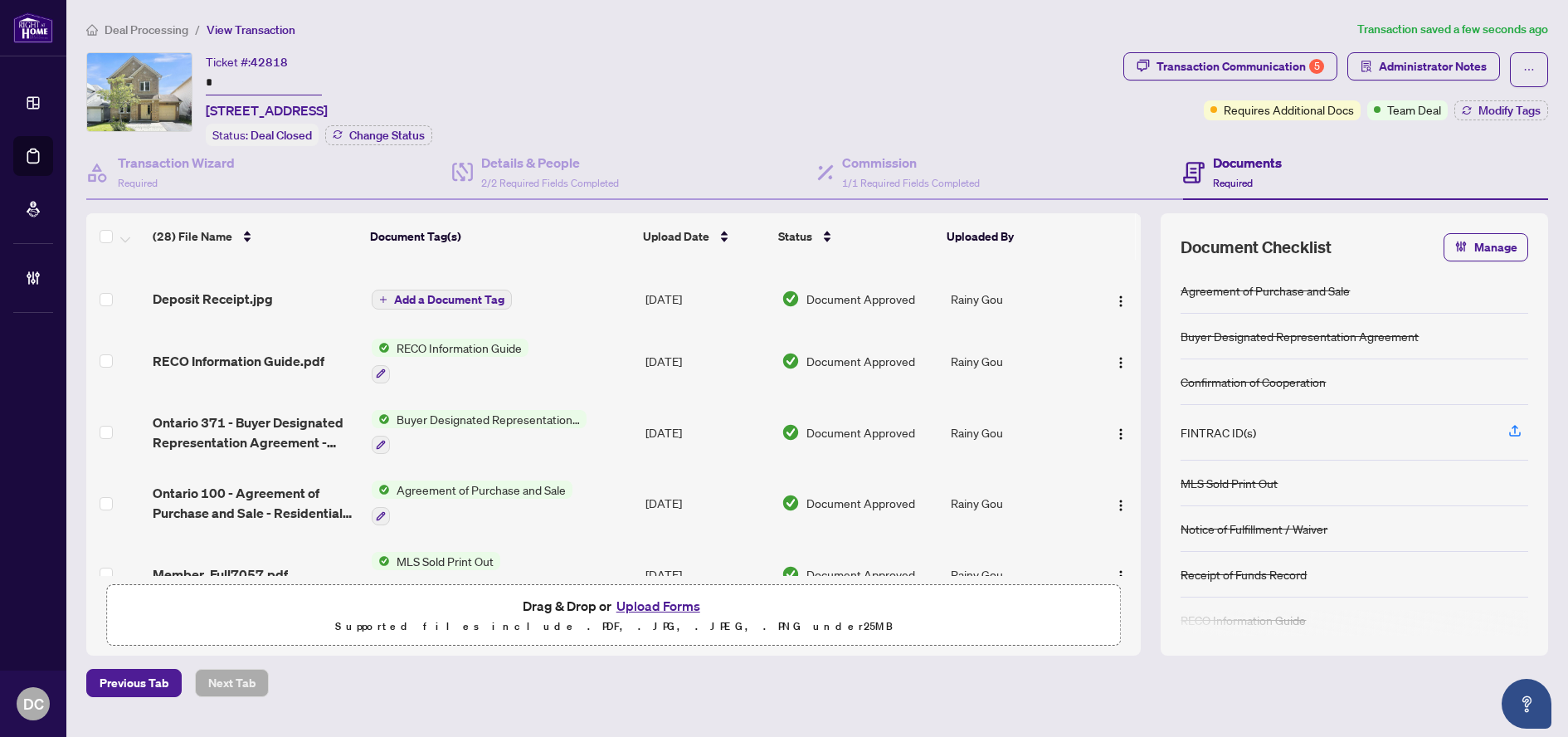
drag, startPoint x: 246, startPoint y: 84, endPoint x: 125, endPoint y: 83, distance: 121.0
click at [125, 83] on div "Ticket #: 42818 * [STREET_ADDRESS] Status: Deal Closed Change Status" at bounding box center [601, 99] width 1030 height 93
paste input "******"
type input "*******"
drag, startPoint x: 278, startPoint y: 80, endPoint x: 135, endPoint y: 76, distance: 143.1
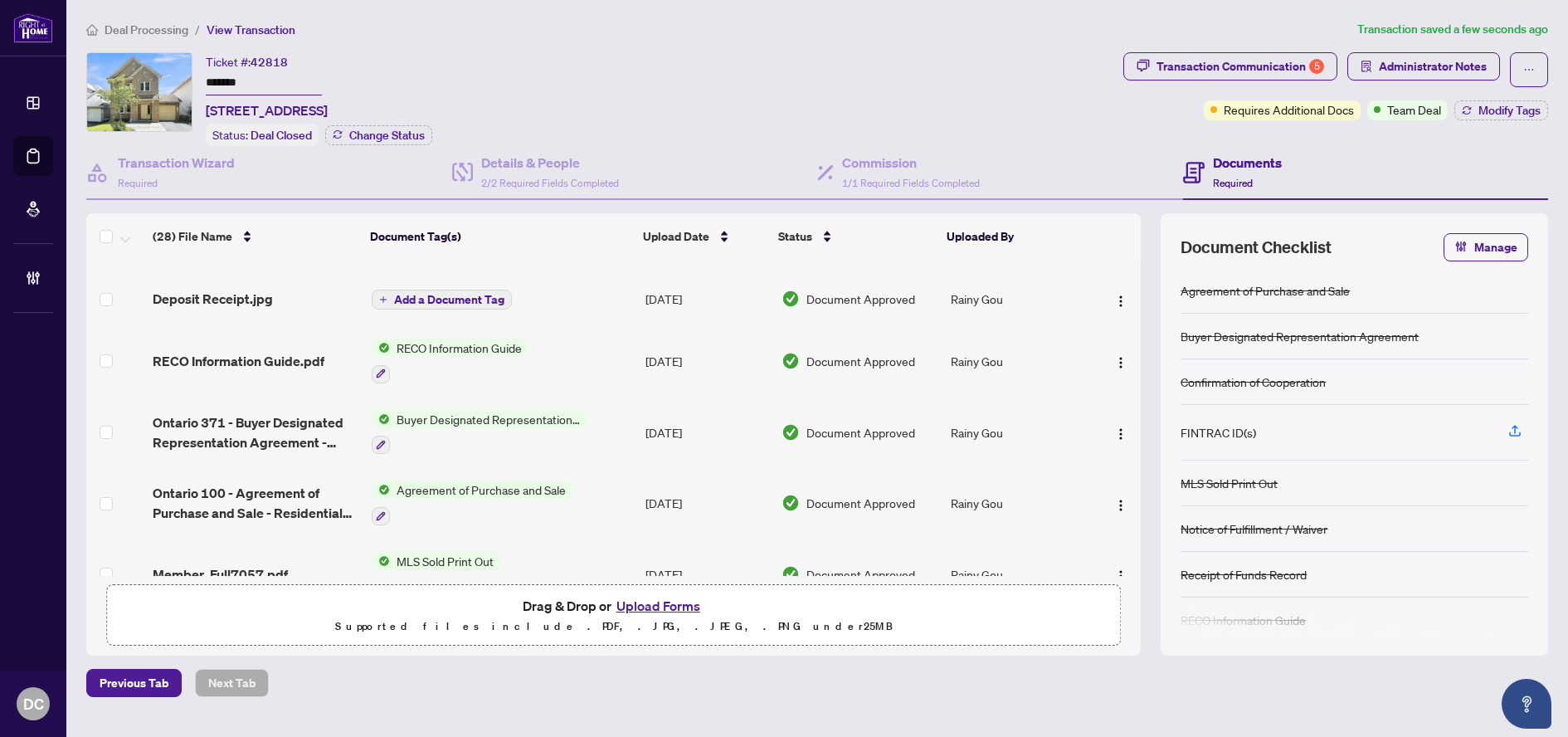
click at [135, 76] on div "Ticket #: 42818 ******* [STREET_ADDRESS] Status: Deal Closed Change Status" at bounding box center [601, 99] width 1030 height 93
click at [1459, 107] on button "Modify Tags" at bounding box center [1502, 110] width 93 height 20
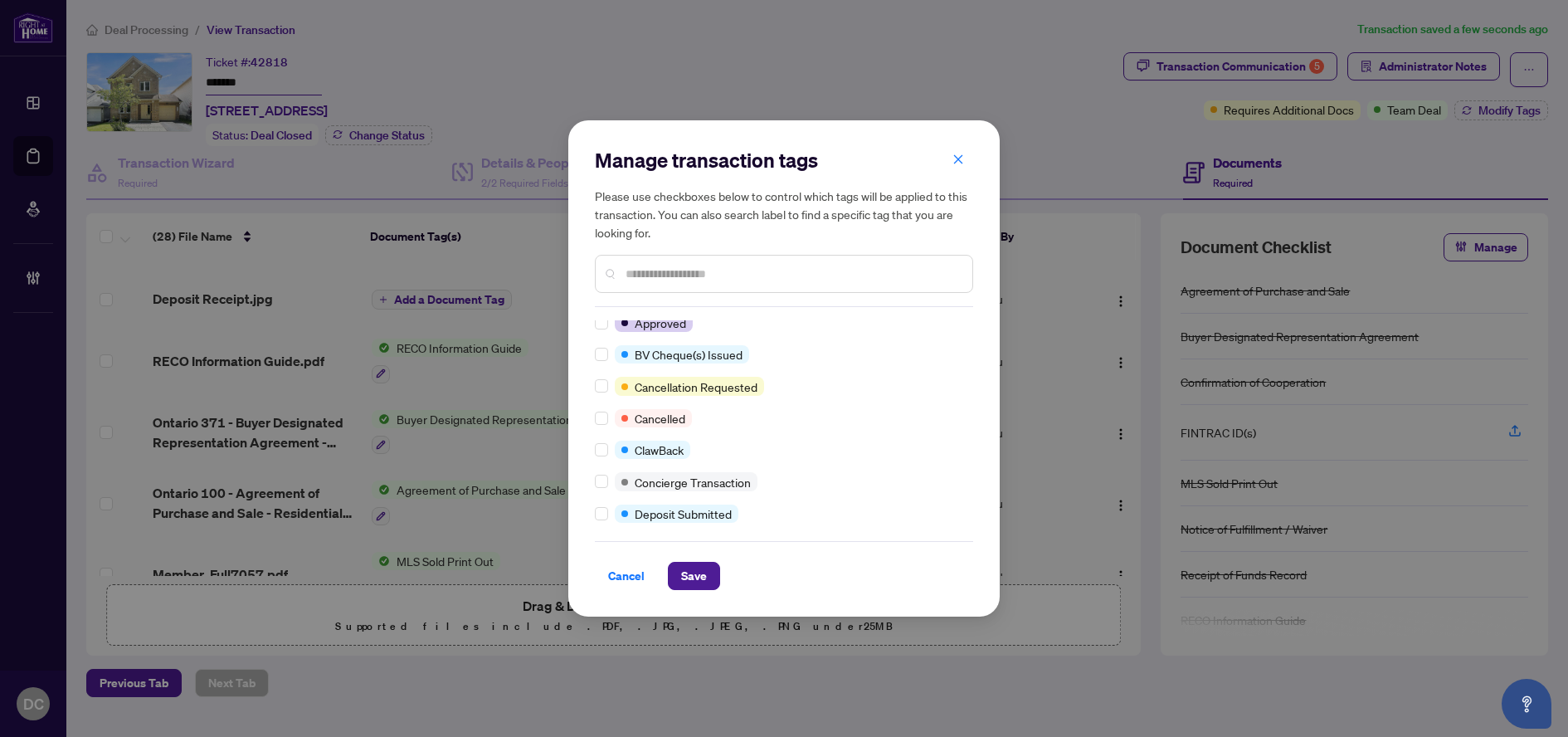
scroll to position [0, 0]
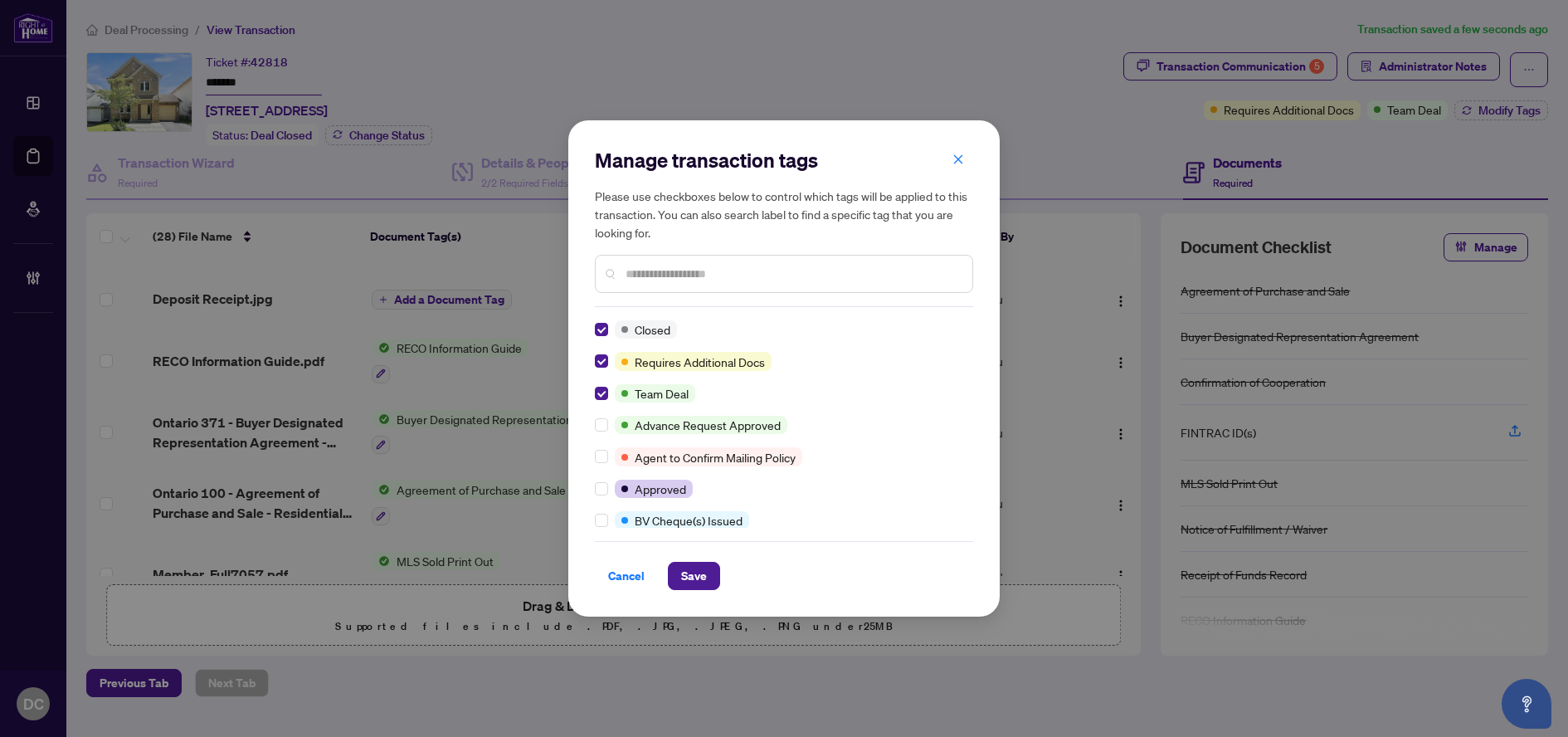
click at [759, 275] on input "text" at bounding box center [792, 273] width 334 height 18
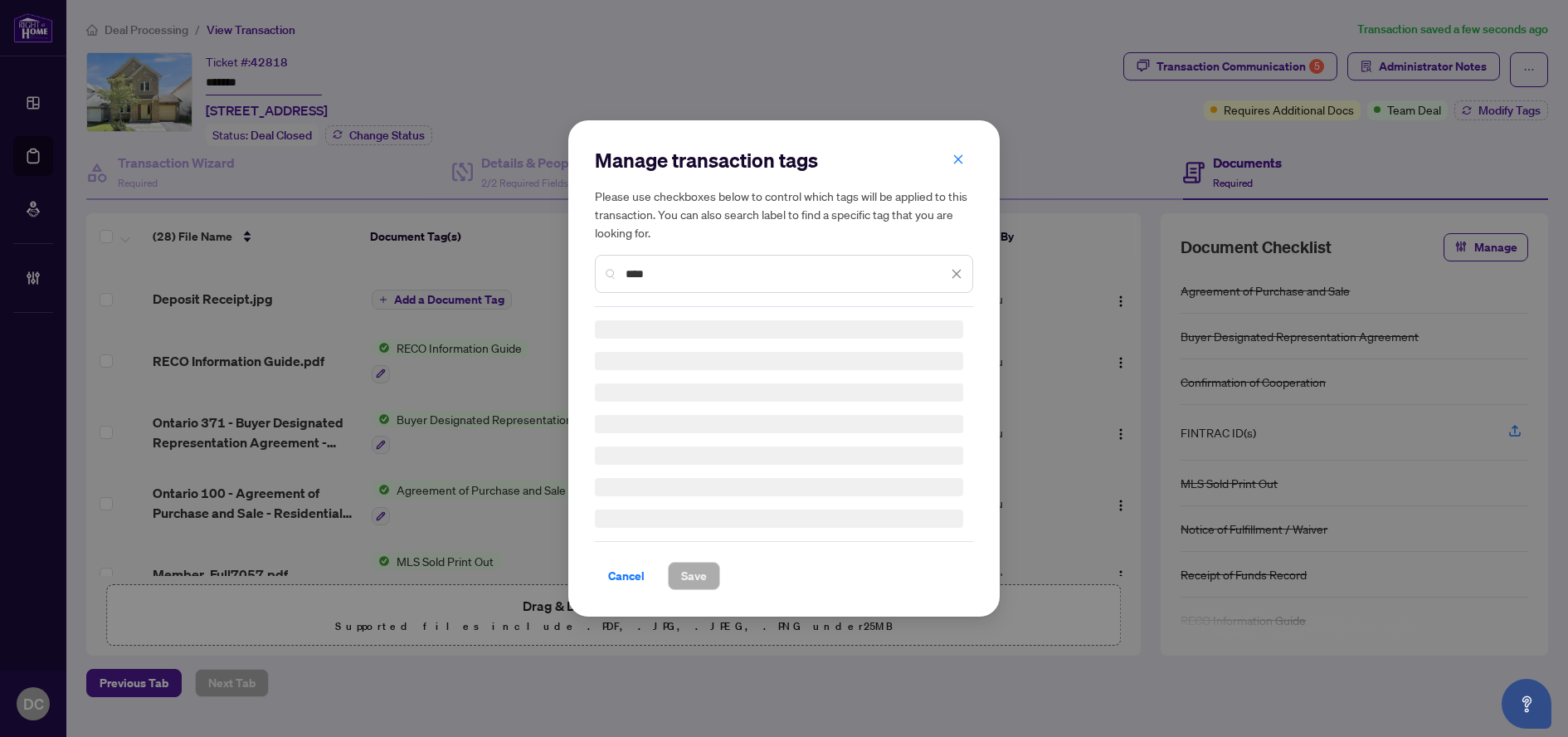
type input "****"
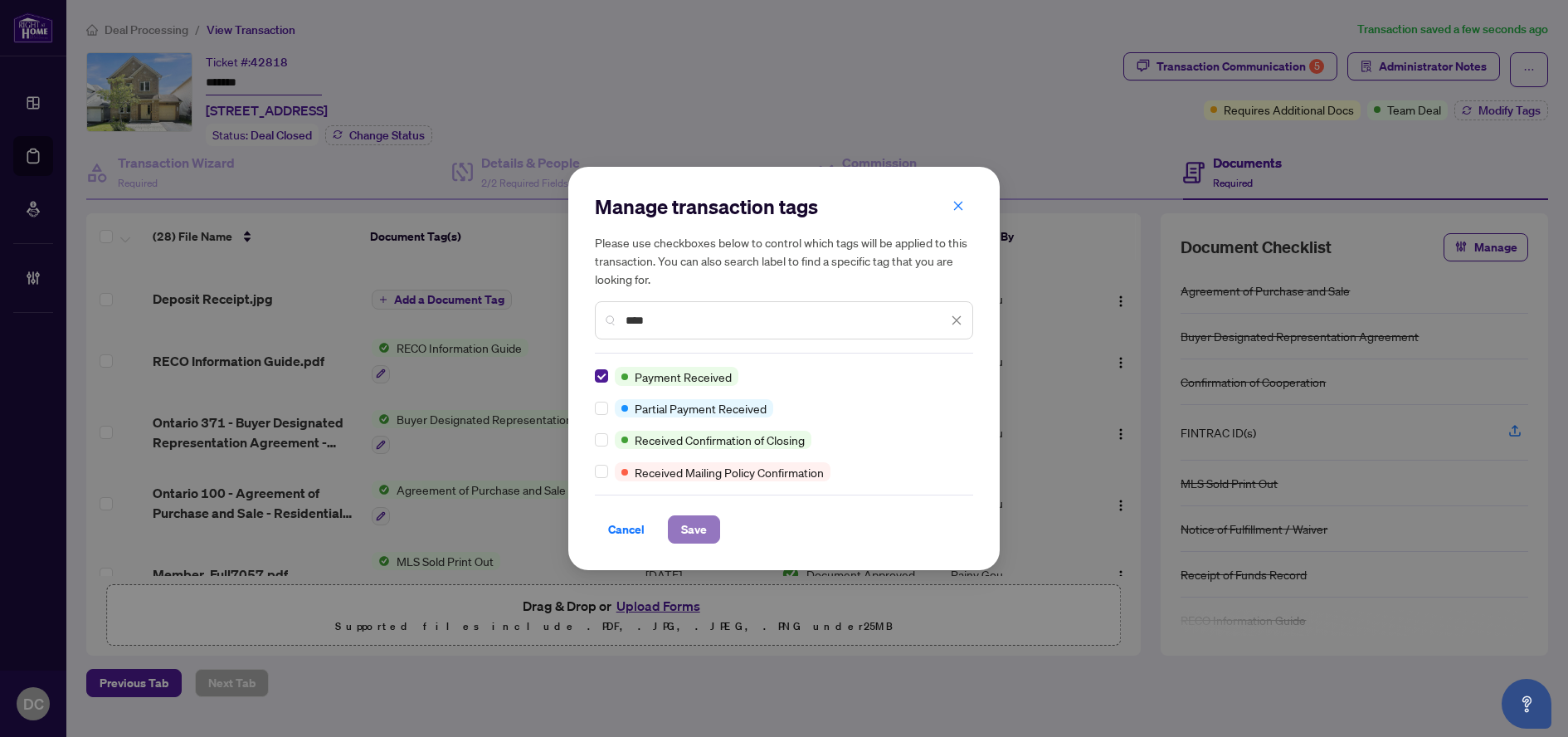
click at [707, 539] on button "Save" at bounding box center [694, 529] width 53 height 28
click at [1265, 73] on div "Manage transaction tags Please use checkboxes below to control which tags will …" at bounding box center [784, 368] width 1568 height 737
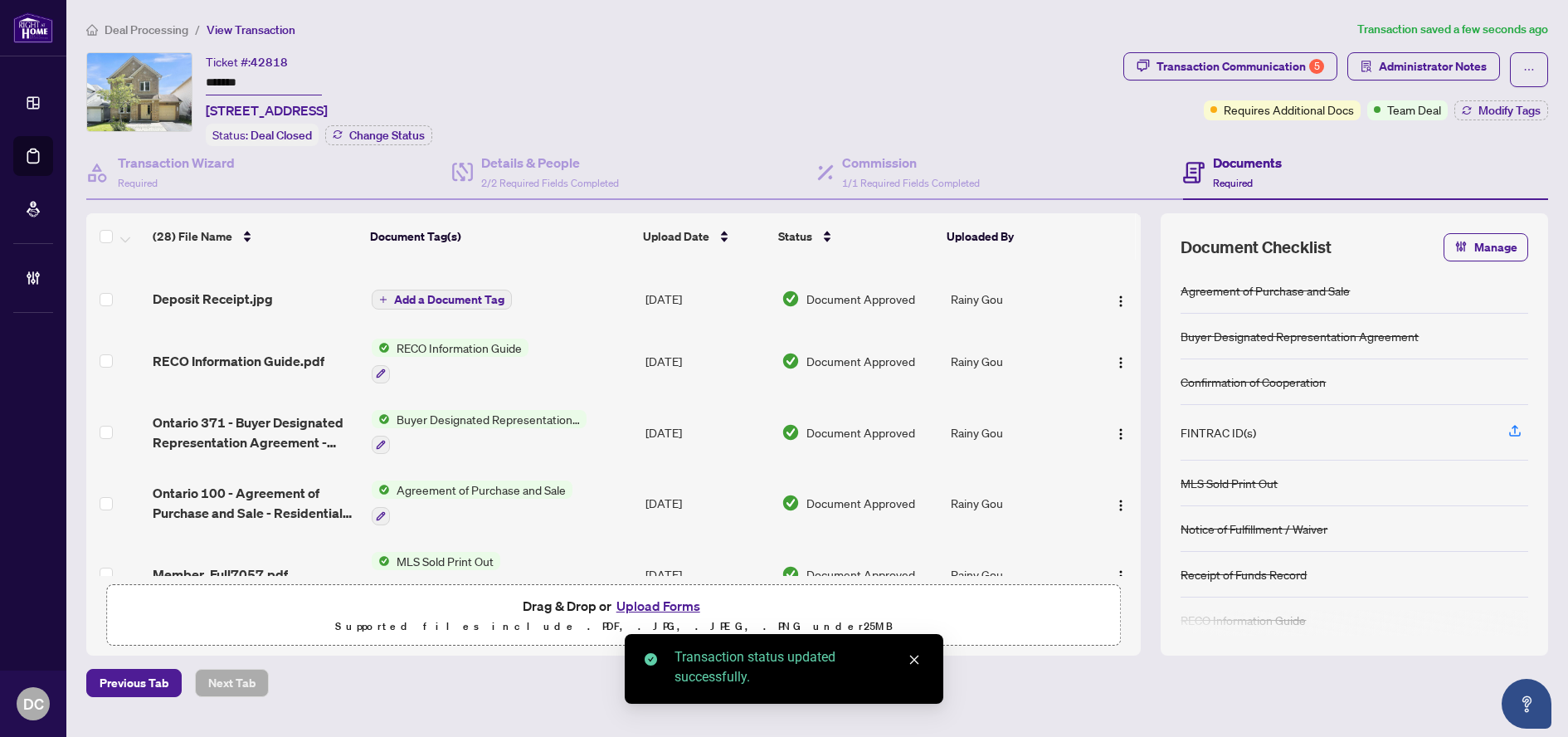
click at [1278, 69] on div "Transaction Communication 5" at bounding box center [1240, 66] width 167 height 26
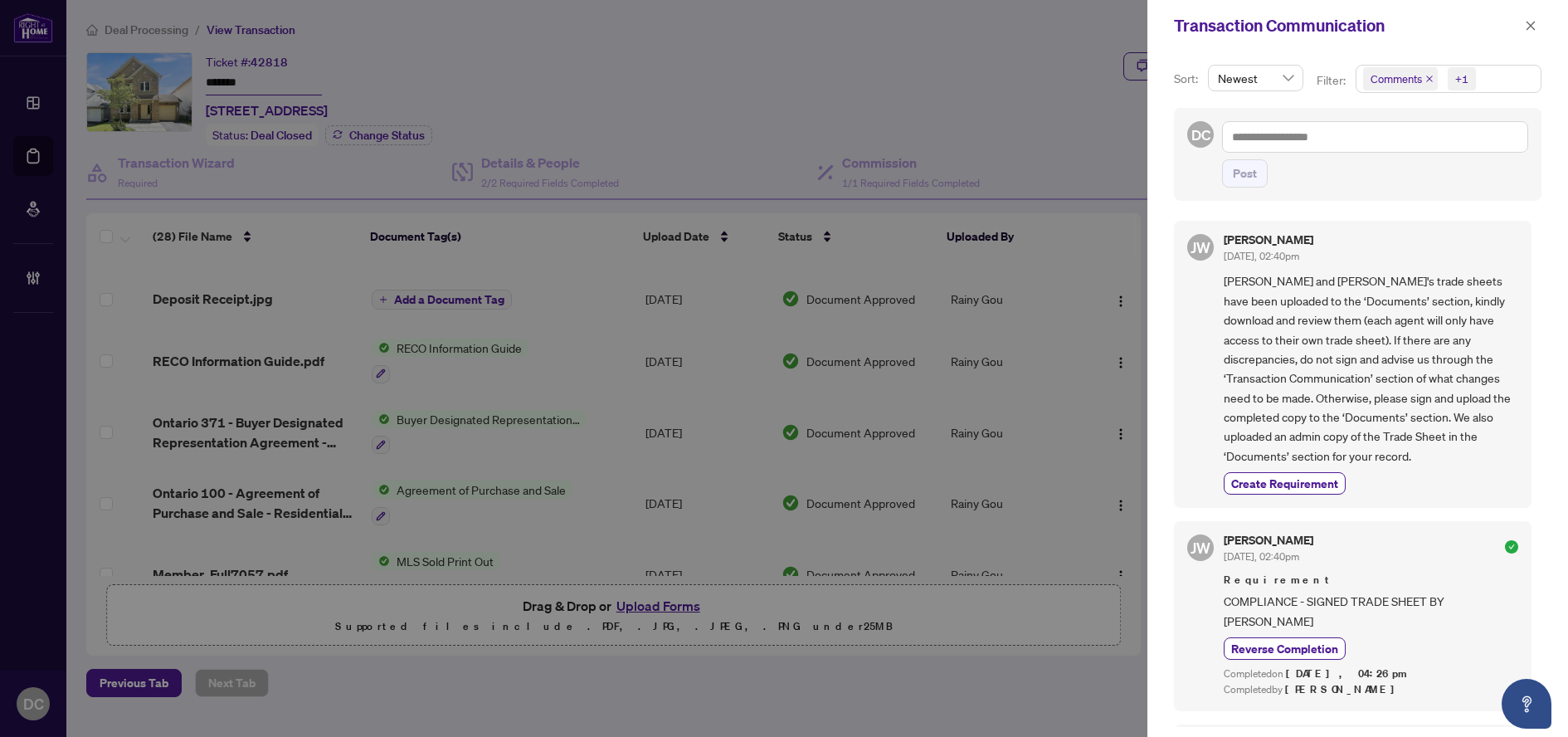
click at [1504, 75] on span "Comments +1" at bounding box center [1448, 78] width 184 height 26
click at [1445, 142] on span "Comments" at bounding box center [1456, 147] width 147 height 20
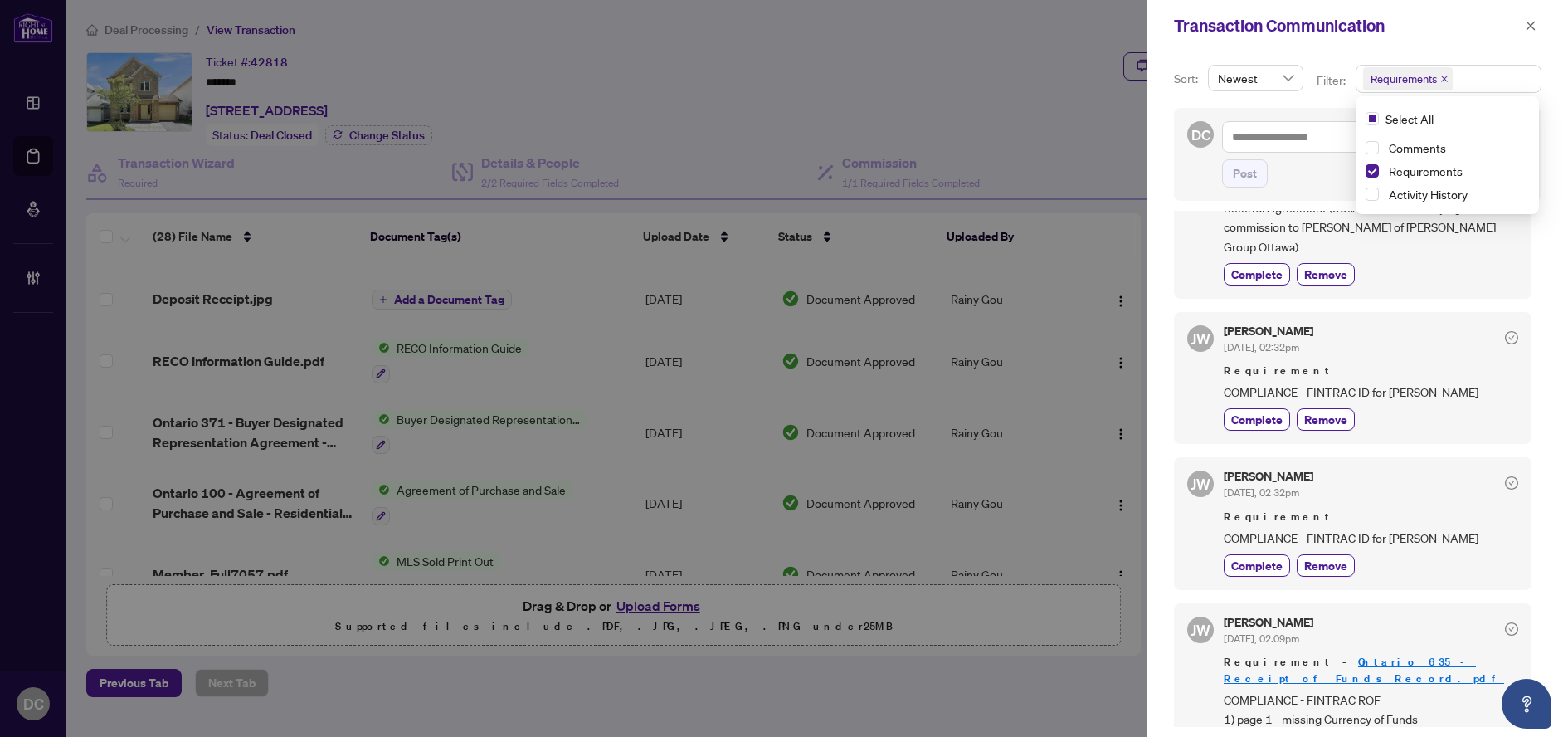
scroll to position [249, 0]
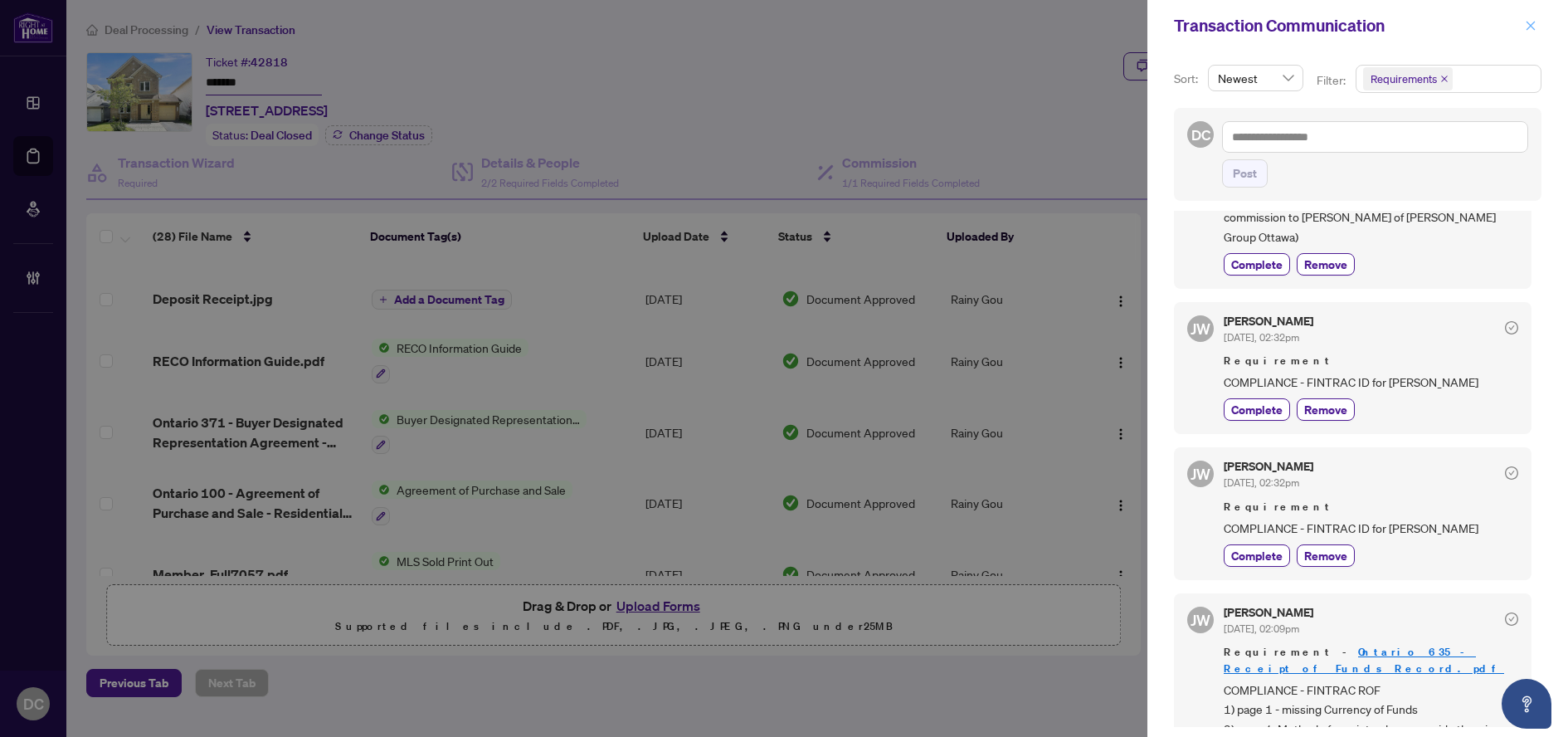
click at [1528, 24] on icon "close" at bounding box center [1531, 25] width 12 height 12
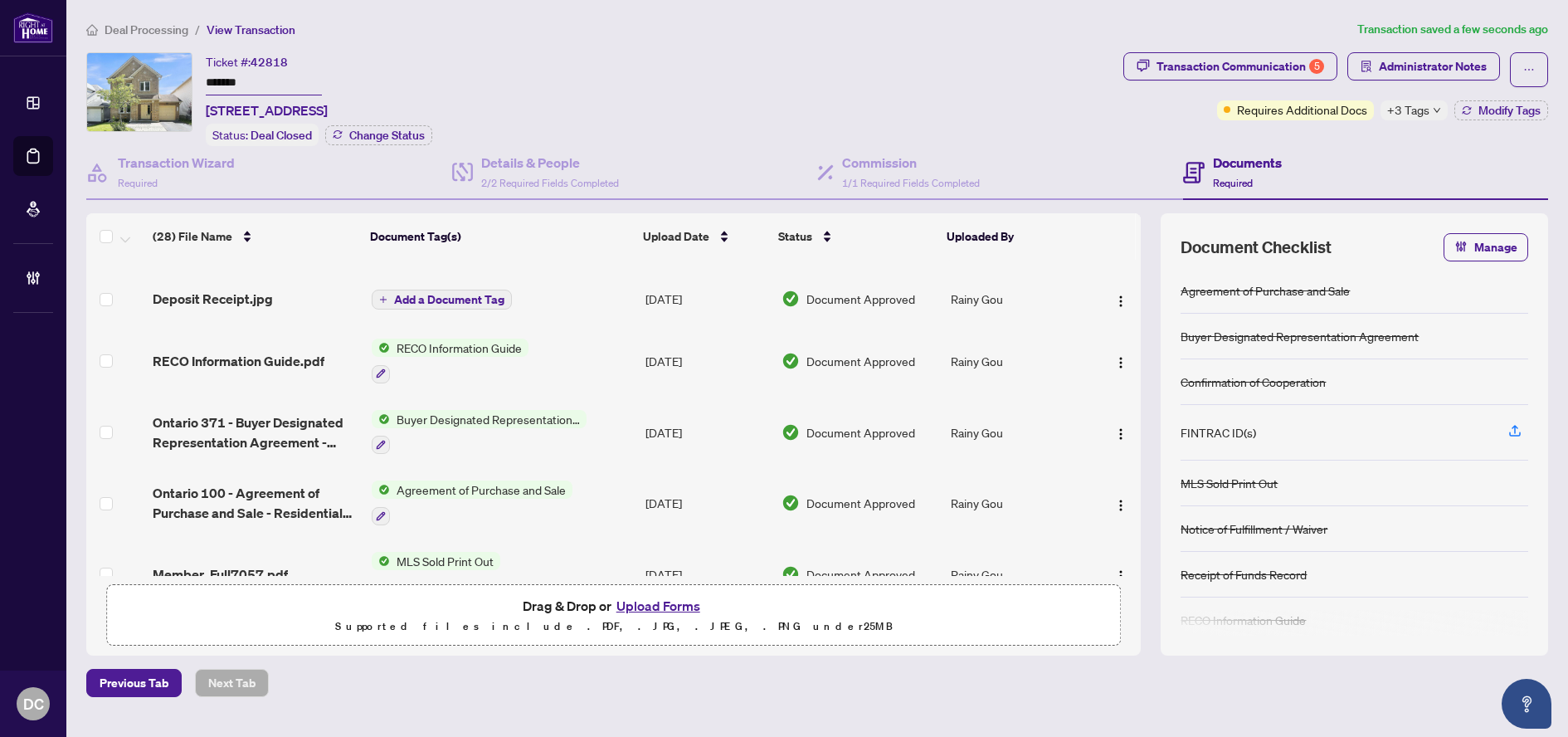
click at [1429, 115] on div "+3 Tags" at bounding box center [1414, 110] width 67 height 20
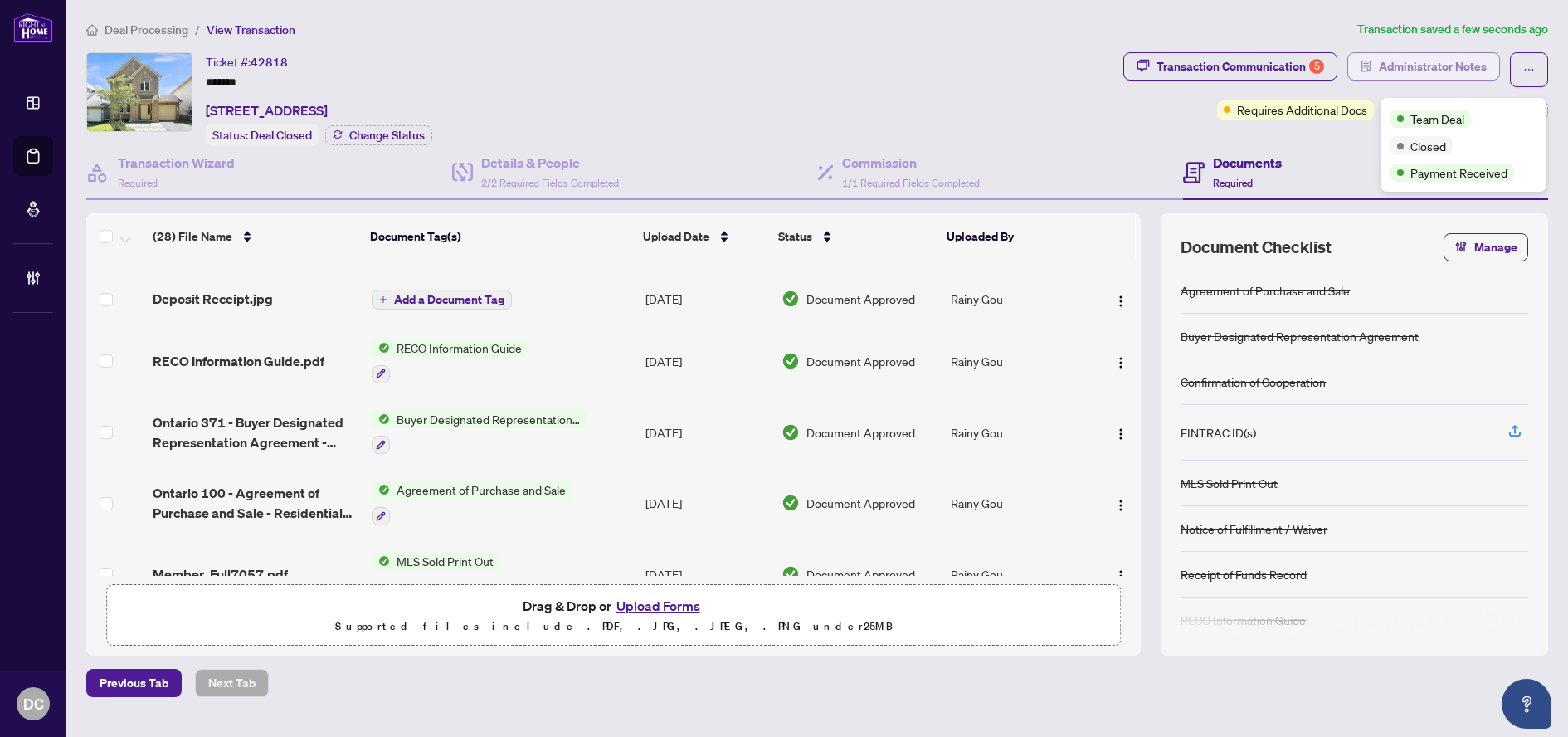
click at [1475, 74] on span "Administrator Notes" at bounding box center [1433, 66] width 108 height 26
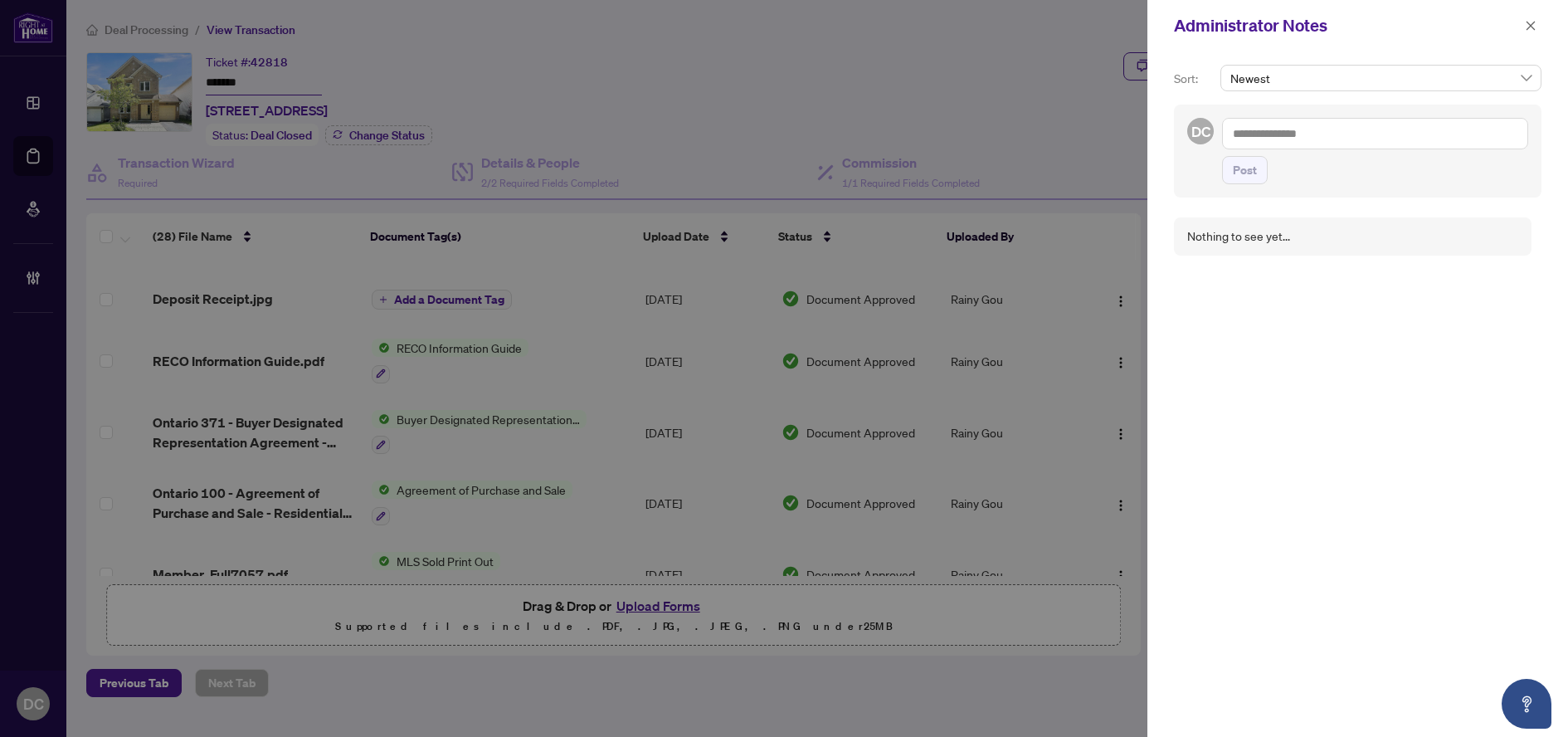
click at [1396, 147] on textarea at bounding box center [1375, 133] width 306 height 31
paste textarea "**********"
drag, startPoint x: 1270, startPoint y: 137, endPoint x: 1197, endPoint y: 132, distance: 73.2
click at [1197, 132] on div "**********" at bounding box center [1357, 150] width 368 height 93
type textarea "**********"
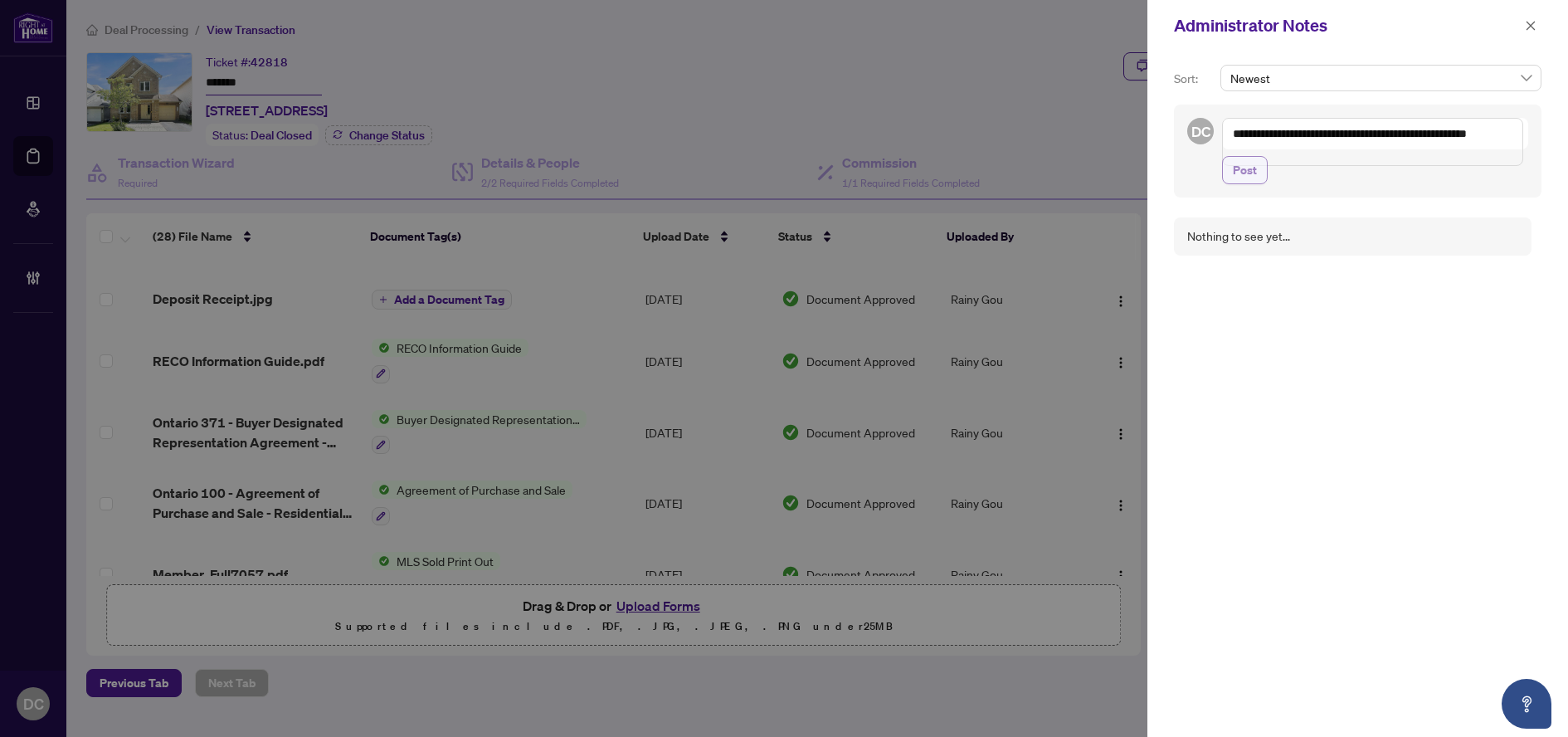
click at [1258, 181] on button "Post" at bounding box center [1245, 170] width 46 height 28
click at [1521, 25] on button "button" at bounding box center [1531, 25] width 21 height 20
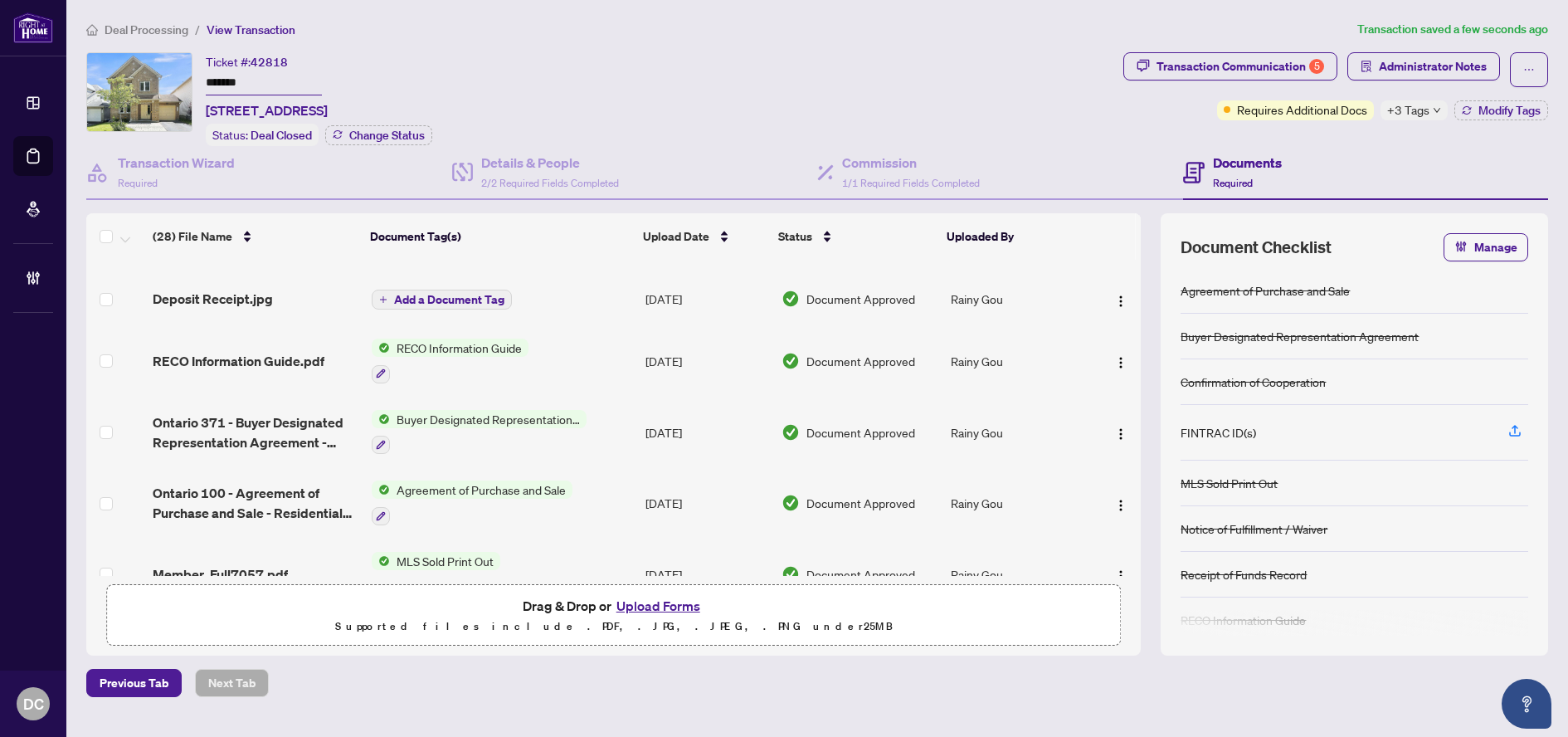
click at [1425, 115] on span "+3 Tags" at bounding box center [1408, 110] width 42 height 19
click at [1314, 149] on div "Documents Required" at bounding box center [1366, 173] width 366 height 54
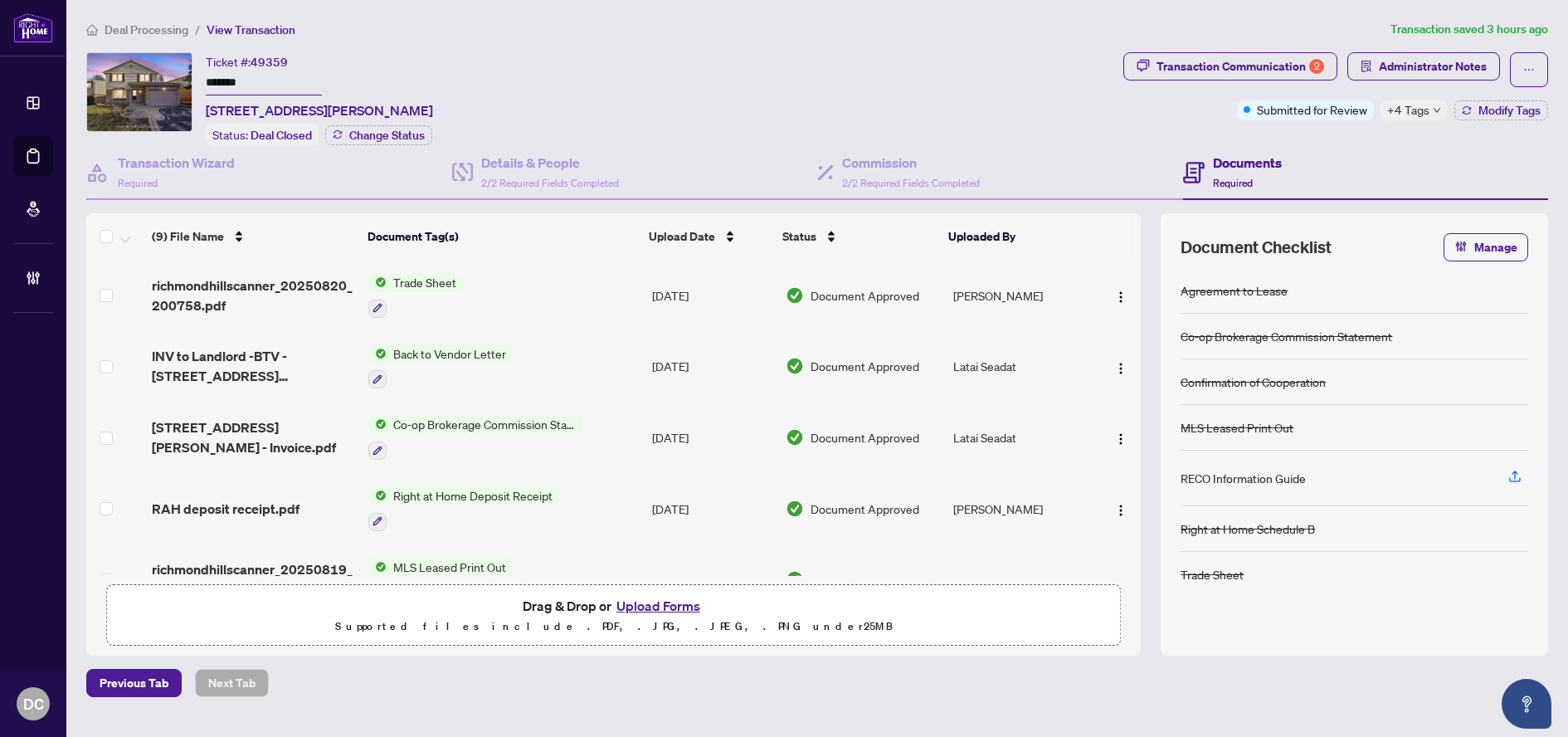
click at [1435, 114] on div "+4 Tags" at bounding box center [1414, 110] width 67 height 20
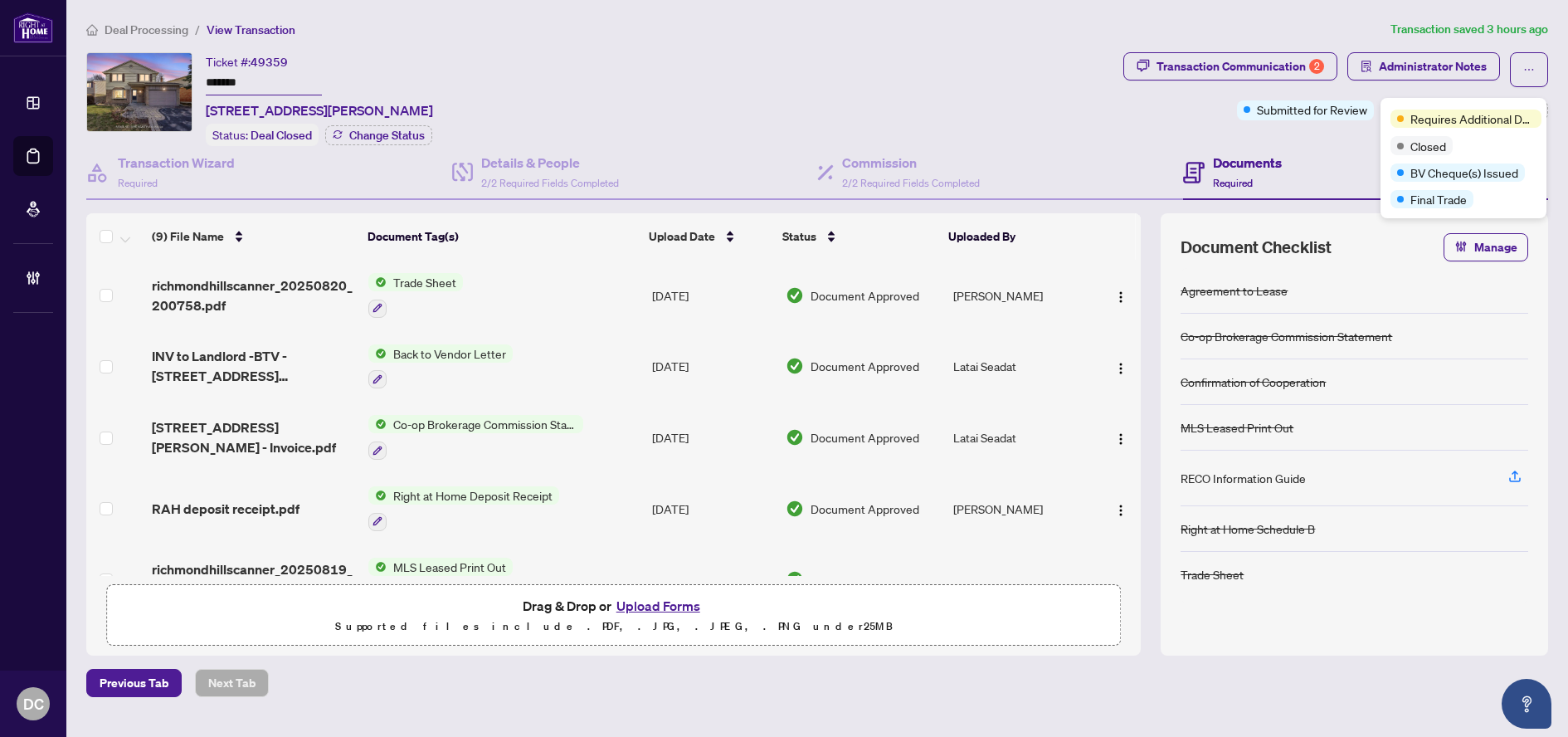
click at [1360, 148] on div "Documents Required" at bounding box center [1366, 173] width 366 height 54
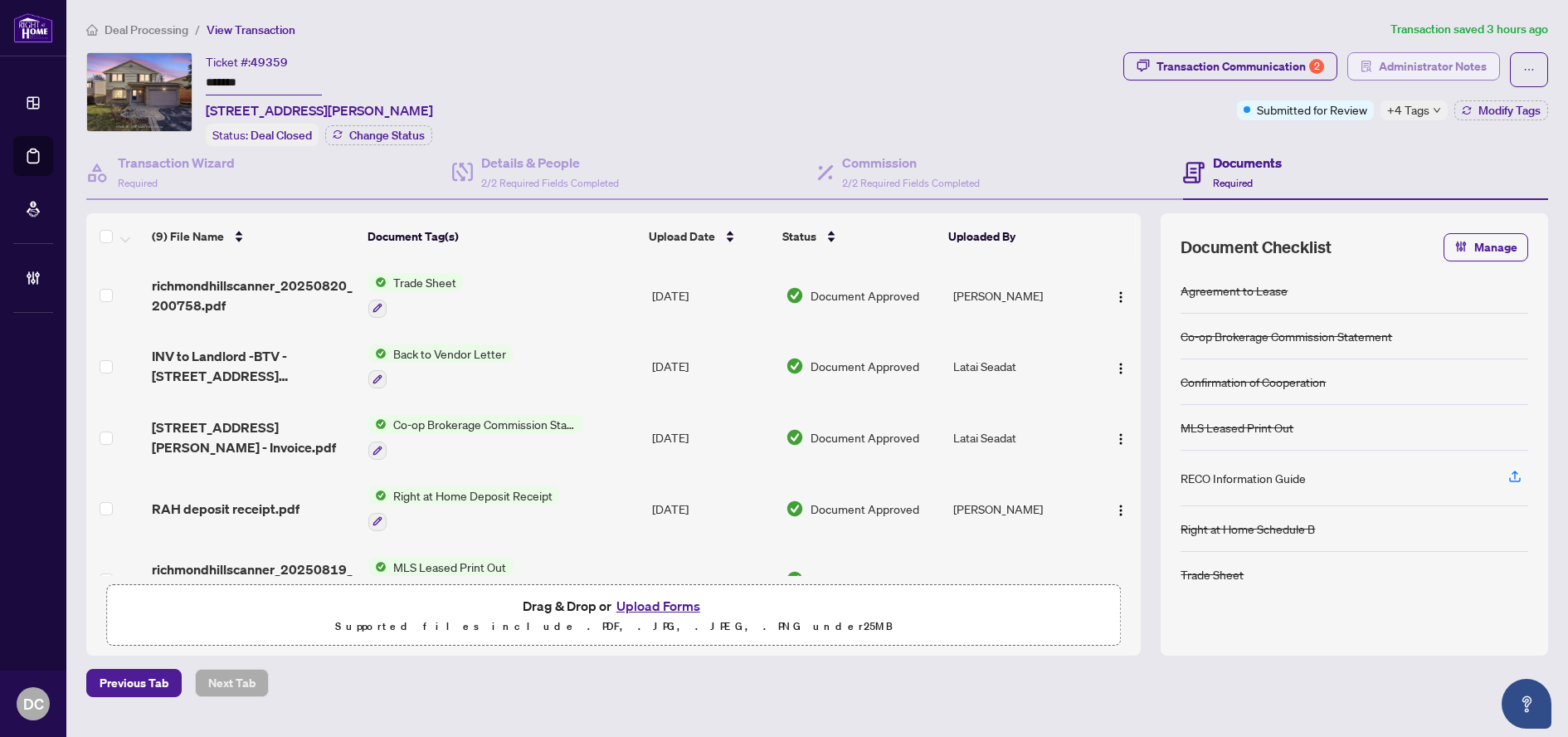
click at [1449, 70] on span "Administrator Notes" at bounding box center [1433, 66] width 108 height 26
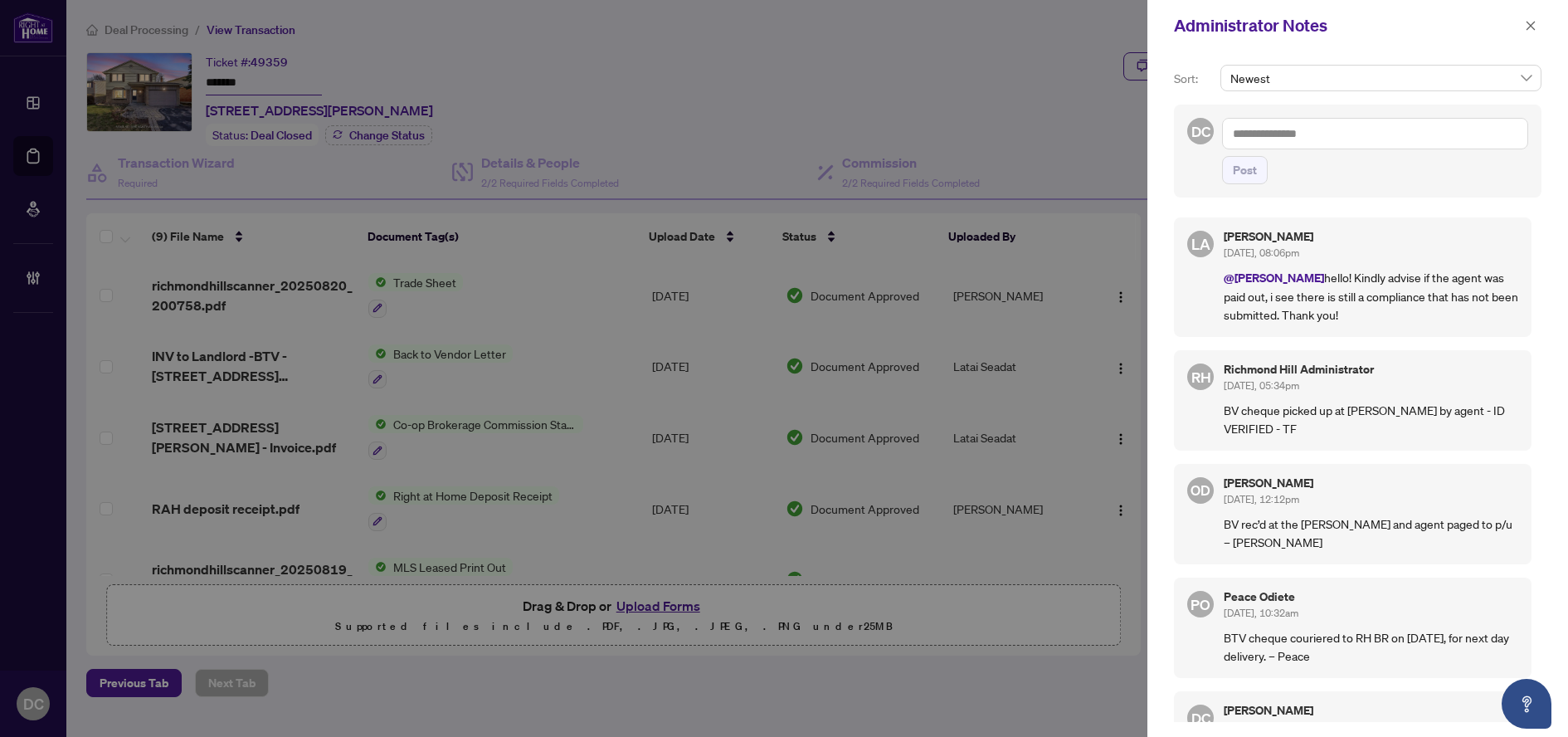
drag, startPoint x: 1527, startPoint y: 23, endPoint x: 1375, endPoint y: 311, distance: 325.7
click at [1379, 266] on div "Administrator Notes Sort: Newest DC Post LA Luna Almuhanna Aug/30/2025, 08:06pm…" at bounding box center [1357, 368] width 420 height 737
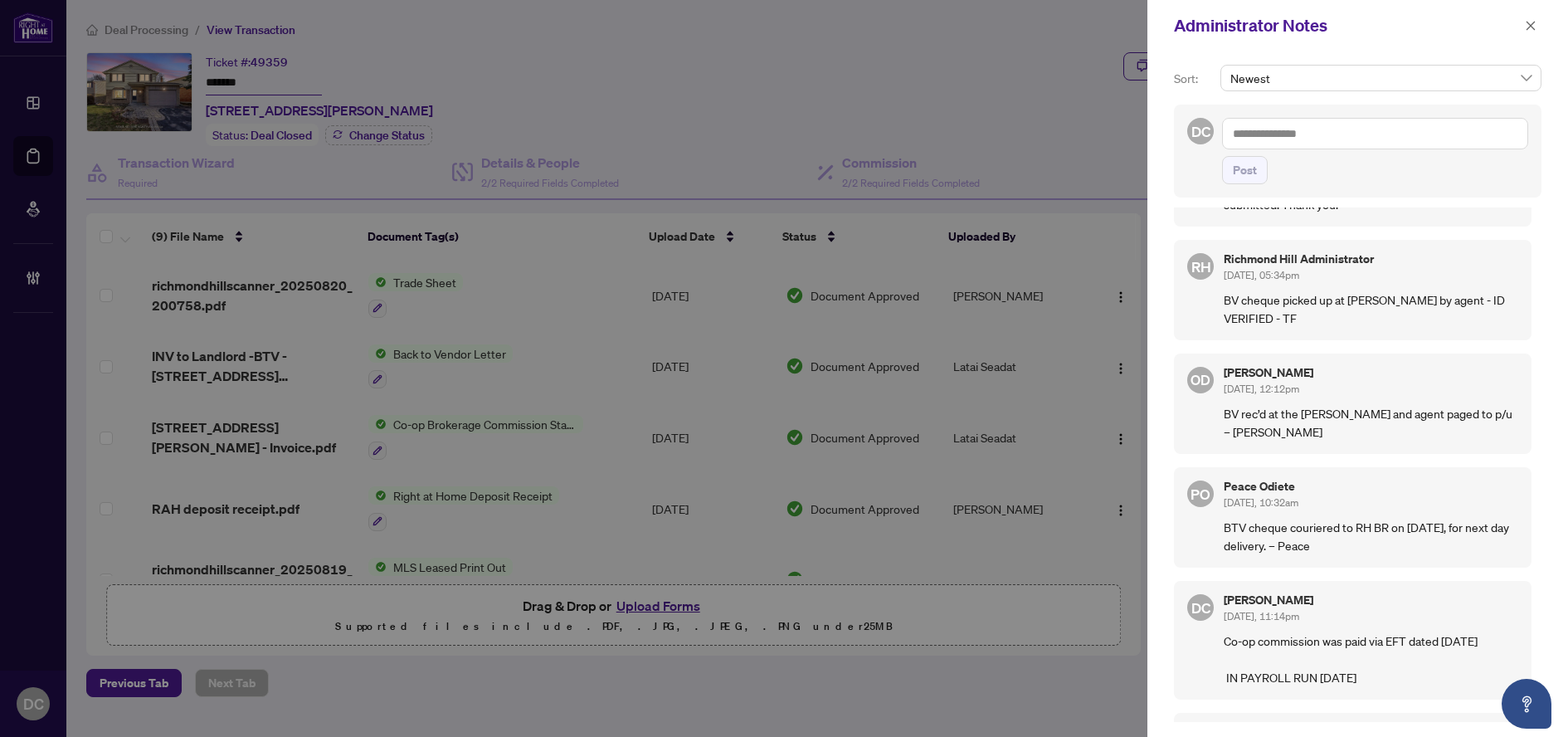
scroll to position [332, 0]
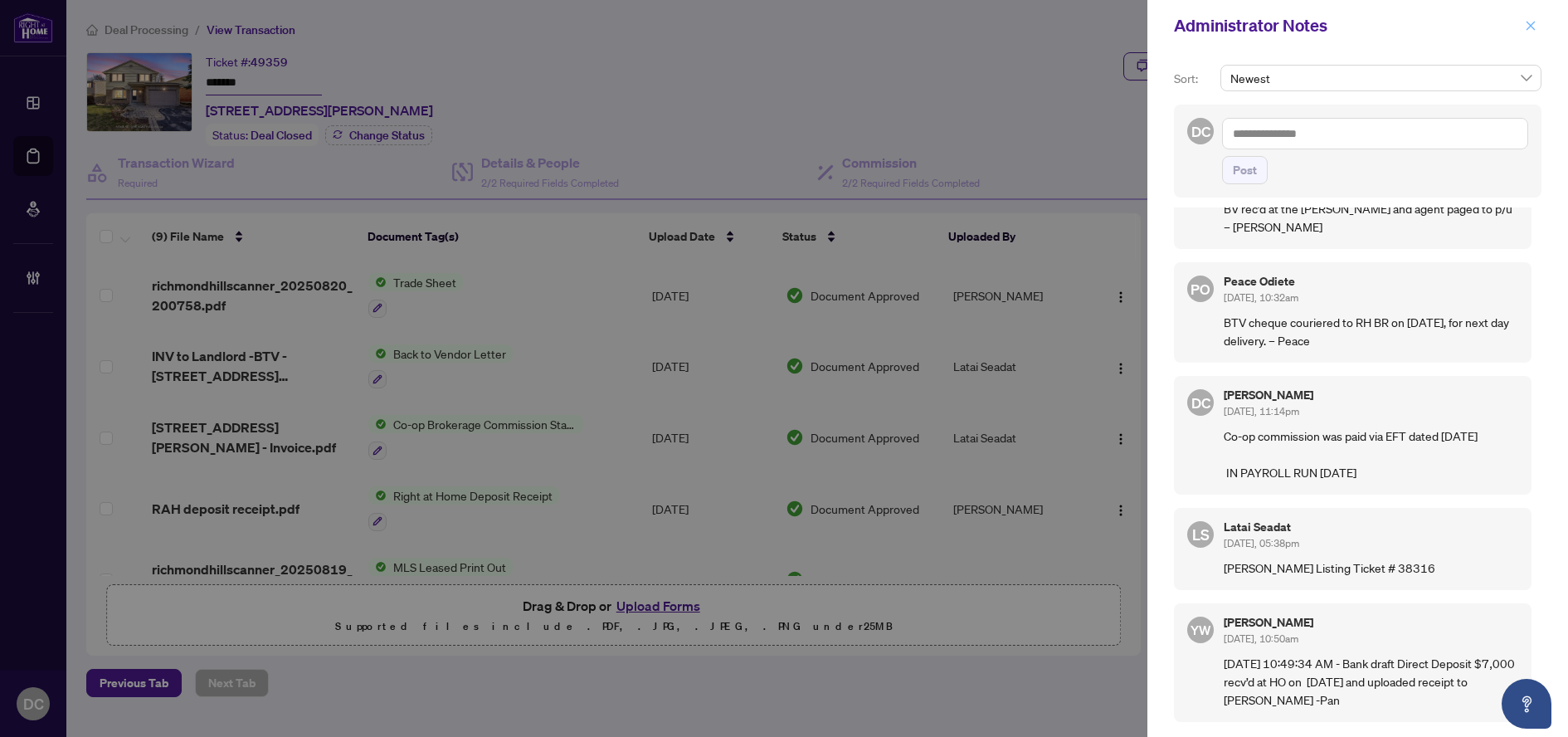
click at [1530, 13] on span "button" at bounding box center [1531, 25] width 12 height 26
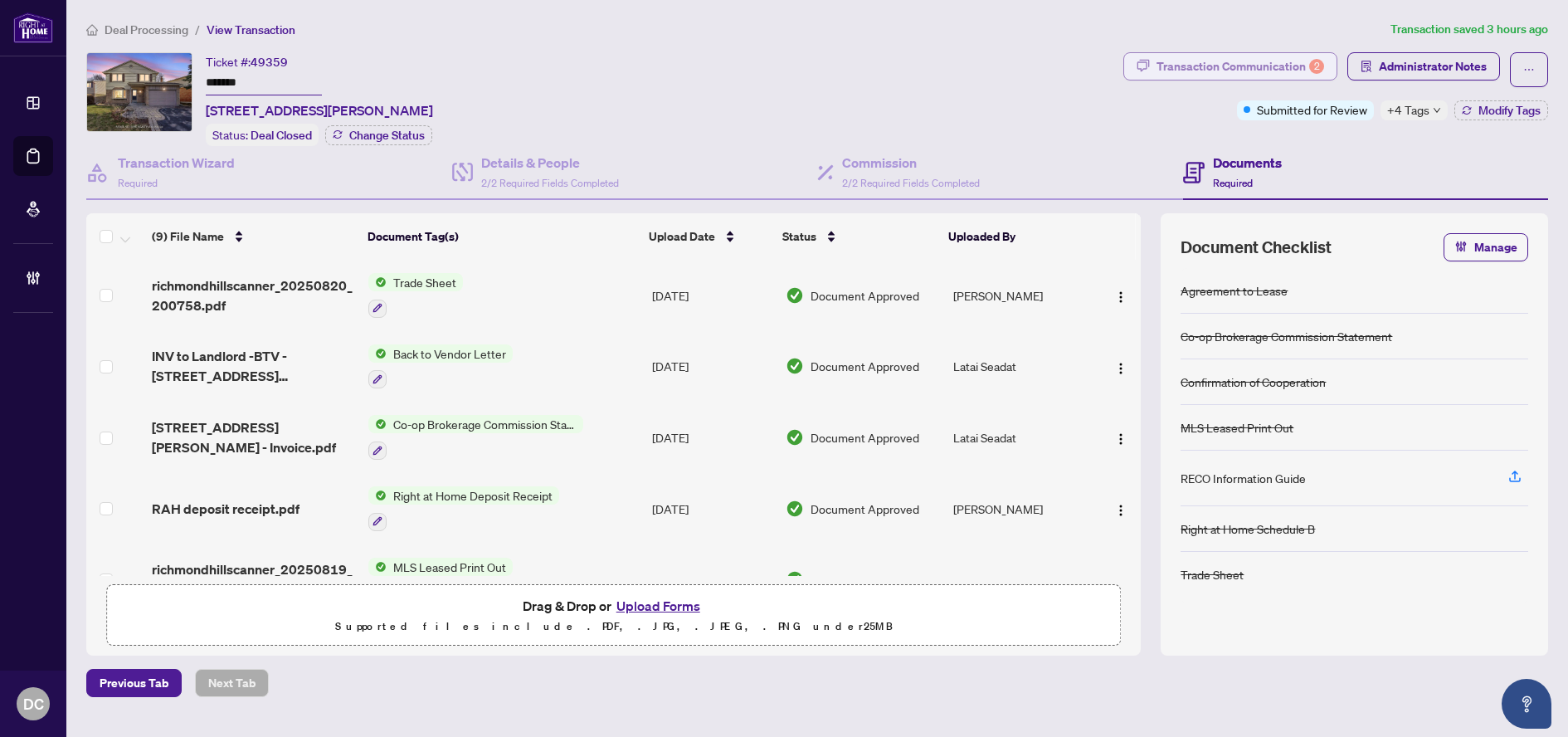
click at [1244, 70] on div "Transaction Communication 2" at bounding box center [1240, 66] width 167 height 26
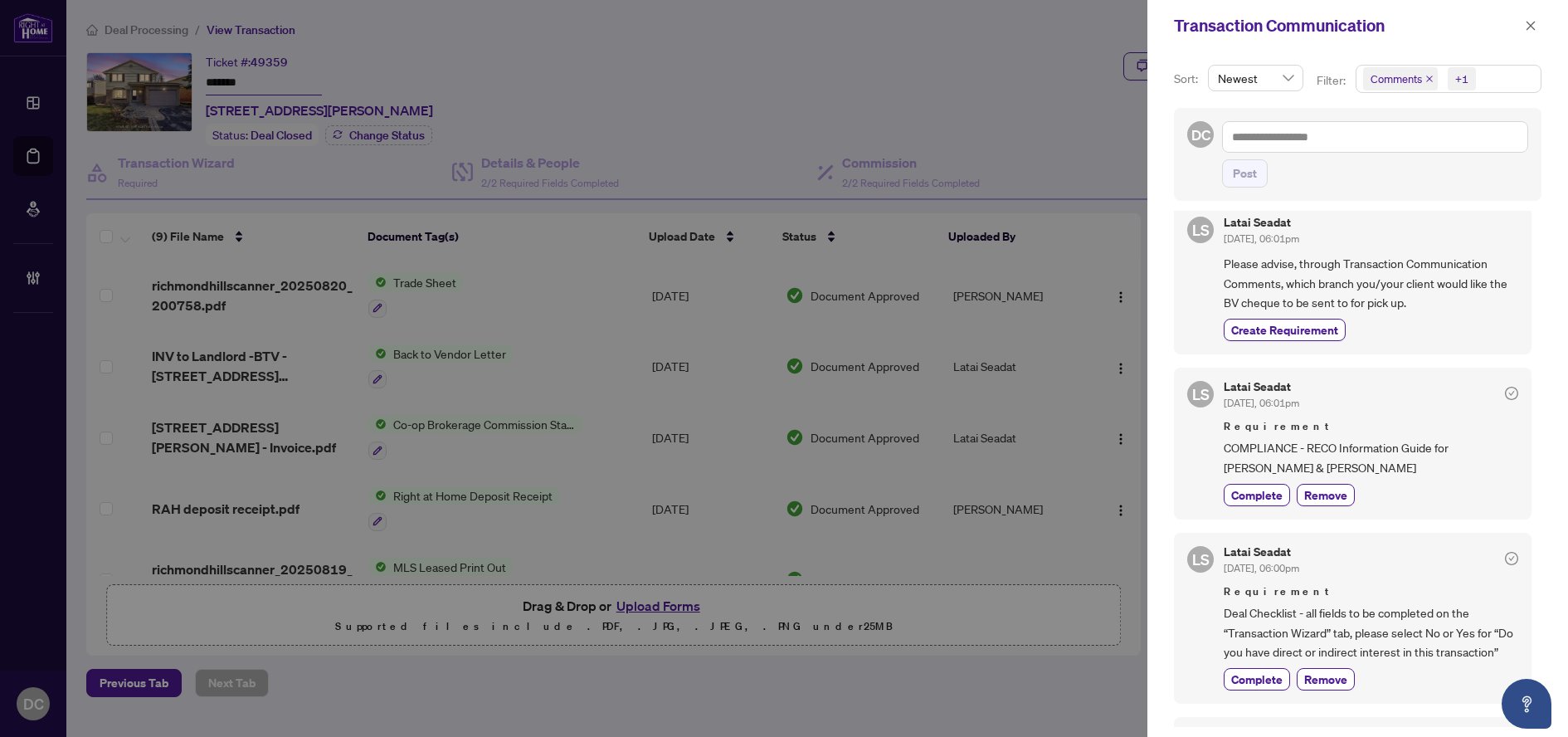
scroll to position [1078, 0]
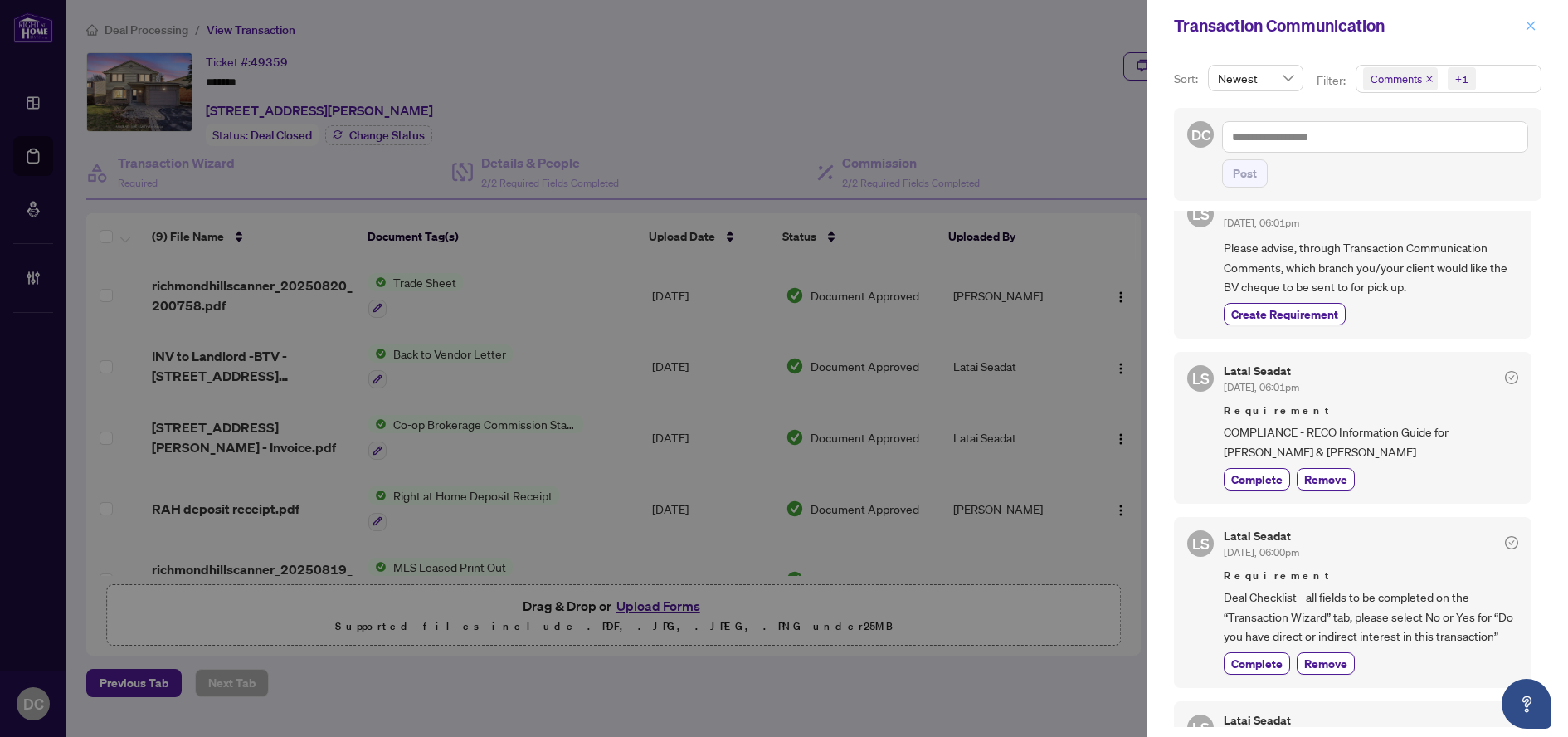
click at [1533, 29] on icon "close" at bounding box center [1531, 25] width 12 height 12
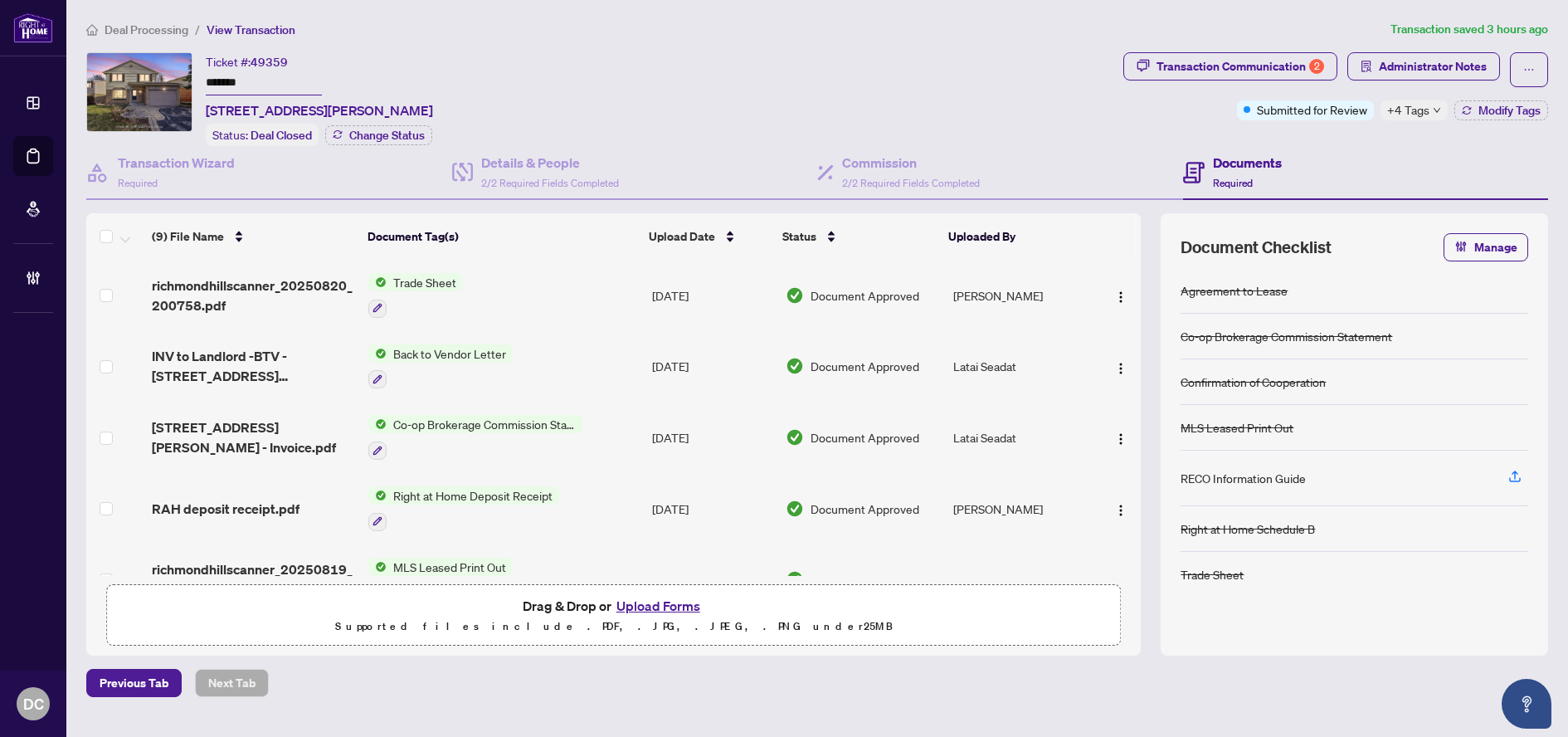
click at [1424, 112] on span "+4 Tags" at bounding box center [1408, 110] width 42 height 19
click at [1339, 165] on div "Documents Required" at bounding box center [1366, 173] width 366 height 54
click at [1492, 104] on span "Modify Tags" at bounding box center [1509, 110] width 62 height 12
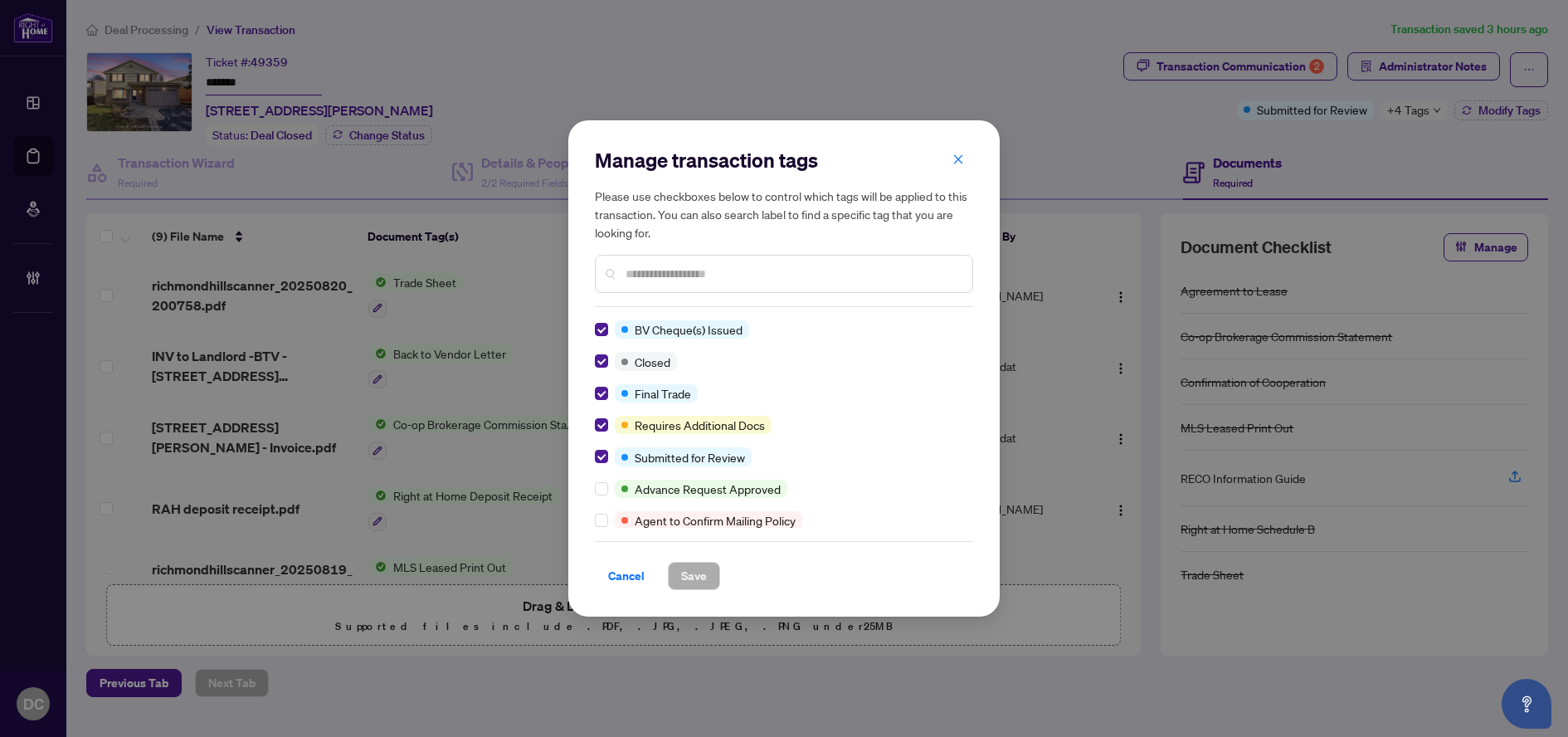
scroll to position [0, 0]
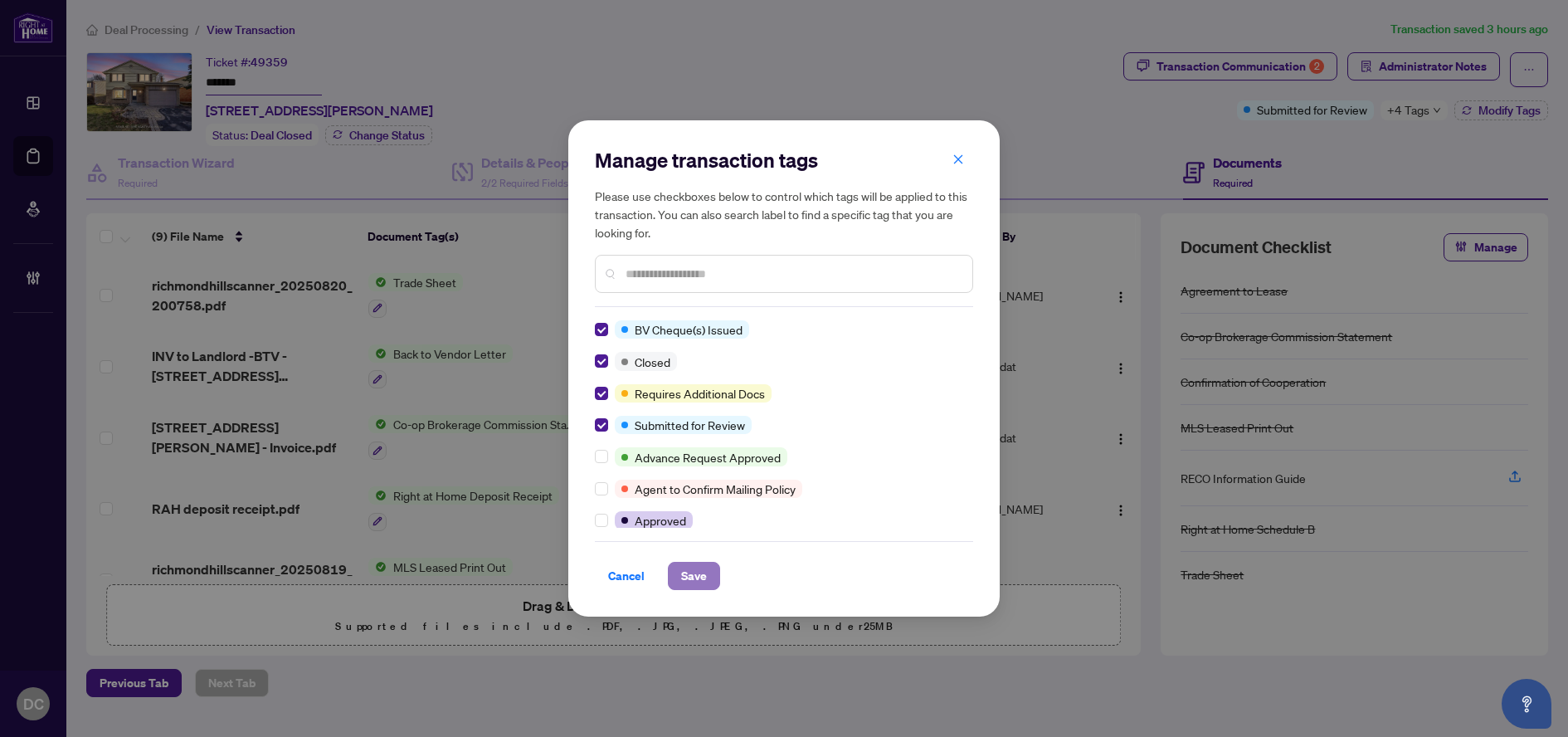
click at [703, 571] on span "Save" at bounding box center [694, 575] width 25 height 26
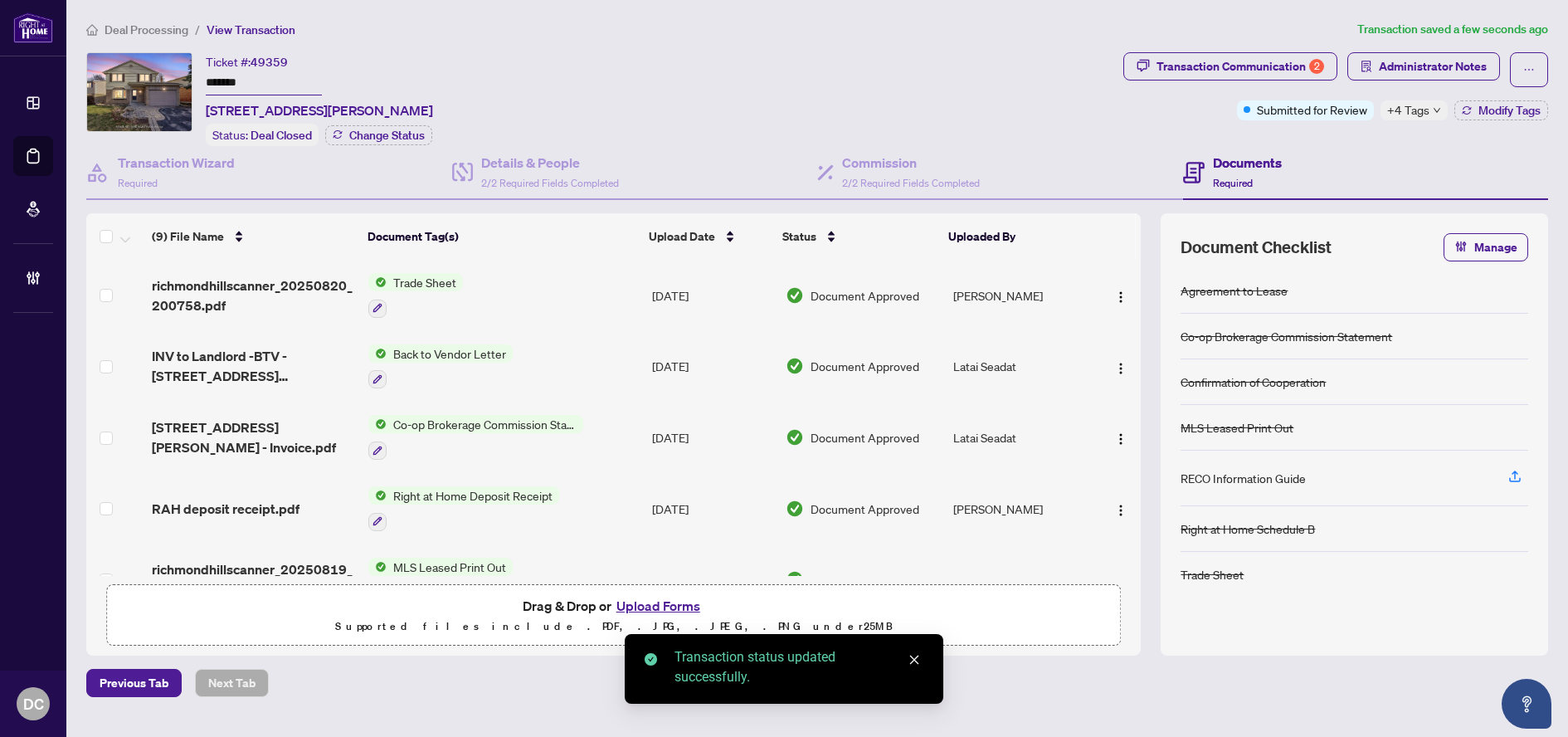
click at [1446, 60] on div "Manage transaction tags Please use checkboxes below to control which tags will …" at bounding box center [784, 368] width 1568 height 737
click at [1446, 60] on span "Administrator Notes" at bounding box center [1433, 66] width 108 height 26
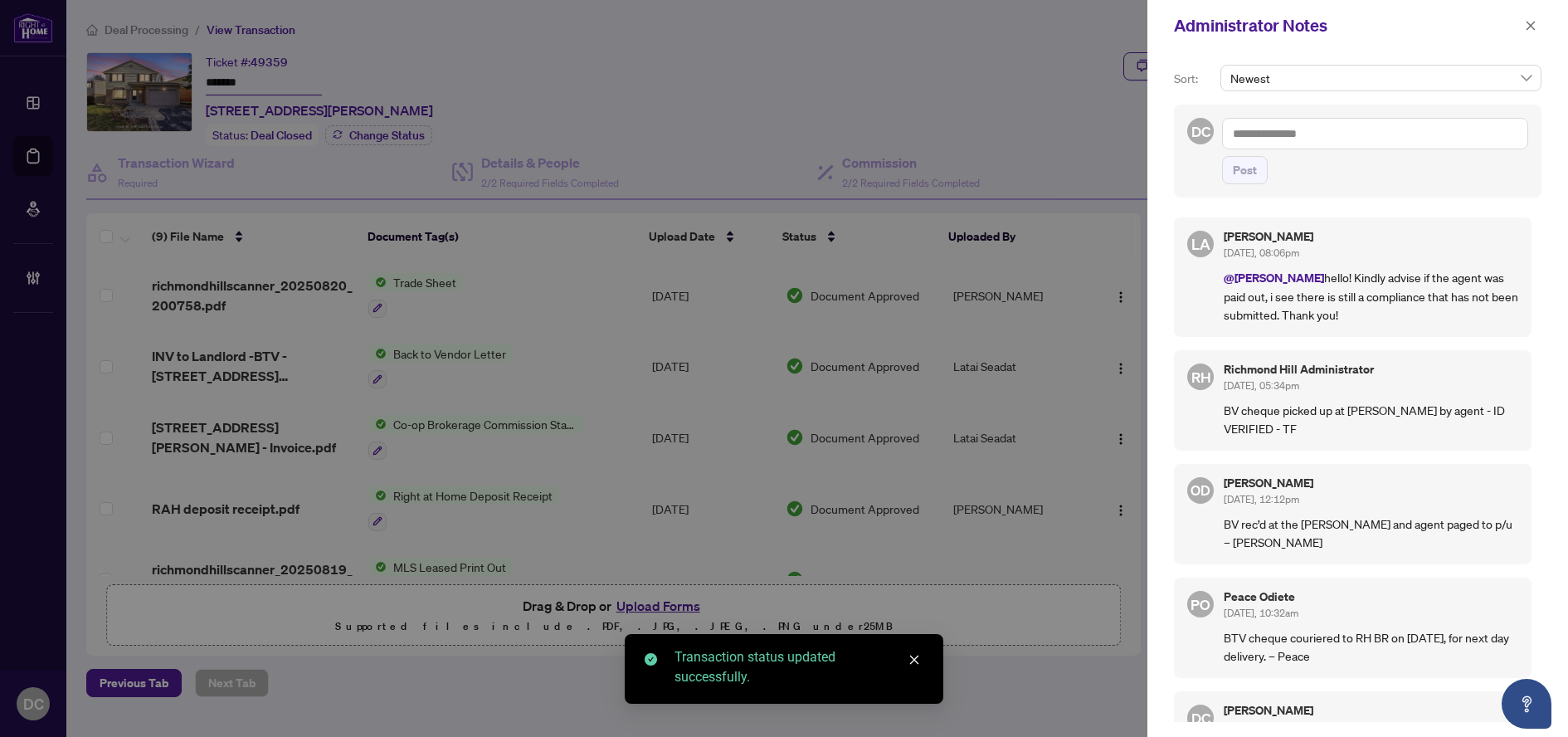
click at [1418, 133] on textarea at bounding box center [1375, 133] width 306 height 31
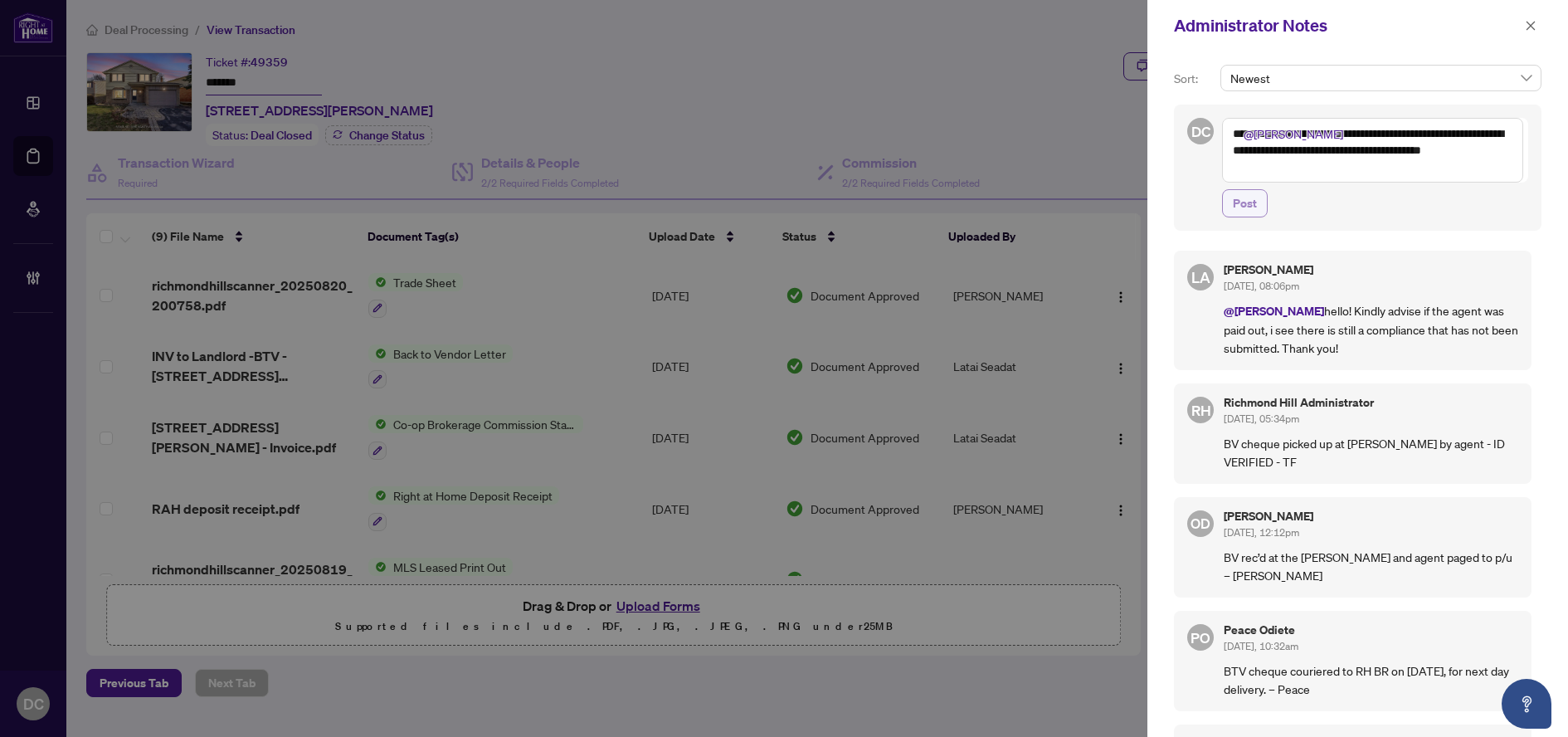
type textarea "**********"
click at [1249, 205] on span "Post" at bounding box center [1245, 203] width 24 height 26
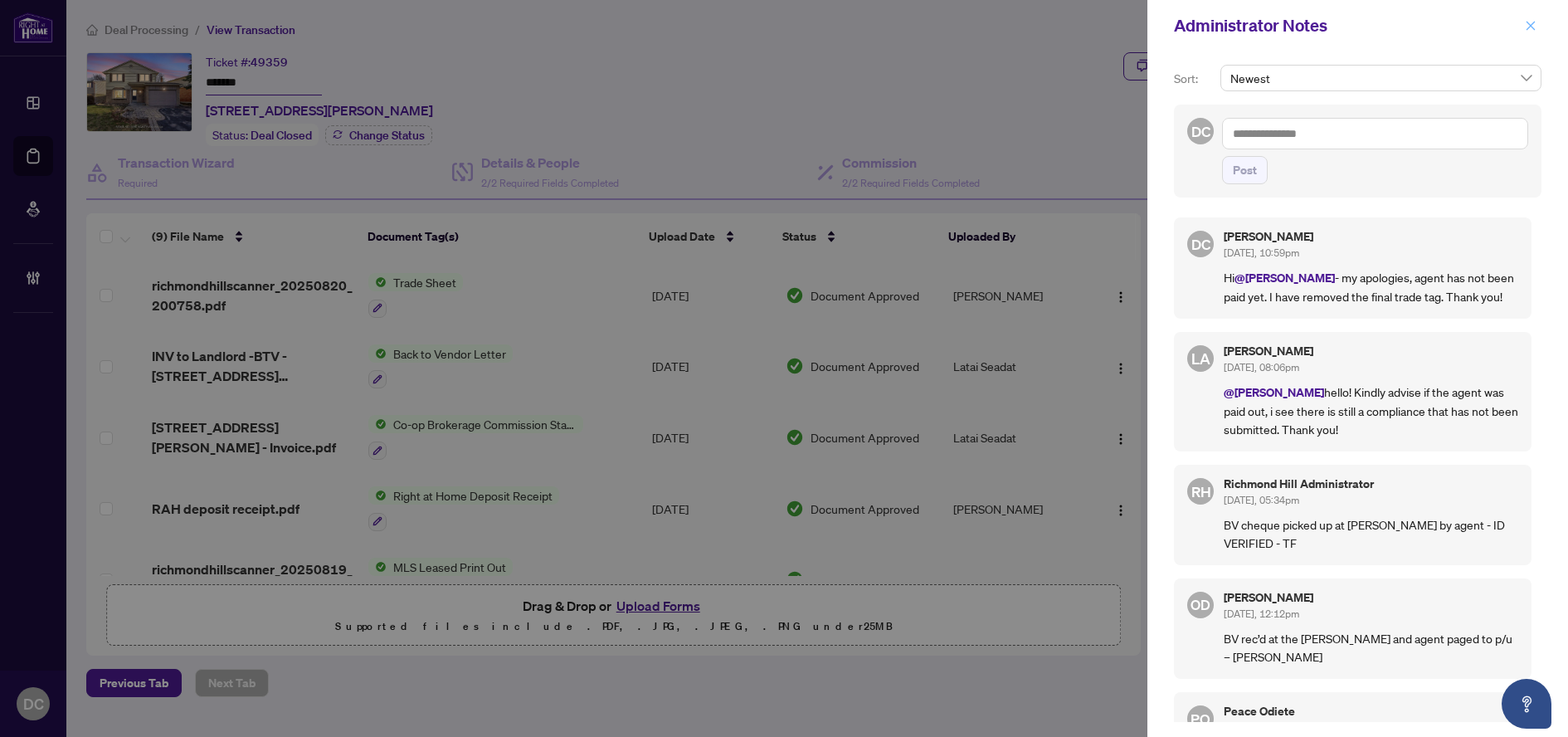
click at [1530, 20] on icon "close" at bounding box center [1531, 25] width 12 height 12
